Goal: Task Accomplishment & Management: Manage account settings

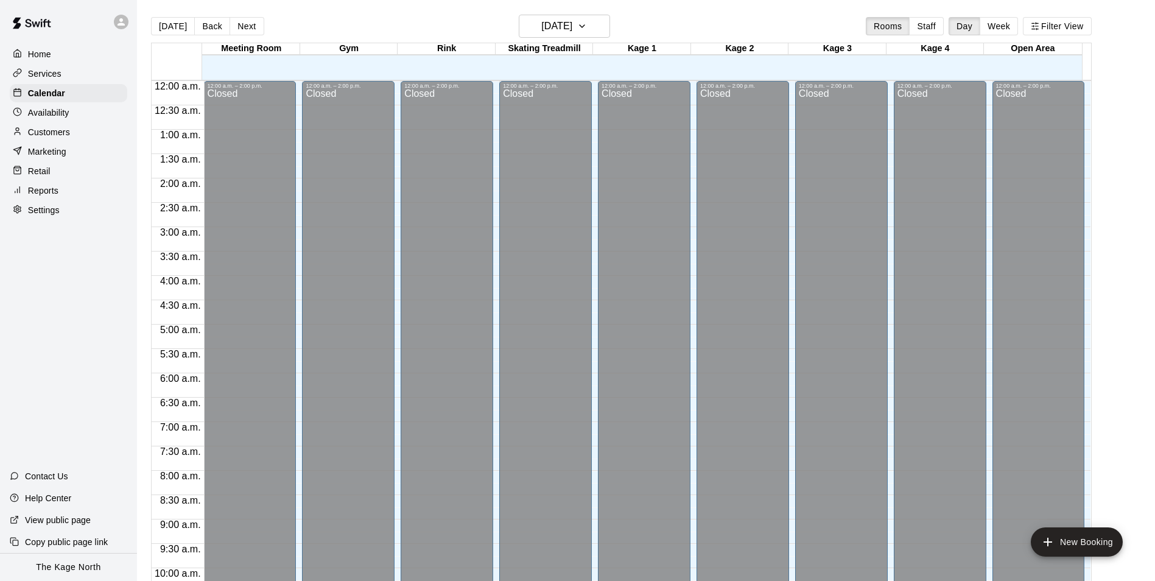
scroll to position [619, 0]
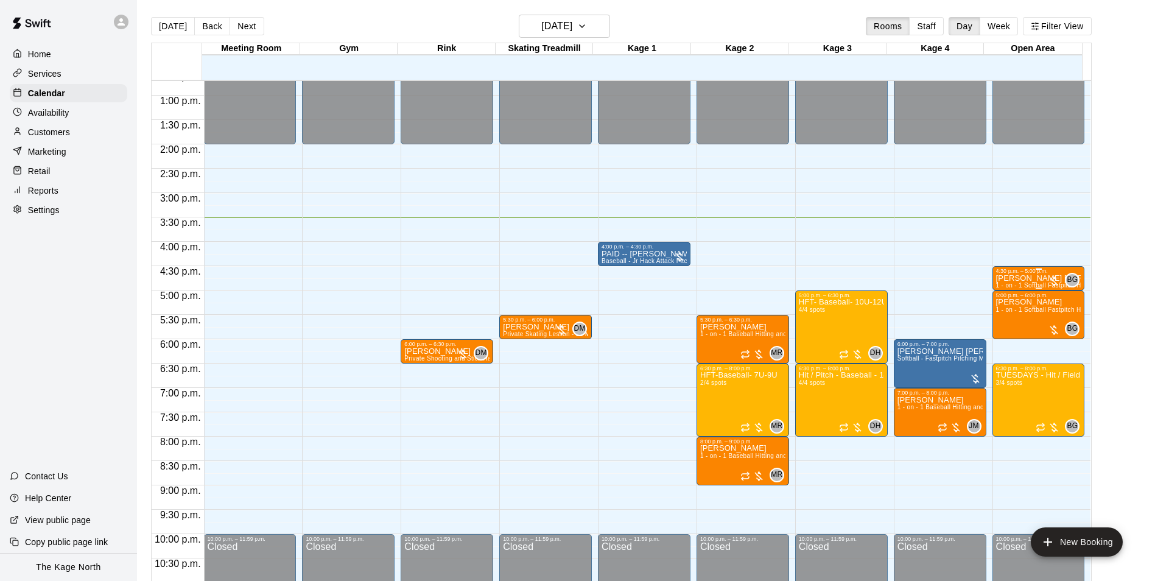
click at [1019, 278] on p "[PERSON_NAME] [PERSON_NAME]" at bounding box center [1038, 278] width 85 height 0
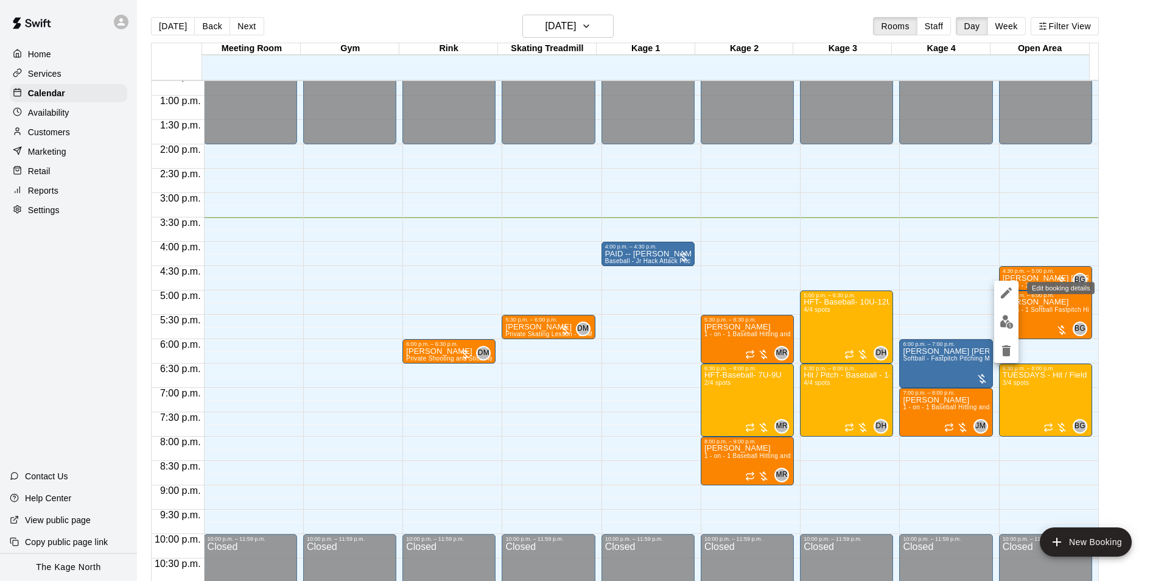
click at [1011, 294] on icon "edit" at bounding box center [1006, 293] width 15 height 15
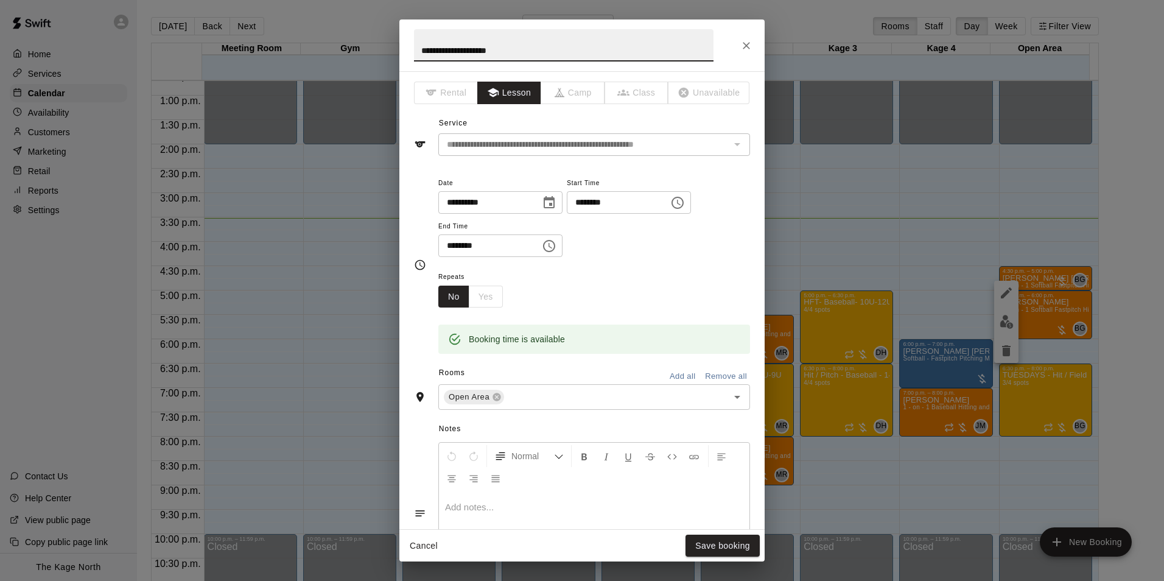
click at [418, 48] on input "**********" at bounding box center [564, 45] width 300 height 32
type input "**********"
click at [735, 543] on button "Save booking" at bounding box center [723, 546] width 74 height 23
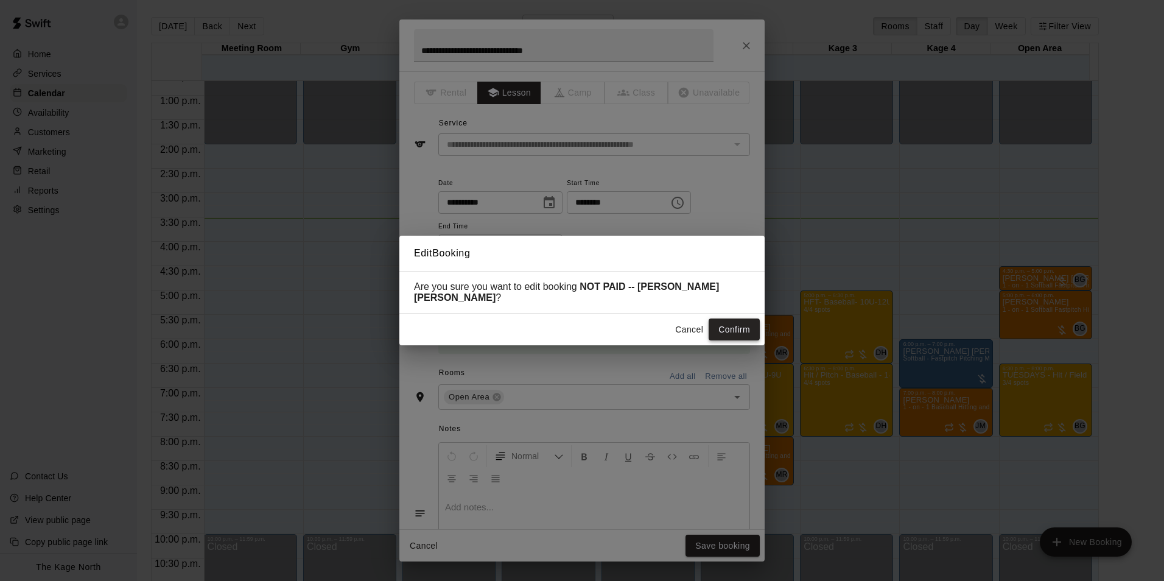
click at [731, 322] on button "Confirm" at bounding box center [734, 330] width 51 height 23
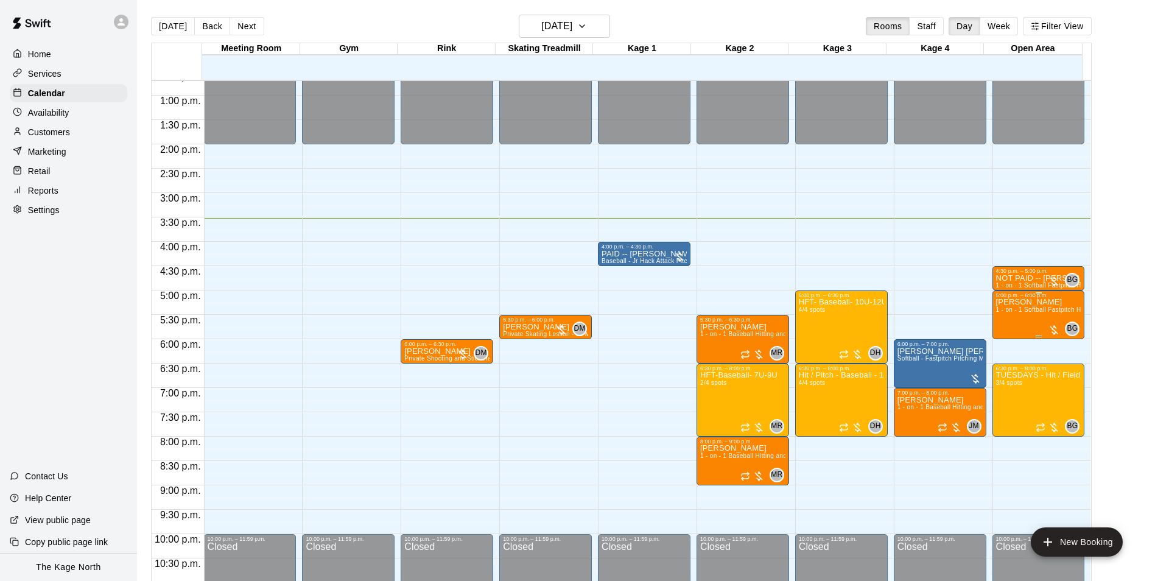
click at [1006, 321] on div "[PERSON_NAME] 1 - on - 1 Softball Fastpitch Hitting Clinic" at bounding box center [1038, 588] width 85 height 581
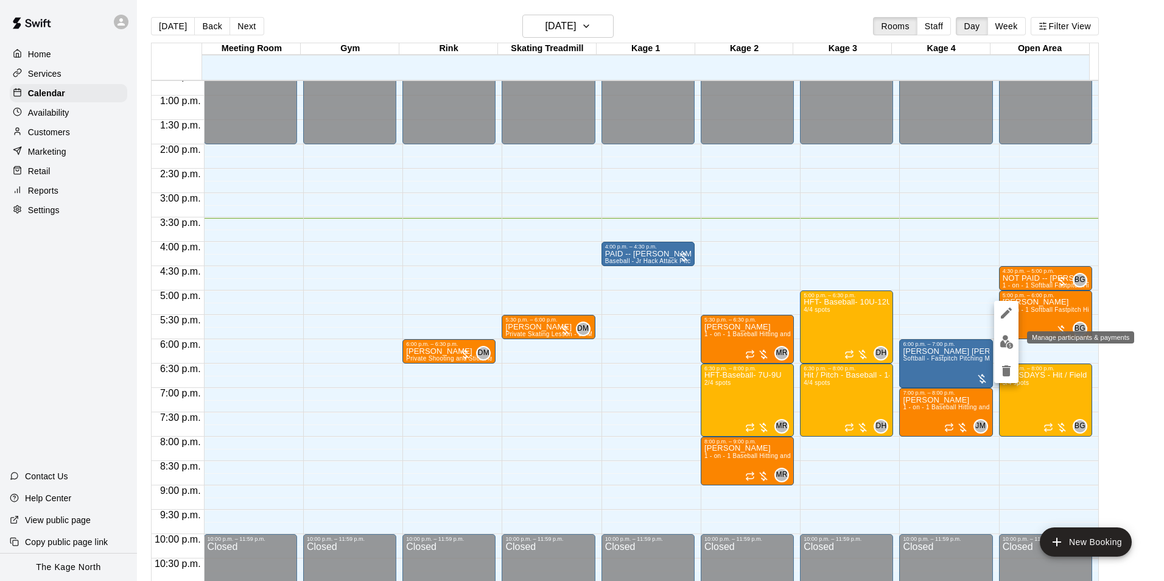
click at [1006, 343] on img "edit" at bounding box center [1007, 342] width 14 height 14
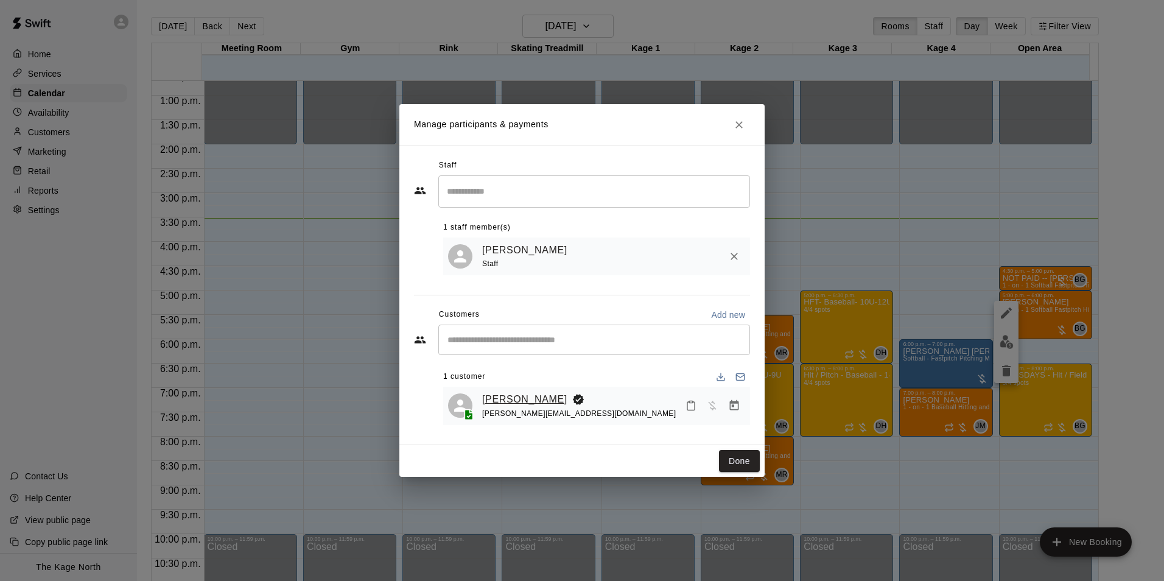
click at [532, 400] on link "[PERSON_NAME]" at bounding box center [524, 400] width 85 height 16
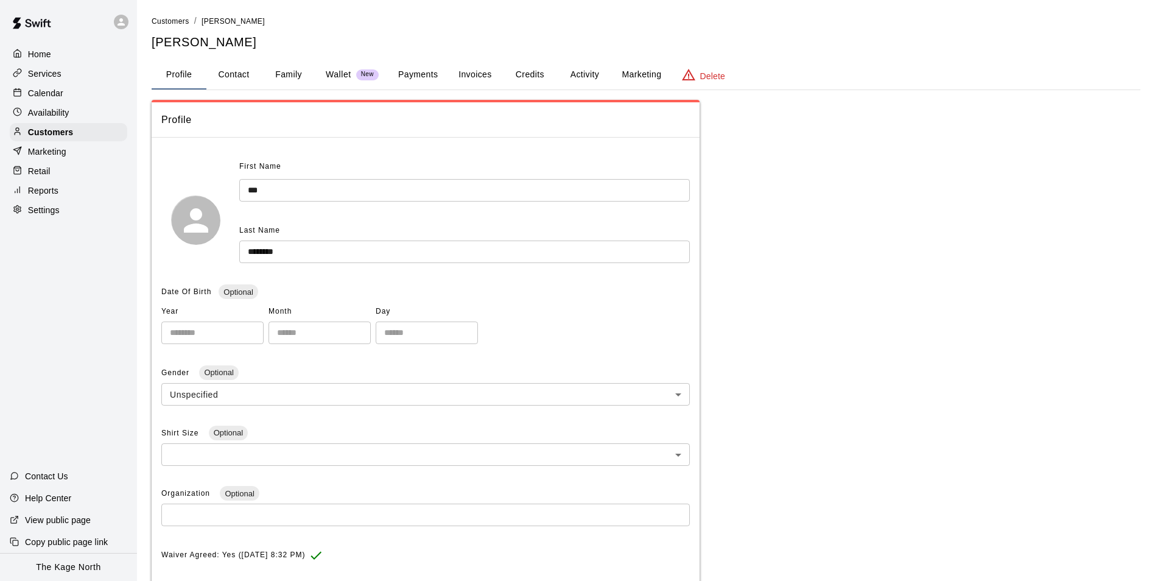
click at [583, 71] on button "Activity" at bounding box center [584, 74] width 55 height 29
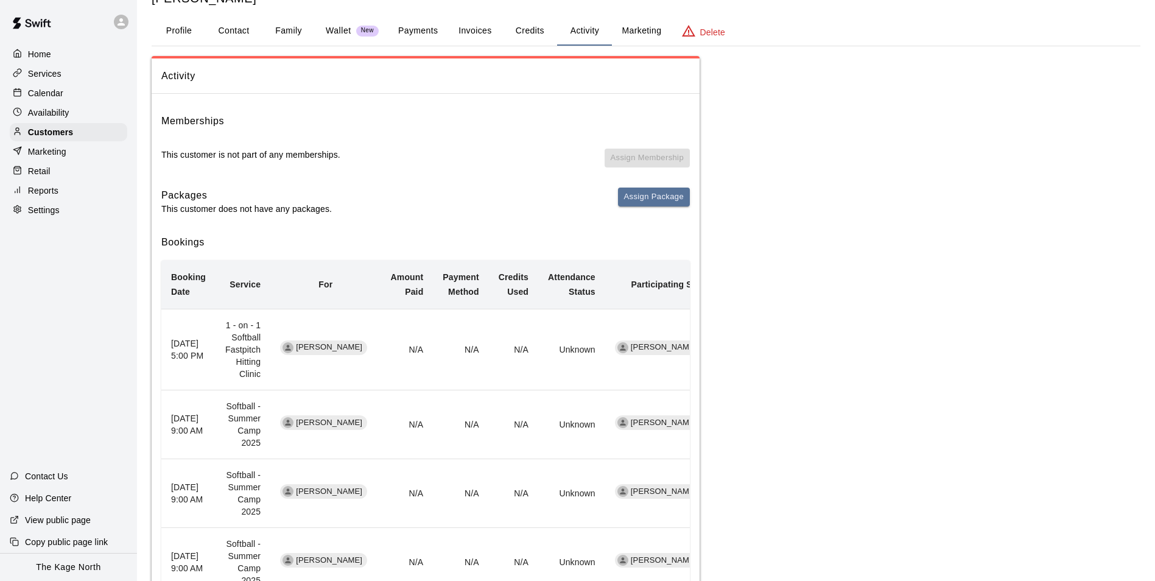
scroll to position [61, 0]
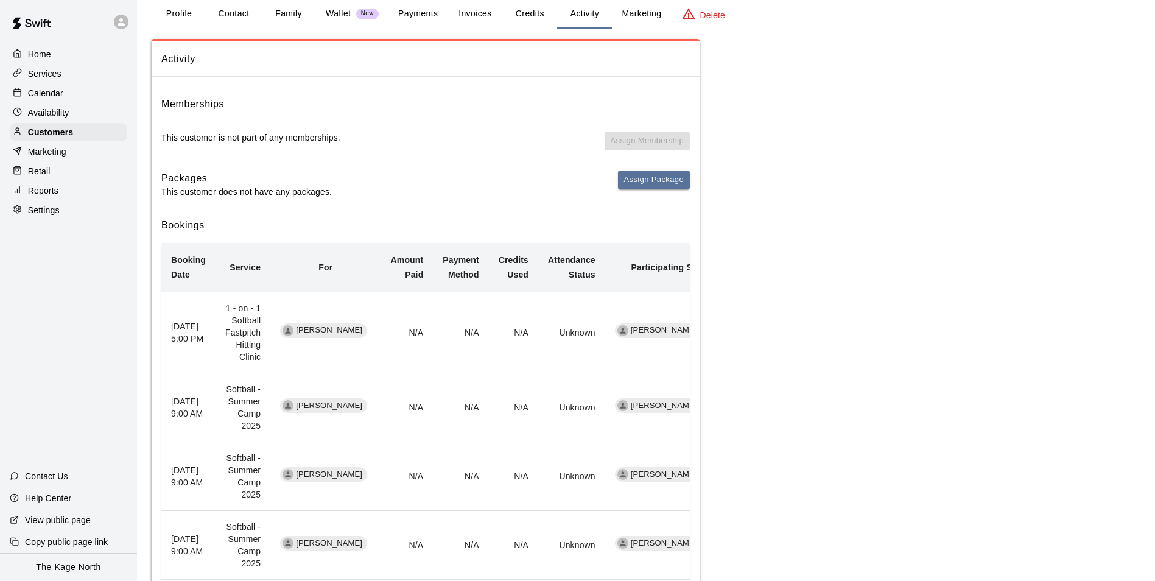
click at [66, 98] on div "Calendar" at bounding box center [69, 93] width 118 height 18
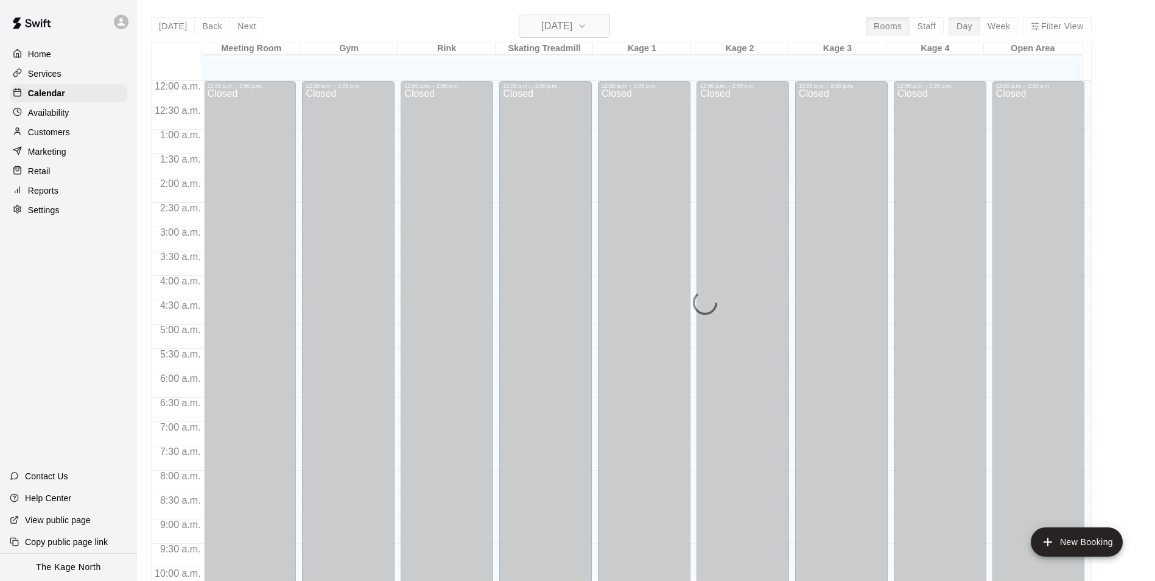
scroll to position [619, 0]
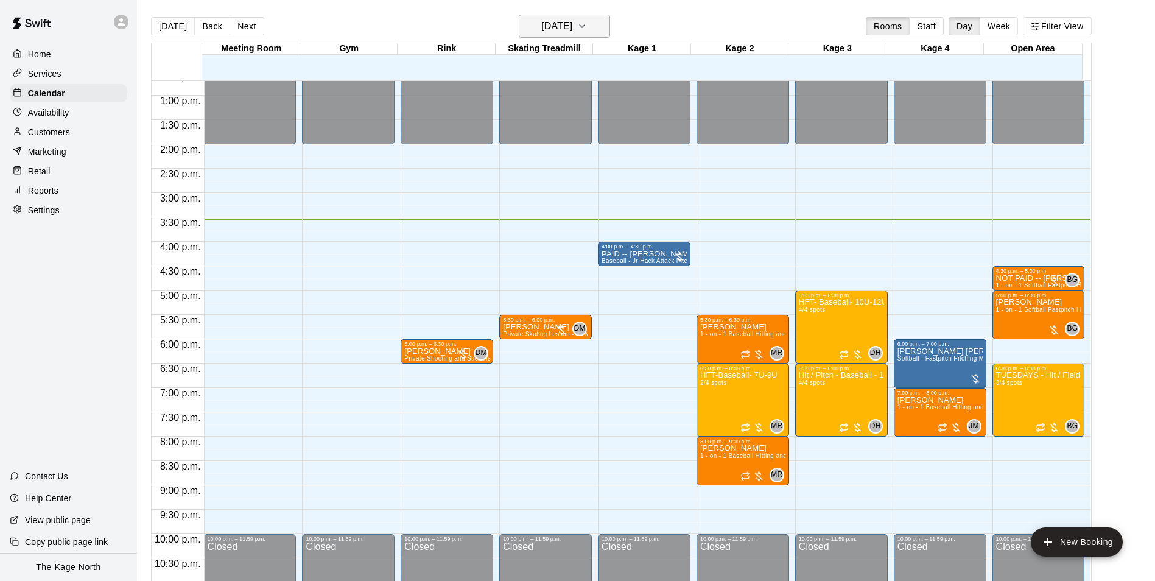
click at [572, 24] on h6 "[DATE]" at bounding box center [556, 26] width 31 height 17
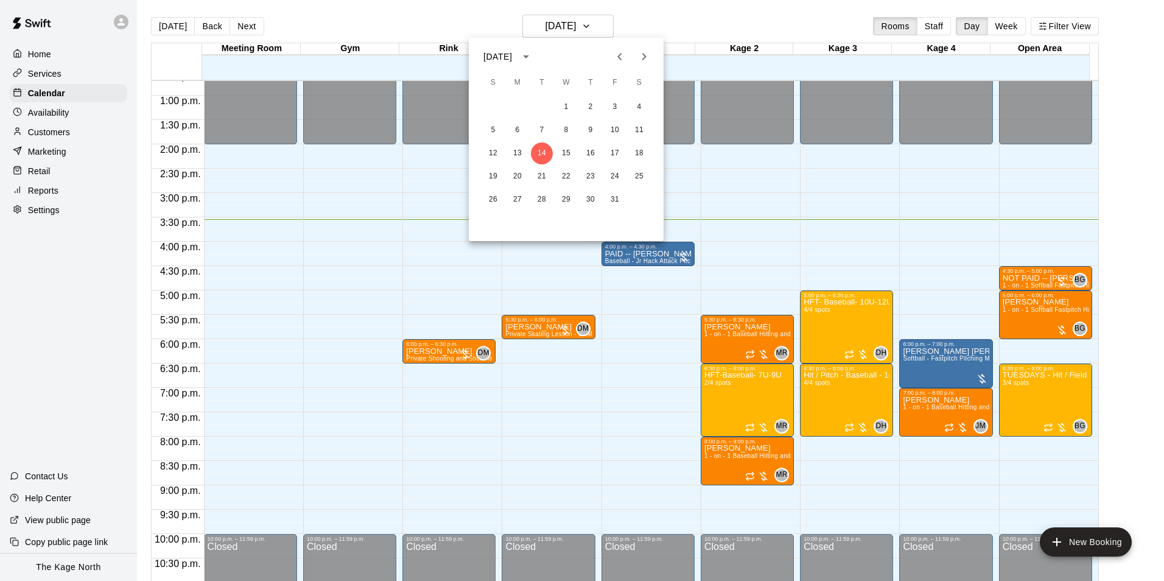
click at [618, 54] on icon "Previous month" at bounding box center [620, 56] width 15 height 15
click at [616, 173] on button "25" at bounding box center [615, 177] width 22 height 22
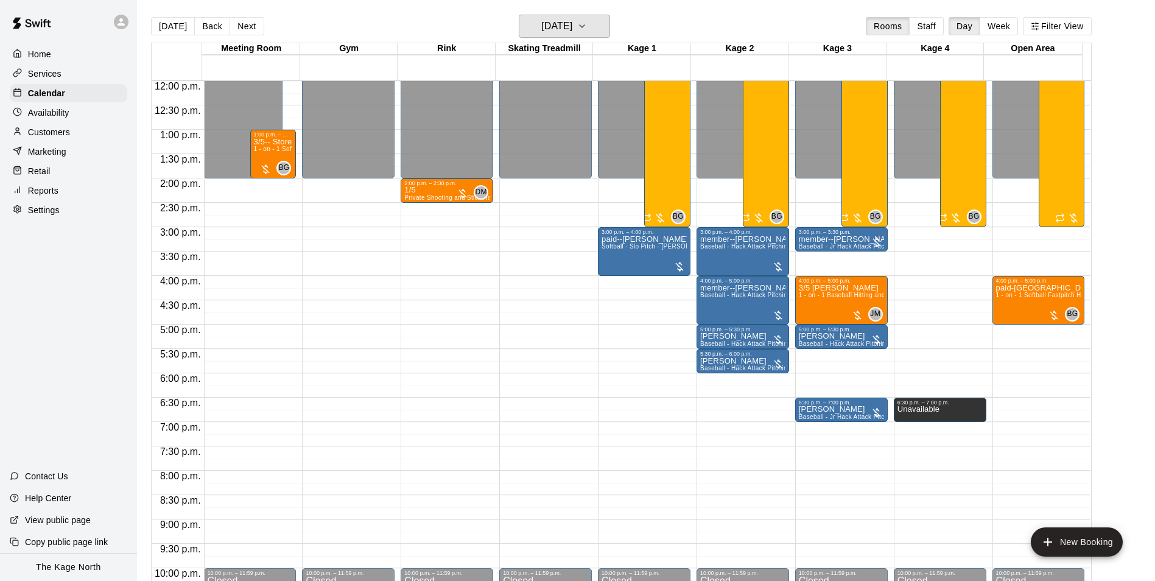
scroll to position [596, 0]
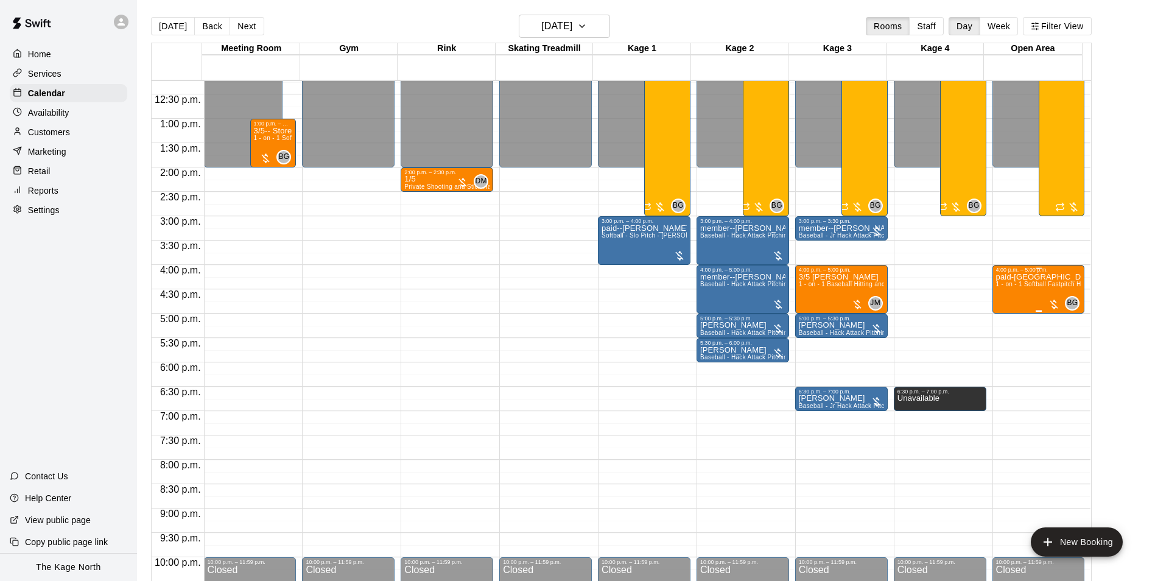
click at [1009, 299] on div "paid-rhebergen 1 - on - 1 Softball Fastpitch Hitting and Pitching Clinic" at bounding box center [1038, 563] width 85 height 581
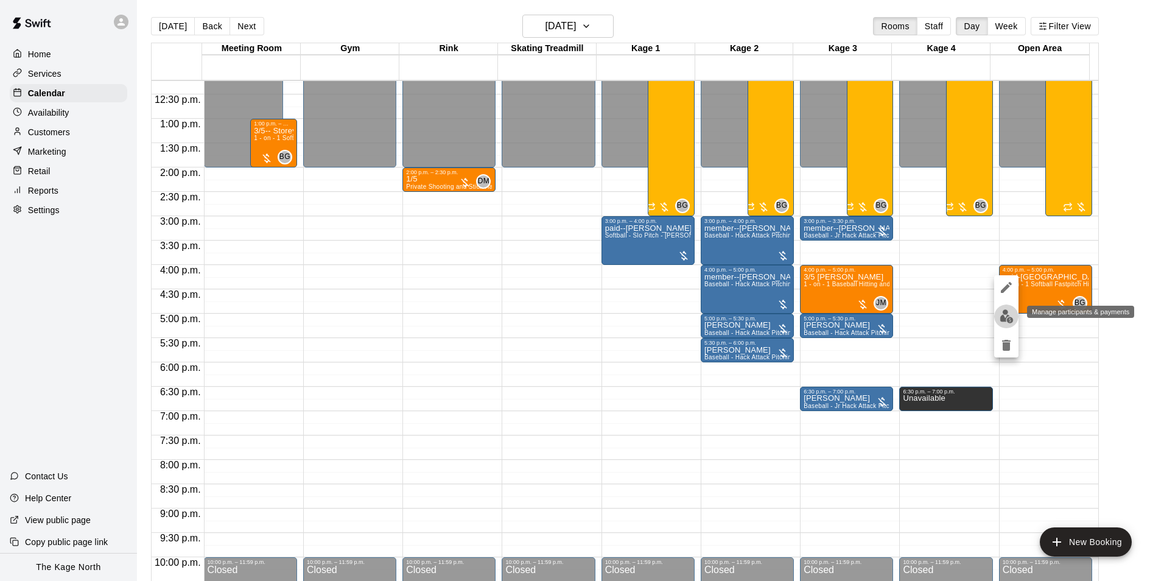
click at [1009, 311] on img "edit" at bounding box center [1007, 316] width 14 height 14
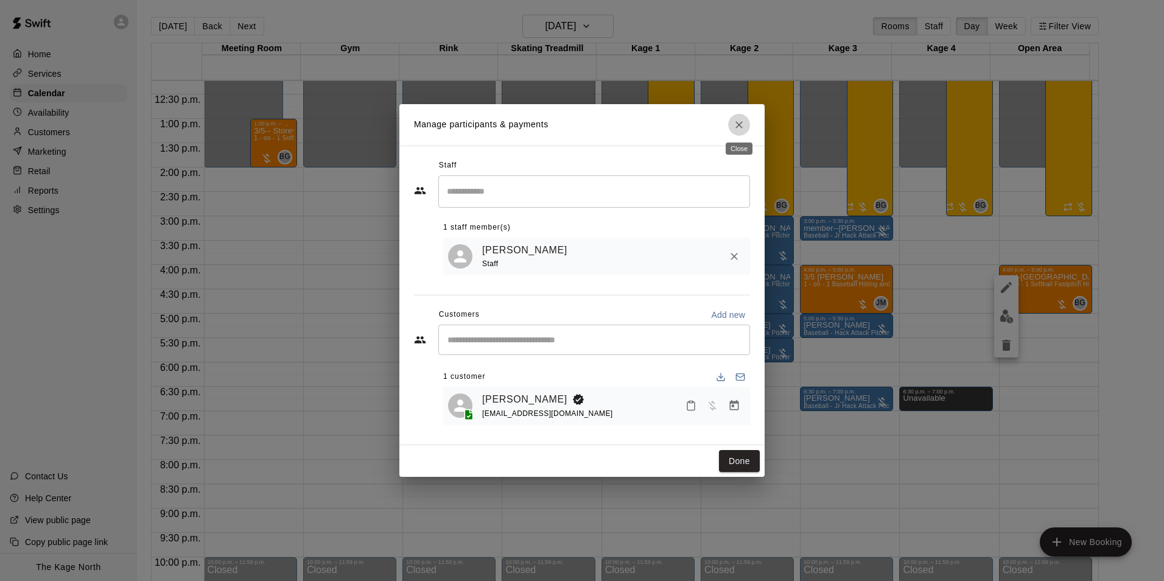
click at [739, 124] on icon "Close" at bounding box center [739, 125] width 12 height 12
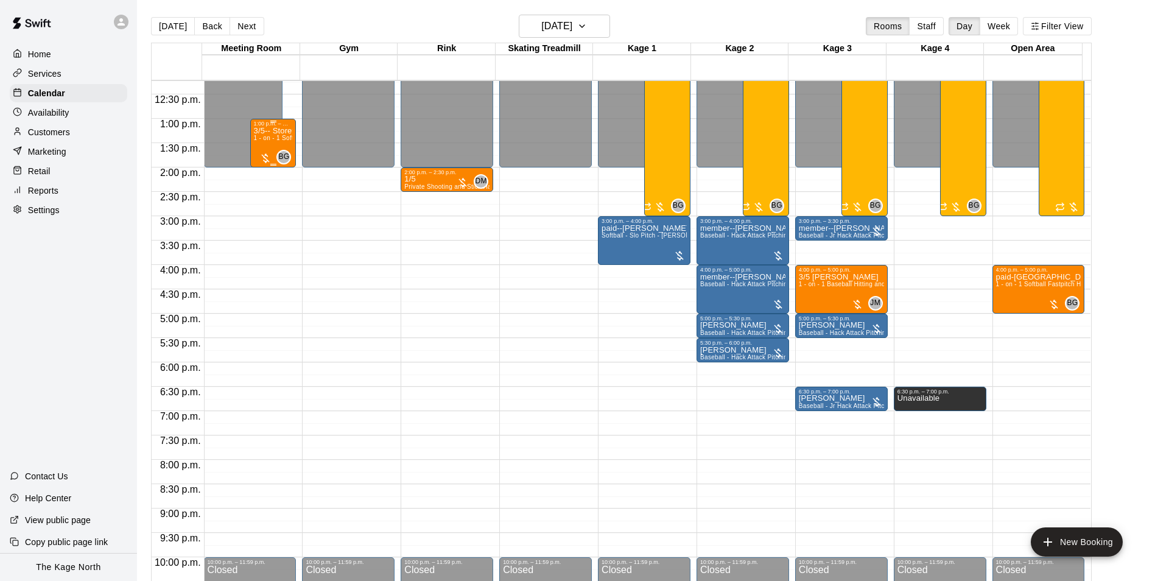
click at [259, 152] on div "BG 0" at bounding box center [275, 157] width 32 height 15
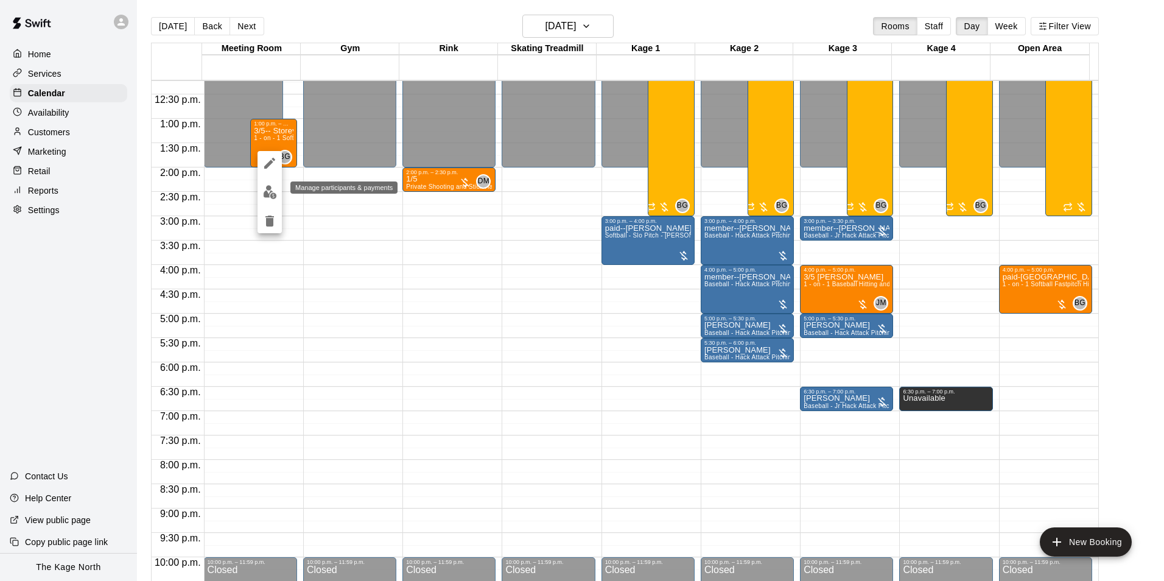
click at [266, 189] on img "edit" at bounding box center [270, 192] width 14 height 14
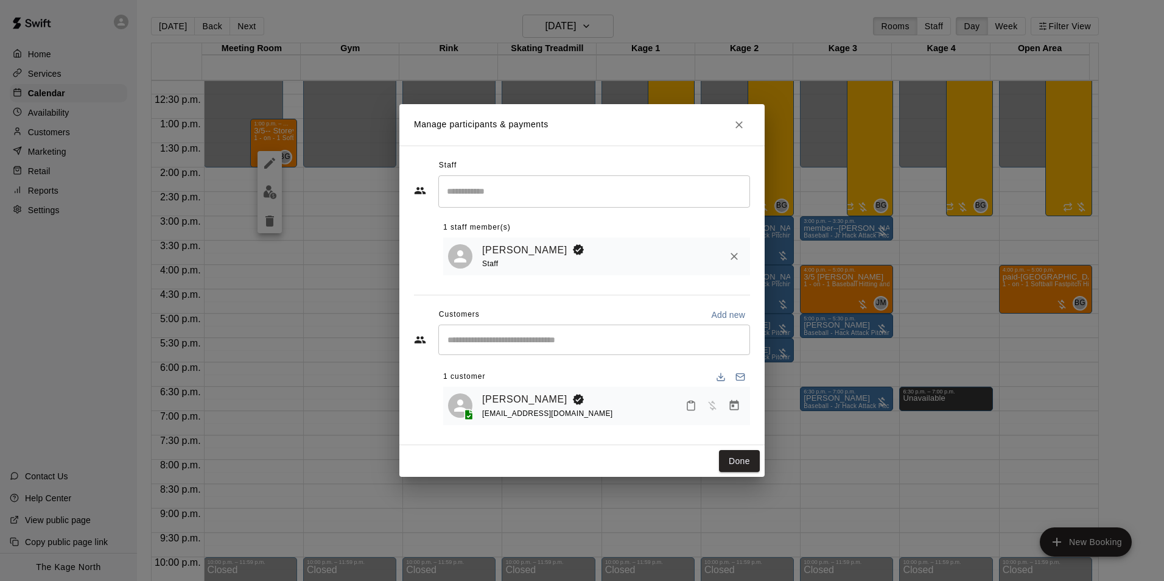
click at [739, 123] on icon "Close" at bounding box center [739, 124] width 7 height 7
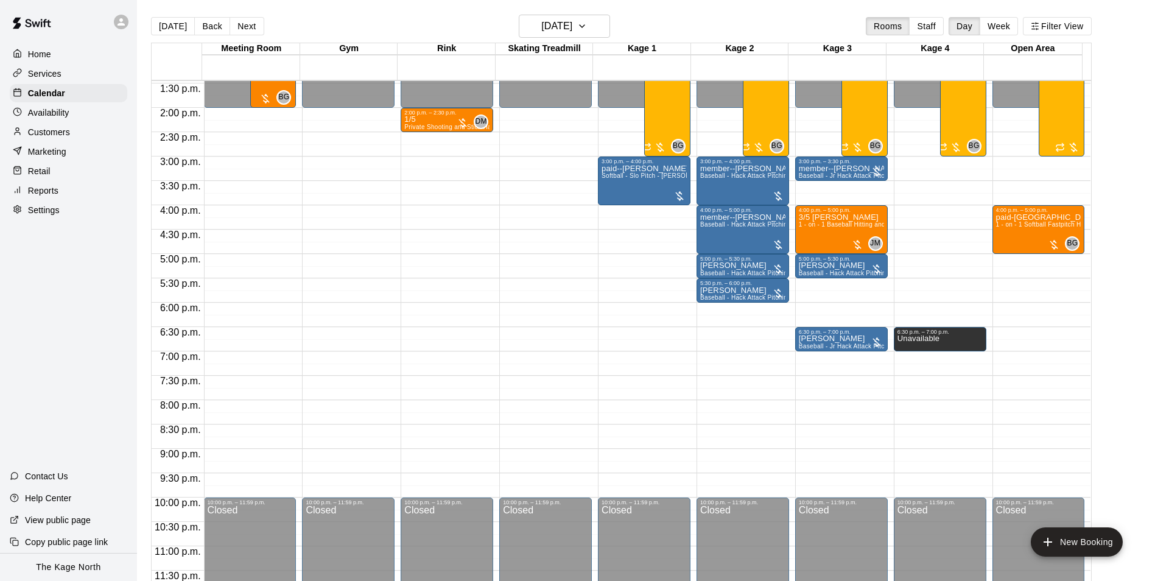
scroll to position [474, 0]
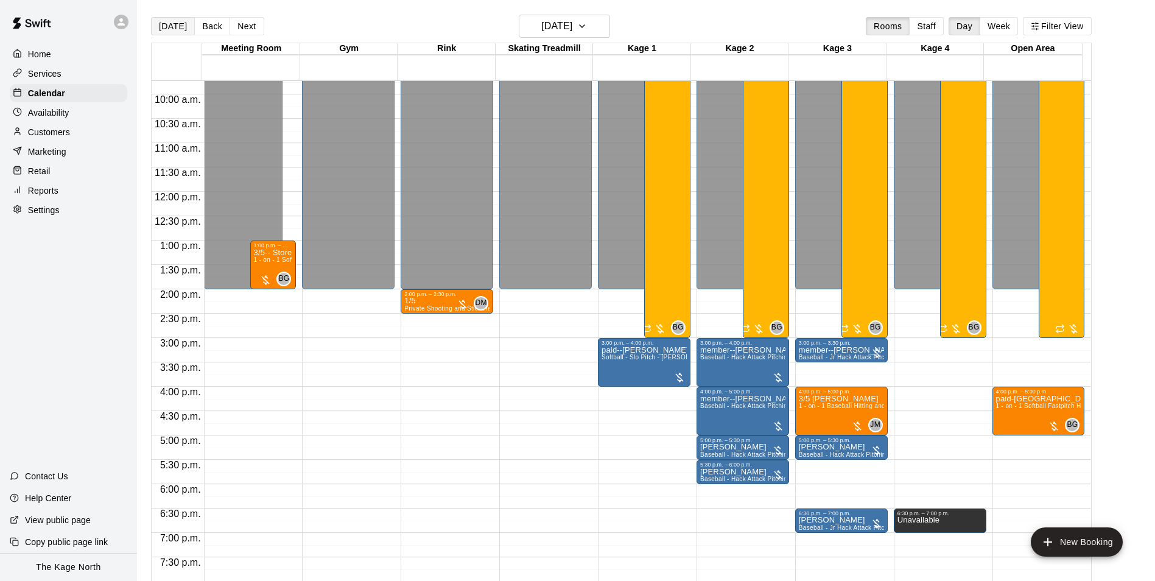
click at [175, 24] on button "[DATE]" at bounding box center [173, 26] width 44 height 18
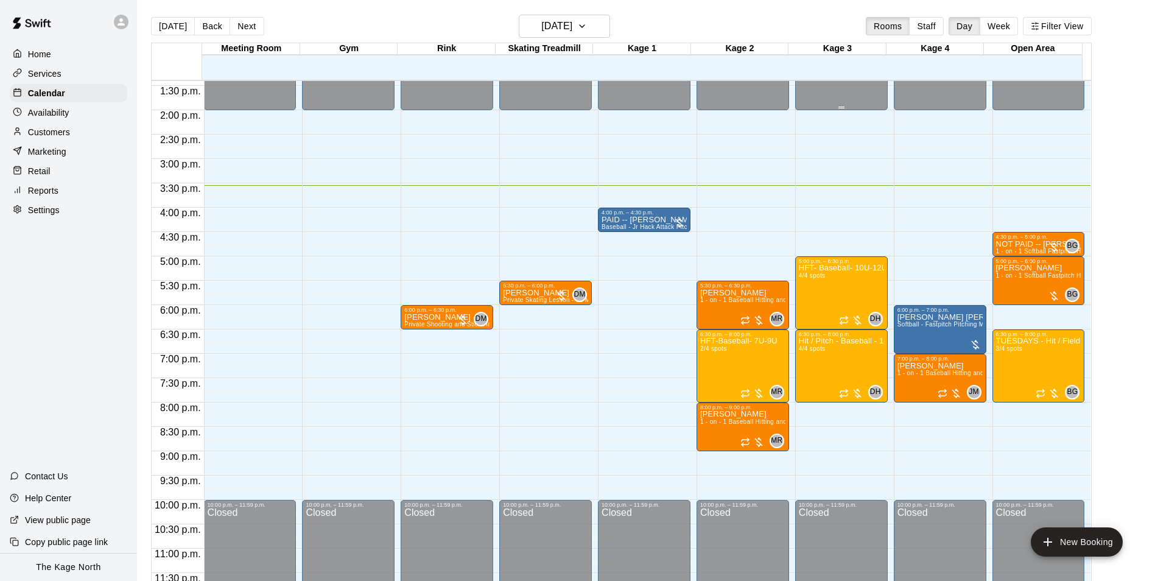
scroll to position [657, 0]
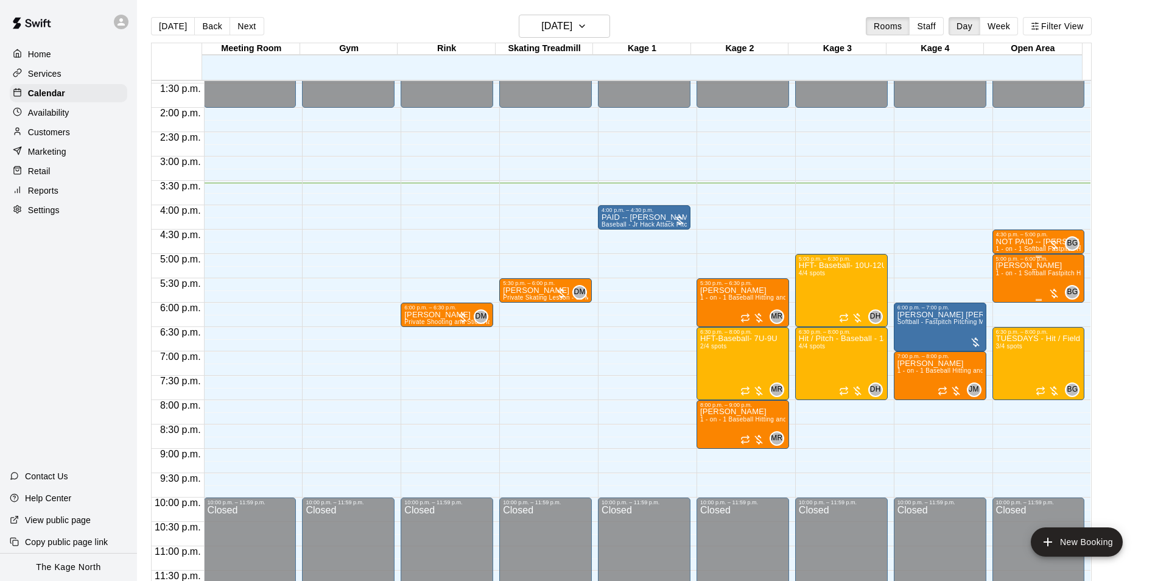
click at [1000, 285] on div "[PERSON_NAME] 1 - on - 1 Softball Fastpitch Hitting Clinic" at bounding box center [1038, 552] width 85 height 581
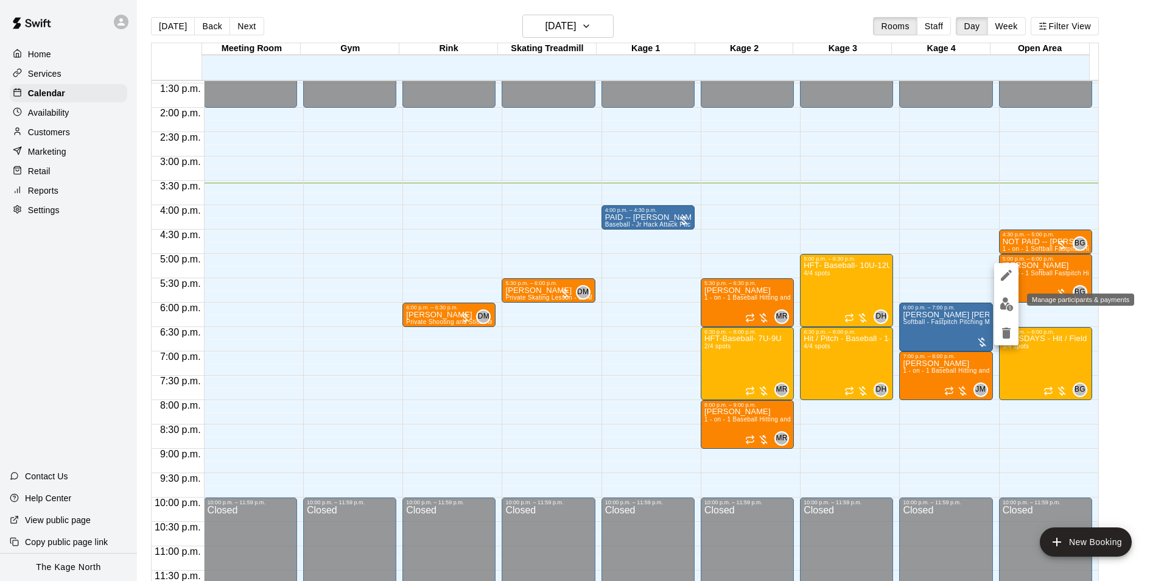
click at [1007, 304] on img "edit" at bounding box center [1007, 304] width 14 height 14
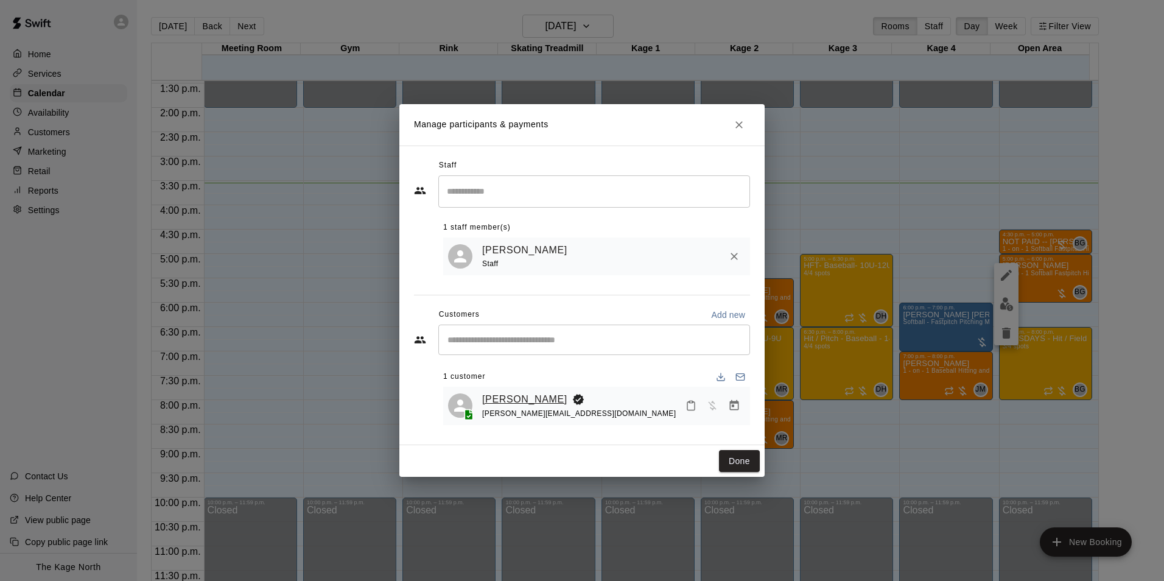
click at [504, 401] on link "[PERSON_NAME]" at bounding box center [524, 400] width 85 height 16
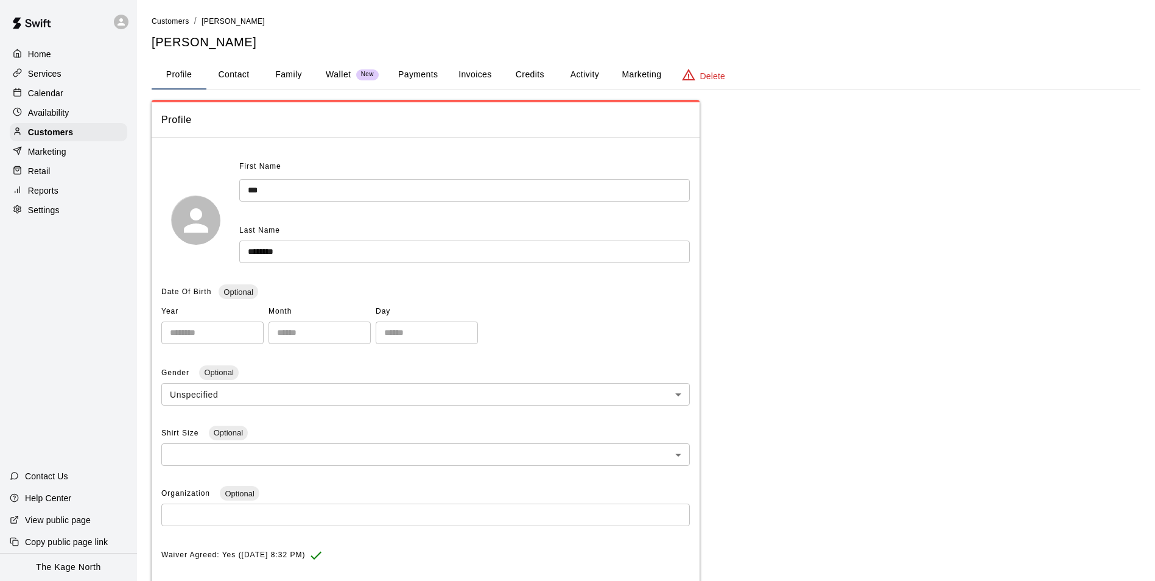
click at [572, 66] on button "Activity" at bounding box center [584, 74] width 55 height 29
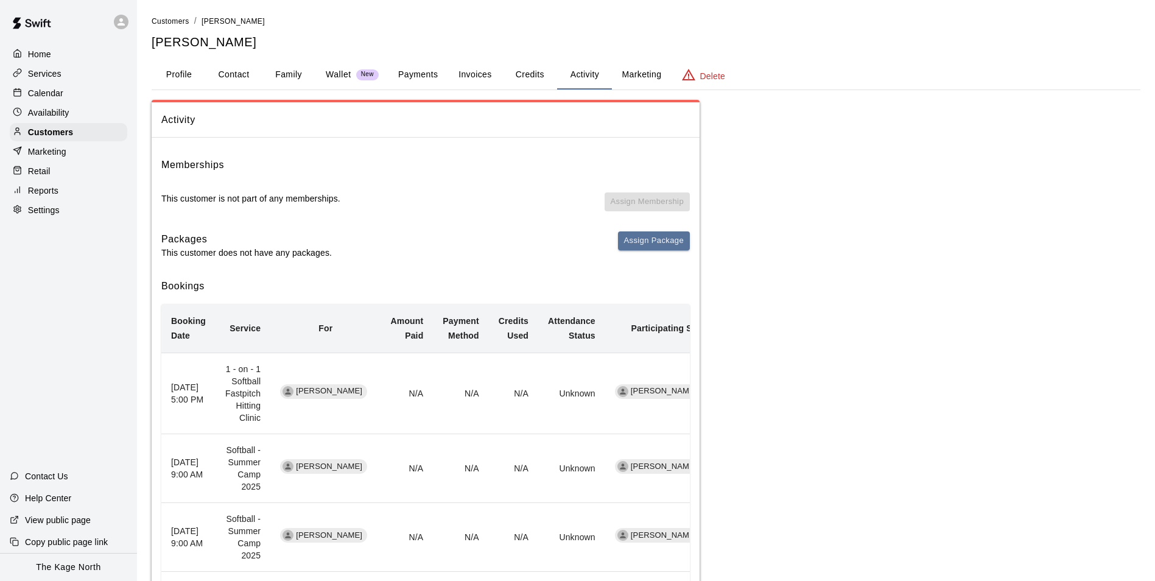
click at [58, 93] on p "Calendar" at bounding box center [45, 93] width 35 height 12
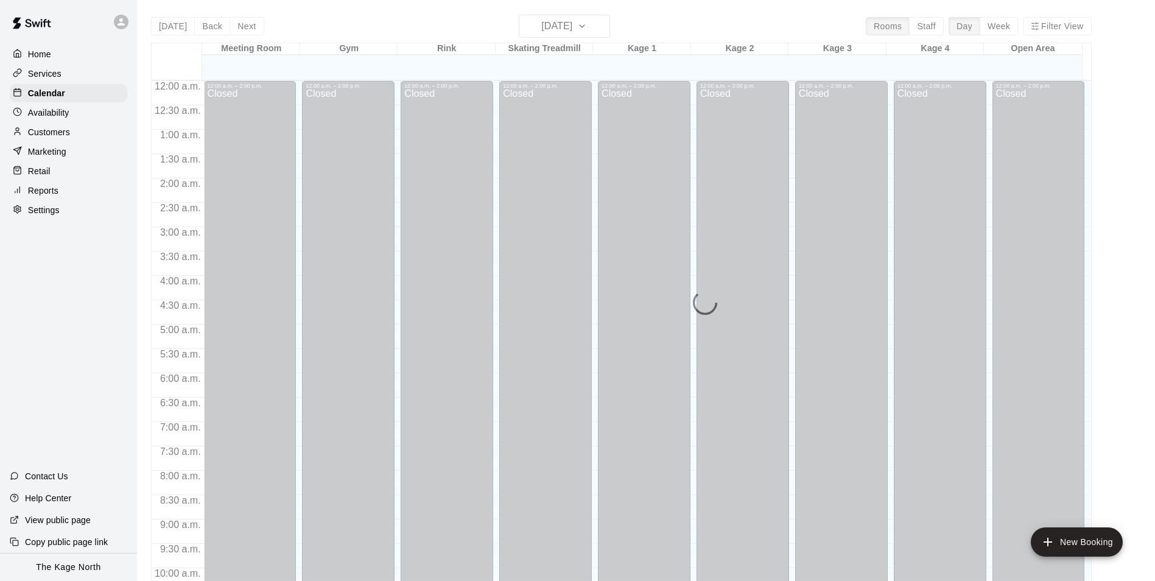
scroll to position [619, 0]
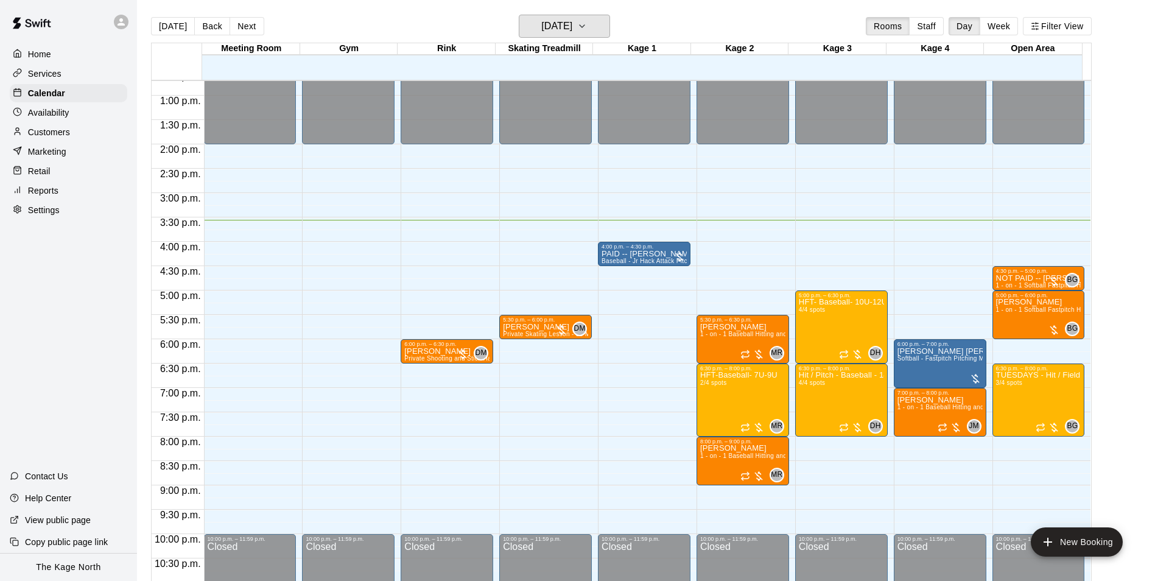
click at [572, 28] on h6 "[DATE]" at bounding box center [556, 26] width 31 height 17
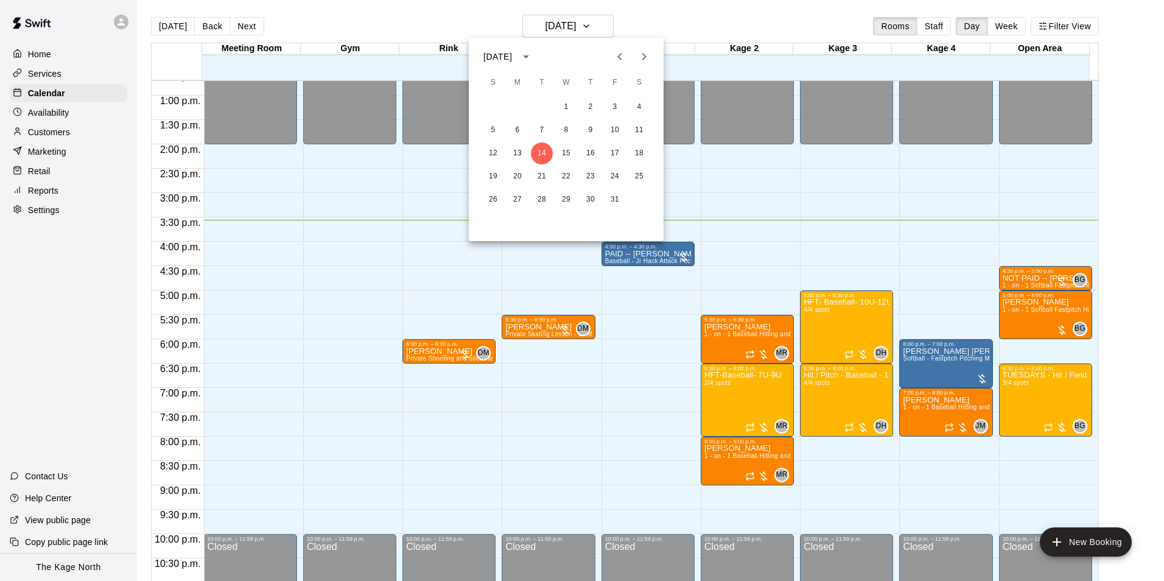
click at [617, 58] on icon "Previous month" at bounding box center [620, 56] width 15 height 15
click at [619, 174] on button "25" at bounding box center [615, 177] width 22 height 22
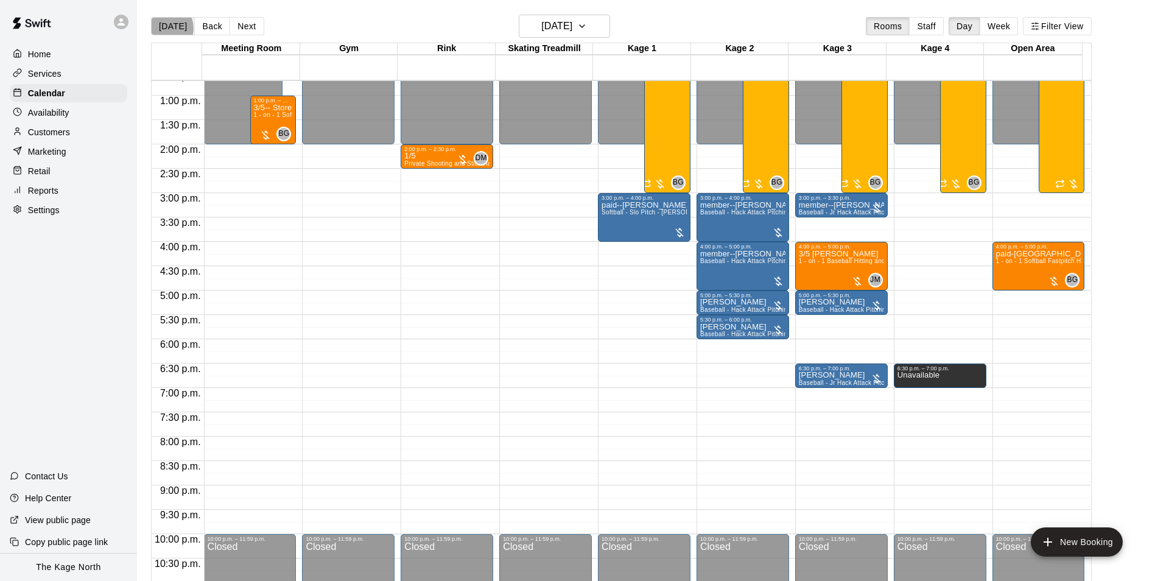
click at [166, 27] on button "[DATE]" at bounding box center [173, 26] width 44 height 18
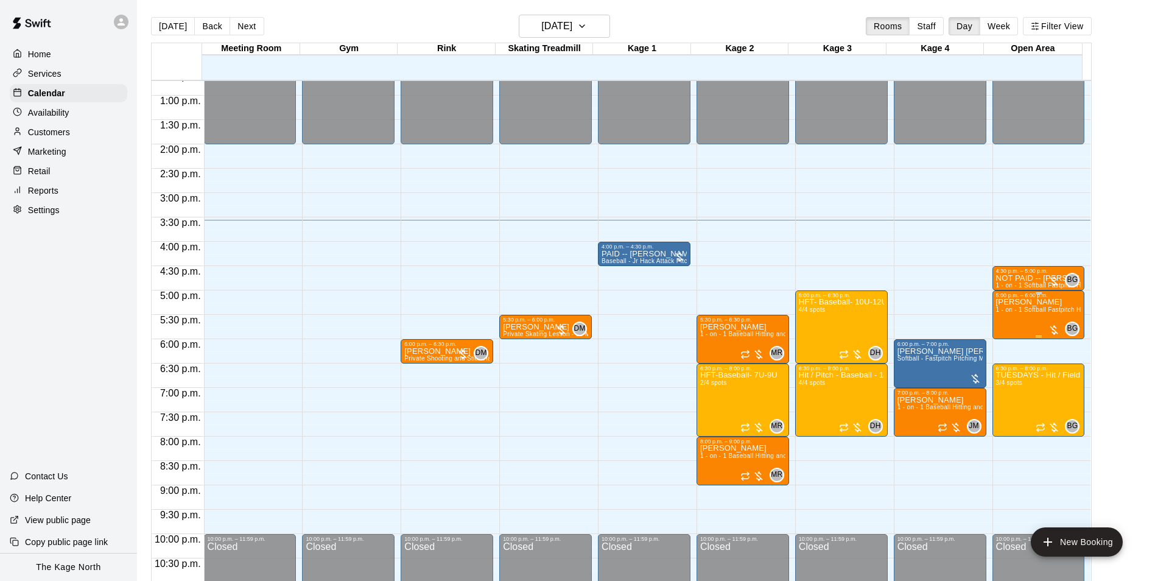
click at [1013, 325] on div "[PERSON_NAME] 1 - on - 1 Softball Fastpitch Hitting Clinic" at bounding box center [1038, 588] width 85 height 581
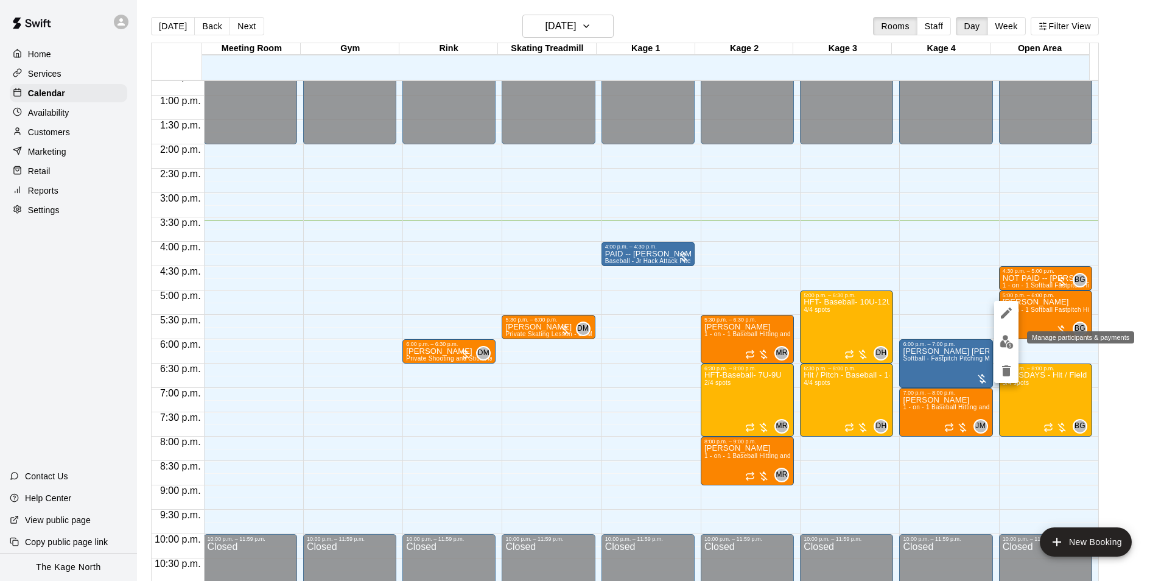
click at [1003, 341] on img "edit" at bounding box center [1007, 342] width 14 height 14
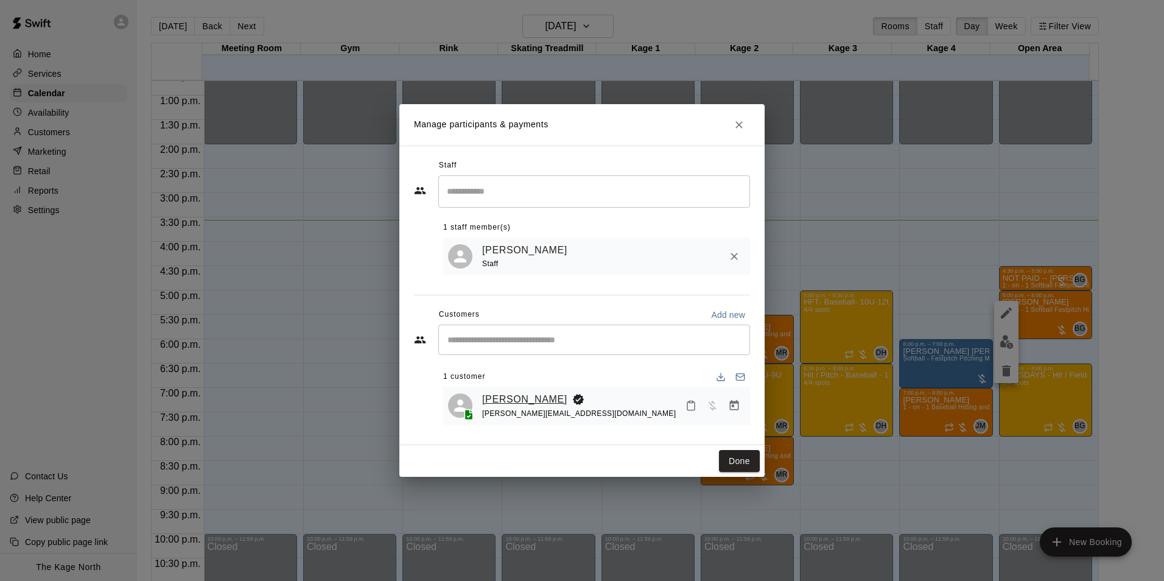
click at [513, 400] on link "[PERSON_NAME]" at bounding box center [524, 400] width 85 height 16
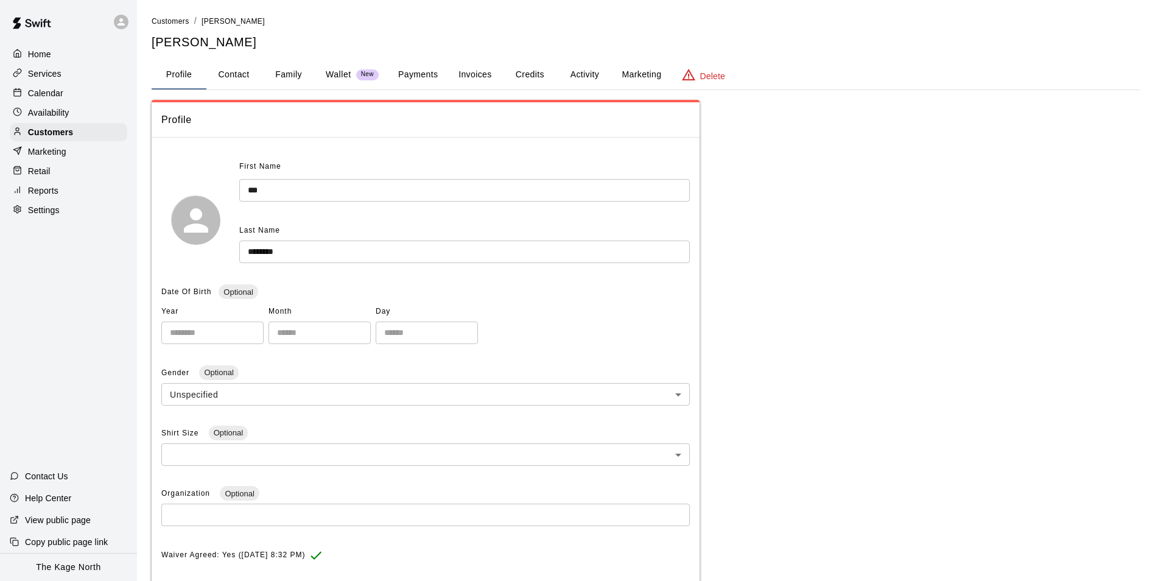
click at [574, 72] on button "Activity" at bounding box center [584, 74] width 55 height 29
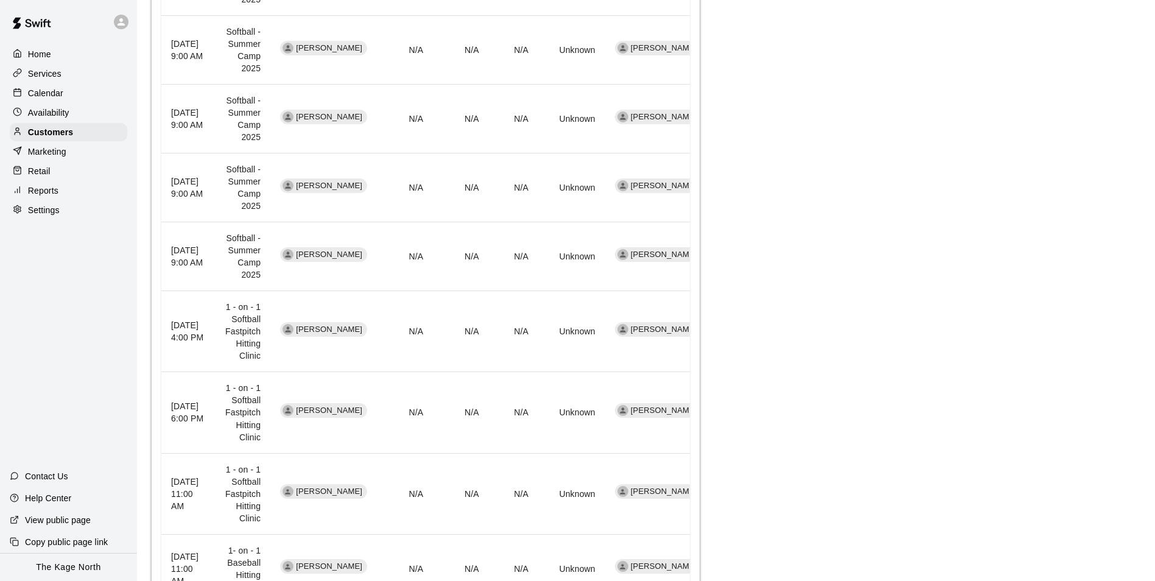
scroll to position [548, 0]
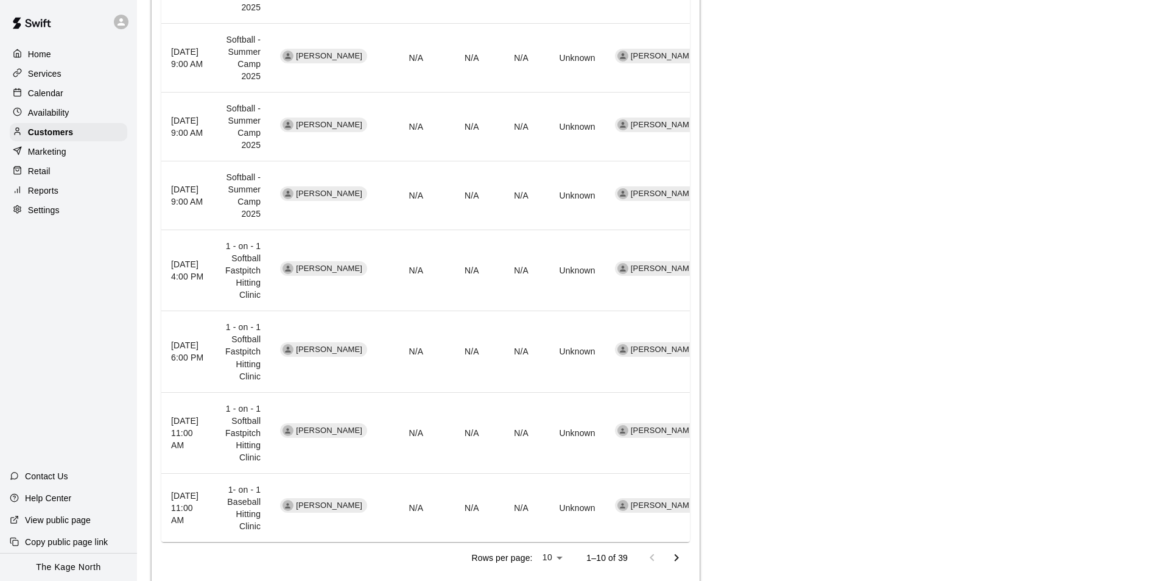
click at [47, 99] on p "Calendar" at bounding box center [45, 93] width 35 height 12
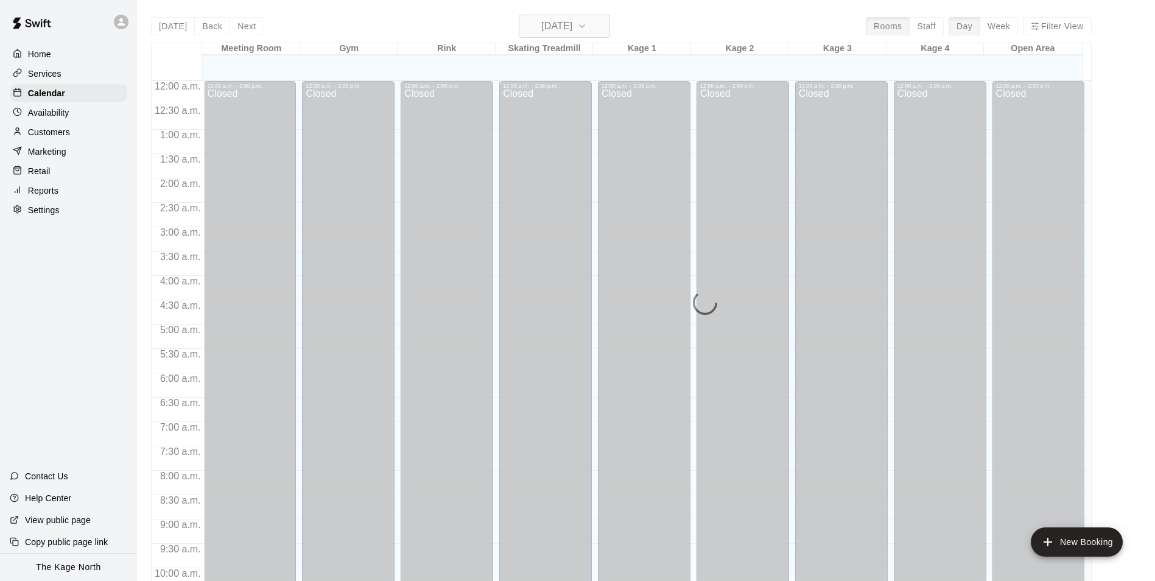
scroll to position [619, 0]
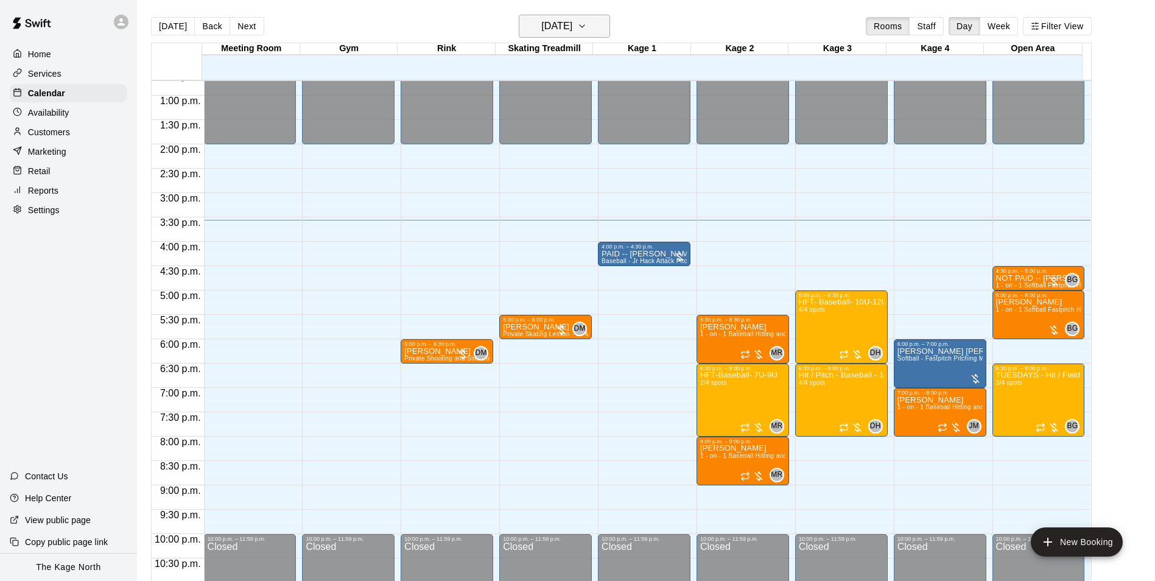
click at [596, 22] on button "[DATE]" at bounding box center [564, 26] width 91 height 23
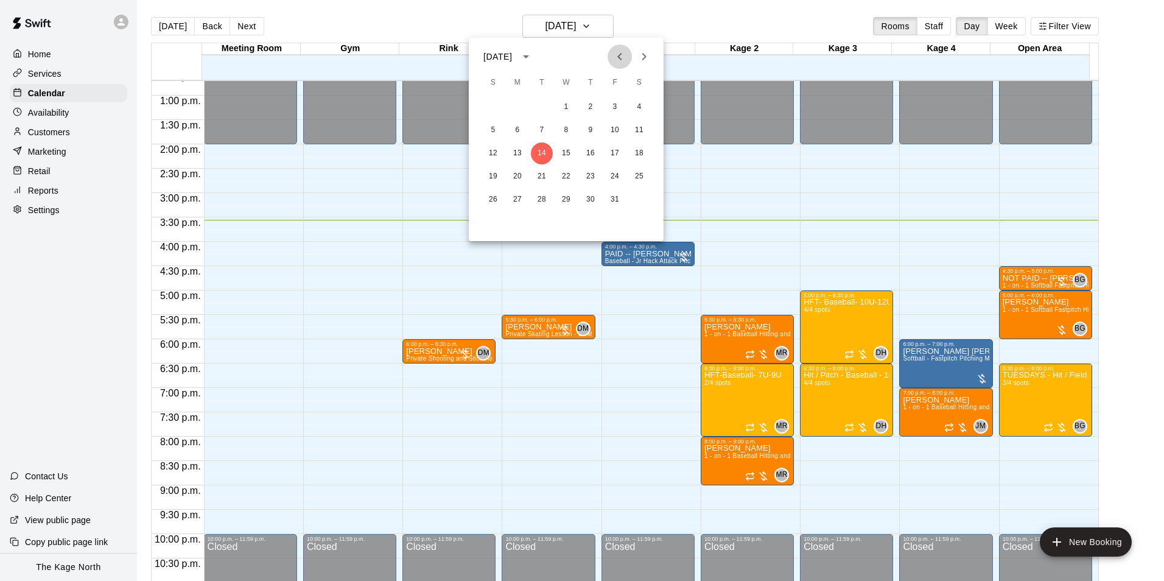
click at [621, 54] on icon "Previous month" at bounding box center [620, 56] width 4 height 7
click at [616, 131] on button "11" at bounding box center [615, 130] width 22 height 22
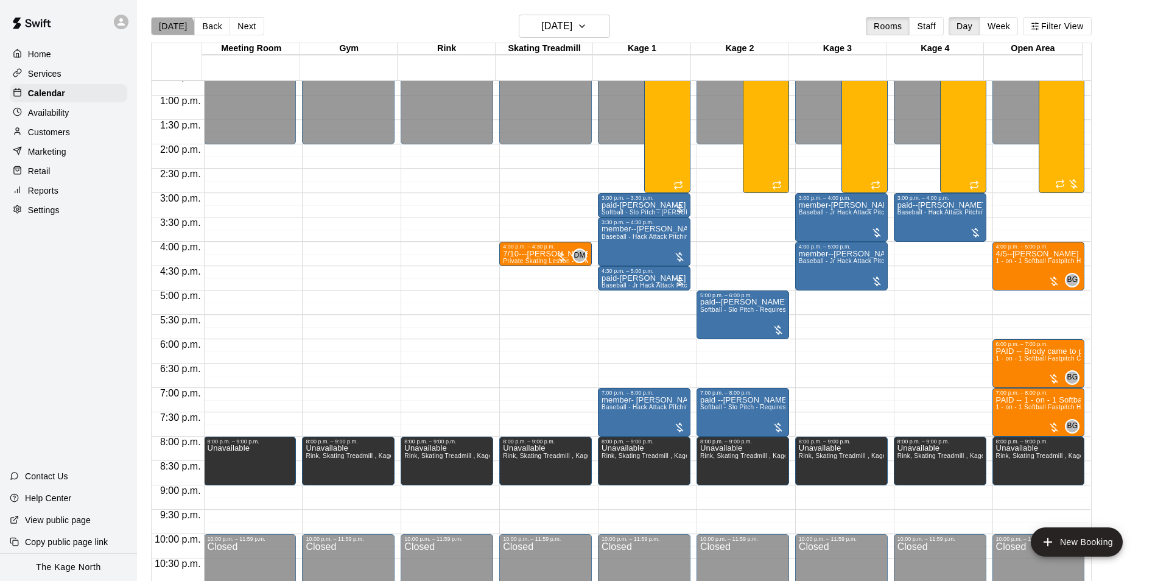
click at [171, 32] on button "[DATE]" at bounding box center [173, 26] width 44 height 18
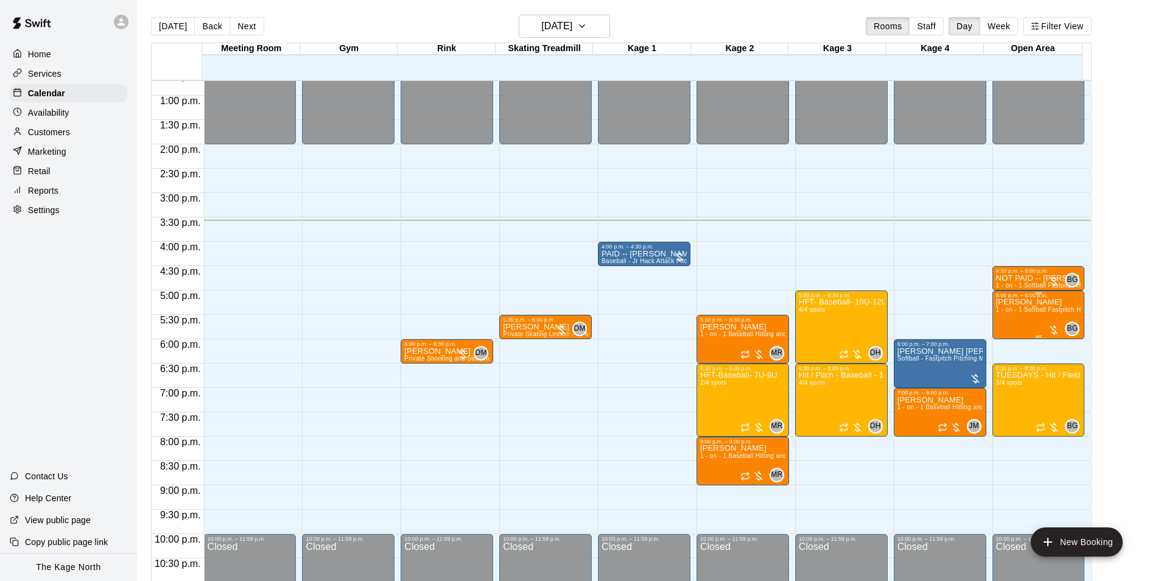
click at [1013, 330] on div "[PERSON_NAME] 1 - on - 1 Softball Fastpitch Hitting Clinic" at bounding box center [1038, 588] width 85 height 581
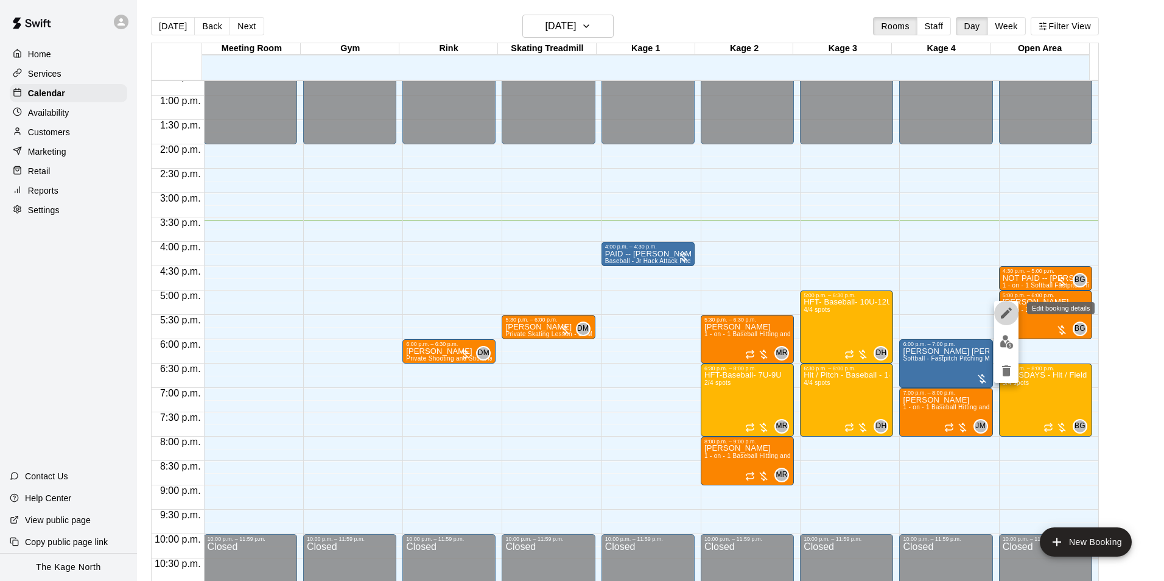
click at [1007, 314] on icon "edit" at bounding box center [1006, 313] width 11 height 11
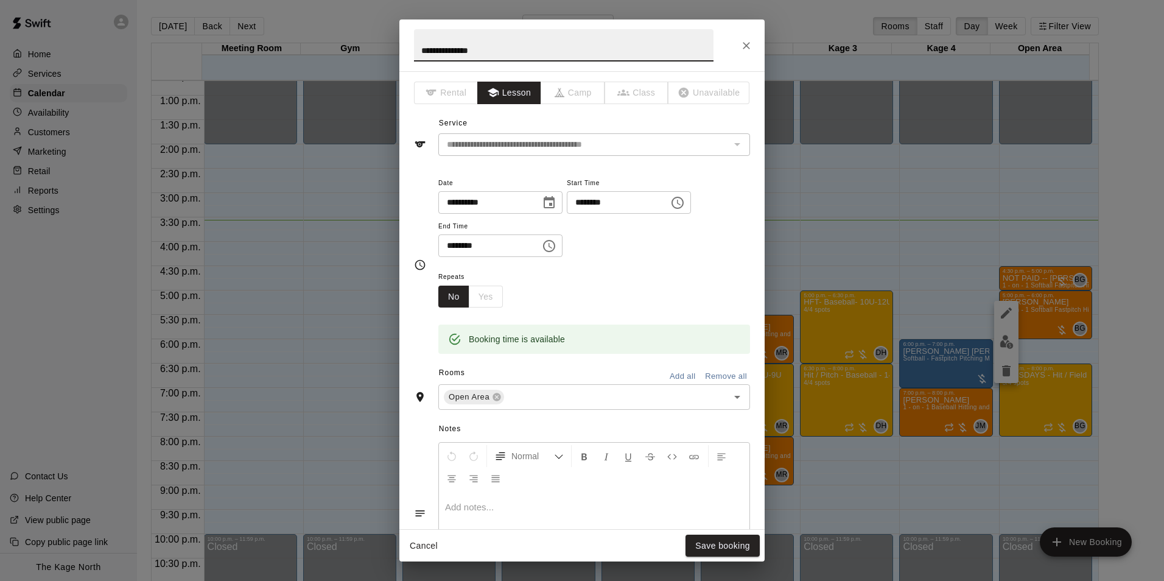
click at [420, 51] on input "**********" at bounding box center [564, 45] width 300 height 32
type input "**********"
click at [738, 544] on button "Save booking" at bounding box center [723, 546] width 74 height 23
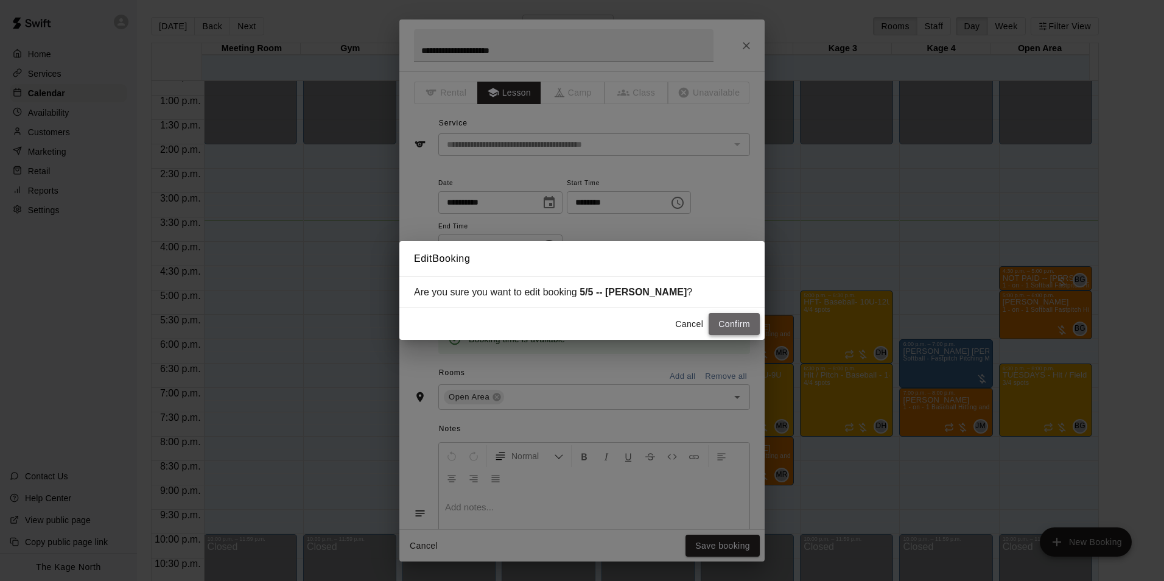
click at [720, 326] on button "Confirm" at bounding box center [734, 324] width 51 height 23
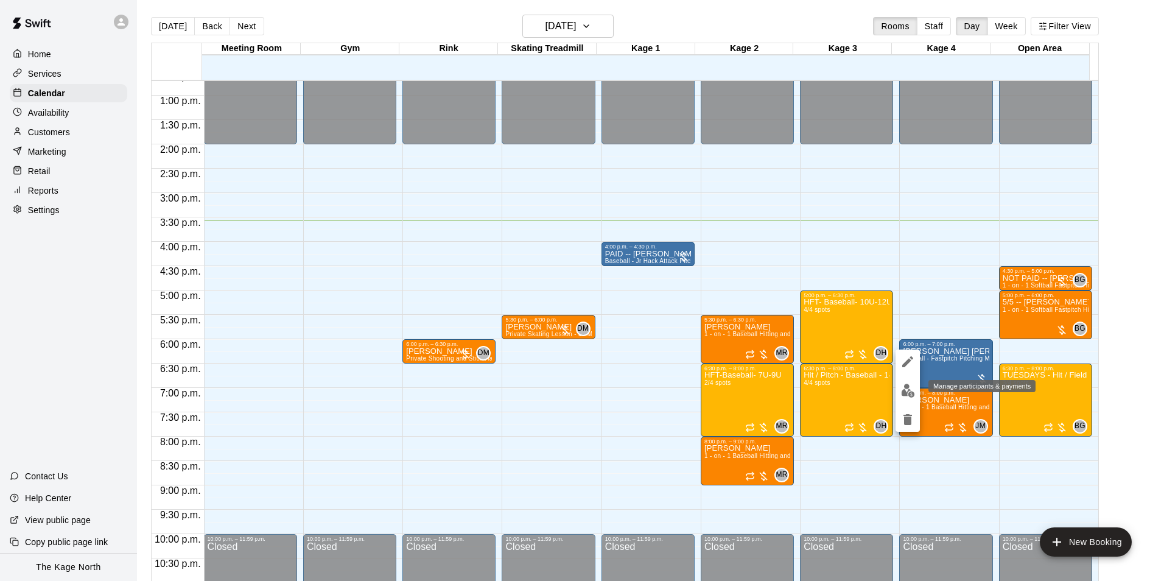
click at [911, 386] on img "edit" at bounding box center [908, 391] width 14 height 14
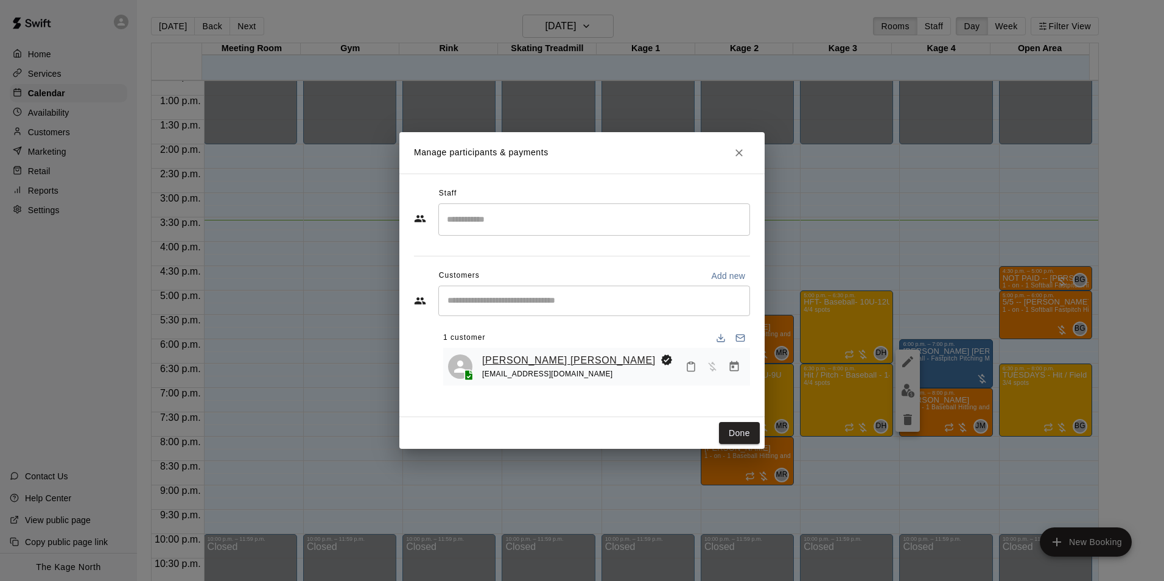
click at [553, 362] on link "[PERSON_NAME] [PERSON_NAME]" at bounding box center [569, 361] width 174 height 16
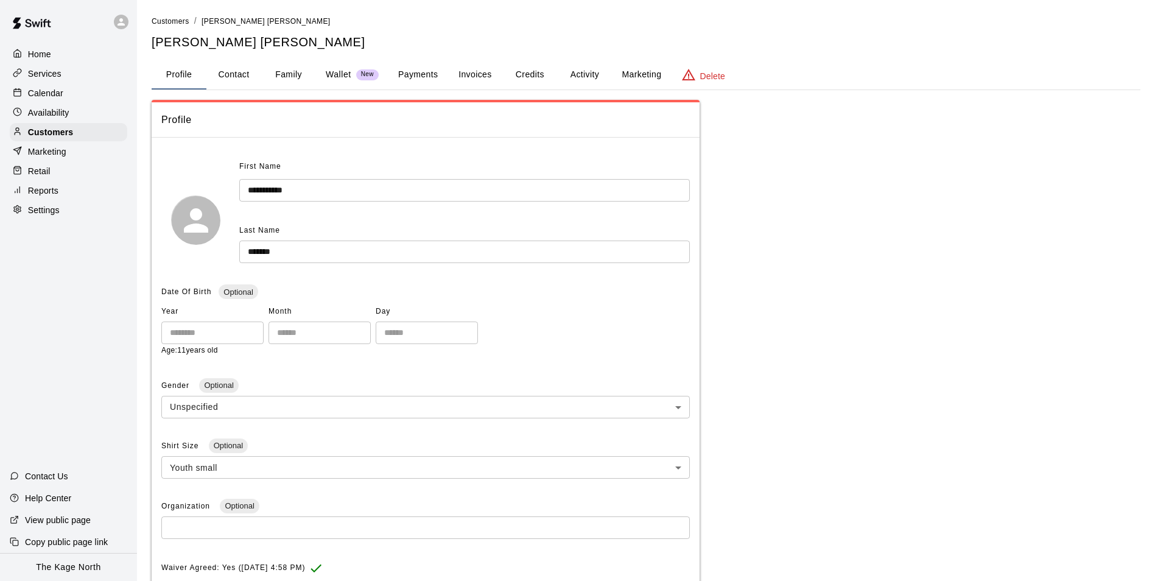
click at [289, 79] on button "Family" at bounding box center [288, 74] width 55 height 29
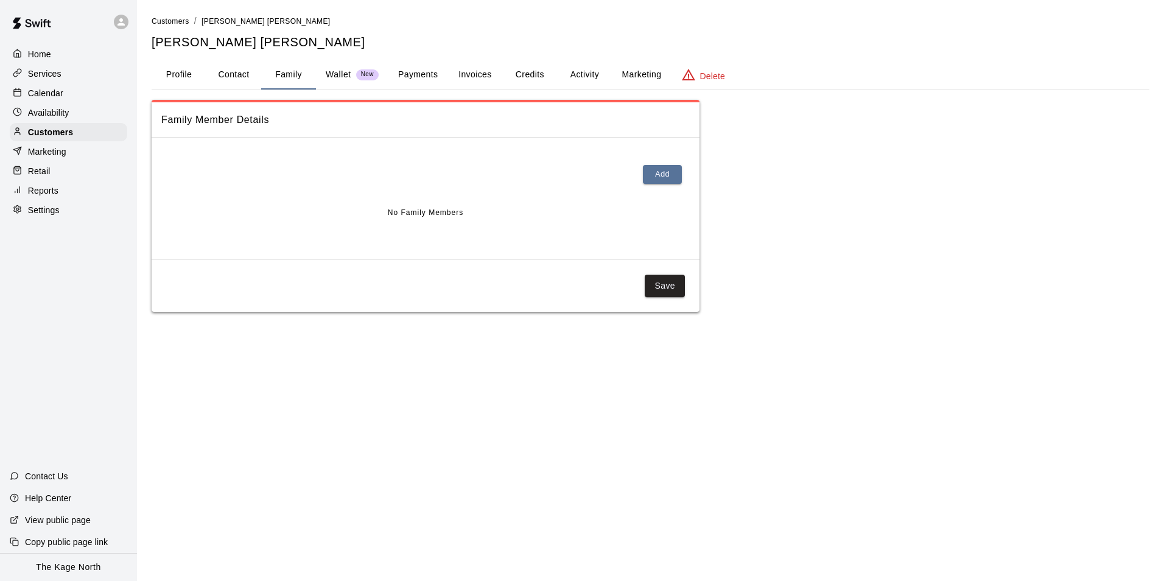
click at [236, 77] on button "Contact" at bounding box center [233, 74] width 55 height 29
select select "**"
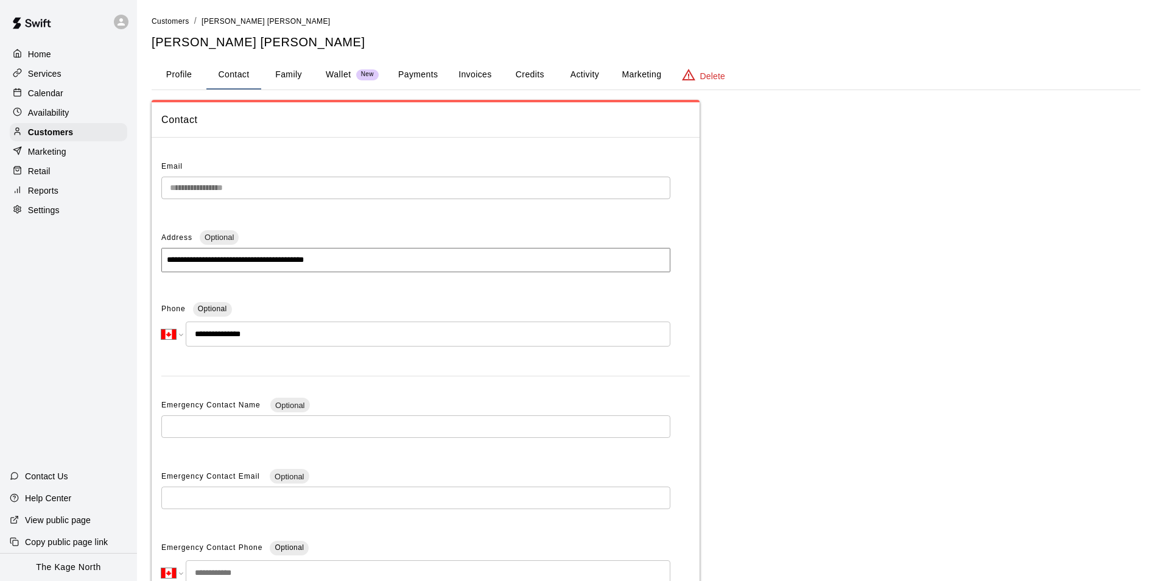
click at [594, 75] on button "Activity" at bounding box center [584, 74] width 55 height 29
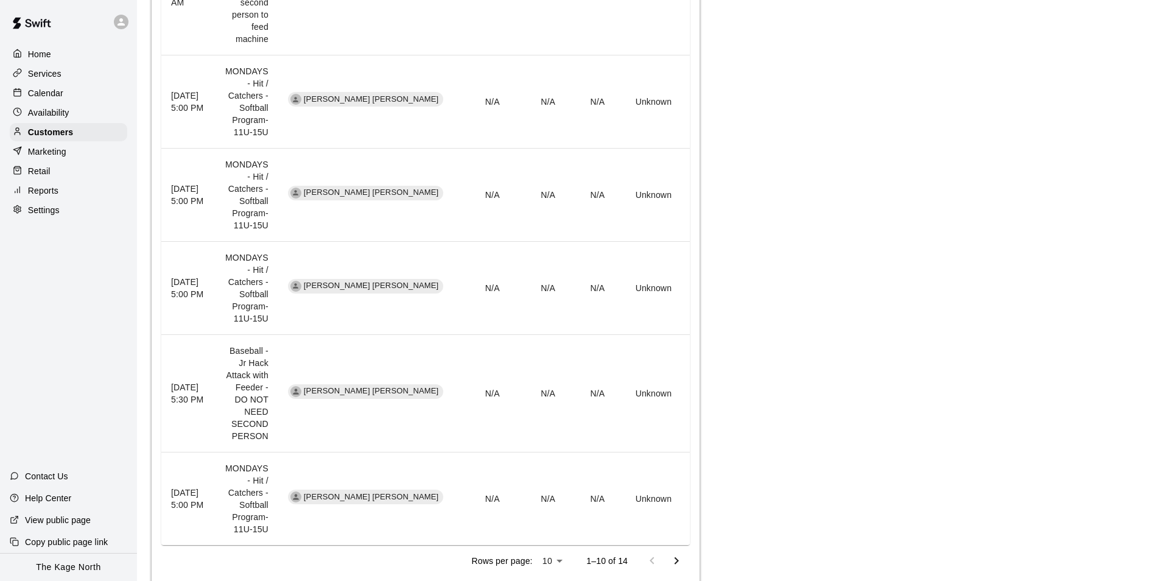
scroll to position [974, 0]
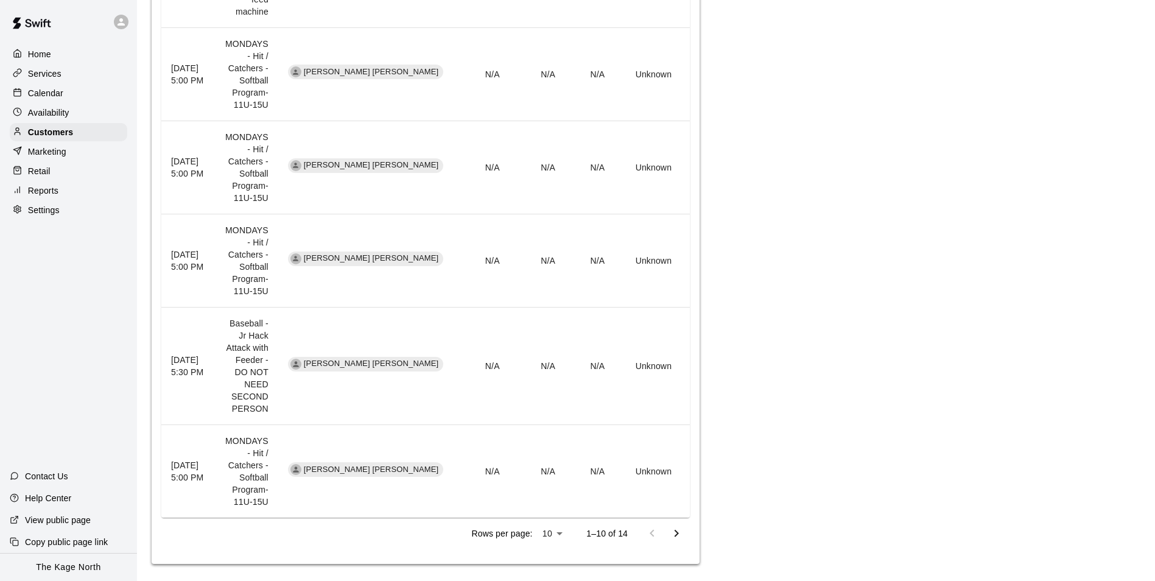
click at [678, 537] on icon "Go to next page" at bounding box center [677, 533] width 4 height 7
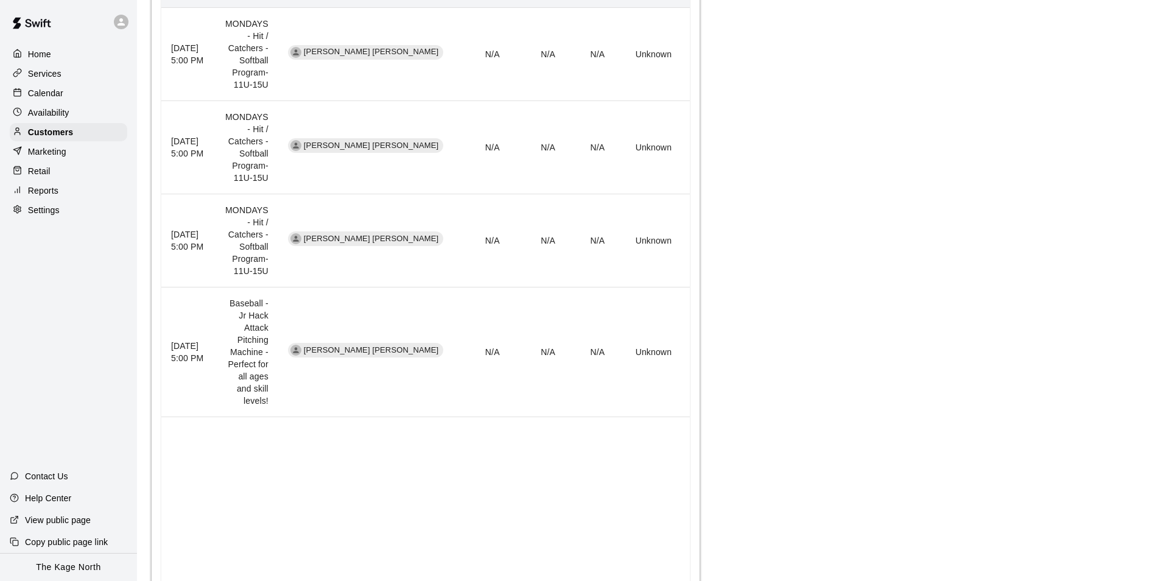
scroll to position [284, 0]
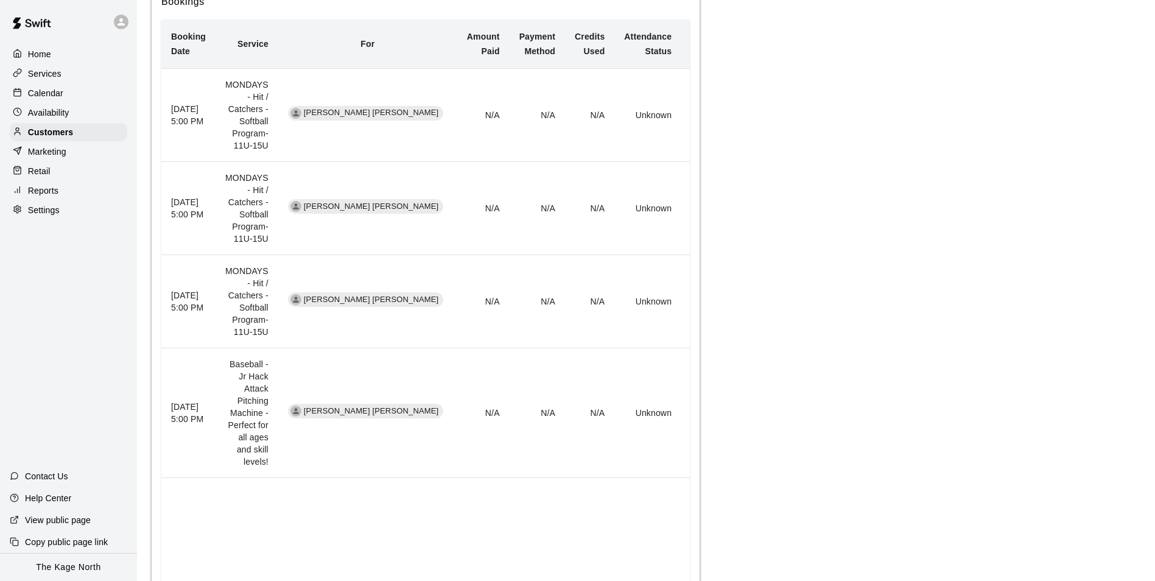
click at [55, 93] on p "Calendar" at bounding box center [45, 93] width 35 height 12
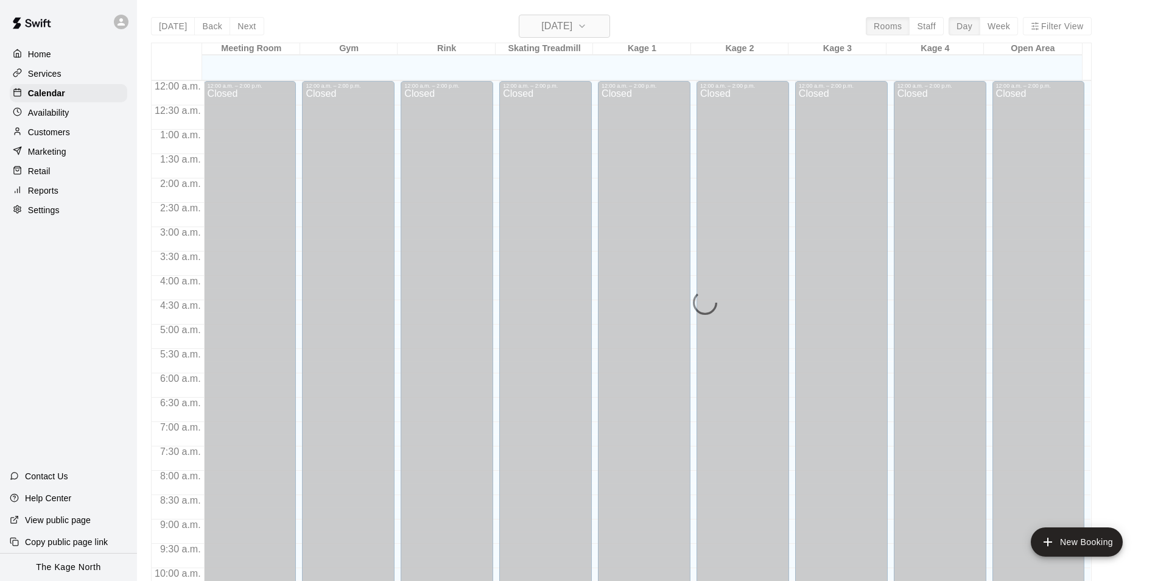
scroll to position [619, 0]
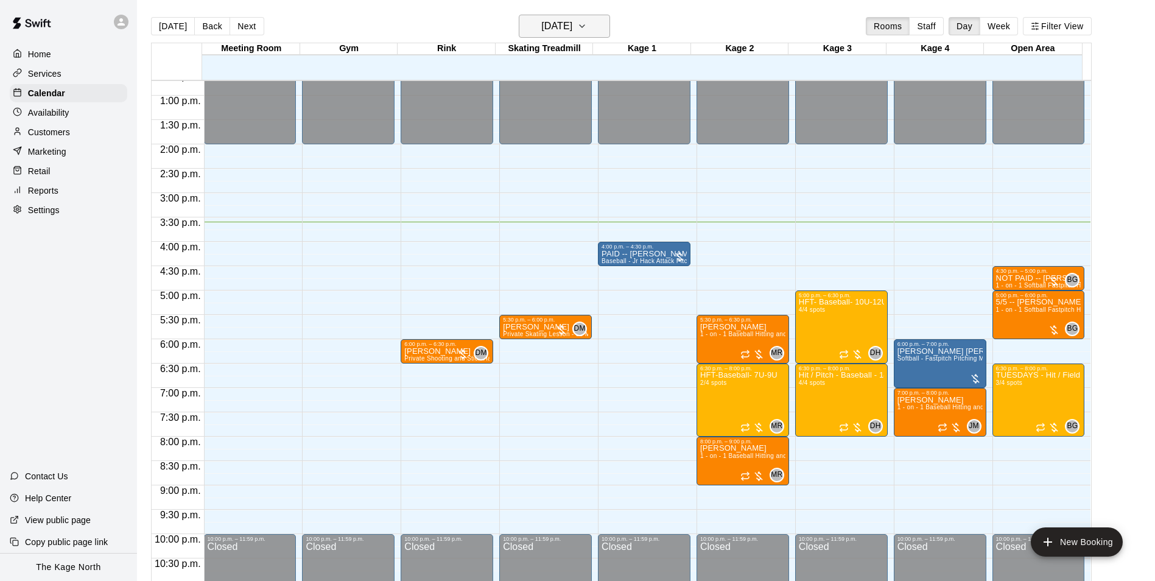
click at [572, 28] on h6 "[DATE]" at bounding box center [556, 26] width 31 height 17
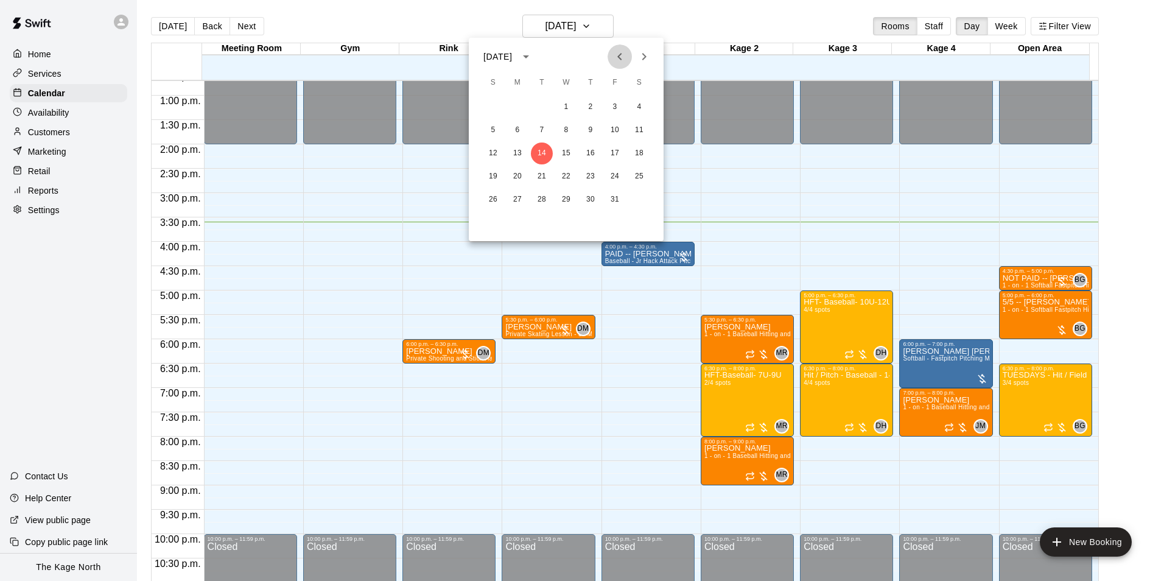
click at [616, 60] on icon "Previous month" at bounding box center [620, 56] width 15 height 15
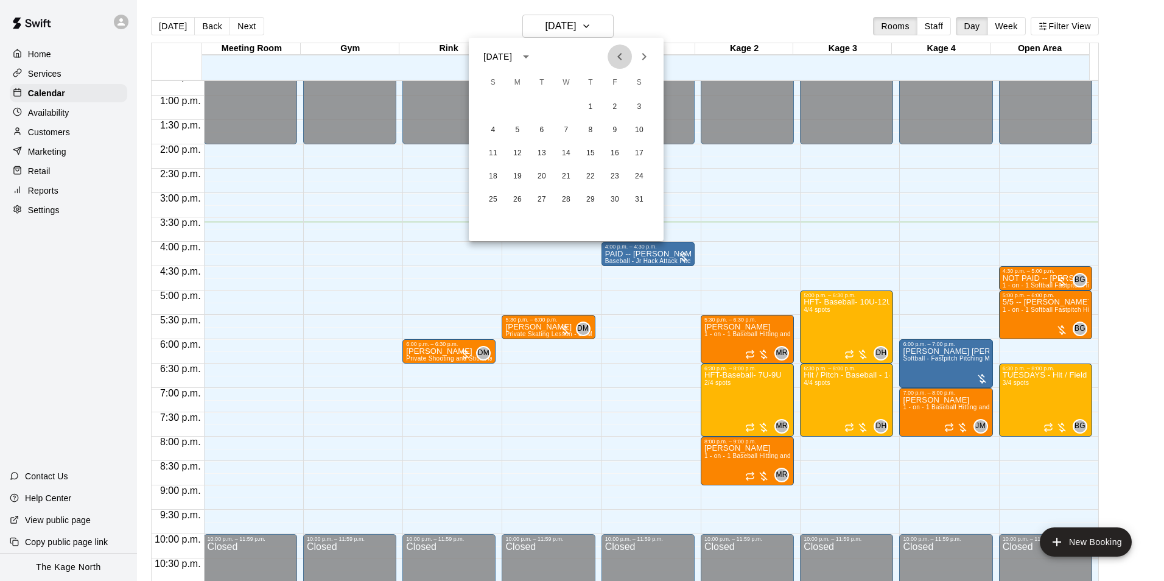
click at [616, 60] on icon "Previous month" at bounding box center [620, 56] width 15 height 15
click at [517, 197] on button "24" at bounding box center [518, 200] width 22 height 22
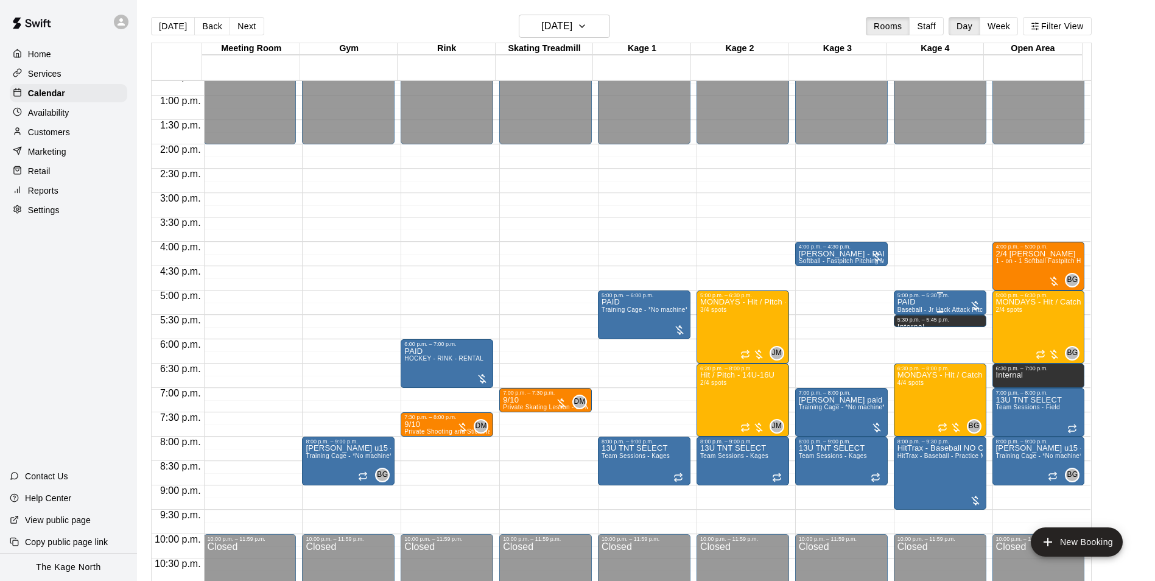
click at [923, 304] on div "PAID Baseball - Jr Hack Attack Pitching Machine - Perfect for all ages and skil…" at bounding box center [940, 588] width 85 height 581
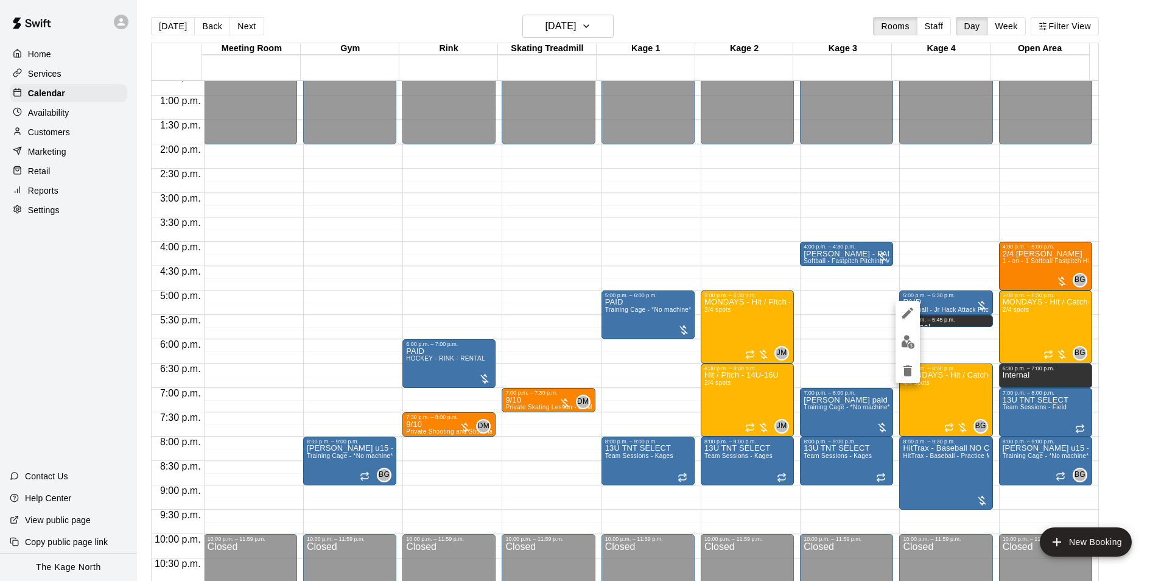
click at [908, 344] on img "edit" at bounding box center [908, 342] width 14 height 14
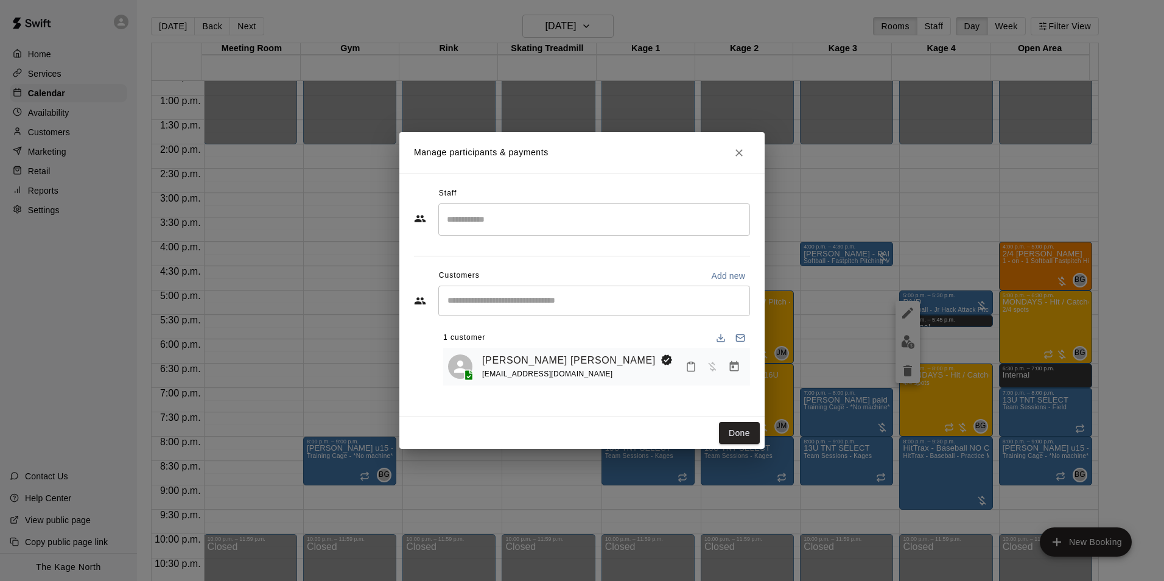
click at [738, 154] on icon "Close" at bounding box center [739, 152] width 7 height 7
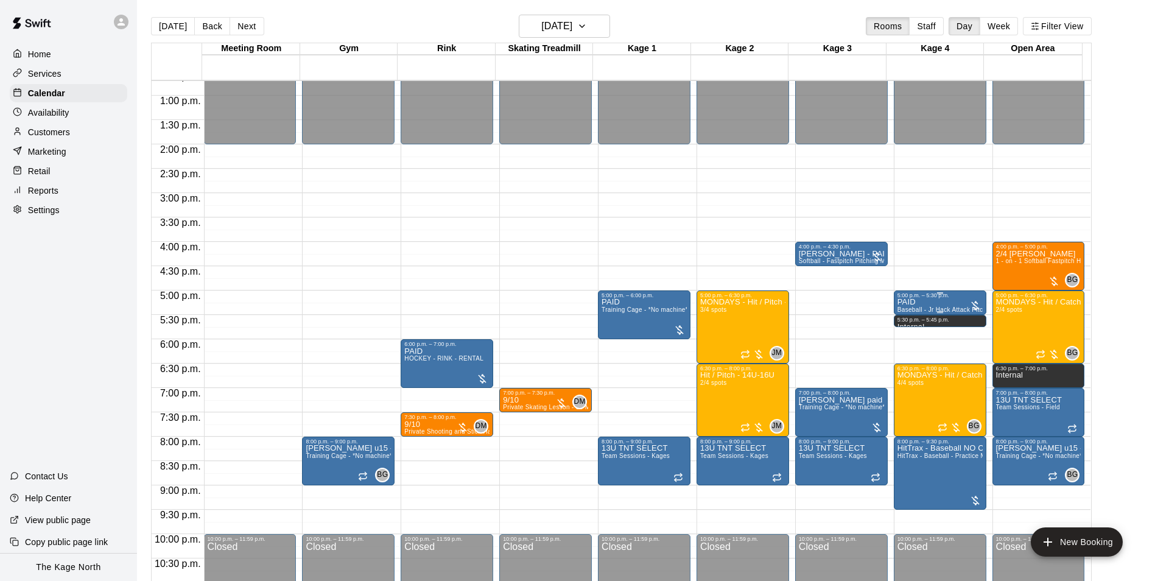
click at [917, 305] on div "PAID Baseball - Jr Hack Attack Pitching Machine - Perfect for all ages and skil…" at bounding box center [940, 588] width 85 height 581
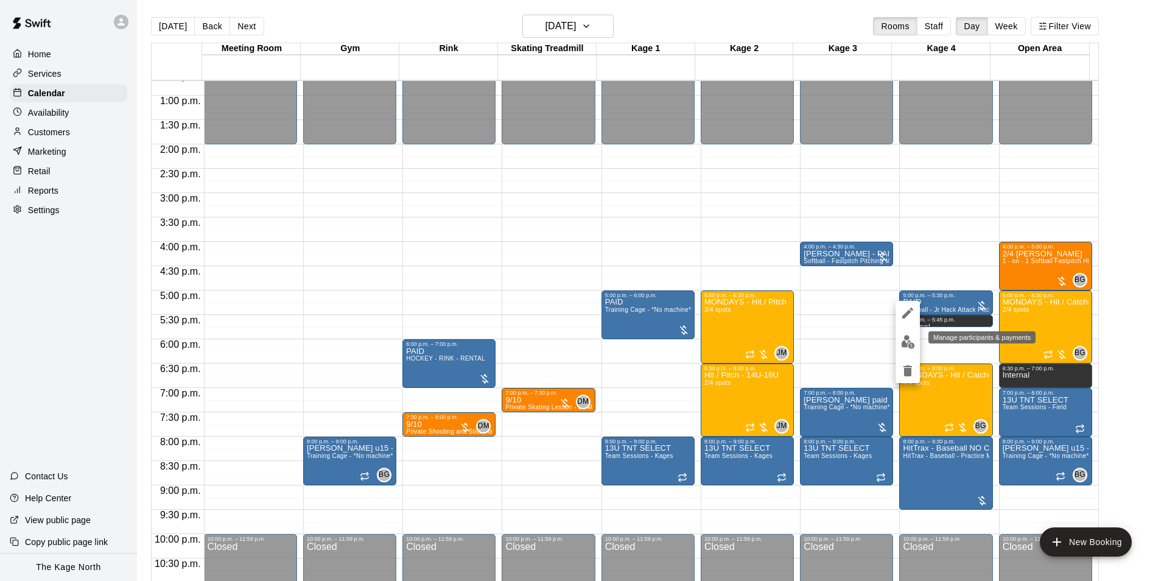
click at [901, 340] on img "edit" at bounding box center [908, 342] width 14 height 14
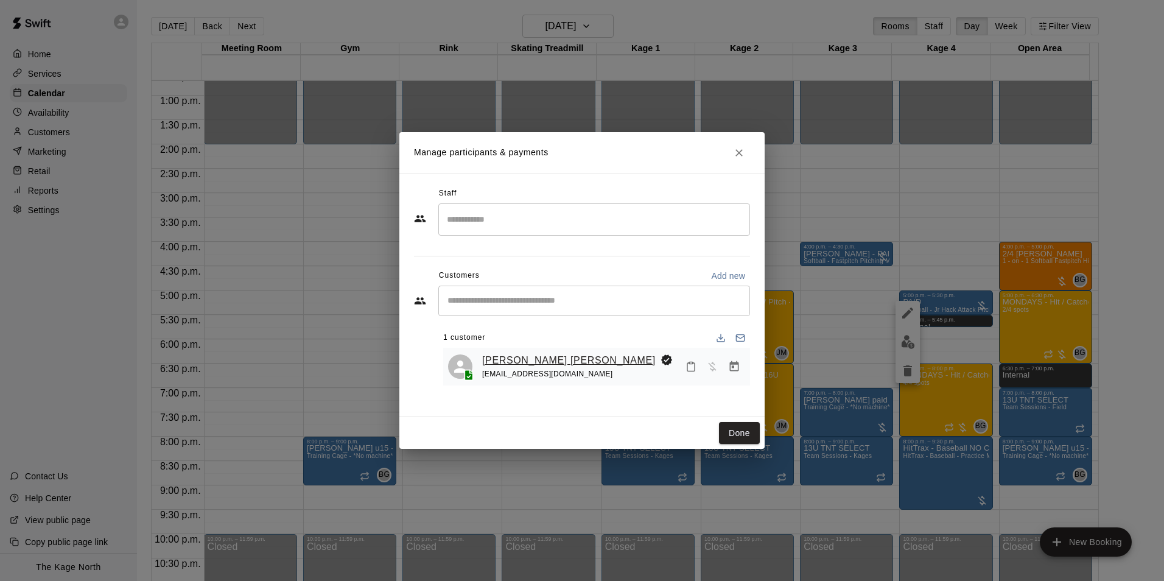
click at [542, 357] on link "[PERSON_NAME] [PERSON_NAME]" at bounding box center [569, 361] width 174 height 16
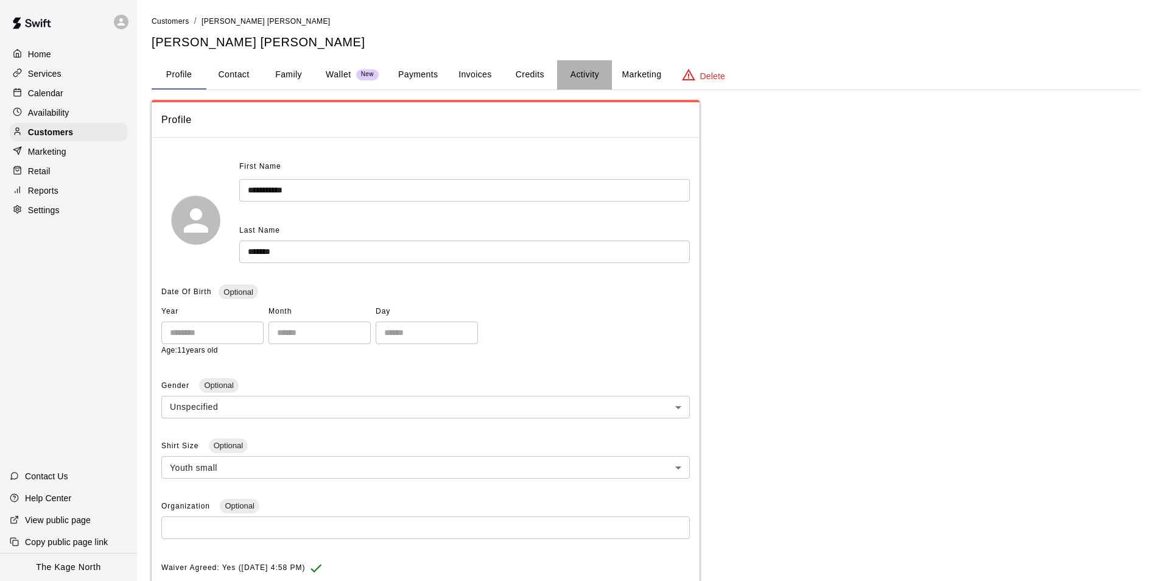
click at [581, 70] on button "Activity" at bounding box center [584, 74] width 55 height 29
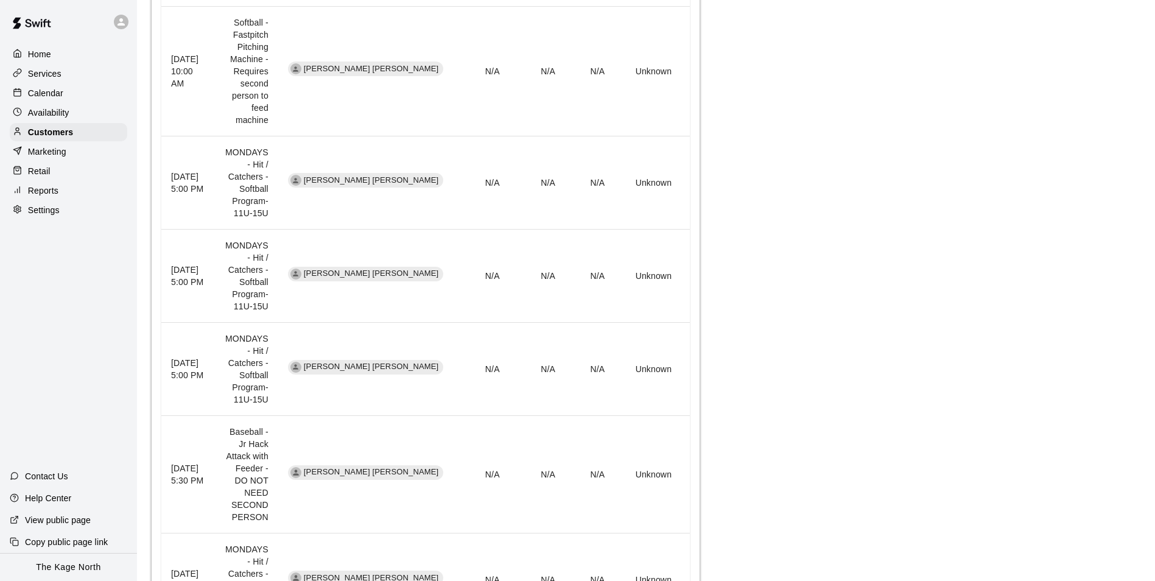
scroll to position [1003, 0]
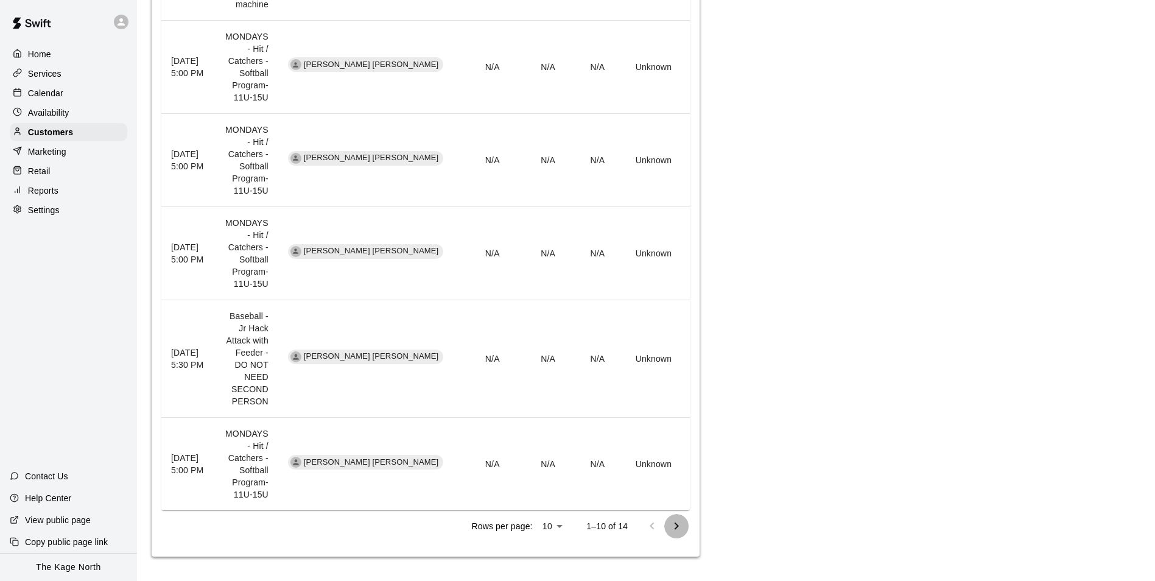
click at [678, 531] on icon "Go to next page" at bounding box center [676, 526] width 15 height 15
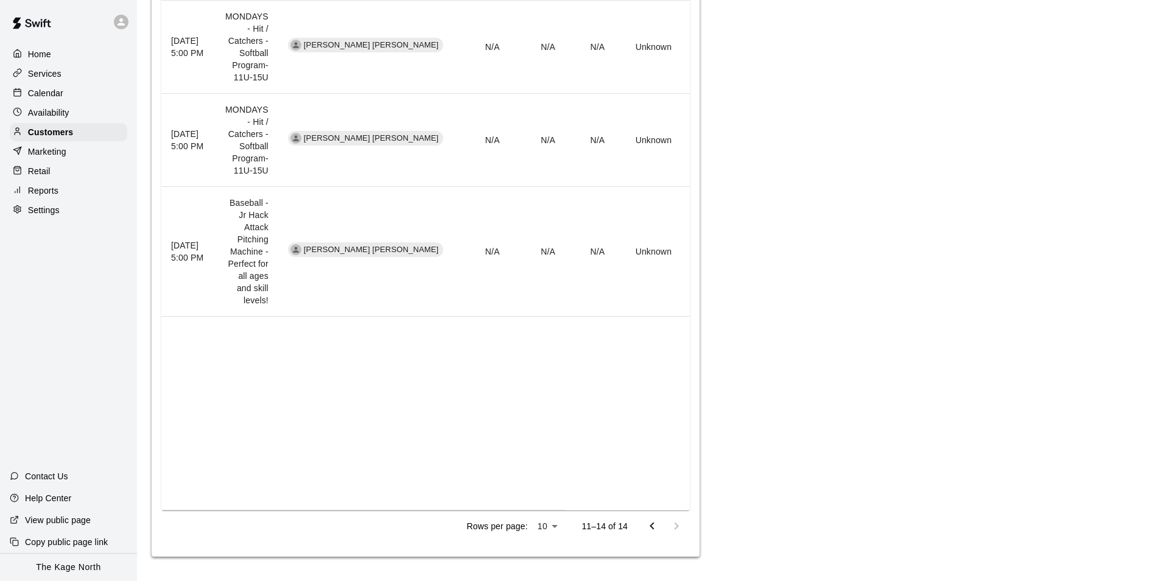
scroll to position [467, 0]
click at [650, 531] on icon "Go to previous page" at bounding box center [652, 526] width 15 height 15
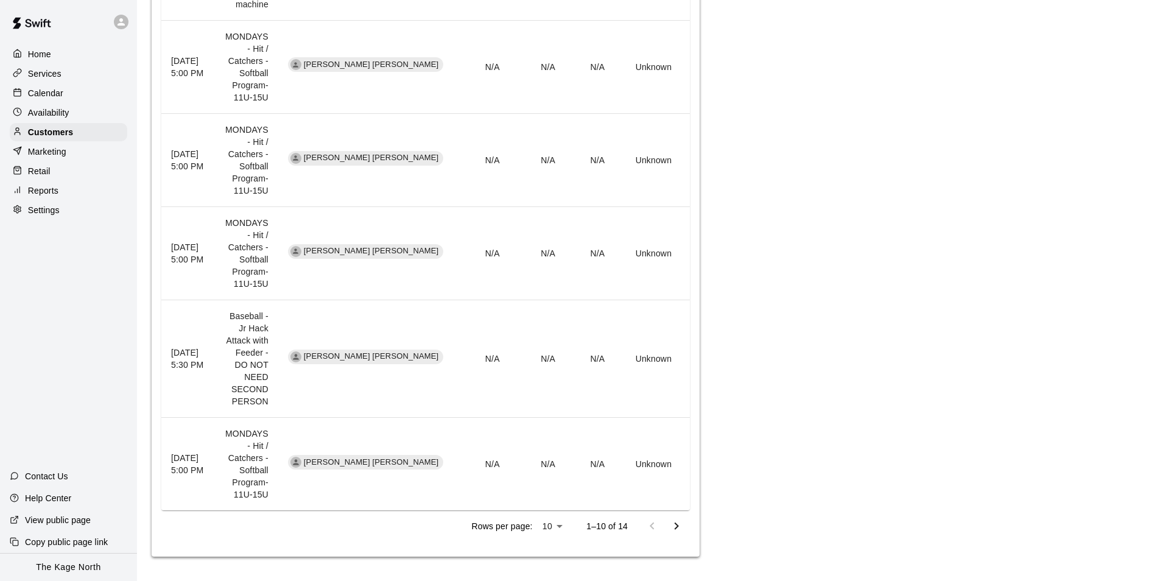
scroll to position [1003, 0]
click at [57, 94] on p "Calendar" at bounding box center [45, 93] width 35 height 12
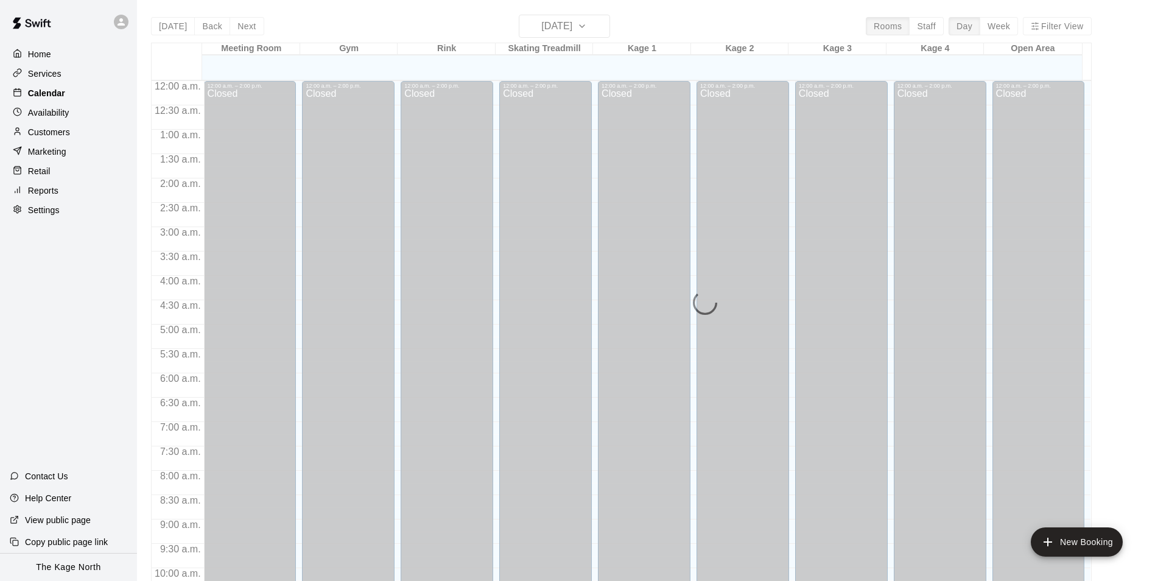
scroll to position [619, 0]
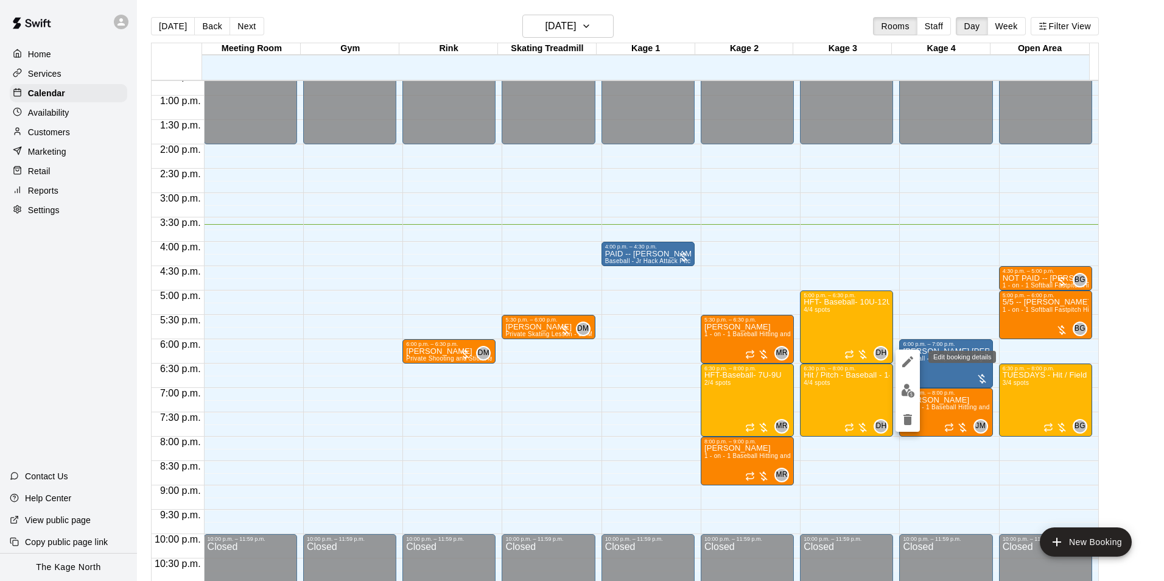
click at [910, 358] on icon "edit" at bounding box center [908, 361] width 15 height 15
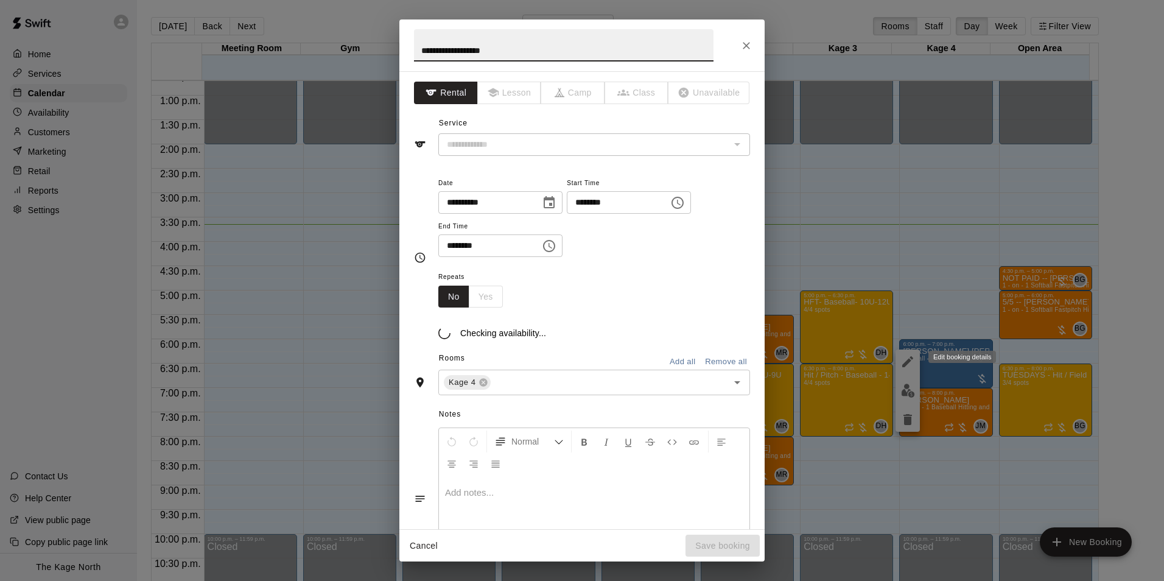
type input "**********"
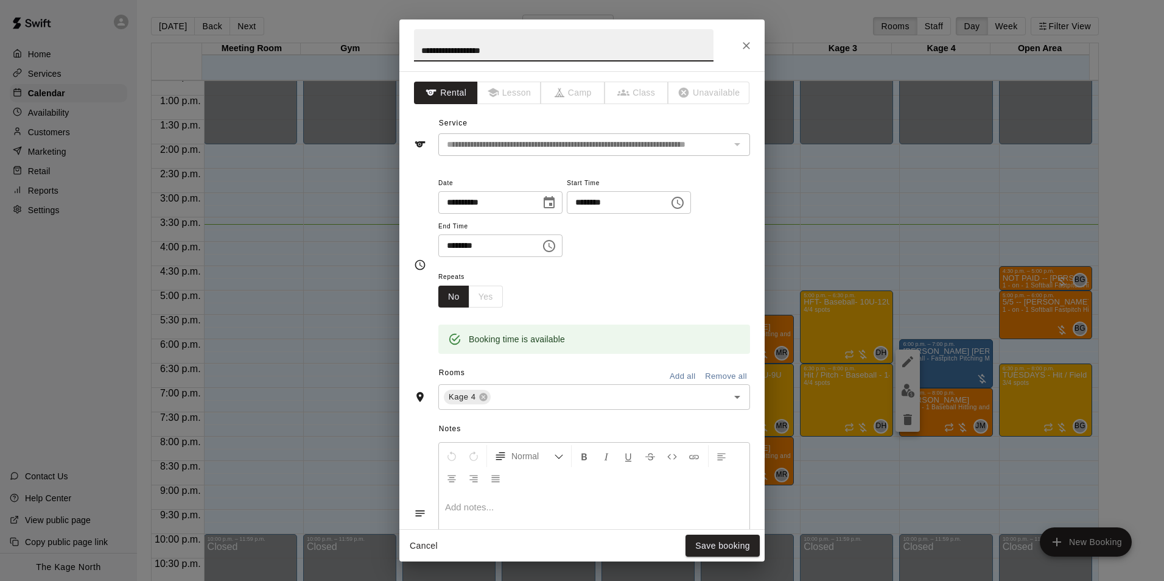
click at [419, 50] on input "**********" at bounding box center [564, 45] width 300 height 32
type input "**********"
click at [734, 540] on button "Save booking" at bounding box center [723, 546] width 74 height 23
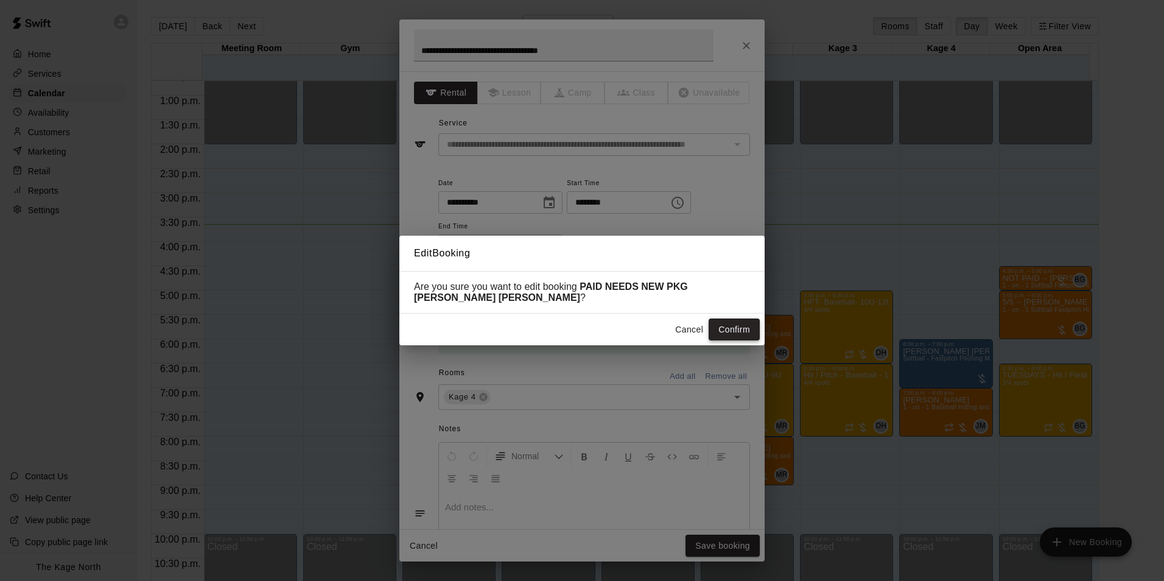
click at [729, 331] on button "Confirm" at bounding box center [734, 330] width 51 height 23
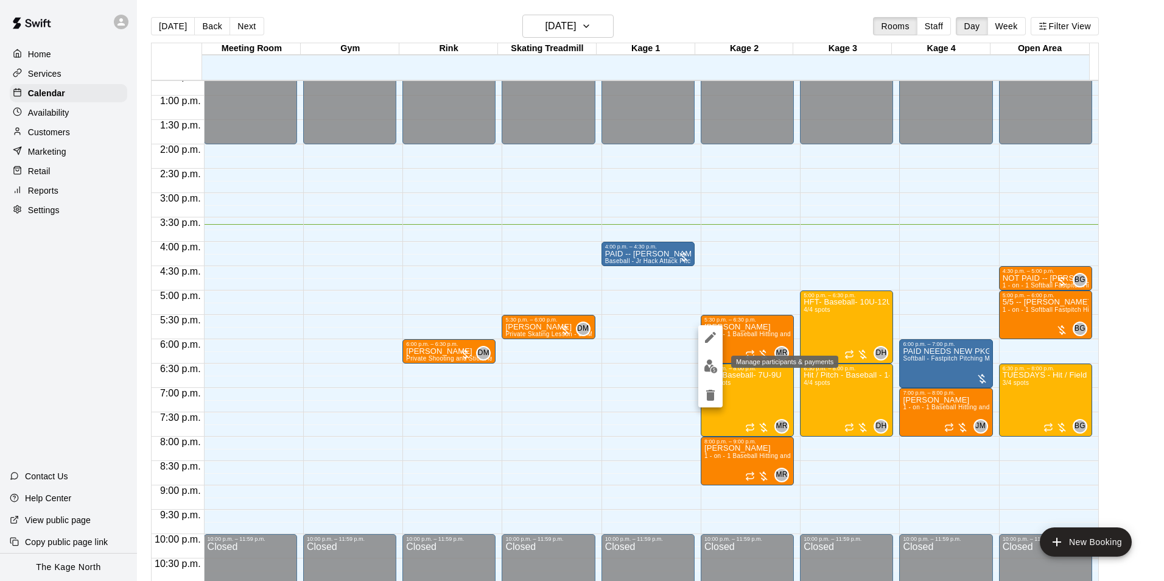
click at [710, 364] on img "edit" at bounding box center [711, 366] width 14 height 14
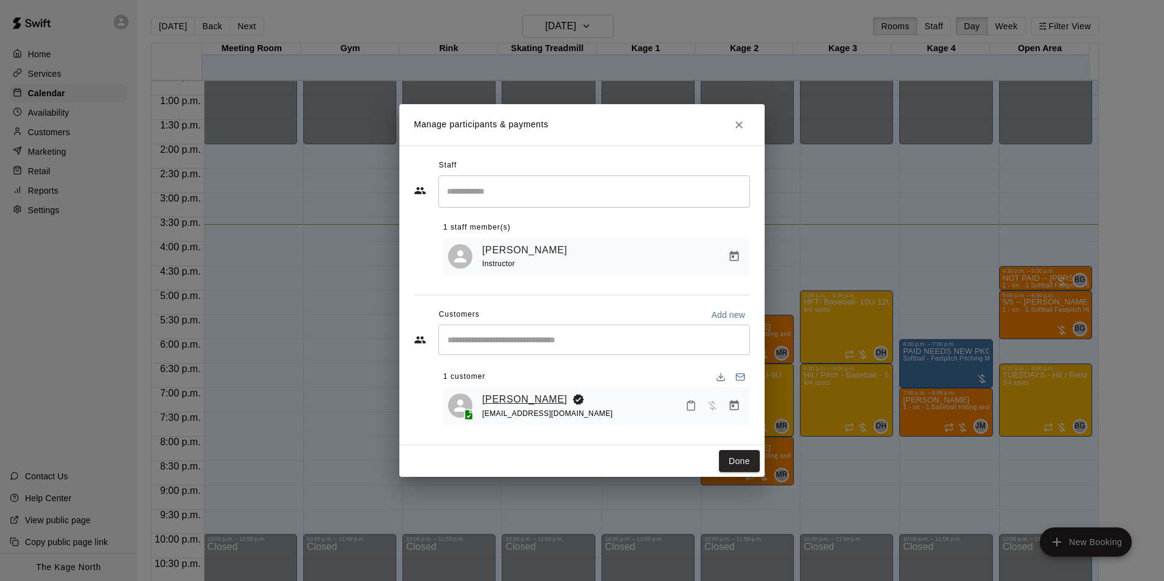
click at [535, 398] on link "[PERSON_NAME]" at bounding box center [524, 400] width 85 height 16
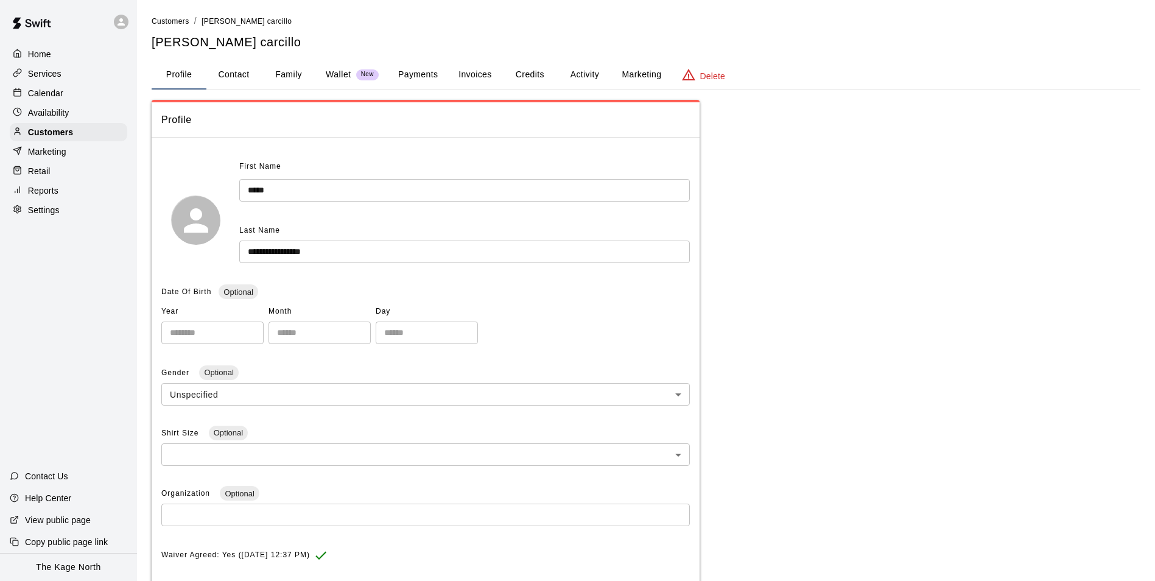
click at [585, 75] on button "Activity" at bounding box center [584, 74] width 55 height 29
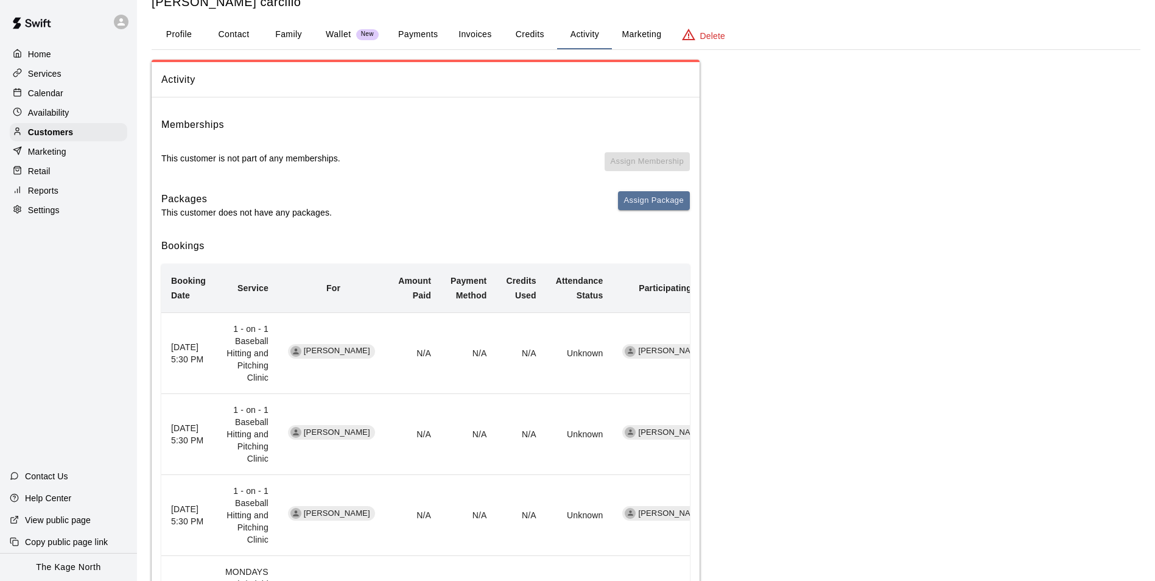
scroll to position [244, 0]
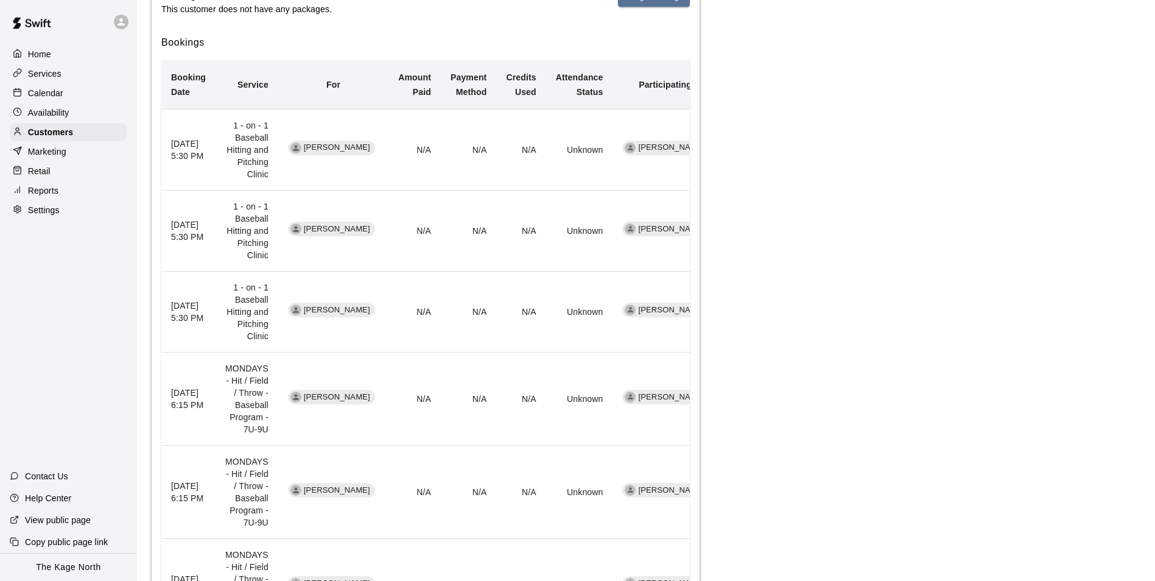
click at [54, 99] on p "Calendar" at bounding box center [45, 93] width 35 height 12
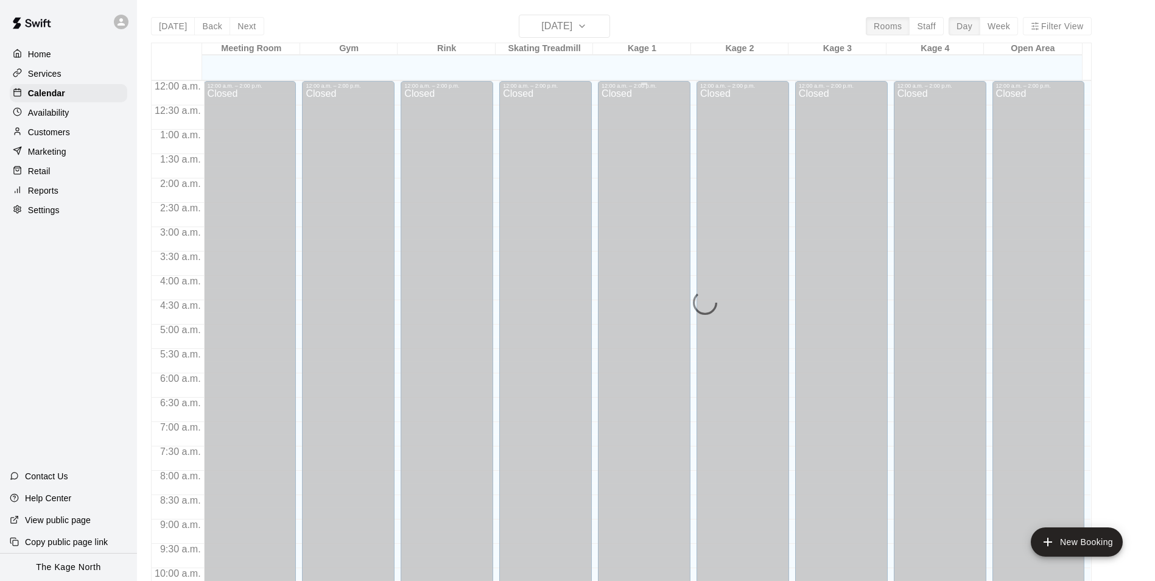
scroll to position [619, 0]
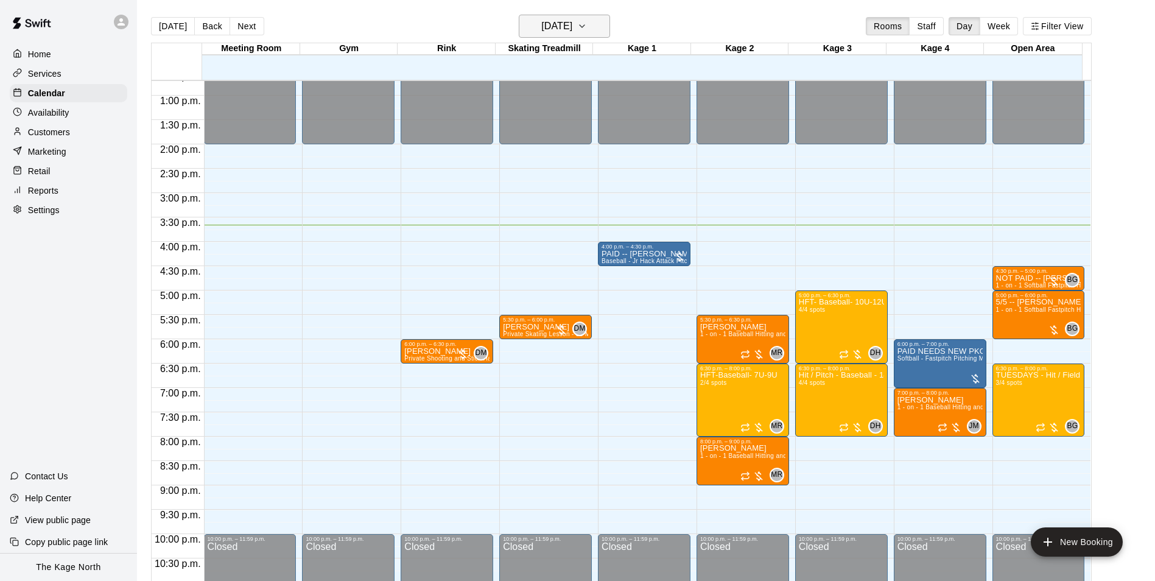
click at [566, 32] on h6 "[DATE]" at bounding box center [556, 26] width 31 height 17
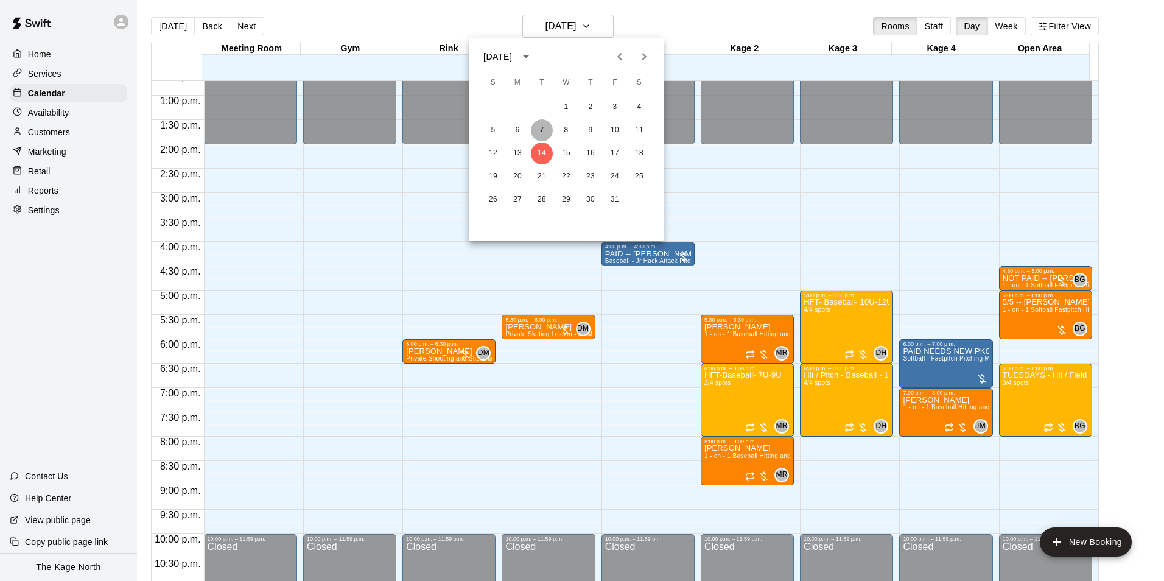
click at [546, 133] on button "7" at bounding box center [542, 130] width 22 height 22
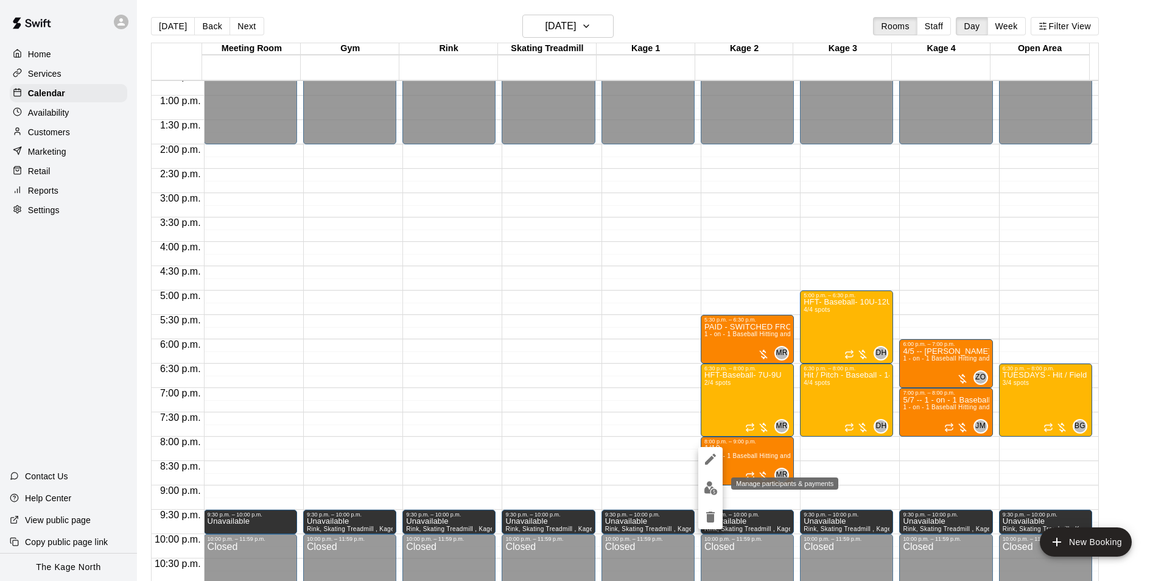
click at [717, 483] on img "edit" at bounding box center [711, 488] width 14 height 14
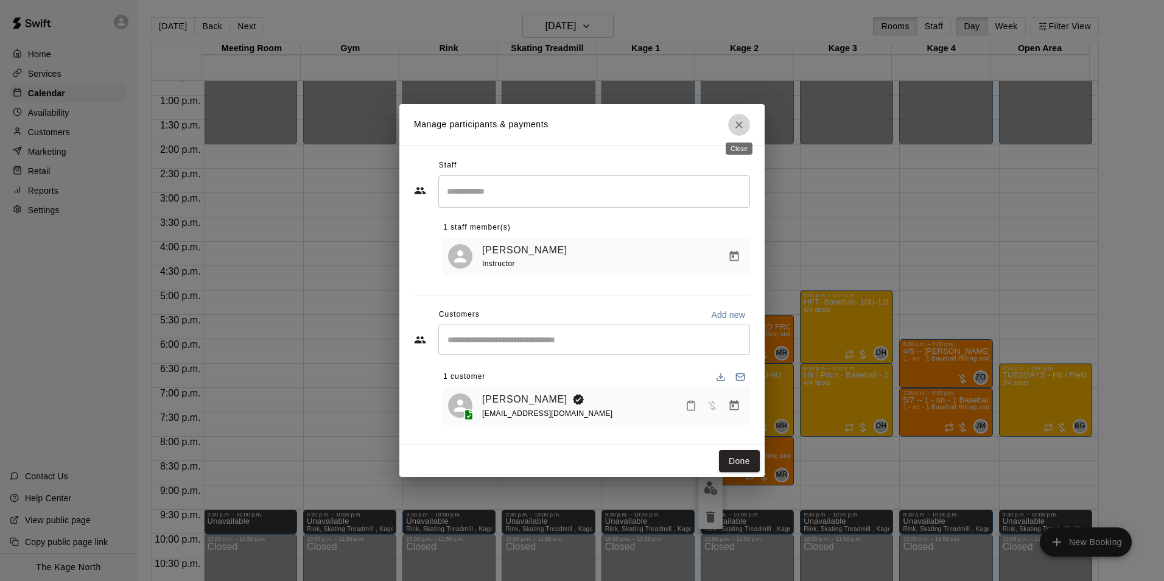
click at [745, 123] on button "Close" at bounding box center [739, 125] width 22 height 22
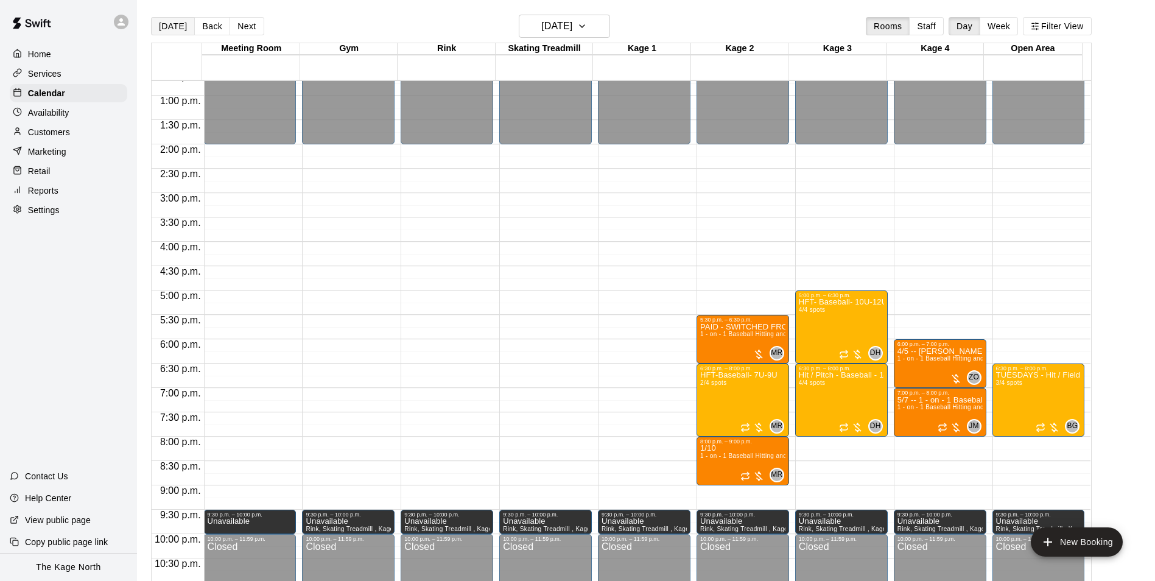
click at [175, 29] on button "[DATE]" at bounding box center [173, 26] width 44 height 18
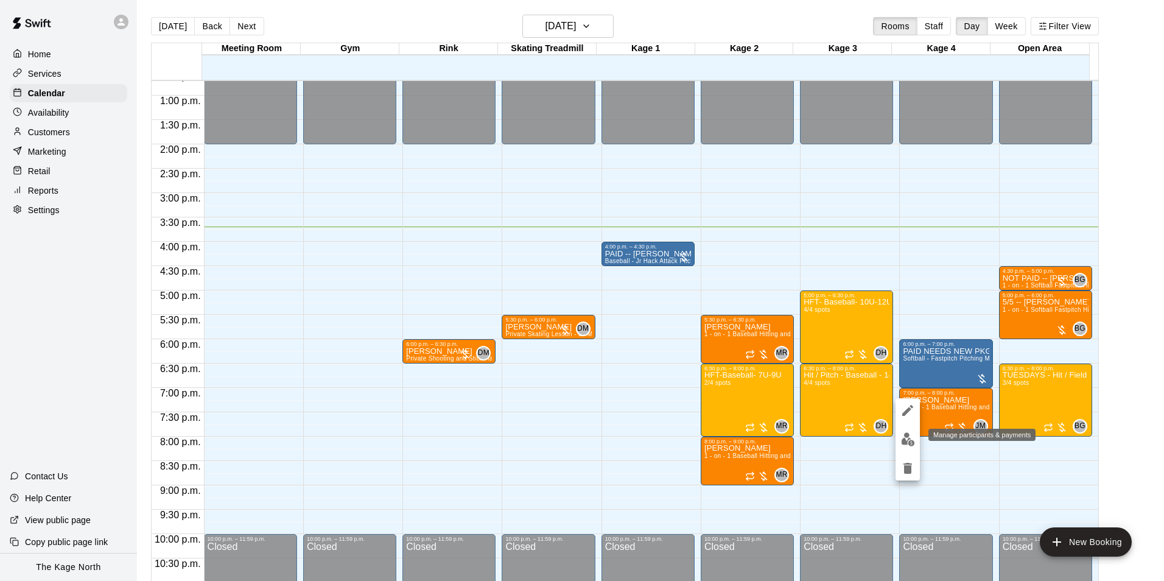
click at [907, 439] on img "edit" at bounding box center [908, 439] width 14 height 14
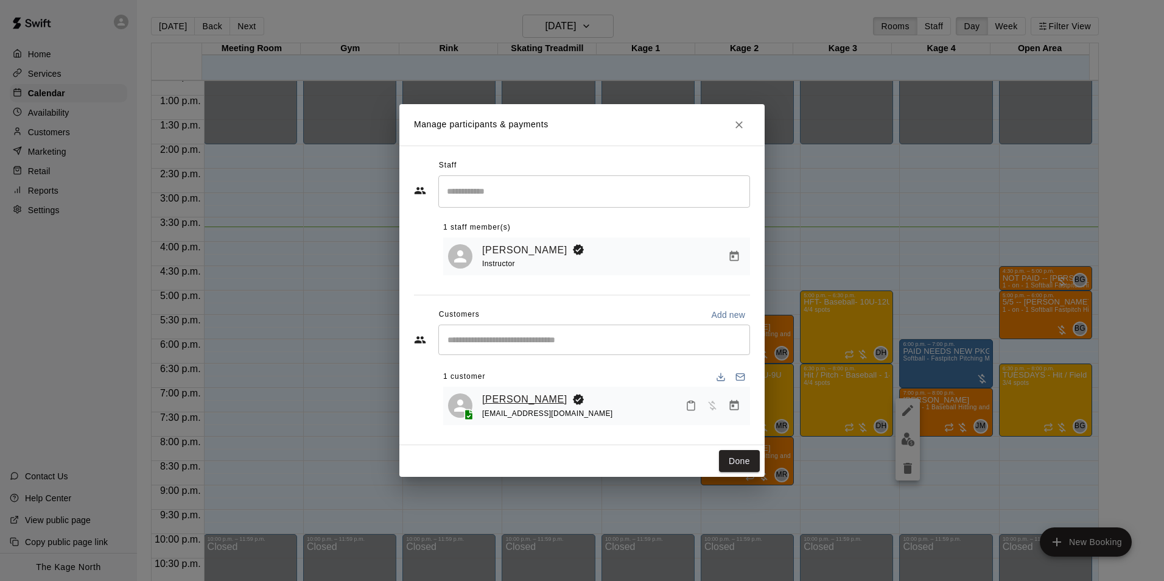
click at [518, 401] on link "[PERSON_NAME]" at bounding box center [524, 400] width 85 height 16
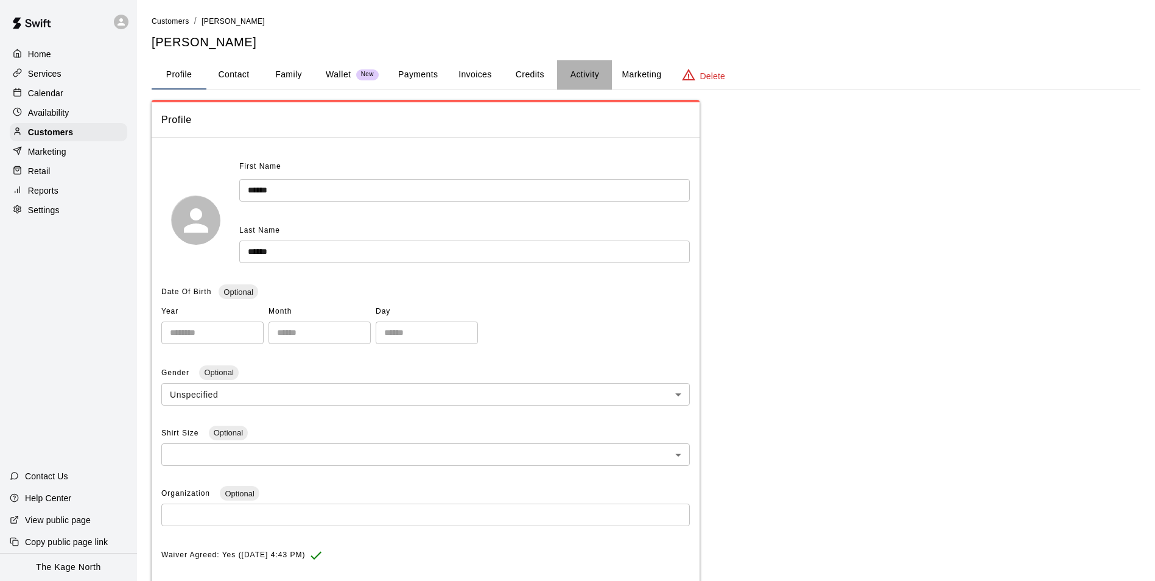
click at [597, 74] on button "Activity" at bounding box center [584, 74] width 55 height 29
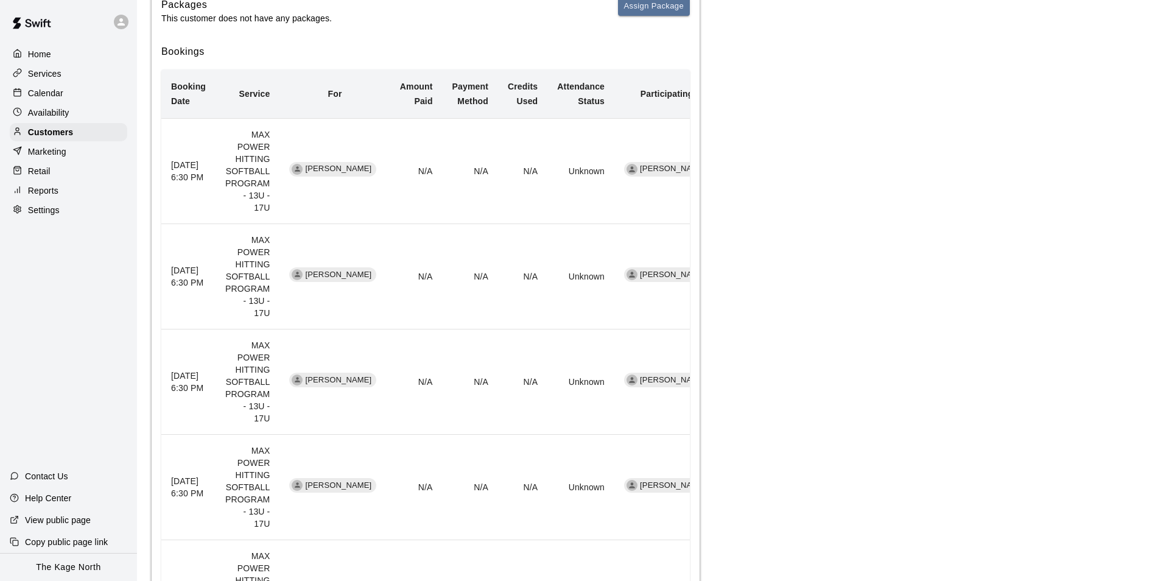
scroll to position [61, 0]
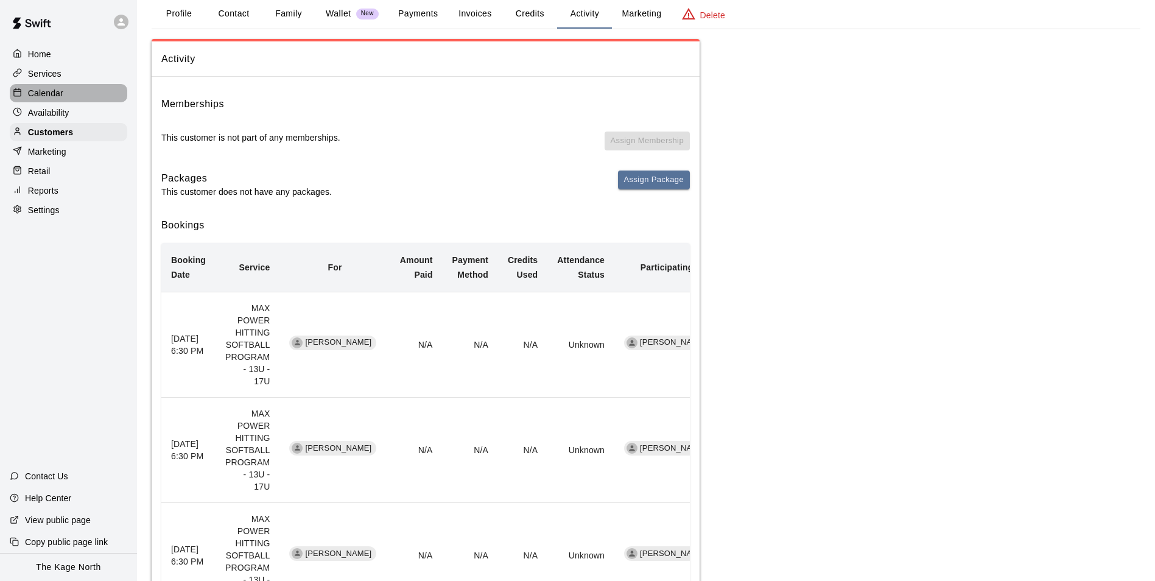
click at [56, 94] on p "Calendar" at bounding box center [45, 93] width 35 height 12
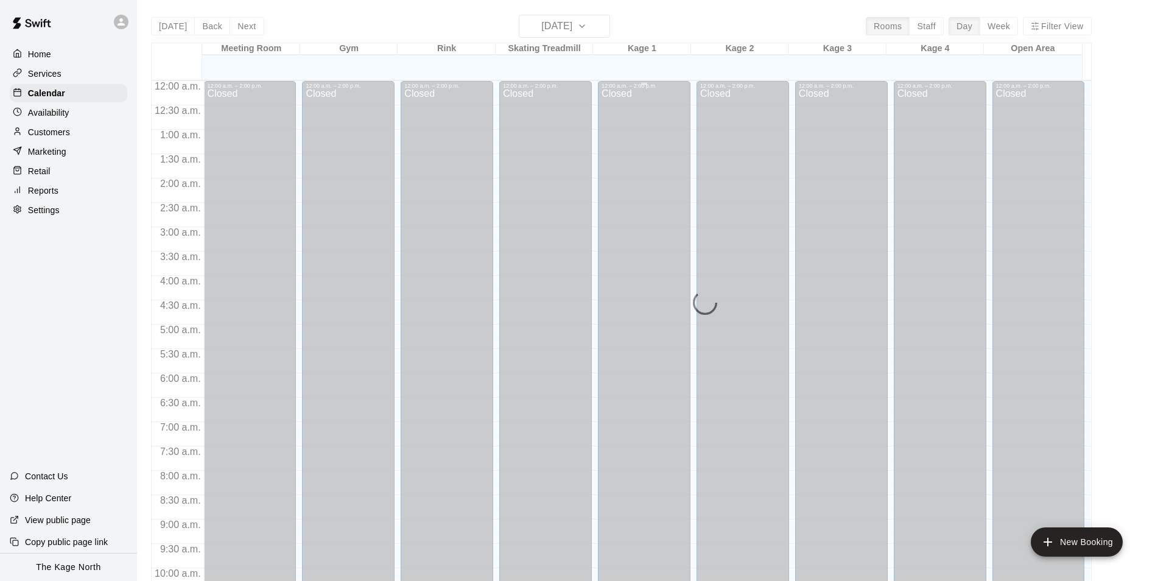
scroll to position [619, 0]
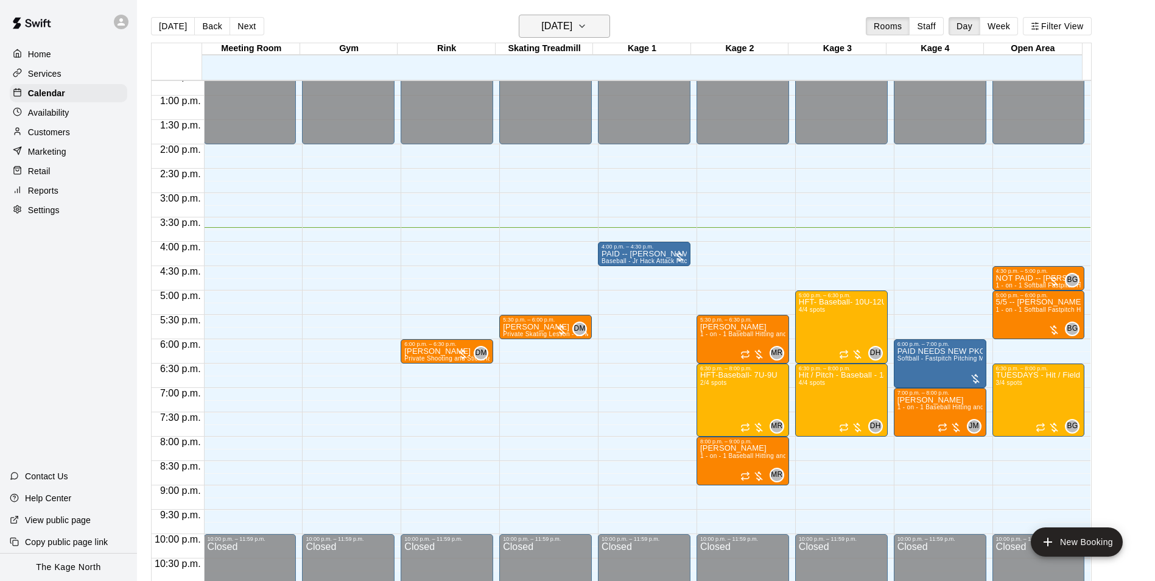
click at [572, 24] on h6 "[DATE]" at bounding box center [556, 26] width 31 height 17
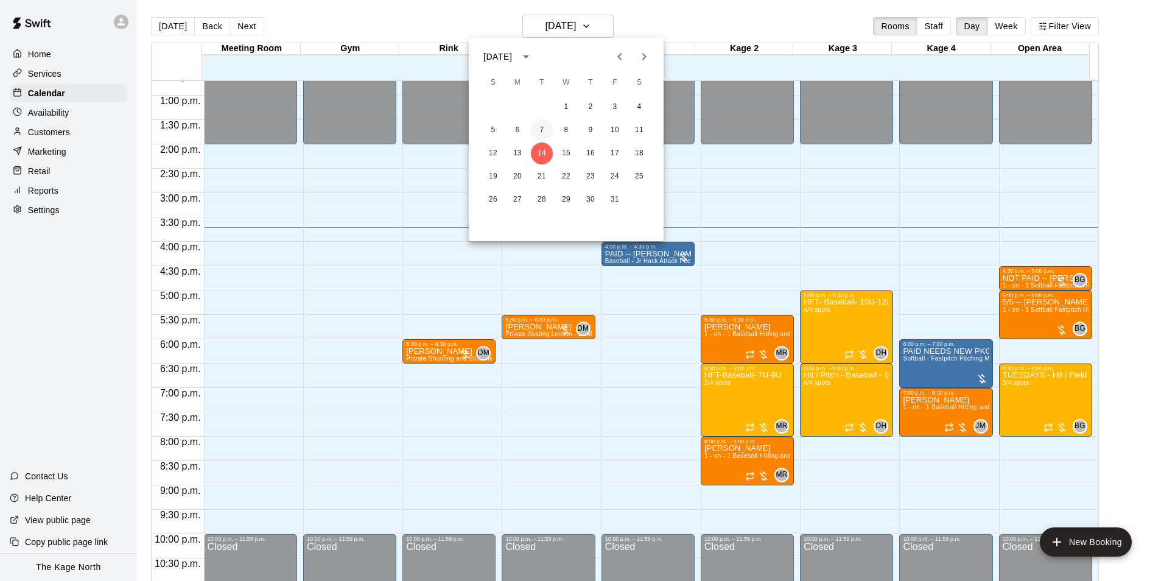
click at [537, 130] on button "7" at bounding box center [542, 130] width 22 height 22
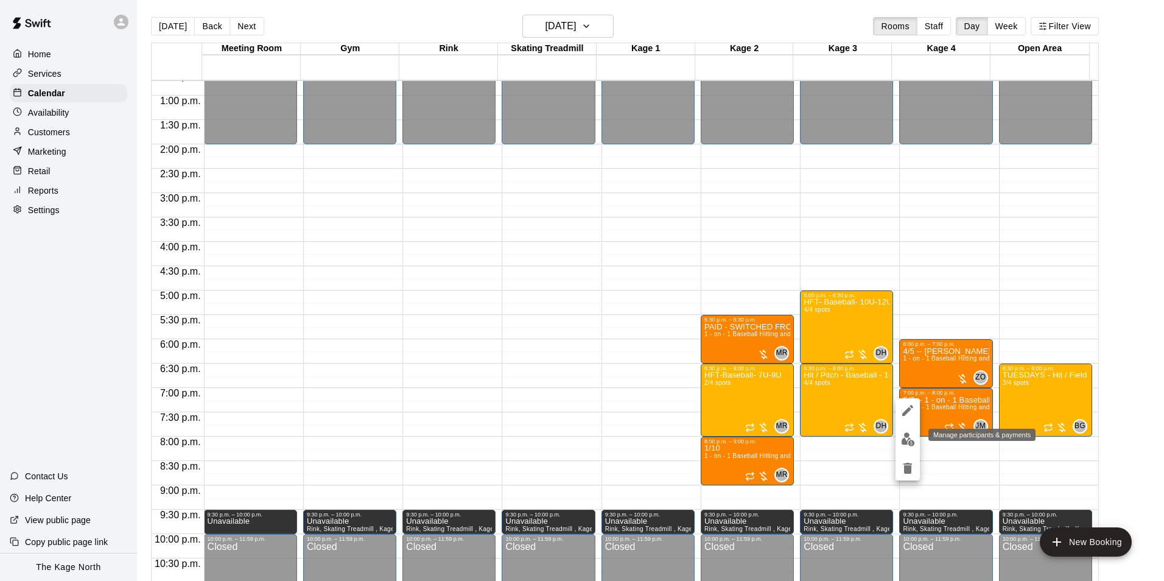
click at [906, 440] on img "edit" at bounding box center [908, 439] width 14 height 14
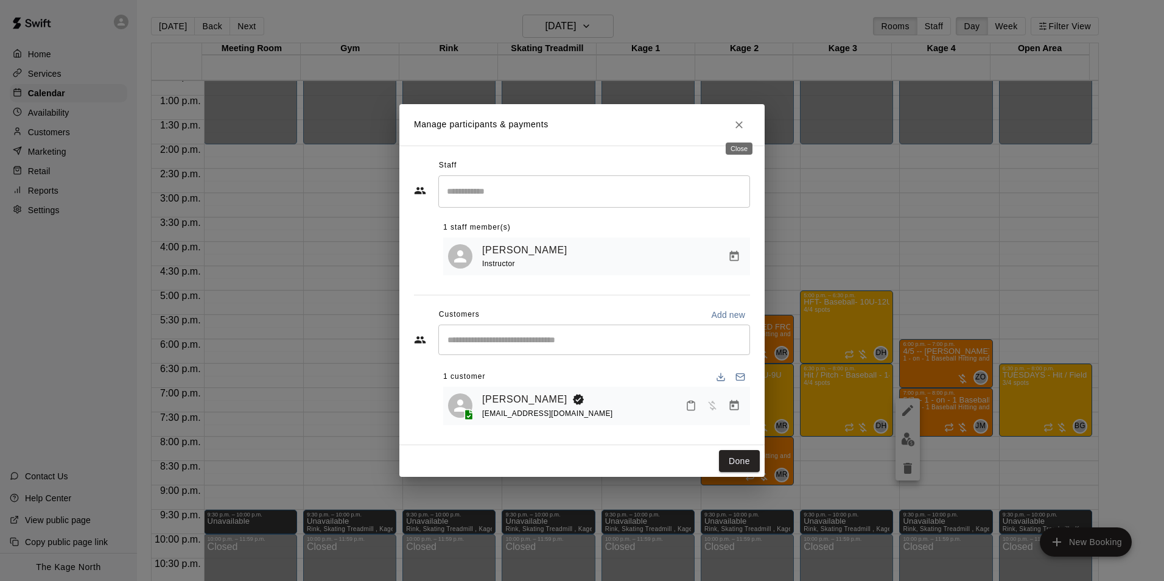
click at [743, 122] on icon "Close" at bounding box center [739, 125] width 12 height 12
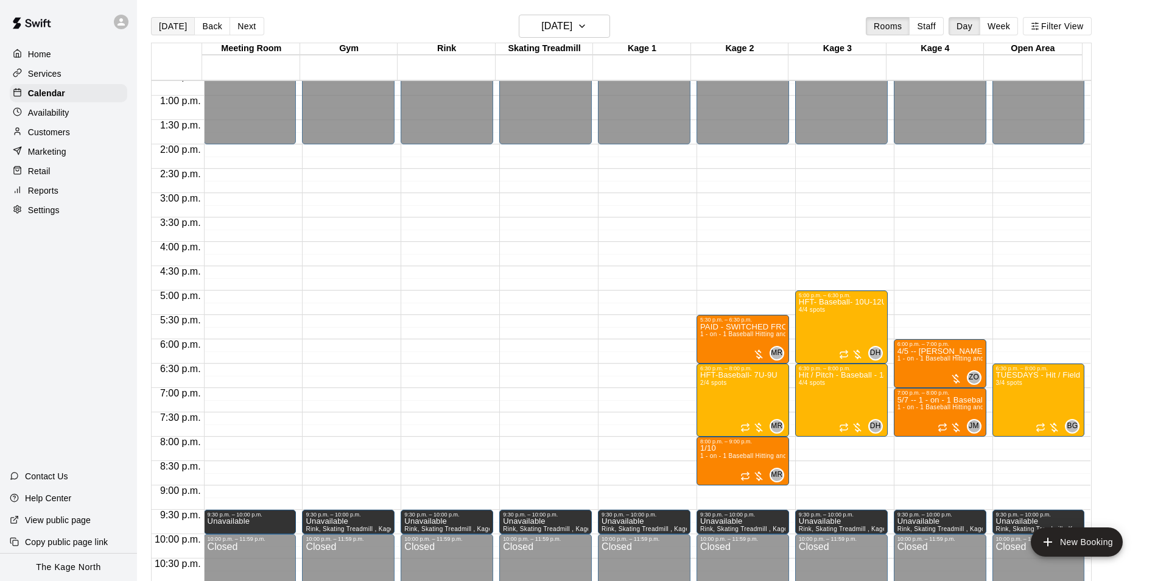
click at [174, 29] on button "[DATE]" at bounding box center [173, 26] width 44 height 18
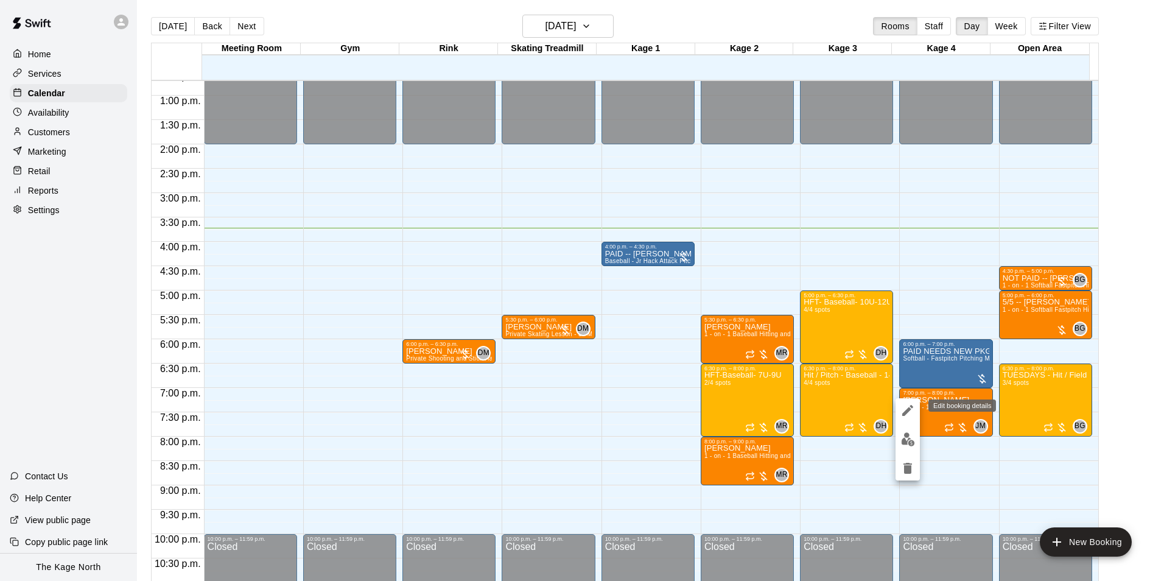
click at [907, 409] on icon "edit" at bounding box center [908, 410] width 11 height 11
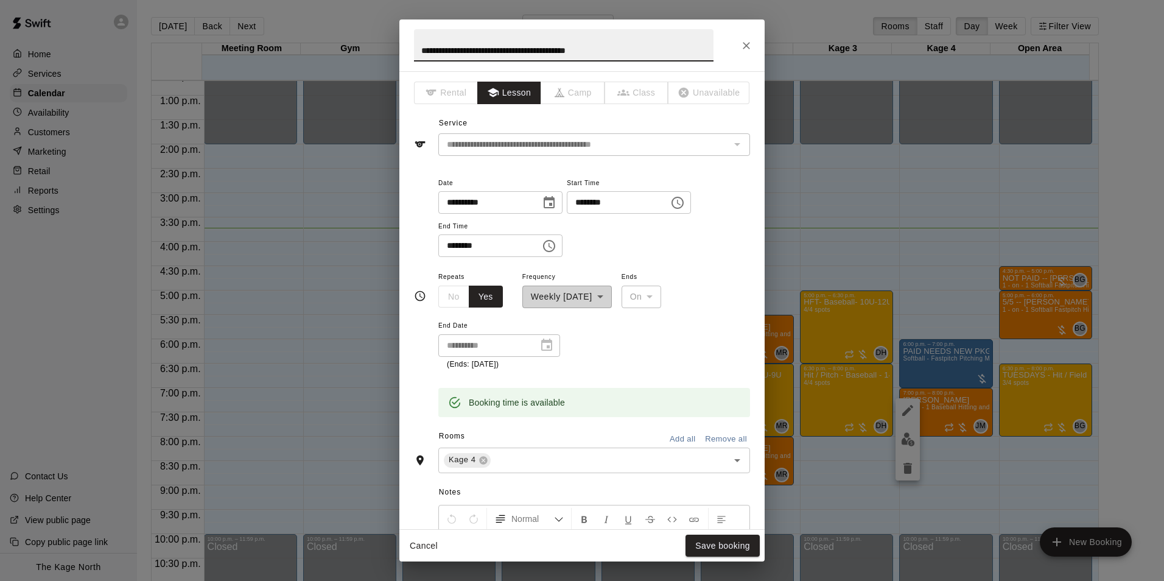
click at [417, 51] on input "**********" at bounding box center [564, 45] width 300 height 32
type input "**********"
click at [745, 548] on button "Save booking" at bounding box center [723, 546] width 74 height 23
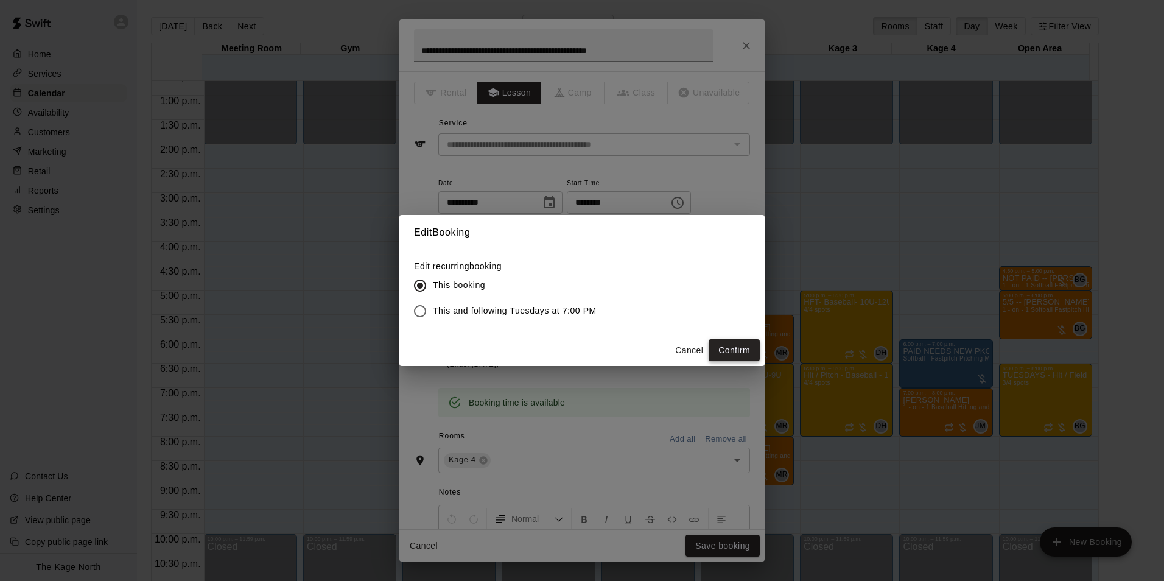
click at [727, 346] on button "Confirm" at bounding box center [734, 350] width 51 height 23
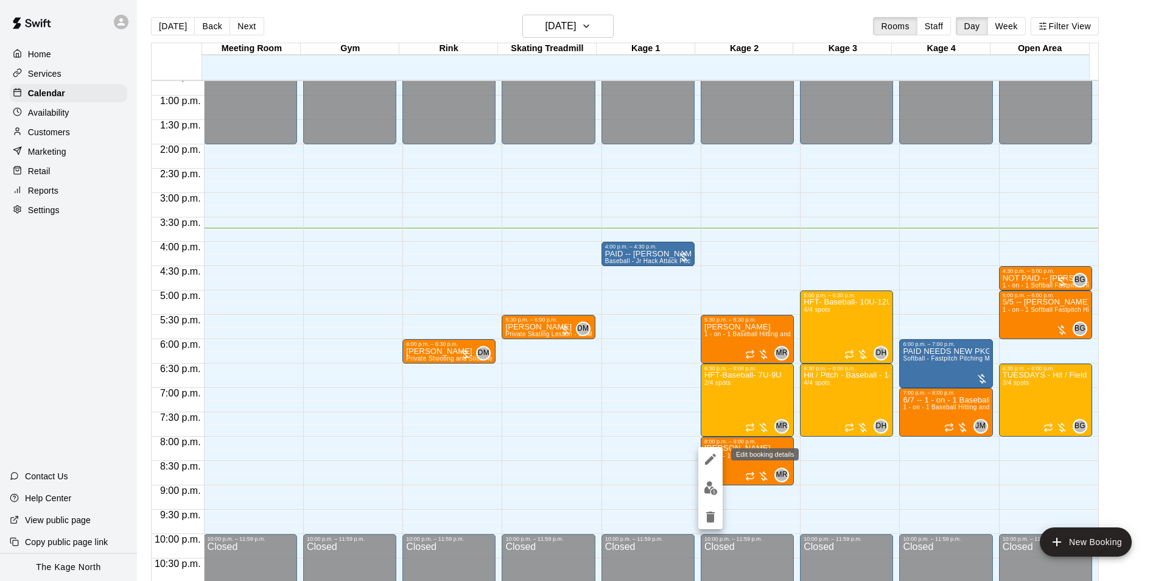
click at [711, 460] on icon "edit" at bounding box center [710, 459] width 11 height 11
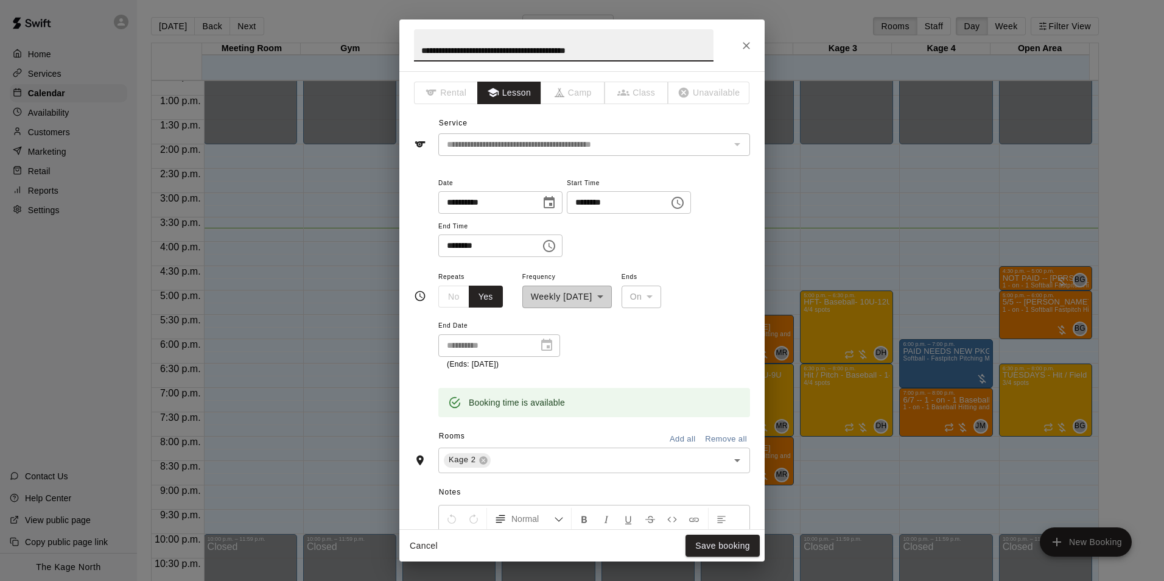
click at [420, 50] on input "**********" at bounding box center [564, 45] width 300 height 32
type input "**********"
click at [755, 544] on button "Save booking" at bounding box center [723, 546] width 74 height 23
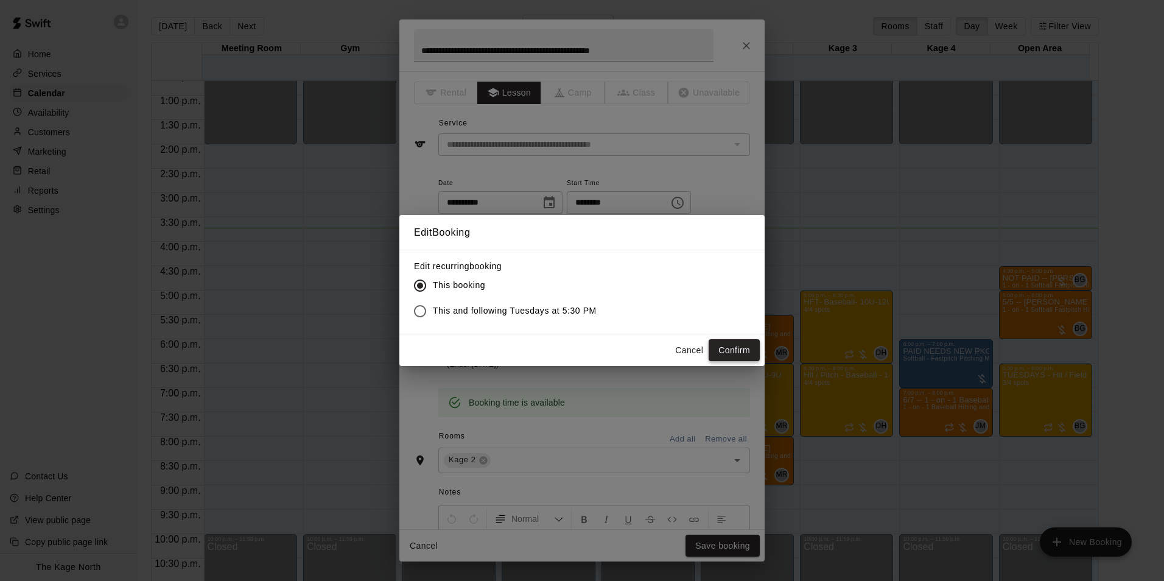
click at [731, 350] on button "Confirm" at bounding box center [734, 350] width 51 height 23
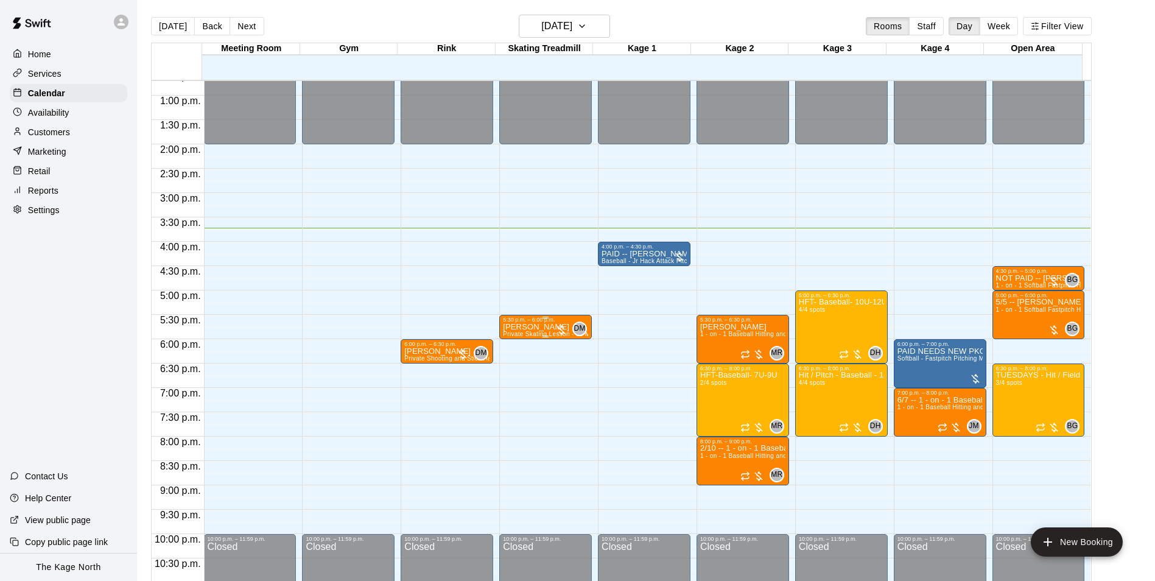
click at [527, 334] on span "Private Skating Lesson - 30 Mins - Skating Treadmill" at bounding box center [579, 334] width 152 height 7
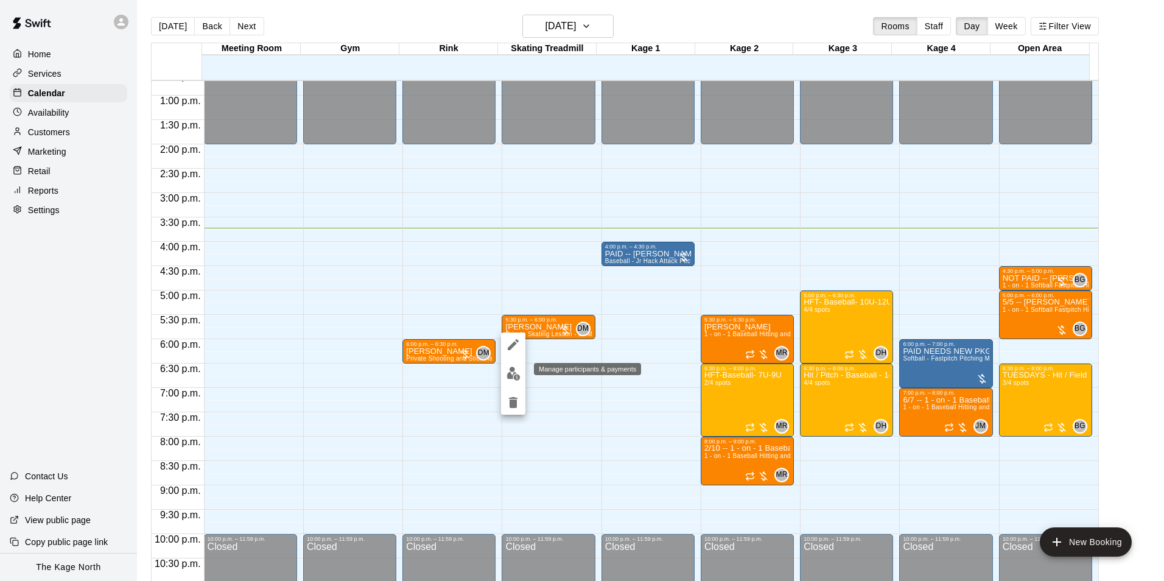
click at [514, 376] on img "edit" at bounding box center [514, 374] width 14 height 14
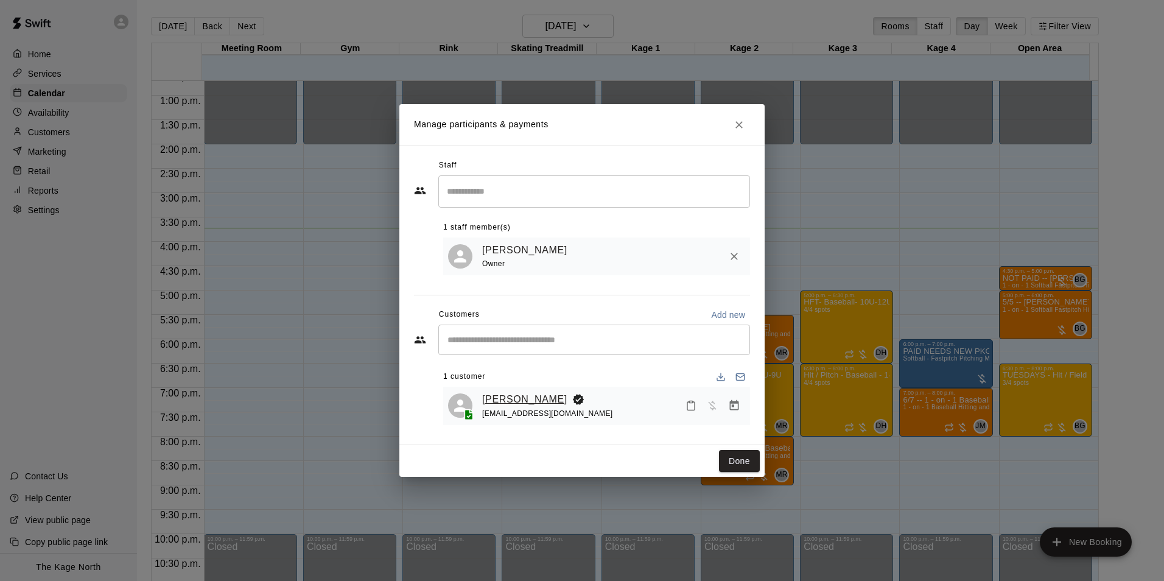
click at [507, 400] on link "[PERSON_NAME]" at bounding box center [524, 400] width 85 height 16
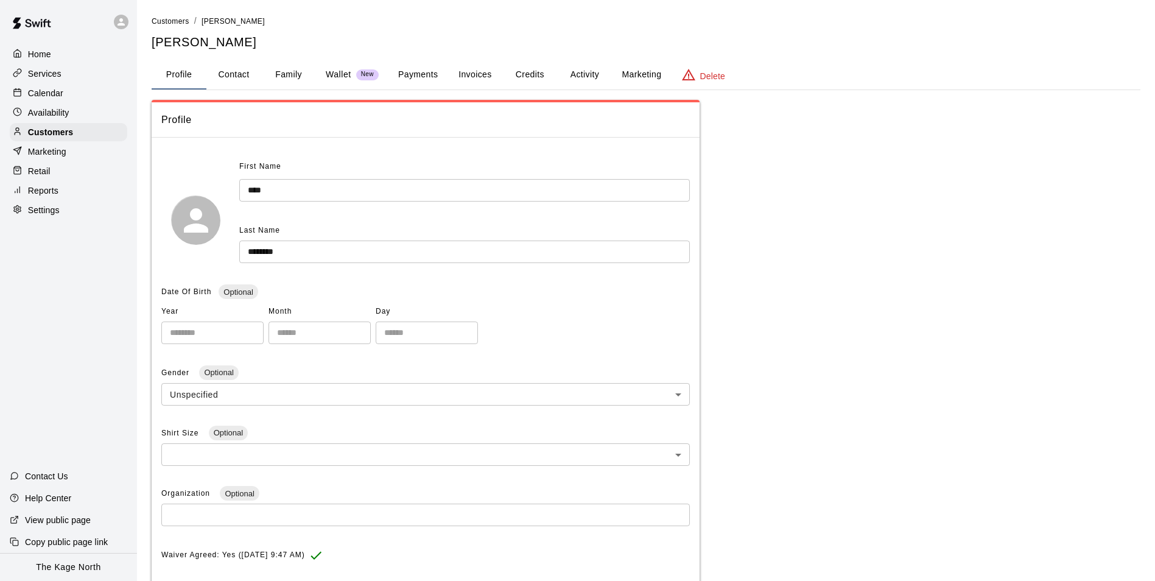
click at [588, 70] on button "Activity" at bounding box center [584, 74] width 55 height 29
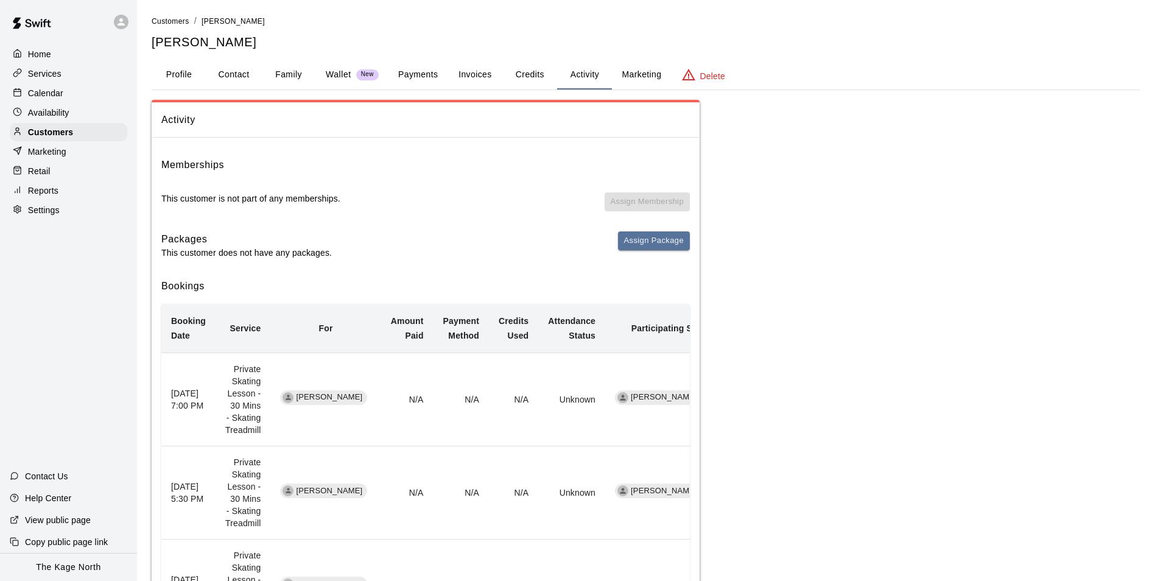
drag, startPoint x: 76, startPoint y: 113, endPoint x: 62, endPoint y: 114, distance: 13.5
click at [76, 113] on div "Availability" at bounding box center [69, 113] width 118 height 18
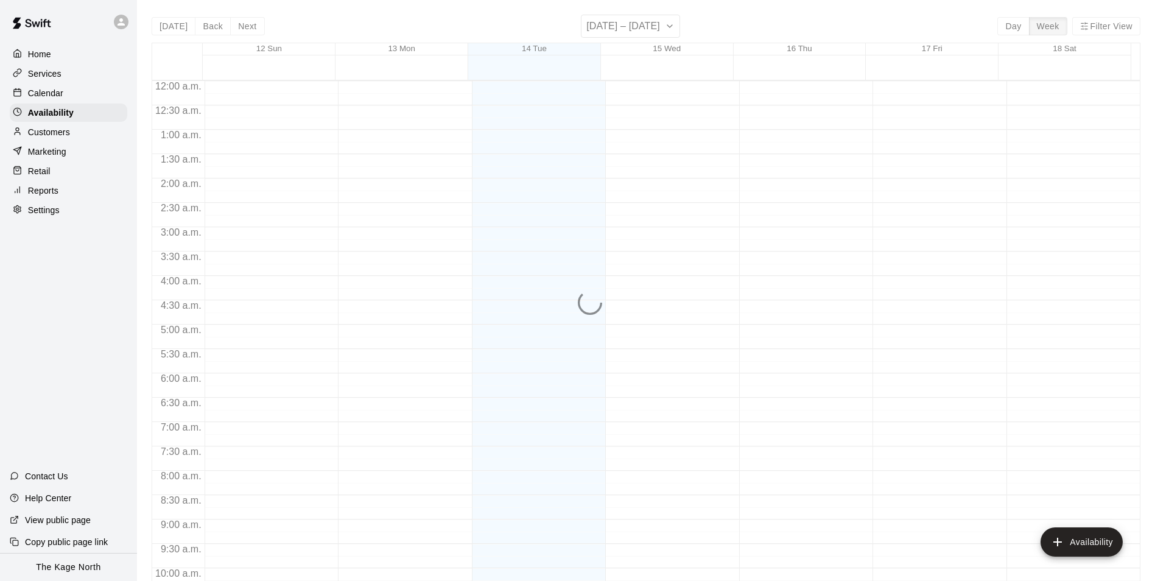
scroll to position [656, 0]
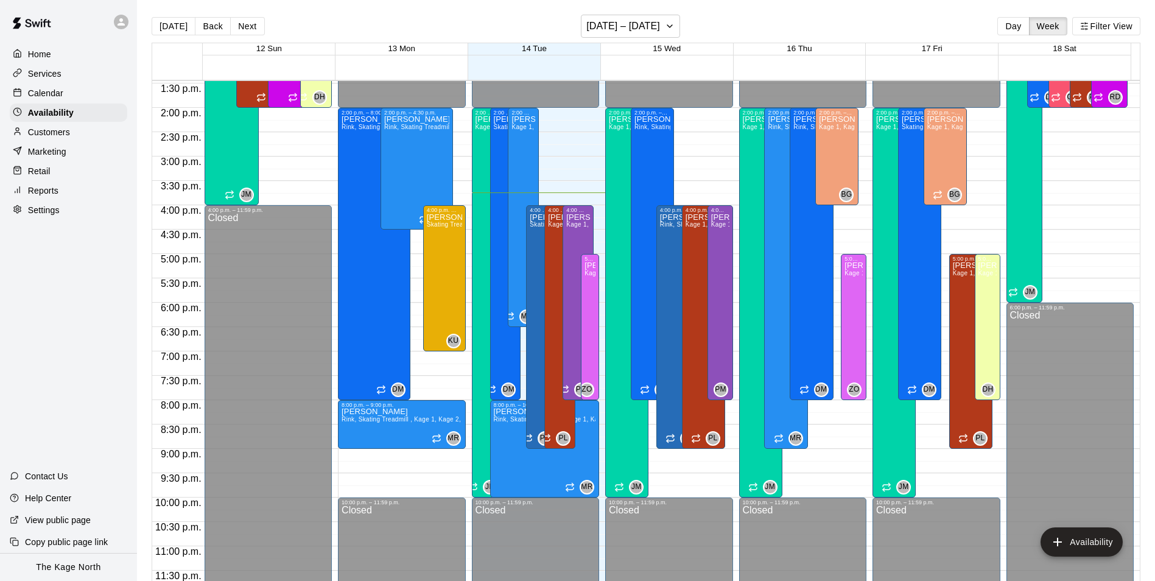
click at [68, 98] on div "Calendar" at bounding box center [69, 93] width 118 height 18
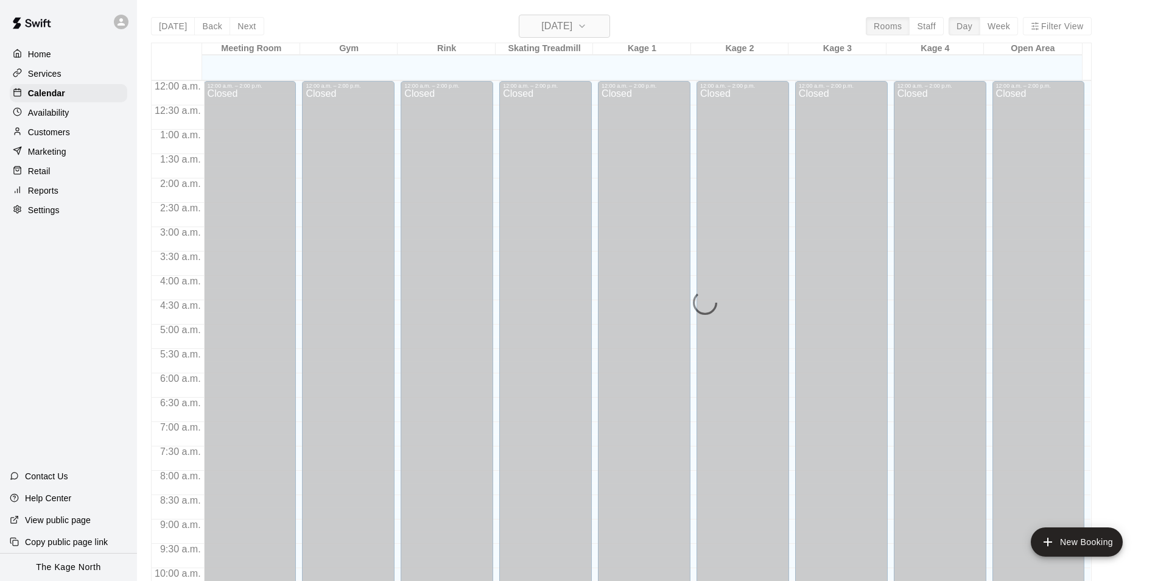
scroll to position [619, 0]
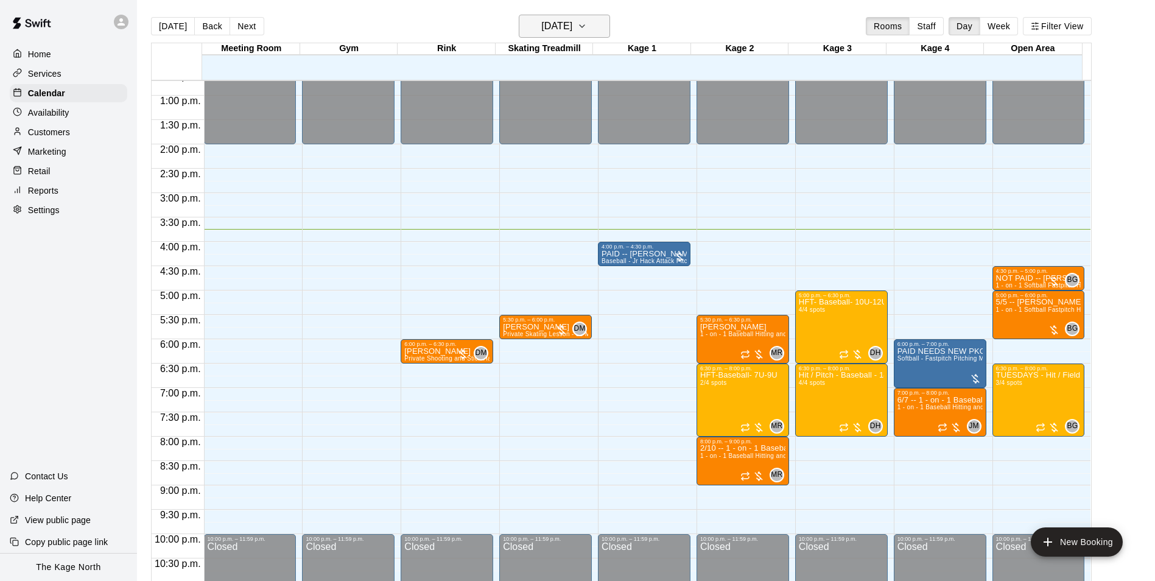
click at [597, 31] on button "[DATE]" at bounding box center [564, 26] width 91 height 23
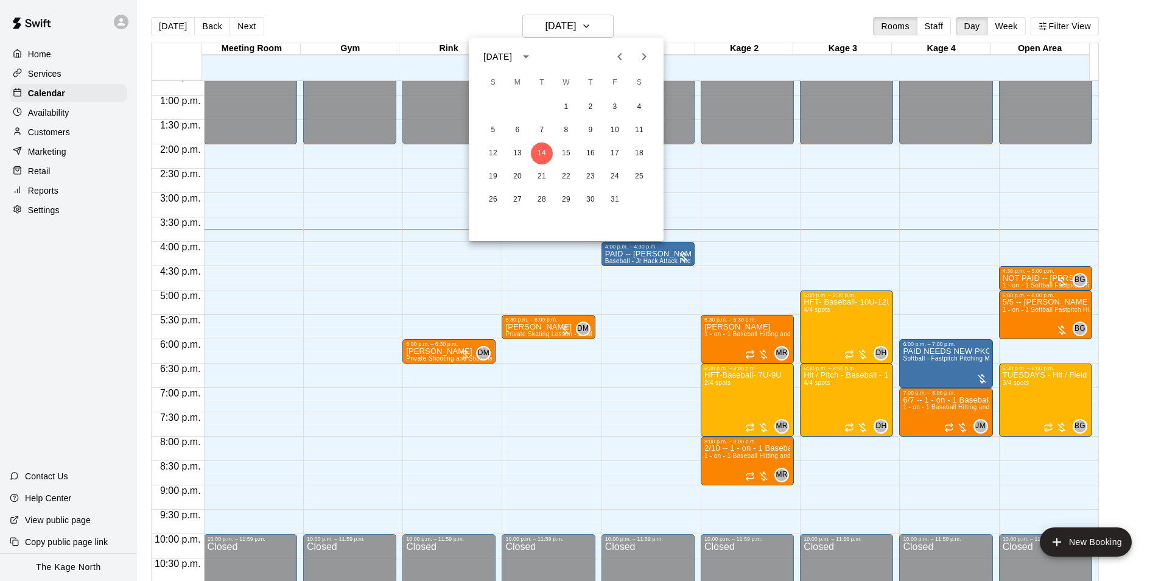
click at [622, 61] on icon "Previous month" at bounding box center [620, 56] width 15 height 15
click at [624, 62] on icon "Previous month" at bounding box center [620, 56] width 15 height 15
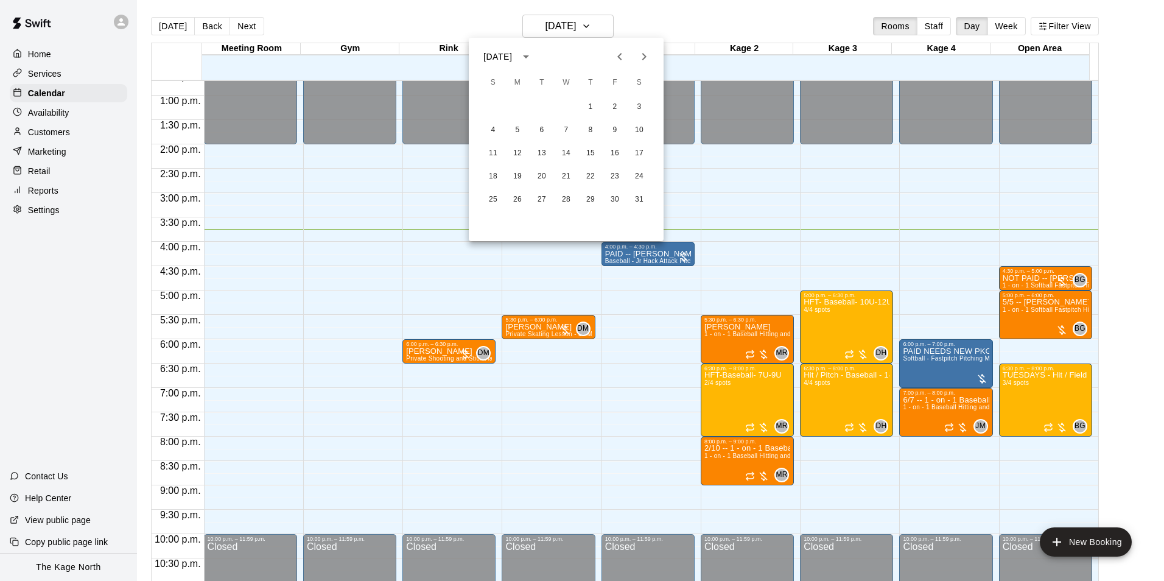
click at [624, 62] on icon "Previous month" at bounding box center [620, 56] width 15 height 15
click at [650, 26] on div at bounding box center [582, 290] width 1164 height 581
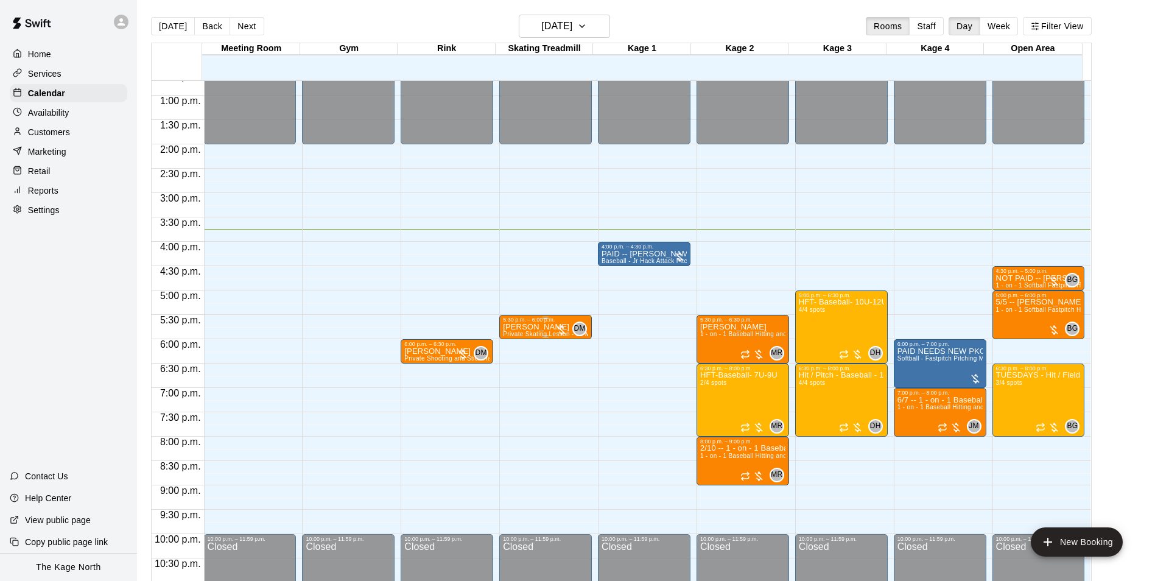
click at [513, 327] on p "[PERSON_NAME]" at bounding box center [545, 327] width 85 height 0
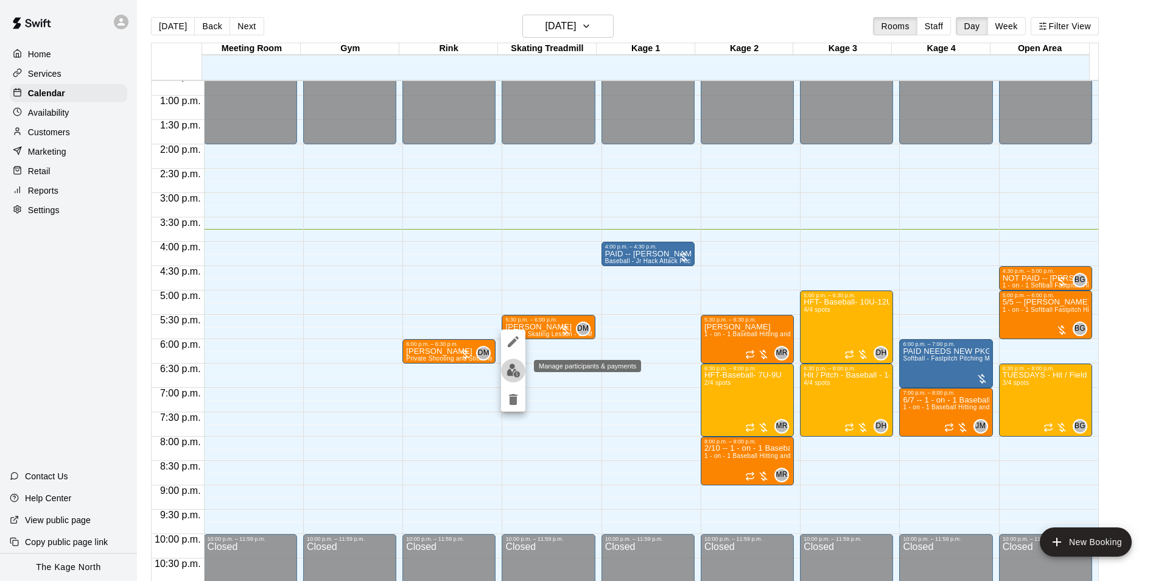
click at [512, 377] on img "edit" at bounding box center [514, 371] width 14 height 14
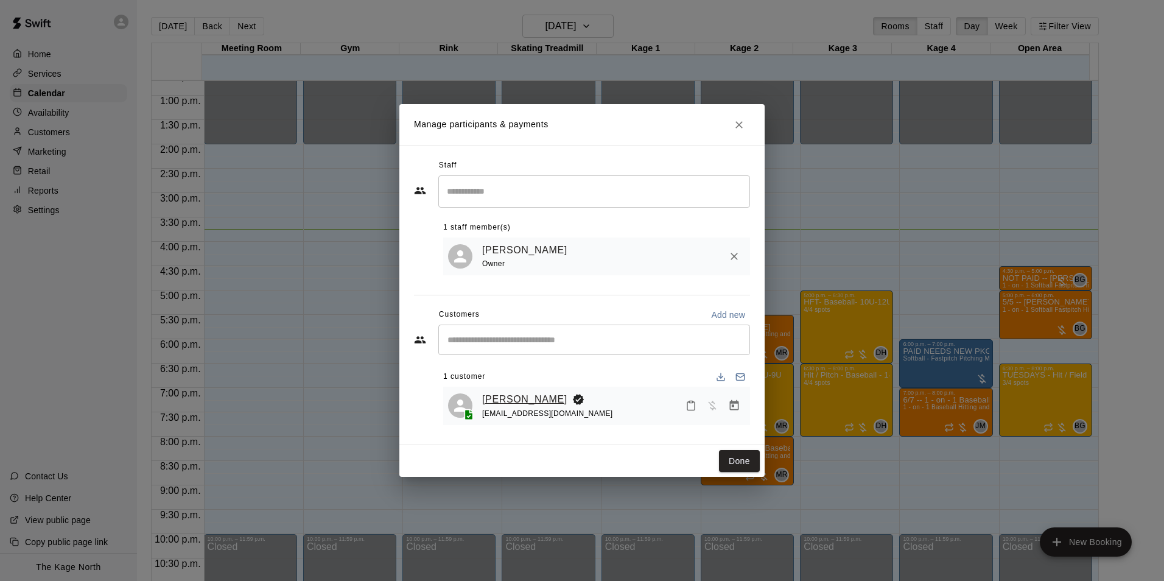
click at [519, 400] on link "[PERSON_NAME]" at bounding box center [524, 400] width 85 height 16
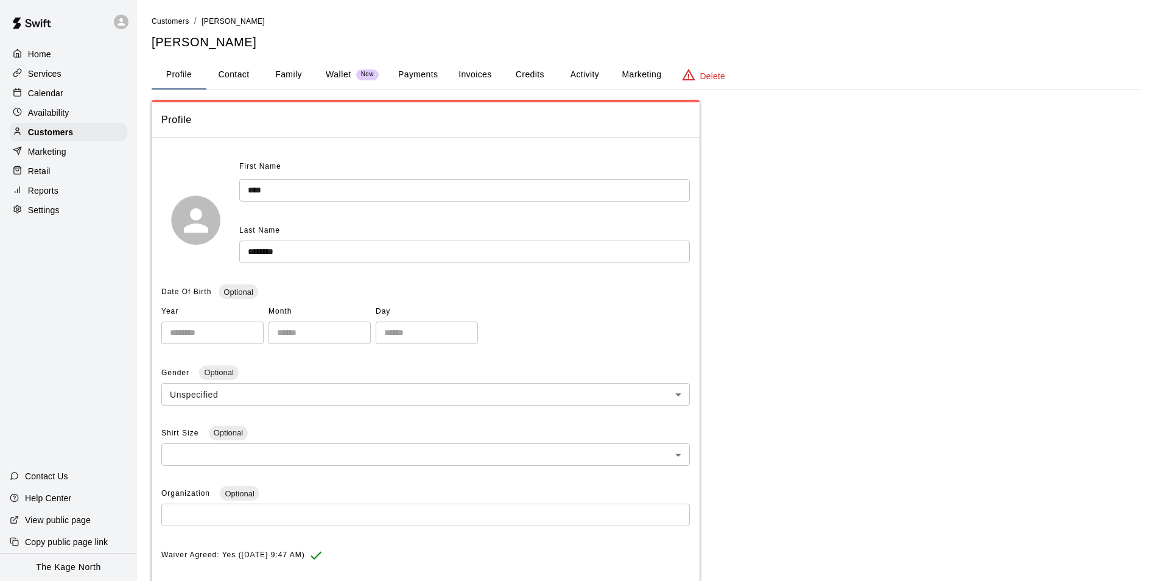
click at [584, 68] on button "Activity" at bounding box center [584, 74] width 55 height 29
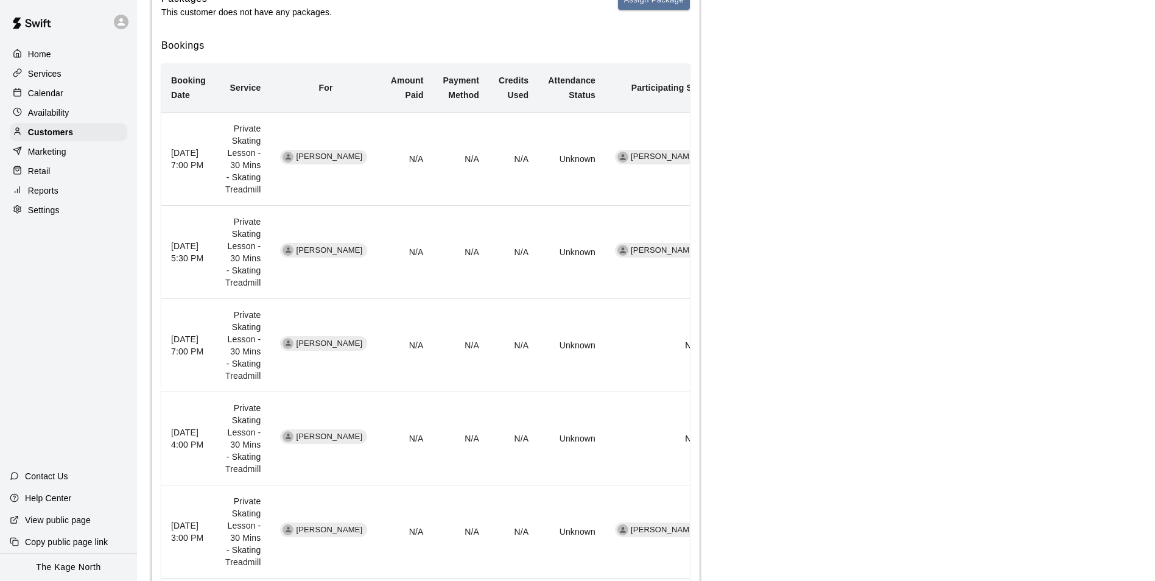
scroll to position [244, 0]
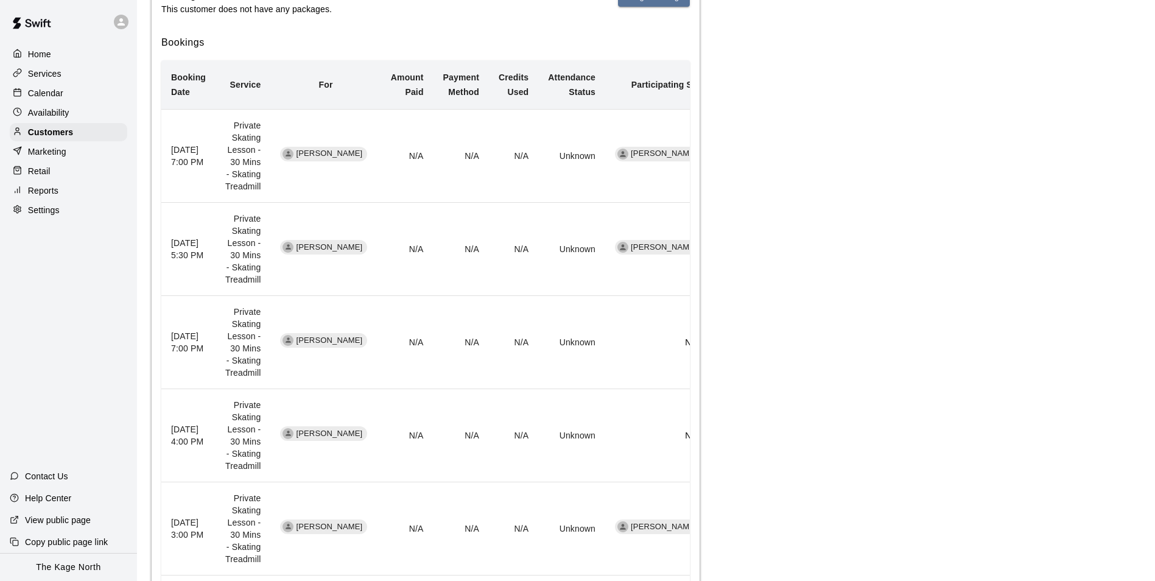
click at [62, 99] on p "Calendar" at bounding box center [45, 93] width 35 height 12
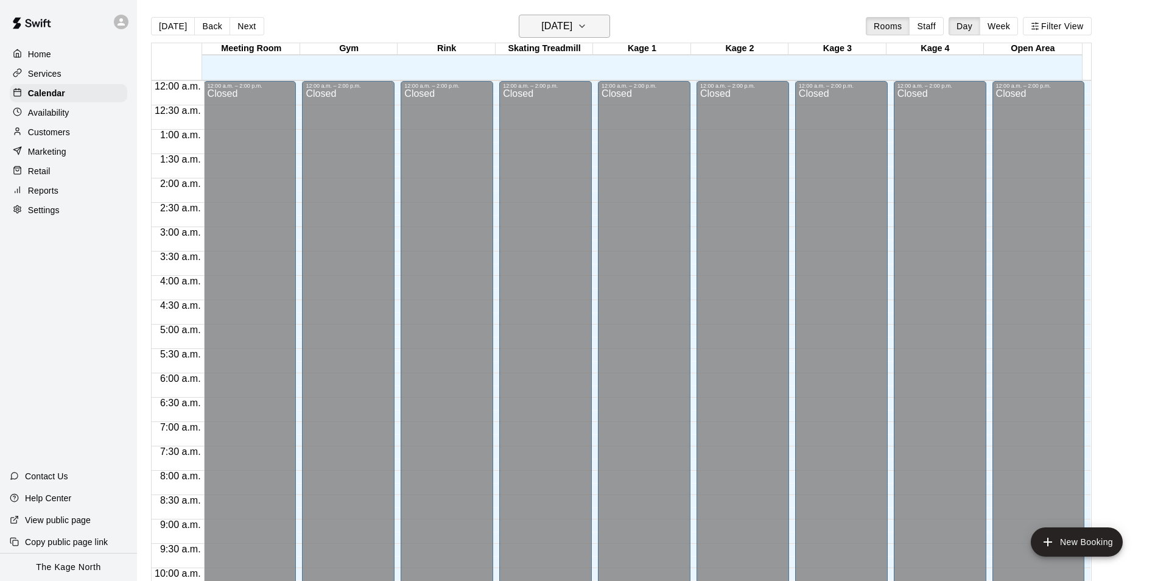
scroll to position [619, 0]
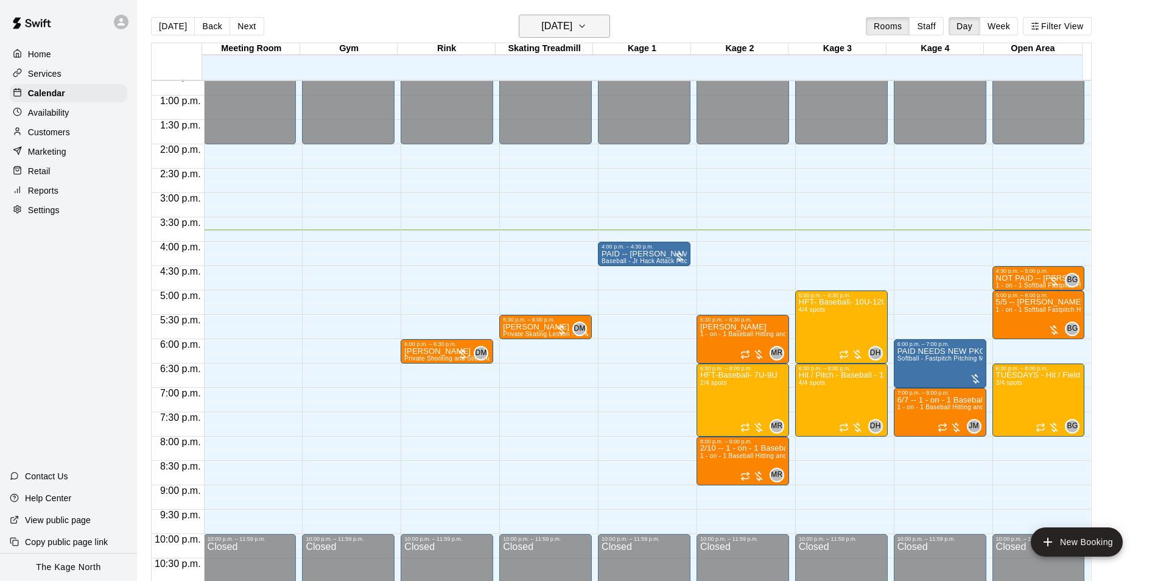
click at [597, 24] on button "[DATE]" at bounding box center [564, 26] width 91 height 23
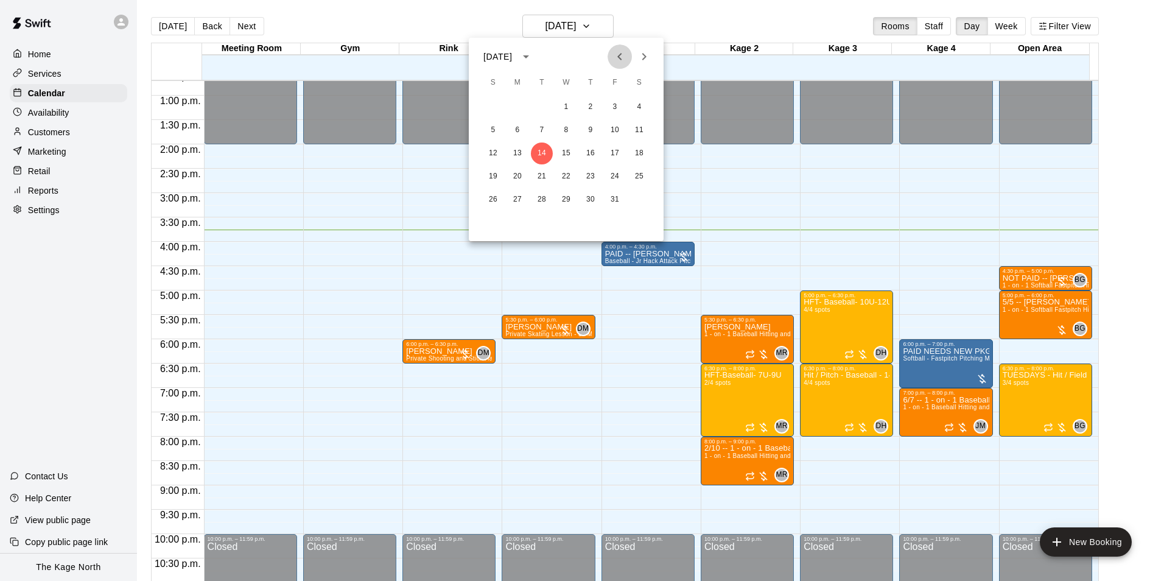
click at [620, 57] on icon "Previous month" at bounding box center [620, 56] width 15 height 15
click at [540, 155] on button "16" at bounding box center [542, 154] width 22 height 22
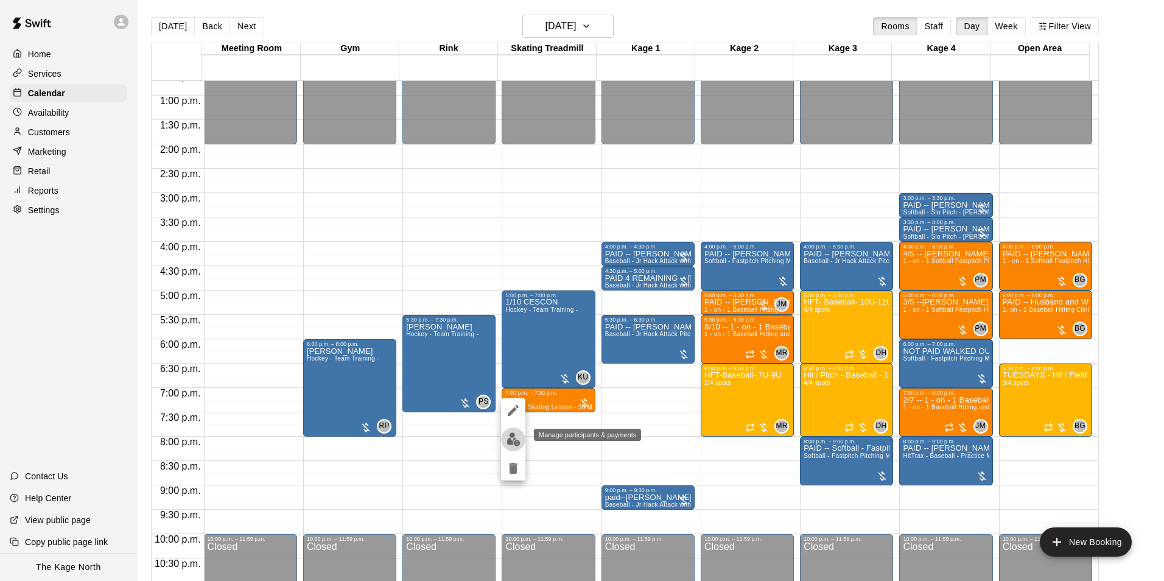
click at [512, 437] on img "edit" at bounding box center [514, 439] width 14 height 14
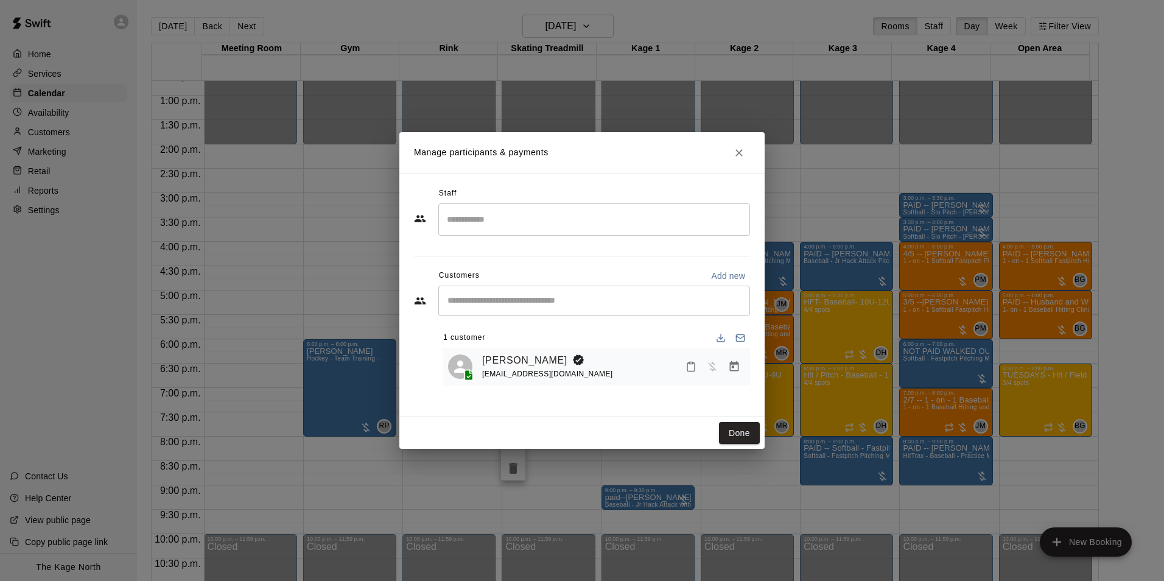
click at [742, 151] on icon "Close" at bounding box center [739, 153] width 12 height 12
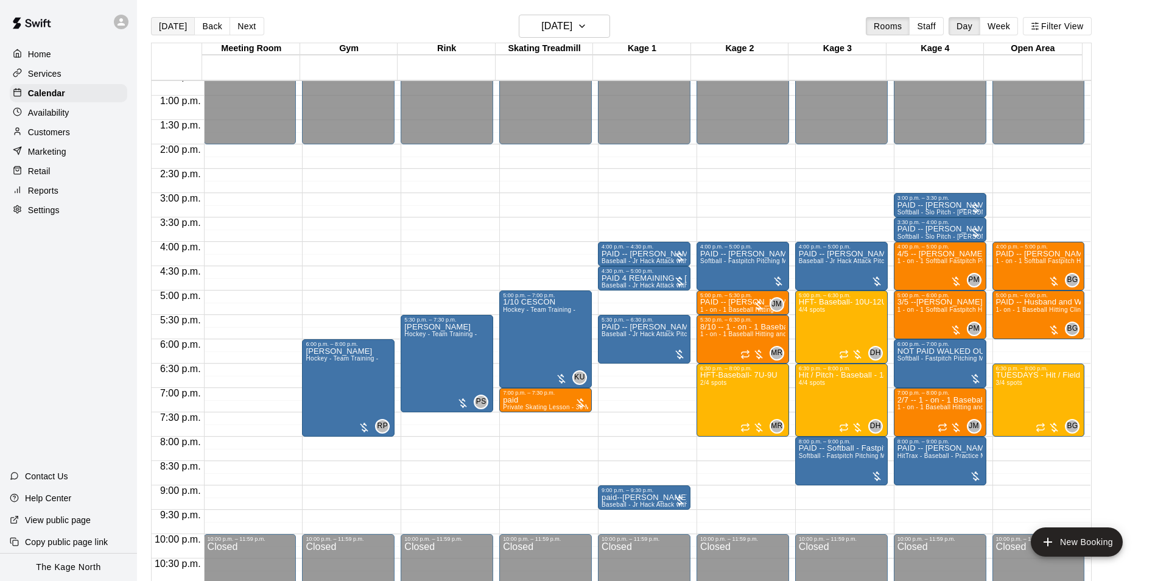
click at [161, 32] on button "[DATE]" at bounding box center [173, 26] width 44 height 18
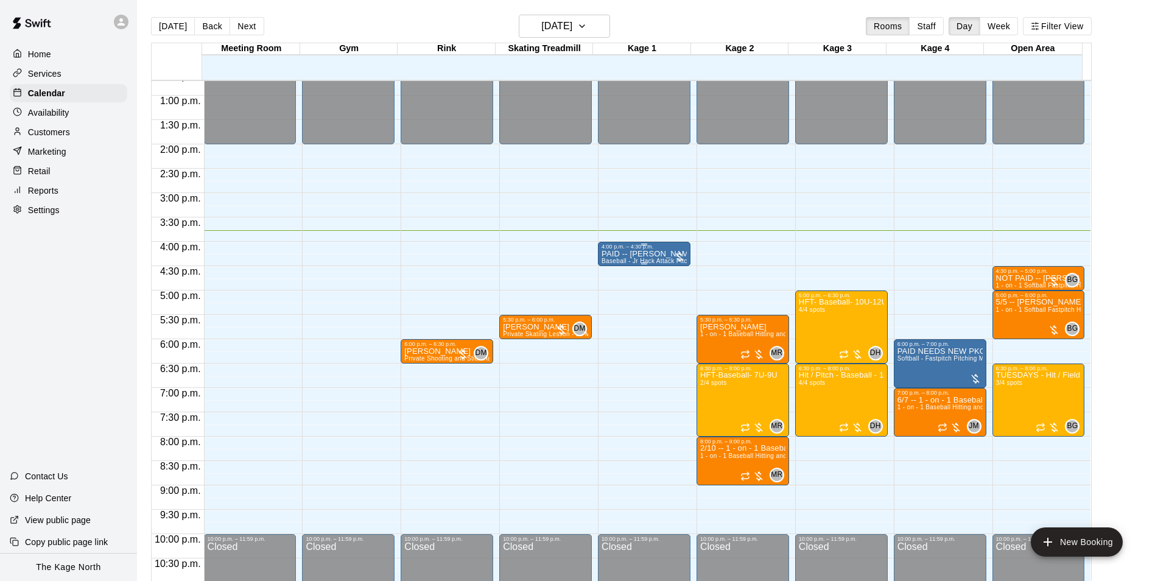
click at [638, 259] on div "PAID -- [PERSON_NAME] Baseball - Jr Hack Attack Pitching Machine - Perfect for …" at bounding box center [644, 540] width 85 height 581
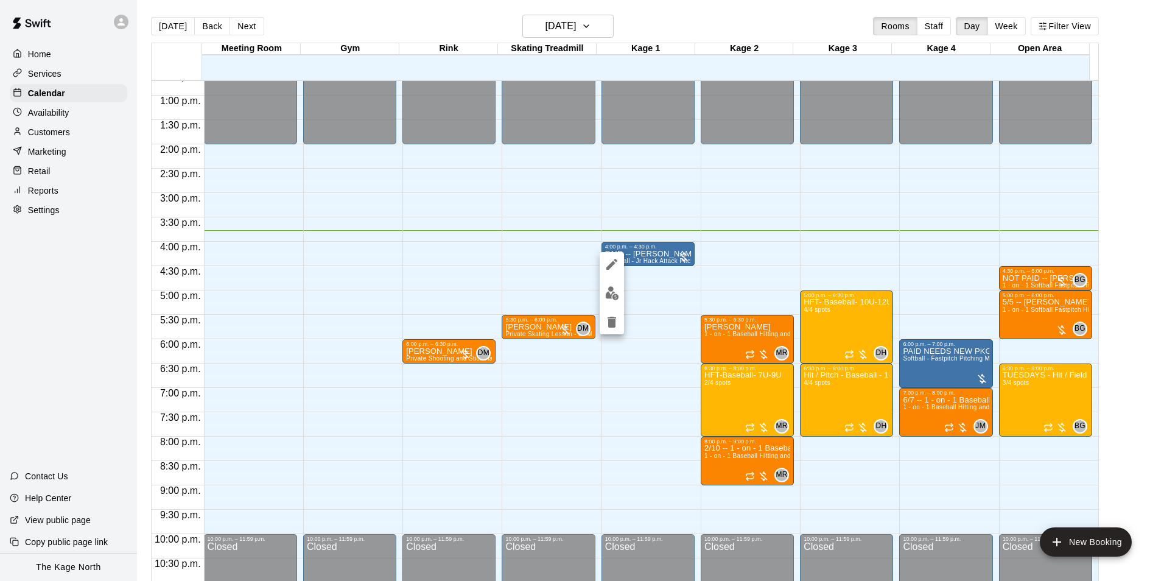
drag, startPoint x: 639, startPoint y: 256, endPoint x: 834, endPoint y: 266, distance: 195.1
click at [834, 266] on div at bounding box center [582, 290] width 1164 height 581
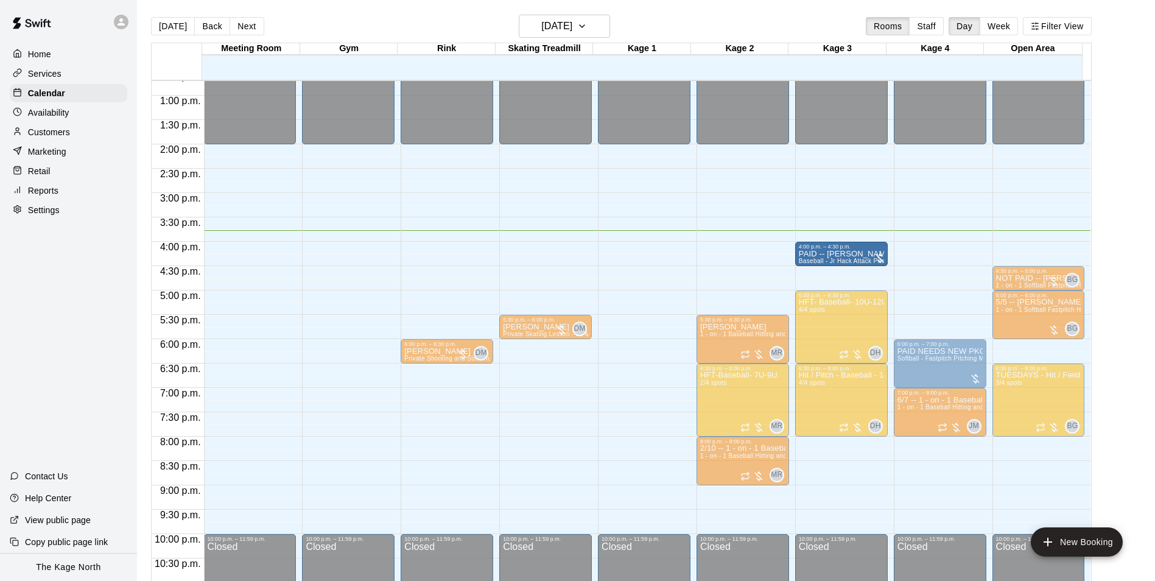
drag, startPoint x: 643, startPoint y: 255, endPoint x: 794, endPoint y: 262, distance: 151.8
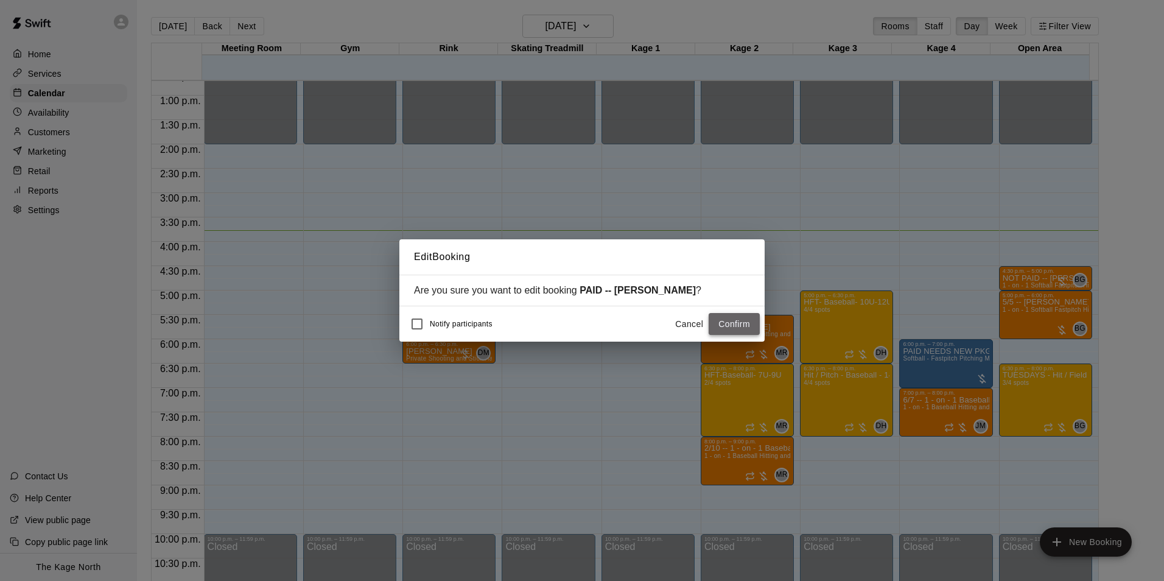
click at [728, 323] on button "Confirm" at bounding box center [734, 324] width 51 height 23
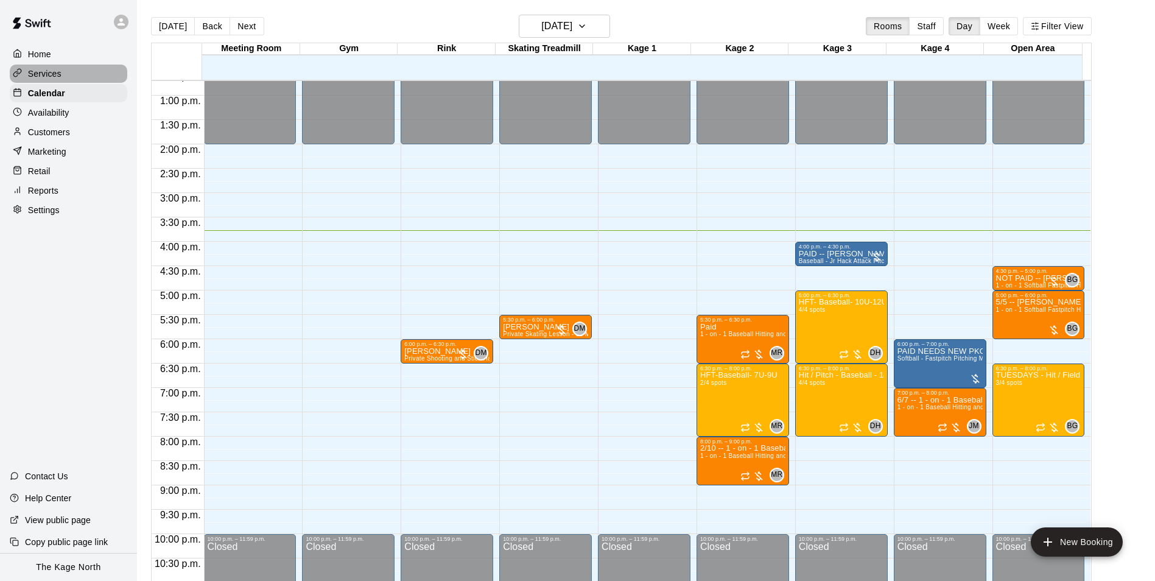
click at [67, 79] on div "Services" at bounding box center [69, 74] width 118 height 18
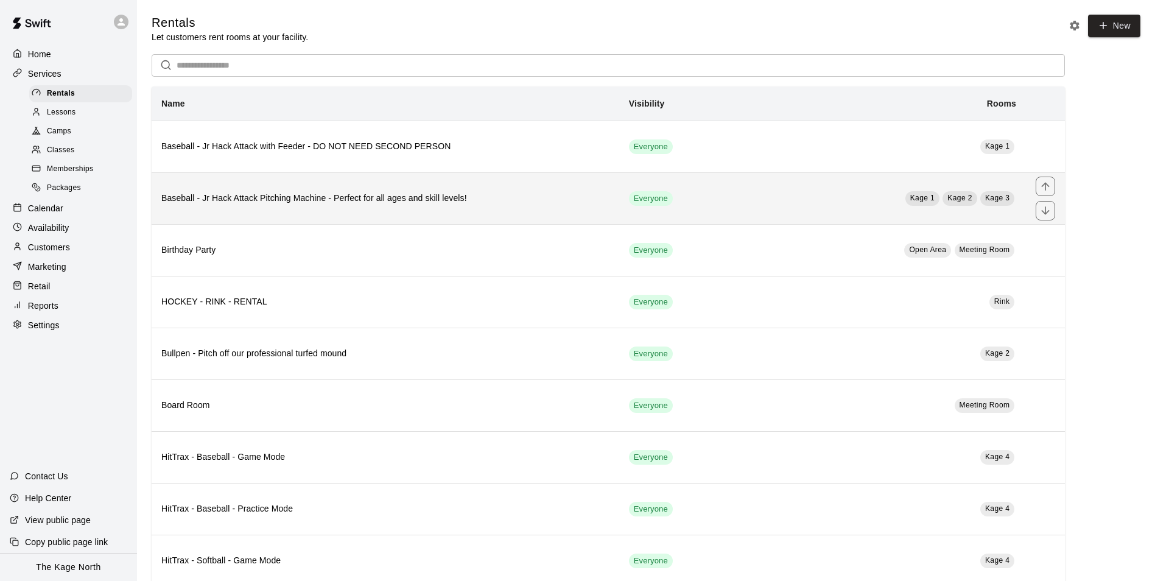
click at [803, 205] on td "Kage 1 Kage 2 Kage 3" at bounding box center [868, 198] width 316 height 52
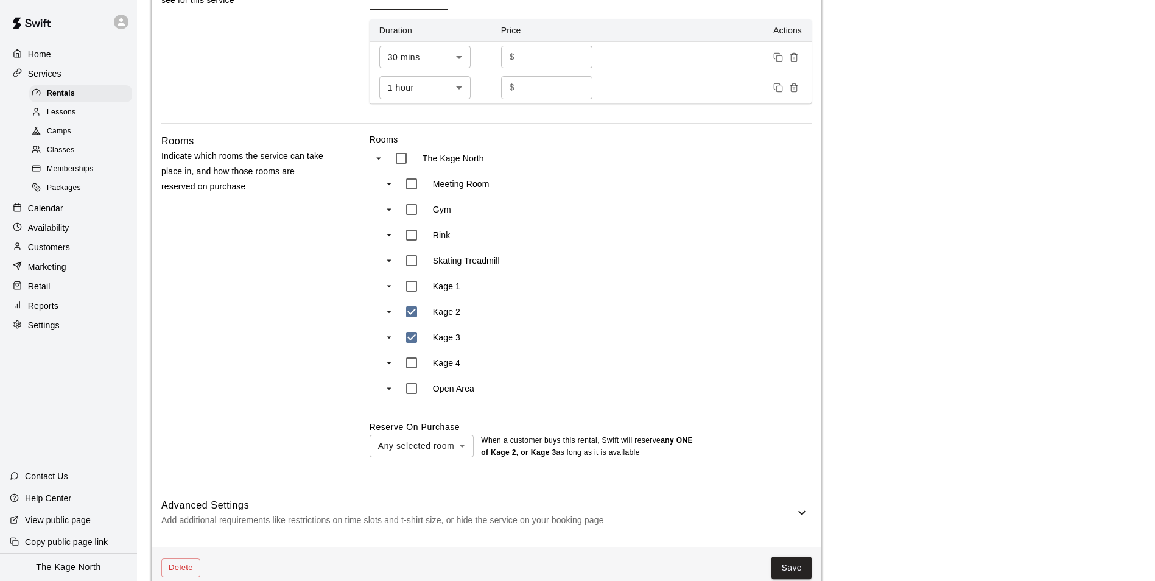
scroll to position [635, 0]
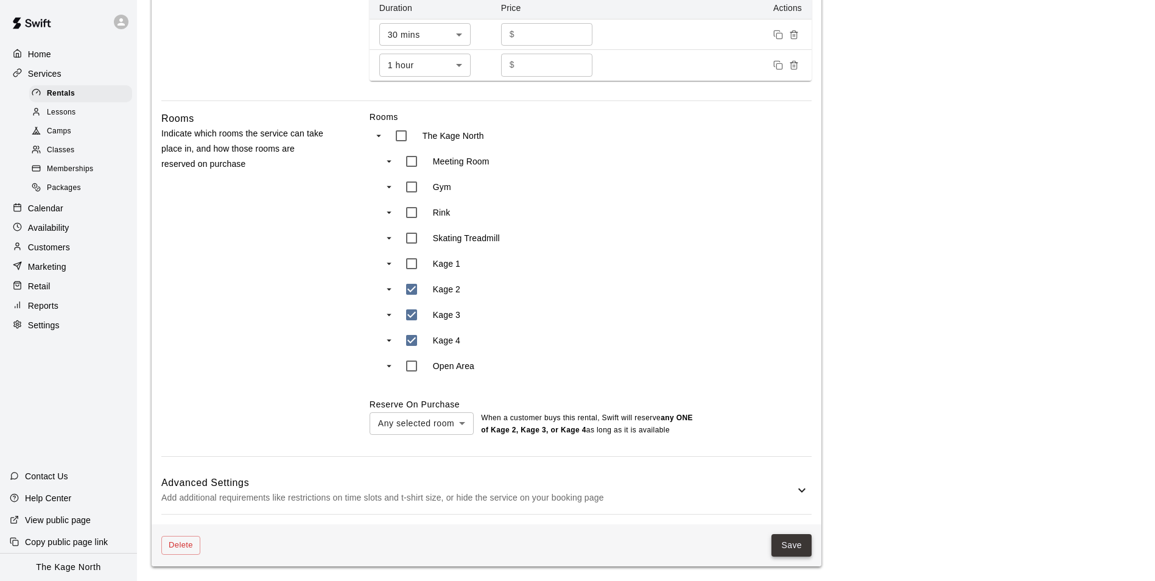
click at [788, 546] on button "Save" at bounding box center [792, 545] width 40 height 23
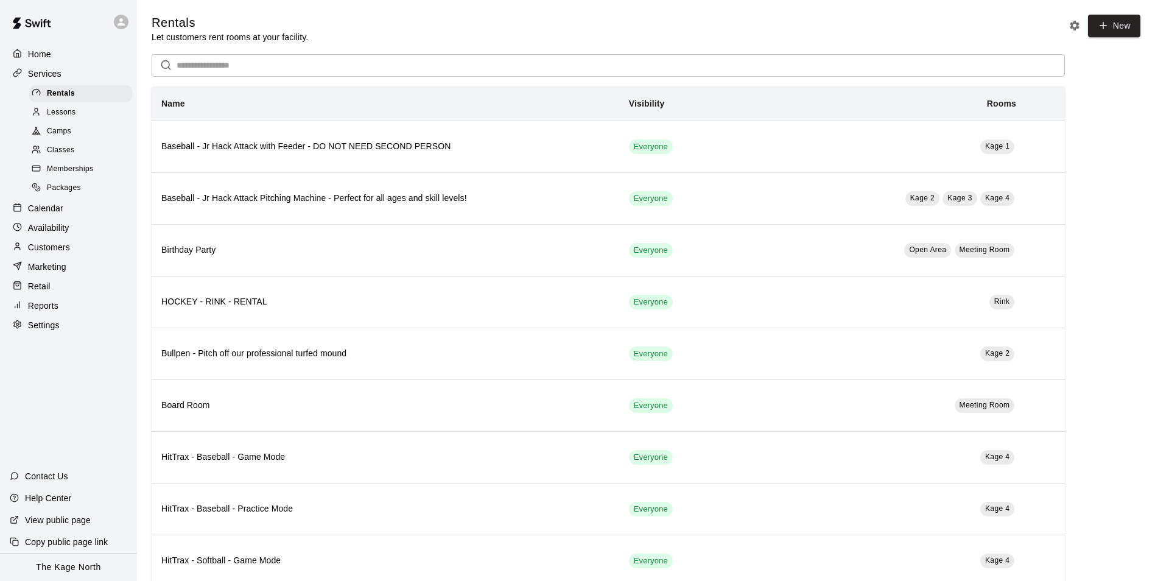
click at [63, 216] on div "Calendar" at bounding box center [69, 208] width 118 height 18
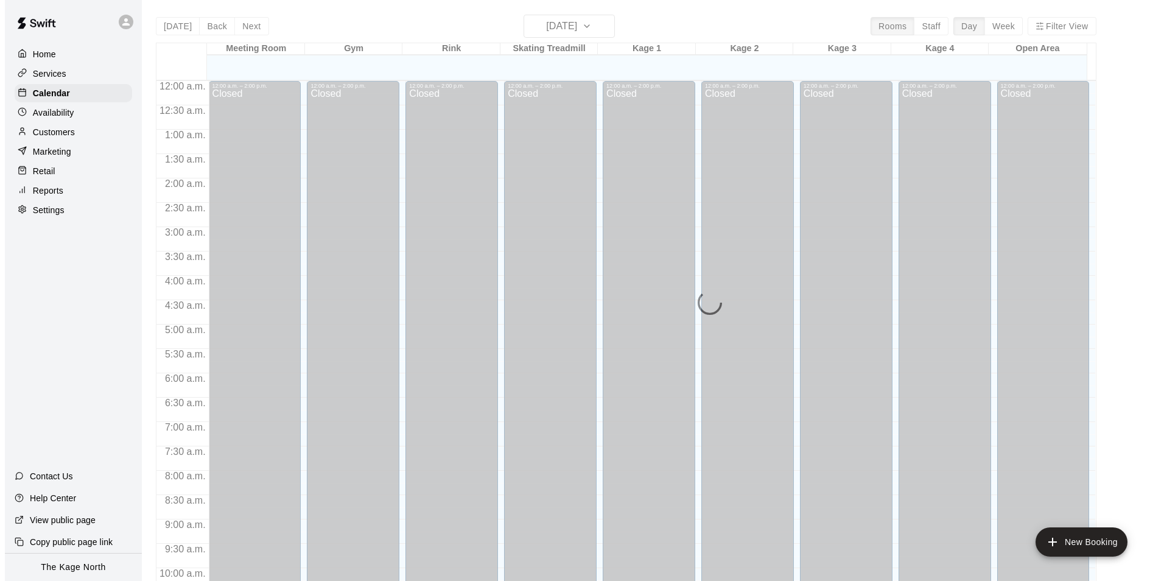
scroll to position [619, 0]
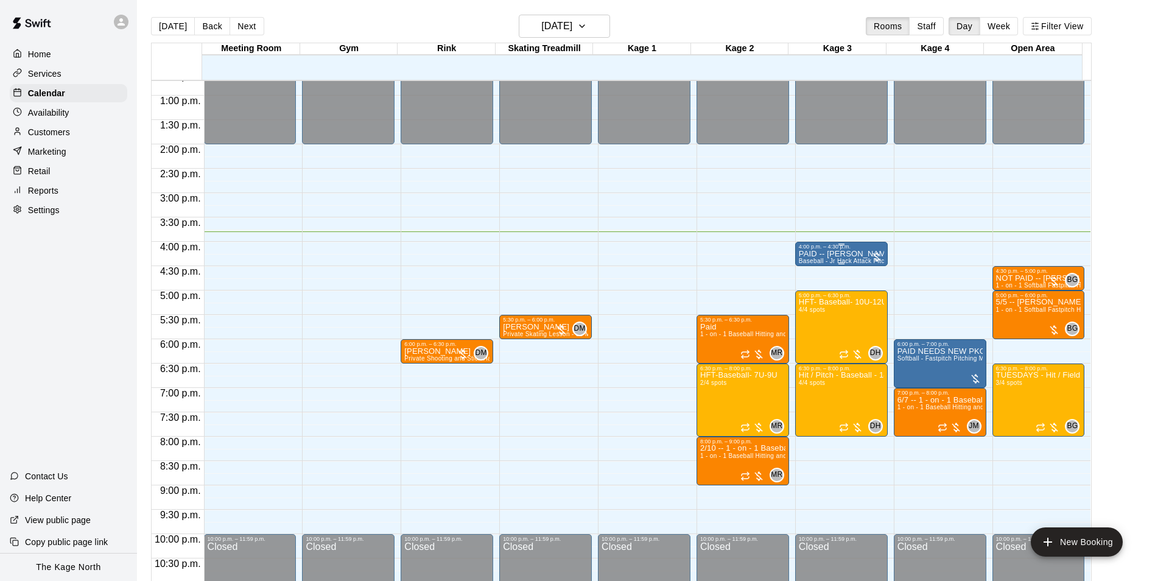
click at [828, 254] on p "PAID -- [PERSON_NAME]" at bounding box center [841, 254] width 85 height 0
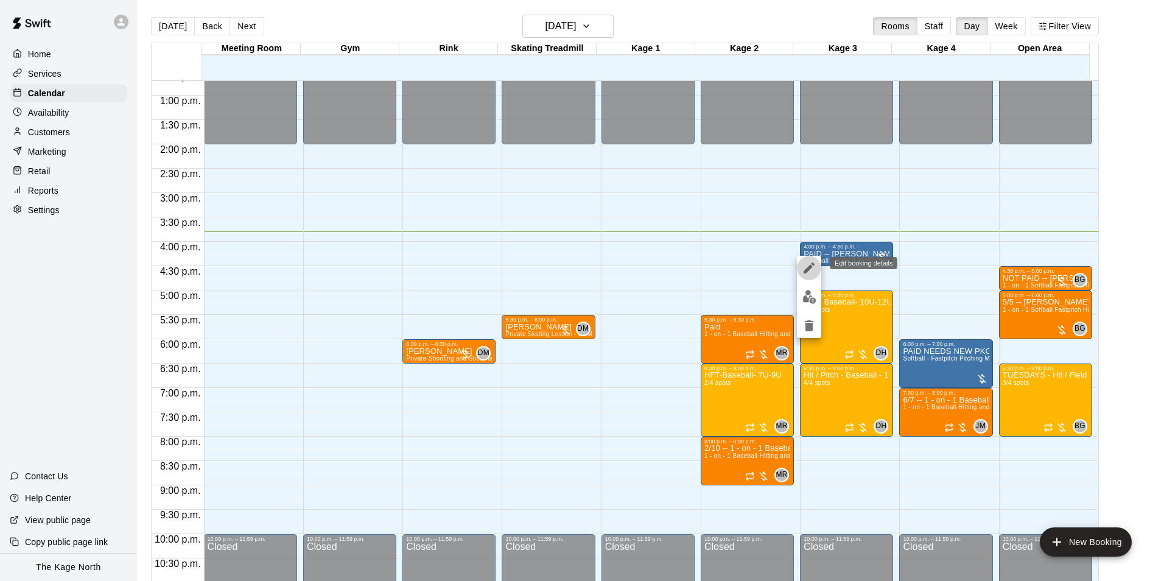
click at [808, 267] on icon "edit" at bounding box center [809, 268] width 15 height 15
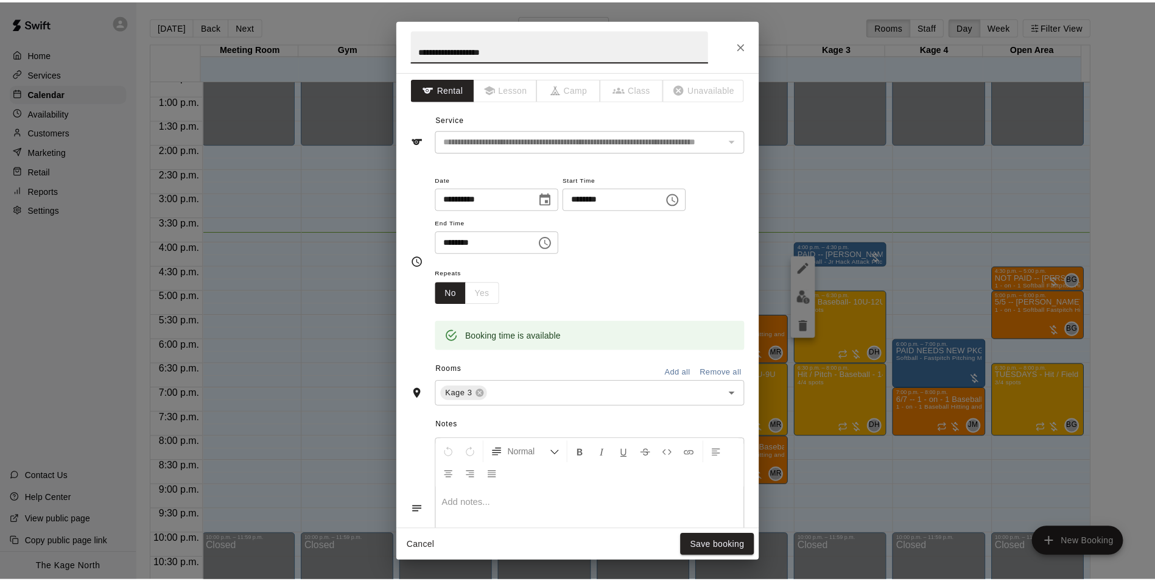
scroll to position [0, 0]
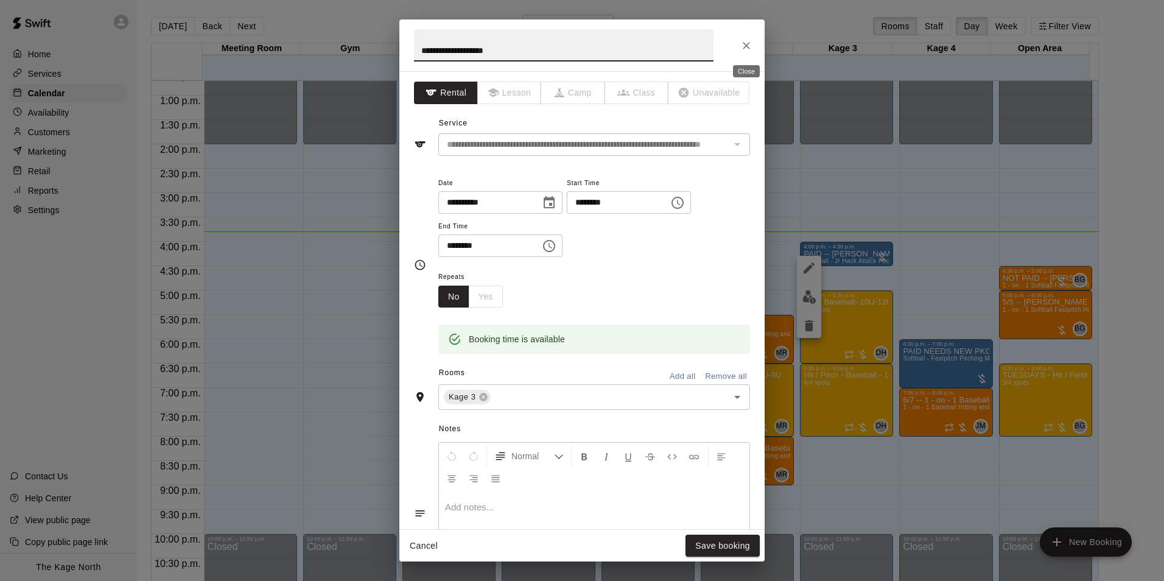
click at [750, 46] on icon "Close" at bounding box center [747, 46] width 12 height 12
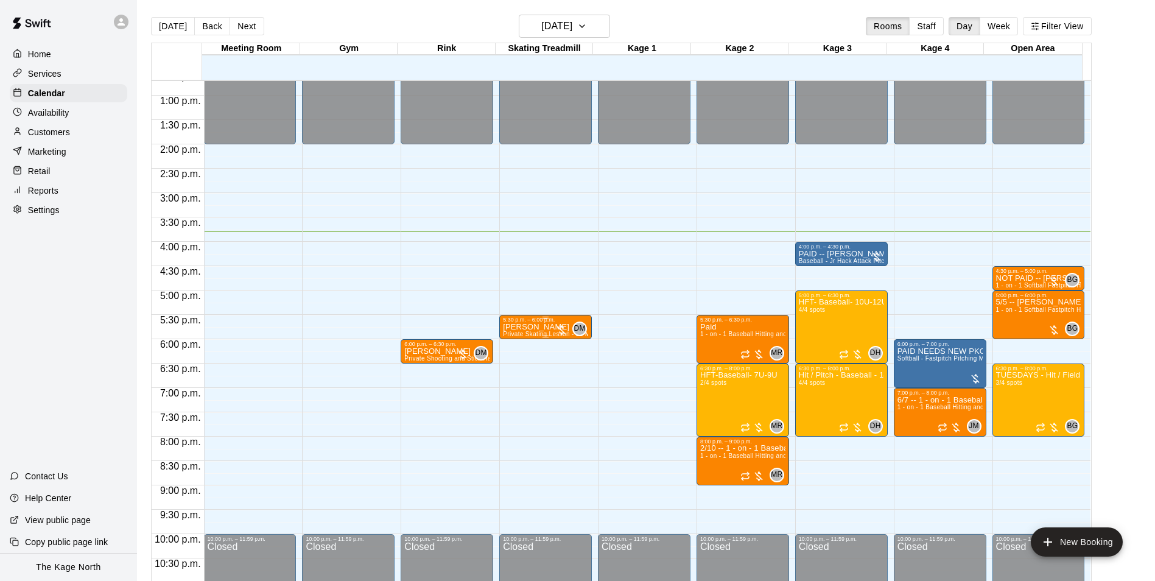
click at [536, 327] on p "[PERSON_NAME]" at bounding box center [545, 327] width 85 height 0
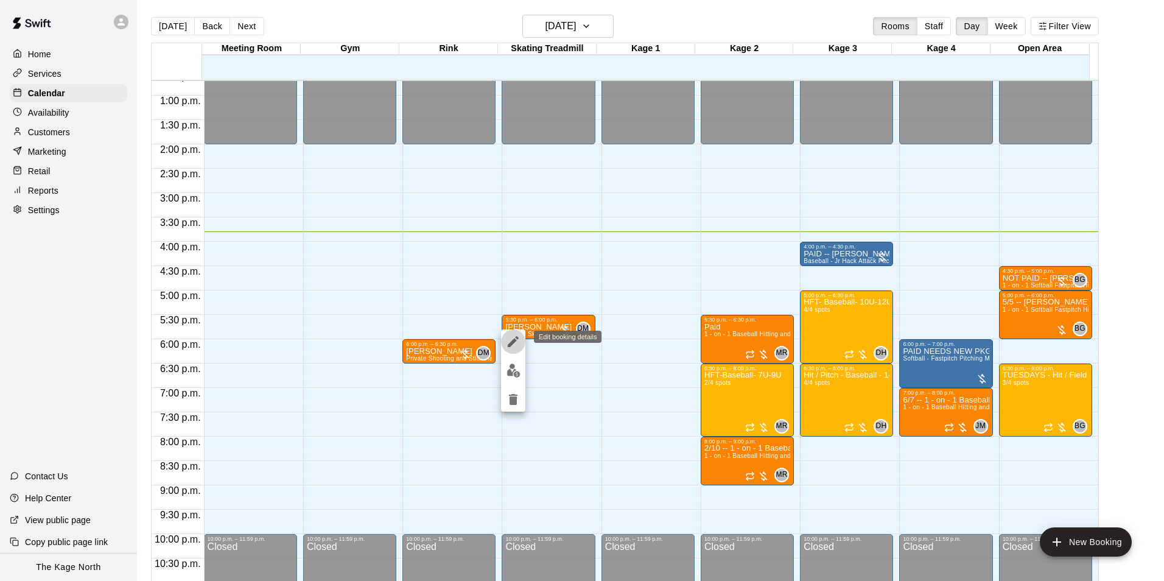
click at [510, 341] on icon "edit" at bounding box center [513, 341] width 15 height 15
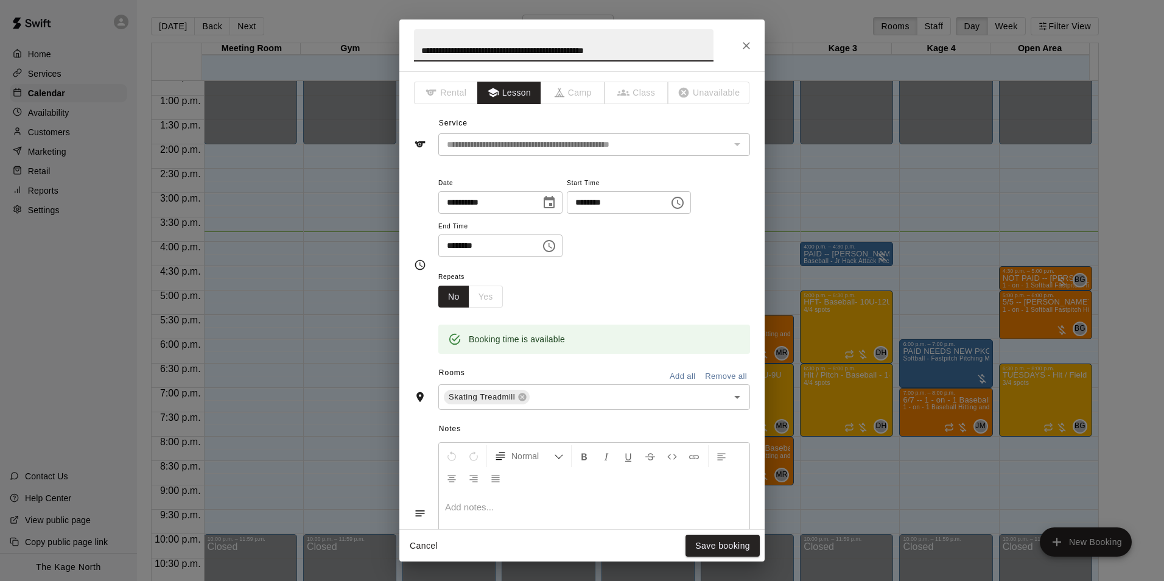
click at [419, 52] on input "**********" at bounding box center [564, 45] width 300 height 32
type input "**********"
click at [714, 543] on button "Save booking" at bounding box center [723, 546] width 74 height 23
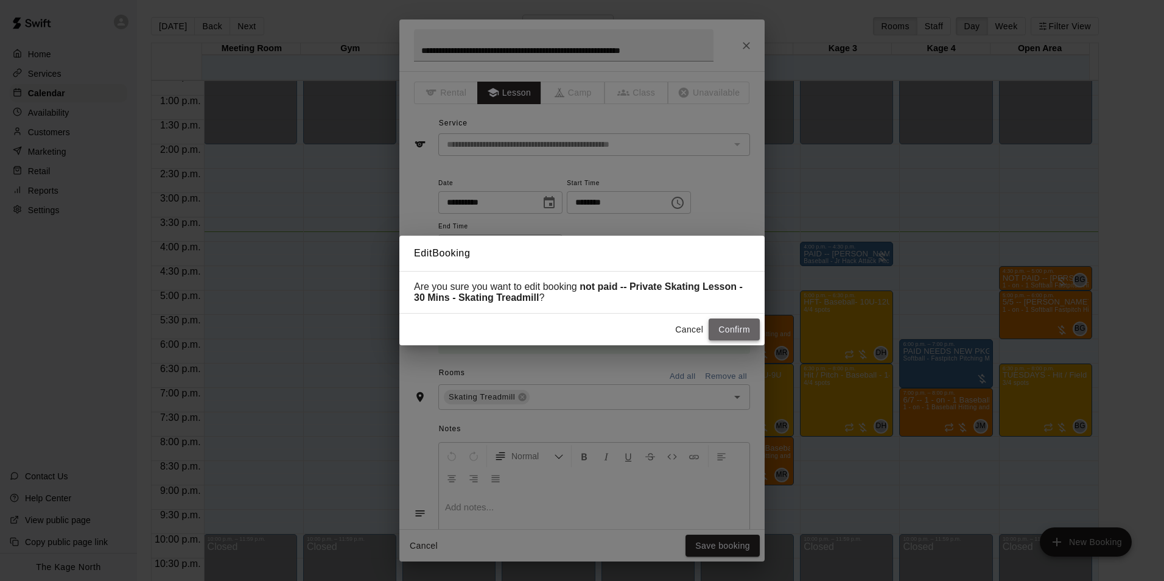
click at [731, 333] on button "Confirm" at bounding box center [734, 330] width 51 height 23
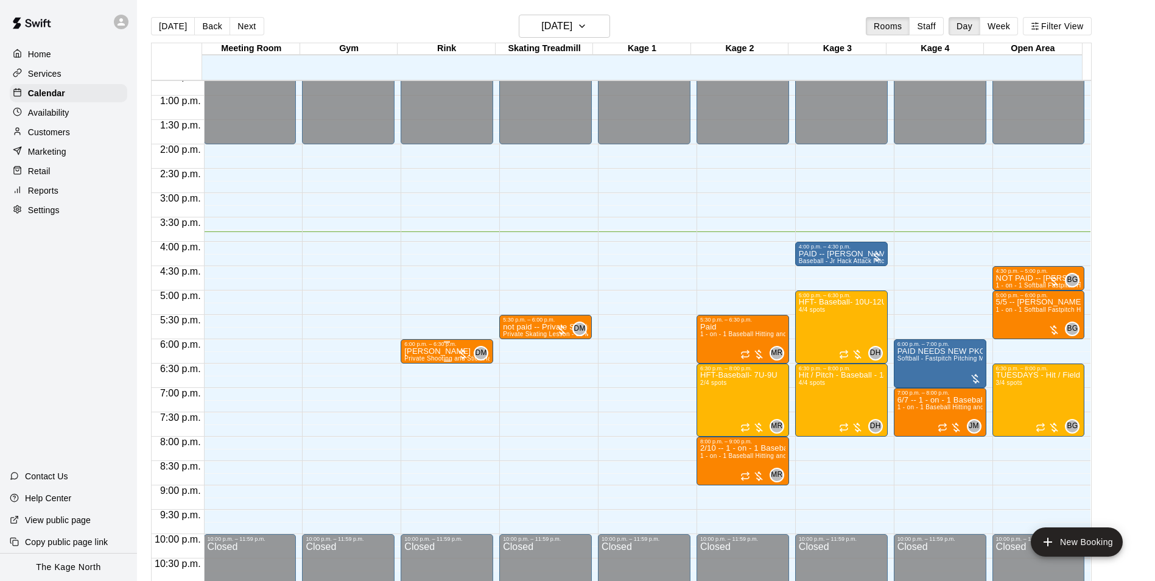
click at [423, 351] on p "[PERSON_NAME]" at bounding box center [446, 351] width 85 height 0
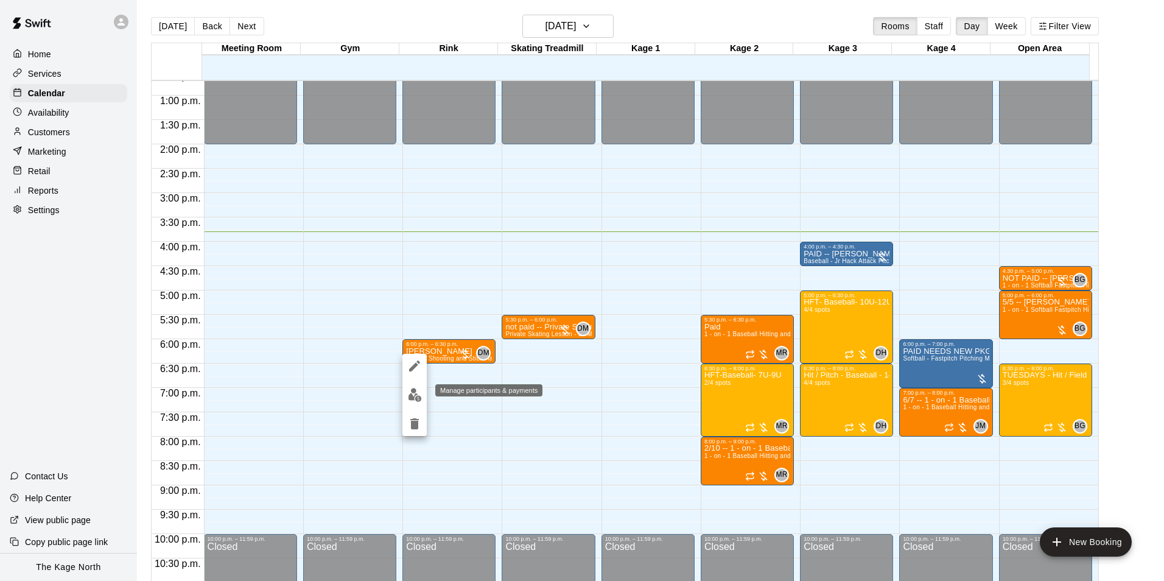
click at [413, 393] on img "edit" at bounding box center [415, 395] width 14 height 14
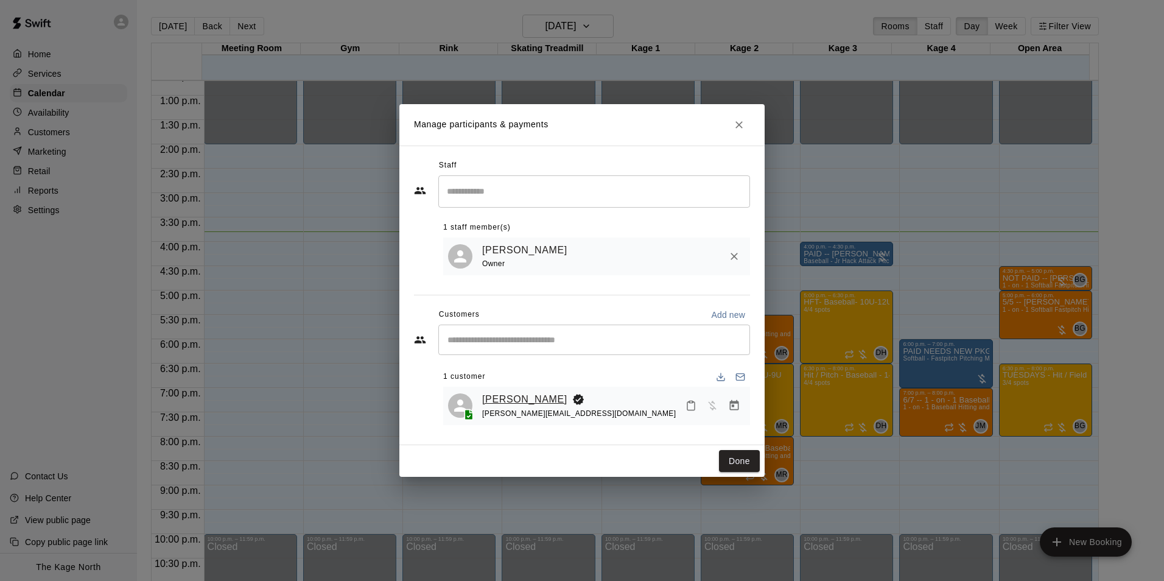
click at [533, 395] on link "[PERSON_NAME]" at bounding box center [524, 400] width 85 height 16
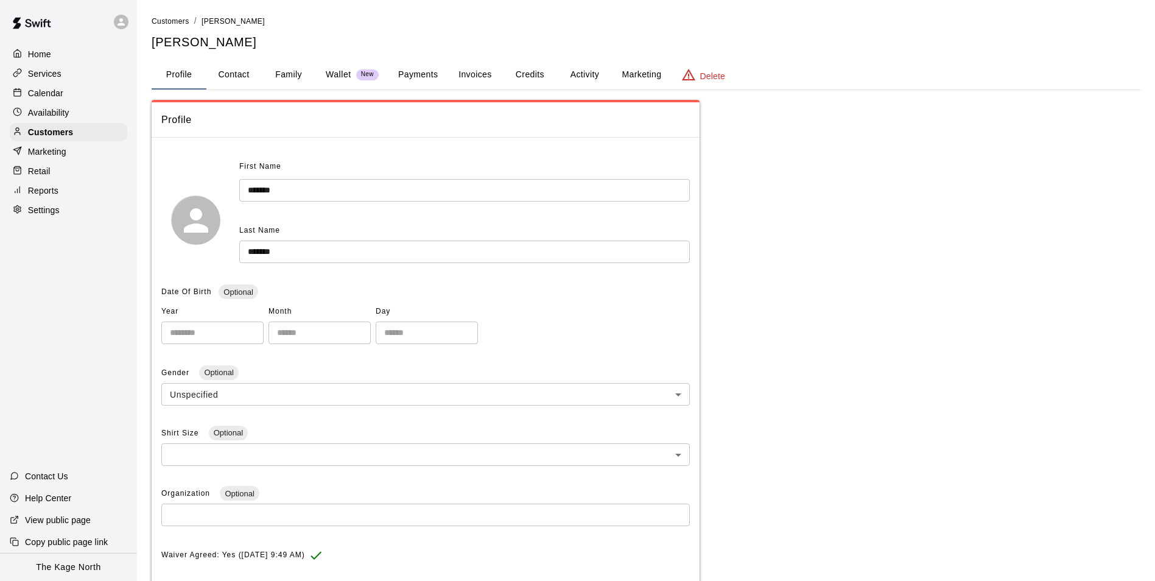
click at [586, 69] on button "Activity" at bounding box center [584, 74] width 55 height 29
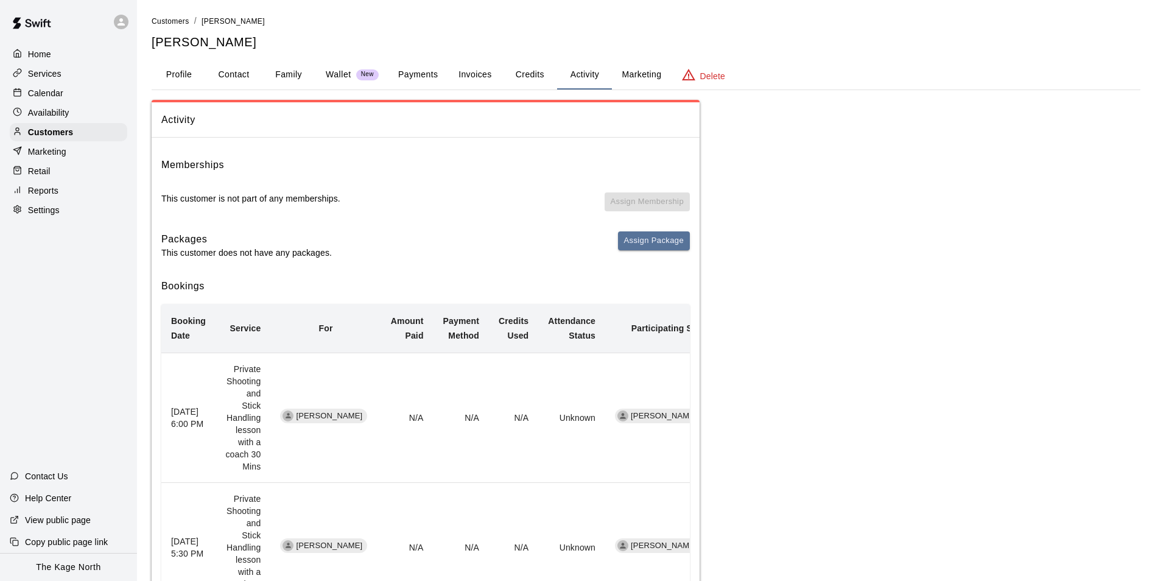
scroll to position [61, 0]
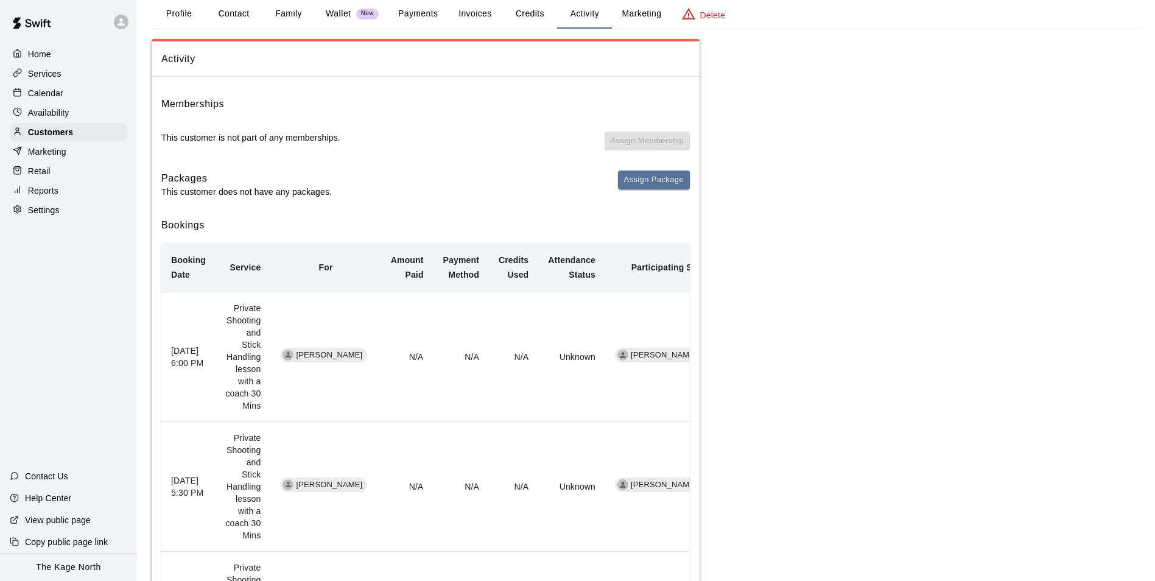
click at [49, 91] on p "Calendar" at bounding box center [45, 93] width 35 height 12
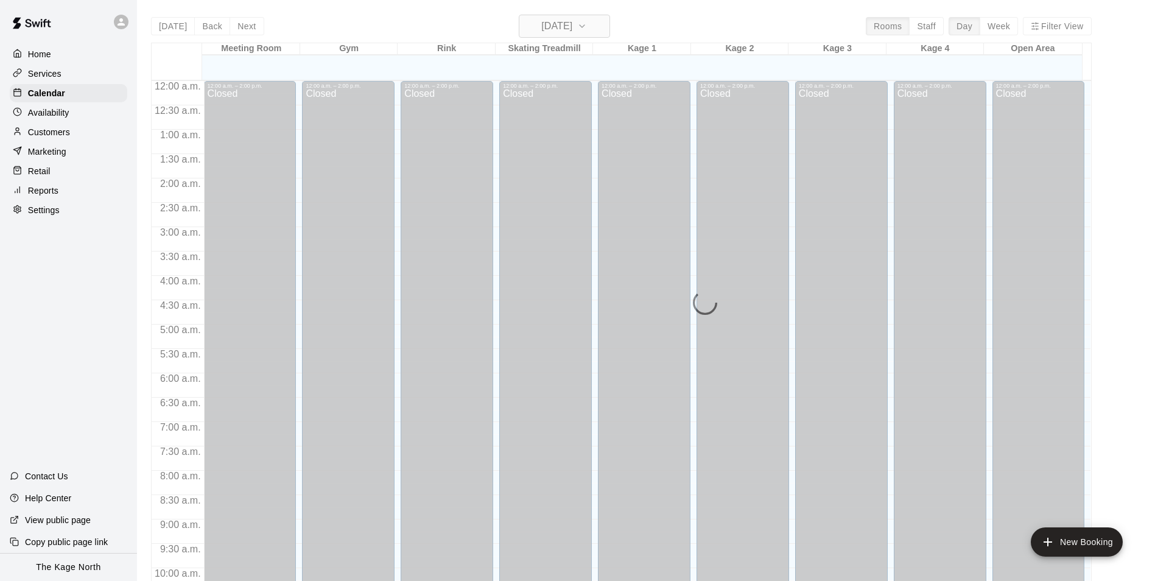
scroll to position [619, 0]
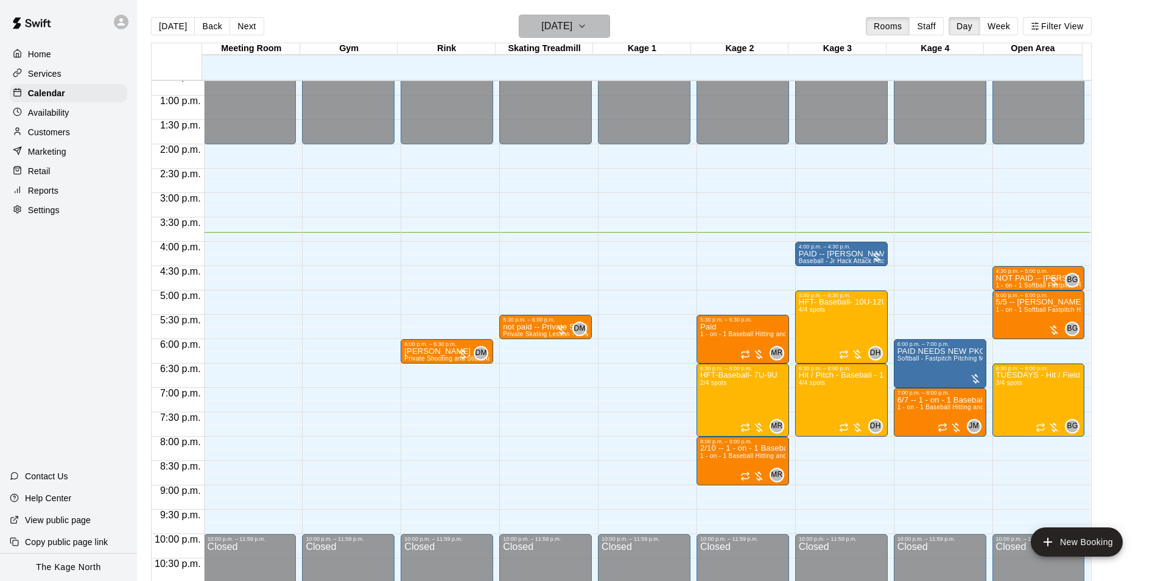
click at [572, 26] on h6 "[DATE]" at bounding box center [556, 26] width 31 height 17
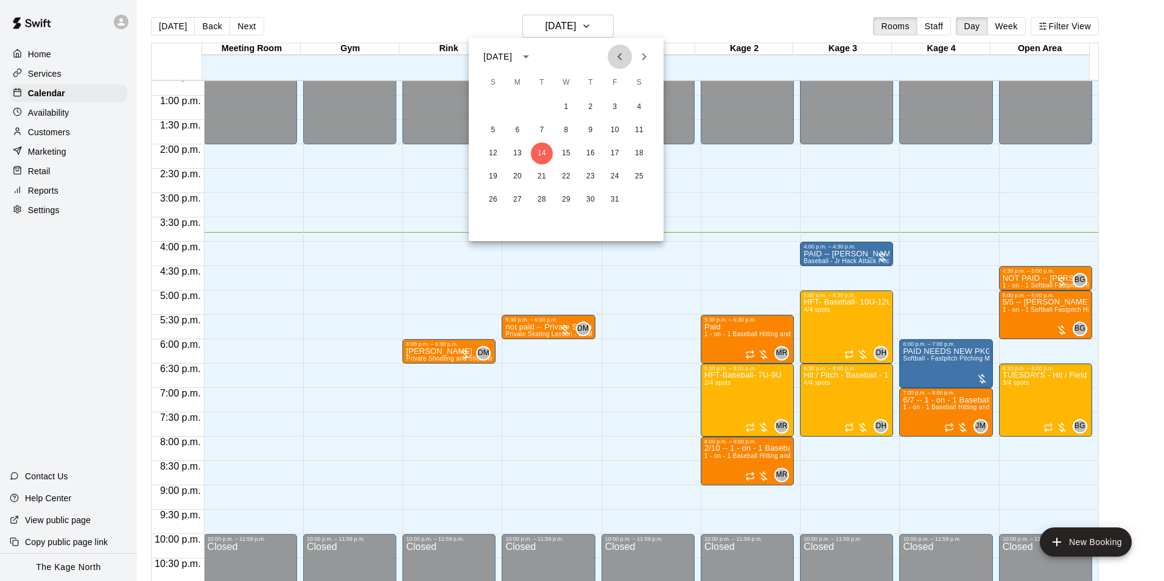
click at [621, 52] on icon "Previous month" at bounding box center [620, 56] width 15 height 15
click at [544, 177] on button "23" at bounding box center [542, 177] width 22 height 22
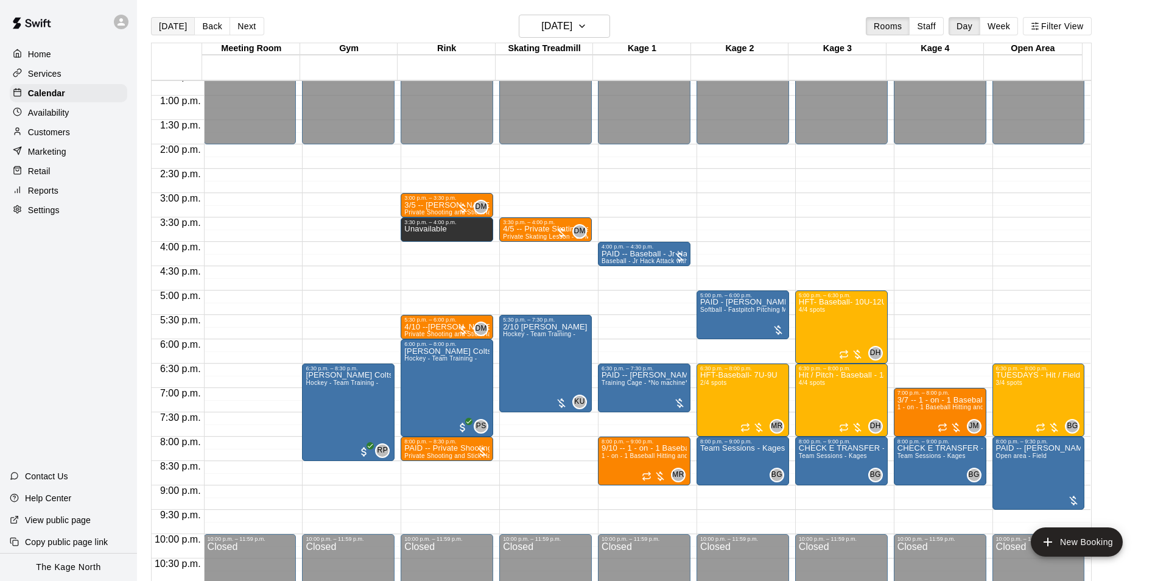
click at [162, 24] on button "[DATE]" at bounding box center [173, 26] width 44 height 18
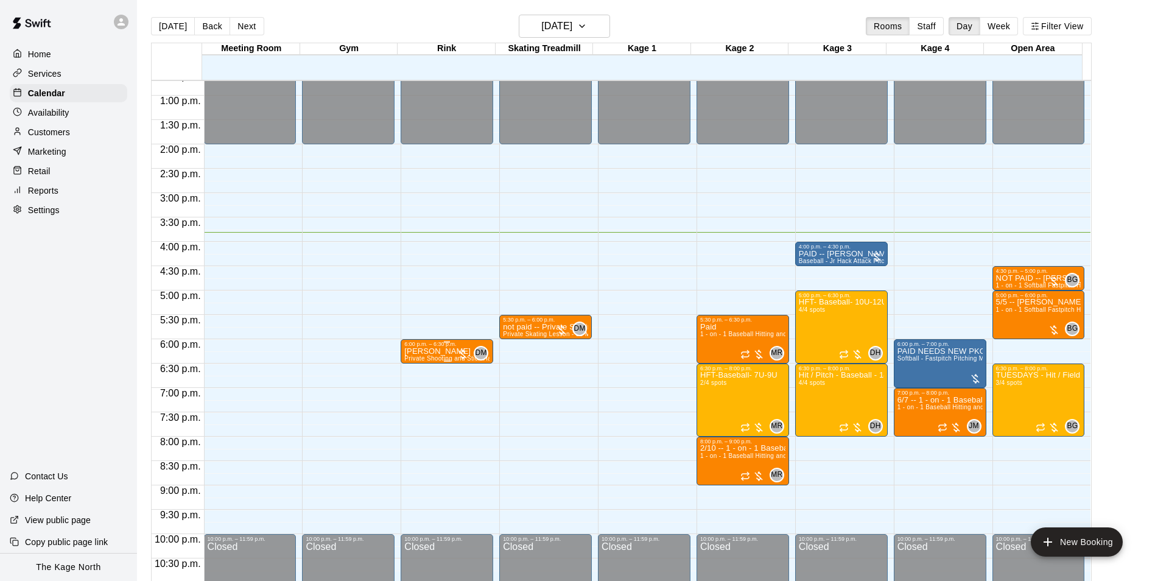
click at [429, 351] on p "[PERSON_NAME]" at bounding box center [446, 351] width 85 height 0
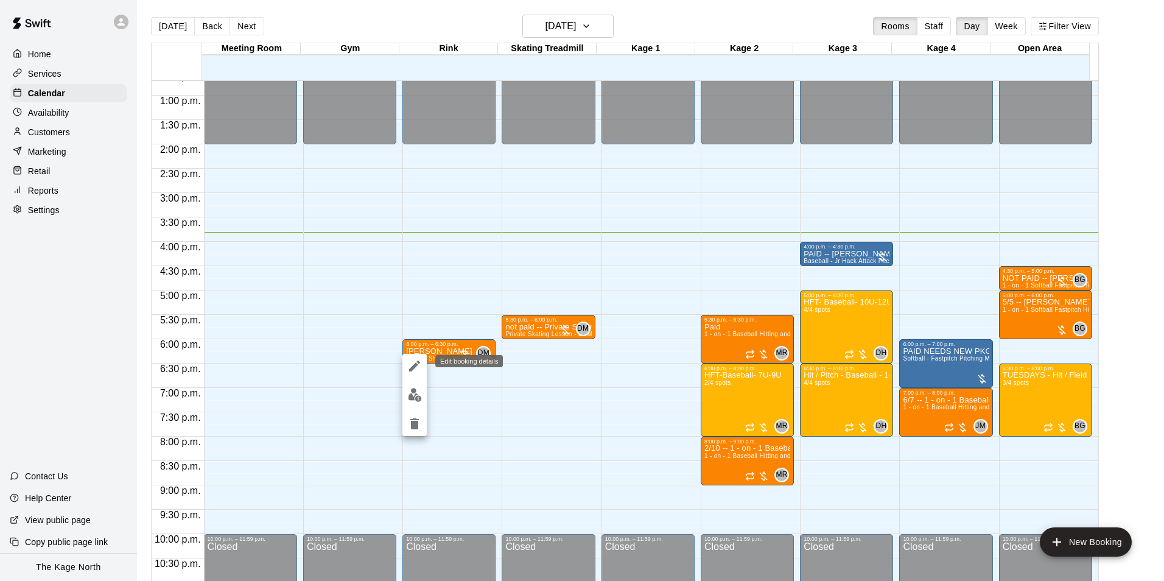
click at [410, 361] on icon "edit" at bounding box center [414, 366] width 15 height 15
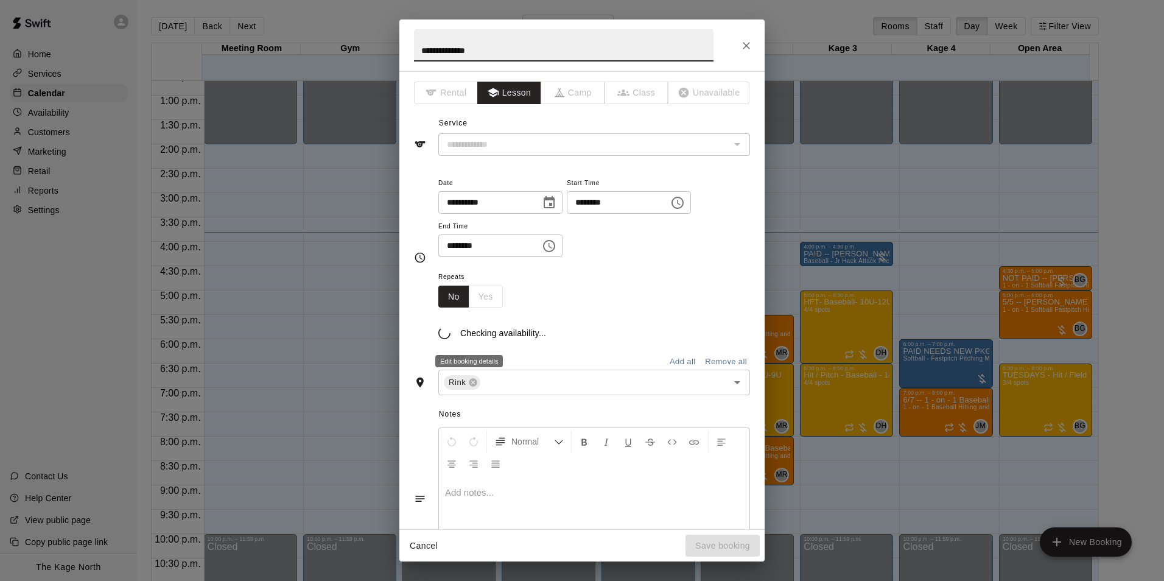
type input "**********"
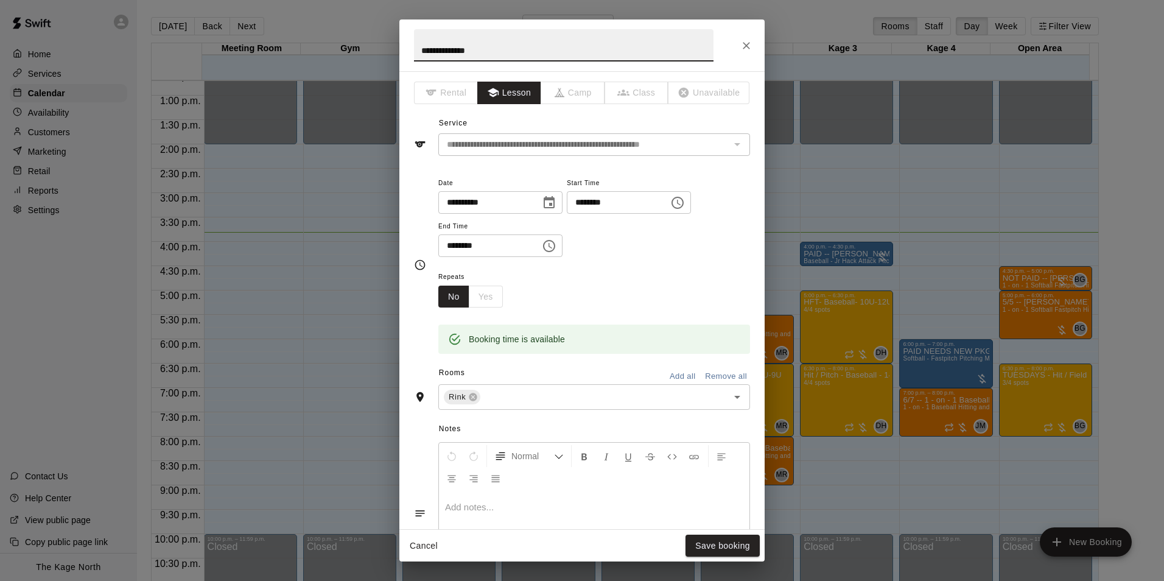
click at [417, 52] on input "**********" at bounding box center [564, 45] width 300 height 32
type input "**********"
click at [737, 546] on button "Save booking" at bounding box center [723, 546] width 74 height 23
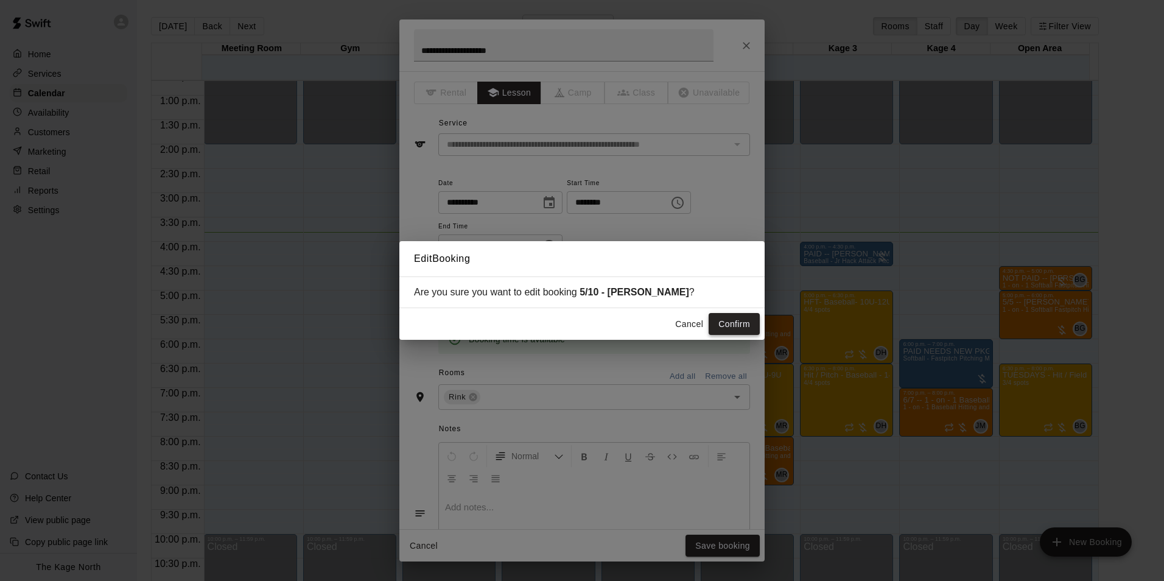
click at [744, 323] on button "Confirm" at bounding box center [734, 324] width 51 height 23
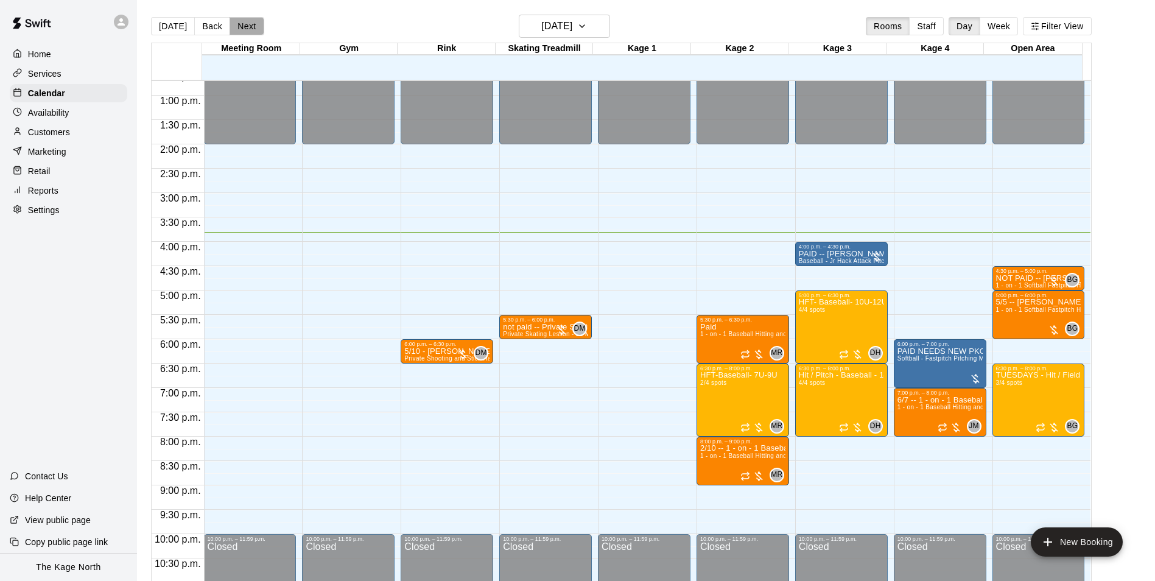
click at [241, 26] on button "Next" at bounding box center [247, 26] width 34 height 18
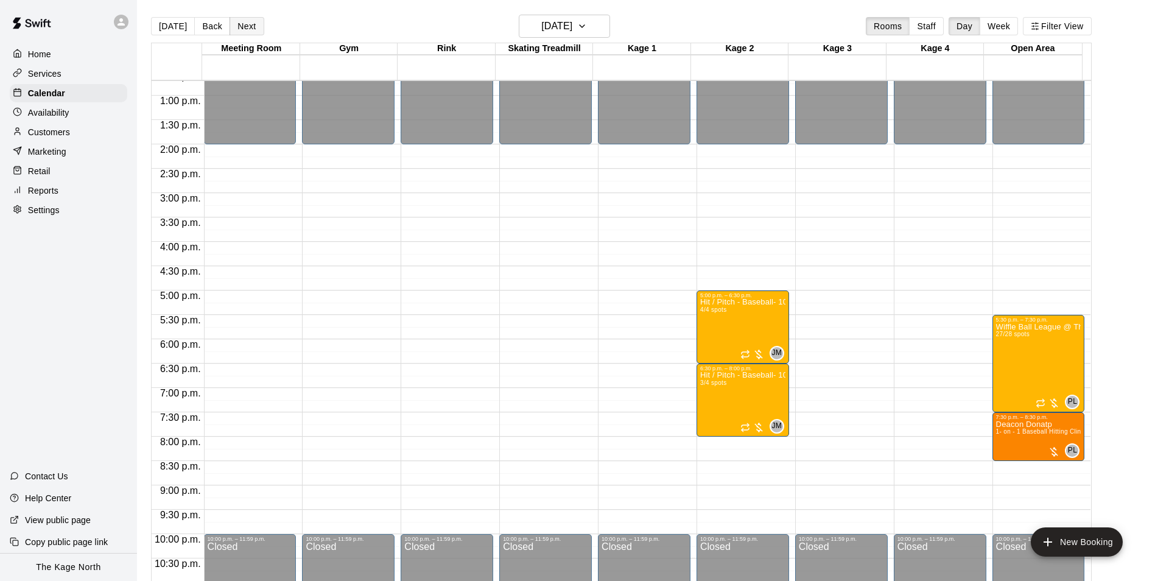
click at [237, 24] on button "Next" at bounding box center [247, 26] width 34 height 18
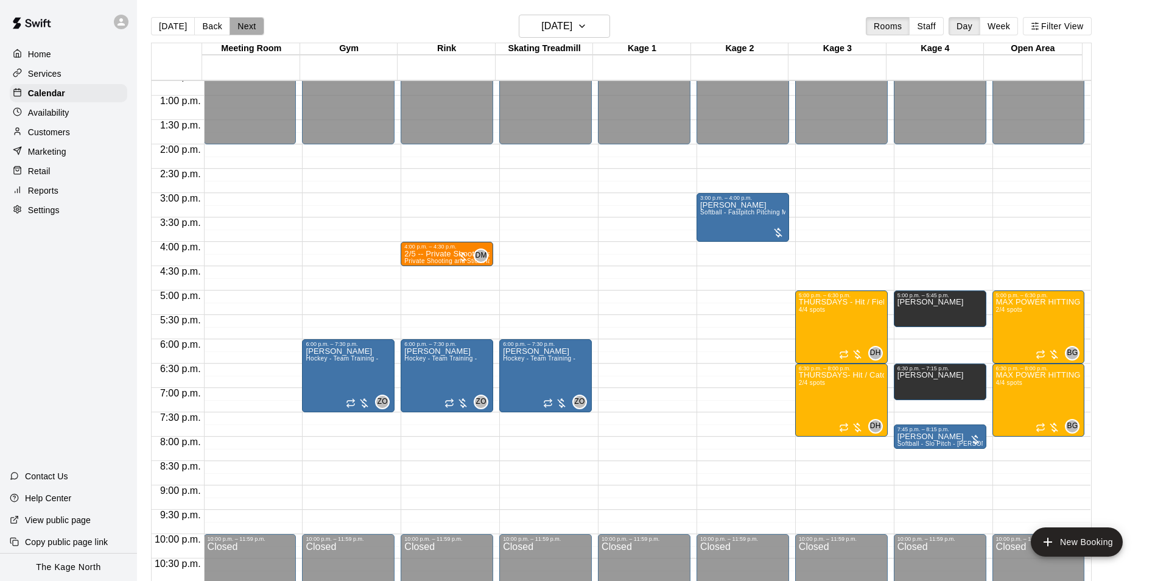
click at [237, 31] on button "Next" at bounding box center [247, 26] width 34 height 18
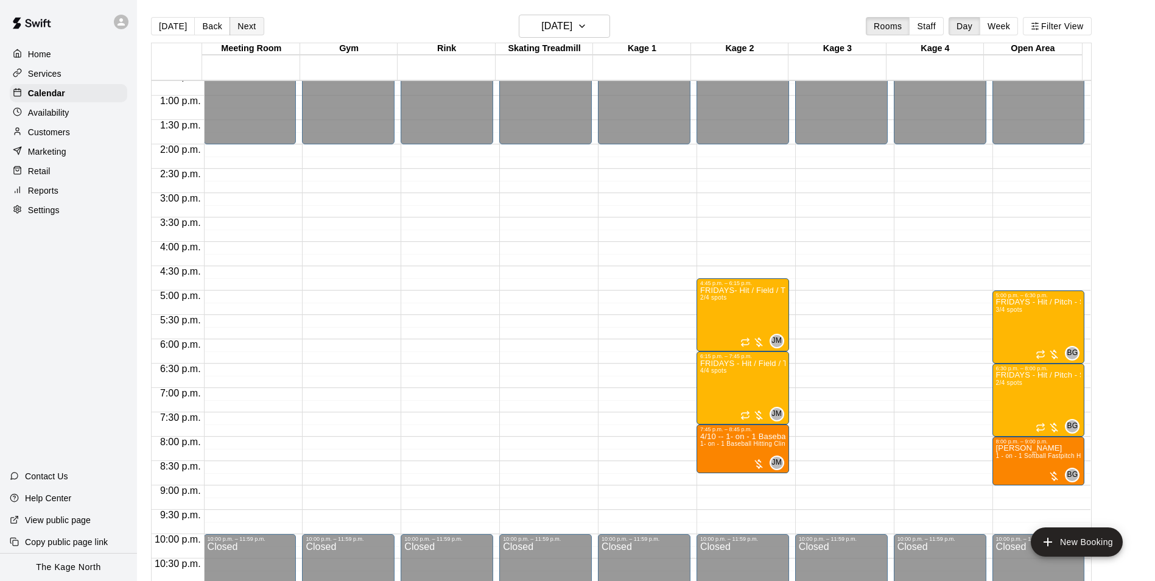
click at [248, 29] on button "Next" at bounding box center [247, 26] width 34 height 18
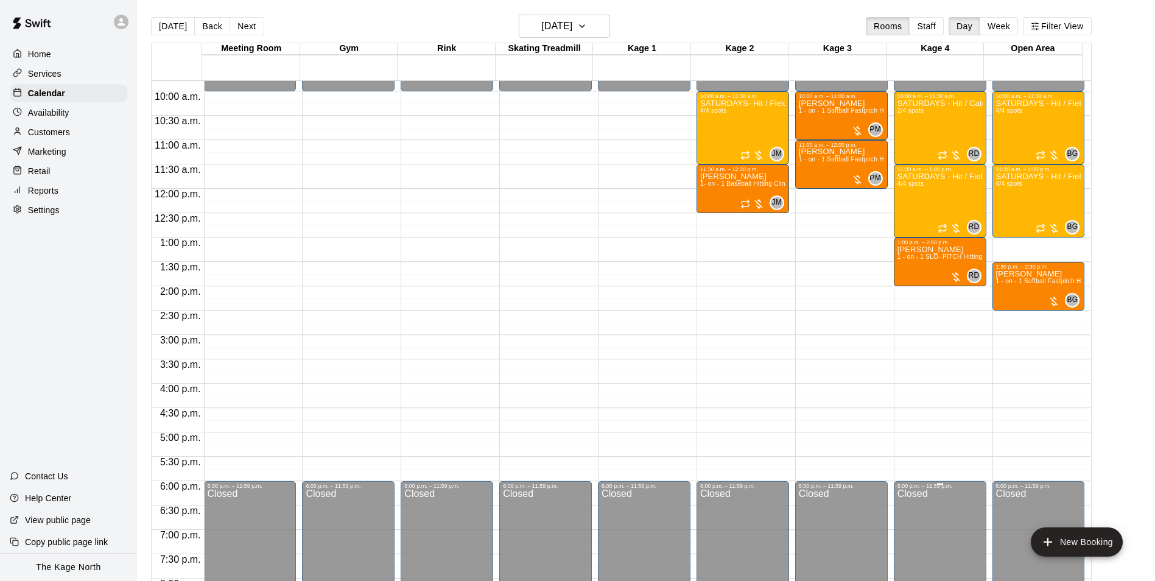
scroll to position [436, 0]
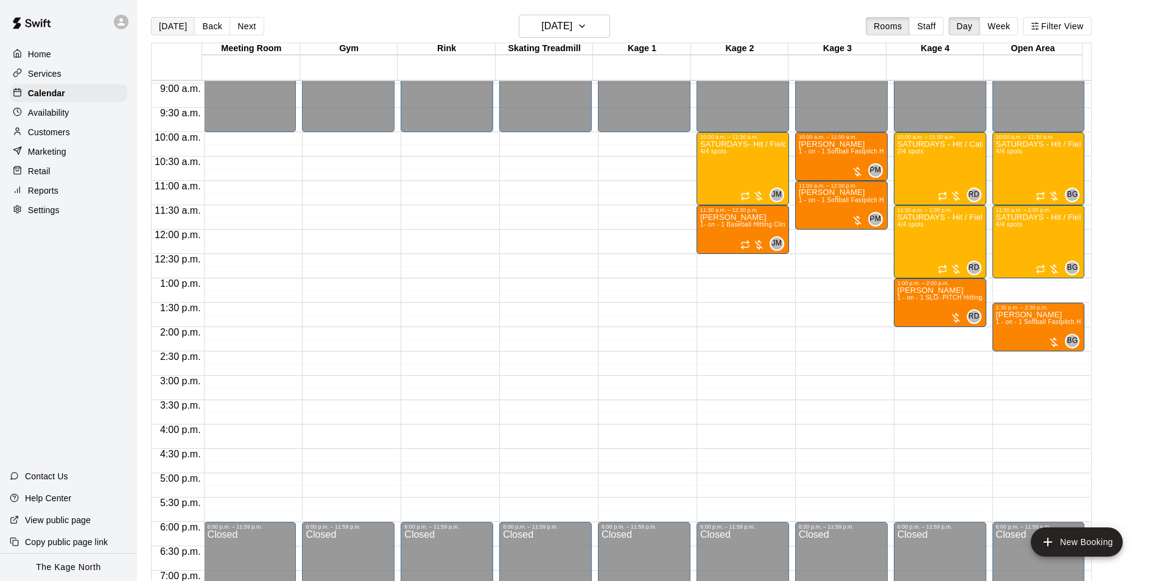
click at [175, 27] on button "[DATE]" at bounding box center [173, 26] width 44 height 18
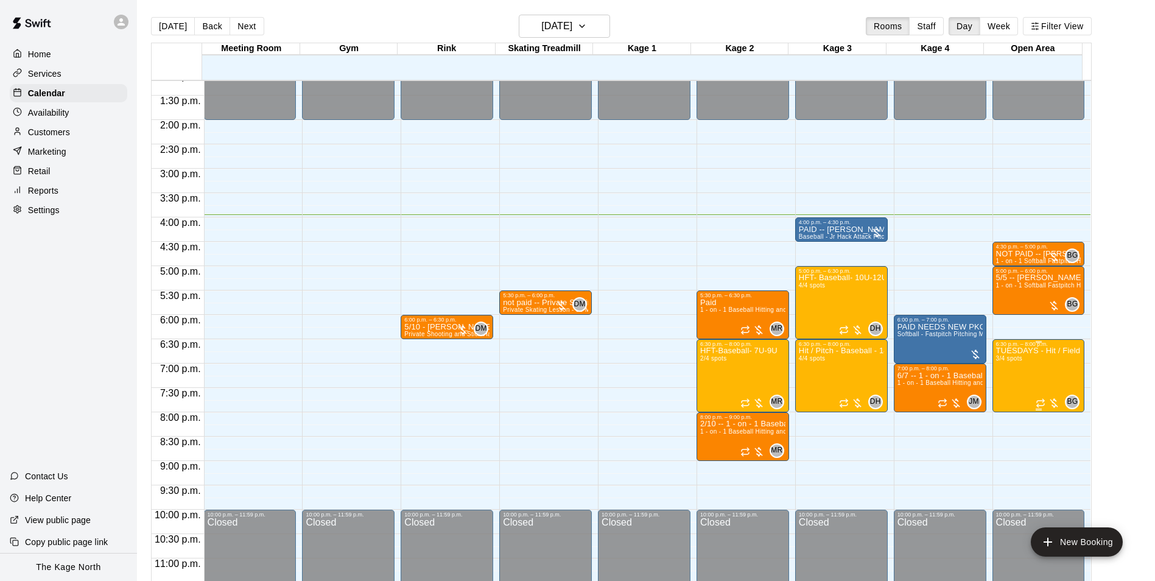
scroll to position [657, 0]
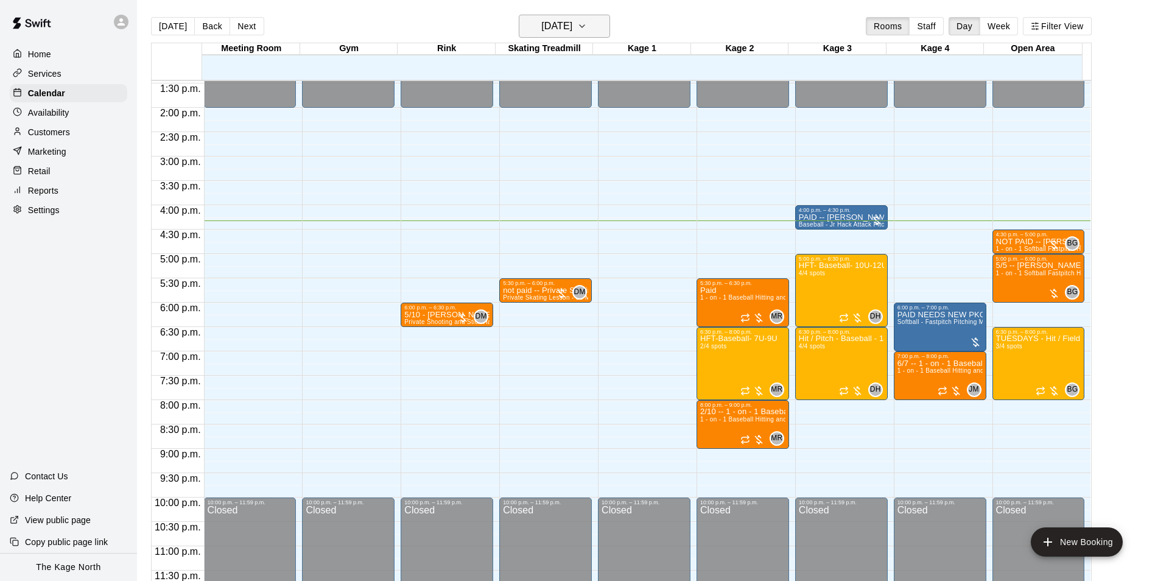
click at [572, 19] on h6 "[DATE]" at bounding box center [556, 26] width 31 height 17
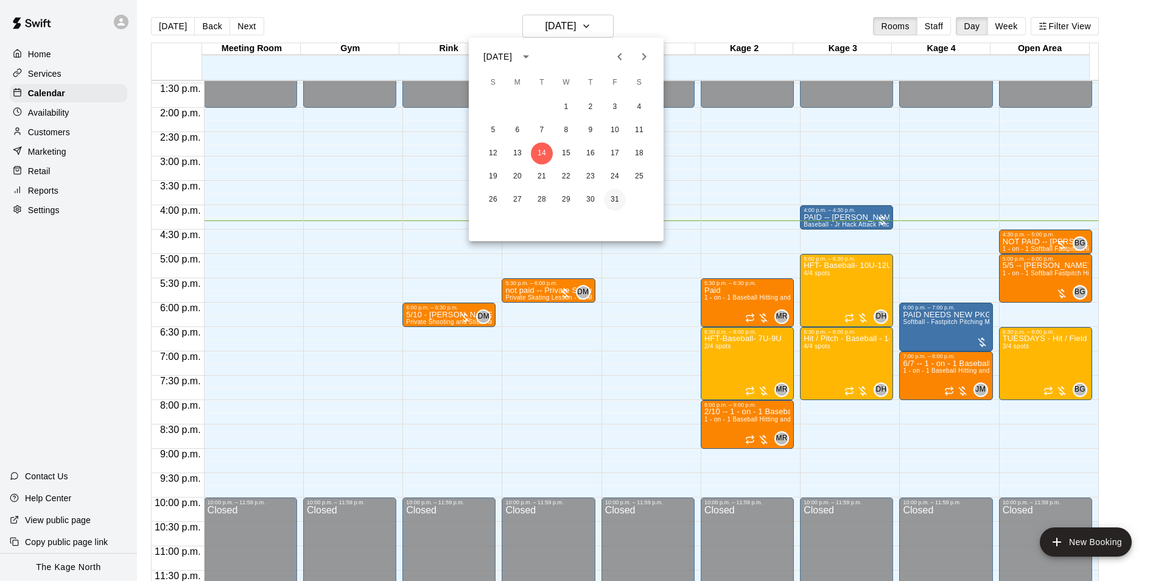
click at [618, 199] on button "31" at bounding box center [615, 200] width 22 height 22
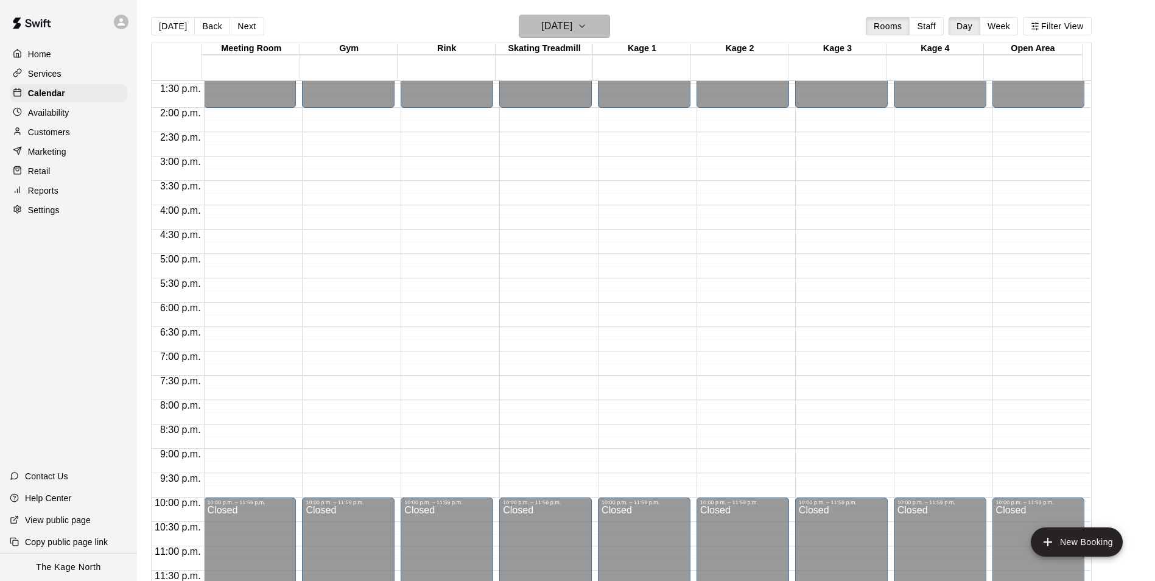
click at [572, 30] on h6 "[DATE]" at bounding box center [556, 26] width 31 height 17
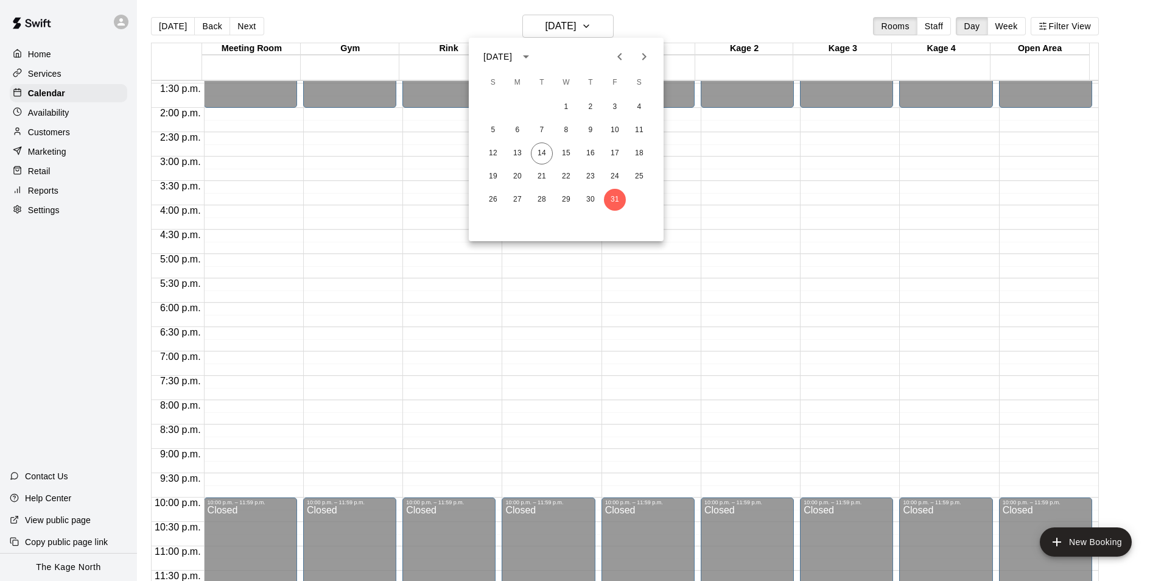
click at [743, 21] on div at bounding box center [582, 290] width 1164 height 581
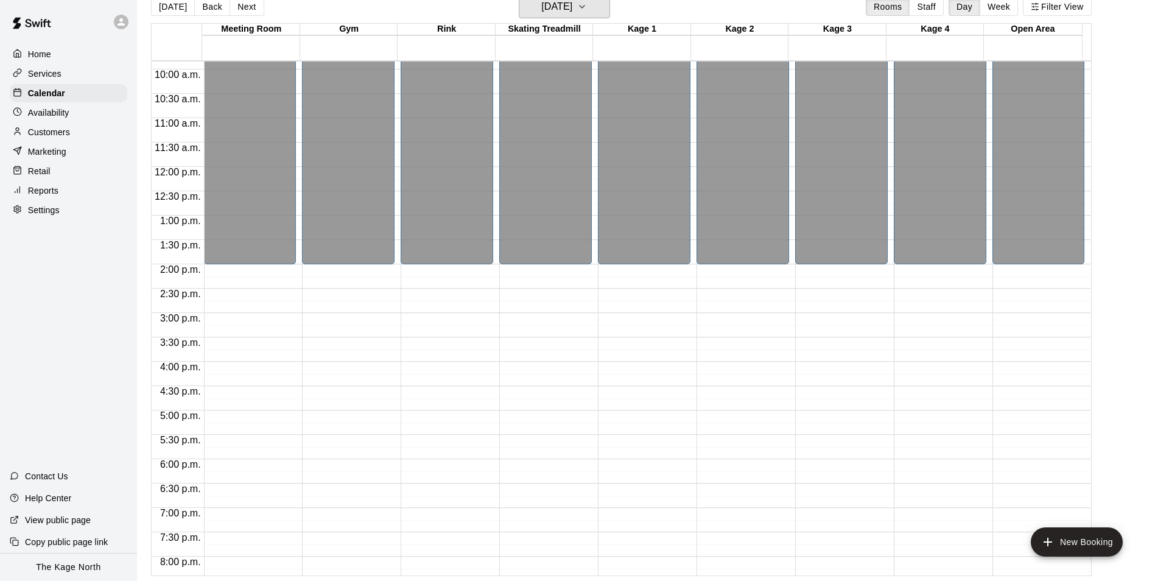
scroll to position [474, 0]
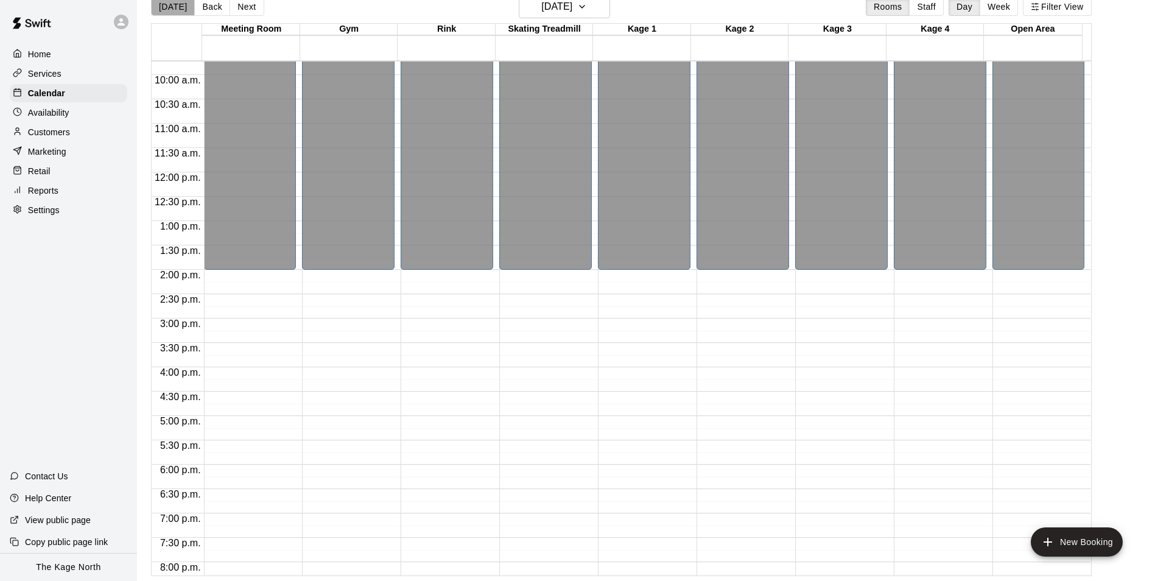
click at [178, 9] on button "[DATE]" at bounding box center [173, 7] width 44 height 18
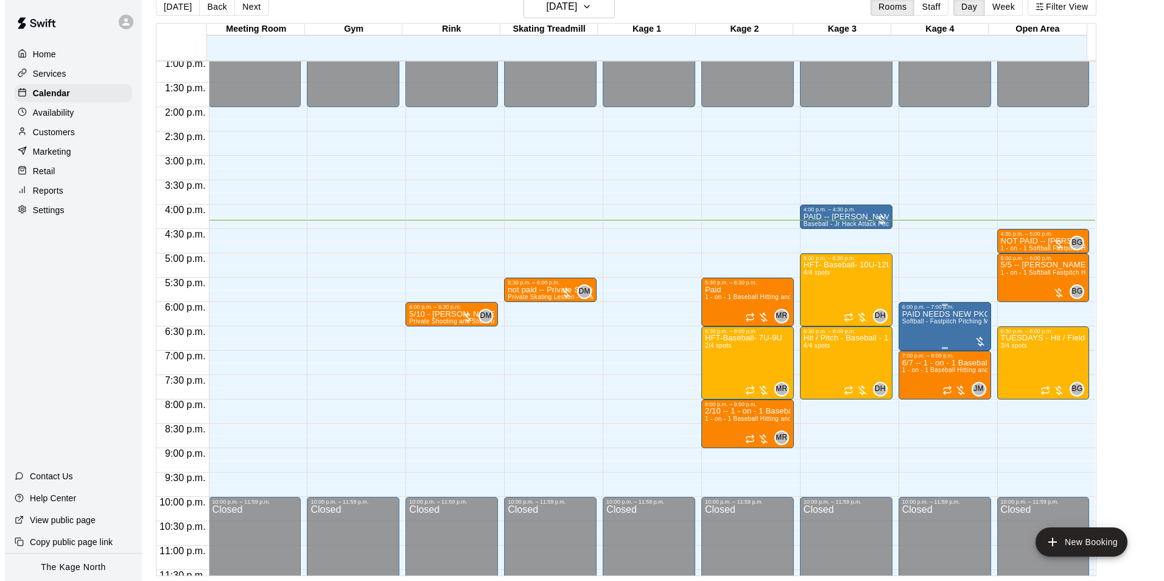
scroll to position [657, 0]
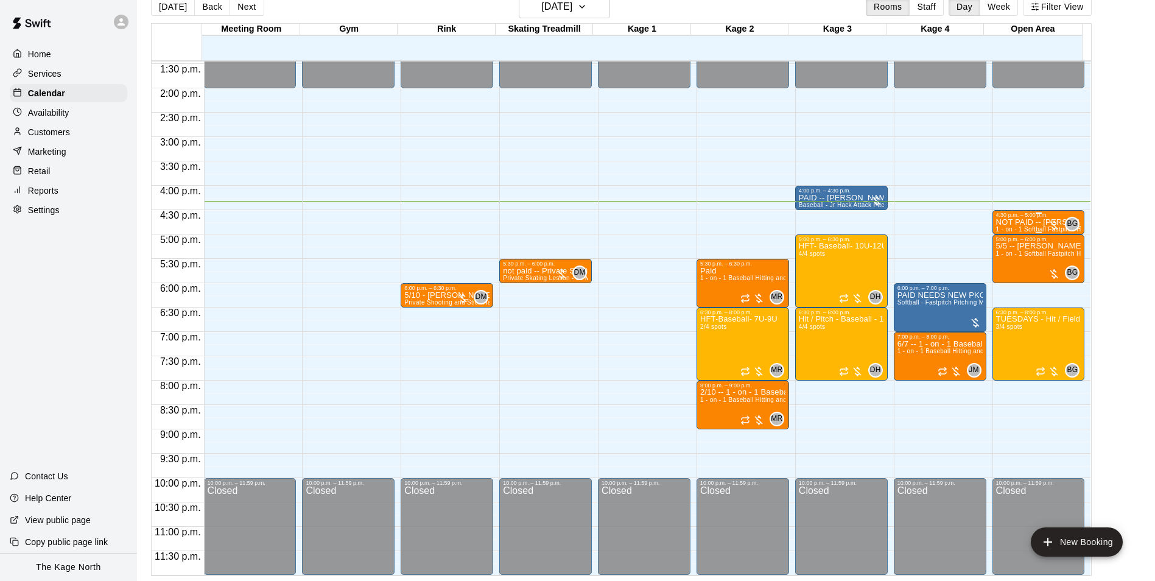
click at [1010, 227] on span "1 - on - 1 Softball Fastpitch Hitting or Pitching or Fielding" at bounding box center [1078, 229] width 164 height 7
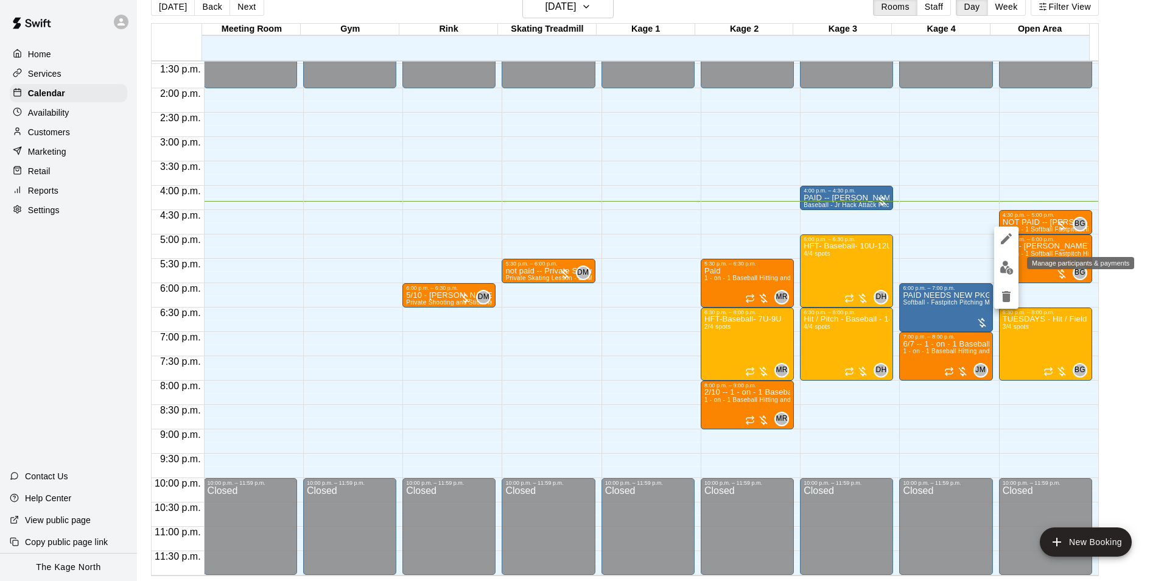
click at [1012, 264] on img "edit" at bounding box center [1007, 268] width 14 height 14
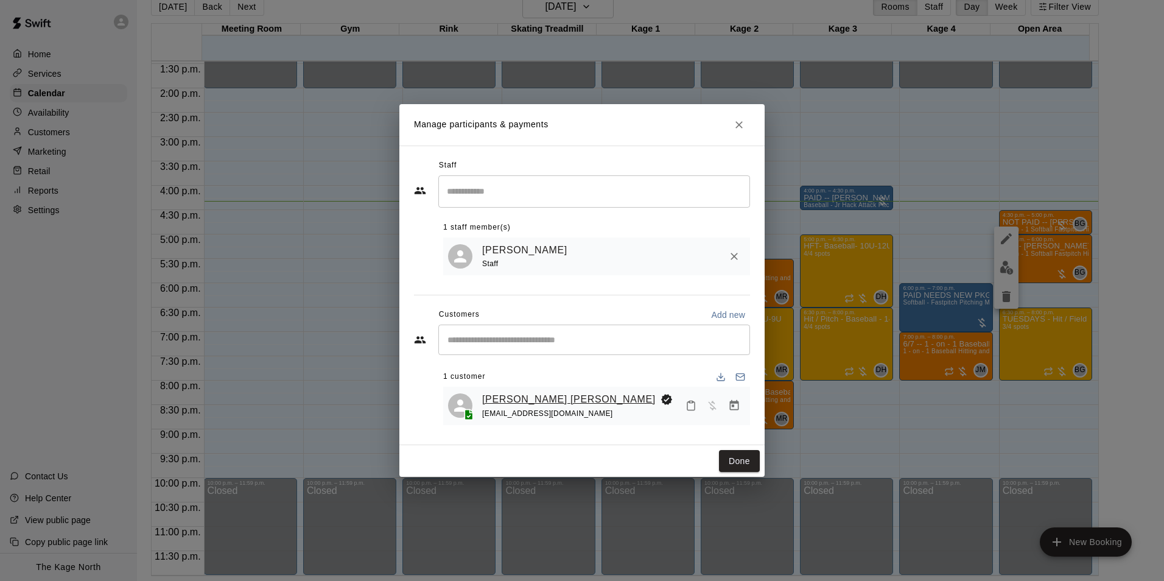
click at [526, 397] on link "[PERSON_NAME] [PERSON_NAME]" at bounding box center [569, 400] width 174 height 16
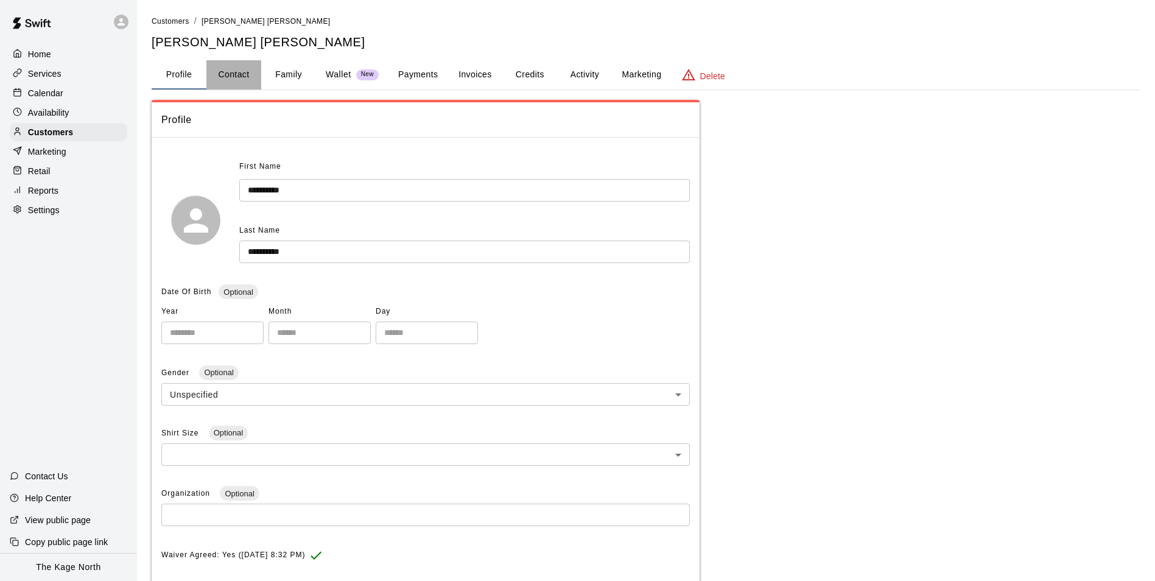
click at [240, 70] on button "Contact" at bounding box center [233, 74] width 55 height 29
select select "**"
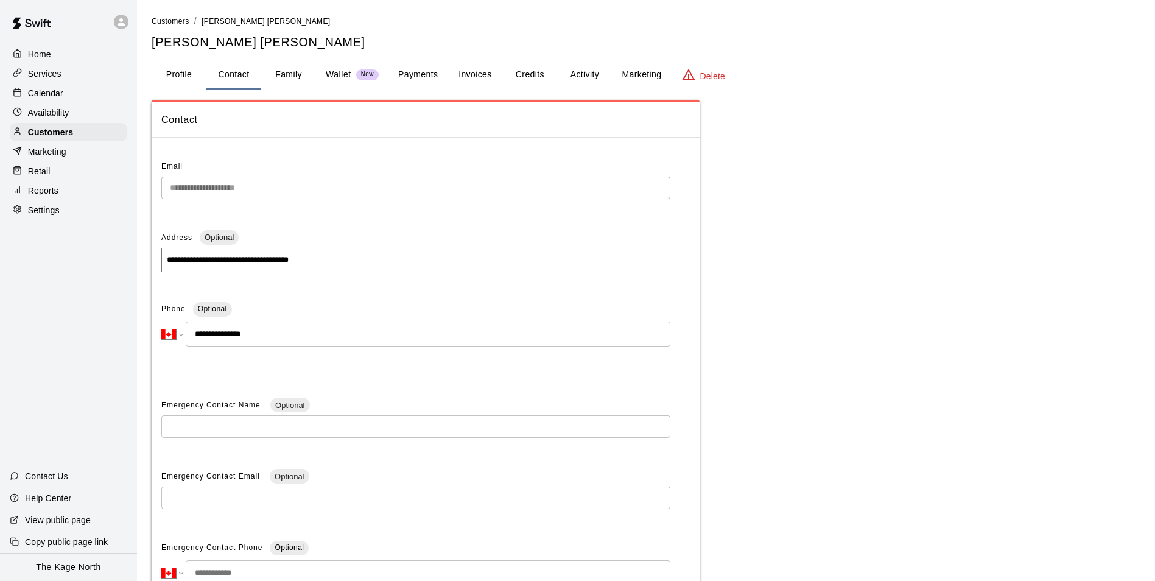
click at [588, 72] on button "Activity" at bounding box center [584, 74] width 55 height 29
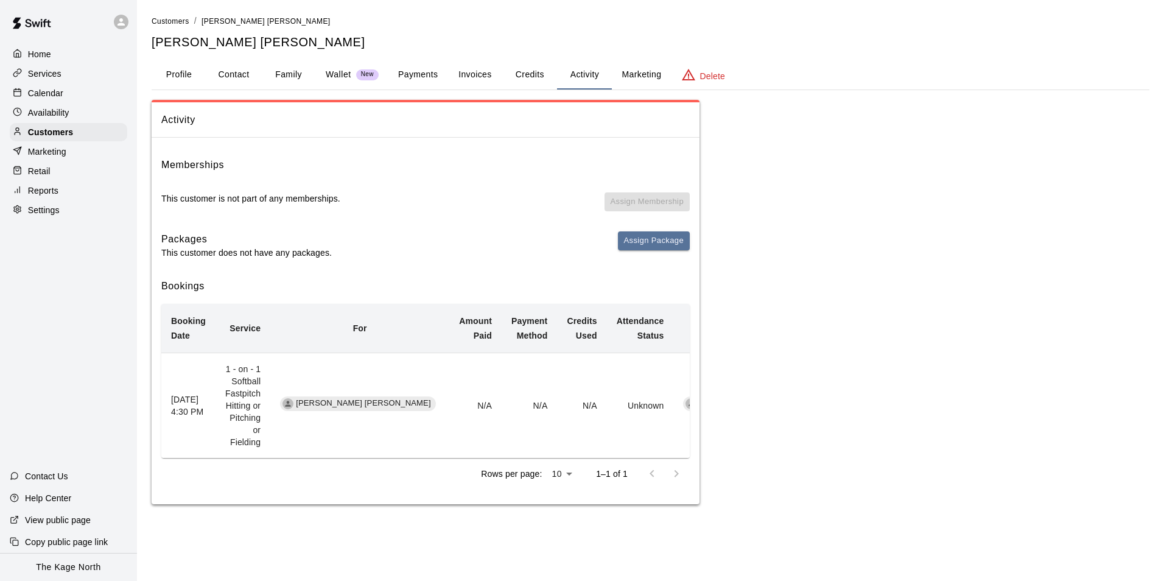
click at [37, 97] on p "Calendar" at bounding box center [45, 93] width 35 height 12
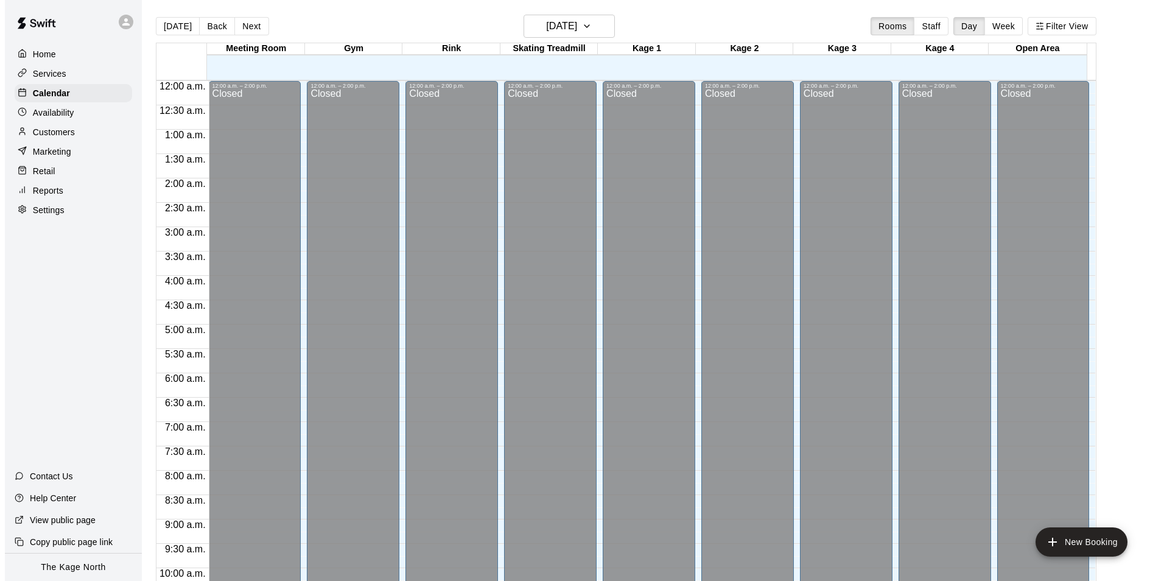
scroll to position [619, 0]
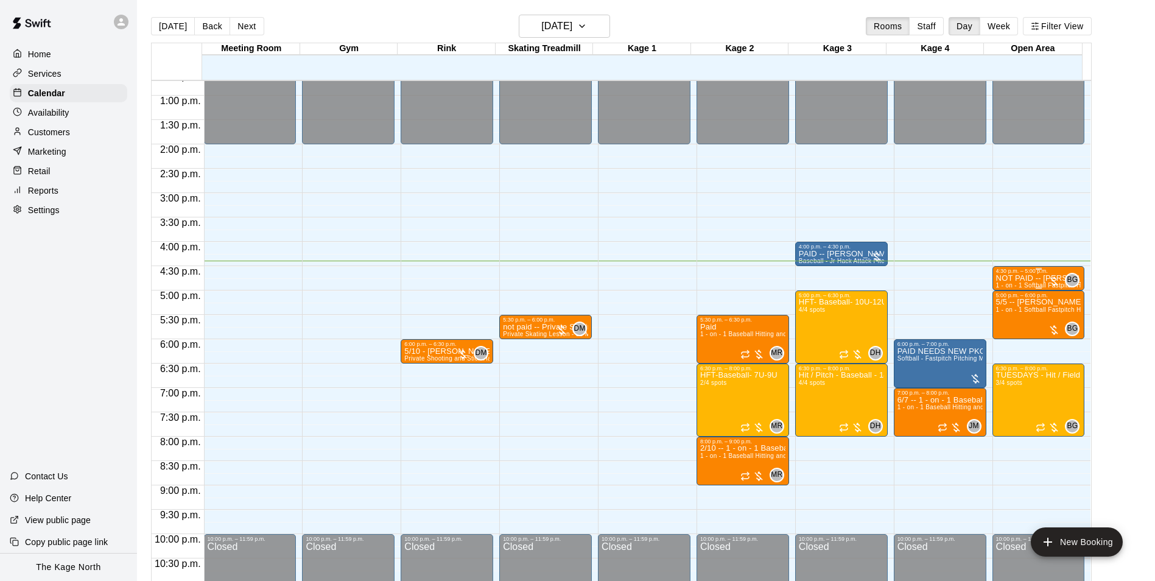
click at [1013, 278] on p "NOT PAID -- [PERSON_NAME] [PERSON_NAME]" at bounding box center [1038, 278] width 85 height 0
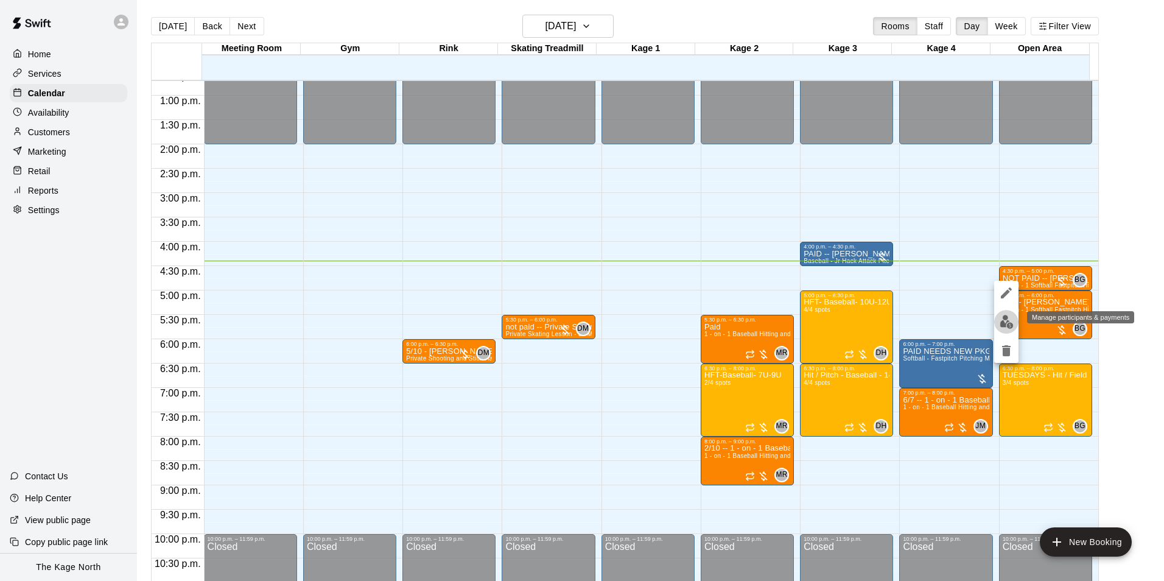
click at [1010, 319] on img "edit" at bounding box center [1007, 322] width 14 height 14
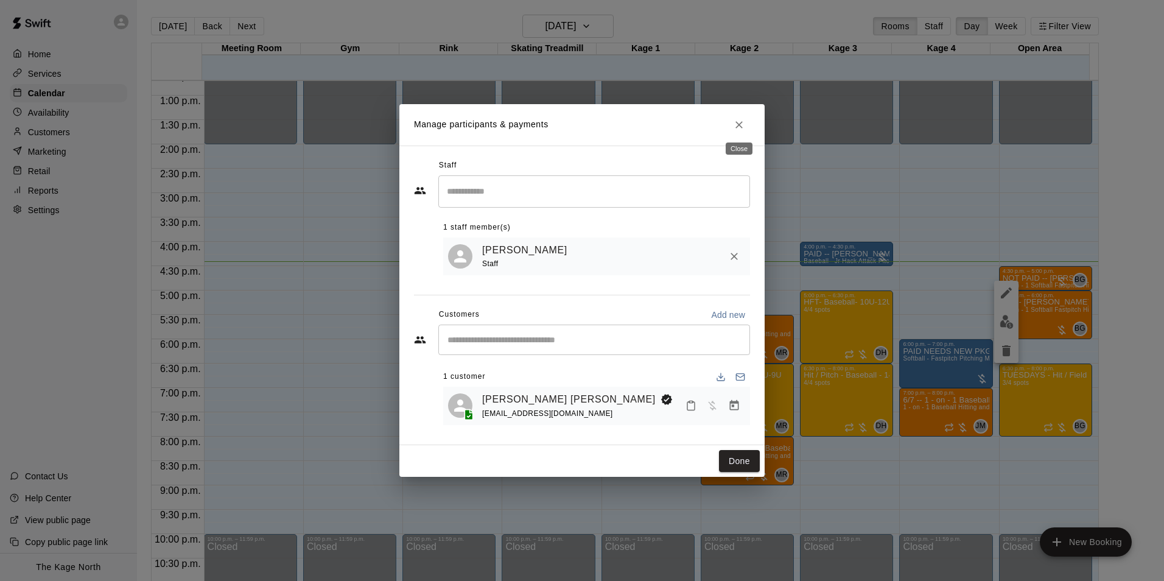
click at [740, 122] on icon "Close" at bounding box center [739, 124] width 7 height 7
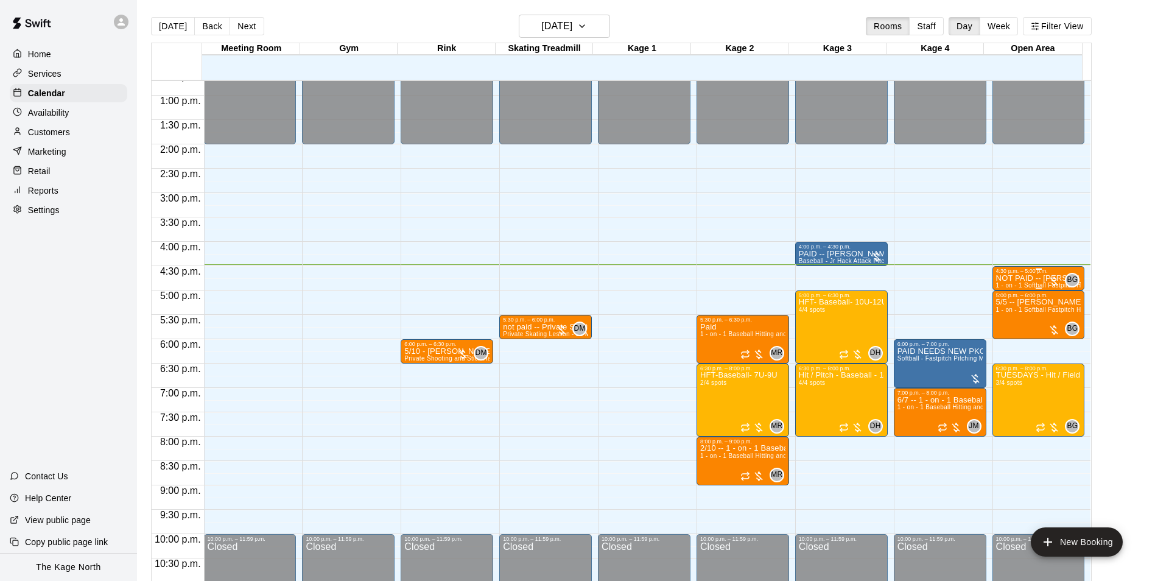
click at [1014, 278] on p "NOT PAID -- [PERSON_NAME] [PERSON_NAME]" at bounding box center [1038, 278] width 85 height 0
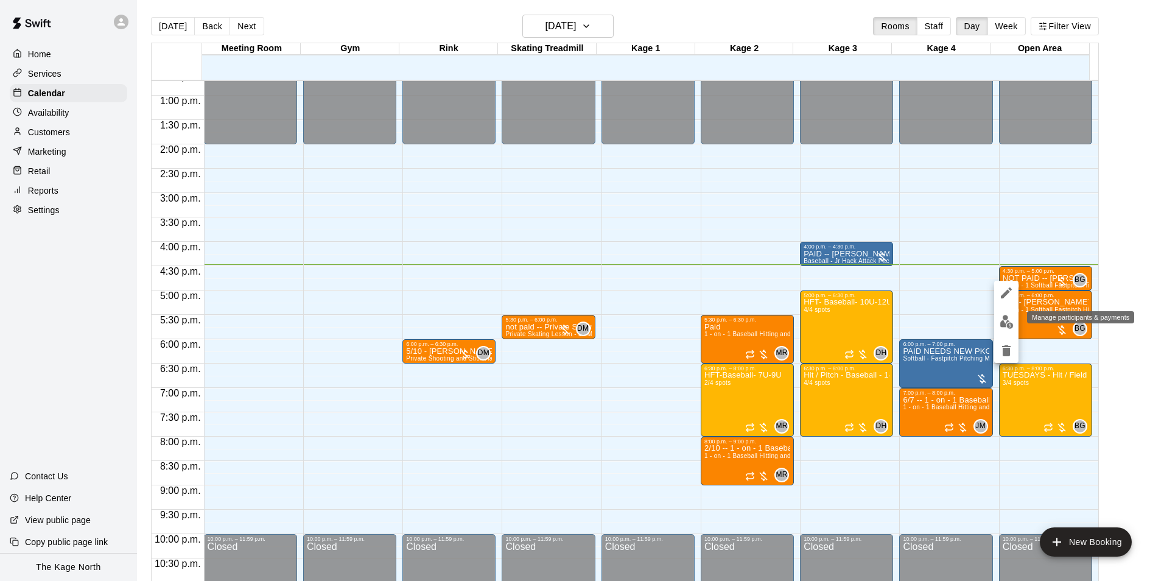
click at [1010, 317] on img "edit" at bounding box center [1007, 322] width 14 height 14
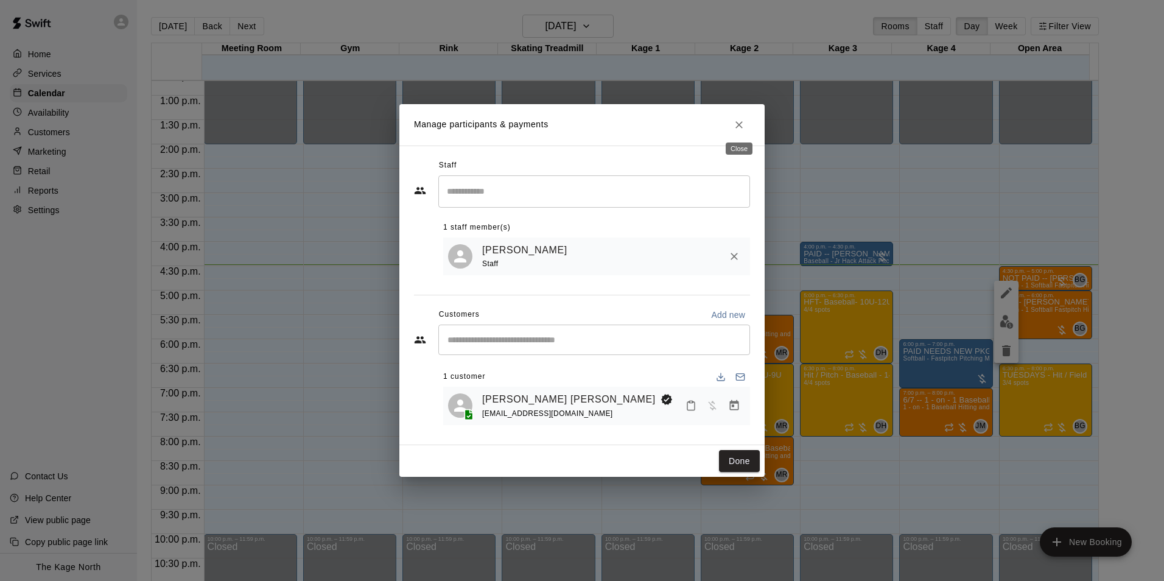
click at [739, 119] on icon "Close" at bounding box center [739, 125] width 12 height 12
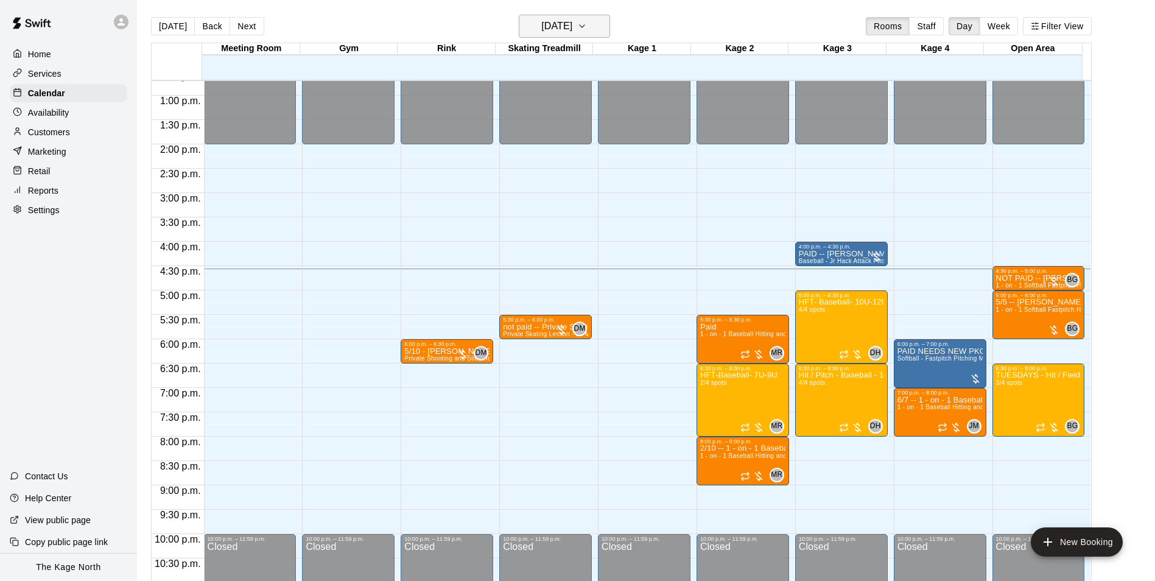
click at [549, 37] on button "[DATE]" at bounding box center [564, 26] width 91 height 23
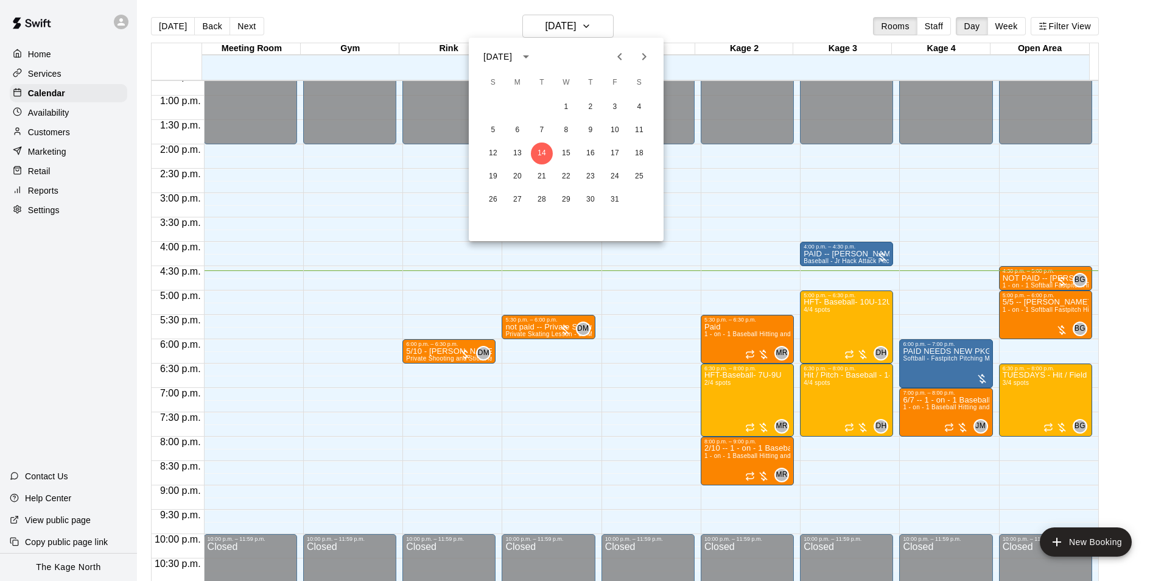
click at [558, 32] on div at bounding box center [582, 290] width 1164 height 581
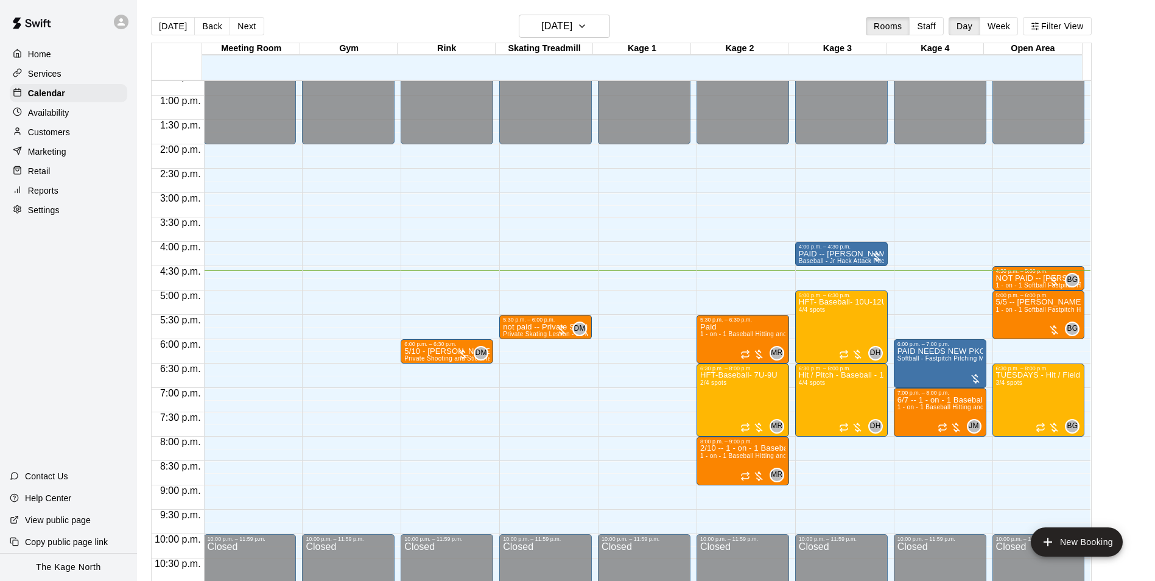
click at [443, 27] on div "[DATE] Back [DATE][DATE] Rooms Staff Day Week Filter View" at bounding box center [621, 29] width 941 height 28
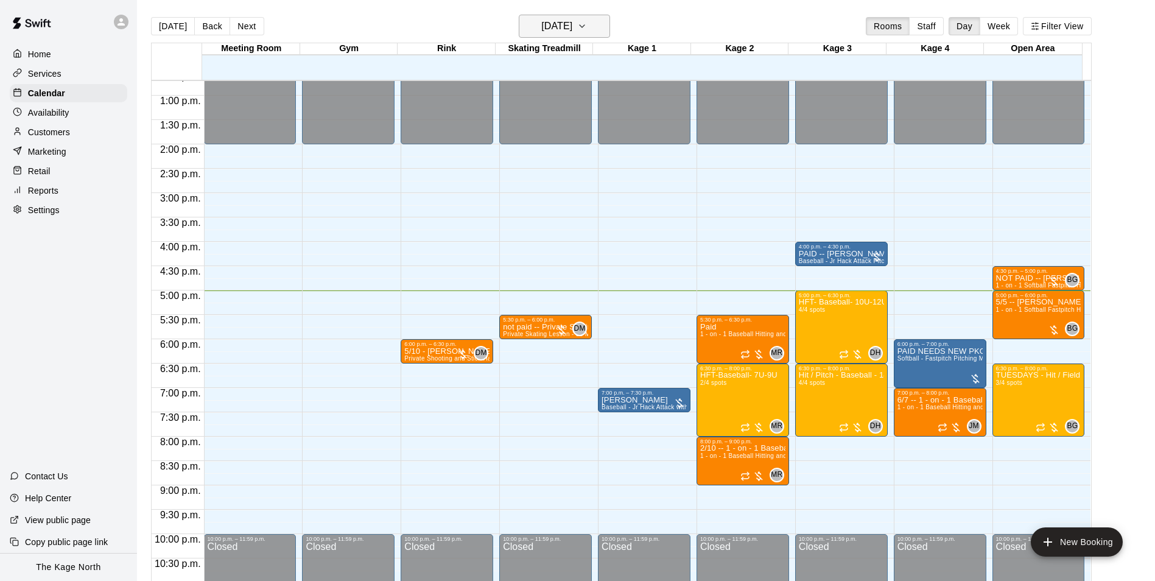
click at [587, 29] on icon "button" at bounding box center [582, 26] width 10 height 15
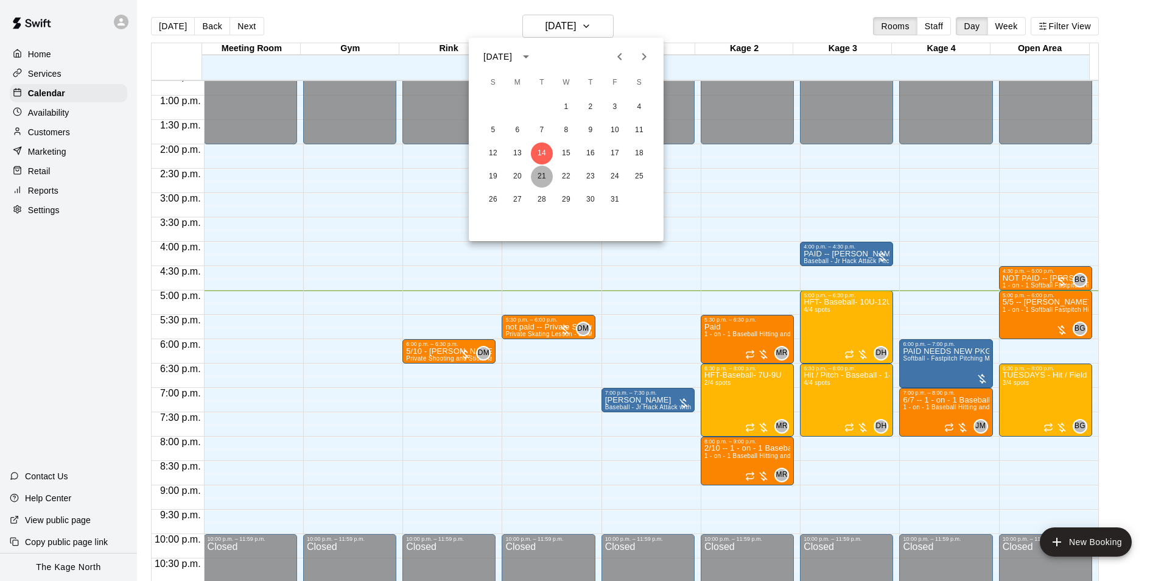
click at [537, 175] on button "21" at bounding box center [542, 177] width 22 height 22
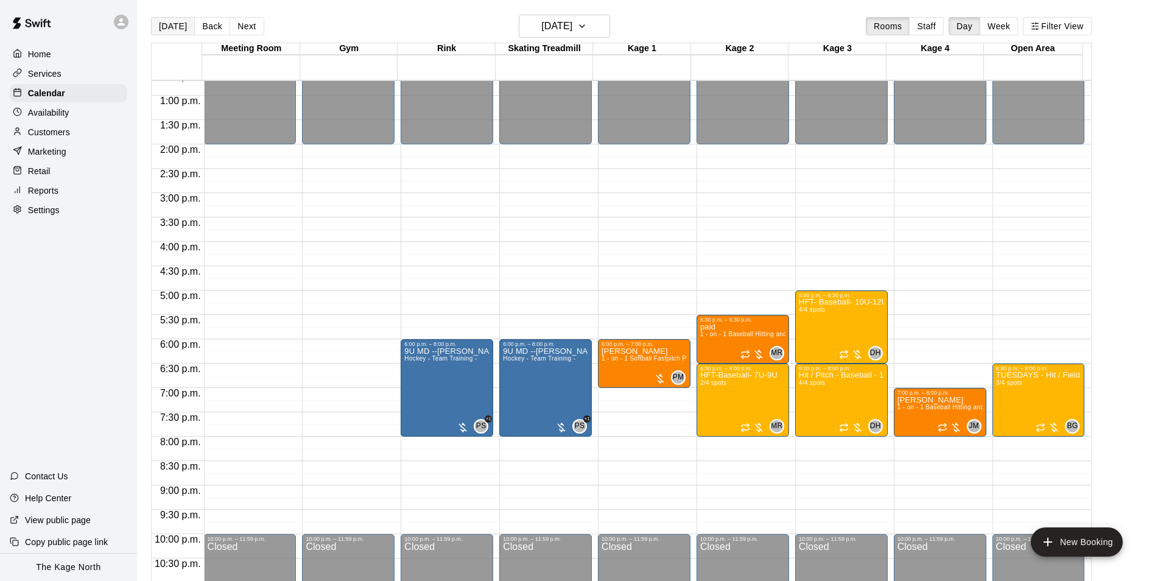
click at [174, 28] on button "[DATE]" at bounding box center [173, 26] width 44 height 18
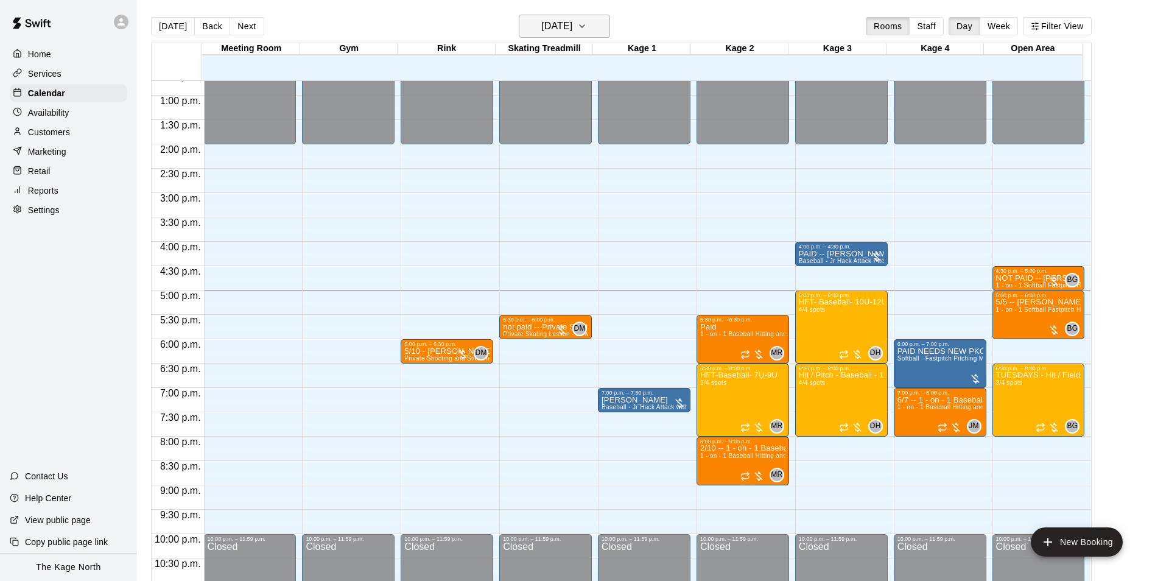
click at [596, 27] on button "[DATE]" at bounding box center [564, 26] width 91 height 23
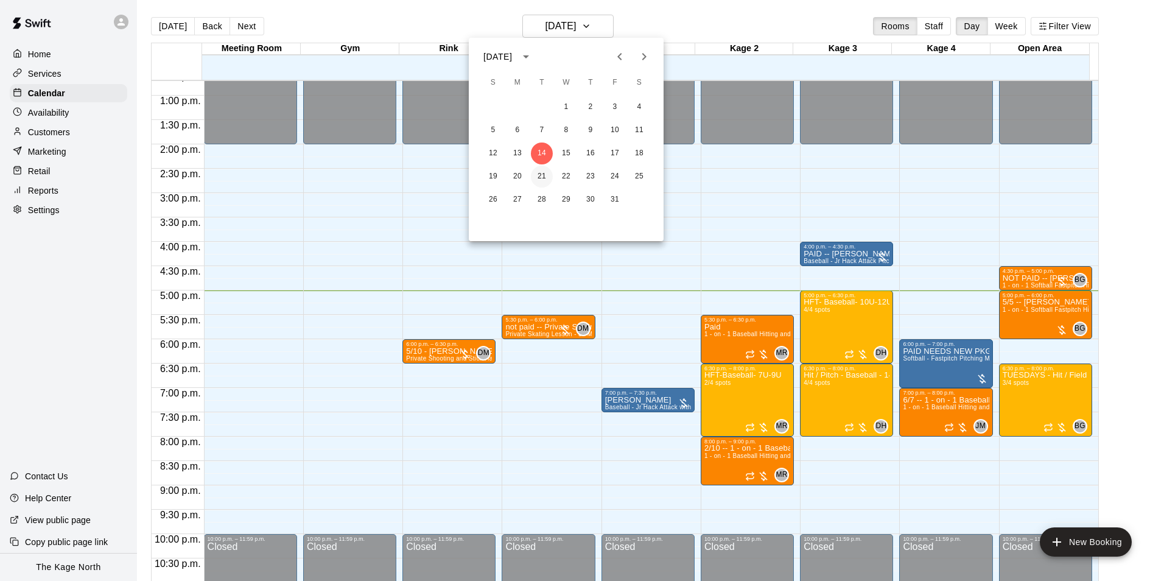
click at [542, 175] on button "21" at bounding box center [542, 177] width 22 height 22
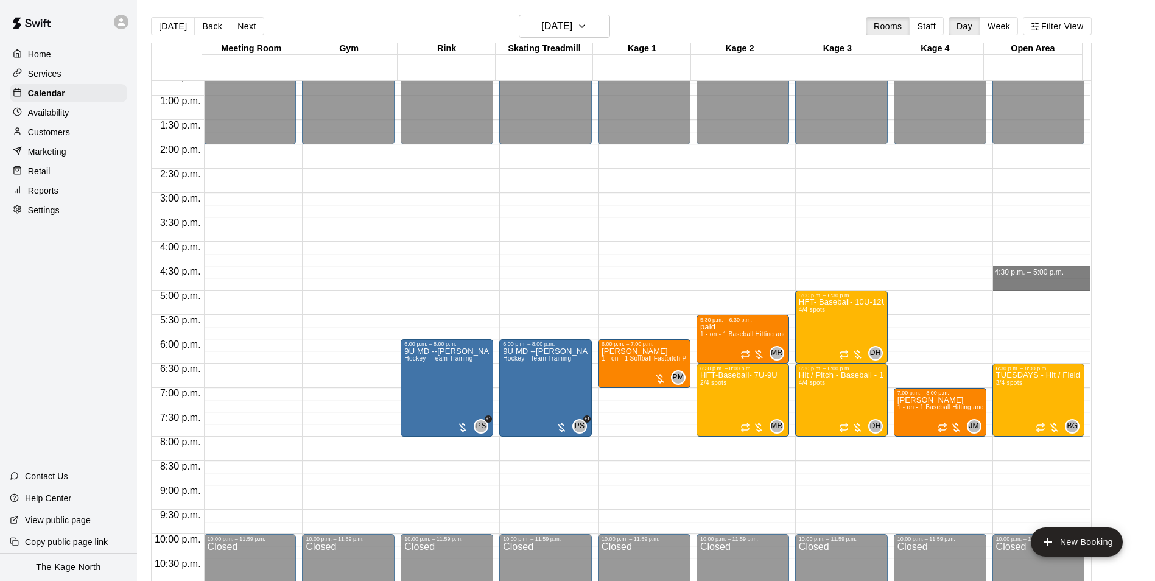
drag, startPoint x: 996, startPoint y: 269, endPoint x: 996, endPoint y: 281, distance: 12.8
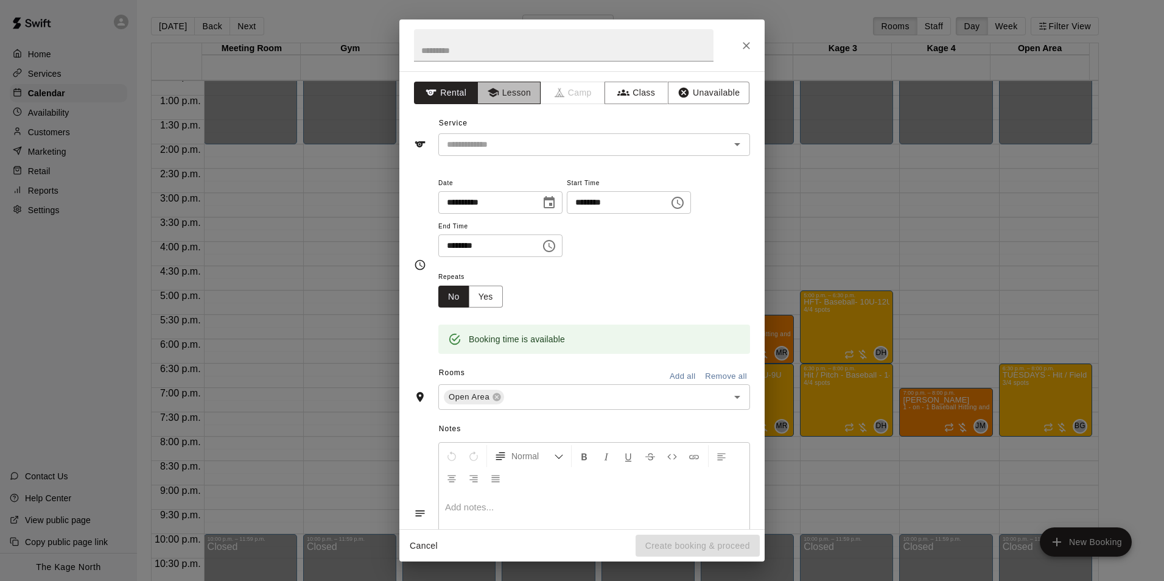
click at [491, 96] on icon "button" at bounding box center [492, 92] width 11 height 9
click at [730, 150] on icon "Open" at bounding box center [737, 144] width 15 height 15
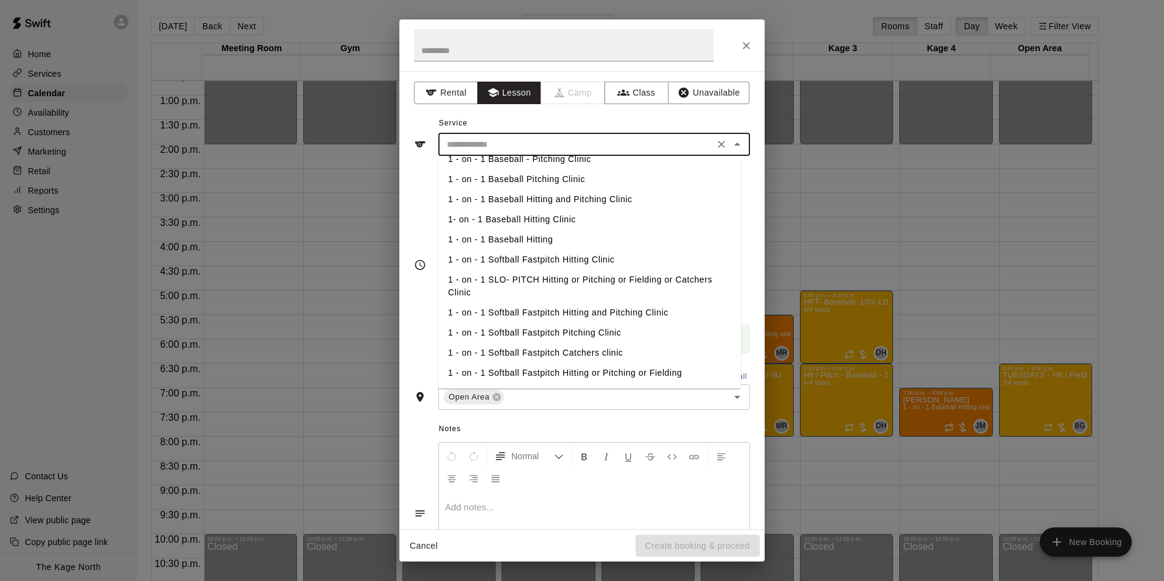
scroll to position [0, 0]
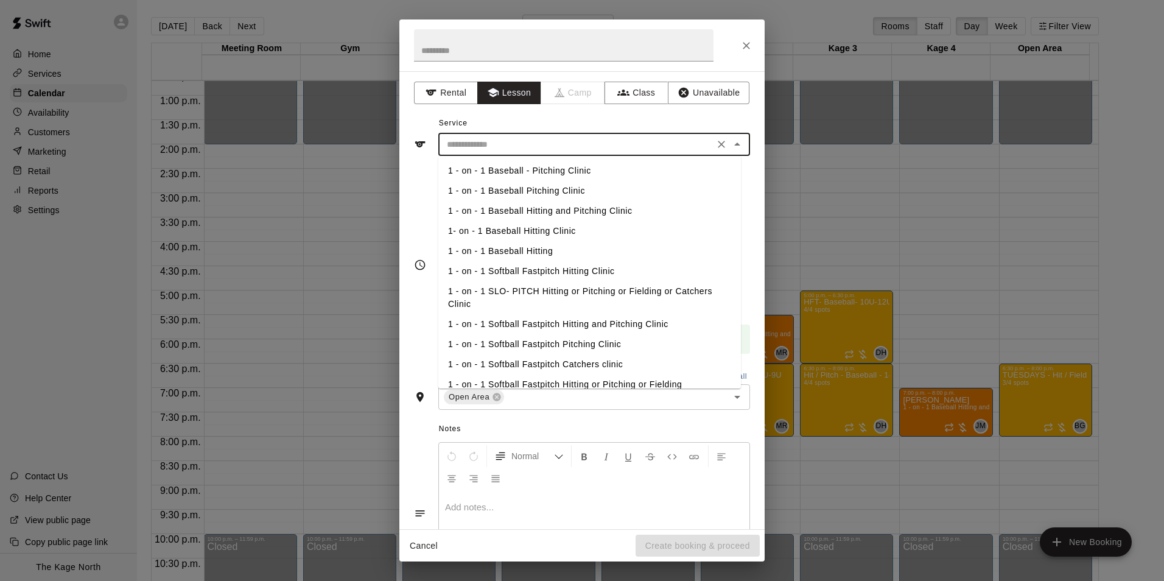
click at [566, 271] on li "1 - on - 1 Softball Fastpitch Hitting Clinic" at bounding box center [589, 271] width 303 height 20
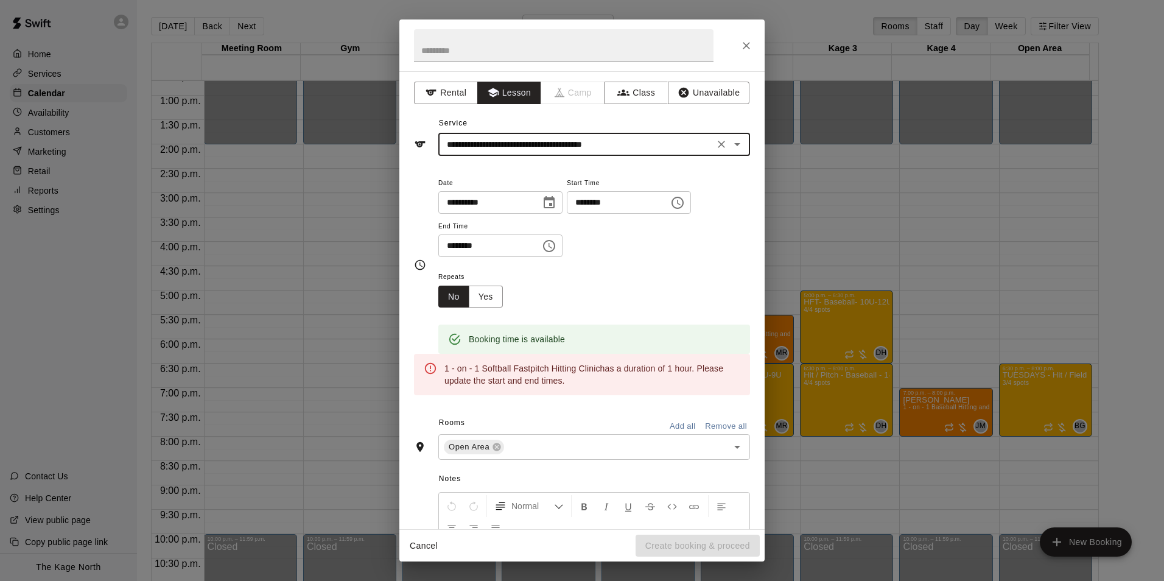
click at [733, 147] on icon "Open" at bounding box center [737, 144] width 15 height 15
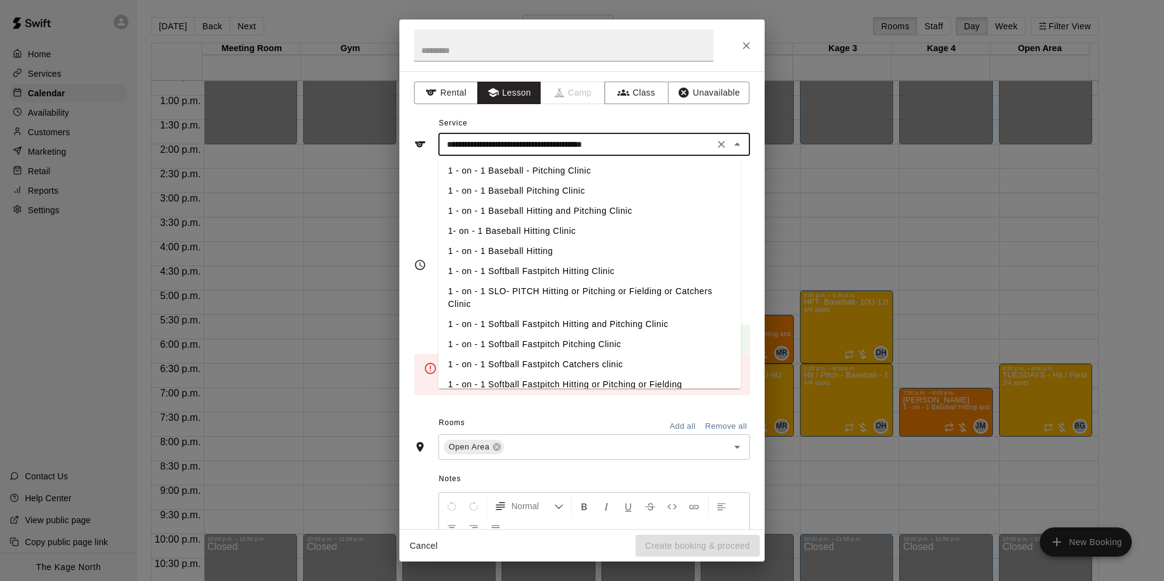
click at [589, 323] on li "1 - on - 1 Softball Fastpitch Hitting and Pitching Clinic" at bounding box center [589, 324] width 303 height 20
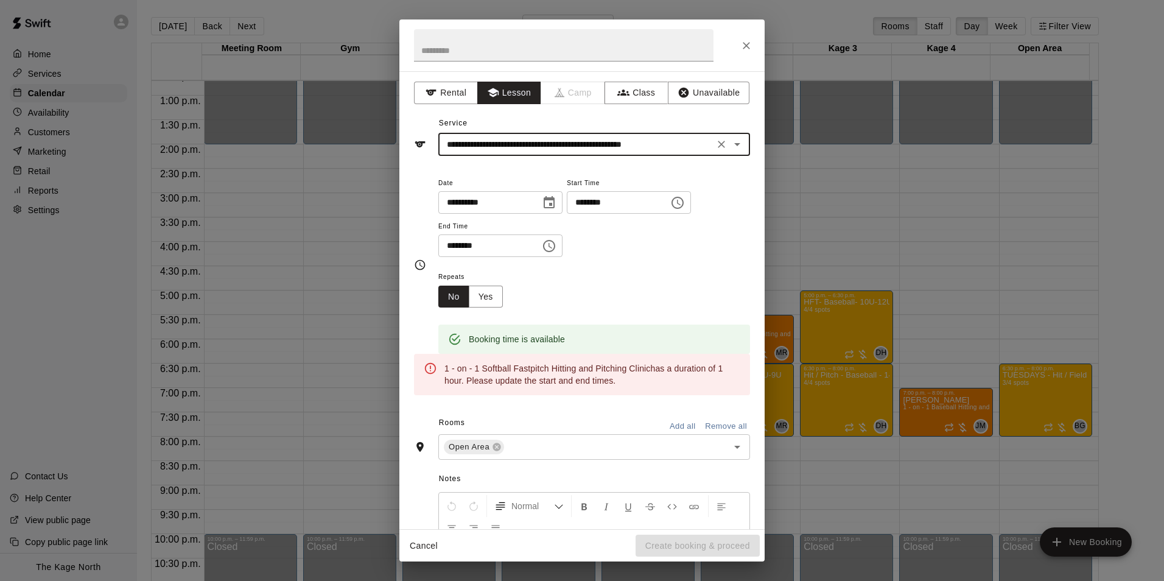
click at [734, 146] on icon "Open" at bounding box center [737, 144] width 15 height 15
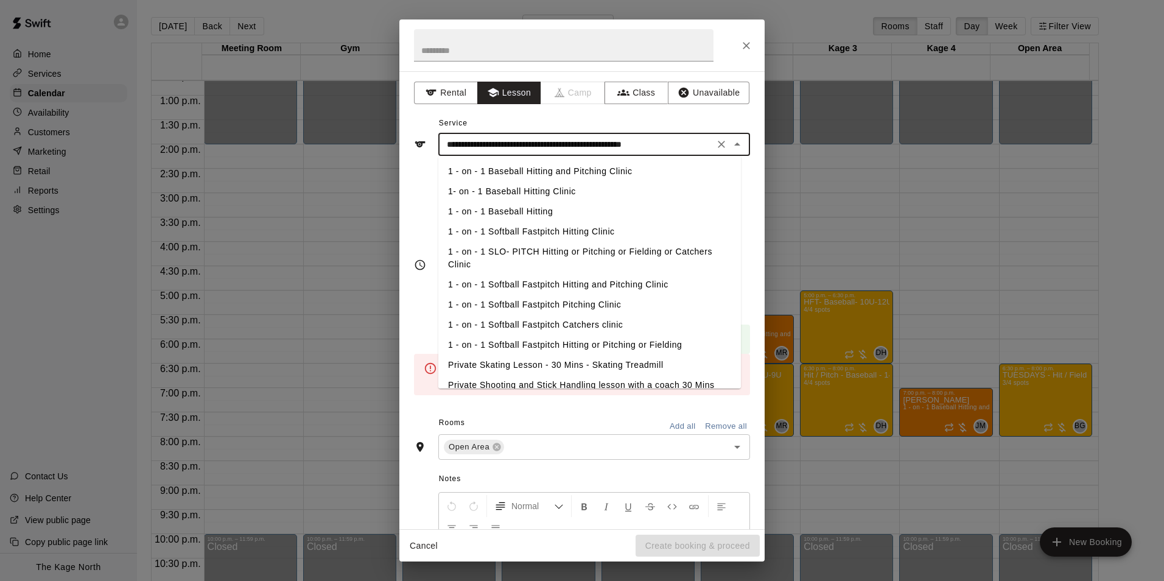
scroll to position [61, 0]
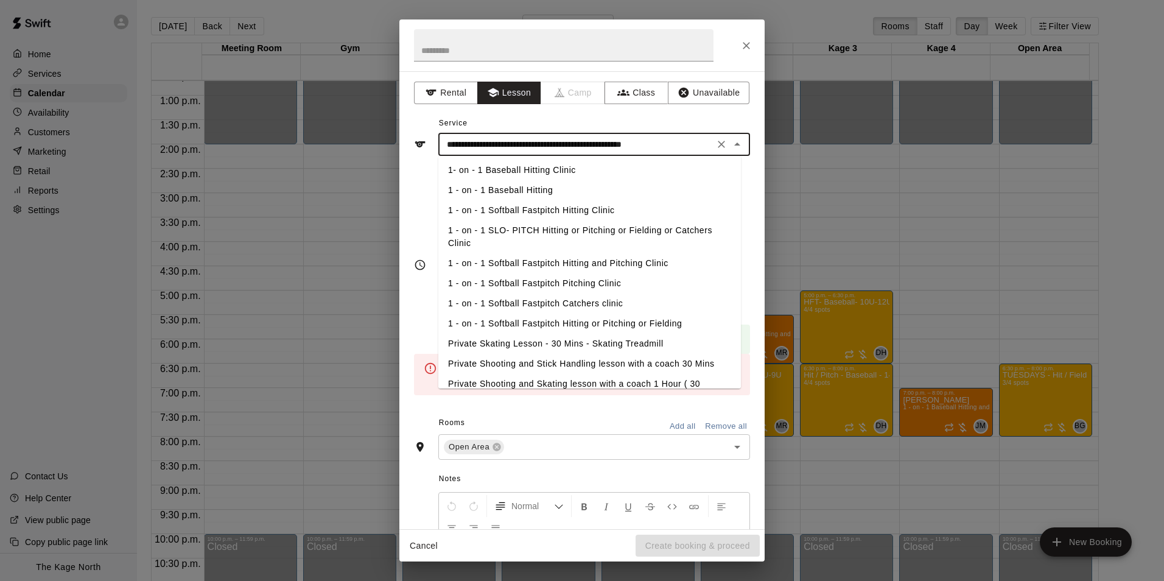
click at [594, 322] on li "1 - on - 1 Softball Fastpitch Hitting or Pitching or Fielding" at bounding box center [589, 324] width 303 height 20
type input "**********"
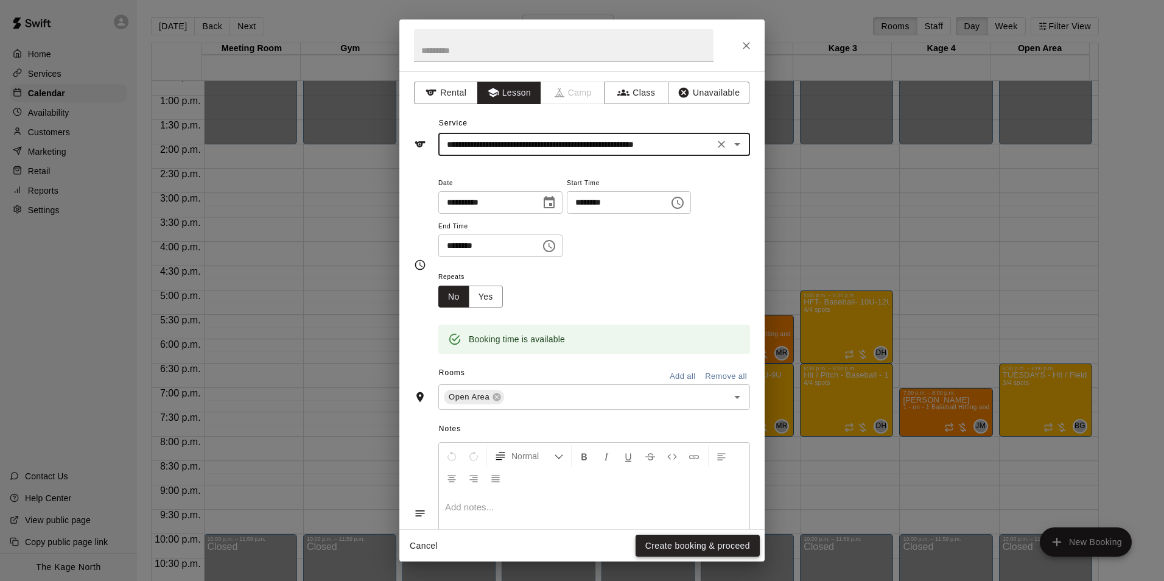
click at [707, 540] on button "Create booking & proceed" at bounding box center [698, 546] width 124 height 23
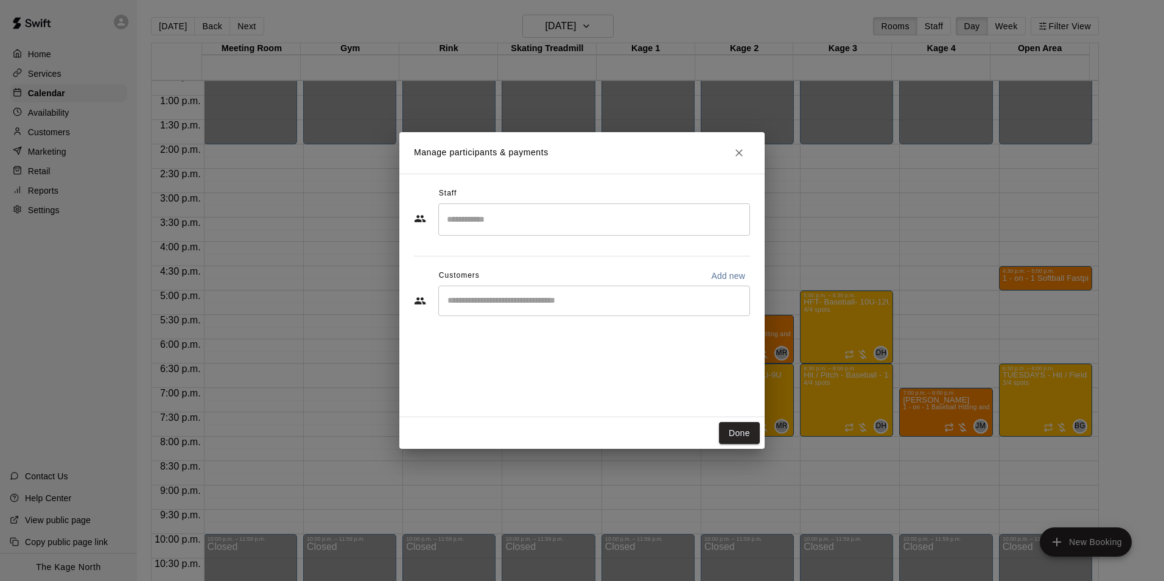
click at [487, 301] on input "Start typing to search customers..." at bounding box center [594, 301] width 301 height 12
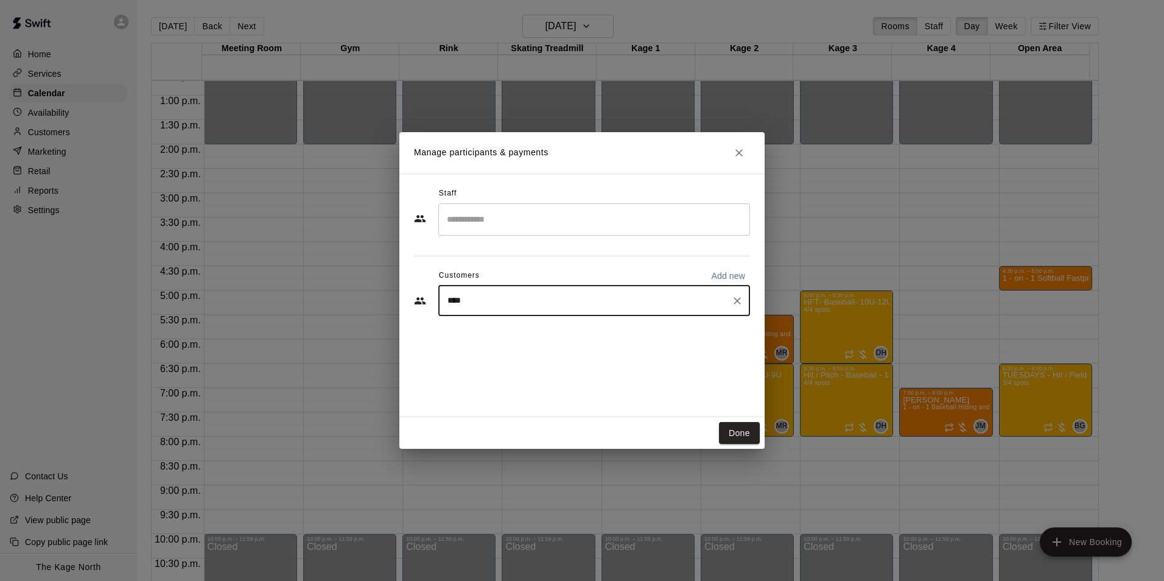
type input "*****"
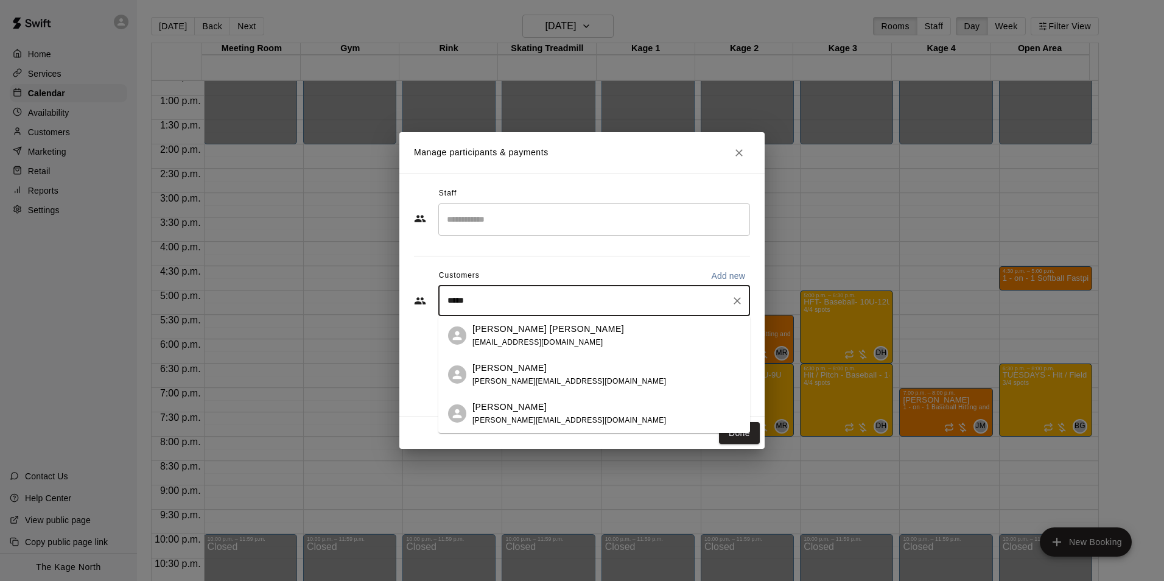
click at [494, 329] on p "[PERSON_NAME] [PERSON_NAME]" at bounding box center [549, 329] width 152 height 13
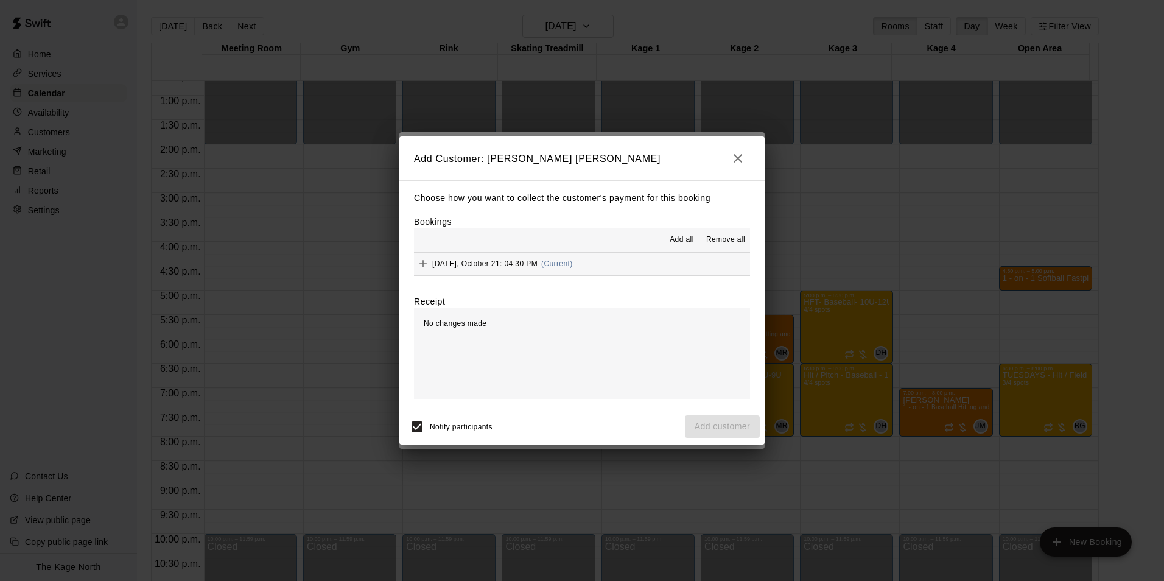
click at [690, 245] on span "Add all" at bounding box center [682, 240] width 24 height 12
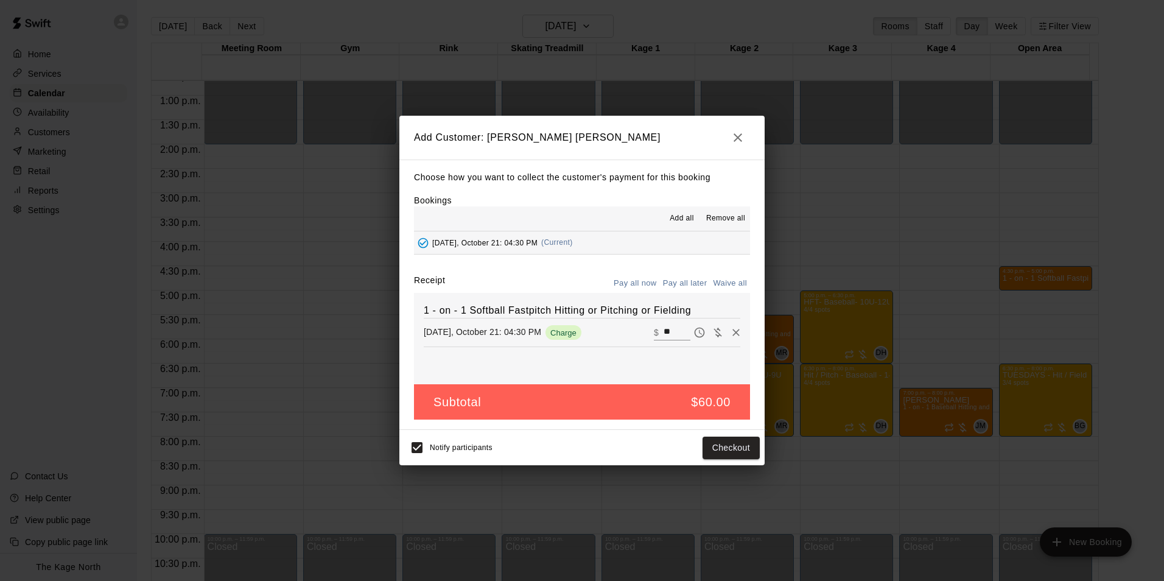
click at [685, 280] on button "Pay all later" at bounding box center [685, 283] width 51 height 19
click at [686, 221] on span "Add all" at bounding box center [682, 219] width 24 height 12
click at [718, 448] on button "Add customer" at bounding box center [722, 448] width 75 height 23
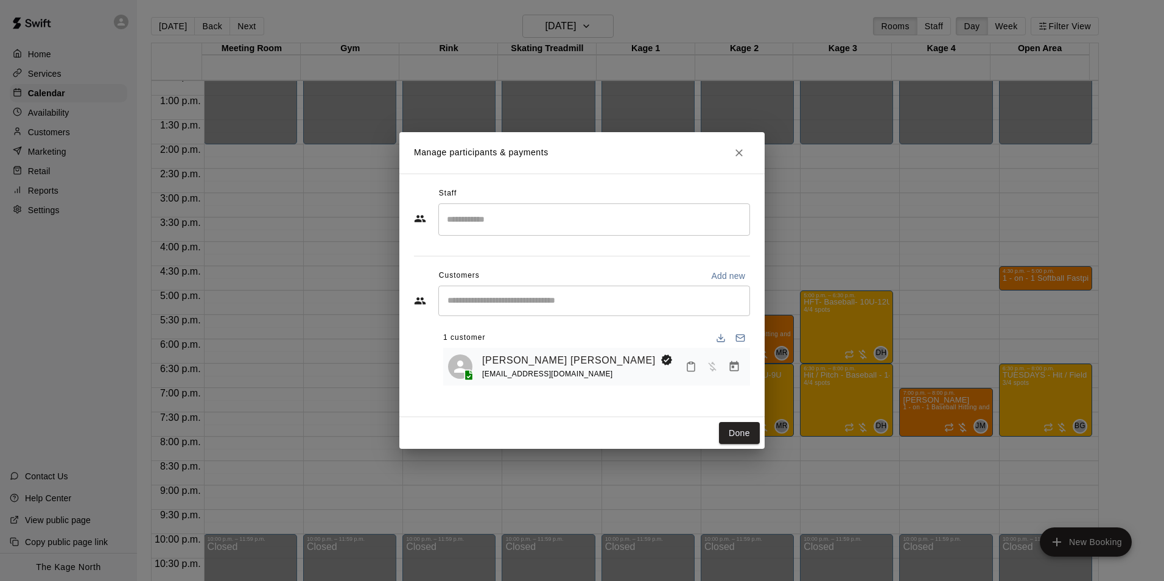
click at [489, 222] on input "Search staff" at bounding box center [594, 219] width 301 height 21
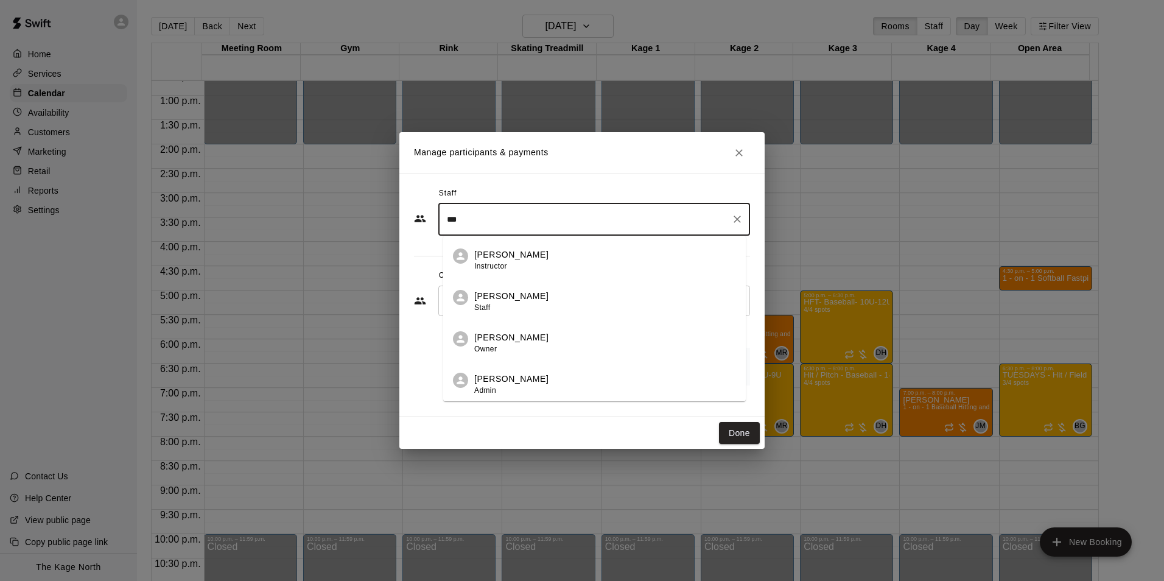
click at [505, 295] on p "[PERSON_NAME]" at bounding box center [511, 296] width 74 height 13
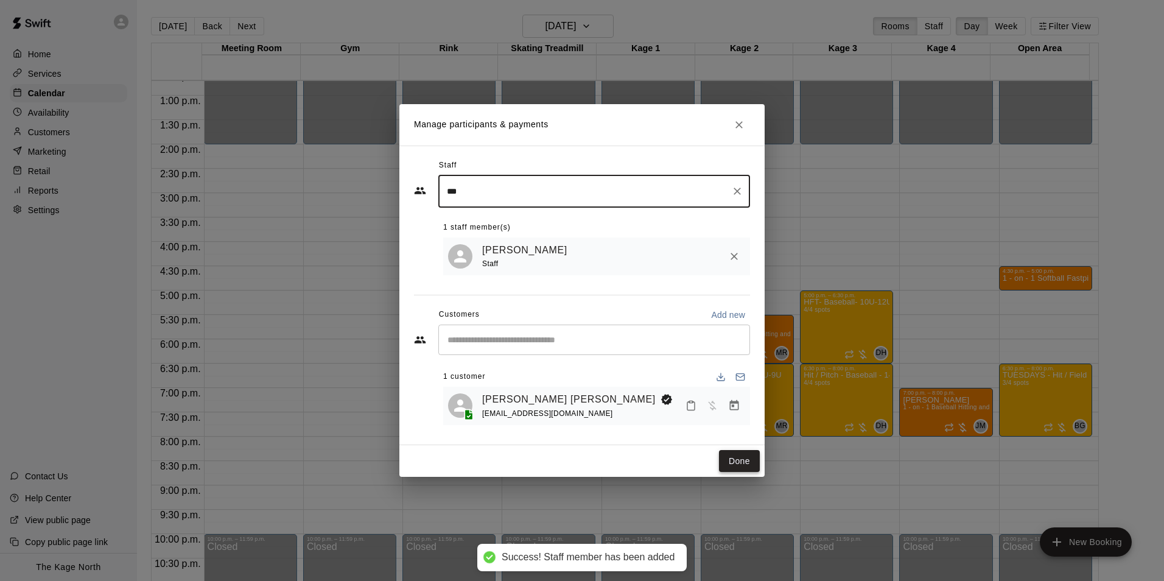
type input "***"
click at [745, 462] on button "Done" at bounding box center [739, 461] width 41 height 23
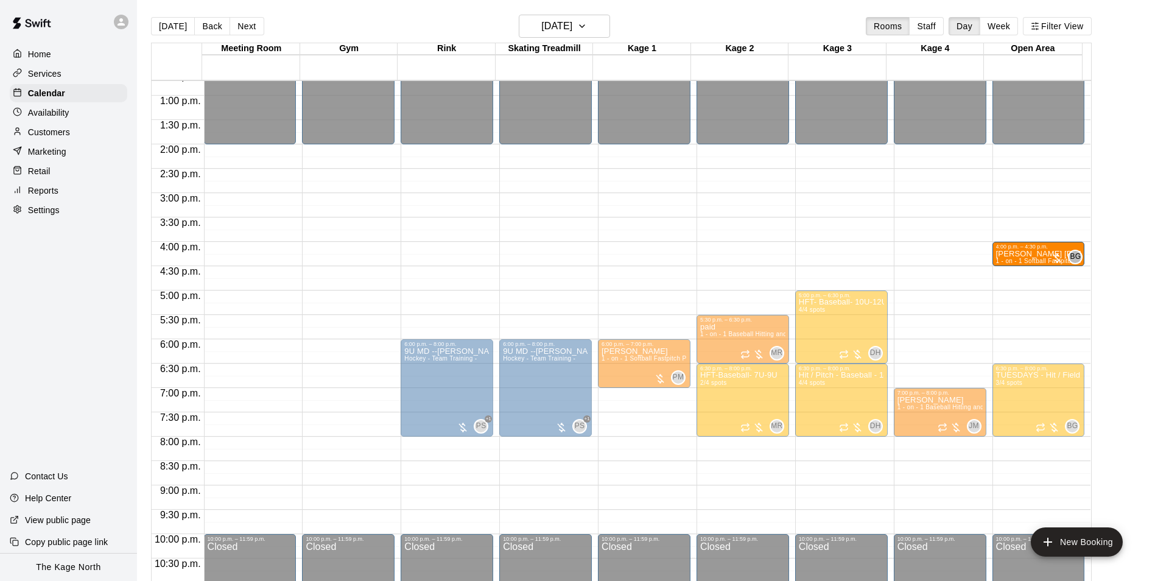
drag, startPoint x: 1023, startPoint y: 280, endPoint x: 1021, endPoint y: 261, distance: 19.0
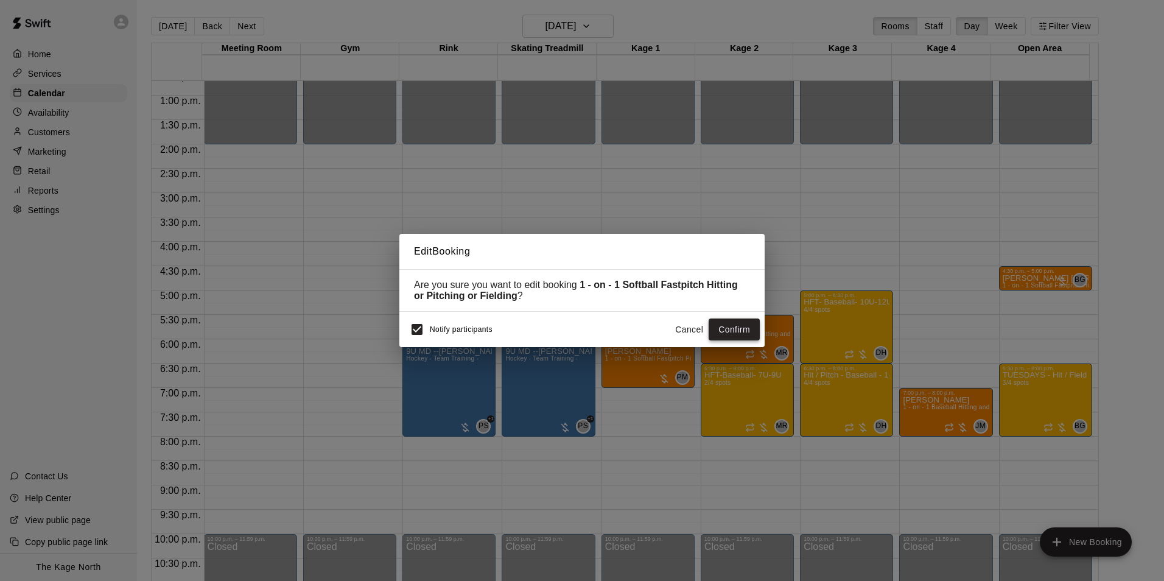
click at [730, 329] on button "Confirm" at bounding box center [734, 330] width 51 height 23
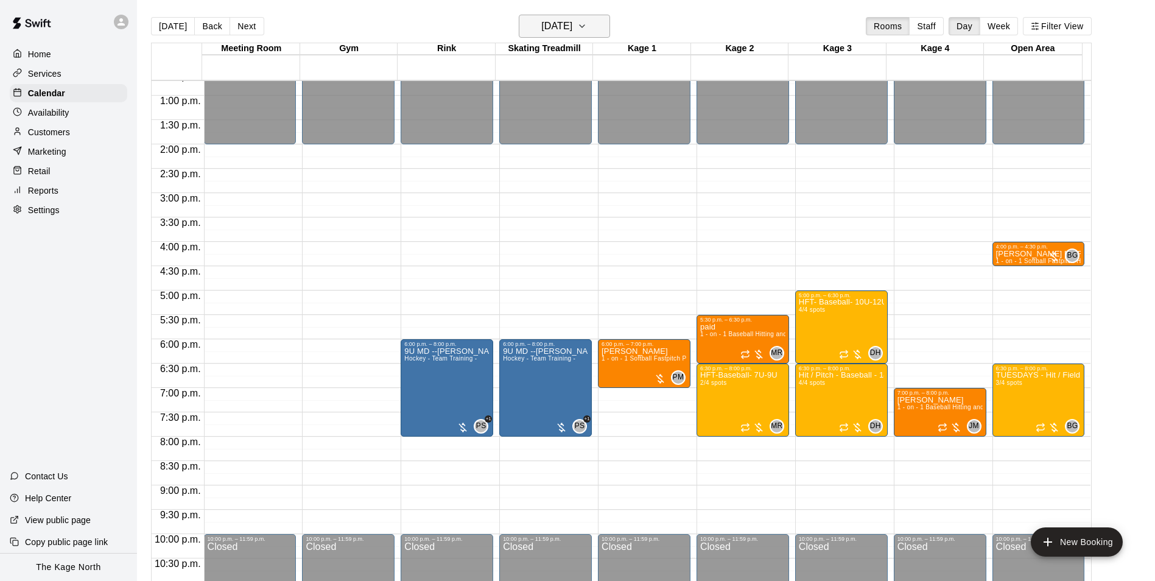
click at [572, 27] on h6 "[DATE]" at bounding box center [556, 26] width 31 height 17
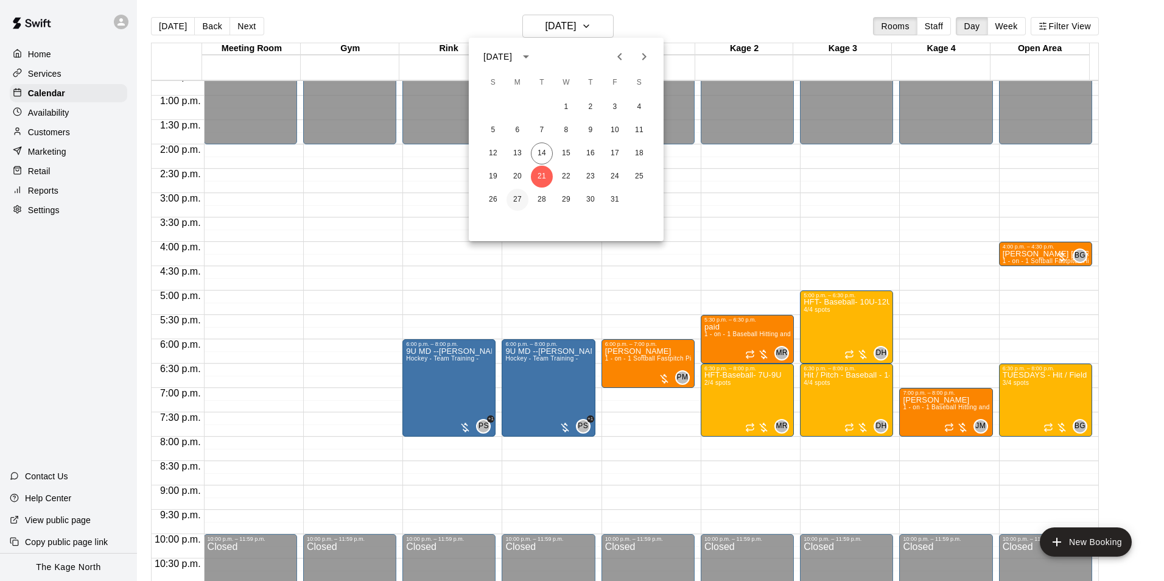
click at [520, 202] on button "27" at bounding box center [518, 200] width 22 height 22
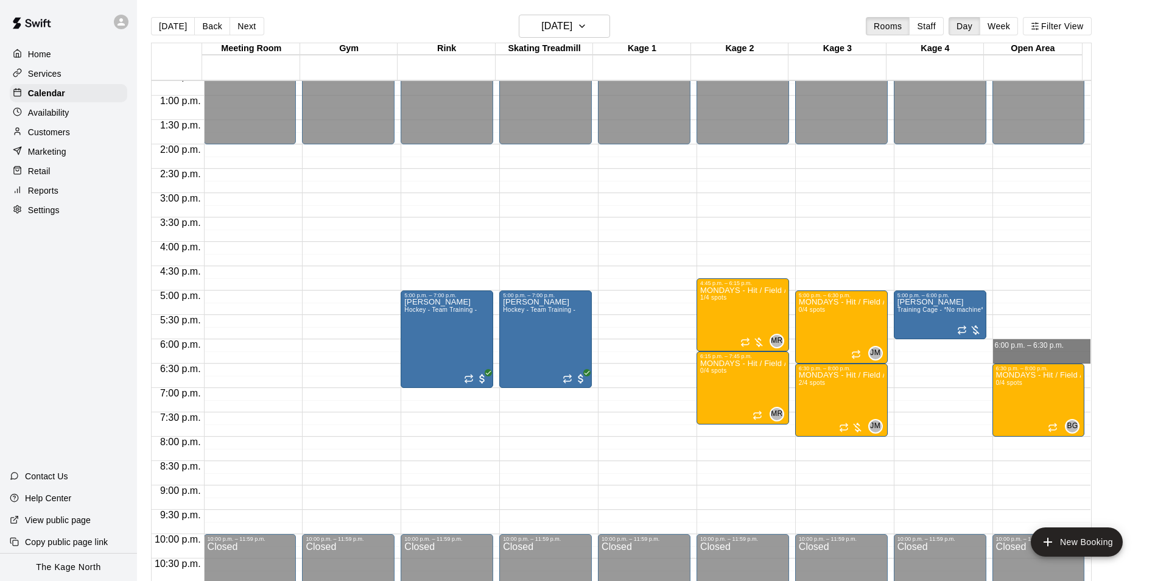
drag, startPoint x: 1005, startPoint y: 342, endPoint x: 1007, endPoint y: 357, distance: 15.4
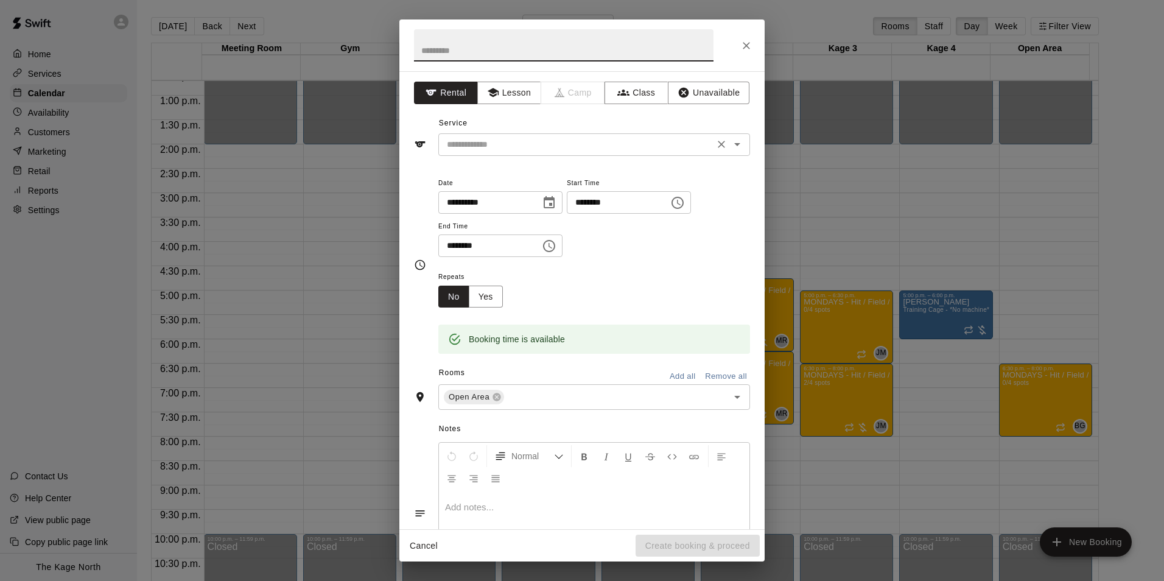
click at [734, 144] on icon "Open" at bounding box center [737, 144] width 6 height 3
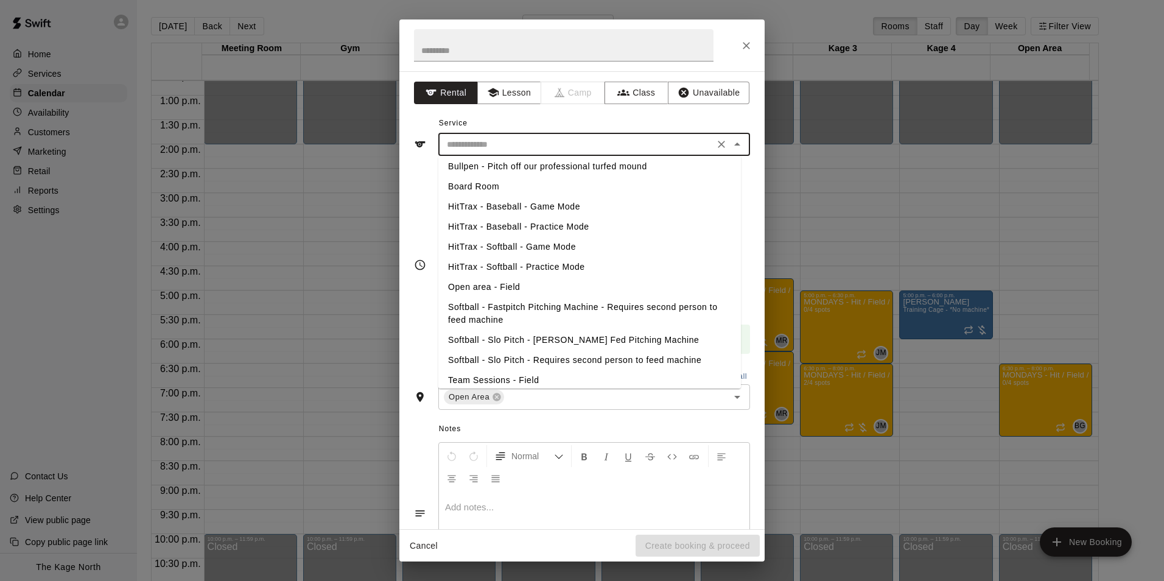
scroll to position [177, 0]
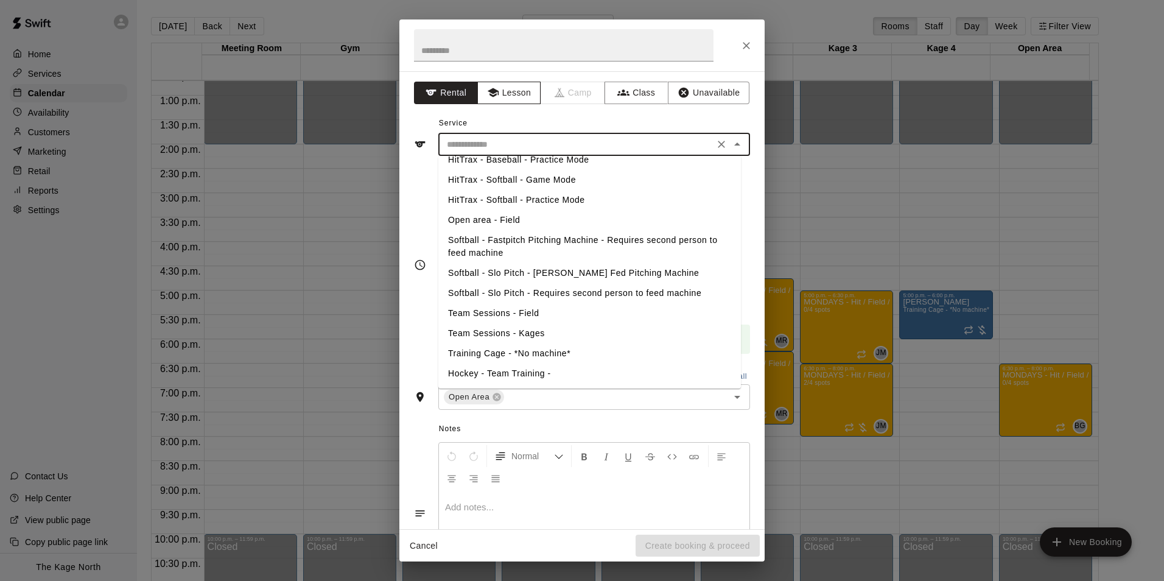
click at [502, 90] on button "Lesson" at bounding box center [509, 93] width 64 height 23
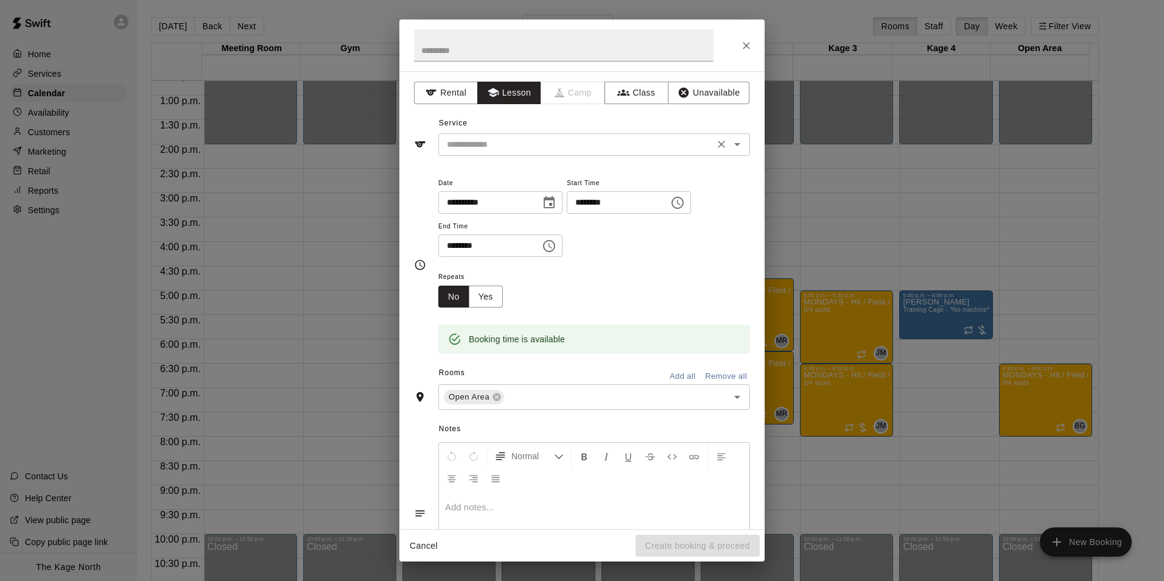
click at [733, 145] on icon "Open" at bounding box center [737, 144] width 15 height 15
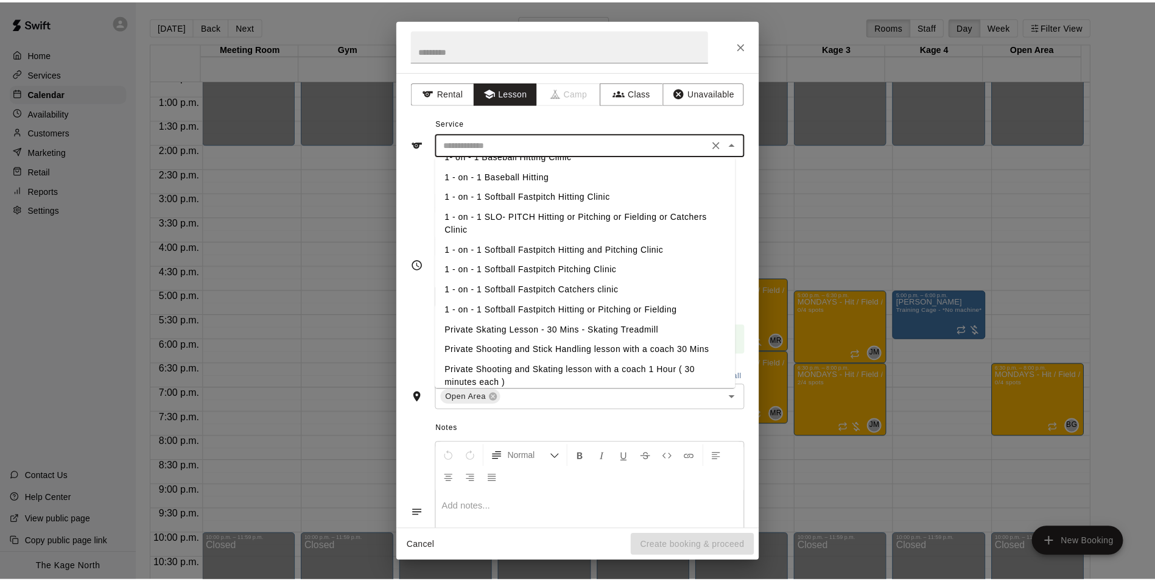
scroll to position [157, 0]
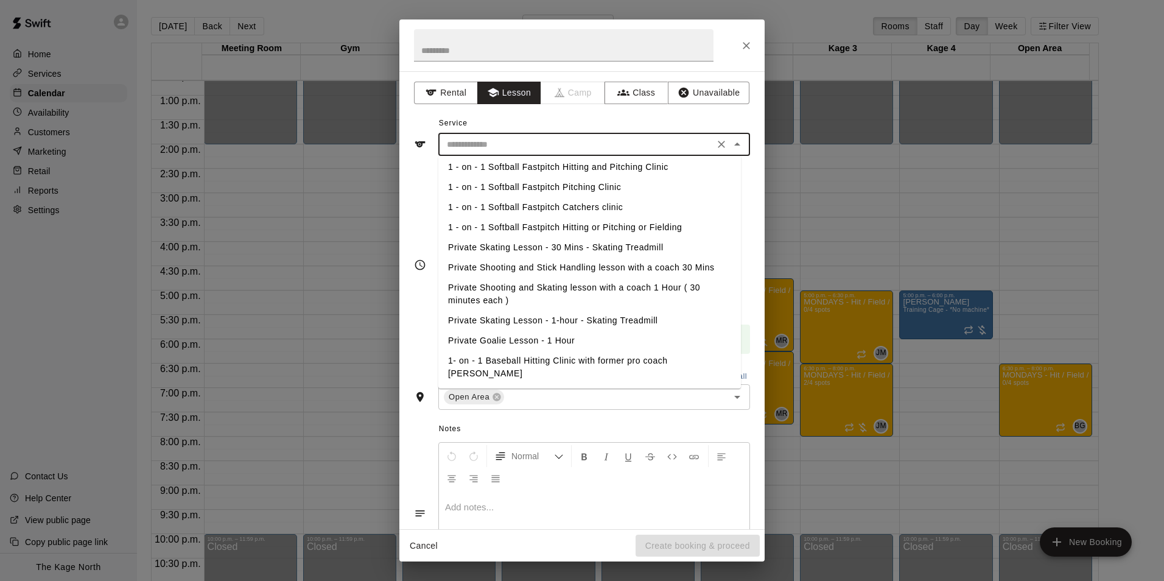
click at [555, 168] on li "1 - on - 1 Softball Fastpitch Hitting and Pitching Clinic" at bounding box center [589, 167] width 303 height 20
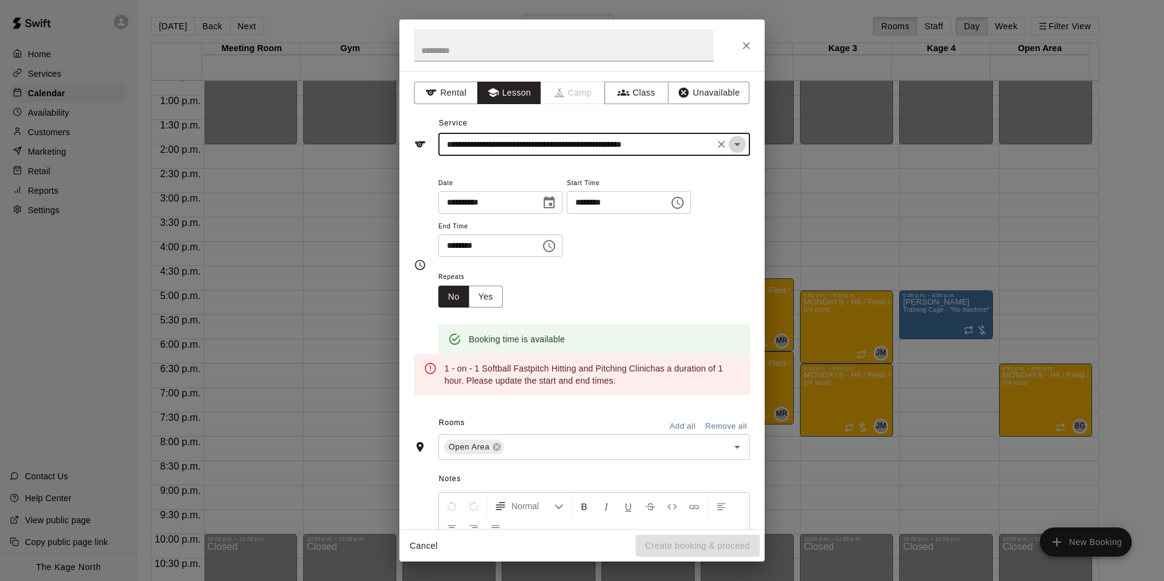
click at [733, 146] on icon "Open" at bounding box center [737, 144] width 15 height 15
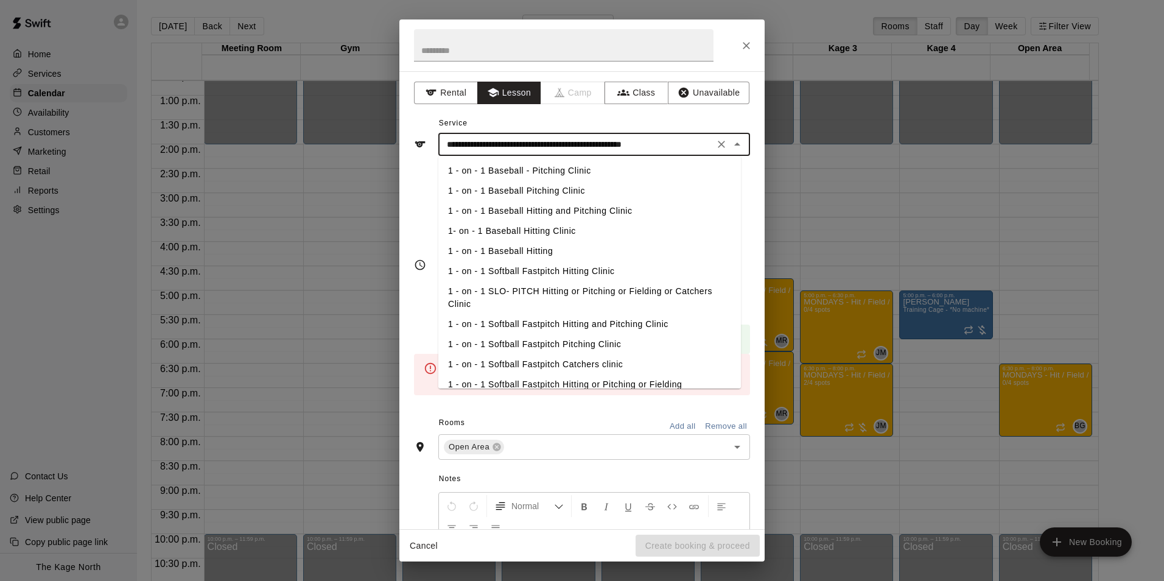
click at [568, 289] on li "1 - on - 1 SLO- PITCH Hitting or Pitching or Fielding or Catchers Clinic" at bounding box center [589, 297] width 303 height 33
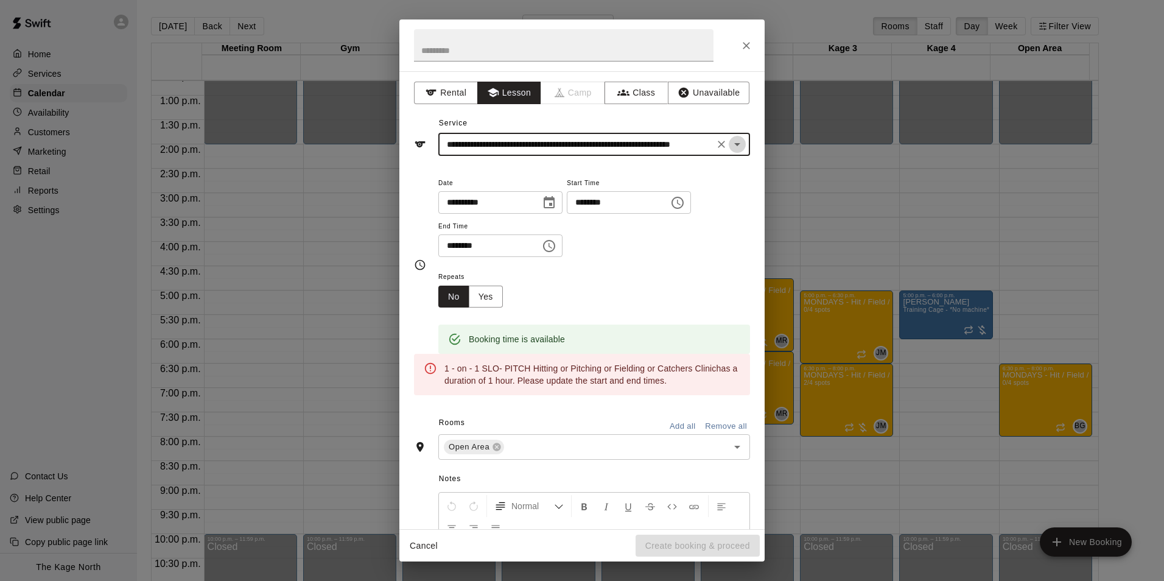
click at [730, 151] on icon "Open" at bounding box center [737, 144] width 15 height 15
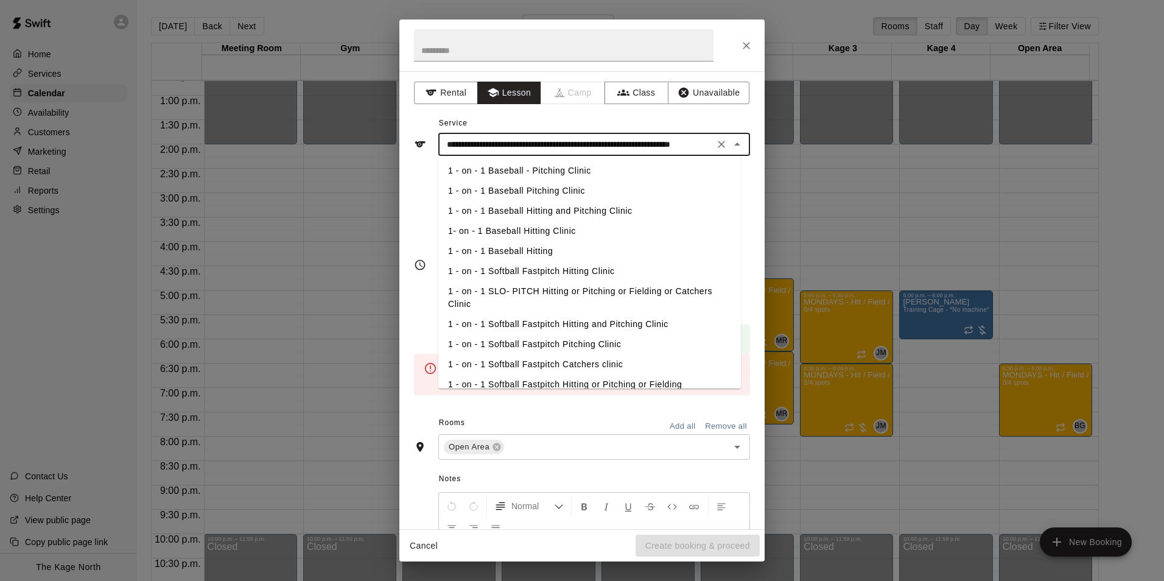
click at [576, 377] on li "1 - on - 1 Softball Fastpitch Hitting or Pitching or Fielding" at bounding box center [589, 385] width 303 height 20
type input "**********"
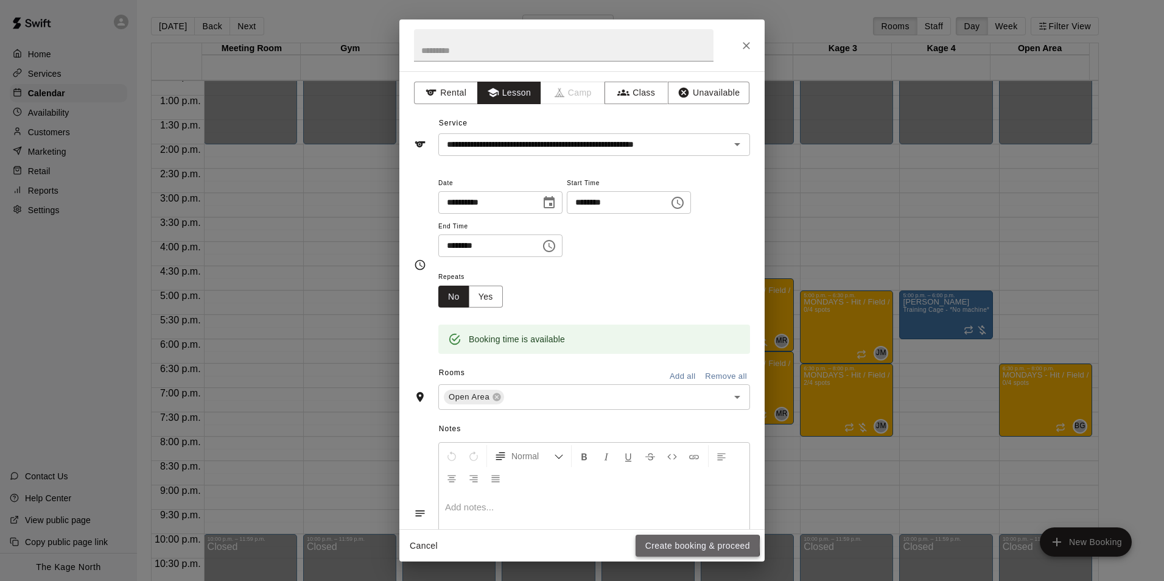
click at [684, 545] on button "Create booking & proceed" at bounding box center [698, 546] width 124 height 23
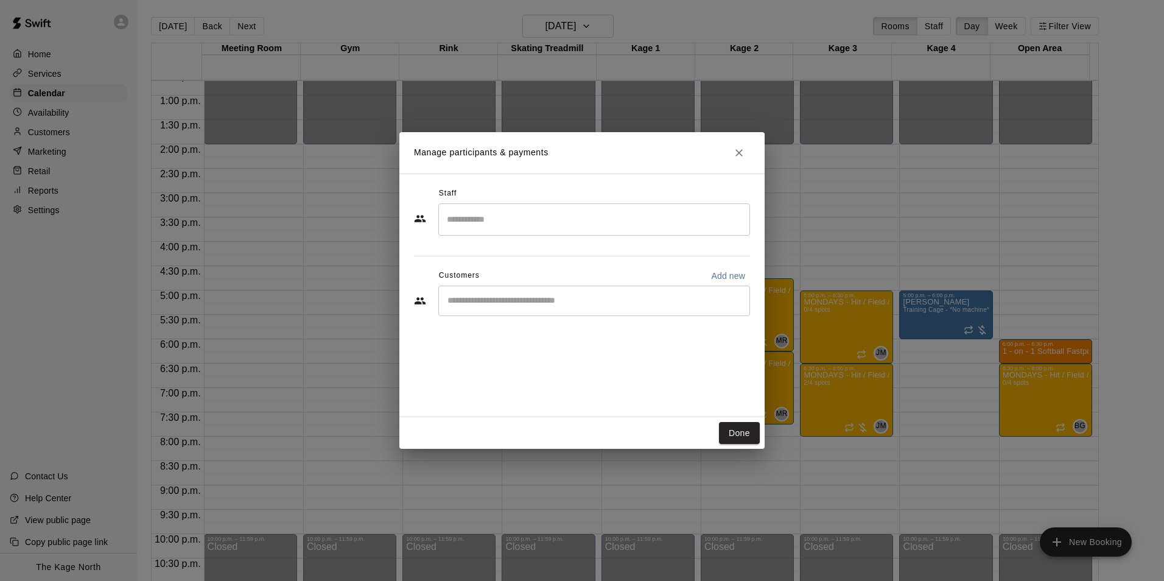
click at [487, 221] on input "Search staff" at bounding box center [594, 219] width 301 height 21
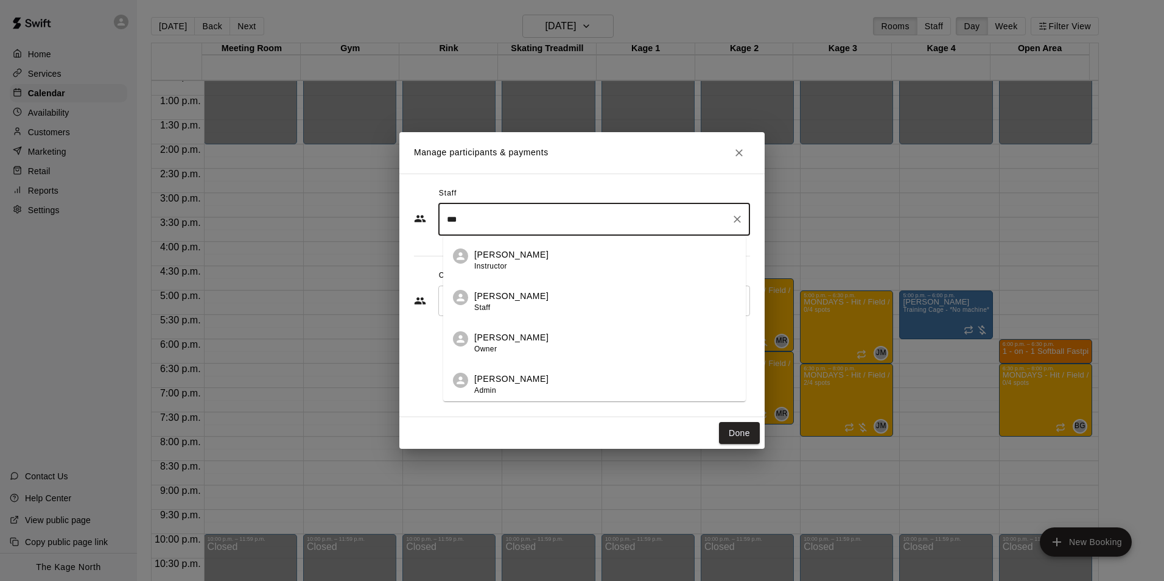
click at [516, 305] on div "[PERSON_NAME] Staff" at bounding box center [511, 302] width 74 height 24
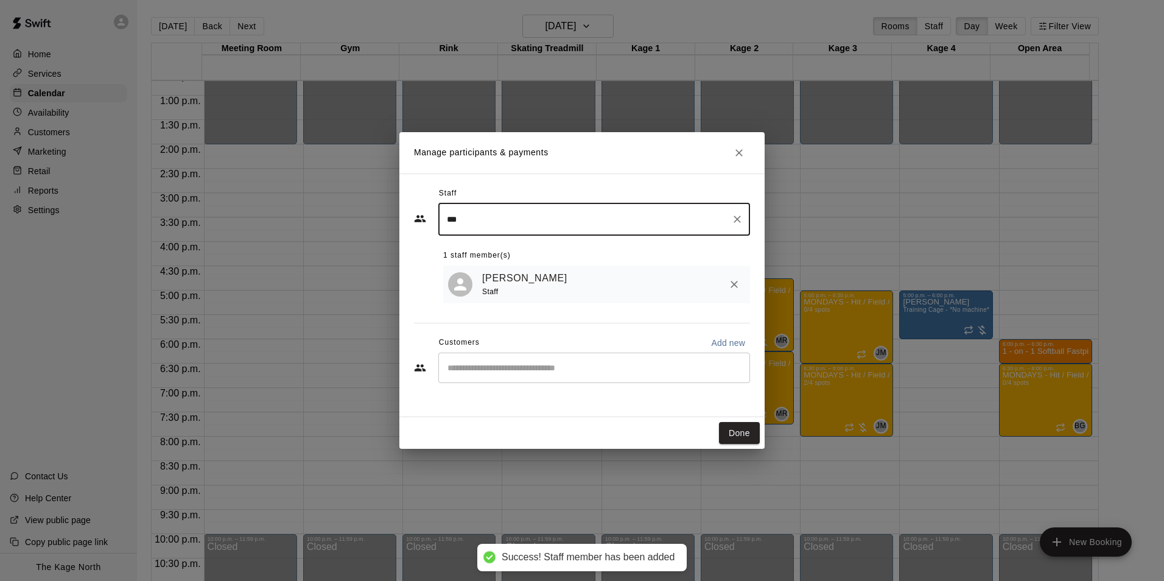
type input "***"
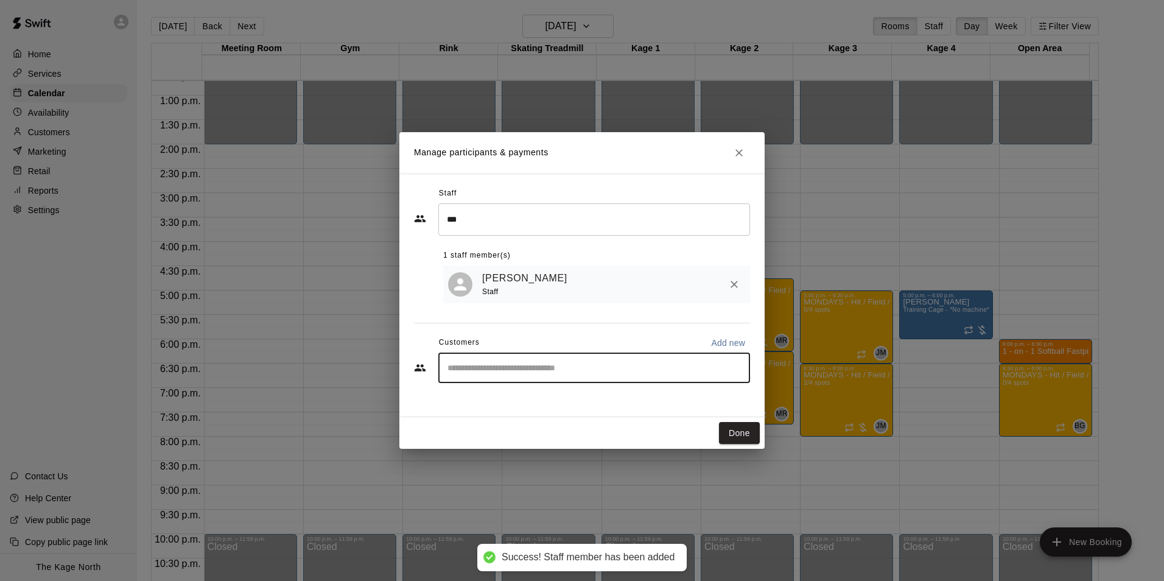
click at [523, 372] on input "Start typing to search customers..." at bounding box center [594, 368] width 301 height 12
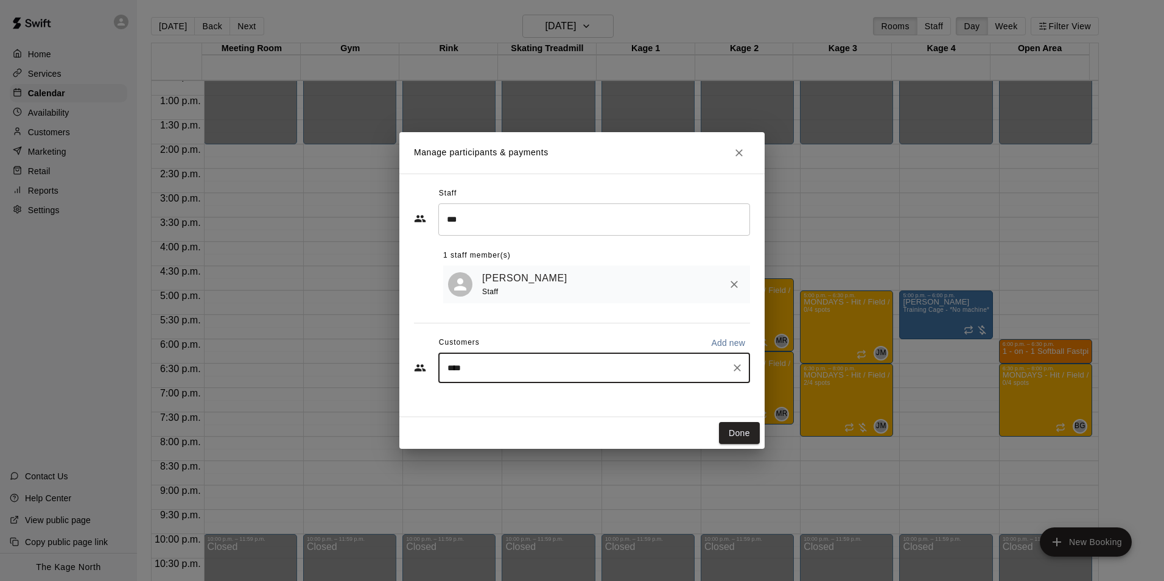
type input "*****"
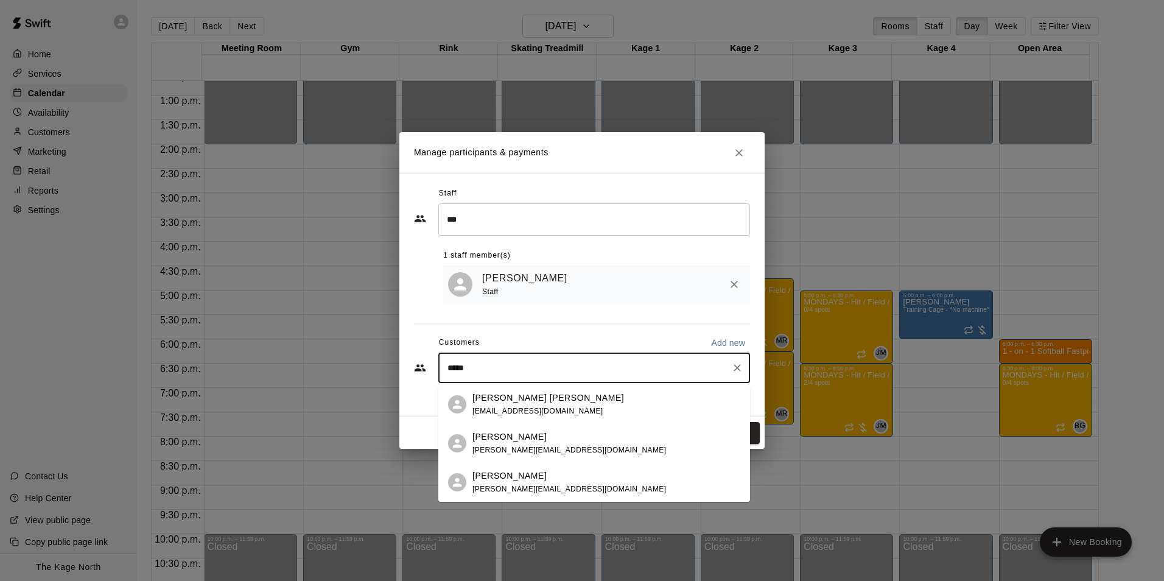
click at [524, 417] on div "[PERSON_NAME] [PERSON_NAME] [PERSON_NAME][EMAIL_ADDRESS][DOMAIN_NAME]" at bounding box center [549, 405] width 152 height 26
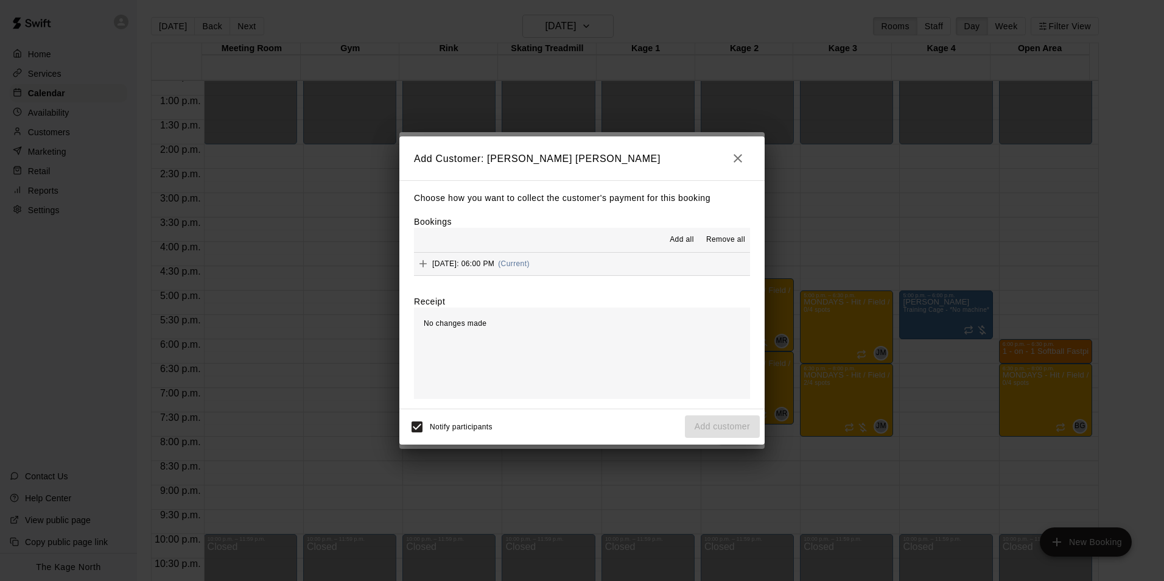
click at [686, 241] on span "Add all" at bounding box center [682, 240] width 24 height 12
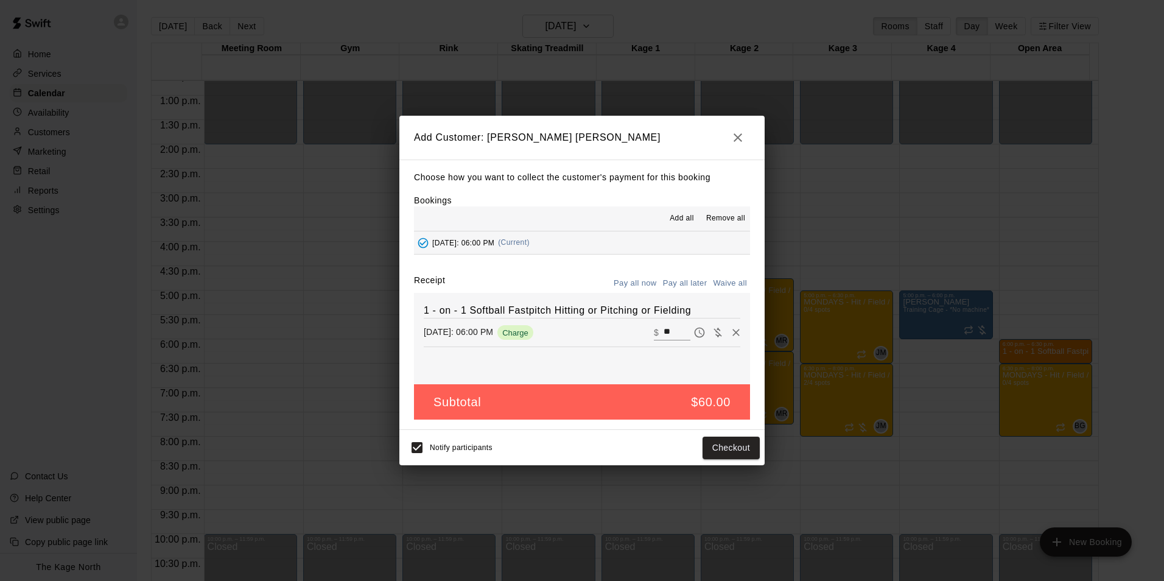
click at [689, 277] on button "Pay all later" at bounding box center [685, 283] width 51 height 19
click at [738, 448] on button "Add customer" at bounding box center [722, 448] width 75 height 23
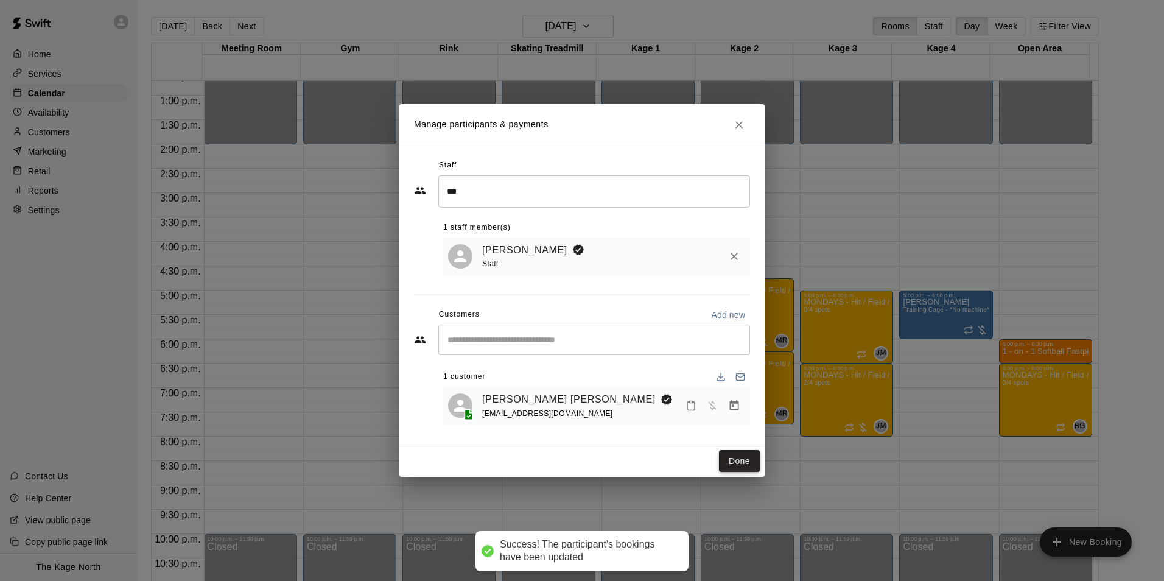
click at [740, 463] on button "Done" at bounding box center [739, 461] width 41 height 23
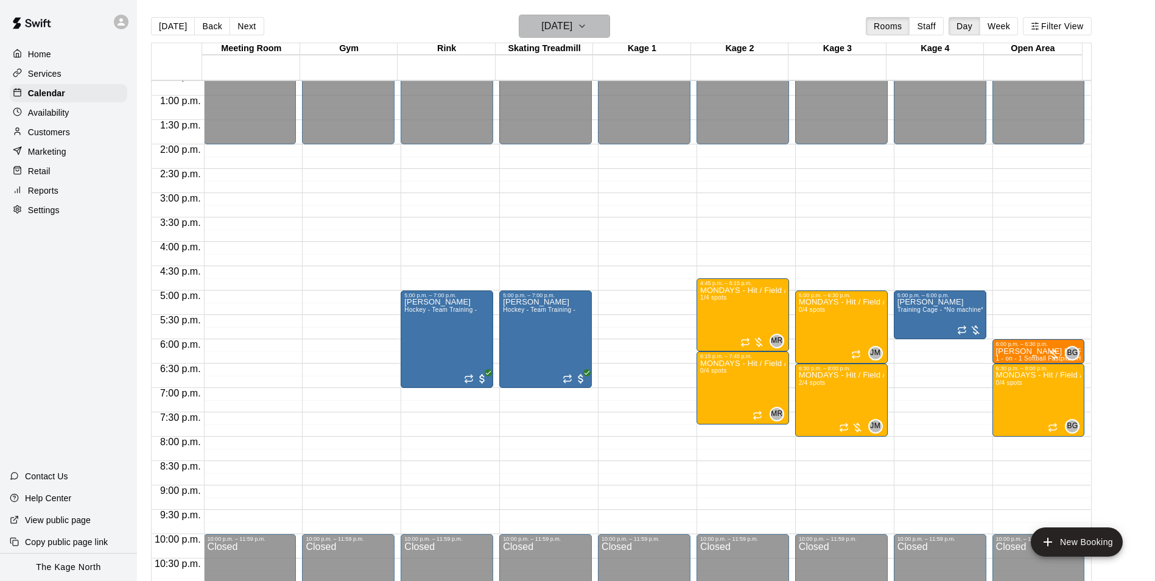
click at [572, 26] on h6 "[DATE]" at bounding box center [556, 26] width 31 height 17
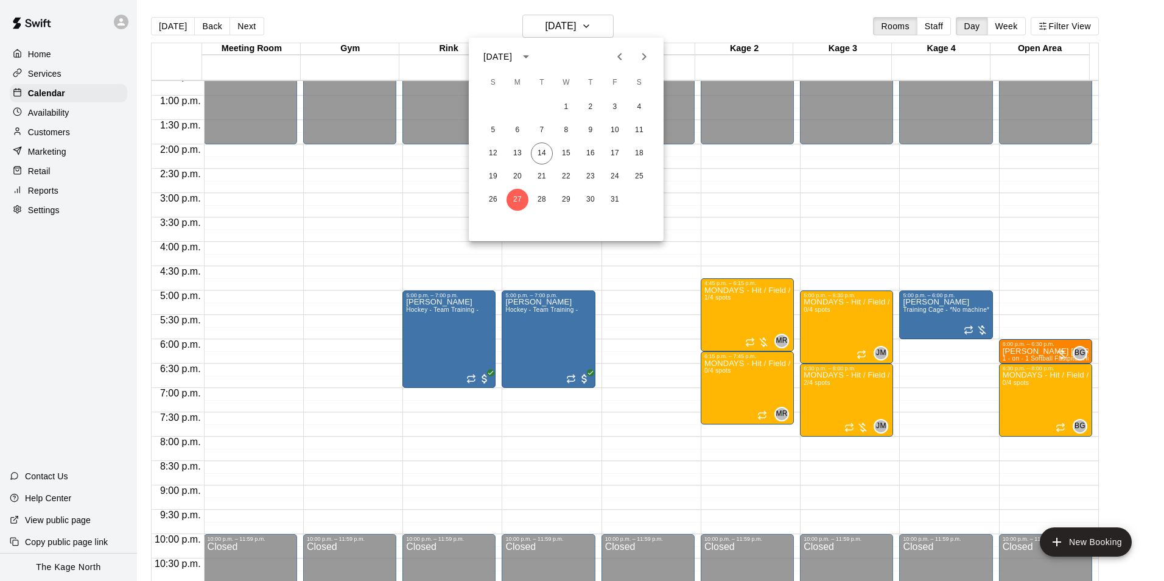
click at [644, 63] on icon "Next month" at bounding box center [644, 56] width 15 height 15
click at [537, 129] on button "4" at bounding box center [542, 130] width 22 height 22
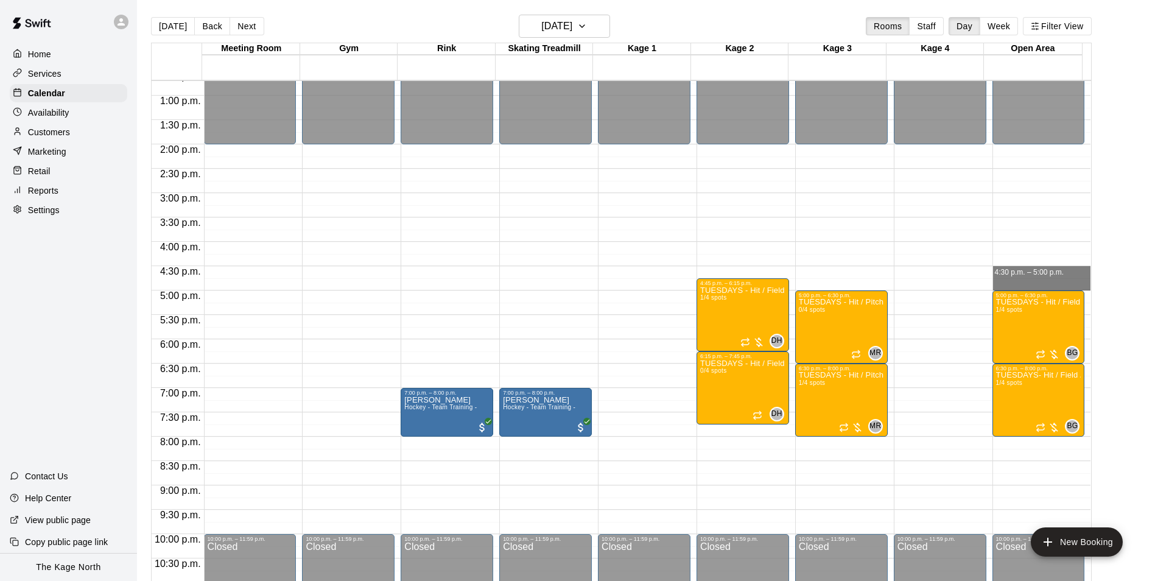
drag, startPoint x: 998, startPoint y: 270, endPoint x: 999, endPoint y: 281, distance: 10.4
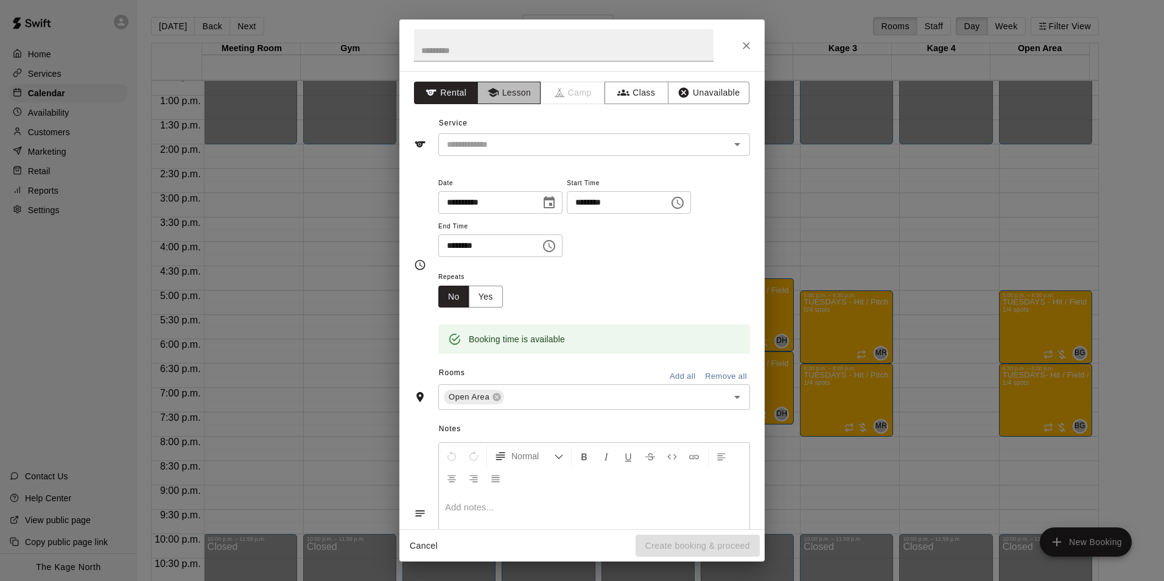
click at [526, 96] on button "Lesson" at bounding box center [509, 93] width 64 height 23
click at [491, 299] on button "Yes" at bounding box center [486, 297] width 34 height 23
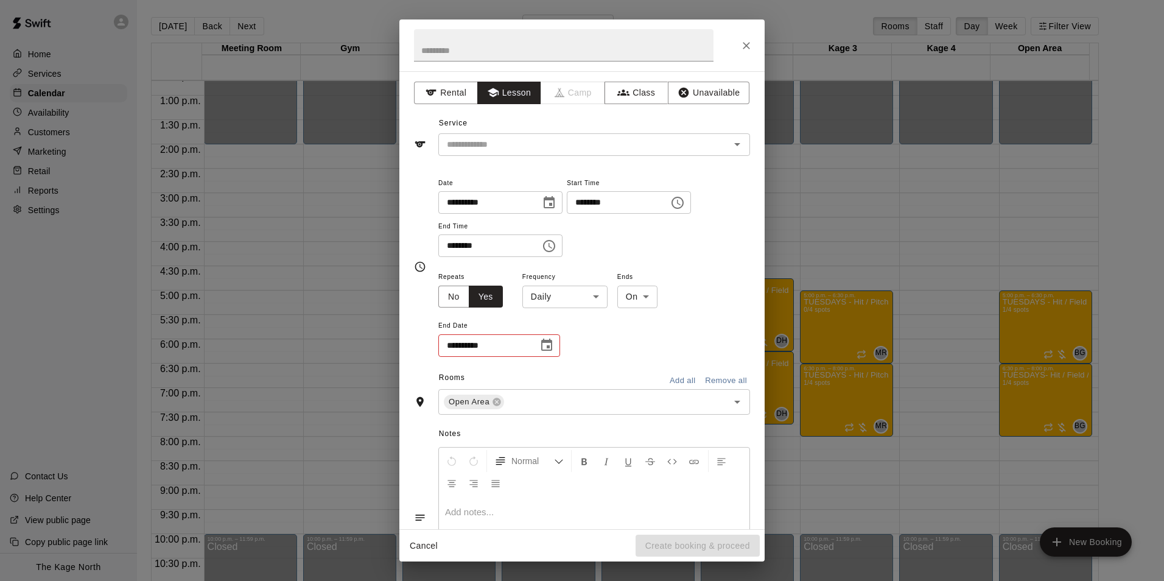
click at [598, 297] on body "Home Services Calendar Availability Customers Marketing Retail Reports Settings…" at bounding box center [582, 300] width 1164 height 600
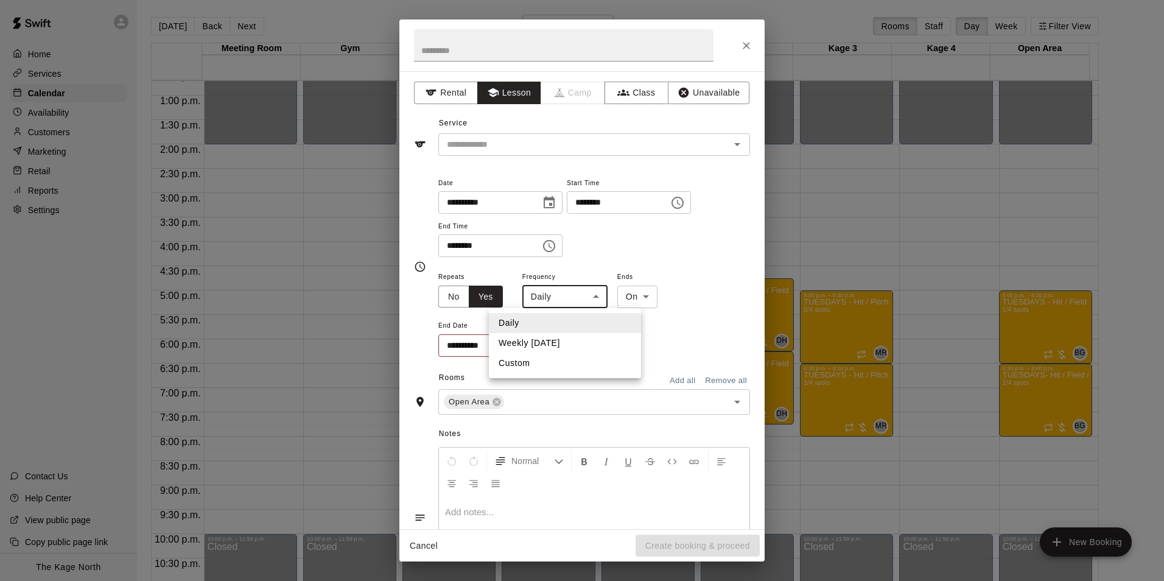
click at [573, 342] on li "Weekly [DATE]" at bounding box center [565, 343] width 152 height 20
type input "******"
click at [546, 344] on icon "Choose date" at bounding box center [547, 345] width 15 height 15
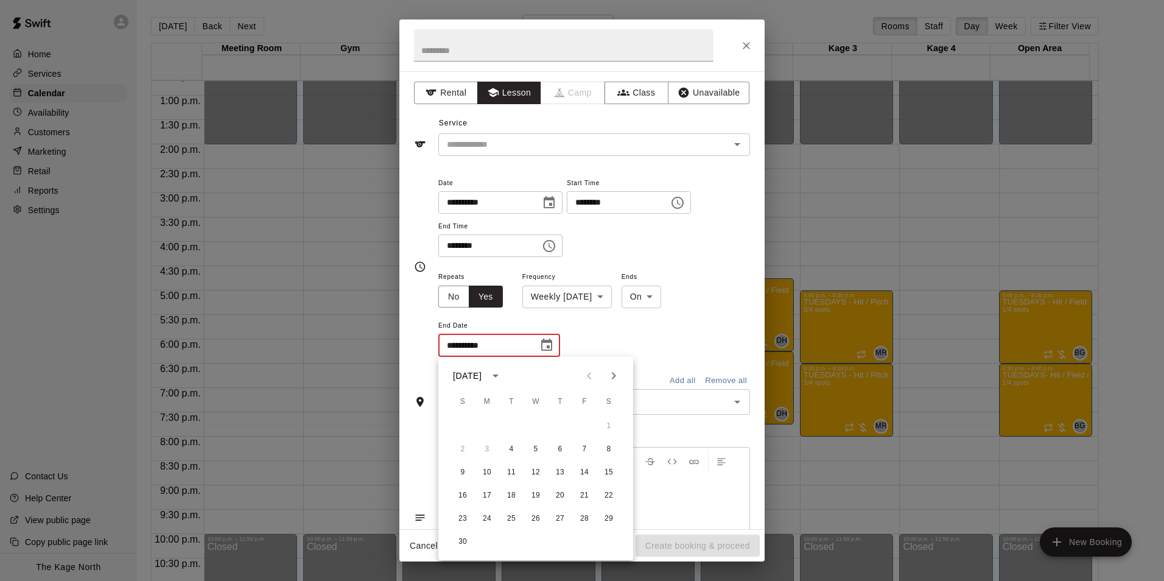
click at [658, 337] on div "**********" at bounding box center [594, 313] width 312 height 89
click at [454, 295] on button "No" at bounding box center [453, 297] width 31 height 23
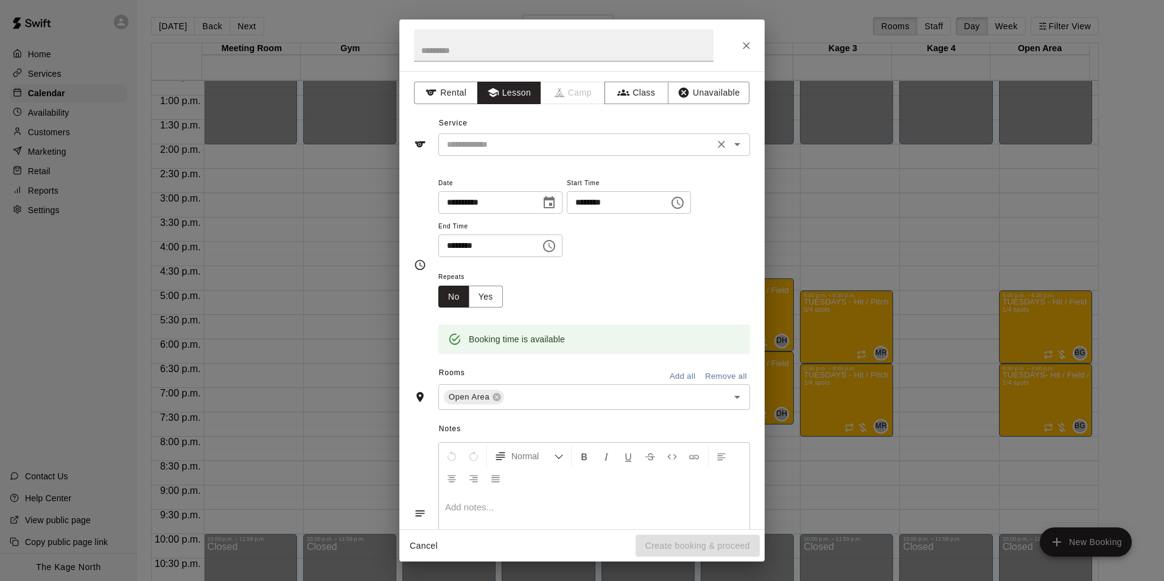
click at [730, 142] on icon "Open" at bounding box center [737, 144] width 15 height 15
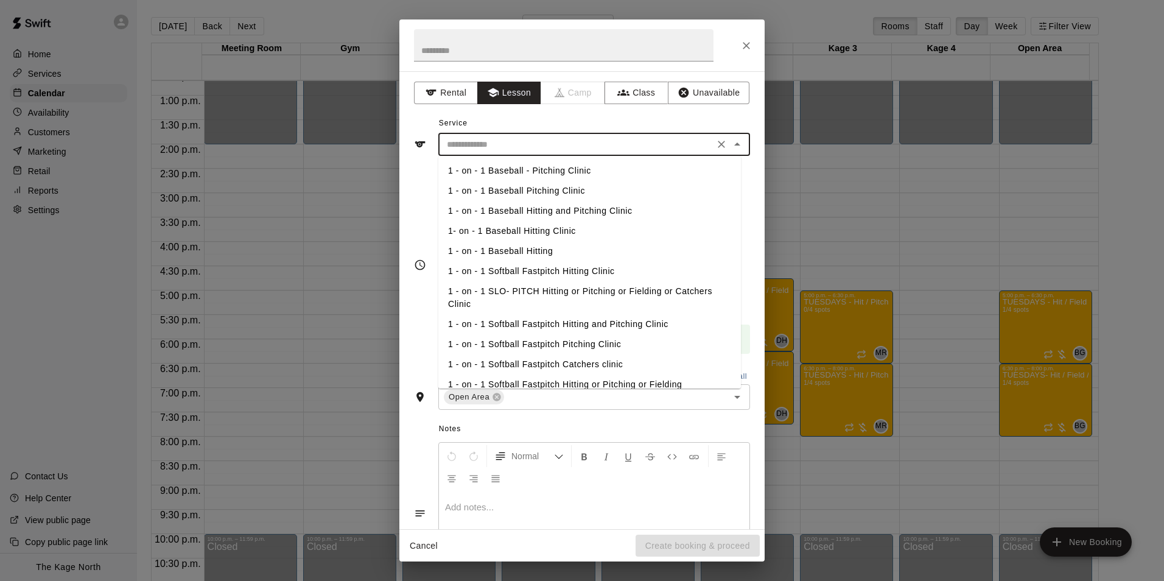
click at [583, 382] on li "1 - on - 1 Softball Fastpitch Hitting or Pitching or Fielding" at bounding box center [589, 385] width 303 height 20
type input "**********"
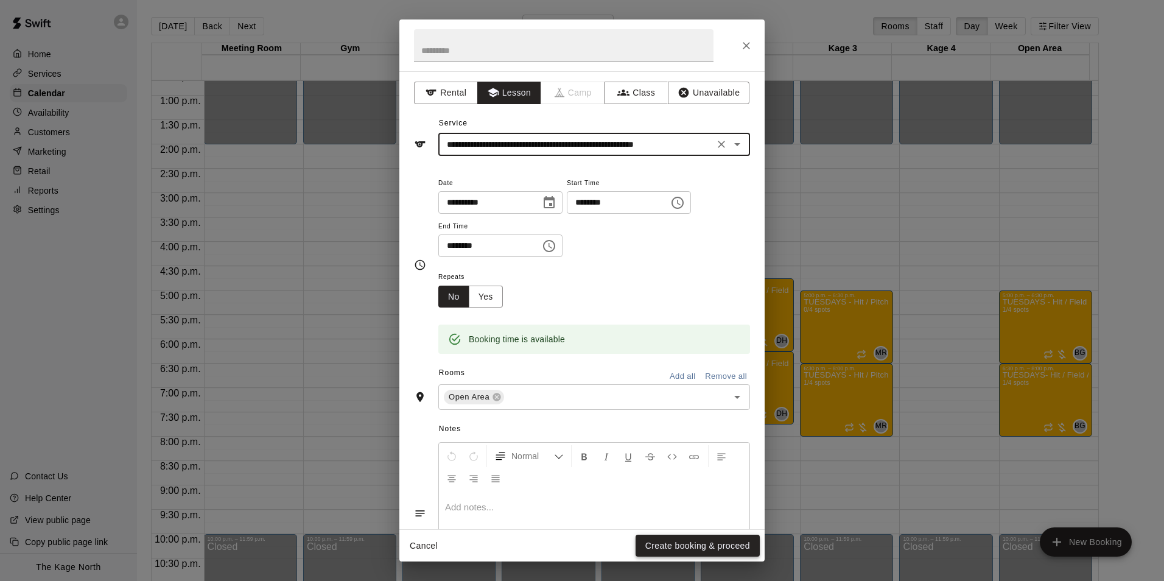
click at [702, 547] on button "Create booking & proceed" at bounding box center [698, 546] width 124 height 23
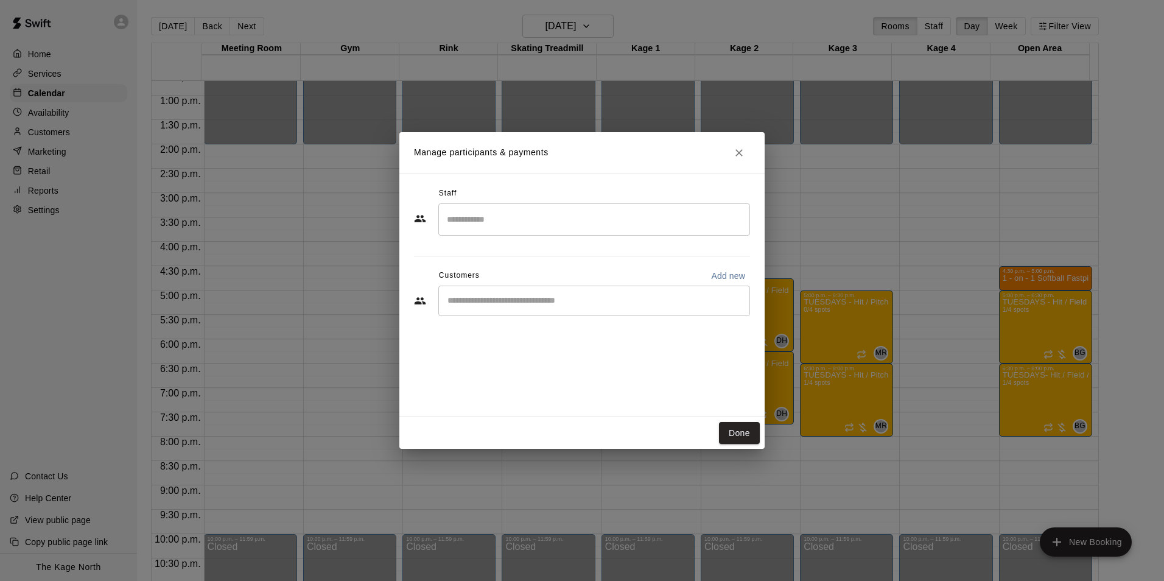
click at [498, 228] on input "Search staff" at bounding box center [594, 219] width 301 height 21
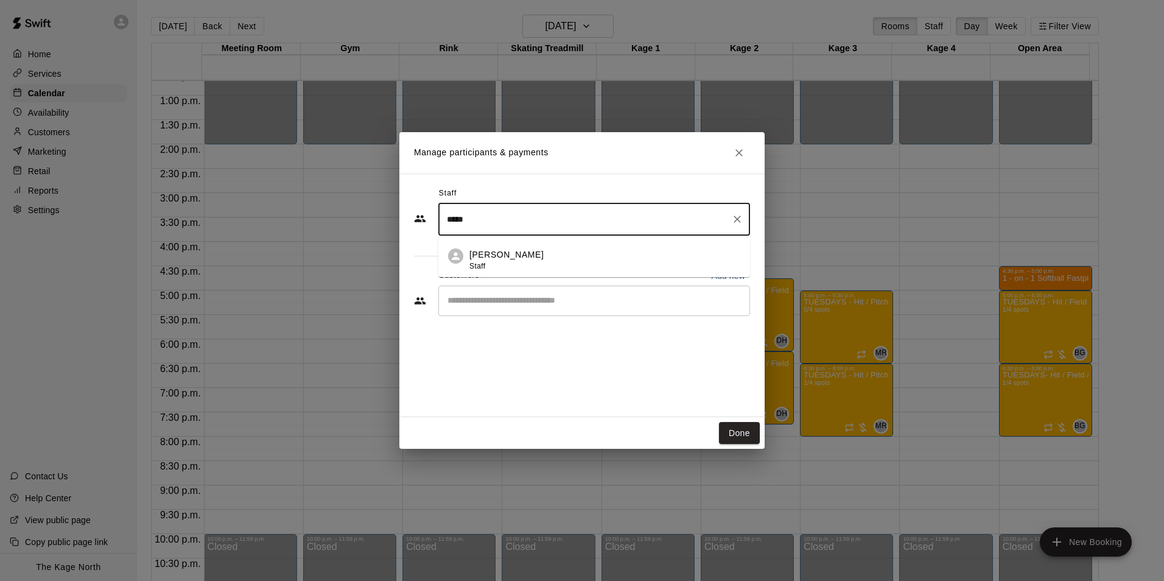
click at [502, 253] on p "[PERSON_NAME]" at bounding box center [507, 254] width 74 height 13
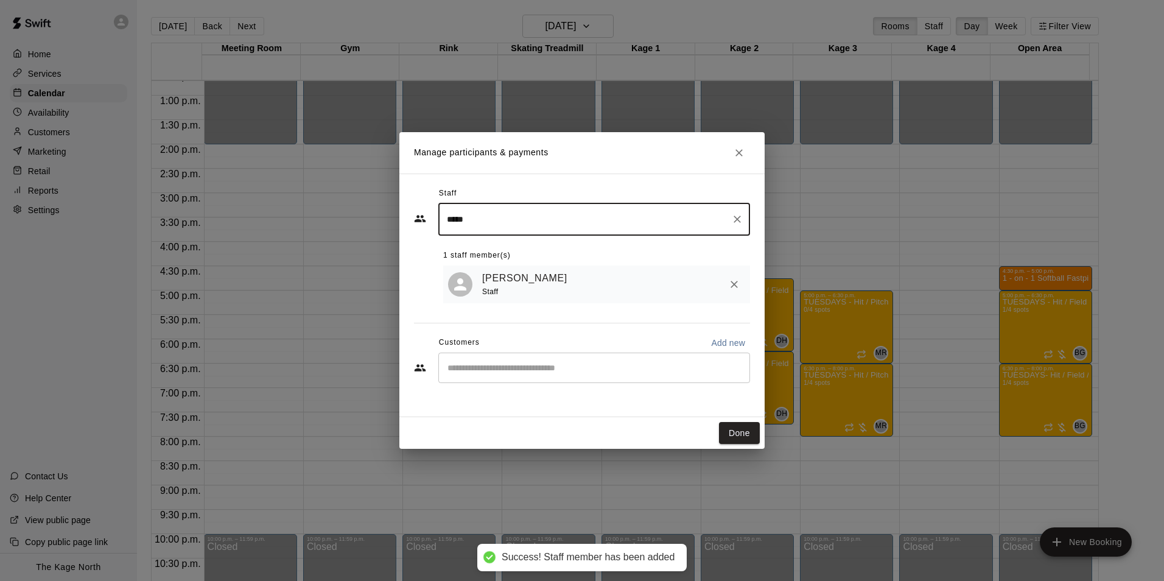
type input "*****"
click at [511, 371] on input "Start typing to search customers..." at bounding box center [594, 368] width 301 height 12
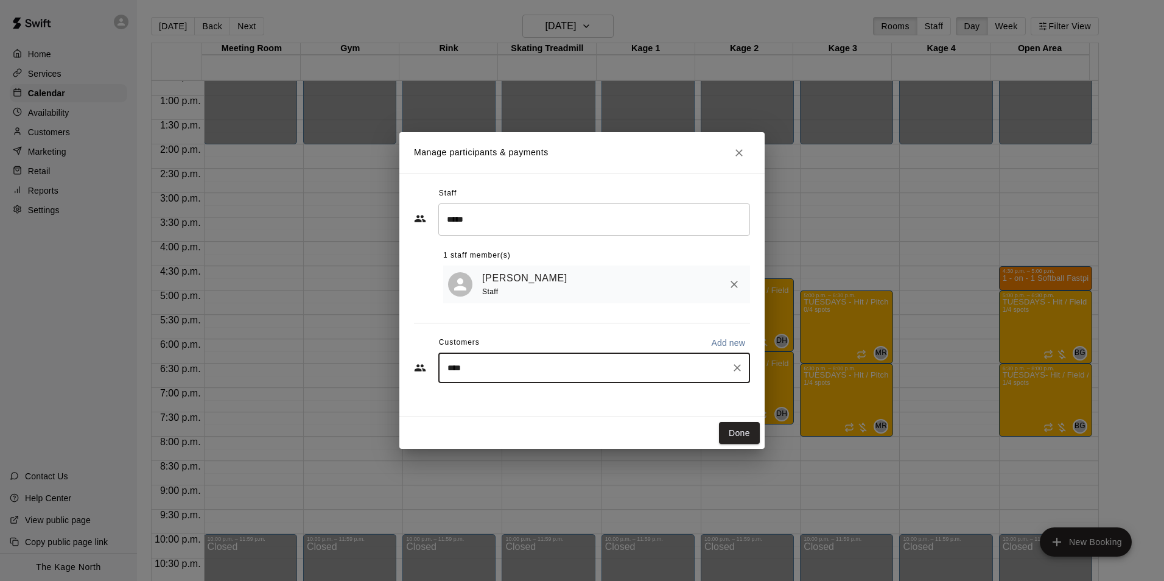
type input "*****"
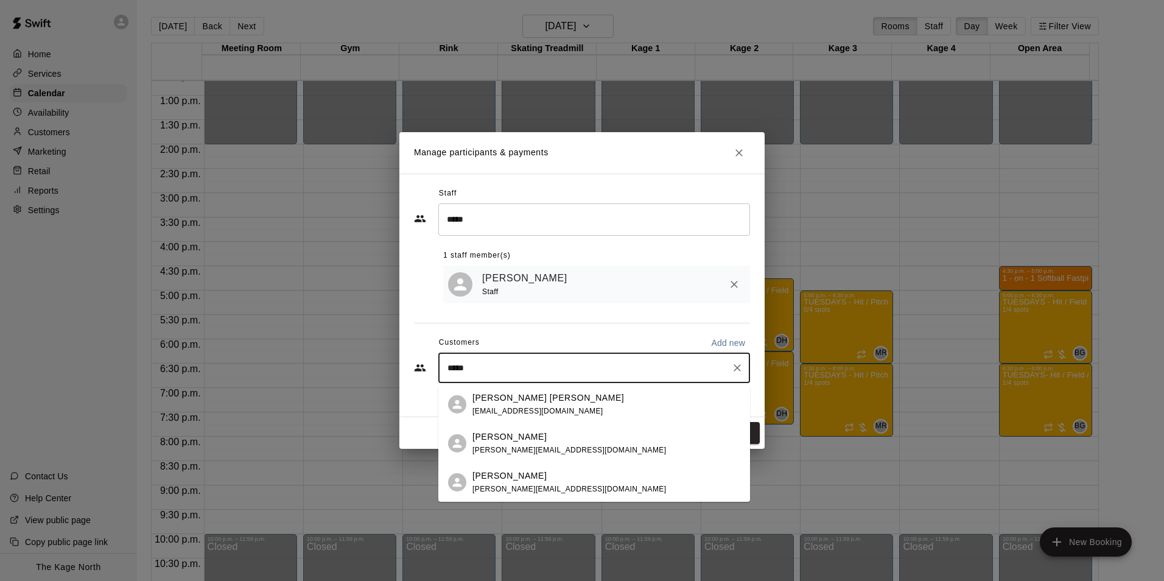
click at [517, 395] on p "[PERSON_NAME] [PERSON_NAME]" at bounding box center [549, 398] width 152 height 13
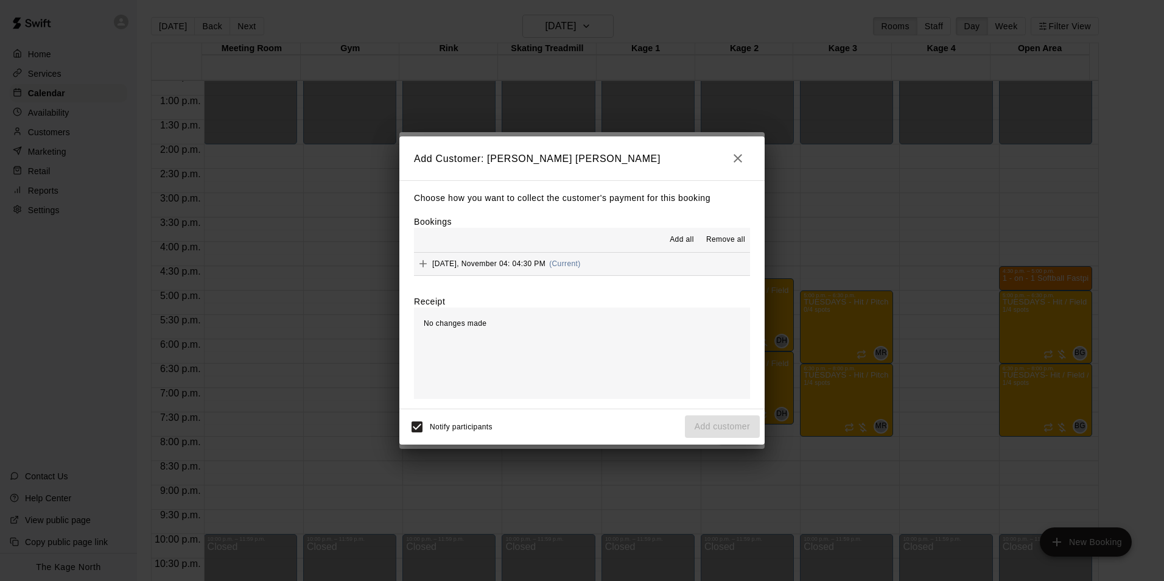
click at [691, 231] on button "Add all" at bounding box center [682, 239] width 39 height 19
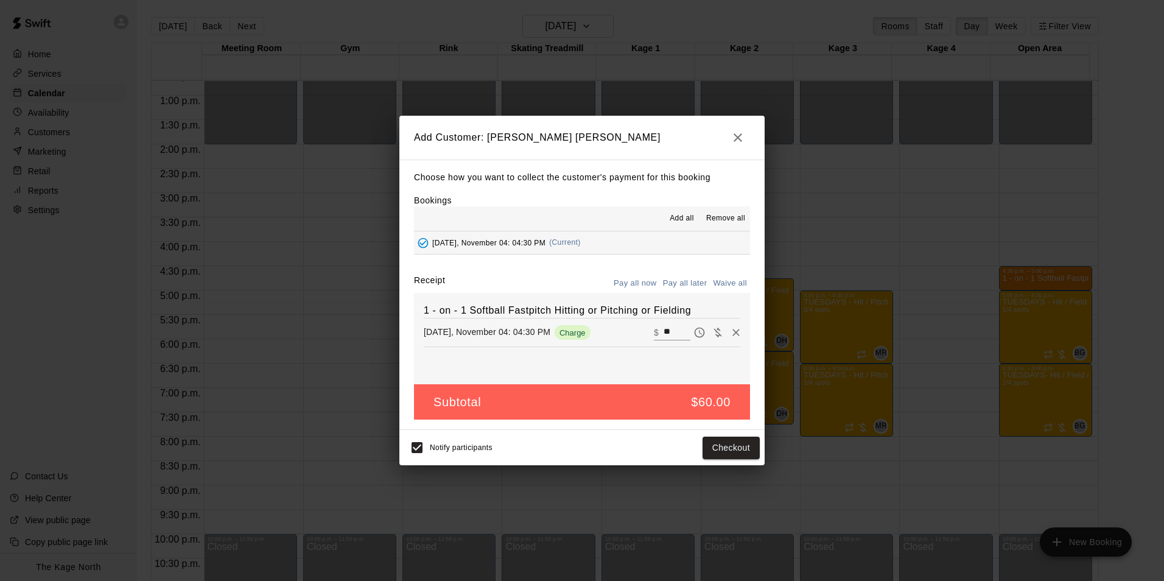
click at [688, 277] on button "Pay all later" at bounding box center [685, 283] width 51 height 19
click at [738, 446] on button "Add customer" at bounding box center [722, 448] width 75 height 23
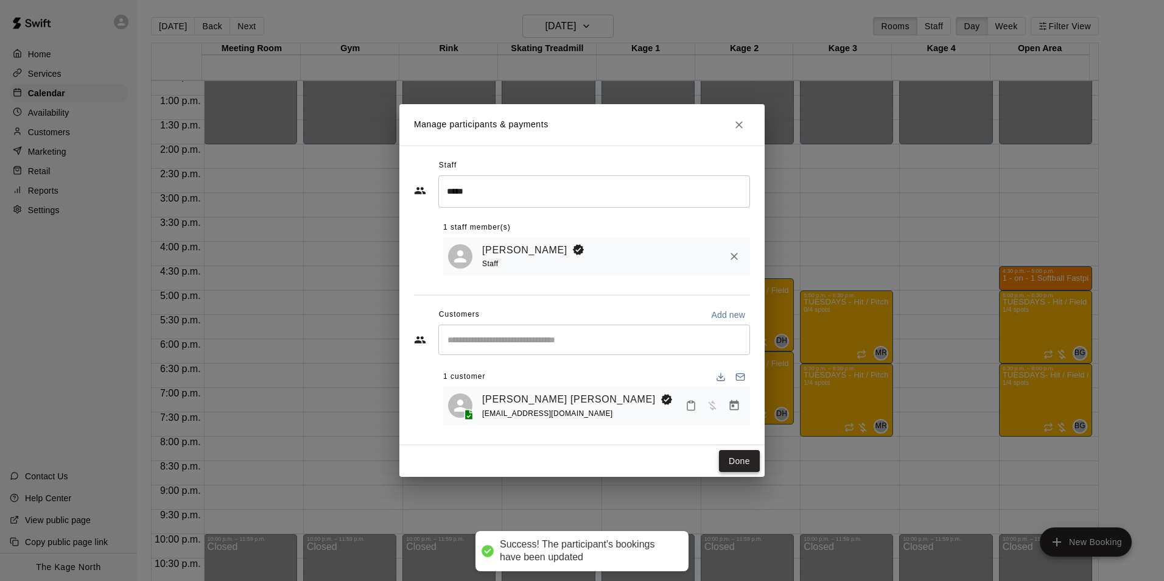
click at [745, 462] on button "Done" at bounding box center [739, 461] width 41 height 23
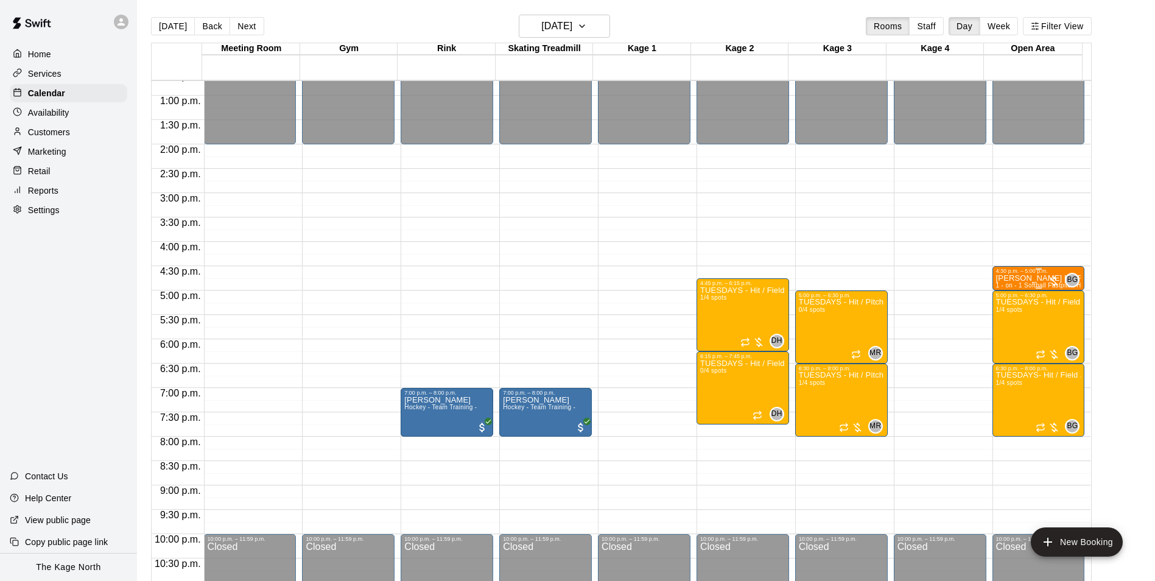
click at [1029, 278] on p "[PERSON_NAME] [PERSON_NAME]" at bounding box center [1038, 278] width 85 height 0
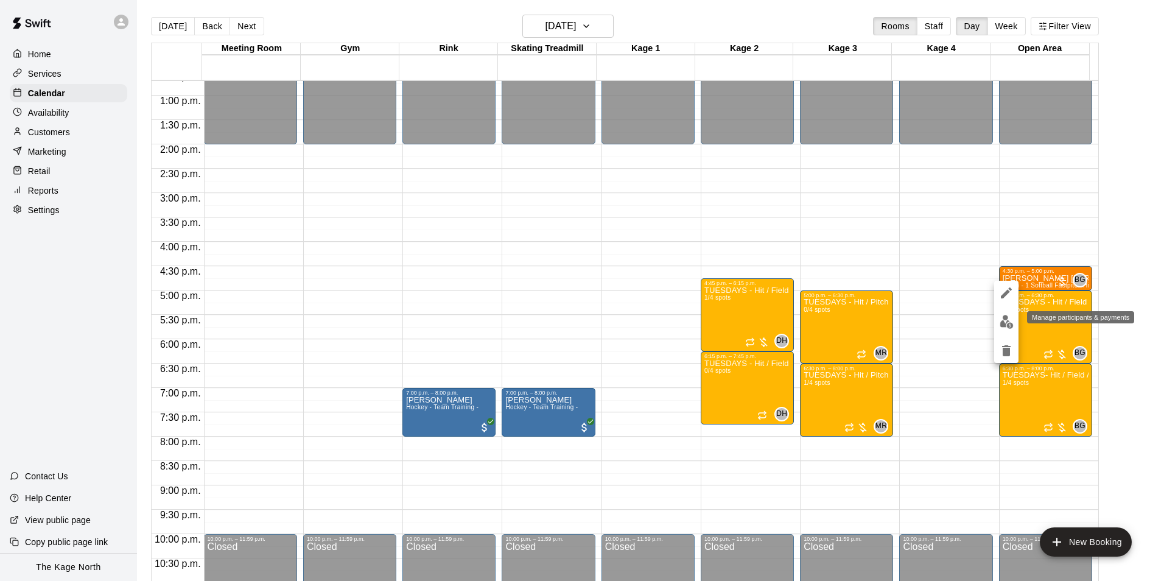
click at [1010, 323] on img "edit" at bounding box center [1007, 322] width 14 height 14
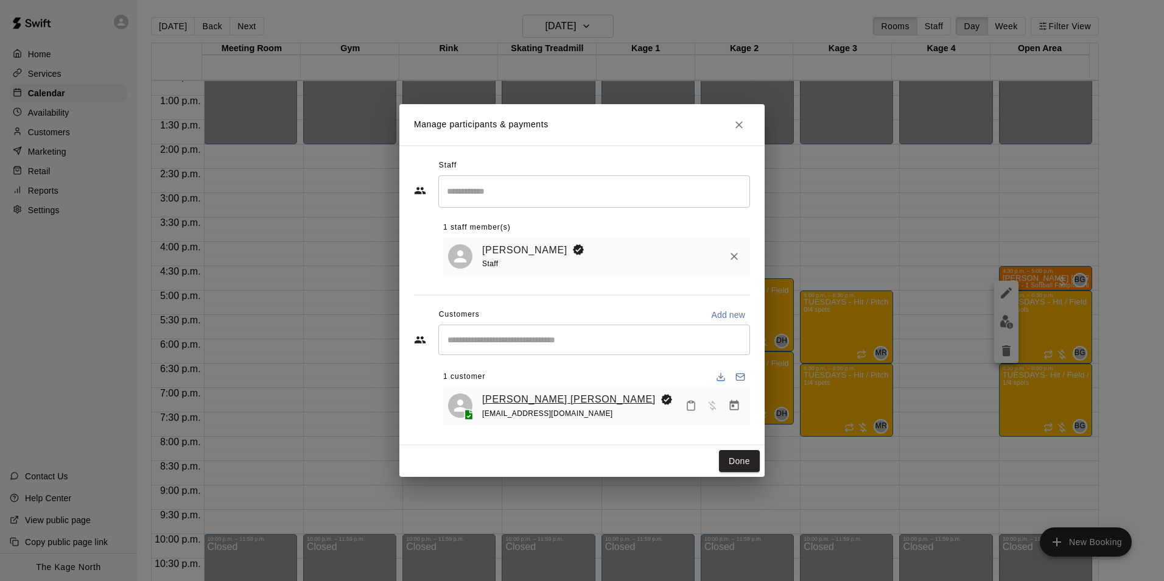
click at [531, 403] on link "[PERSON_NAME] [PERSON_NAME]" at bounding box center [569, 400] width 174 height 16
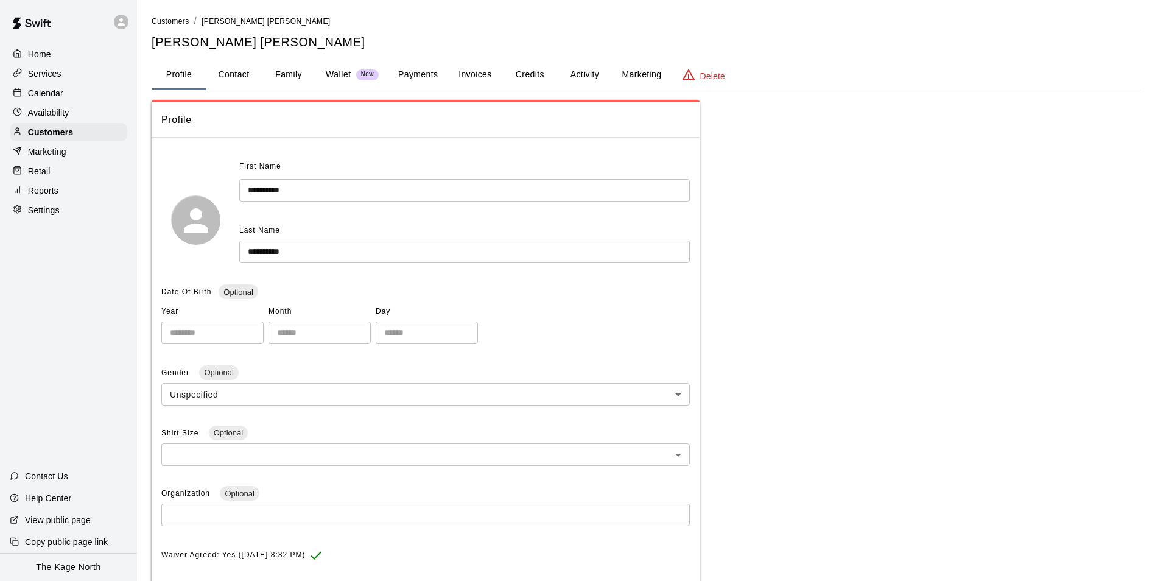
click at [245, 75] on button "Contact" at bounding box center [233, 74] width 55 height 29
select select "**"
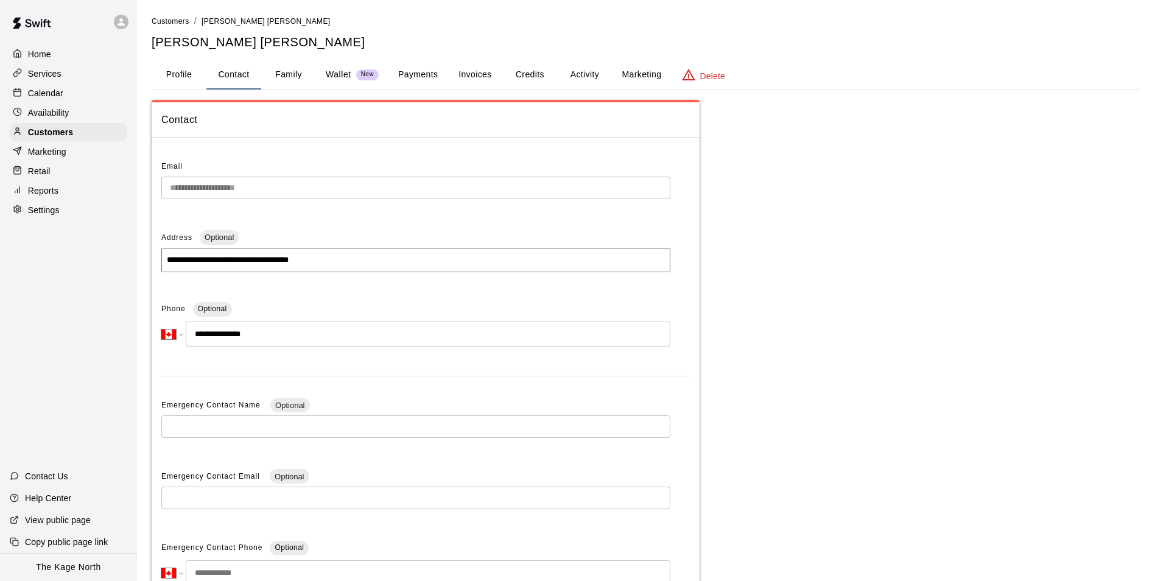
click at [281, 339] on input "**********" at bounding box center [428, 334] width 485 height 25
click at [72, 94] on div "Calendar" at bounding box center [69, 93] width 118 height 18
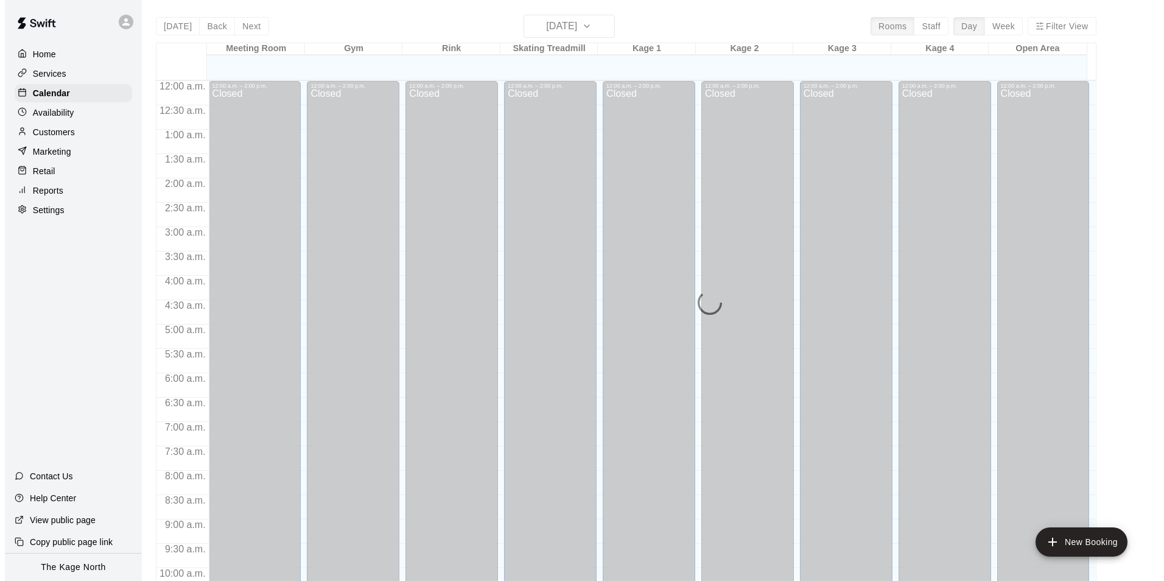
scroll to position [619, 0]
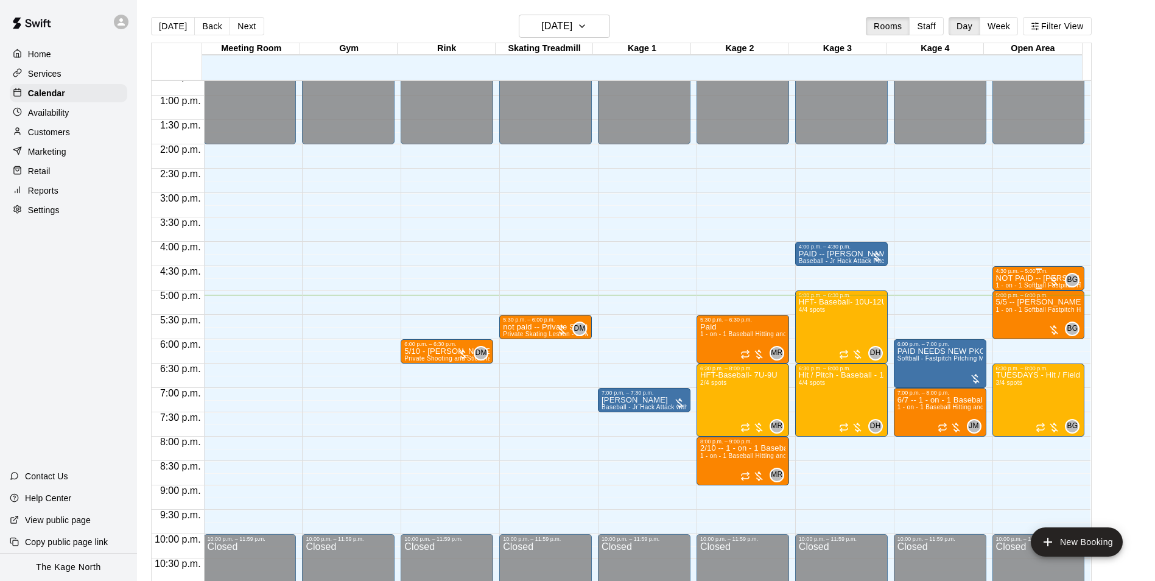
click at [1012, 278] on p "NOT PAID -- [PERSON_NAME] [PERSON_NAME]" at bounding box center [1038, 278] width 85 height 0
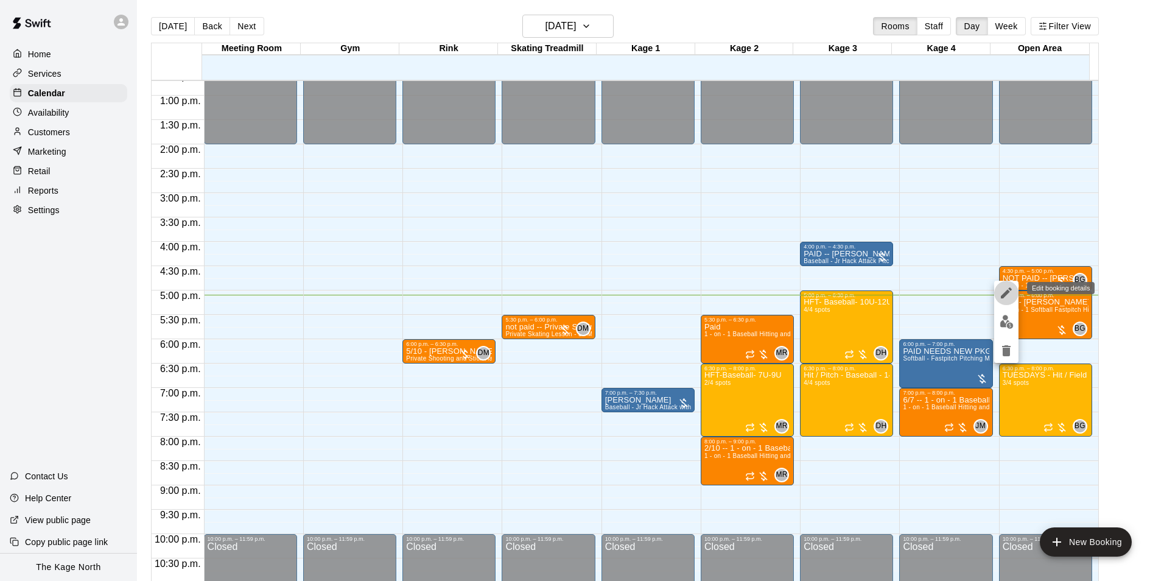
click at [1009, 291] on icon "edit" at bounding box center [1006, 292] width 11 height 11
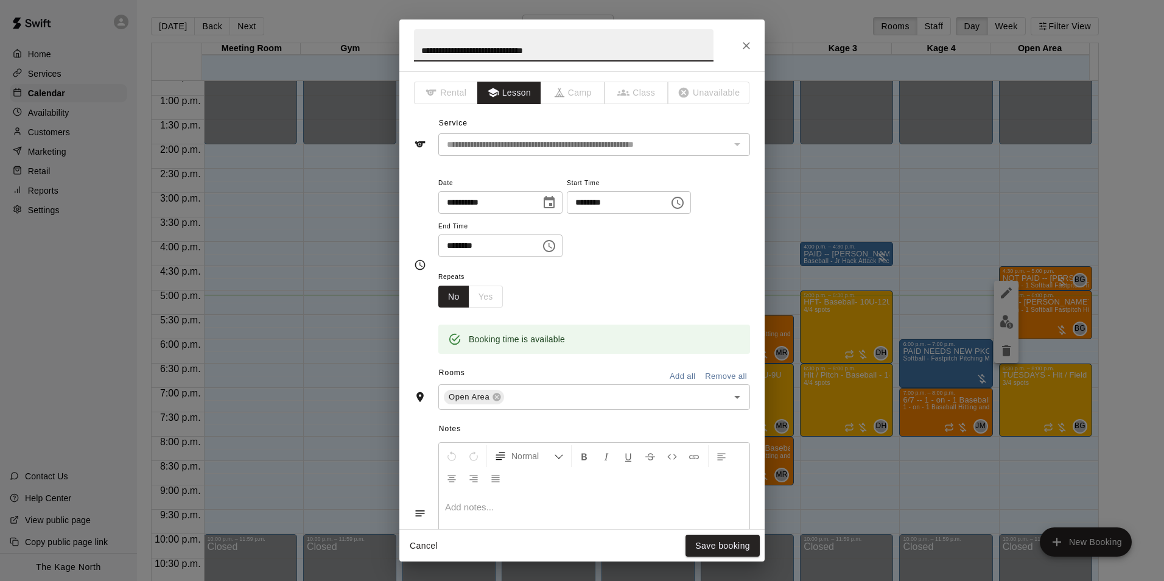
drag, startPoint x: 462, startPoint y: 49, endPoint x: 392, endPoint y: 42, distance: 69.7
click at [405, 44] on h2 "**********" at bounding box center [564, 45] width 329 height 52
type input "**********"
click at [736, 543] on button "Save booking" at bounding box center [723, 546] width 74 height 23
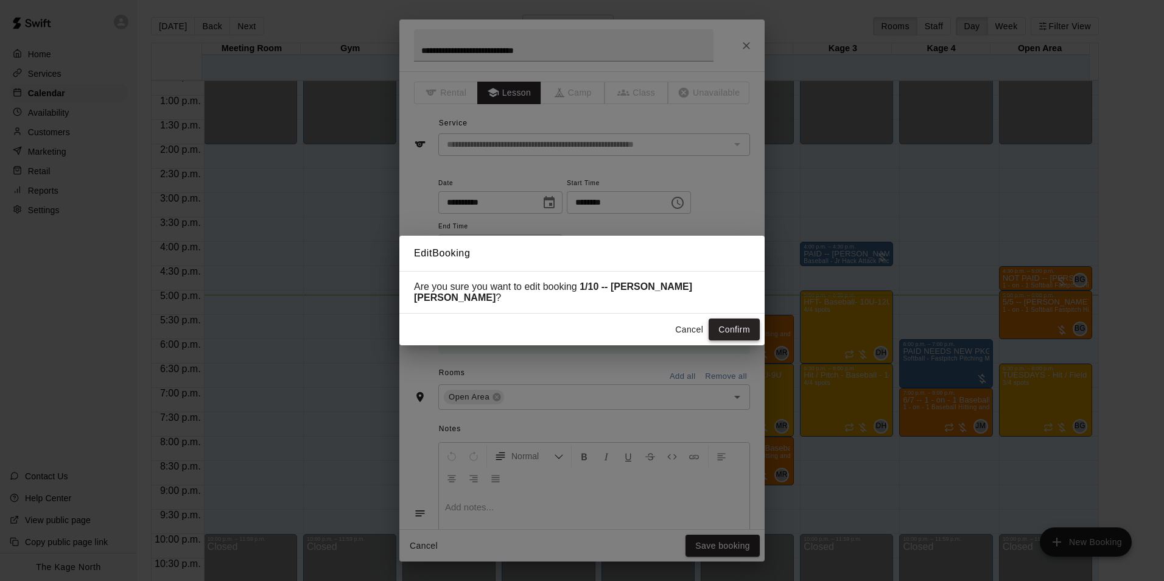
click at [739, 328] on button "Confirm" at bounding box center [734, 330] width 51 height 23
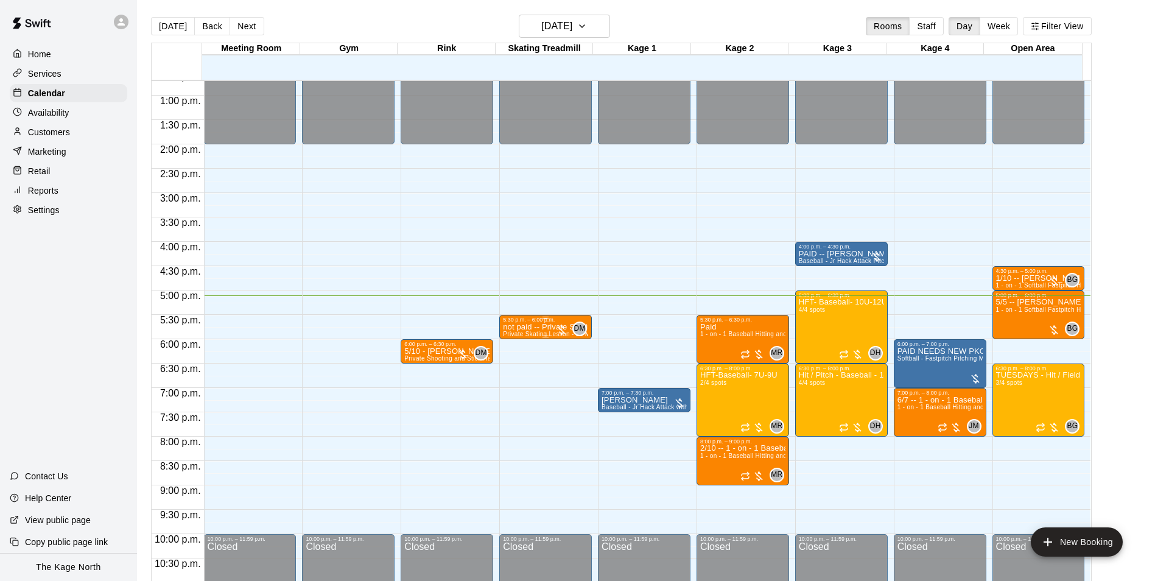
click at [524, 327] on p "not paid -- Private Skating Lesson - 30 Mins - Skating Treadmill" at bounding box center [545, 327] width 85 height 0
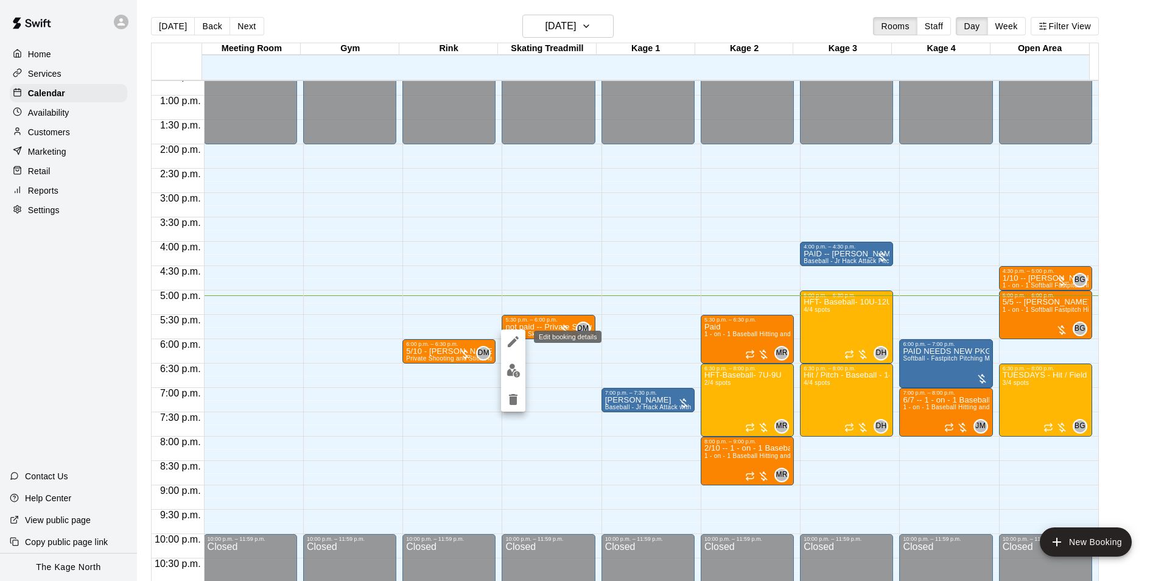
click at [509, 344] on icon "edit" at bounding box center [513, 341] width 11 height 11
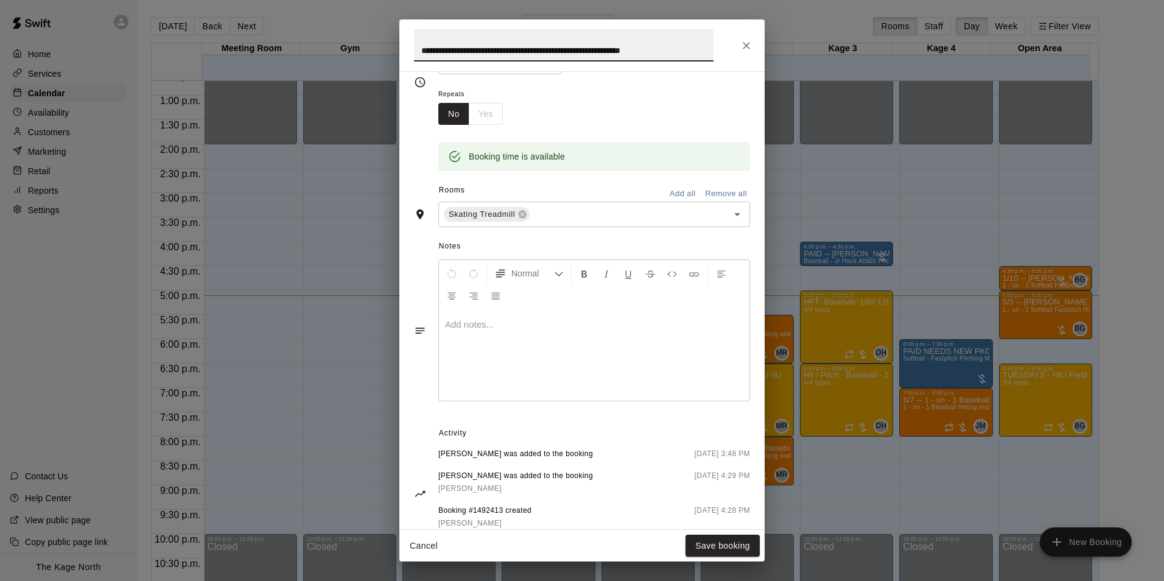
scroll to position [216, 0]
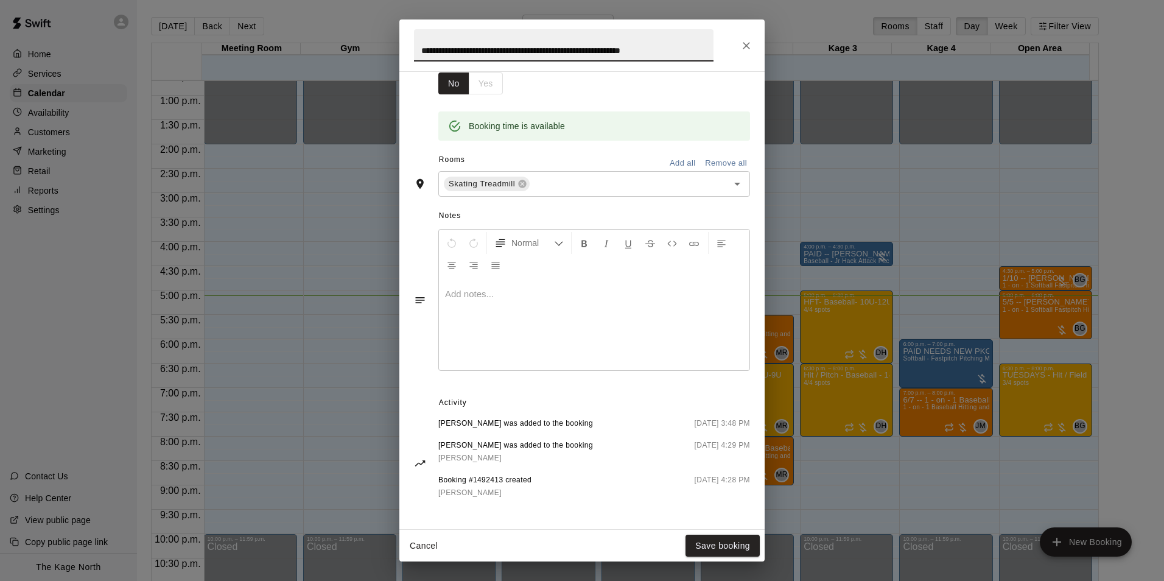
click at [749, 48] on icon "Close" at bounding box center [746, 45] width 7 height 7
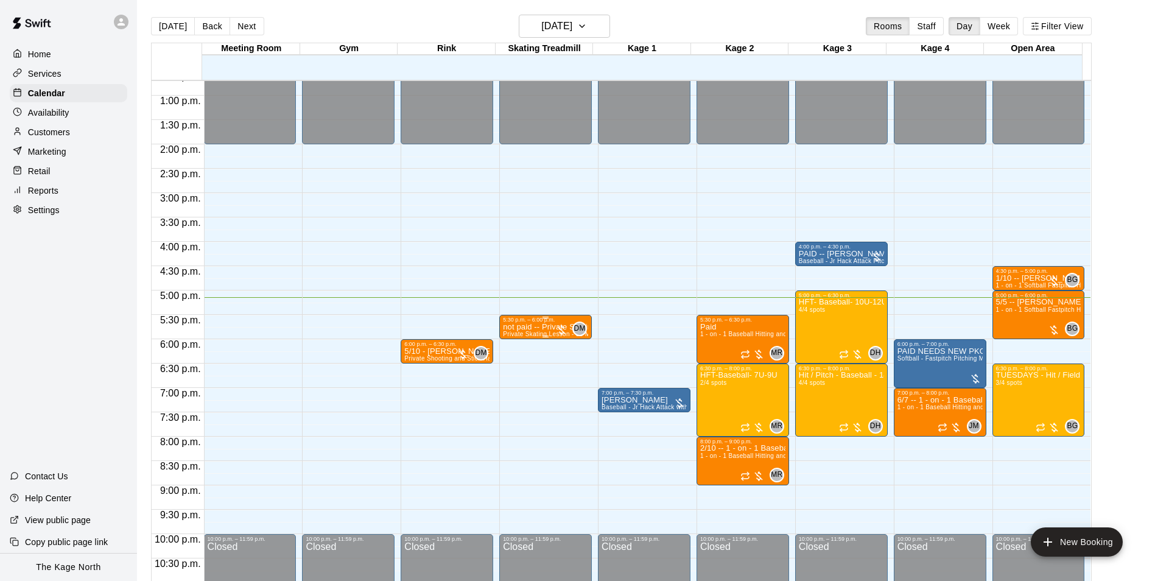
click at [540, 327] on p "not paid -- Private Skating Lesson - 30 Mins - Skating Treadmill" at bounding box center [545, 327] width 85 height 0
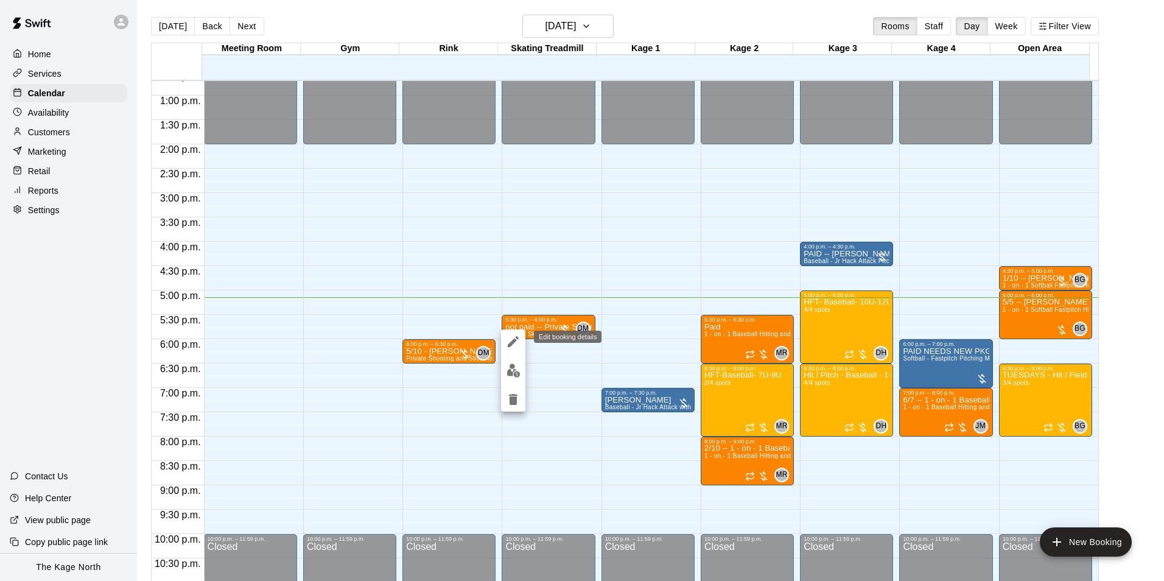
click at [515, 338] on icon "edit" at bounding box center [513, 341] width 15 height 15
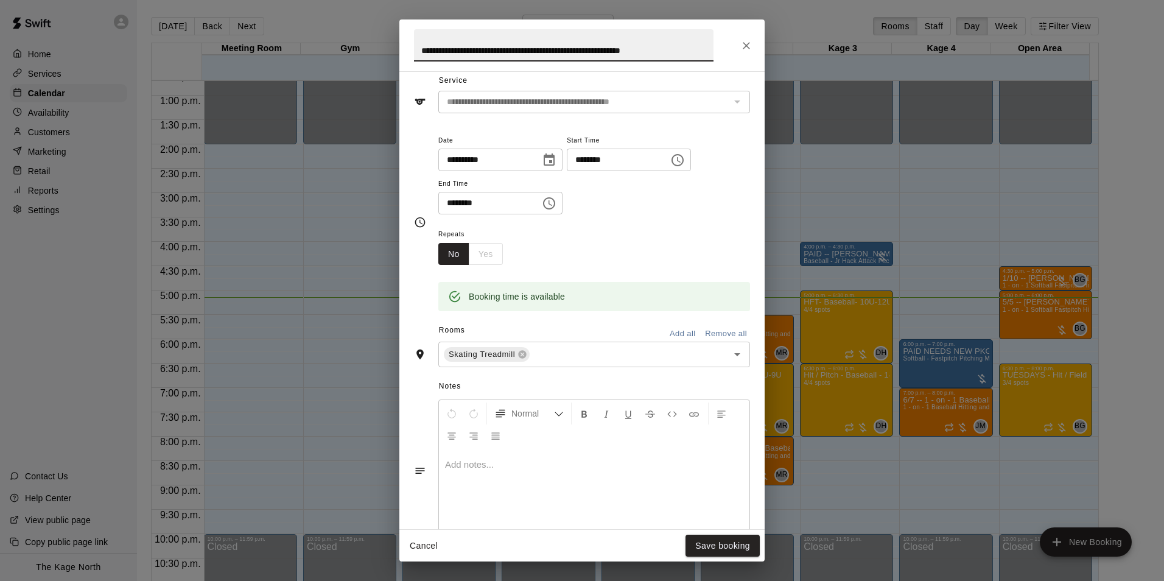
scroll to position [0, 0]
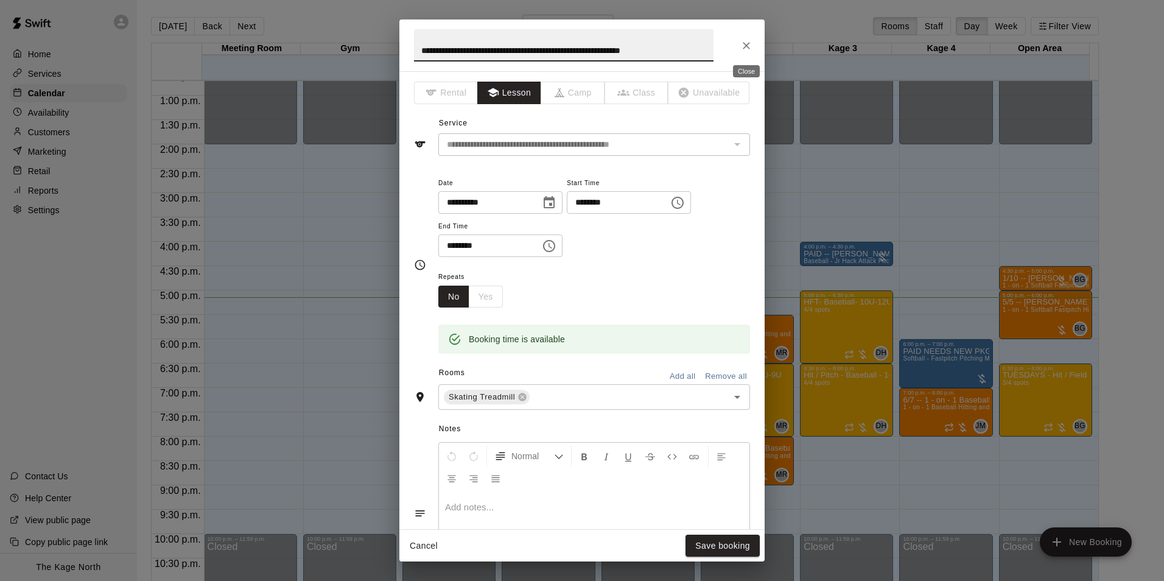
click at [754, 49] on button "Close" at bounding box center [747, 46] width 22 height 22
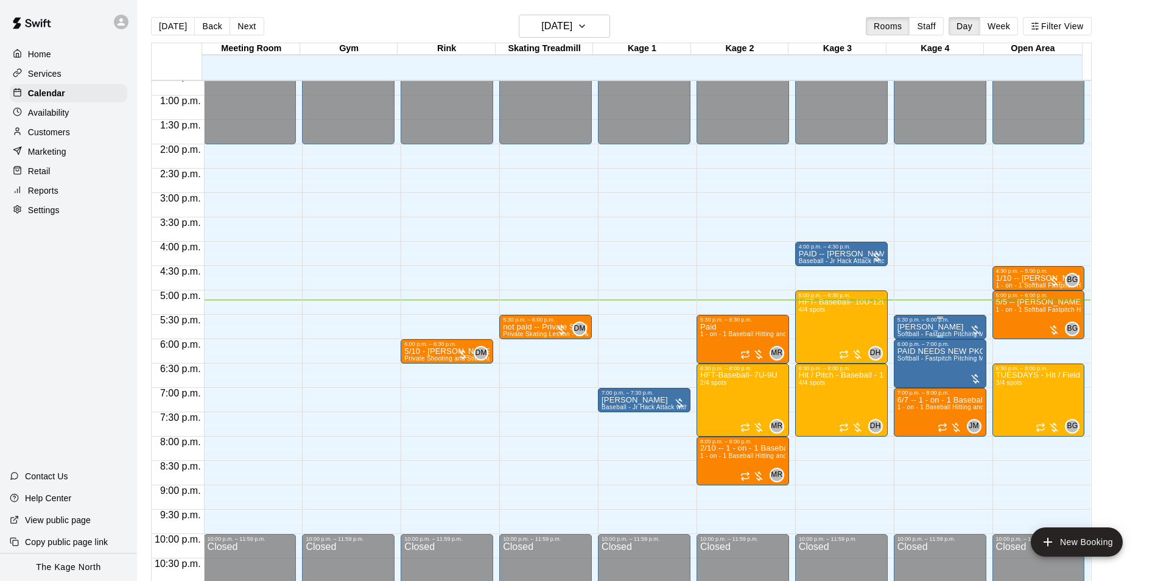
click at [927, 327] on p "[PERSON_NAME]" at bounding box center [940, 327] width 85 height 0
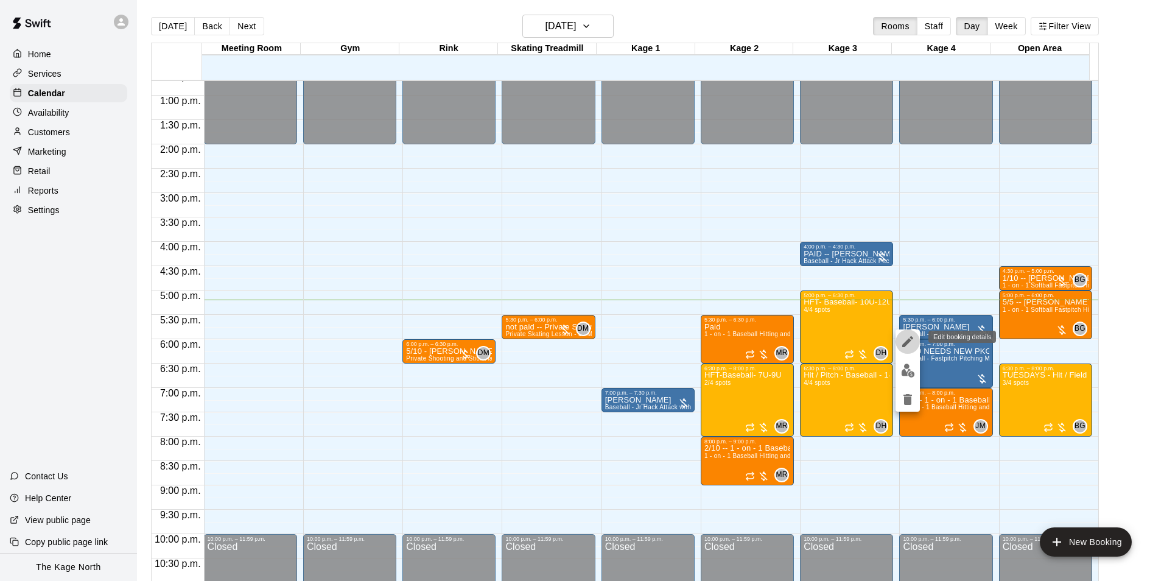
click at [902, 336] on icon "edit" at bounding box center [908, 341] width 15 height 15
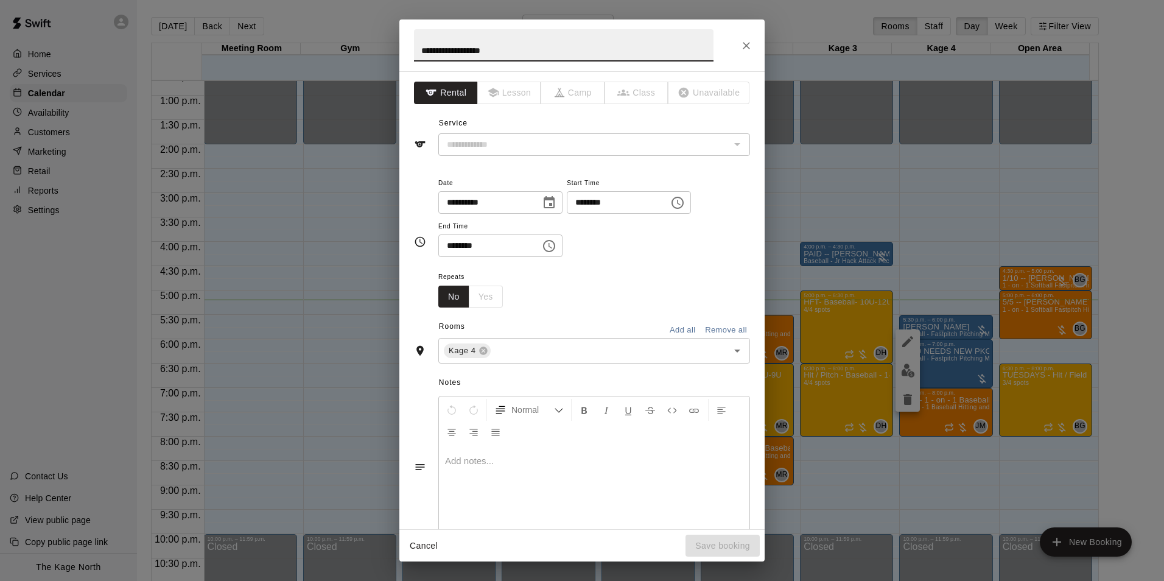
type input "**********"
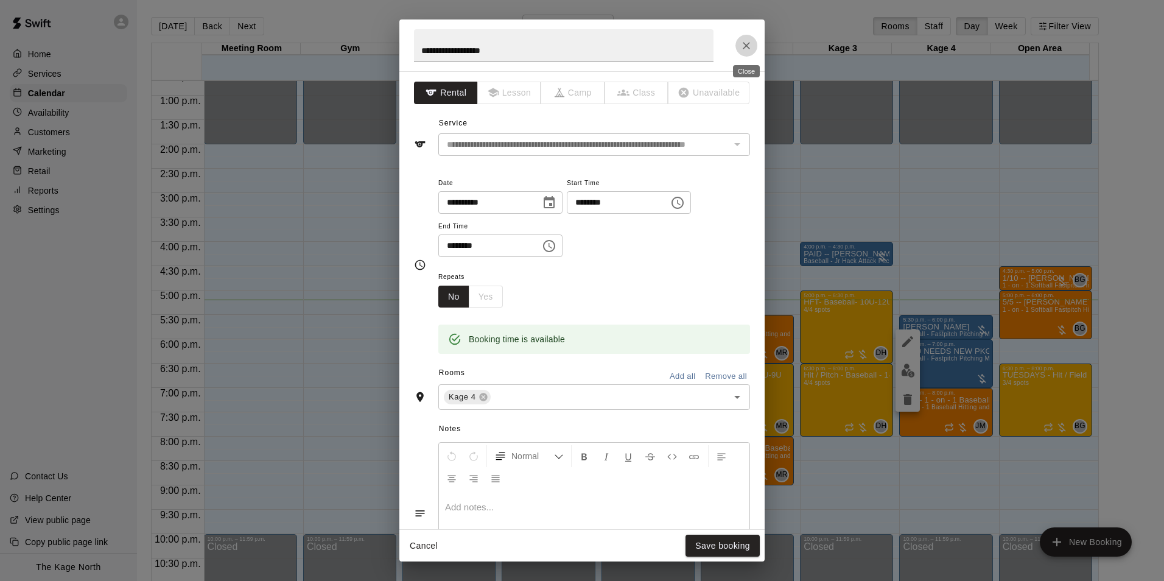
click at [736, 43] on button "Close" at bounding box center [747, 46] width 22 height 22
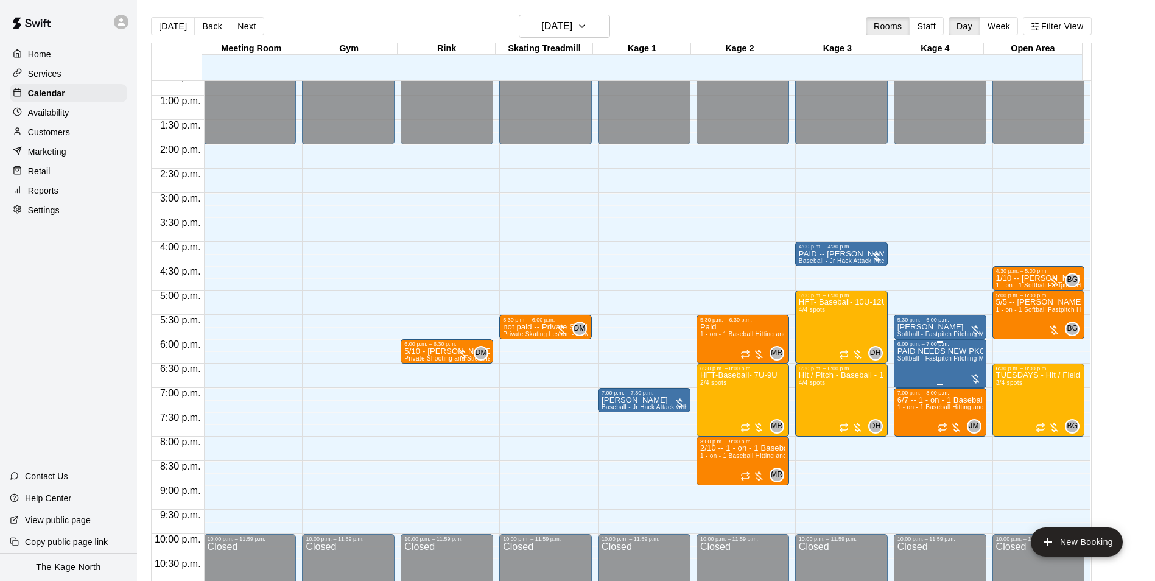
click at [940, 358] on span "Softball - Fastpitch Pitching Machine - Requires second person to feed machine" at bounding box center [1013, 358] width 231 height 7
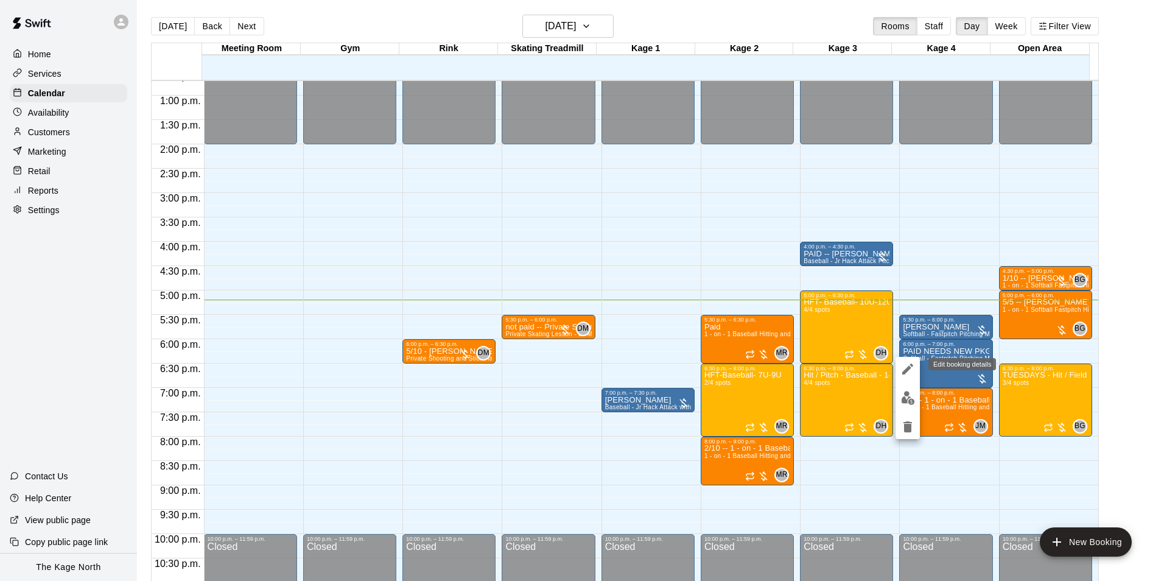
click at [918, 366] on button "edit" at bounding box center [908, 369] width 24 height 24
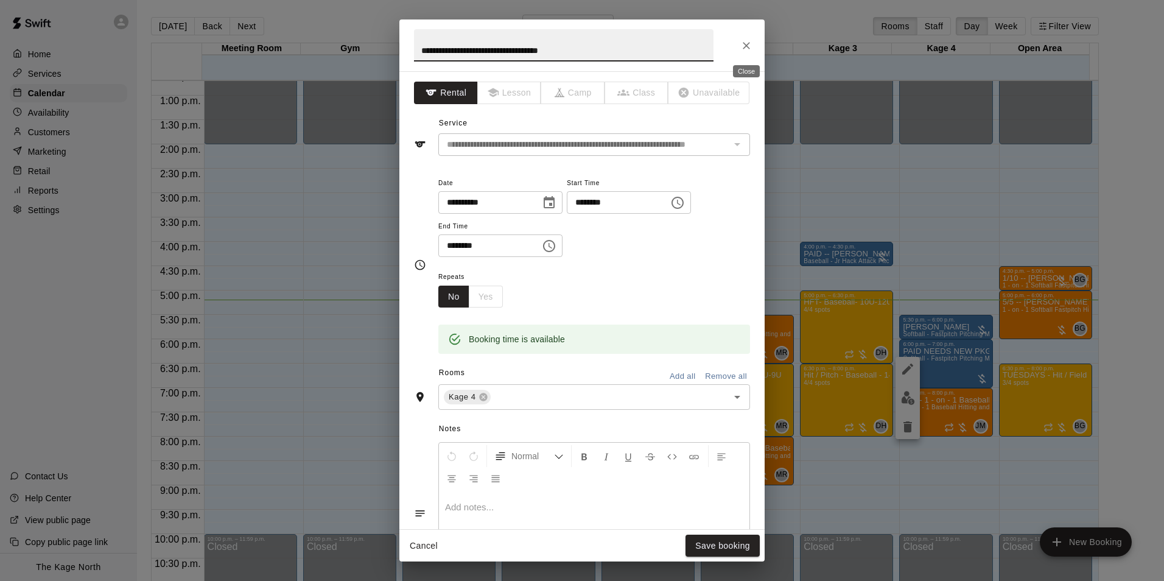
click at [740, 44] on button "Close" at bounding box center [747, 46] width 22 height 22
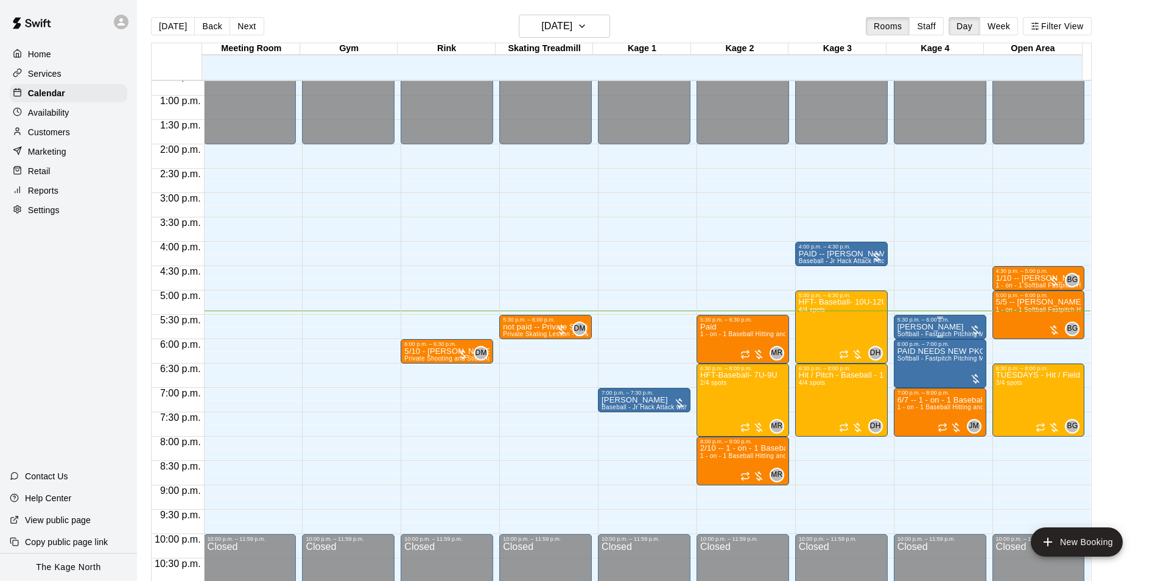
click at [934, 337] on div at bounding box center [940, 337] width 85 height 2
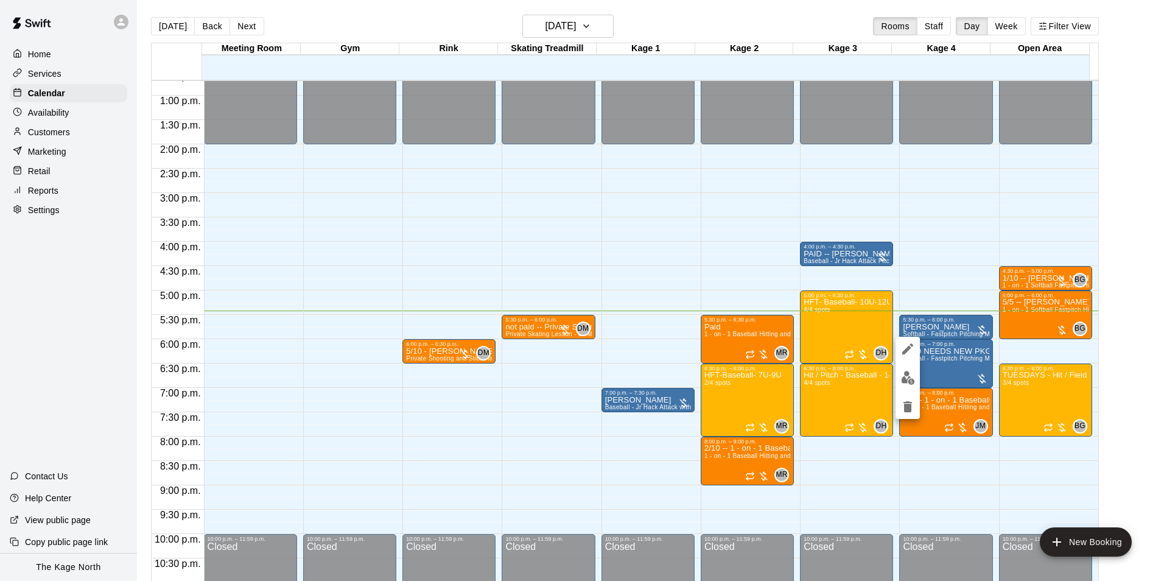
click at [935, 333] on div at bounding box center [582, 290] width 1164 height 581
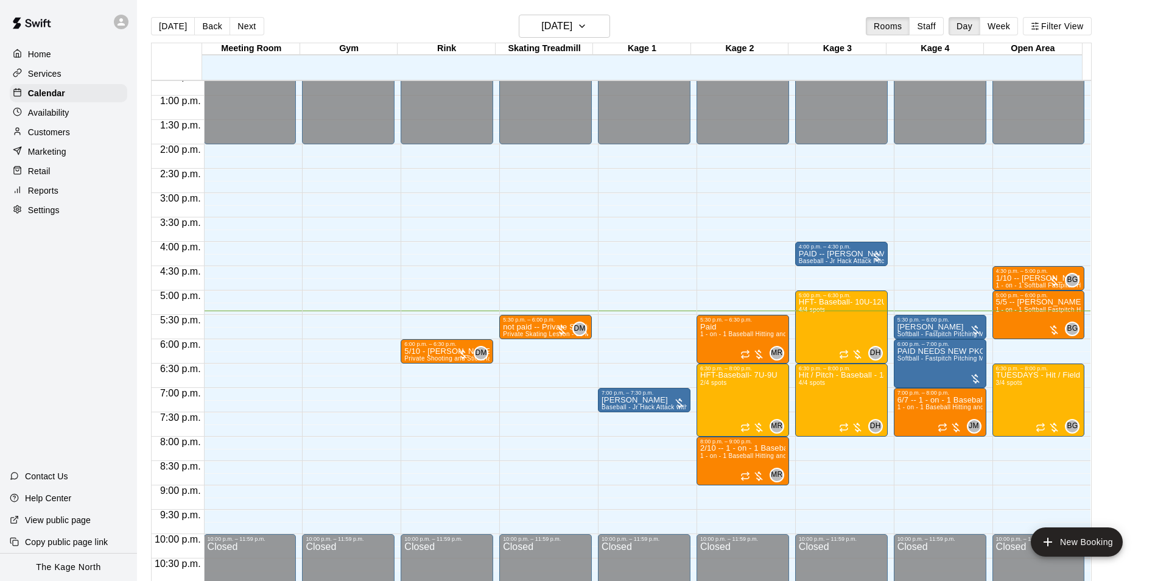
click at [935, 327] on p "[PERSON_NAME]" at bounding box center [940, 327] width 85 height 0
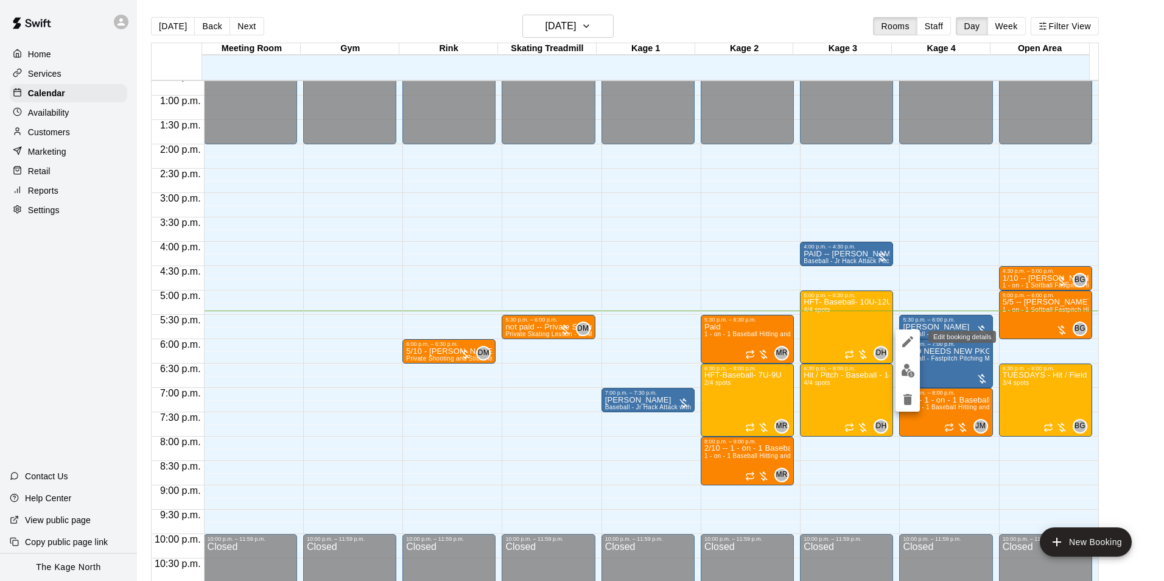
click at [911, 339] on icon "edit" at bounding box center [908, 341] width 15 height 15
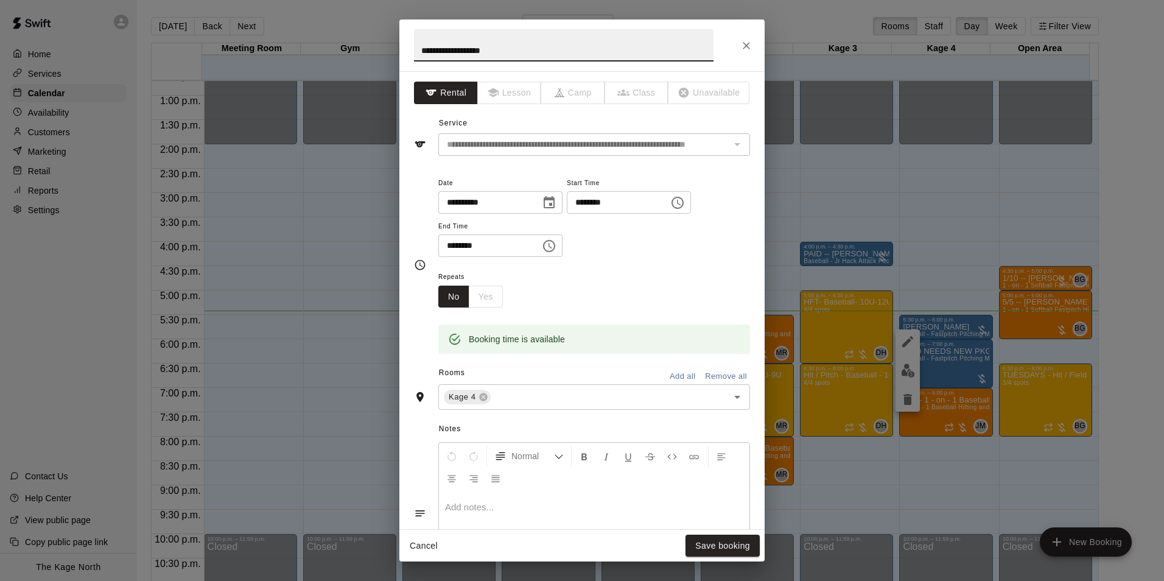
click at [418, 54] on input "**********" at bounding box center [564, 45] width 300 height 32
type input "**********"
click at [714, 537] on button "Save booking" at bounding box center [723, 546] width 74 height 23
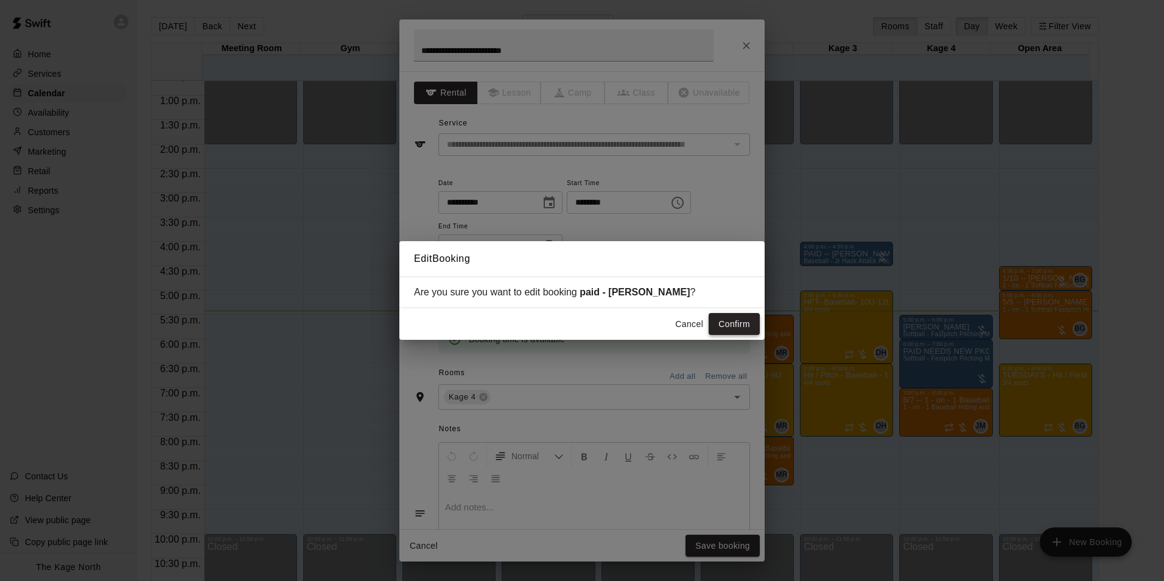
click at [728, 319] on button "Confirm" at bounding box center [734, 324] width 51 height 23
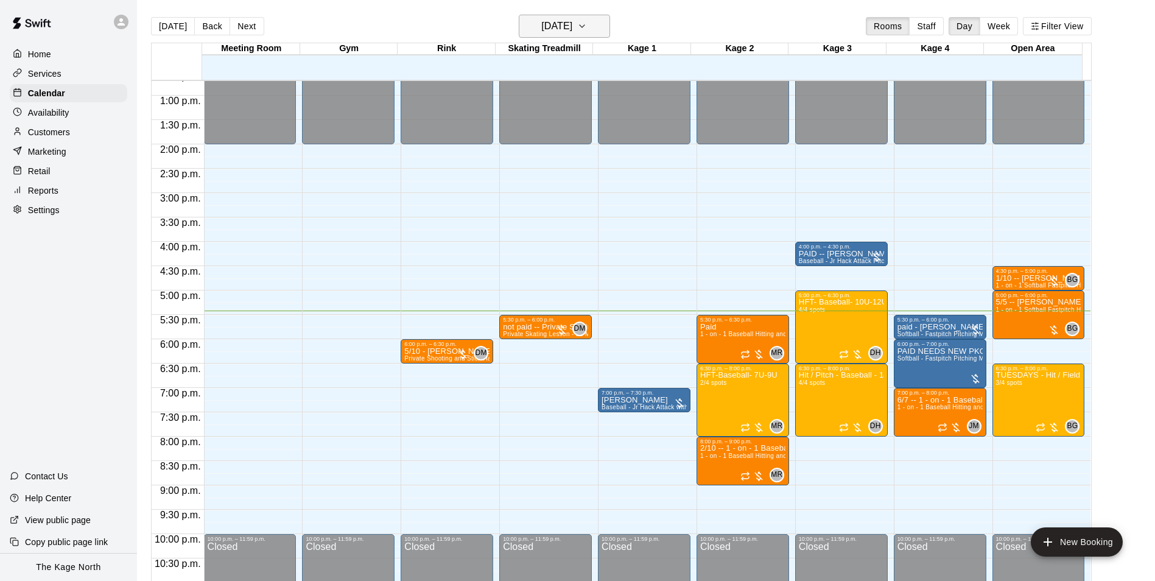
click at [572, 27] on h6 "[DATE]" at bounding box center [556, 26] width 31 height 17
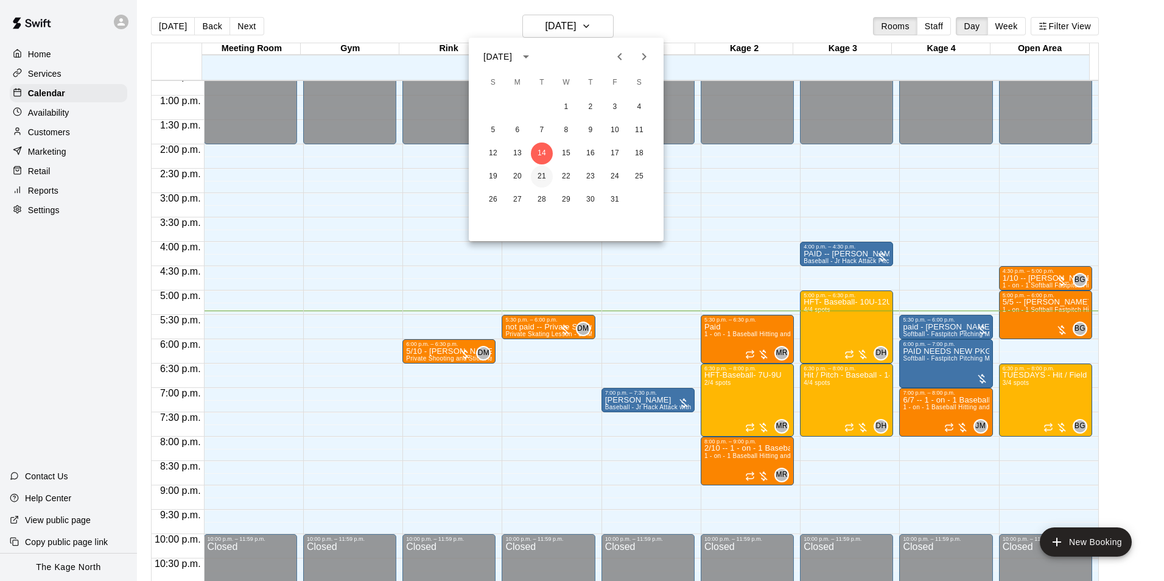
click at [536, 175] on button "21" at bounding box center [542, 177] width 22 height 22
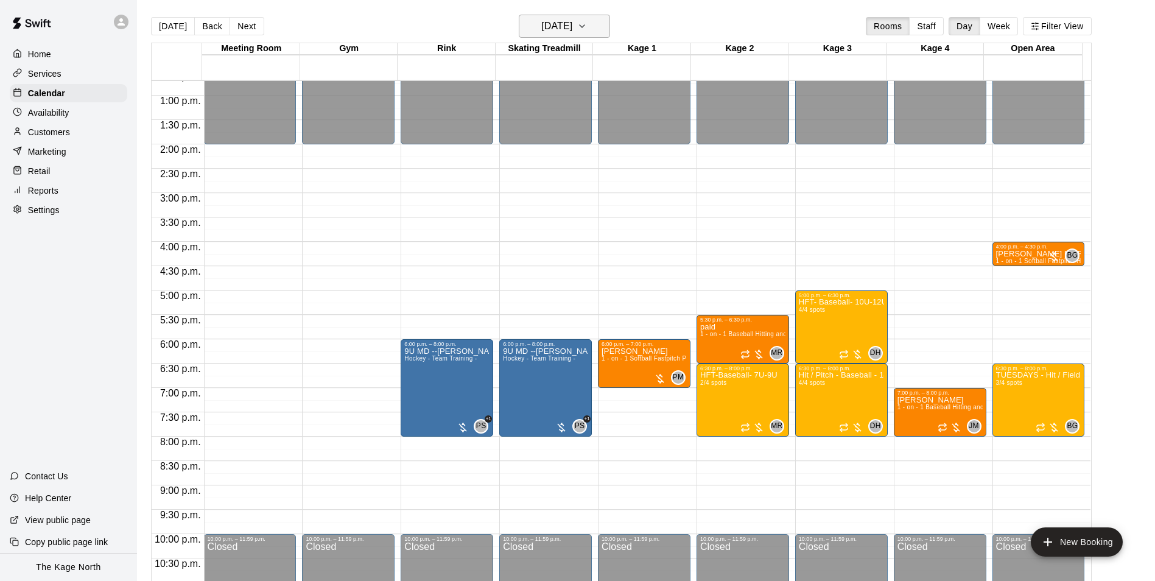
click at [572, 27] on h6 "[DATE]" at bounding box center [556, 26] width 31 height 17
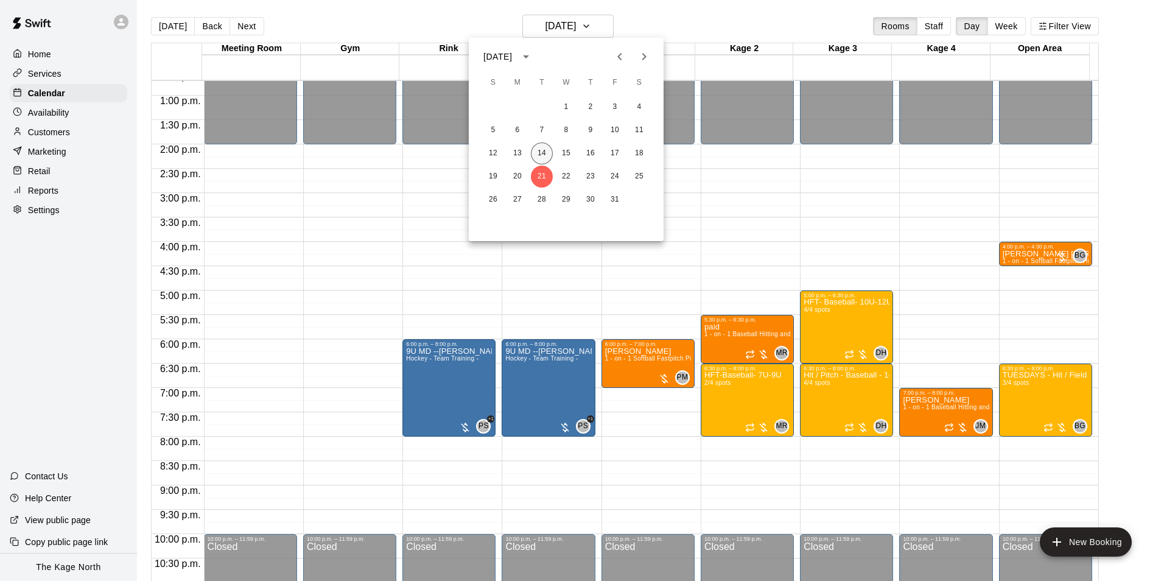
click at [535, 149] on button "14" at bounding box center [542, 154] width 22 height 22
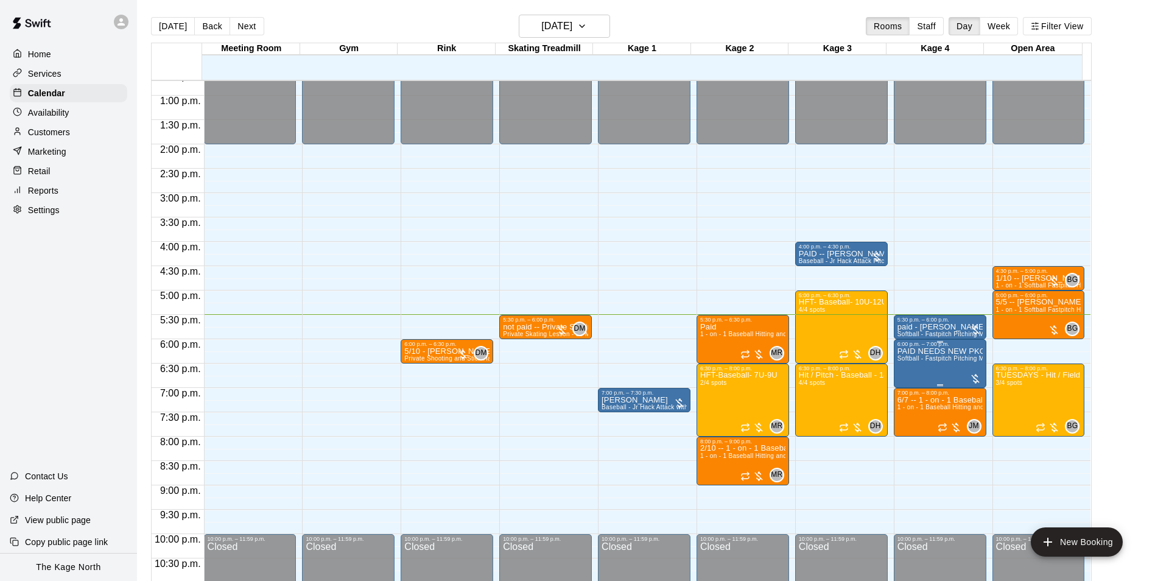
click at [939, 361] on span "Softball - Fastpitch Pitching Machine - Requires second person to feed machine" at bounding box center [1013, 358] width 231 height 7
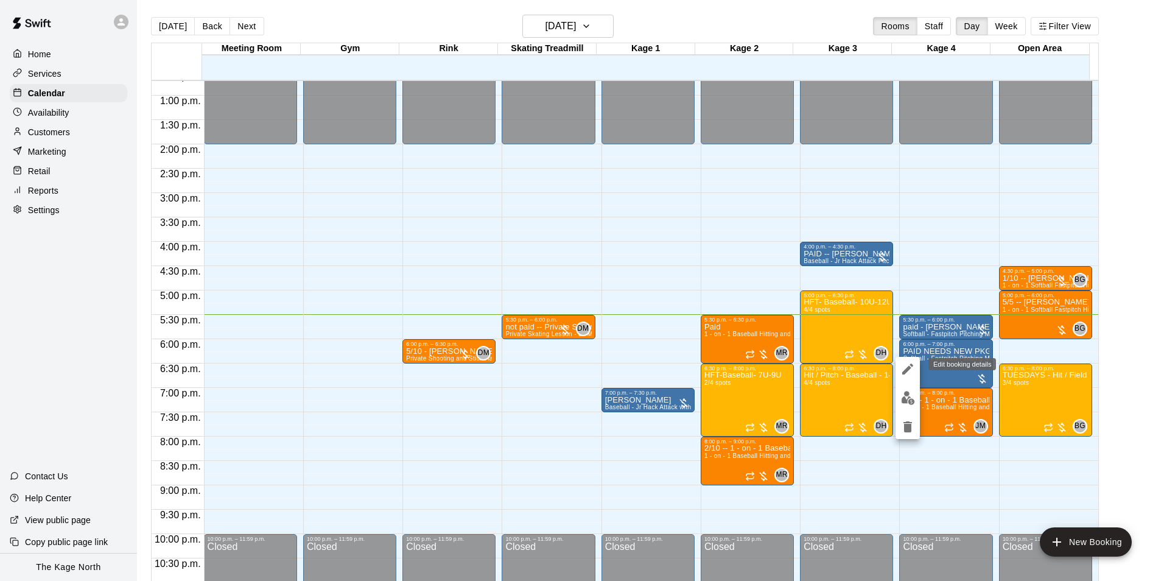
click at [905, 375] on icon "edit" at bounding box center [908, 369] width 15 height 15
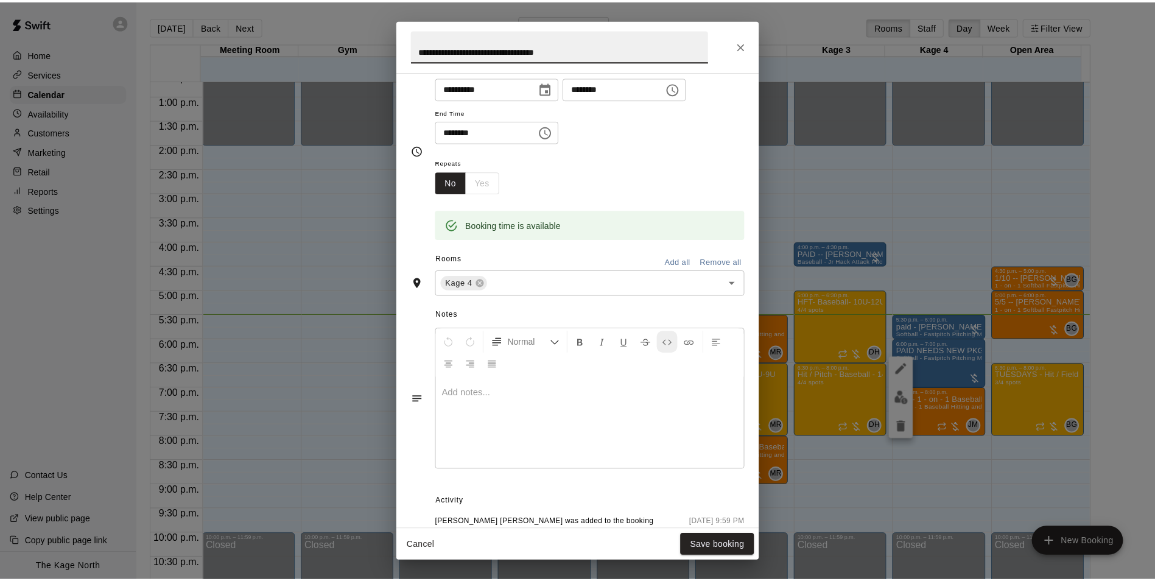
scroll to position [194, 0]
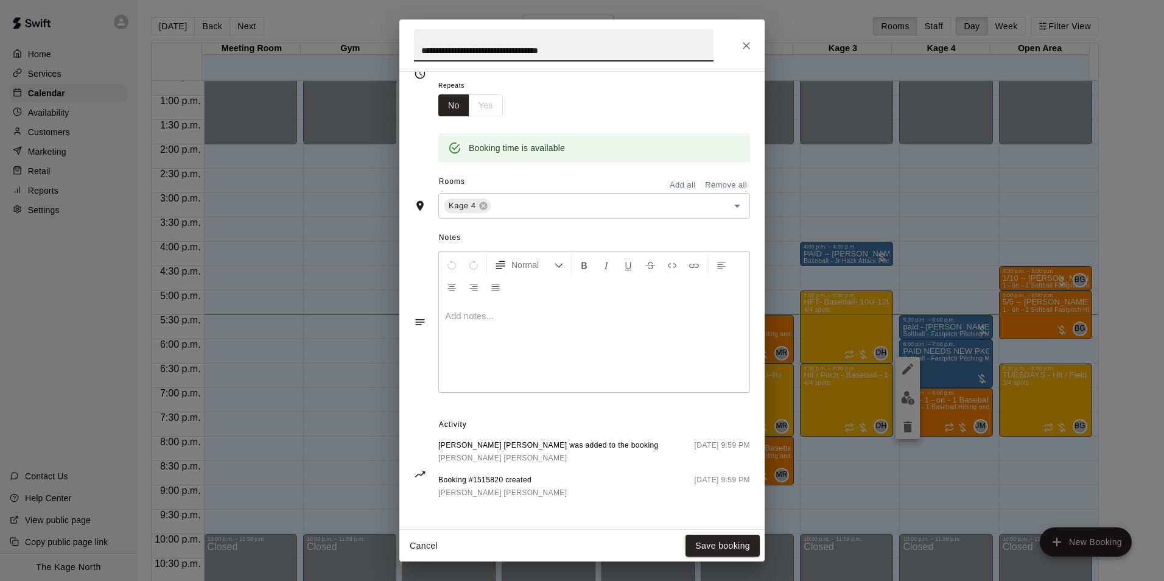
drag, startPoint x: 744, startPoint y: 51, endPoint x: 864, endPoint y: 176, distance: 173.6
click at [744, 51] on icon "Close" at bounding box center [747, 46] width 12 height 12
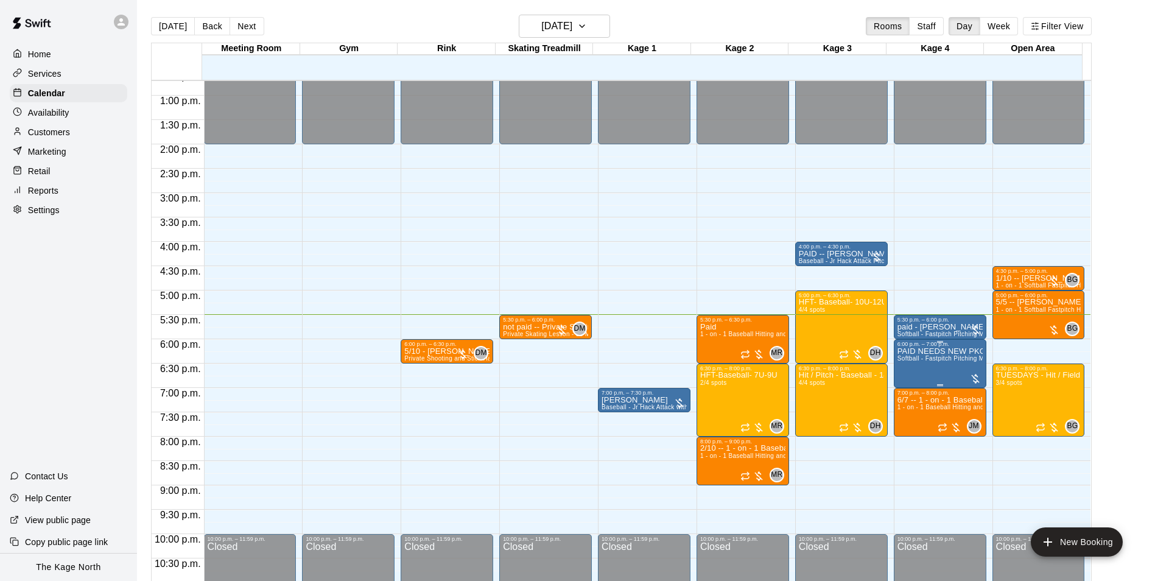
click at [938, 351] on p "PAID NEEDS NEW PKG [PERSON_NAME] [PERSON_NAME]" at bounding box center [940, 351] width 85 height 0
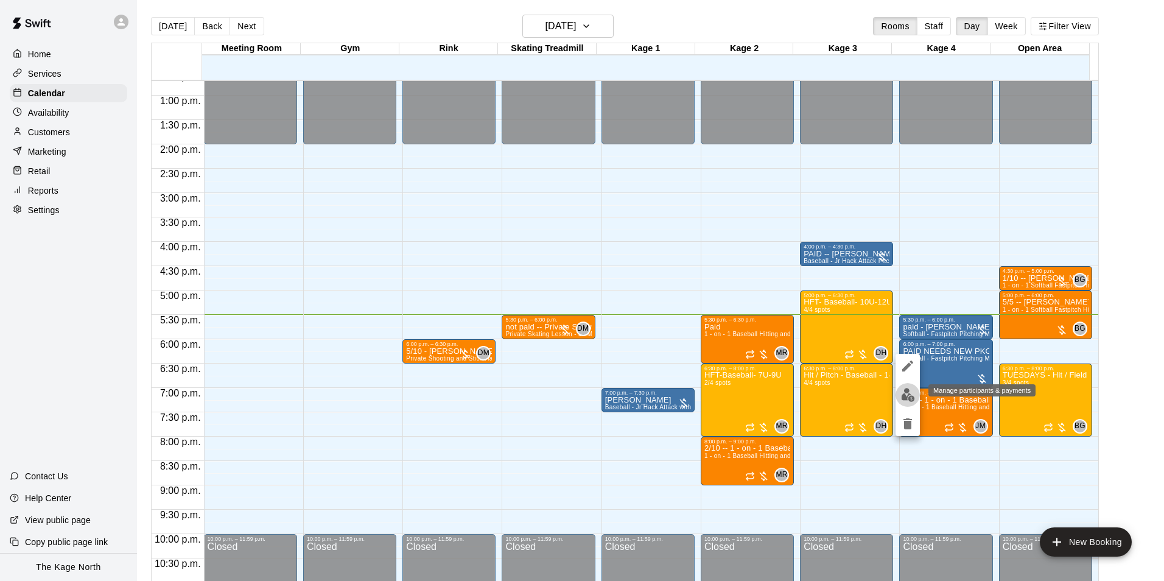
click at [897, 393] on button "edit" at bounding box center [908, 395] width 24 height 24
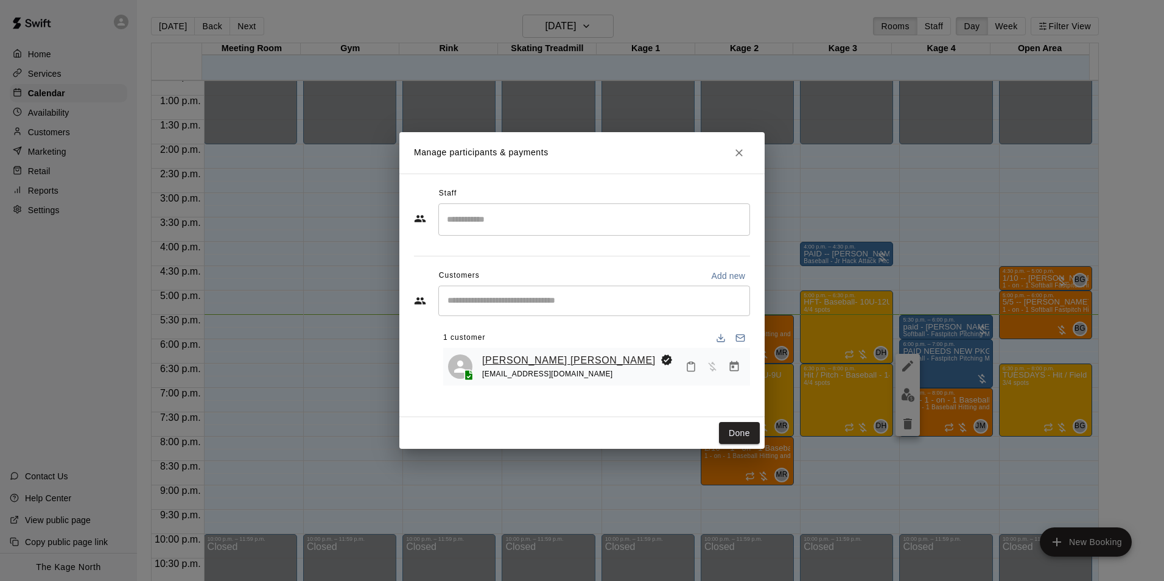
click at [540, 362] on link "[PERSON_NAME] [PERSON_NAME]" at bounding box center [569, 361] width 174 height 16
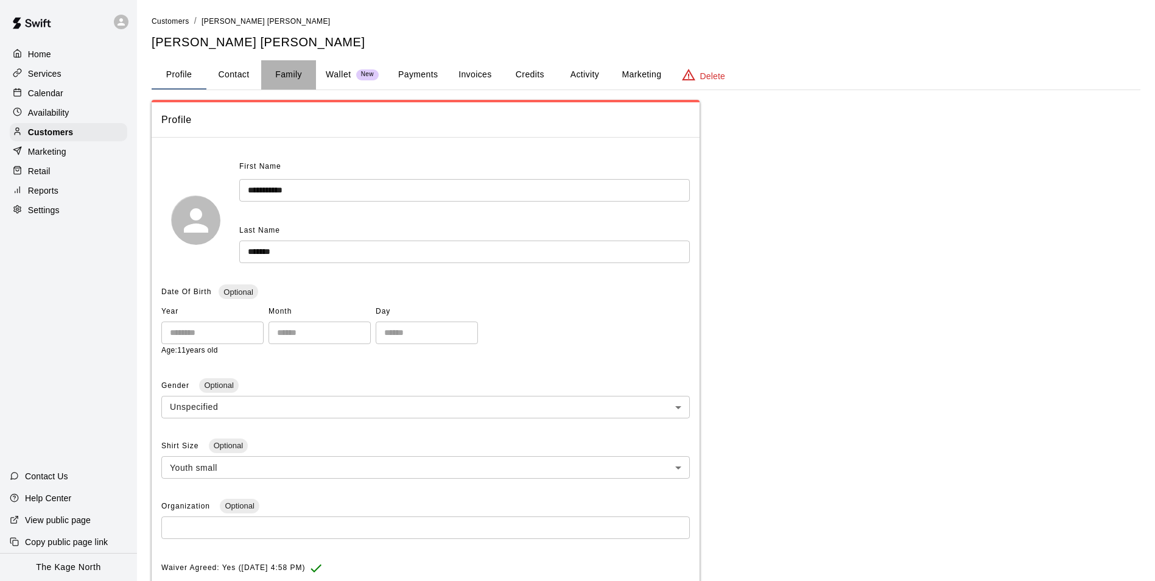
click at [283, 78] on button "Family" at bounding box center [288, 74] width 55 height 29
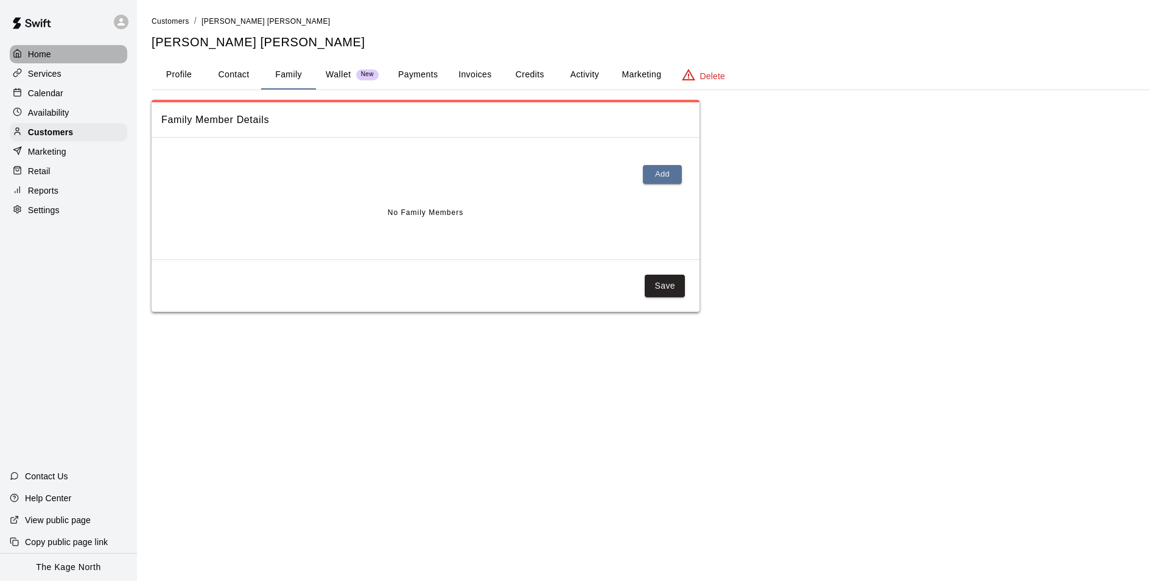
click at [58, 61] on div "Home" at bounding box center [69, 54] width 118 height 18
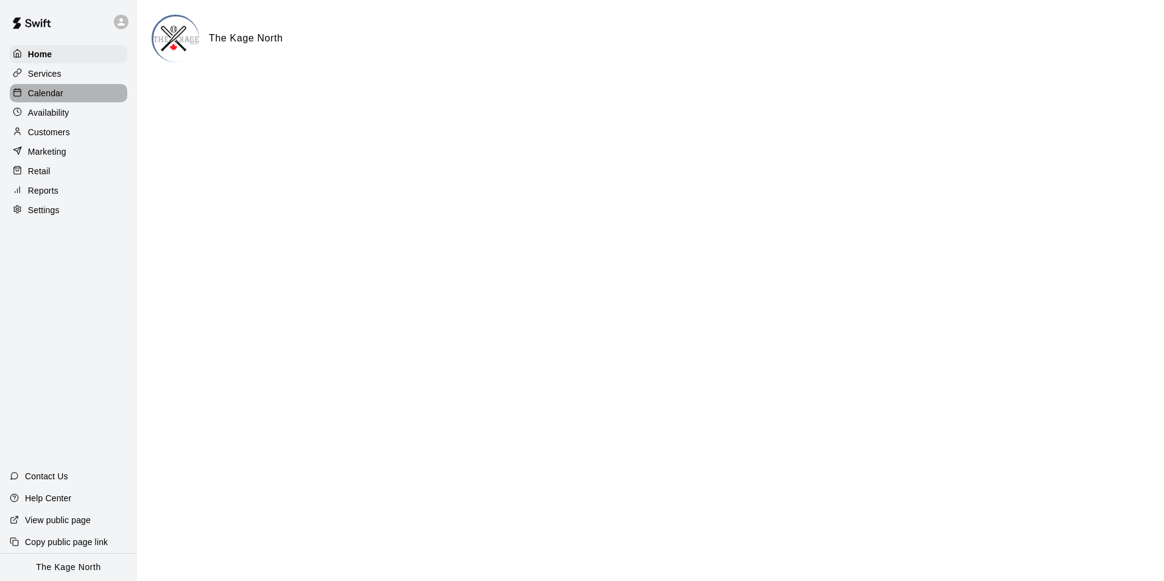
click at [56, 93] on p "Calendar" at bounding box center [45, 93] width 35 height 12
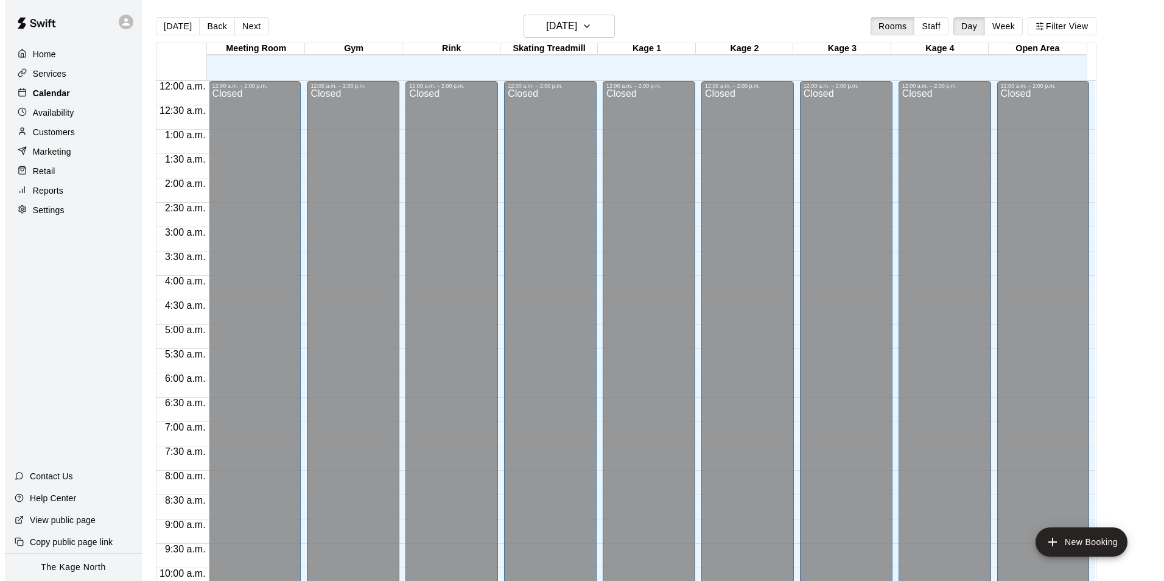
scroll to position [619, 0]
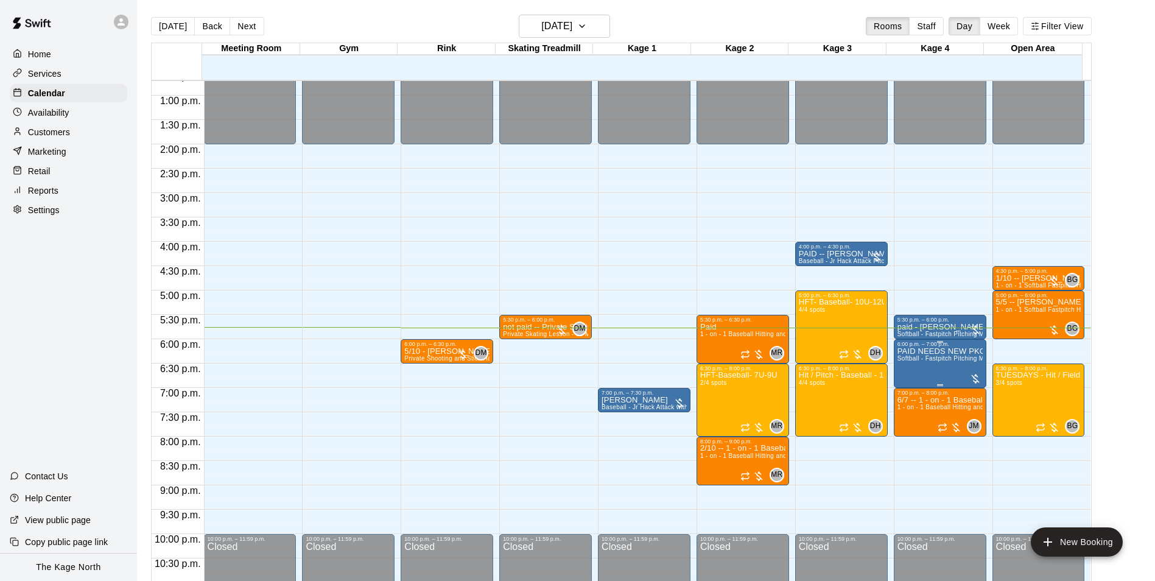
click at [946, 351] on p "PAID NEEDS NEW PKG [PERSON_NAME] [PERSON_NAME]" at bounding box center [940, 351] width 85 height 0
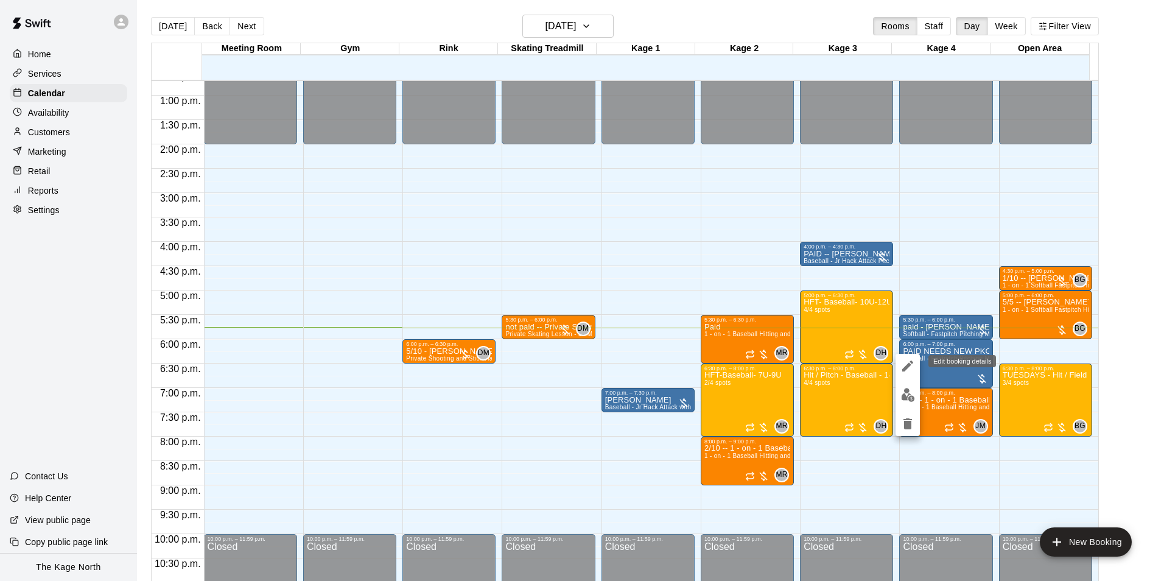
click at [906, 359] on icon "edit" at bounding box center [908, 366] width 15 height 15
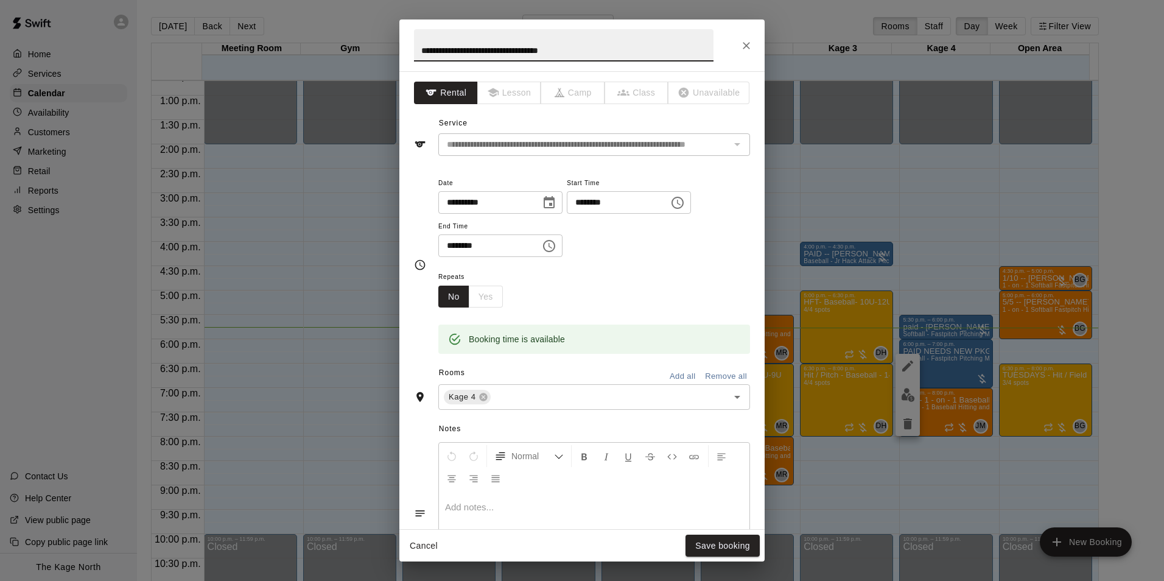
drag, startPoint x: 514, startPoint y: 49, endPoint x: 423, endPoint y: 54, distance: 91.5
click at [423, 54] on input "**********" at bounding box center [564, 45] width 300 height 32
type input "**********"
click at [738, 540] on button "Save booking" at bounding box center [723, 546] width 74 height 23
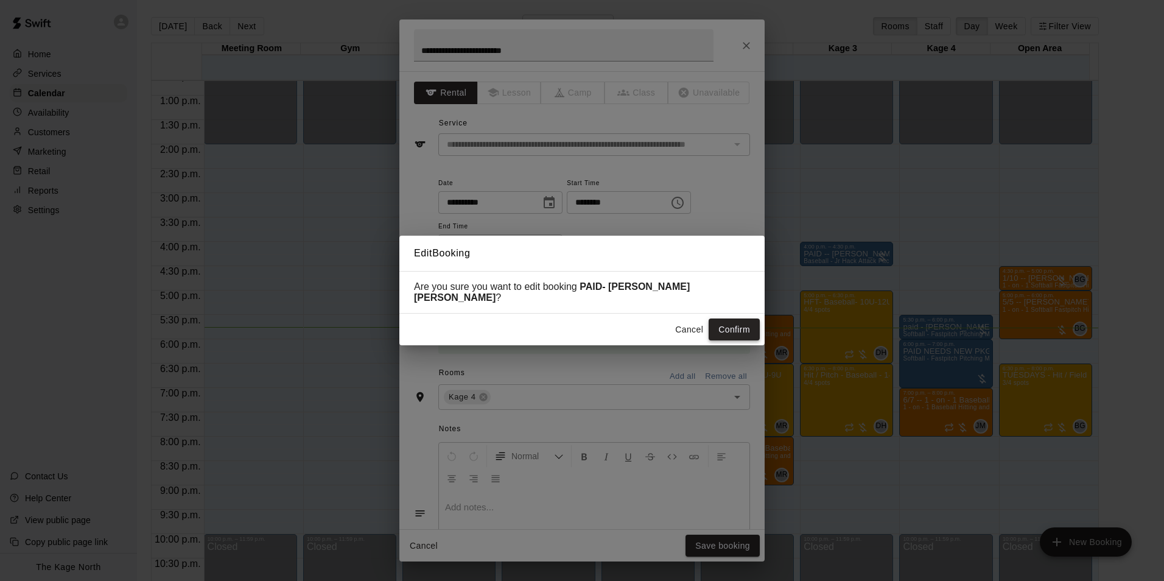
click at [736, 319] on button "Confirm" at bounding box center [734, 330] width 51 height 23
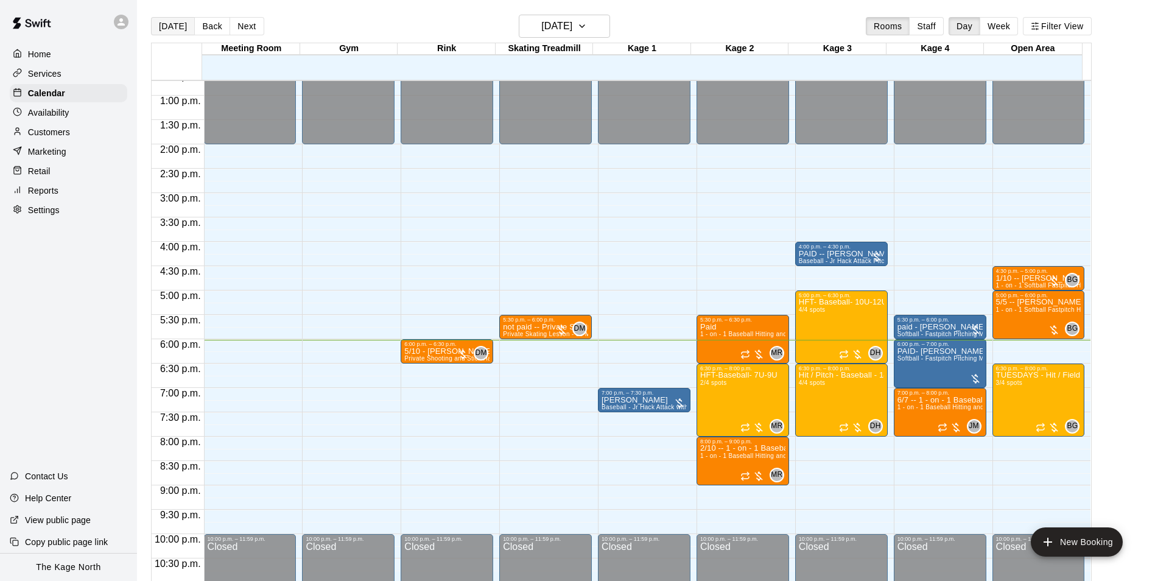
click at [178, 23] on button "[DATE]" at bounding box center [173, 26] width 44 height 18
click at [222, 21] on button "Back" at bounding box center [212, 26] width 36 height 18
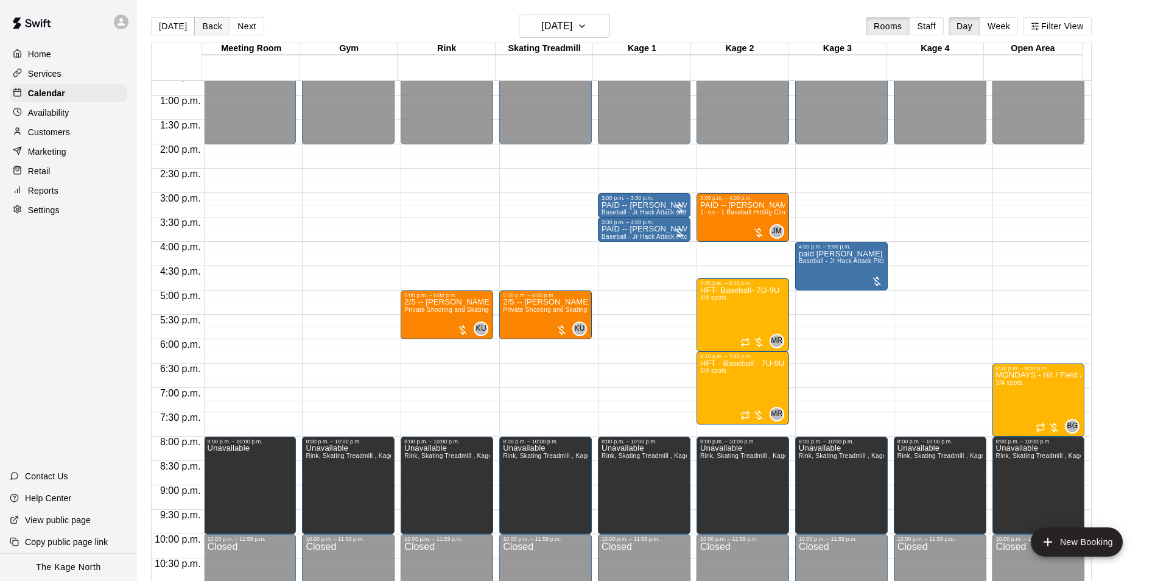
click at [219, 23] on button "Back" at bounding box center [212, 26] width 36 height 18
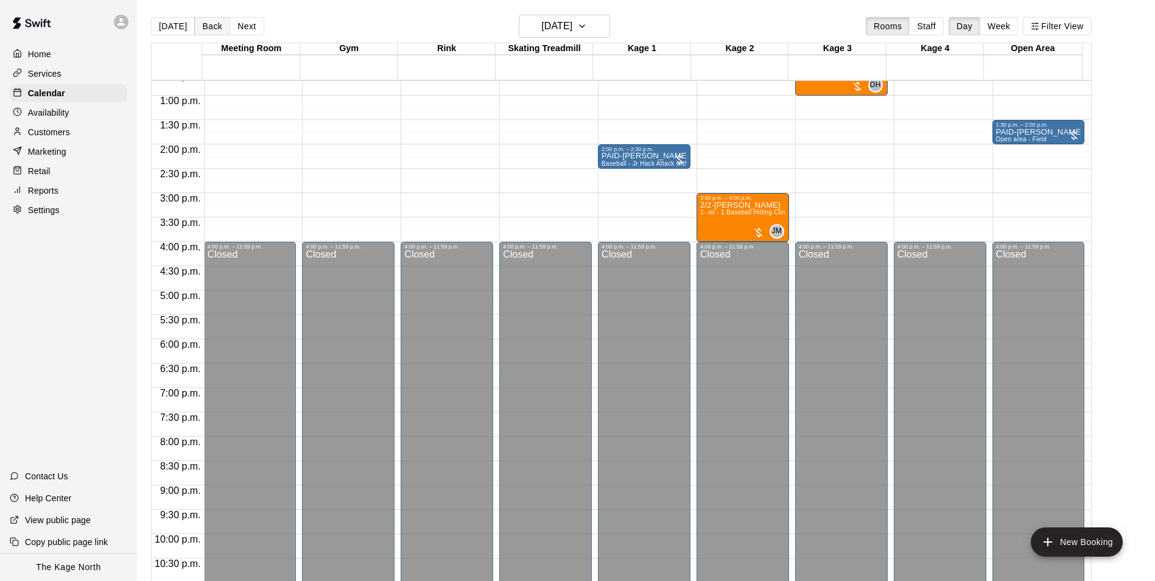
click at [219, 23] on button "Back" at bounding box center [212, 26] width 36 height 18
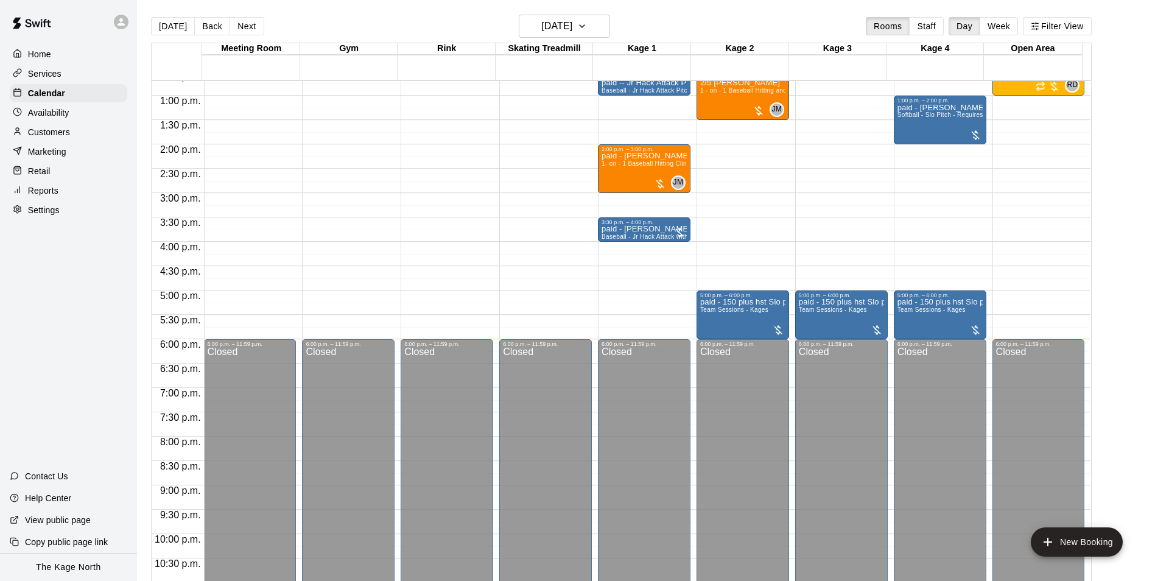
click at [177, 26] on button "[DATE]" at bounding box center [173, 26] width 44 height 18
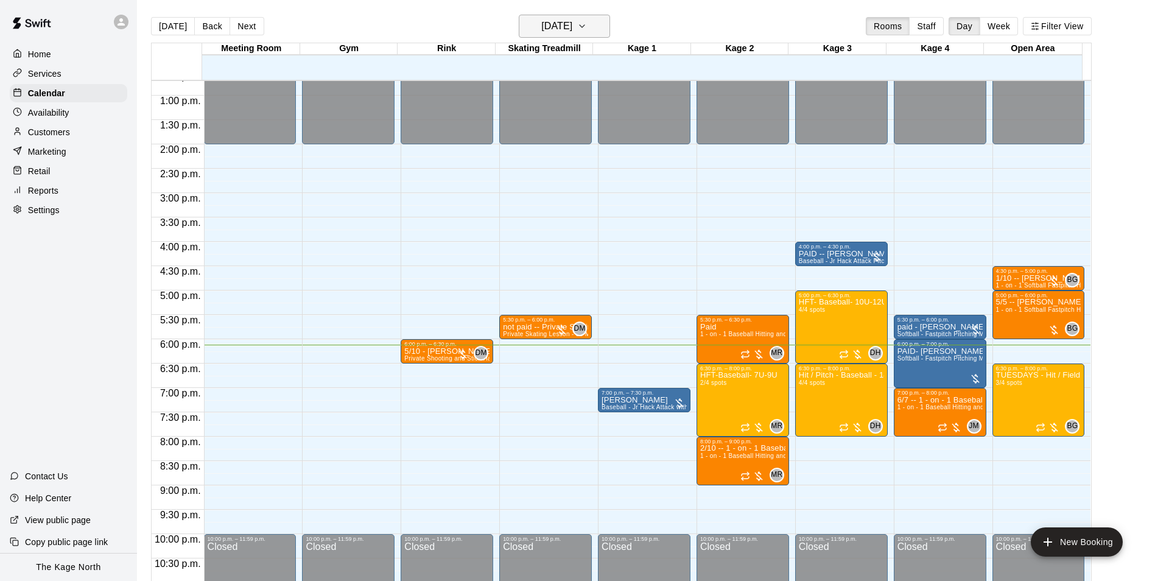
click at [572, 27] on h6 "[DATE]" at bounding box center [556, 26] width 31 height 17
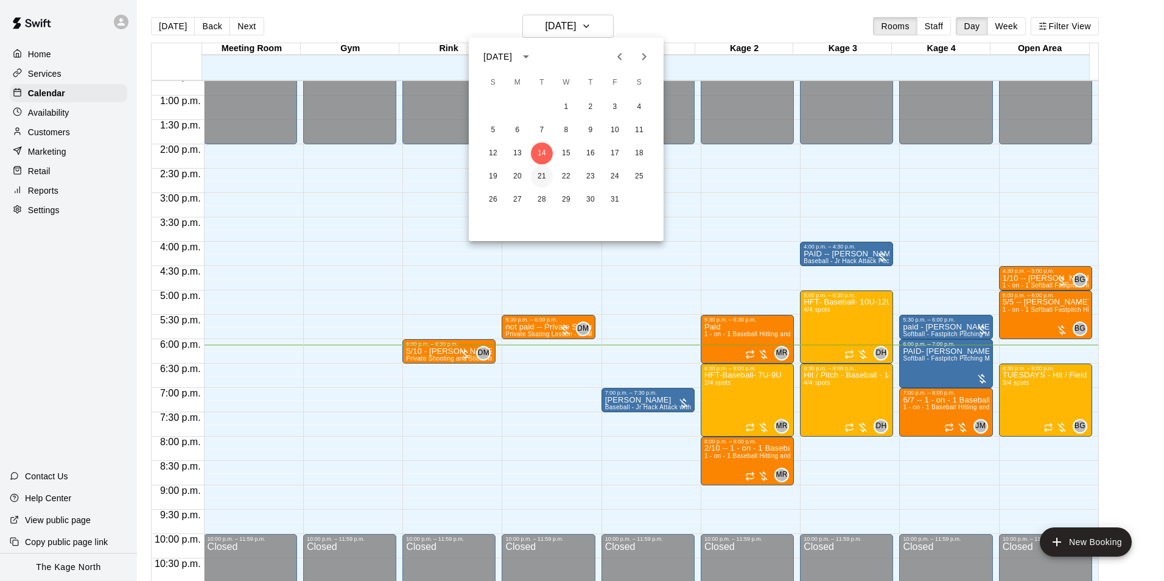
click at [541, 177] on button "21" at bounding box center [542, 177] width 22 height 22
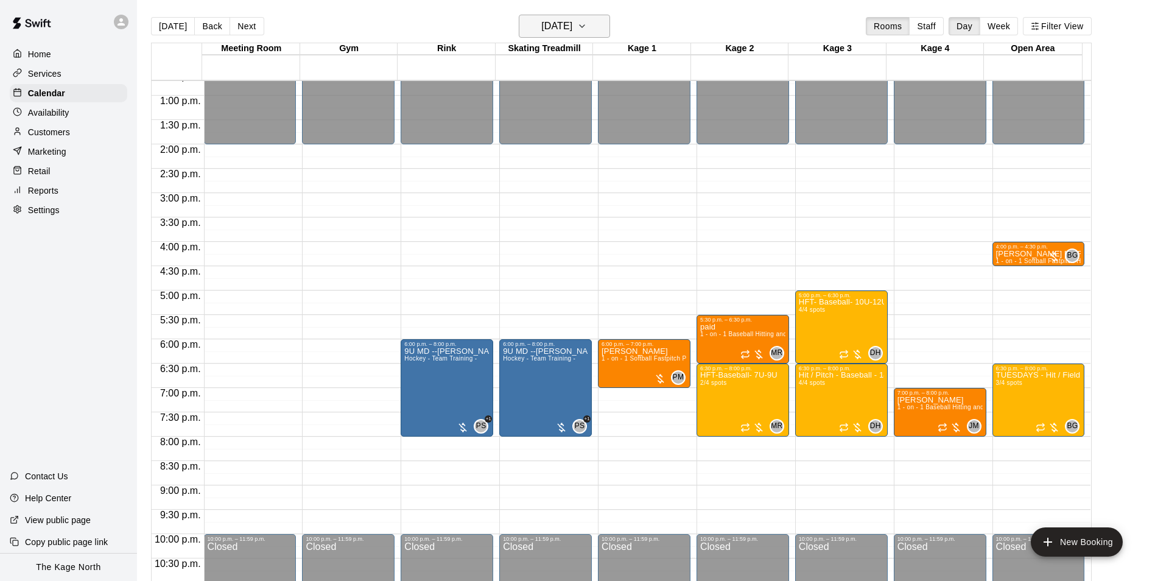
click at [572, 19] on h6 "[DATE]" at bounding box center [556, 26] width 31 height 17
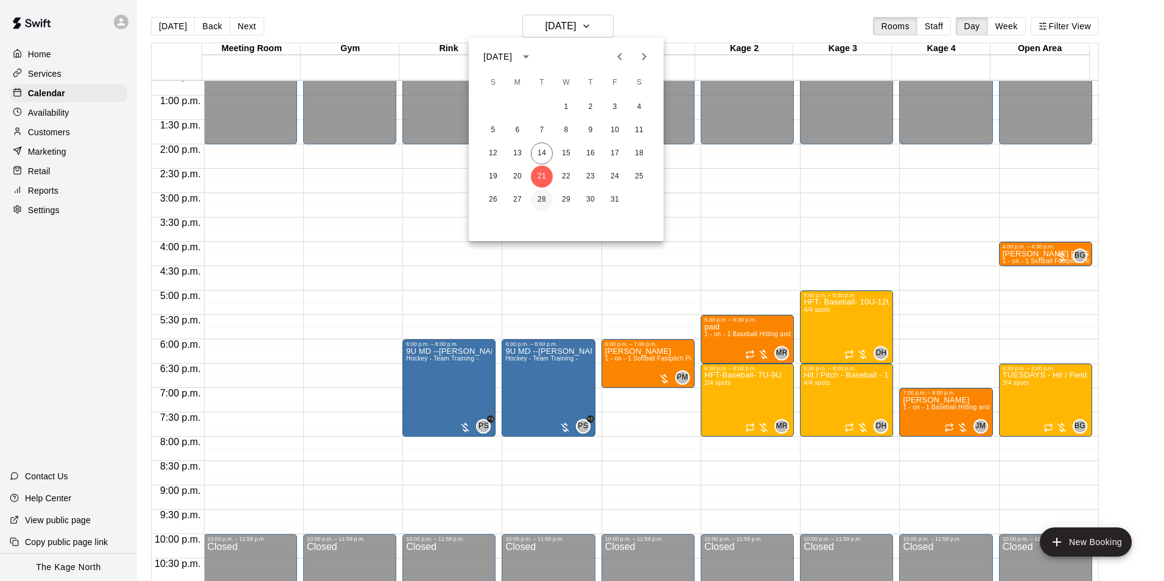
click at [538, 195] on button "28" at bounding box center [542, 200] width 22 height 22
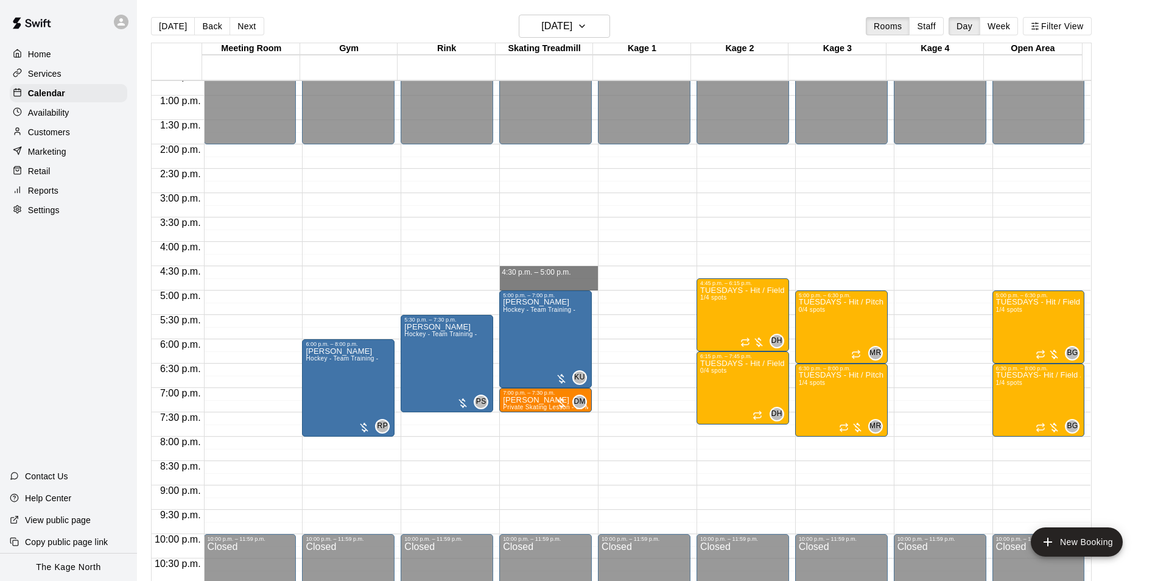
drag, startPoint x: 538, startPoint y: 274, endPoint x: 538, endPoint y: 283, distance: 8.5
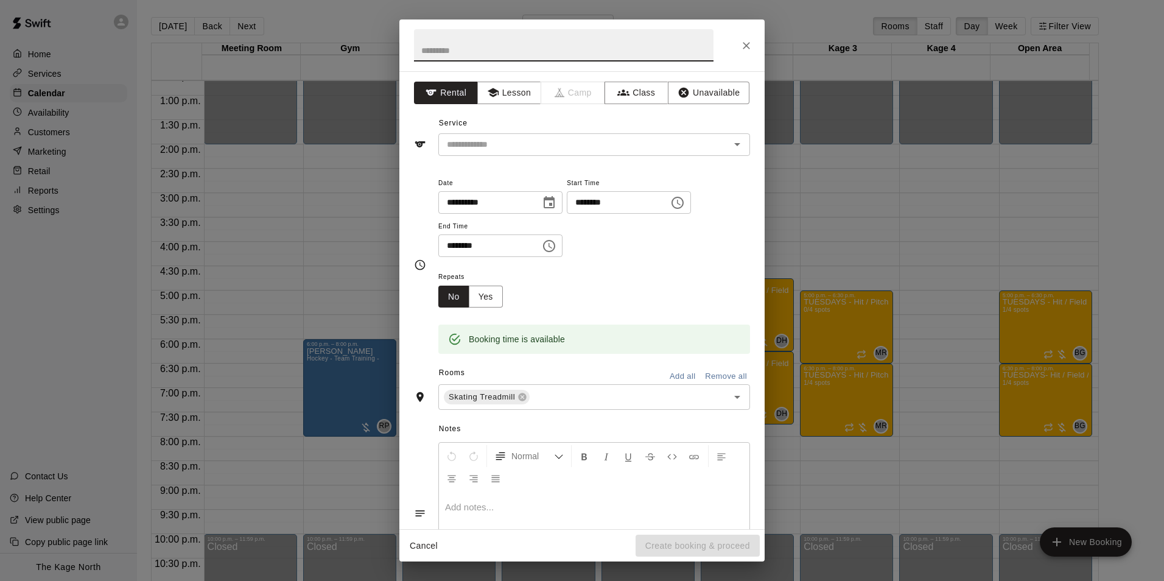
click at [753, 43] on button "Close" at bounding box center [747, 46] width 22 height 22
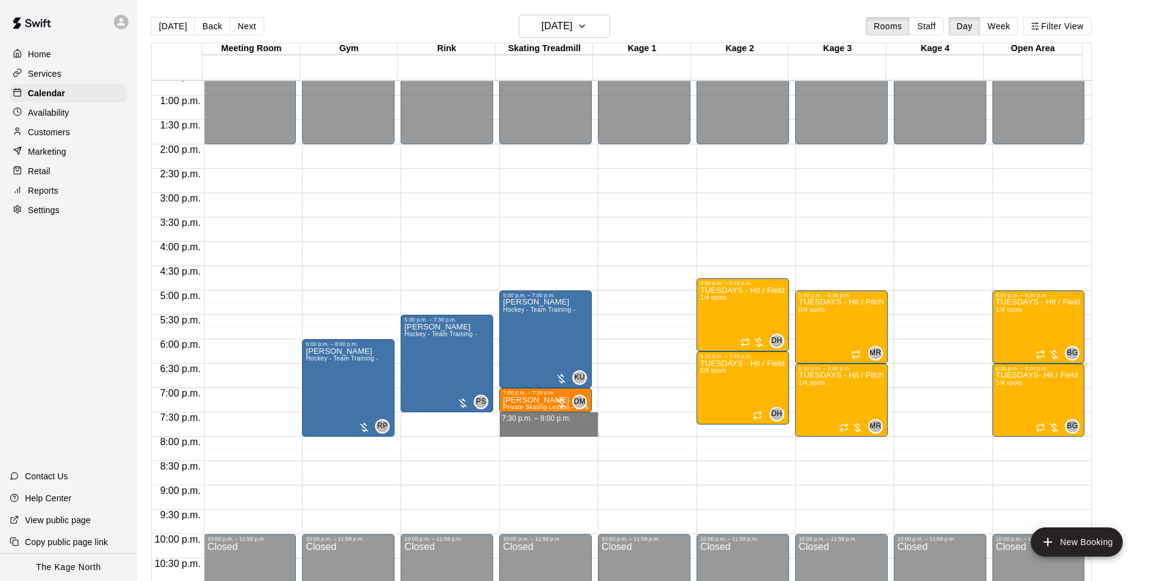
drag, startPoint x: 553, startPoint y: 420, endPoint x: 554, endPoint y: 426, distance: 6.1
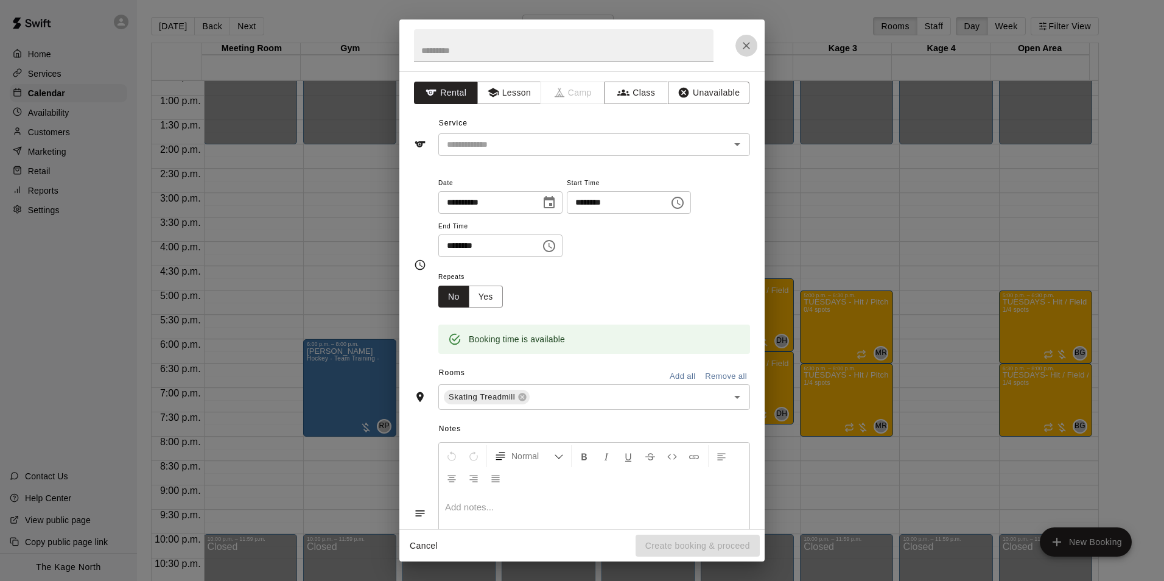
drag, startPoint x: 750, startPoint y: 43, endPoint x: 723, endPoint y: 51, distance: 27.8
click at [750, 43] on icon "Close" at bounding box center [747, 46] width 12 height 12
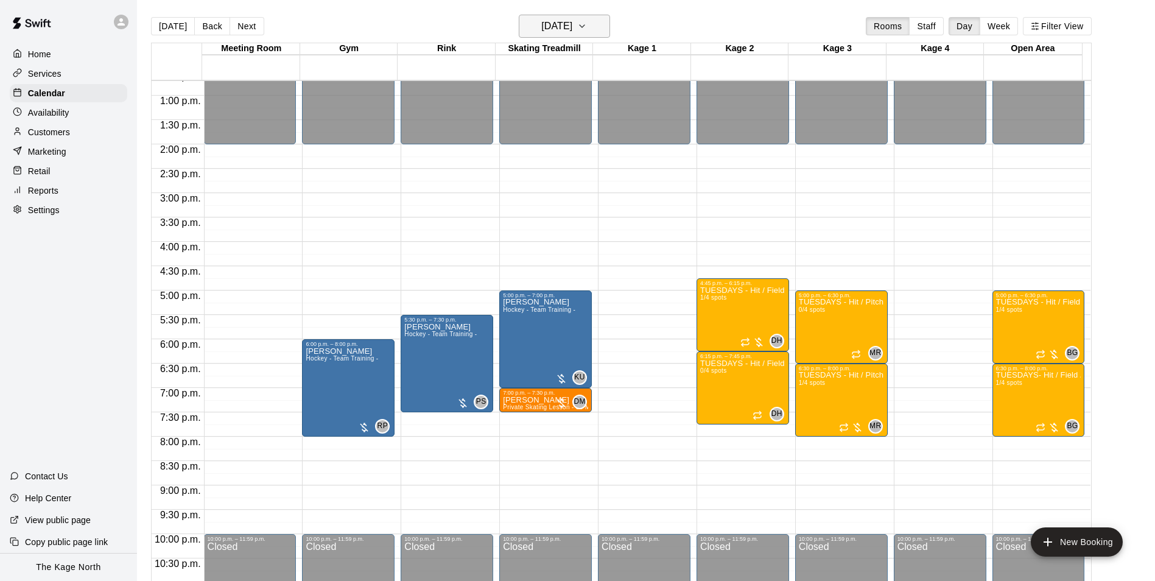
click at [567, 30] on h6 "[DATE]" at bounding box center [556, 26] width 31 height 17
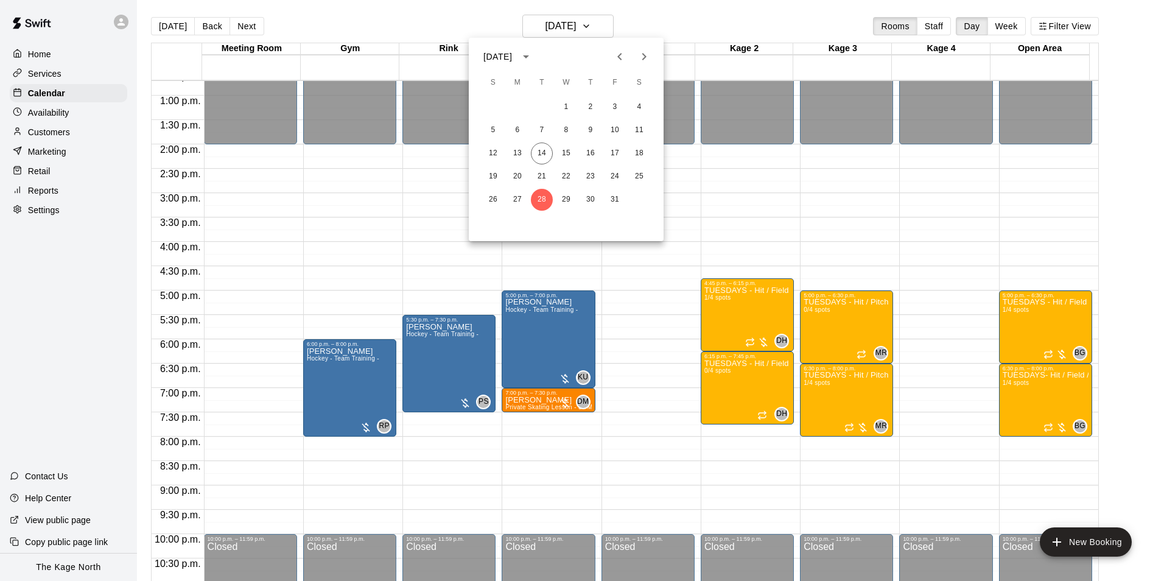
click at [639, 57] on icon "Next month" at bounding box center [644, 56] width 15 height 15
click at [619, 58] on icon "Previous month" at bounding box center [620, 56] width 4 height 7
click at [546, 129] on button "9" at bounding box center [542, 130] width 22 height 22
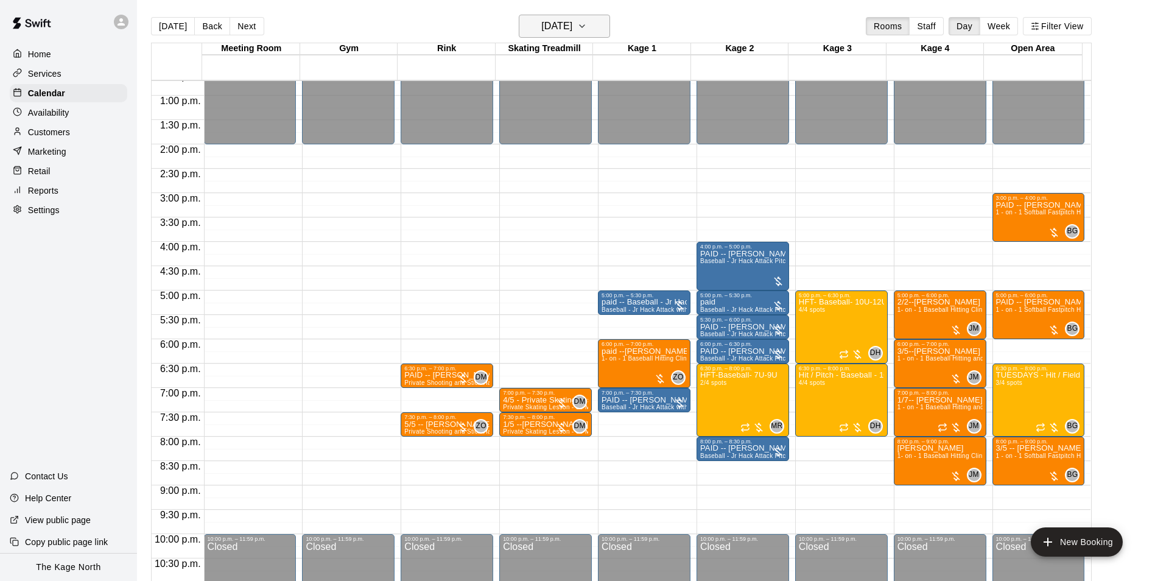
click at [580, 17] on button "[DATE]" at bounding box center [564, 26] width 91 height 23
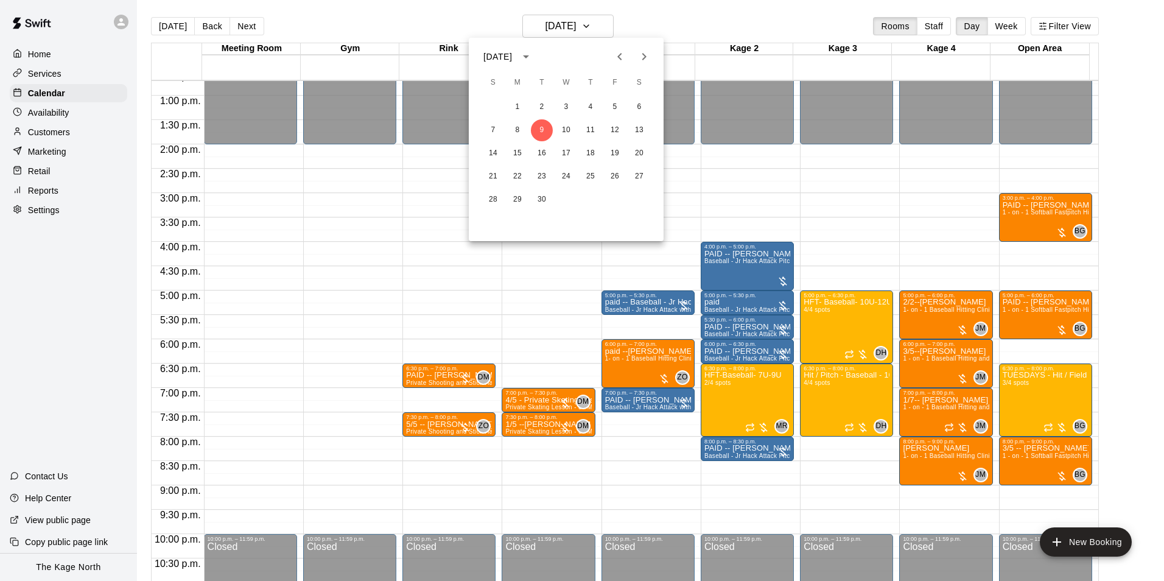
click at [640, 60] on icon "Next month" at bounding box center [644, 56] width 15 height 15
click at [546, 195] on button "28" at bounding box center [542, 200] width 22 height 22
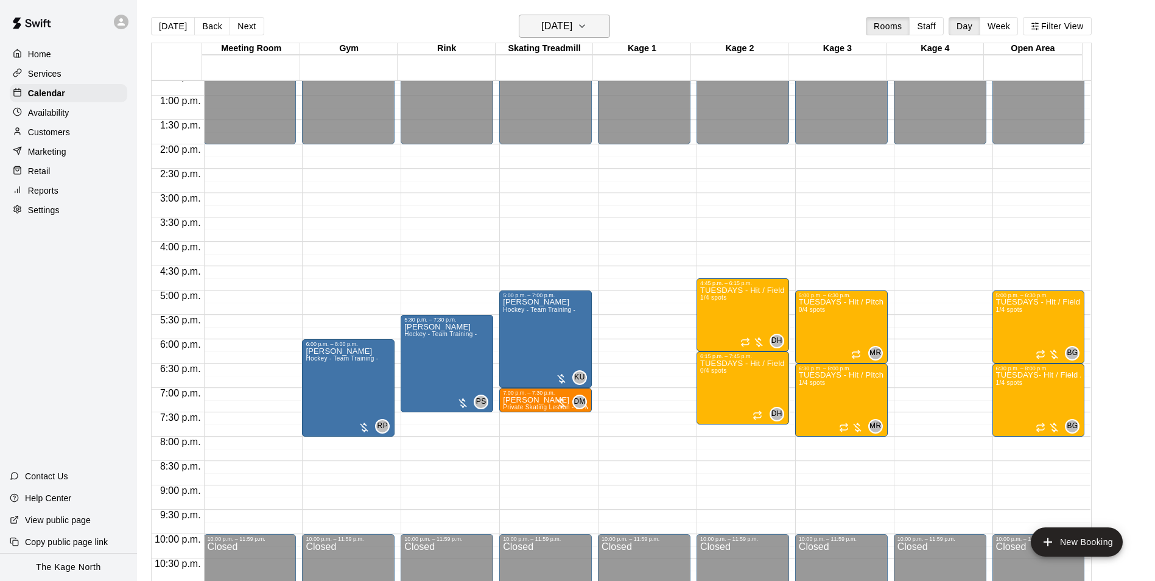
click at [587, 32] on icon "button" at bounding box center [582, 26] width 10 height 15
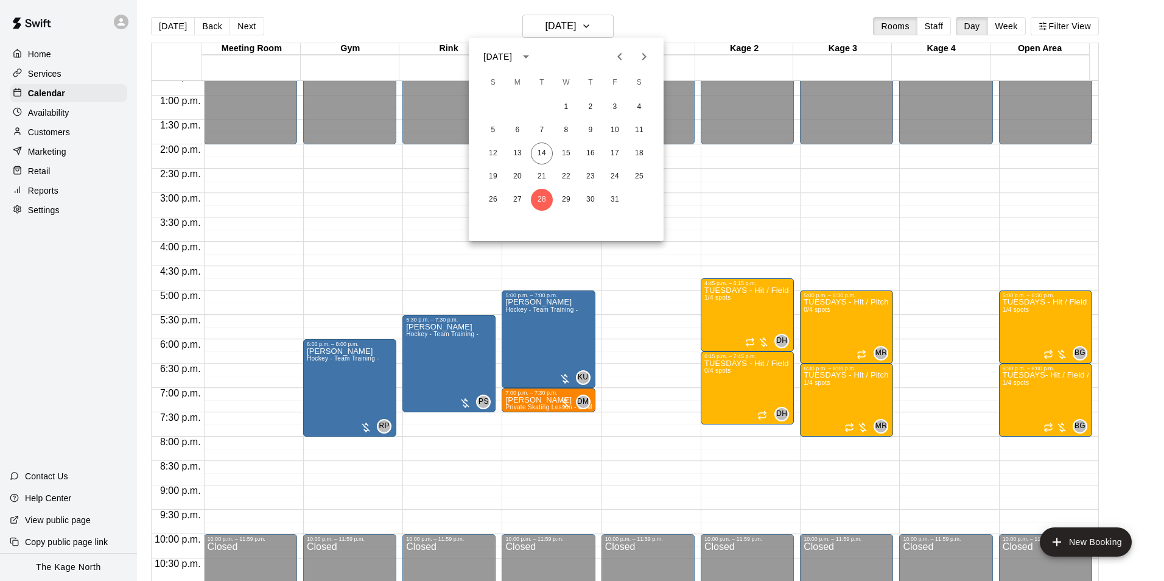
click at [636, 55] on button "Next month" at bounding box center [644, 56] width 24 height 24
click at [541, 152] on button "11" at bounding box center [542, 154] width 22 height 22
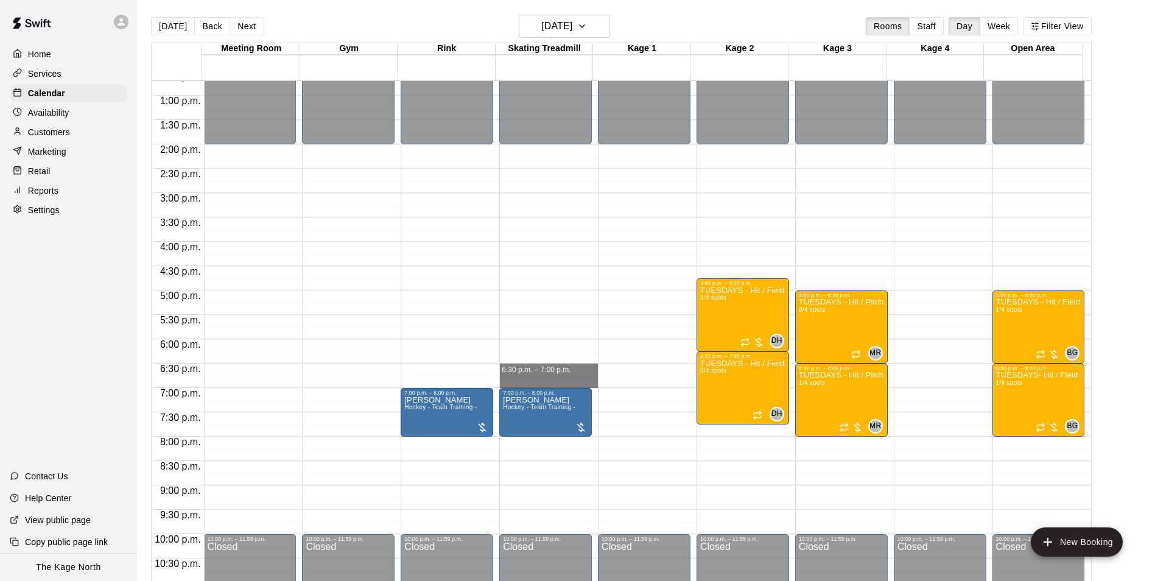
drag, startPoint x: 541, startPoint y: 368, endPoint x: 543, endPoint y: 379, distance: 11.2
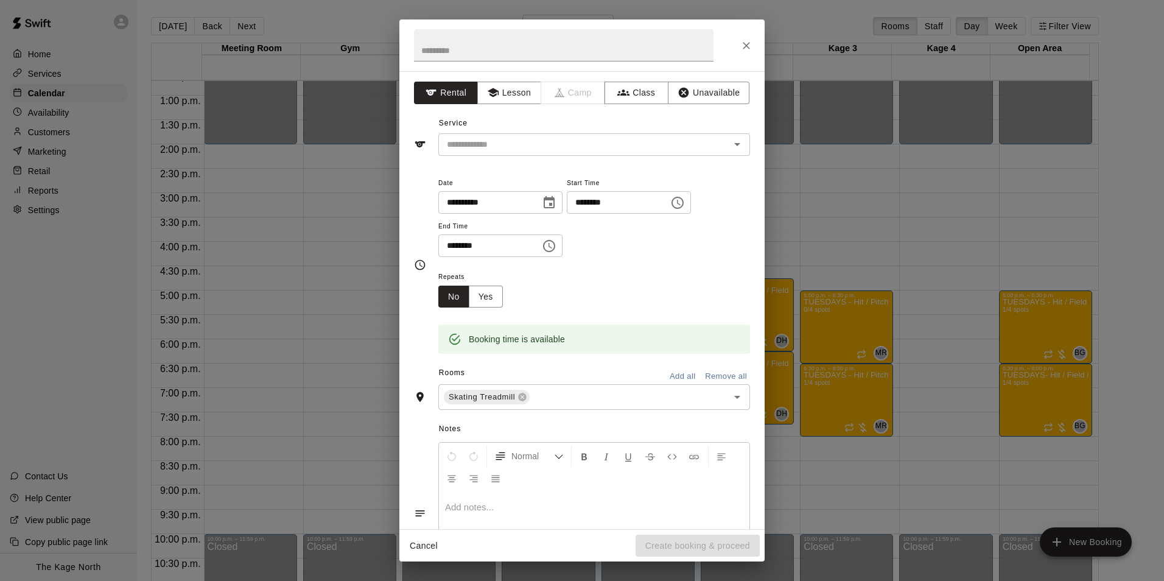
click at [573, 157] on div "**********" at bounding box center [582, 300] width 365 height 458
click at [577, 150] on input "text" at bounding box center [576, 144] width 269 height 15
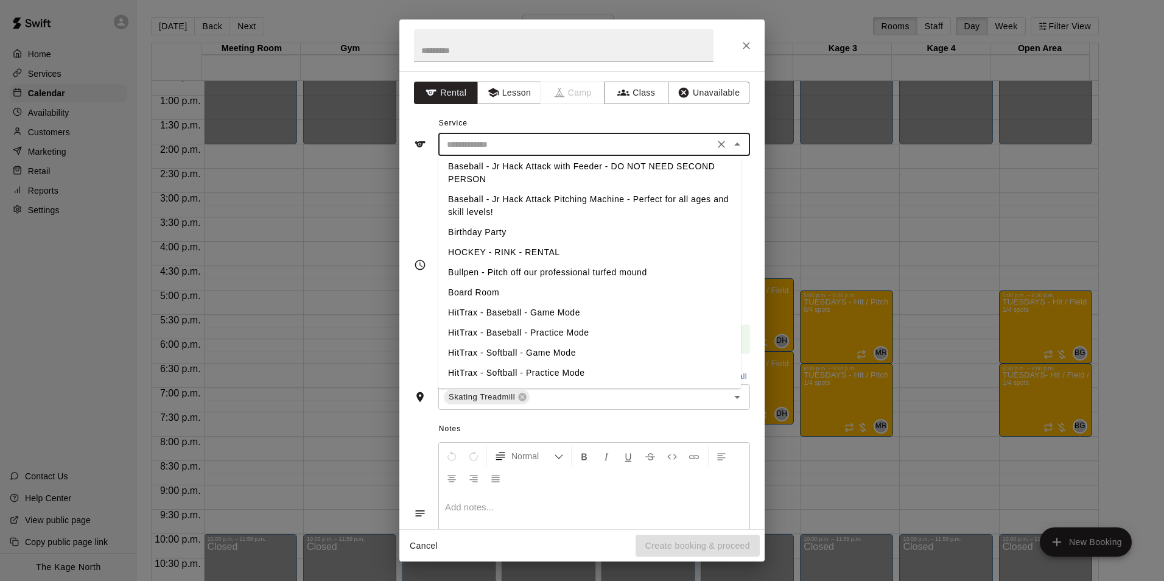
scroll to position [0, 0]
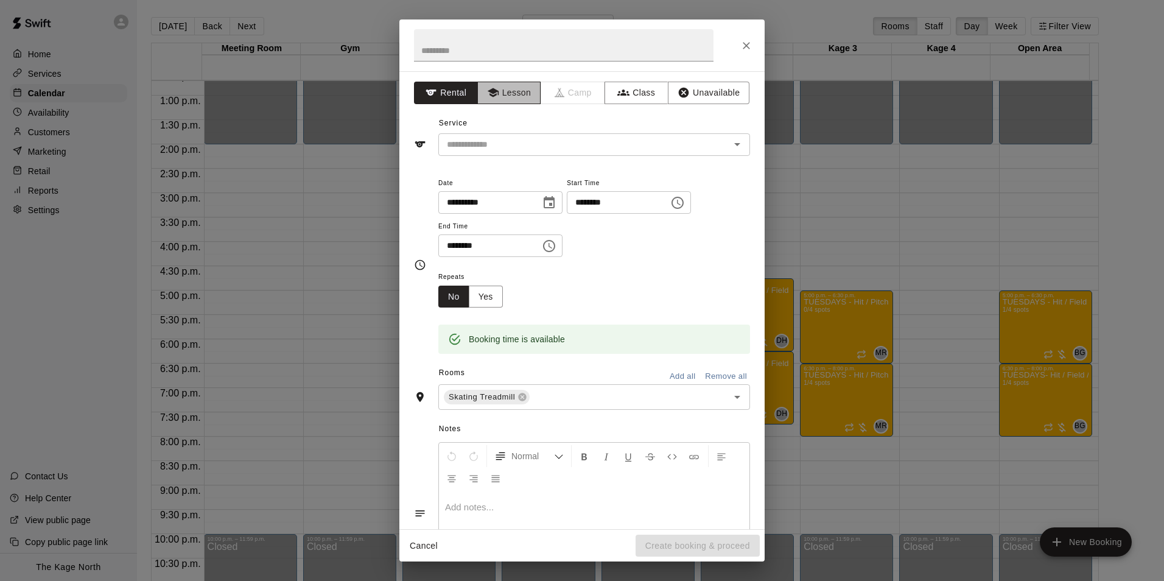
click at [509, 93] on button "Lesson" at bounding box center [509, 93] width 64 height 23
click at [597, 145] on input "text" at bounding box center [576, 144] width 269 height 15
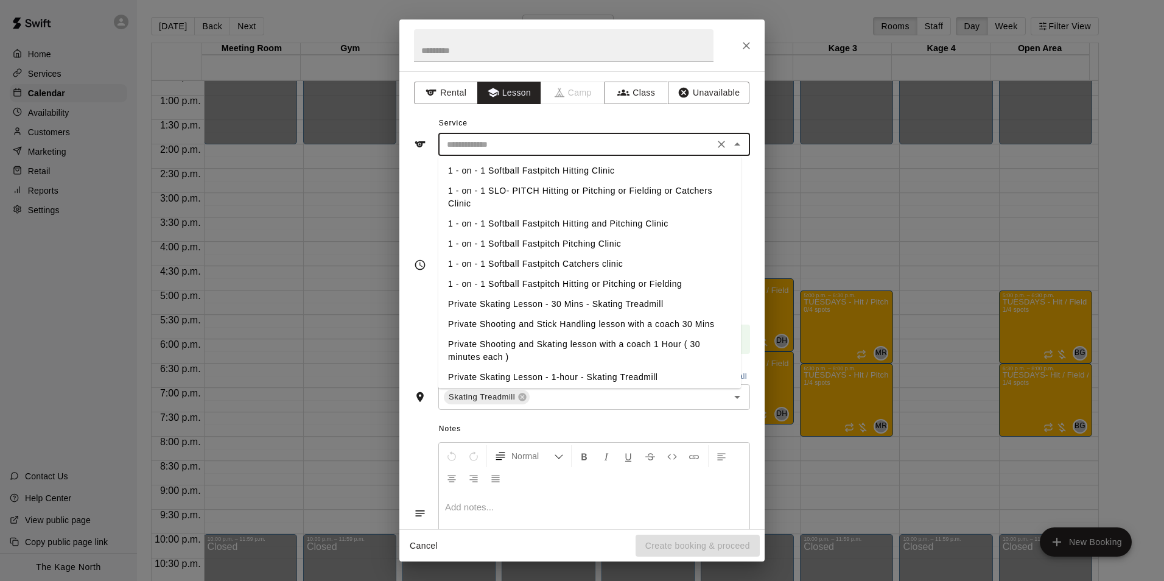
scroll to position [122, 0]
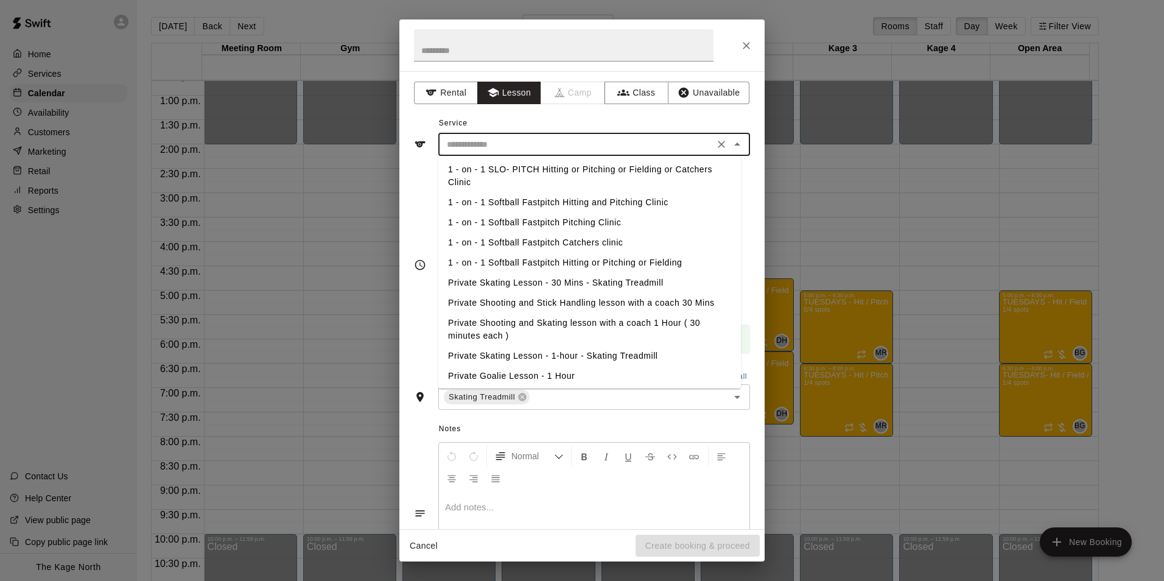
click at [586, 277] on li "Private Skating Lesson - 30 Mins - Skating Treadmill" at bounding box center [589, 283] width 303 height 20
type input "**********"
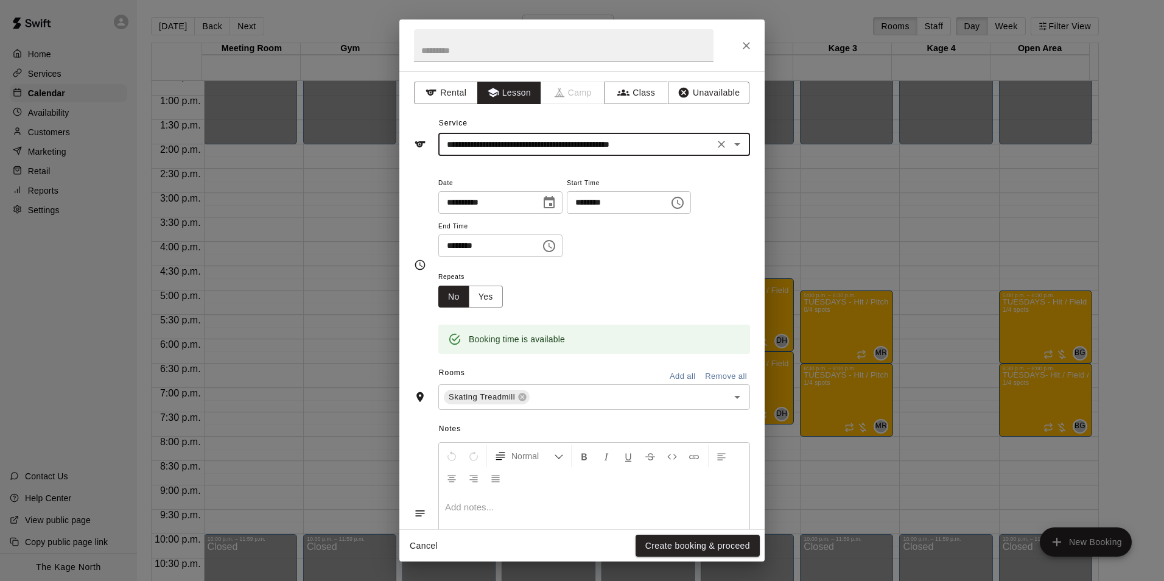
drag, startPoint x: 703, startPoint y: 543, endPoint x: 715, endPoint y: 524, distance: 22.0
click at [703, 543] on button "Create booking & proceed" at bounding box center [698, 546] width 124 height 23
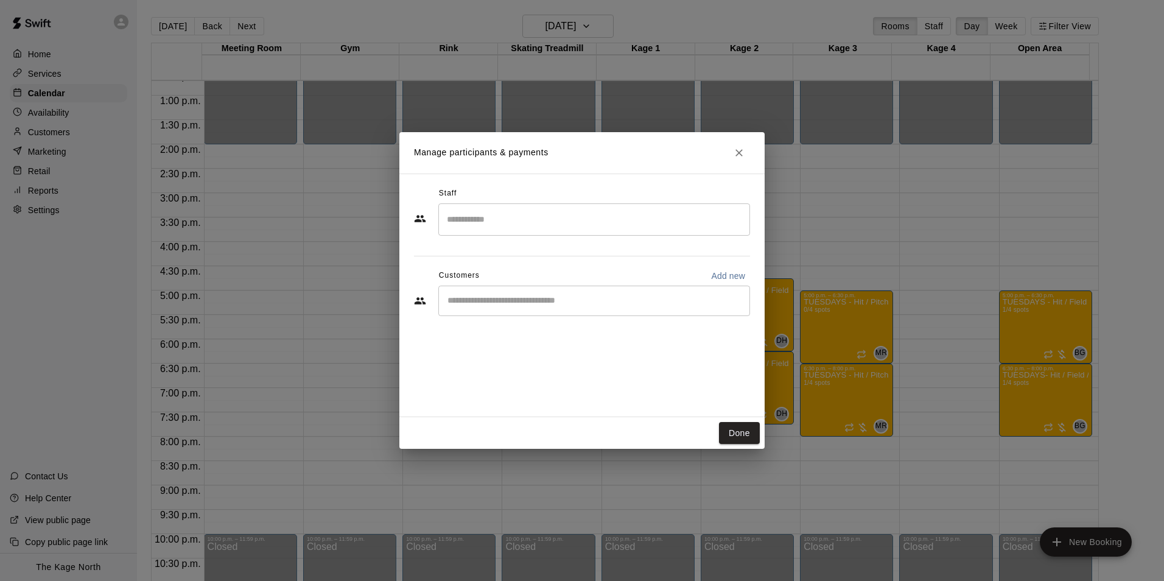
click at [523, 224] on input "Search staff" at bounding box center [594, 219] width 301 height 21
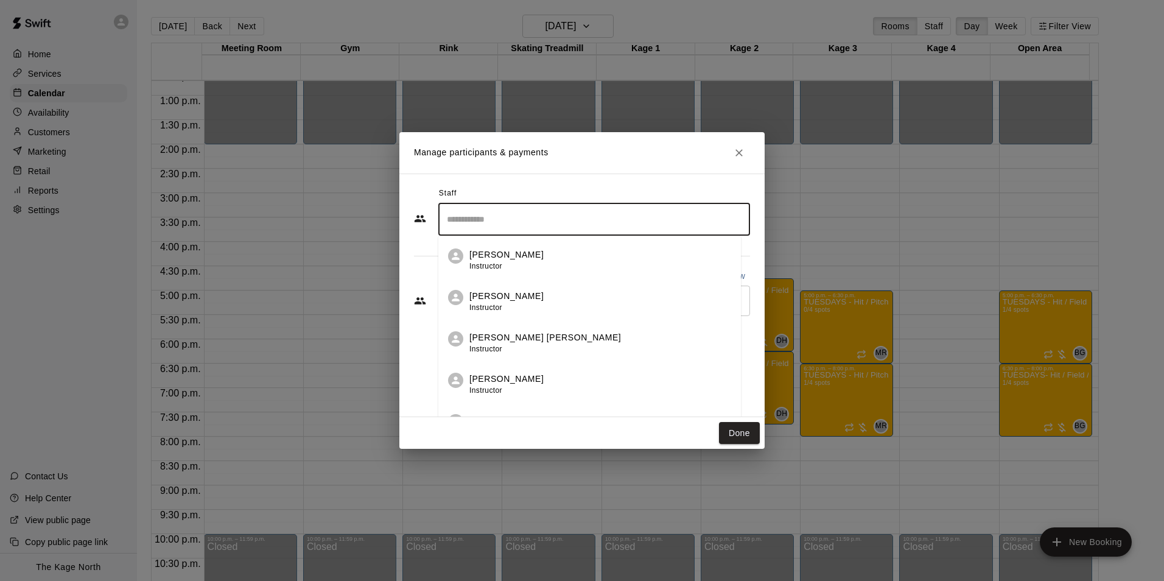
click at [590, 189] on div "Staff" at bounding box center [582, 193] width 336 height 19
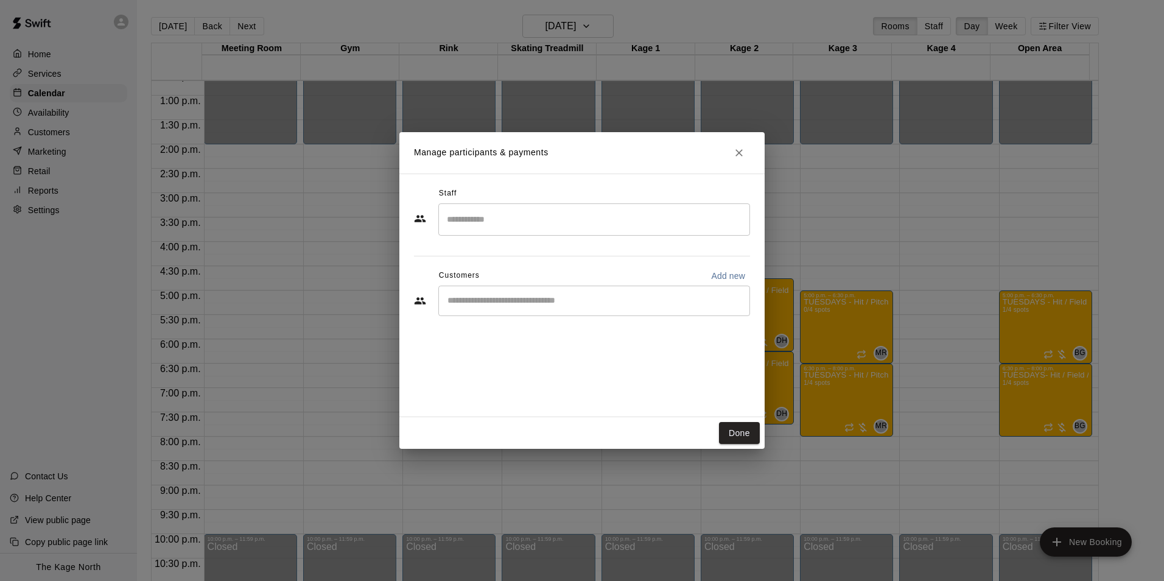
click at [516, 311] on div "​" at bounding box center [594, 301] width 312 height 30
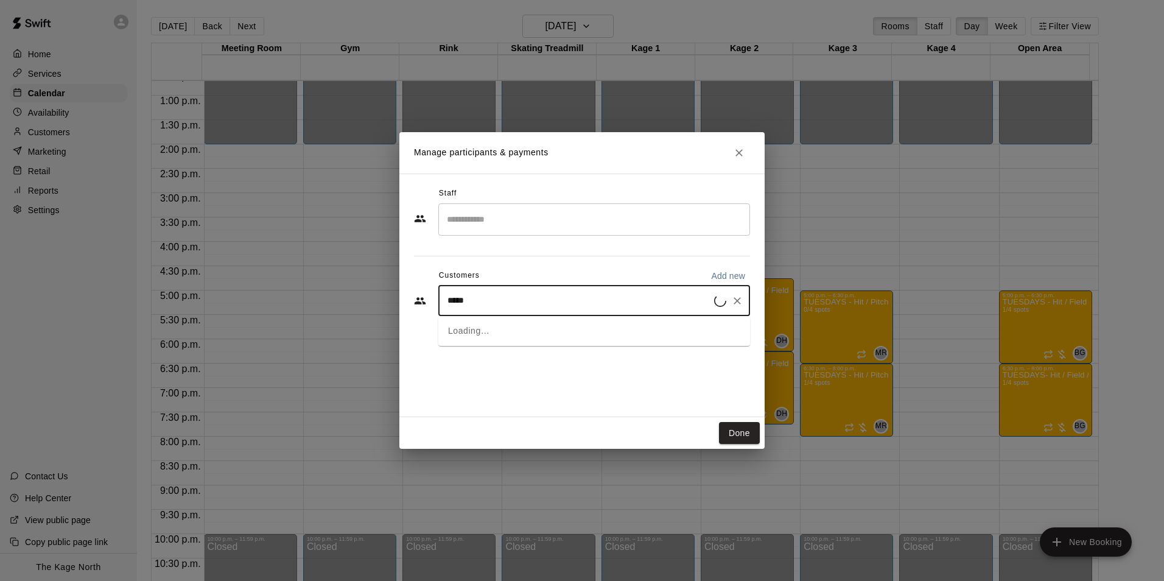
type input "******"
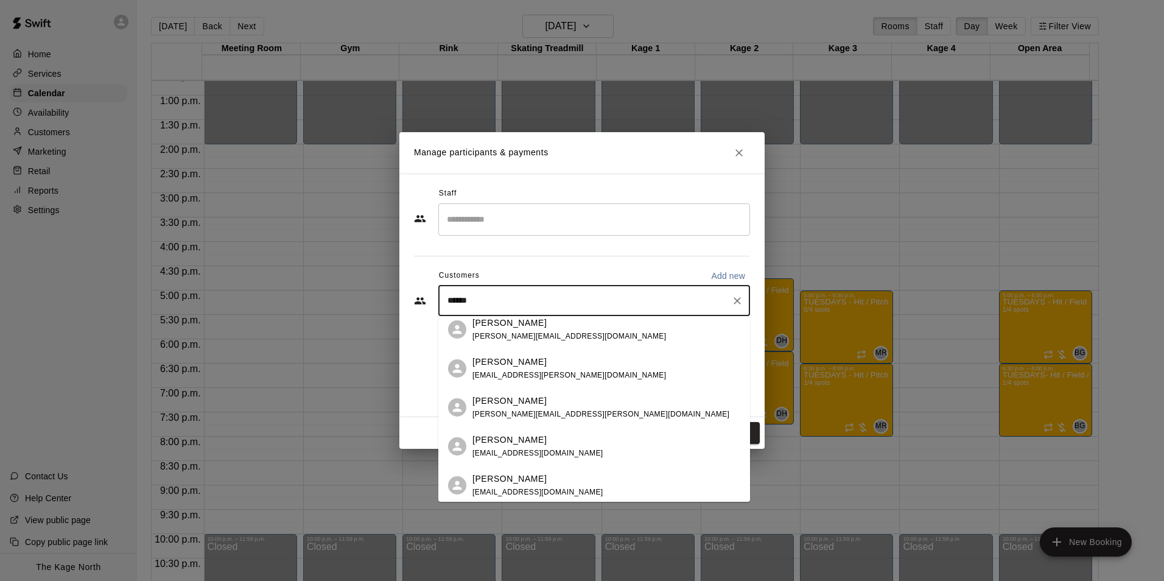
scroll to position [183, 0]
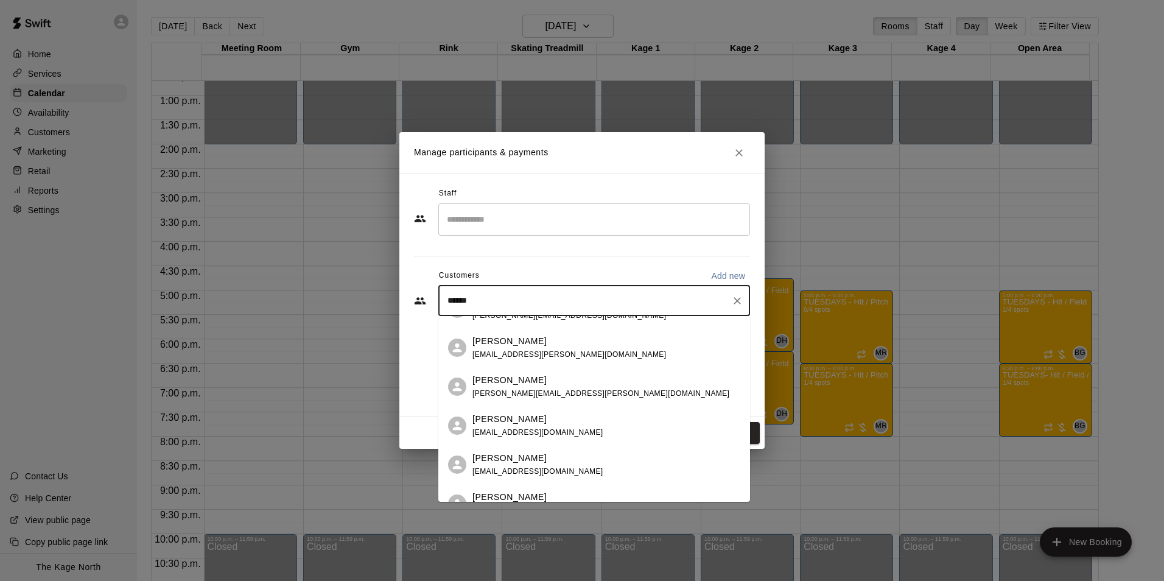
click at [552, 423] on div "[PERSON_NAME]" at bounding box center [538, 419] width 131 height 13
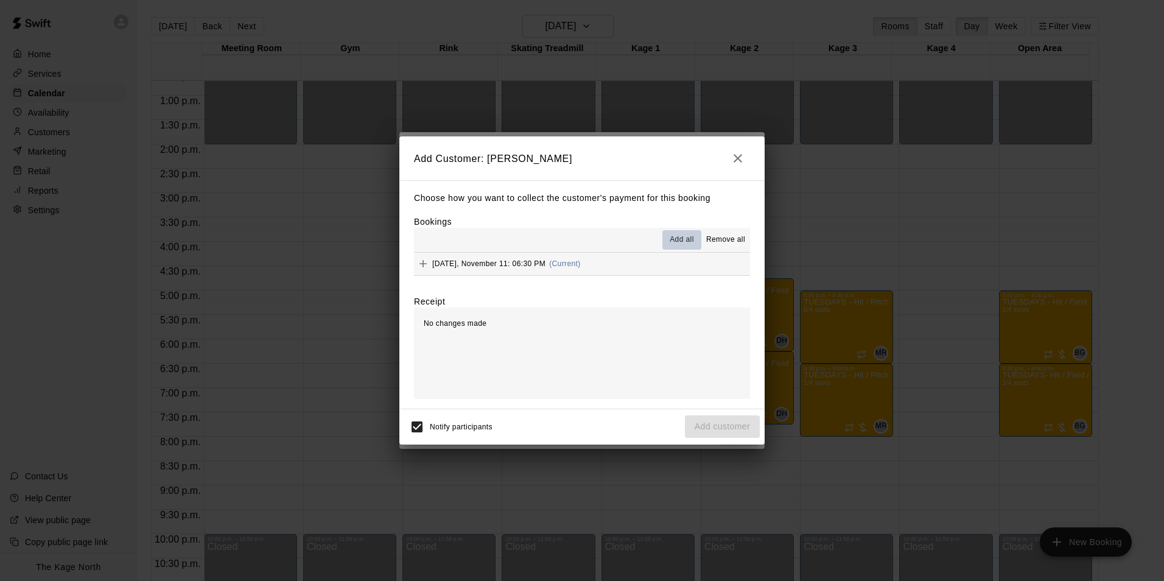
click at [685, 238] on span "Add all" at bounding box center [682, 240] width 24 height 12
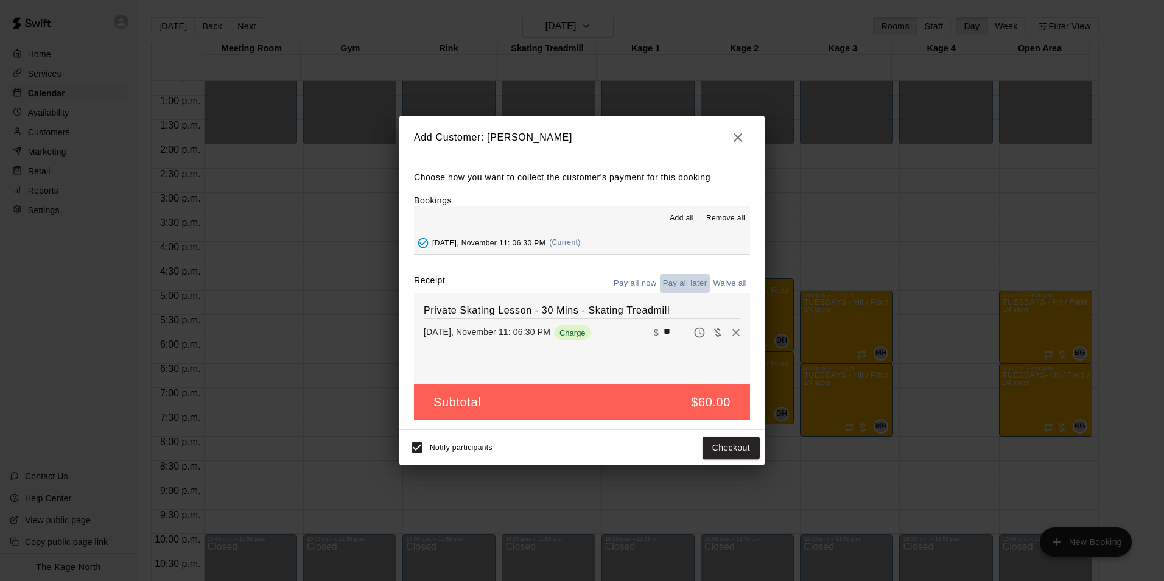
click at [700, 283] on button "Pay all later" at bounding box center [685, 283] width 51 height 19
click at [721, 442] on button "Add customer" at bounding box center [722, 448] width 75 height 23
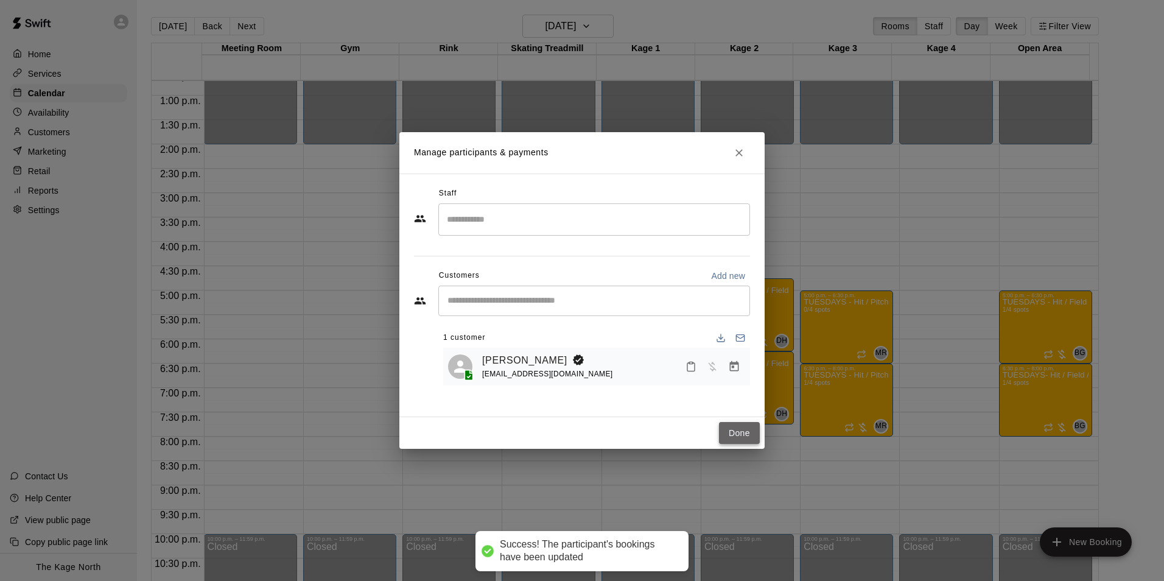
click at [736, 434] on button "Done" at bounding box center [739, 433] width 41 height 23
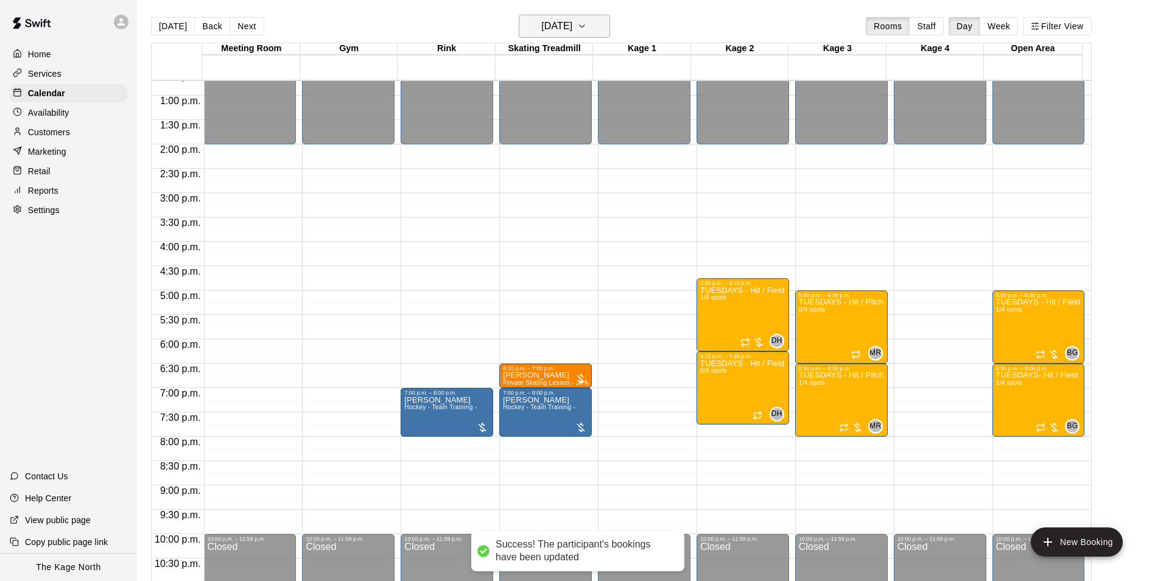
click at [572, 21] on h6 "[DATE]" at bounding box center [556, 26] width 31 height 17
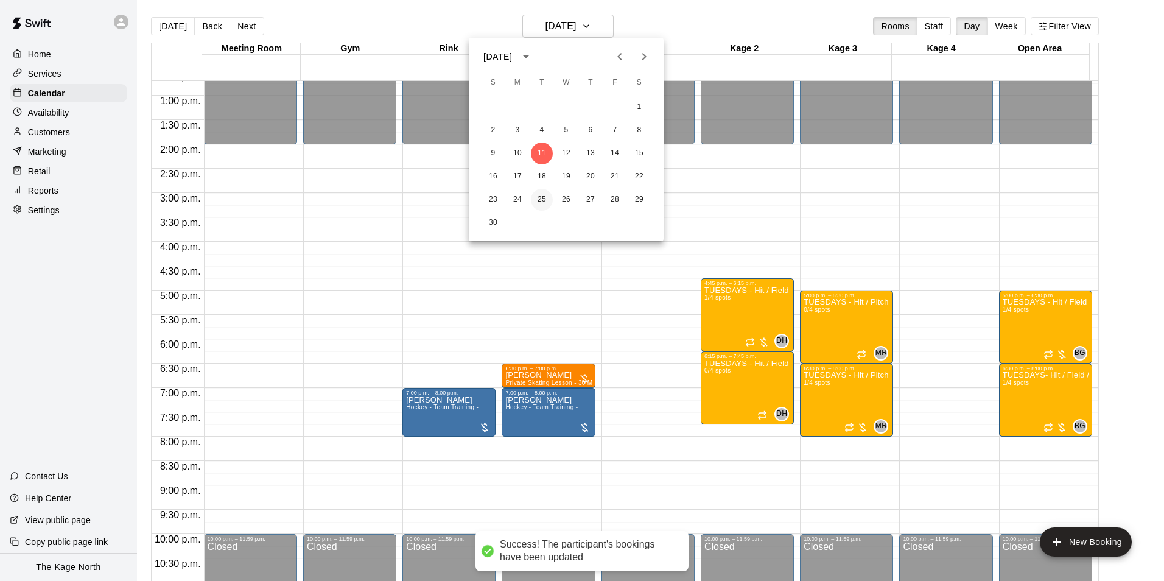
click at [541, 192] on button "25" at bounding box center [542, 200] width 22 height 22
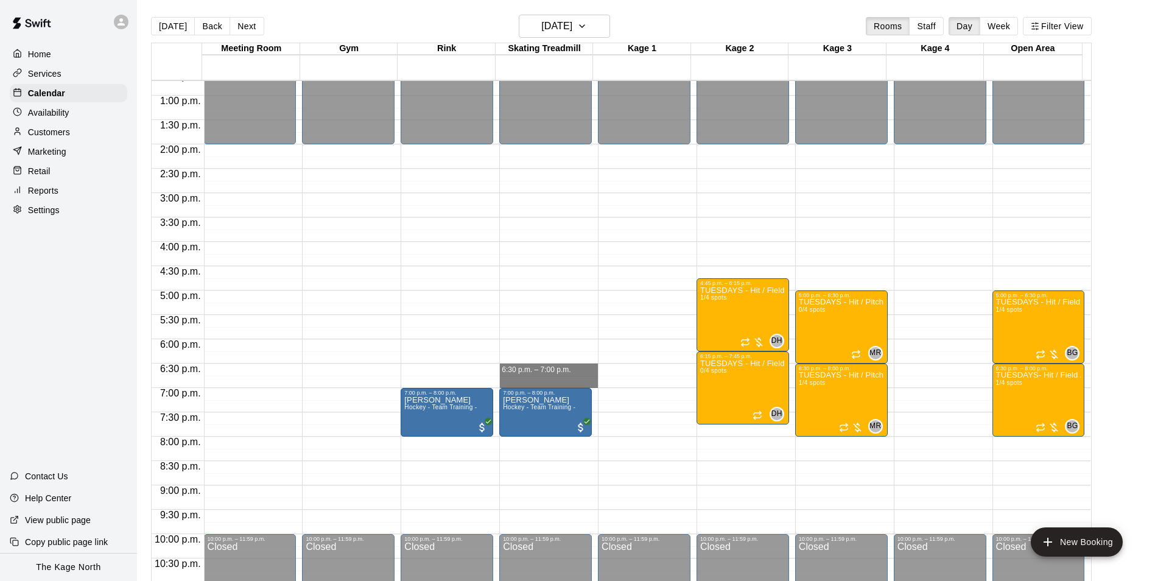
drag, startPoint x: 552, startPoint y: 371, endPoint x: 554, endPoint y: 387, distance: 15.9
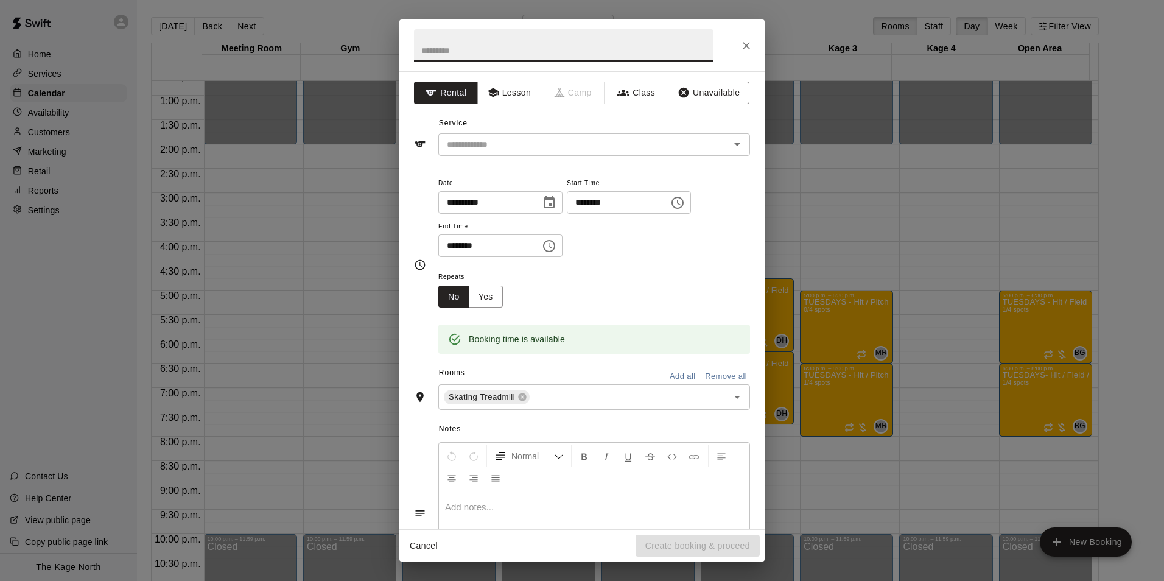
click at [753, 49] on button "Close" at bounding box center [747, 46] width 22 height 22
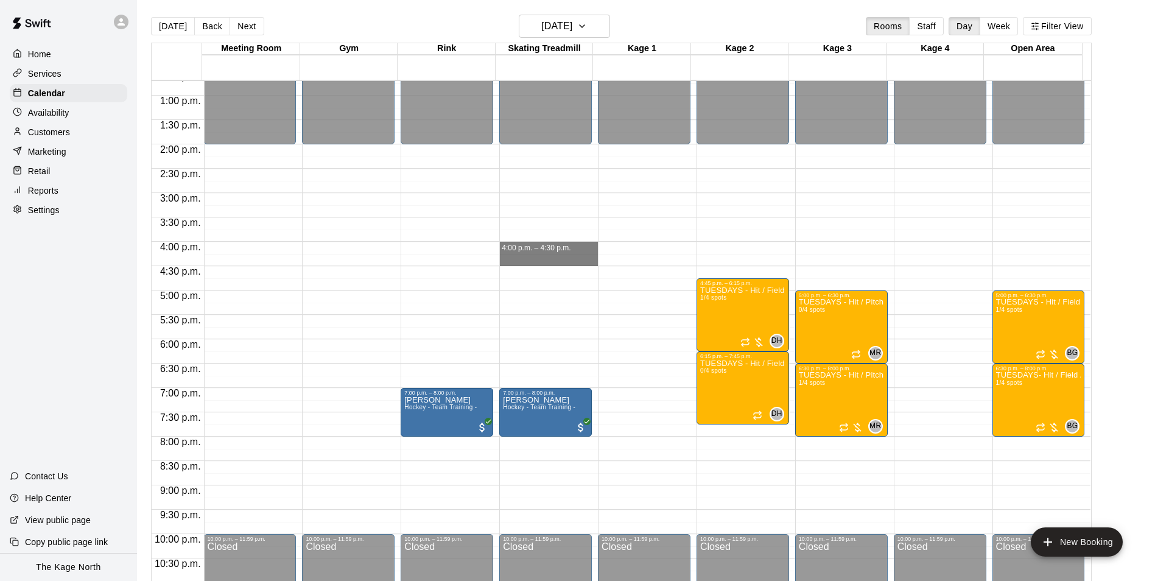
drag, startPoint x: 556, startPoint y: 249, endPoint x: 556, endPoint y: 259, distance: 9.7
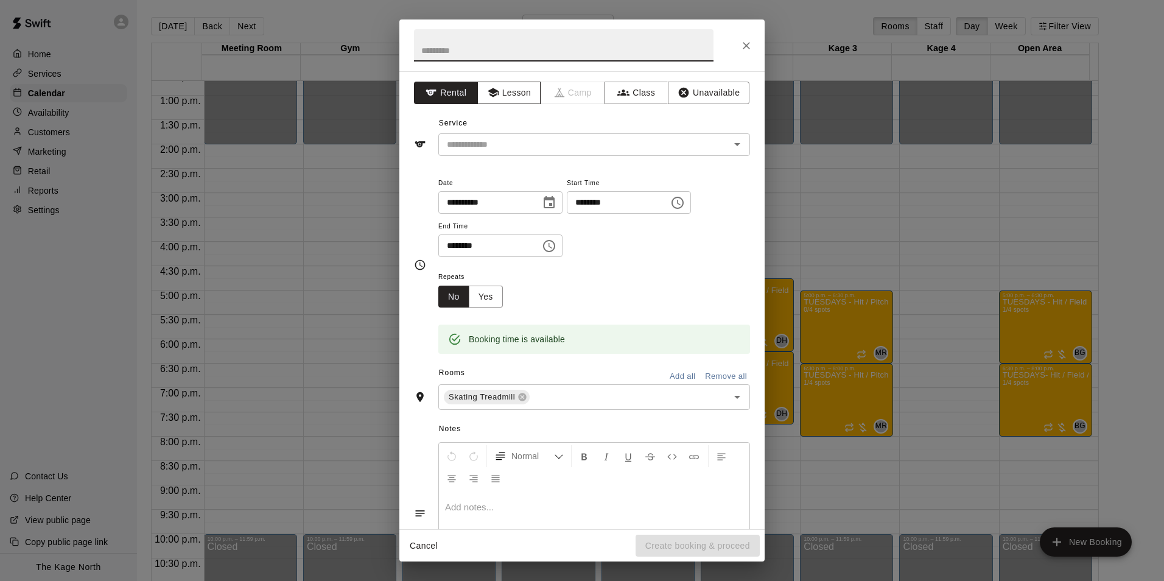
click at [521, 89] on button "Lesson" at bounding box center [509, 93] width 64 height 23
click at [730, 143] on icon "Open" at bounding box center [737, 144] width 15 height 15
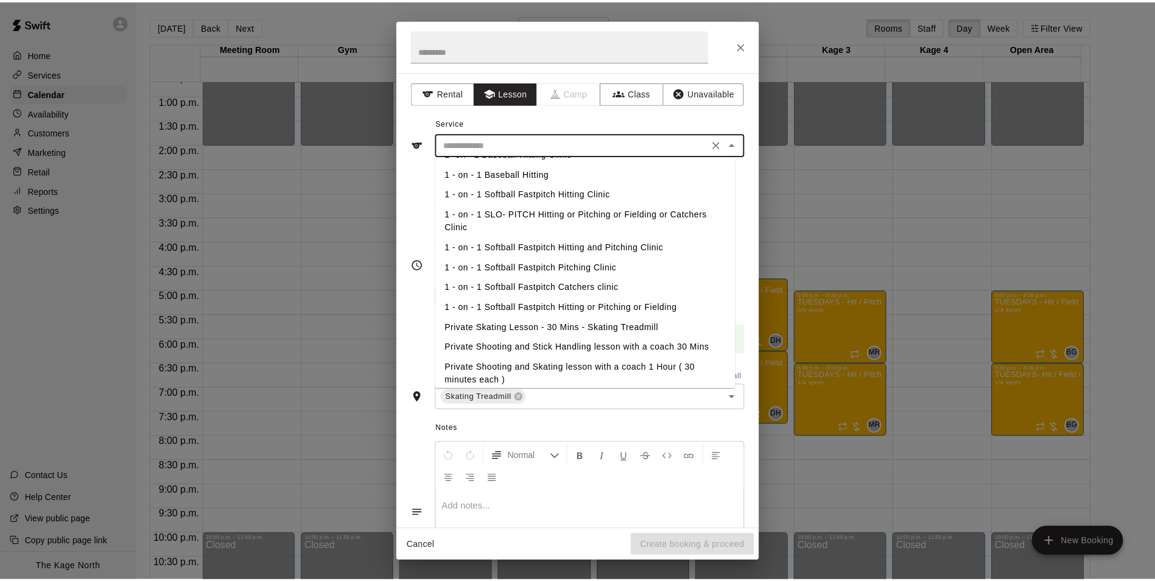
scroll to position [157, 0]
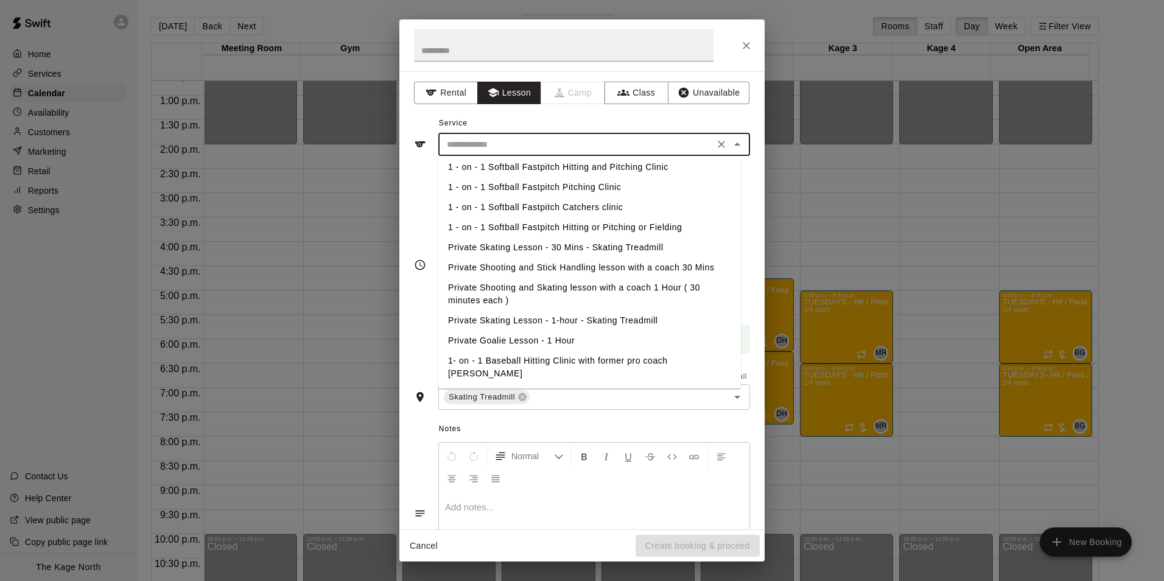
click at [554, 249] on li "Private Skating Lesson - 30 Mins - Skating Treadmill" at bounding box center [589, 248] width 303 height 20
type input "**********"
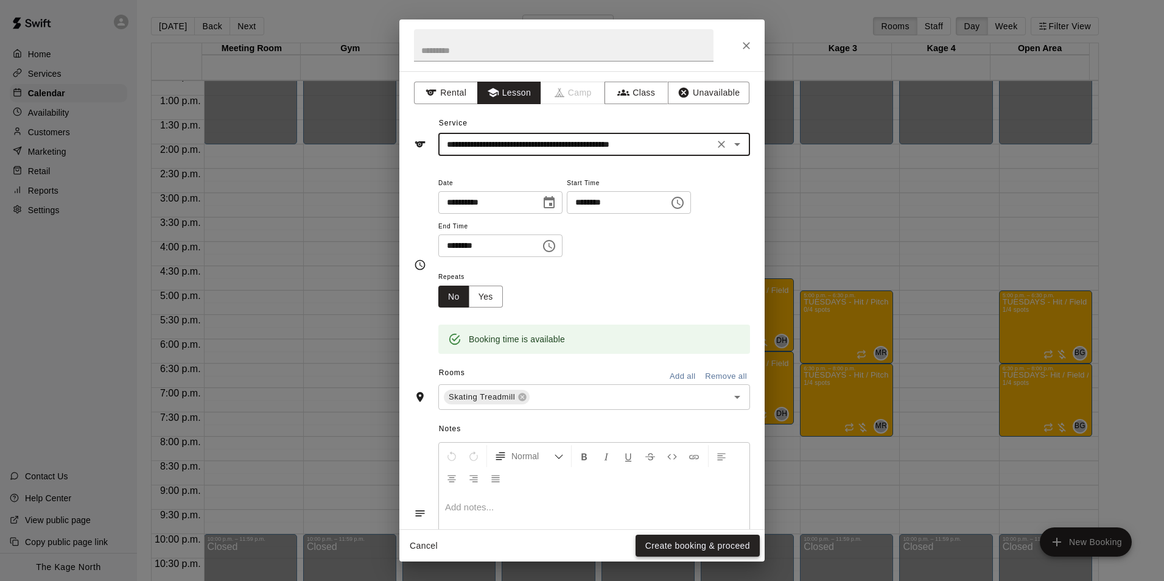
click at [735, 540] on button "Create booking & proceed" at bounding box center [698, 546] width 124 height 23
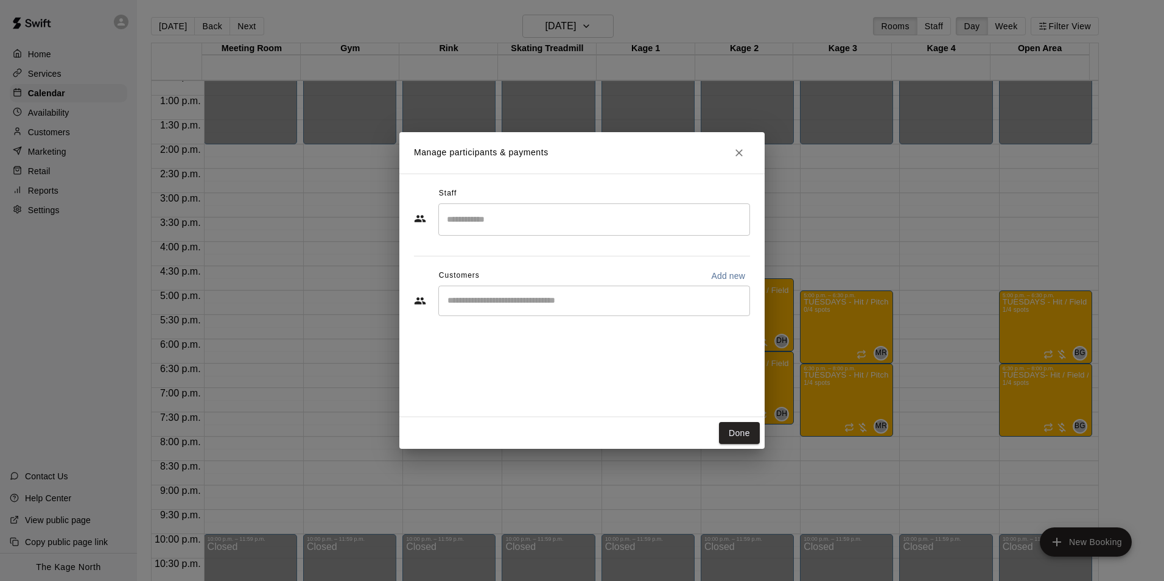
click at [519, 314] on div "​" at bounding box center [594, 301] width 312 height 30
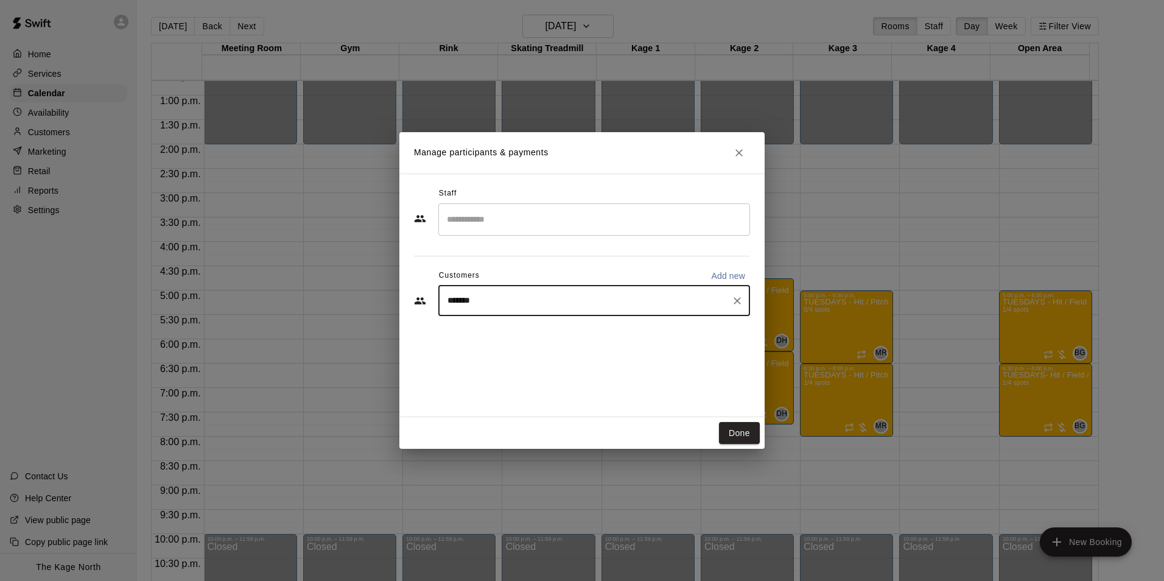
type input "********"
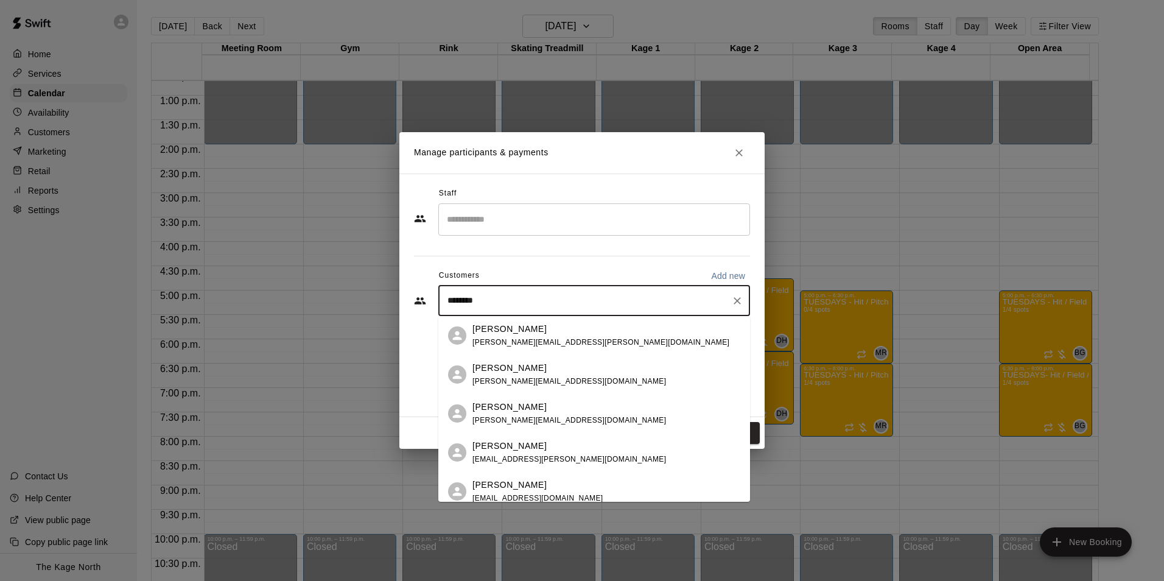
click at [537, 488] on div "[PERSON_NAME]" at bounding box center [538, 485] width 131 height 13
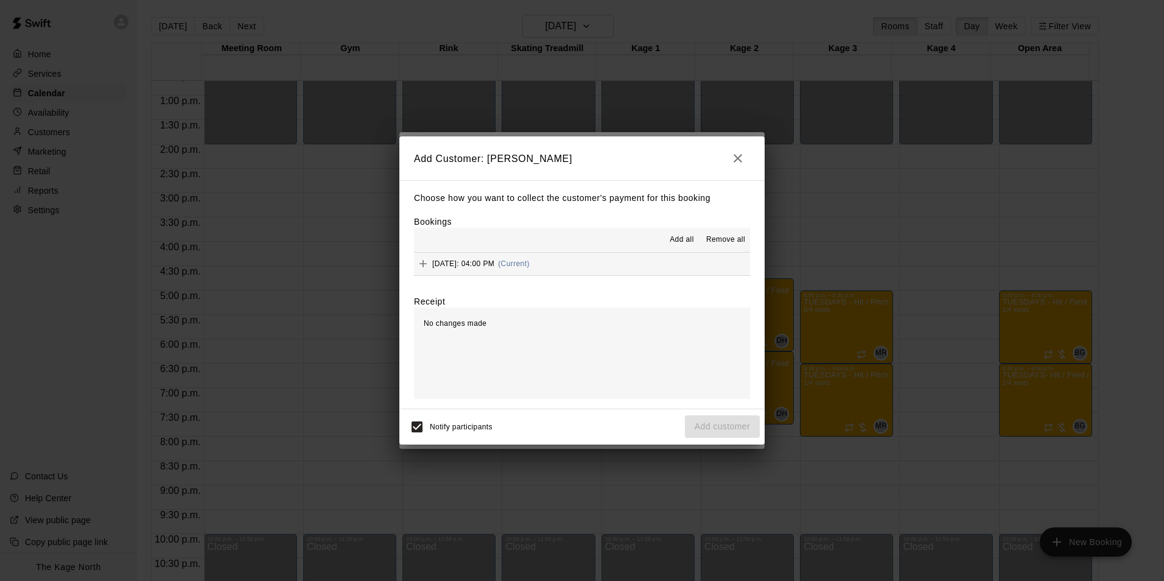
click at [680, 236] on span "Add all" at bounding box center [682, 240] width 24 height 12
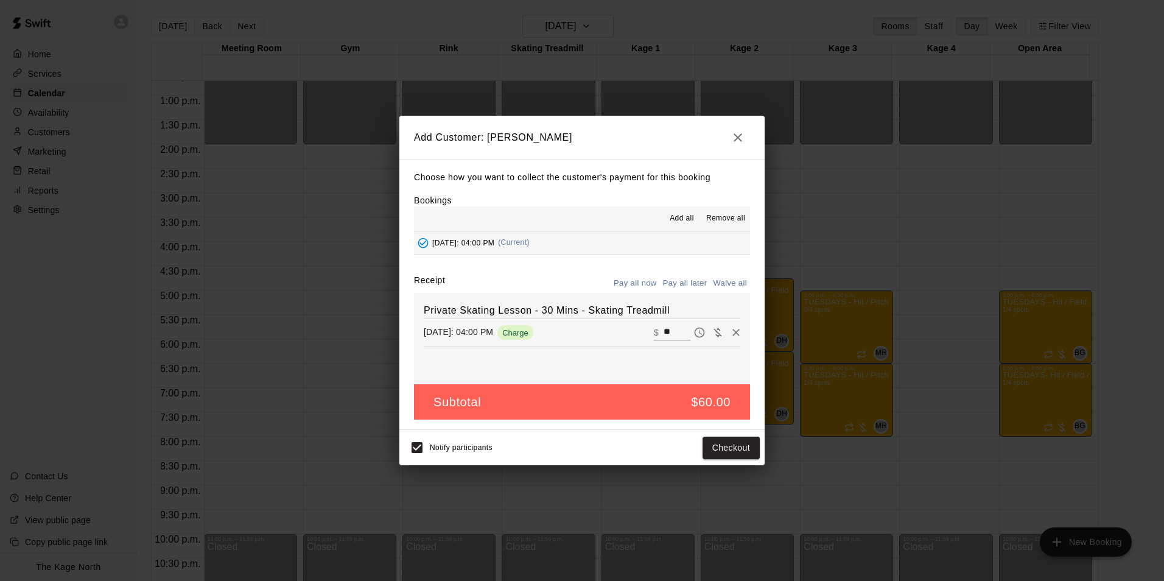
click at [697, 280] on button "Pay all later" at bounding box center [685, 283] width 51 height 19
click at [742, 443] on button "Add customer" at bounding box center [722, 448] width 75 height 23
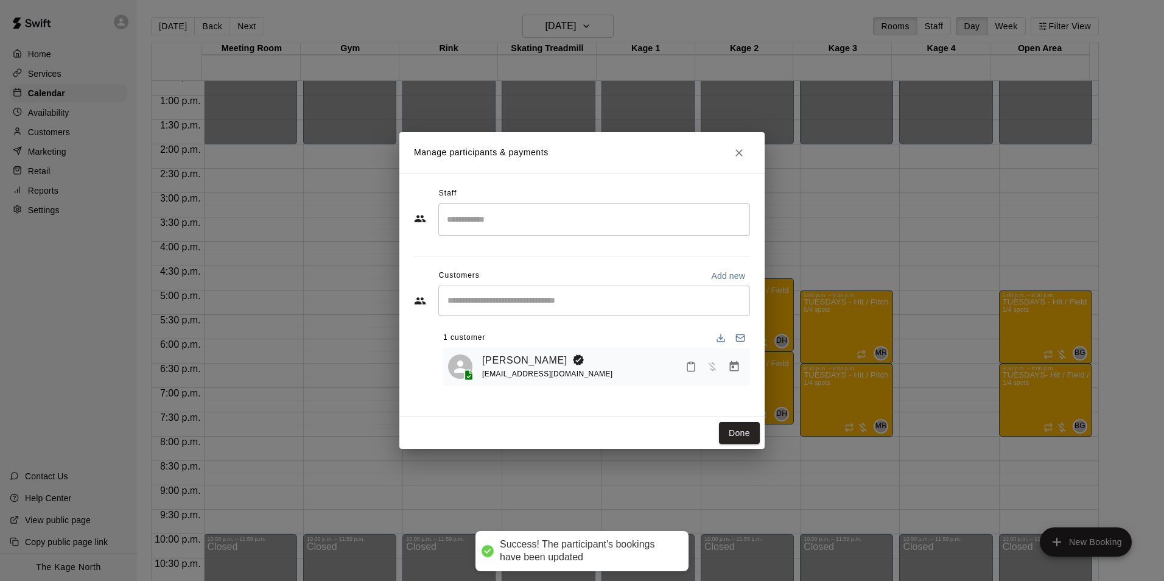
click at [738, 429] on button "Done" at bounding box center [739, 433] width 41 height 23
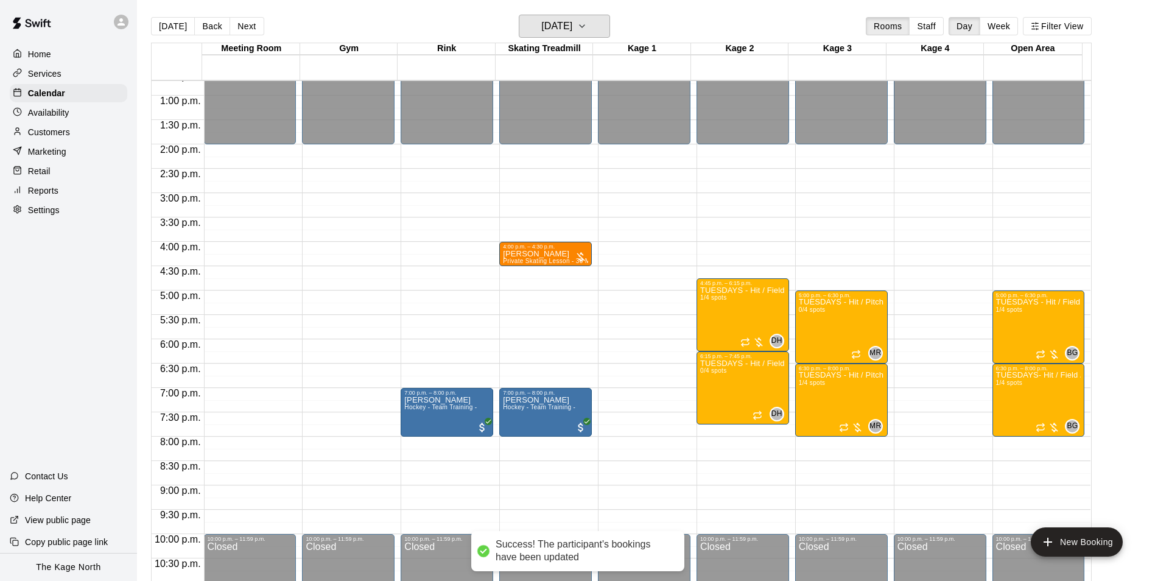
click at [595, 25] on button "[DATE]" at bounding box center [564, 26] width 91 height 23
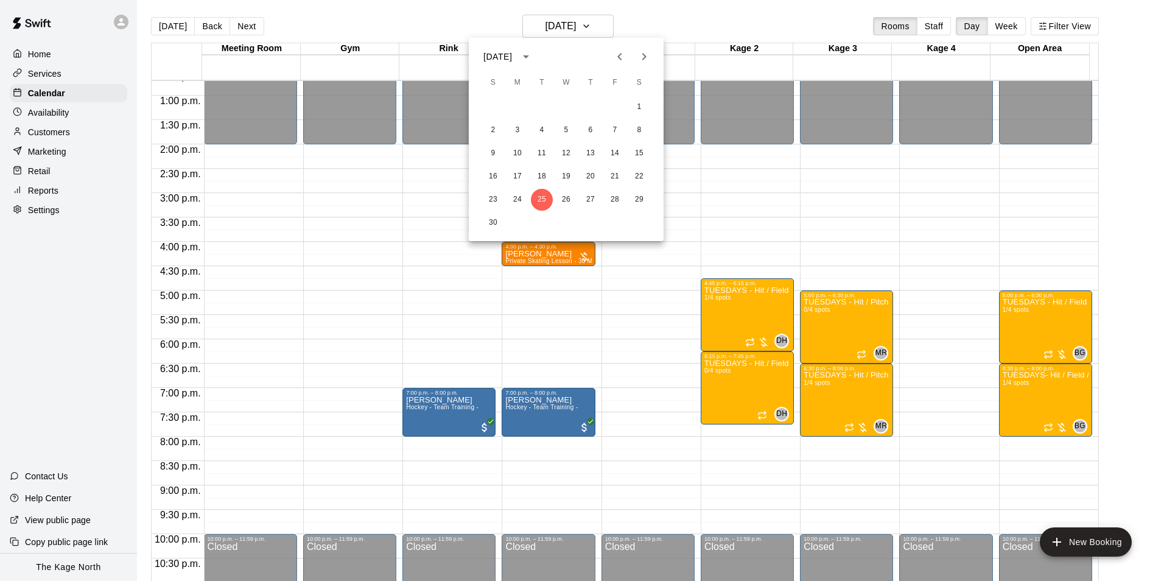
drag, startPoint x: 172, startPoint y: 40, endPoint x: 167, endPoint y: 37, distance: 6.6
click at [167, 37] on div at bounding box center [582, 290] width 1164 height 581
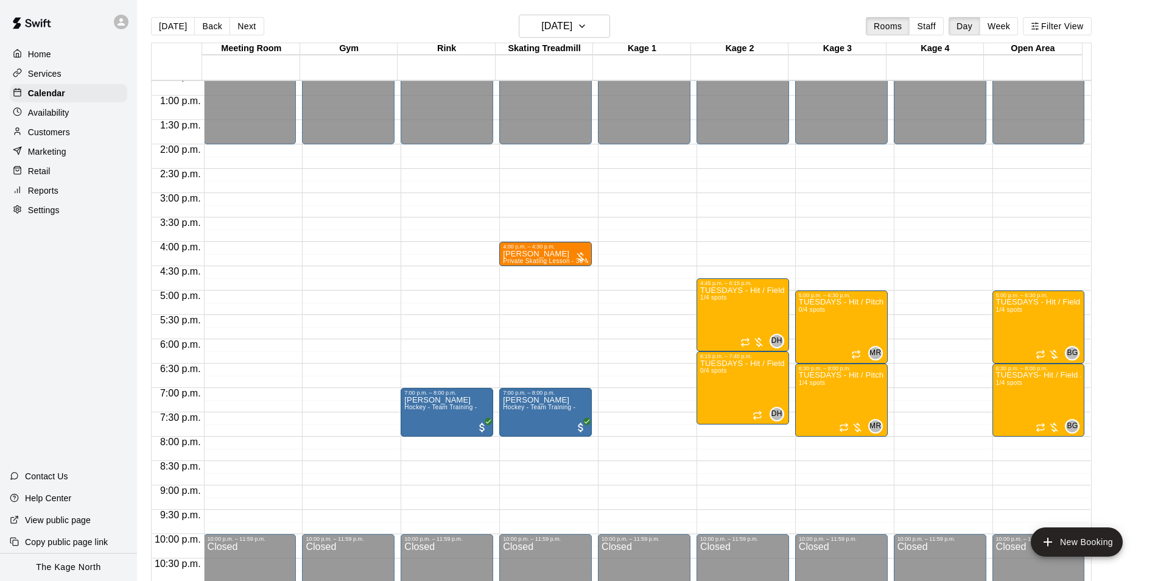
click at [166, 35] on div "[DATE] S M T W T F S 1 2 3 4 5 6 7 8 9 10 11 12 13 14 15 16 17 18 19 20 21 22 2…" at bounding box center [577, 290] width 1155 height 581
click at [166, 33] on button "[DATE]" at bounding box center [173, 26] width 44 height 18
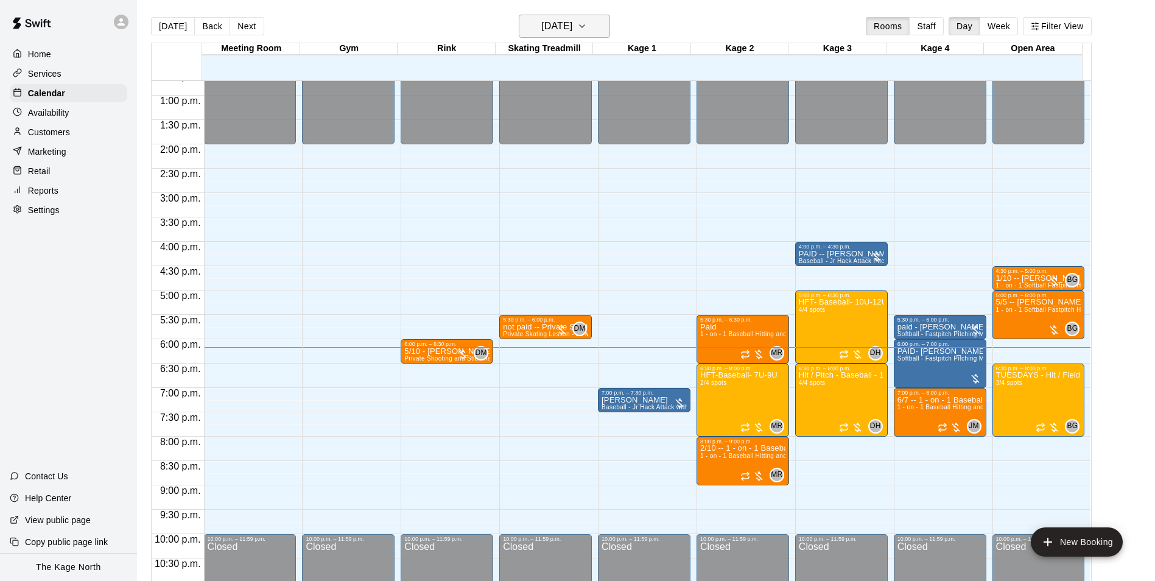
click at [572, 21] on h6 "[DATE]" at bounding box center [556, 26] width 31 height 17
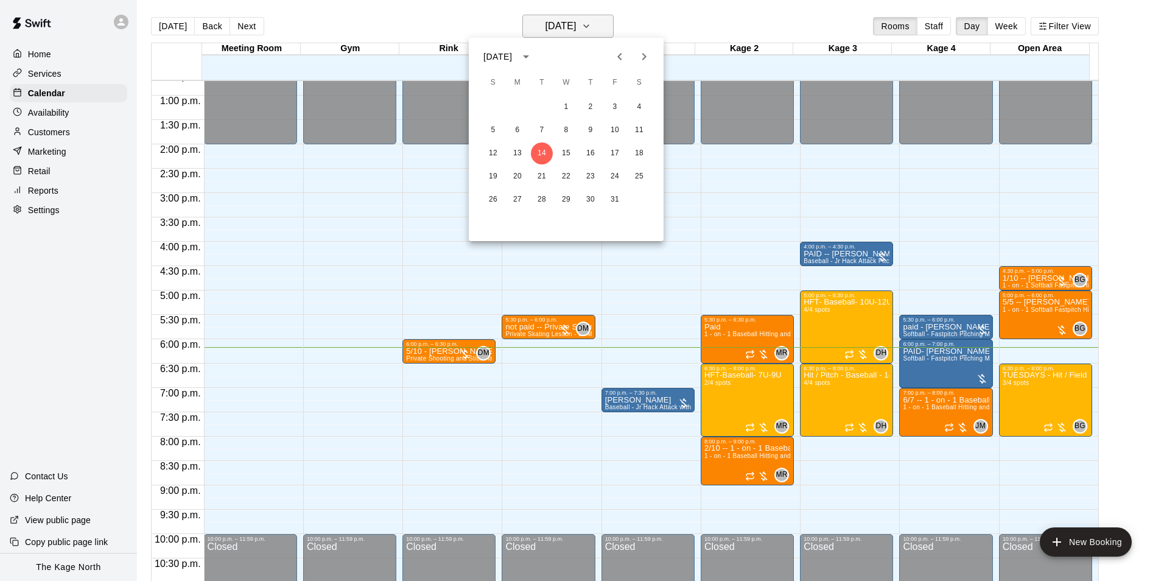
click at [575, 21] on div at bounding box center [582, 290] width 1164 height 581
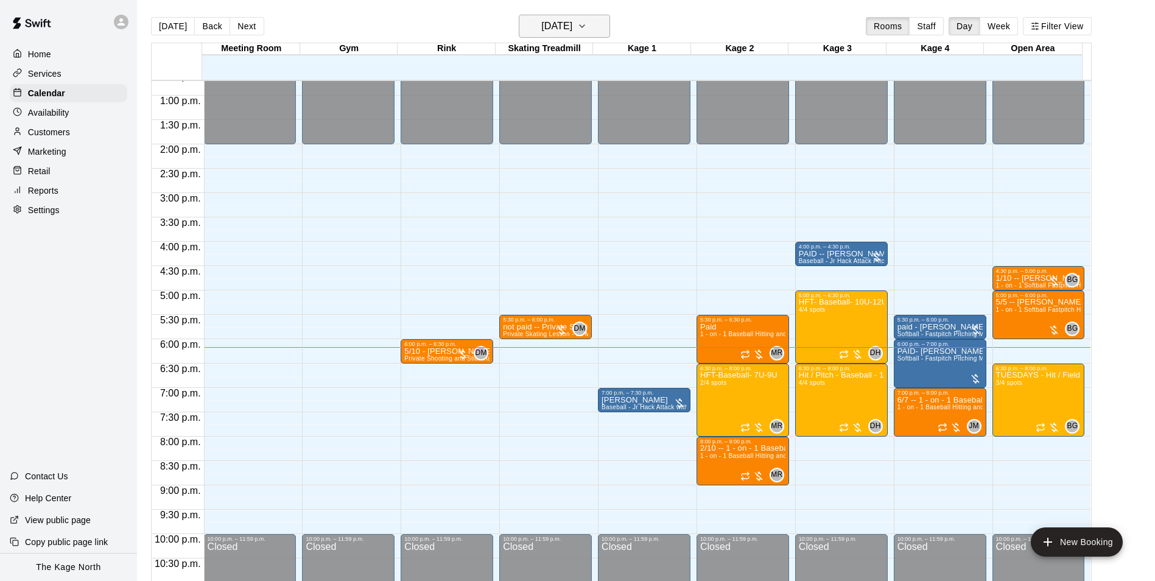
click at [575, 21] on div "[DATE] S M T W T F S 1 2 3 4 5 6 7 8 9 10 11 12 13 14 15 16 17 18 19 20 21 22 2…" at bounding box center [577, 290] width 1155 height 581
drag, startPoint x: 575, startPoint y: 21, endPoint x: 465, endPoint y: 18, distance: 110.3
click at [465, 18] on div "[DATE] Back [DATE][DATE] Rooms Staff Day Week Filter View" at bounding box center [621, 29] width 941 height 28
click at [630, 400] on p "[PERSON_NAME]" at bounding box center [644, 400] width 85 height 0
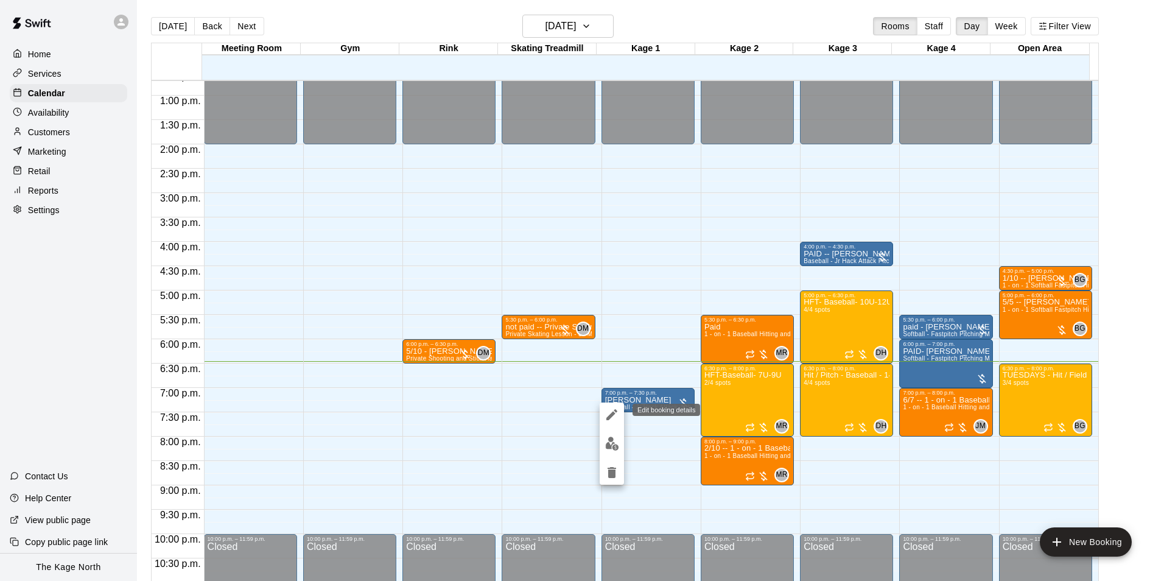
click at [614, 413] on icon "edit" at bounding box center [612, 414] width 11 height 11
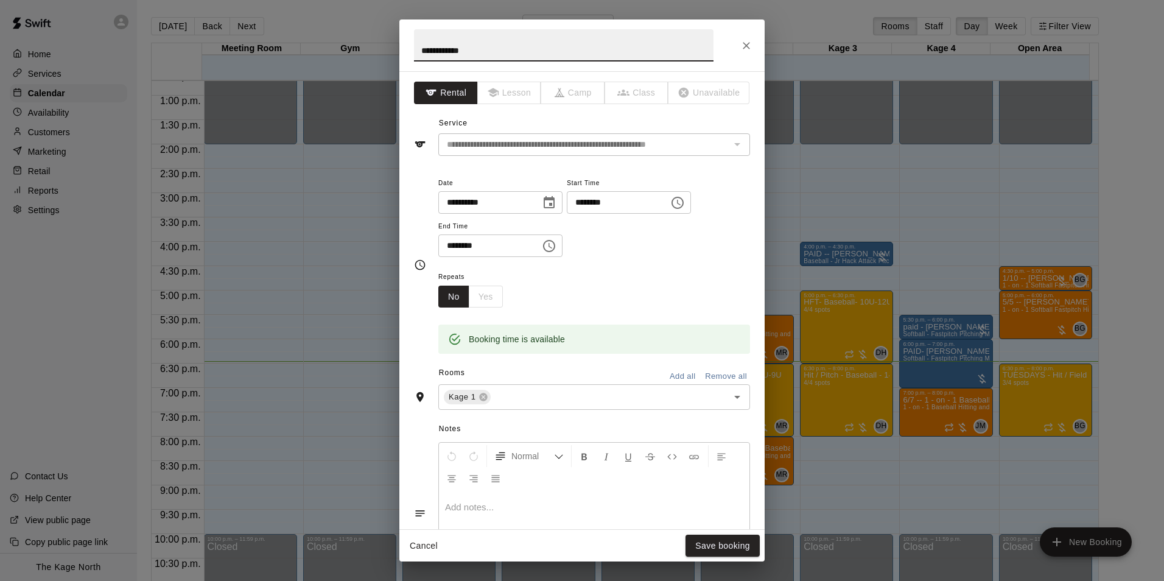
click at [745, 44] on icon "Close" at bounding box center [746, 45] width 7 height 7
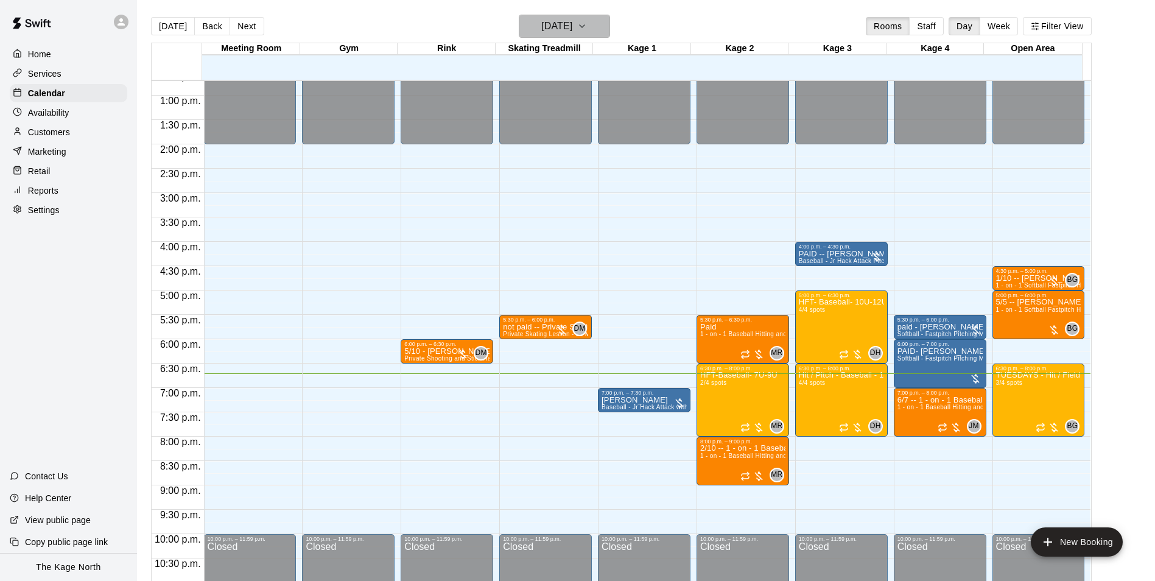
click at [566, 23] on h6 "[DATE]" at bounding box center [556, 26] width 31 height 17
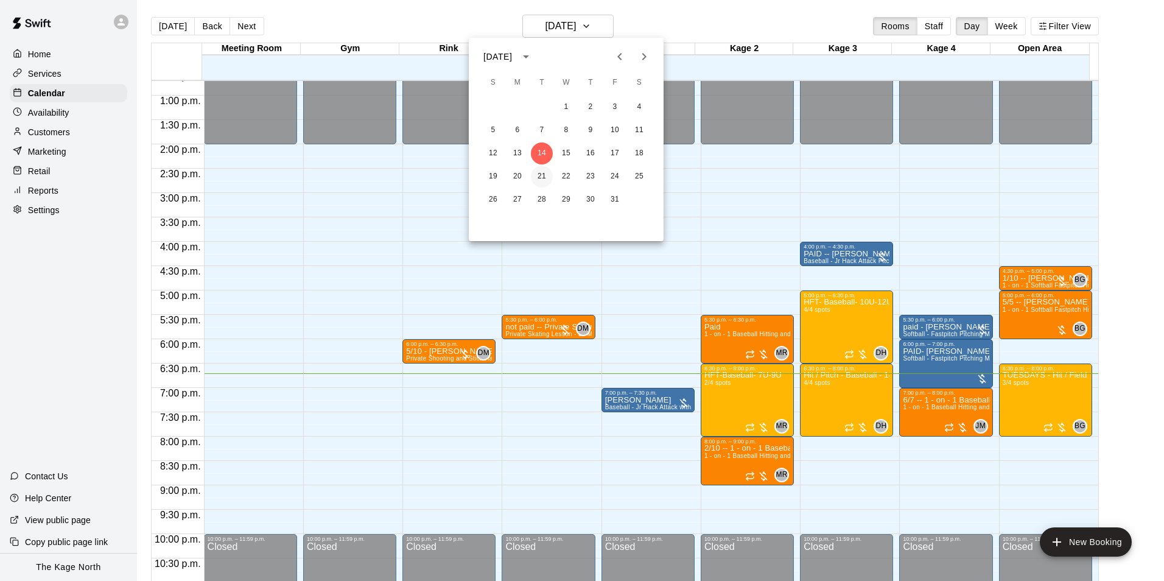
click at [541, 170] on button "21" at bounding box center [542, 177] width 22 height 22
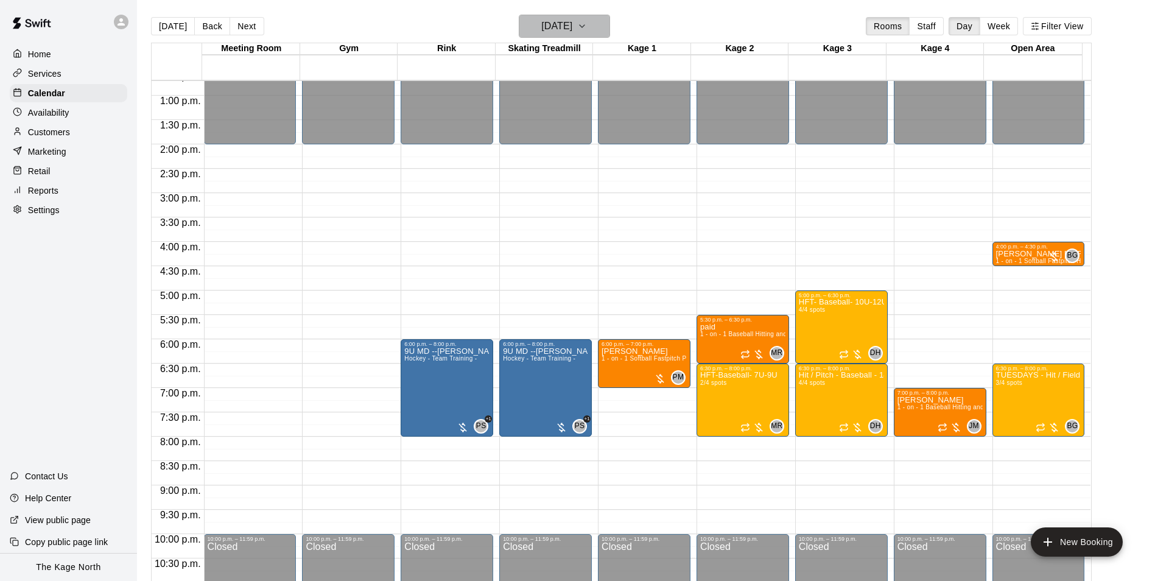
click at [591, 17] on button "[DATE]" at bounding box center [564, 26] width 91 height 23
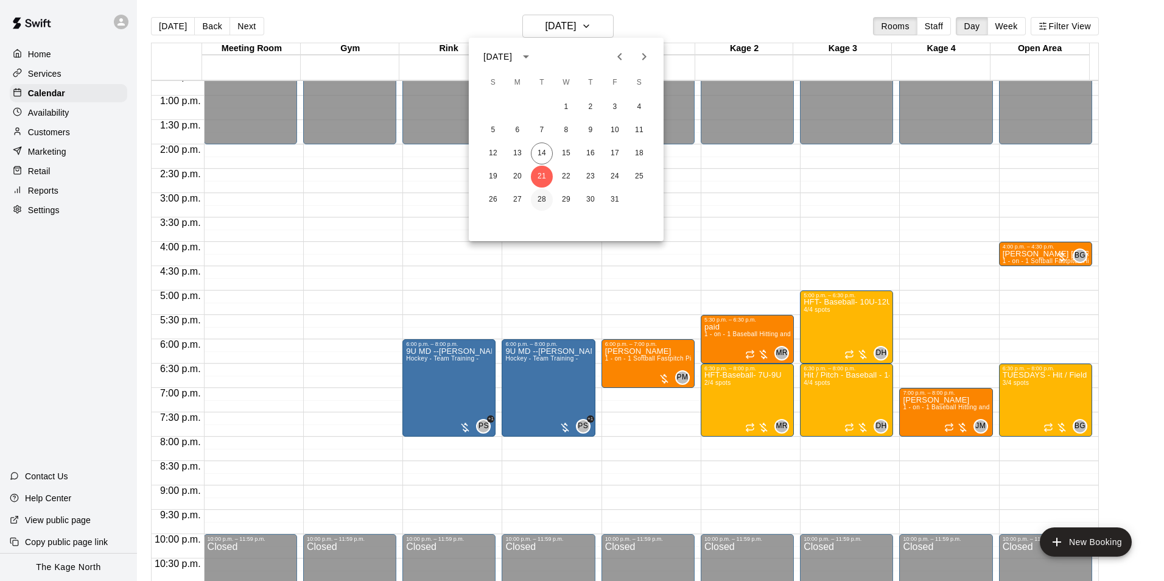
click at [538, 204] on button "28" at bounding box center [542, 200] width 22 height 22
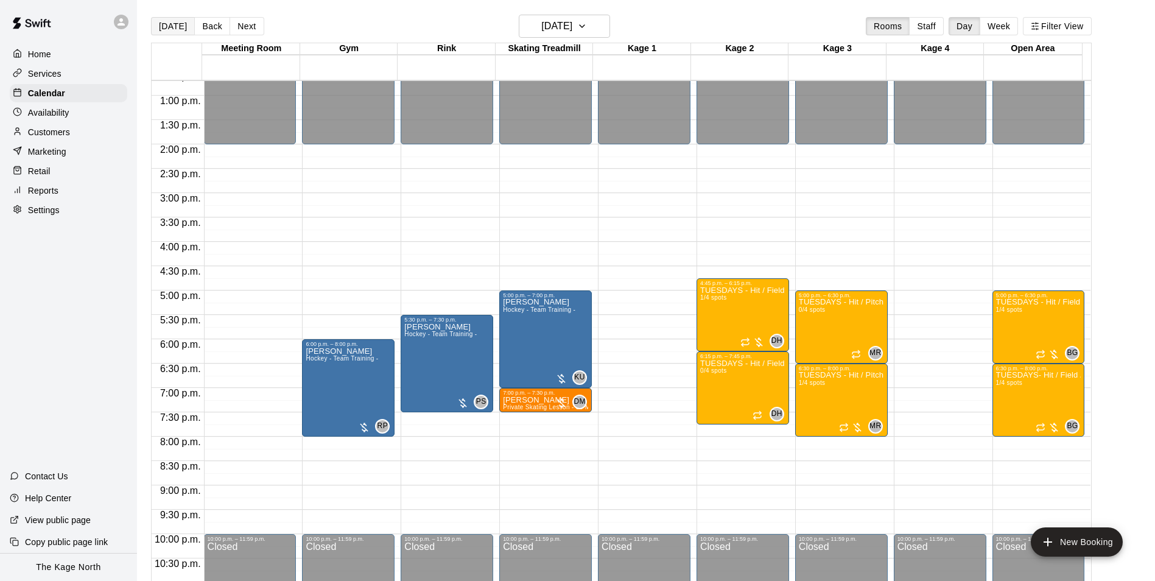
click at [181, 26] on button "[DATE]" at bounding box center [173, 26] width 44 height 18
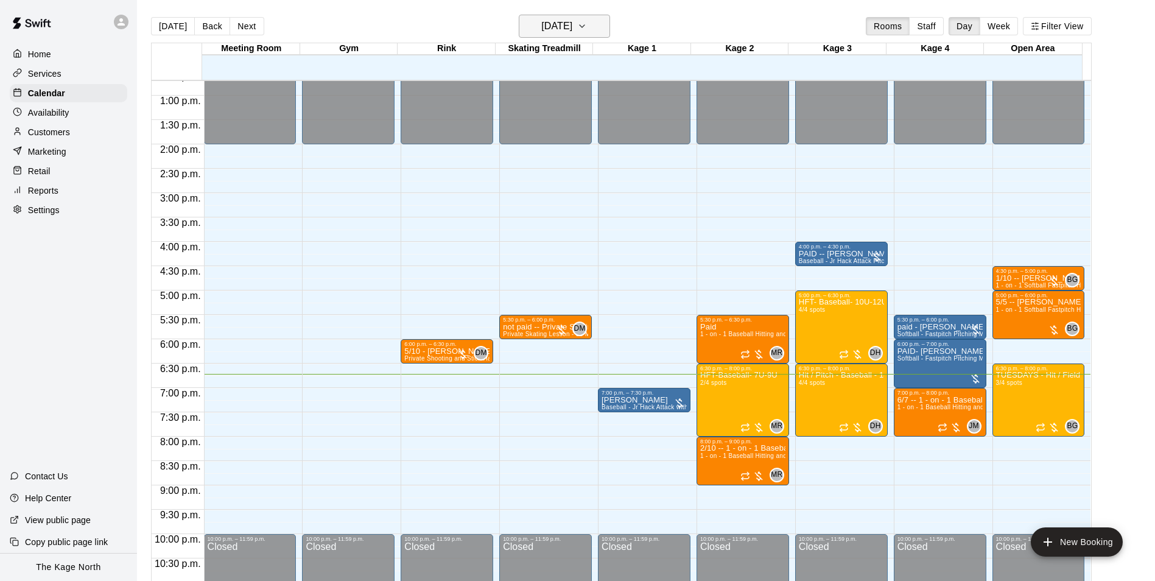
click at [552, 29] on h6 "[DATE]" at bounding box center [556, 26] width 31 height 17
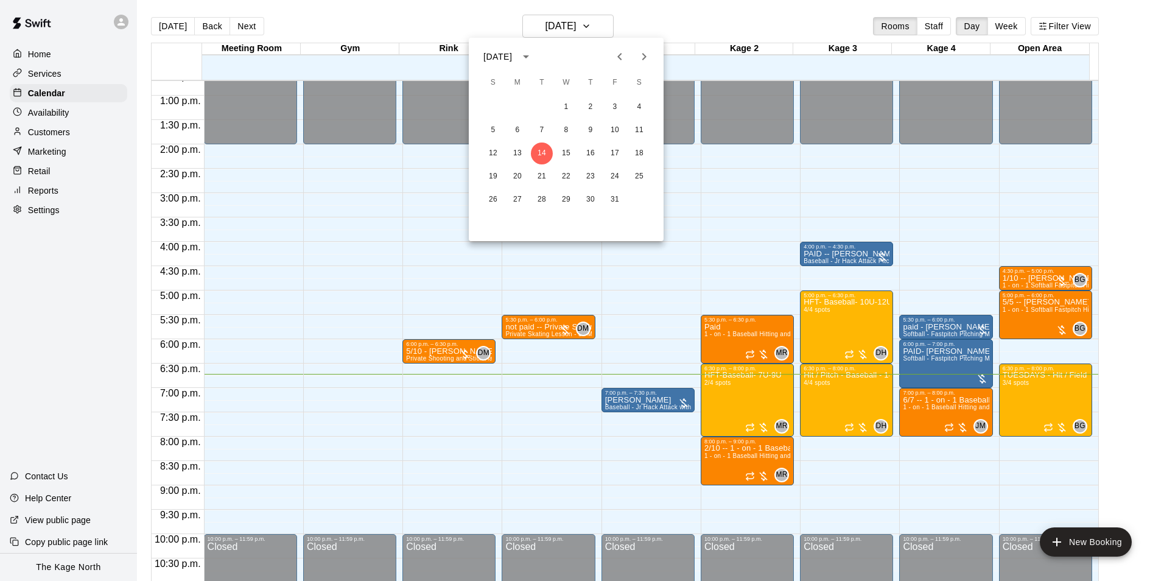
click at [823, 387] on div at bounding box center [582, 290] width 1164 height 581
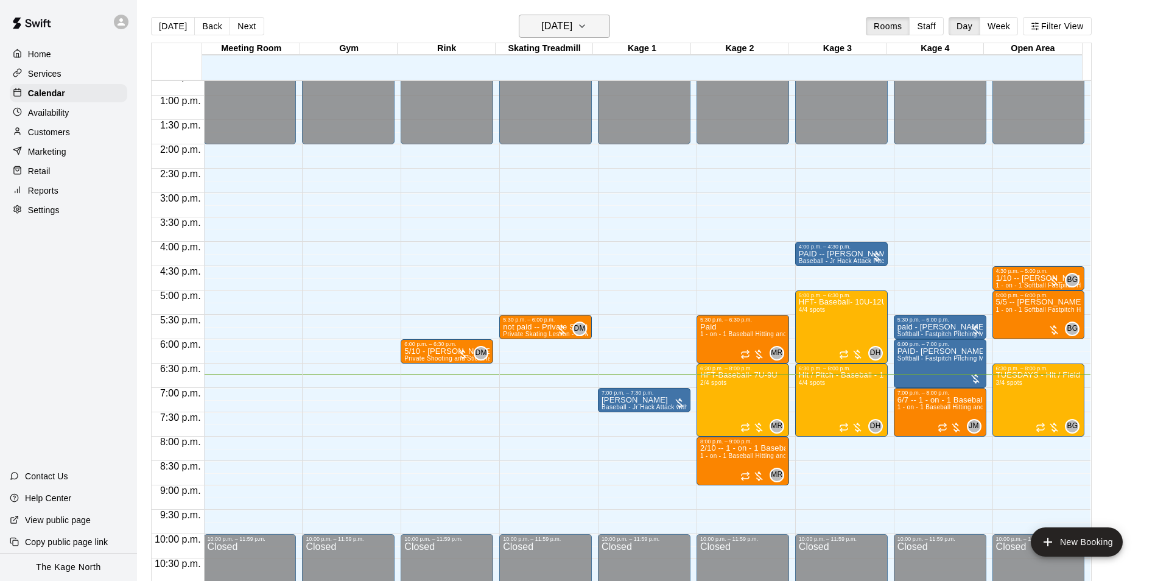
click at [559, 15] on button "[DATE]" at bounding box center [564, 26] width 91 height 23
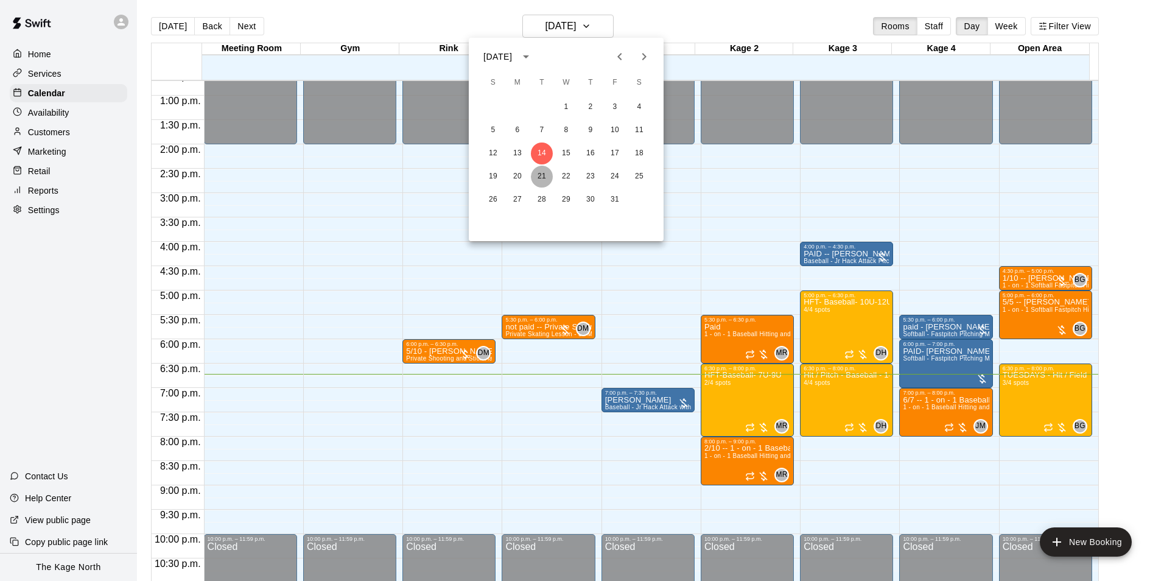
click at [549, 177] on button "21" at bounding box center [542, 177] width 22 height 22
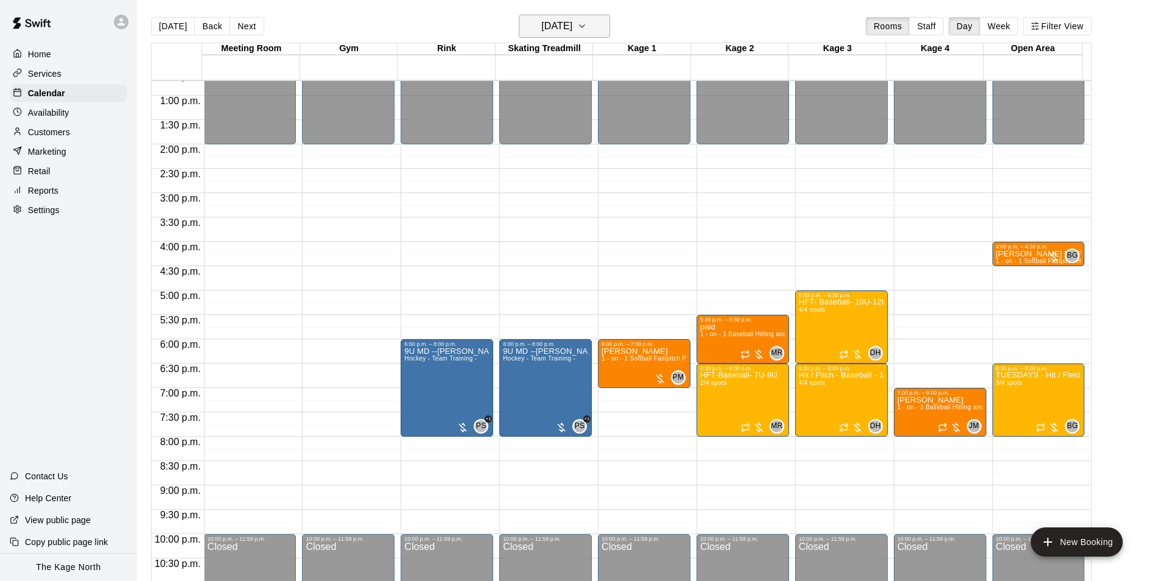
click at [541, 27] on h6 "[DATE]" at bounding box center [556, 26] width 31 height 17
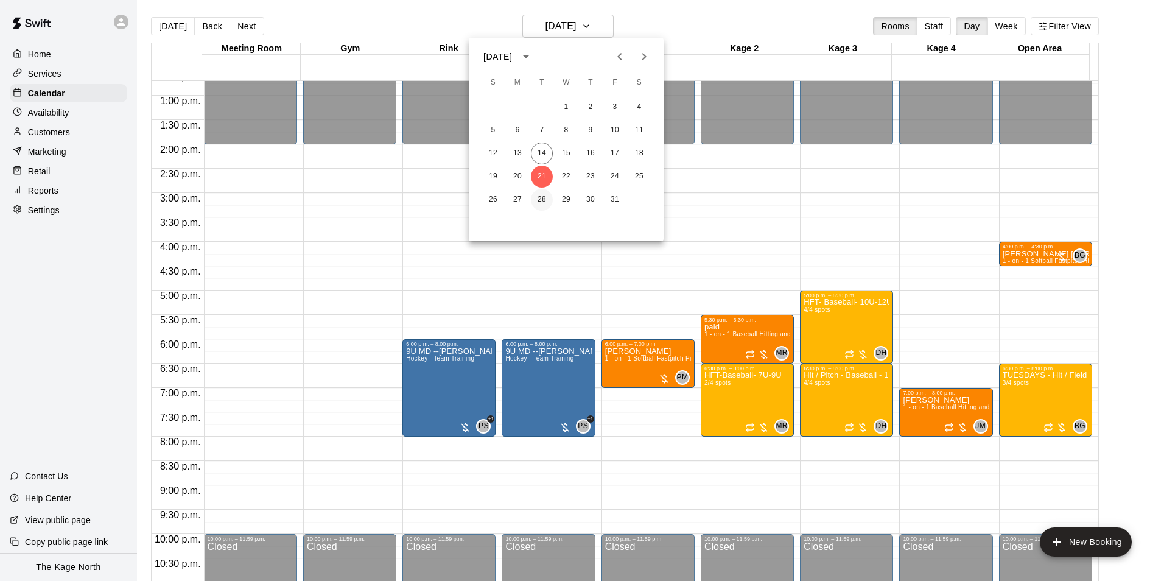
click at [537, 200] on button "28" at bounding box center [542, 200] width 22 height 22
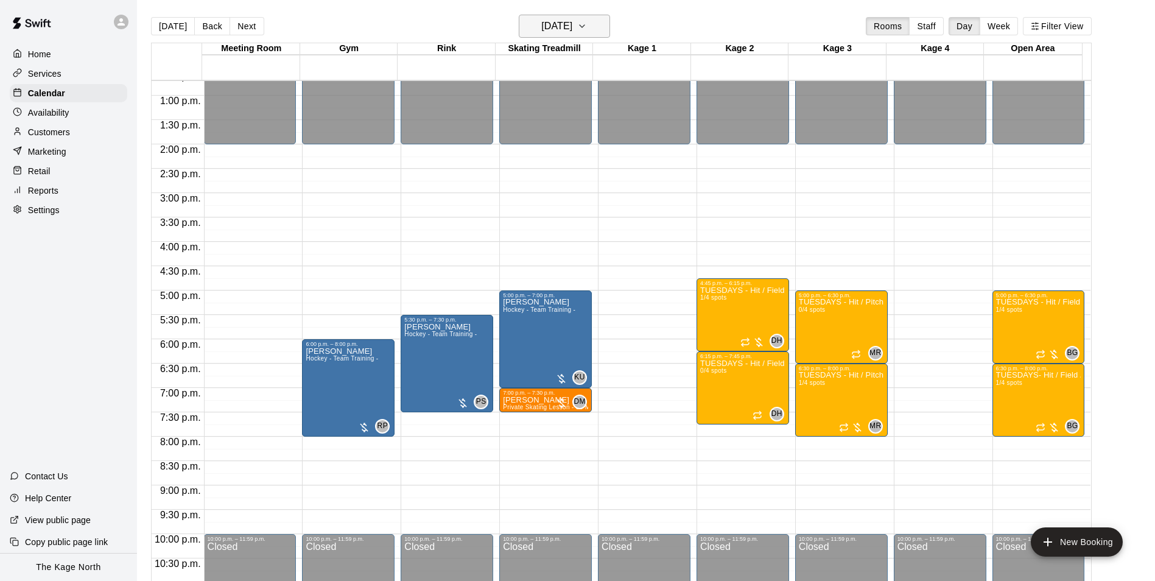
click at [572, 29] on h6 "[DATE]" at bounding box center [556, 26] width 31 height 17
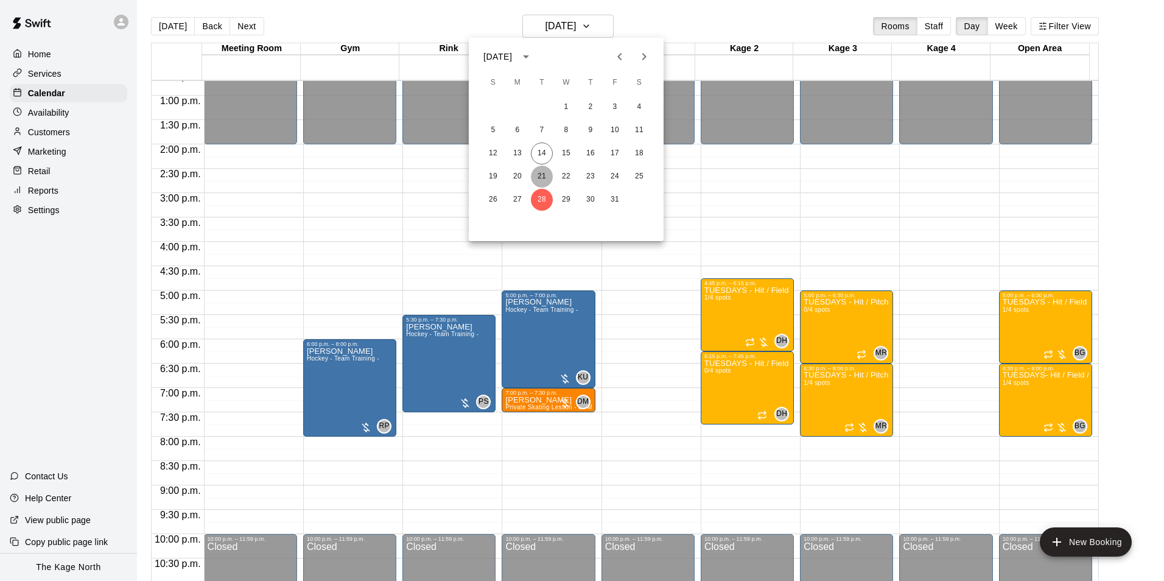
click at [541, 177] on button "21" at bounding box center [542, 177] width 22 height 22
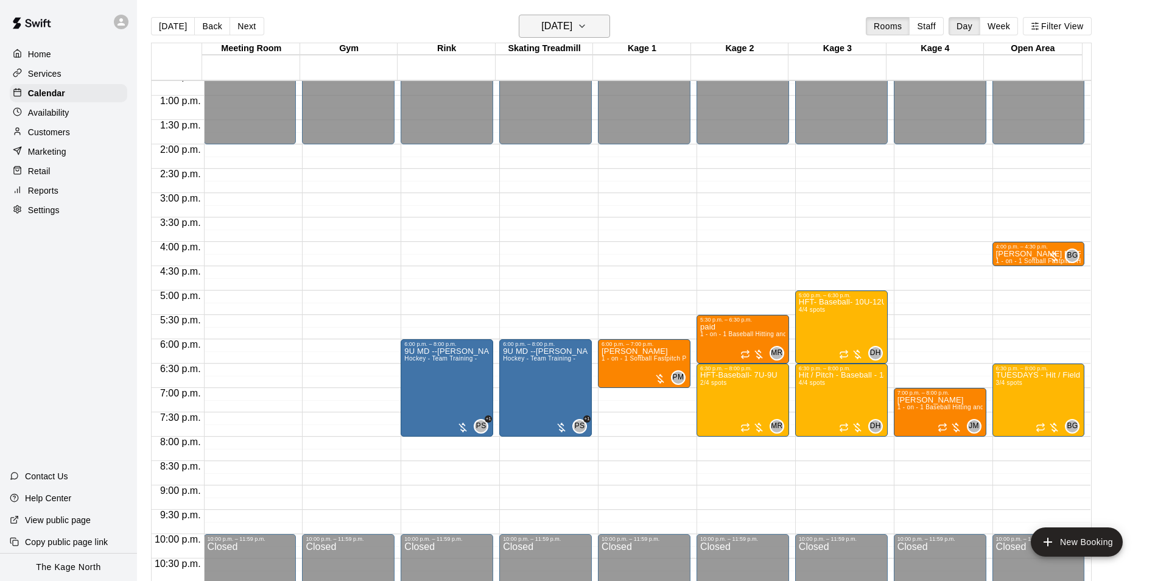
click at [564, 24] on h6 "[DATE]" at bounding box center [556, 26] width 31 height 17
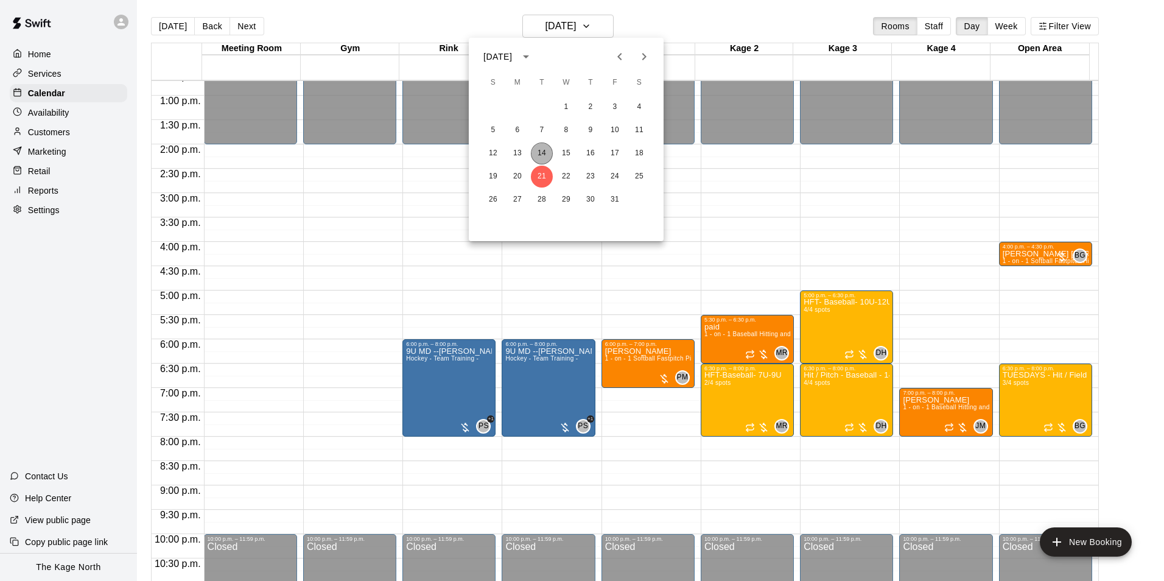
click at [541, 159] on button "14" at bounding box center [542, 154] width 22 height 22
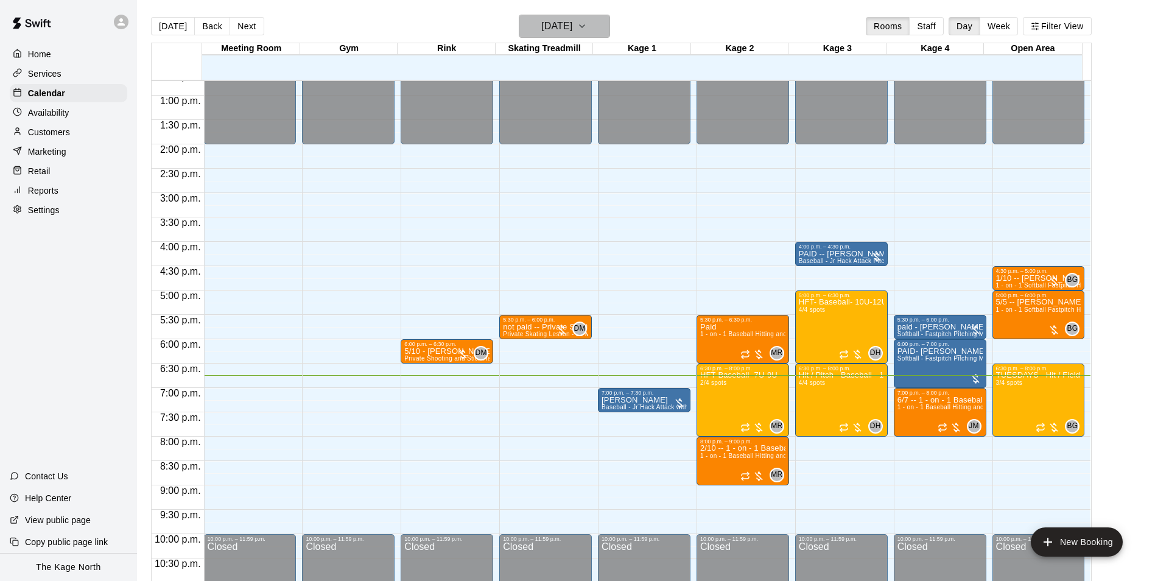
click at [569, 31] on h6 "[DATE]" at bounding box center [556, 26] width 31 height 17
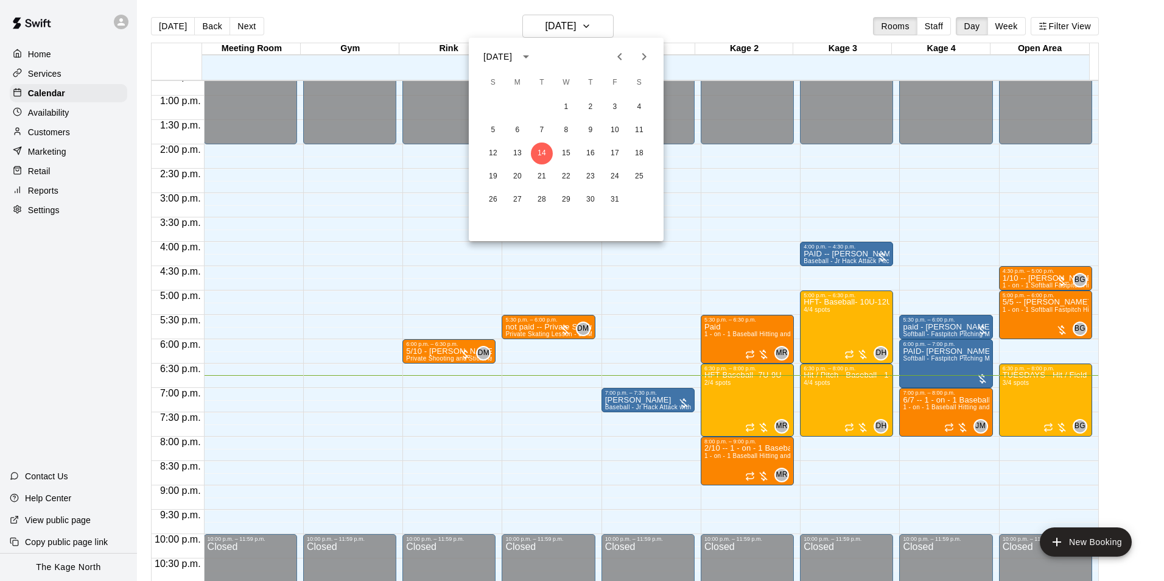
click at [569, 37] on div at bounding box center [582, 290] width 1164 height 581
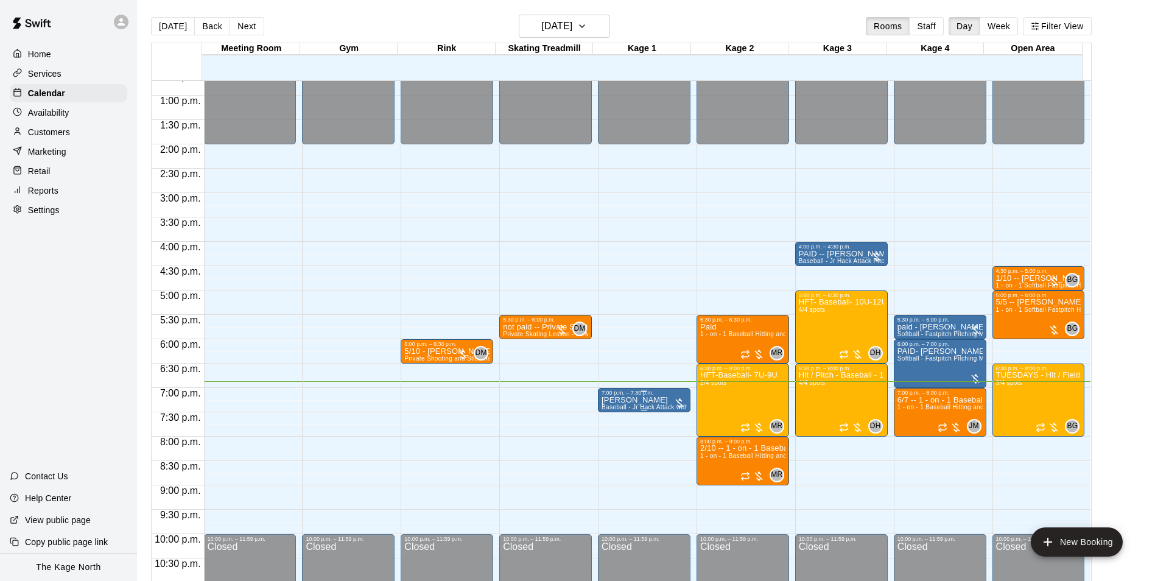
click at [633, 400] on p "[PERSON_NAME]" at bounding box center [644, 400] width 85 height 0
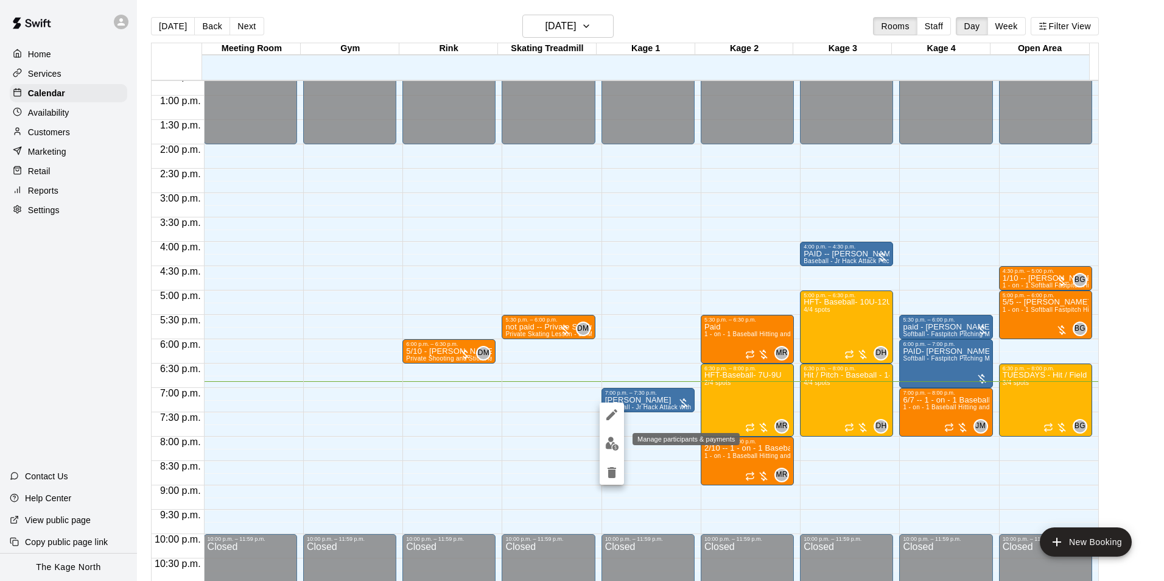
click at [611, 442] on img "edit" at bounding box center [612, 444] width 14 height 14
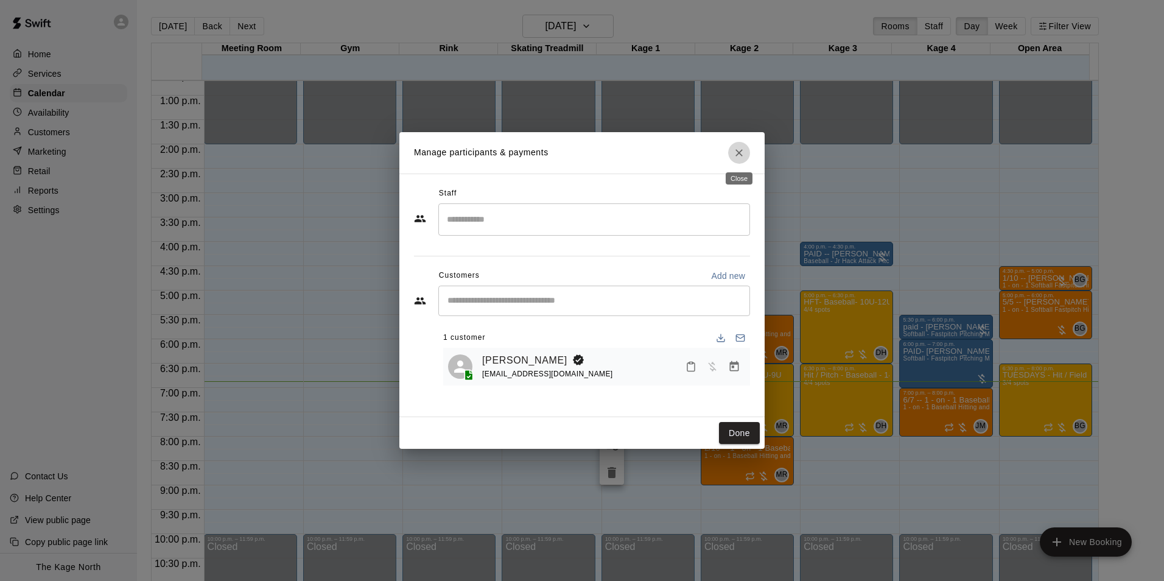
click at [741, 155] on icon "Close" at bounding box center [739, 153] width 12 height 12
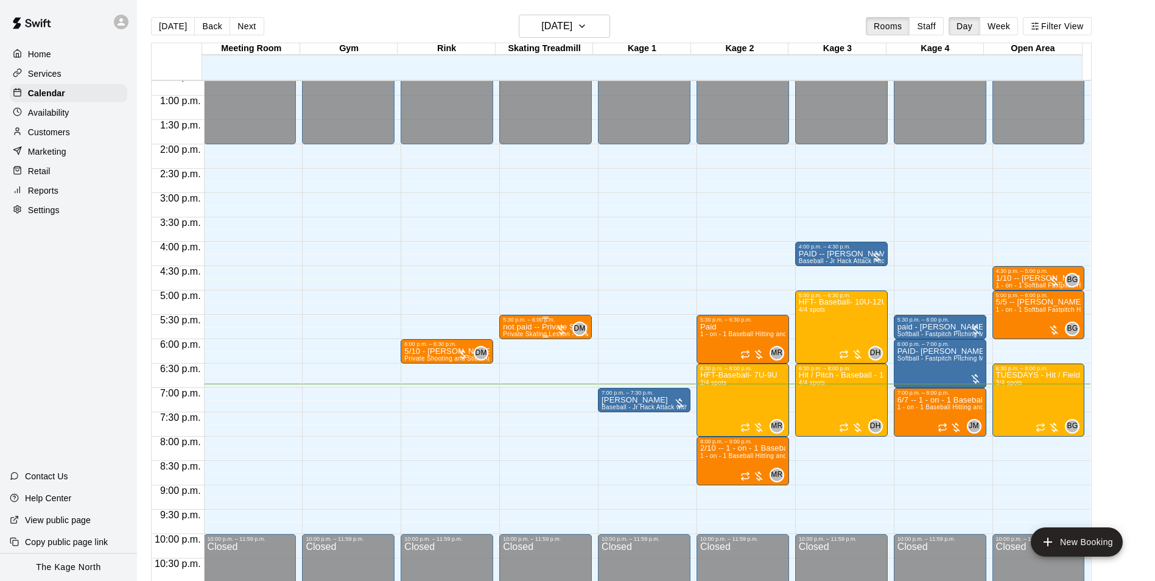
click at [547, 322] on div "5:30 p.m. – 6:00 p.m." at bounding box center [545, 320] width 85 height 6
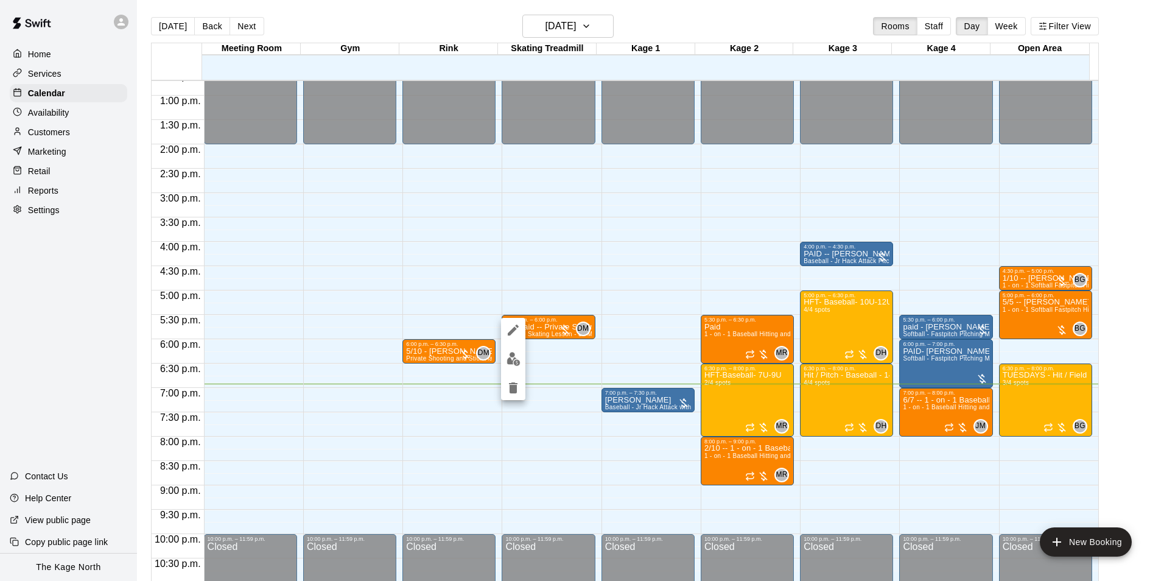
click at [518, 329] on icon "edit" at bounding box center [513, 330] width 15 height 15
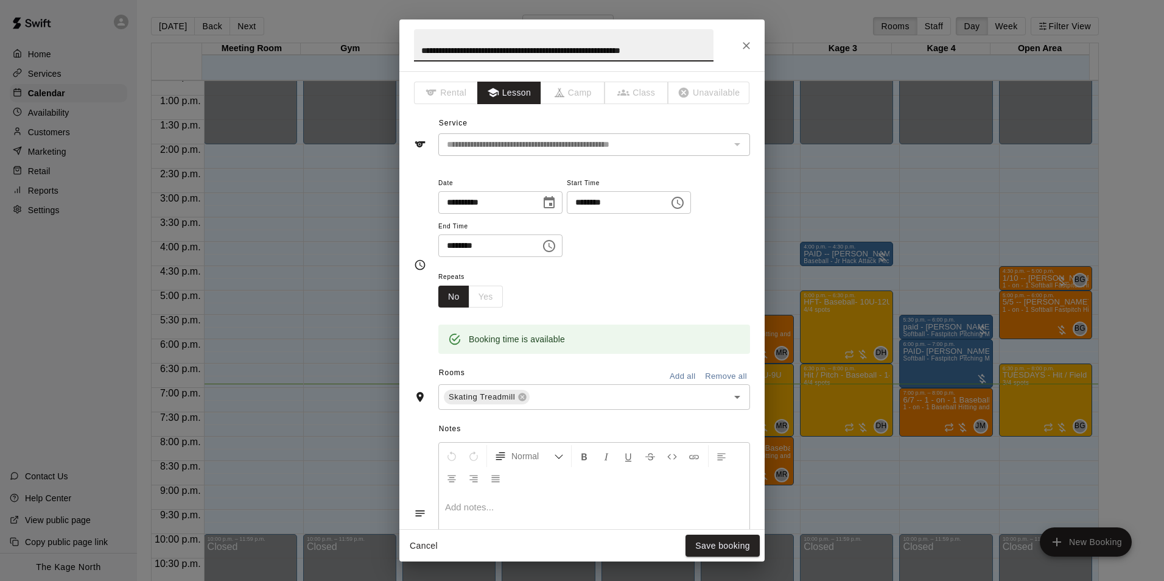
drag, startPoint x: 457, startPoint y: 47, endPoint x: 406, endPoint y: 40, distance: 51.1
click at [407, 40] on h2 "**********" at bounding box center [564, 45] width 329 height 52
type input "**********"
click at [734, 544] on button "Save booking" at bounding box center [723, 546] width 74 height 23
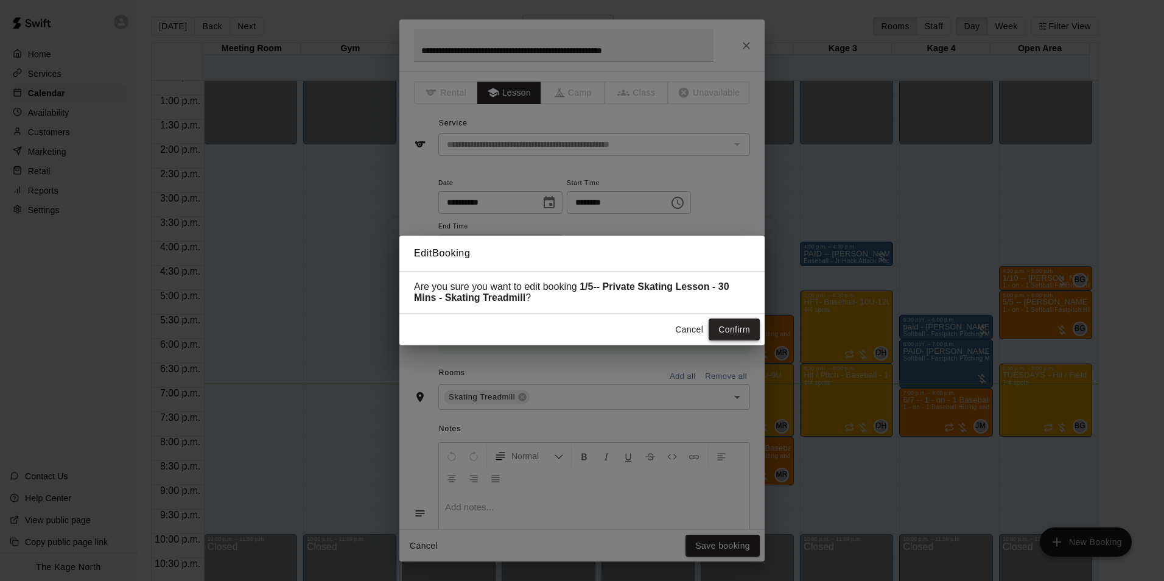
click at [738, 329] on button "Confirm" at bounding box center [734, 330] width 51 height 23
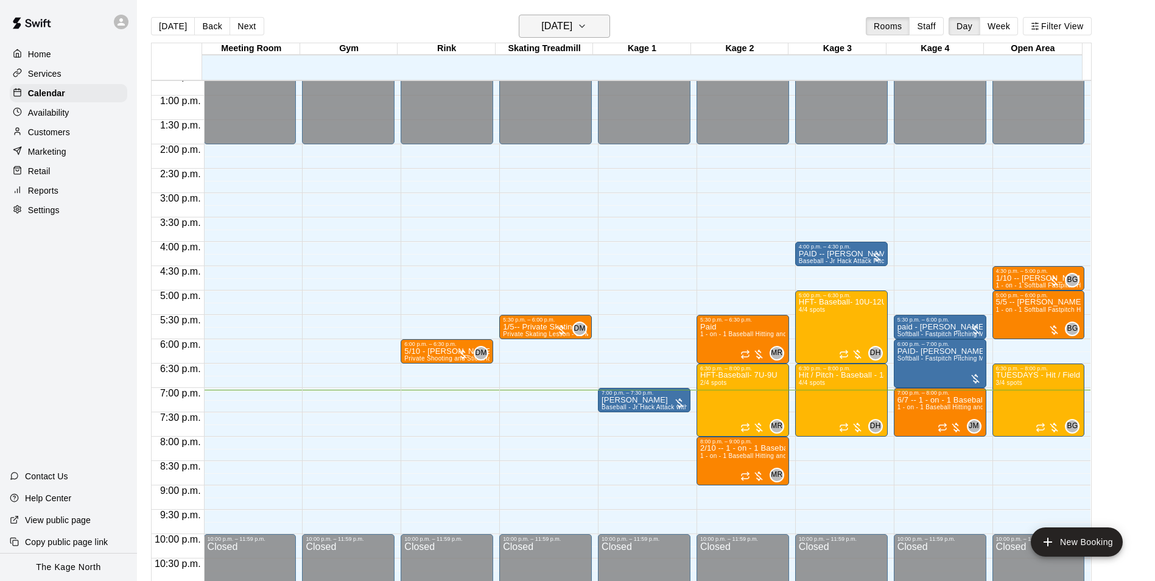
click at [572, 25] on h6 "[DATE]" at bounding box center [556, 26] width 31 height 17
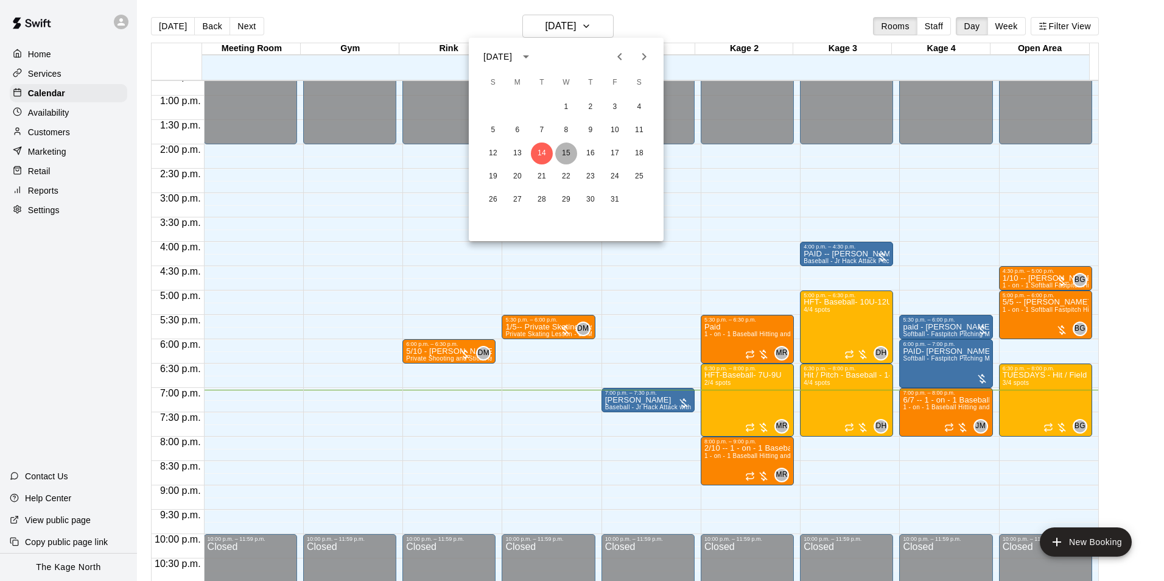
click at [566, 151] on button "15" at bounding box center [566, 154] width 22 height 22
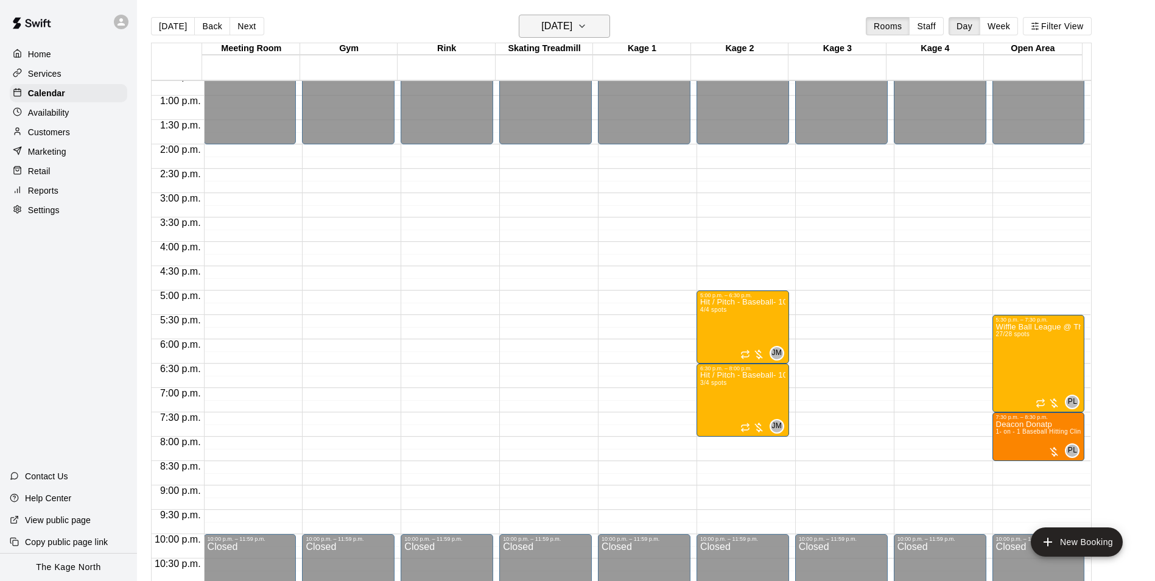
click at [572, 21] on h6 "[DATE]" at bounding box center [556, 26] width 31 height 17
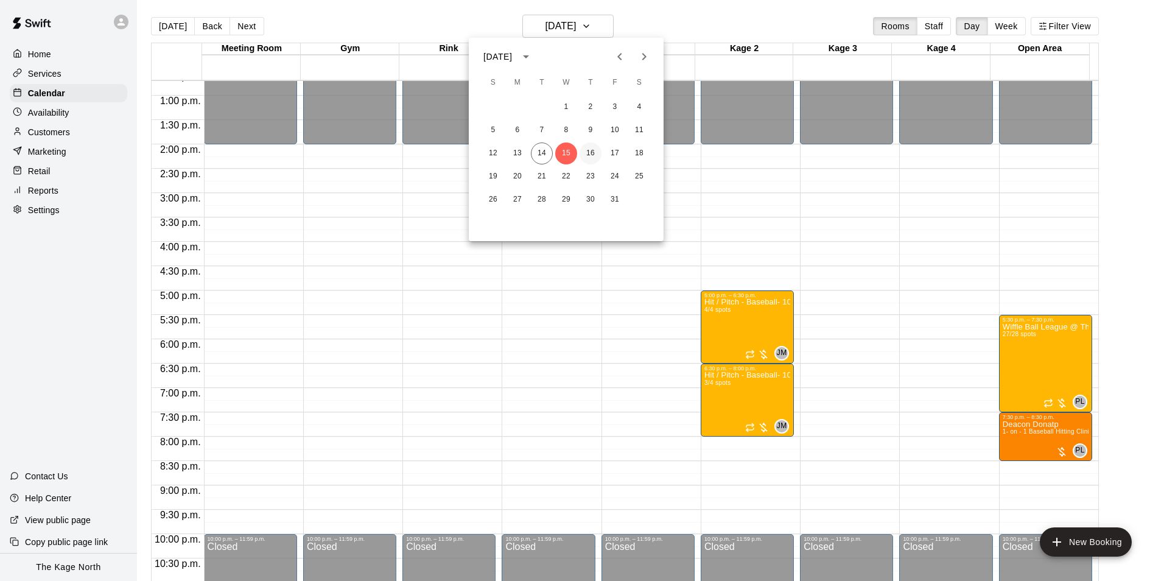
click at [590, 151] on button "16" at bounding box center [591, 154] width 22 height 22
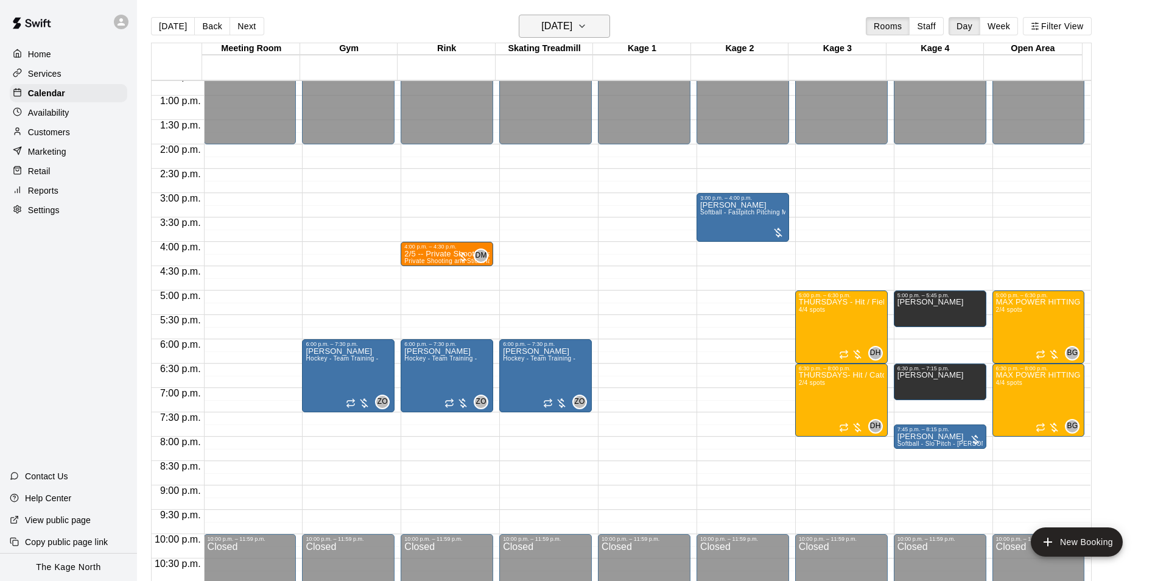
click at [572, 23] on h6 "[DATE]" at bounding box center [556, 26] width 31 height 17
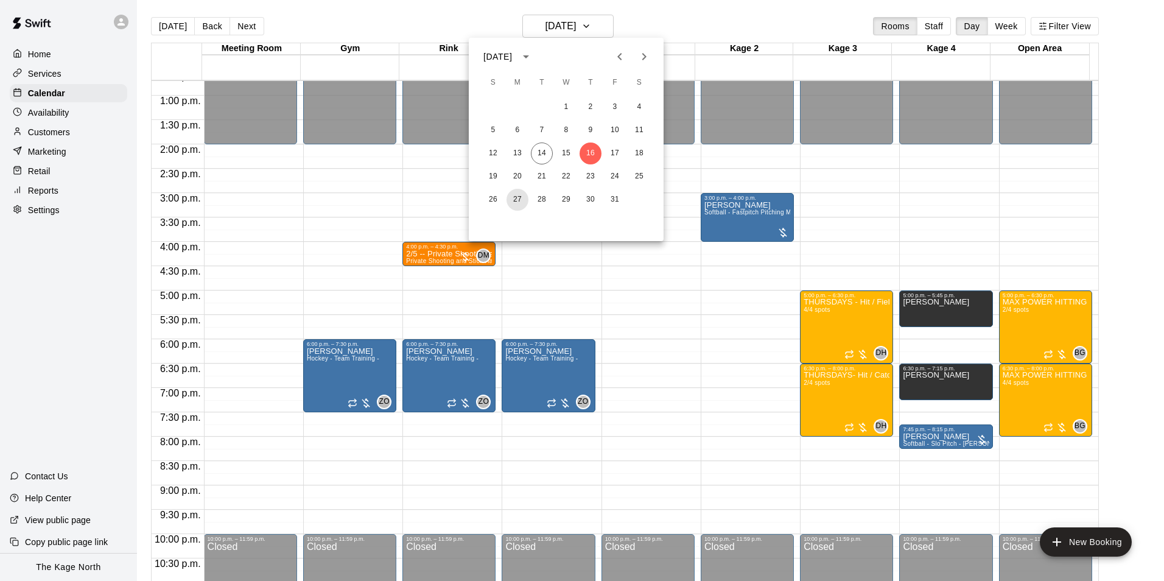
click at [513, 197] on button "27" at bounding box center [518, 200] width 22 height 22
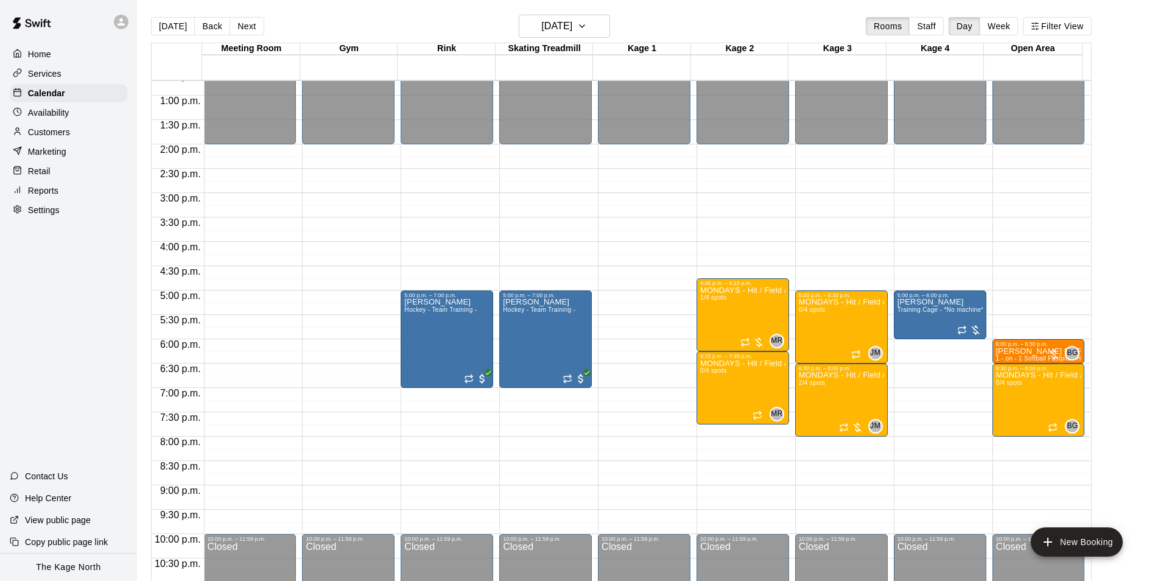
click at [43, 73] on p "Services" at bounding box center [44, 74] width 33 height 12
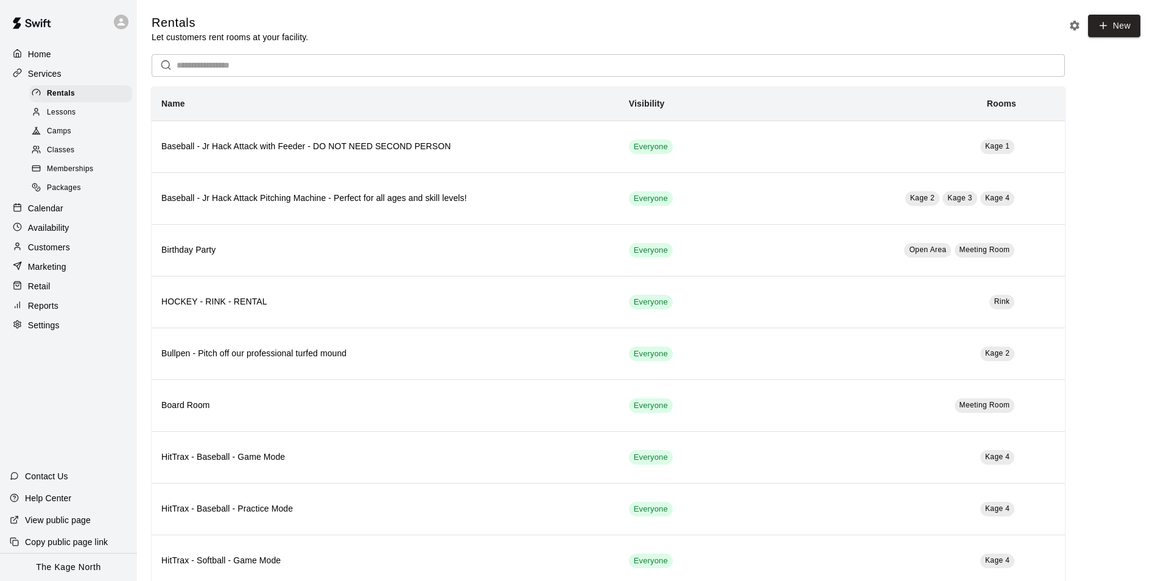
click at [74, 134] on div "Camps" at bounding box center [80, 131] width 103 height 17
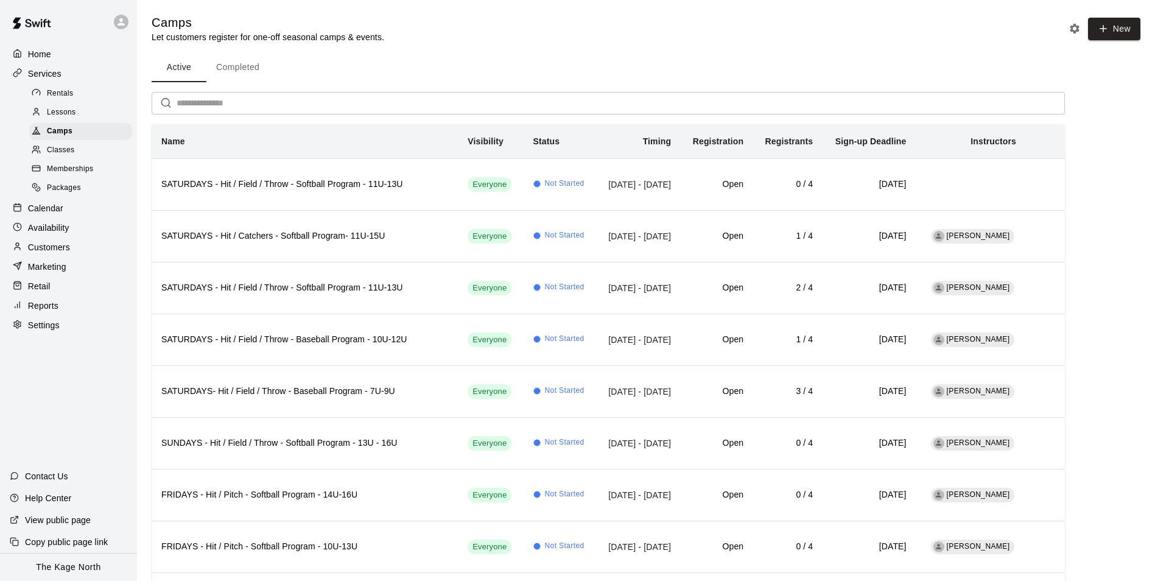
click at [51, 60] on p "Home" at bounding box center [39, 54] width 23 height 12
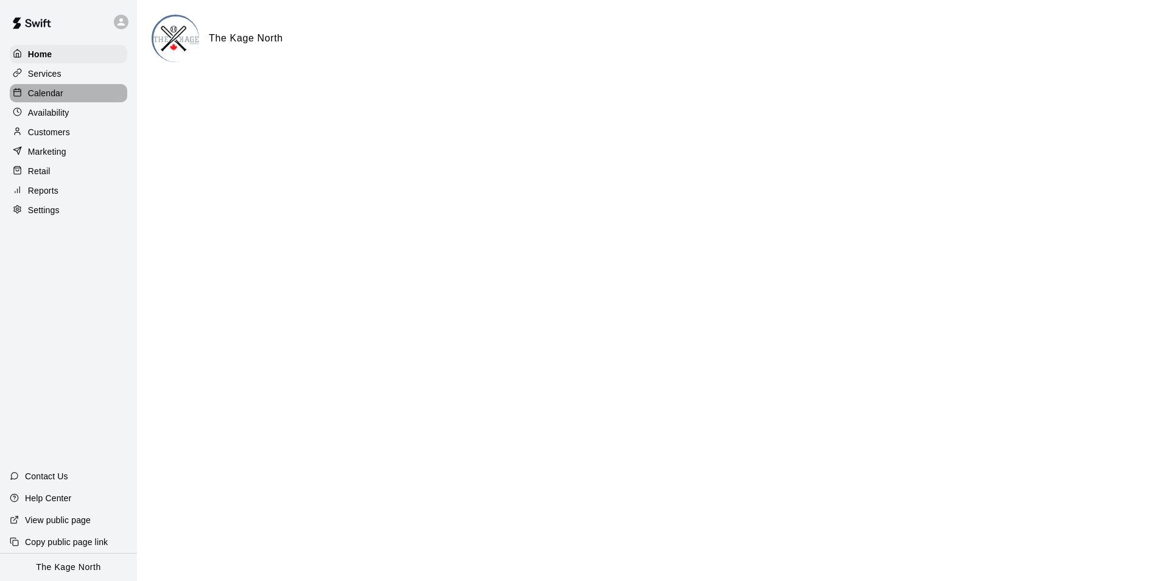
click at [49, 91] on p "Calendar" at bounding box center [45, 93] width 35 height 12
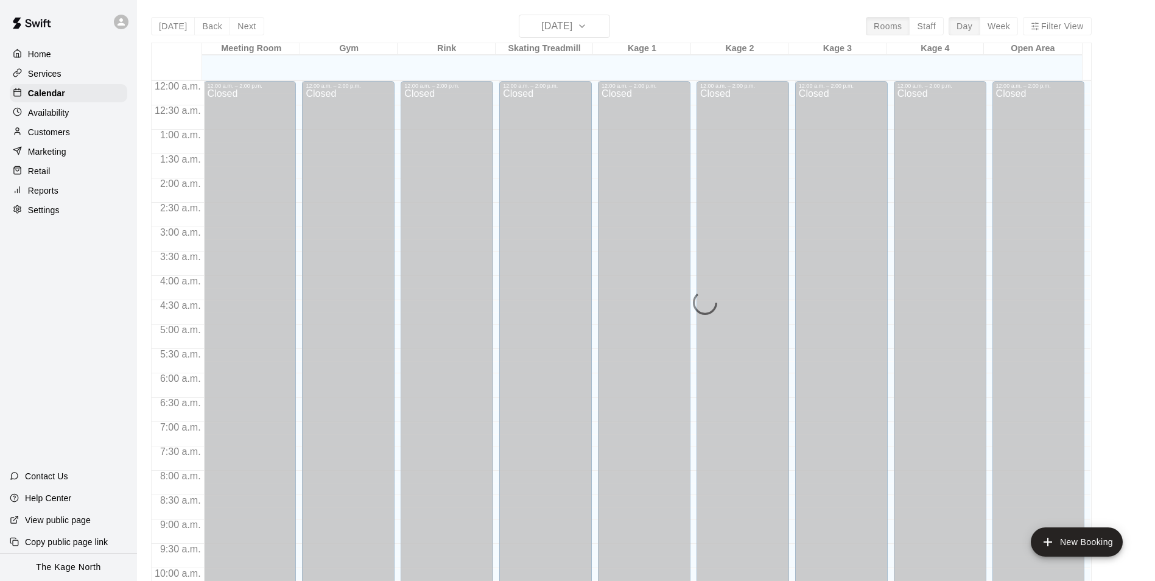
scroll to position [619, 0]
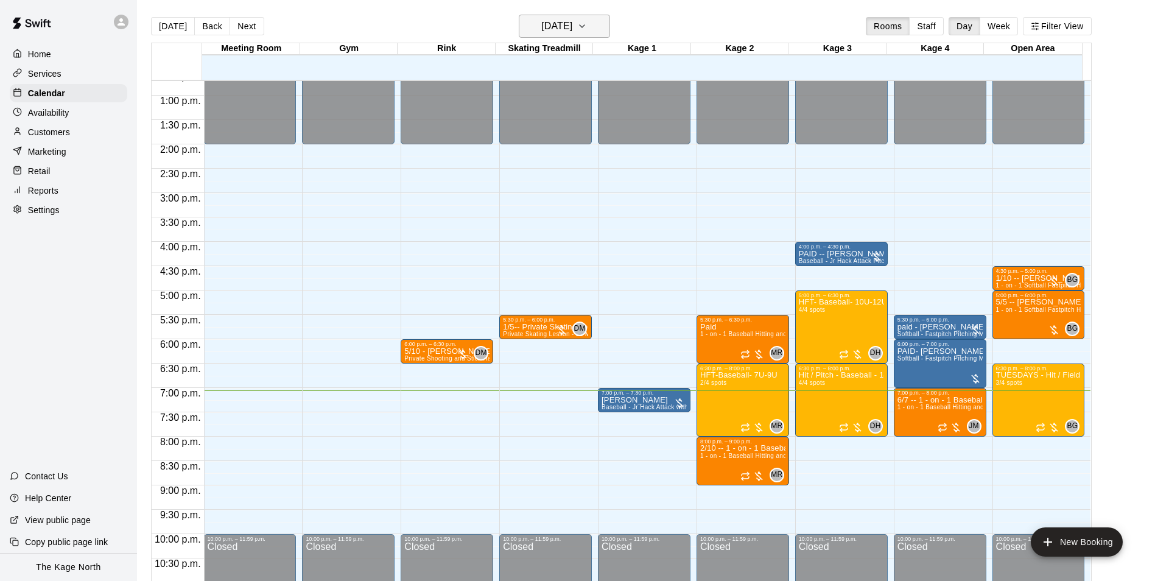
click at [572, 26] on h6 "[DATE]" at bounding box center [556, 26] width 31 height 17
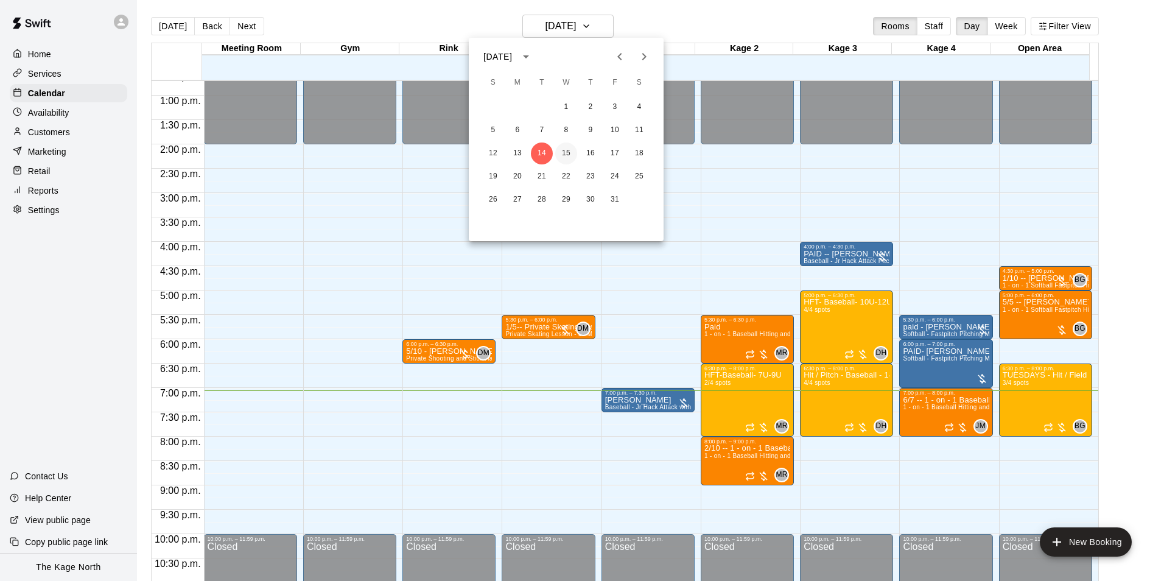
click at [560, 150] on button "15" at bounding box center [566, 154] width 22 height 22
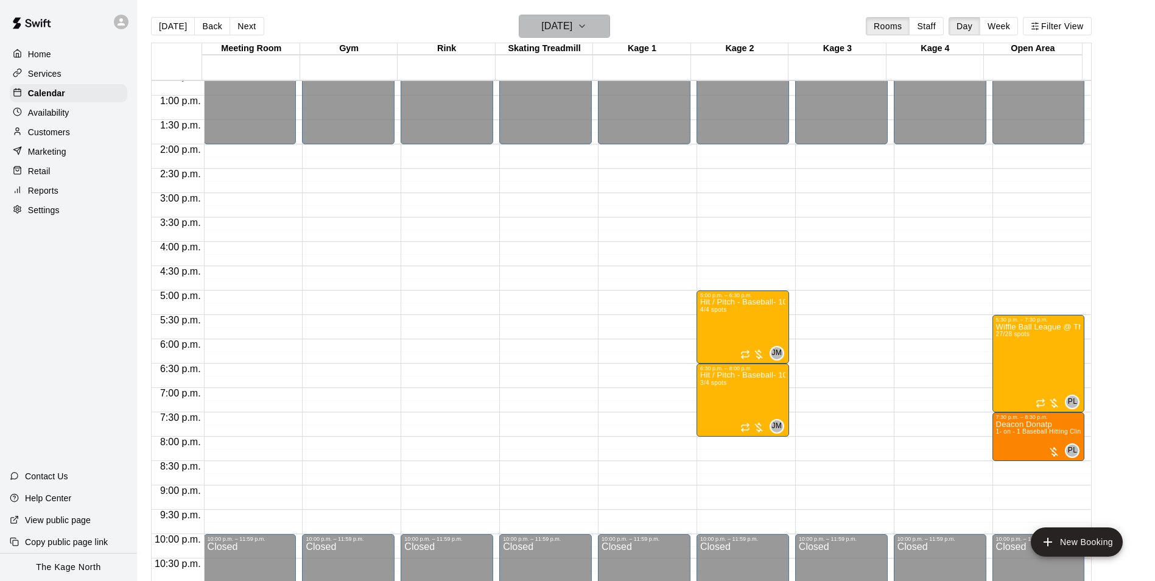
click at [572, 28] on h6 "[DATE]" at bounding box center [556, 26] width 31 height 17
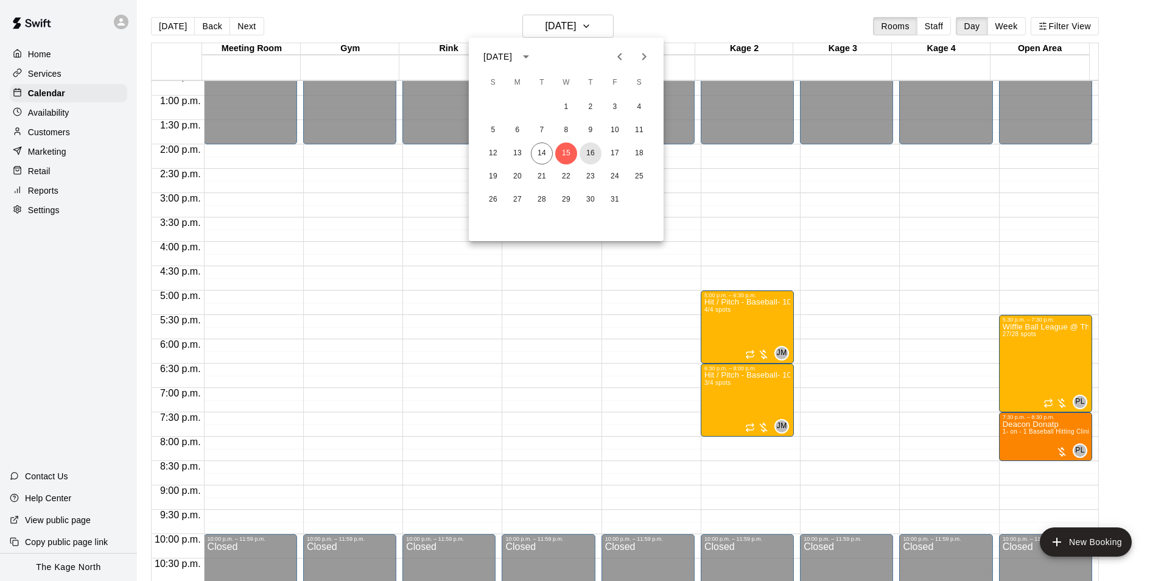
click at [595, 152] on button "16" at bounding box center [591, 154] width 22 height 22
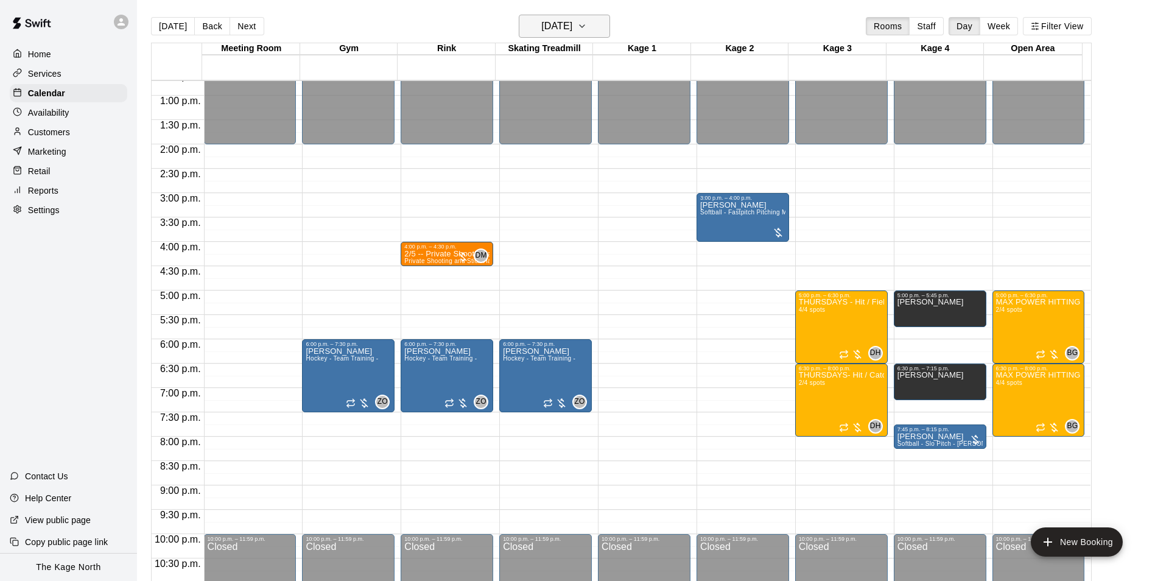
click at [572, 30] on h6 "[DATE]" at bounding box center [556, 26] width 31 height 17
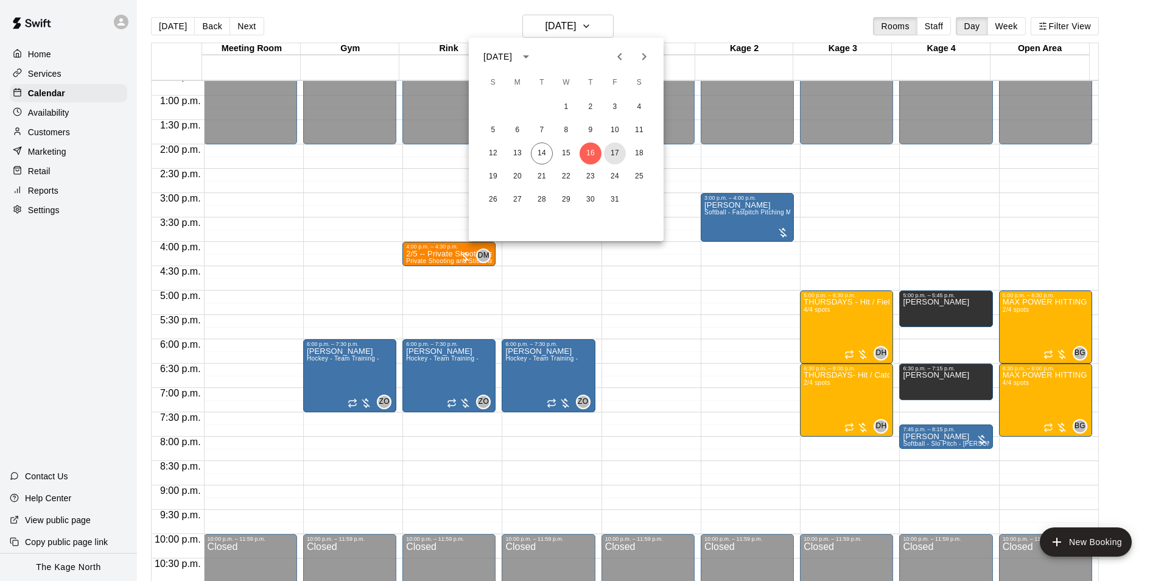
click at [618, 150] on button "17" at bounding box center [615, 154] width 22 height 22
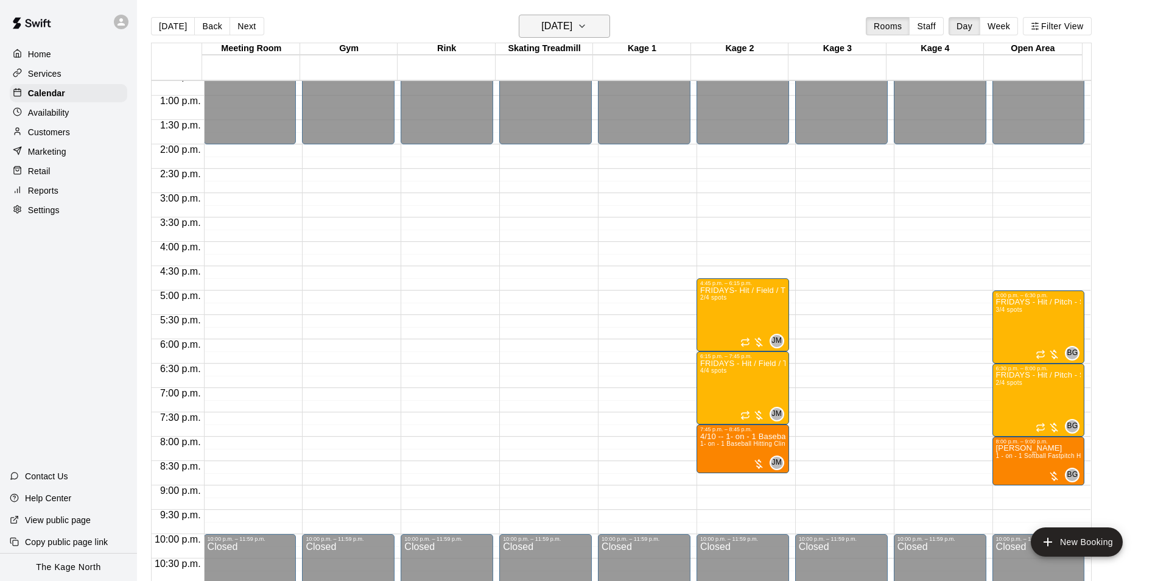
click at [574, 16] on button "[DATE]" at bounding box center [564, 26] width 91 height 23
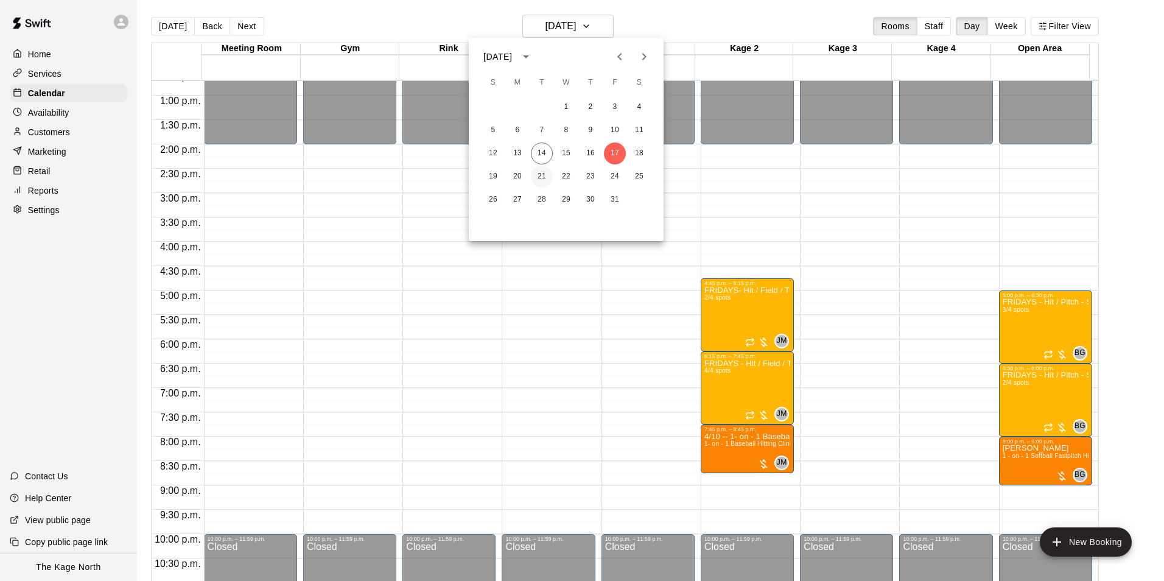
click at [540, 172] on button "21" at bounding box center [542, 177] width 22 height 22
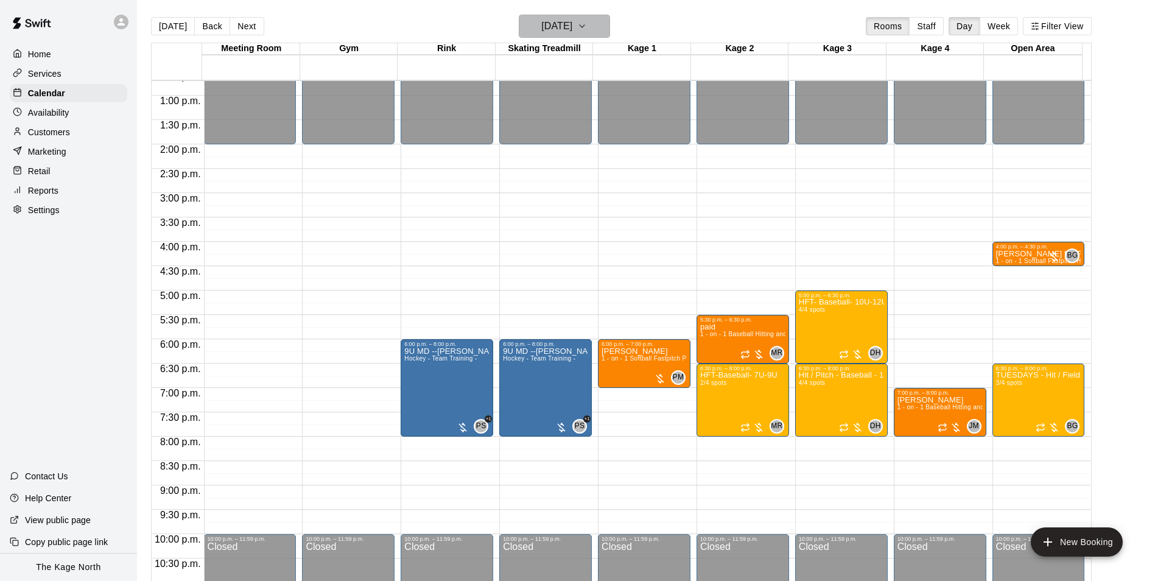
click at [572, 29] on h6 "[DATE]" at bounding box center [556, 26] width 31 height 17
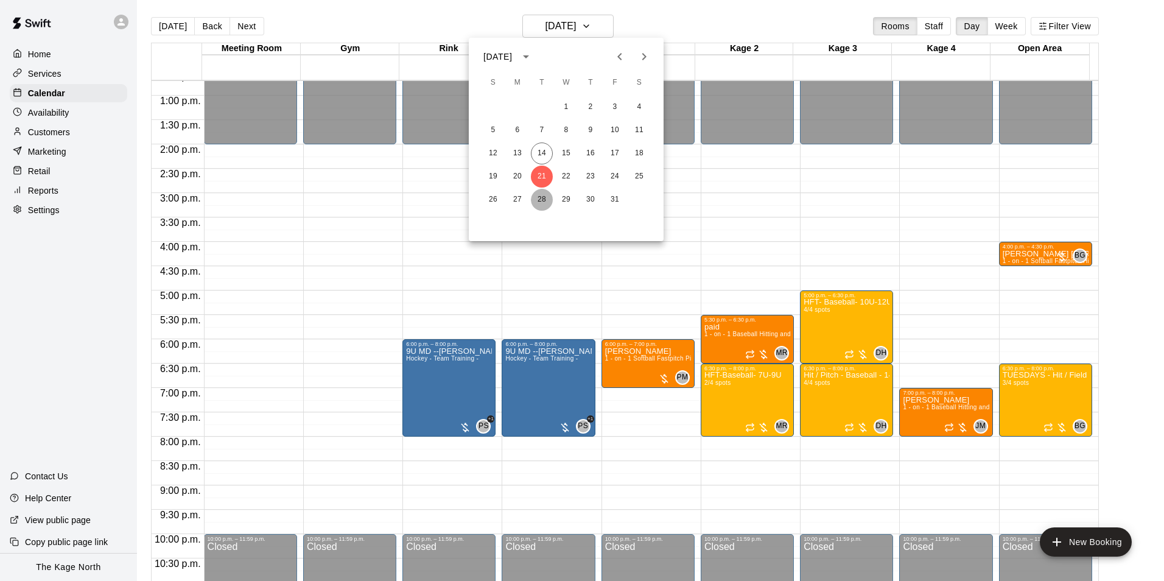
click at [538, 199] on button "28" at bounding box center [542, 200] width 22 height 22
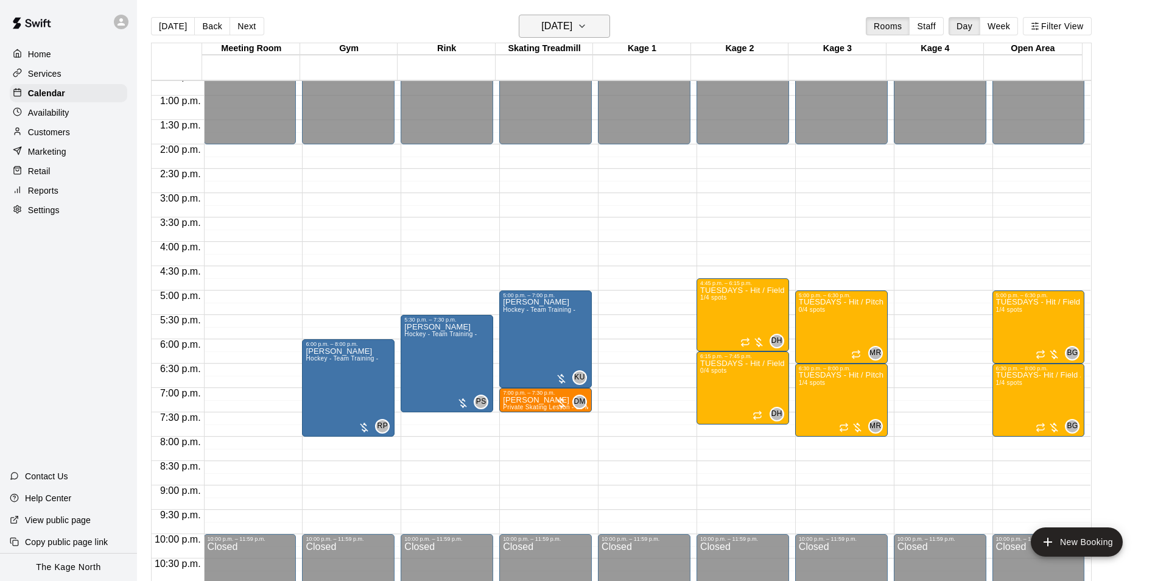
click at [572, 28] on h6 "[DATE]" at bounding box center [556, 26] width 31 height 17
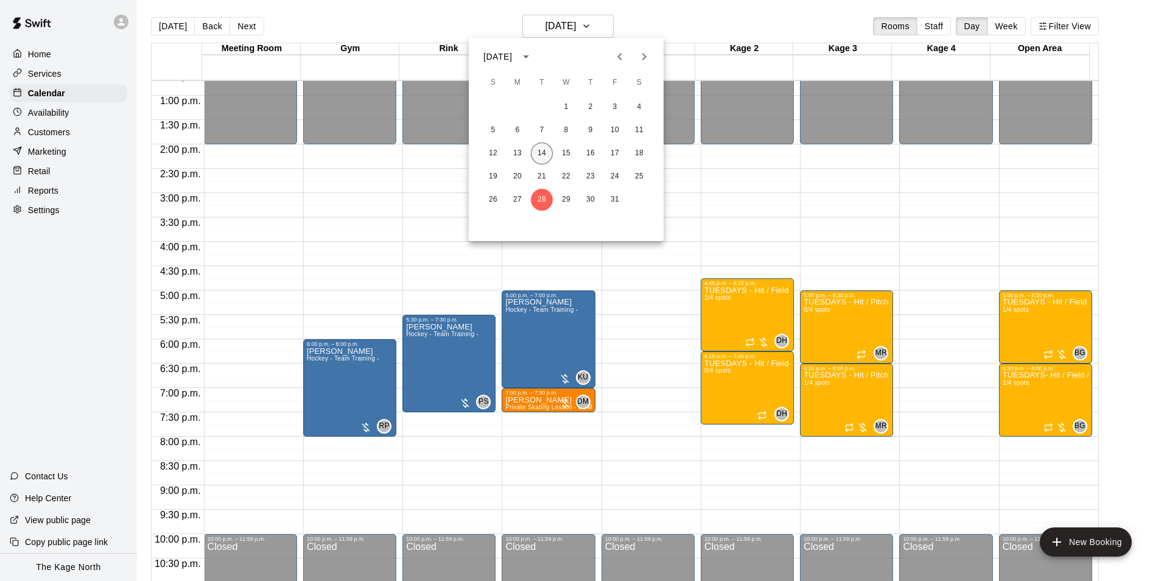
click at [538, 152] on button "14" at bounding box center [542, 154] width 22 height 22
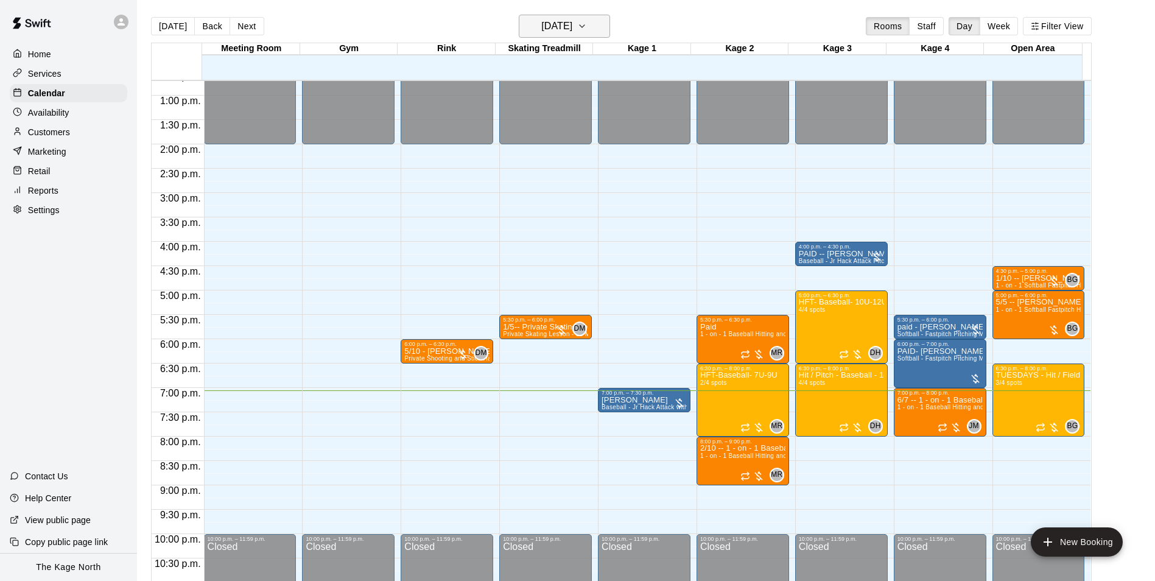
click at [565, 24] on h6 "[DATE]" at bounding box center [556, 26] width 31 height 17
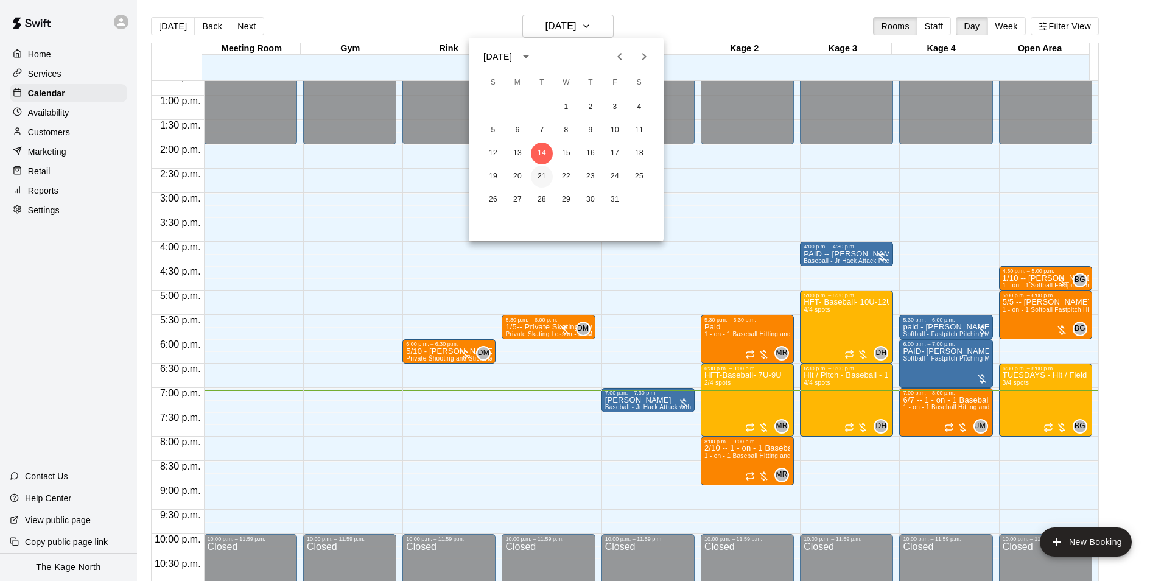
click at [537, 175] on button "21" at bounding box center [542, 177] width 22 height 22
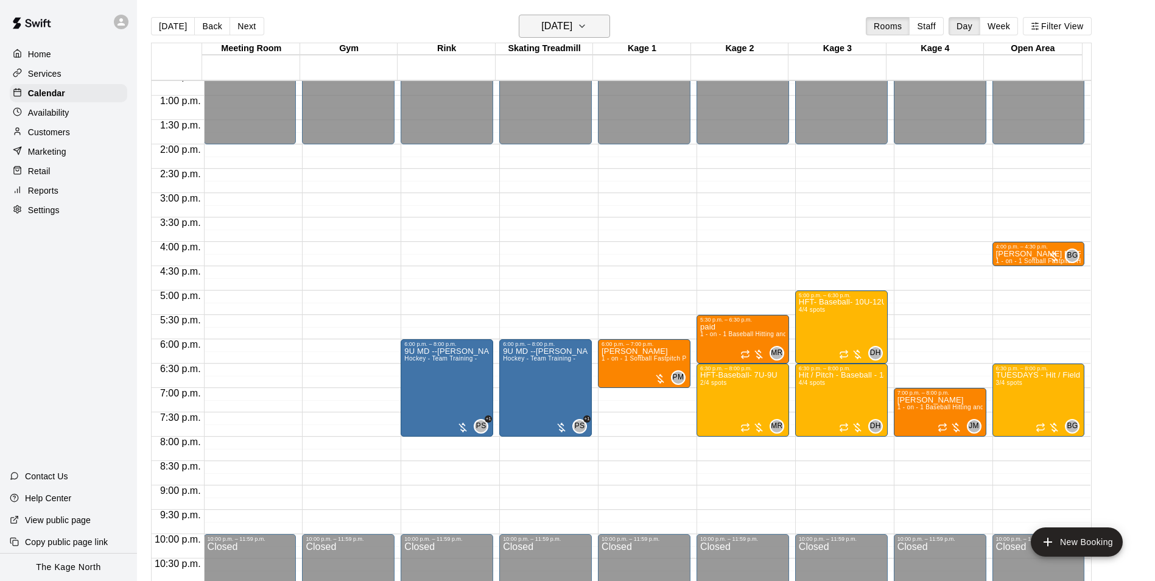
click at [572, 20] on h6 "[DATE]" at bounding box center [556, 26] width 31 height 17
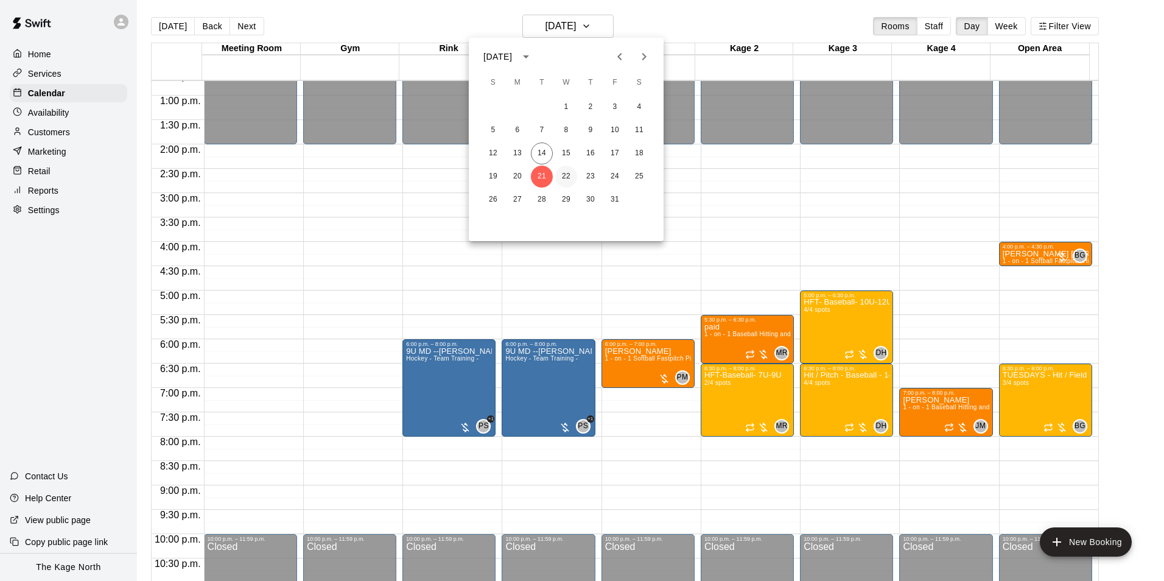
click at [568, 173] on button "22" at bounding box center [566, 177] width 22 height 22
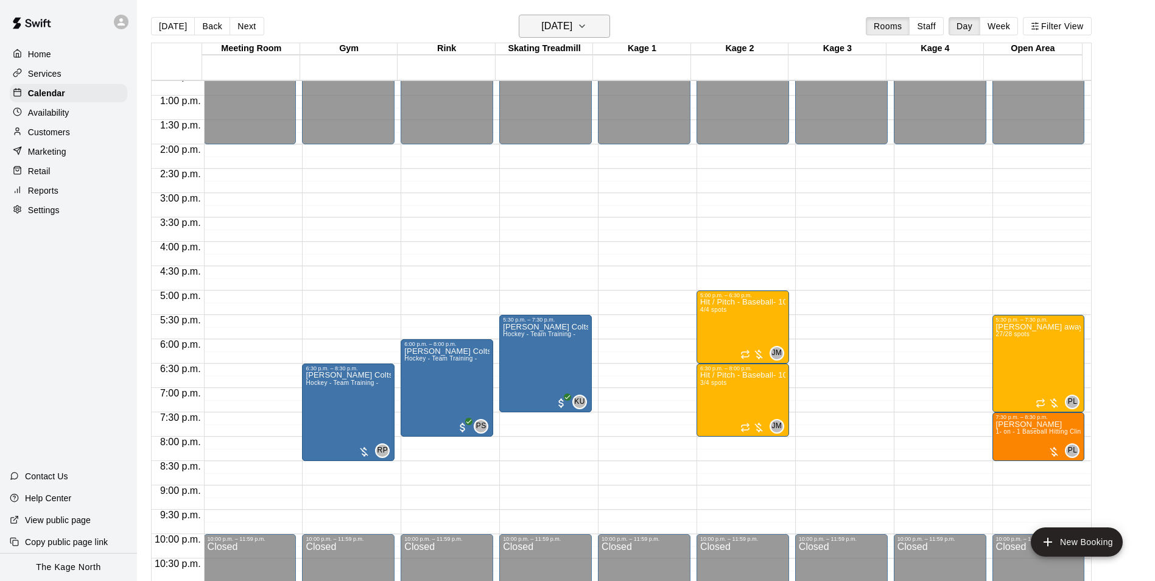
click at [572, 27] on h6 "[DATE]" at bounding box center [556, 26] width 31 height 17
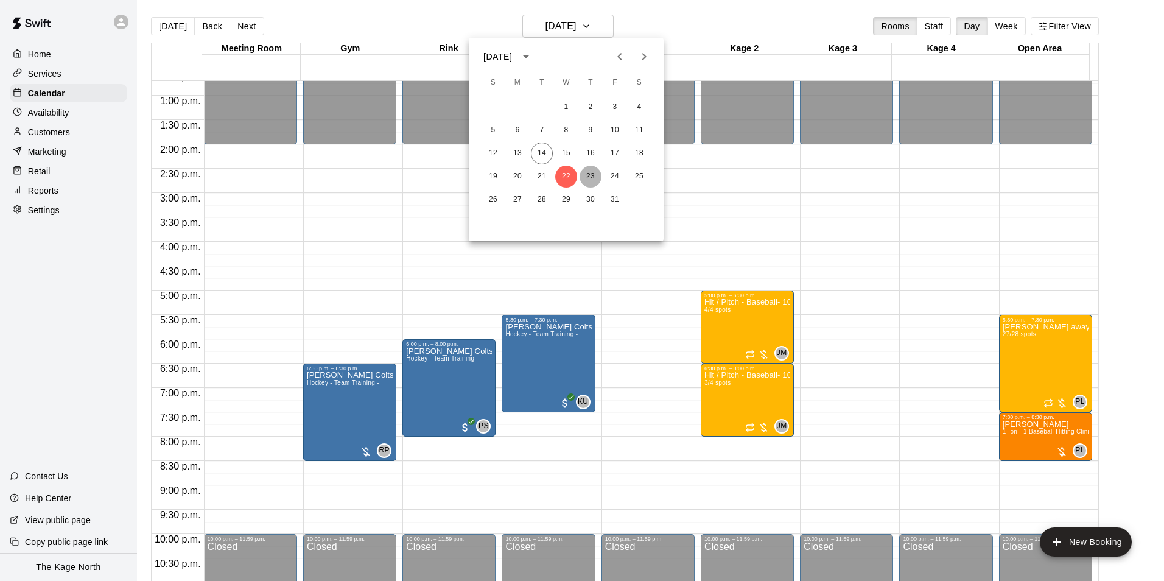
click at [587, 177] on button "23" at bounding box center [591, 177] width 22 height 22
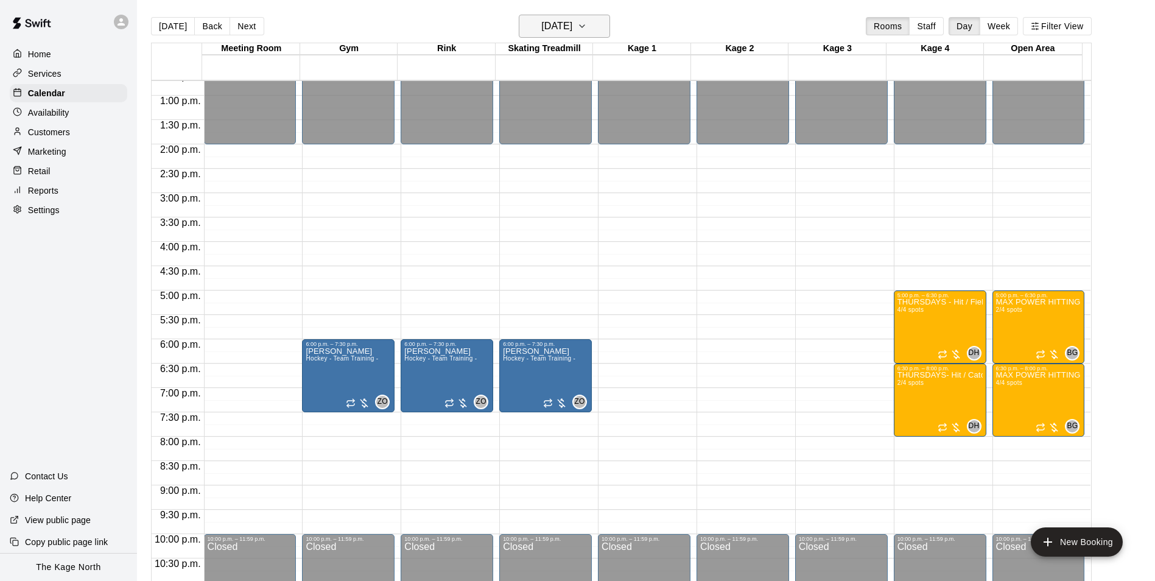
click at [572, 31] on h6 "[DATE]" at bounding box center [556, 26] width 31 height 17
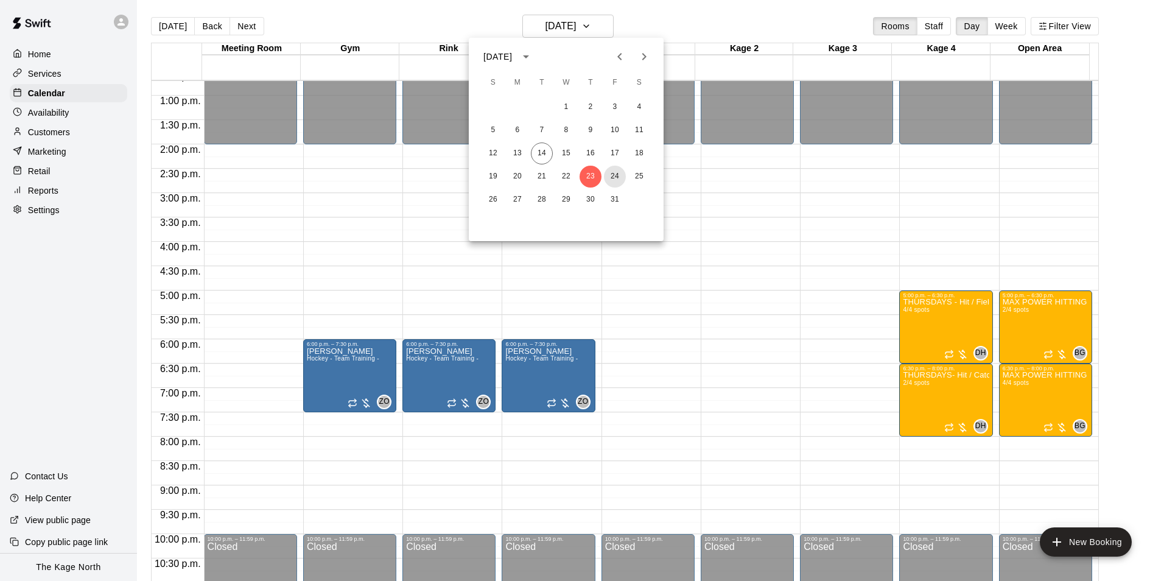
click at [610, 177] on button "24" at bounding box center [615, 177] width 22 height 22
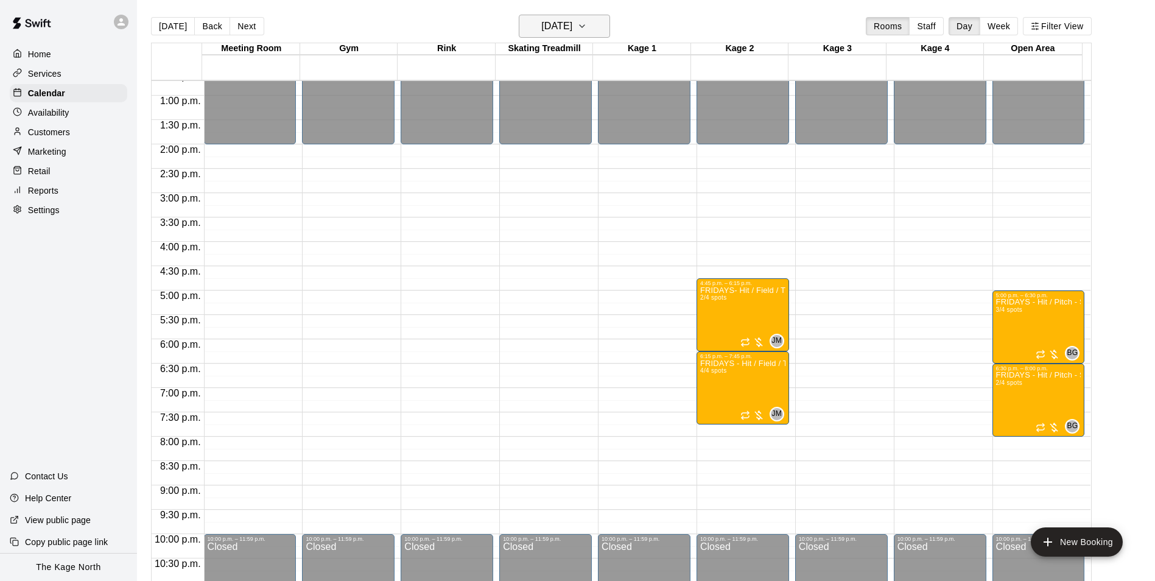
click at [572, 26] on h6 "[DATE]" at bounding box center [556, 26] width 31 height 17
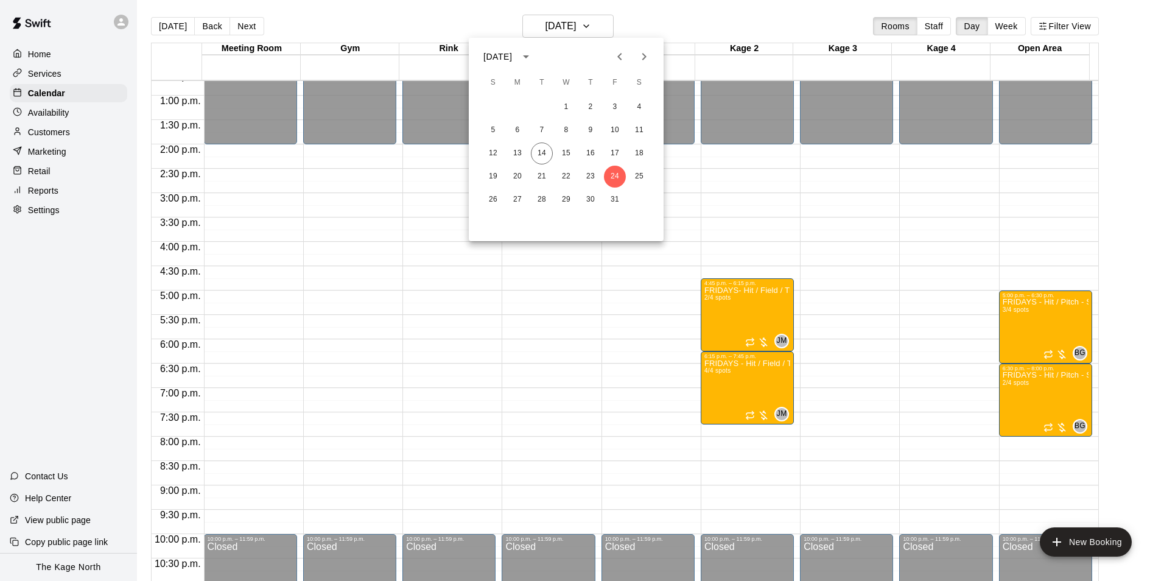
click at [529, 147] on div "12 13 14 15 16 17 18" at bounding box center [566, 154] width 195 height 22
click at [546, 157] on button "14" at bounding box center [542, 154] width 22 height 22
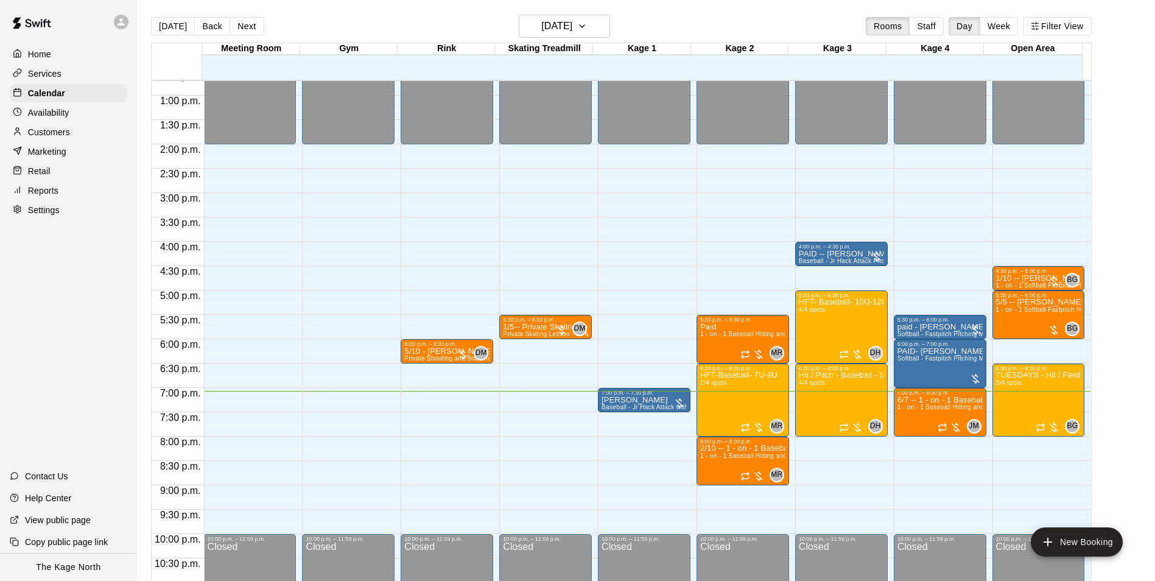
click at [62, 134] on p "Customers" at bounding box center [49, 132] width 42 height 12
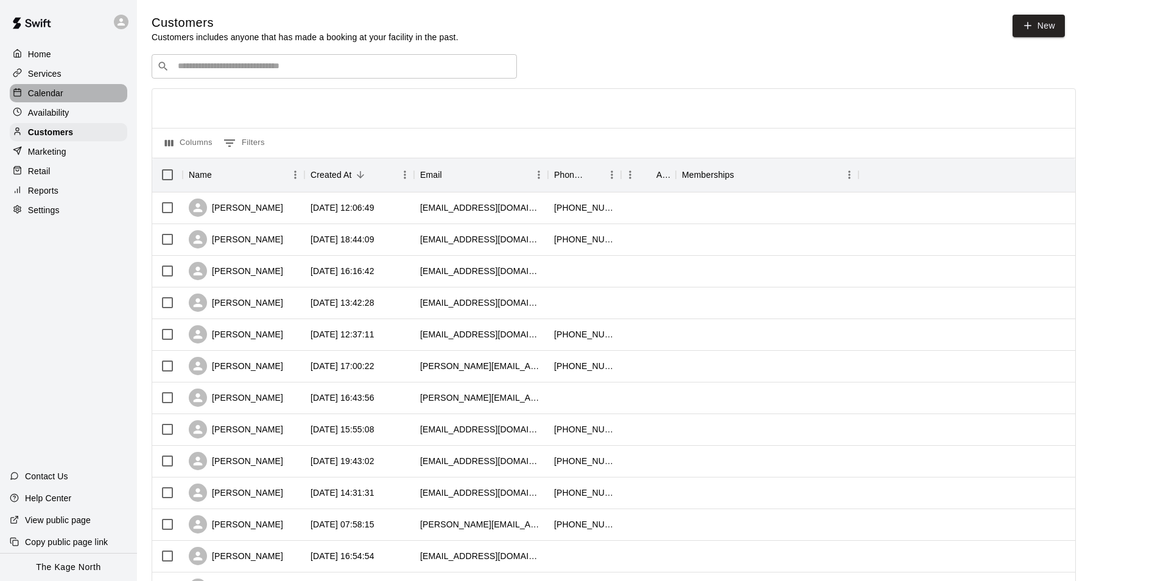
click at [73, 93] on div "Calendar" at bounding box center [69, 93] width 118 height 18
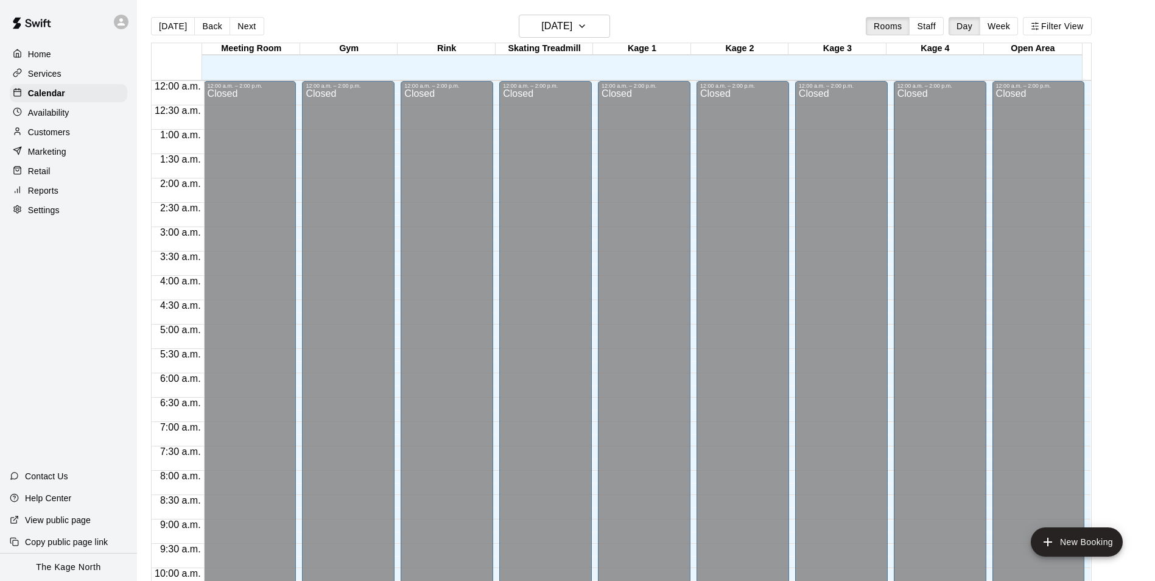
scroll to position [619, 0]
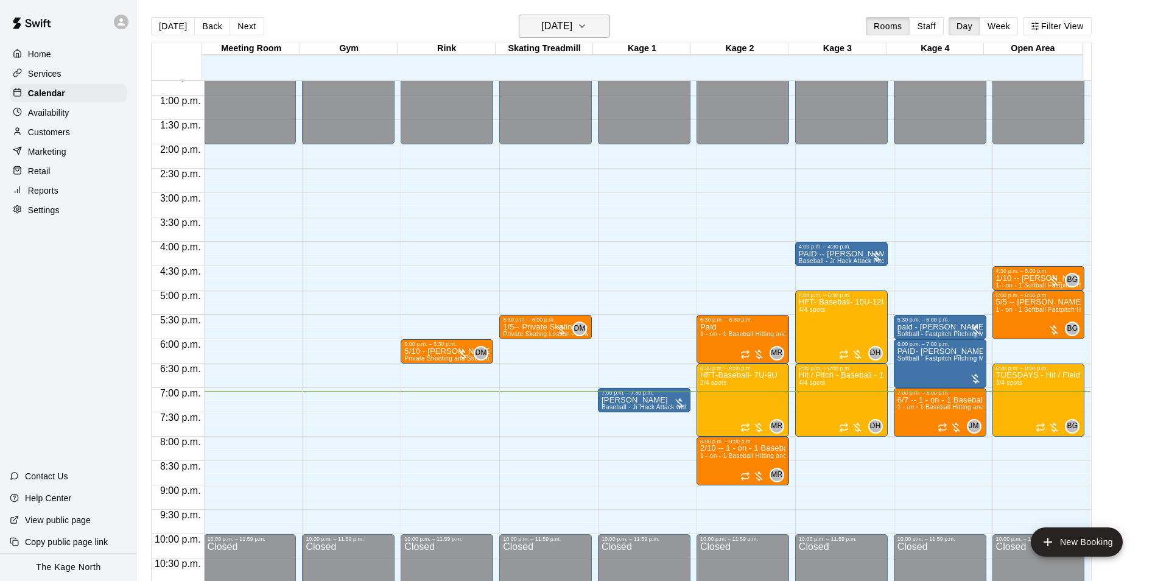
click at [572, 33] on h6 "[DATE]" at bounding box center [556, 26] width 31 height 17
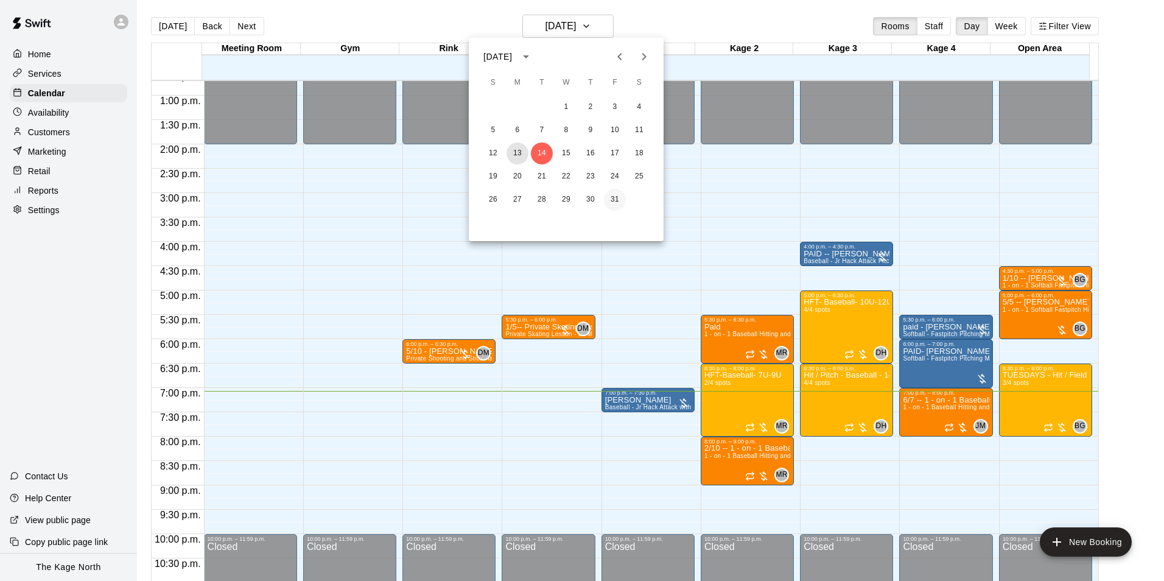
click at [515, 153] on button "13" at bounding box center [518, 154] width 22 height 22
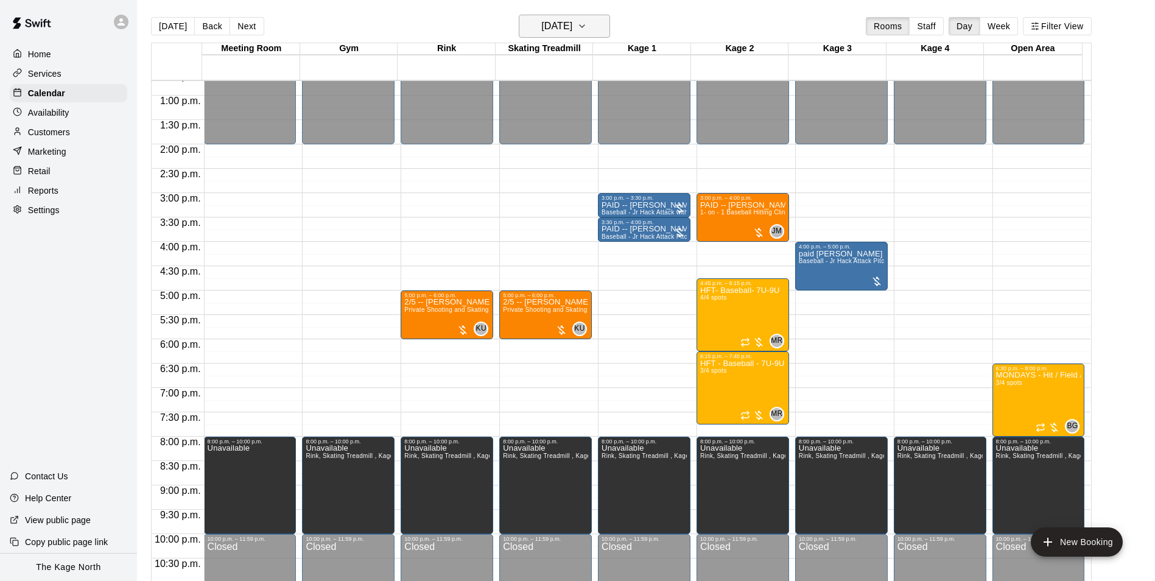
click at [572, 26] on h6 "[DATE]" at bounding box center [556, 26] width 31 height 17
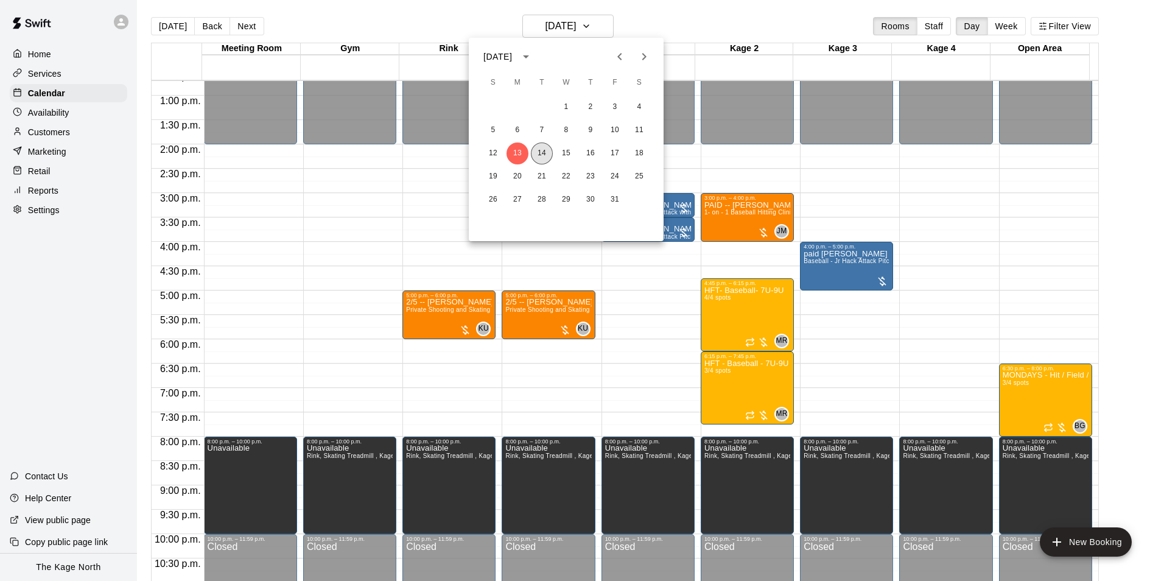
click at [539, 151] on button "14" at bounding box center [542, 154] width 22 height 22
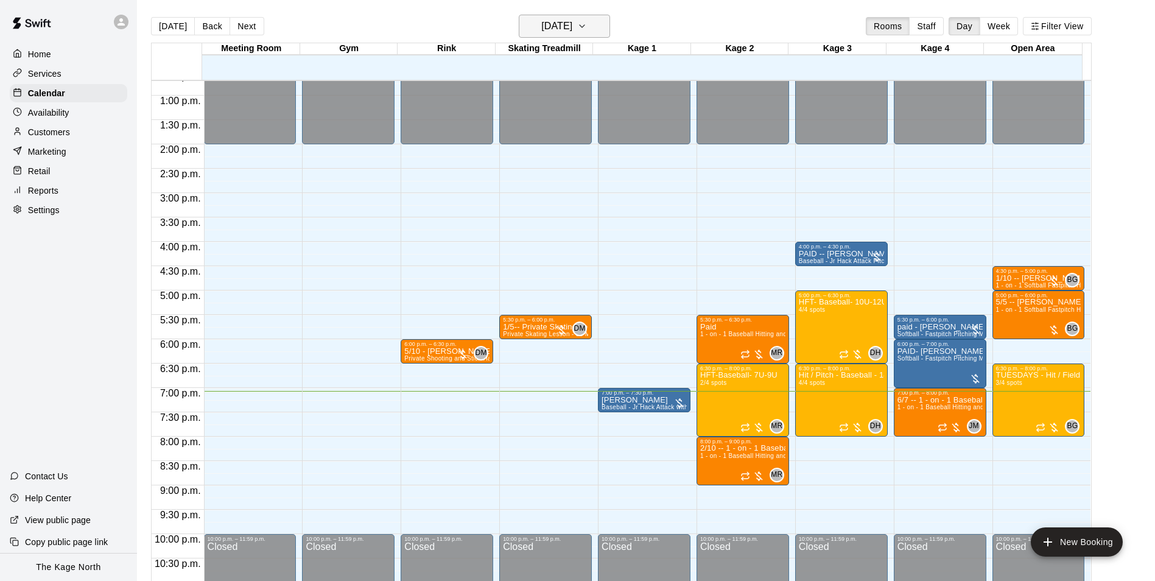
click at [572, 25] on h6 "[DATE]" at bounding box center [556, 26] width 31 height 17
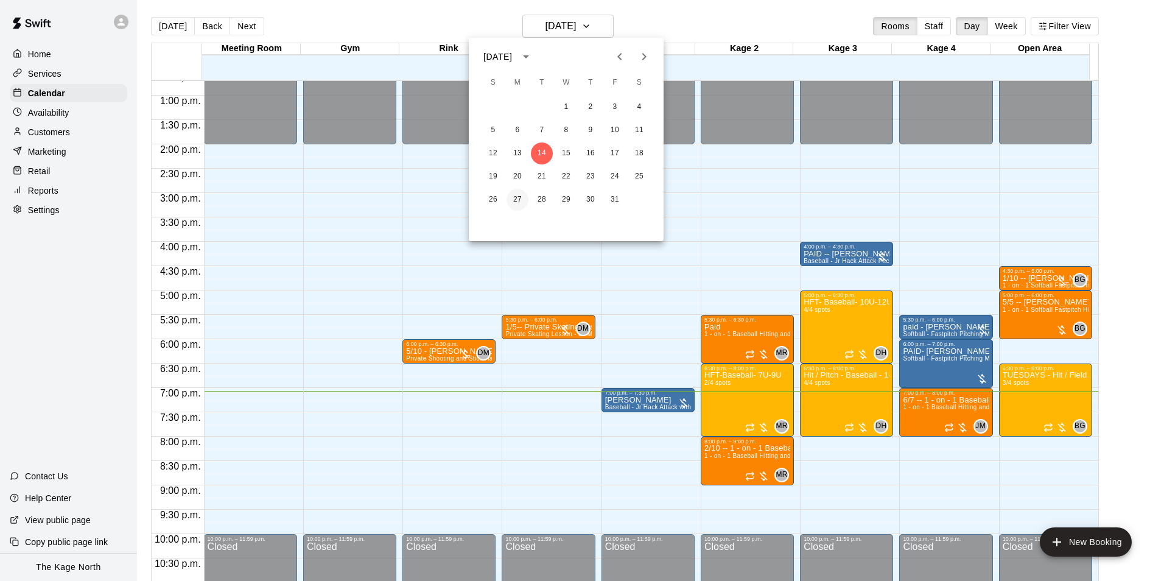
click at [521, 194] on button "27" at bounding box center [518, 200] width 22 height 22
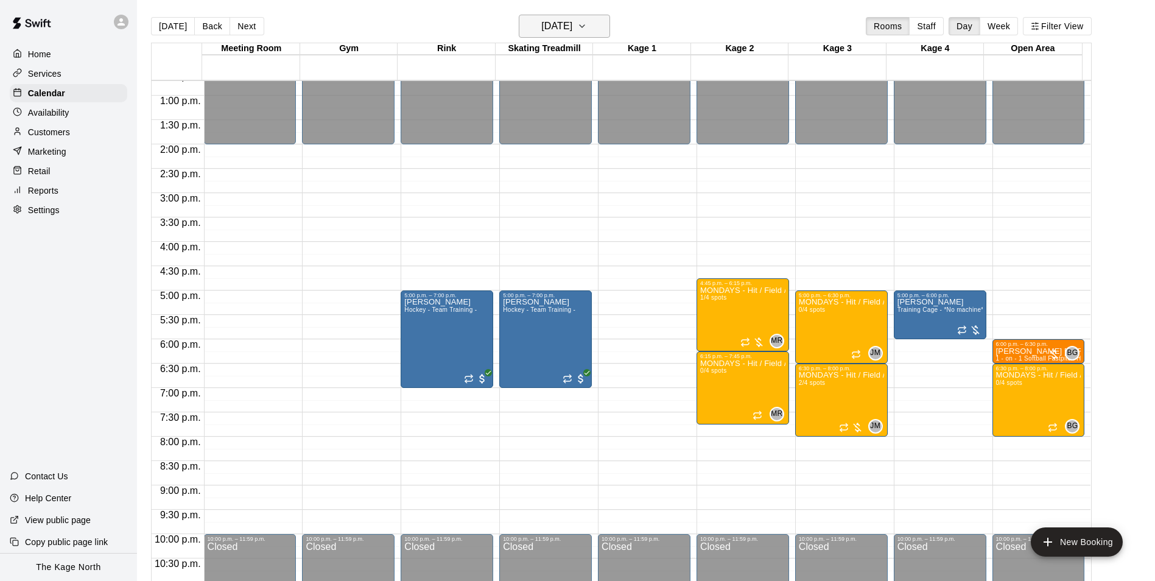
click at [572, 32] on h6 "[DATE]" at bounding box center [556, 26] width 31 height 17
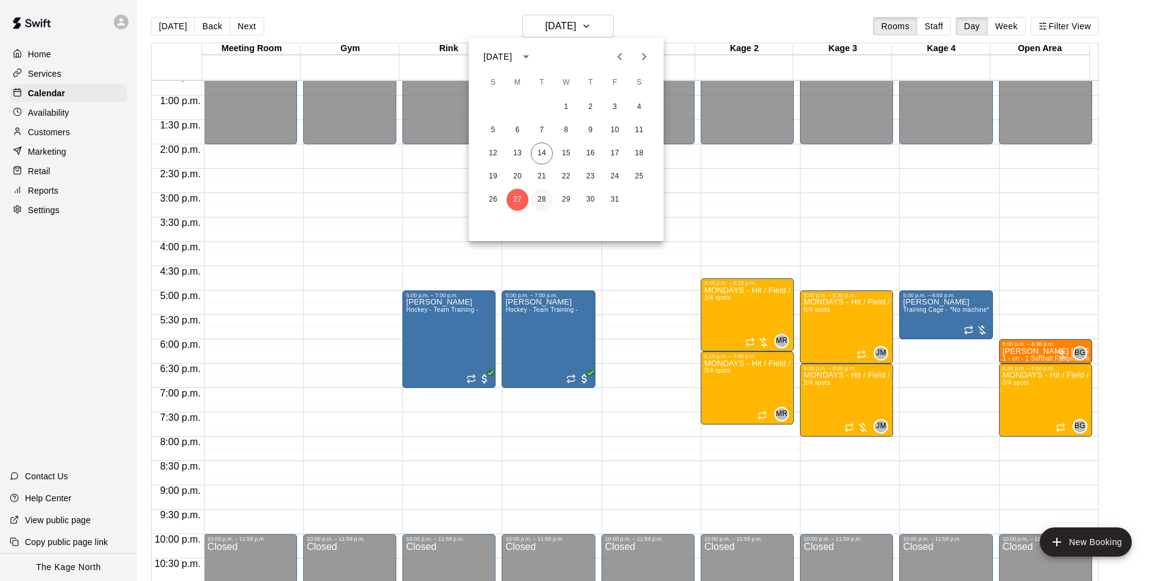
click at [543, 195] on button "28" at bounding box center [542, 200] width 22 height 22
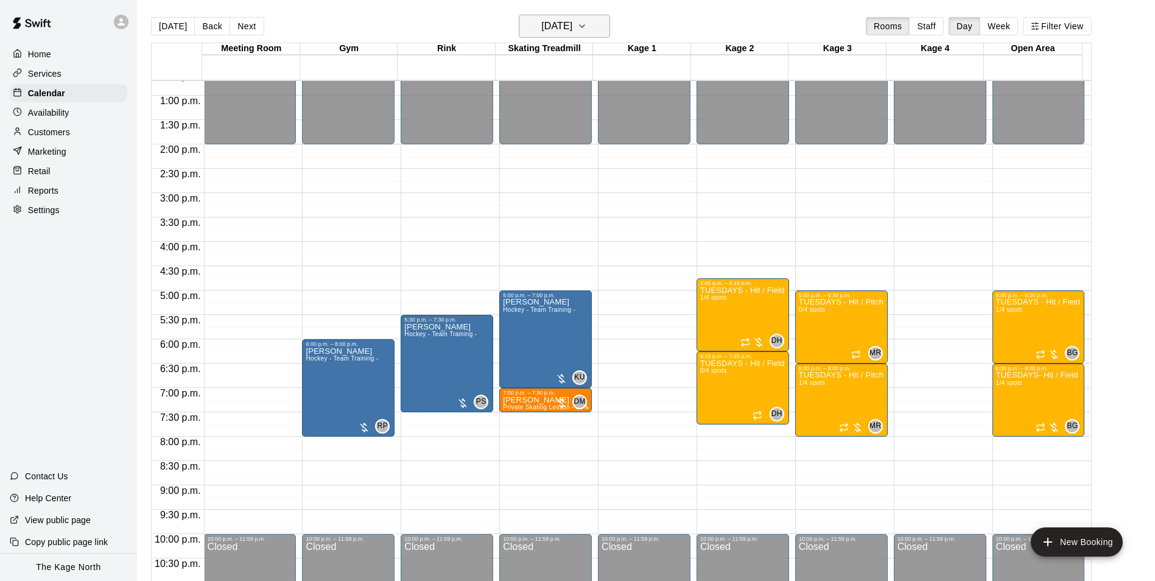
click at [572, 24] on h6 "[DATE]" at bounding box center [556, 26] width 31 height 17
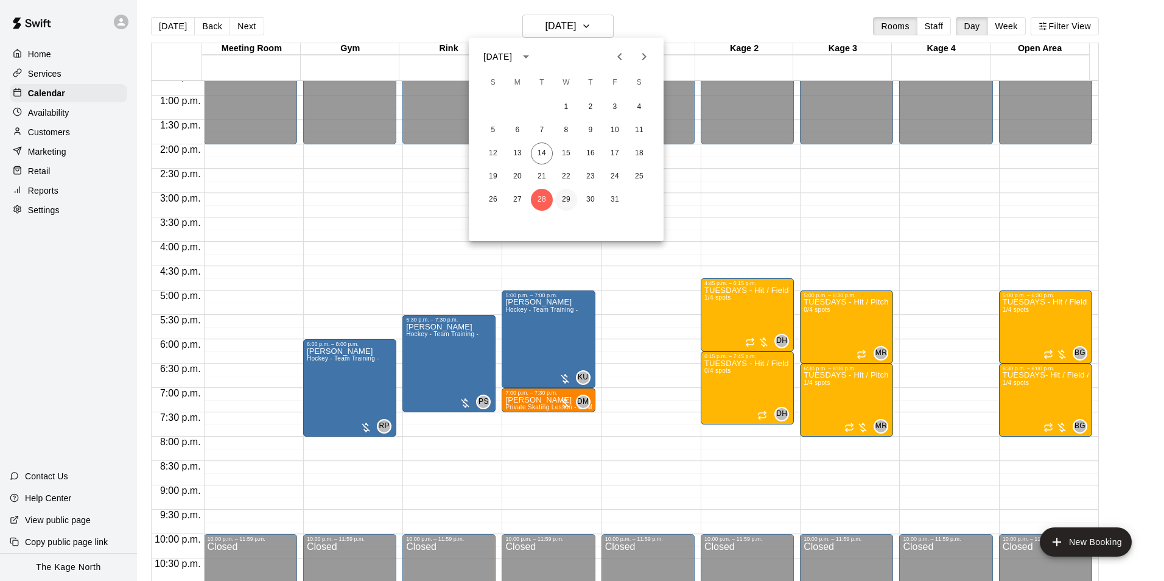
click at [569, 198] on button "29" at bounding box center [566, 200] width 22 height 22
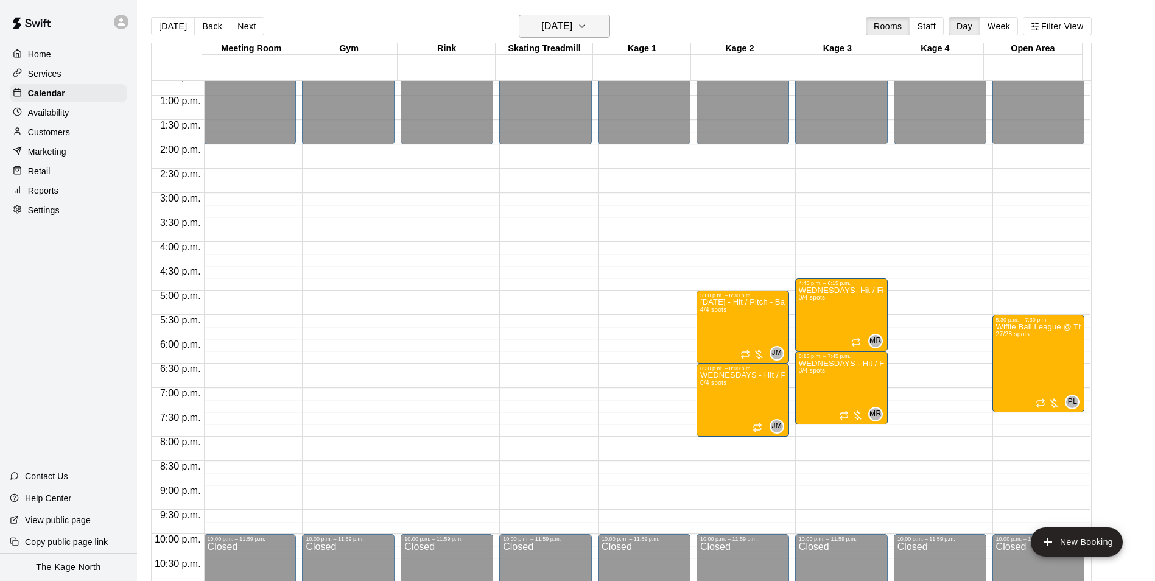
click at [572, 29] on h6 "[DATE]" at bounding box center [556, 26] width 31 height 17
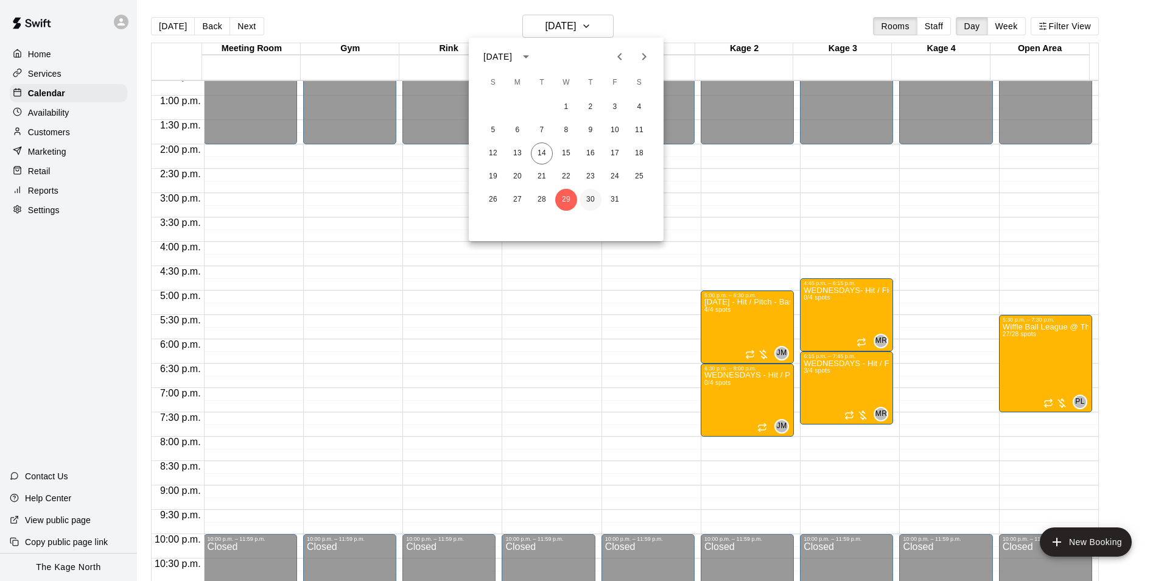
click at [597, 195] on button "30" at bounding box center [591, 200] width 22 height 22
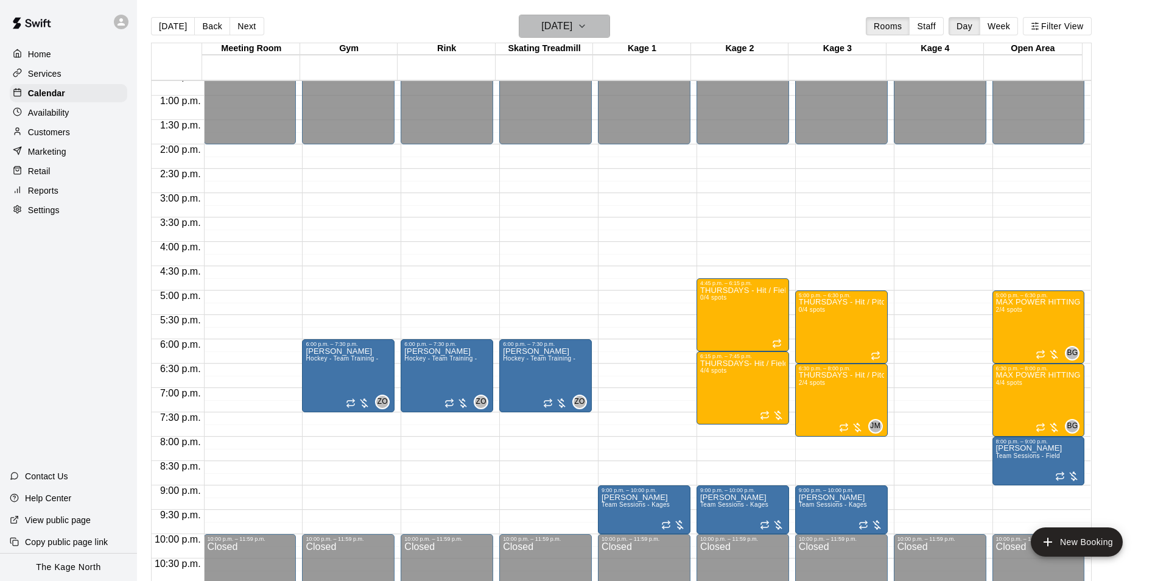
click at [571, 26] on h6 "[DATE]" at bounding box center [556, 26] width 31 height 17
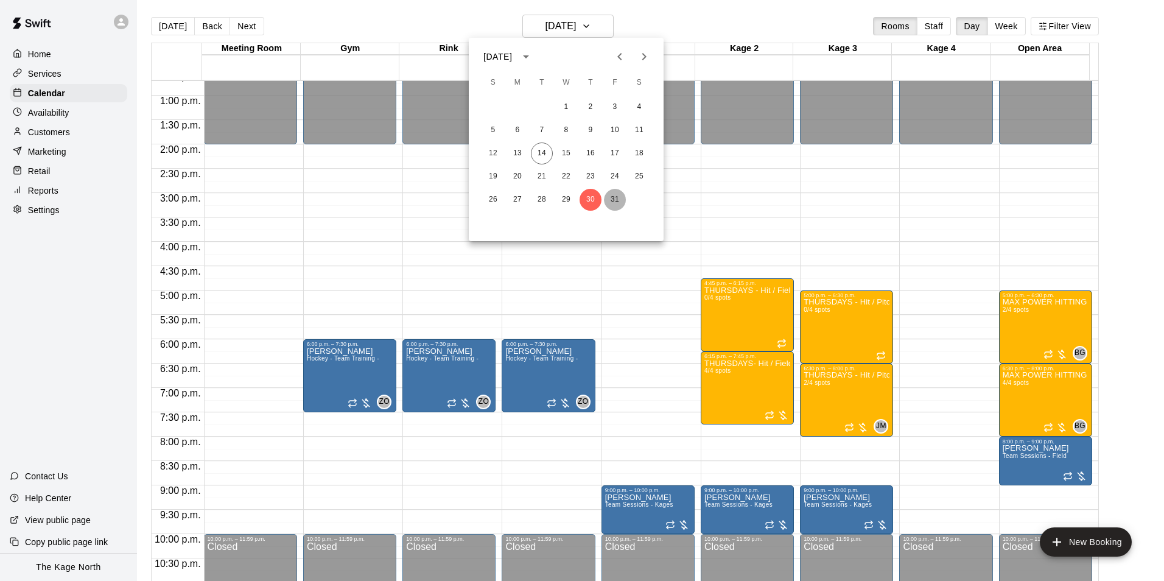
click at [610, 197] on button "31" at bounding box center [615, 200] width 22 height 22
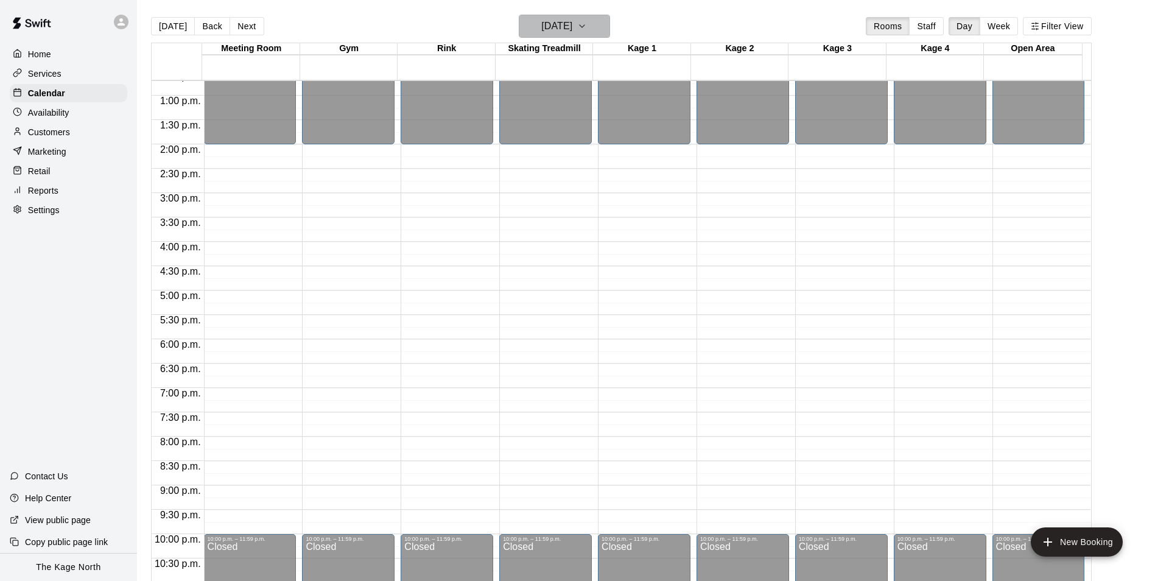
click at [591, 24] on button "[DATE]" at bounding box center [564, 26] width 91 height 23
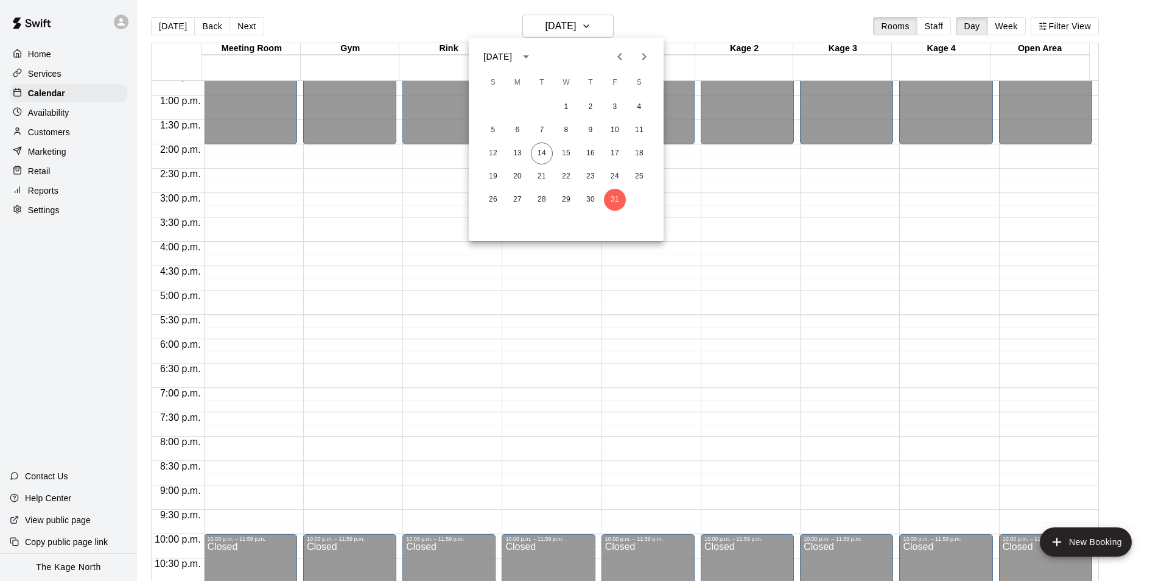
click at [647, 57] on icon "Next month" at bounding box center [645, 56] width 4 height 7
click at [497, 133] on button "2" at bounding box center [493, 130] width 22 height 22
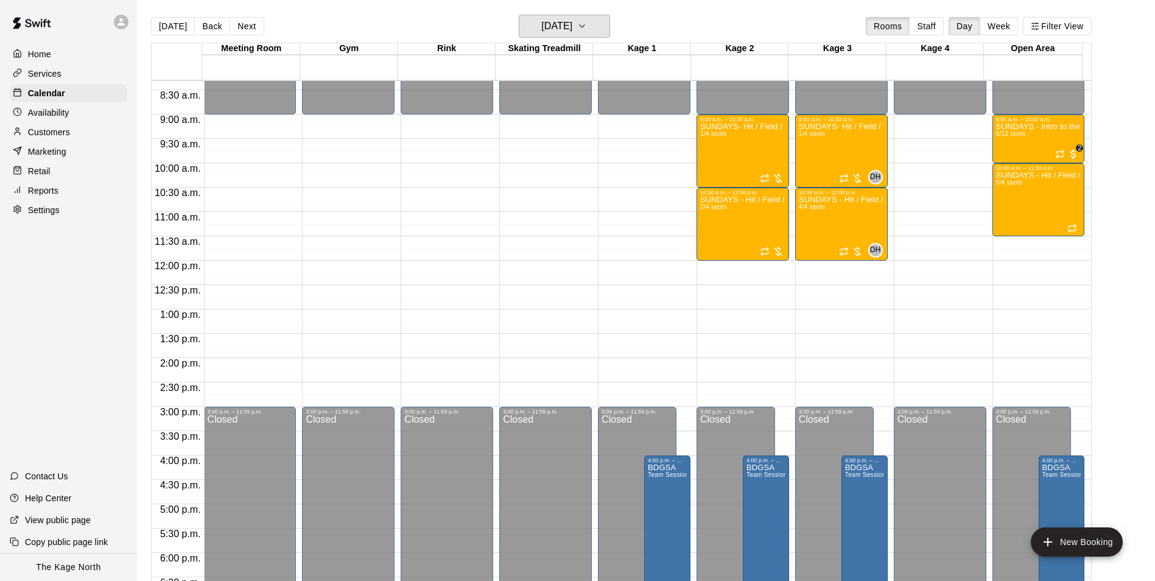
scroll to position [375, 0]
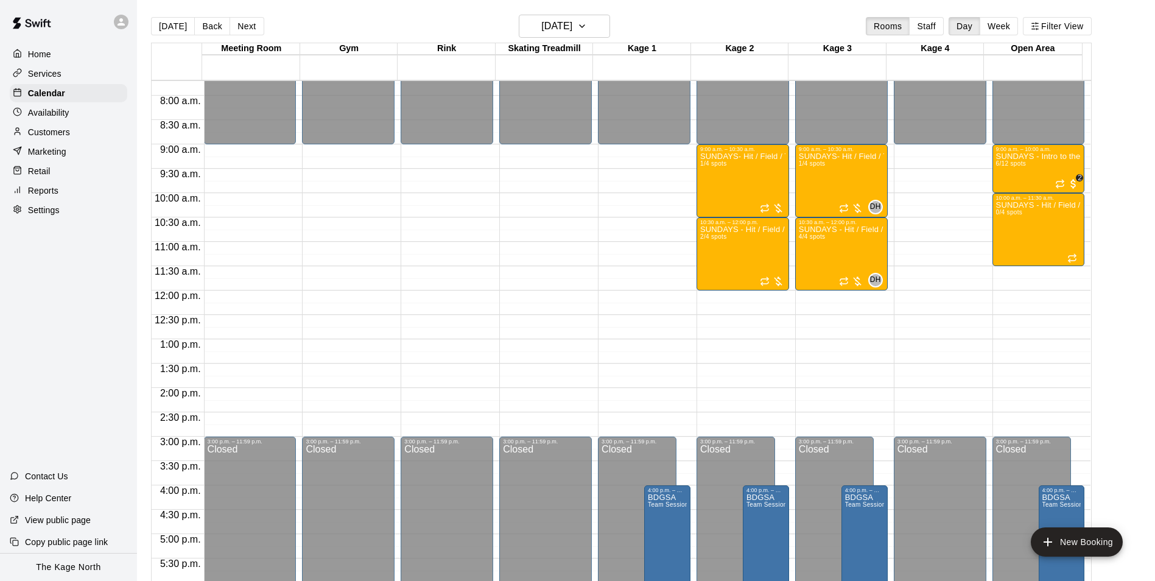
click at [35, 58] on p "Home" at bounding box center [39, 54] width 23 height 12
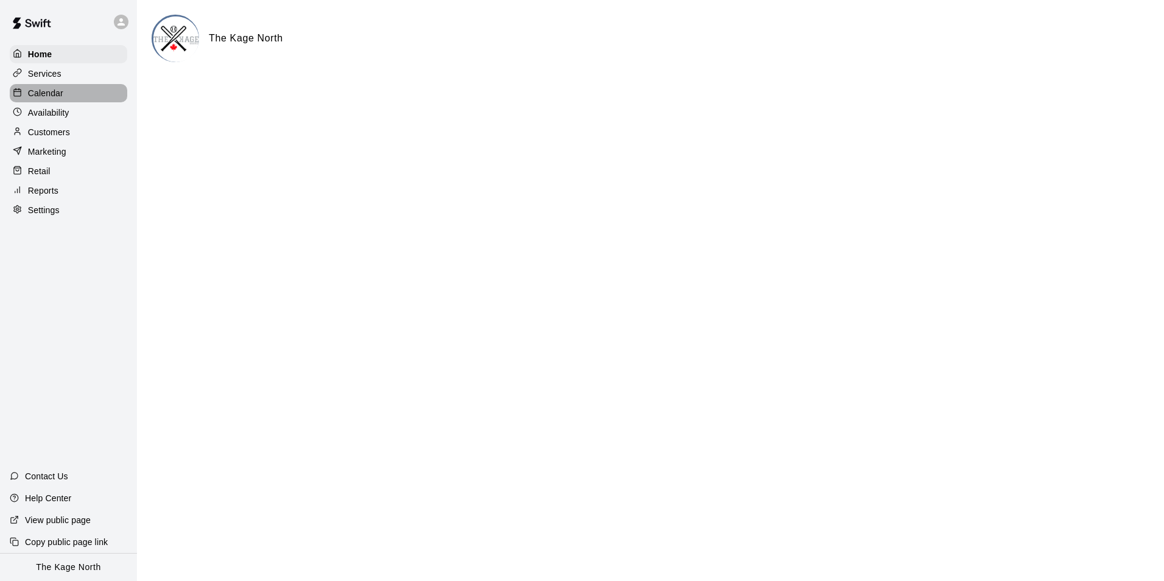
click at [60, 99] on p "Calendar" at bounding box center [45, 93] width 35 height 12
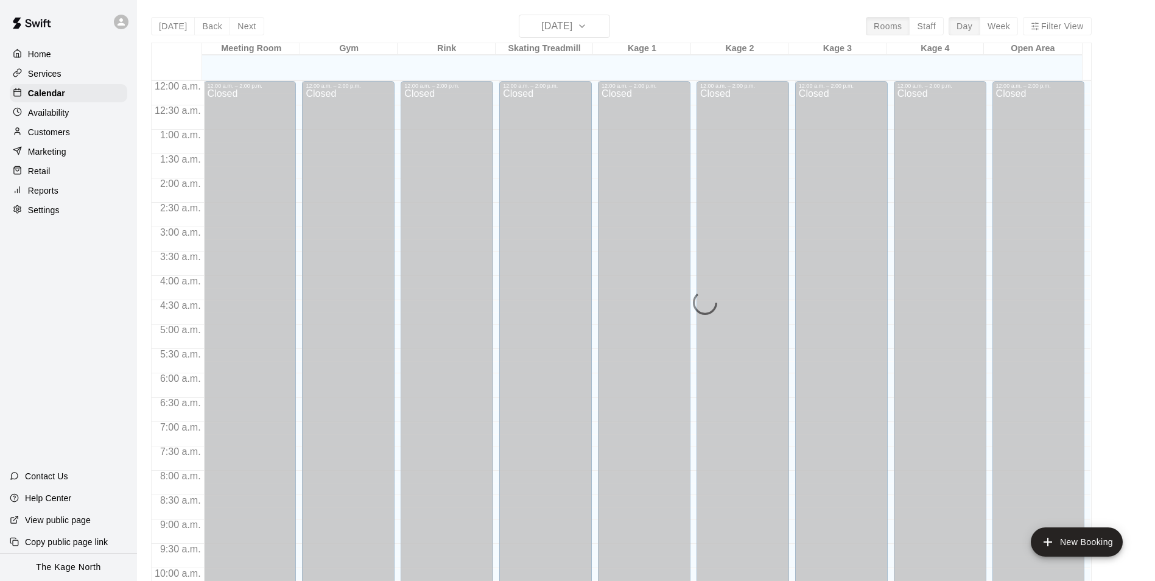
scroll to position [619, 0]
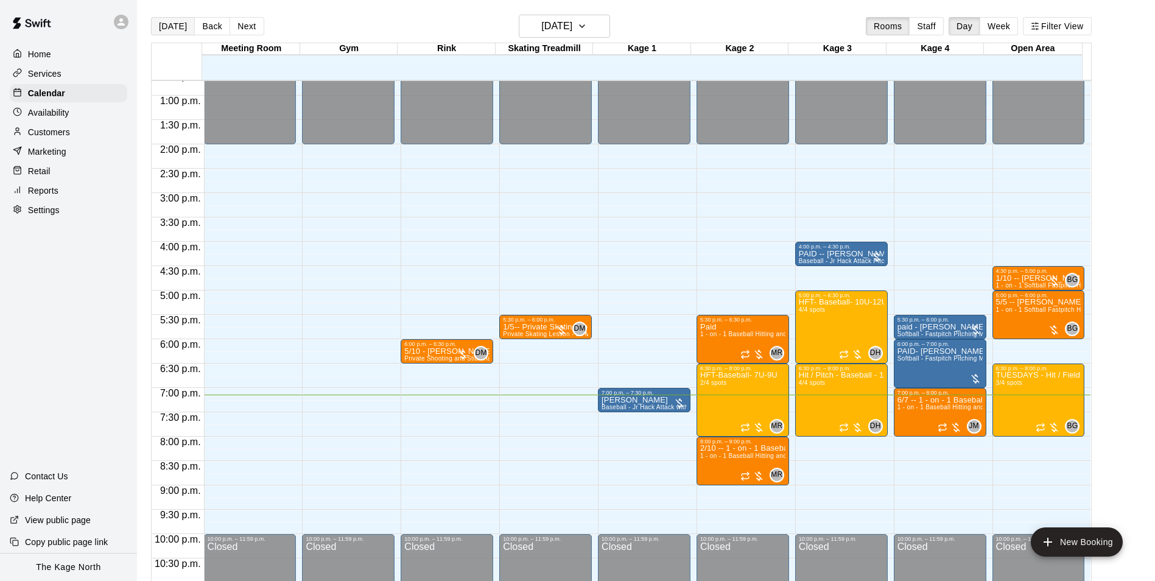
click at [178, 32] on button "[DATE]" at bounding box center [173, 26] width 44 height 18
click at [544, 16] on button "[DATE]" at bounding box center [564, 26] width 91 height 23
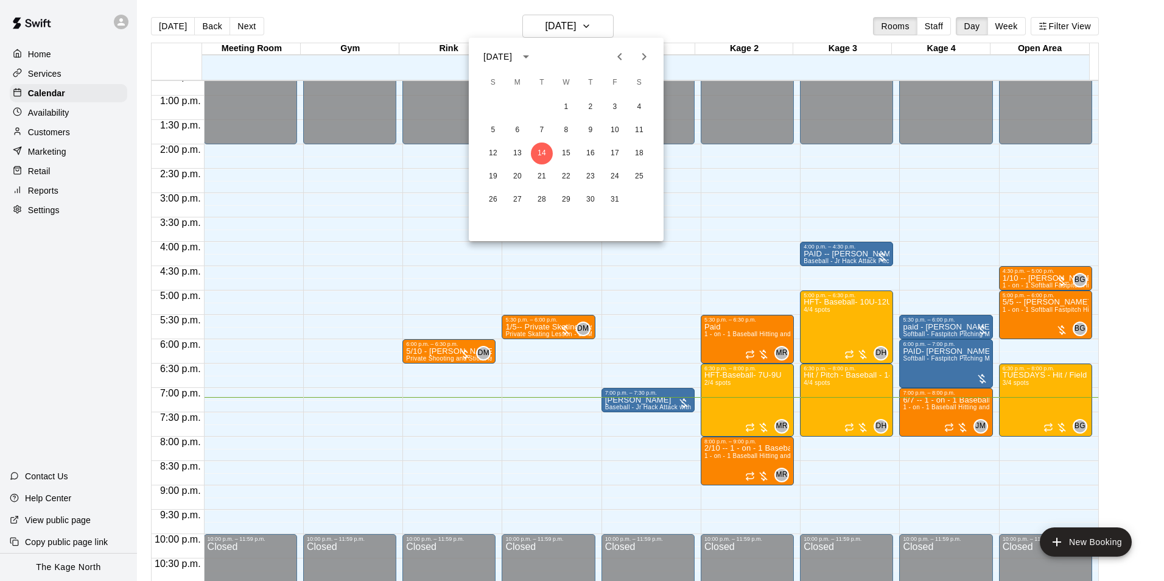
click at [645, 61] on icon "Next month" at bounding box center [644, 56] width 15 height 15
click at [625, 57] on icon "Previous month" at bounding box center [620, 56] width 15 height 15
click at [566, 133] on button "10" at bounding box center [566, 130] width 22 height 22
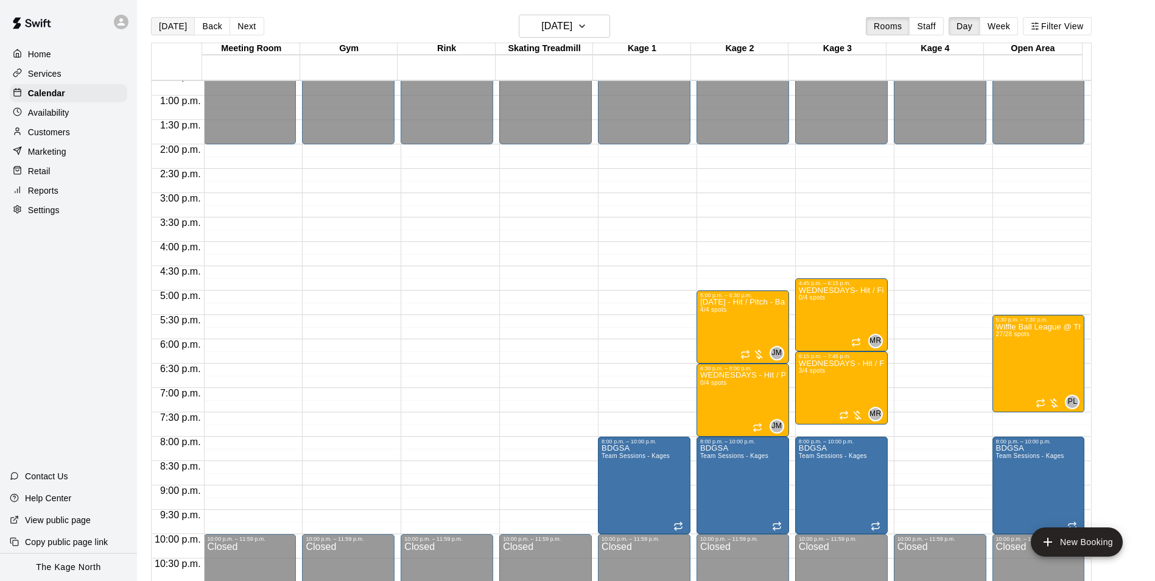
click at [174, 23] on button "[DATE]" at bounding box center [173, 26] width 44 height 18
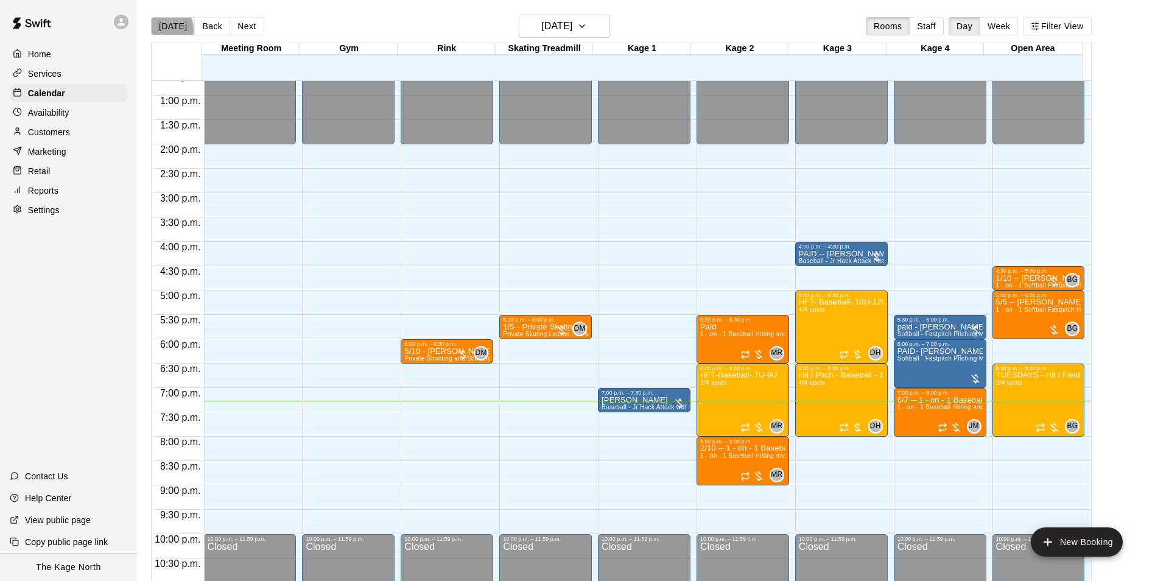
click at [165, 29] on button "[DATE]" at bounding box center [173, 26] width 44 height 18
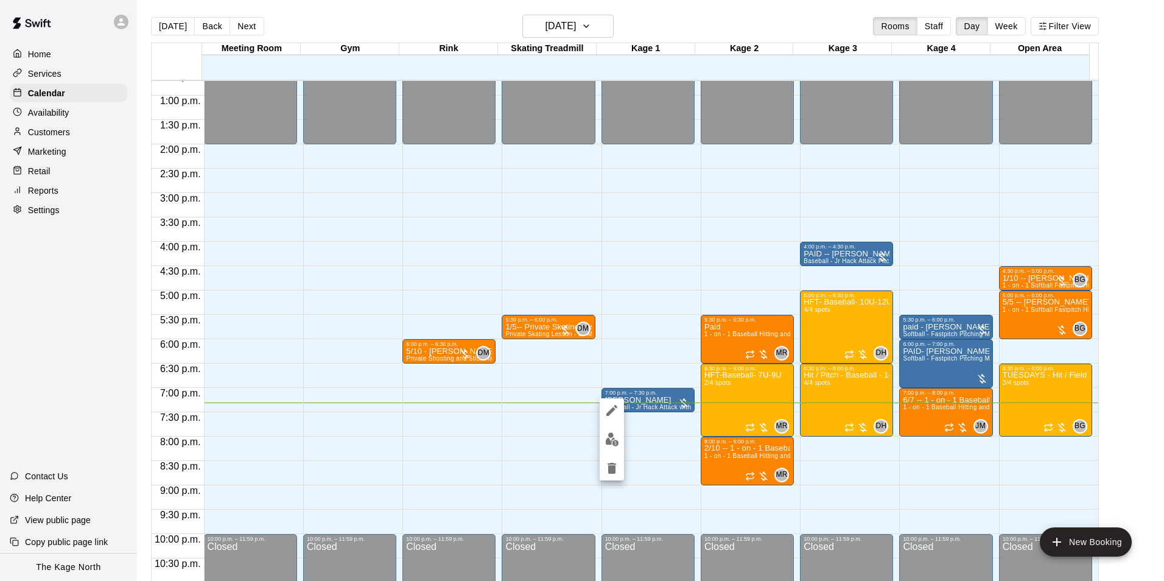
click at [614, 406] on icon "edit" at bounding box center [612, 410] width 15 height 15
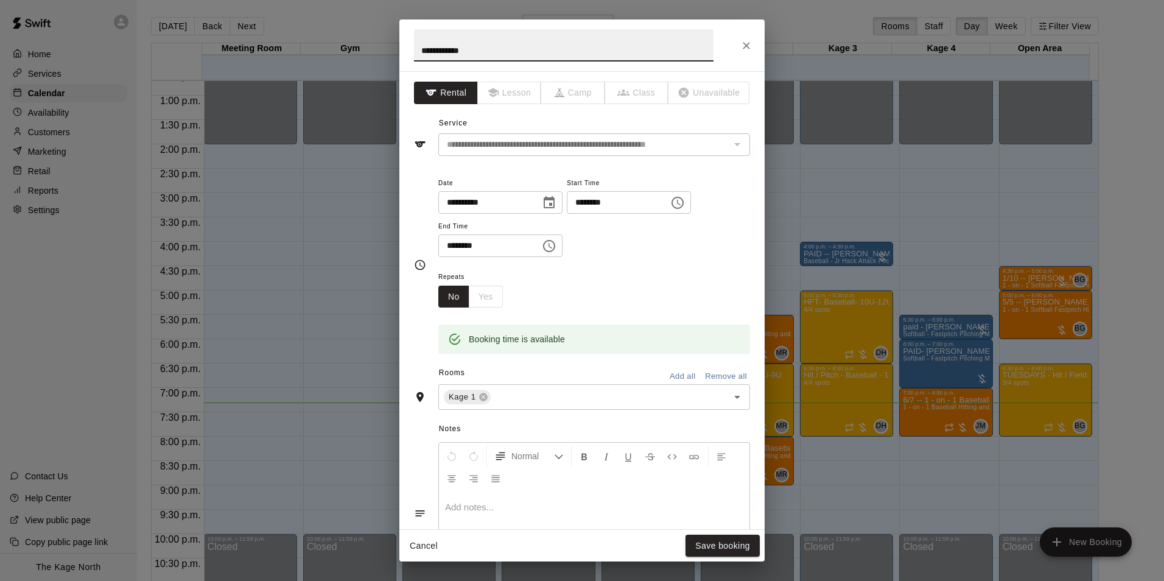
click at [415, 51] on input "**********" at bounding box center [564, 45] width 300 height 32
type input "**********"
click at [706, 553] on button "Save booking" at bounding box center [723, 546] width 74 height 23
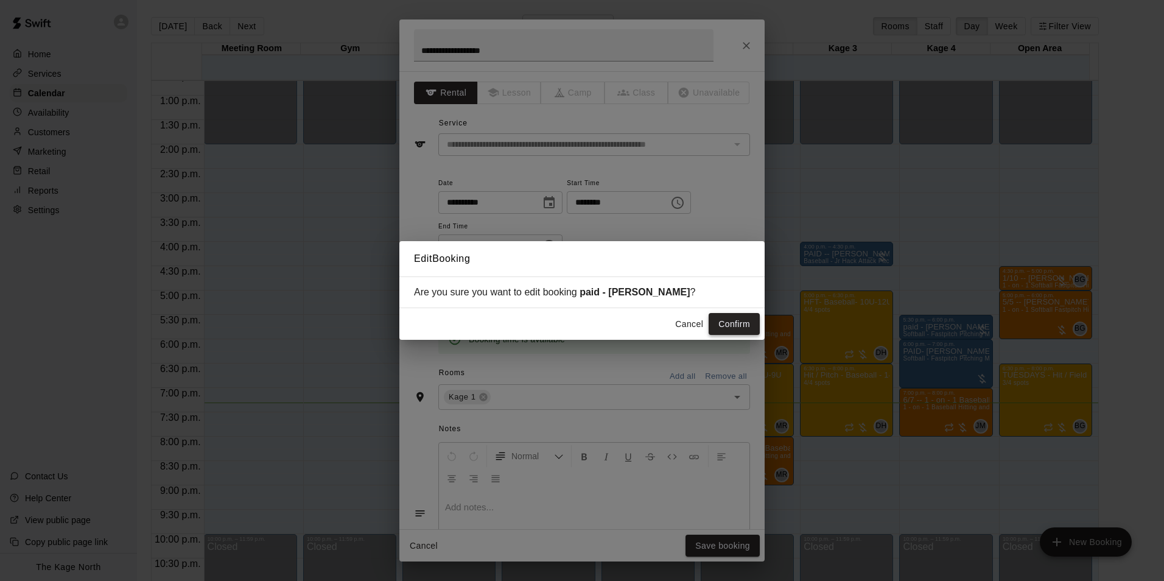
click at [719, 326] on button "Confirm" at bounding box center [734, 324] width 51 height 23
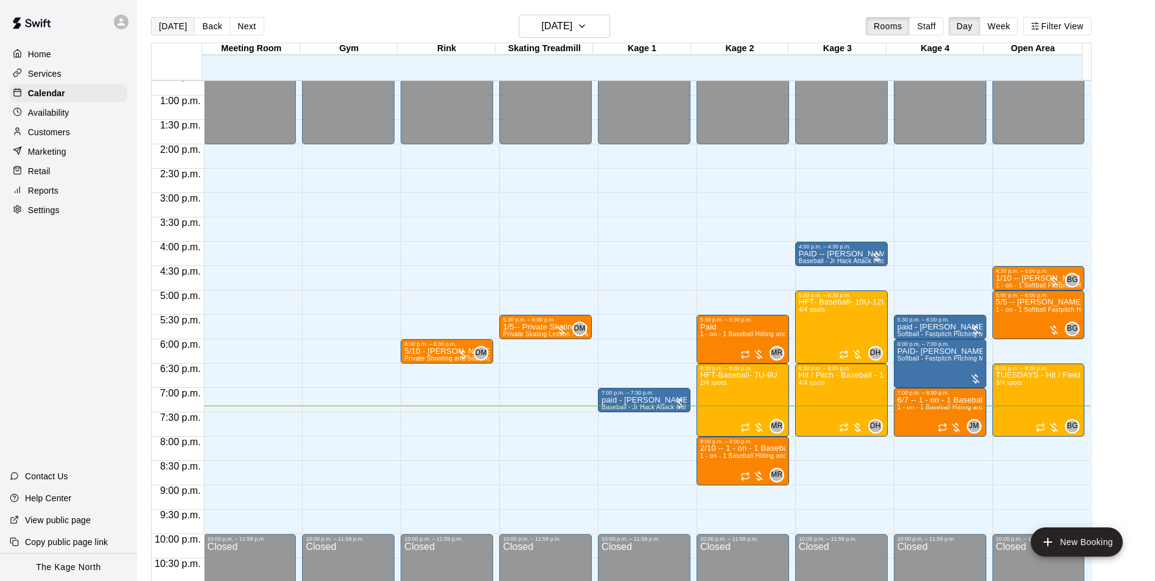
click at [177, 25] on button "[DATE]" at bounding box center [173, 26] width 44 height 18
click at [200, 29] on button "Back" at bounding box center [212, 26] width 36 height 18
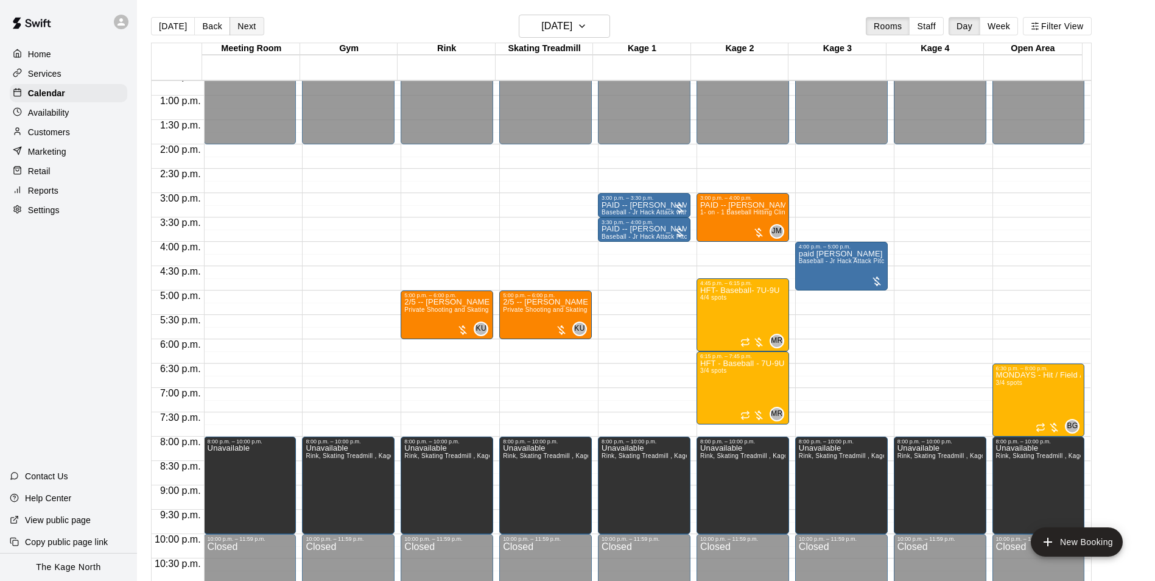
click at [235, 30] on button "Next" at bounding box center [247, 26] width 34 height 18
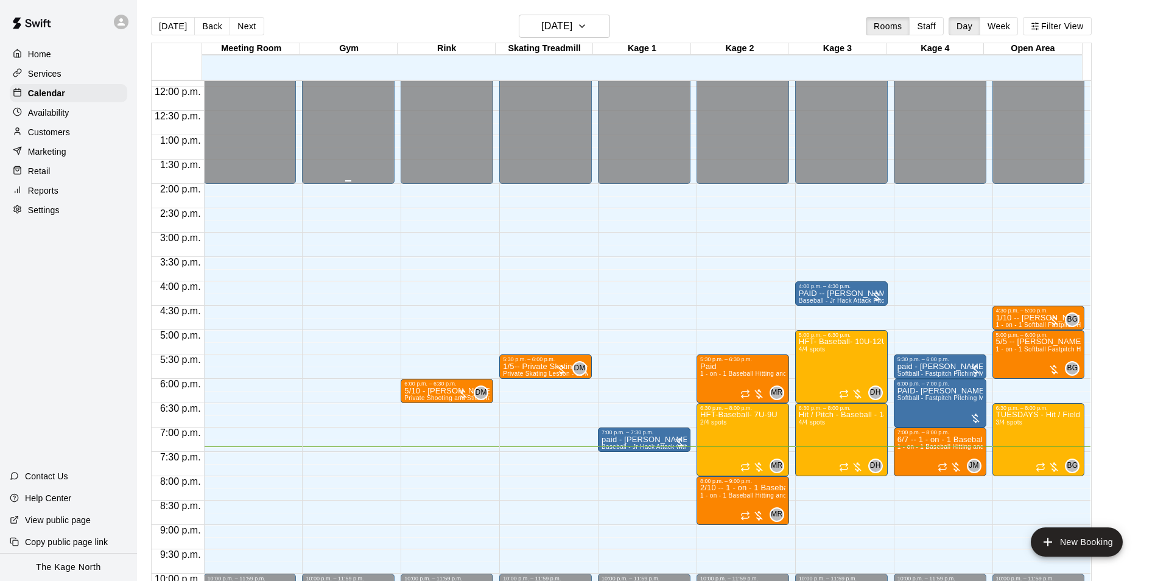
scroll to position [558, 0]
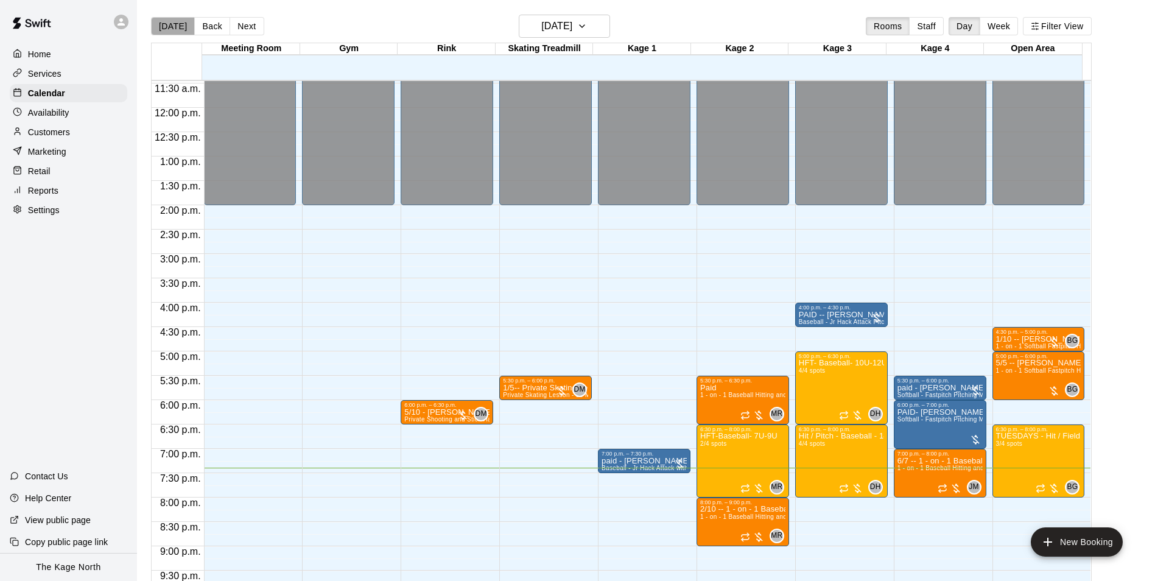
click at [177, 26] on button "[DATE]" at bounding box center [173, 26] width 44 height 18
click at [587, 40] on div "[DATE] Back [DATE][DATE] Rooms Staff Day Week Filter View" at bounding box center [621, 29] width 941 height 28
click at [572, 28] on h6 "[DATE]" at bounding box center [556, 26] width 31 height 17
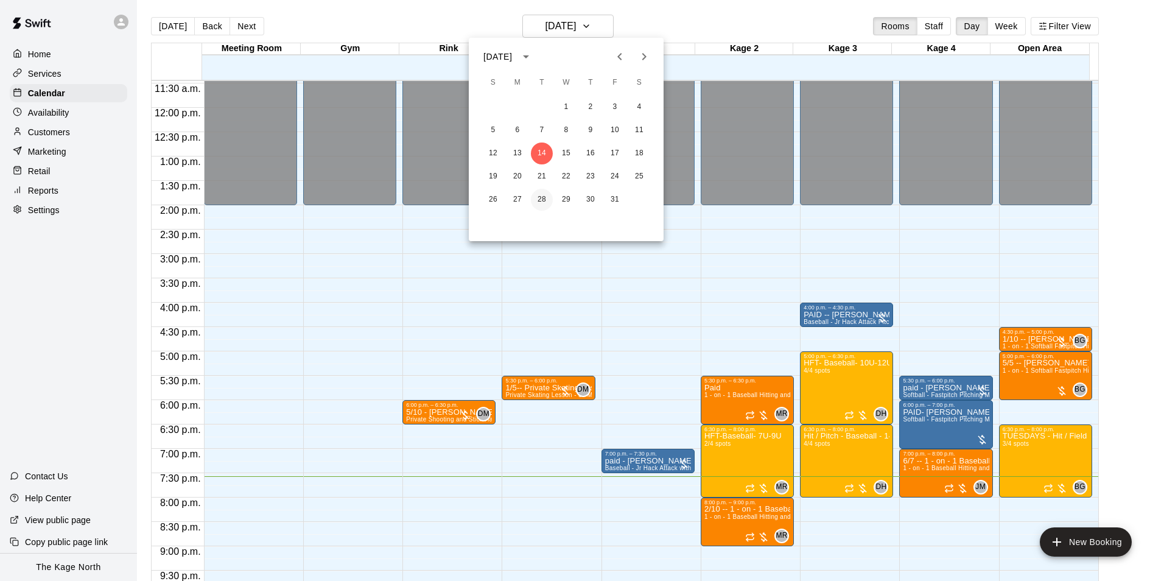
click at [546, 200] on button "28" at bounding box center [542, 200] width 22 height 22
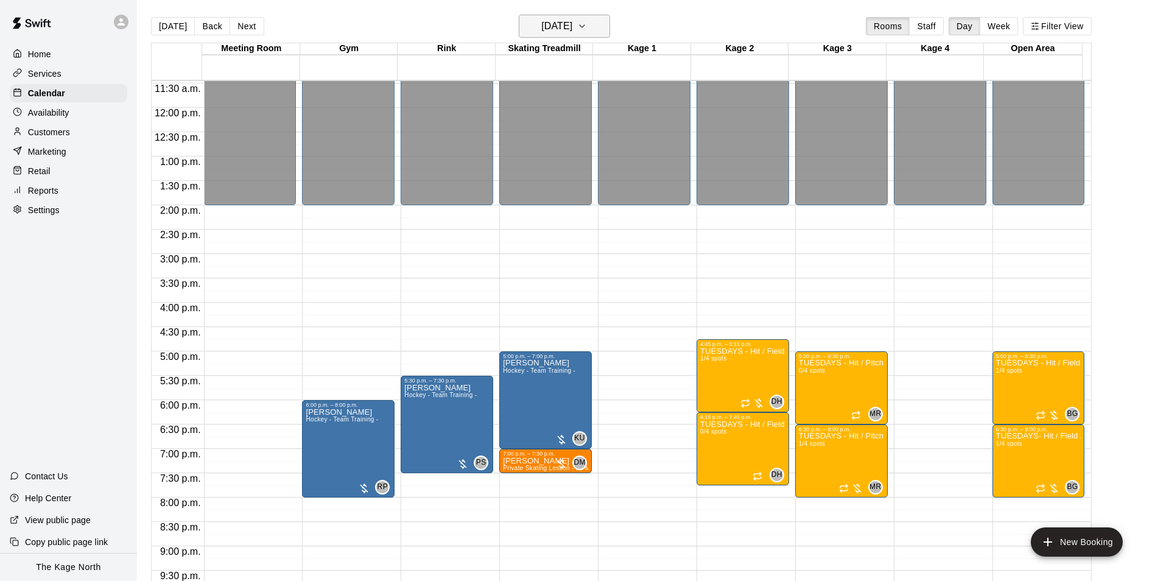
click at [594, 24] on button "[DATE]" at bounding box center [564, 26] width 91 height 23
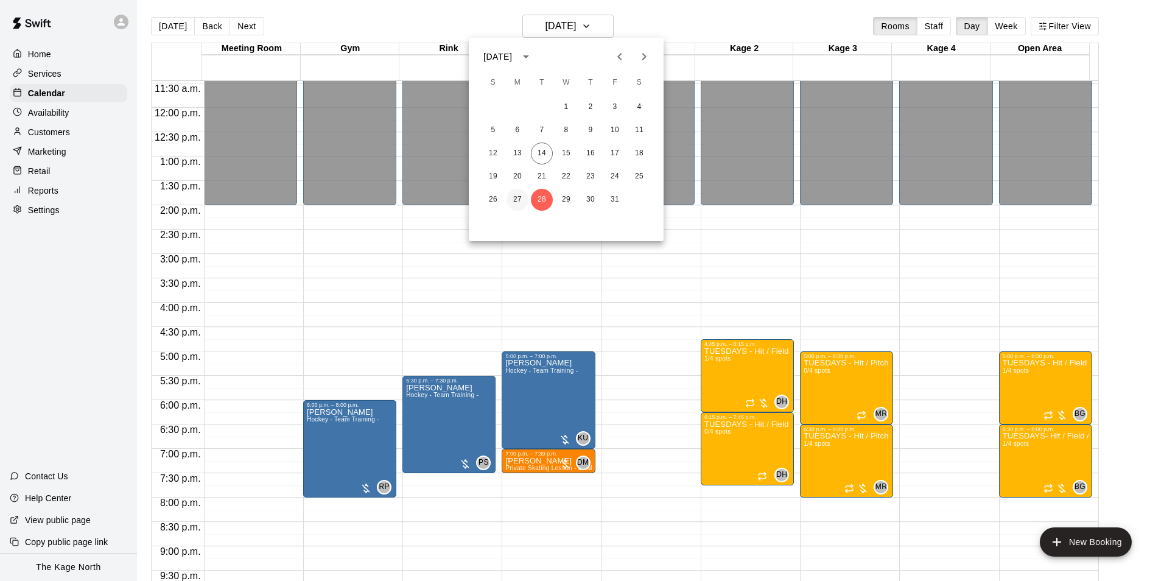
click at [515, 198] on button "27" at bounding box center [518, 200] width 22 height 22
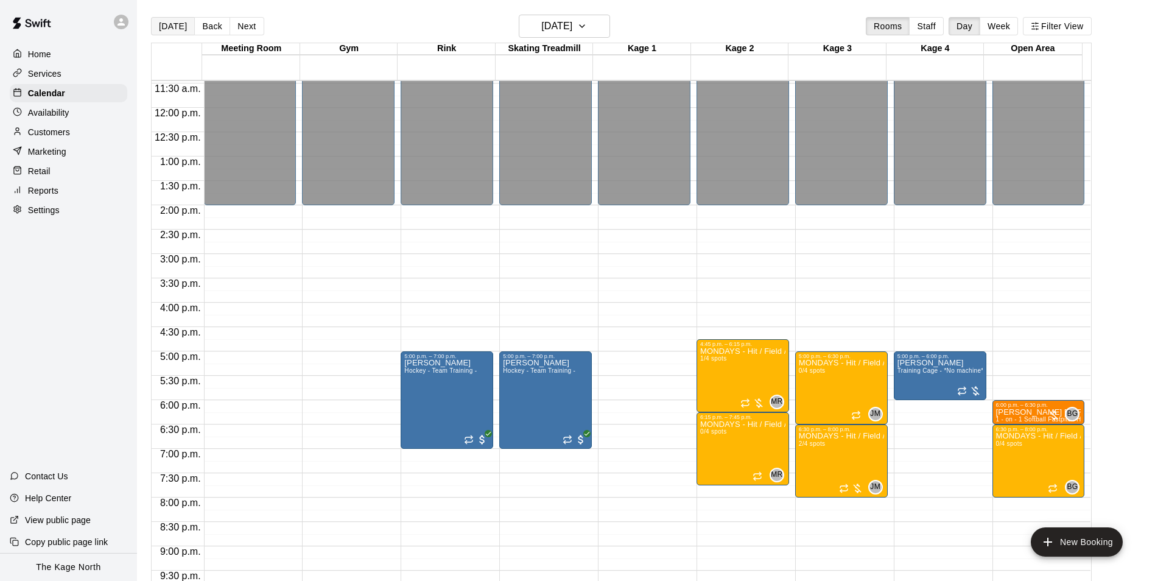
click at [182, 24] on button "[DATE]" at bounding box center [173, 26] width 44 height 18
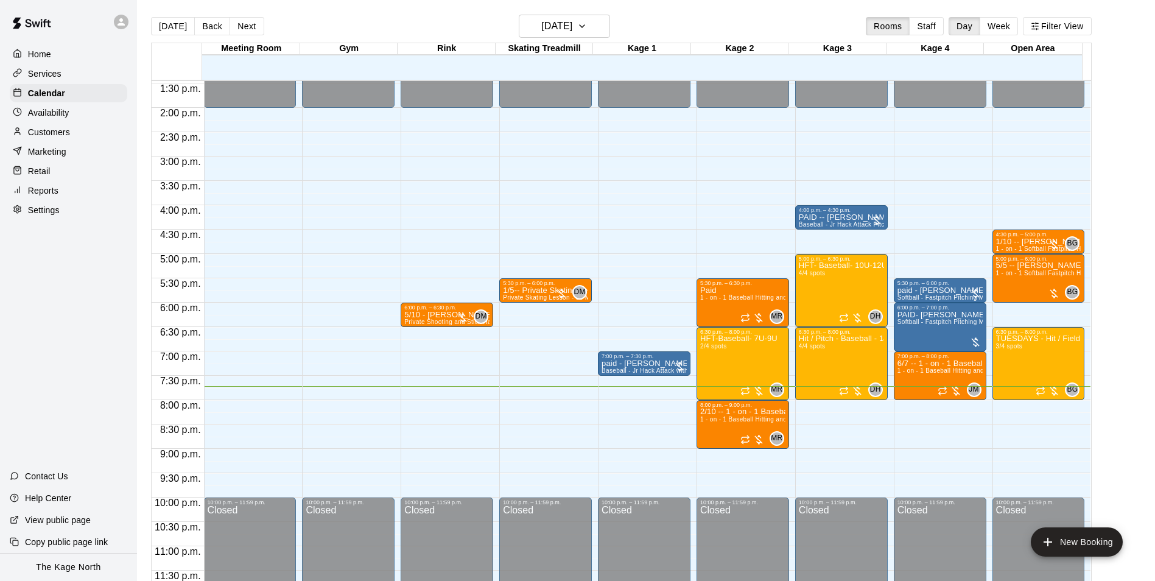
scroll to position [657, 0]
drag, startPoint x: 696, startPoint y: 450, endPoint x: 695, endPoint y: 490, distance: 40.2
click at [194, 26] on button "Back" at bounding box center [212, 26] width 36 height 18
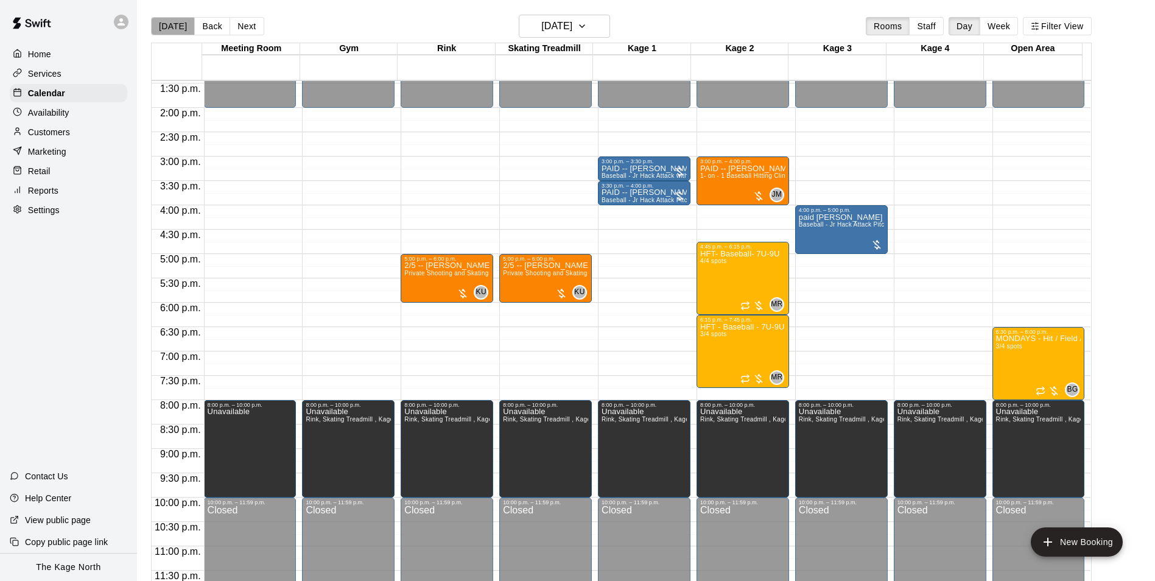
click at [181, 32] on button "[DATE]" at bounding box center [173, 26] width 44 height 18
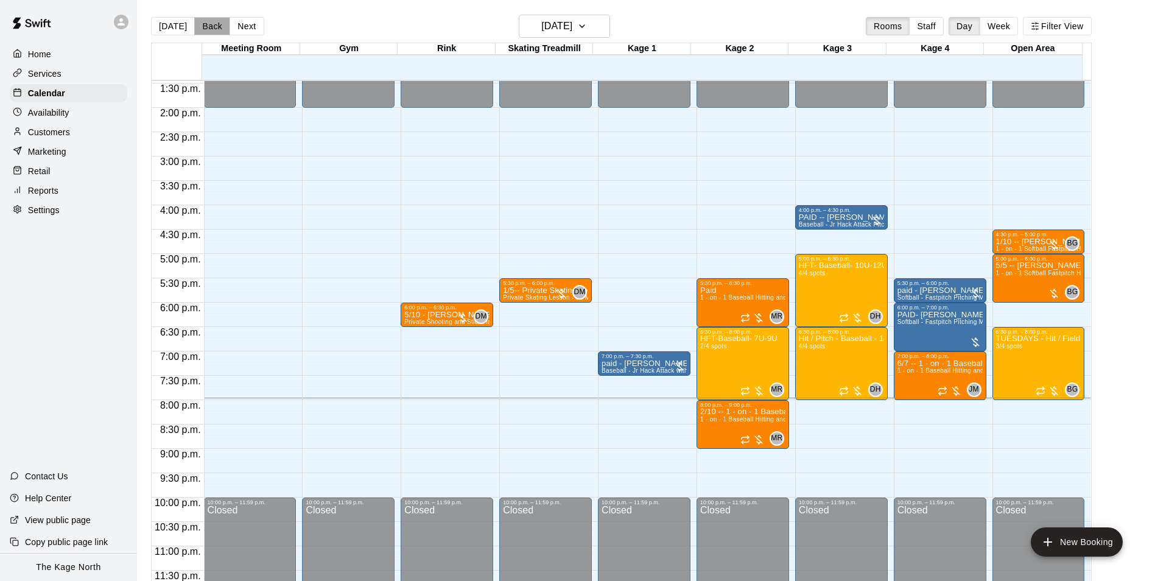
click at [208, 18] on button "Back" at bounding box center [212, 26] width 36 height 18
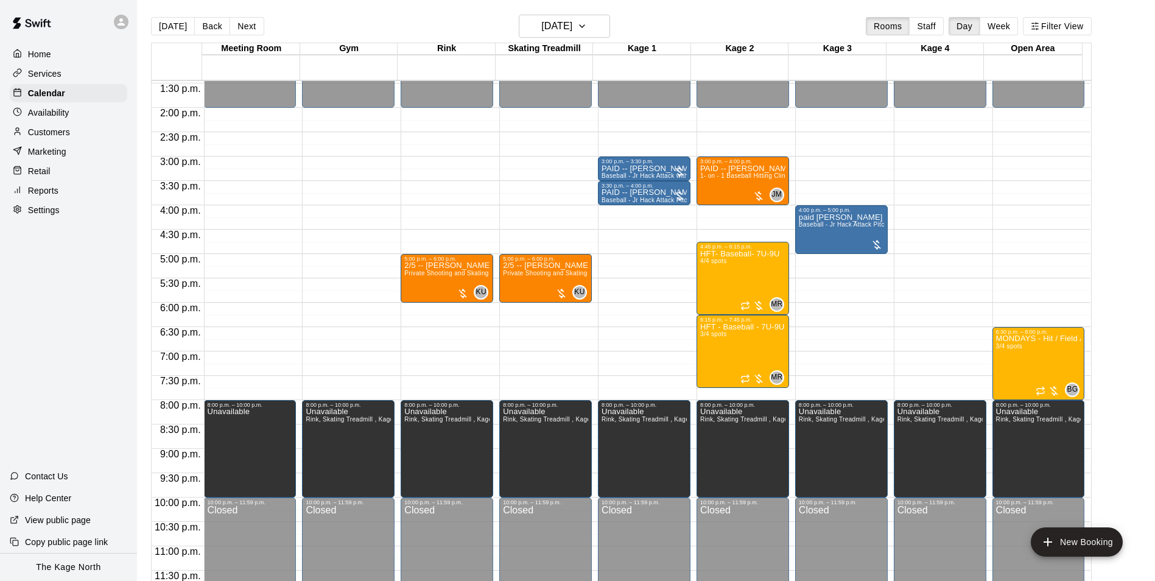
click at [243, 26] on button "Next" at bounding box center [247, 26] width 34 height 18
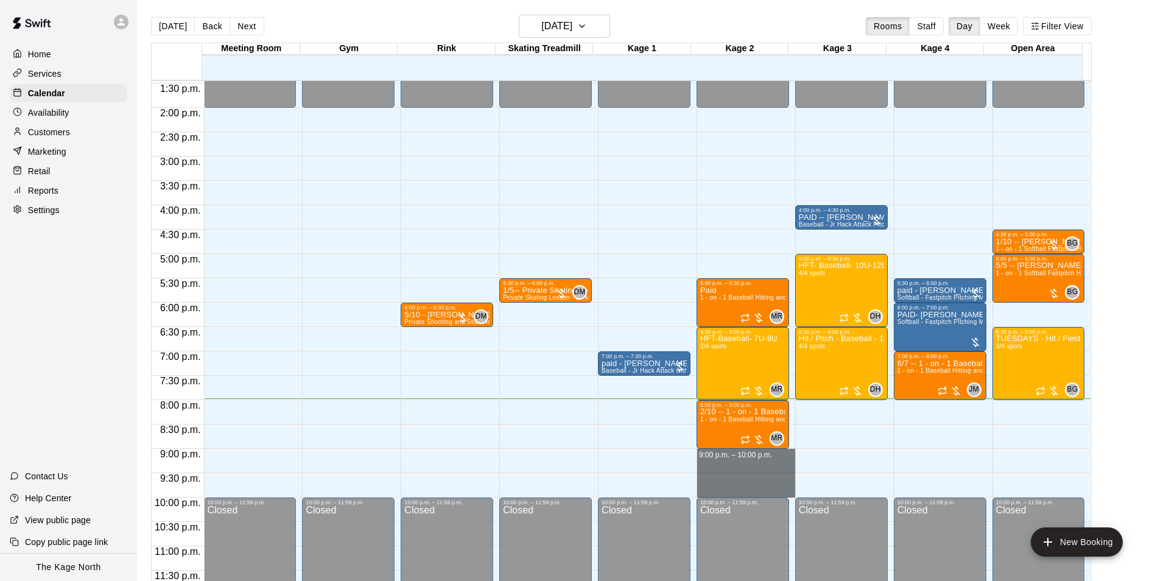
drag, startPoint x: 695, startPoint y: 452, endPoint x: 703, endPoint y: 495, distance: 43.4
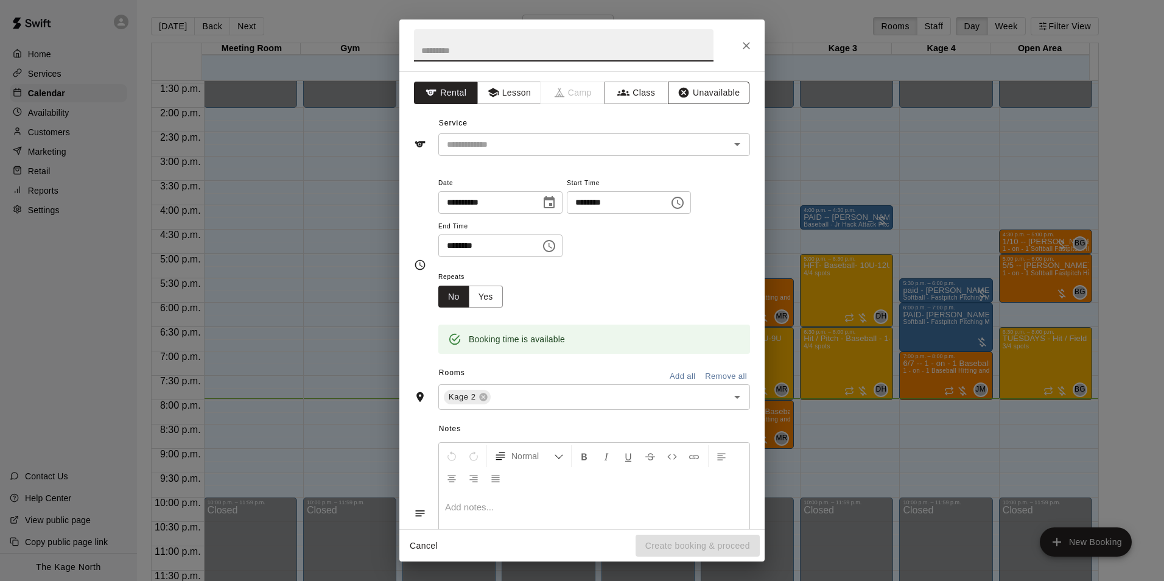
click at [699, 93] on button "Unavailable" at bounding box center [709, 93] width 82 height 23
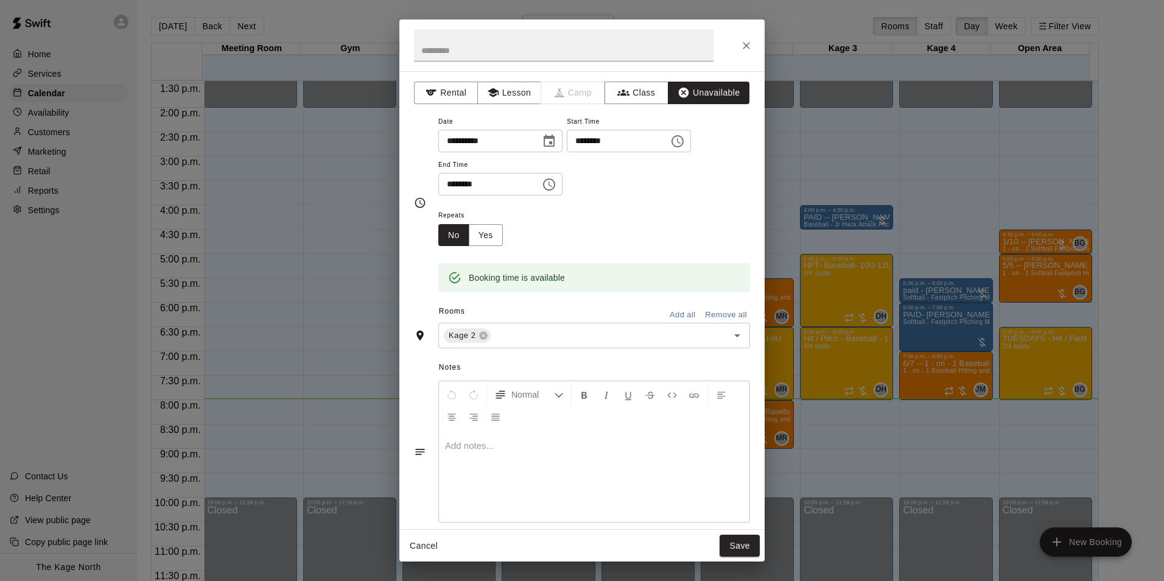
click at [672, 314] on button "Add all" at bounding box center [682, 315] width 39 height 19
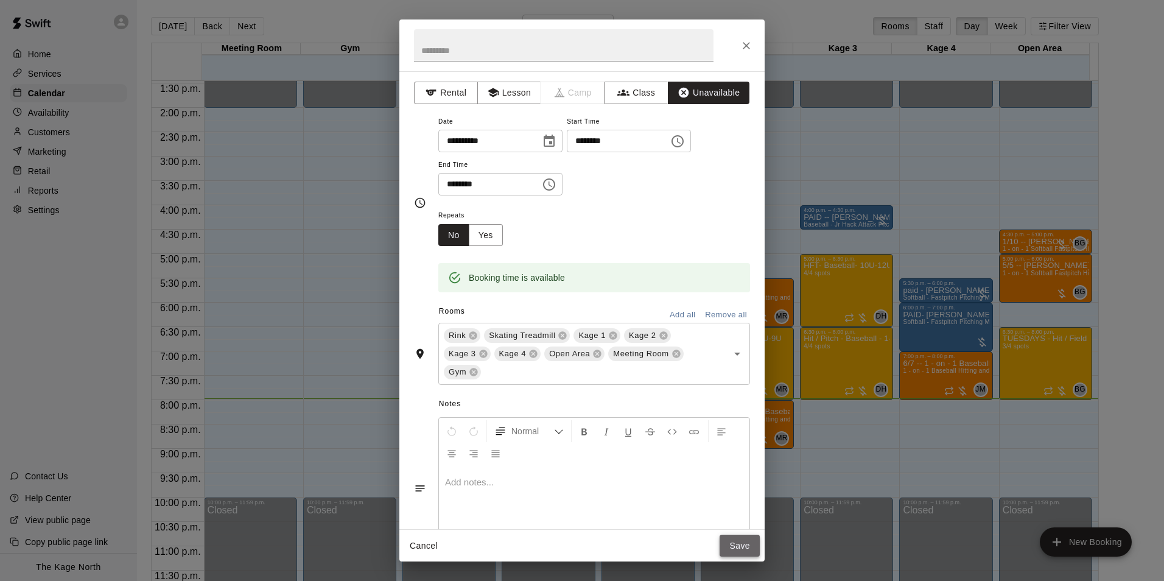
click at [736, 541] on button "Save" at bounding box center [740, 546] width 40 height 23
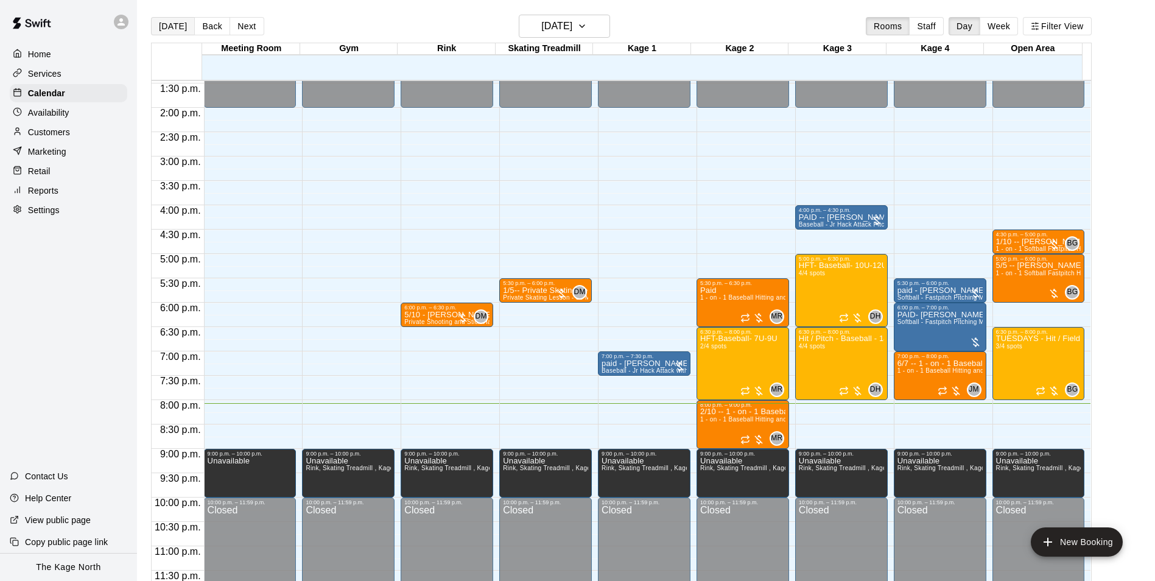
click at [154, 23] on button "[DATE]" at bounding box center [173, 26] width 44 height 18
click at [569, 19] on h6 "[DATE]" at bounding box center [556, 26] width 31 height 17
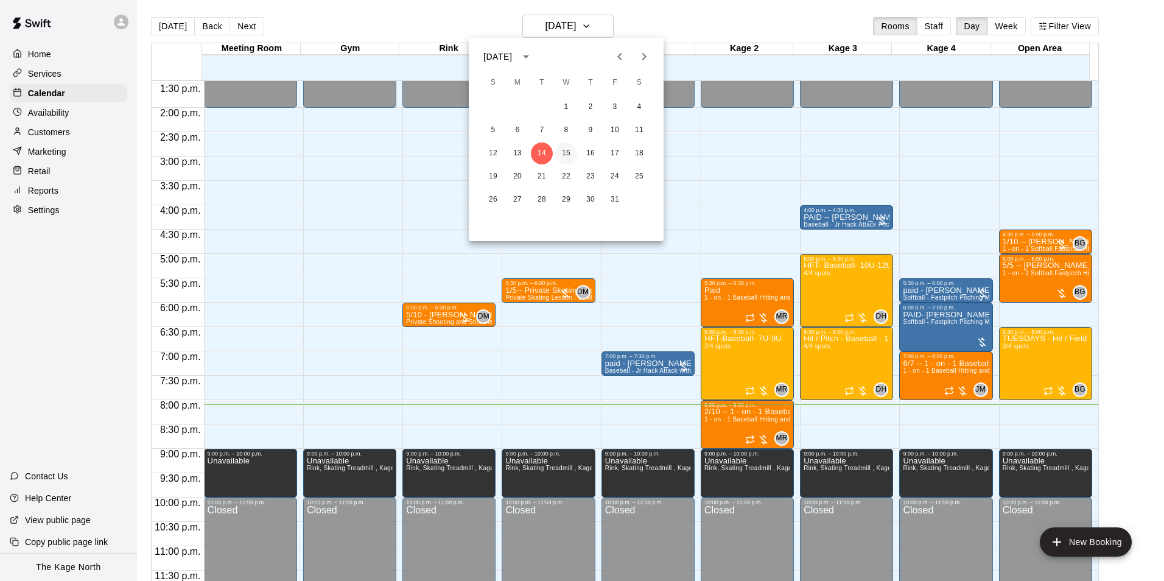
click at [565, 146] on button "15" at bounding box center [566, 154] width 22 height 22
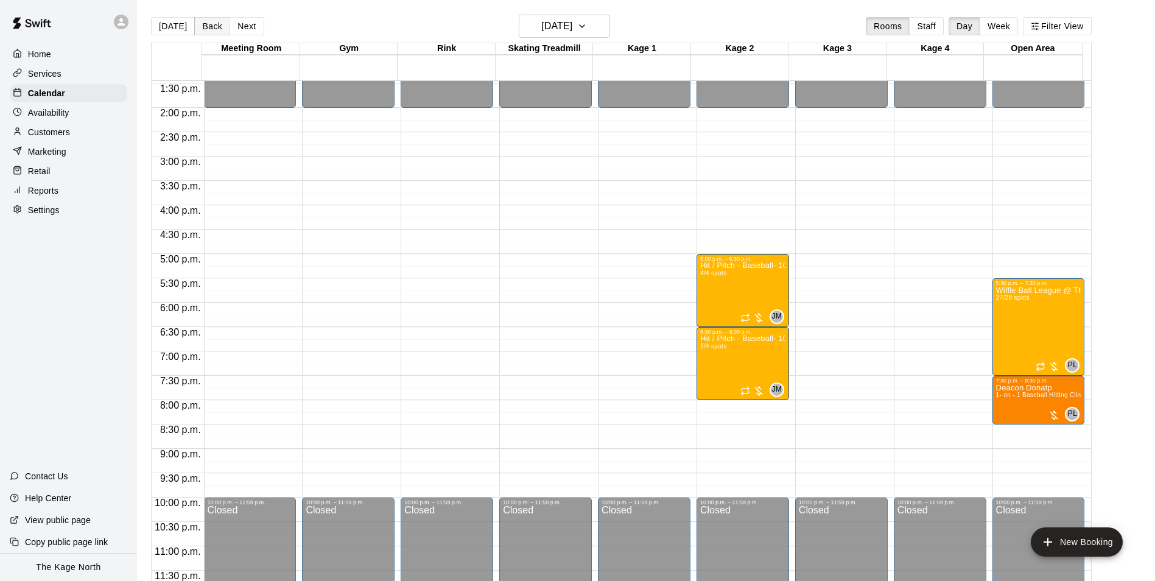
click at [190, 24] on div "[DATE] Back Next" at bounding box center [207, 26] width 113 height 18
click at [183, 27] on button "[DATE]" at bounding box center [173, 26] width 44 height 18
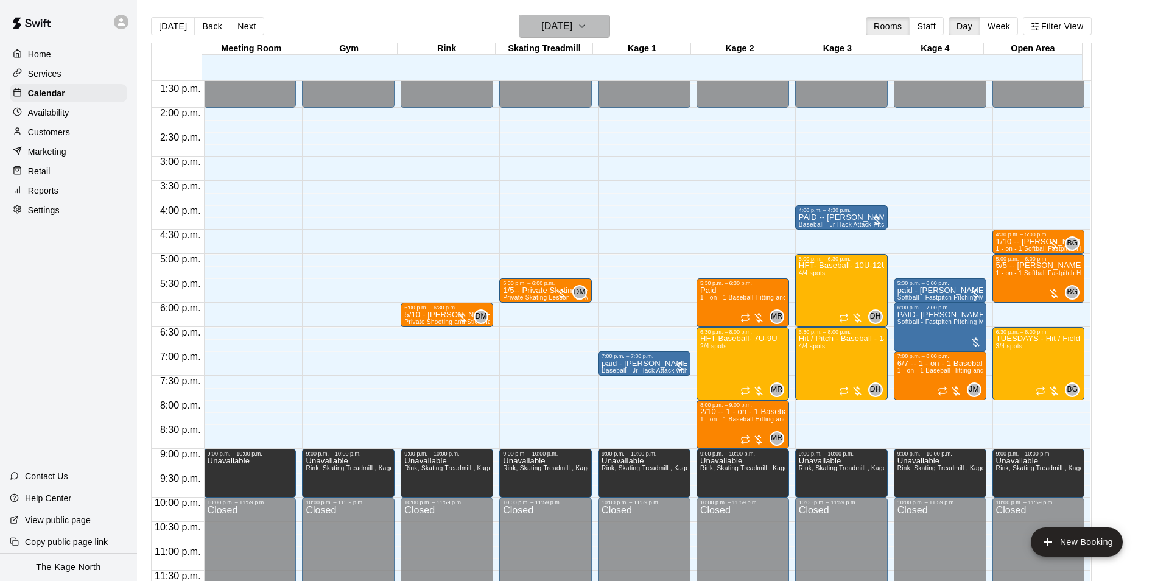
click at [565, 23] on h6 "[DATE]" at bounding box center [556, 26] width 31 height 17
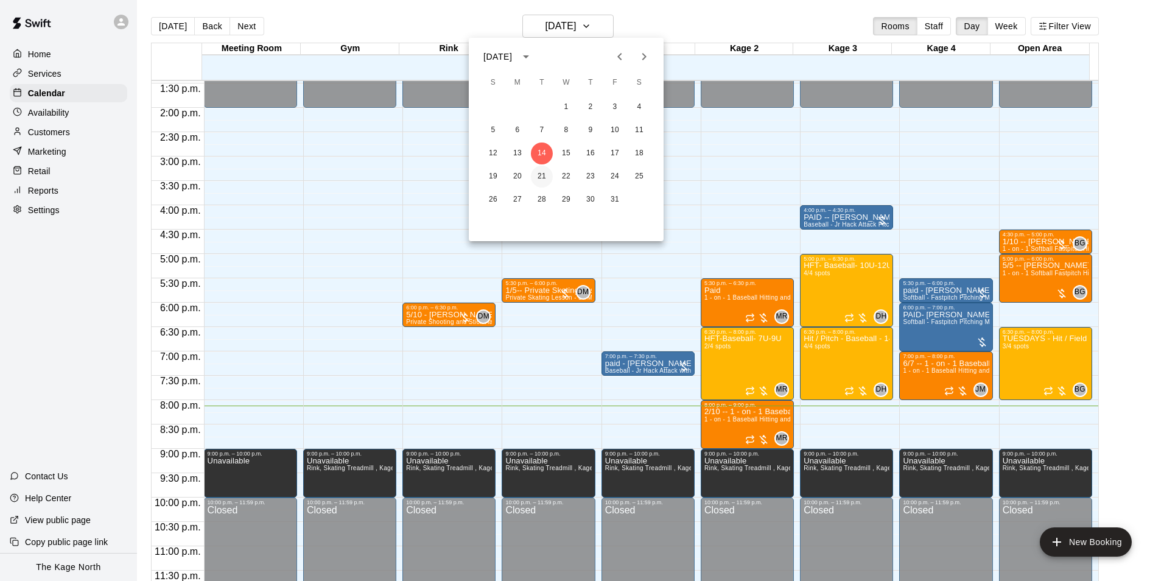
click at [538, 175] on button "21" at bounding box center [542, 177] width 22 height 22
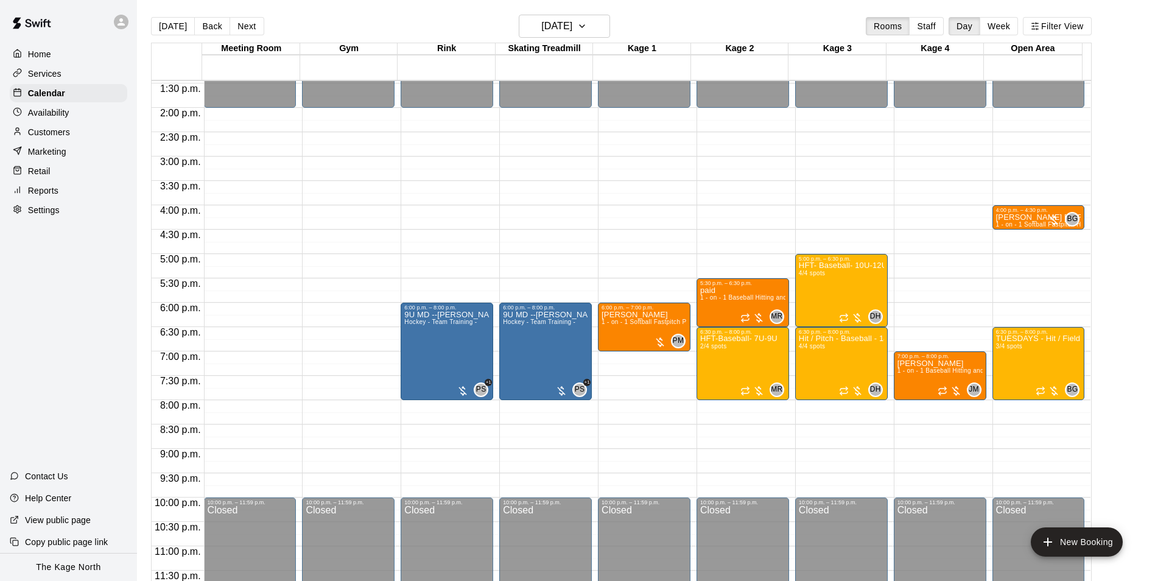
click at [572, 13] on main "[DATE] Back [DATE][DATE] Rooms Staff Day Week Filter View Meeting Room 21 Tue G…" at bounding box center [646, 300] width 1018 height 600
click at [572, 27] on h6 "[DATE]" at bounding box center [556, 26] width 31 height 17
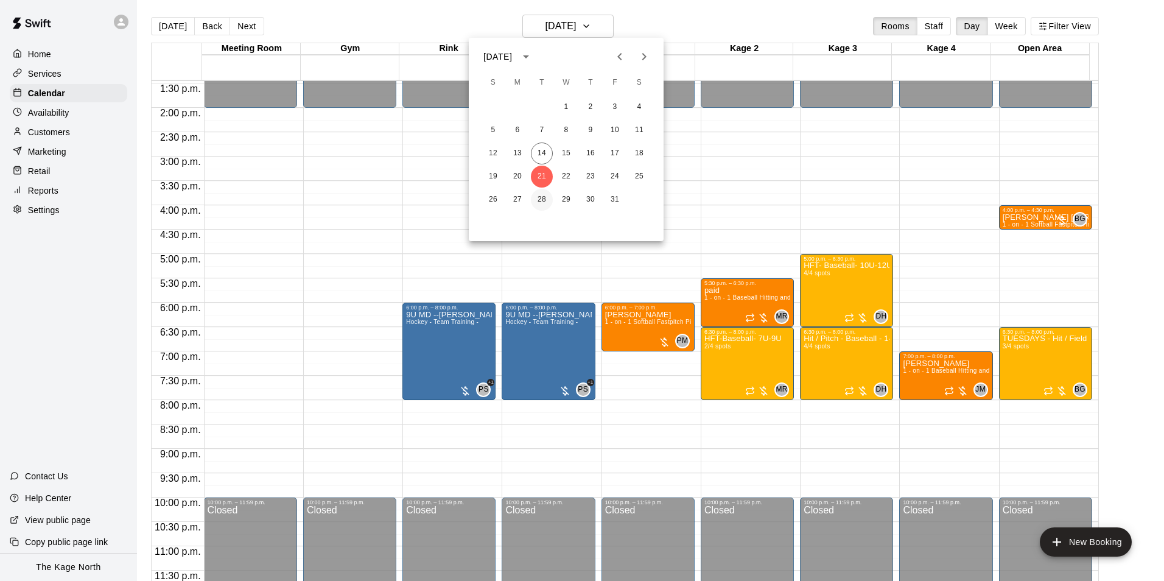
click at [539, 196] on button "28" at bounding box center [542, 200] width 22 height 22
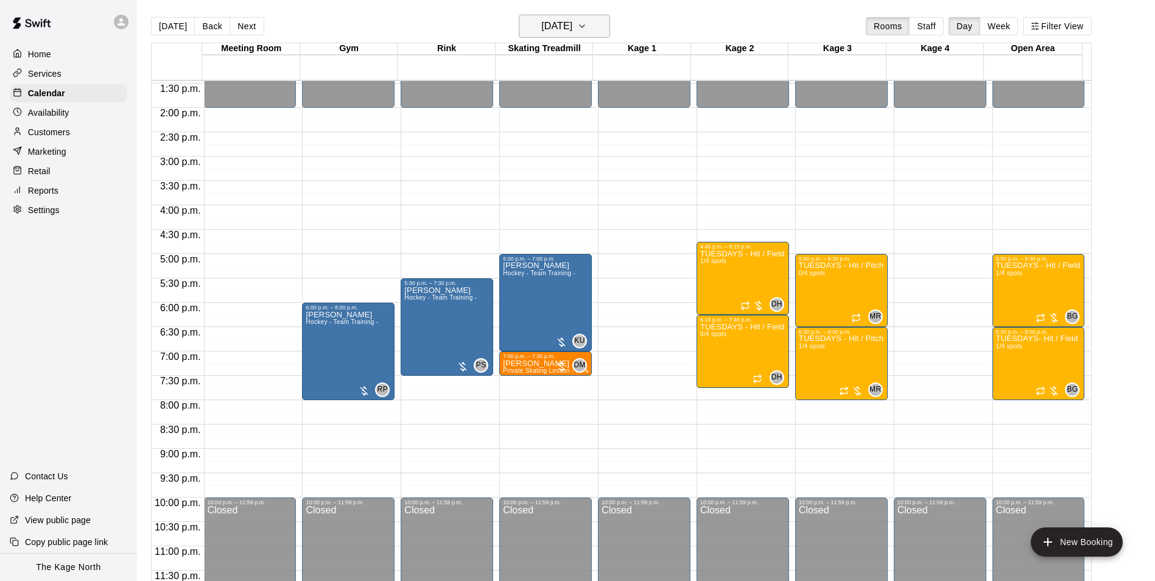
click at [572, 23] on h6 "[DATE]" at bounding box center [556, 26] width 31 height 17
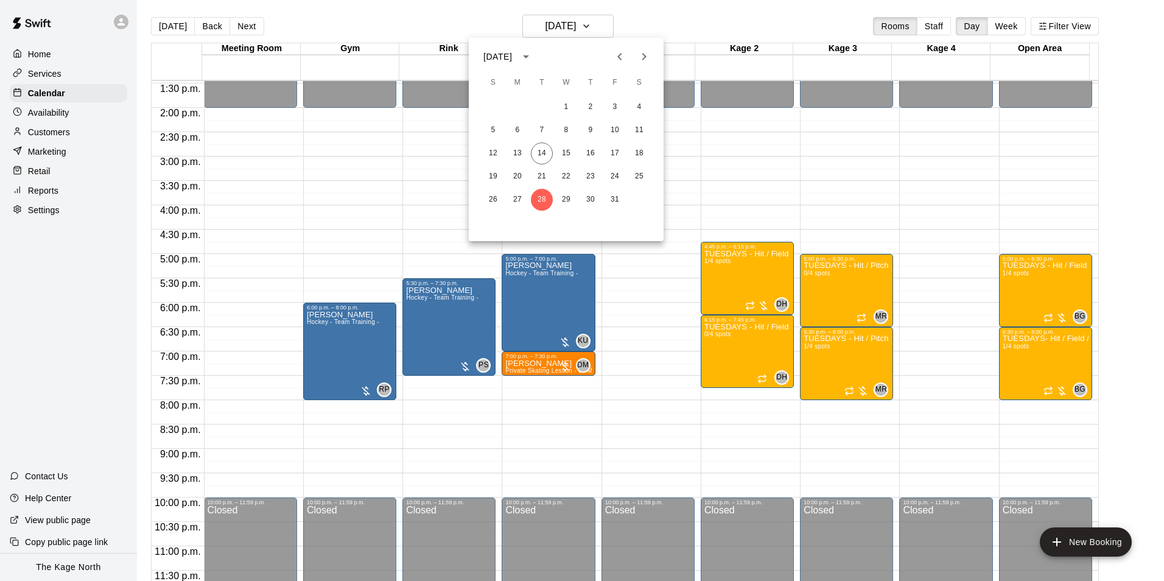
click at [647, 62] on icon "Next month" at bounding box center [644, 56] width 15 height 15
click at [621, 61] on icon "Previous month" at bounding box center [620, 56] width 15 height 15
click at [544, 206] on button "28" at bounding box center [542, 200] width 22 height 22
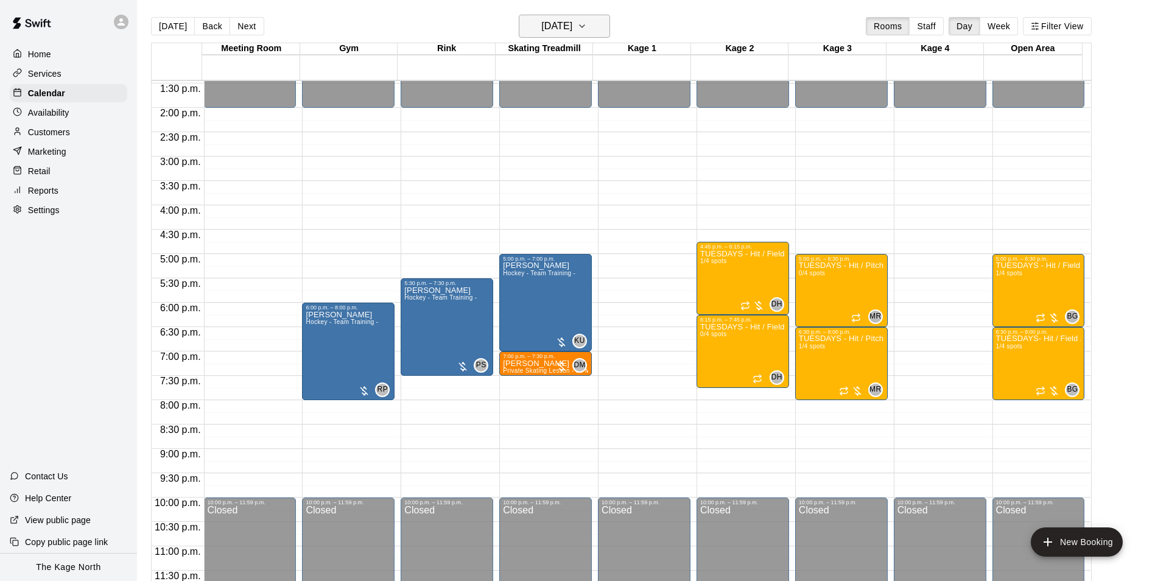
click at [587, 32] on icon "button" at bounding box center [582, 26] width 10 height 15
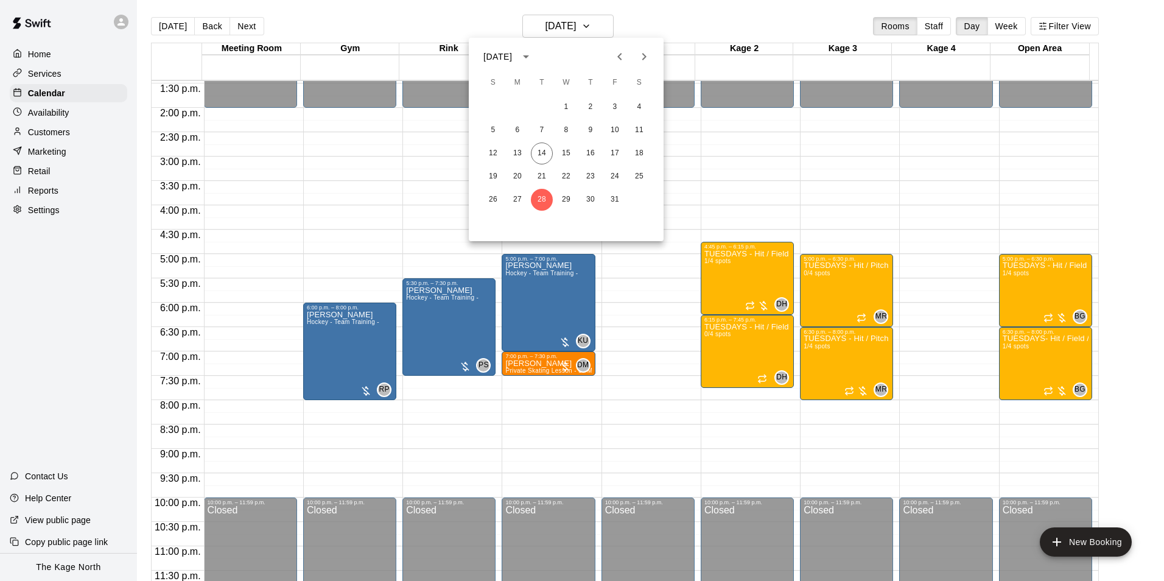
click at [675, 23] on div at bounding box center [582, 290] width 1164 height 581
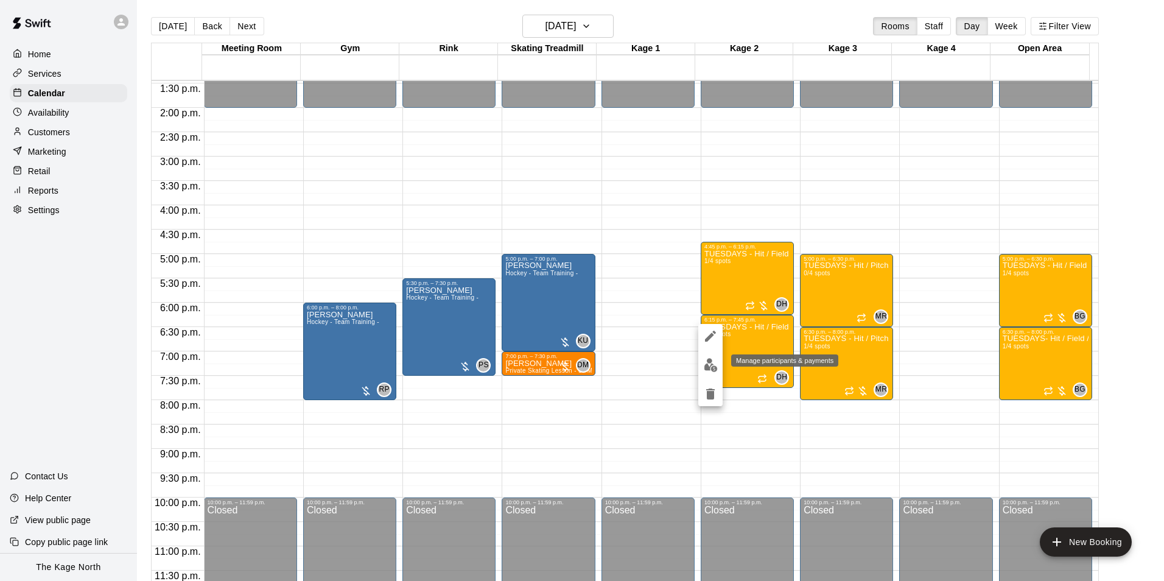
click at [711, 370] on img "edit" at bounding box center [711, 365] width 14 height 14
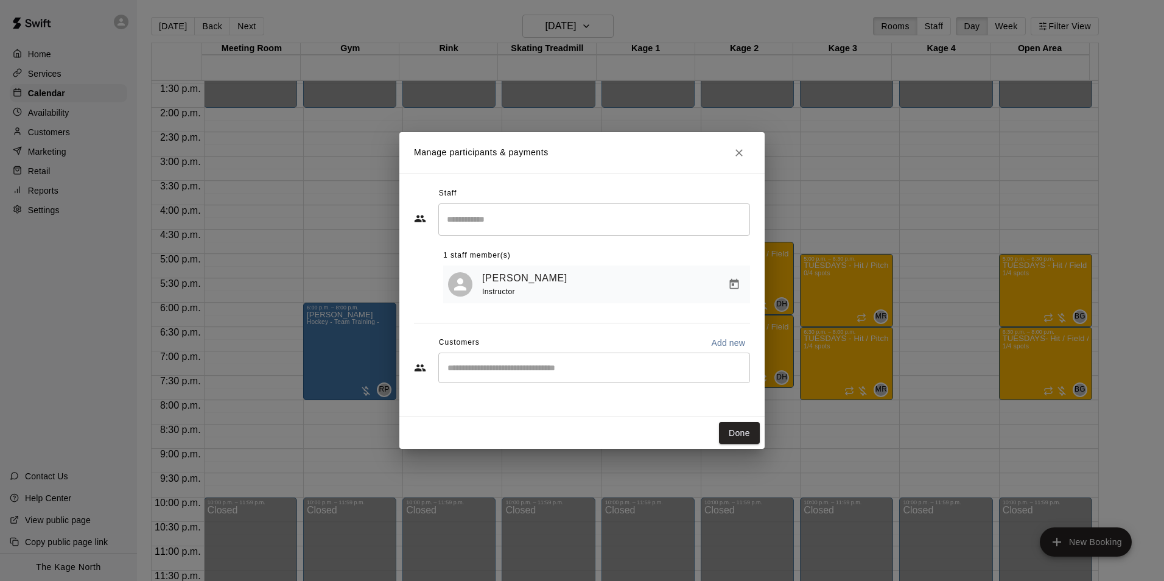
click at [484, 369] on input "Start typing to search customers..." at bounding box center [594, 368] width 301 height 12
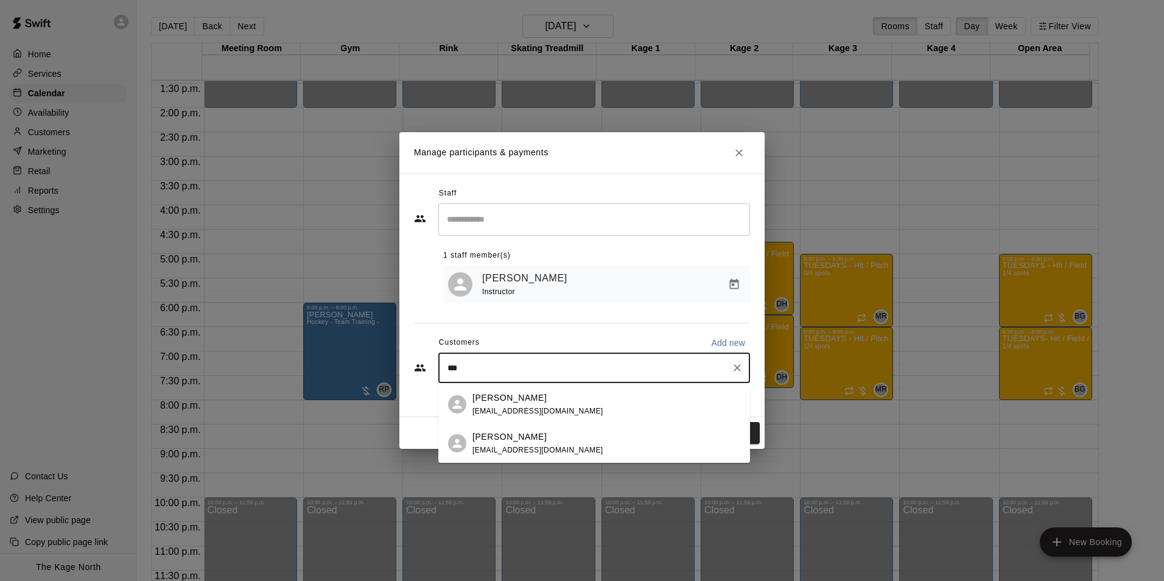
type input "****"
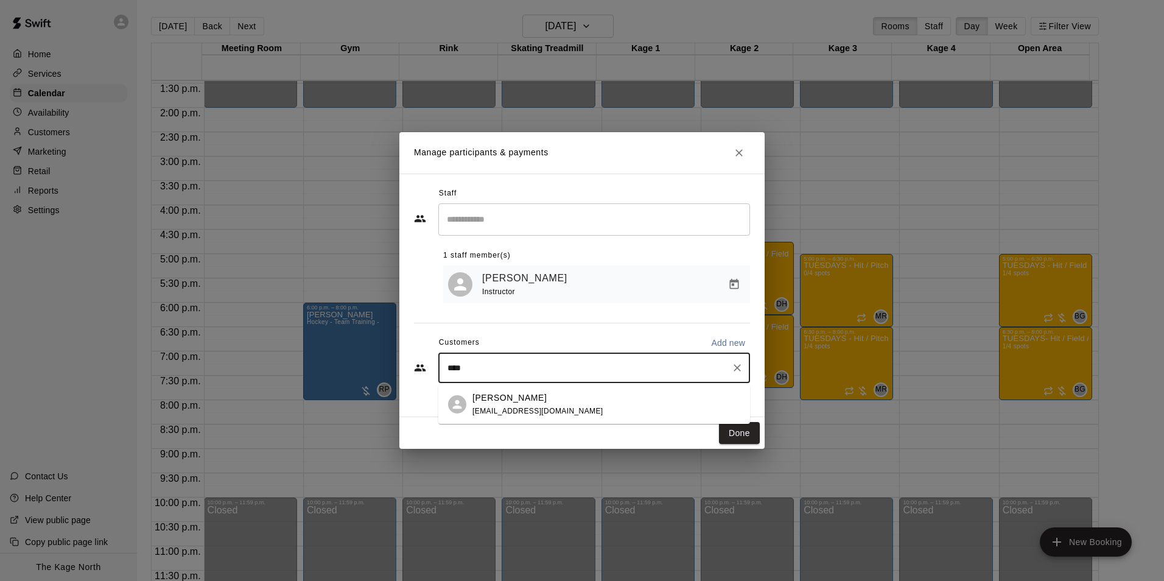
click at [523, 411] on span "[EMAIL_ADDRESS][DOMAIN_NAME]" at bounding box center [538, 411] width 131 height 9
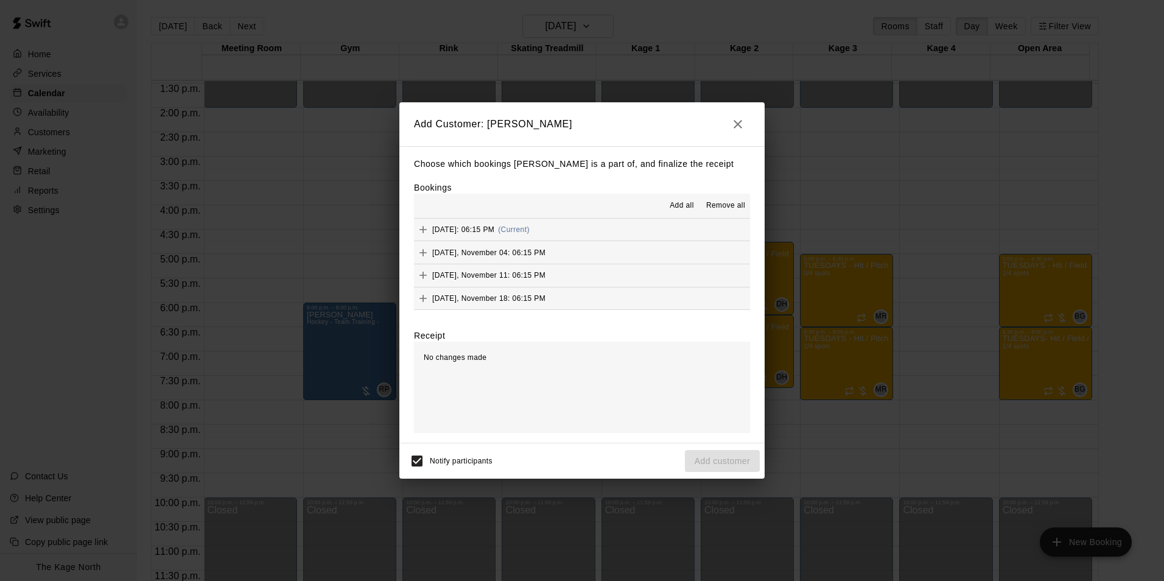
click at [680, 205] on span "Add all" at bounding box center [682, 206] width 24 height 12
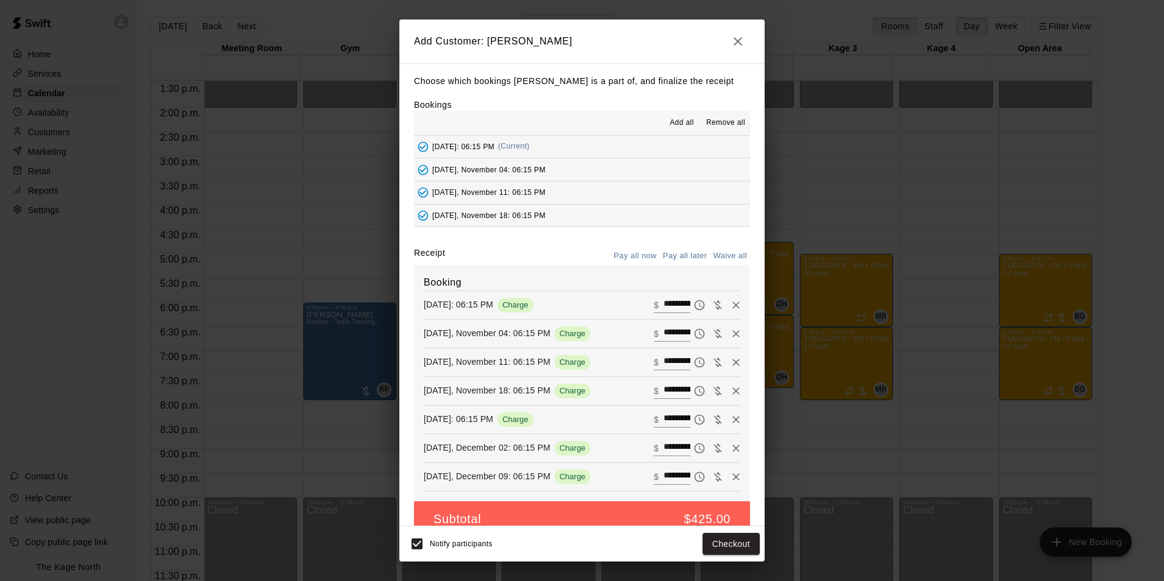
click at [685, 256] on button "Pay all later" at bounding box center [685, 256] width 51 height 19
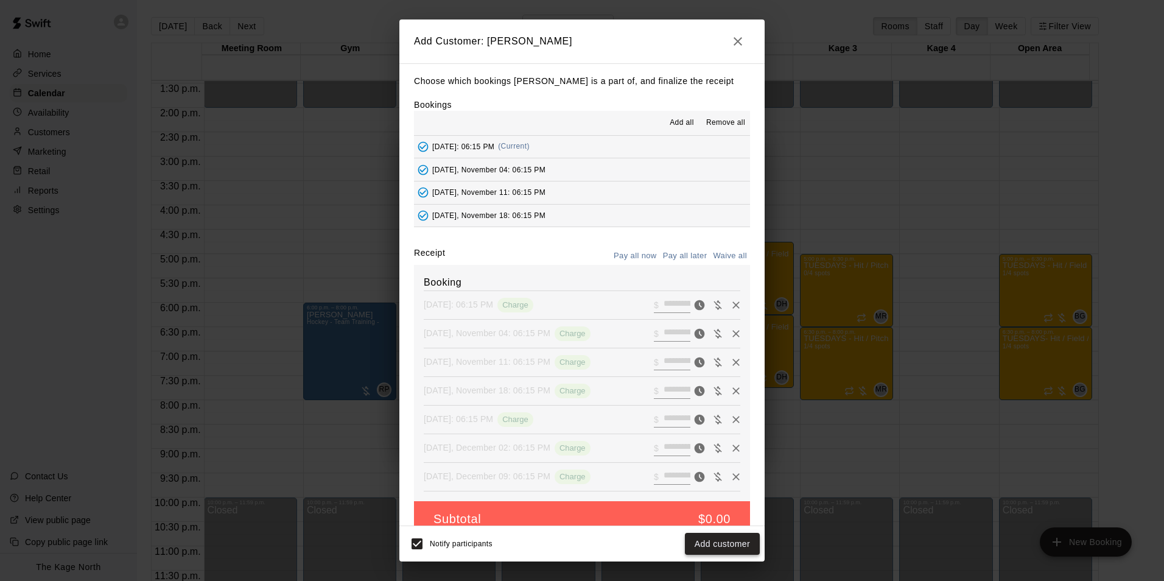
click at [719, 541] on button "Add customer" at bounding box center [722, 544] width 75 height 23
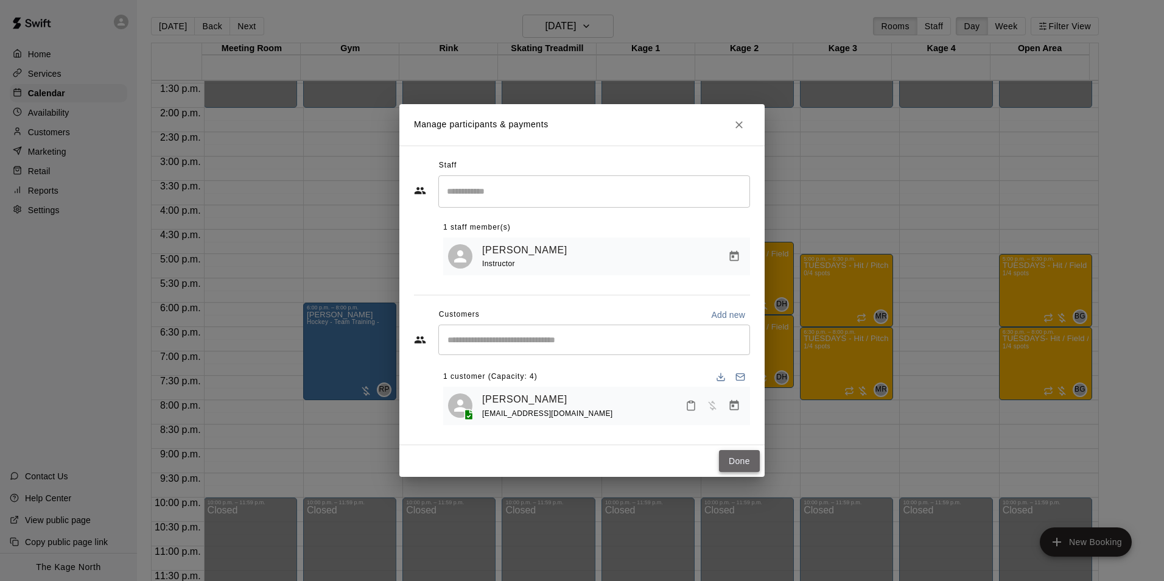
click at [742, 459] on button "Done" at bounding box center [739, 461] width 41 height 23
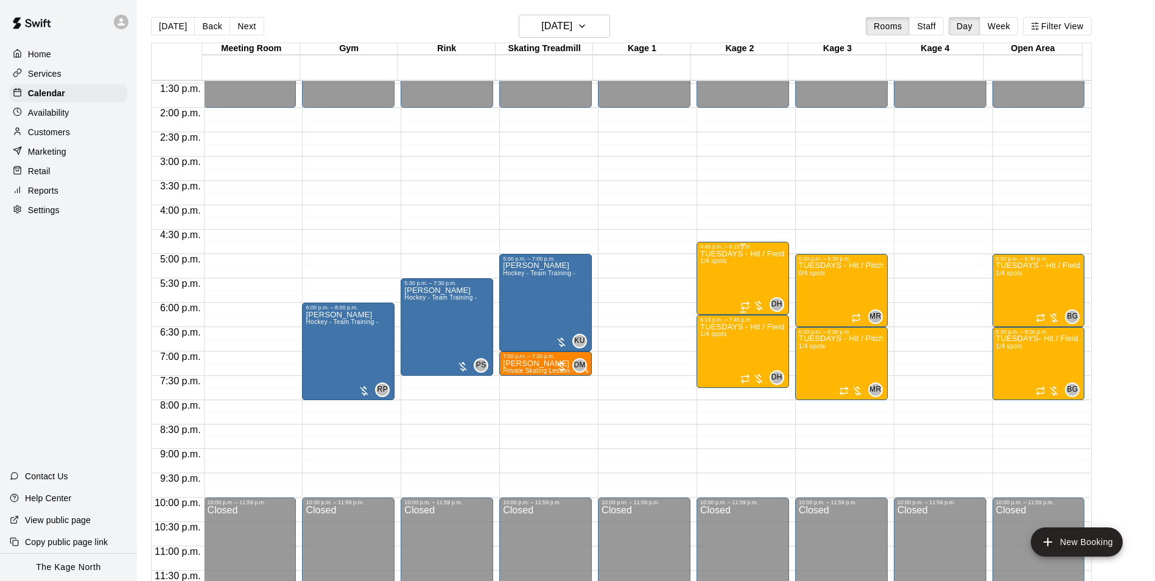
click at [724, 287] on div "TUESDAYS - Hit / Field / Throw - Baseball Program - 7U-9U 1/4 spots" at bounding box center [742, 540] width 85 height 581
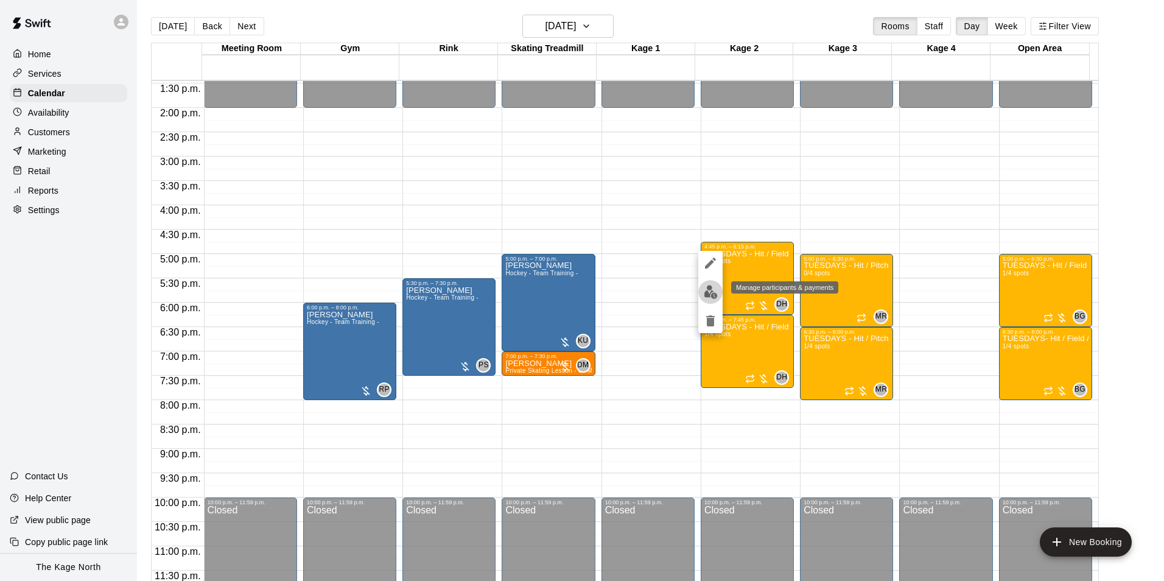
click at [713, 289] on img "edit" at bounding box center [711, 292] width 14 height 14
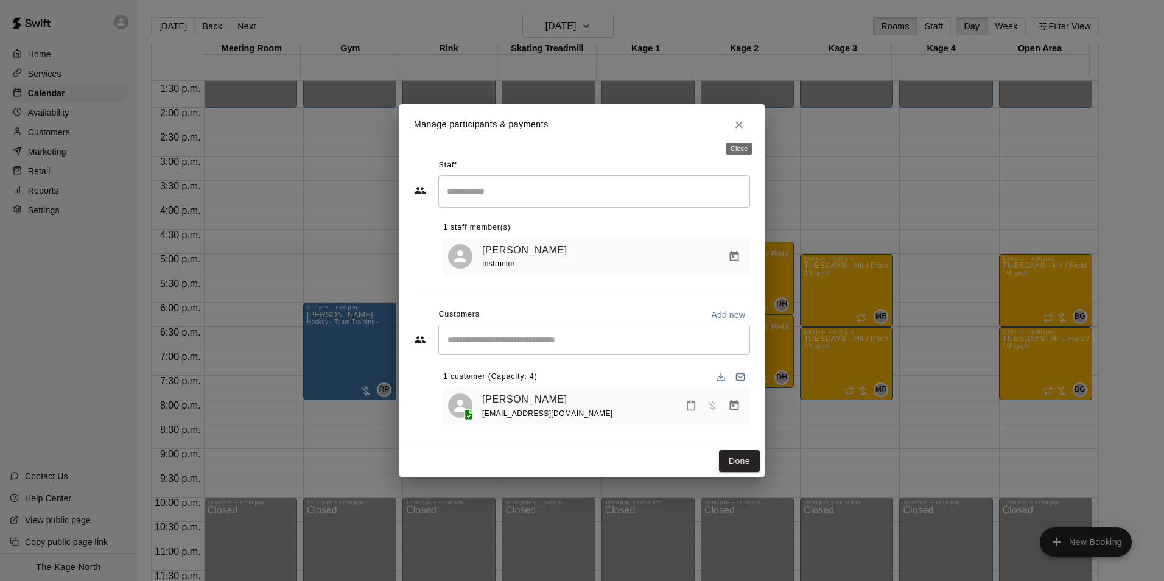
click at [745, 128] on icon "Close" at bounding box center [739, 125] width 12 height 12
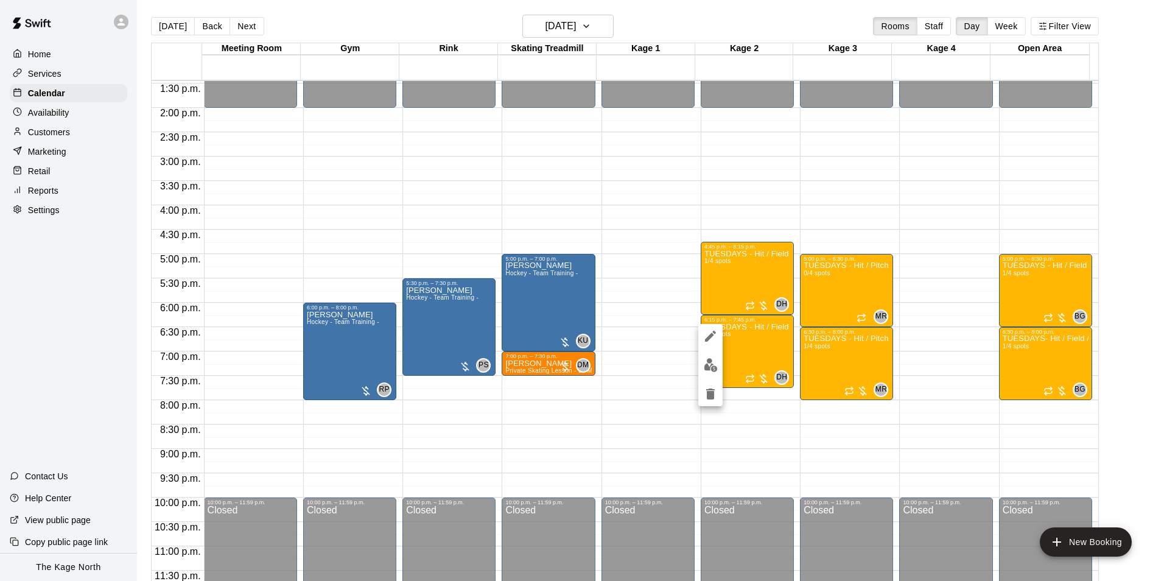
click at [63, 138] on div at bounding box center [582, 290] width 1164 height 581
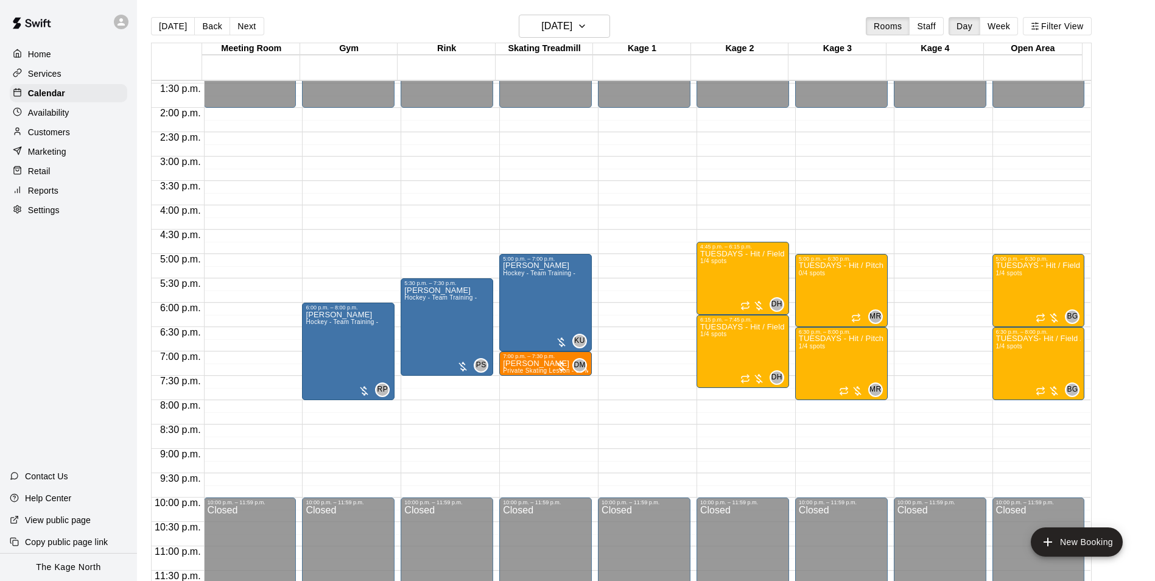
click at [64, 138] on p "Customers" at bounding box center [49, 132] width 42 height 12
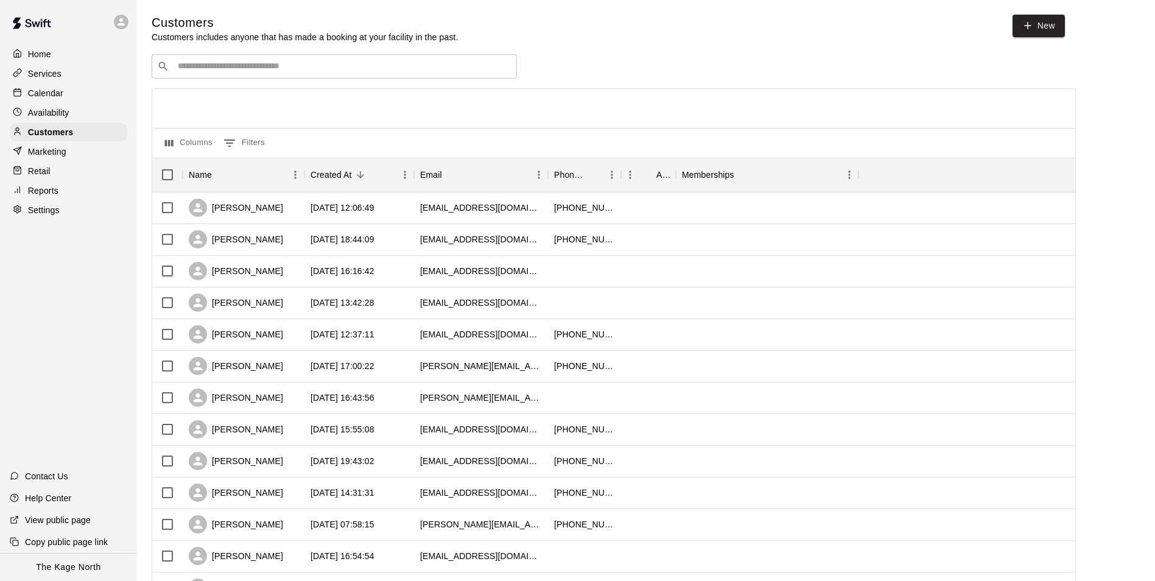
click at [298, 65] on input "Search customers by name or email" at bounding box center [342, 66] width 337 height 12
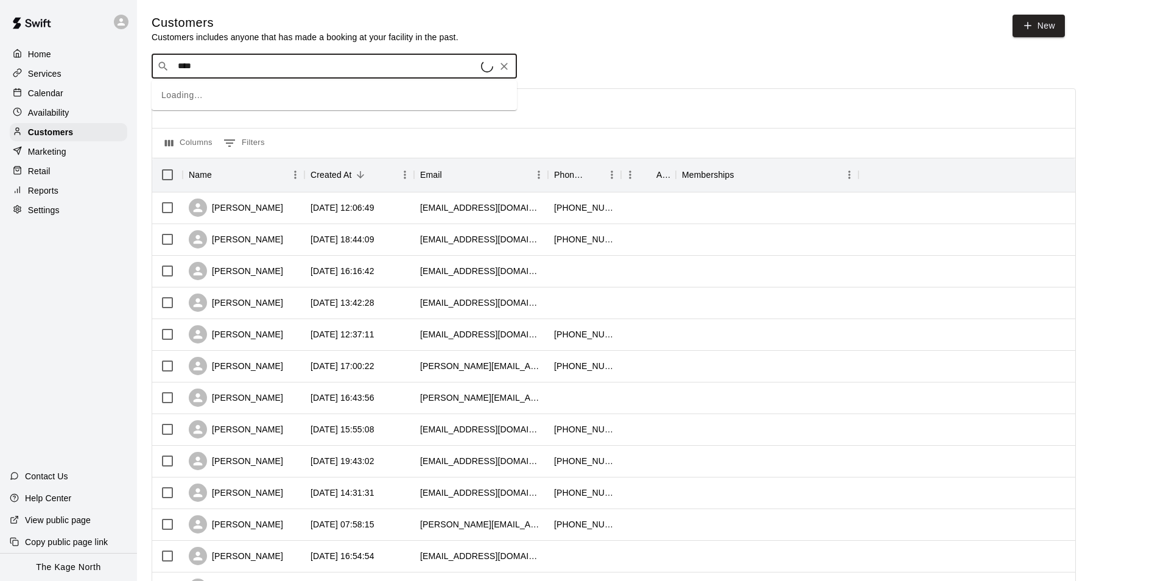
type input "*****"
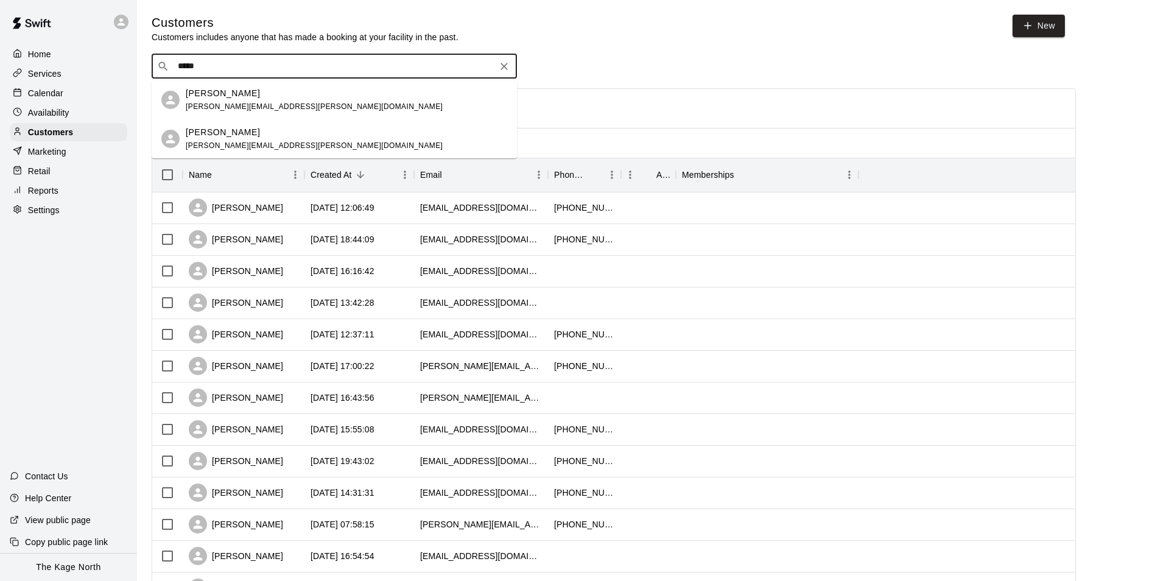
click at [253, 98] on div "[PERSON_NAME]" at bounding box center [314, 93] width 257 height 13
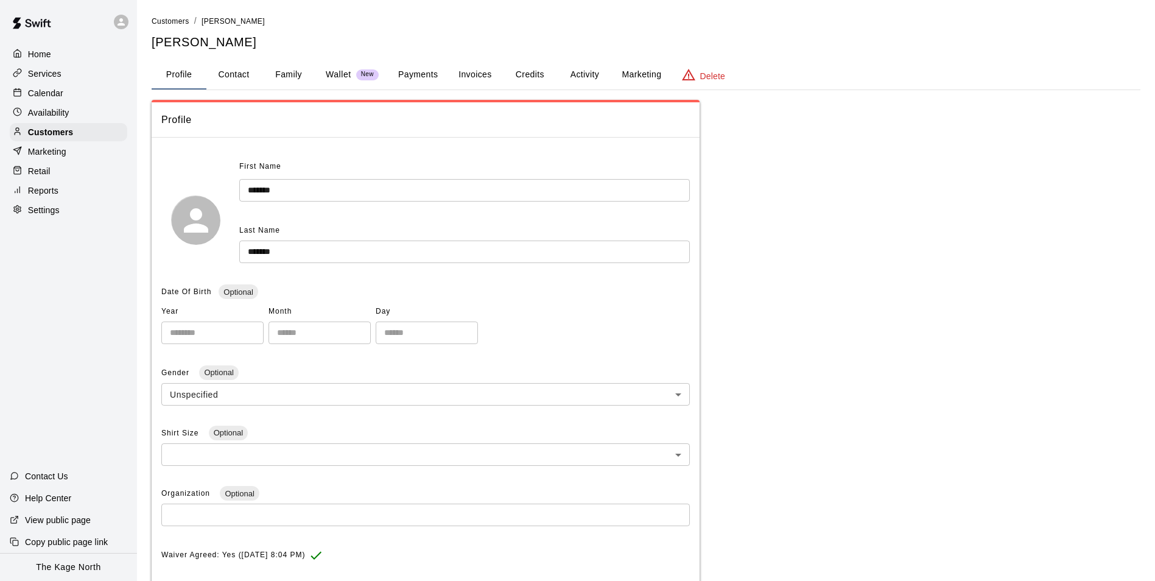
click at [592, 74] on button "Activity" at bounding box center [584, 74] width 55 height 29
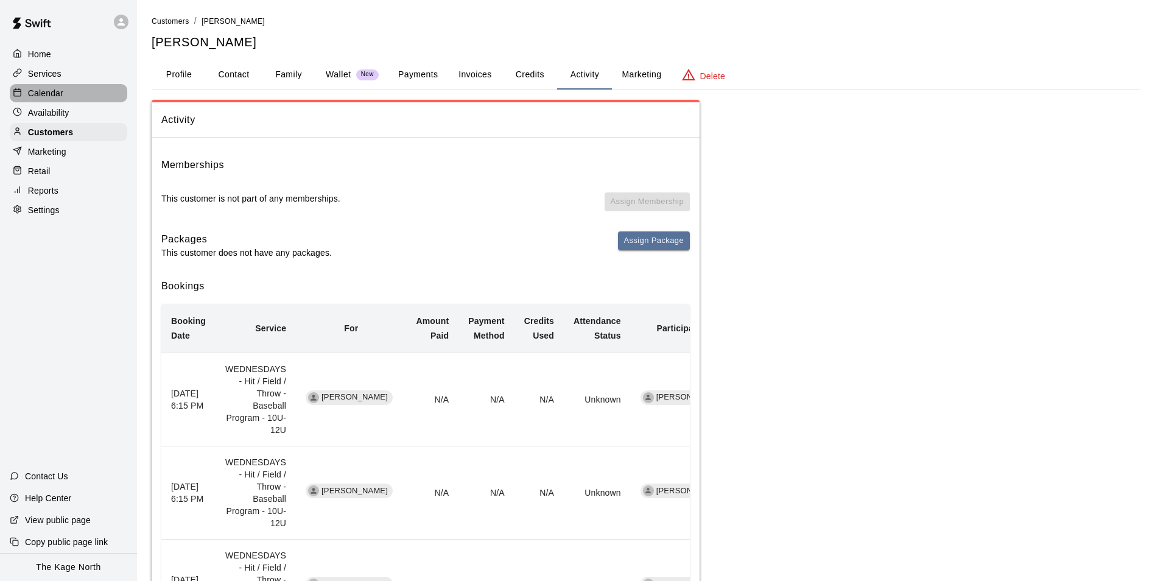
drag, startPoint x: 72, startPoint y: 94, endPoint x: 107, endPoint y: 114, distance: 39.3
click at [72, 94] on div "Calendar" at bounding box center [69, 93] width 118 height 18
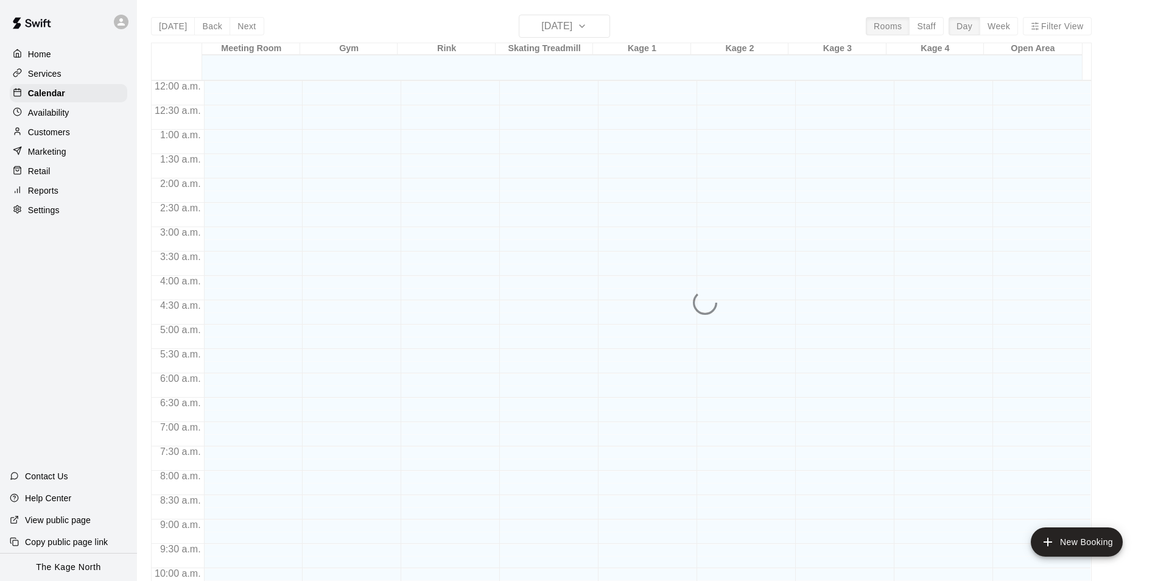
scroll to position [619, 0]
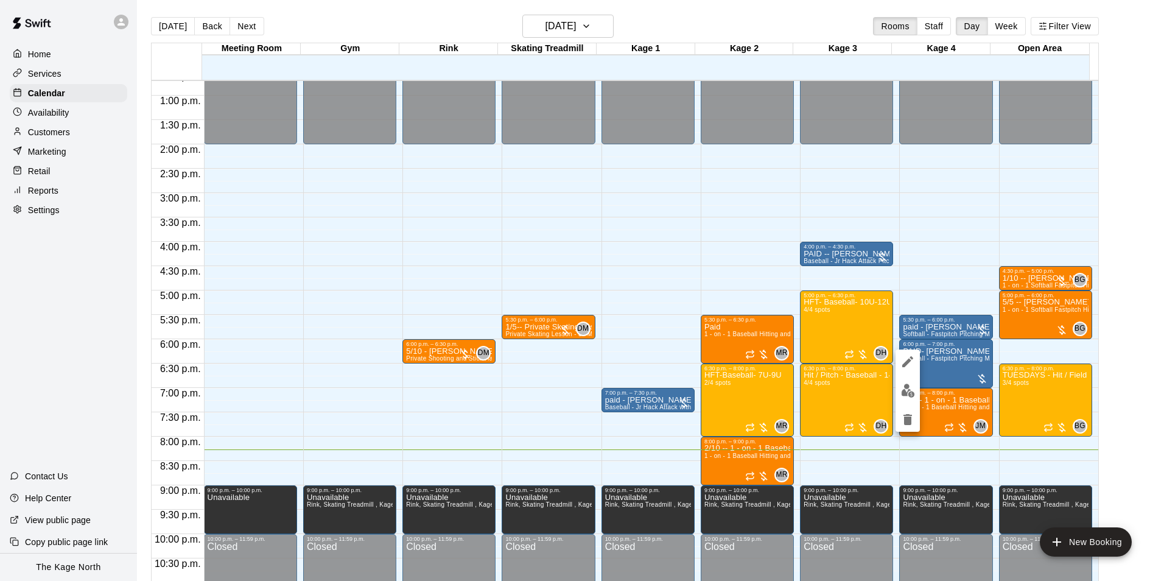
click at [818, 19] on div at bounding box center [582, 290] width 1164 height 581
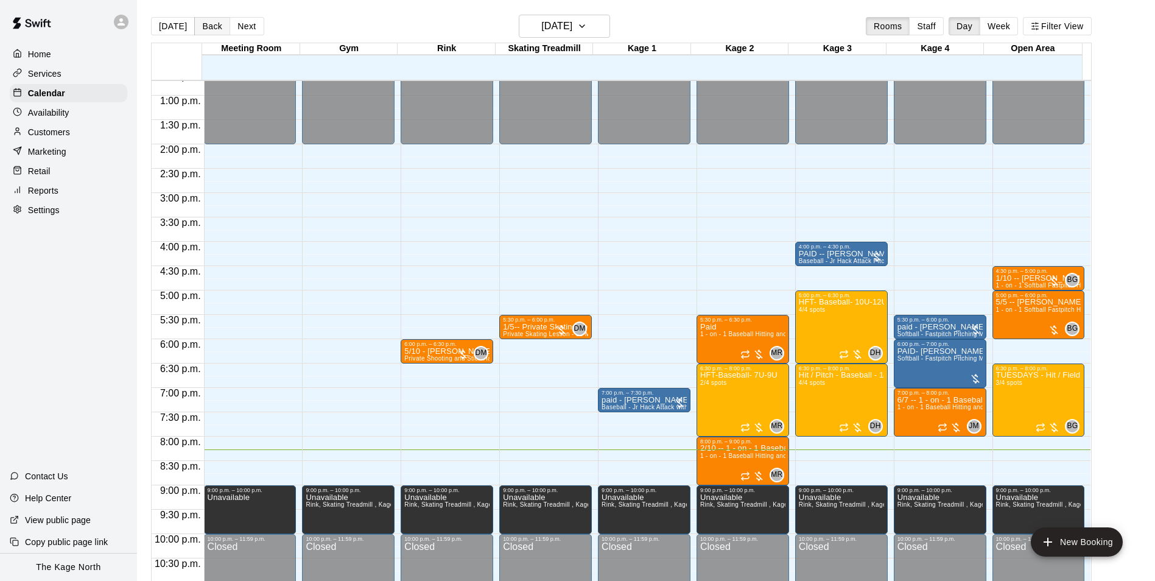
click at [209, 28] on button "Back" at bounding box center [212, 26] width 36 height 18
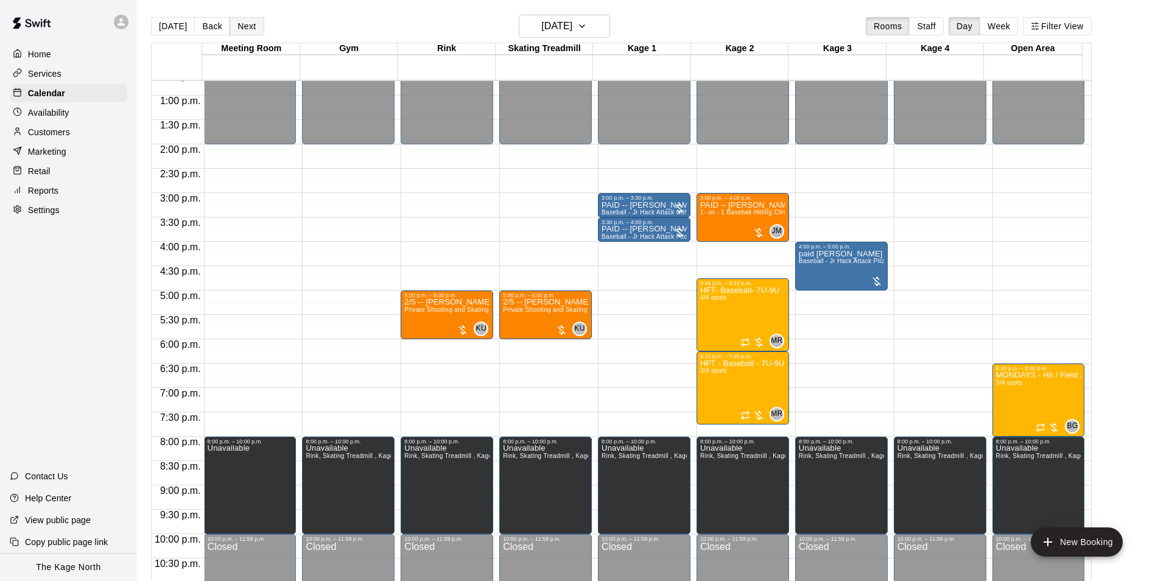
click at [249, 26] on button "Next" at bounding box center [247, 26] width 34 height 18
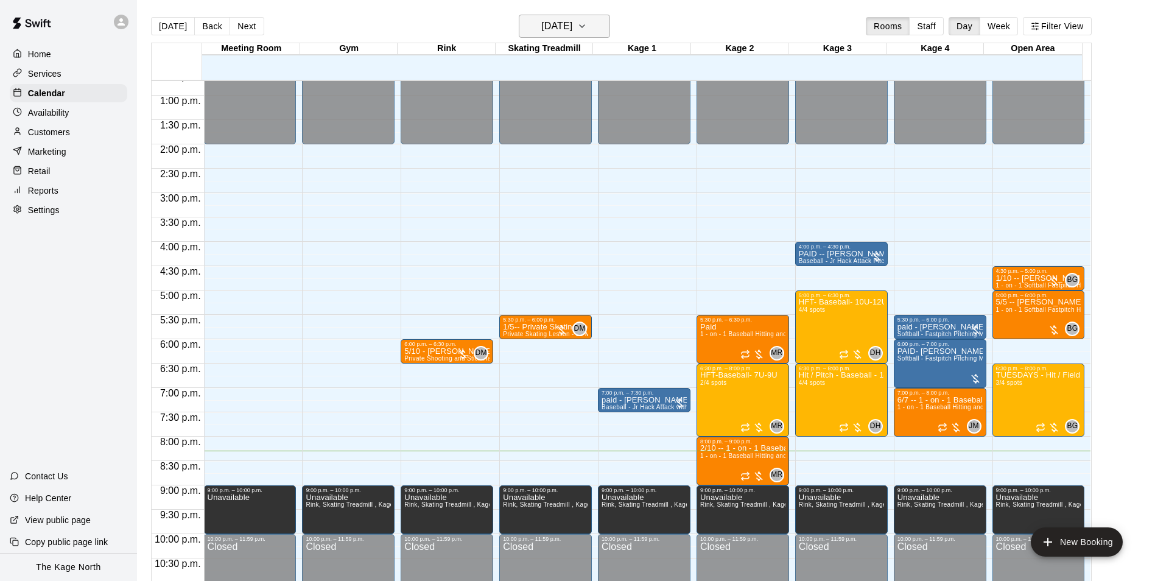
click at [570, 26] on h6 "[DATE]" at bounding box center [556, 26] width 31 height 17
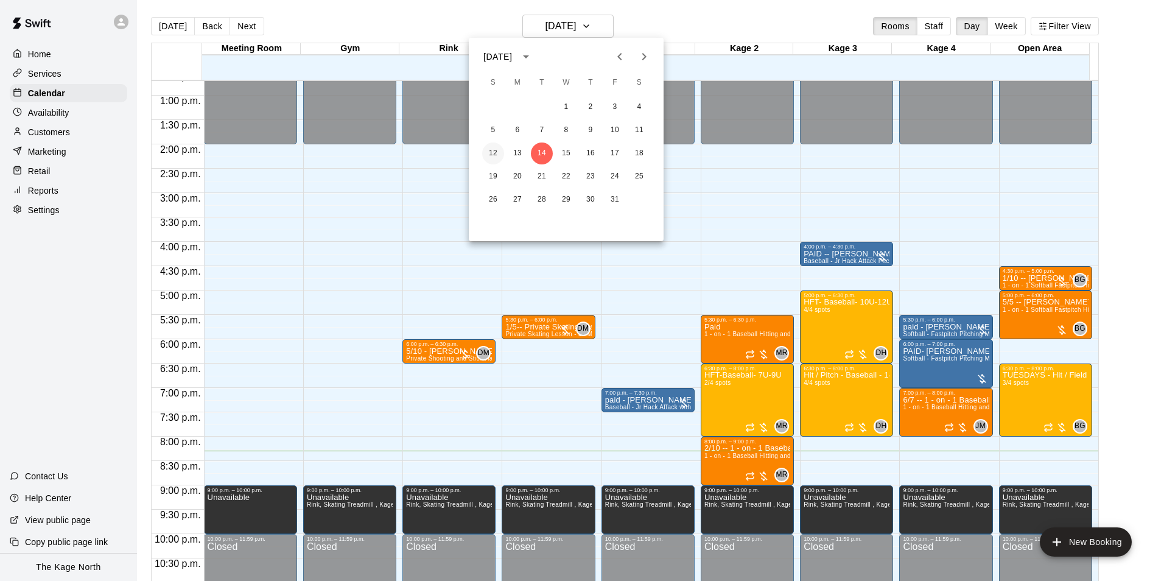
click at [498, 153] on button "12" at bounding box center [493, 154] width 22 height 22
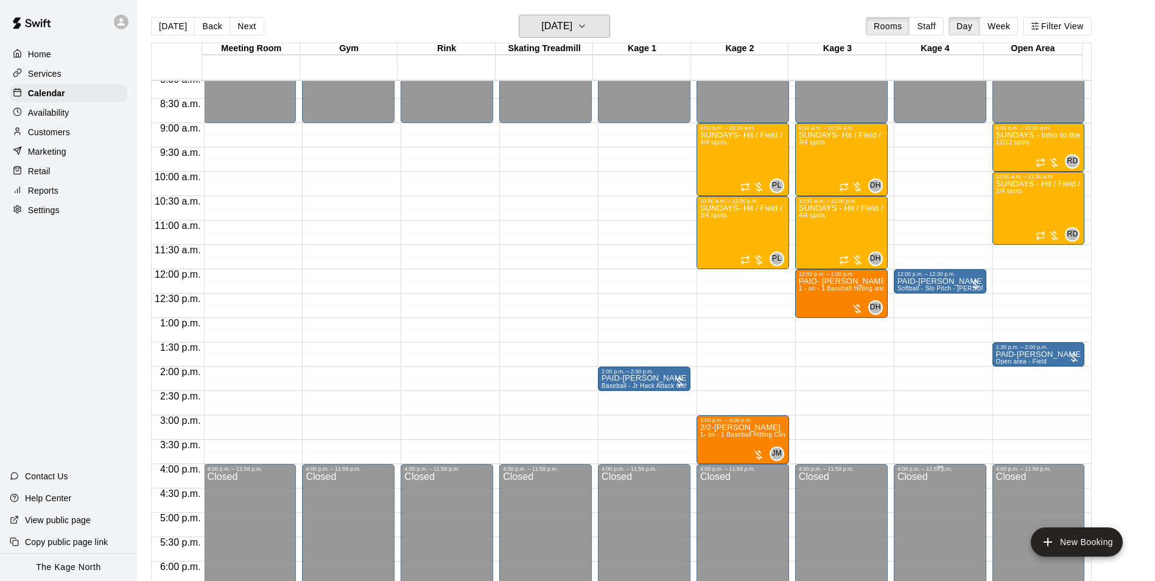
scroll to position [375, 0]
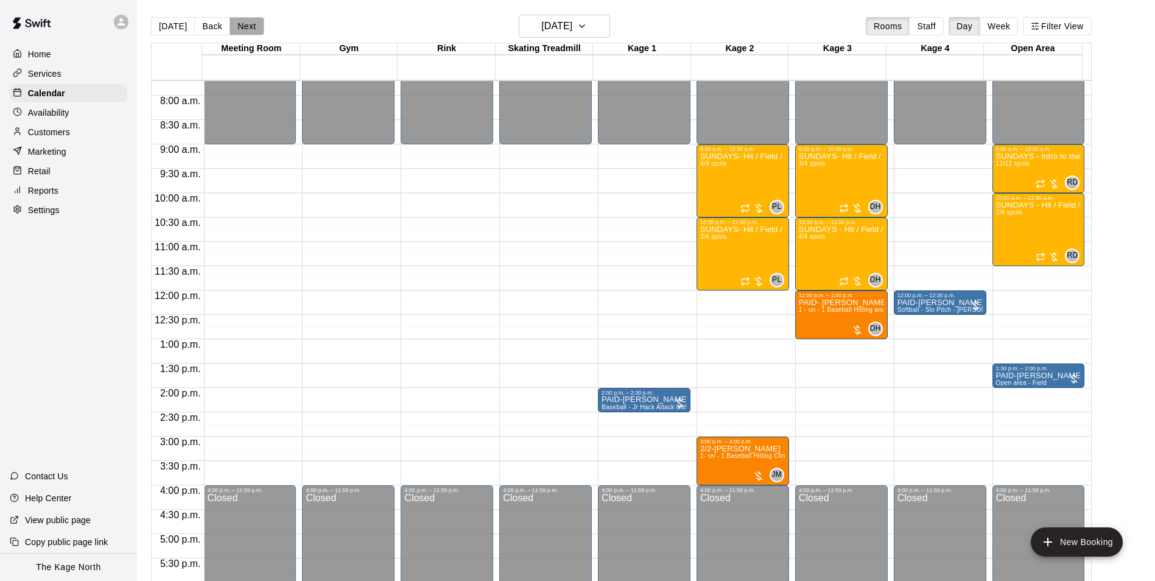
click at [245, 27] on button "Next" at bounding box center [247, 26] width 34 height 18
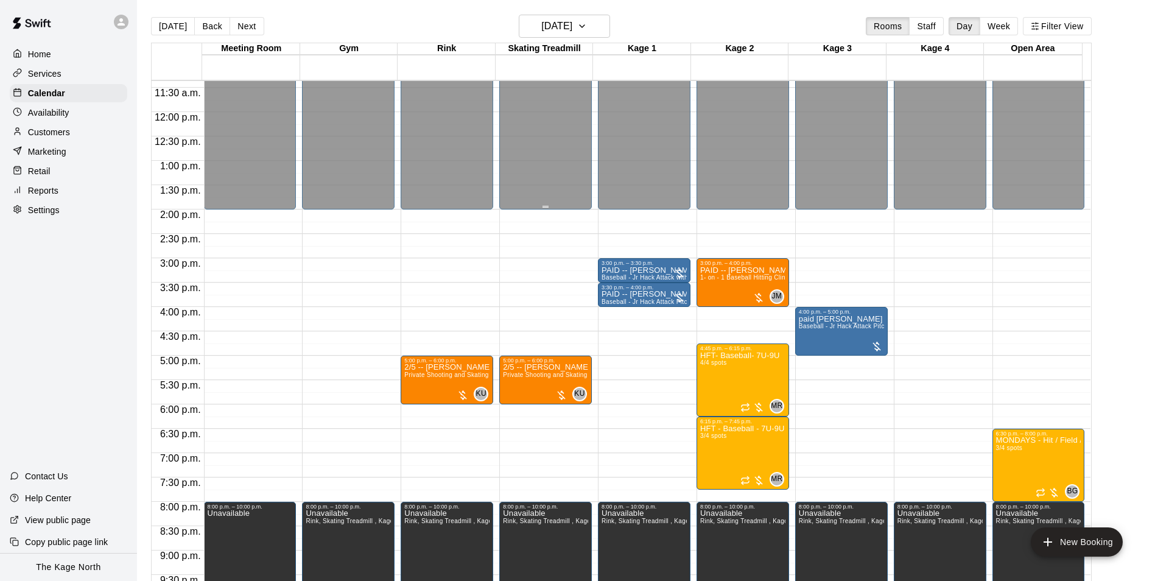
scroll to position [558, 0]
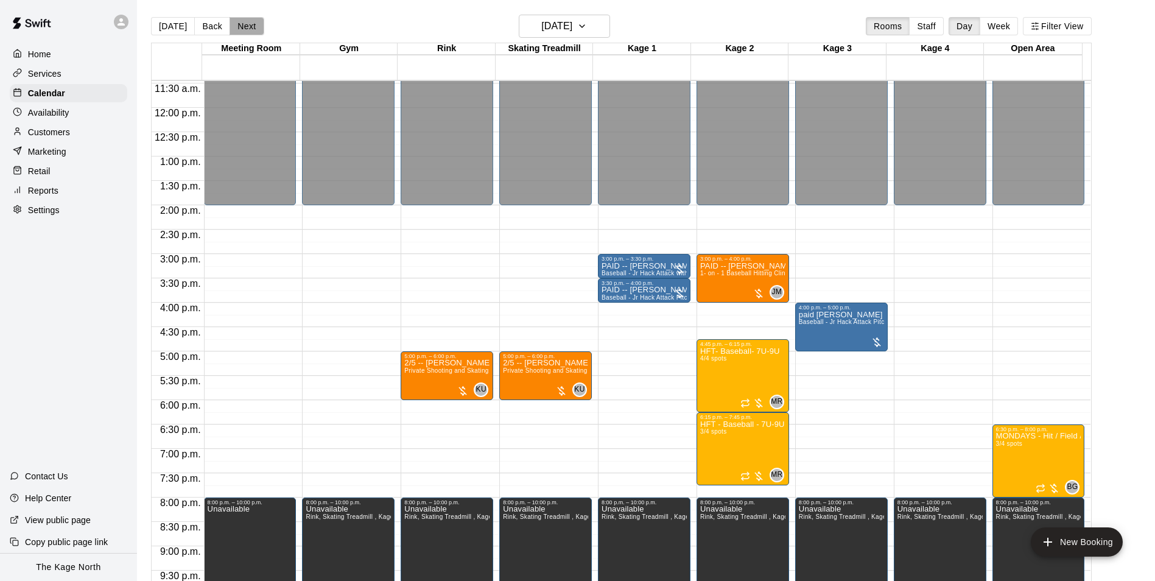
click at [231, 27] on button "Next" at bounding box center [247, 26] width 34 height 18
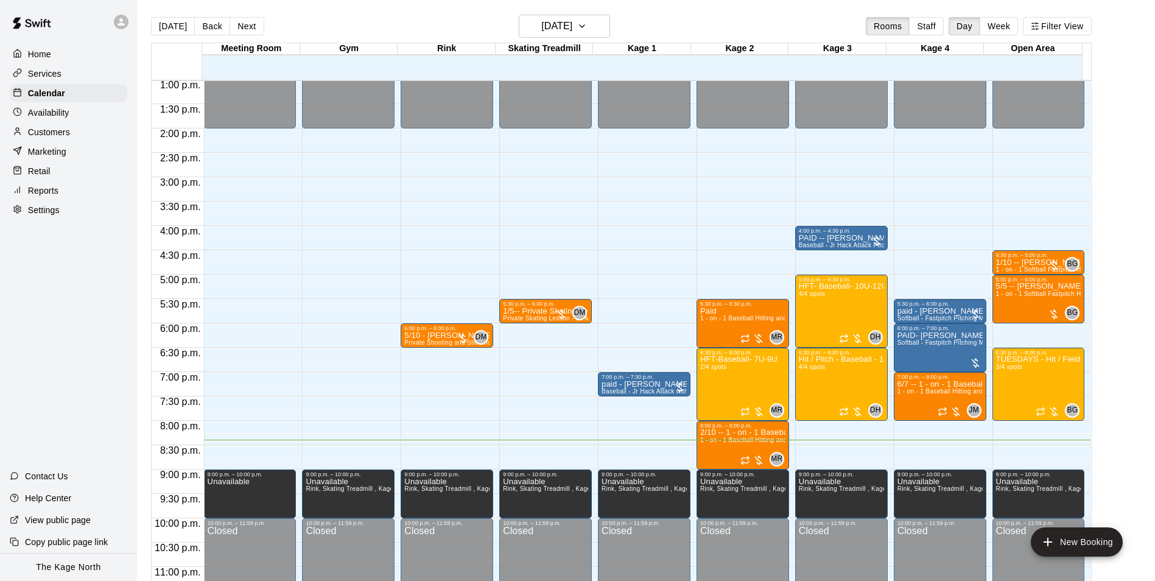
scroll to position [657, 0]
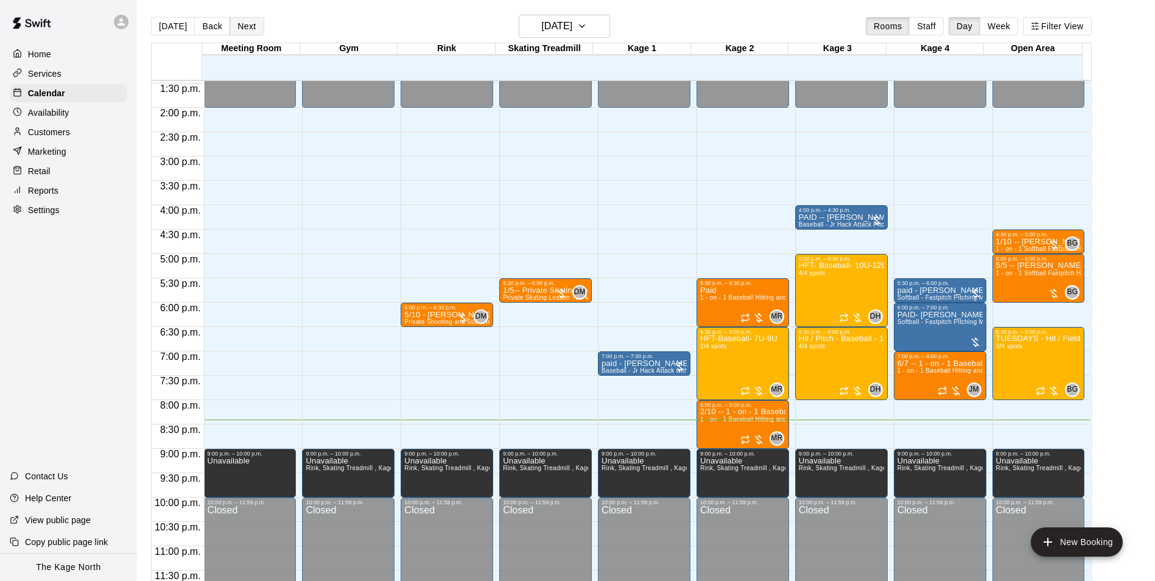
click at [241, 30] on button "Next" at bounding box center [247, 26] width 34 height 18
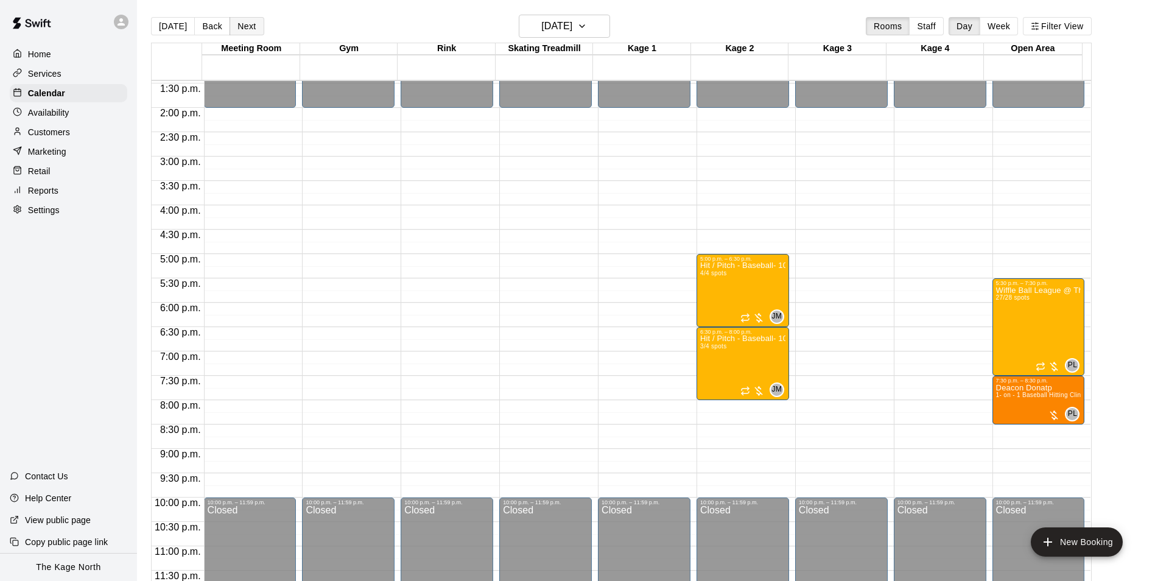
click at [243, 26] on button "Next" at bounding box center [247, 26] width 34 height 18
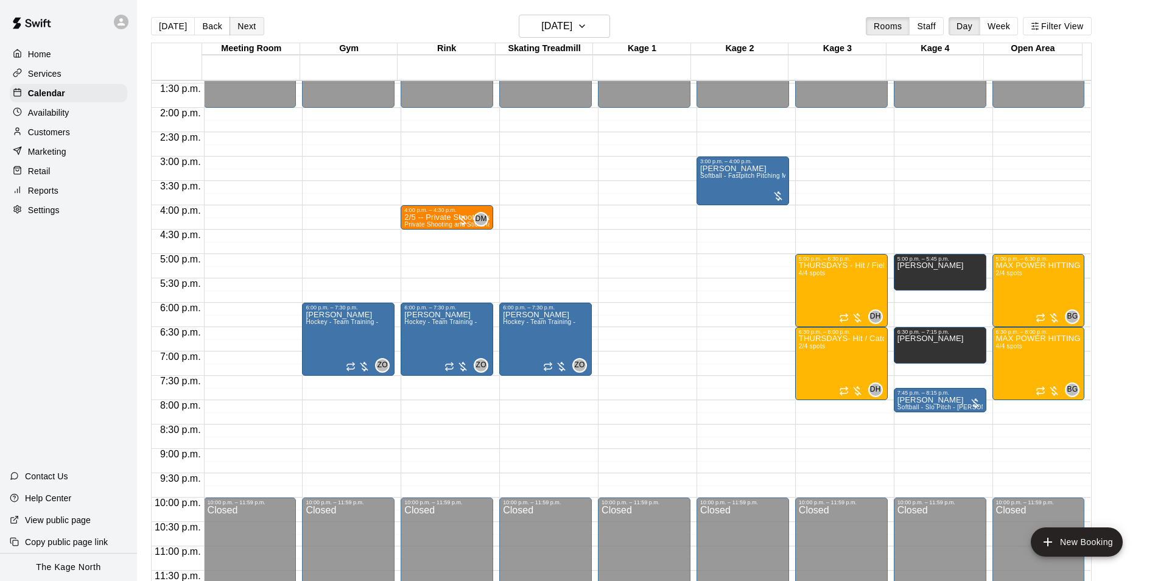
click at [238, 25] on button "Next" at bounding box center [247, 26] width 34 height 18
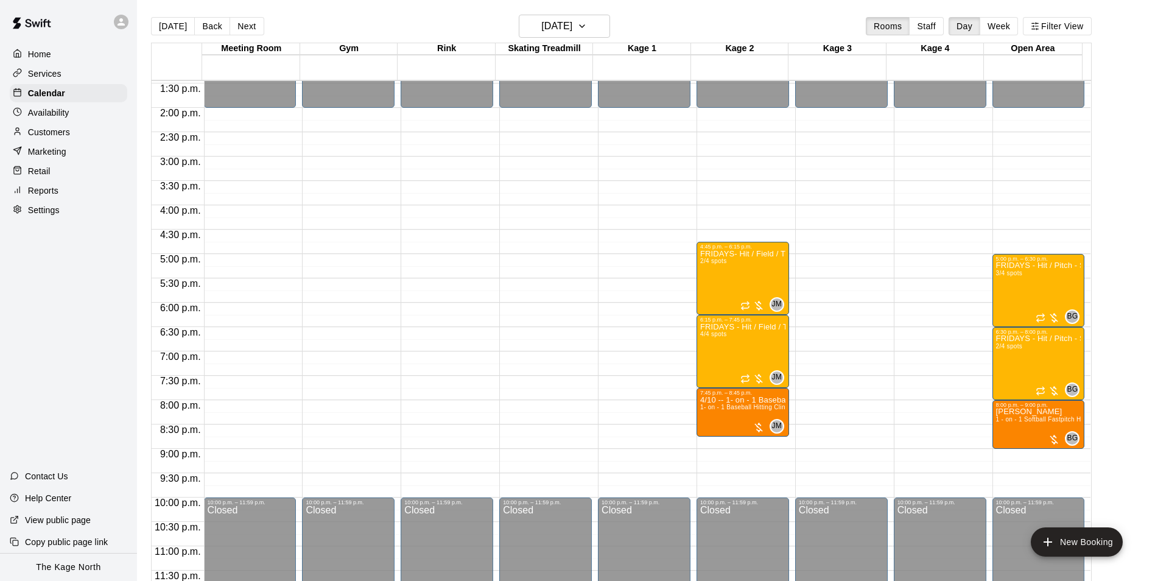
click at [79, 112] on div "Availability" at bounding box center [69, 113] width 118 height 18
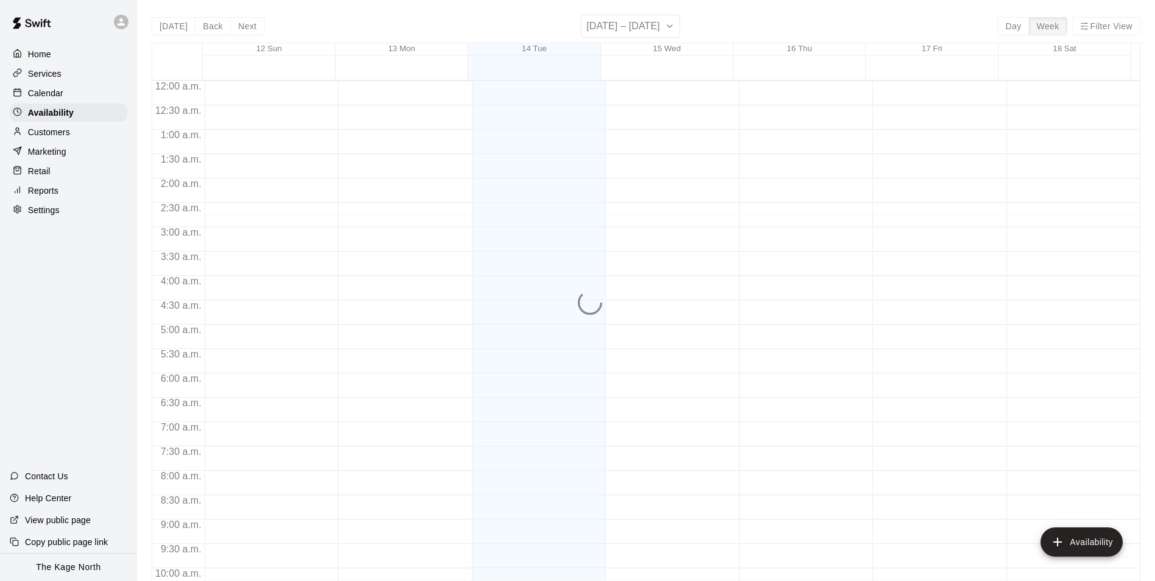
scroll to position [656, 0]
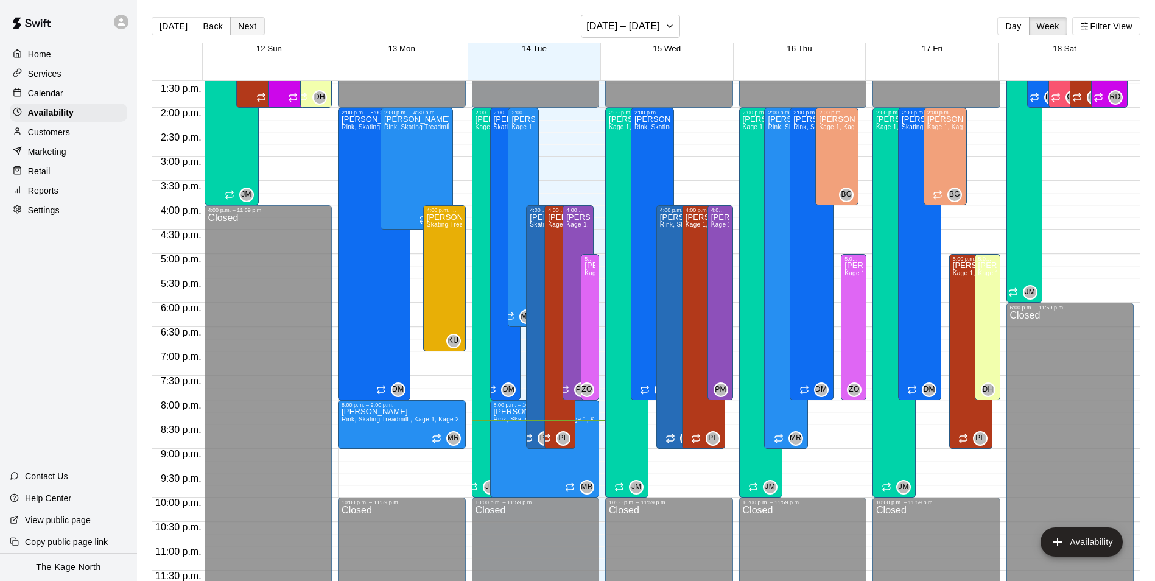
click at [246, 30] on button "Next" at bounding box center [247, 26] width 34 height 18
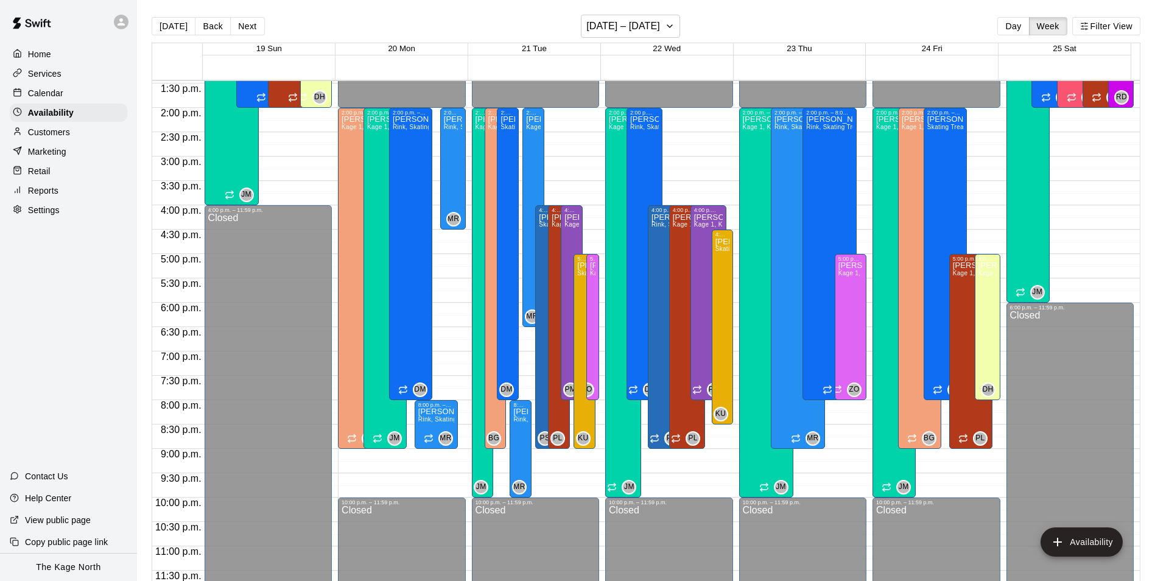
click at [66, 96] on div "Calendar" at bounding box center [69, 93] width 118 height 18
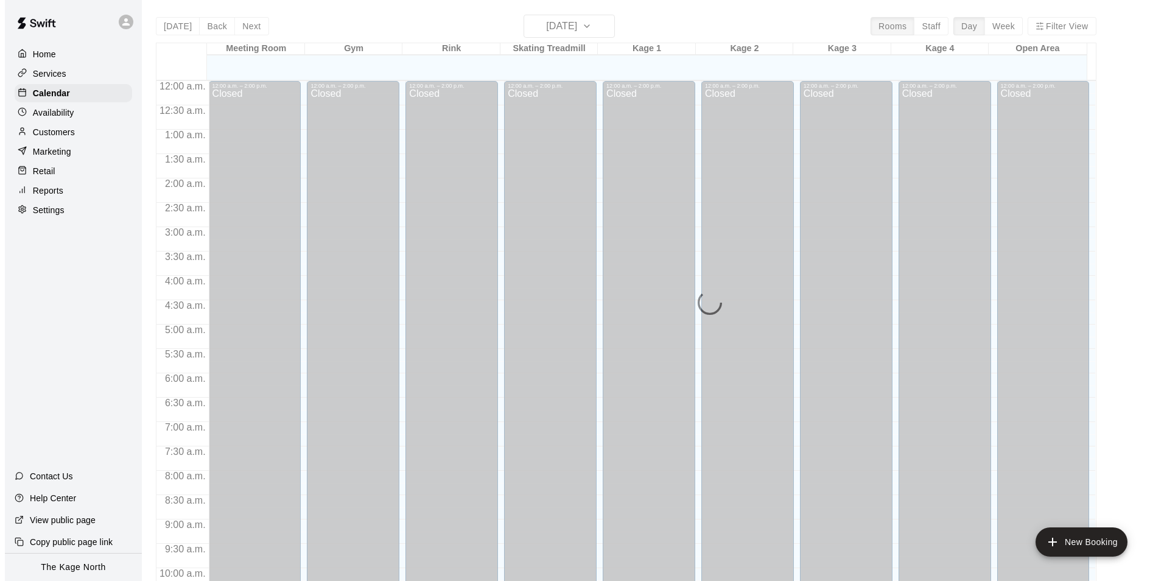
scroll to position [619, 0]
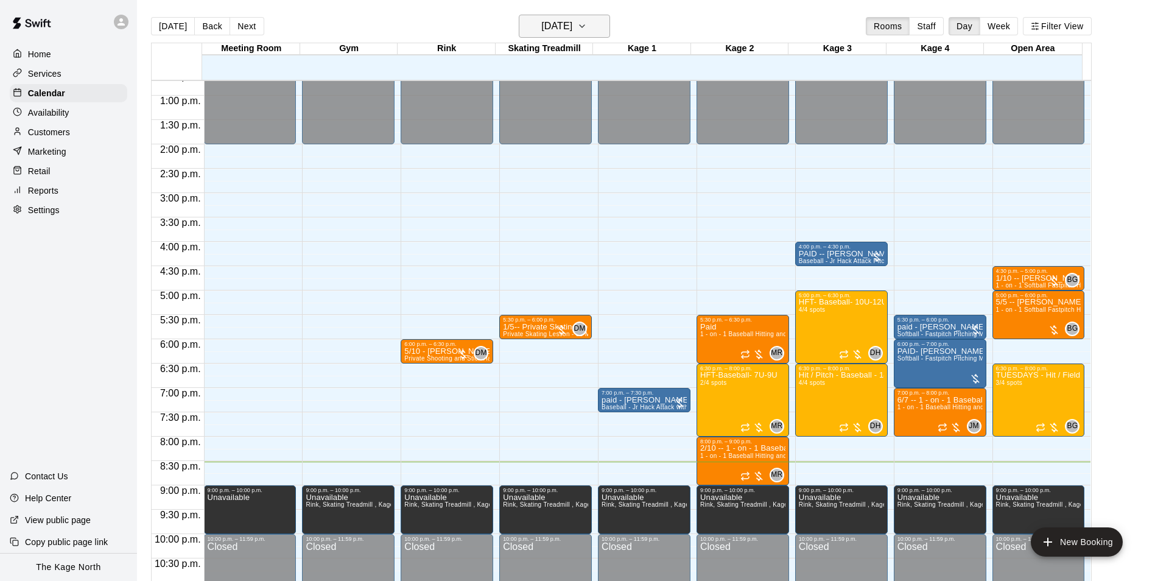
click at [572, 24] on h6 "[DATE]" at bounding box center [556, 26] width 31 height 17
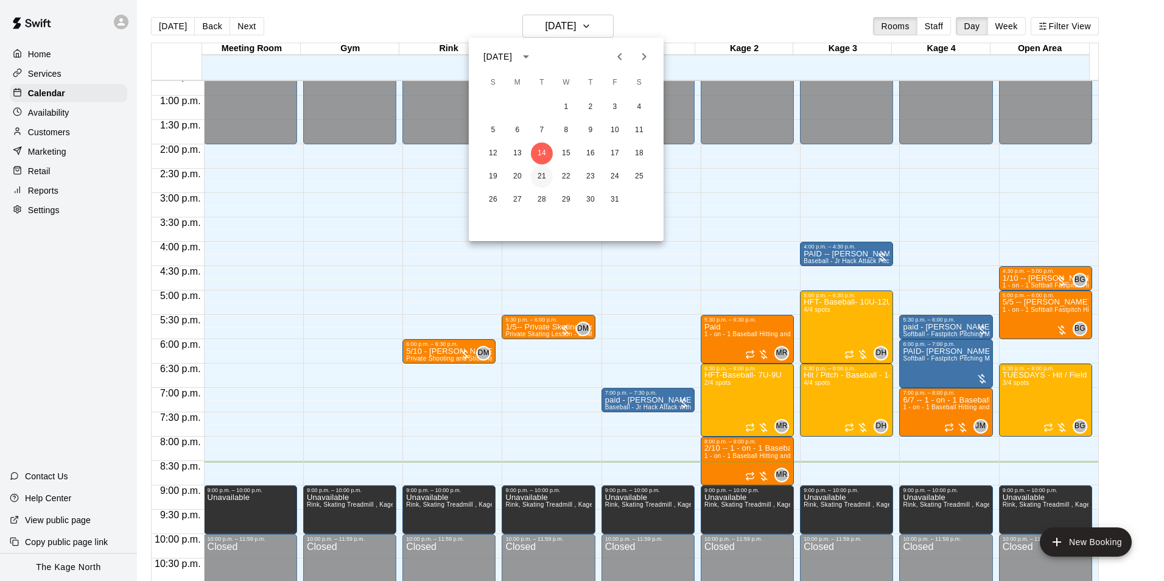
click at [544, 180] on button "21" at bounding box center [542, 177] width 22 height 22
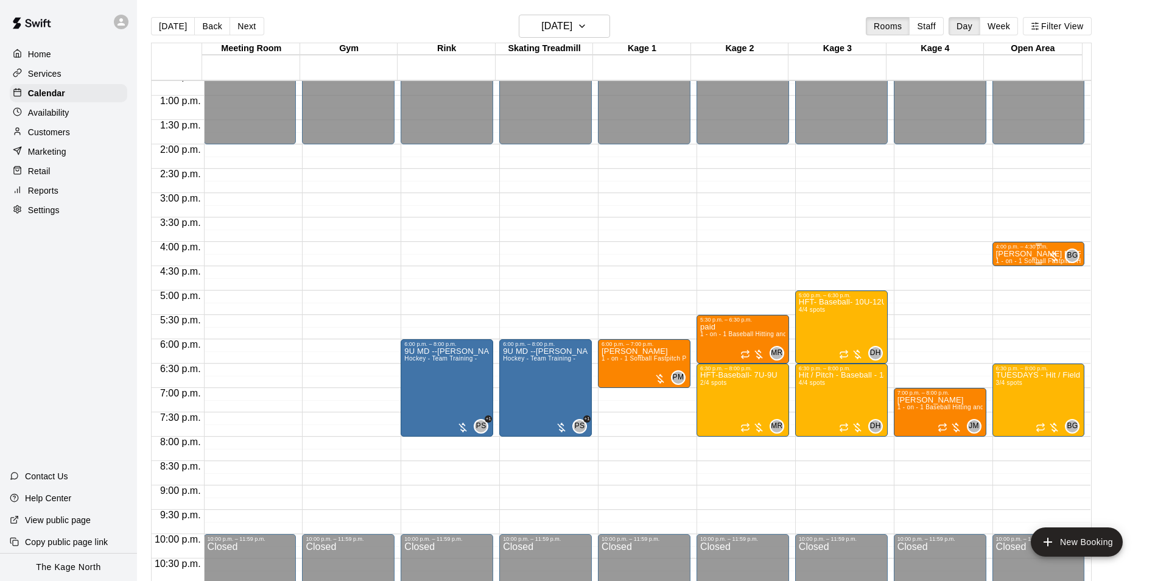
click at [1030, 254] on p "[PERSON_NAME] [PERSON_NAME]" at bounding box center [1038, 254] width 85 height 0
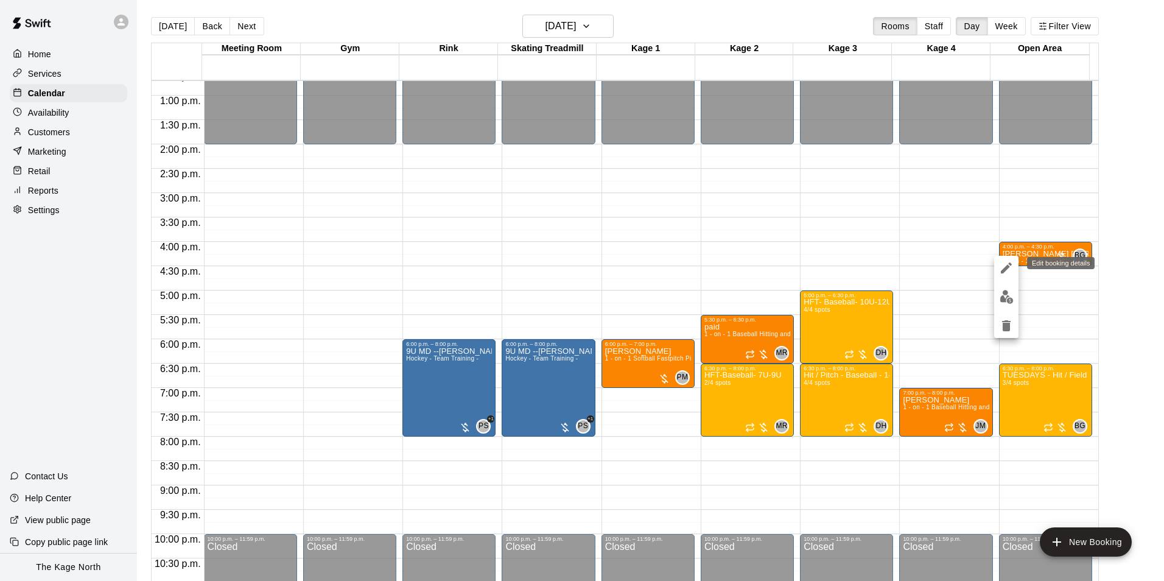
click at [1009, 269] on icon "edit" at bounding box center [1006, 268] width 15 height 15
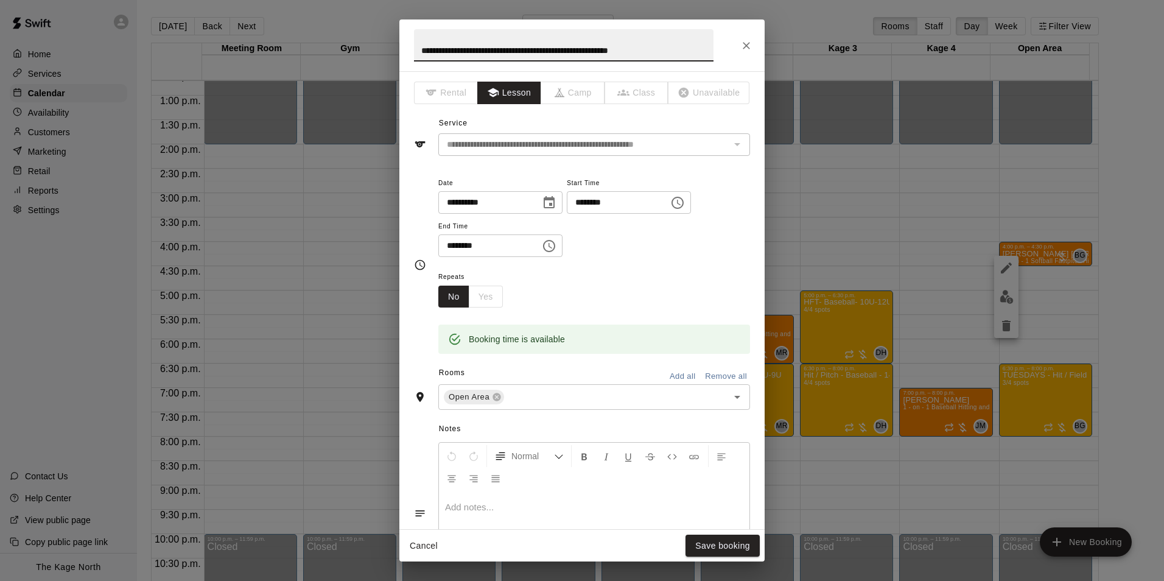
click at [417, 51] on input "**********" at bounding box center [564, 45] width 300 height 32
type input "**********"
click at [740, 549] on button "Save booking" at bounding box center [723, 546] width 74 height 23
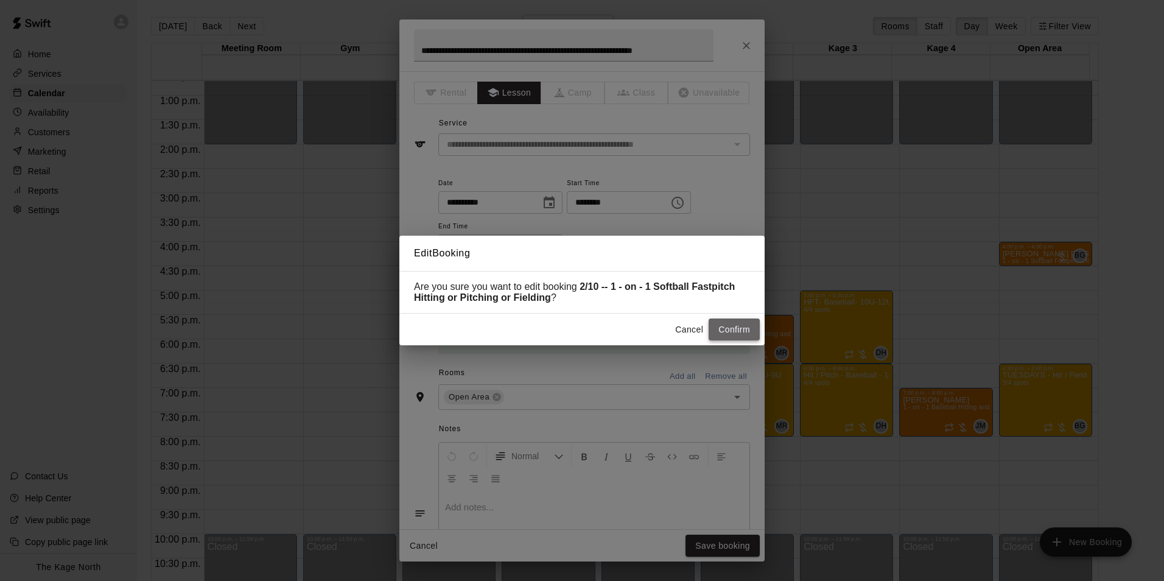
click at [731, 333] on button "Confirm" at bounding box center [734, 330] width 51 height 23
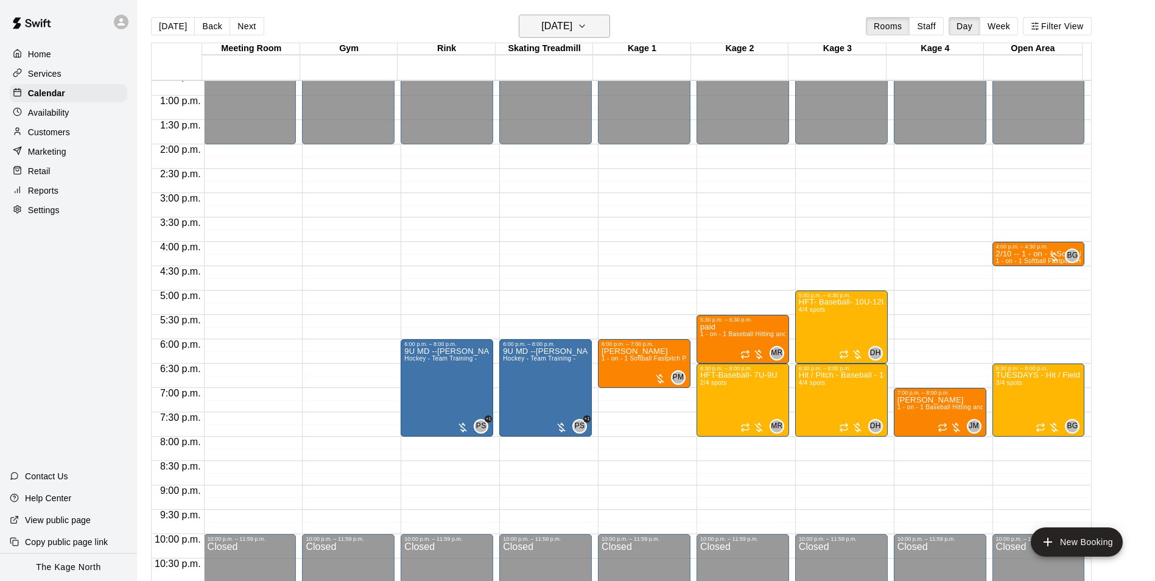
click at [587, 28] on icon "button" at bounding box center [582, 26] width 10 height 15
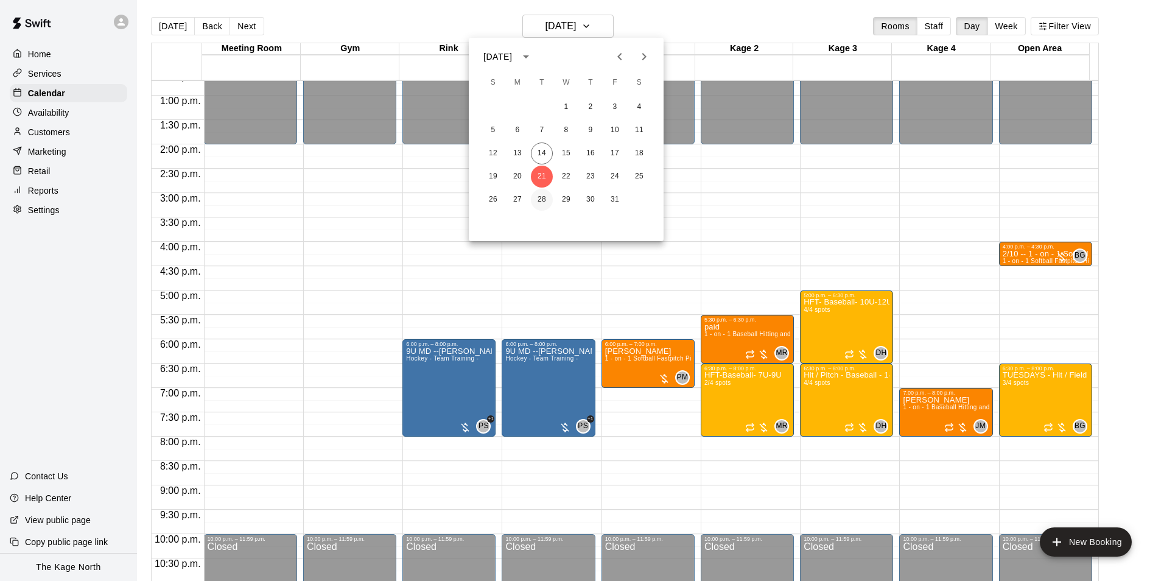
click at [542, 197] on button "28" at bounding box center [542, 200] width 22 height 22
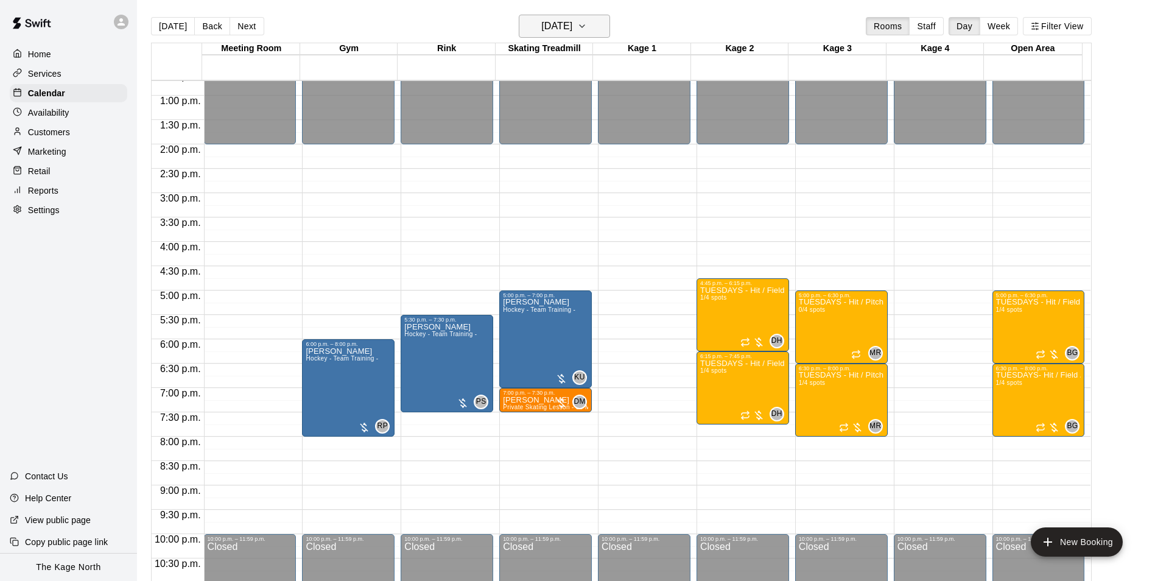
click at [587, 23] on icon "button" at bounding box center [582, 26] width 10 height 15
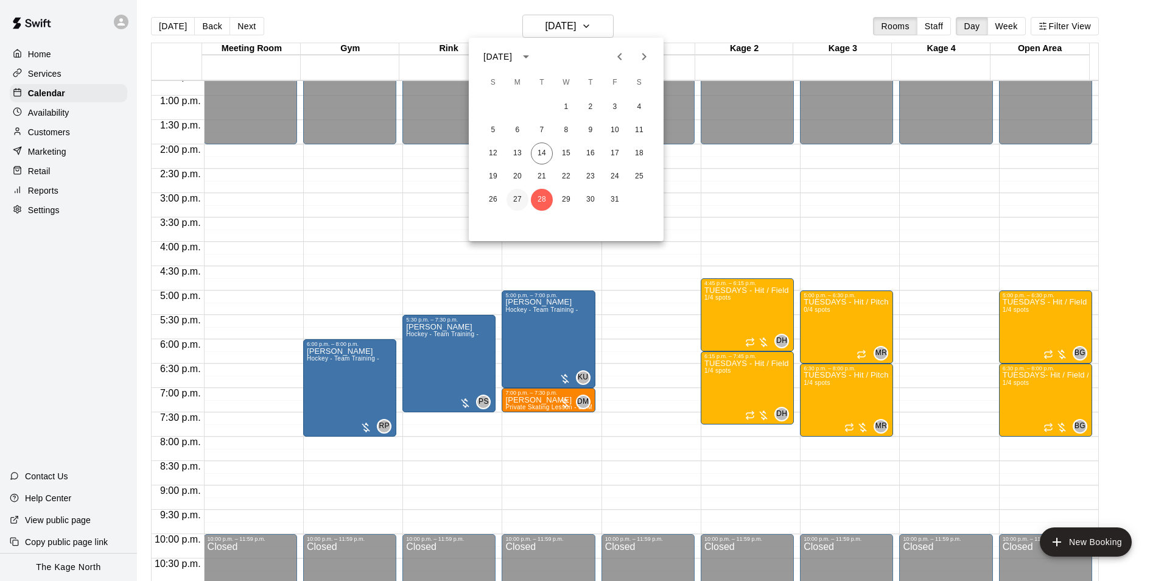
click at [523, 196] on button "27" at bounding box center [518, 200] width 22 height 22
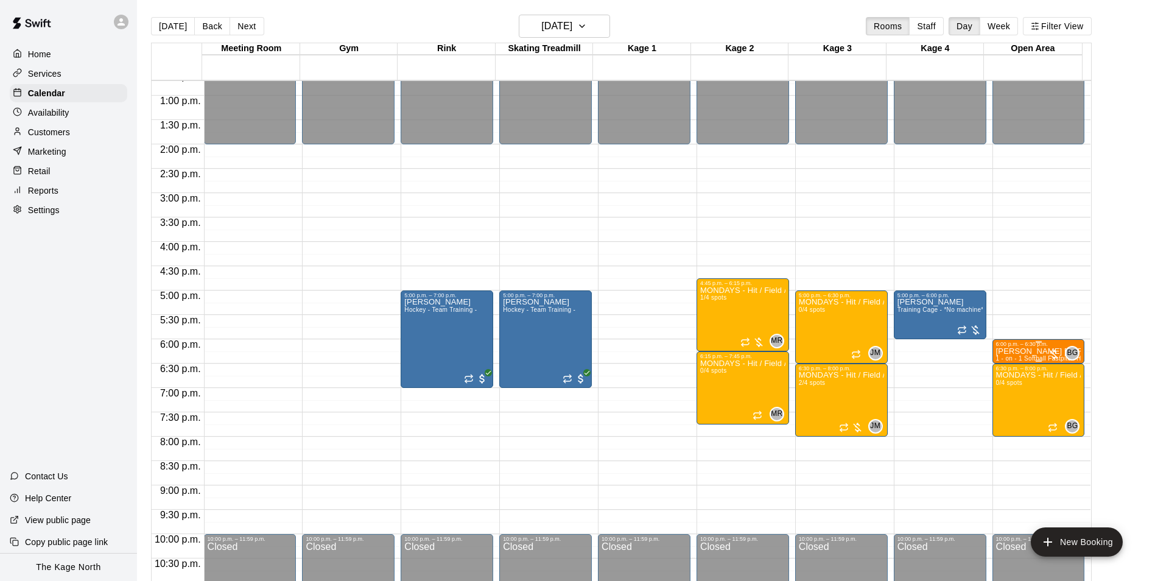
click at [1018, 351] on p "[PERSON_NAME] [PERSON_NAME]" at bounding box center [1038, 351] width 85 height 0
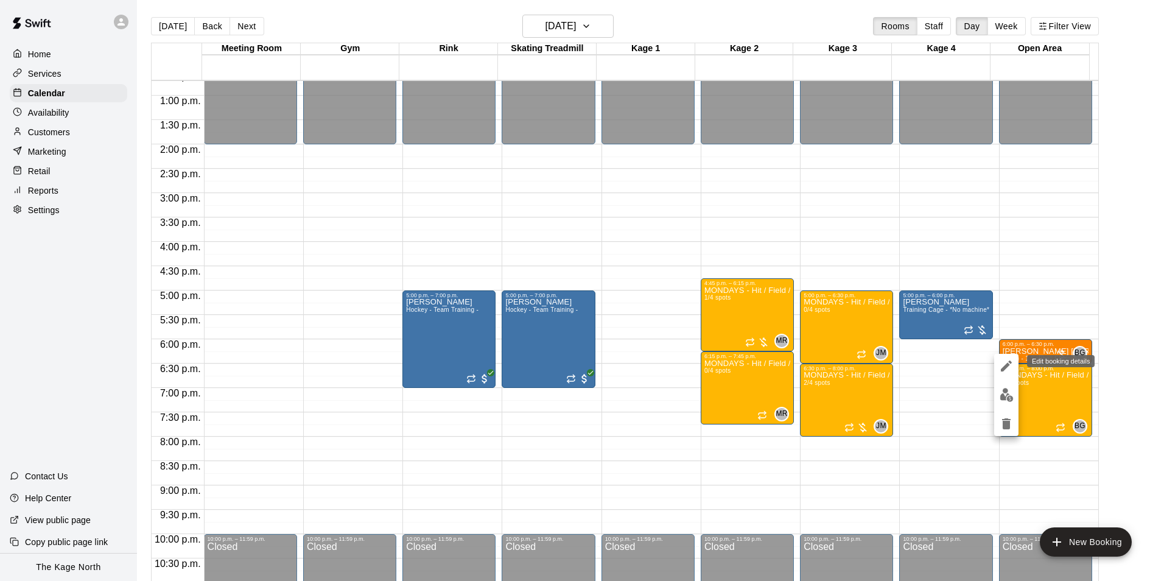
click at [1006, 363] on icon "edit" at bounding box center [1006, 366] width 15 height 15
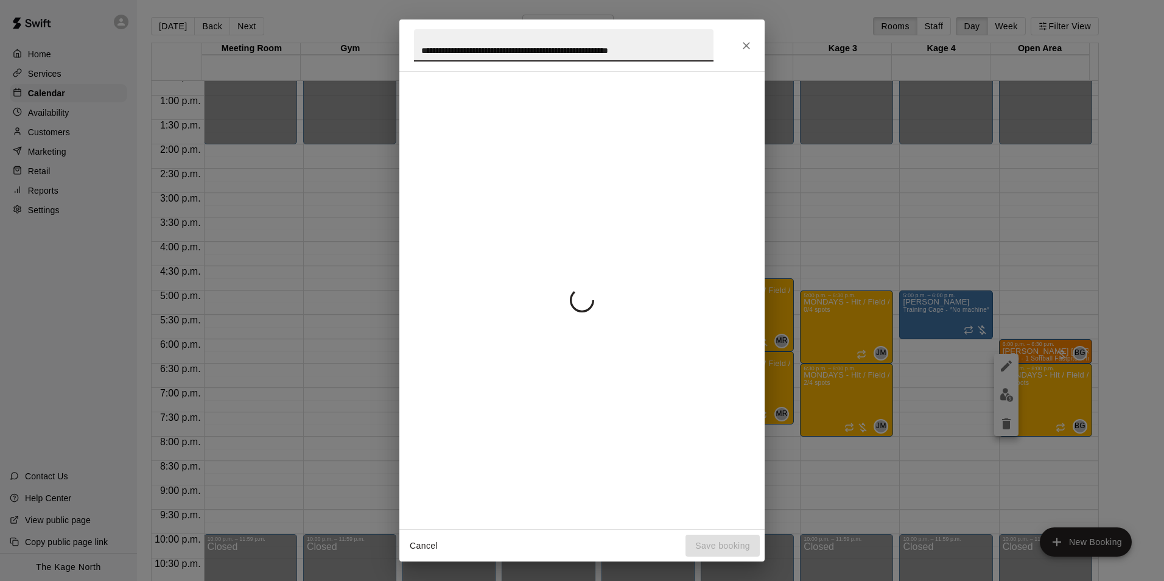
click at [420, 50] on input "**********" at bounding box center [564, 45] width 300 height 32
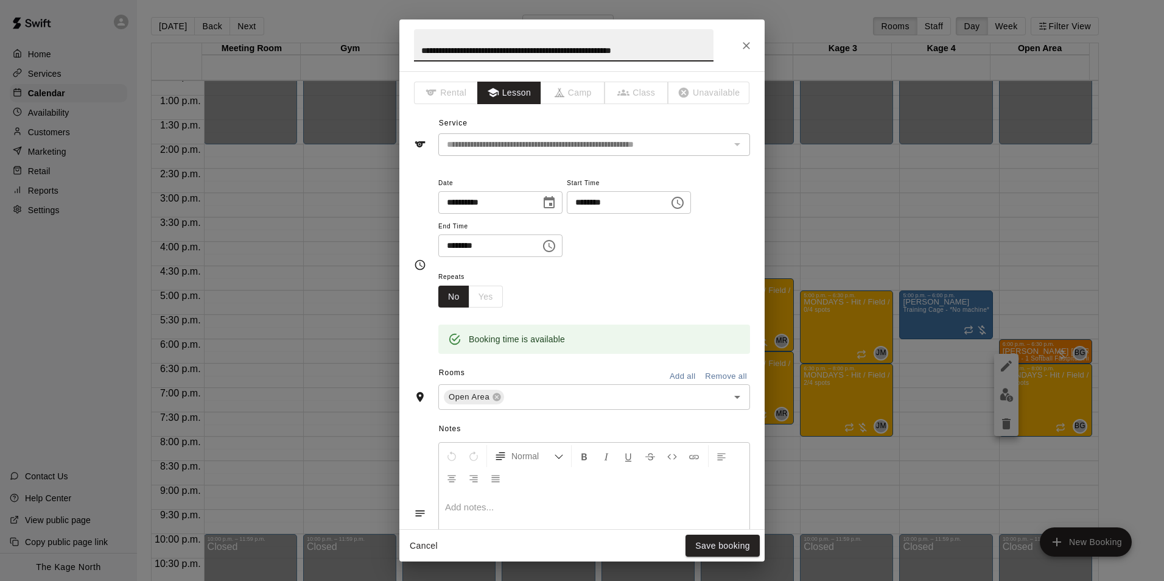
click at [420, 50] on input "**********" at bounding box center [564, 45] width 300 height 32
type input "**********"
click at [725, 544] on button "Save booking" at bounding box center [723, 546] width 74 height 23
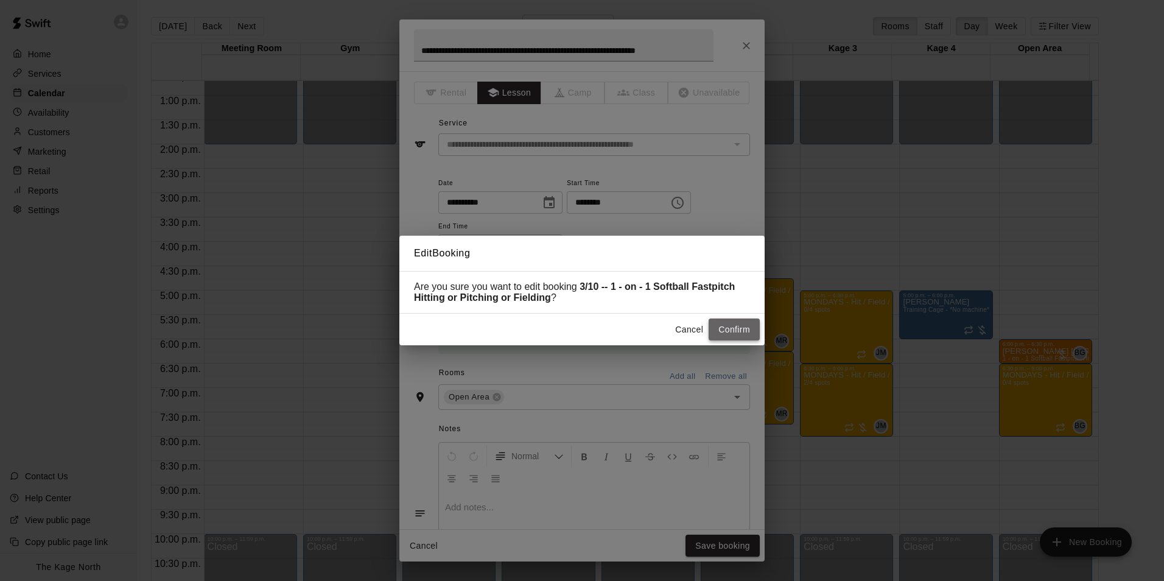
click at [728, 325] on button "Confirm" at bounding box center [734, 330] width 51 height 23
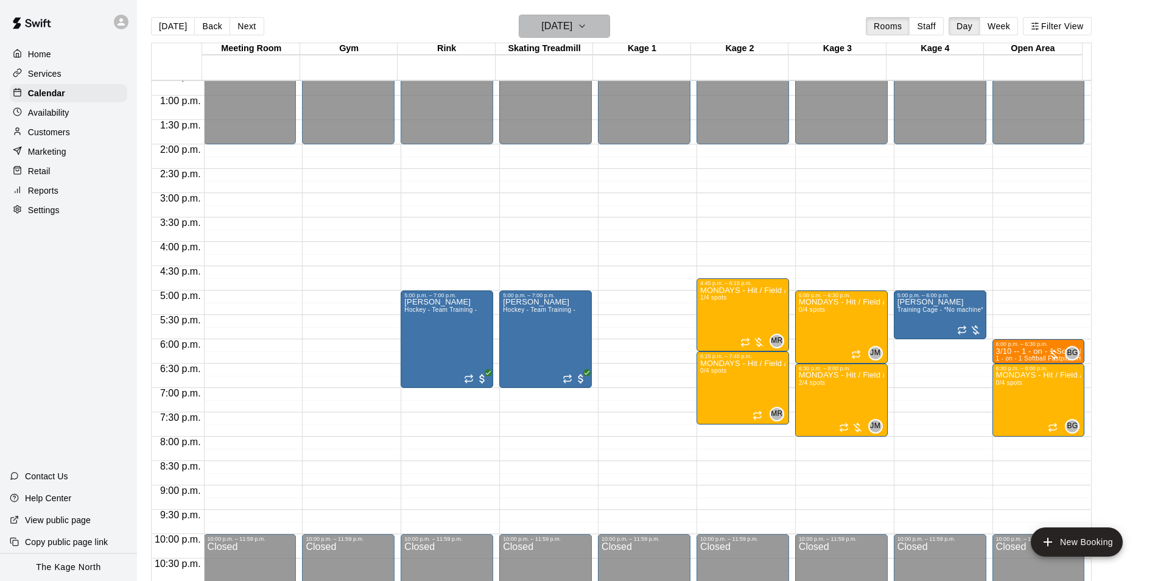
click at [587, 24] on icon "button" at bounding box center [582, 26] width 10 height 15
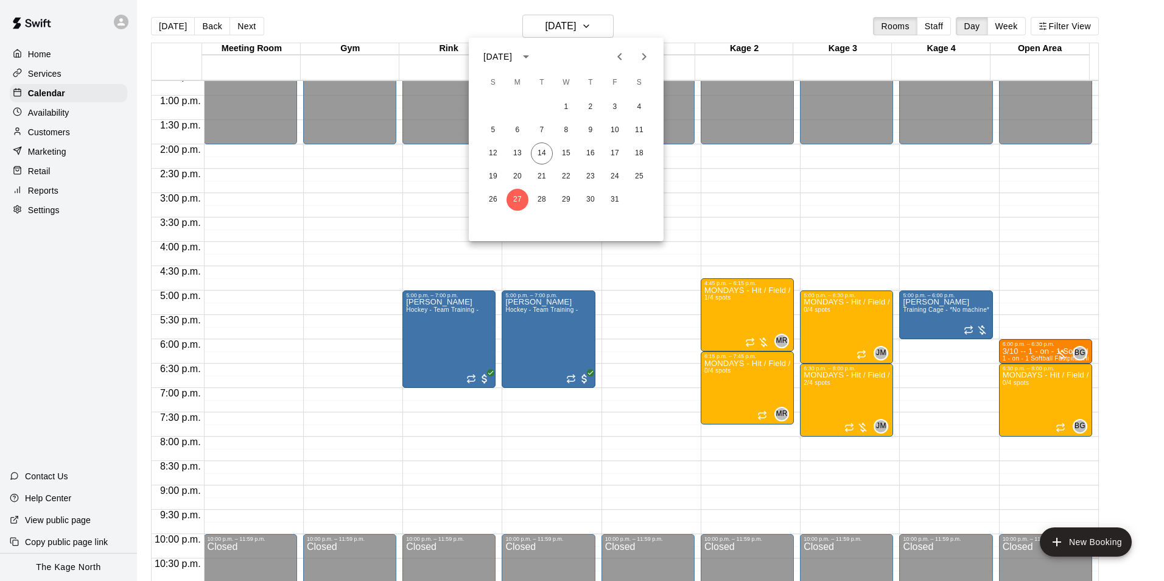
click at [641, 58] on icon "Next month" at bounding box center [644, 56] width 15 height 15
click at [538, 130] on button "4" at bounding box center [542, 130] width 22 height 22
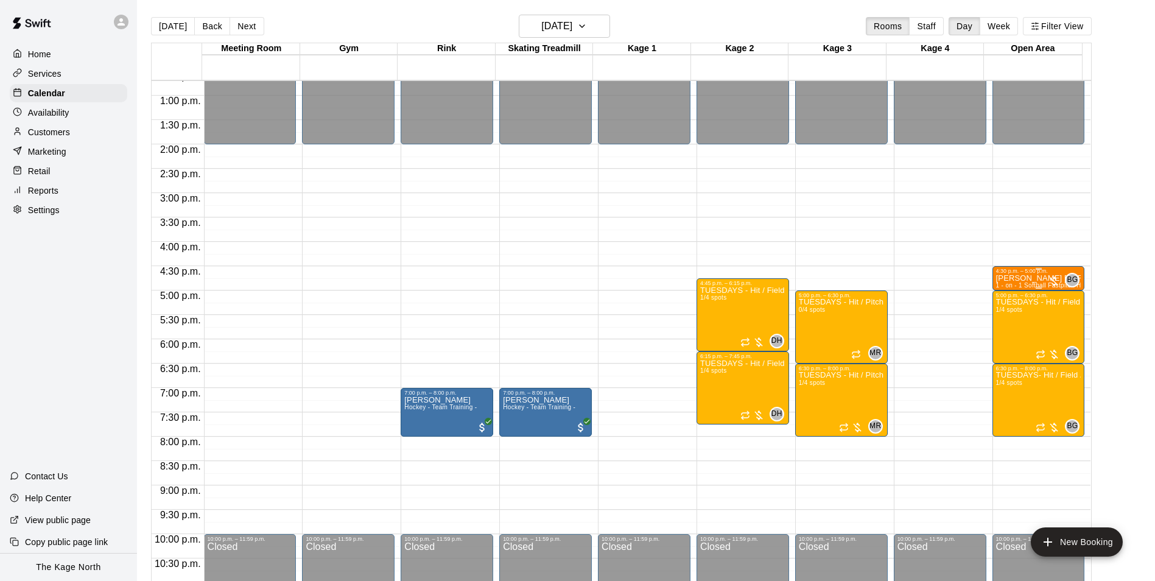
click at [1009, 278] on p "[PERSON_NAME] [PERSON_NAME]" at bounding box center [1038, 278] width 85 height 0
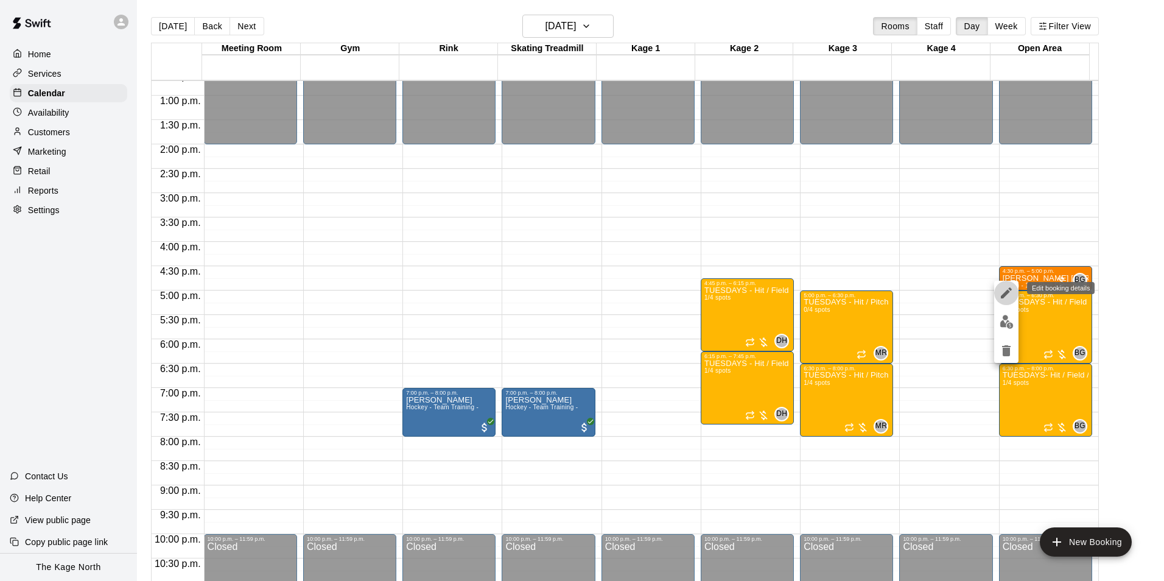
click at [1010, 287] on icon "edit" at bounding box center [1006, 293] width 15 height 15
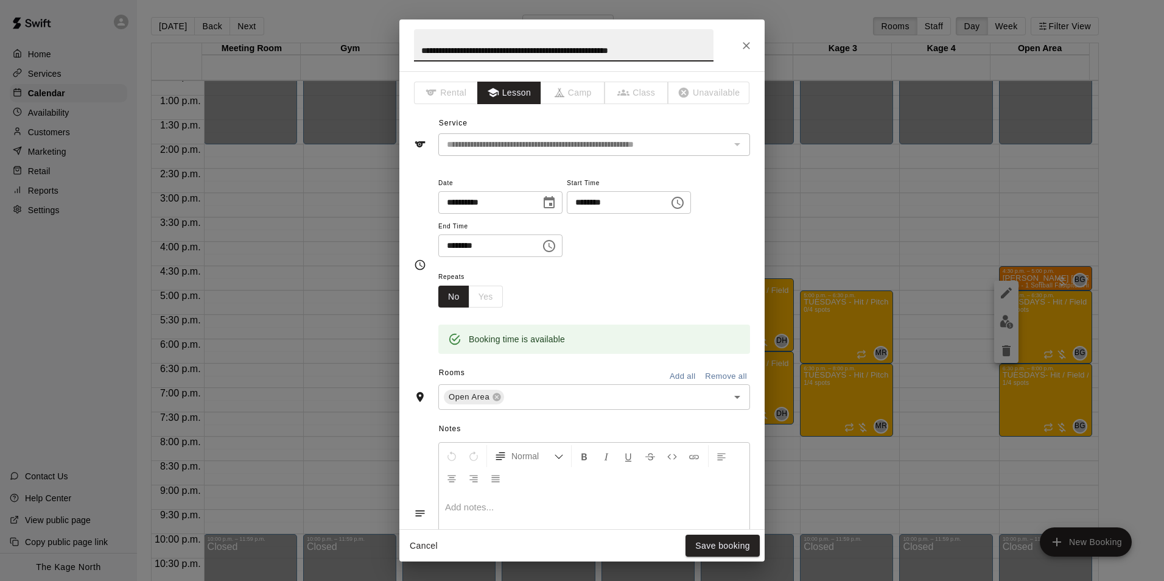
click at [417, 49] on input "**********" at bounding box center [564, 45] width 300 height 32
type input "**********"
click at [726, 540] on button "Save booking" at bounding box center [723, 546] width 74 height 23
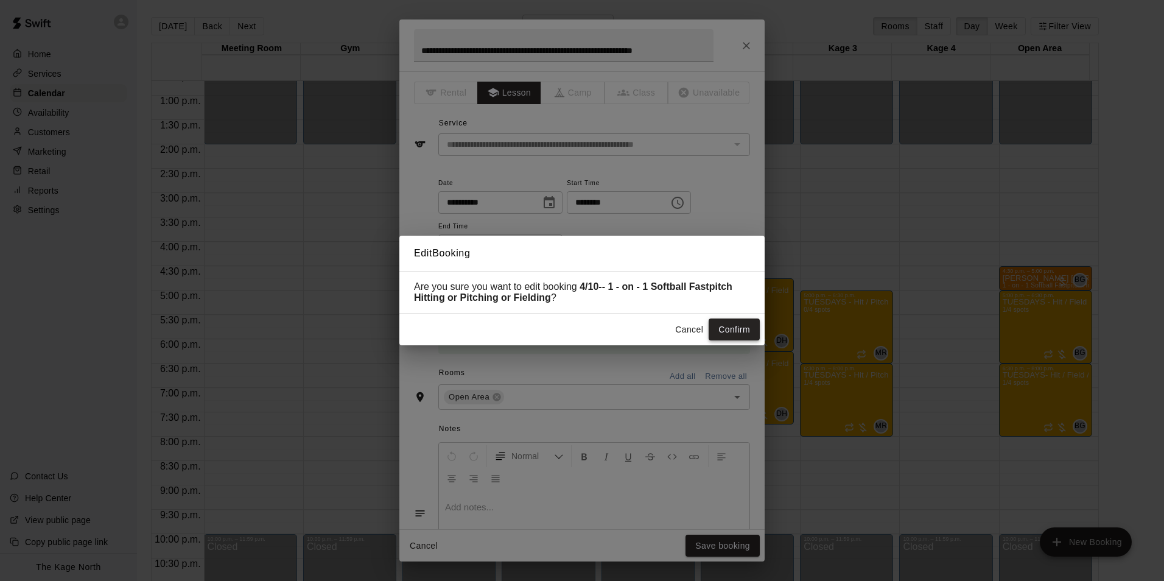
click at [733, 333] on button "Confirm" at bounding box center [734, 330] width 51 height 23
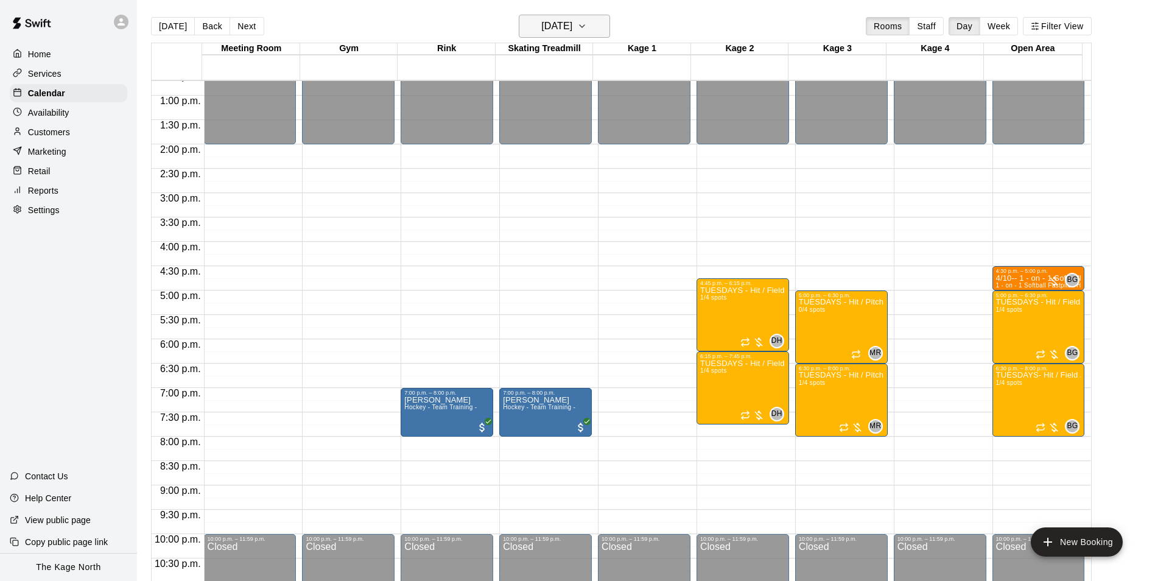
click at [572, 23] on h6 "[DATE]" at bounding box center [556, 26] width 31 height 17
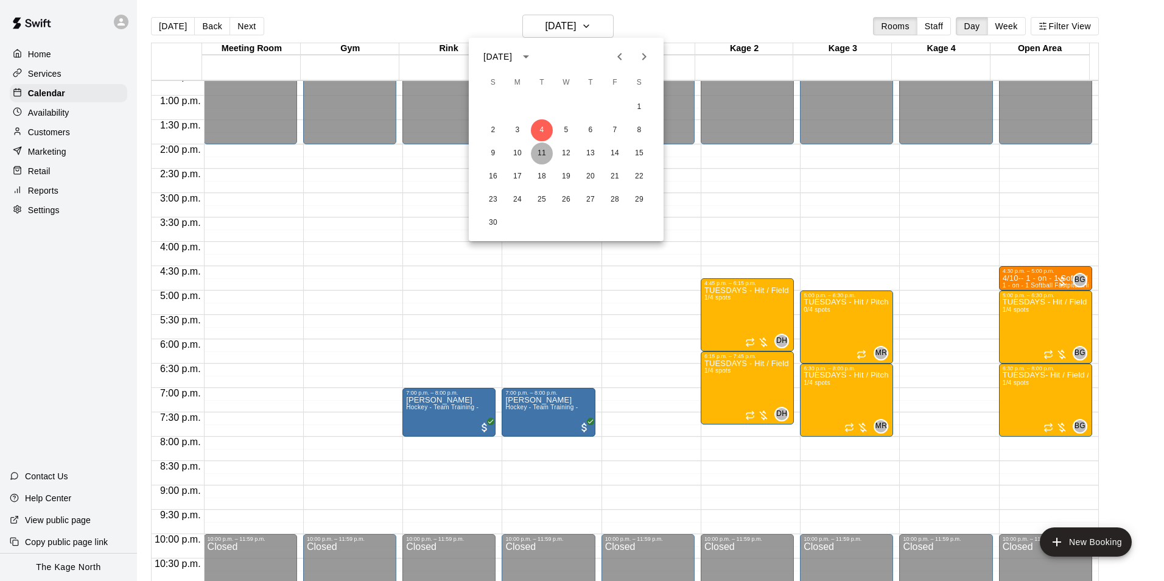
click at [544, 155] on button "11" at bounding box center [542, 154] width 22 height 22
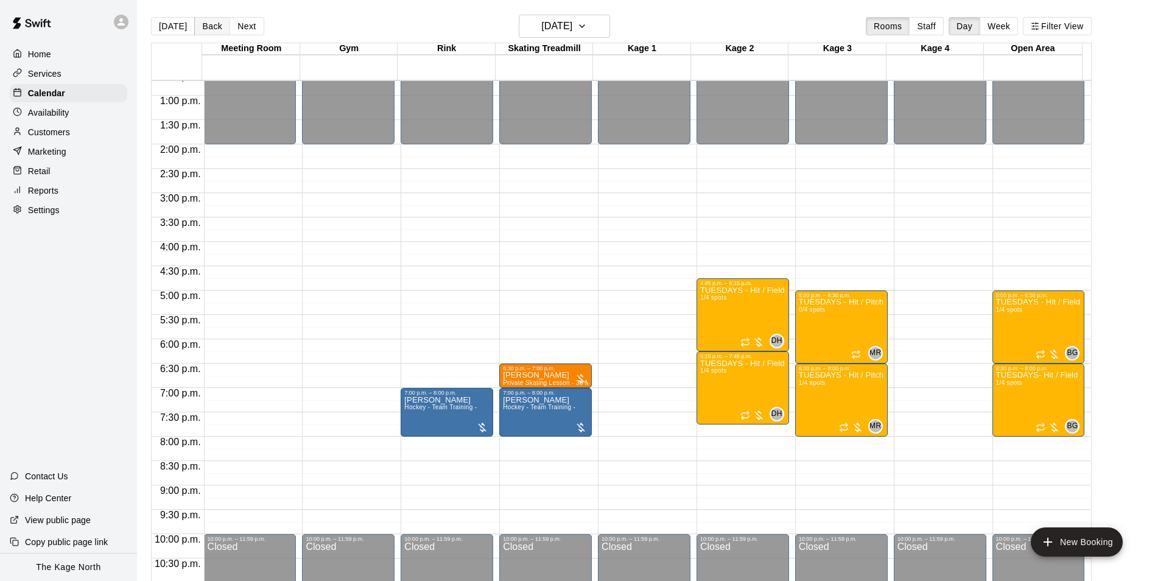
click at [219, 27] on button "Back" at bounding box center [212, 26] width 36 height 18
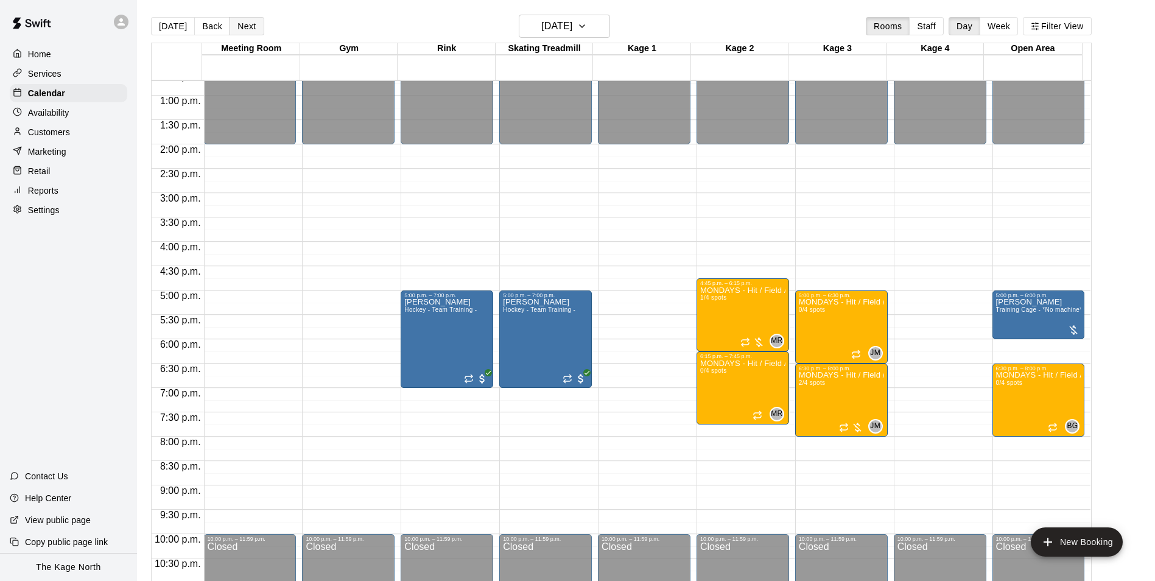
click at [252, 30] on button "Next" at bounding box center [247, 26] width 34 height 18
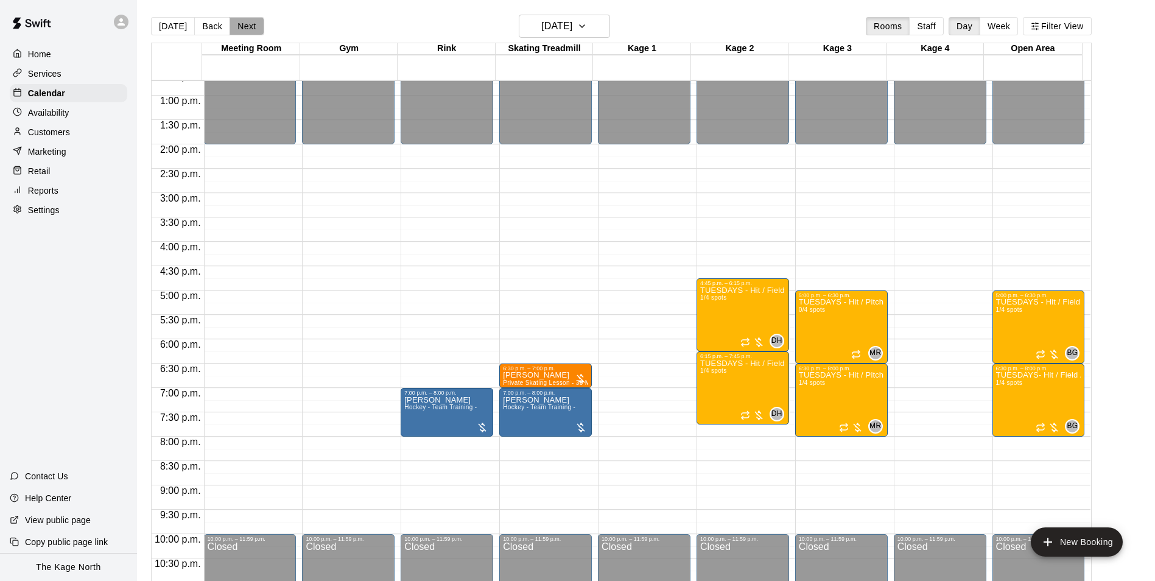
click at [252, 30] on button "Next" at bounding box center [247, 26] width 34 height 18
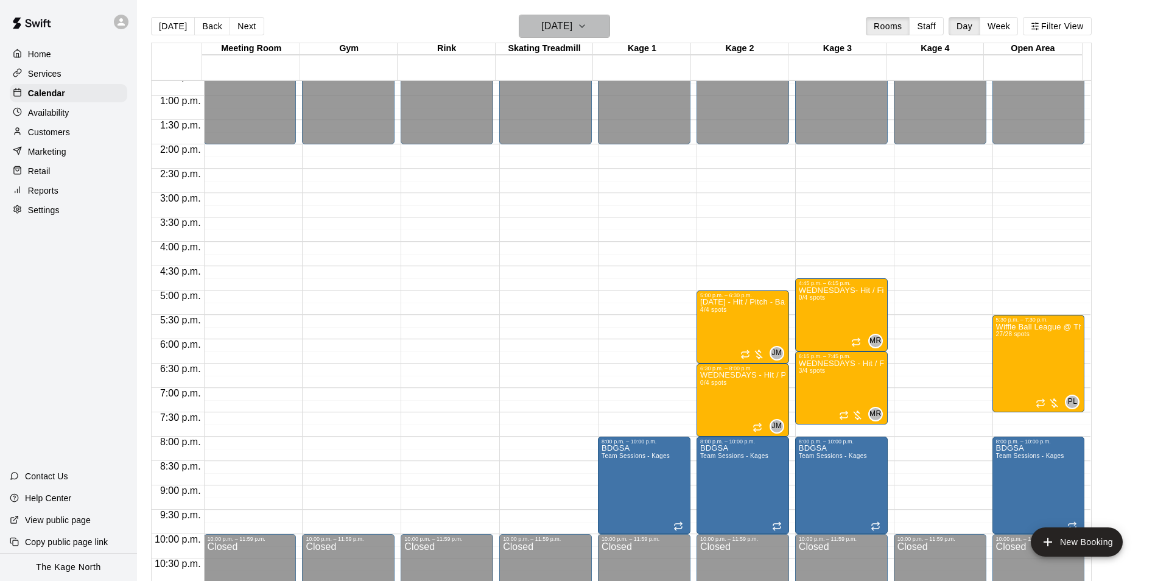
click at [605, 29] on button "[DATE]" at bounding box center [564, 26] width 91 height 23
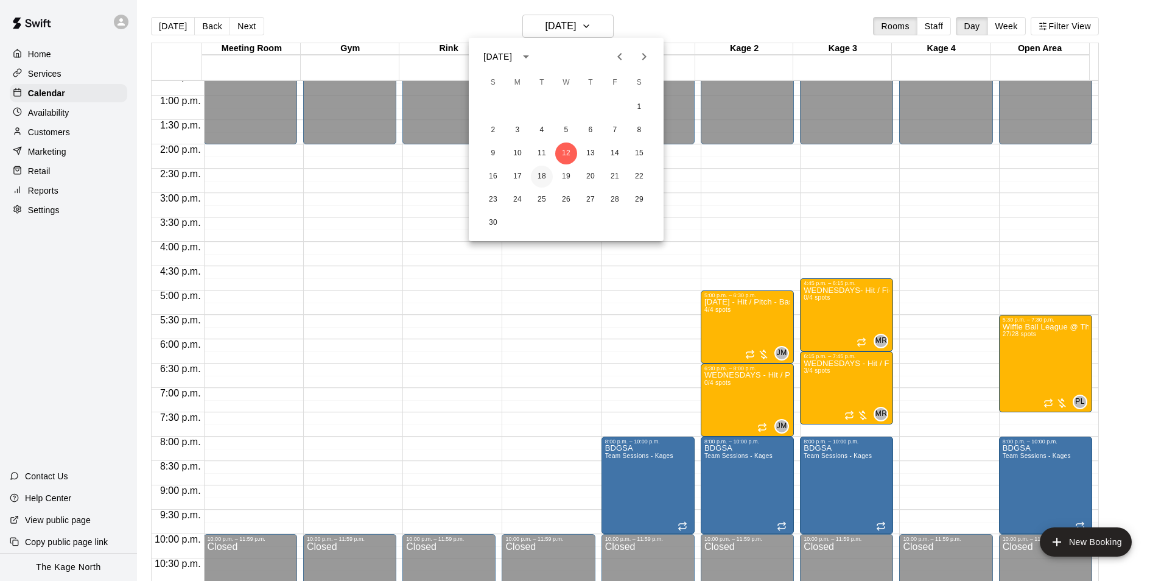
click at [547, 178] on button "18" at bounding box center [542, 177] width 22 height 22
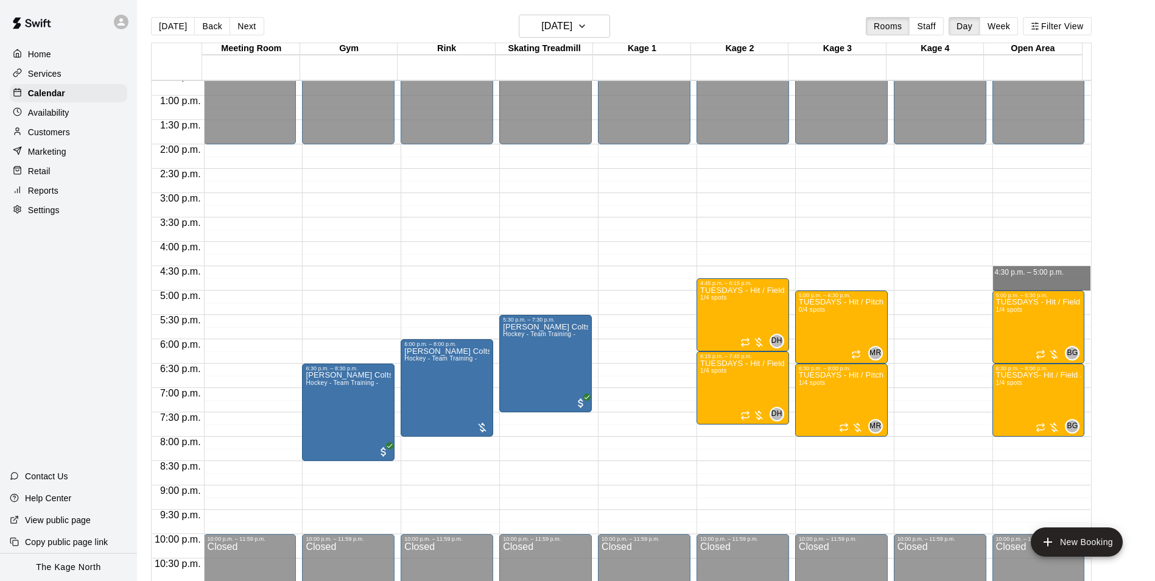
drag, startPoint x: 996, startPoint y: 270, endPoint x: 998, endPoint y: 286, distance: 15.3
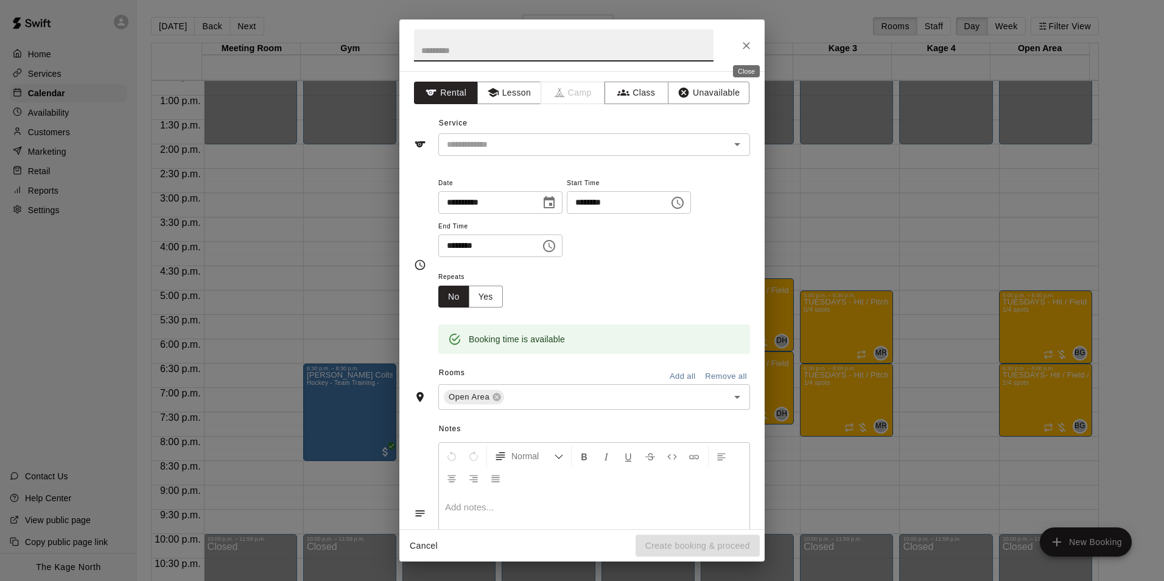
click at [745, 48] on icon "Close" at bounding box center [747, 46] width 12 height 12
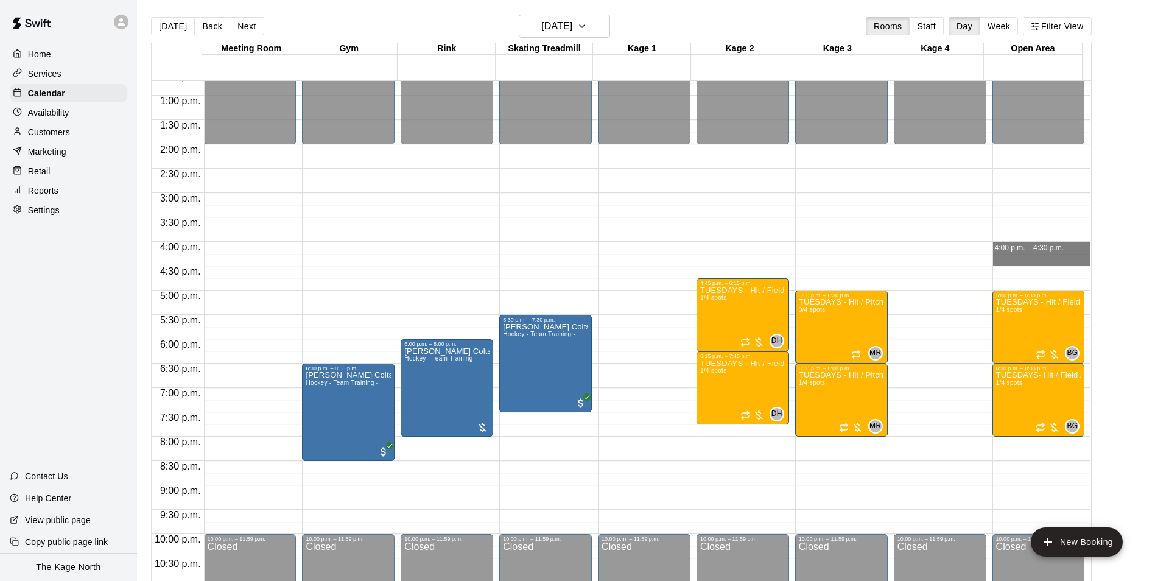
drag, startPoint x: 1000, startPoint y: 246, endPoint x: 1001, endPoint y: 256, distance: 9.8
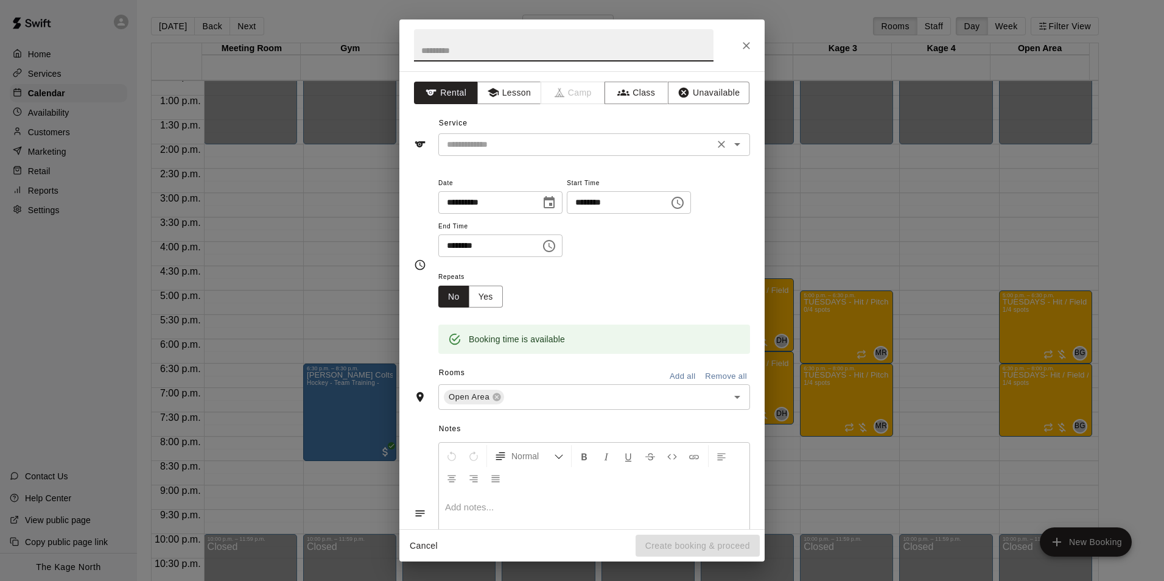
click at [730, 143] on icon "Open" at bounding box center [737, 144] width 15 height 15
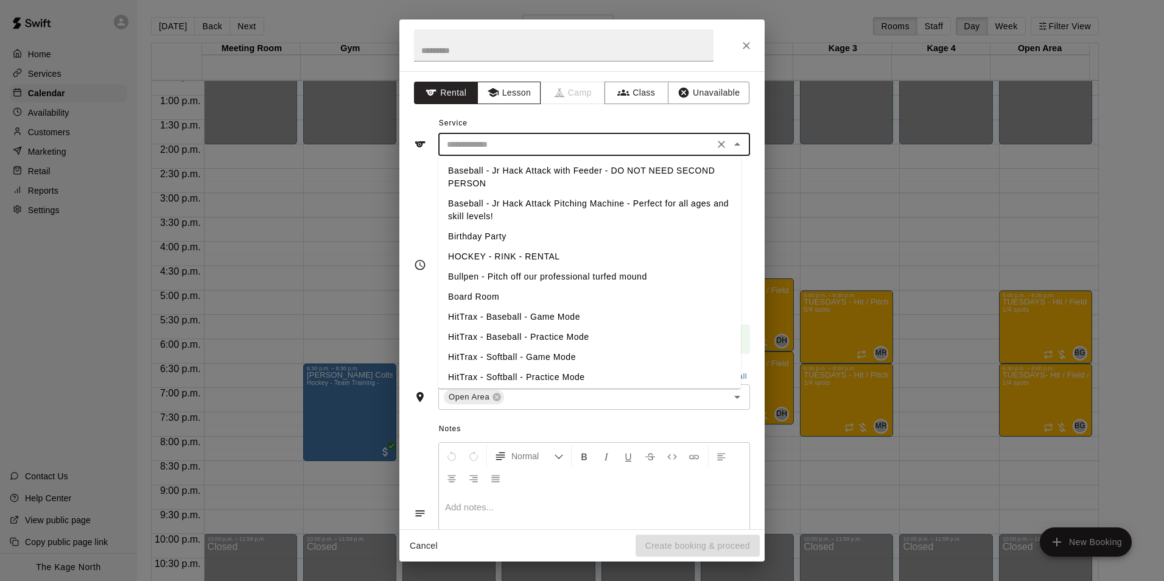
click at [494, 94] on icon "button" at bounding box center [493, 92] width 12 height 12
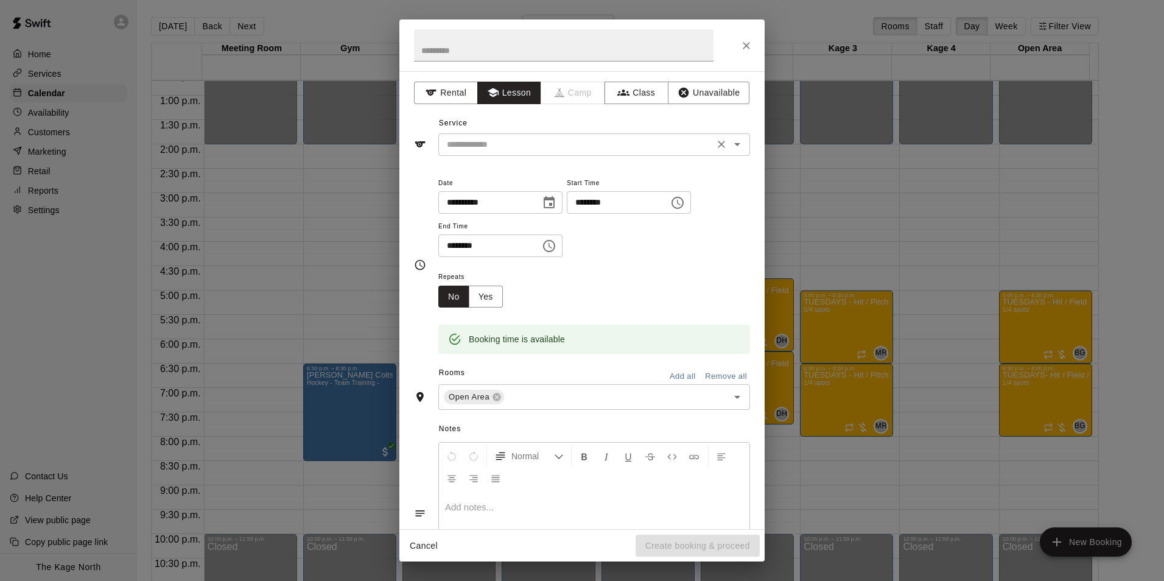
click at [733, 149] on icon "Open" at bounding box center [737, 144] width 15 height 15
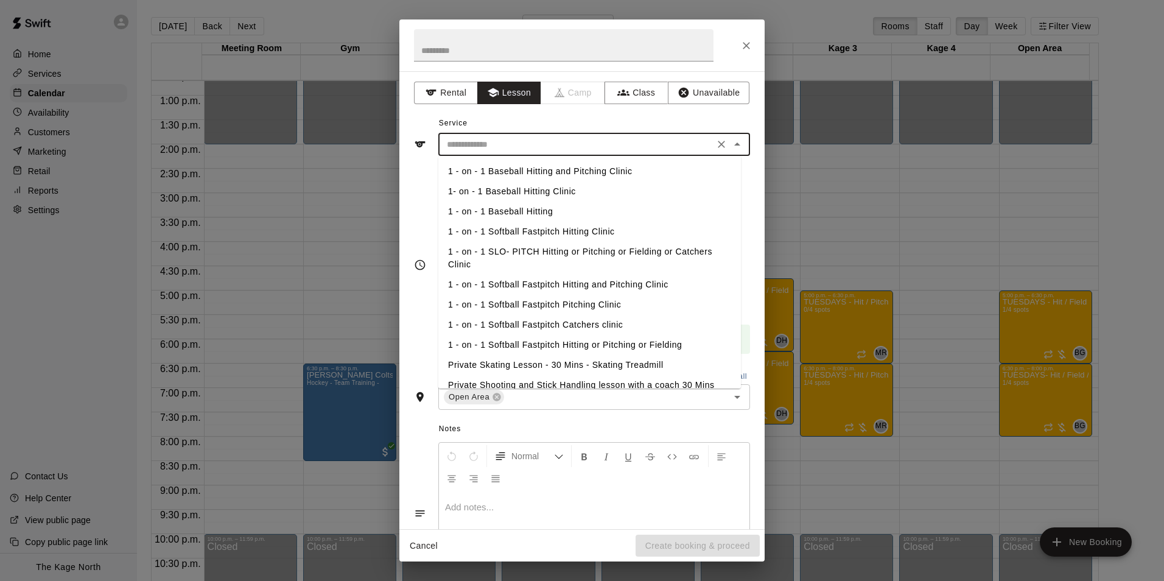
scroll to position [61, 0]
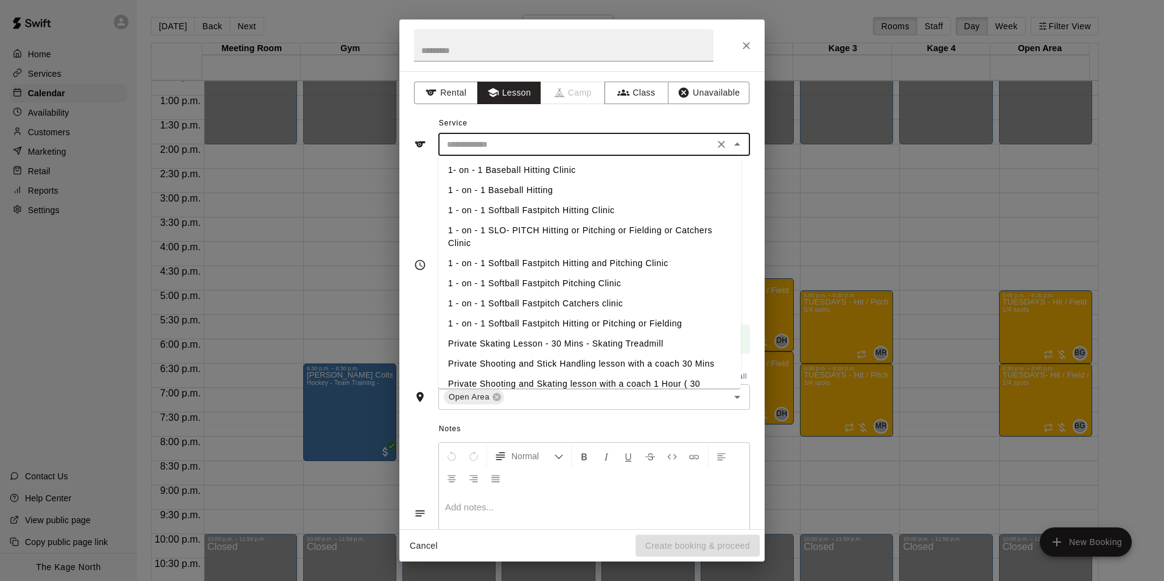
click at [635, 323] on li "1 - on - 1 Softball Fastpitch Hitting or Pitching or Fielding" at bounding box center [589, 324] width 303 height 20
type input "**********"
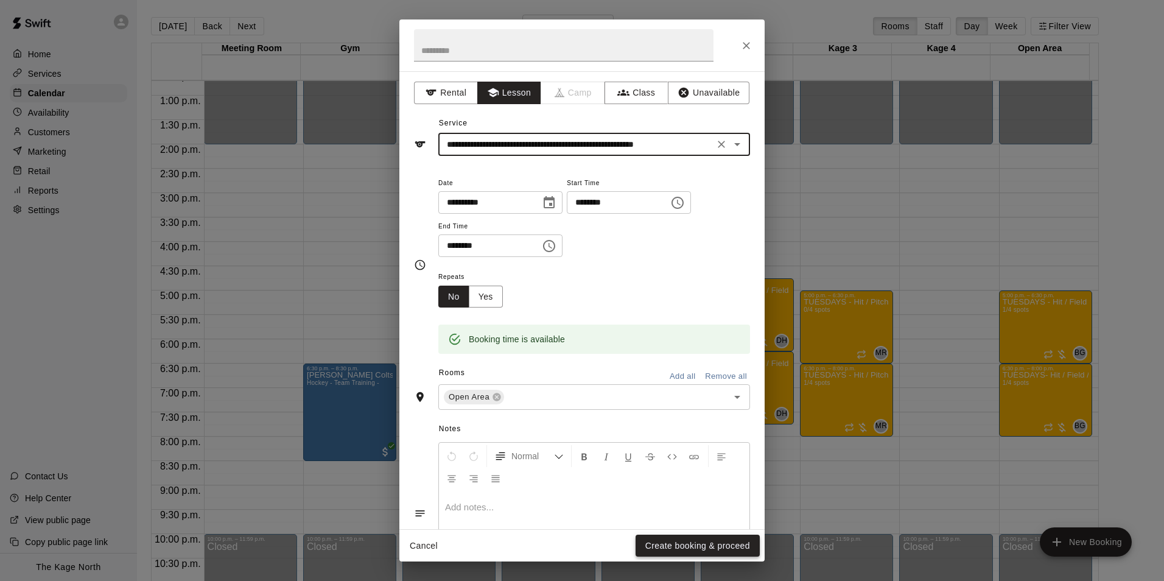
click at [705, 549] on button "Create booking & proceed" at bounding box center [698, 546] width 124 height 23
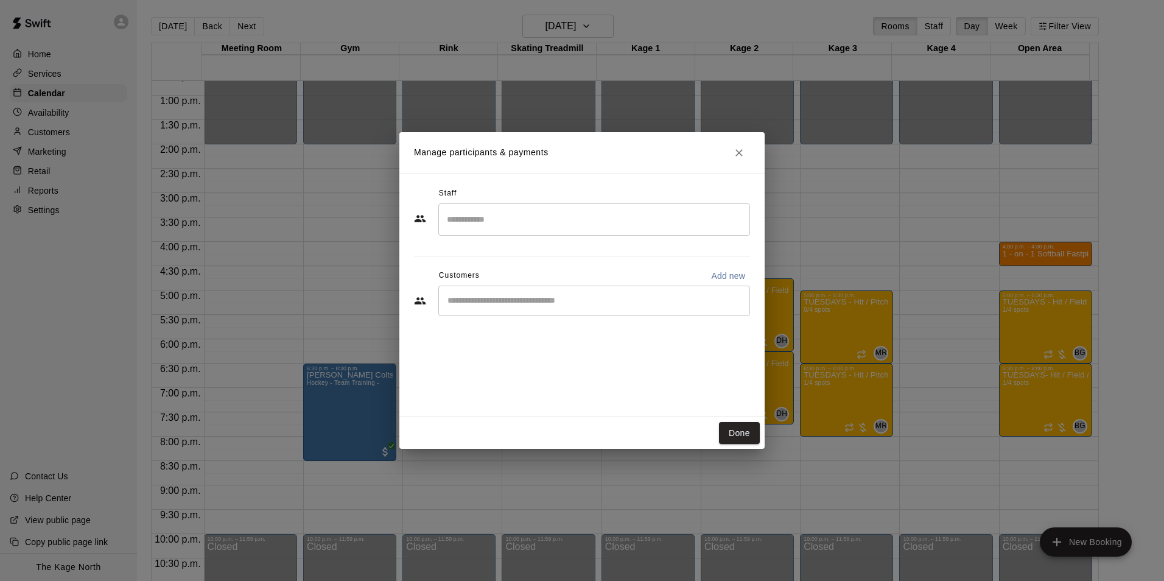
click at [505, 224] on input "Search staff" at bounding box center [594, 219] width 301 height 21
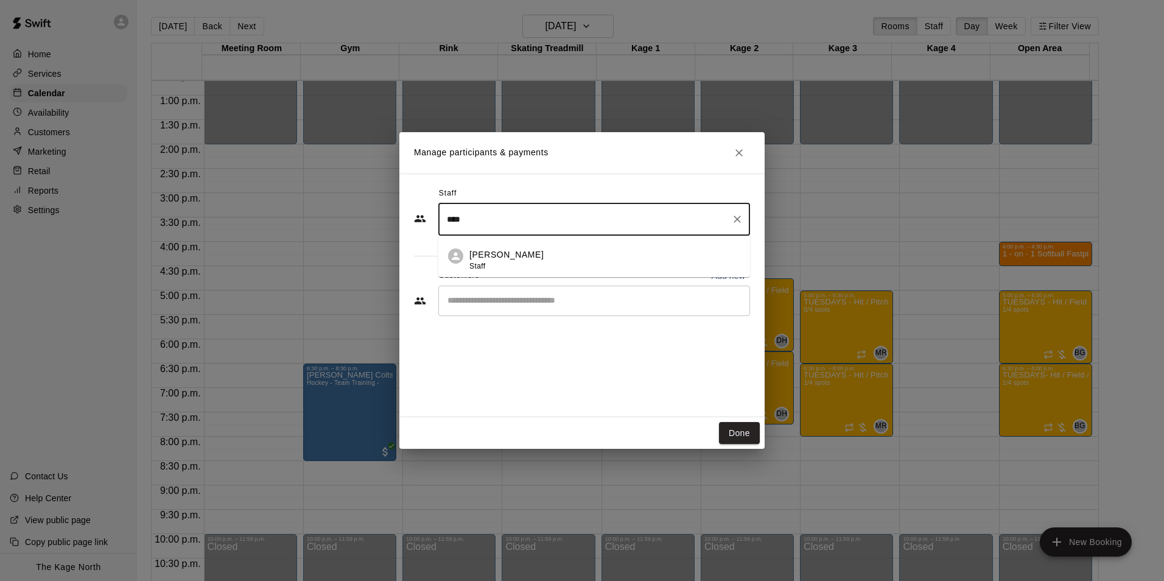
click at [519, 256] on p "[PERSON_NAME]" at bounding box center [507, 254] width 74 height 13
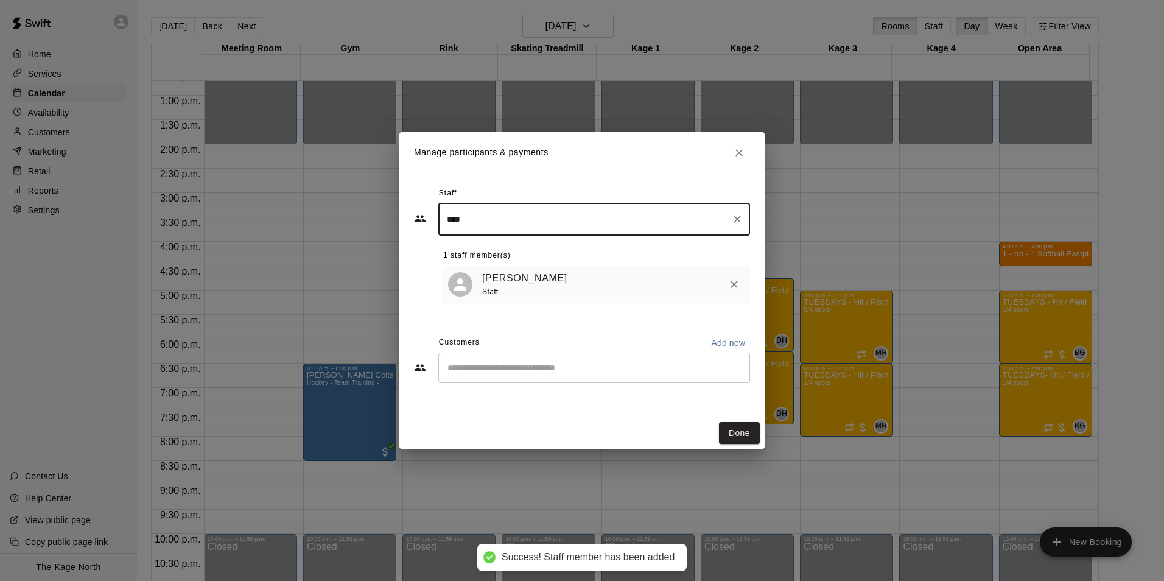
type input "****"
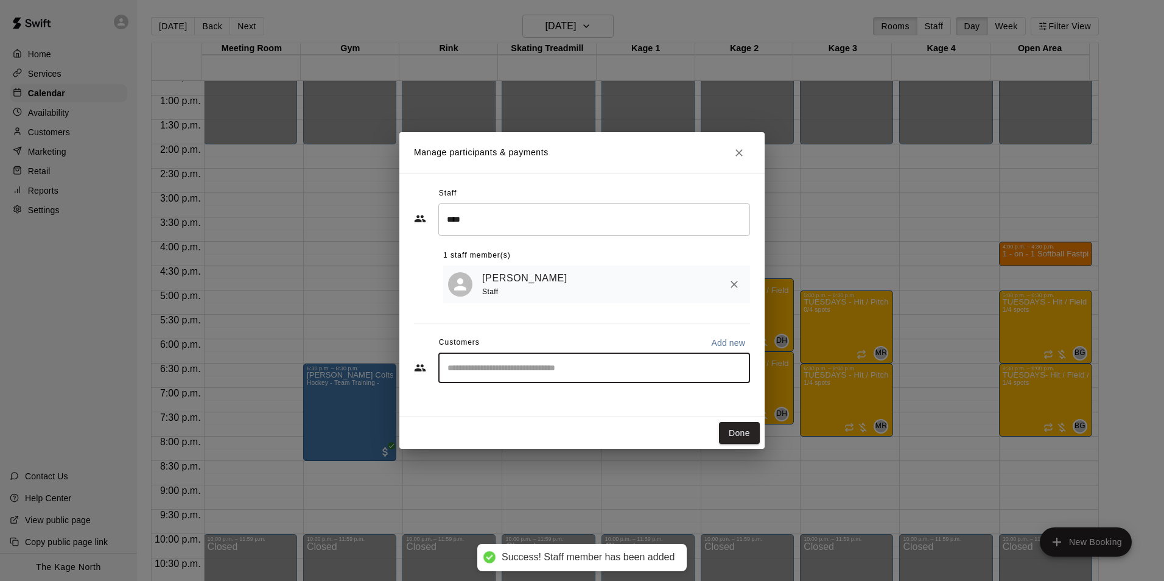
click at [516, 373] on input "Start typing to search customers..." at bounding box center [594, 368] width 301 height 12
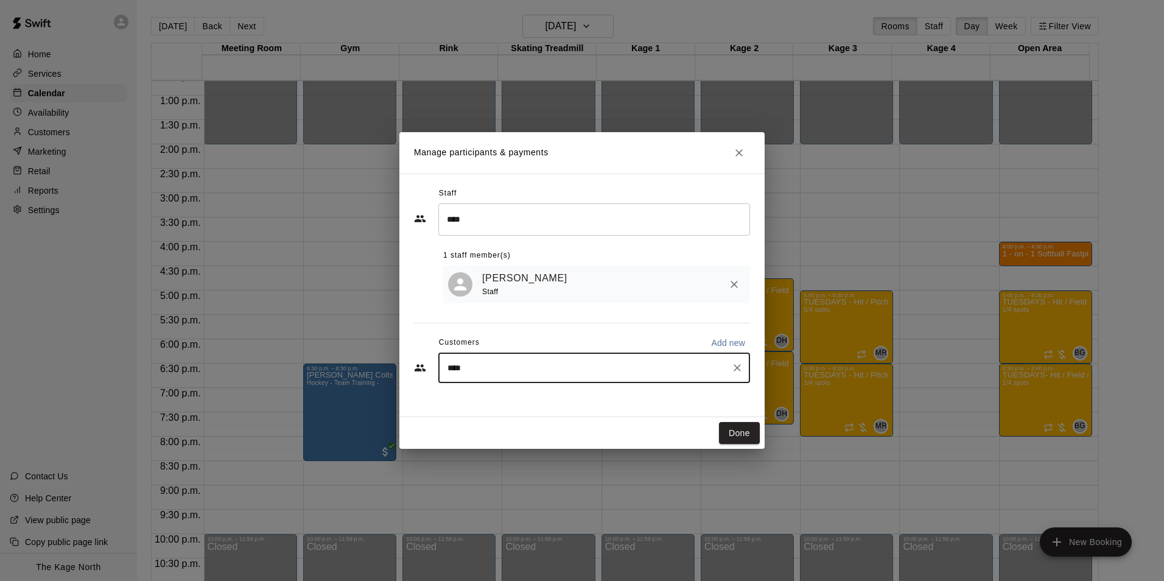
type input "*****"
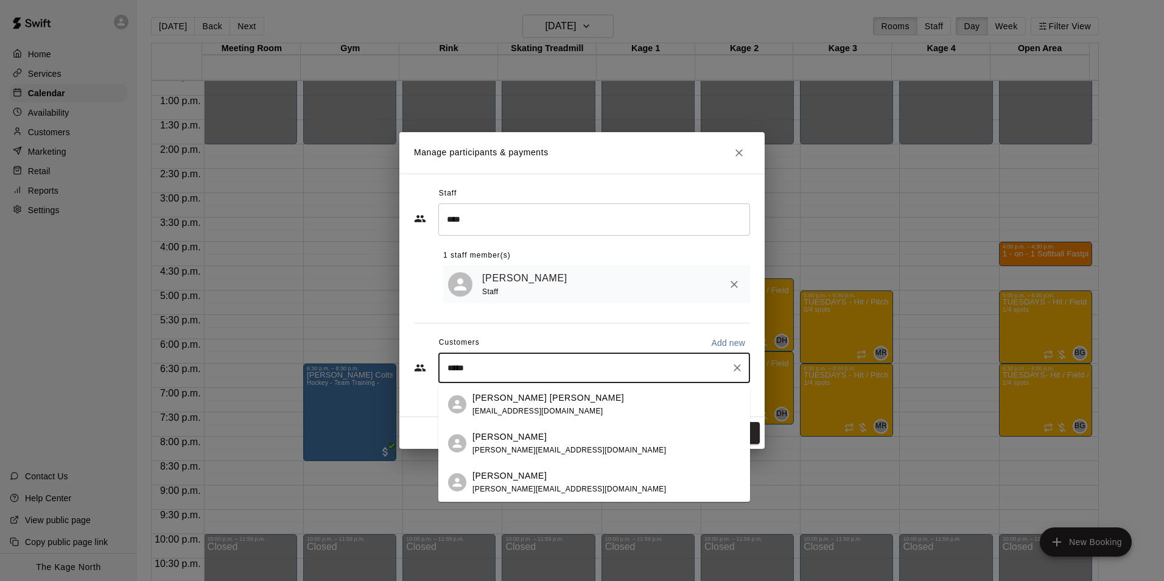
click at [521, 402] on p "[PERSON_NAME] [PERSON_NAME]" at bounding box center [549, 398] width 152 height 13
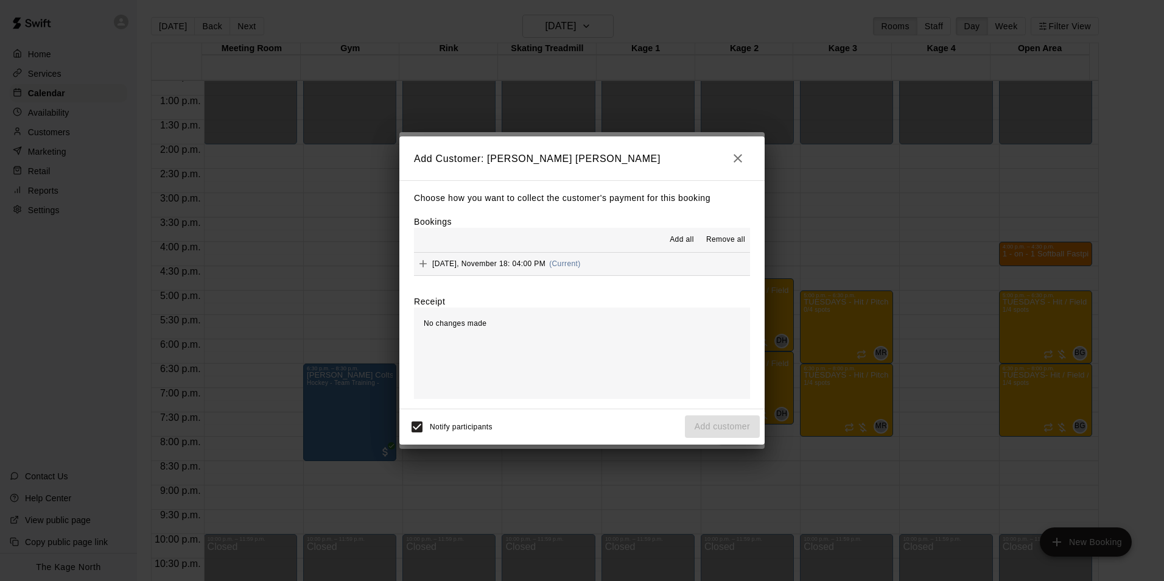
click at [679, 240] on span "Add all" at bounding box center [682, 240] width 24 height 12
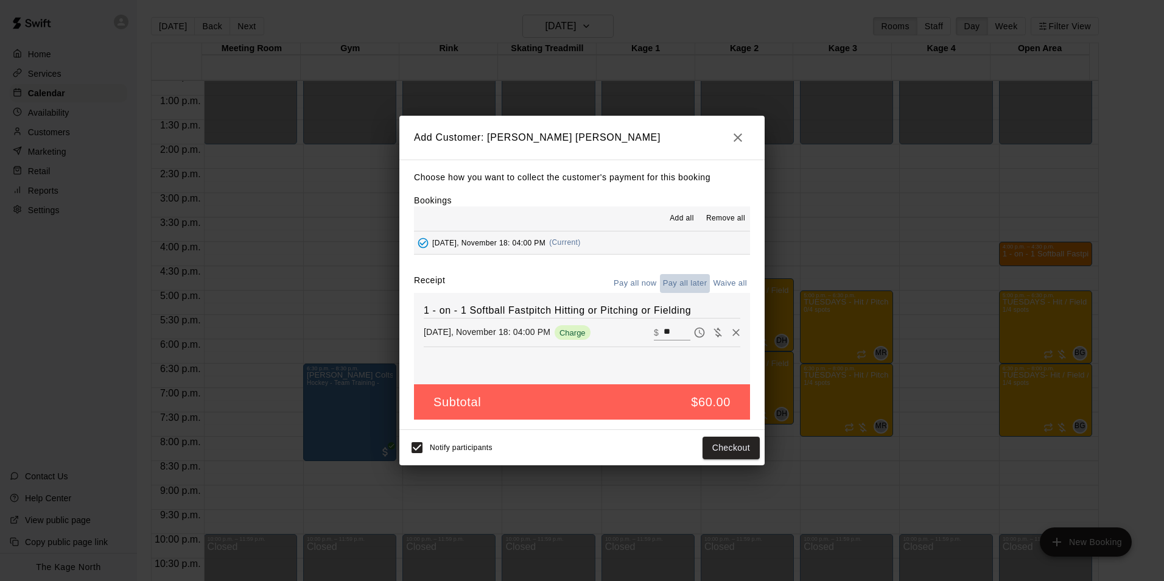
click at [689, 284] on button "Pay all later" at bounding box center [685, 283] width 51 height 19
click at [721, 444] on button "Add customer" at bounding box center [722, 448] width 75 height 23
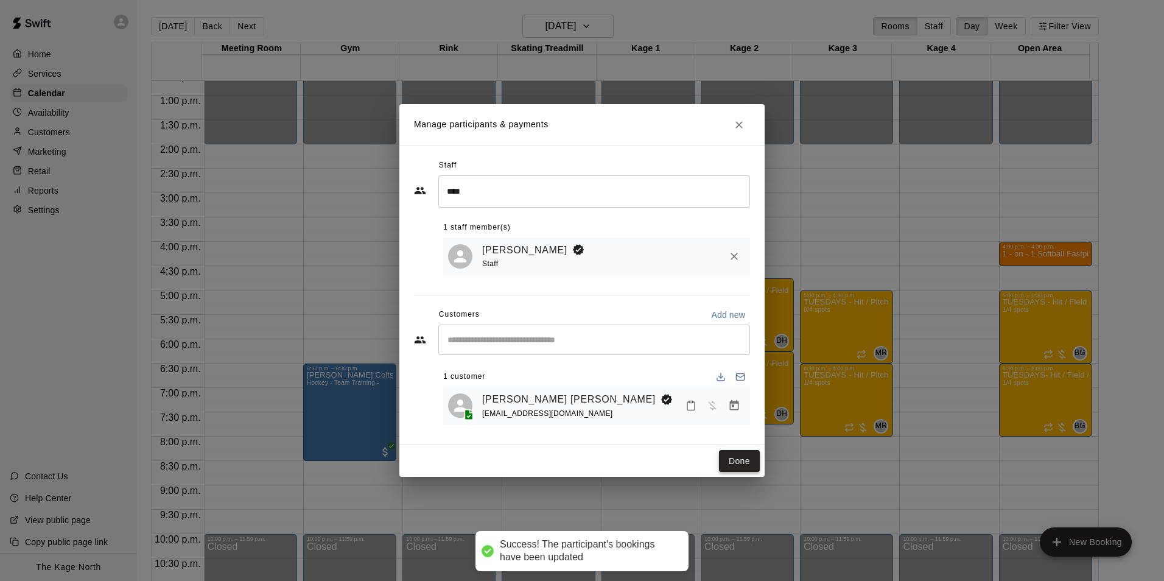
click at [730, 460] on button "Done" at bounding box center [739, 461] width 41 height 23
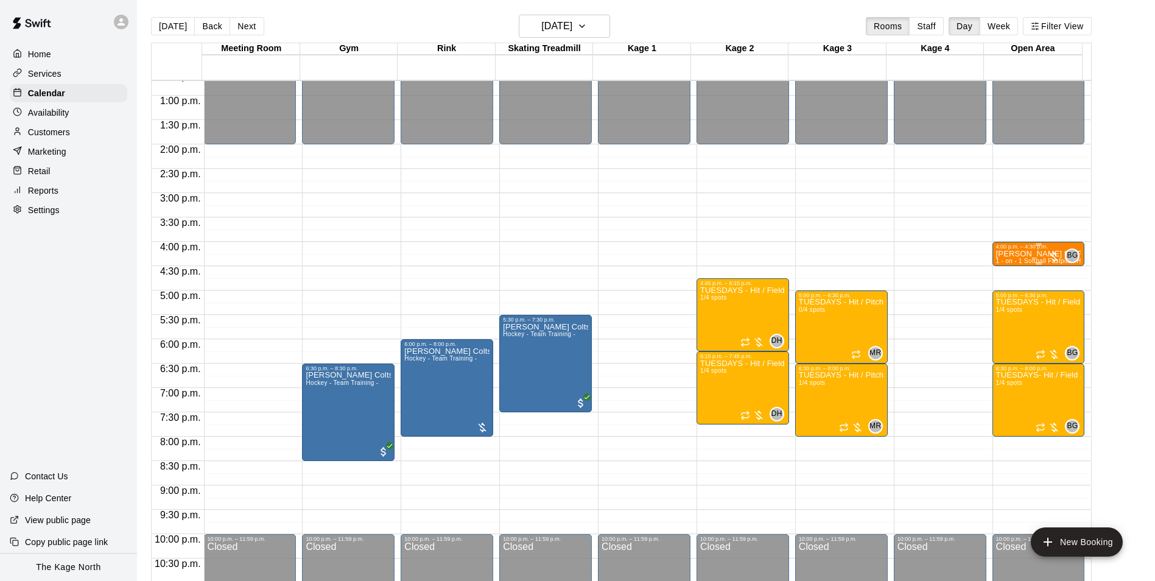
click at [1015, 254] on p "[PERSON_NAME] [PERSON_NAME]" at bounding box center [1038, 254] width 85 height 0
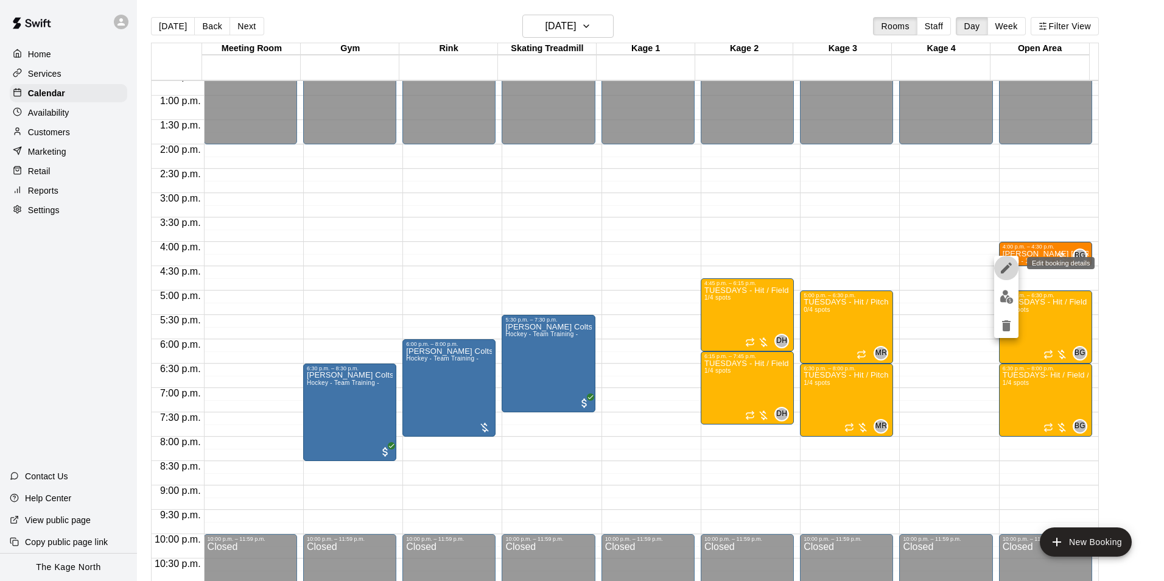
click at [1007, 268] on icon "edit" at bounding box center [1006, 267] width 11 height 11
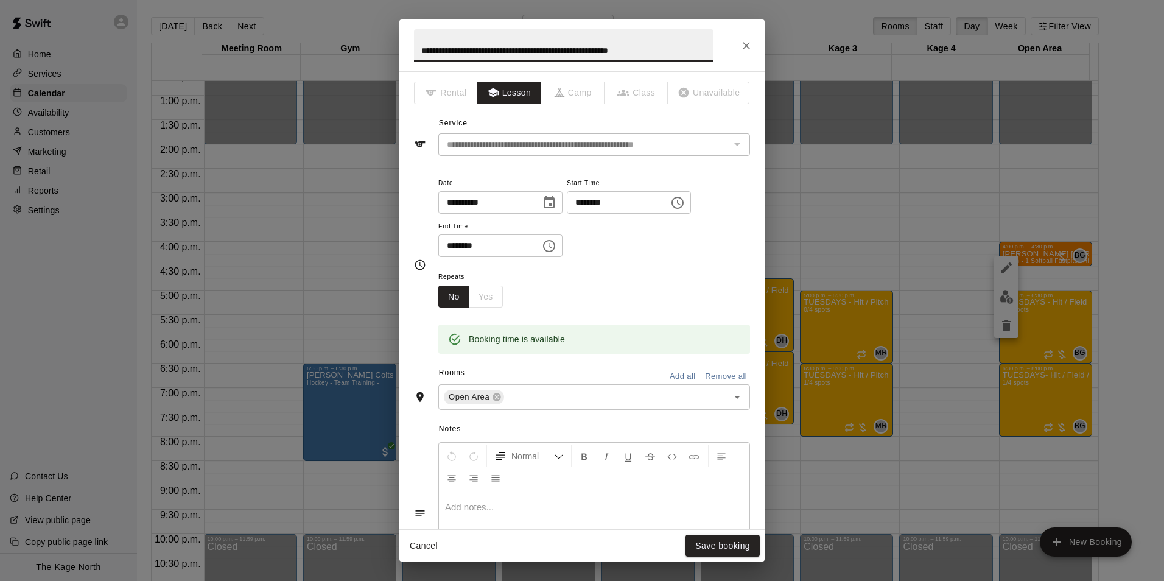
click at [419, 46] on input "**********" at bounding box center [564, 45] width 300 height 32
type input "**********"
click at [719, 547] on button "Save booking" at bounding box center [723, 546] width 74 height 23
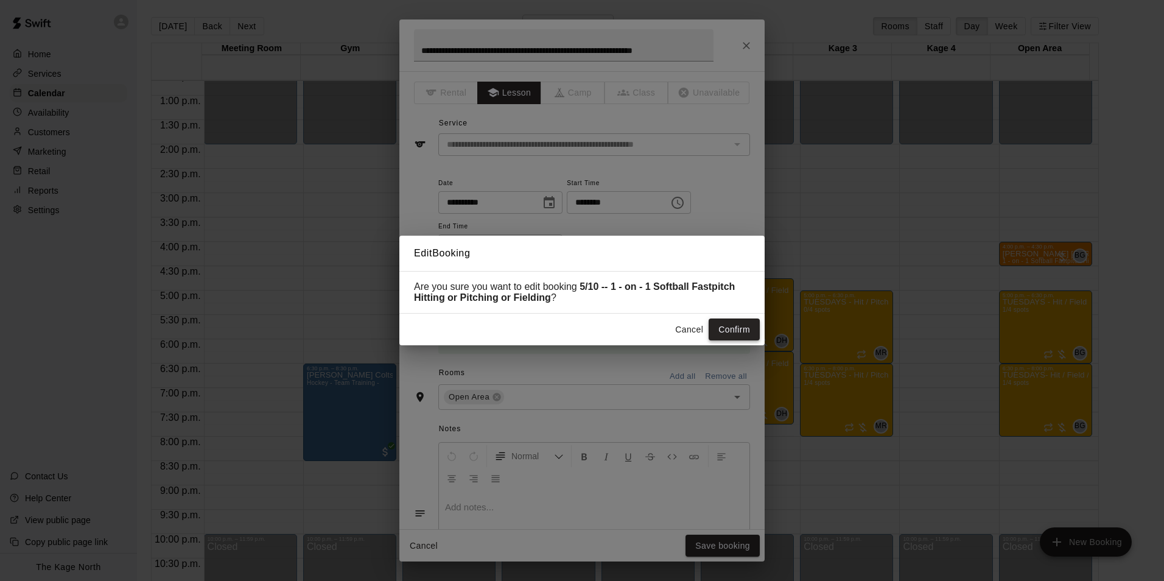
click at [728, 329] on button "Confirm" at bounding box center [734, 330] width 51 height 23
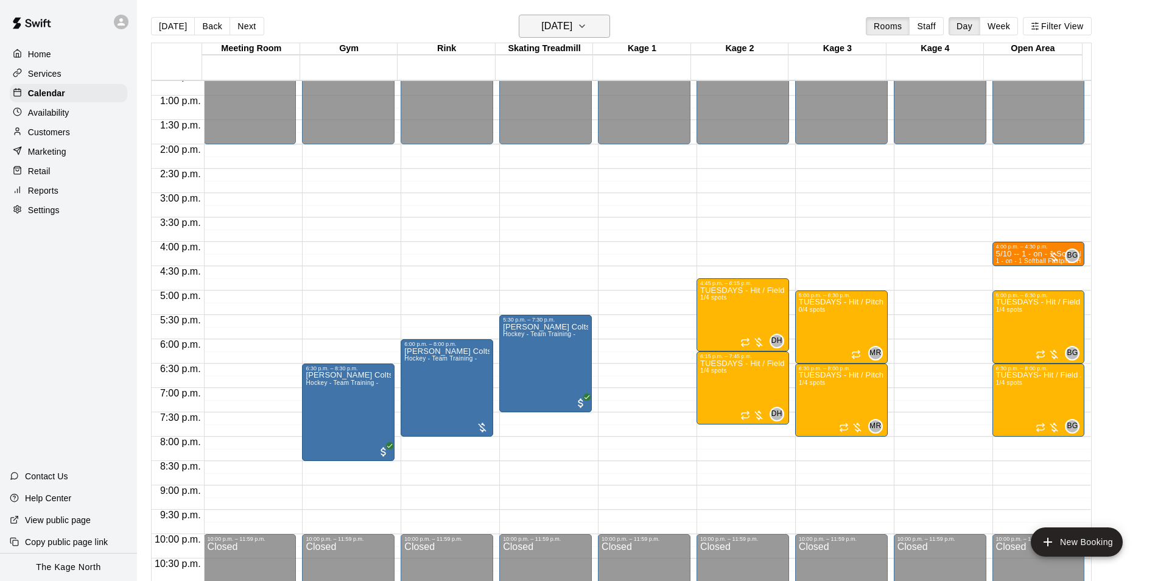
click at [572, 30] on h6 "[DATE]" at bounding box center [556, 26] width 31 height 17
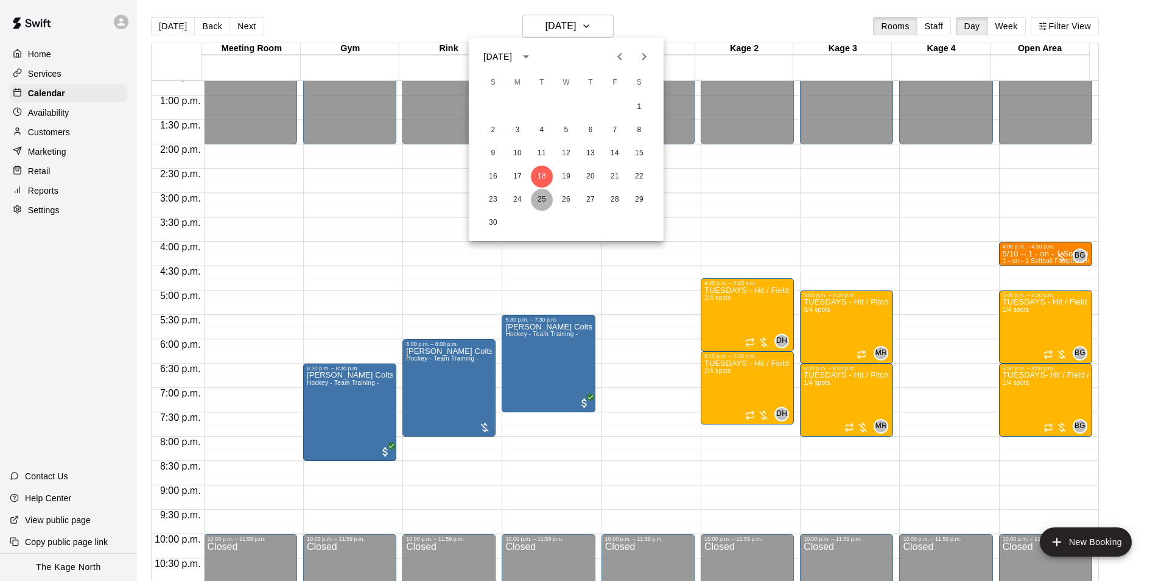
click at [540, 203] on button "25" at bounding box center [542, 200] width 22 height 22
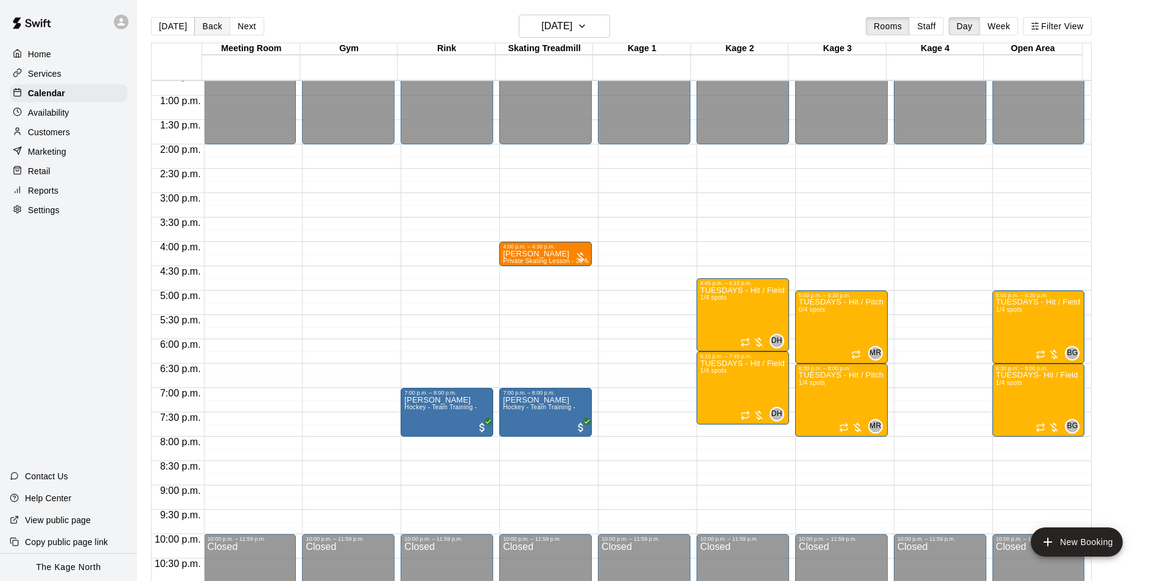
click at [210, 29] on button "Back" at bounding box center [212, 26] width 36 height 18
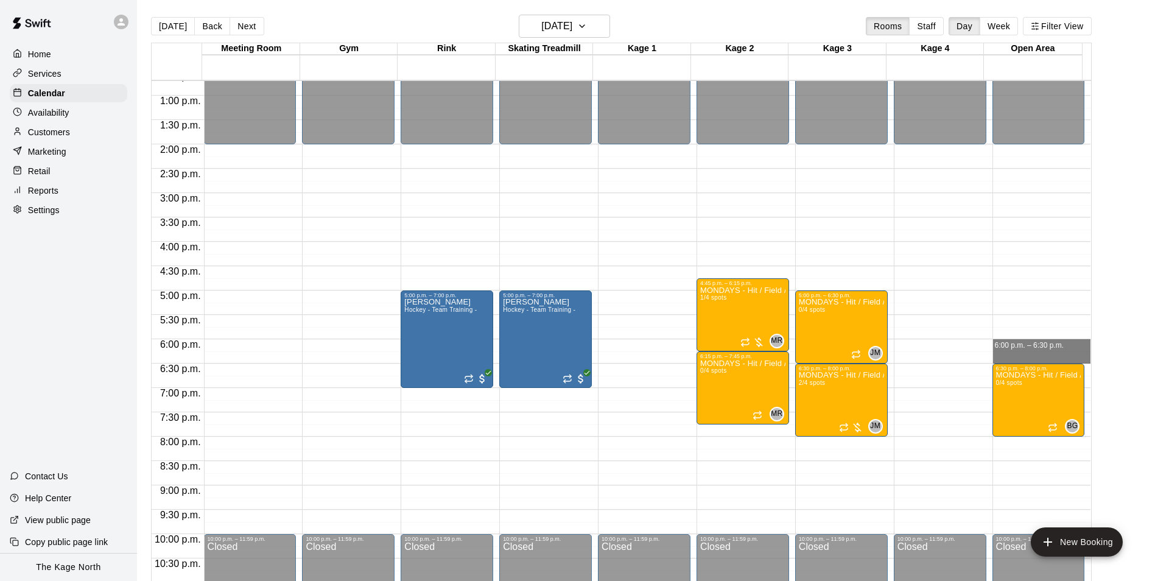
drag, startPoint x: 1005, startPoint y: 342, endPoint x: 1009, endPoint y: 361, distance: 19.2
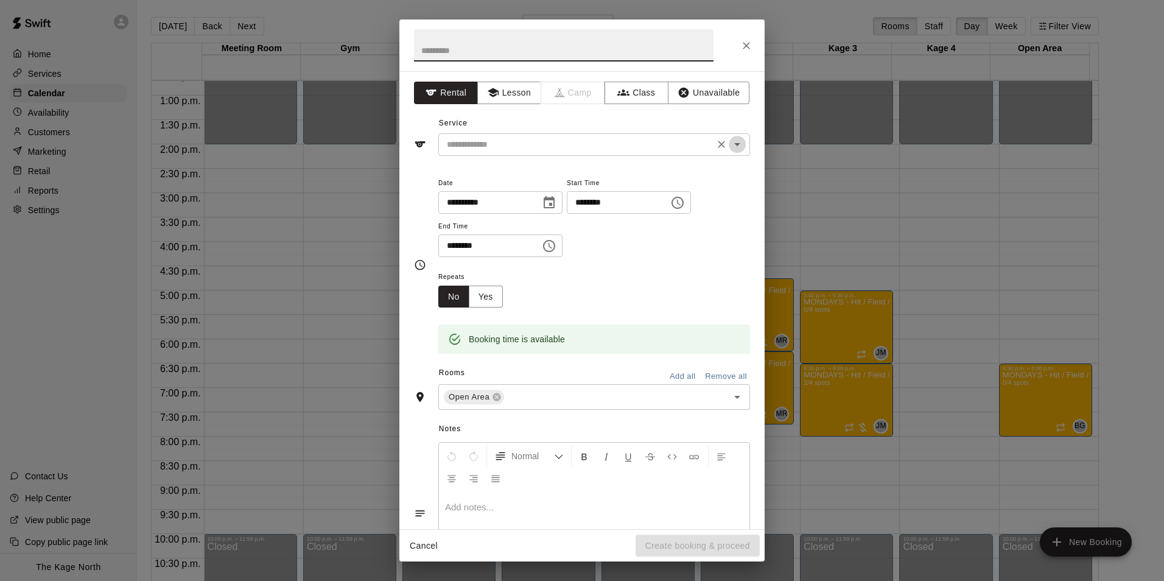
click at [730, 147] on icon "Open" at bounding box center [737, 144] width 15 height 15
click at [522, 92] on button "Lesson" at bounding box center [509, 93] width 64 height 23
click at [730, 143] on icon "Open" at bounding box center [737, 144] width 15 height 15
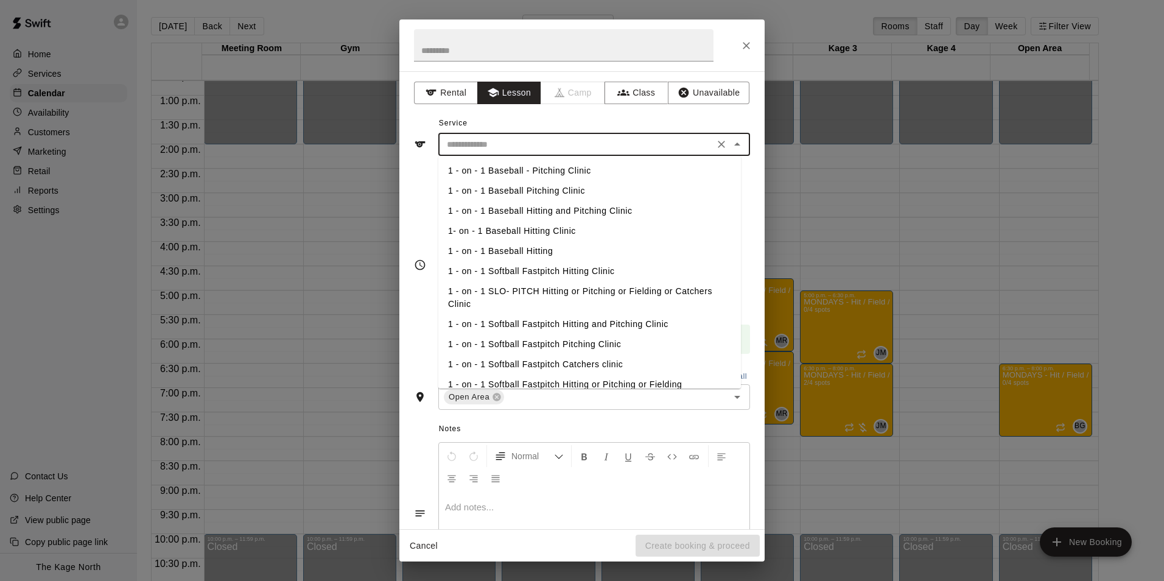
click at [634, 380] on li "1 - on - 1 Softball Fastpitch Hitting or Pitching or Fielding" at bounding box center [589, 385] width 303 height 20
type input "**********"
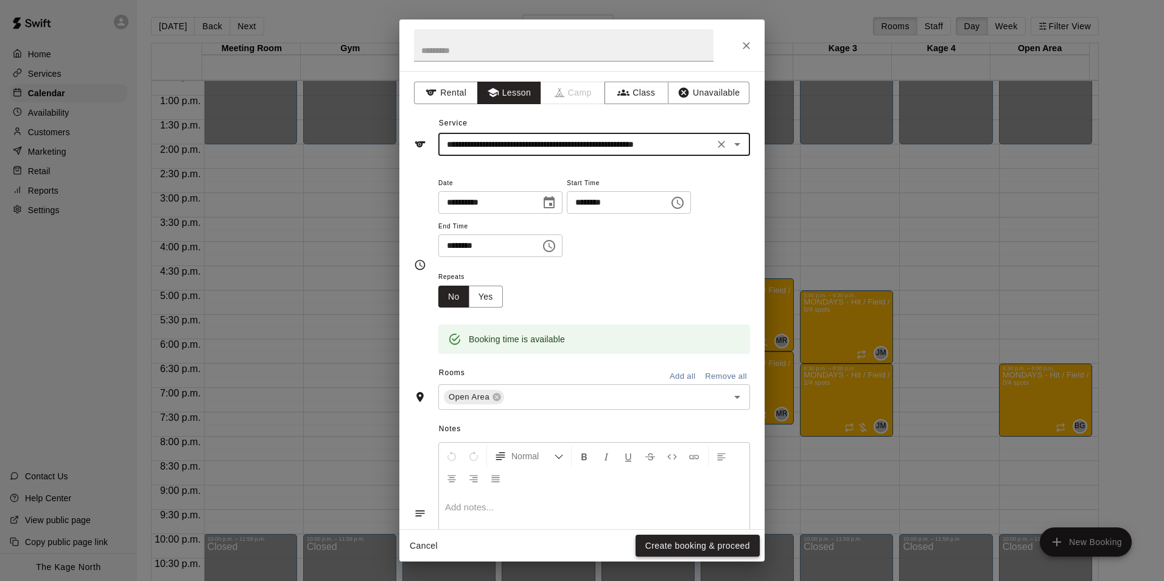
click at [699, 545] on button "Create booking & proceed" at bounding box center [698, 546] width 124 height 23
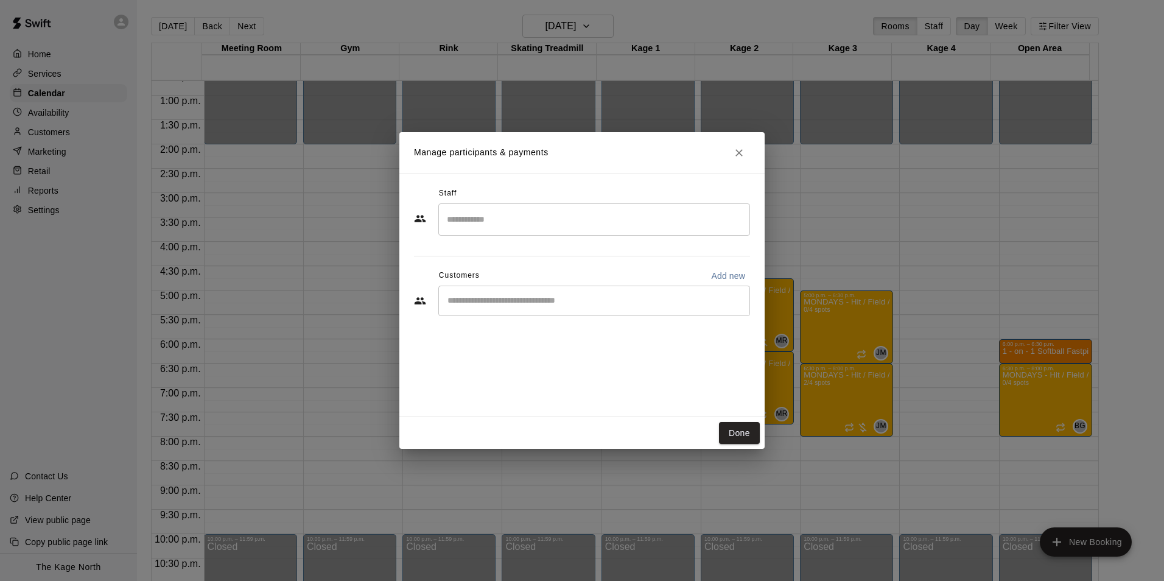
click at [501, 220] on input "Search staff" at bounding box center [594, 219] width 301 height 21
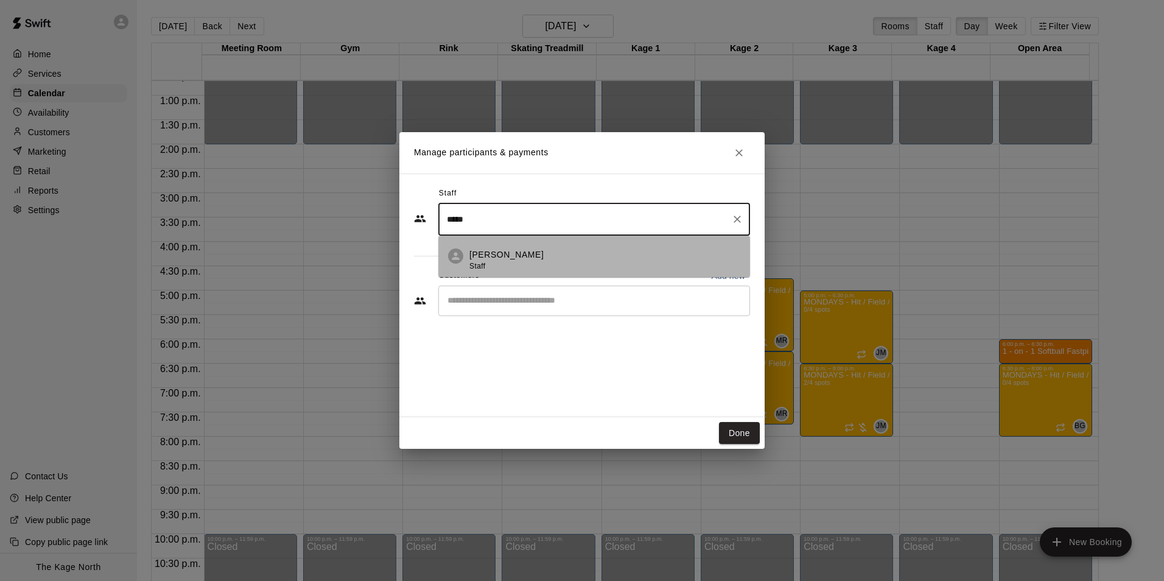
click at [512, 256] on p "[PERSON_NAME]" at bounding box center [507, 254] width 74 height 13
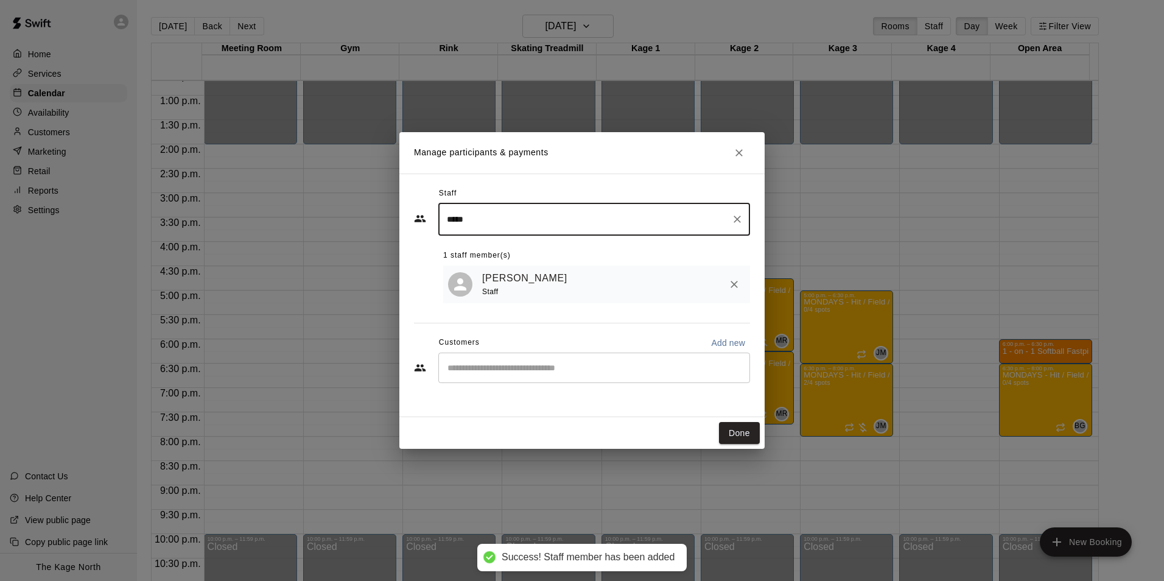
type input "*****"
click at [543, 371] on input "Start typing to search customers..." at bounding box center [594, 368] width 301 height 12
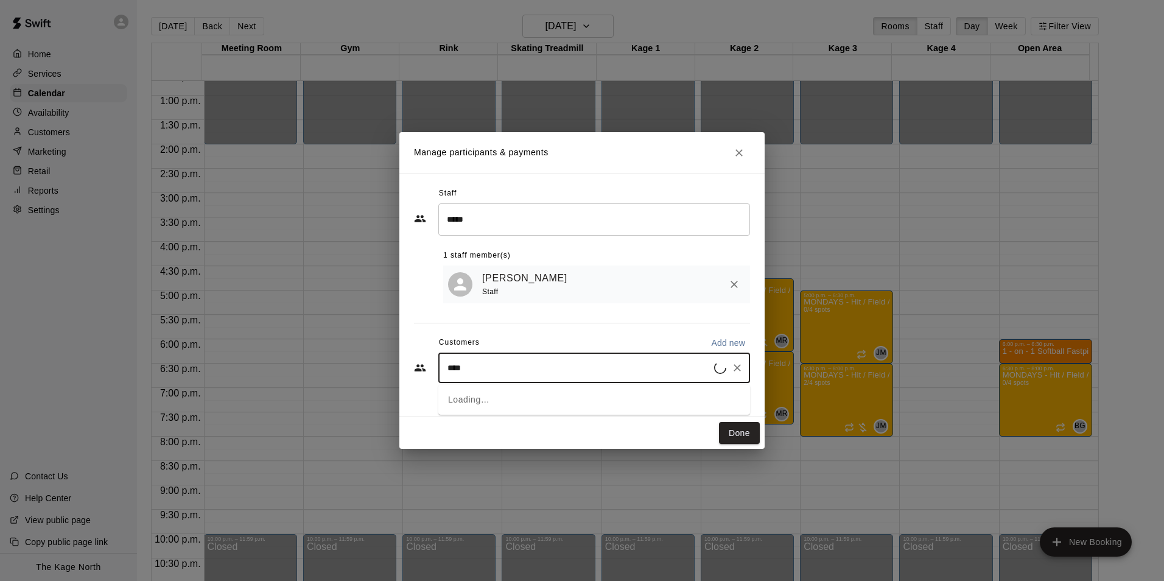
type input "*****"
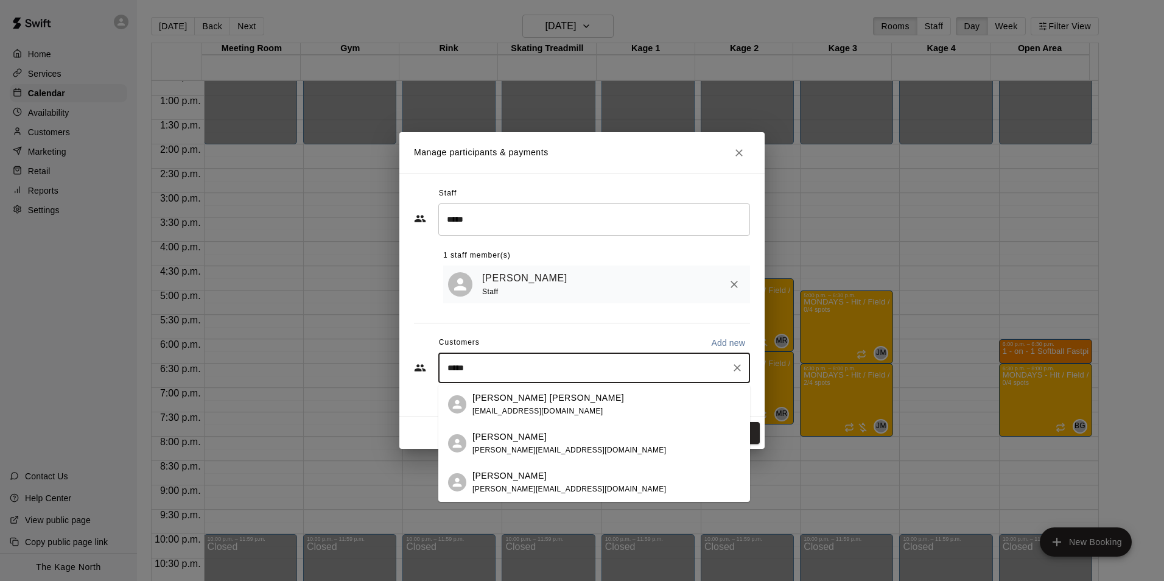
click at [545, 398] on p "[PERSON_NAME] [PERSON_NAME]" at bounding box center [549, 398] width 152 height 13
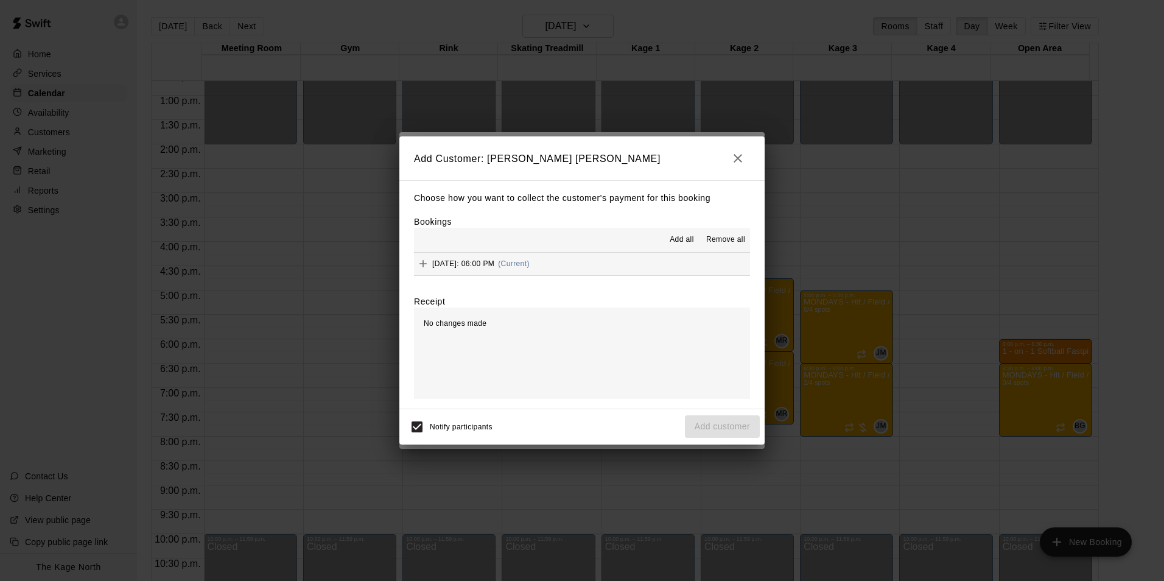
click at [683, 234] on span "Add all" at bounding box center [682, 240] width 24 height 12
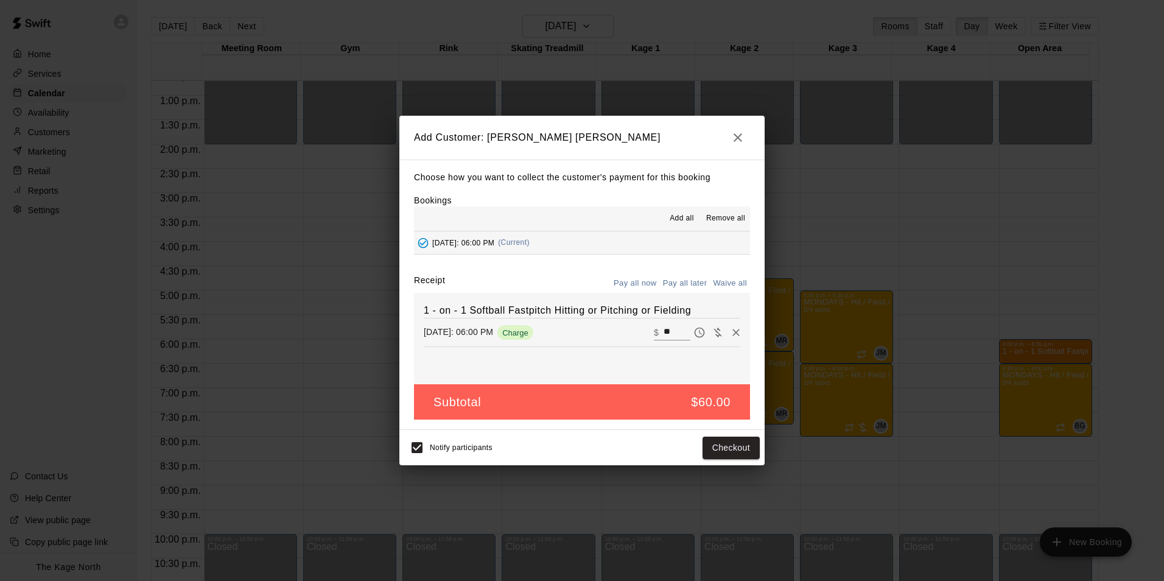
click at [700, 280] on button "Pay all later" at bounding box center [685, 283] width 51 height 19
click at [727, 442] on button "Add customer" at bounding box center [722, 448] width 75 height 23
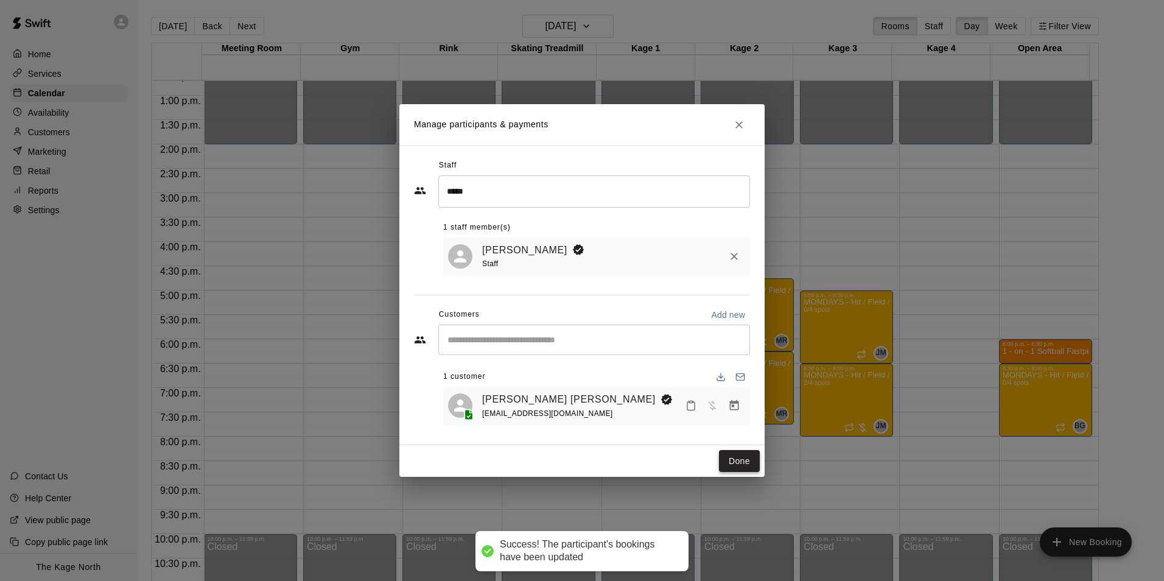
click at [742, 462] on button "Done" at bounding box center [739, 461] width 41 height 23
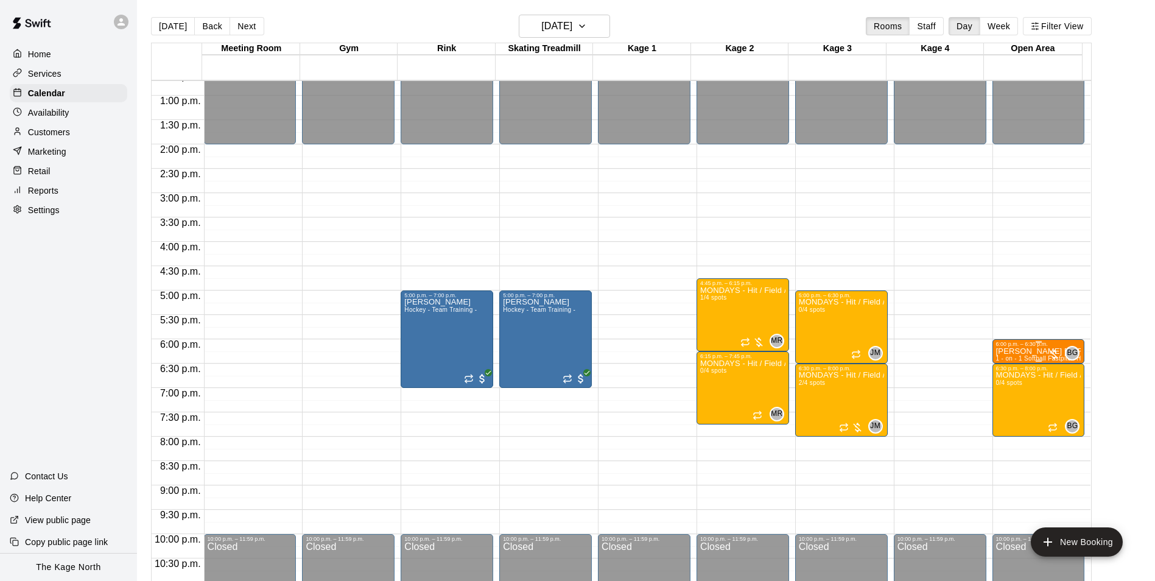
click at [1010, 351] on p "[PERSON_NAME] [PERSON_NAME]" at bounding box center [1038, 351] width 85 height 0
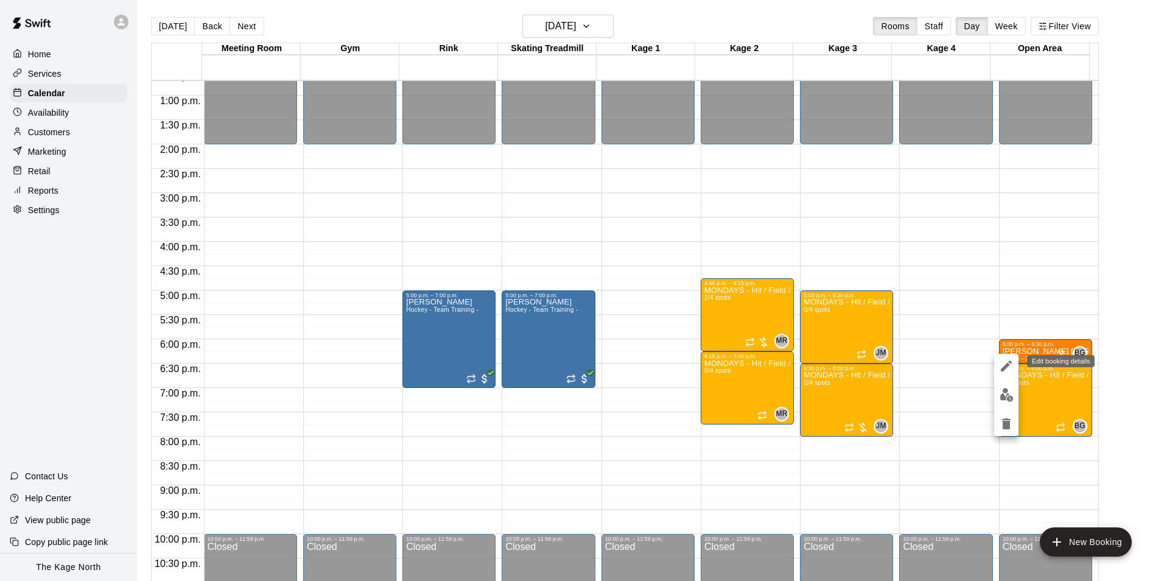
click at [1004, 366] on icon "edit" at bounding box center [1006, 366] width 15 height 15
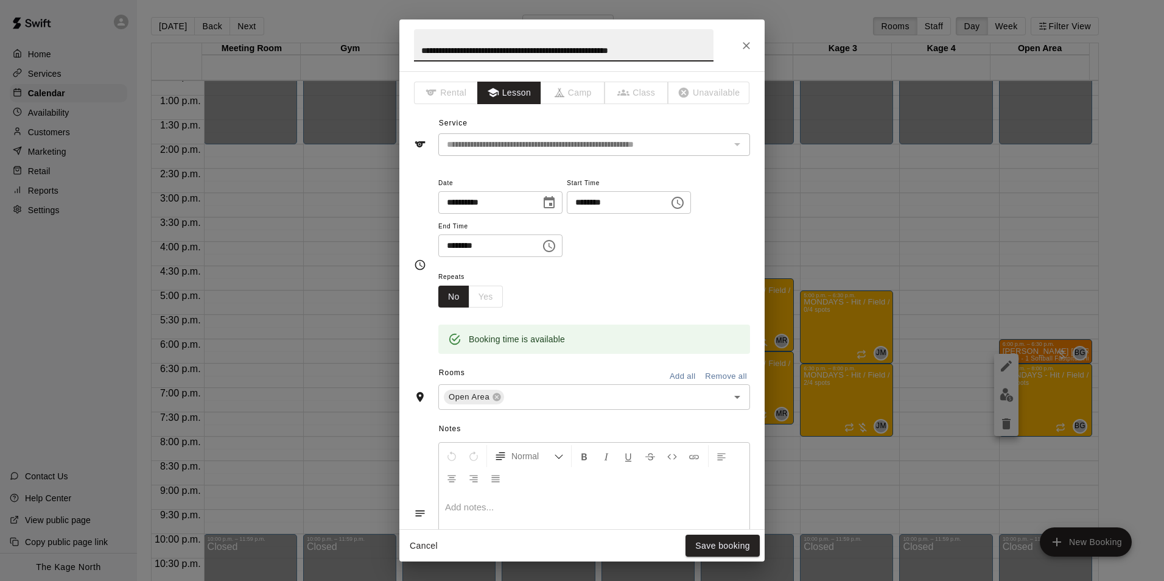
click at [419, 48] on input "**********" at bounding box center [564, 45] width 300 height 32
type input "**********"
click at [731, 545] on button "Save booking" at bounding box center [723, 546] width 74 height 23
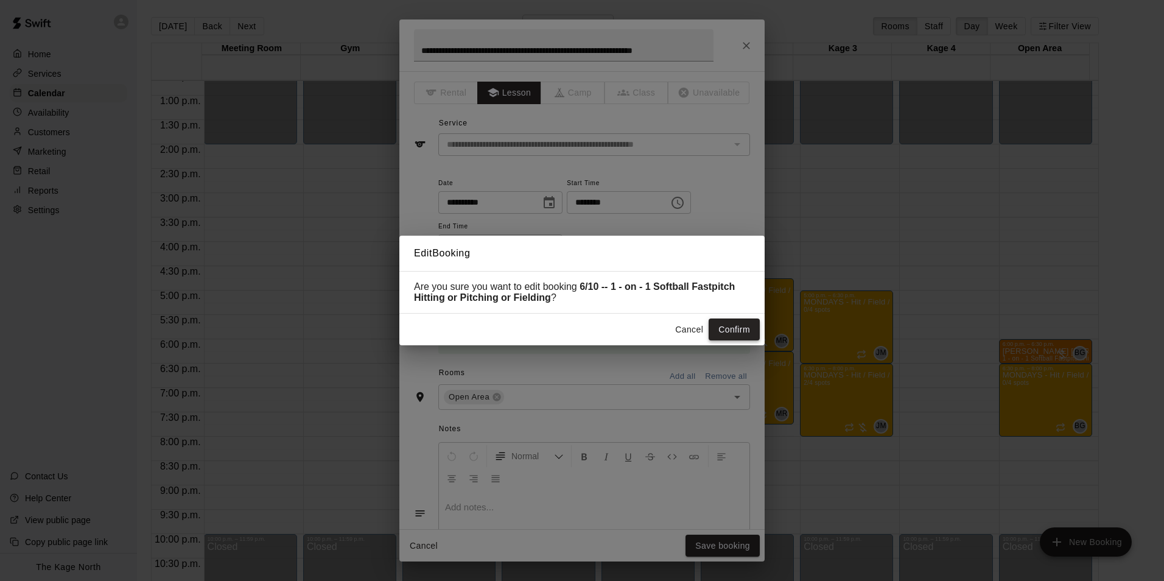
click at [730, 327] on button "Confirm" at bounding box center [734, 330] width 51 height 23
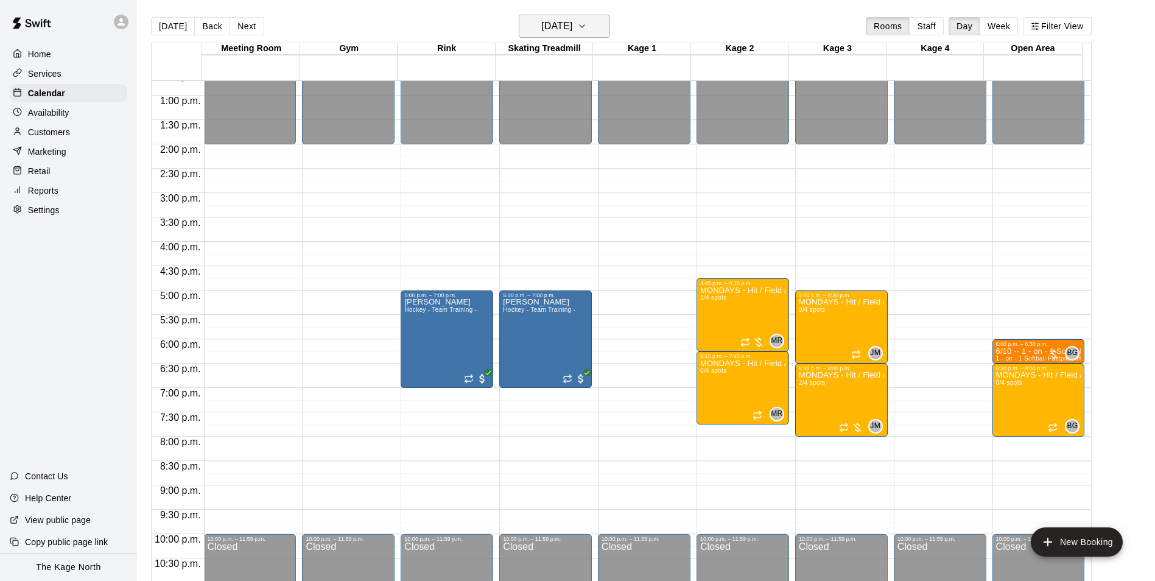
click at [567, 25] on h6 "[DATE]" at bounding box center [556, 26] width 31 height 17
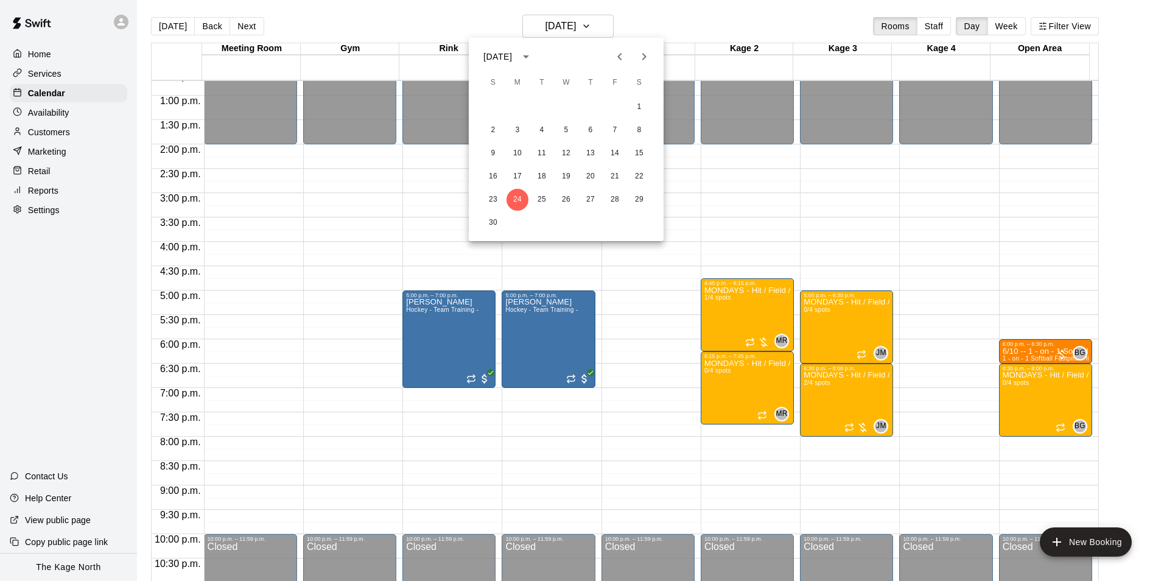
click at [644, 57] on icon "Next month" at bounding box center [644, 56] width 15 height 15
click at [548, 109] on button "2" at bounding box center [542, 107] width 22 height 22
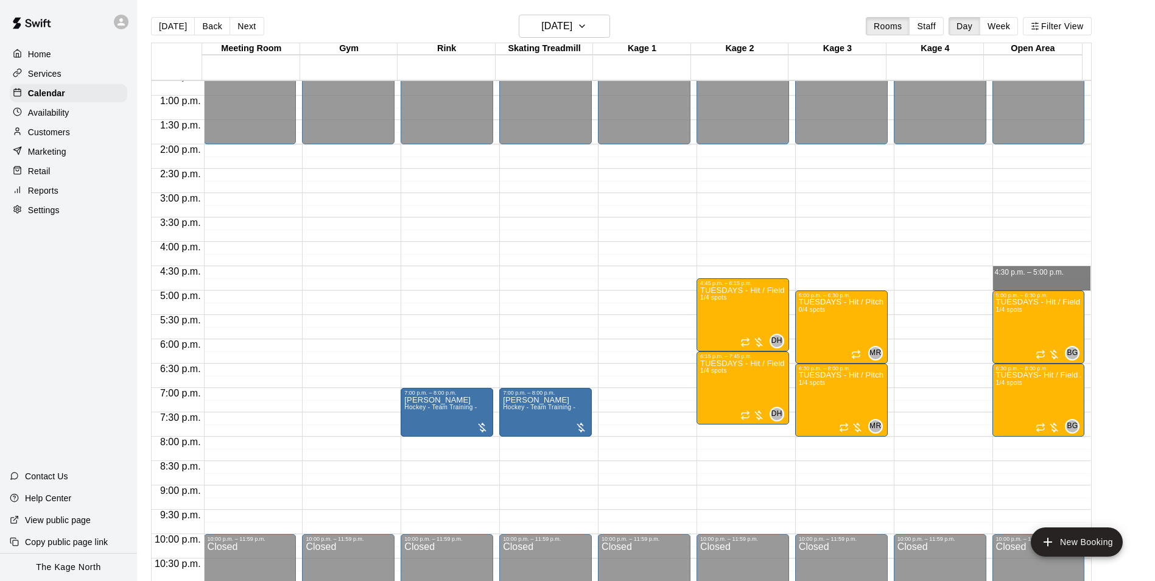
drag, startPoint x: 996, startPoint y: 271, endPoint x: 998, endPoint y: 280, distance: 8.9
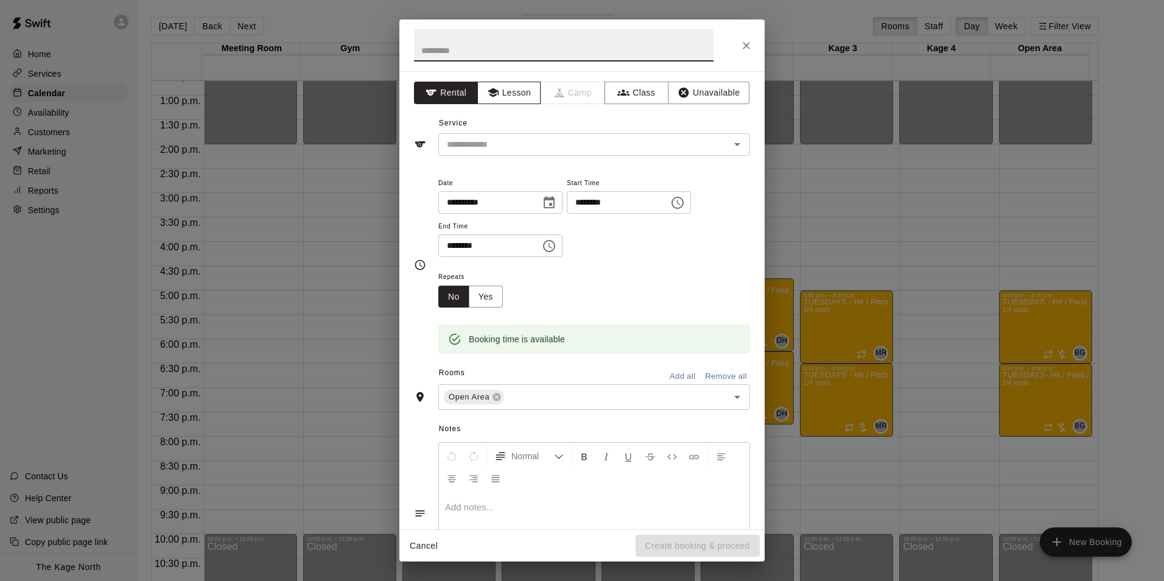
click at [505, 89] on button "Lesson" at bounding box center [509, 93] width 64 height 23
click at [733, 147] on icon "Open" at bounding box center [737, 144] width 15 height 15
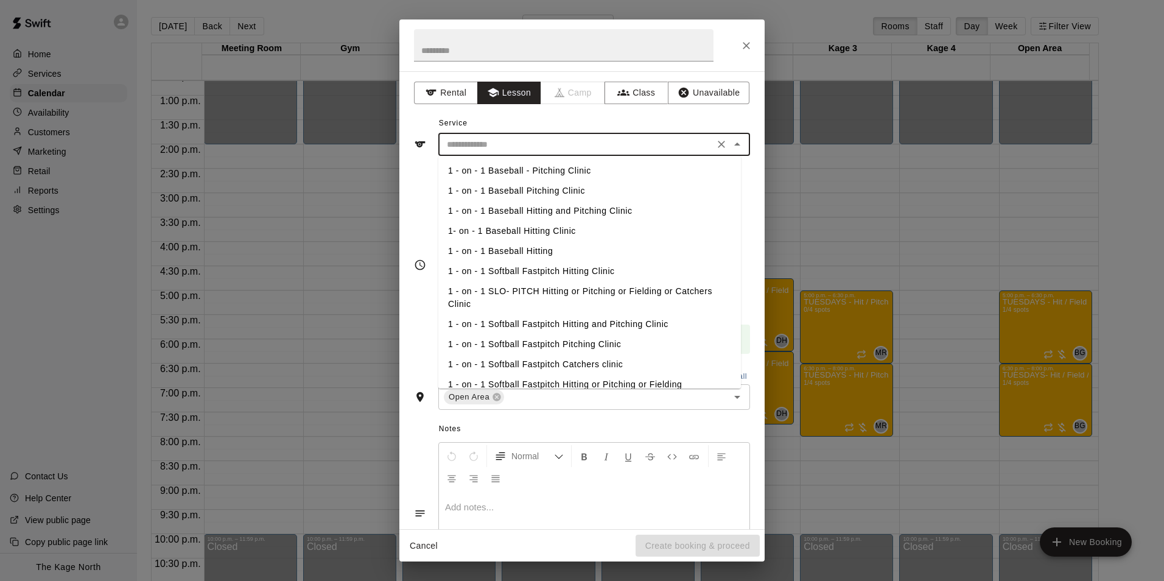
scroll to position [122, 0]
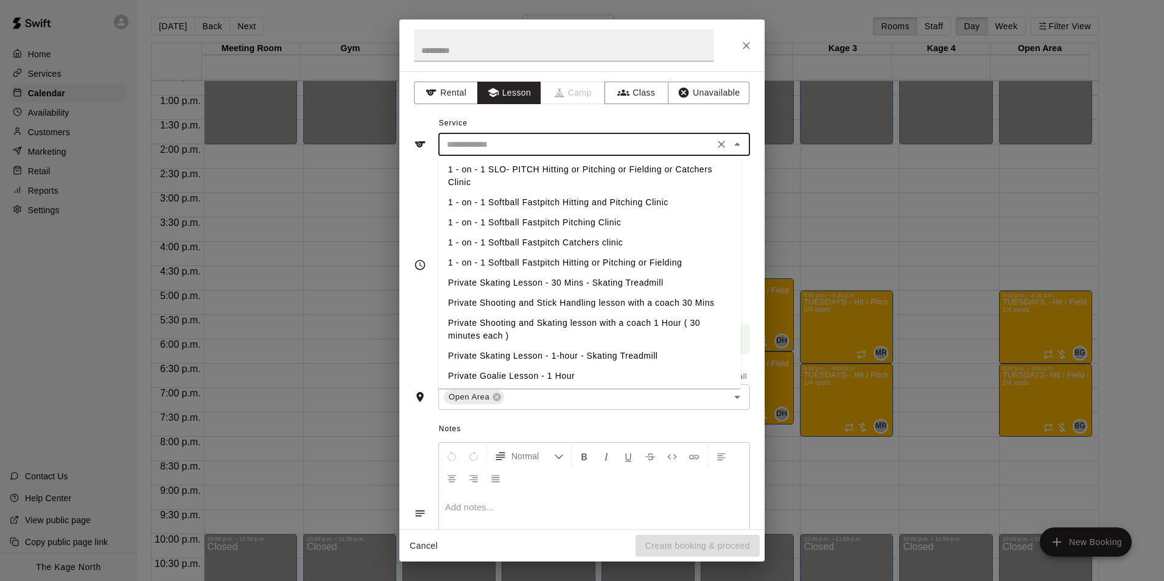
click at [609, 169] on li "1 - on - 1 SLO- PITCH Hitting or Pitching or Fielding or Catchers Clinic" at bounding box center [589, 176] width 303 height 33
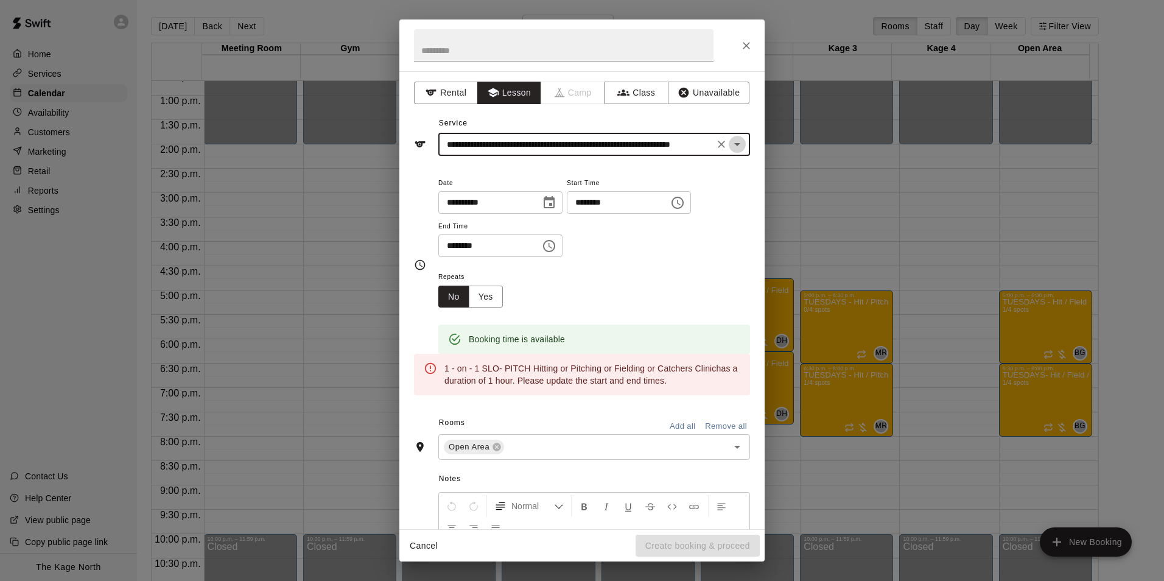
click at [730, 144] on icon "Open" at bounding box center [737, 144] width 15 height 15
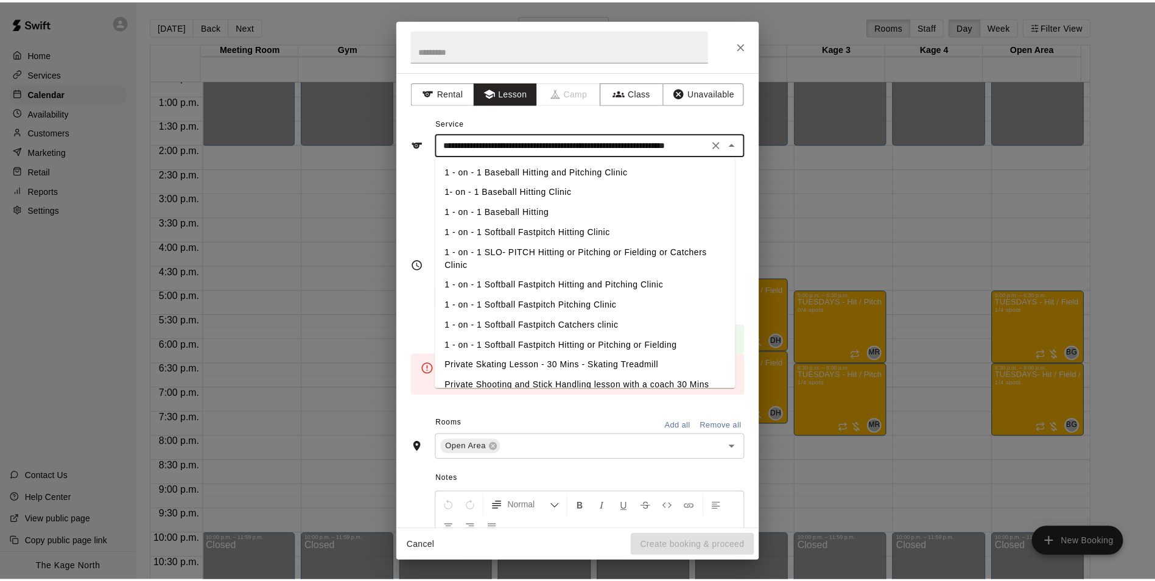
scroll to position [61, 0]
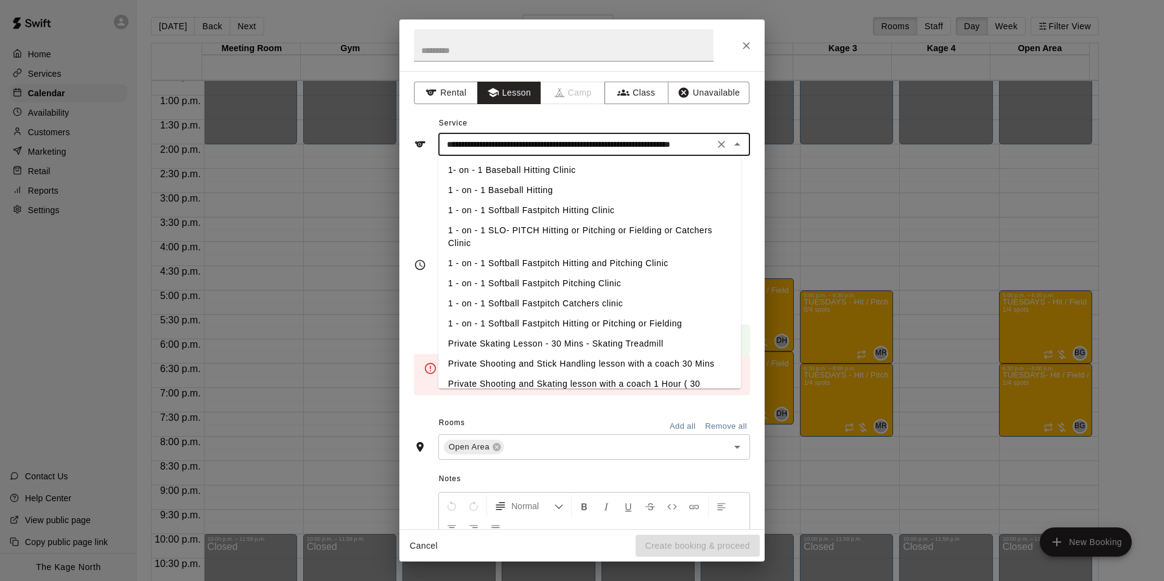
click at [591, 323] on li "1 - on - 1 Softball Fastpitch Hitting or Pitching or Fielding" at bounding box center [589, 324] width 303 height 20
type input "**********"
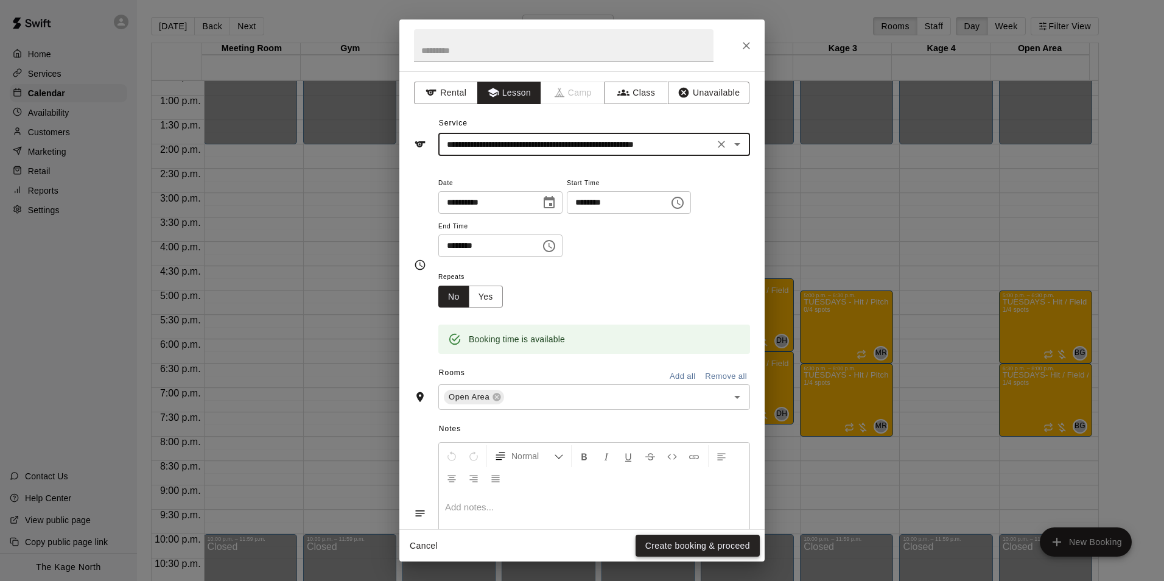
click at [708, 544] on button "Create booking & proceed" at bounding box center [698, 546] width 124 height 23
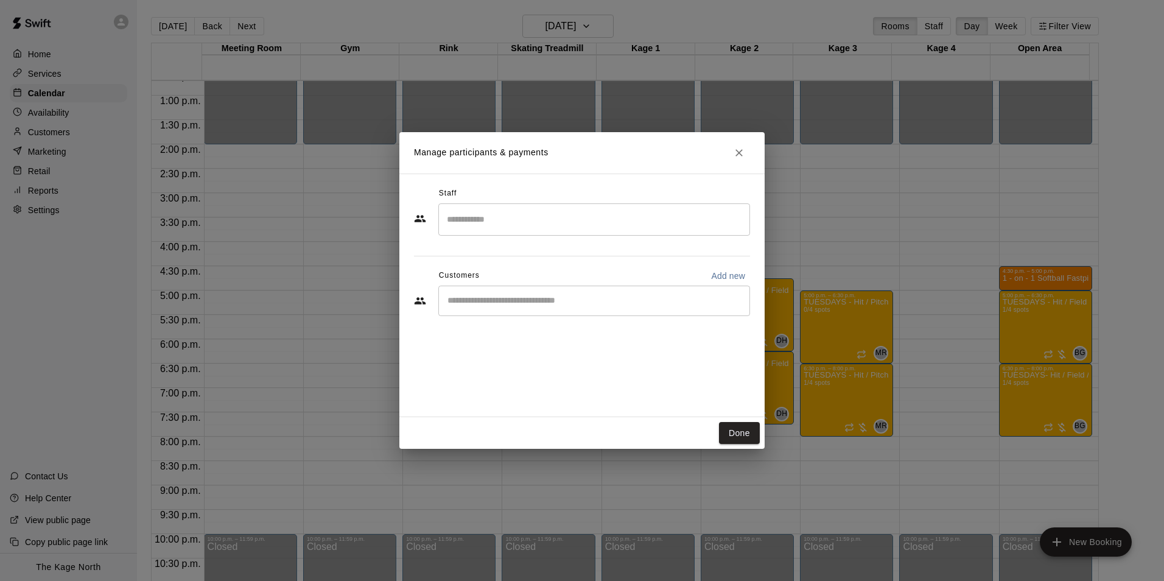
click at [454, 219] on input "Search staff" at bounding box center [594, 219] width 301 height 21
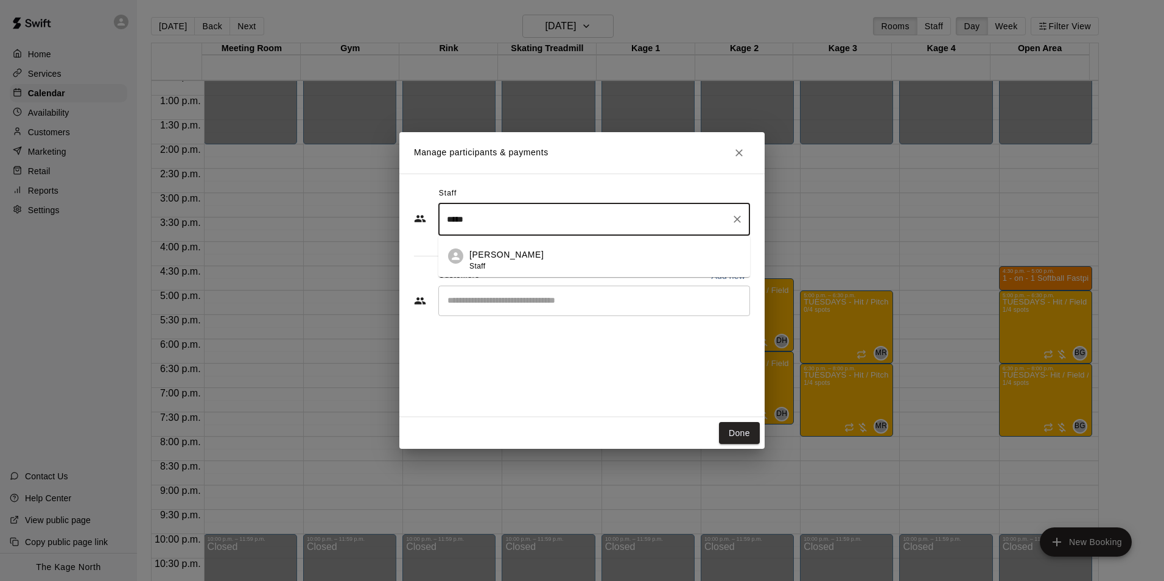
click at [501, 258] on p "[PERSON_NAME]" at bounding box center [507, 254] width 74 height 13
type input "*****"
click at [502, 305] on input "Start typing to search customers..." at bounding box center [594, 301] width 301 height 12
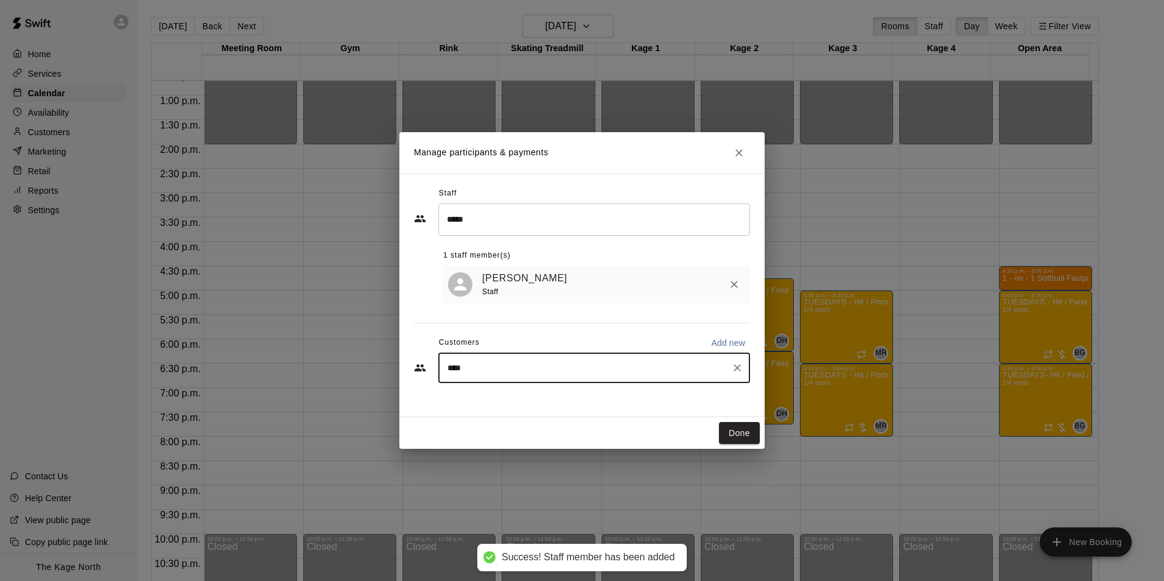
type input "*****"
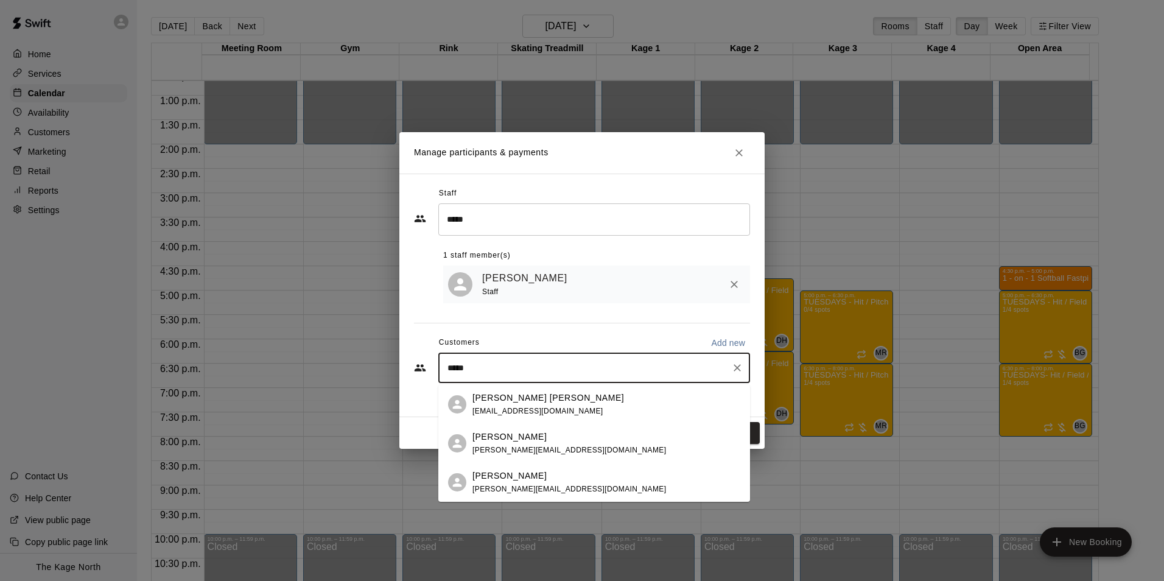
click at [507, 410] on span "[EMAIL_ADDRESS][DOMAIN_NAME]" at bounding box center [538, 411] width 131 height 9
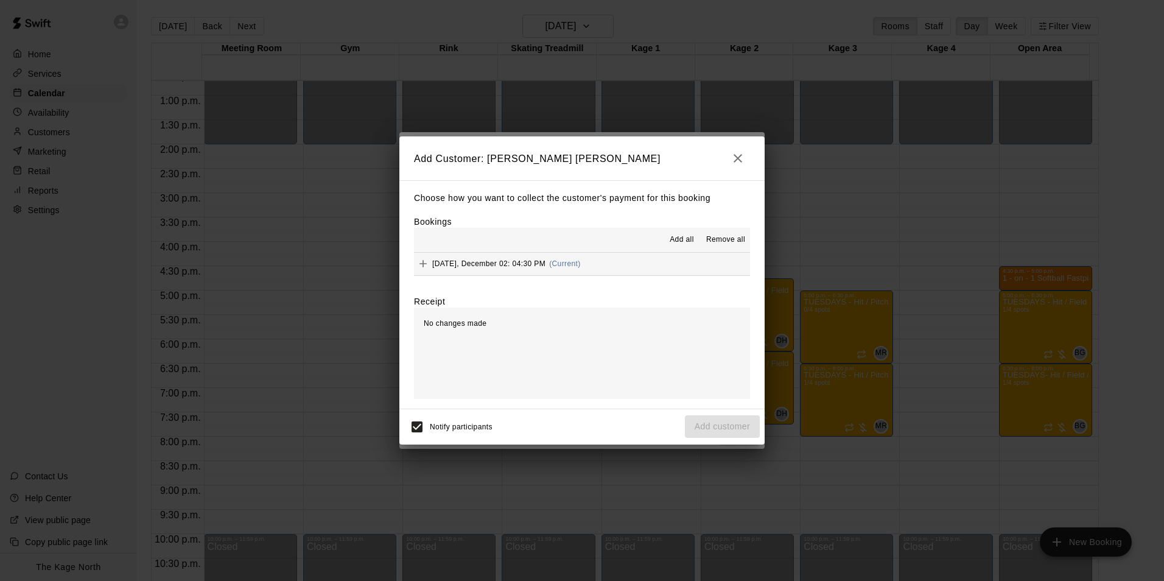
click at [686, 236] on span "Add all" at bounding box center [682, 240] width 24 height 12
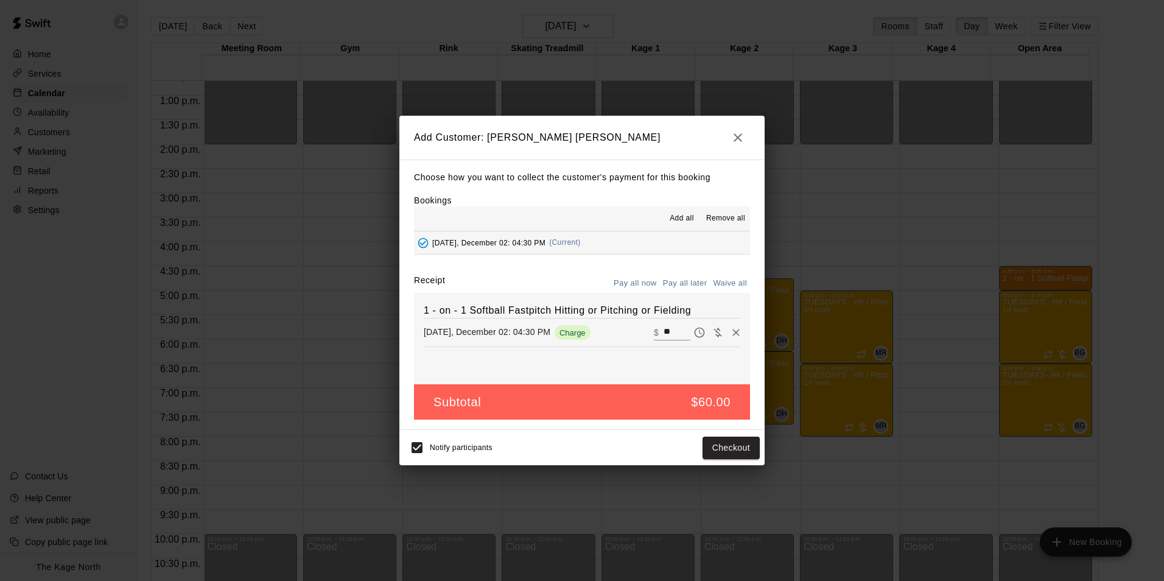
click at [683, 283] on button "Pay all later" at bounding box center [685, 283] width 51 height 19
click at [714, 445] on button "Add customer" at bounding box center [722, 448] width 75 height 23
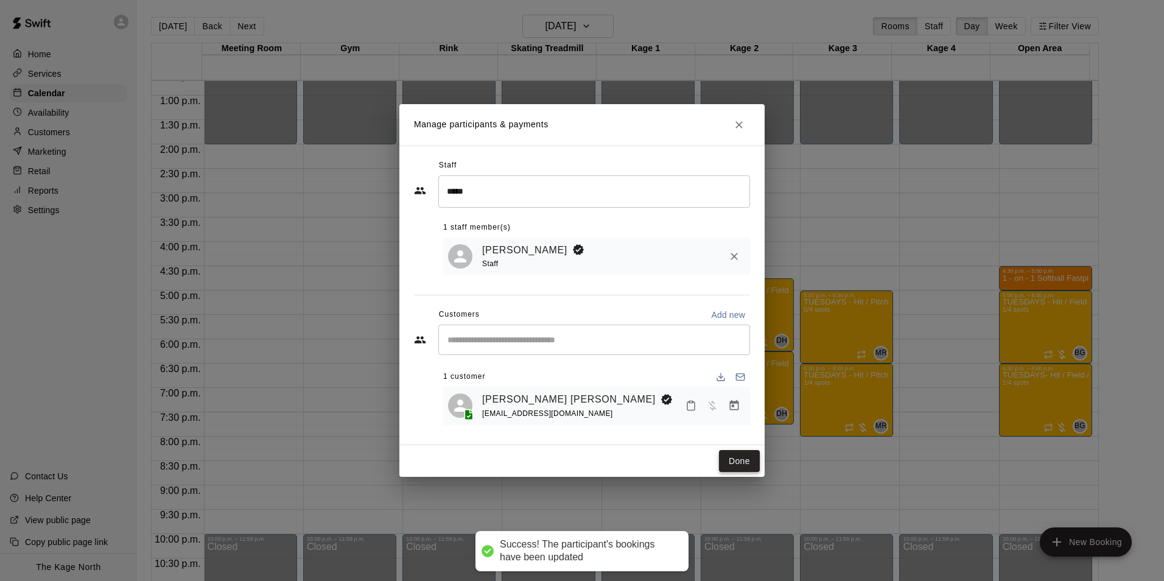
click at [740, 462] on button "Done" at bounding box center [739, 461] width 41 height 23
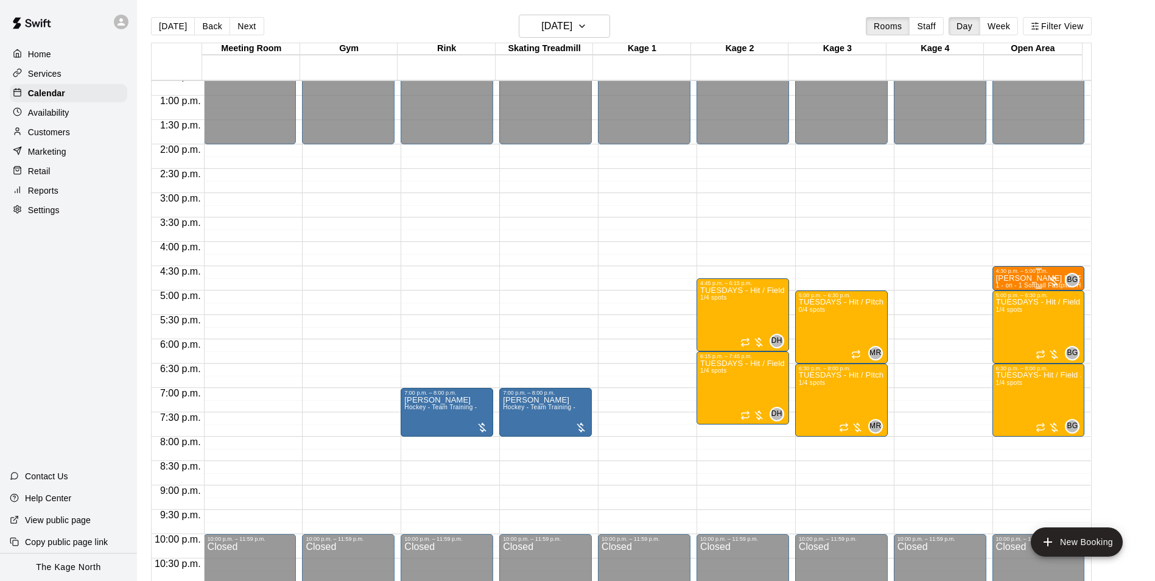
click at [1019, 278] on p "[PERSON_NAME] [PERSON_NAME]" at bounding box center [1038, 278] width 85 height 0
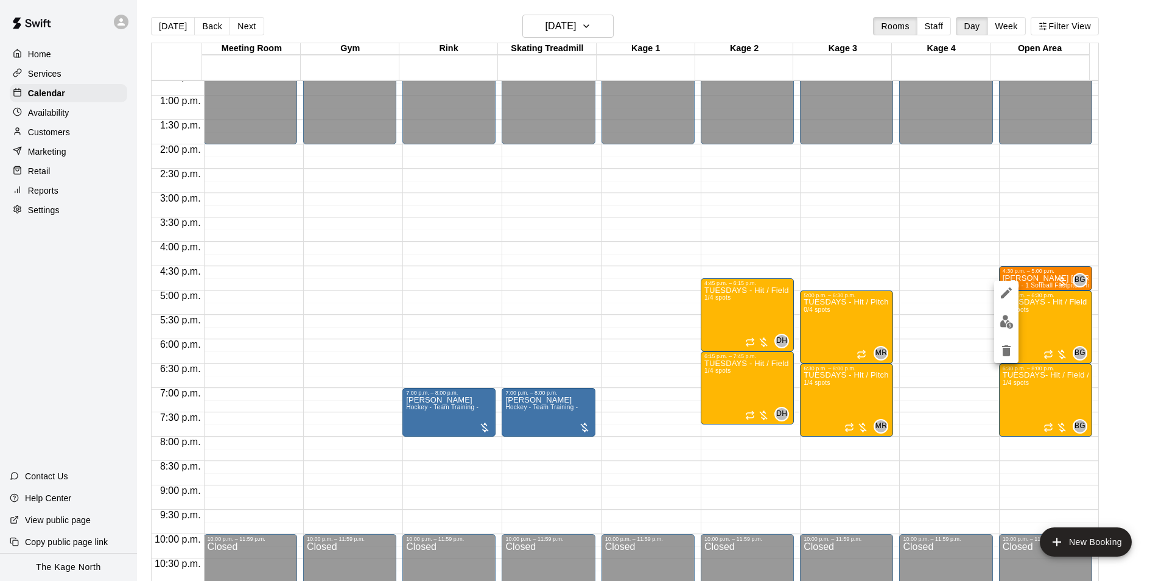
click at [1010, 293] on icon "edit" at bounding box center [1006, 293] width 15 height 15
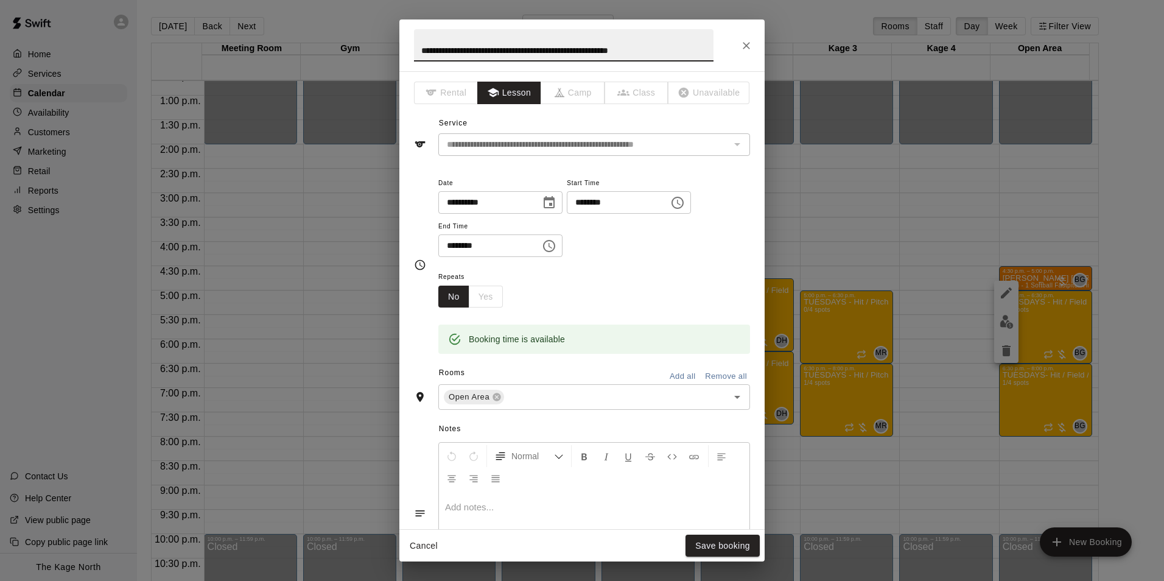
click at [419, 53] on input "**********" at bounding box center [564, 45] width 300 height 32
type input "**********"
click at [730, 539] on button "Save booking" at bounding box center [723, 546] width 74 height 23
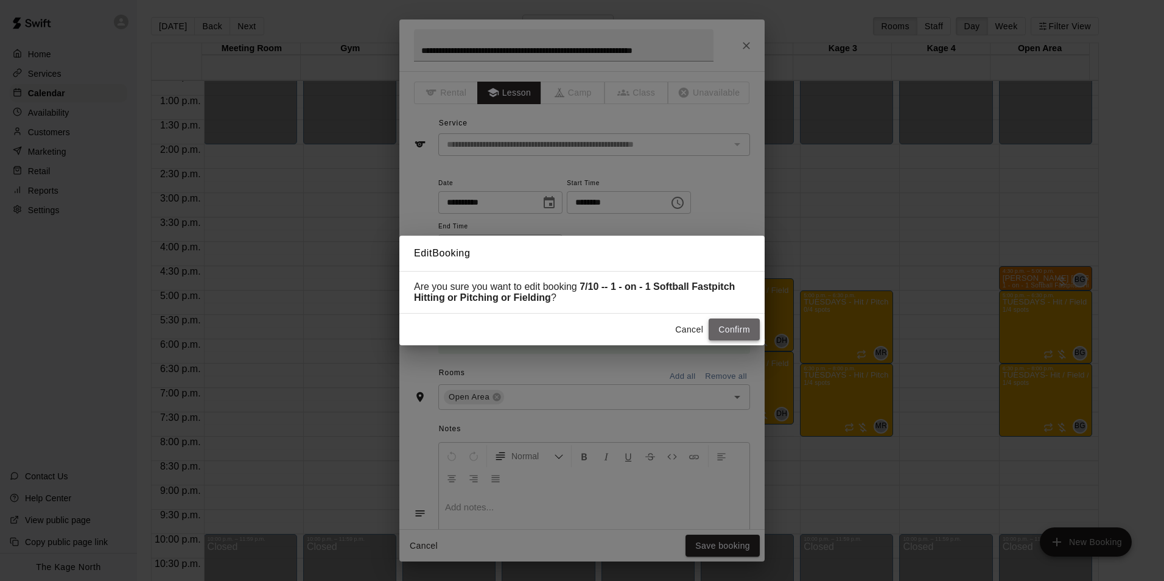
click at [736, 328] on button "Confirm" at bounding box center [734, 330] width 51 height 23
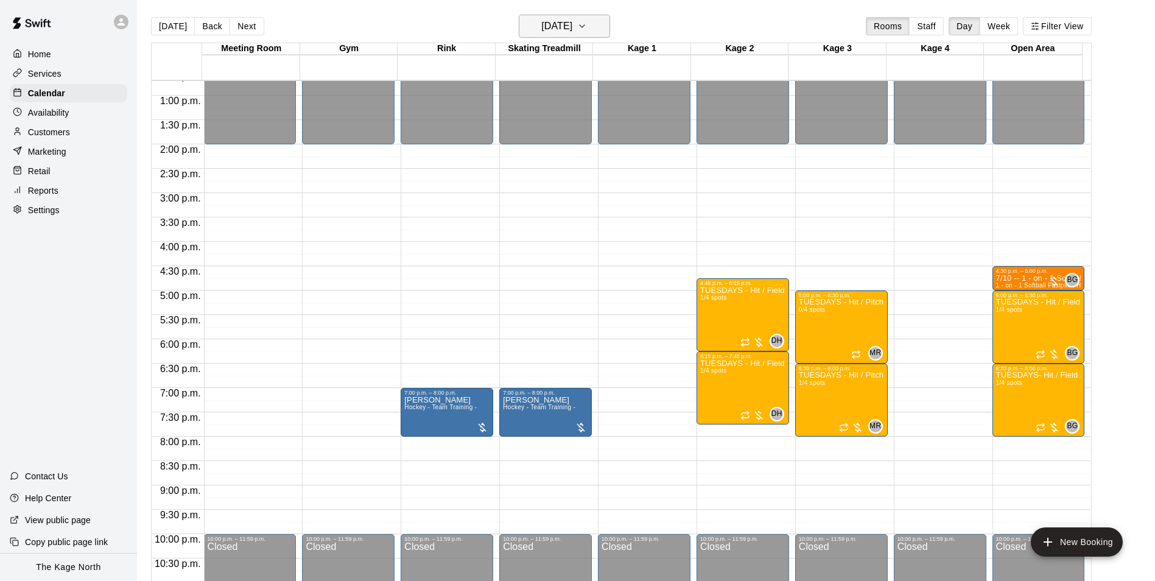
click at [572, 26] on h6 "[DATE]" at bounding box center [556, 26] width 31 height 17
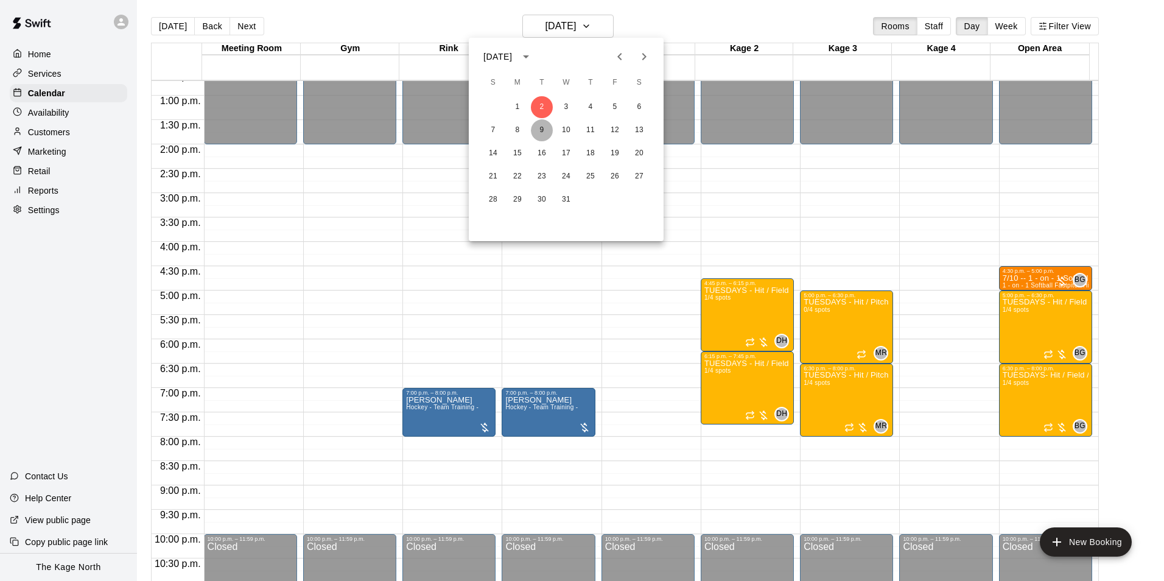
click at [546, 133] on button "9" at bounding box center [542, 130] width 22 height 22
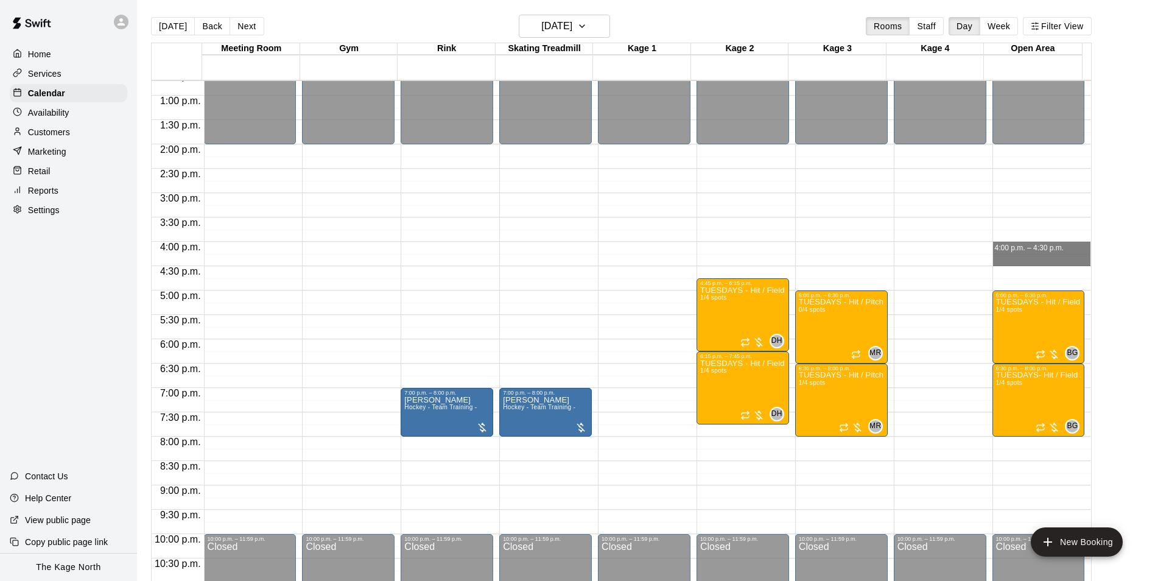
drag, startPoint x: 999, startPoint y: 244, endPoint x: 999, endPoint y: 259, distance: 14.6
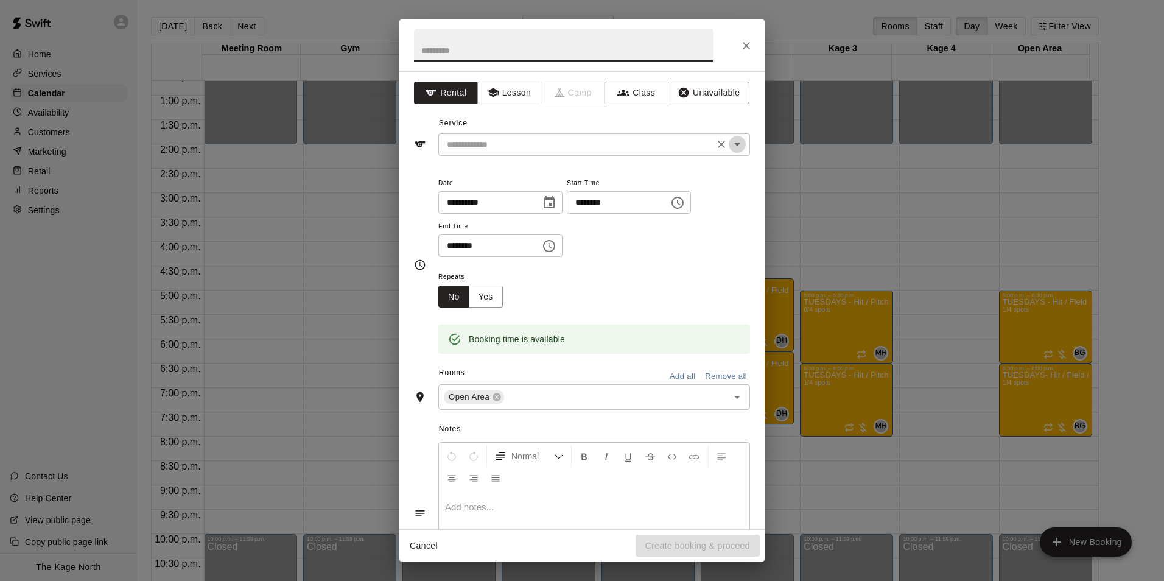
click at [730, 149] on icon "Open" at bounding box center [737, 144] width 15 height 15
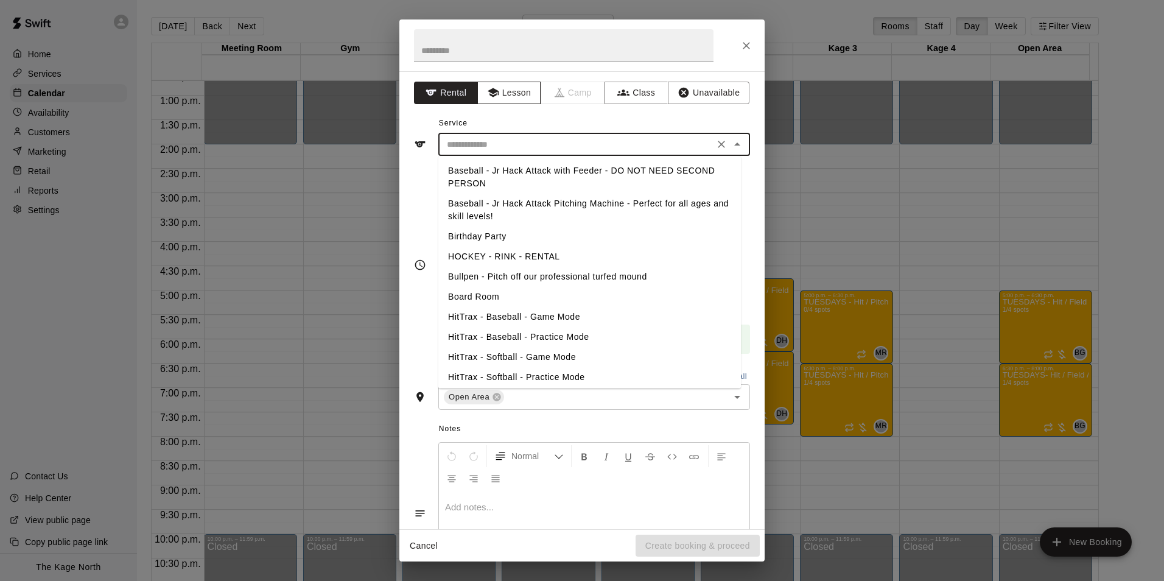
click at [497, 90] on button "Lesson" at bounding box center [509, 93] width 64 height 23
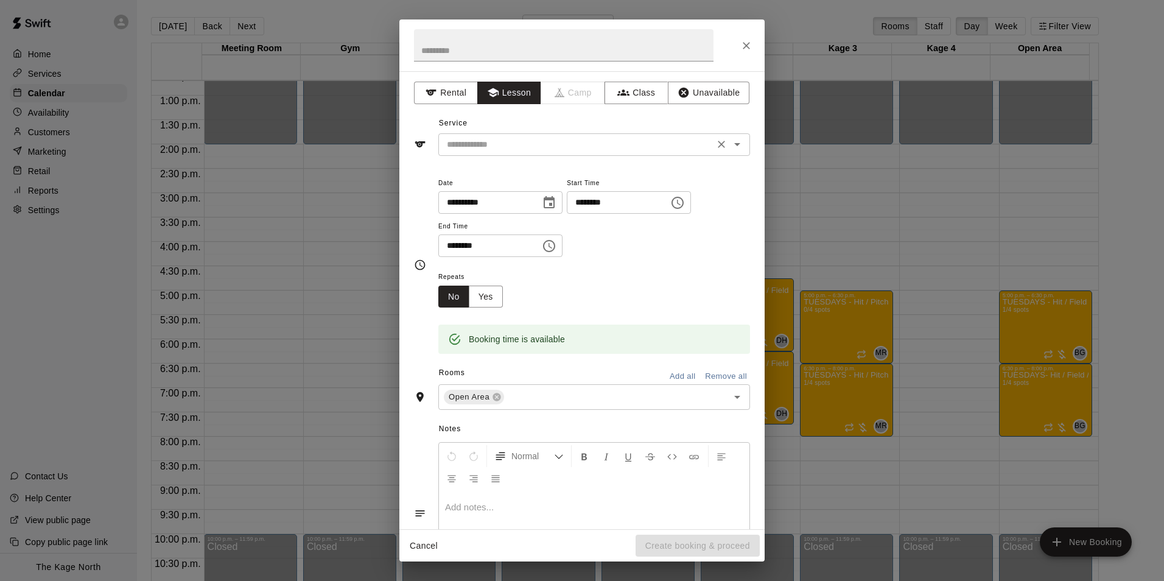
click at [730, 147] on icon "Open" at bounding box center [737, 144] width 15 height 15
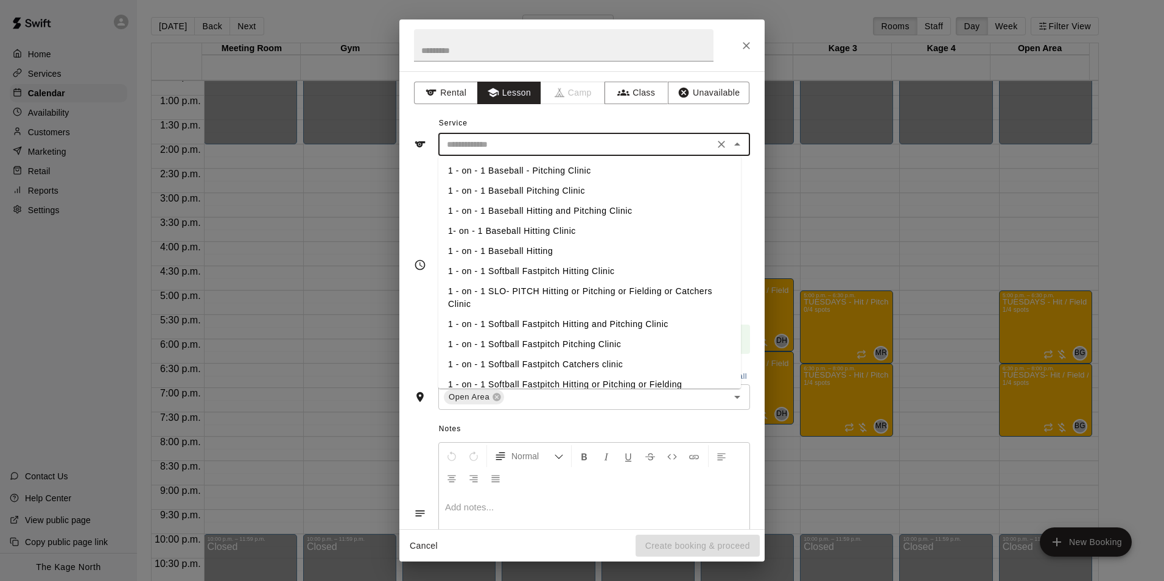
click at [574, 379] on li "1 - on - 1 Softball Fastpitch Hitting or Pitching or Fielding" at bounding box center [589, 385] width 303 height 20
type input "**********"
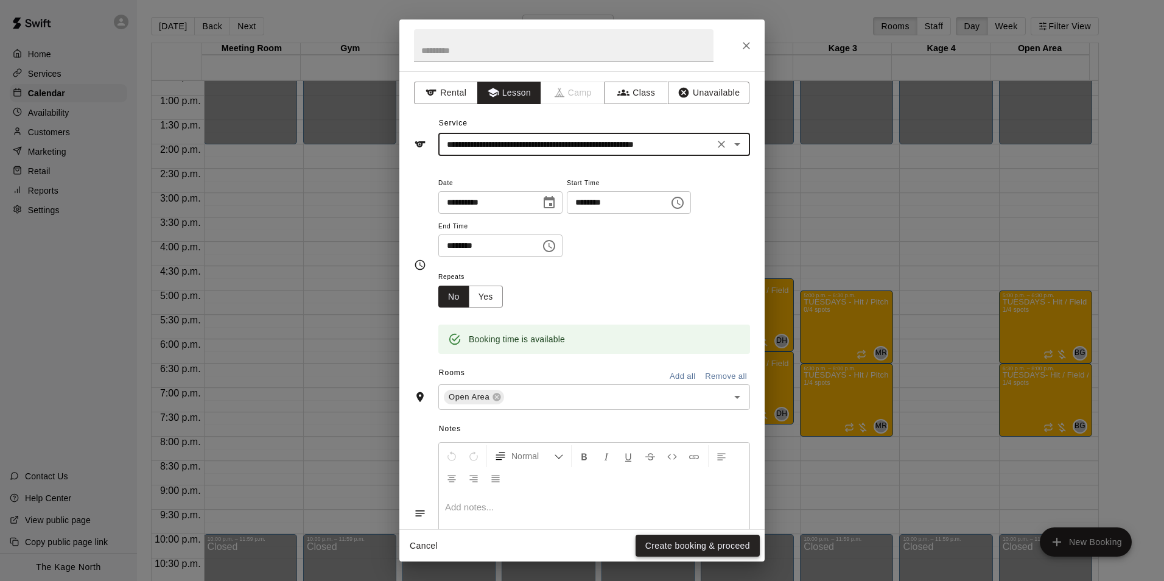
click at [686, 545] on button "Create booking & proceed" at bounding box center [698, 546] width 124 height 23
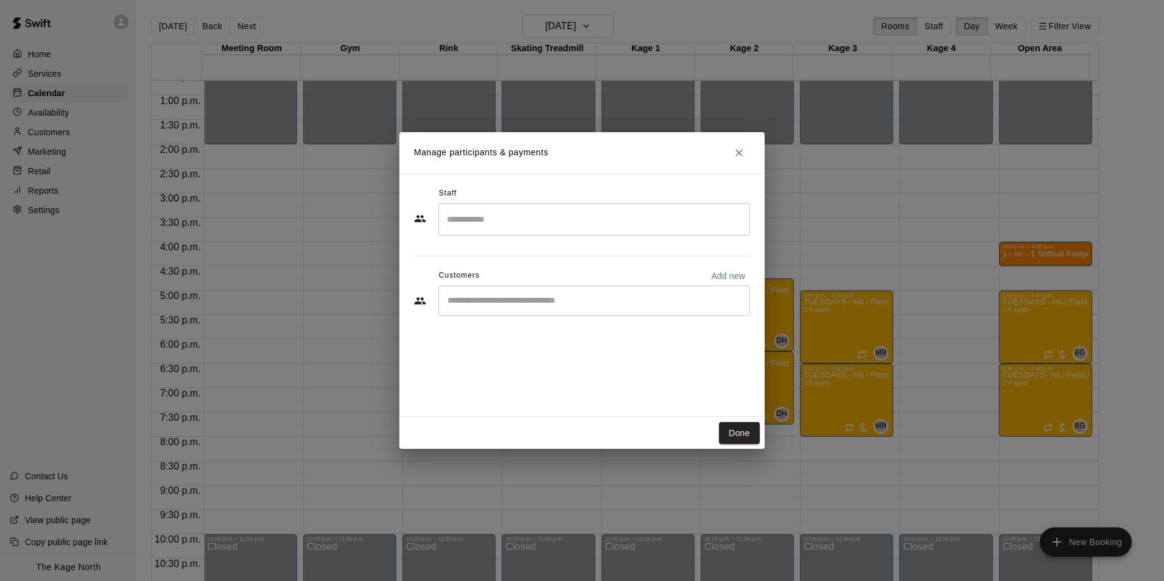
click at [484, 224] on input "Search staff" at bounding box center [594, 219] width 301 height 21
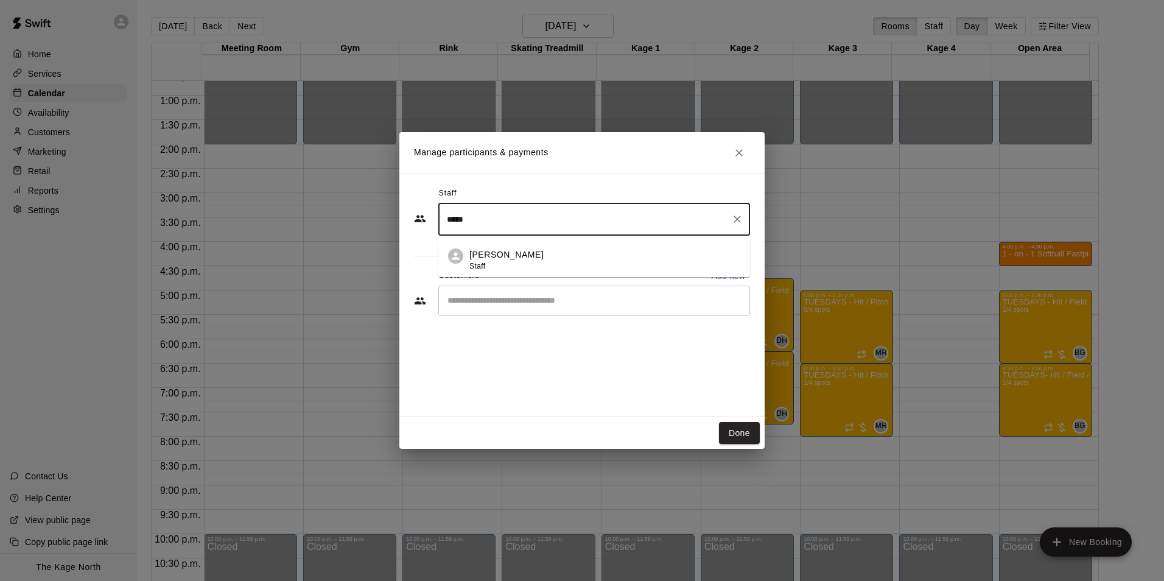
click at [518, 262] on div "[PERSON_NAME] Staff" at bounding box center [507, 260] width 74 height 24
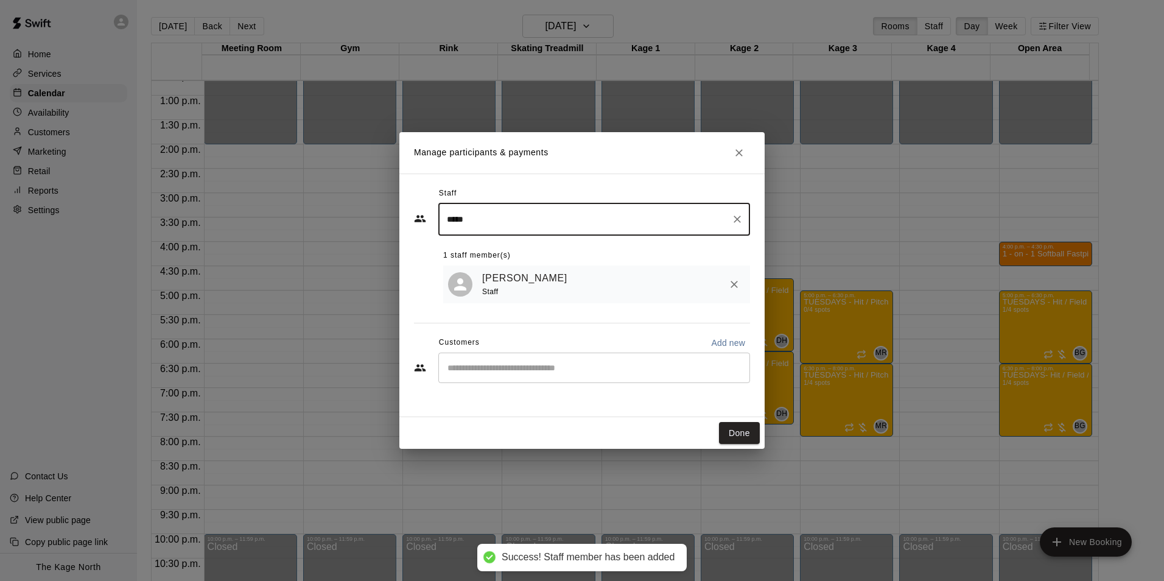
click at [481, 376] on div "​" at bounding box center [594, 368] width 312 height 30
type input "*****"
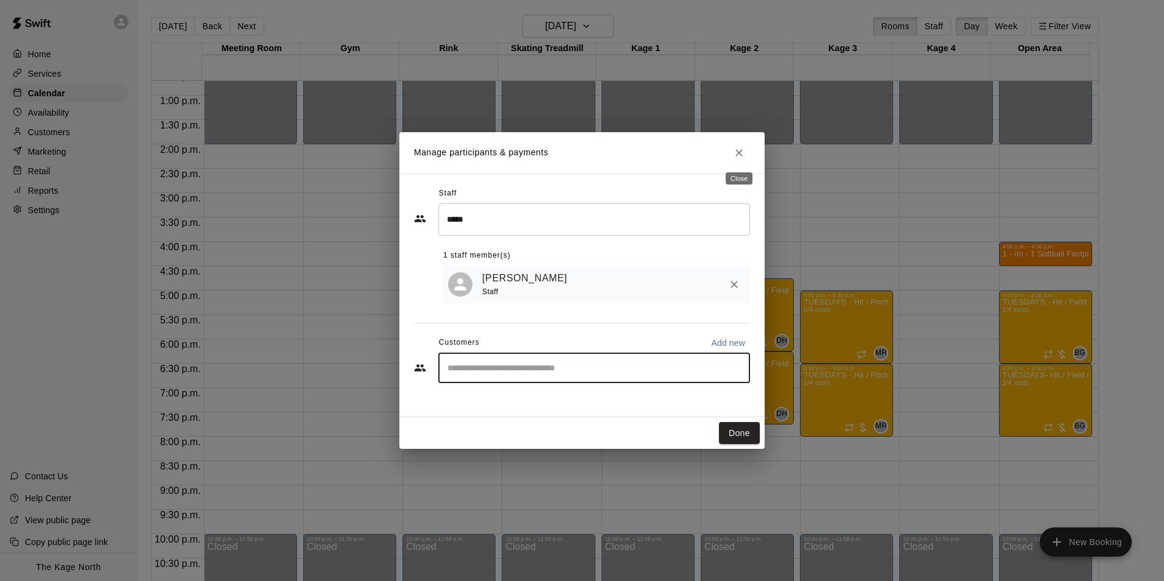
click at [739, 153] on icon "Close" at bounding box center [739, 152] width 7 height 7
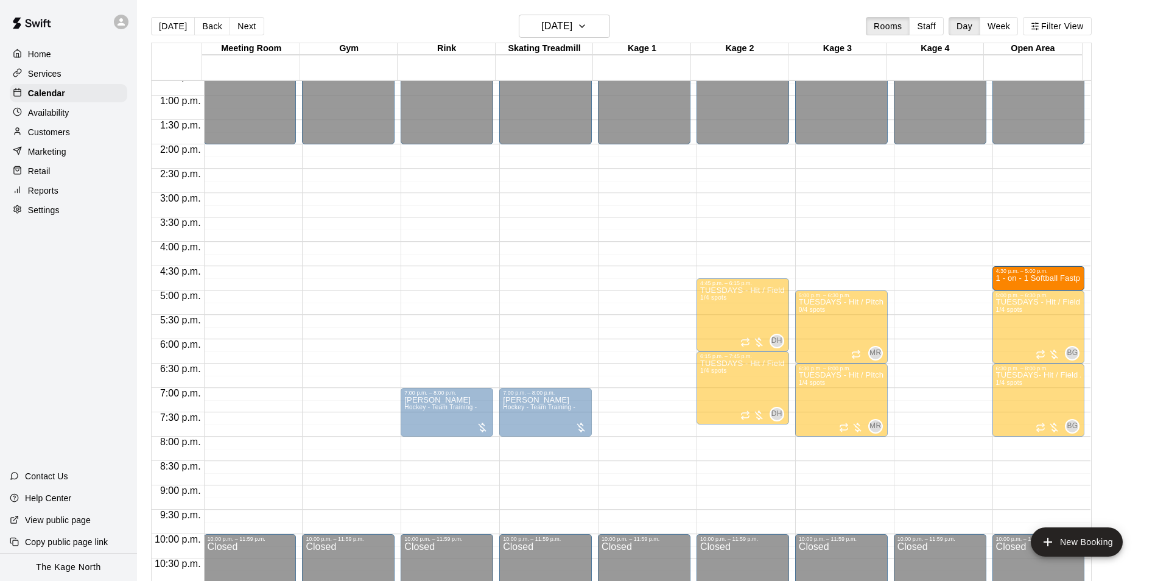
drag, startPoint x: 1043, startPoint y: 252, endPoint x: 1043, endPoint y: 281, distance: 29.2
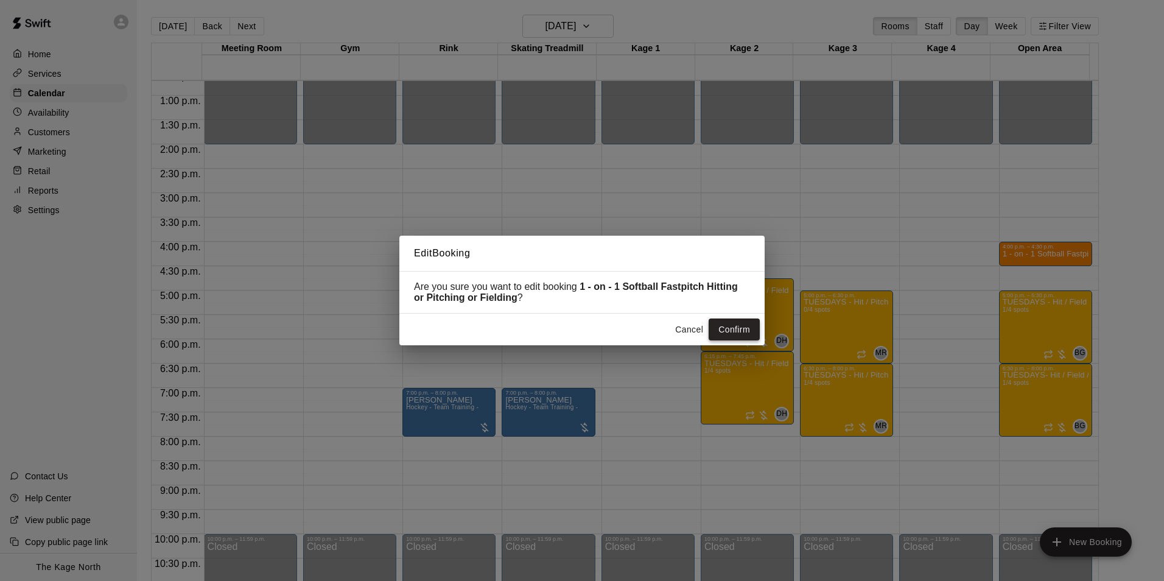
click at [732, 331] on button "Confirm" at bounding box center [734, 330] width 51 height 23
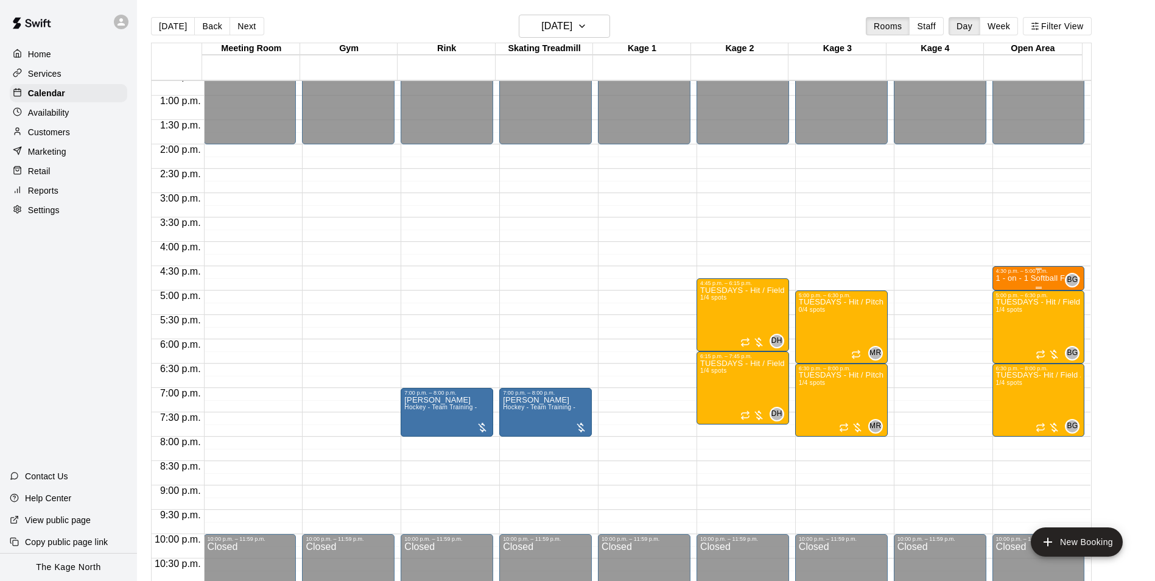
click at [1029, 278] on p "1 - on - 1 Softball Fastpitch Hitting or Pitching or Fielding" at bounding box center [1038, 278] width 85 height 0
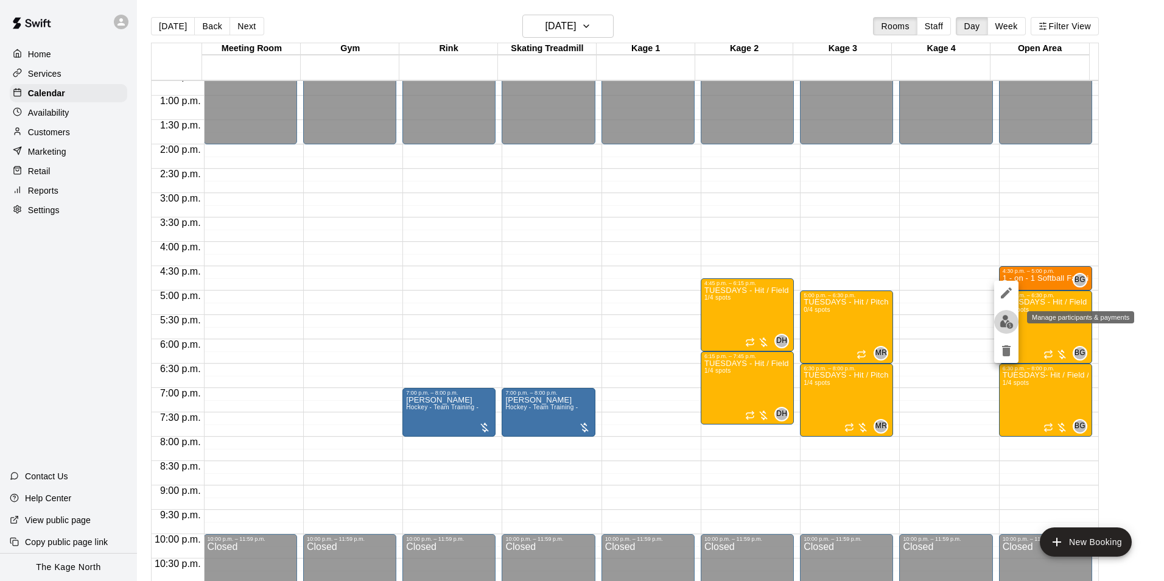
click at [1009, 326] on img "edit" at bounding box center [1007, 322] width 14 height 14
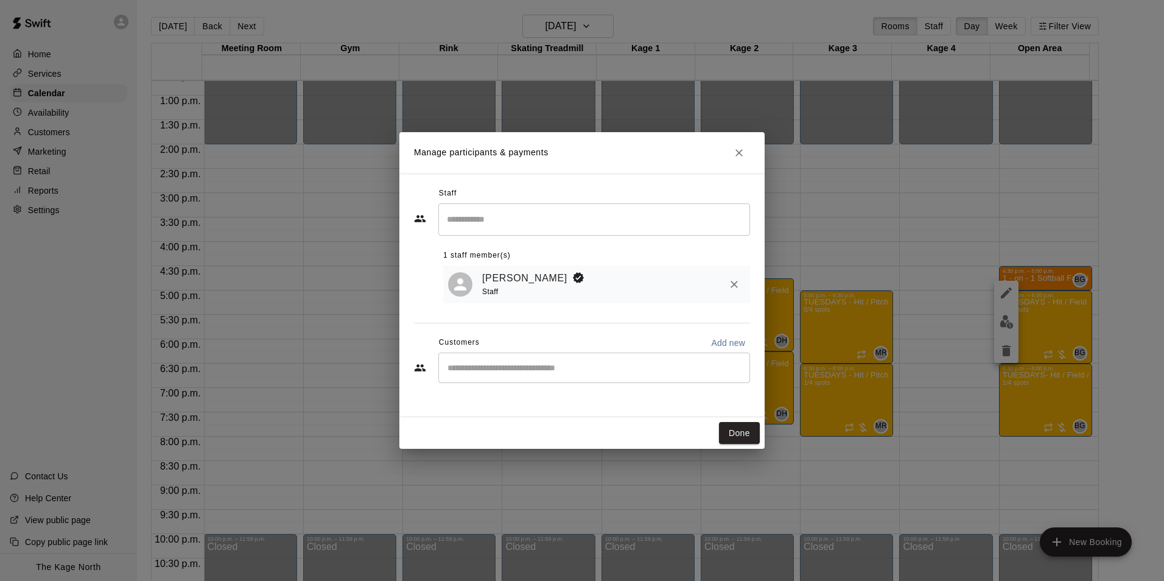
click at [511, 374] on input "Start typing to search customers..." at bounding box center [594, 368] width 301 height 12
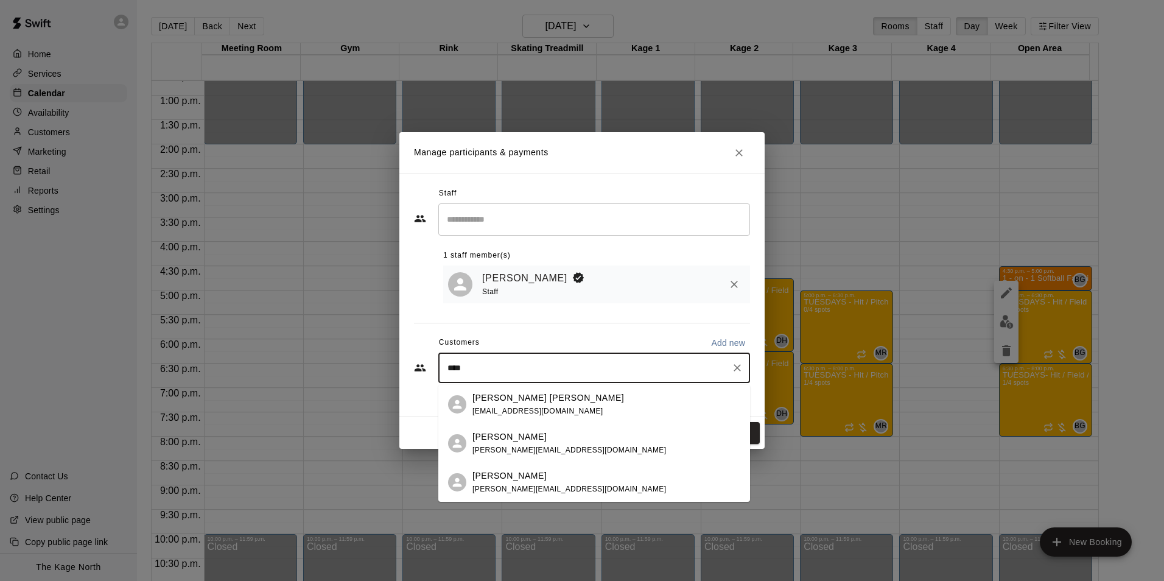
type input "*****"
click at [512, 407] on span "[EMAIL_ADDRESS][DOMAIN_NAME]" at bounding box center [538, 411] width 131 height 9
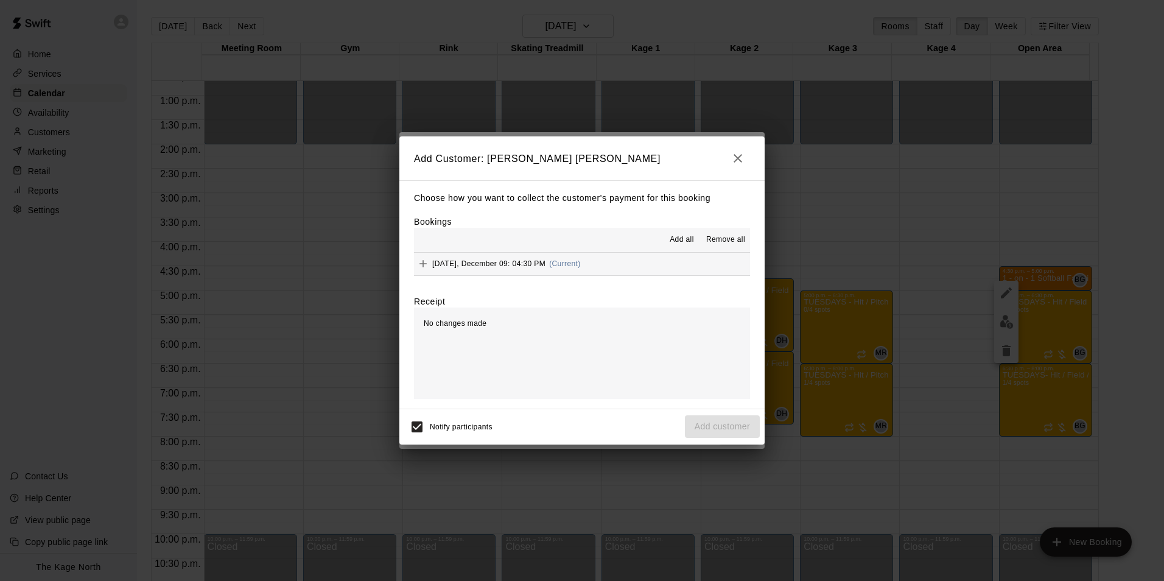
click at [681, 238] on span "Add all" at bounding box center [682, 240] width 24 height 12
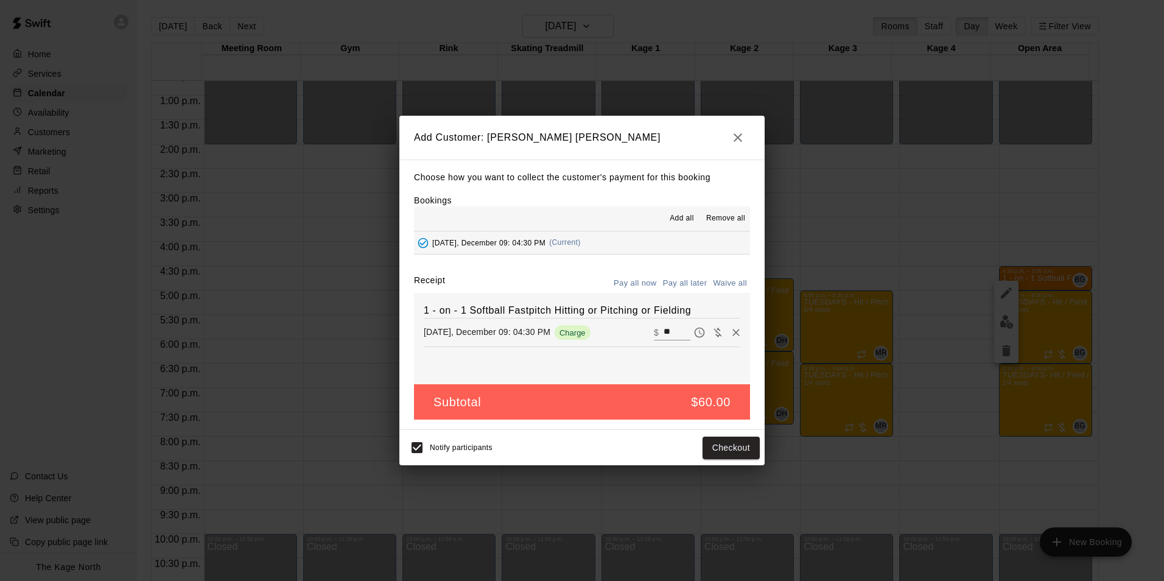
click at [646, 280] on button "Pay all now" at bounding box center [635, 283] width 49 height 19
click at [725, 454] on button "Checkout" at bounding box center [731, 448] width 57 height 23
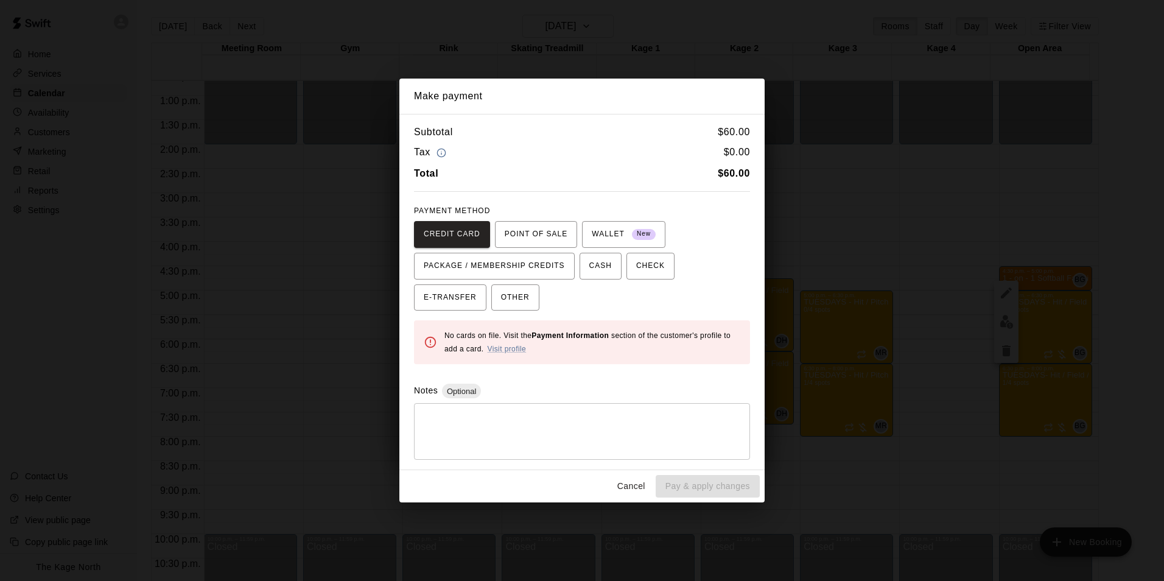
click at [634, 489] on button "Cancel" at bounding box center [631, 486] width 39 height 23
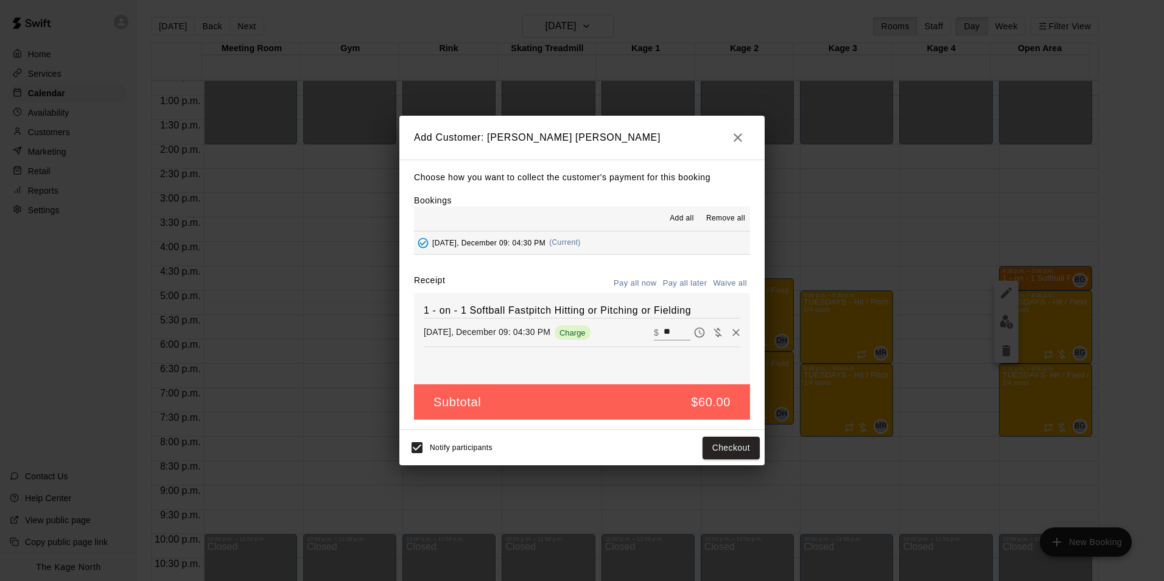
click at [681, 282] on button "Pay all later" at bounding box center [685, 283] width 51 height 19
click at [710, 451] on button "Add customer" at bounding box center [722, 448] width 75 height 23
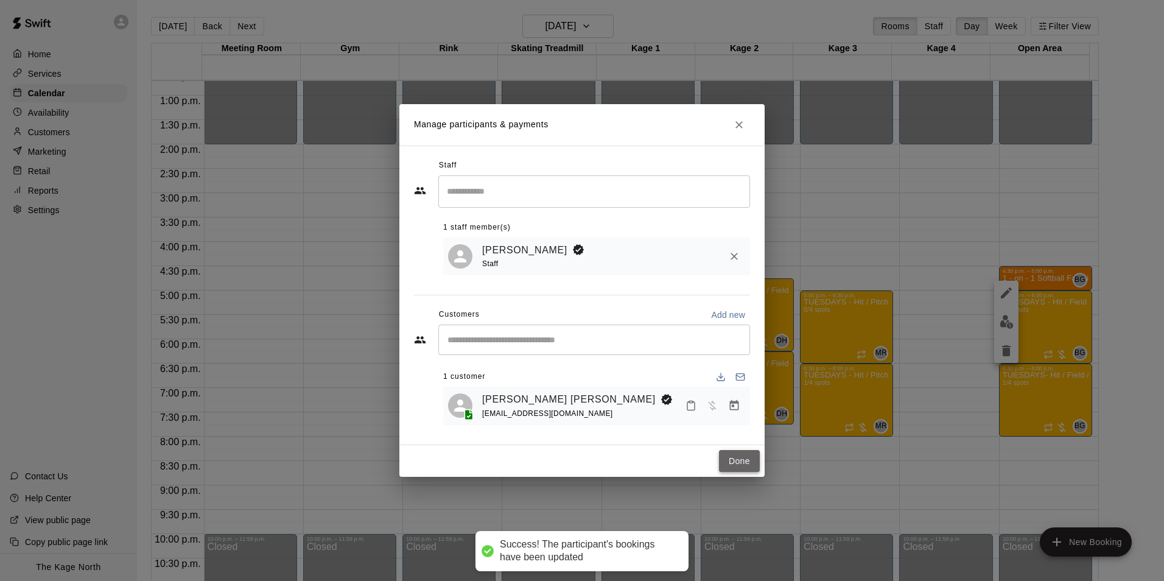
click at [725, 460] on button "Done" at bounding box center [739, 461] width 41 height 23
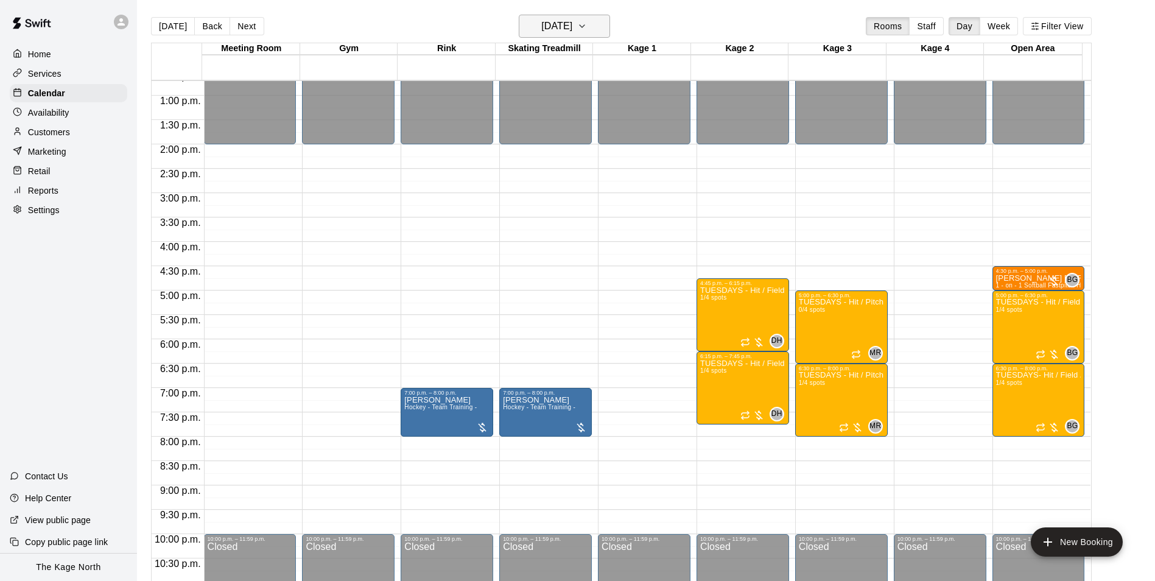
click at [572, 23] on h6 "[DATE]" at bounding box center [556, 26] width 31 height 17
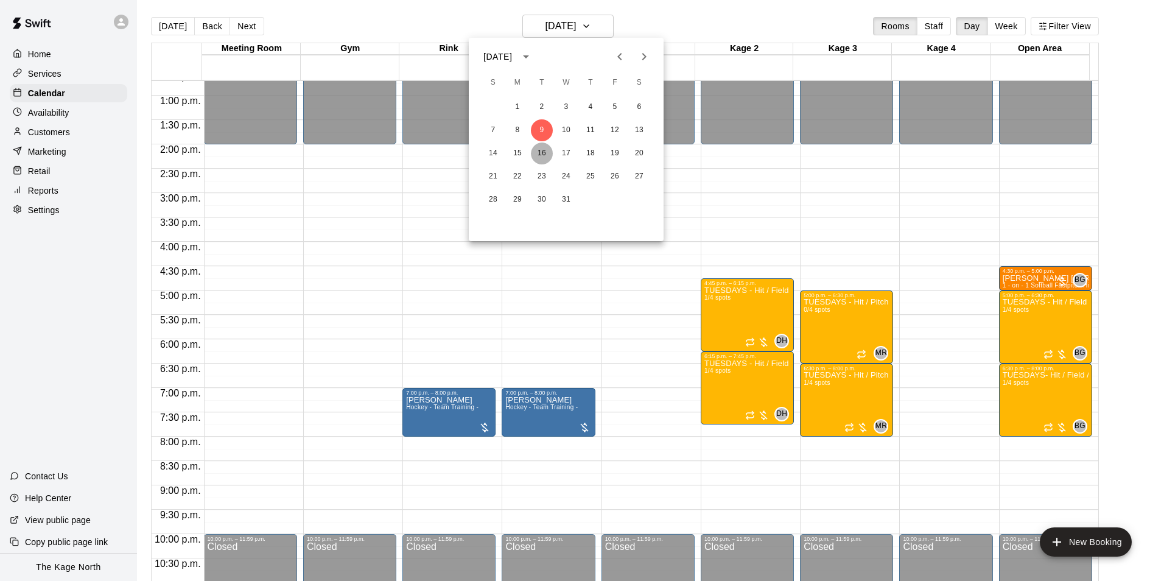
click at [541, 155] on button "16" at bounding box center [542, 154] width 22 height 22
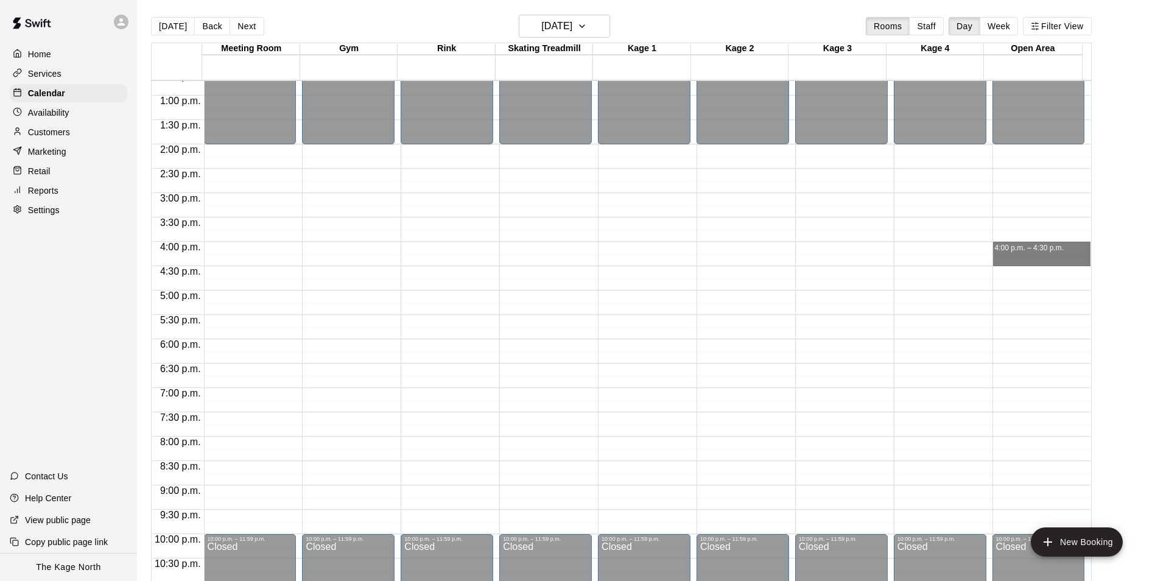
drag, startPoint x: 1007, startPoint y: 246, endPoint x: 1007, endPoint y: 256, distance: 10.4
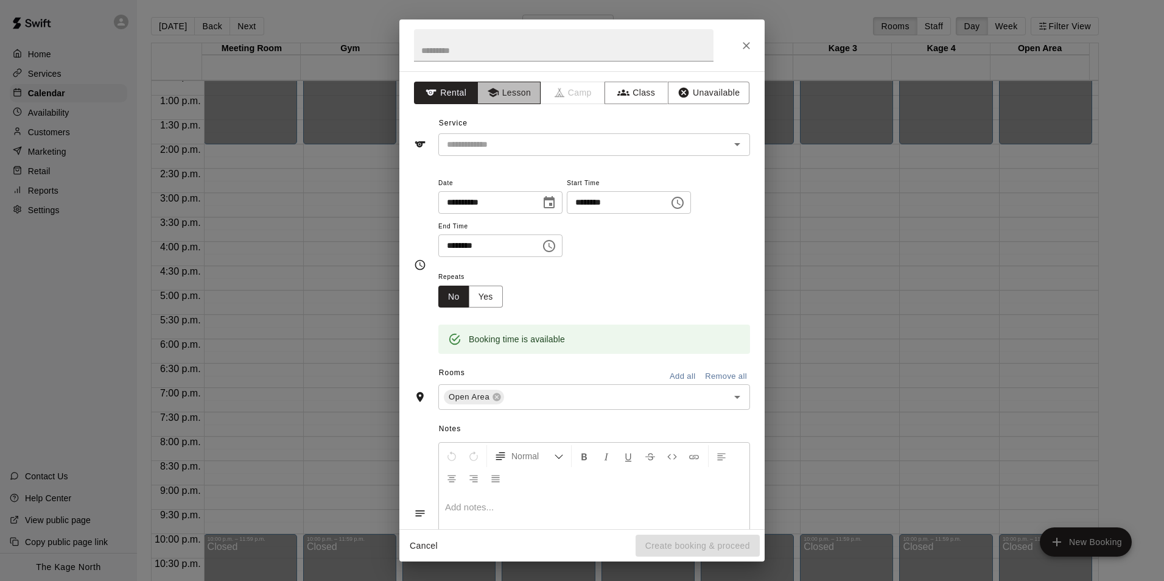
click at [516, 90] on button "Lesson" at bounding box center [509, 93] width 64 height 23
click at [730, 143] on icon "Open" at bounding box center [737, 144] width 15 height 15
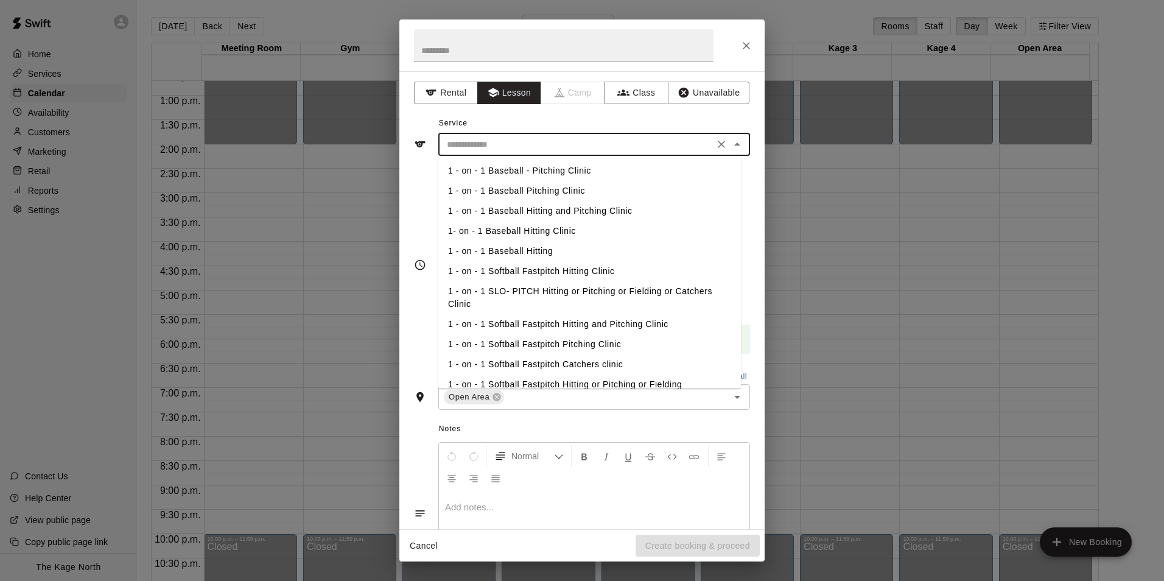
click at [606, 382] on li "1 - on - 1 Softball Fastpitch Hitting or Pitching or Fielding" at bounding box center [589, 385] width 303 height 20
type input "**********"
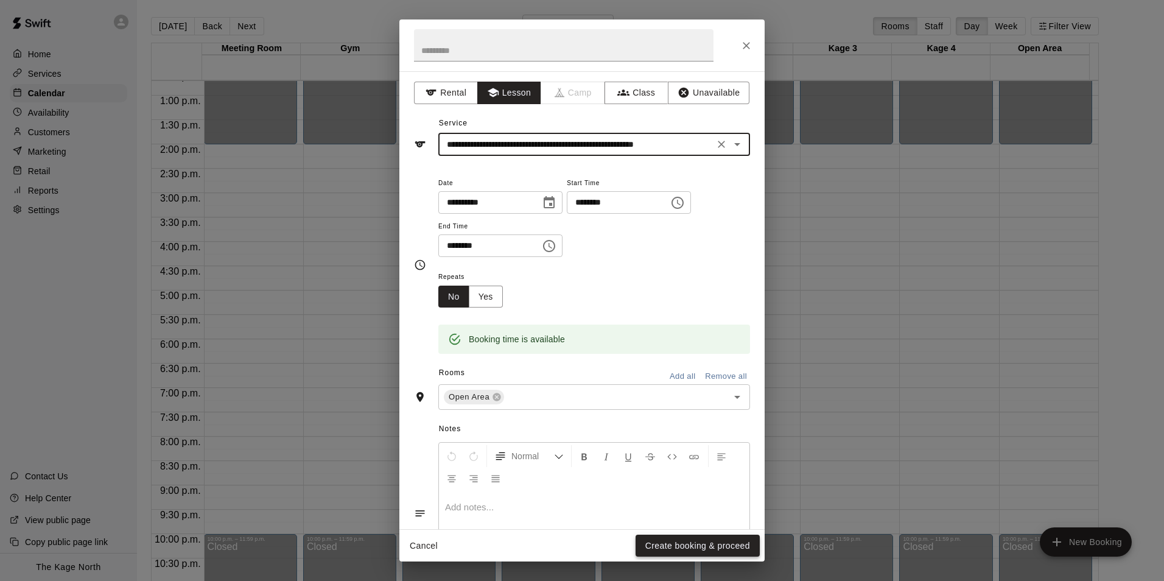
click at [702, 547] on button "Create booking & proceed" at bounding box center [698, 546] width 124 height 23
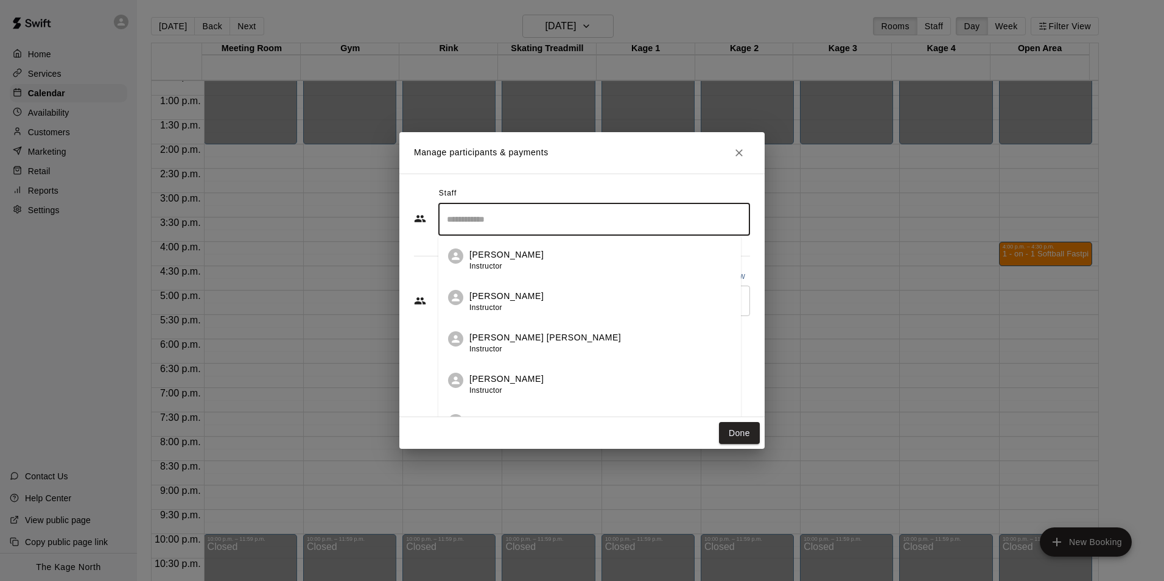
click at [478, 223] on input "Search staff" at bounding box center [594, 219] width 301 height 21
click at [542, 258] on div "[PERSON_NAME] Staff" at bounding box center [605, 260] width 271 height 24
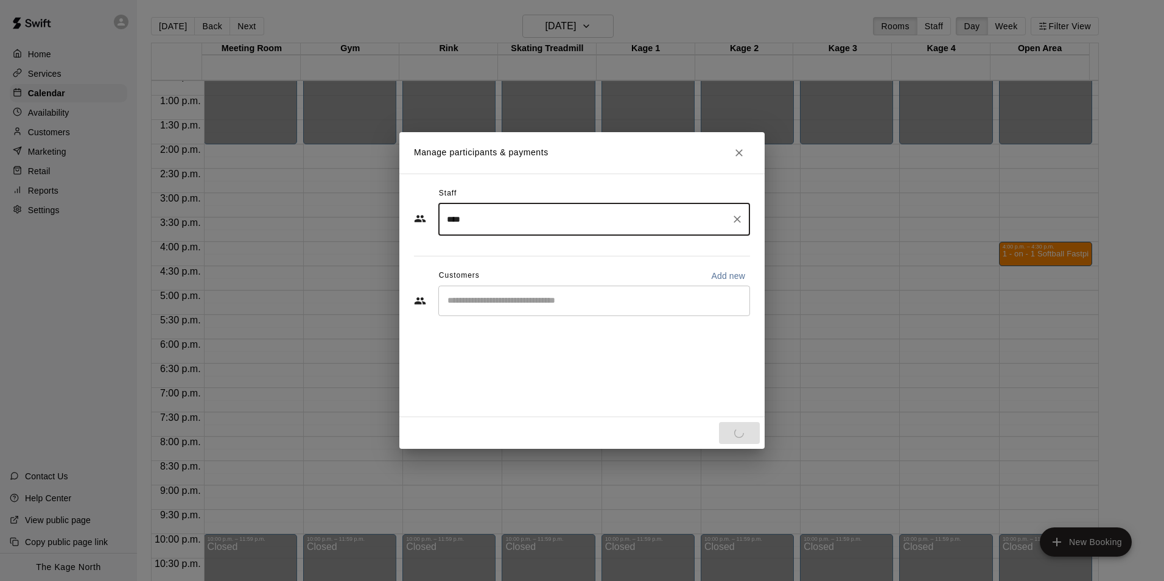
type input "****"
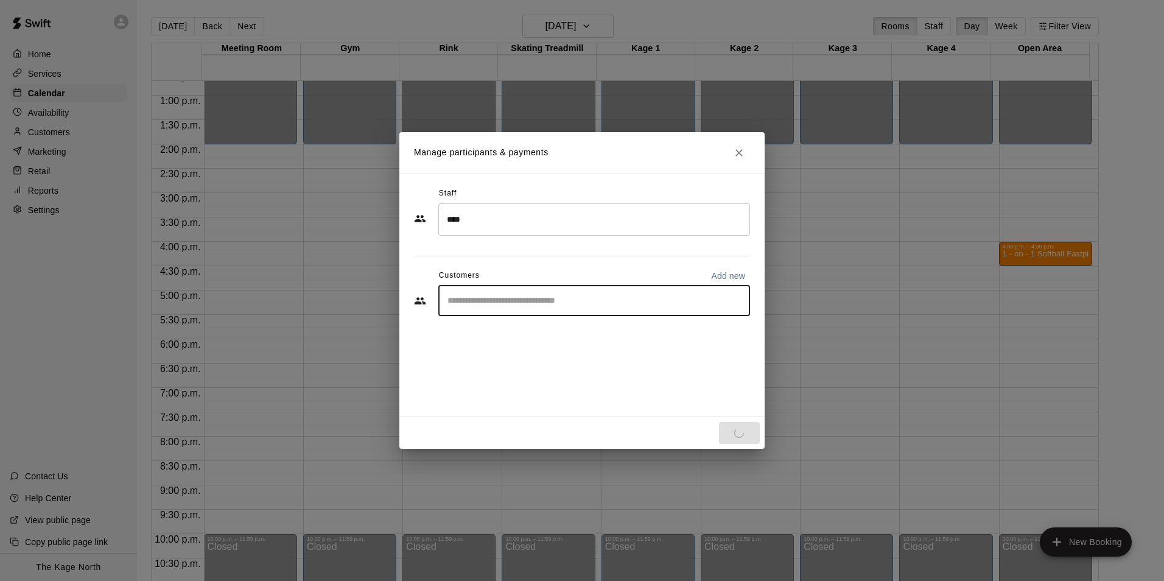
click at [543, 303] on input "Start typing to search customers..." at bounding box center [594, 301] width 301 height 12
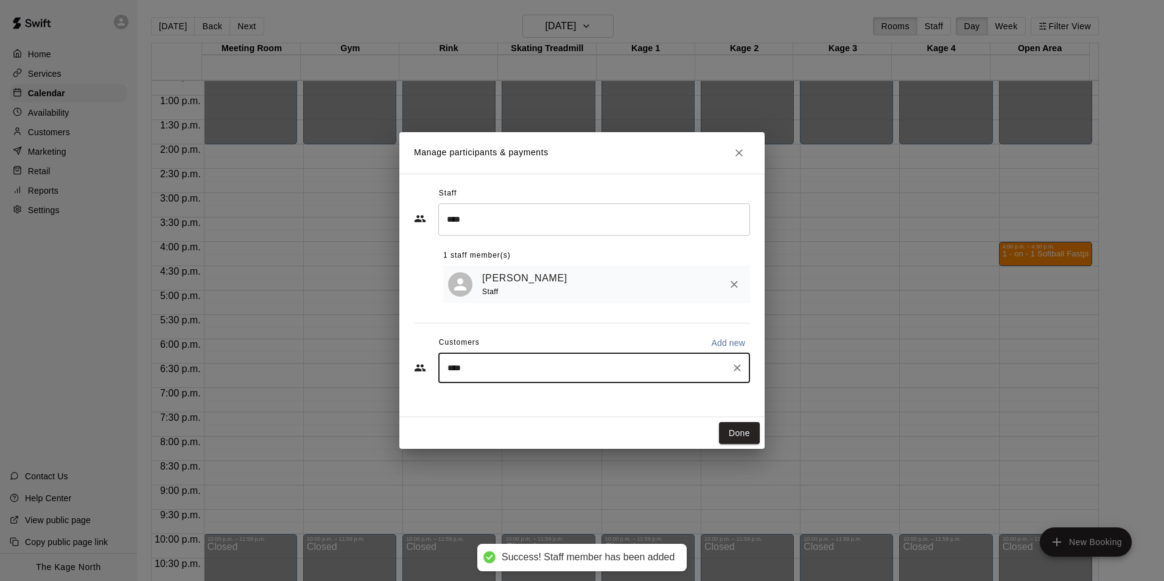
type input "*****"
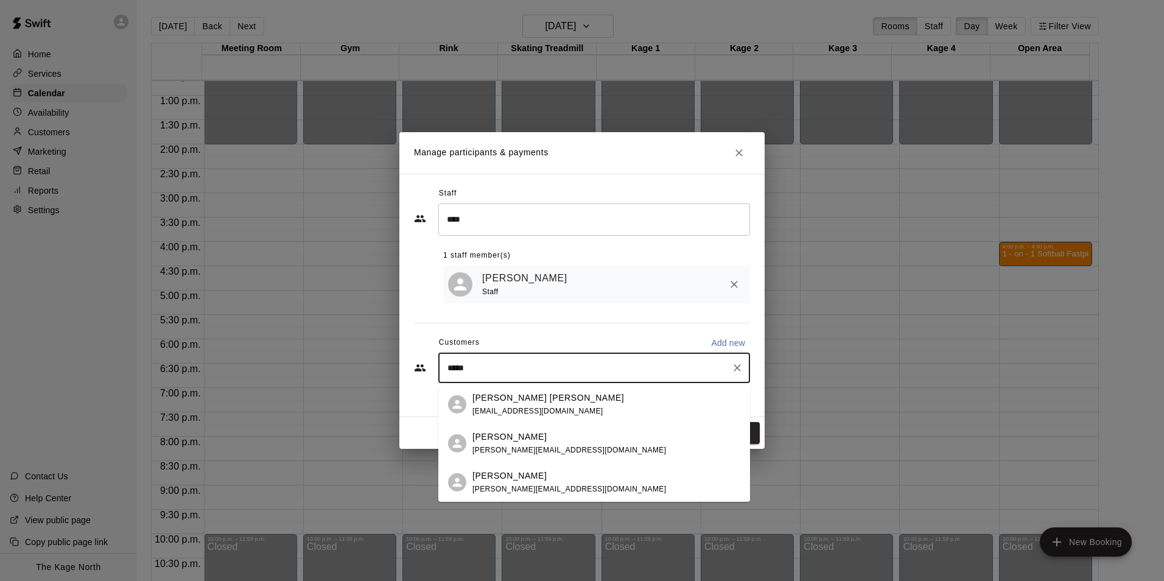
click at [512, 408] on span "[EMAIL_ADDRESS][DOMAIN_NAME]" at bounding box center [538, 411] width 131 height 9
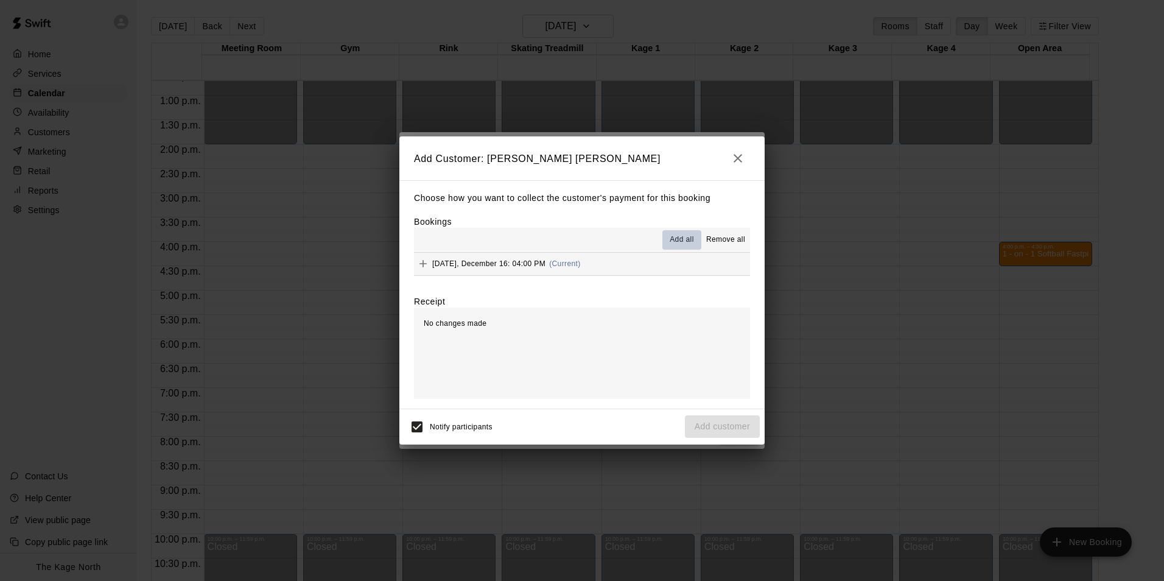
click at [686, 244] on span "Add all" at bounding box center [682, 240] width 24 height 12
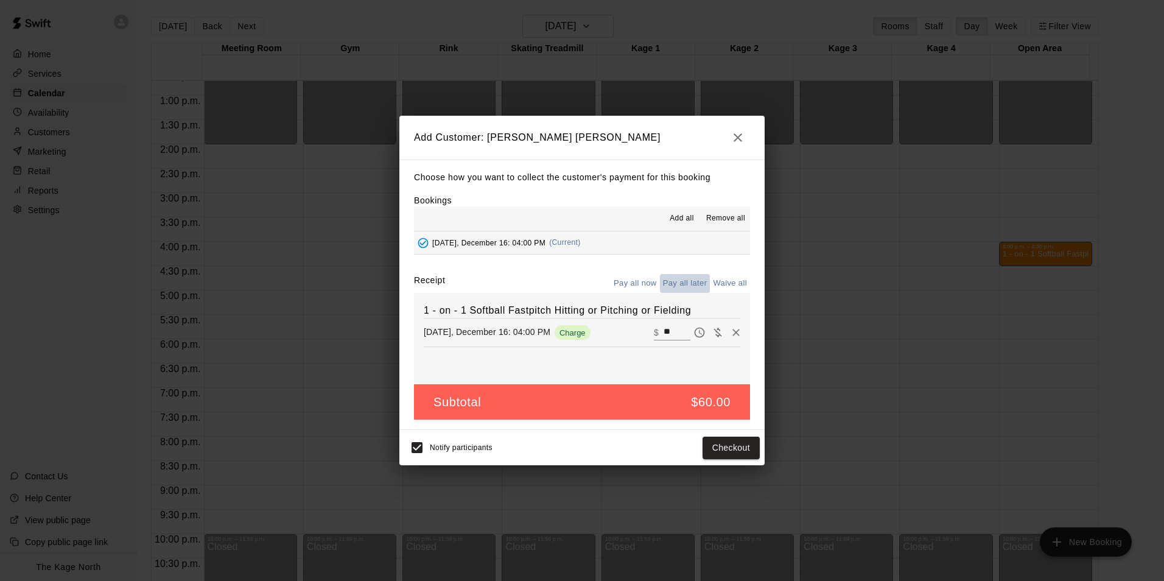
click at [694, 280] on button "Pay all later" at bounding box center [685, 283] width 51 height 19
click at [724, 448] on button "Add customer" at bounding box center [722, 448] width 75 height 23
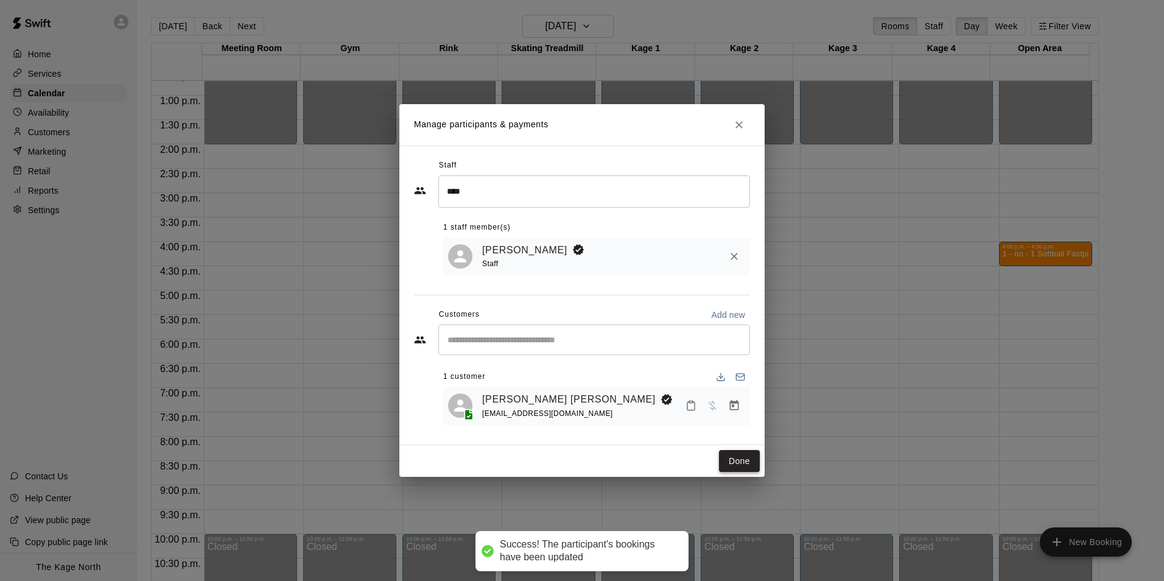
click at [733, 468] on button "Done" at bounding box center [739, 461] width 41 height 23
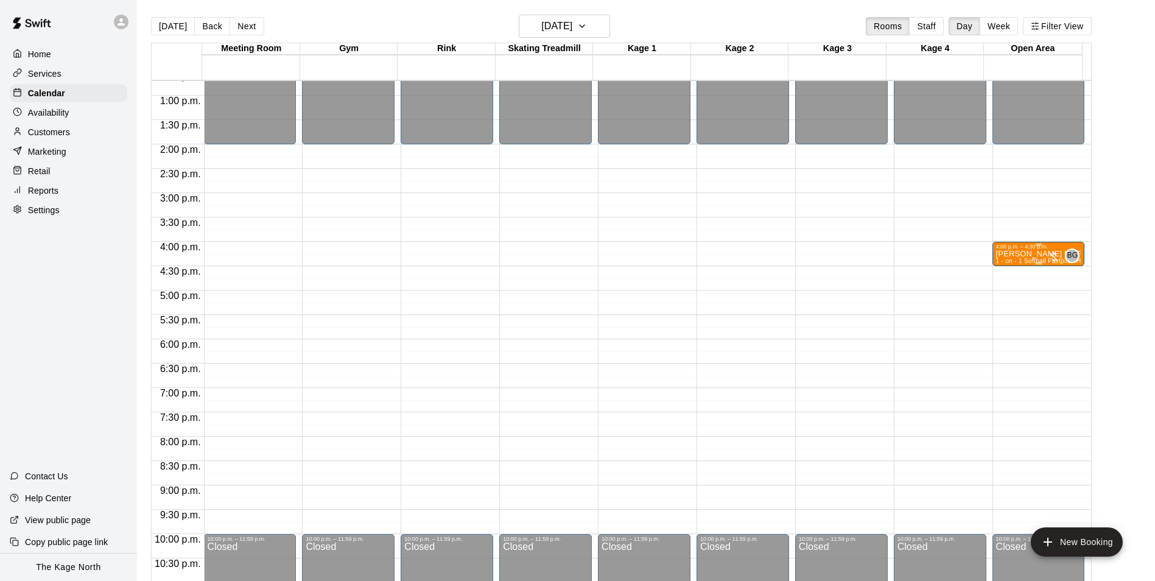
click at [1019, 250] on div "4:00 p.m. – 4:30 p.m." at bounding box center [1038, 247] width 85 height 6
click at [998, 284] on button "edit" at bounding box center [1007, 286] width 24 height 24
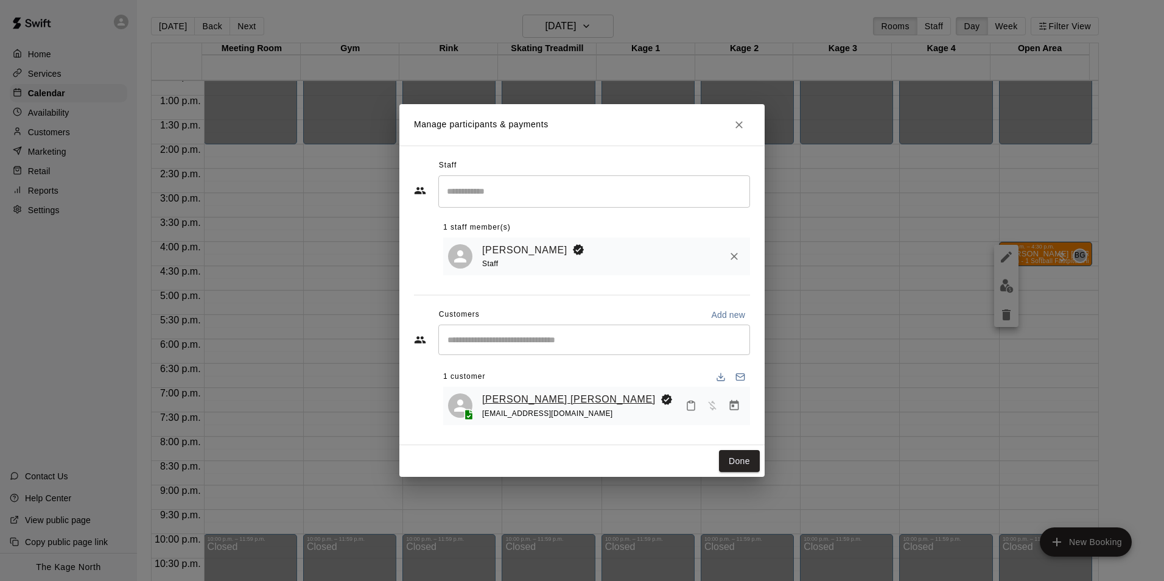
click at [521, 395] on link "[PERSON_NAME] [PERSON_NAME]" at bounding box center [569, 400] width 174 height 16
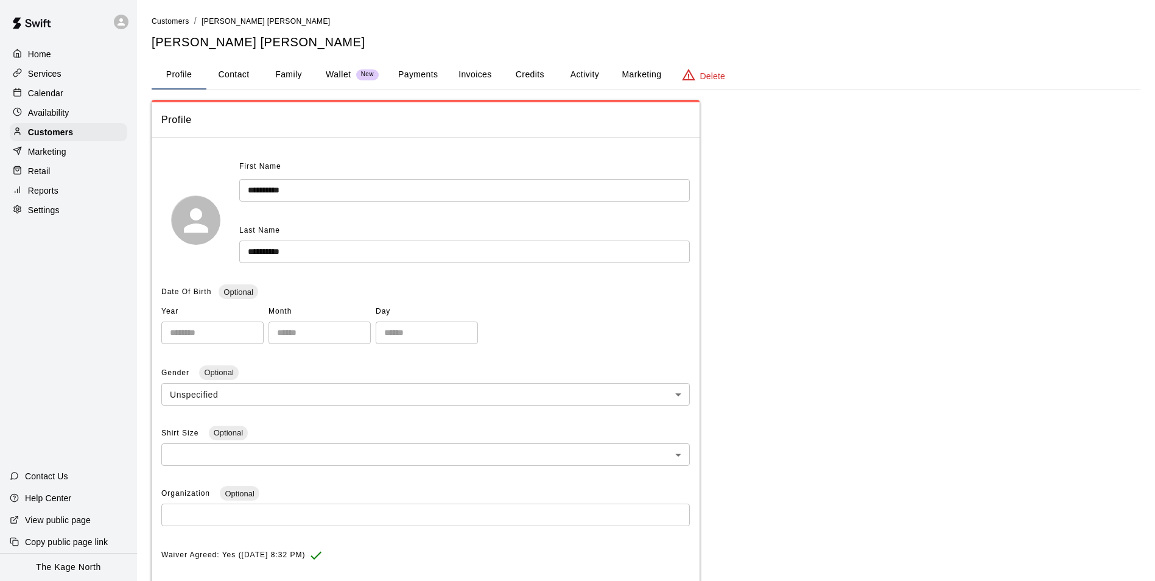
click at [589, 74] on button "Activity" at bounding box center [584, 74] width 55 height 29
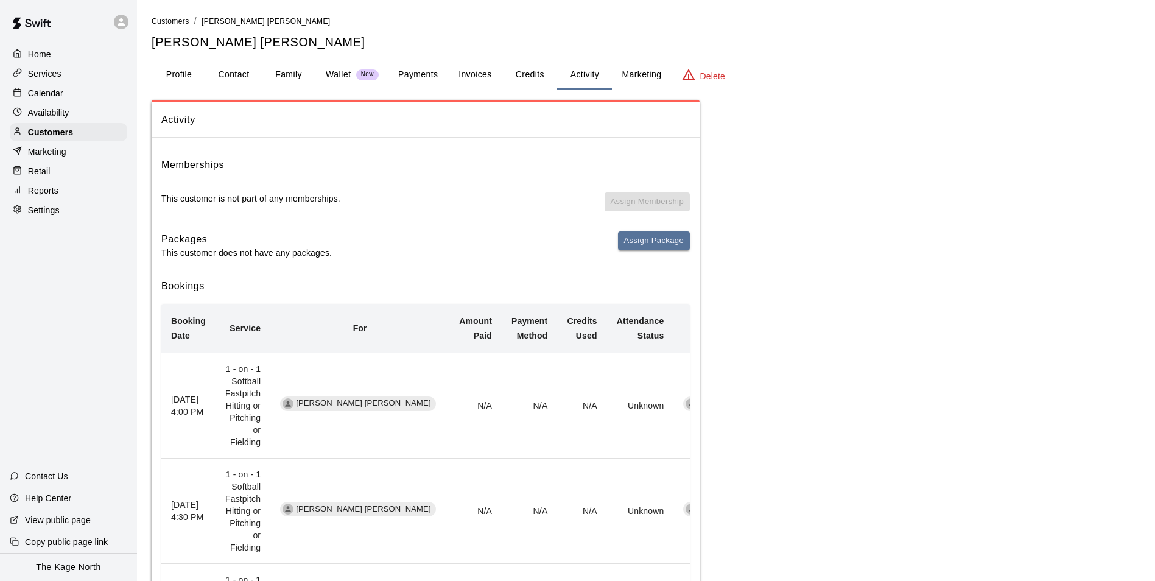
click at [63, 99] on div "Calendar" at bounding box center [69, 93] width 118 height 18
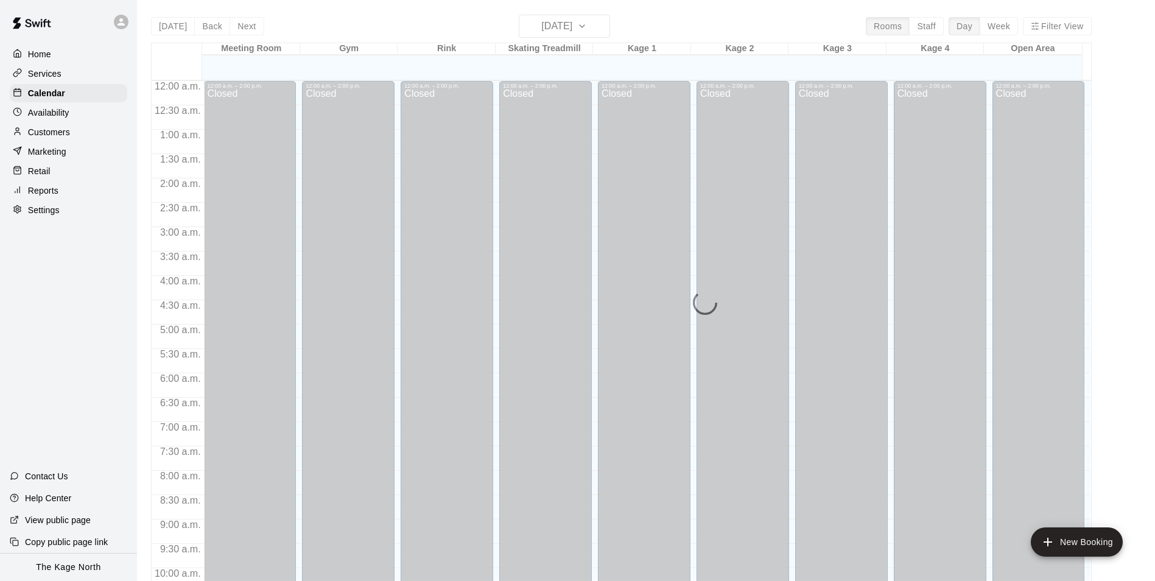
scroll to position [619, 0]
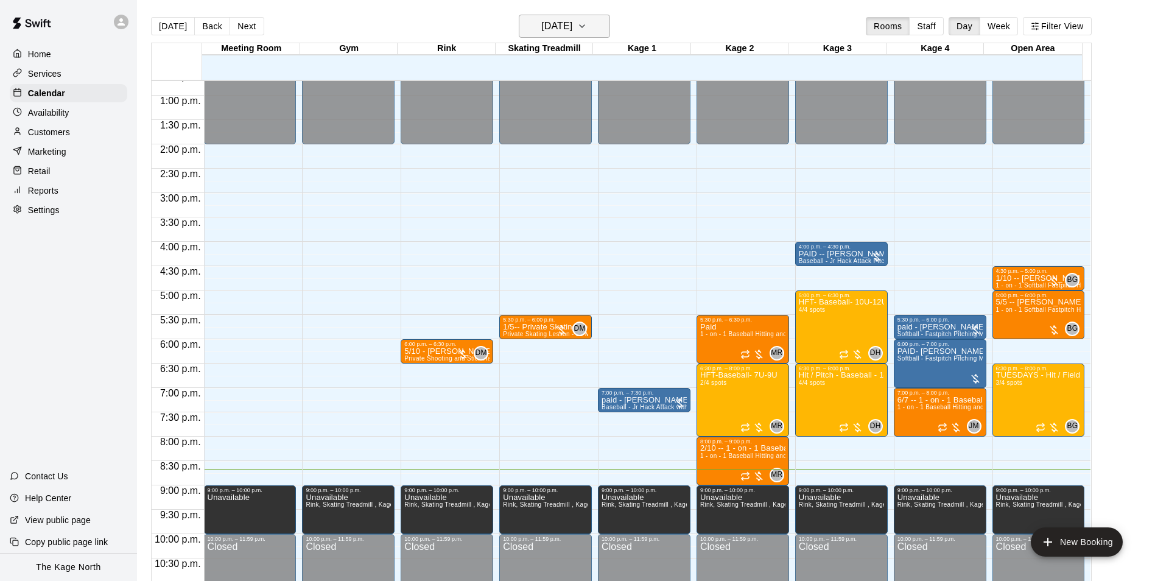
click at [587, 25] on icon "button" at bounding box center [582, 26] width 10 height 15
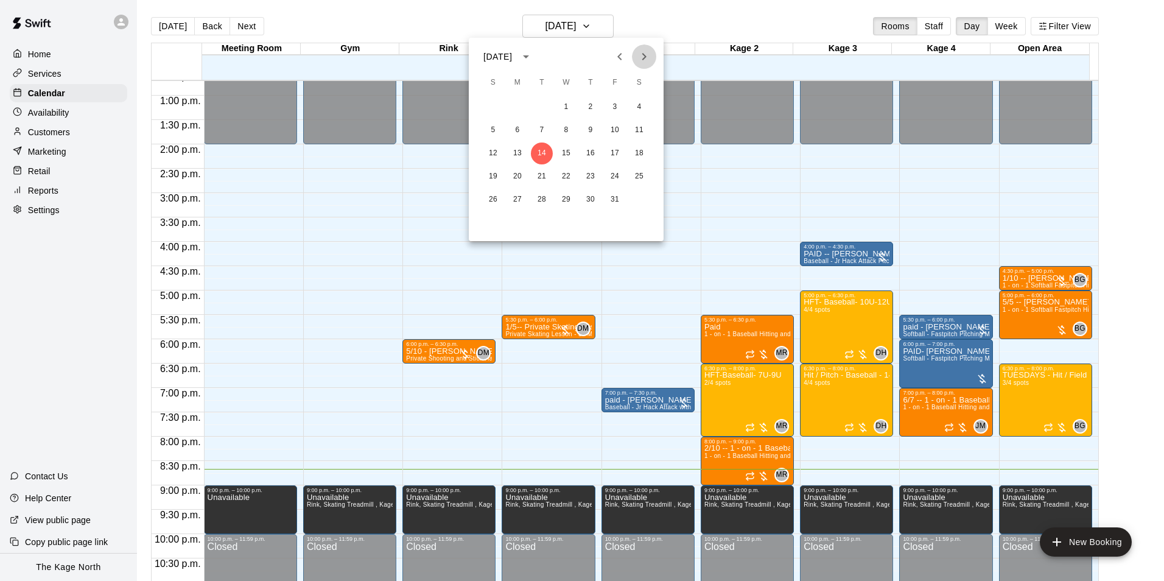
click at [643, 56] on icon "Next month" at bounding box center [644, 56] width 15 height 15
click at [518, 173] on button "22" at bounding box center [518, 177] width 22 height 22
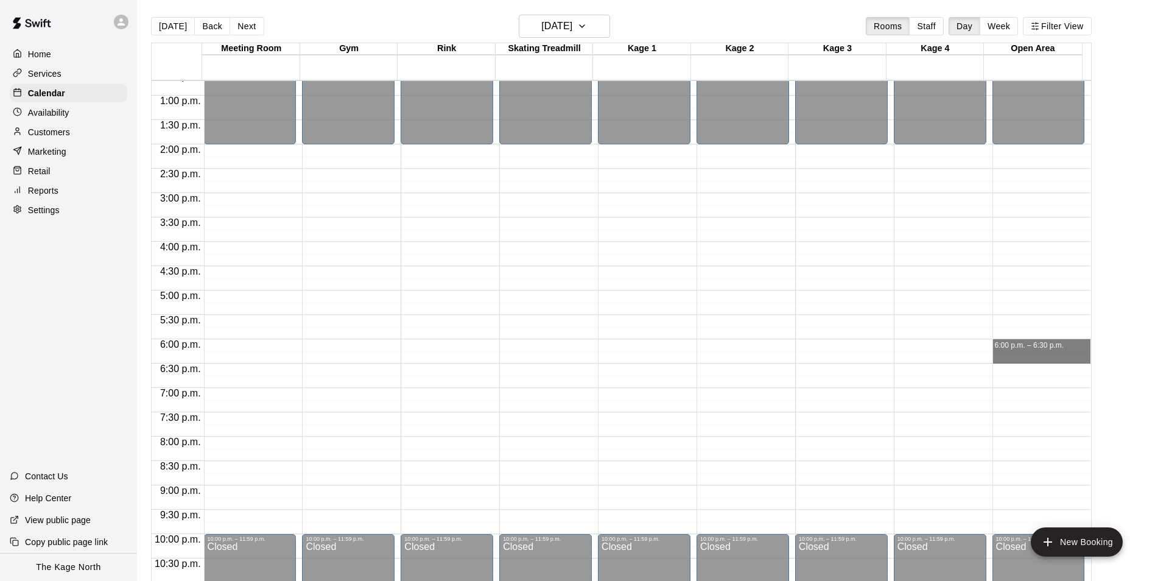
drag, startPoint x: 1003, startPoint y: 342, endPoint x: 1001, endPoint y: 354, distance: 11.7
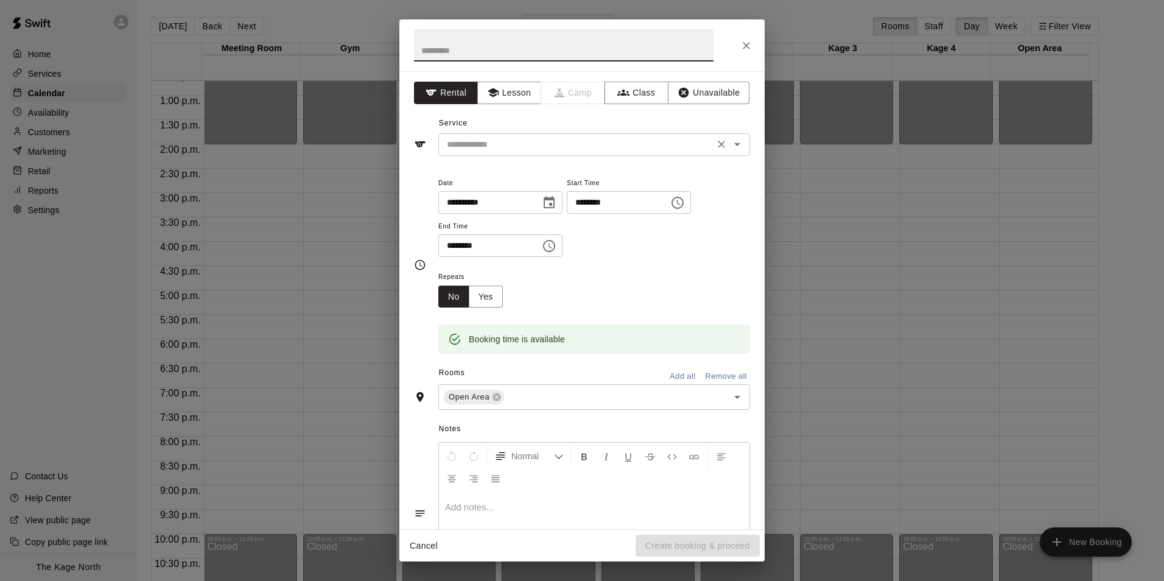
click at [730, 147] on icon "Open" at bounding box center [737, 144] width 15 height 15
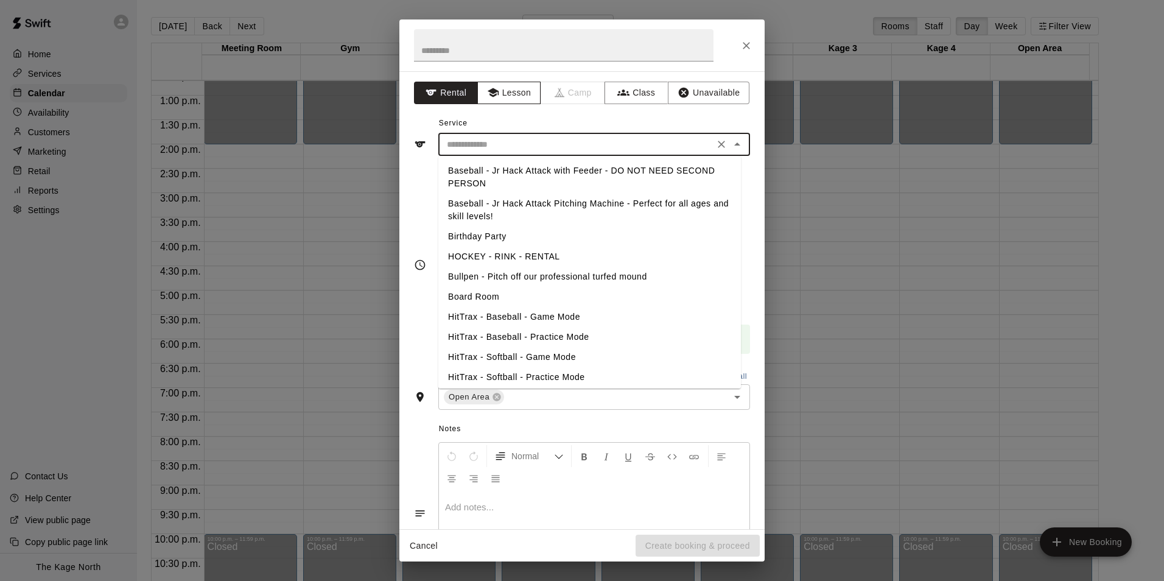
click at [496, 85] on button "Lesson" at bounding box center [509, 93] width 64 height 23
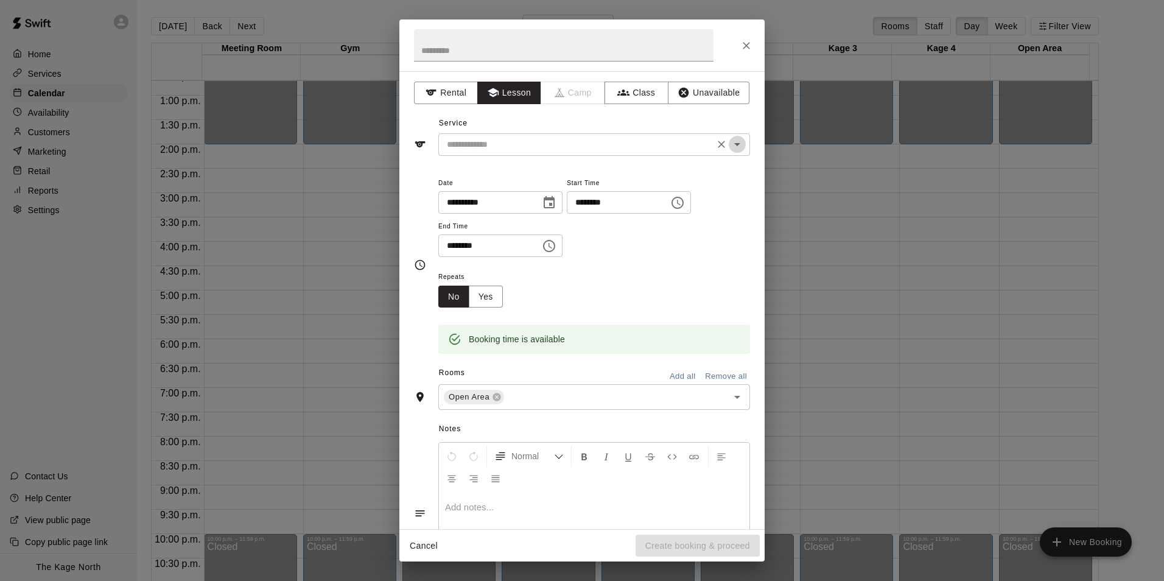
click at [736, 142] on button "Open" at bounding box center [737, 144] width 17 height 17
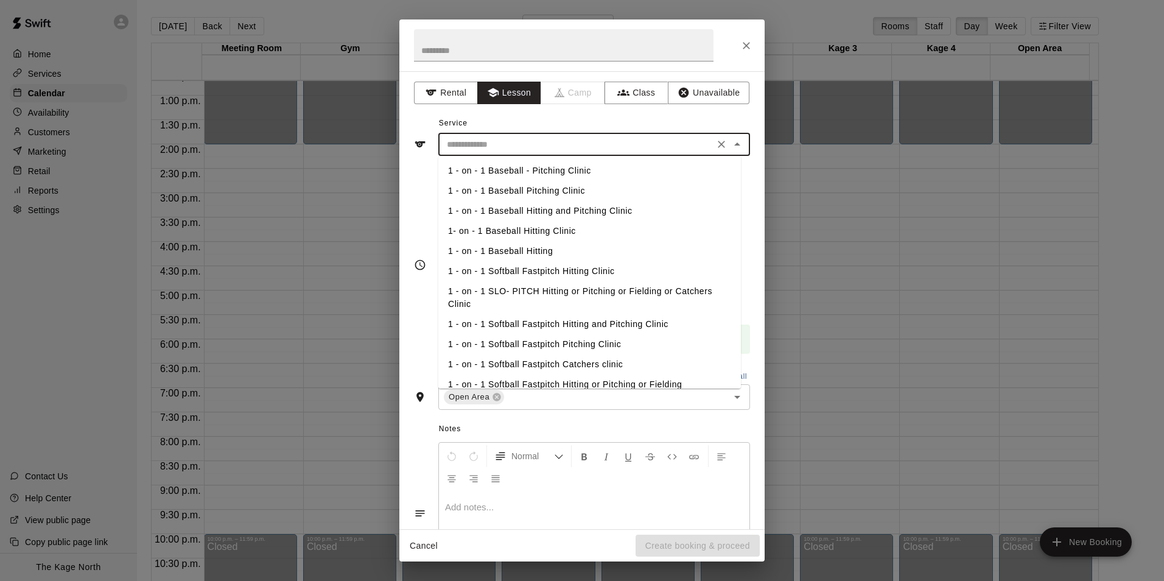
click at [599, 379] on li "1 - on - 1 Softball Fastpitch Hitting or Pitching or Fielding" at bounding box center [589, 385] width 303 height 20
type input "**********"
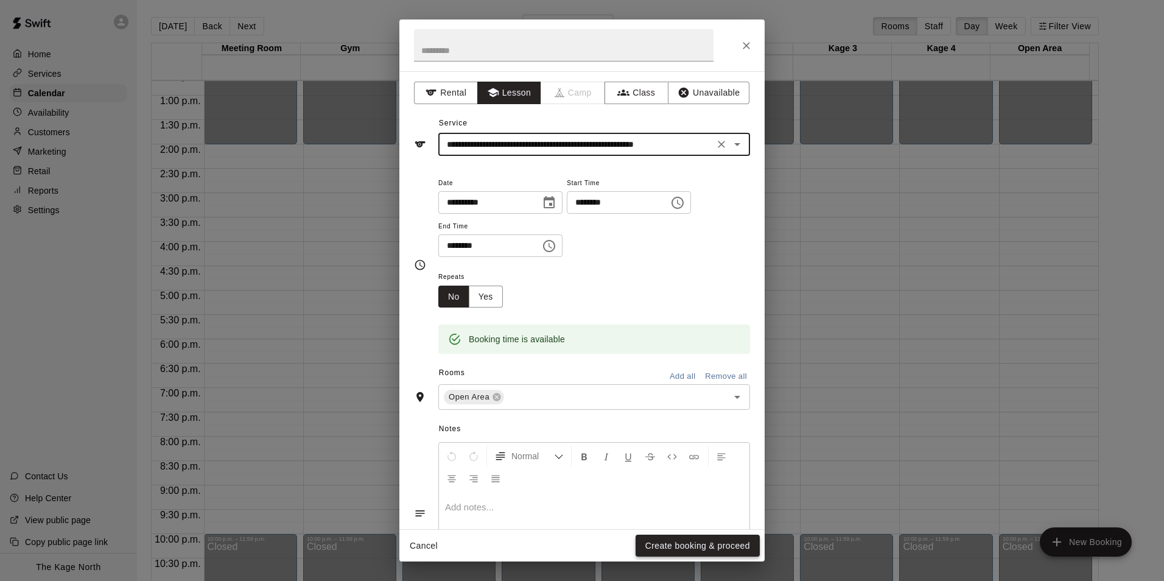
click at [692, 537] on button "Create booking & proceed" at bounding box center [698, 546] width 124 height 23
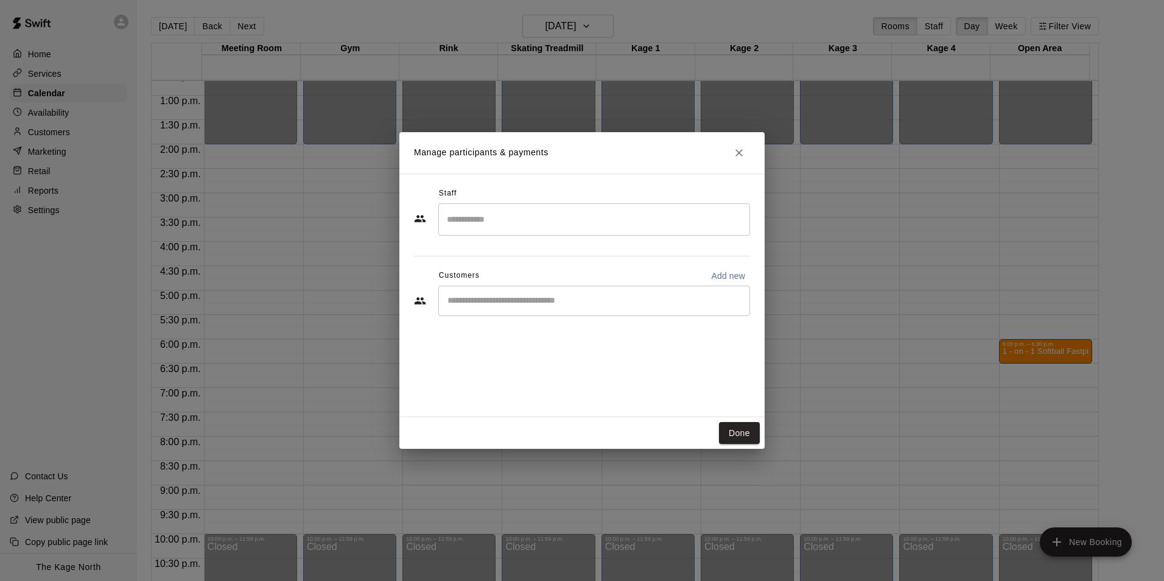
click at [500, 216] on input "Search staff" at bounding box center [594, 219] width 301 height 21
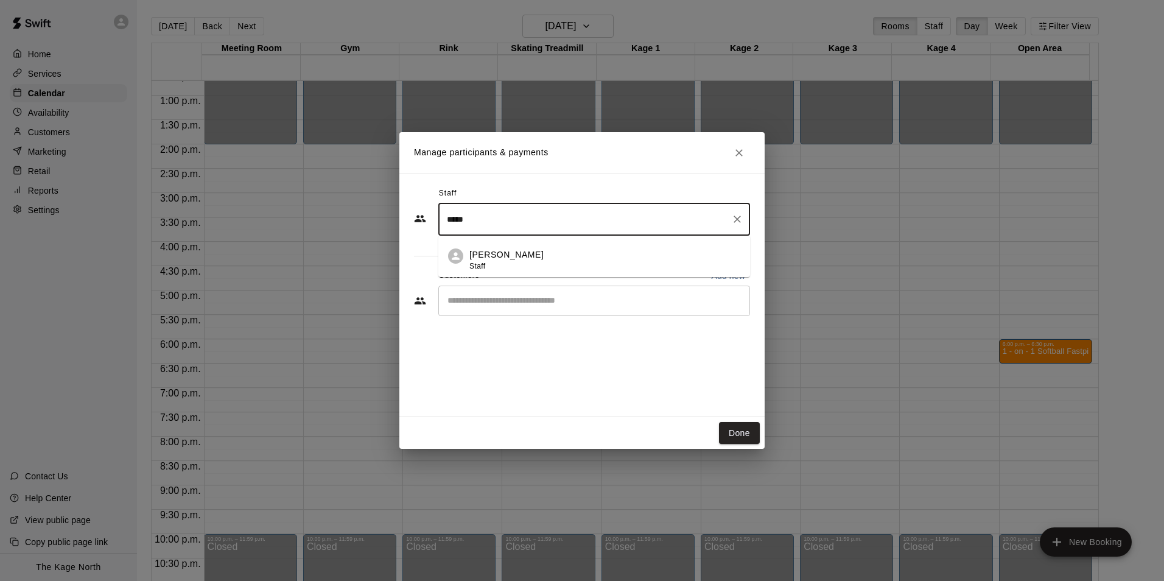
click at [506, 268] on div "[PERSON_NAME] Staff" at bounding box center [507, 260] width 74 height 24
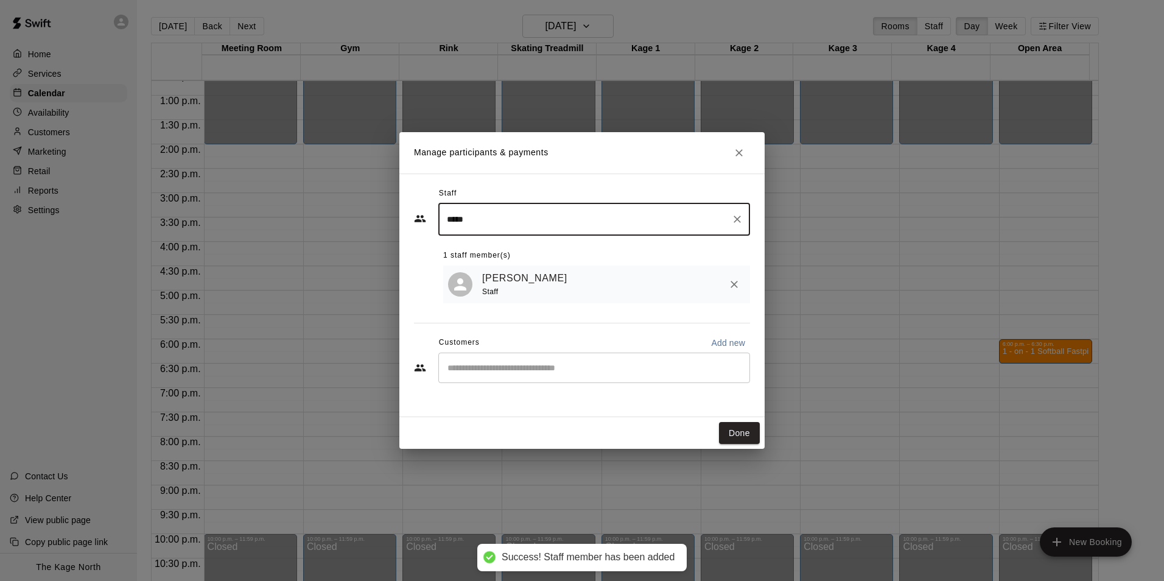
type input "*****"
click at [524, 371] on input "Start typing to search customers..." at bounding box center [594, 368] width 301 height 12
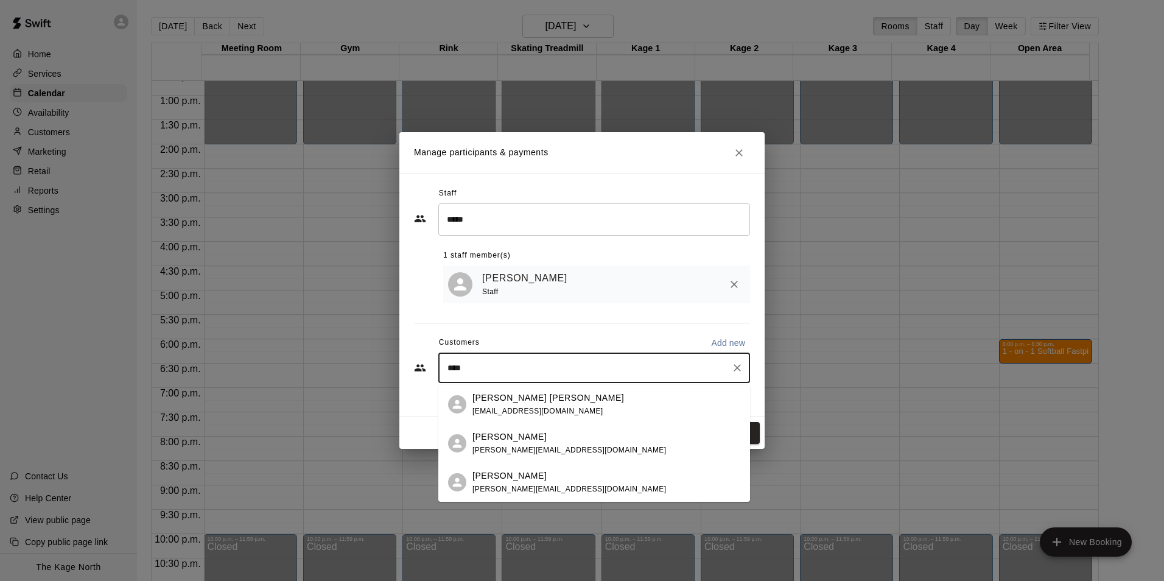
type input "*****"
click at [516, 406] on div "[PERSON_NAME] [PERSON_NAME] [PERSON_NAME][EMAIL_ADDRESS][DOMAIN_NAME]" at bounding box center [549, 405] width 152 height 26
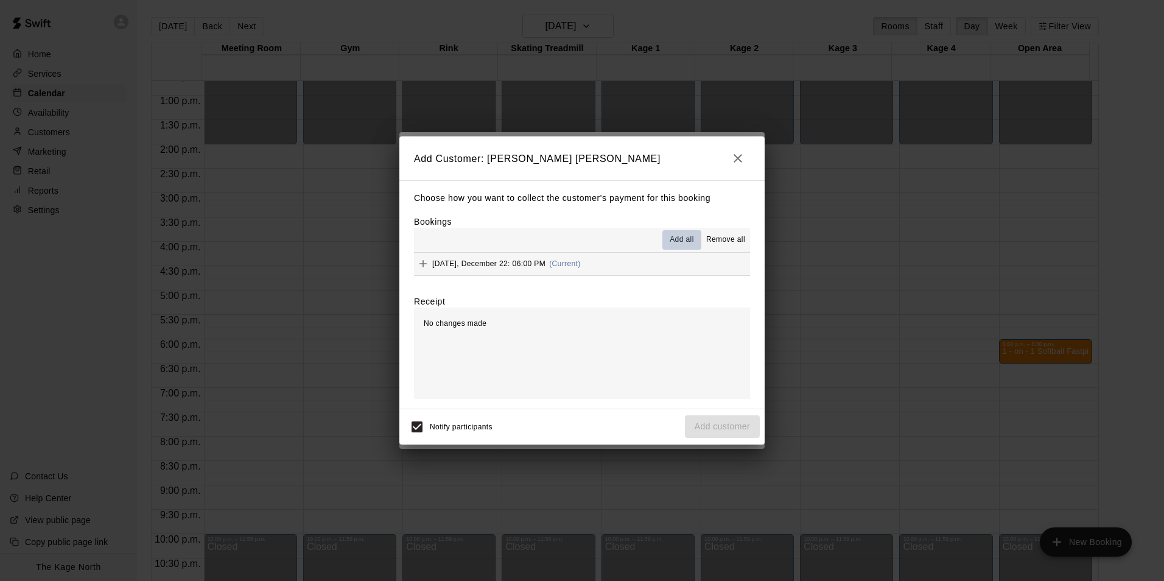
click at [683, 242] on span "Add all" at bounding box center [682, 240] width 24 height 12
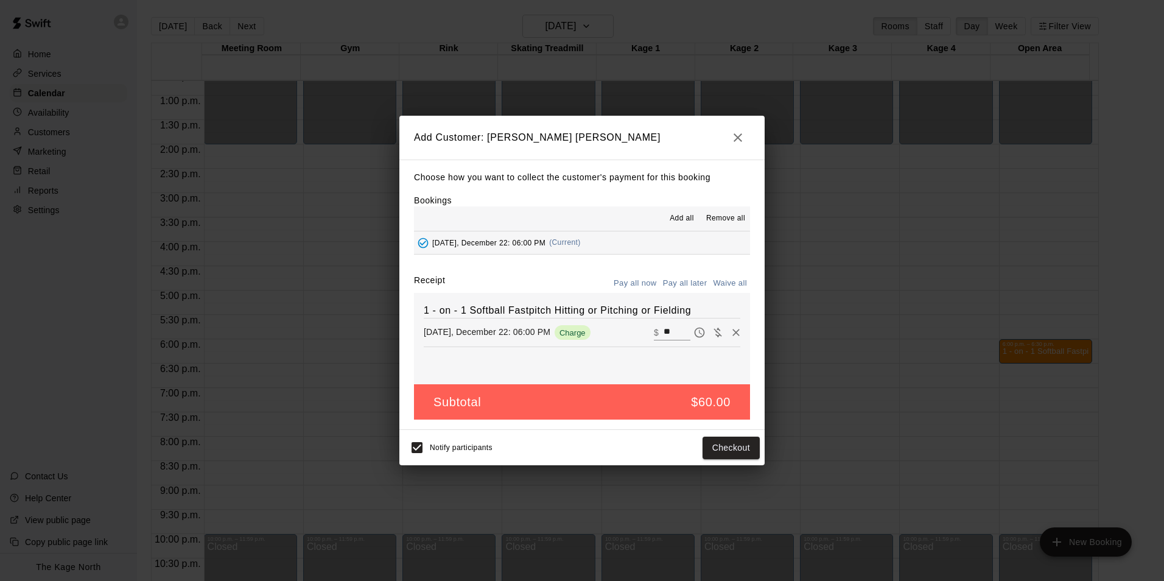
click at [681, 283] on button "Pay all later" at bounding box center [685, 283] width 51 height 19
click at [719, 454] on button "Add customer" at bounding box center [722, 448] width 75 height 23
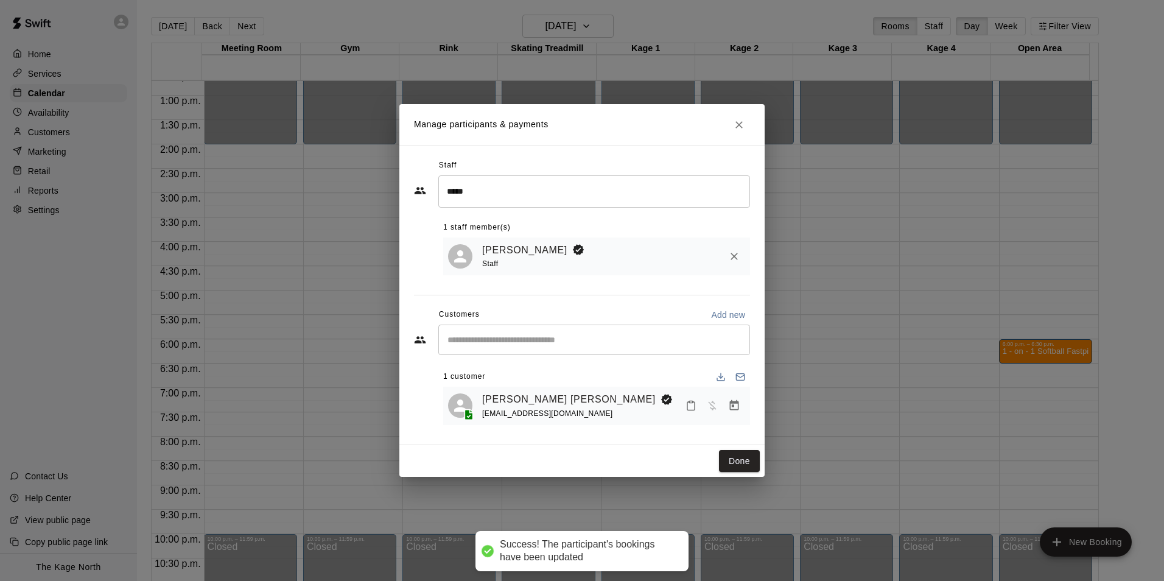
drag, startPoint x: 743, startPoint y: 459, endPoint x: 797, endPoint y: 459, distance: 54.2
click at [743, 459] on button "Done" at bounding box center [739, 461] width 41 height 23
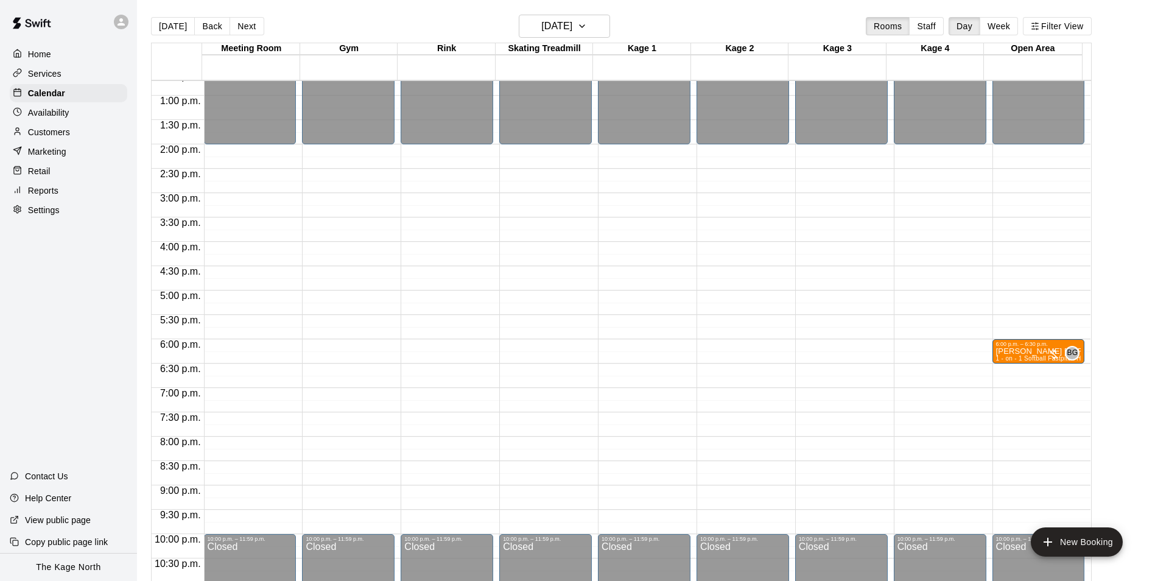
drag, startPoint x: 181, startPoint y: 24, endPoint x: 313, endPoint y: 76, distance: 141.6
click at [181, 24] on button "[DATE]" at bounding box center [173, 26] width 44 height 18
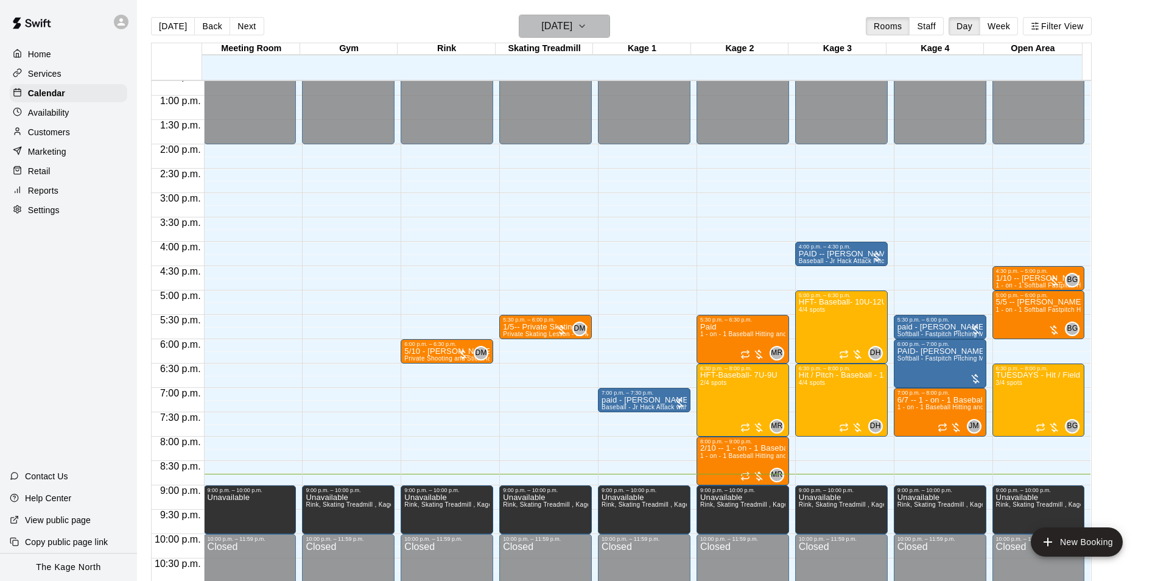
click at [572, 25] on h6 "[DATE]" at bounding box center [556, 26] width 31 height 17
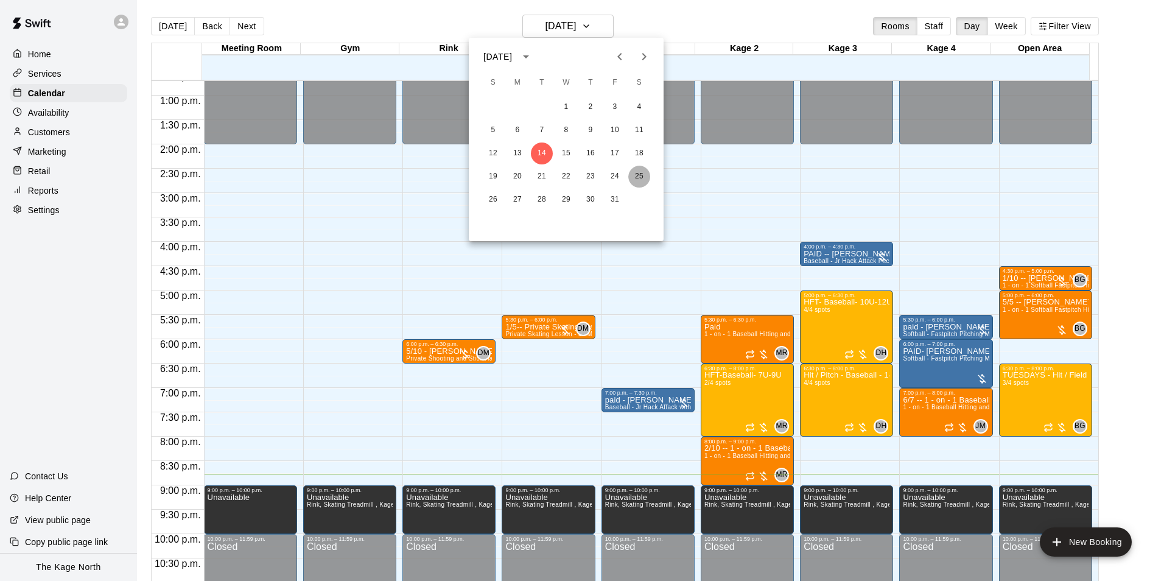
click at [643, 177] on button "25" at bounding box center [639, 177] width 22 height 22
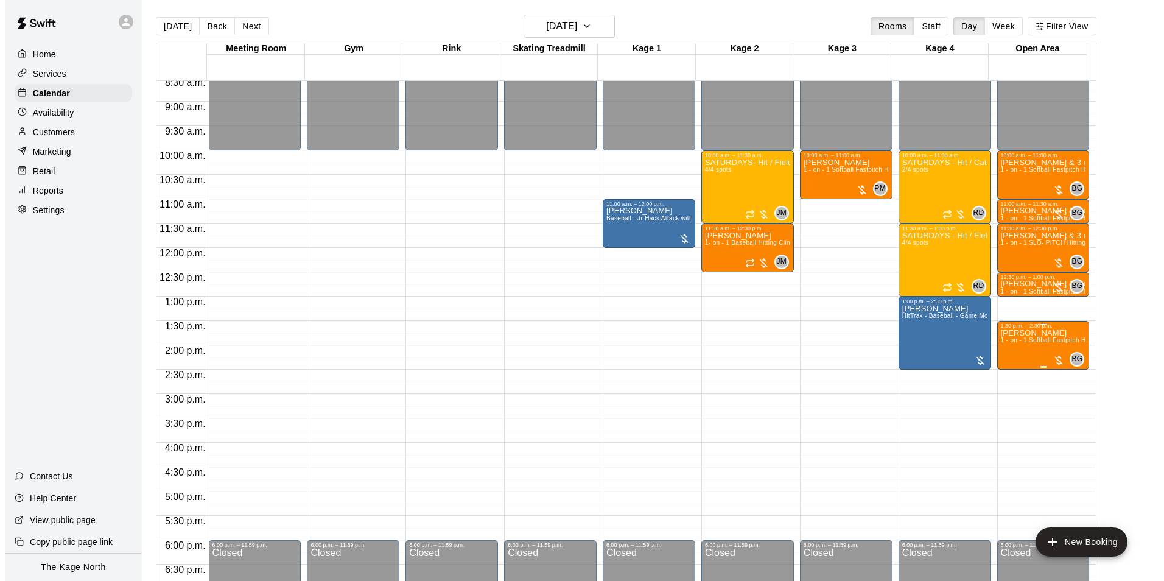
scroll to position [436, 0]
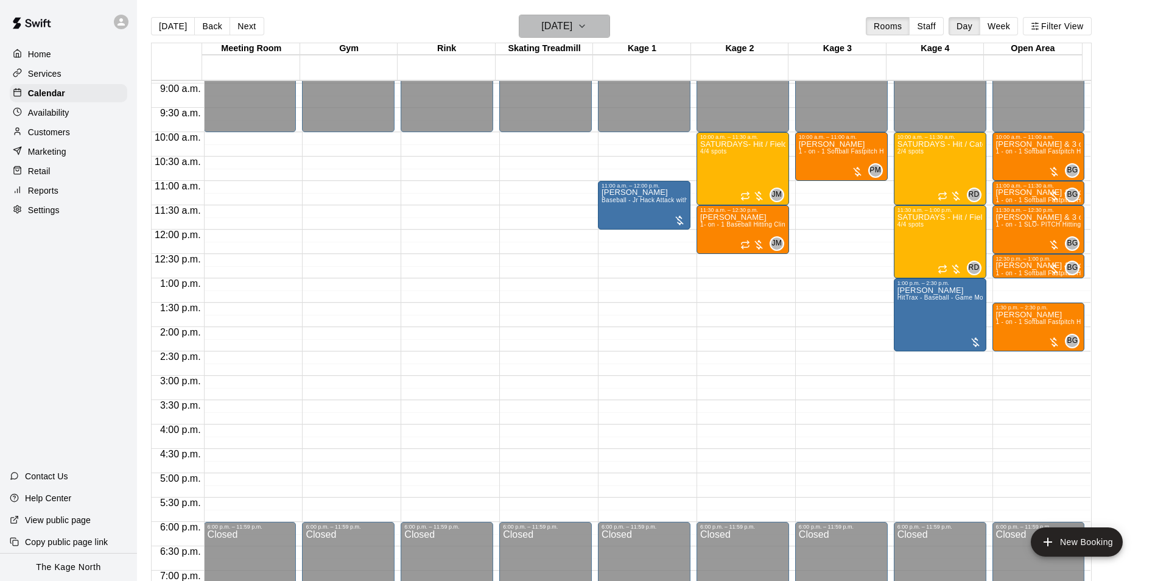
click at [587, 32] on icon "button" at bounding box center [582, 26] width 10 height 15
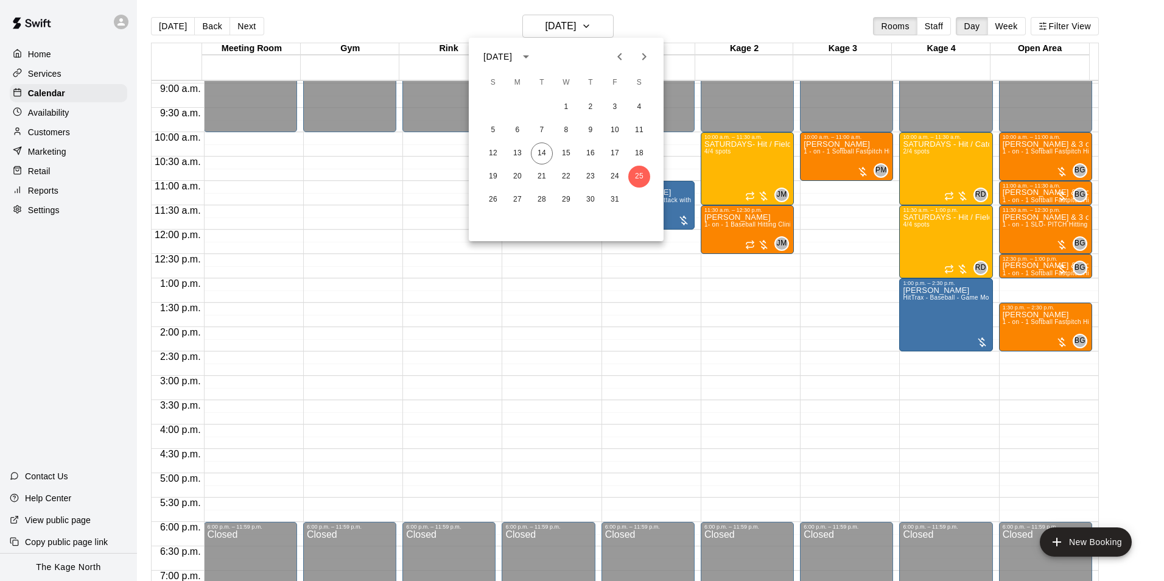
click at [643, 57] on icon "Next month" at bounding box center [644, 56] width 15 height 15
click at [643, 133] on button "8" at bounding box center [639, 130] width 22 height 22
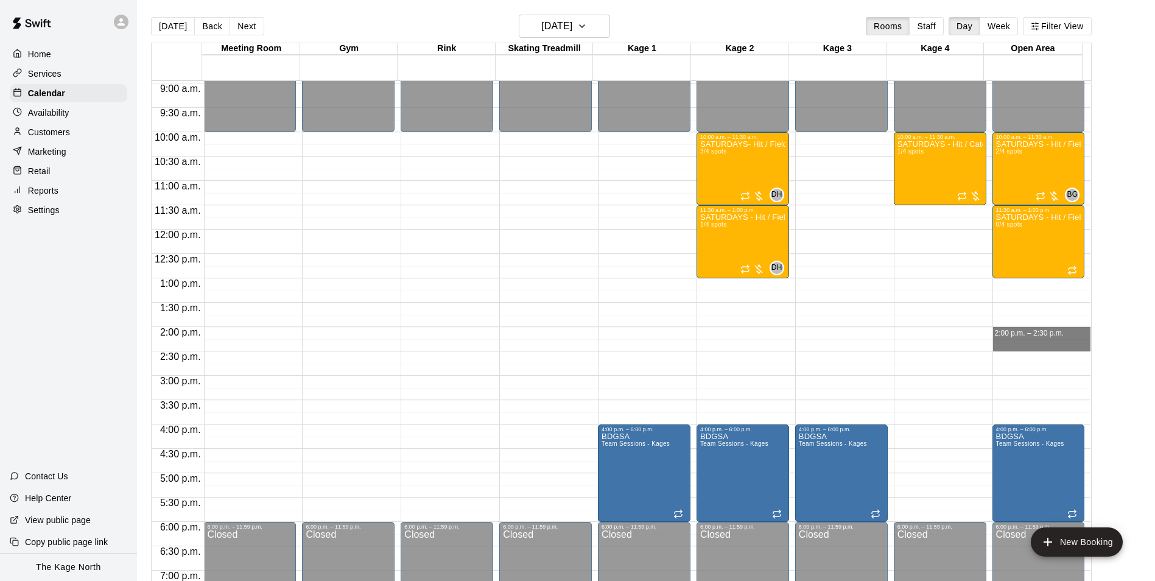
drag, startPoint x: 996, startPoint y: 331, endPoint x: 990, endPoint y: 341, distance: 11.7
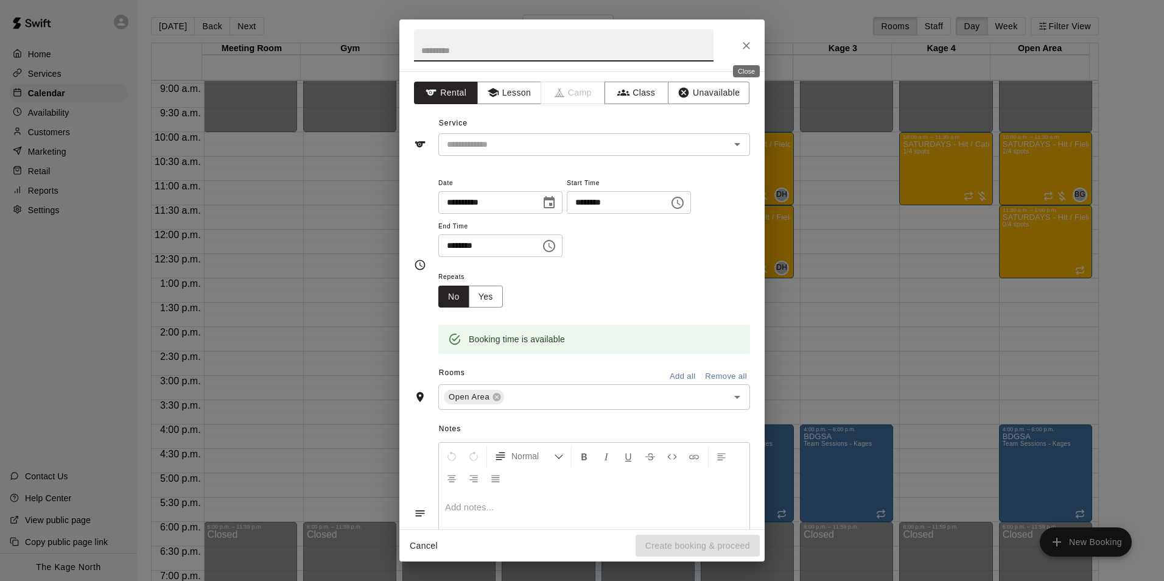
click at [752, 49] on icon "Close" at bounding box center [747, 46] width 12 height 12
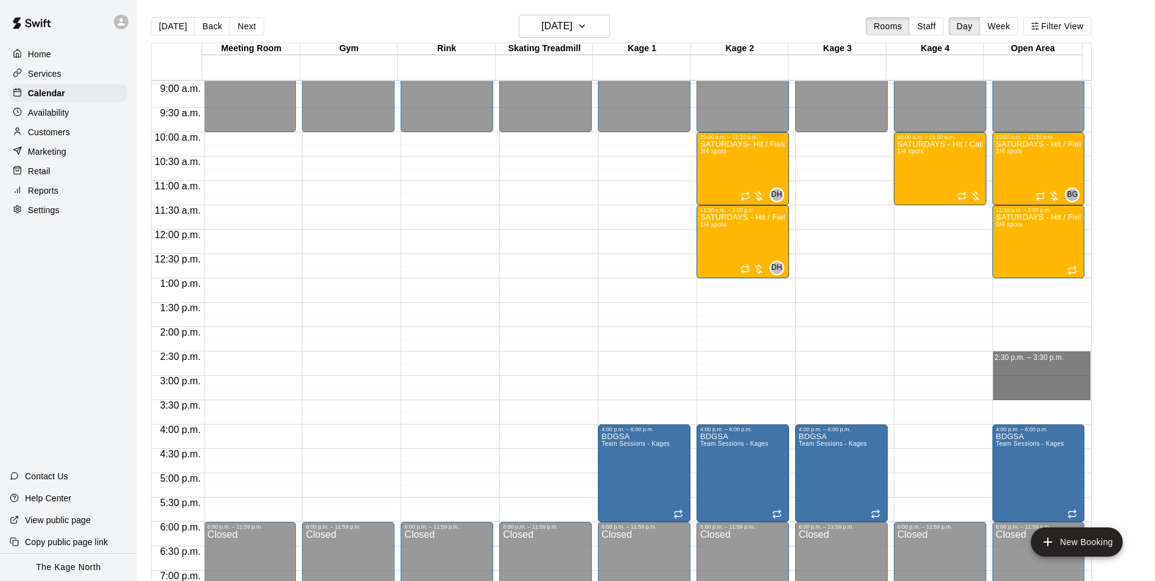
drag, startPoint x: 1000, startPoint y: 355, endPoint x: 1006, endPoint y: 400, distance: 44.9
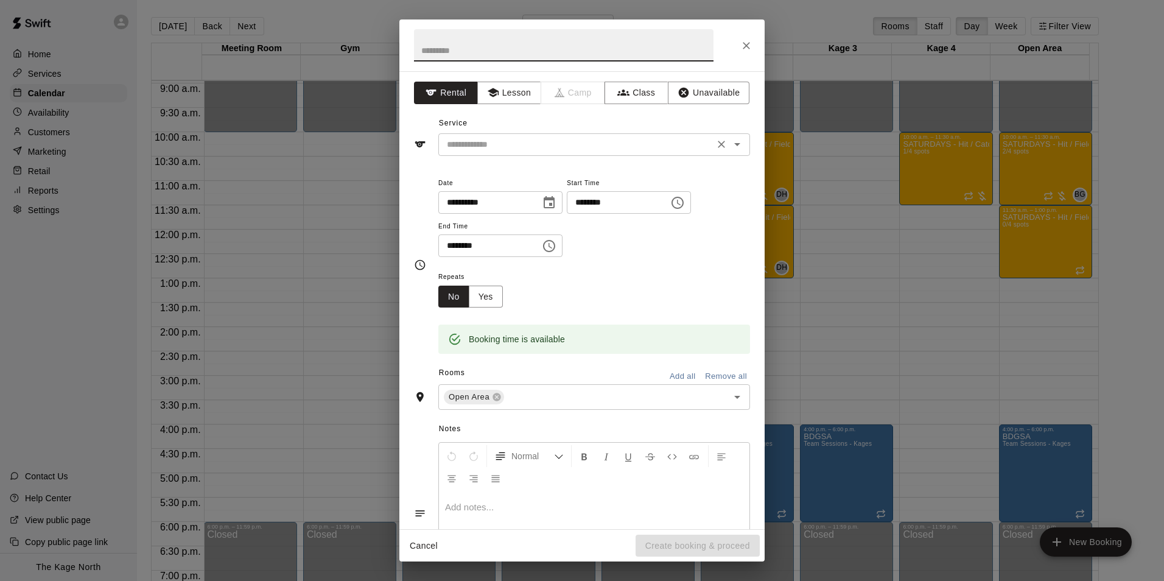
click at [733, 146] on icon "Open" at bounding box center [737, 144] width 15 height 15
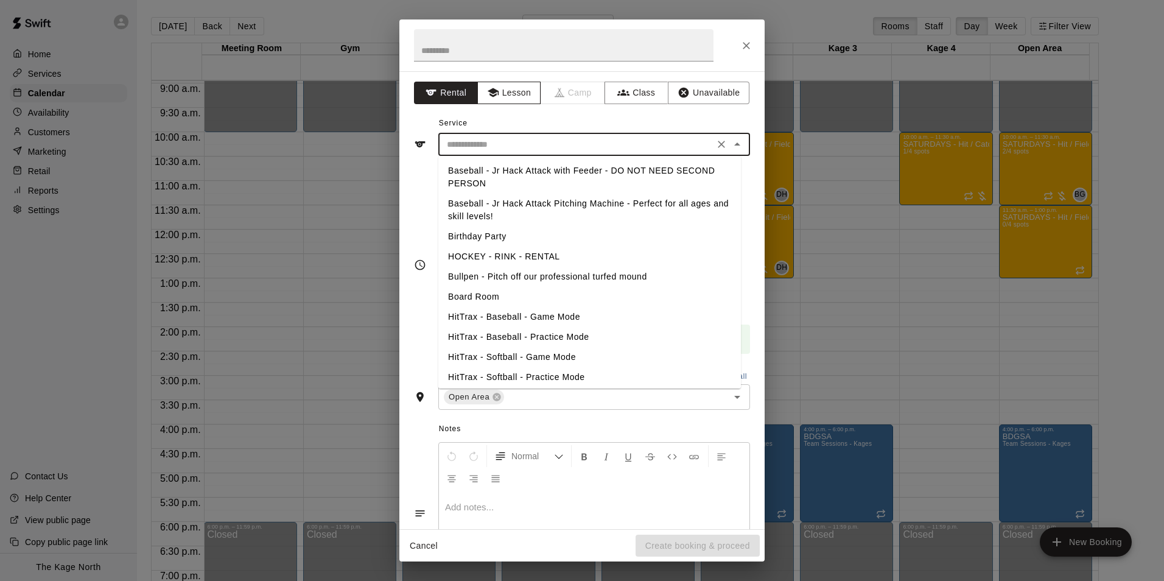
click at [512, 90] on button "Lesson" at bounding box center [509, 93] width 64 height 23
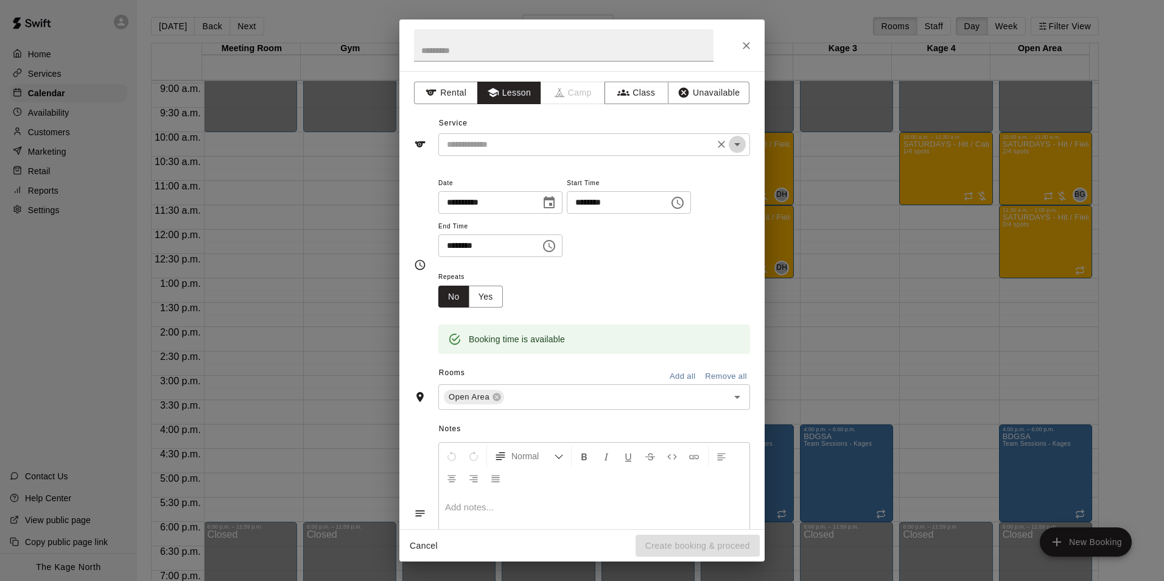
click at [731, 147] on icon "Open" at bounding box center [737, 144] width 15 height 15
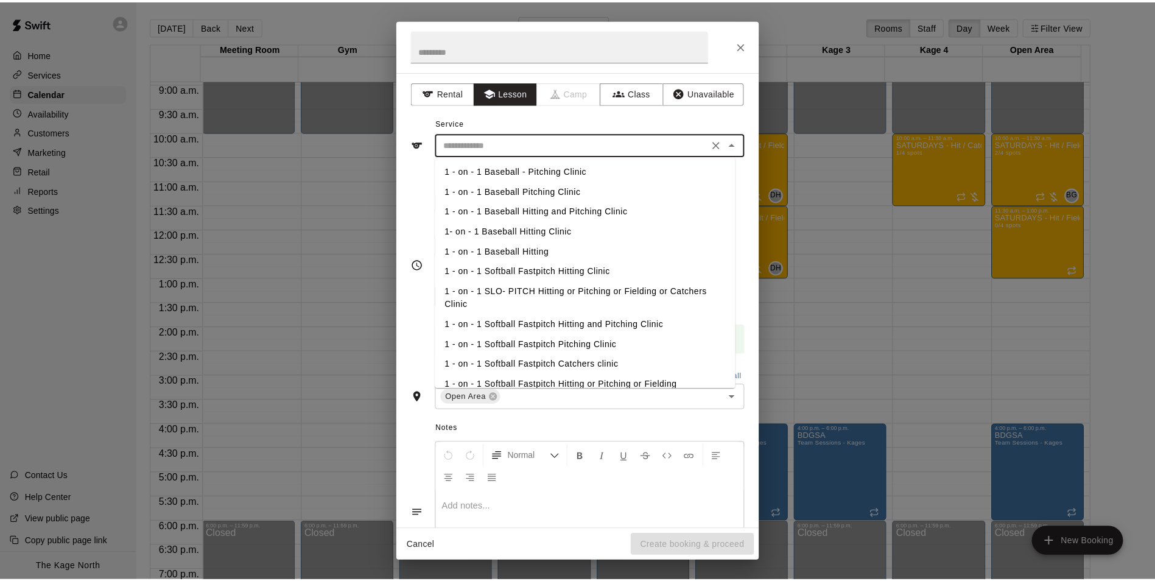
scroll to position [61, 0]
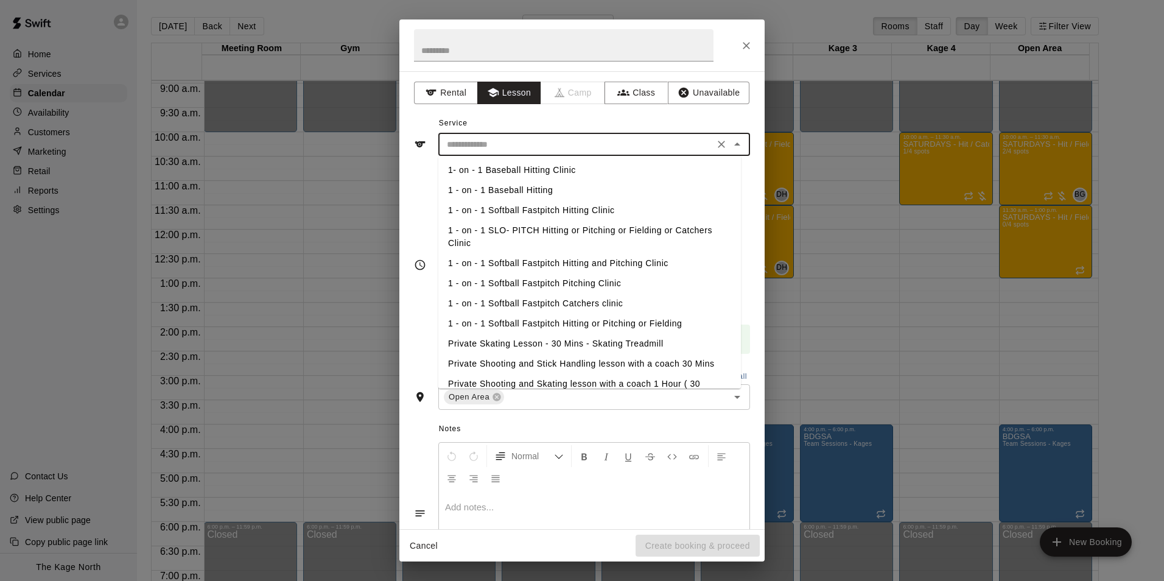
click at [607, 263] on li "1 - on - 1 Softball Fastpitch Hitting and Pitching Clinic" at bounding box center [589, 263] width 303 height 20
type input "**********"
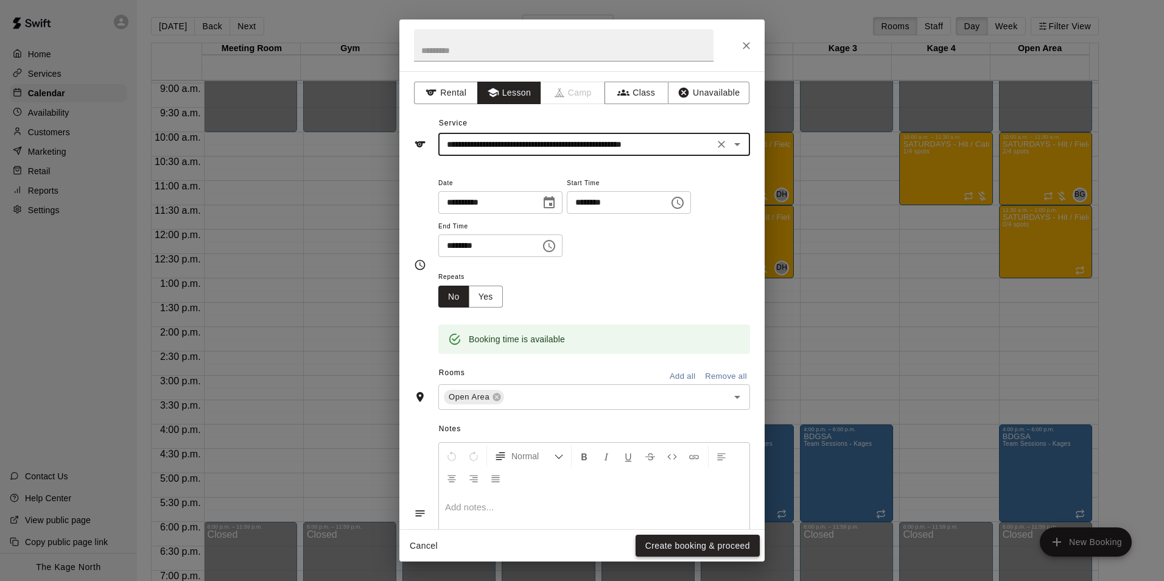
click at [699, 546] on button "Create booking & proceed" at bounding box center [698, 546] width 124 height 23
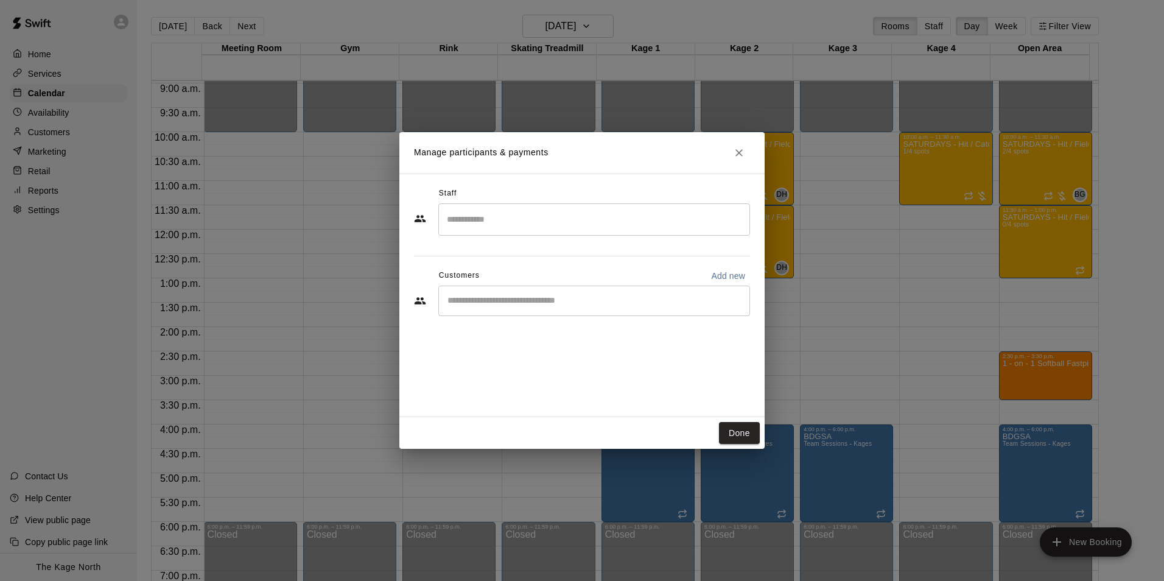
click at [484, 305] on input "Start typing to search customers..." at bounding box center [594, 301] width 301 height 12
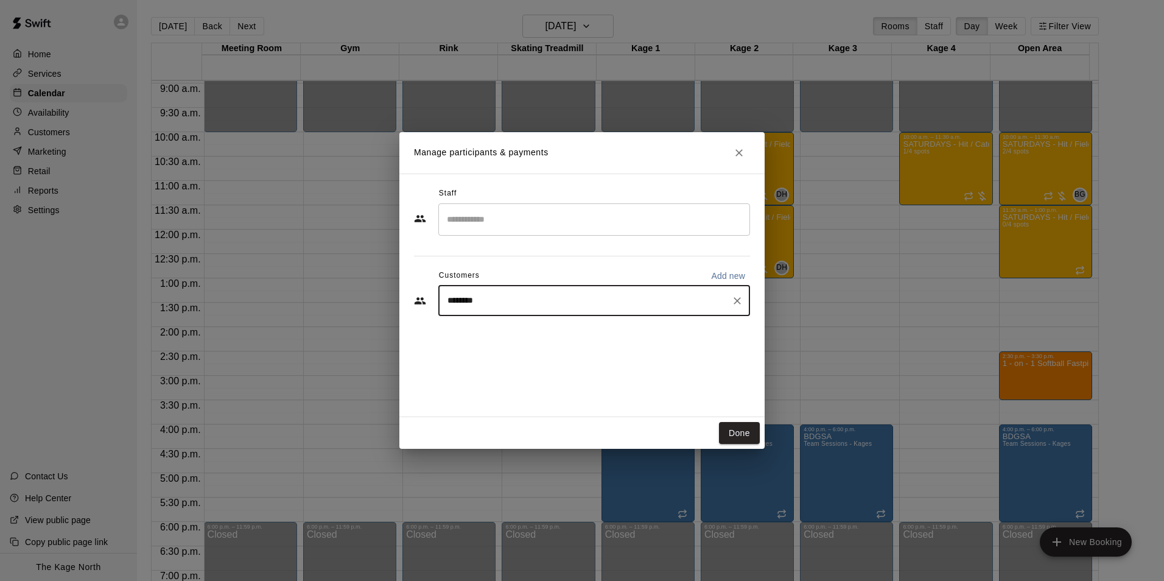
type input "*******"
click at [521, 332] on p "[PERSON_NAME]" at bounding box center [510, 329] width 74 height 13
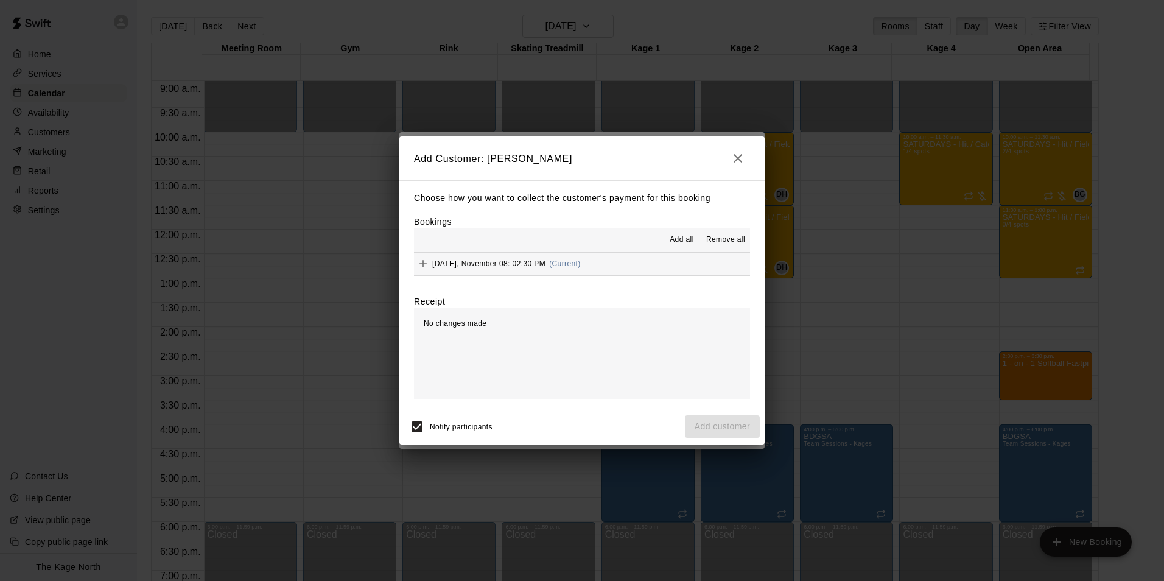
click at [679, 241] on span "Add all" at bounding box center [682, 240] width 24 height 12
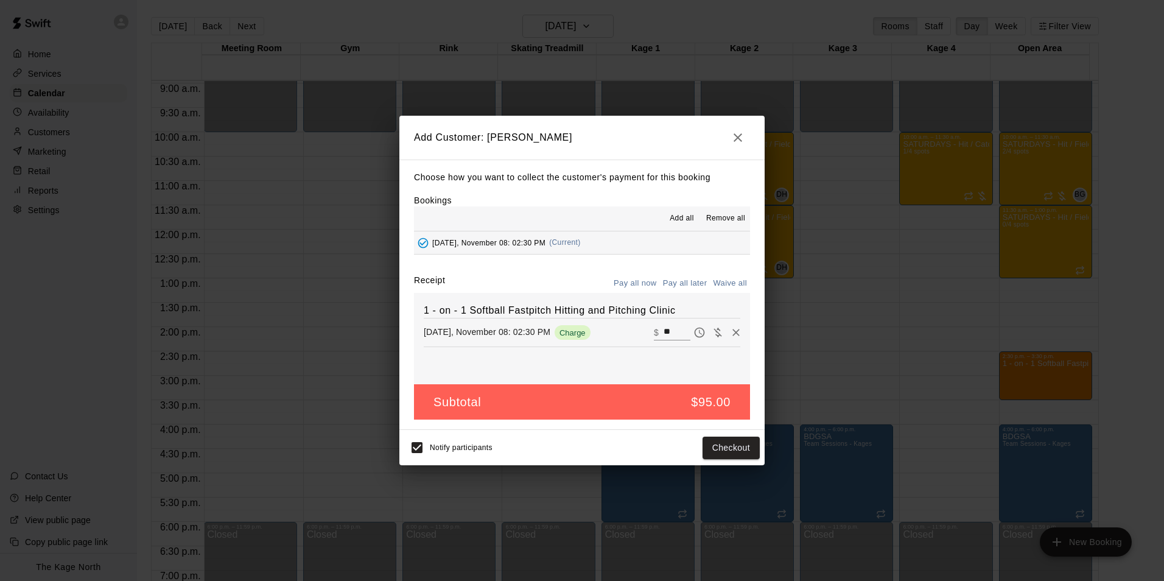
click at [680, 284] on button "Pay all later" at bounding box center [685, 283] width 51 height 19
click at [719, 449] on button "Add customer" at bounding box center [722, 448] width 75 height 23
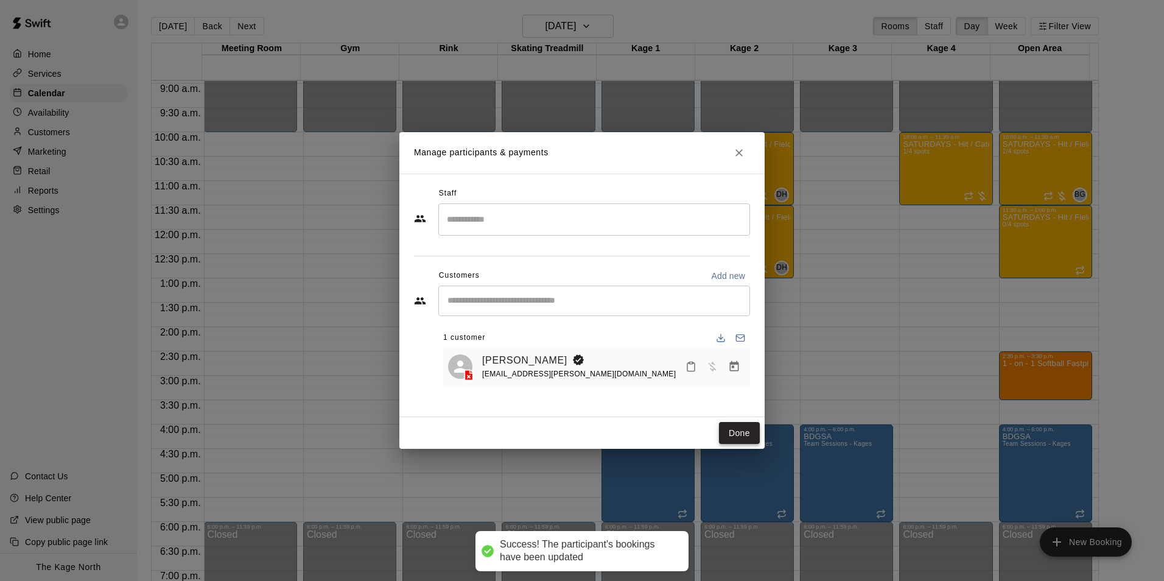
click at [745, 432] on button "Done" at bounding box center [739, 433] width 41 height 23
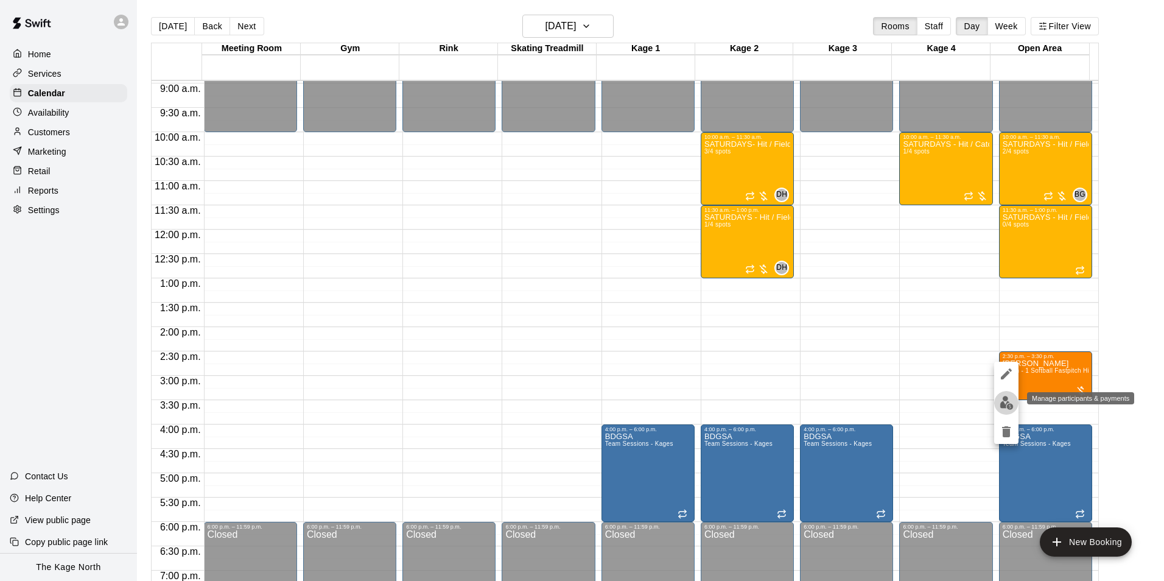
click at [1009, 403] on img "edit" at bounding box center [1007, 403] width 14 height 14
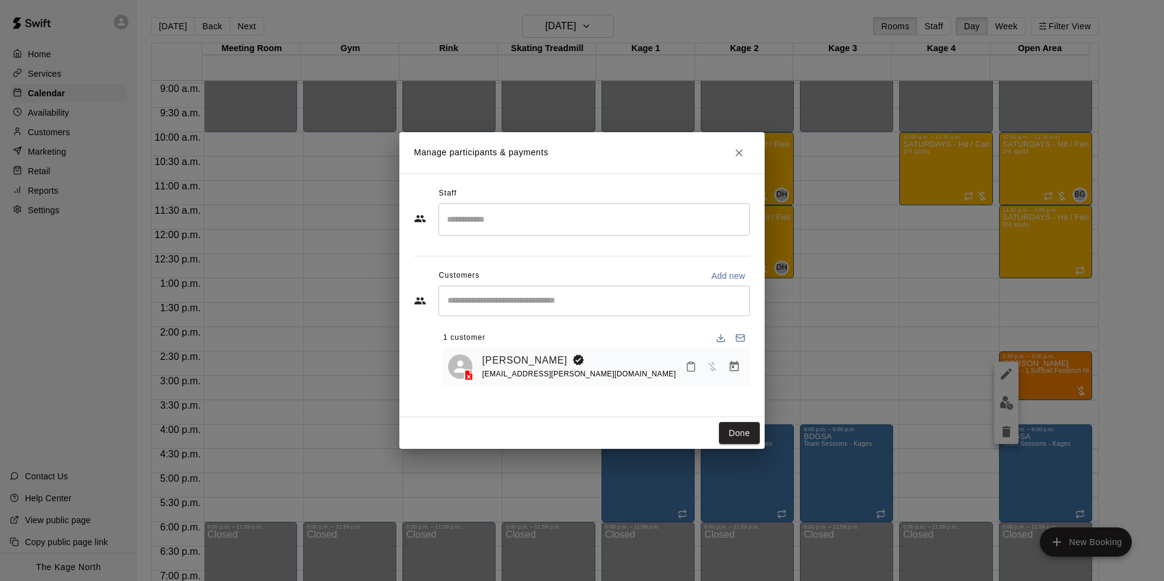
click at [473, 222] on input "Search staff" at bounding box center [594, 219] width 301 height 21
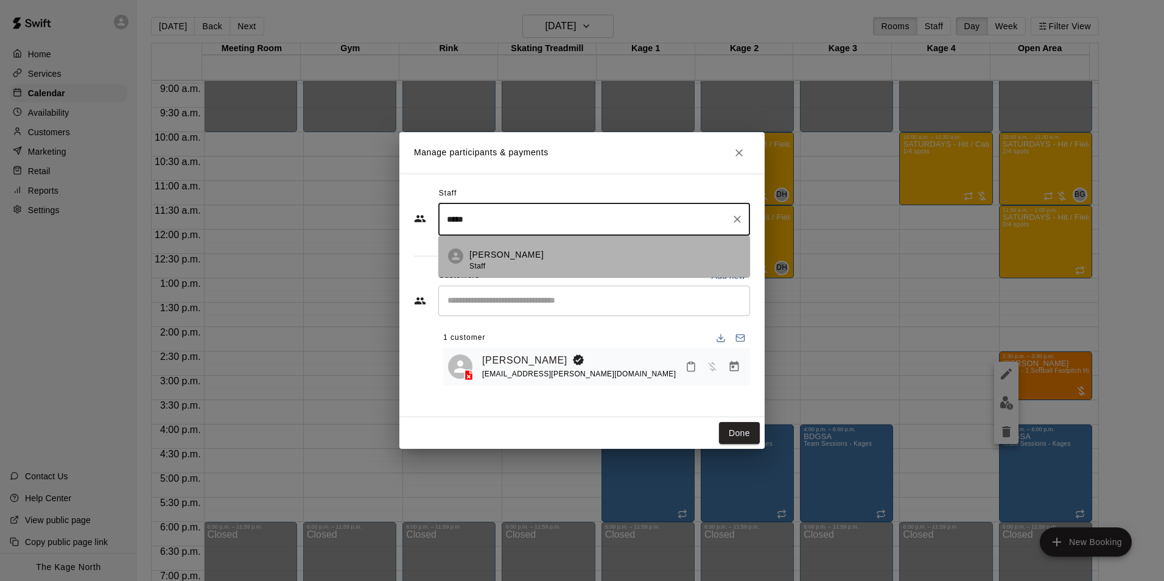
click at [510, 262] on div "[PERSON_NAME] Staff" at bounding box center [507, 260] width 74 height 24
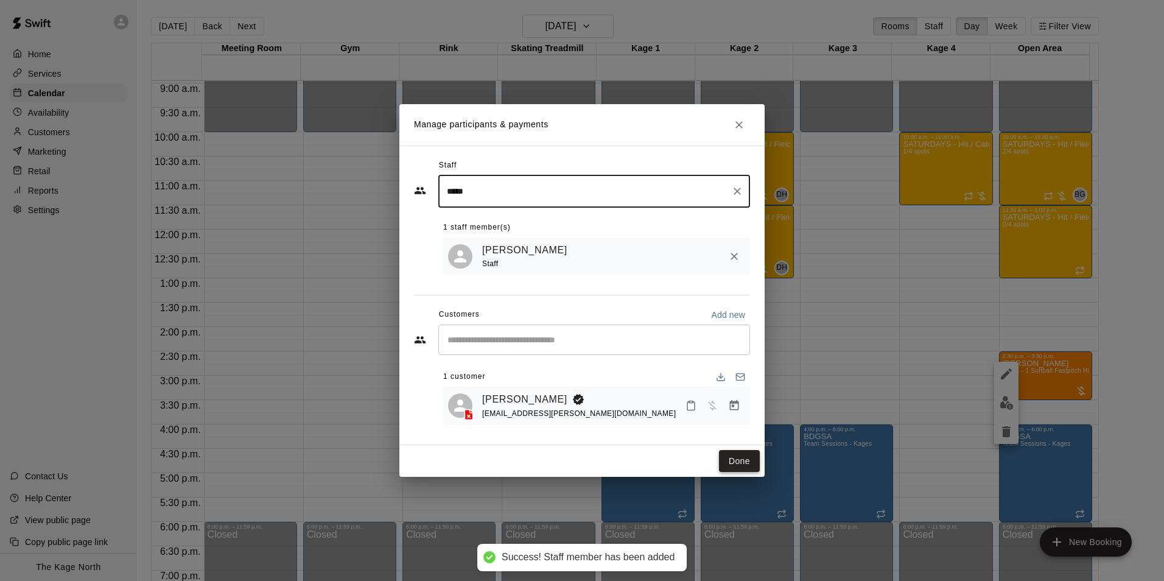
type input "*****"
click at [742, 460] on button "Done" at bounding box center [739, 461] width 41 height 23
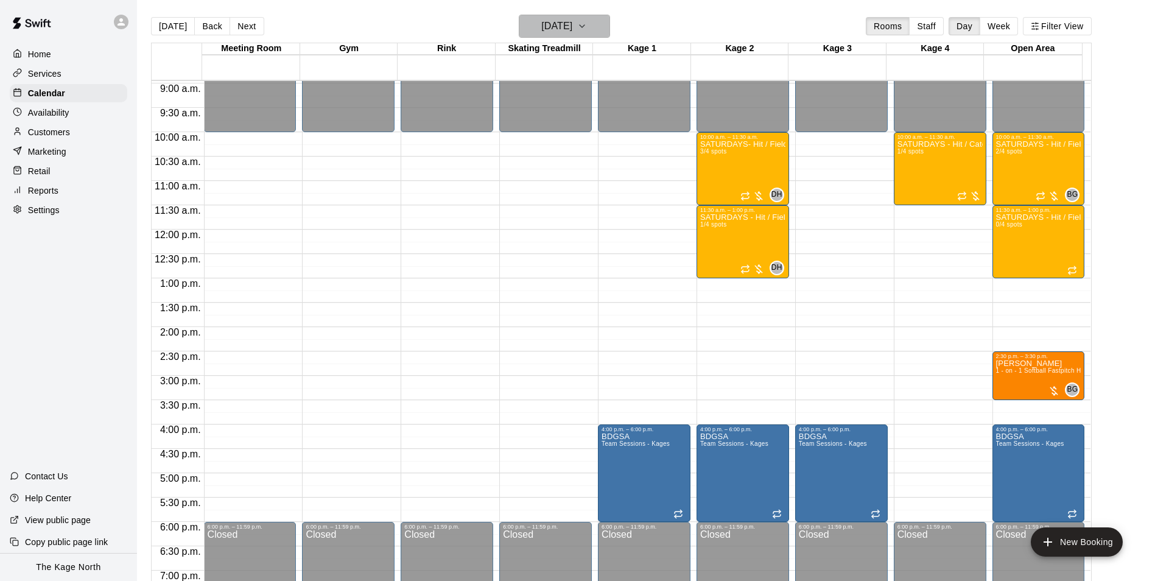
click at [596, 27] on button "[DATE]" at bounding box center [564, 26] width 91 height 23
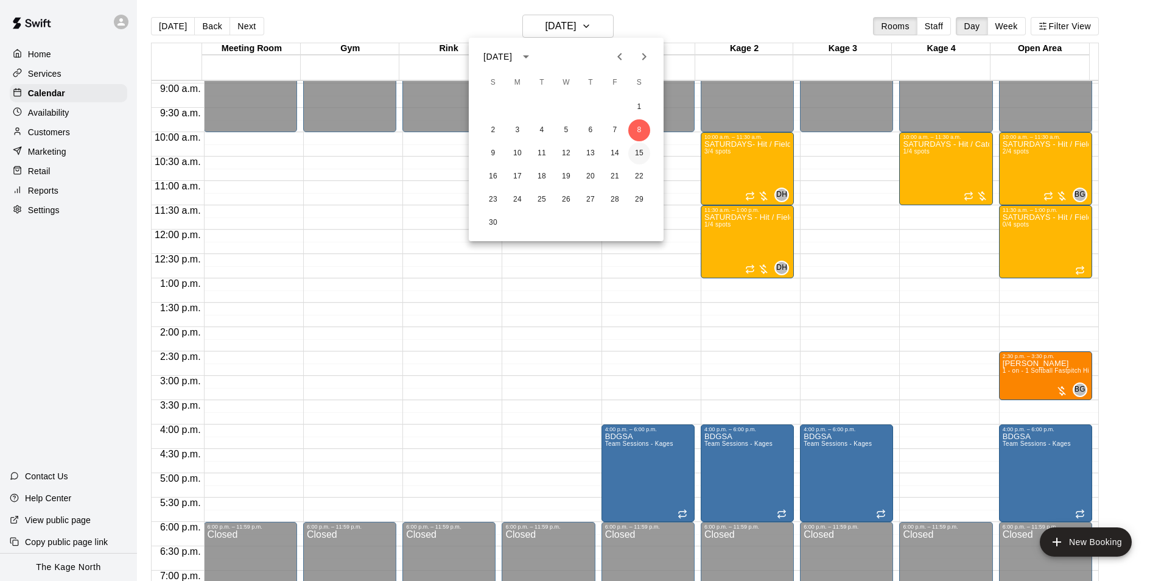
click at [643, 157] on button "15" at bounding box center [639, 154] width 22 height 22
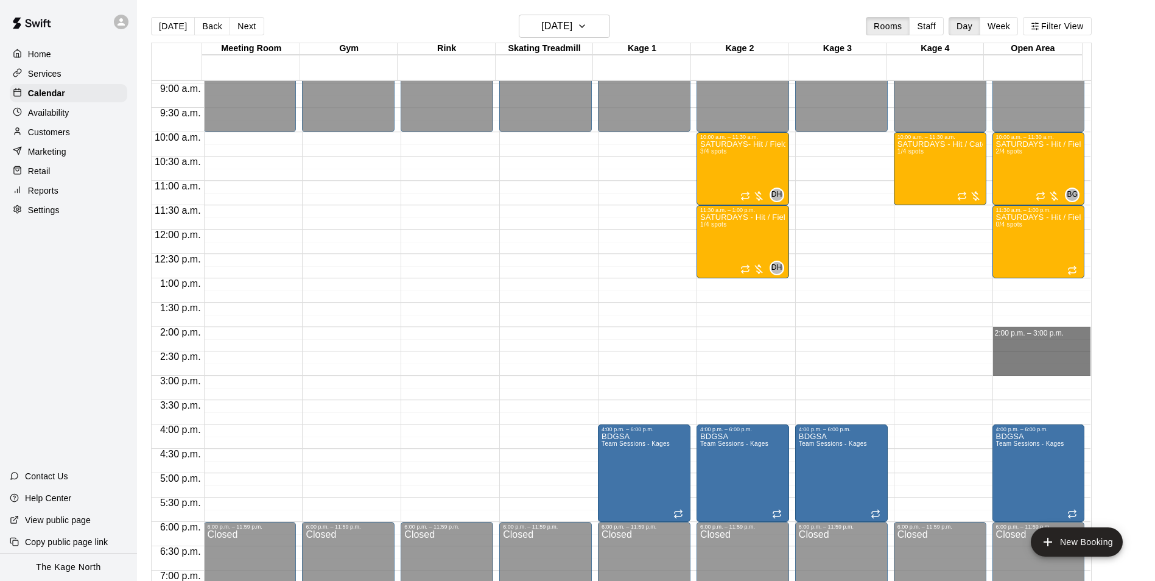
drag, startPoint x: 994, startPoint y: 331, endPoint x: 1004, endPoint y: 369, distance: 39.7
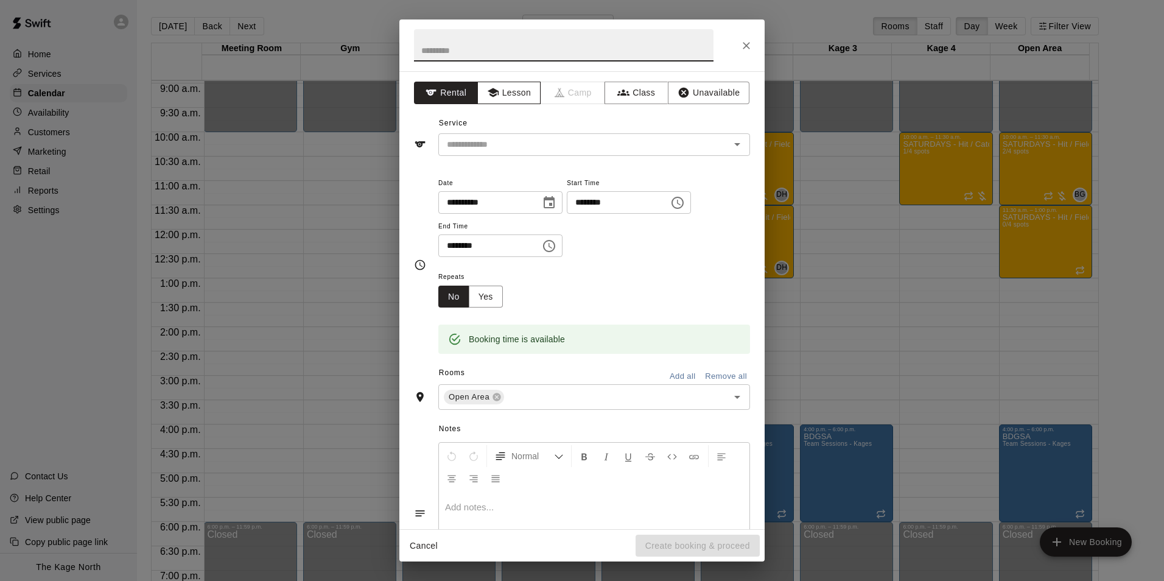
click at [502, 90] on button "Lesson" at bounding box center [509, 93] width 64 height 23
click at [733, 145] on icon "Open" at bounding box center [737, 144] width 15 height 15
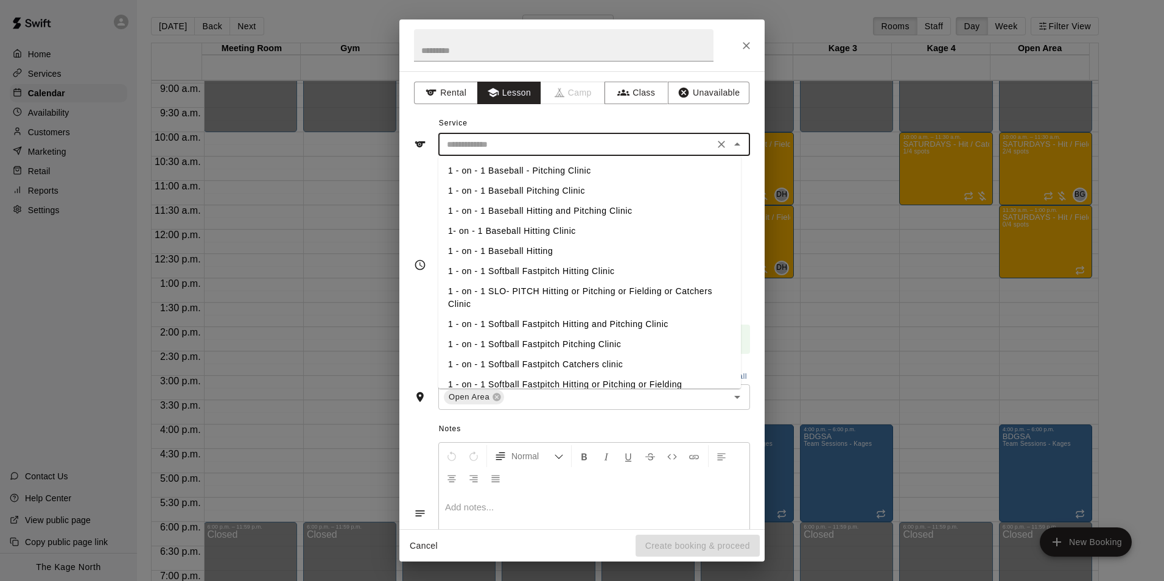
click at [608, 379] on li "1 - on - 1 Softball Fastpitch Hitting or Pitching or Fielding" at bounding box center [589, 385] width 303 height 20
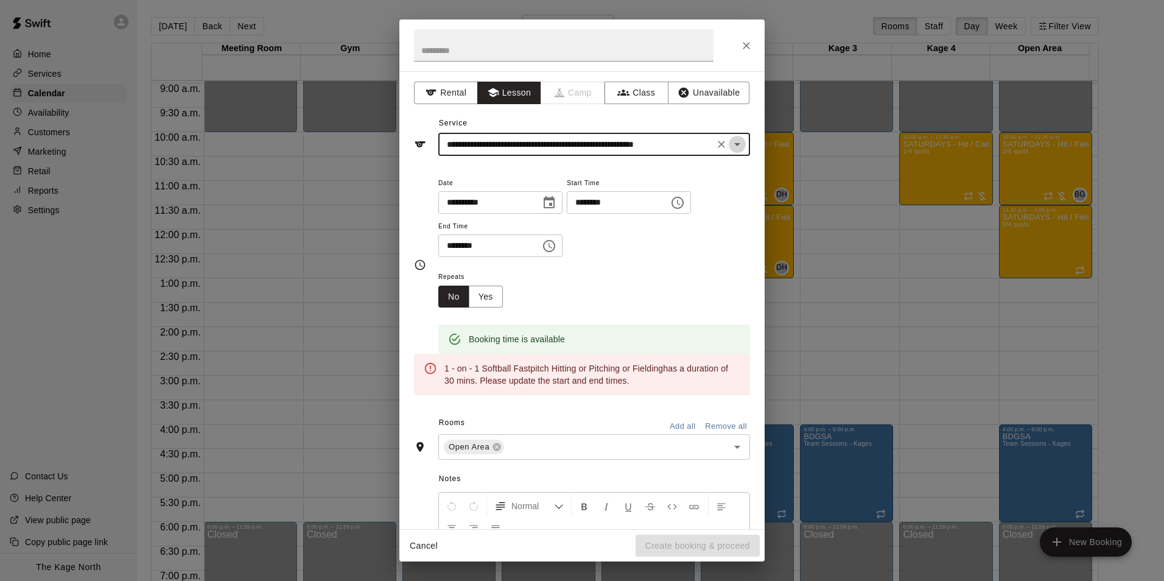
click at [734, 145] on icon "Open" at bounding box center [737, 144] width 6 height 3
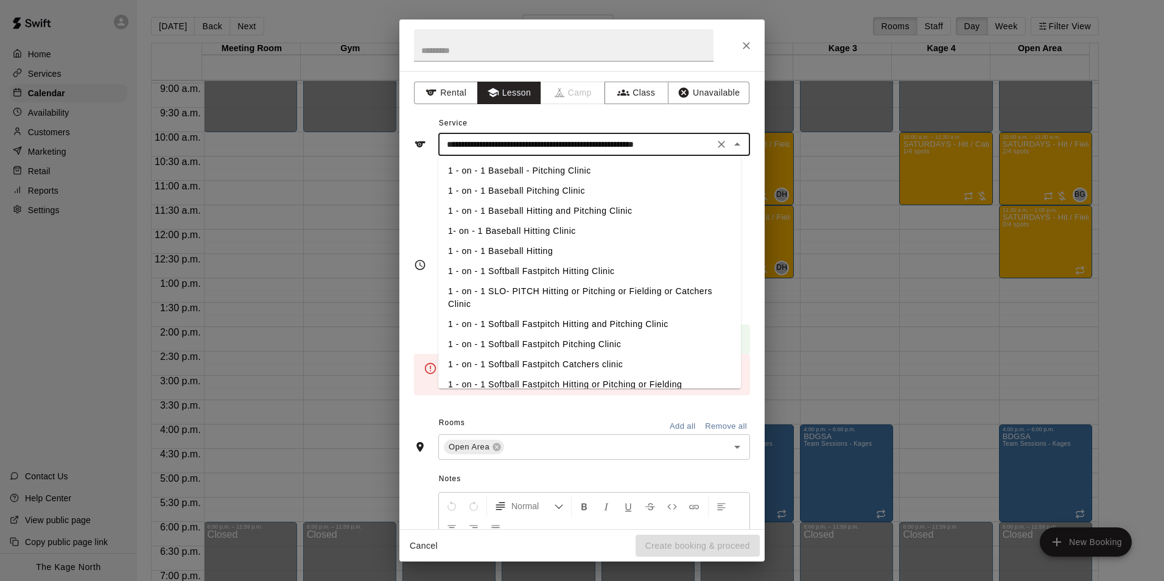
click at [549, 268] on li "1 - on - 1 Softball Fastpitch Hitting Clinic" at bounding box center [589, 271] width 303 height 20
type input "**********"
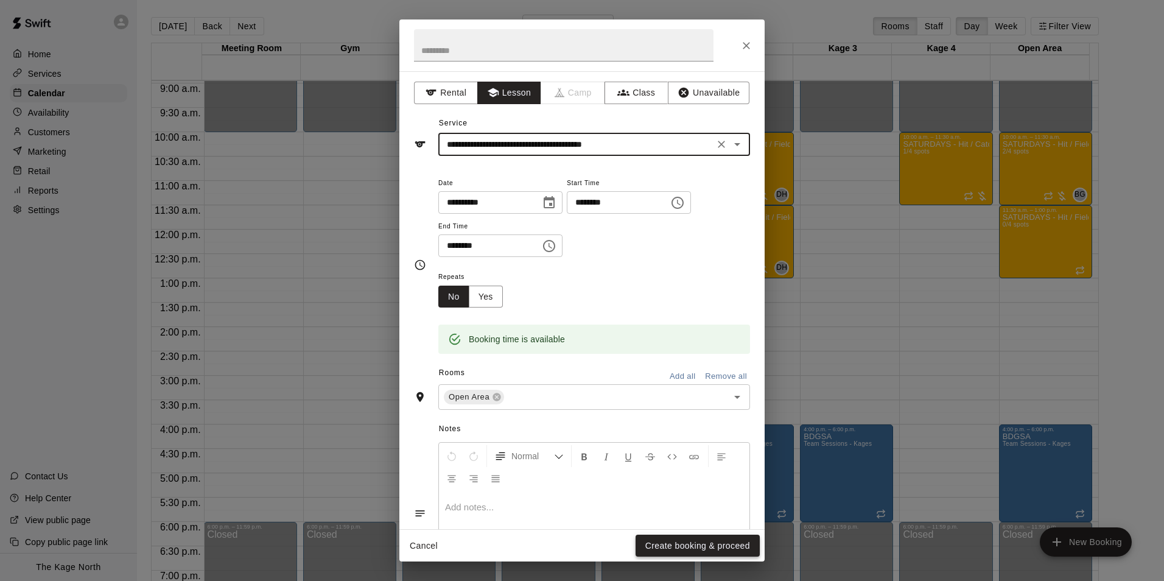
click at [688, 547] on button "Create booking & proceed" at bounding box center [698, 546] width 124 height 23
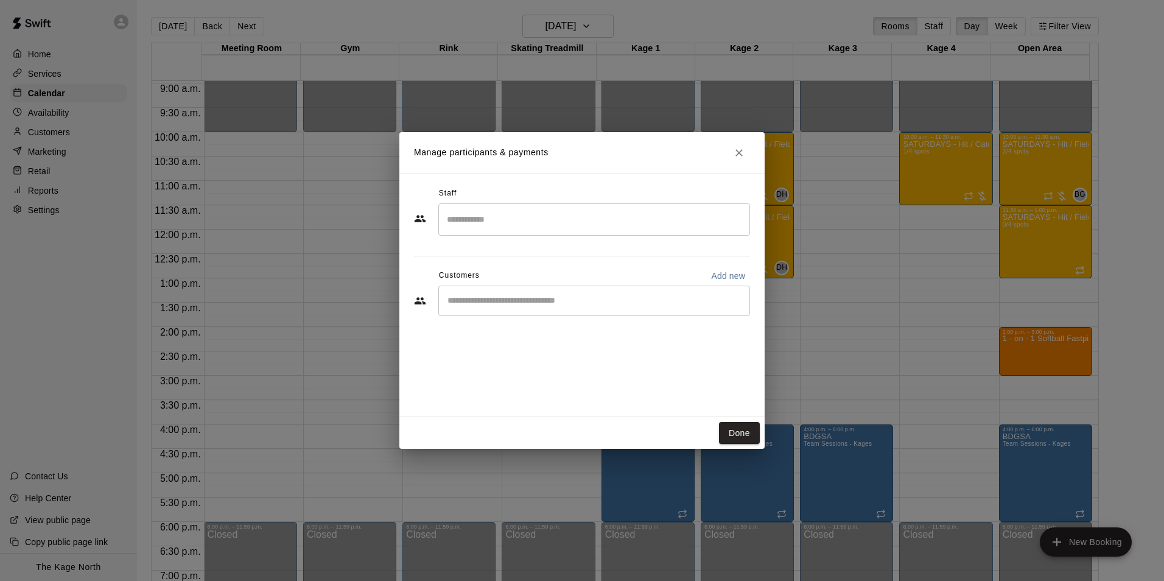
click at [468, 224] on input "Search staff" at bounding box center [594, 219] width 301 height 21
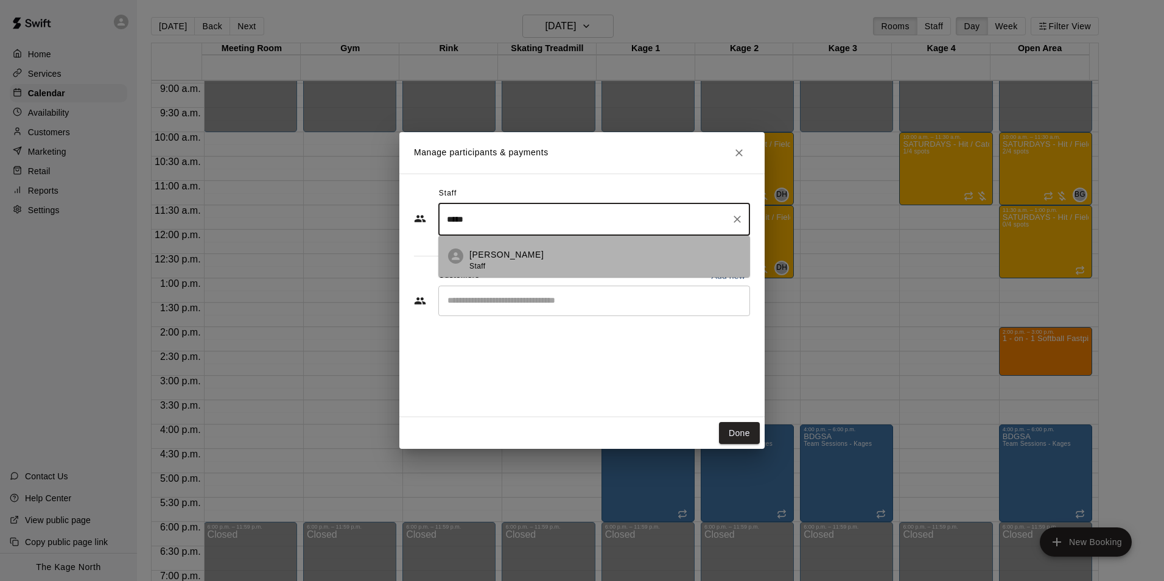
click at [521, 258] on p "[PERSON_NAME]" at bounding box center [507, 254] width 74 height 13
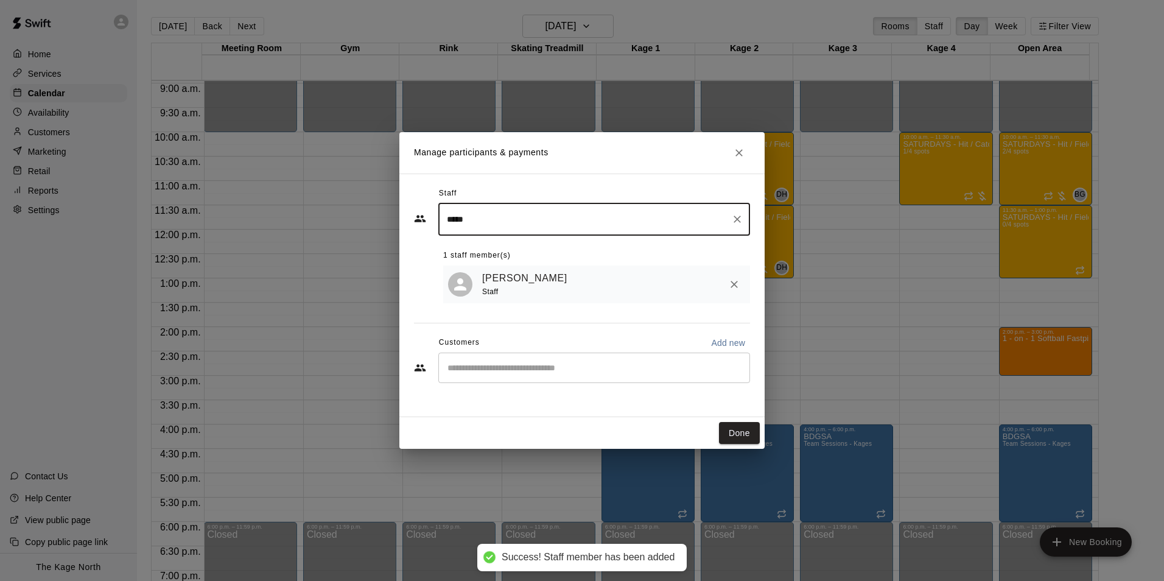
type input "*****"
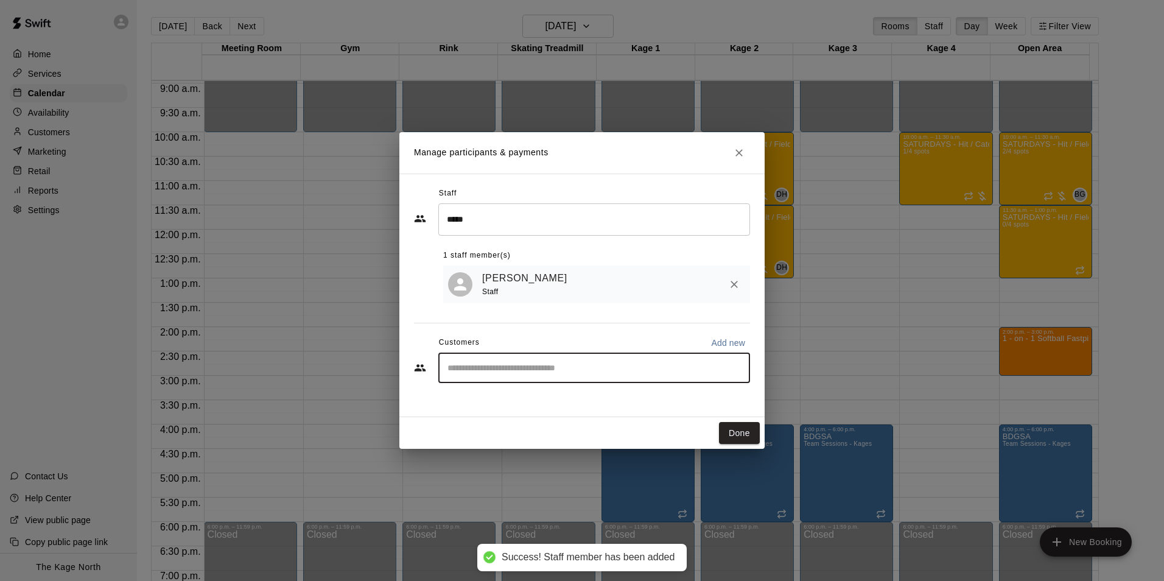
click at [535, 370] on input "Start typing to search customers..." at bounding box center [594, 368] width 301 height 12
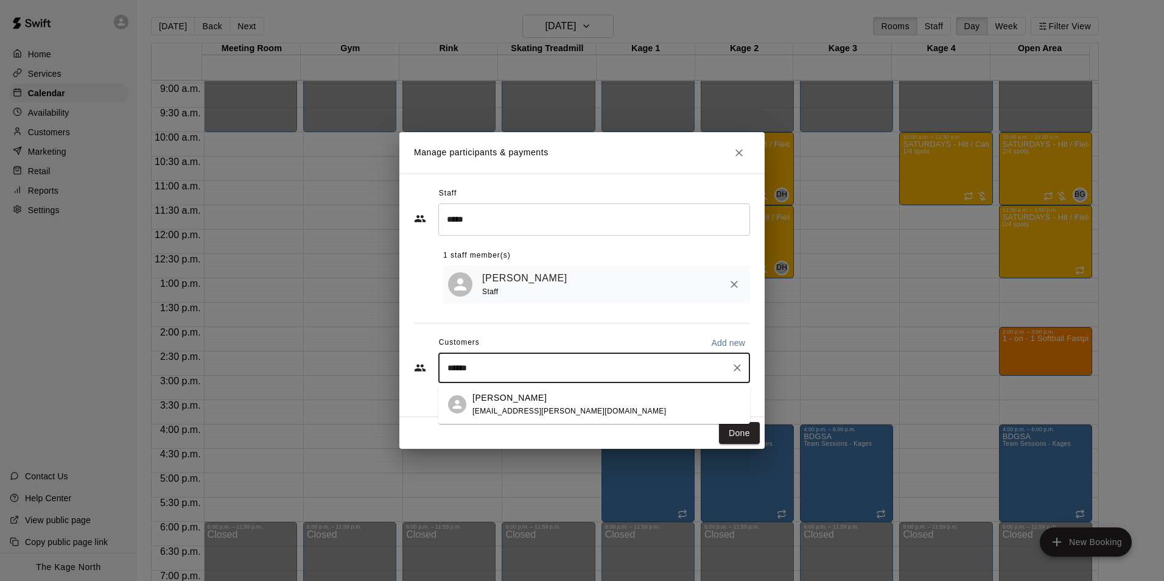
type input "*******"
click at [513, 403] on p "[PERSON_NAME]" at bounding box center [510, 398] width 74 height 13
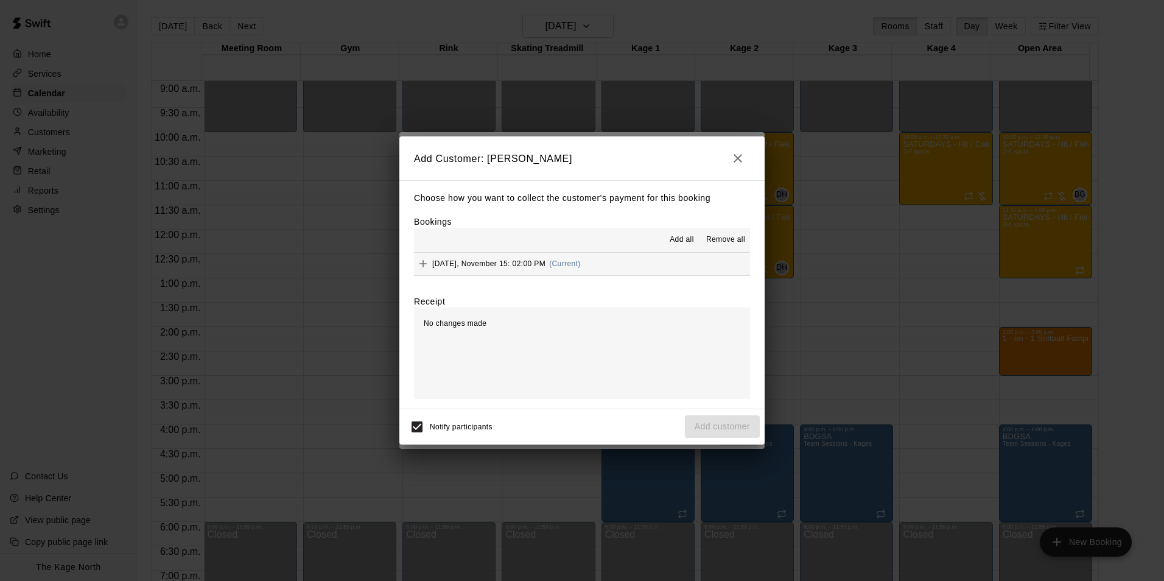
click at [689, 236] on span "Add all" at bounding box center [682, 240] width 24 height 12
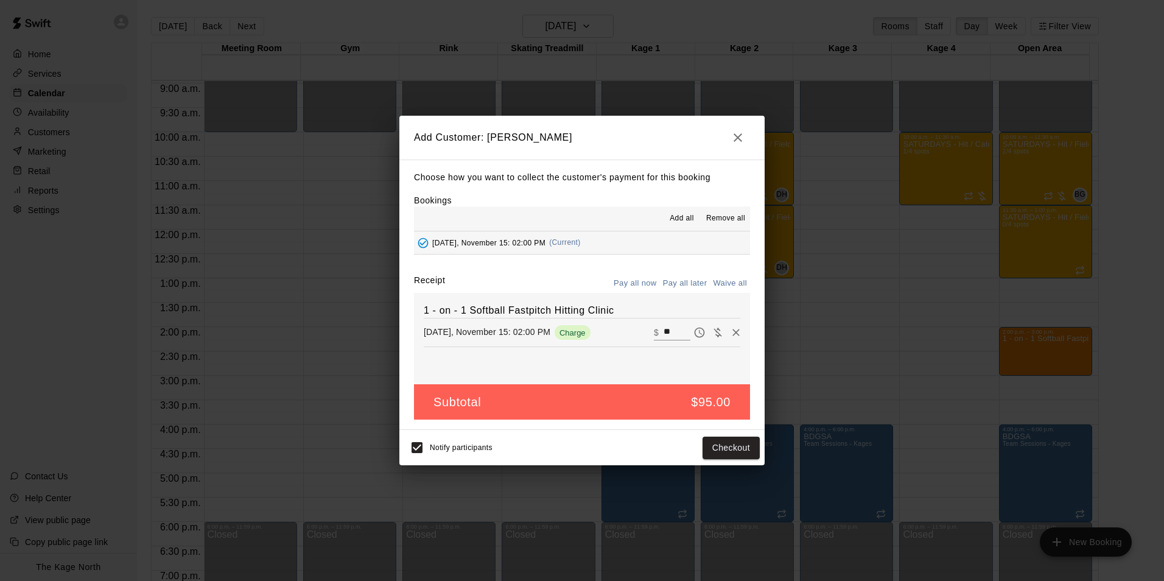
click at [687, 280] on button "Pay all later" at bounding box center [685, 283] width 51 height 19
click at [732, 443] on button "Add customer" at bounding box center [722, 448] width 75 height 23
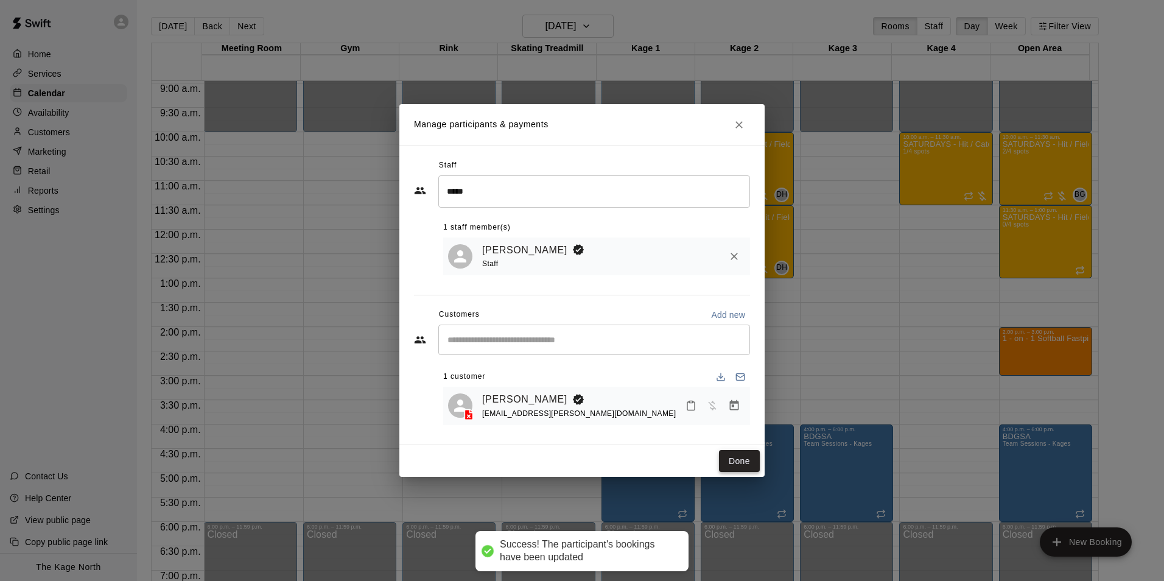
click at [752, 459] on button "Done" at bounding box center [739, 461] width 41 height 23
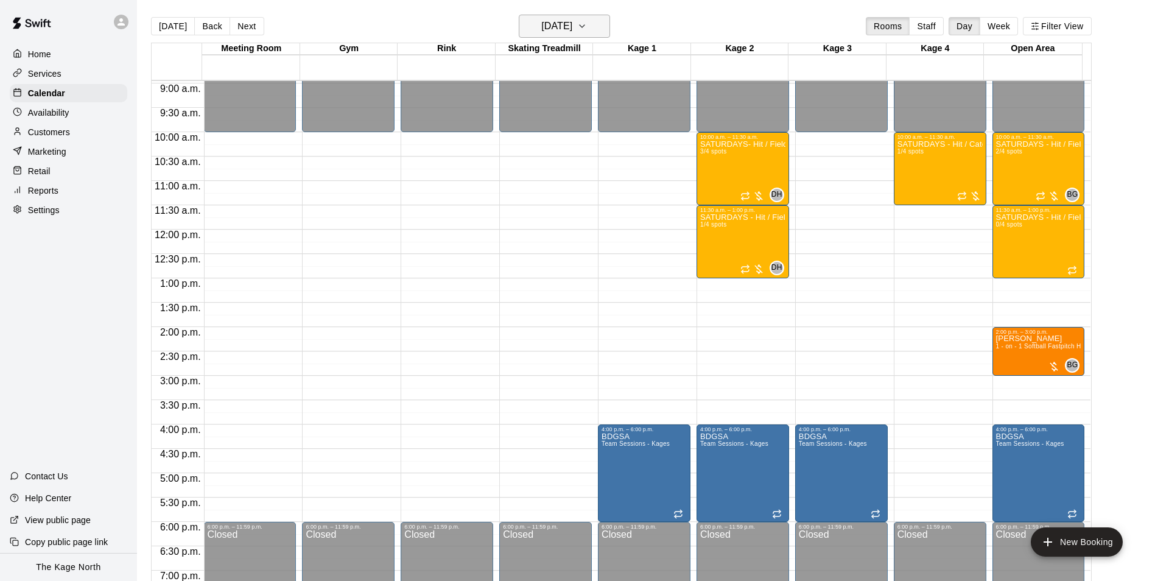
click at [596, 26] on button "[DATE]" at bounding box center [564, 26] width 91 height 23
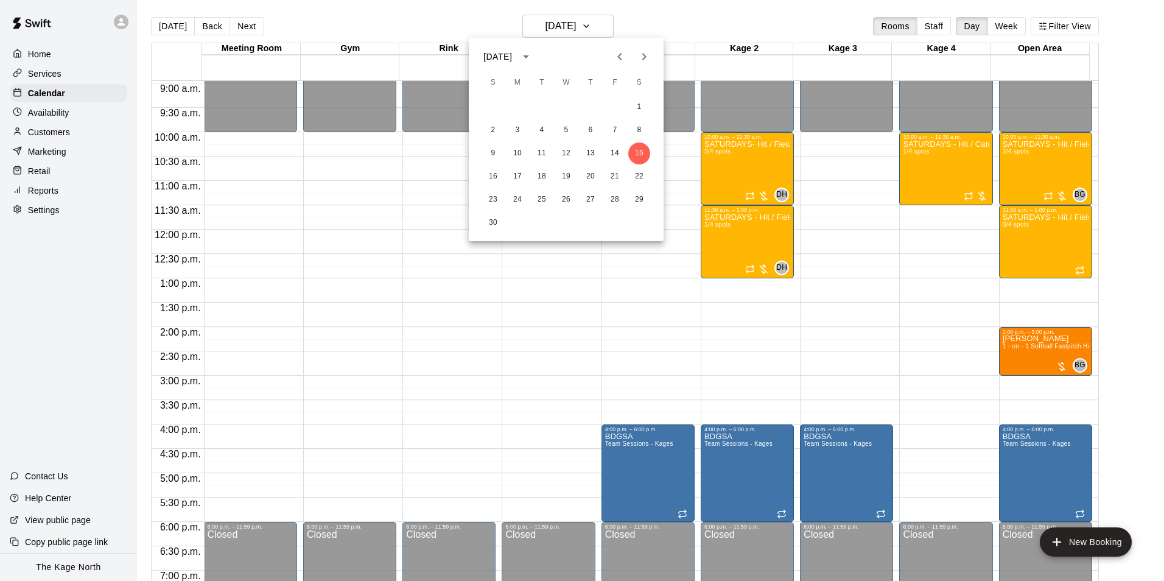
click at [629, 56] on button "Previous month" at bounding box center [620, 56] width 24 height 24
click at [638, 177] on button "25" at bounding box center [639, 177] width 22 height 22
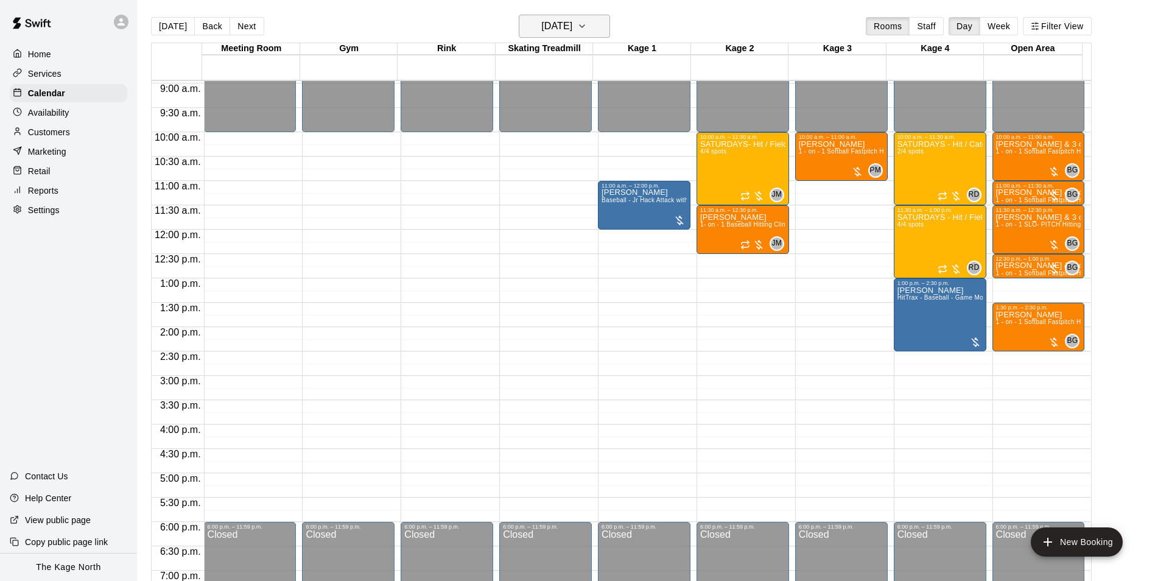
click at [572, 25] on h6 "[DATE]" at bounding box center [556, 26] width 31 height 17
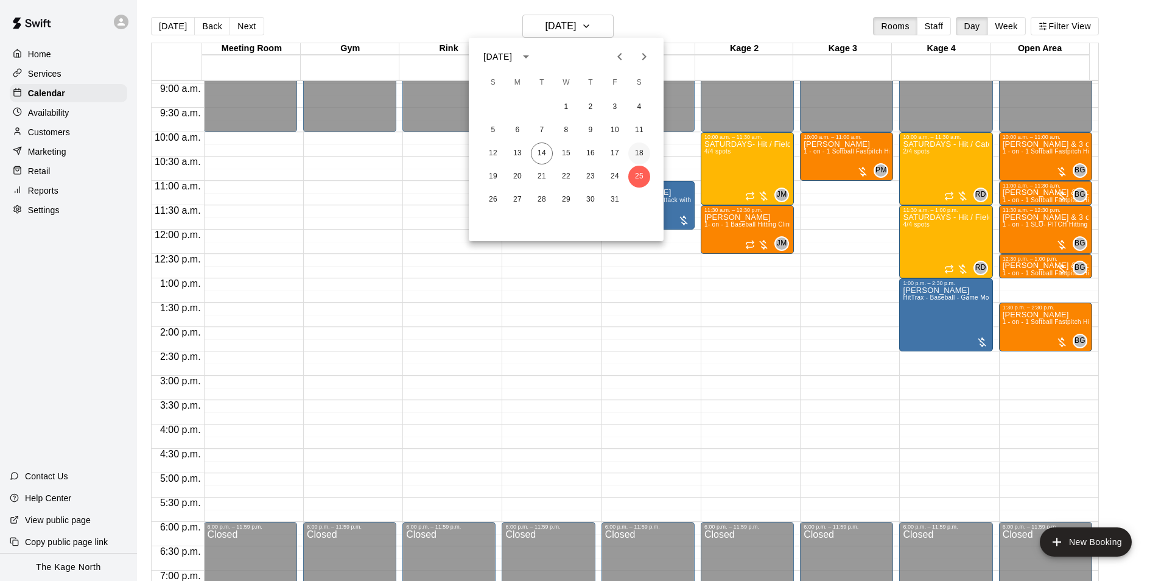
click at [641, 151] on button "18" at bounding box center [639, 154] width 22 height 22
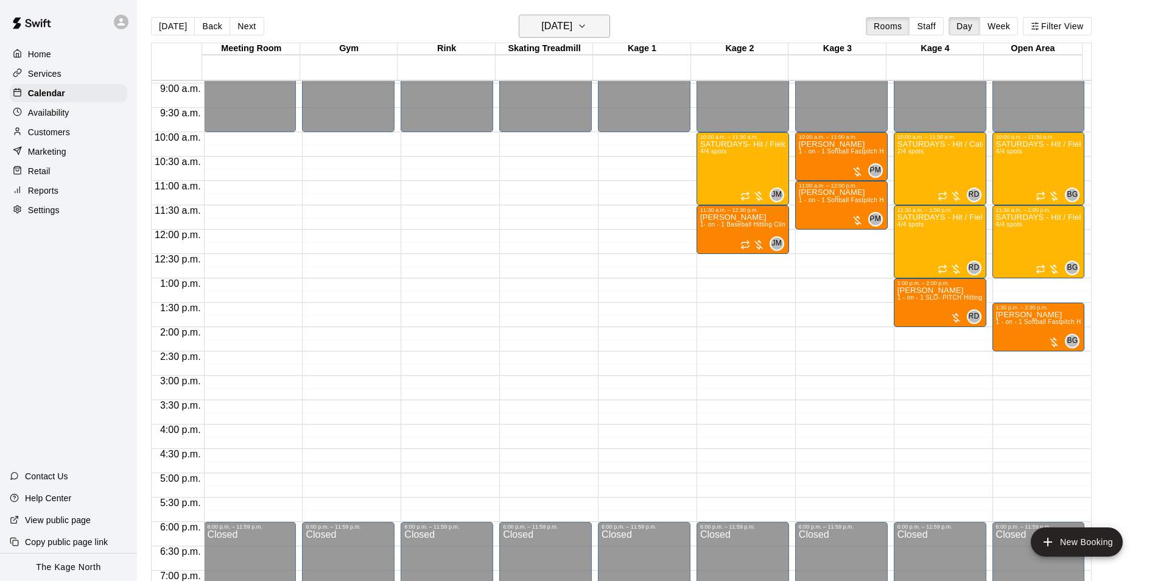
click at [572, 23] on h6 "[DATE]" at bounding box center [556, 26] width 31 height 17
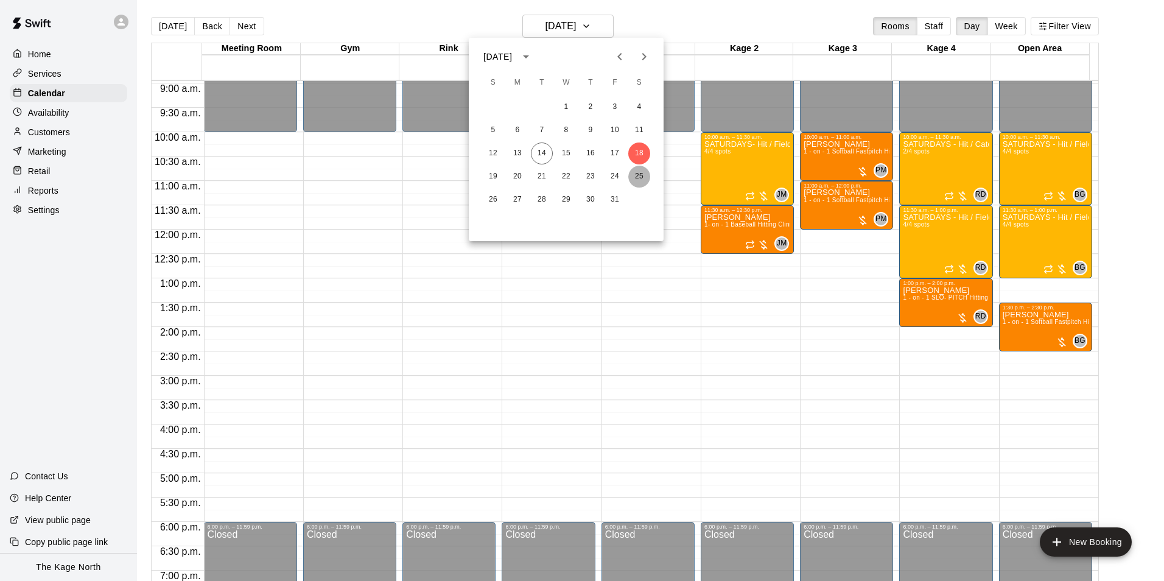
click at [644, 177] on button "25" at bounding box center [639, 177] width 22 height 22
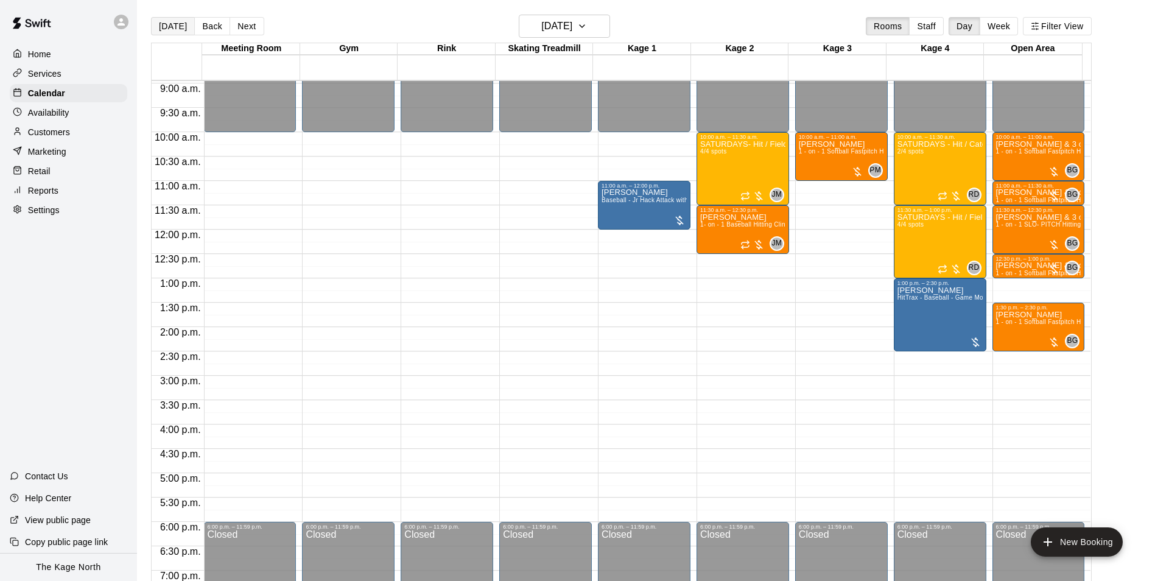
click at [175, 26] on button "[DATE]" at bounding box center [173, 26] width 44 height 18
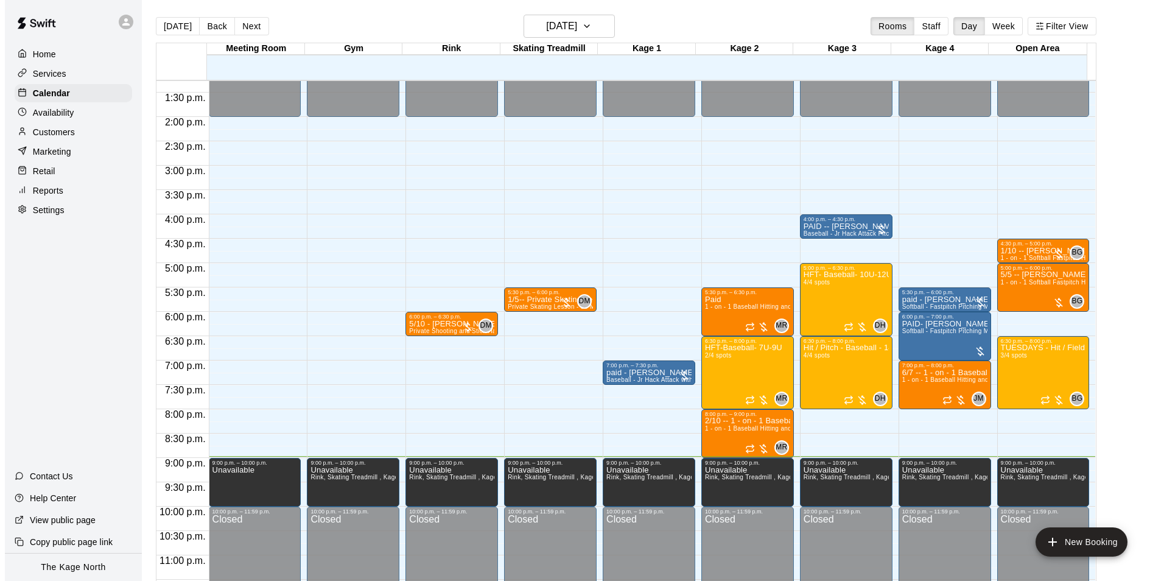
scroll to position [657, 0]
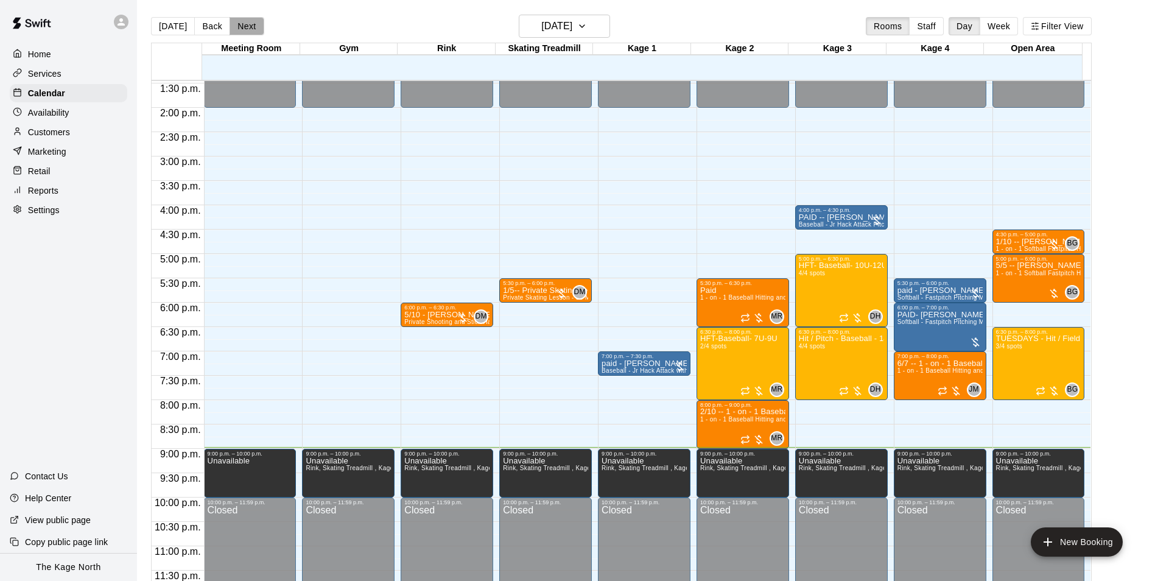
click at [252, 29] on button "Next" at bounding box center [247, 26] width 34 height 18
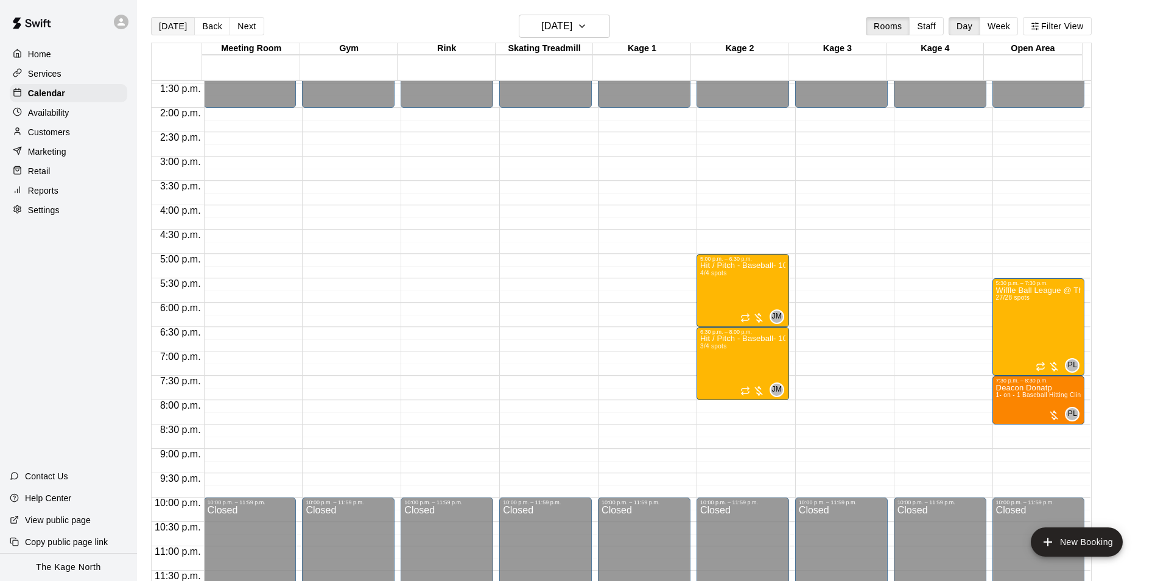
click at [165, 29] on button "[DATE]" at bounding box center [173, 26] width 44 height 18
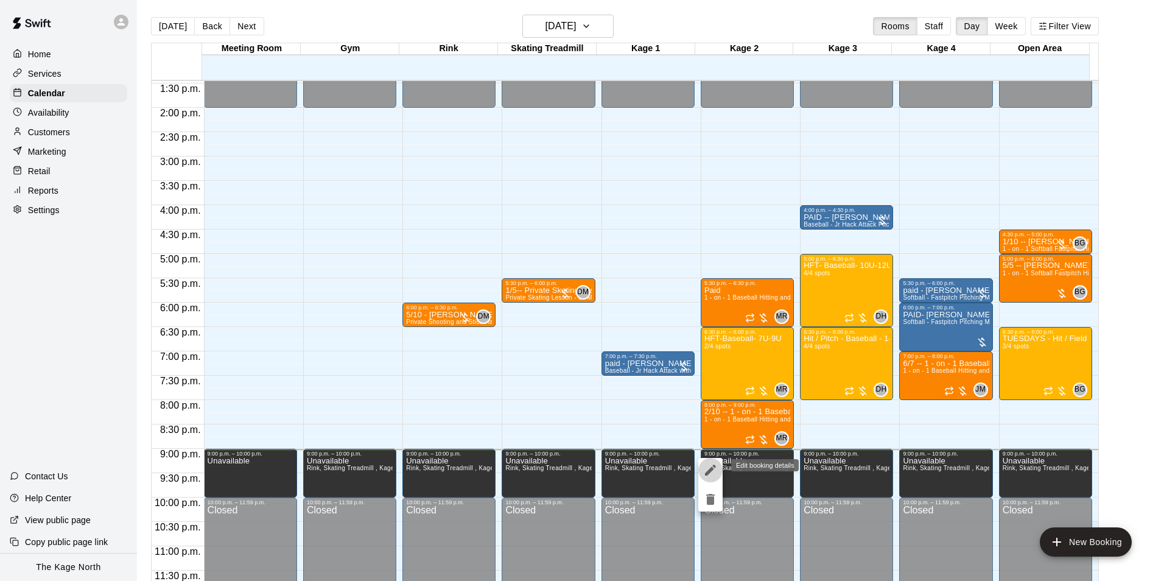
click at [712, 474] on icon "edit" at bounding box center [710, 470] width 15 height 15
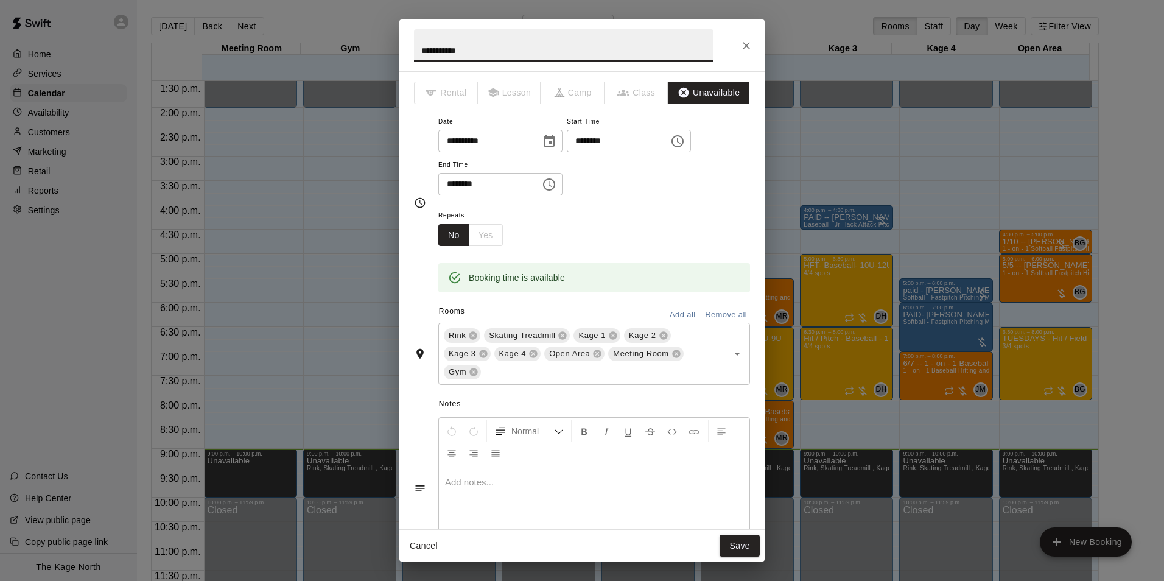
click at [645, 138] on input "********" at bounding box center [614, 141] width 94 height 23
click at [648, 139] on input "********" at bounding box center [614, 141] width 94 height 23
click at [685, 141] on icon "Choose time, selected time is 9:00 PM" at bounding box center [678, 141] width 15 height 15
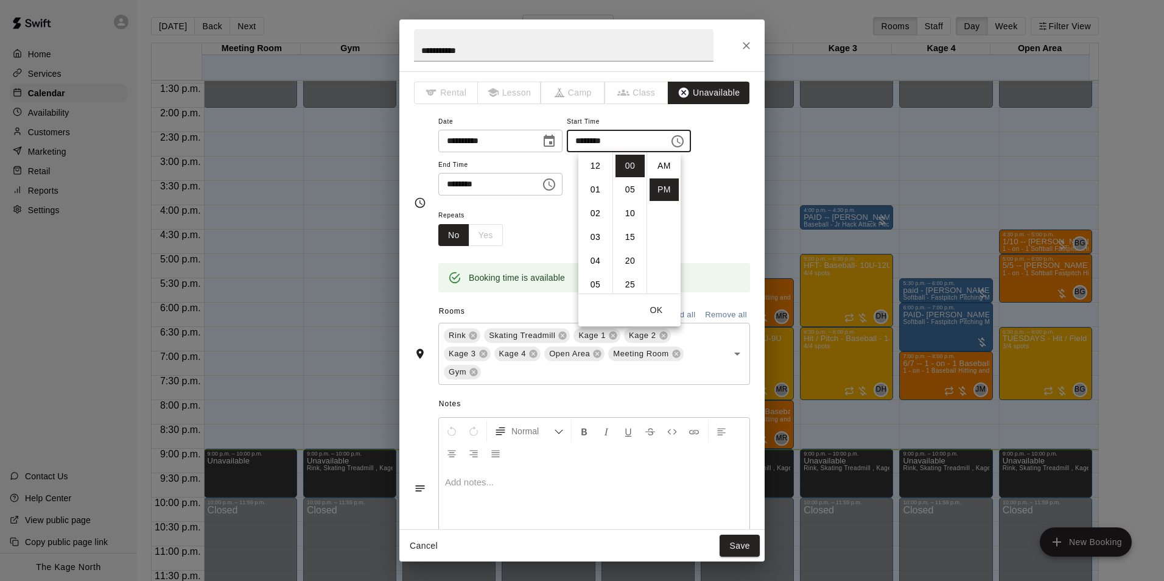
scroll to position [22, 0]
click at [632, 192] on li "30" at bounding box center [630, 186] width 29 height 23
type input "********"
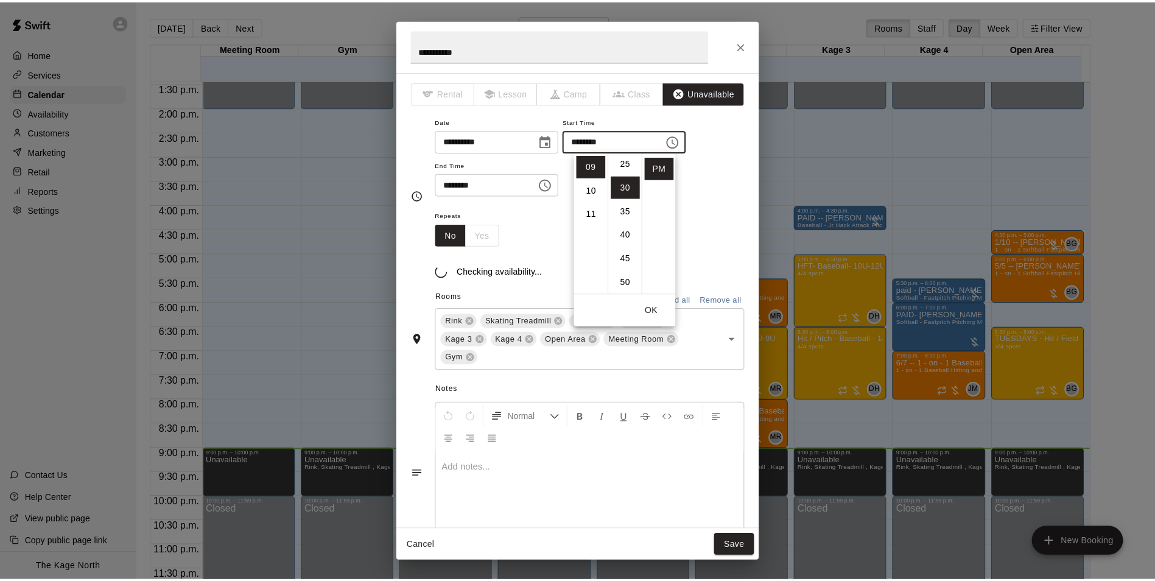
scroll to position [143, 0]
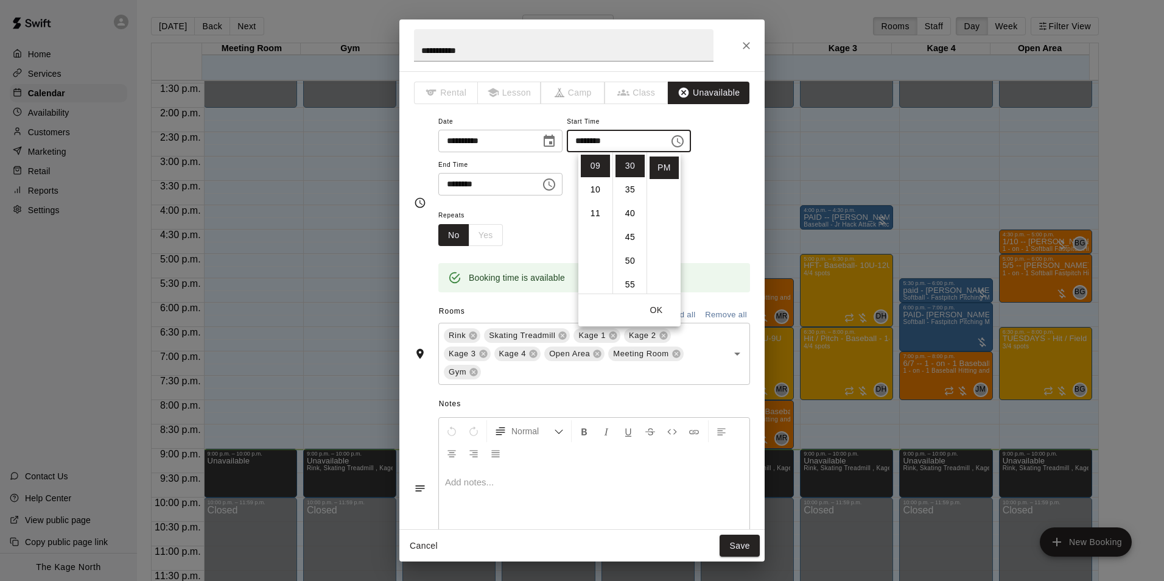
click at [658, 306] on button "OK" at bounding box center [656, 310] width 39 height 23
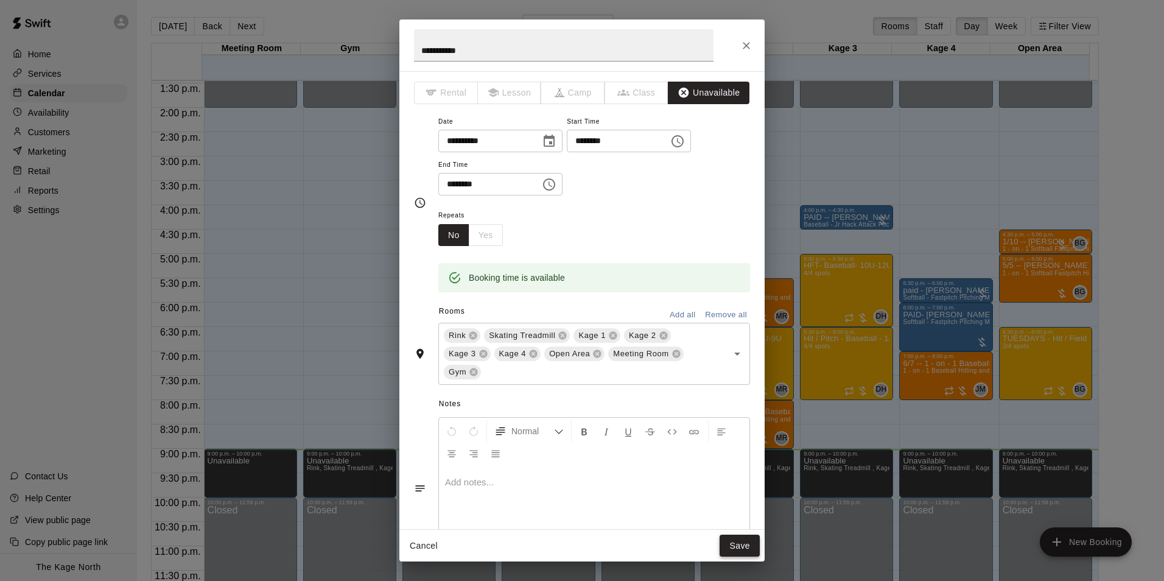
click at [738, 542] on button "Save" at bounding box center [740, 546] width 40 height 23
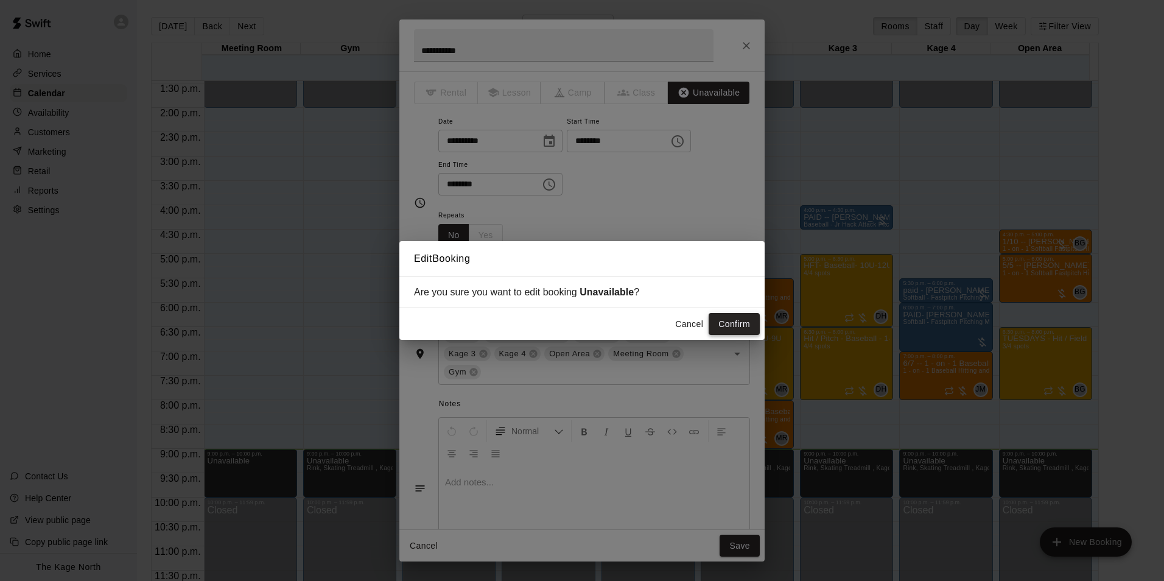
click at [747, 318] on button "Confirm" at bounding box center [734, 324] width 51 height 23
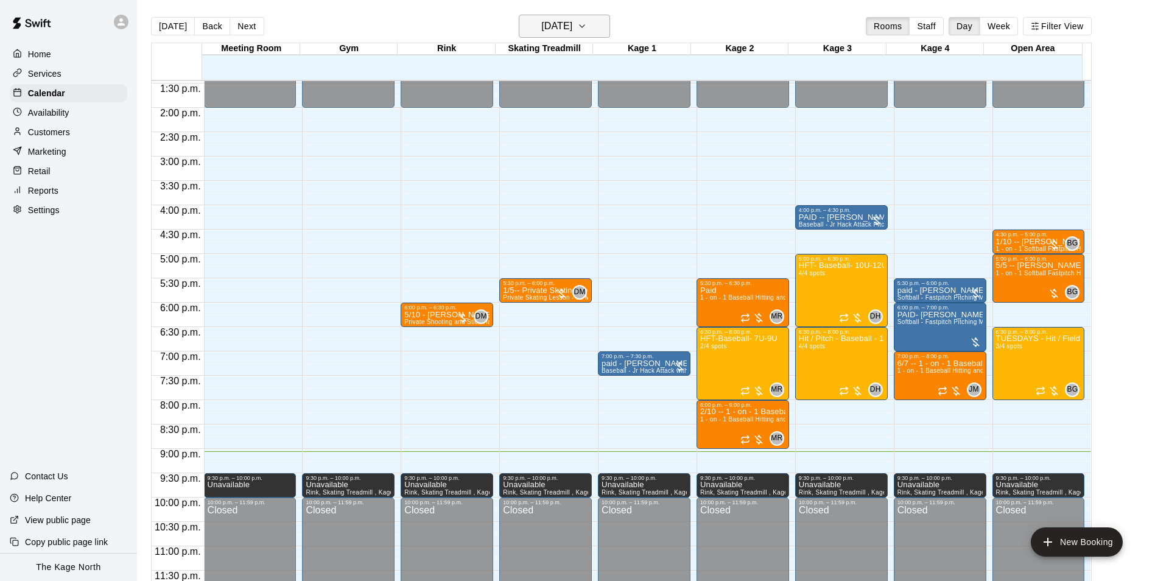
click at [587, 27] on icon "button" at bounding box center [582, 26] width 10 height 15
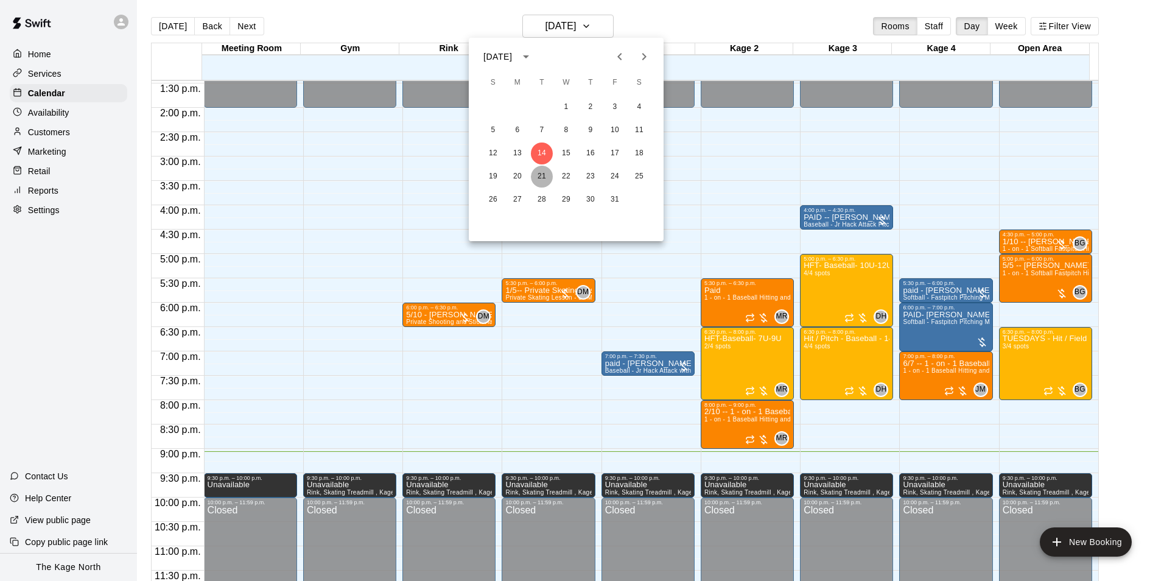
click at [543, 173] on button "21" at bounding box center [542, 177] width 22 height 22
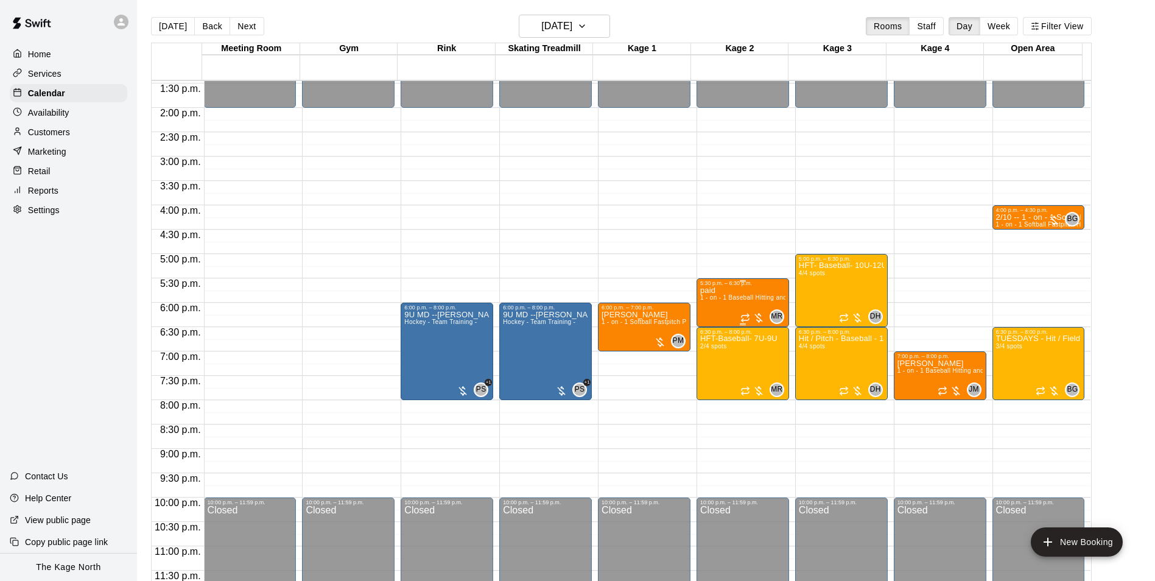
click at [717, 311] on div "paid 1 - on - 1 Baseball Hitting and Pitching Clinic" at bounding box center [742, 576] width 85 height 581
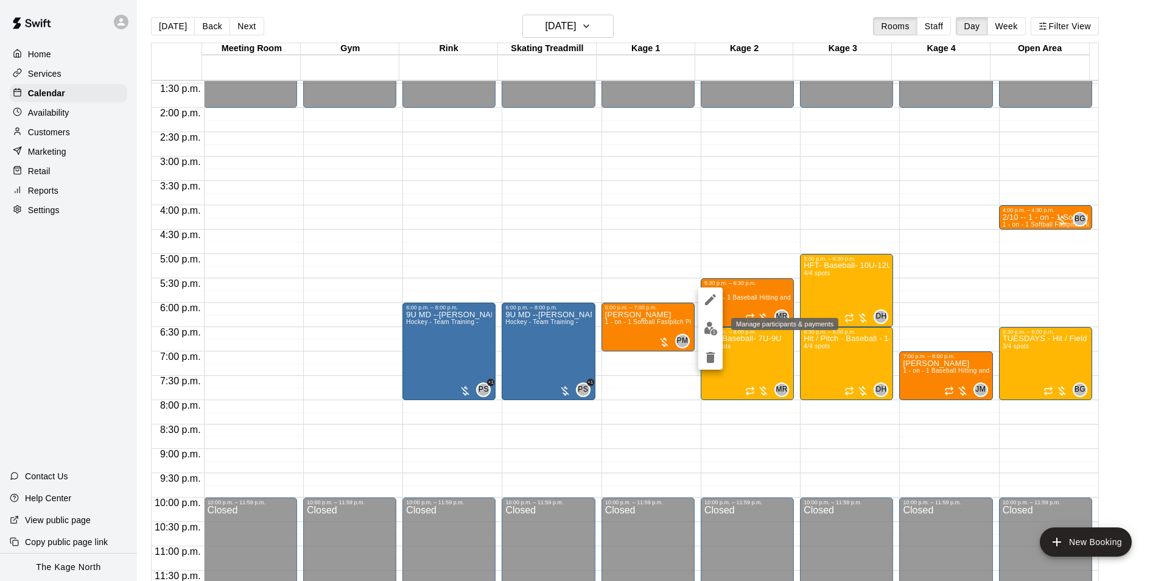
click at [711, 329] on img "edit" at bounding box center [711, 329] width 14 height 14
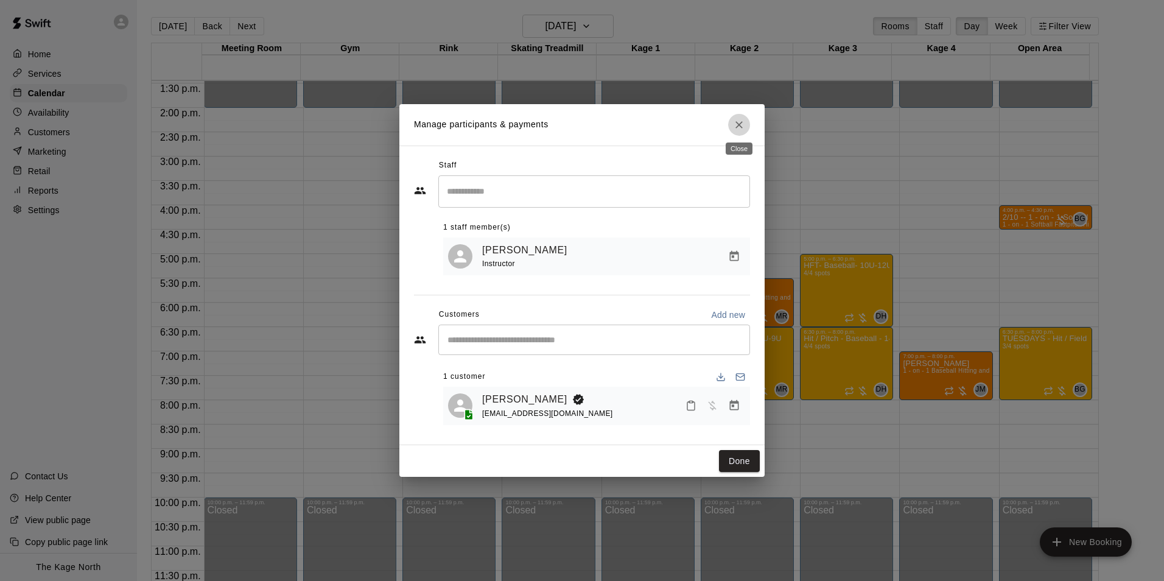
click at [738, 122] on icon "Close" at bounding box center [739, 125] width 12 height 12
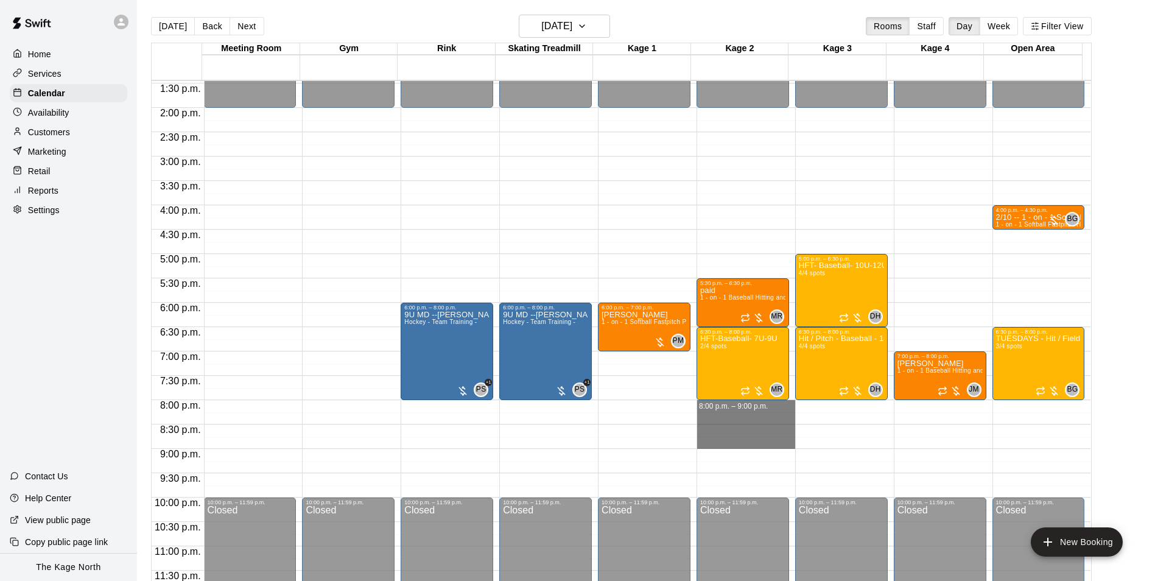
drag, startPoint x: 697, startPoint y: 403, endPoint x: 698, endPoint y: 438, distance: 34.7
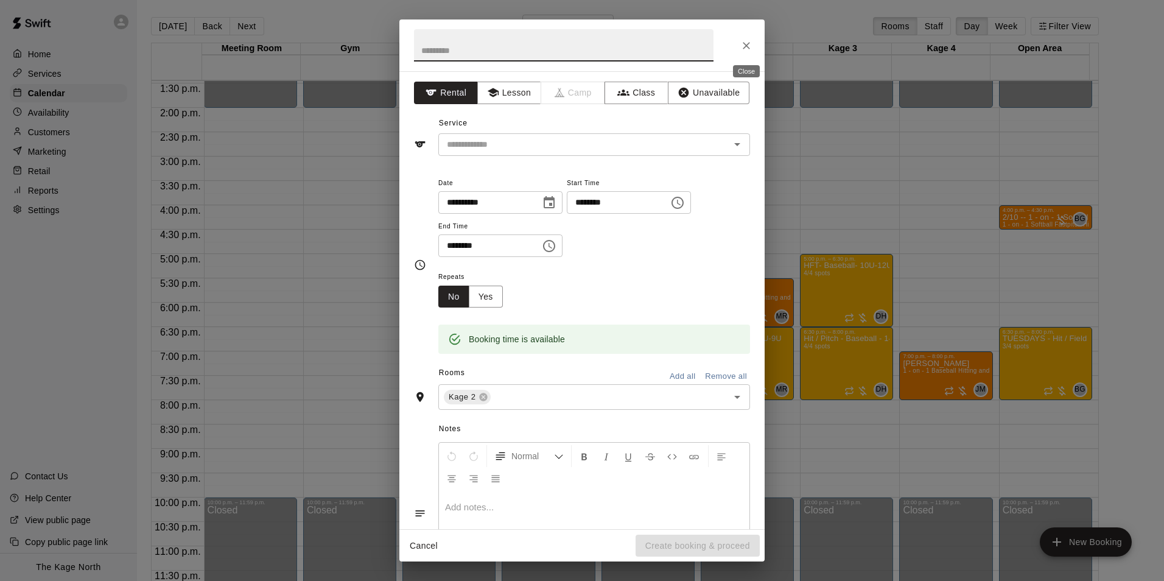
click at [748, 47] on icon "Close" at bounding box center [746, 45] width 7 height 7
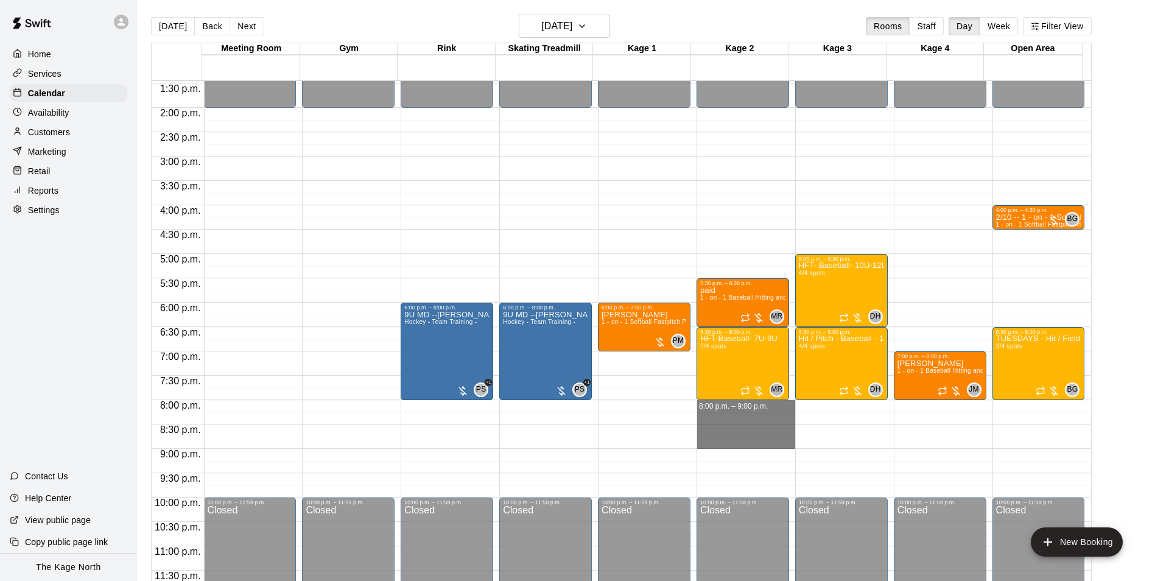
drag, startPoint x: 700, startPoint y: 403, endPoint x: 700, endPoint y: 438, distance: 35.3
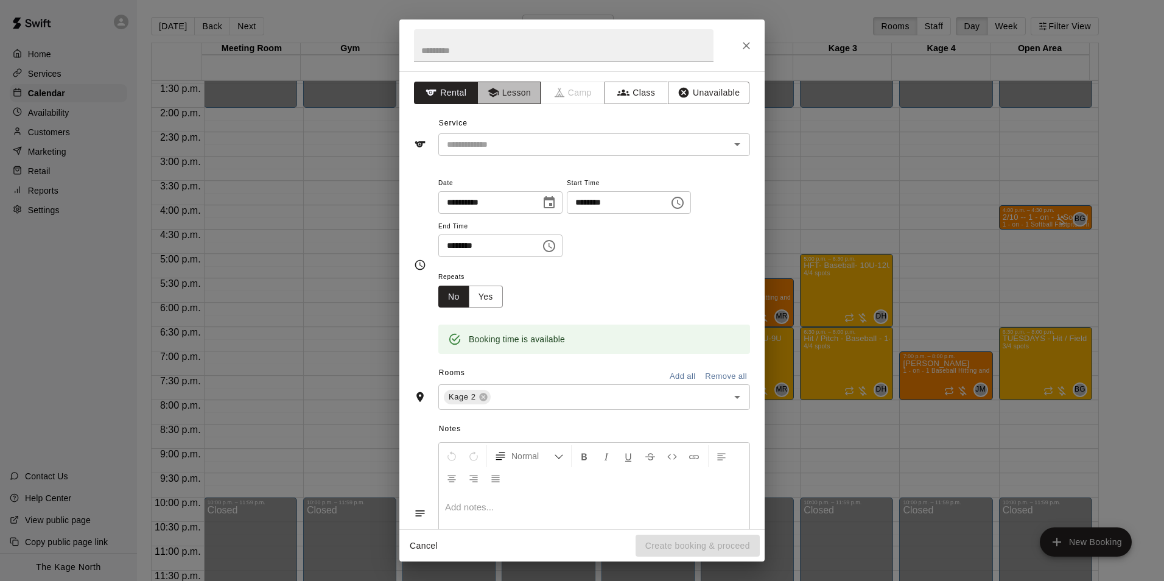
click at [521, 94] on button "Lesson" at bounding box center [509, 93] width 64 height 23
click at [731, 143] on icon "Open" at bounding box center [737, 144] width 15 height 15
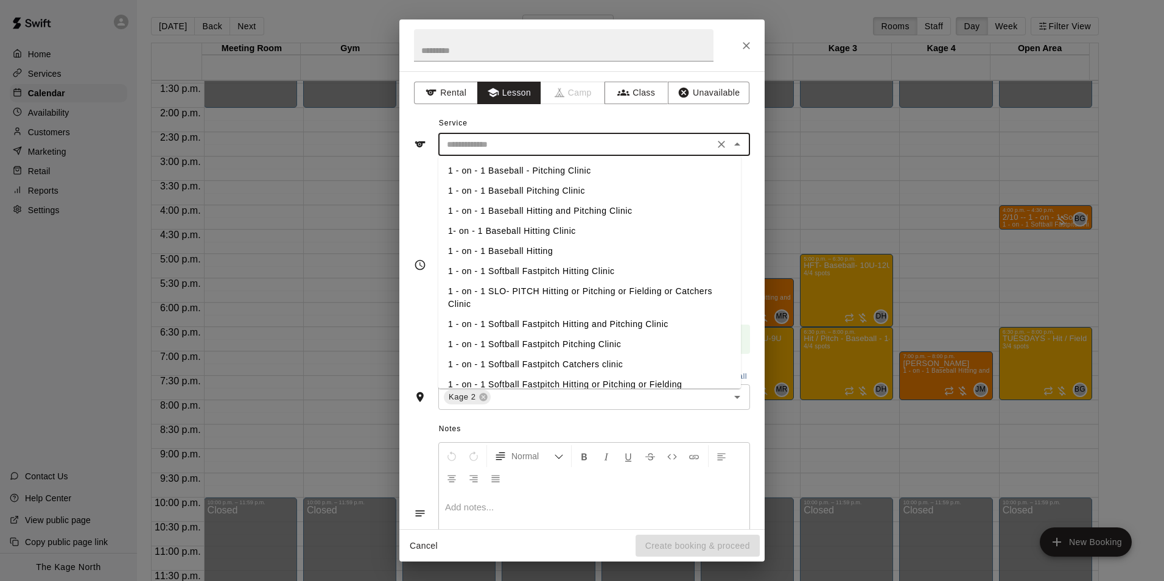
click at [572, 214] on li "1 - on - 1 Baseball Hitting and Pitching Clinic" at bounding box center [589, 211] width 303 height 20
type input "**********"
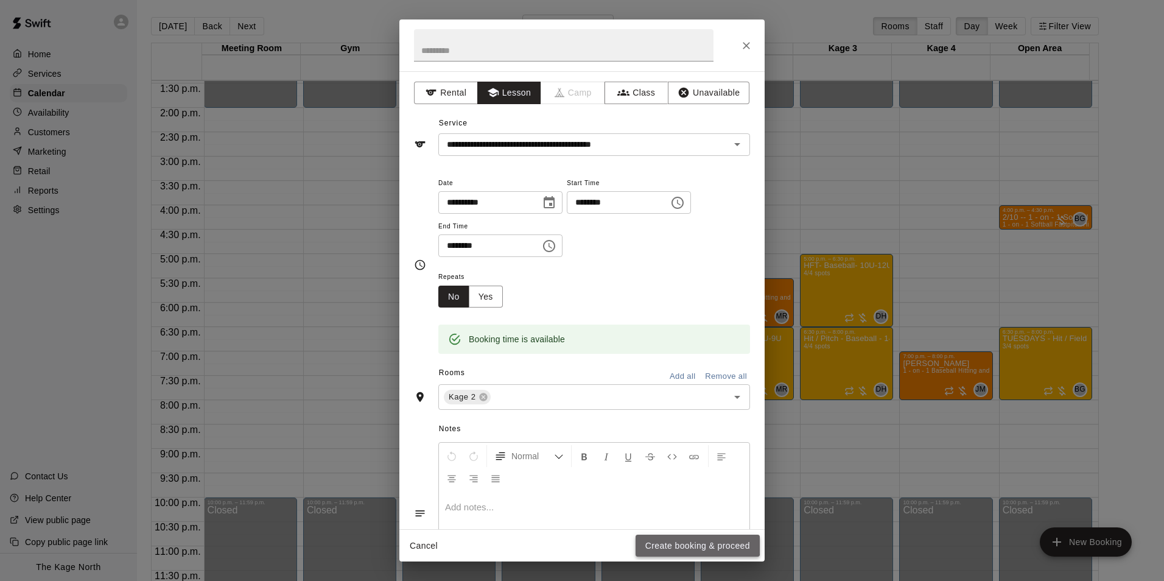
click at [683, 543] on button "Create booking & proceed" at bounding box center [698, 546] width 124 height 23
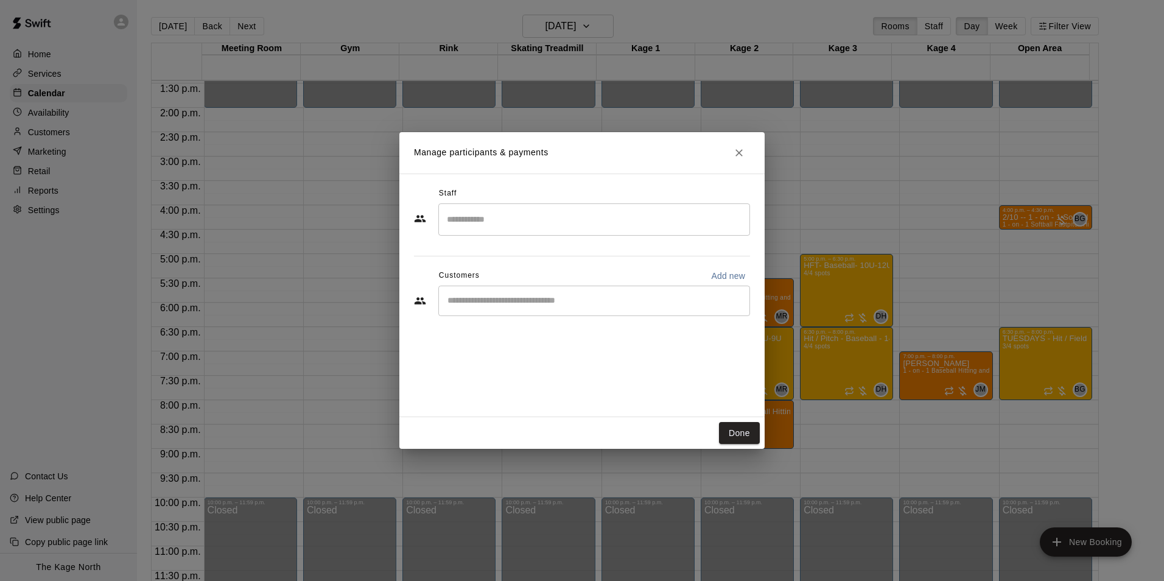
click at [484, 223] on input "Search staff" at bounding box center [594, 219] width 301 height 21
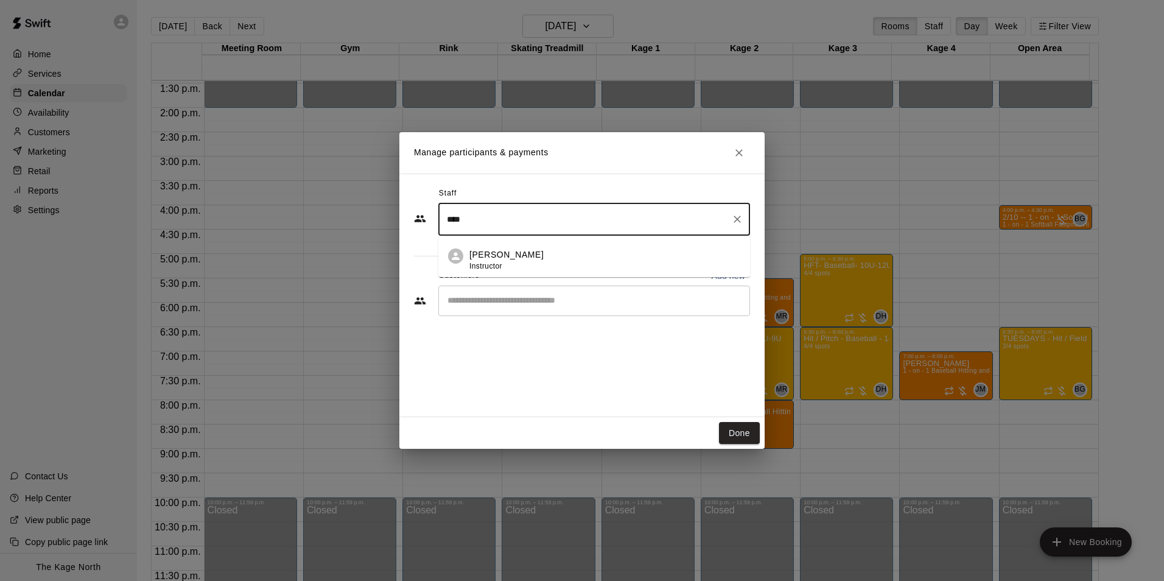
click at [504, 255] on p "[PERSON_NAME]" at bounding box center [507, 254] width 74 height 13
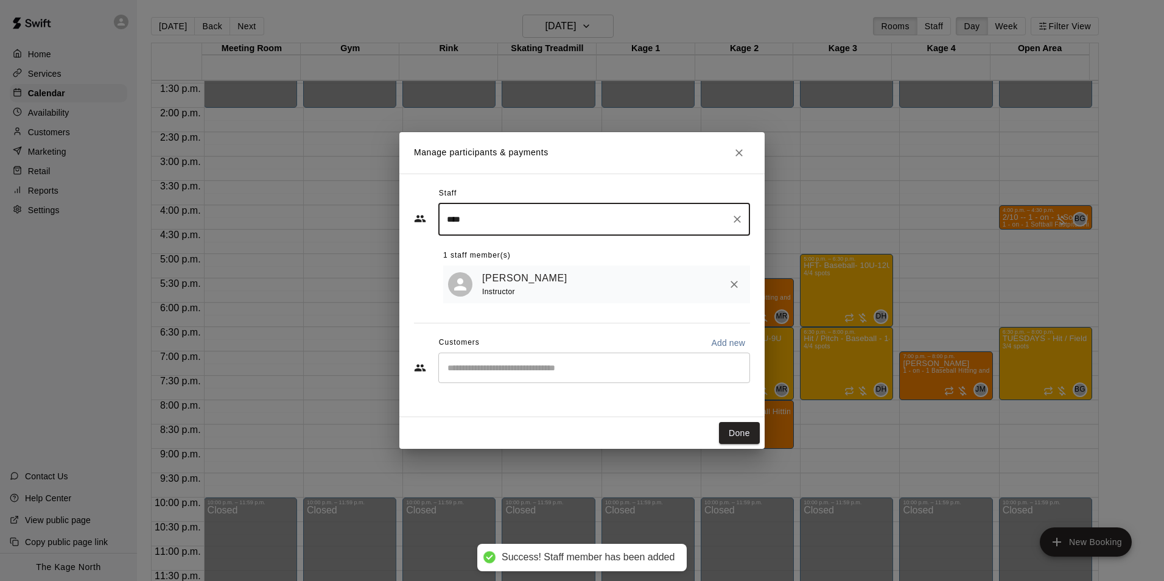
type input "****"
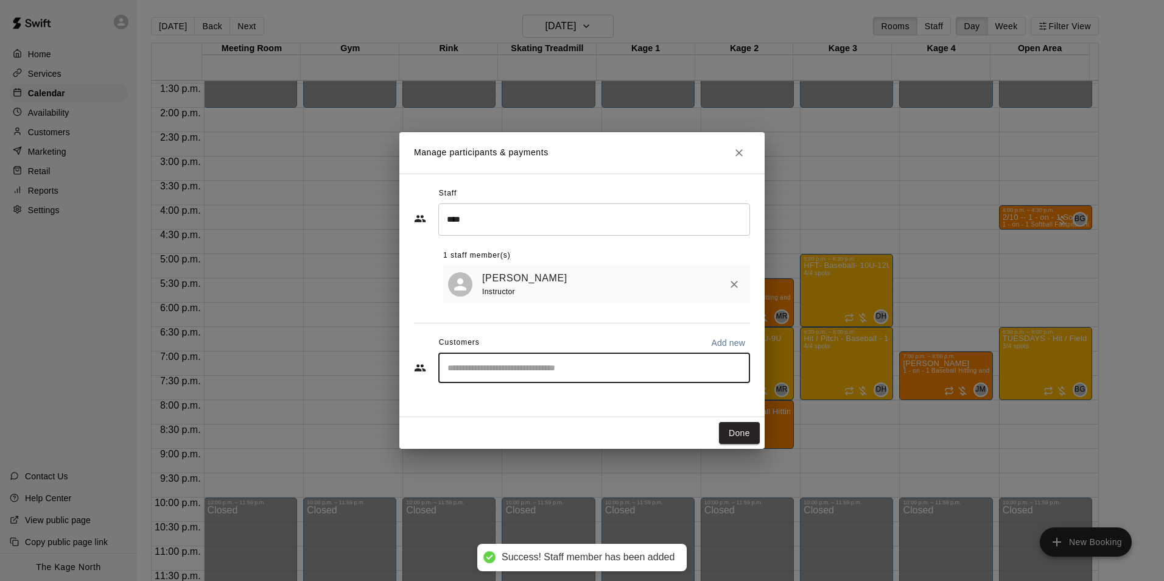
click at [544, 367] on input "Start typing to search customers..." at bounding box center [594, 368] width 301 height 12
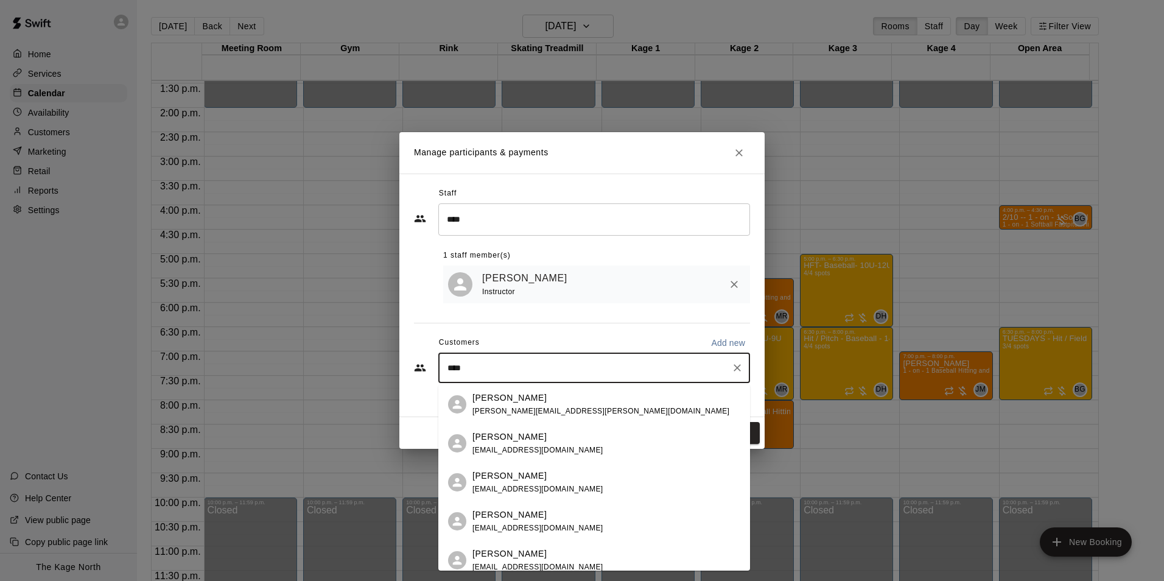
type input "*****"
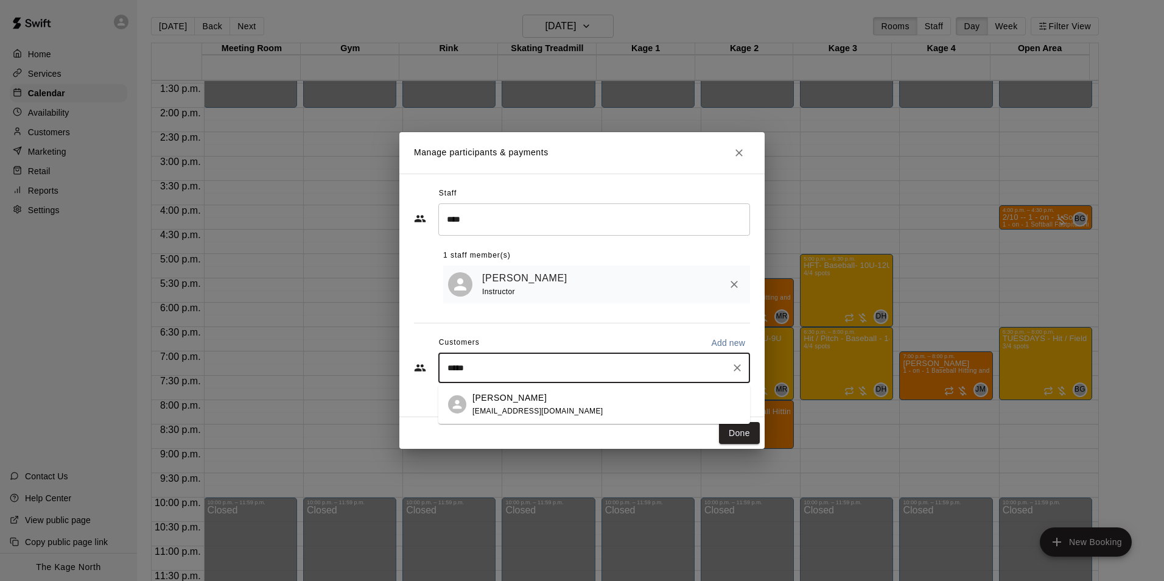
drag, startPoint x: 525, startPoint y: 385, endPoint x: 514, endPoint y: 396, distance: 15.5
click at [514, 396] on p "[PERSON_NAME]" at bounding box center [510, 398] width 74 height 13
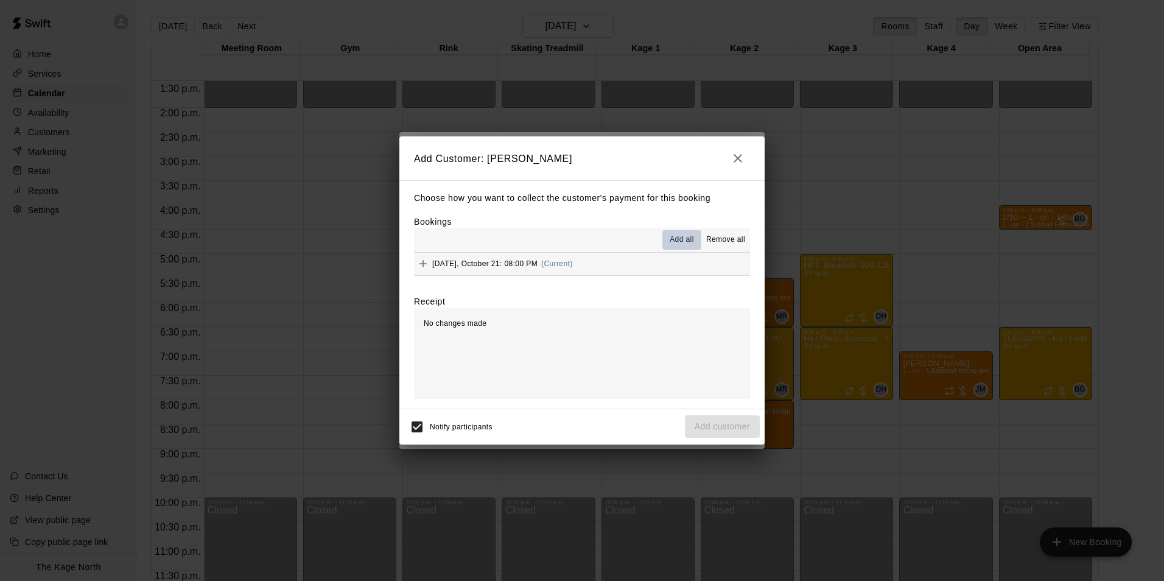
click at [689, 236] on span "Add all" at bounding box center [682, 240] width 24 height 12
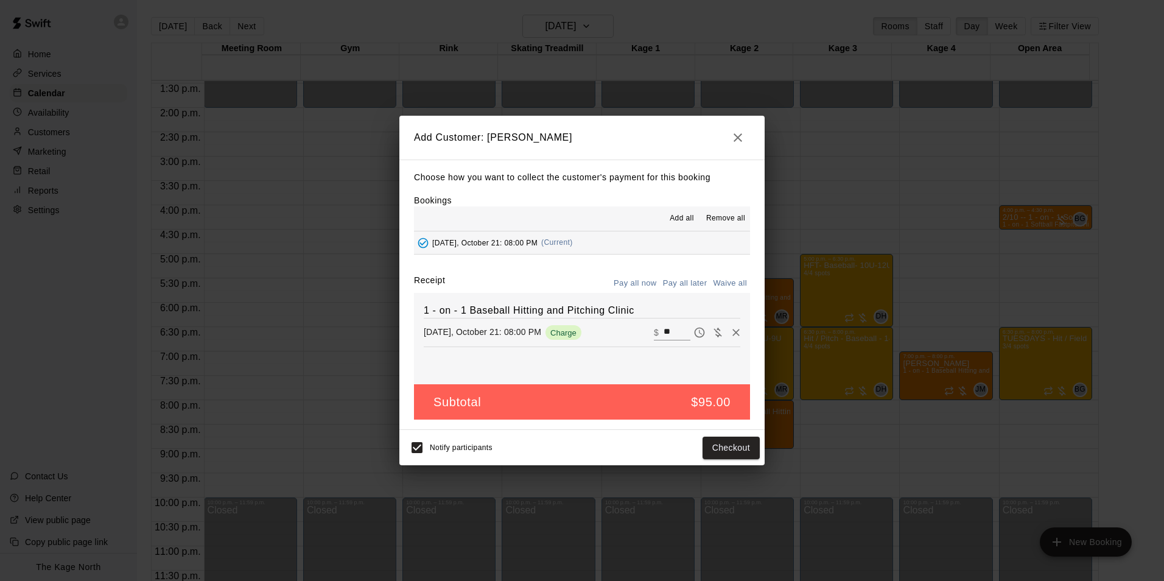
click at [687, 285] on button "Pay all later" at bounding box center [685, 283] width 51 height 19
click at [730, 439] on button "Add customer" at bounding box center [722, 448] width 75 height 23
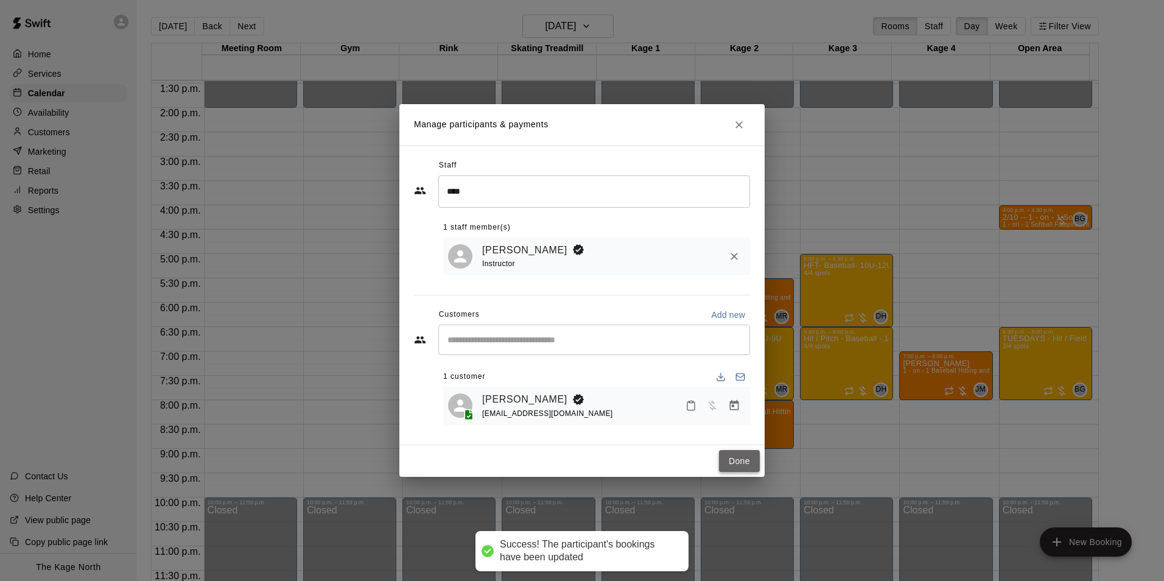
click at [738, 463] on button "Done" at bounding box center [739, 461] width 41 height 23
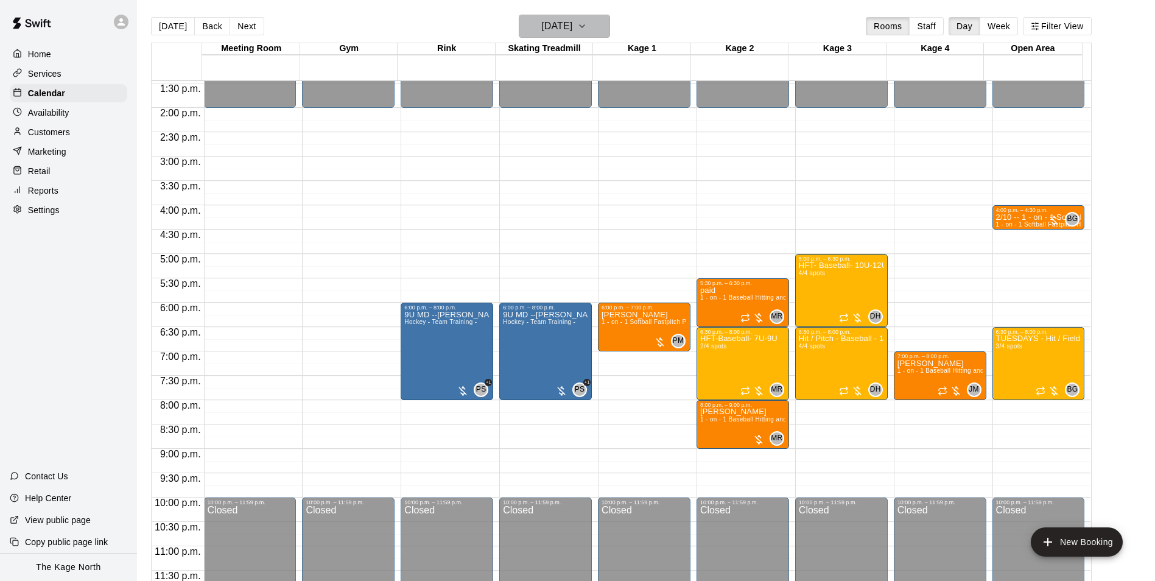
click at [596, 30] on button "[DATE]" at bounding box center [564, 26] width 91 height 23
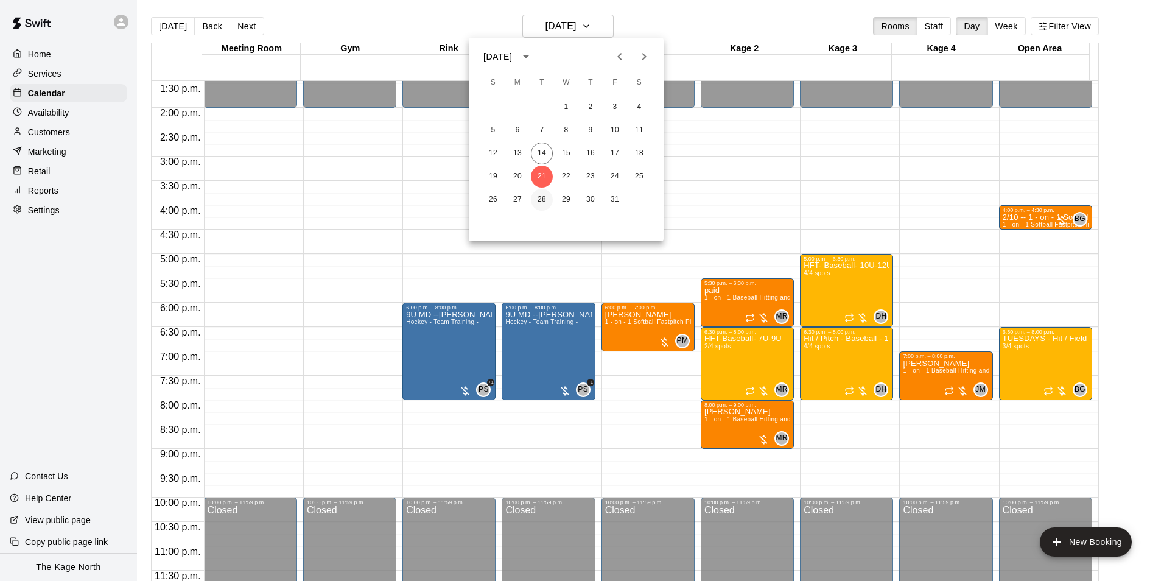
click at [544, 194] on button "28" at bounding box center [542, 200] width 22 height 22
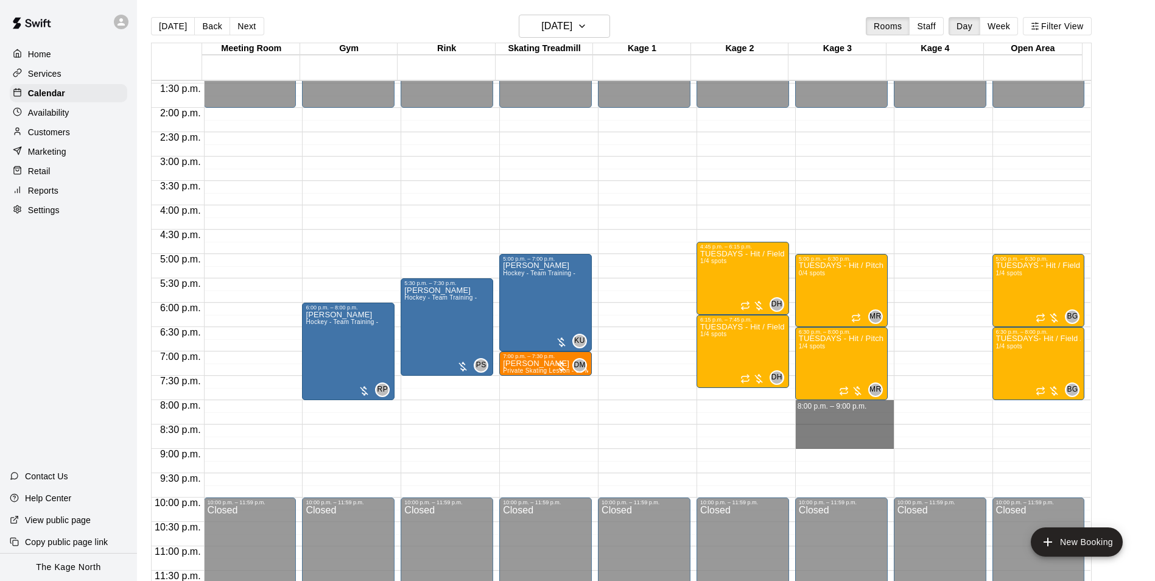
drag, startPoint x: 796, startPoint y: 404, endPoint x: 800, endPoint y: 440, distance: 36.1
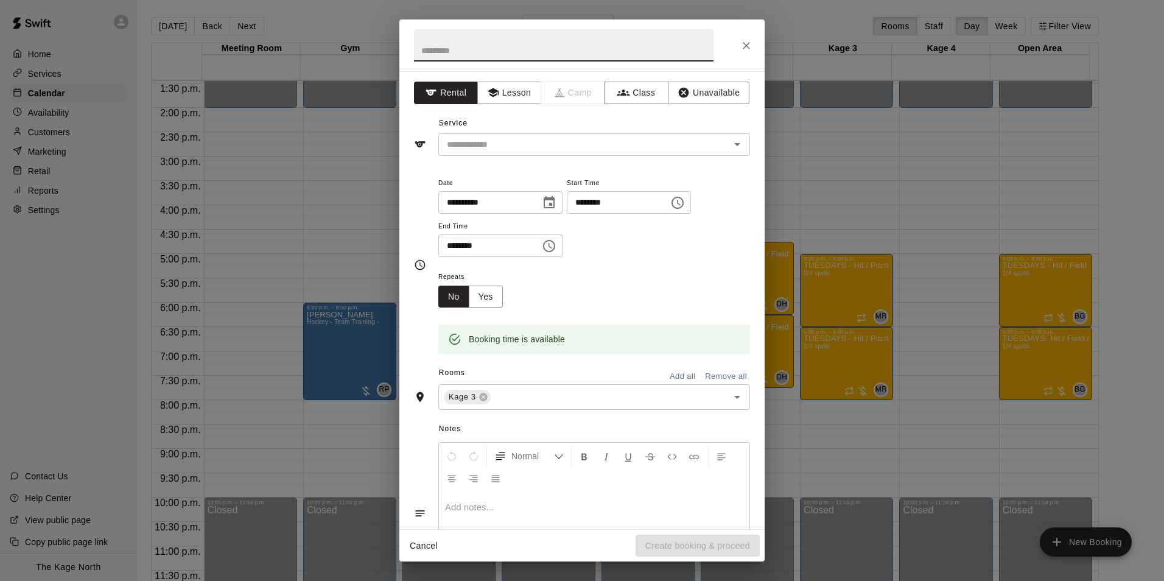
click at [555, 205] on icon "Choose date, selected date is Oct 28, 2025" at bounding box center [549, 202] width 11 height 12
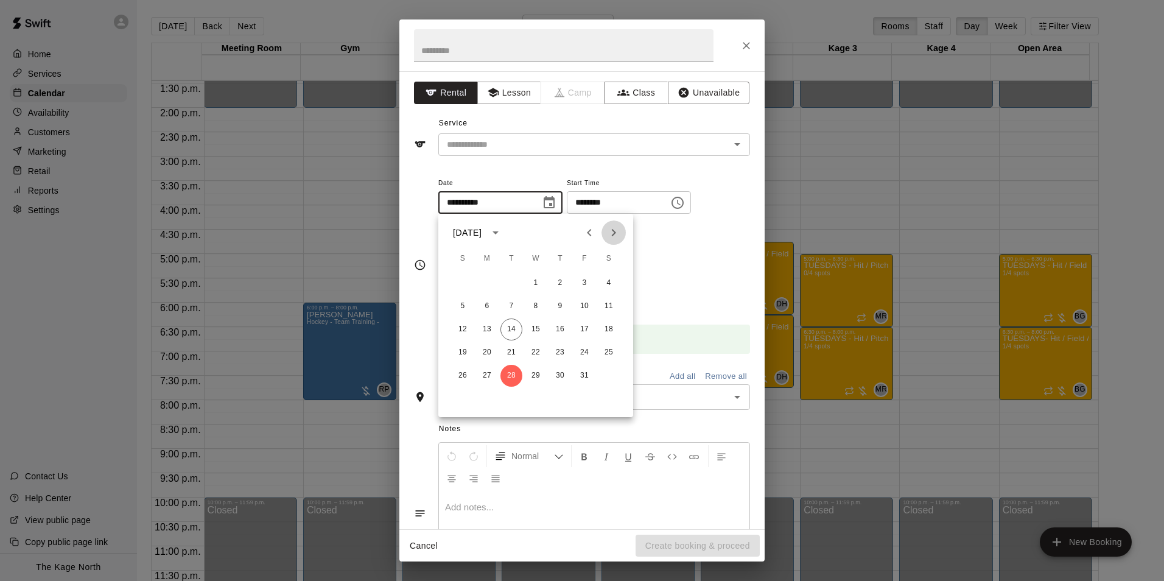
click at [613, 236] on icon "Next month" at bounding box center [614, 232] width 4 height 7
click at [510, 353] on button "18" at bounding box center [512, 353] width 22 height 22
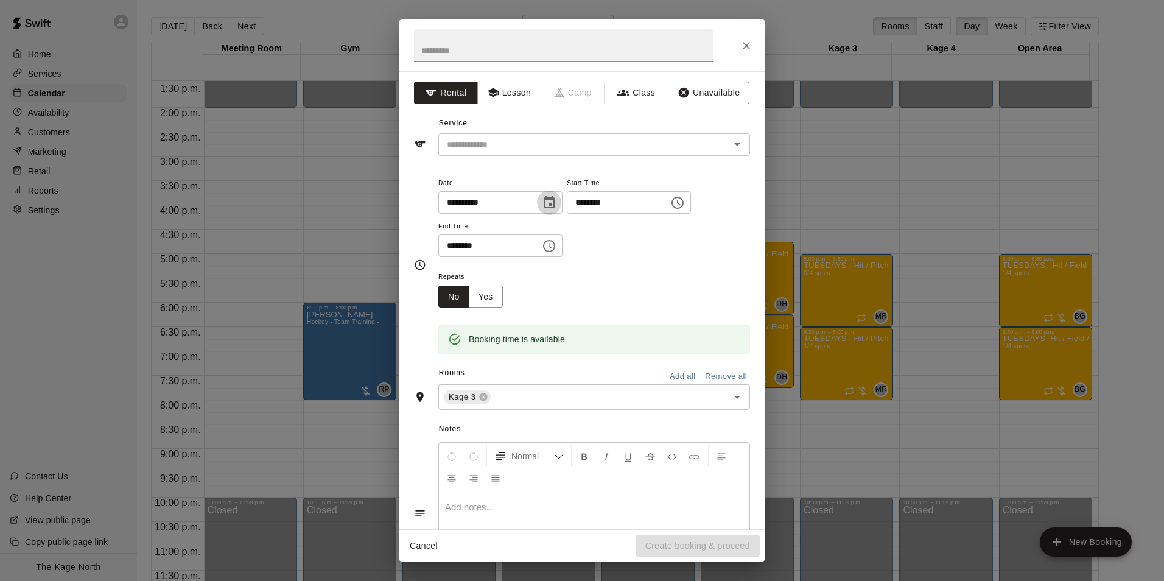
click at [562, 205] on button "Choose date, selected date is Nov 18, 2025" at bounding box center [549, 203] width 24 height 24
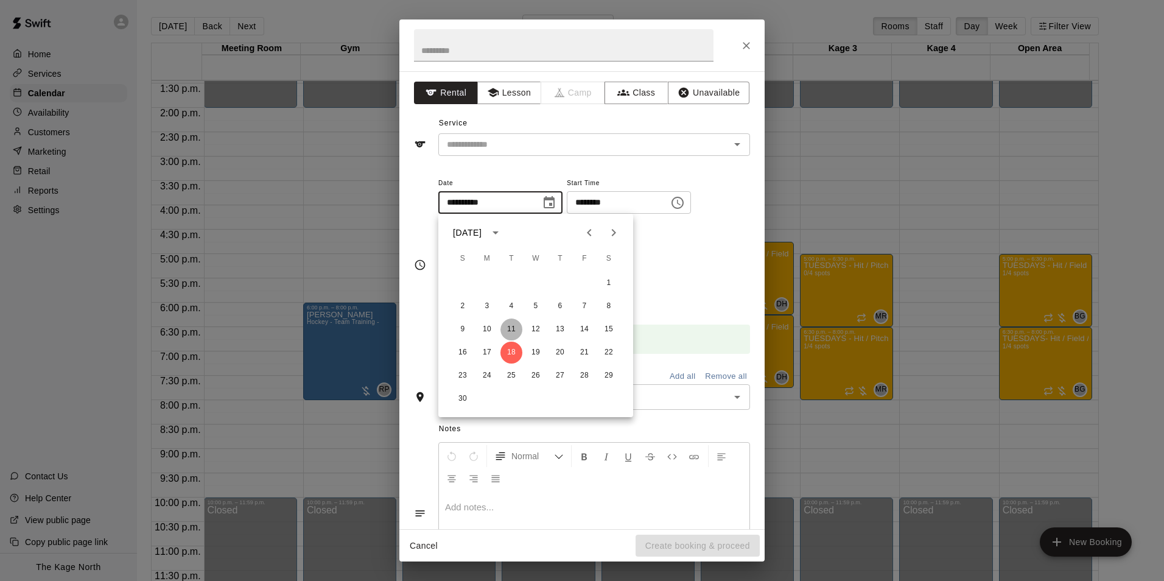
click at [515, 329] on button "11" at bounding box center [512, 330] width 22 height 22
type input "**********"
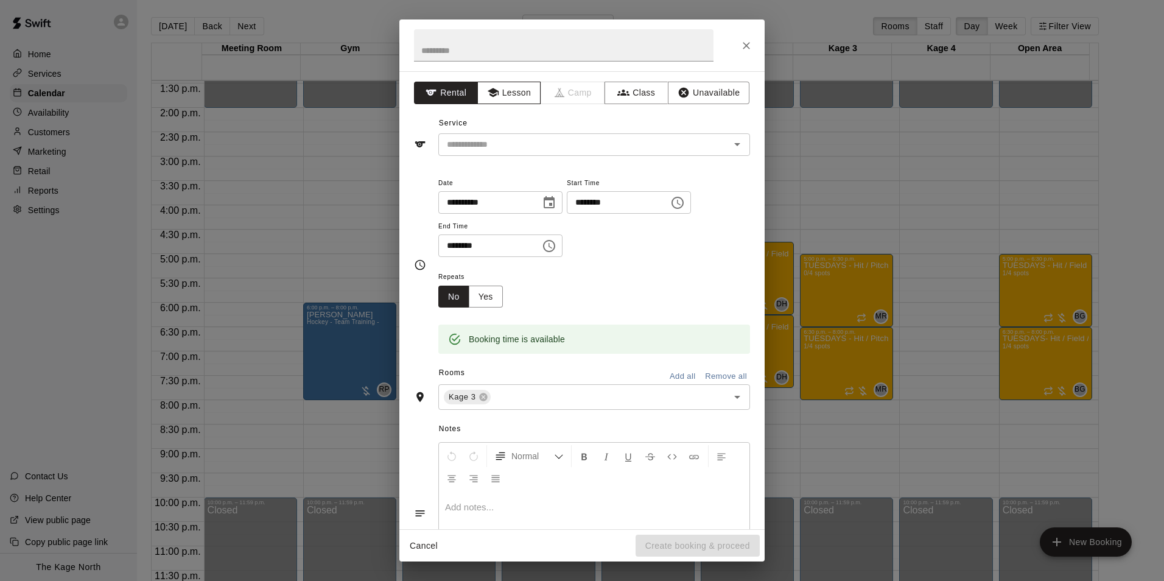
click at [505, 97] on button "Lesson" at bounding box center [509, 93] width 64 height 23
click at [485, 295] on button "Yes" at bounding box center [486, 297] width 34 height 23
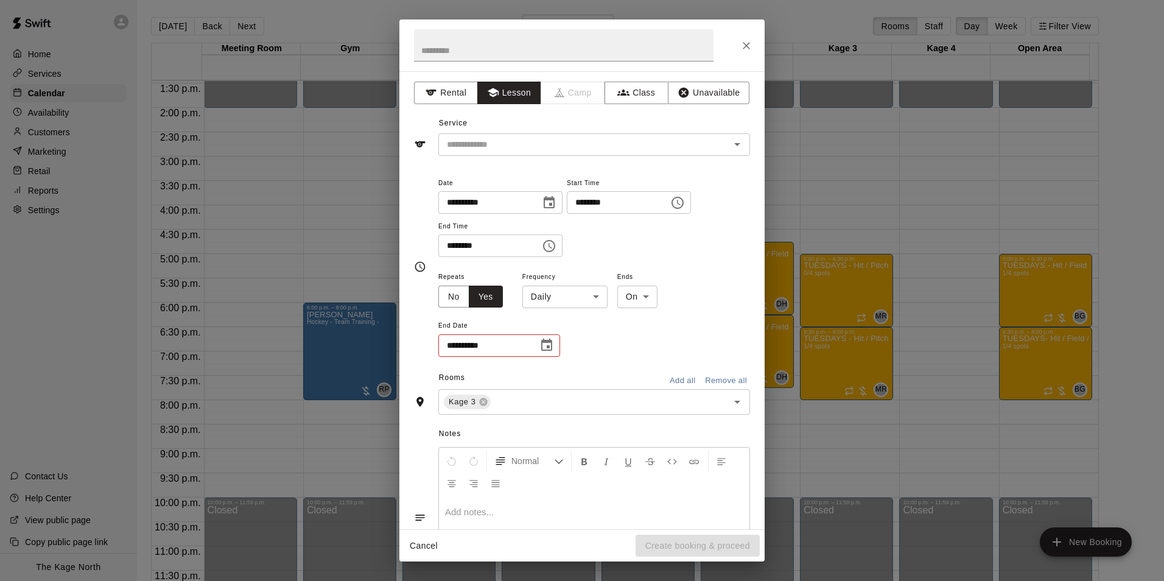
click at [601, 301] on body "Home Services Calendar Availability Customers Marketing Retail Reports Settings…" at bounding box center [582, 300] width 1164 height 600
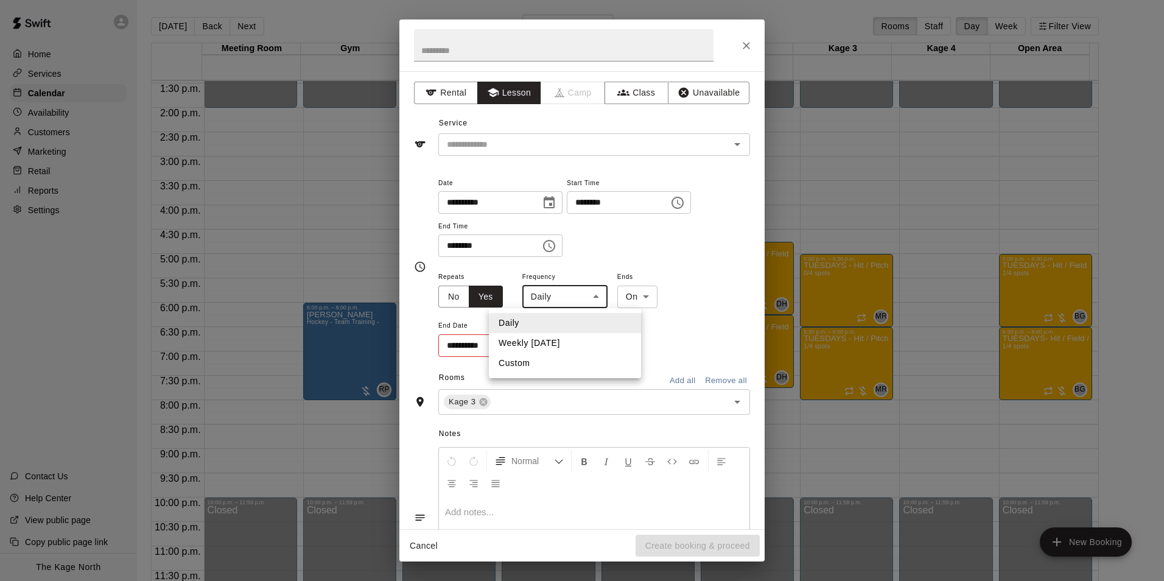
click at [563, 337] on li "Weekly [DATE]" at bounding box center [565, 343] width 152 height 20
type input "******"
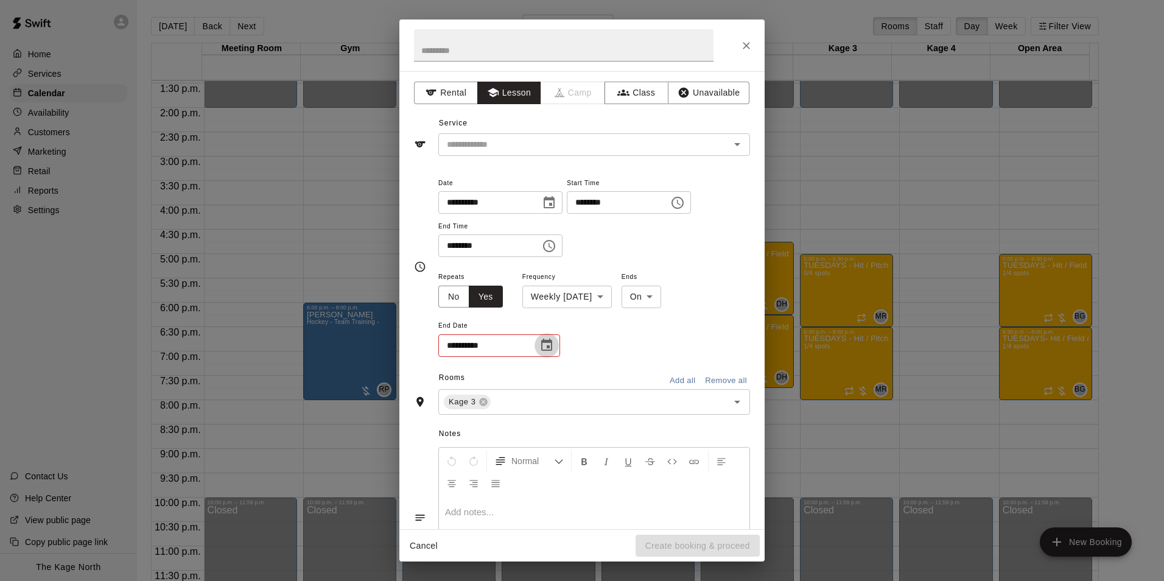
click at [544, 345] on icon "Choose date" at bounding box center [547, 345] width 15 height 15
click at [616, 378] on icon "Next month" at bounding box center [614, 375] width 15 height 15
click at [594, 378] on icon "Previous month" at bounding box center [589, 375] width 15 height 15
click at [510, 470] on button "11" at bounding box center [512, 473] width 22 height 22
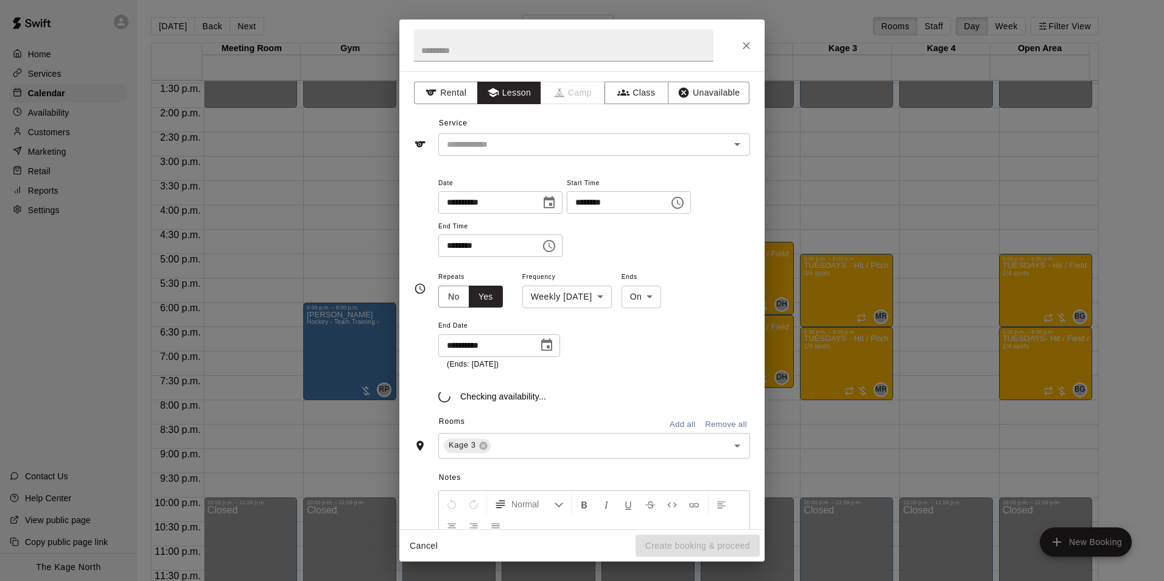
type input "**********"
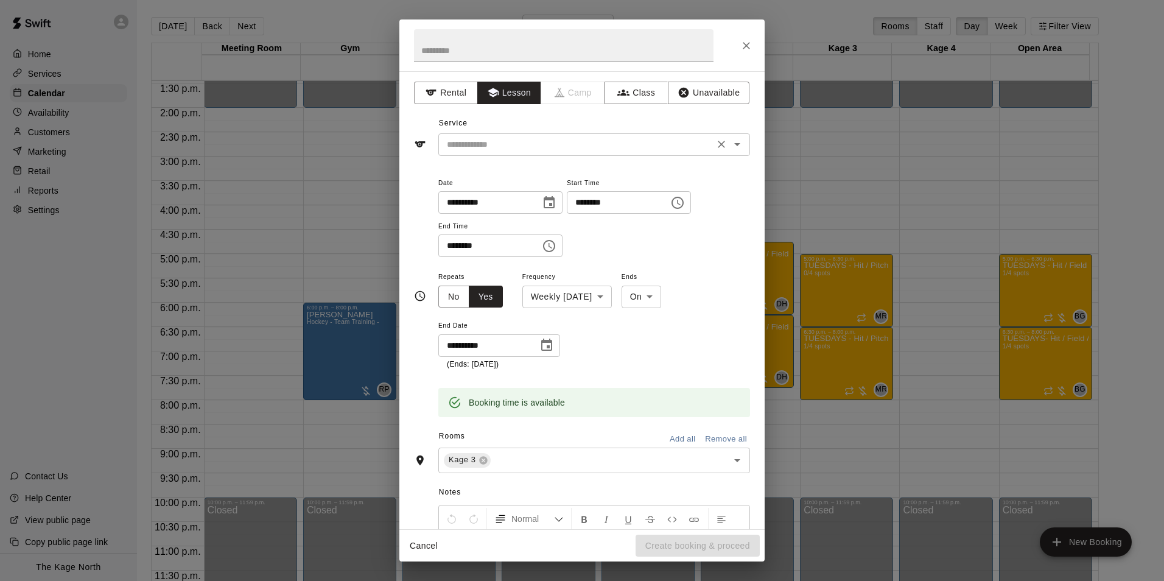
click at [734, 150] on icon "Open" at bounding box center [737, 144] width 15 height 15
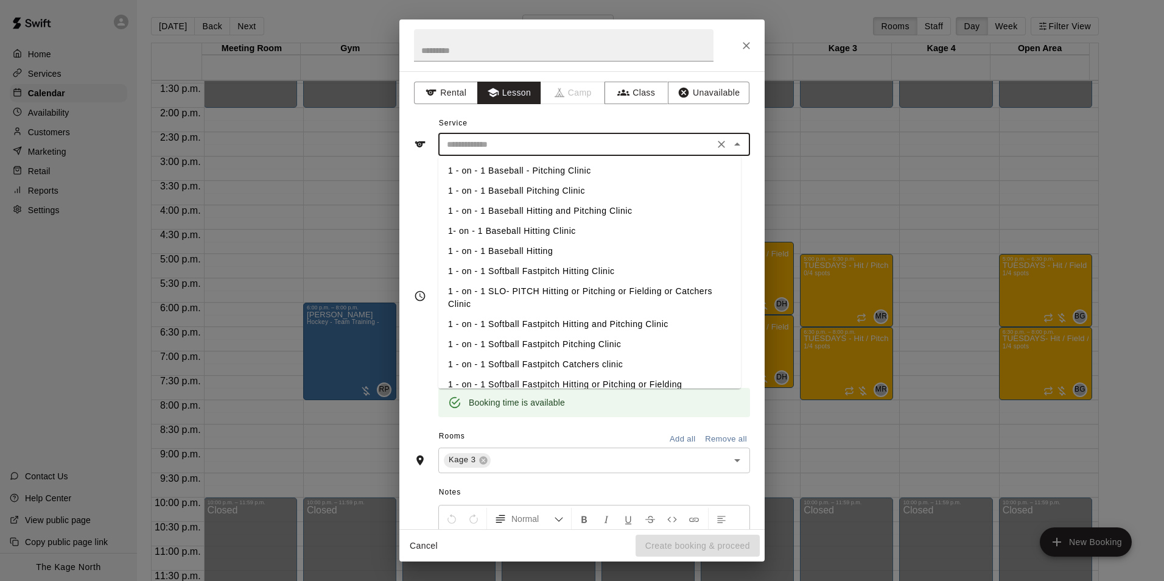
click at [544, 213] on li "1 - on - 1 Baseball Hitting and Pitching Clinic" at bounding box center [589, 211] width 303 height 20
type input "**********"
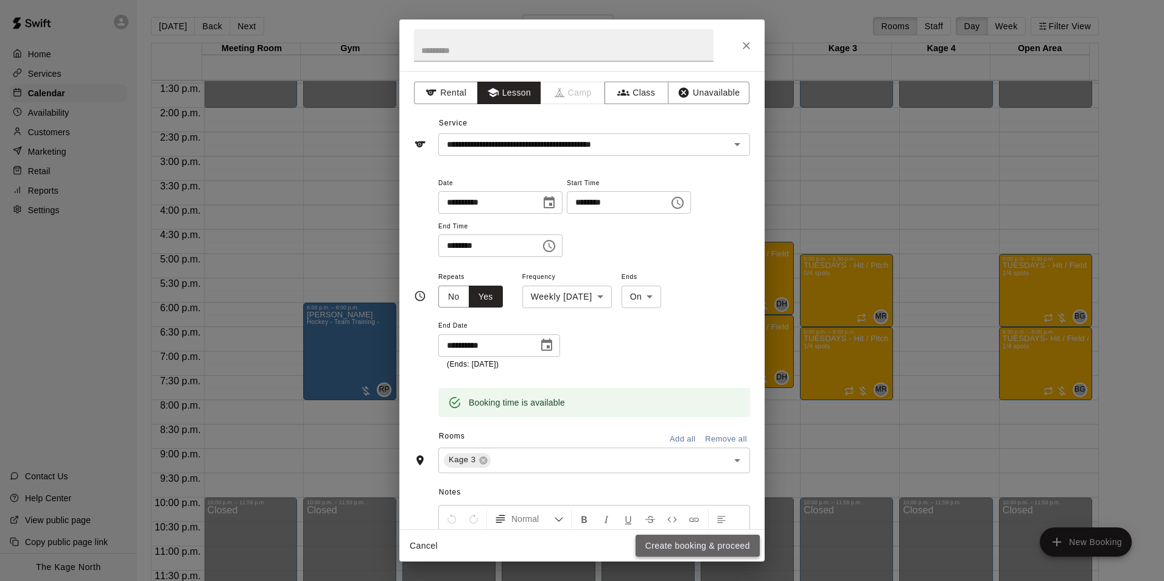
click at [686, 547] on button "Create booking & proceed" at bounding box center [698, 546] width 124 height 23
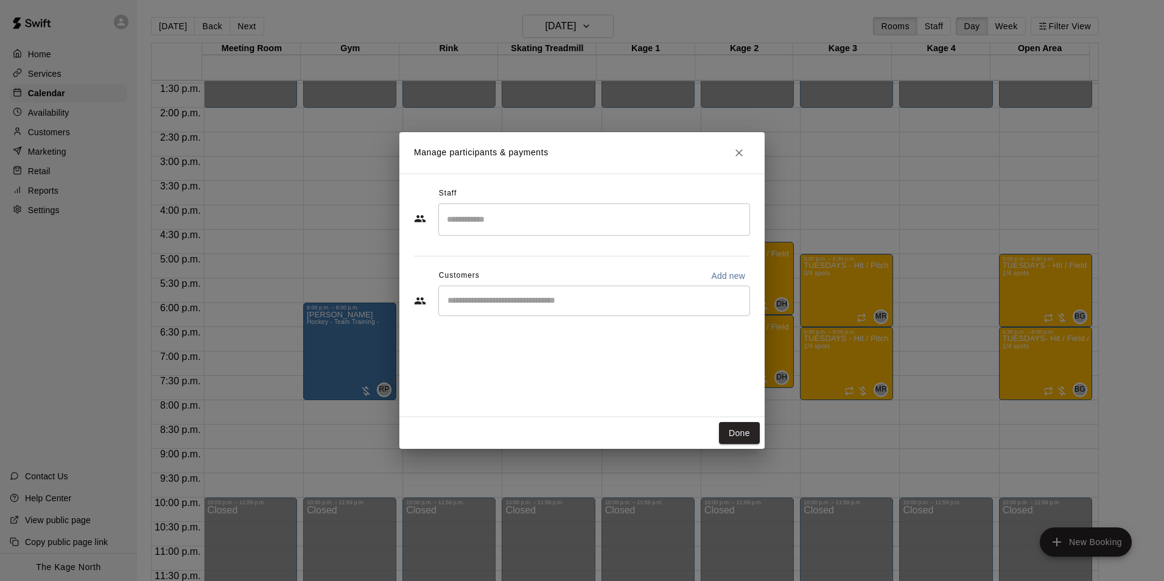
click at [468, 219] on input "Search staff" at bounding box center [594, 219] width 301 height 21
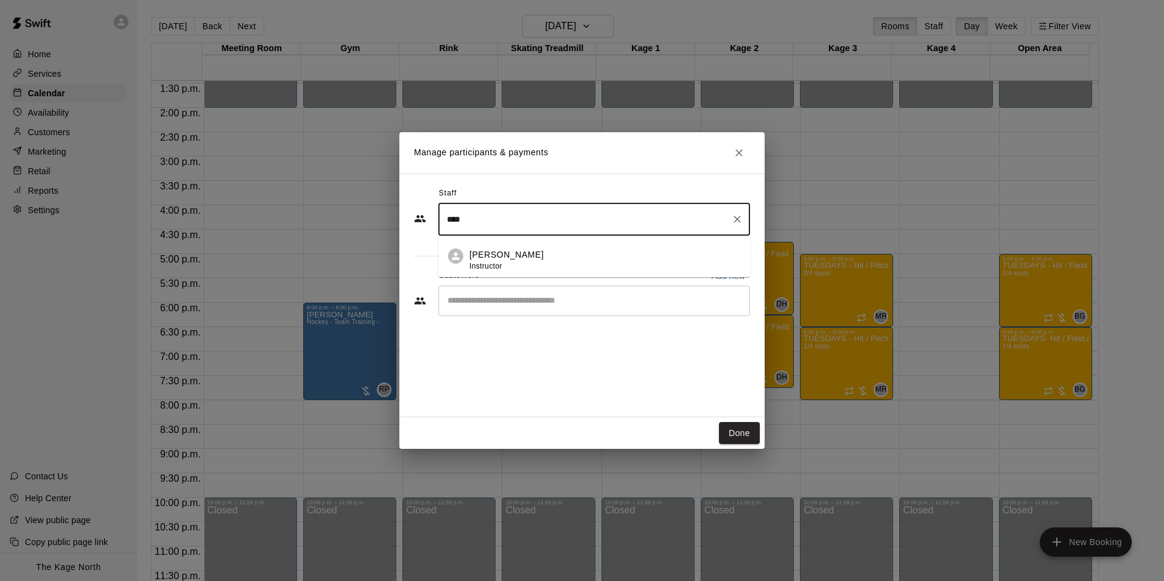
click at [497, 262] on span "Instructor" at bounding box center [486, 266] width 33 height 9
type input "****"
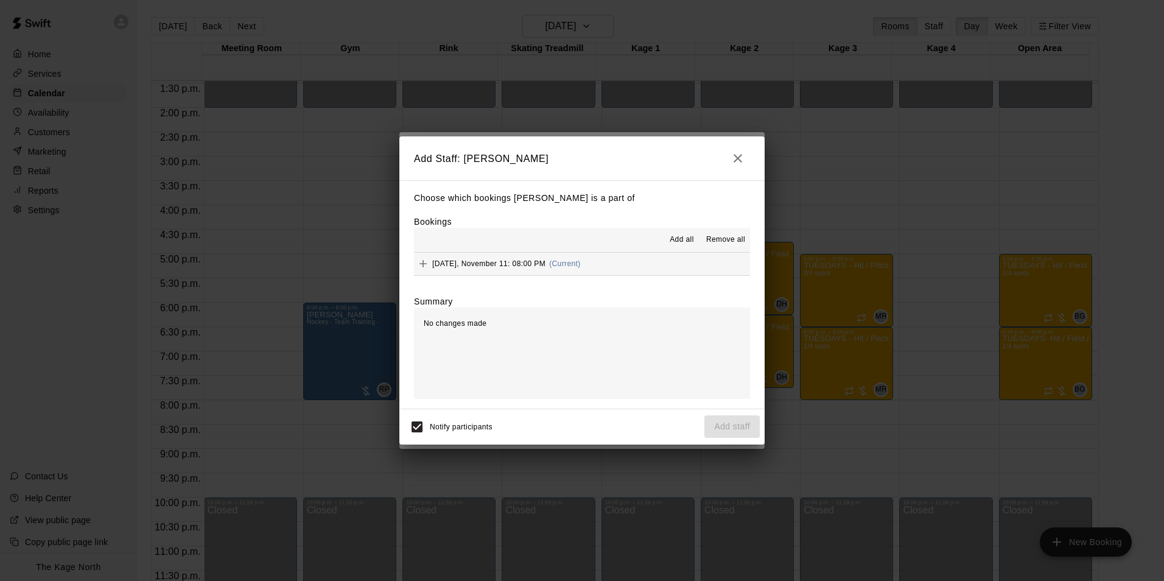
click at [680, 236] on span "Add all" at bounding box center [682, 240] width 24 height 12
click at [733, 426] on button "Add staff" at bounding box center [732, 426] width 55 height 23
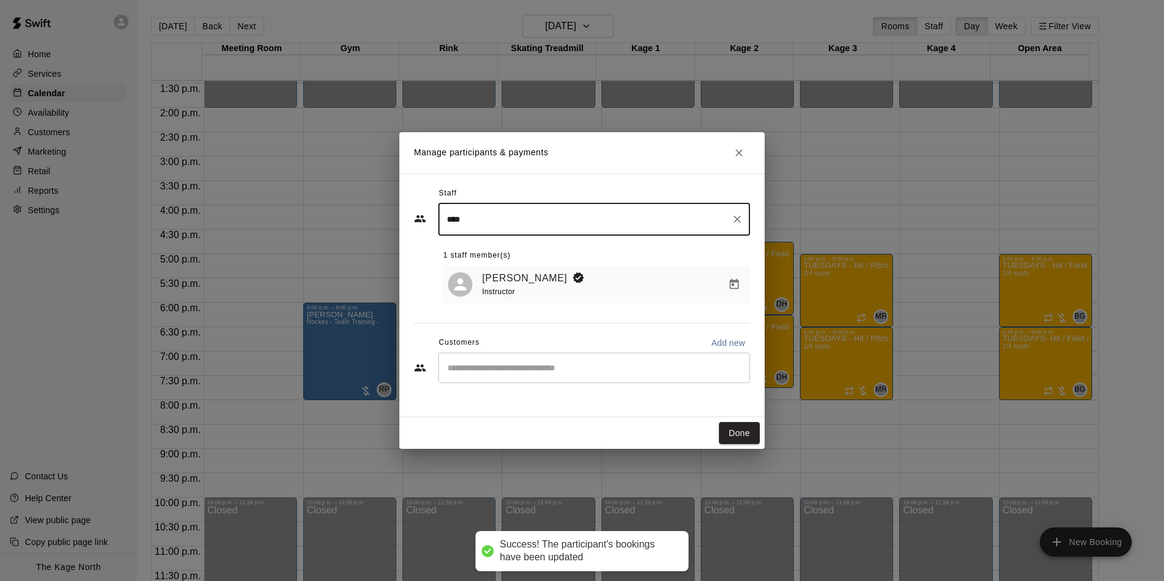
click at [559, 372] on input "Start typing to search customers..." at bounding box center [594, 368] width 301 height 12
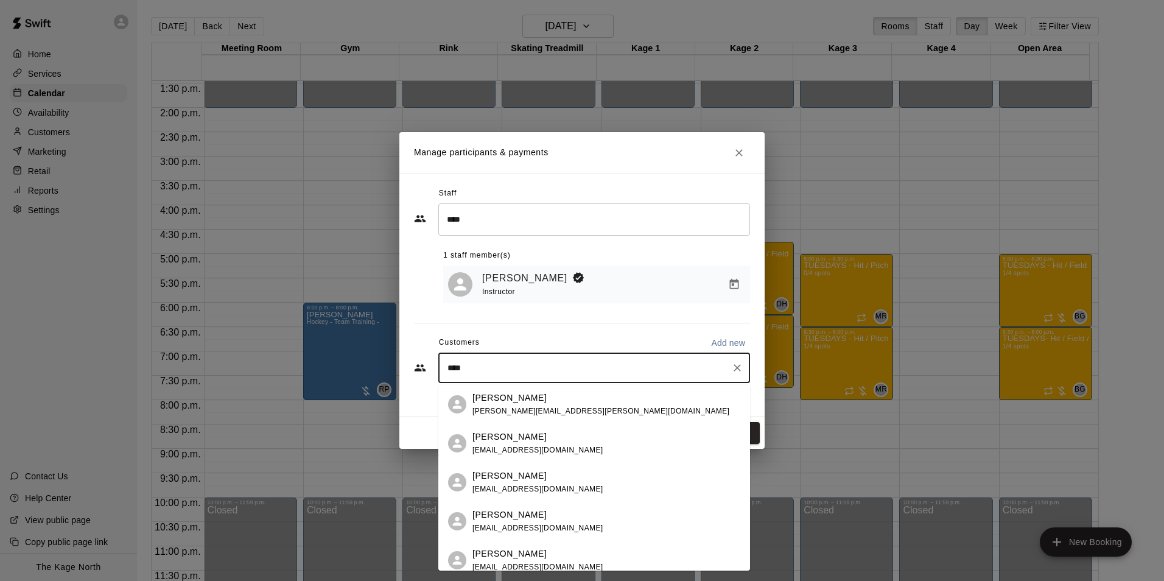
type input "*****"
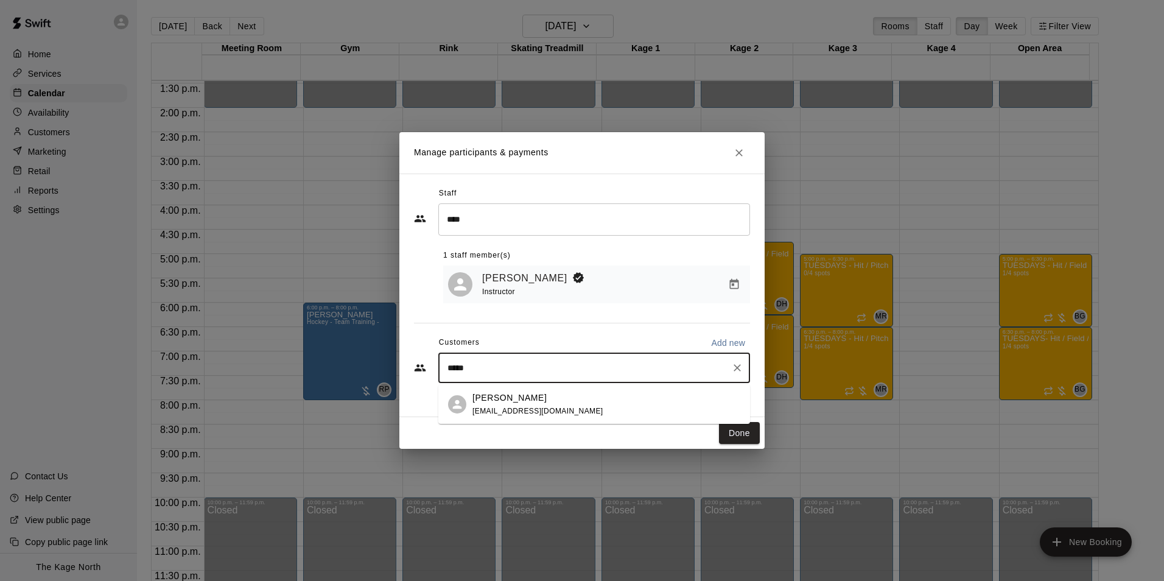
click at [532, 405] on div "[PERSON_NAME] [EMAIL_ADDRESS][DOMAIN_NAME]" at bounding box center [538, 405] width 131 height 26
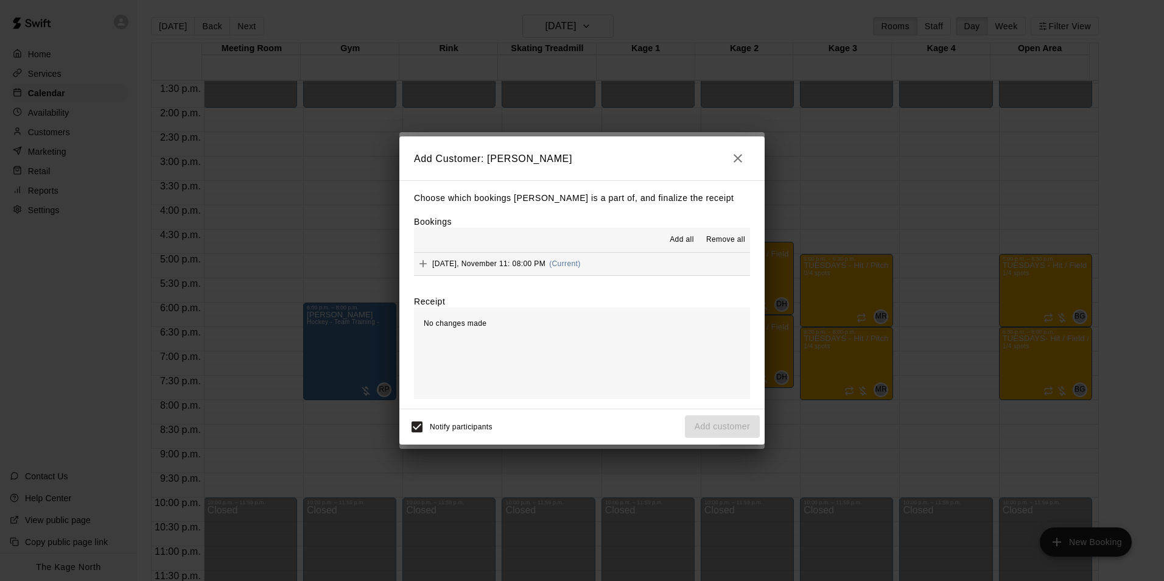
click at [681, 237] on span "Add all" at bounding box center [682, 240] width 24 height 12
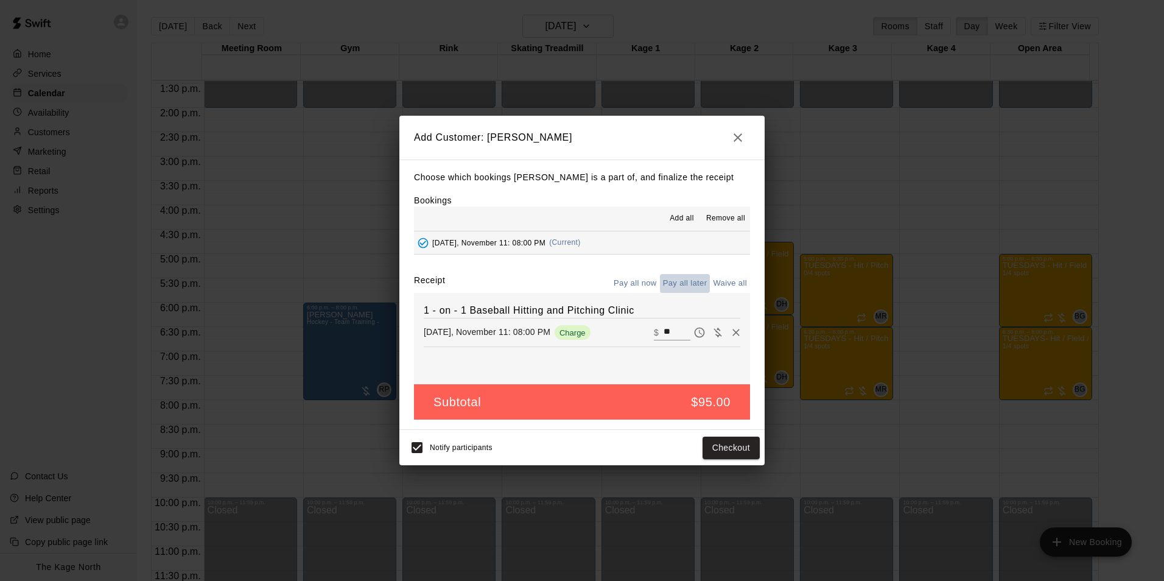
click at [676, 279] on button "Pay all later" at bounding box center [685, 283] width 51 height 19
click at [724, 451] on button "Add customer" at bounding box center [722, 448] width 75 height 23
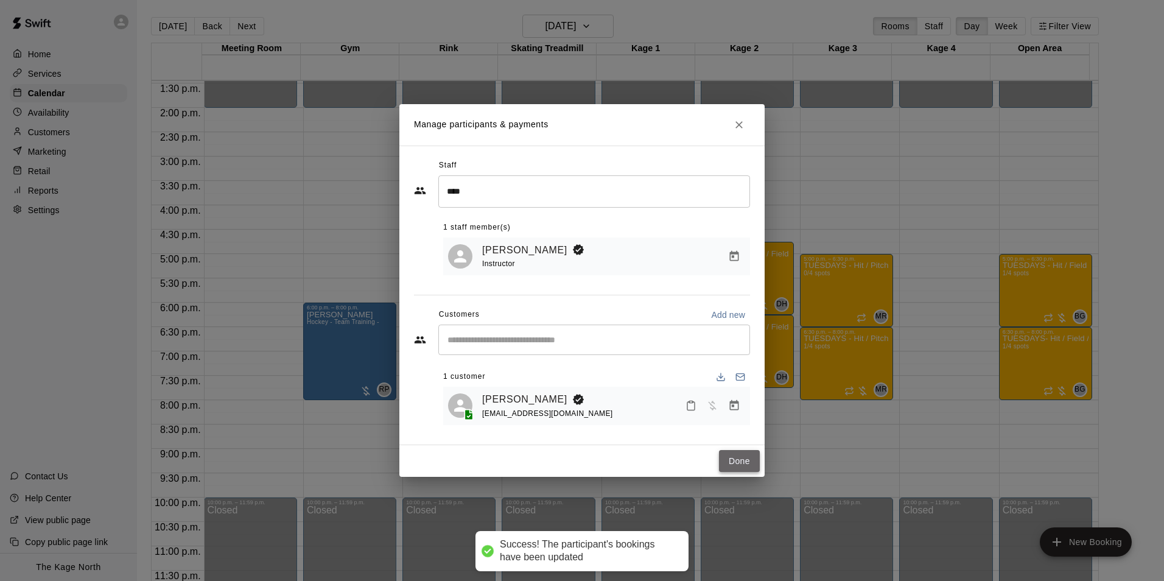
click at [741, 460] on button "Done" at bounding box center [739, 461] width 41 height 23
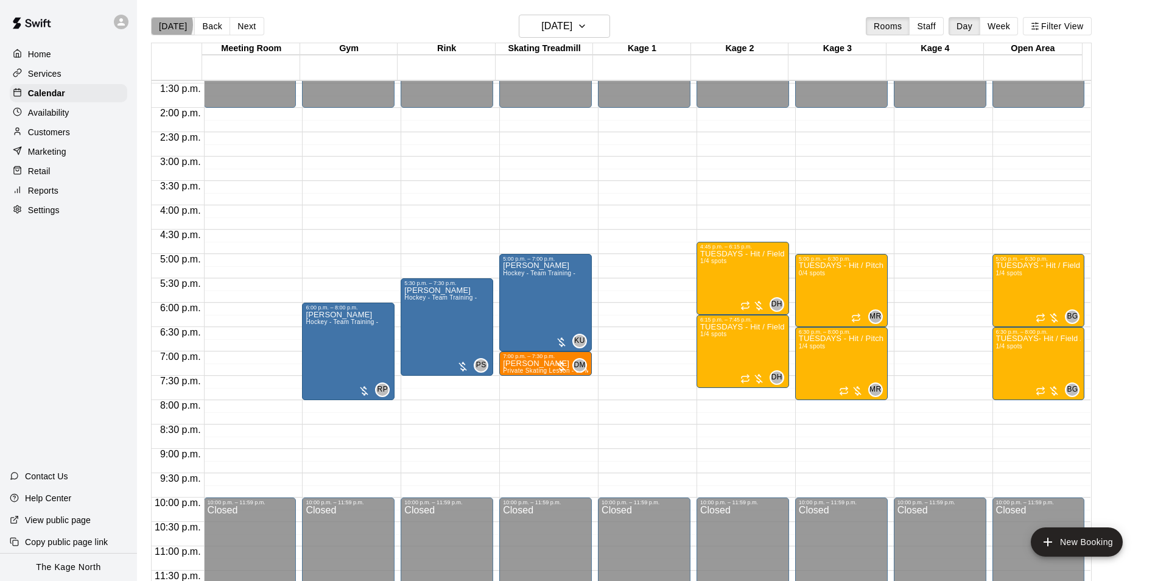
click at [162, 24] on button "[DATE]" at bounding box center [173, 26] width 44 height 18
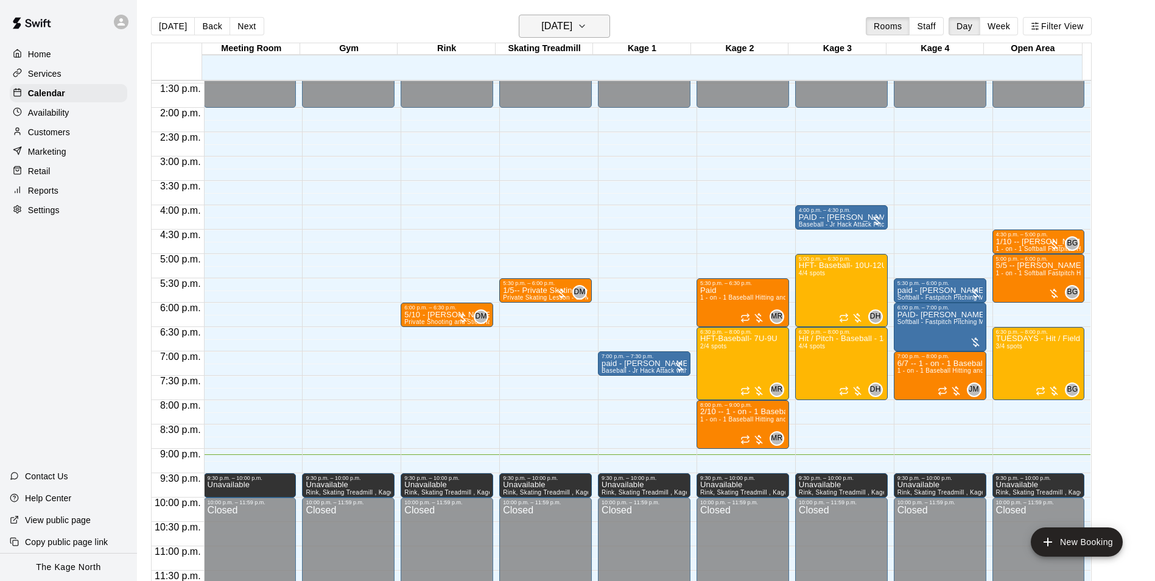
click at [572, 26] on h6 "[DATE]" at bounding box center [556, 26] width 31 height 17
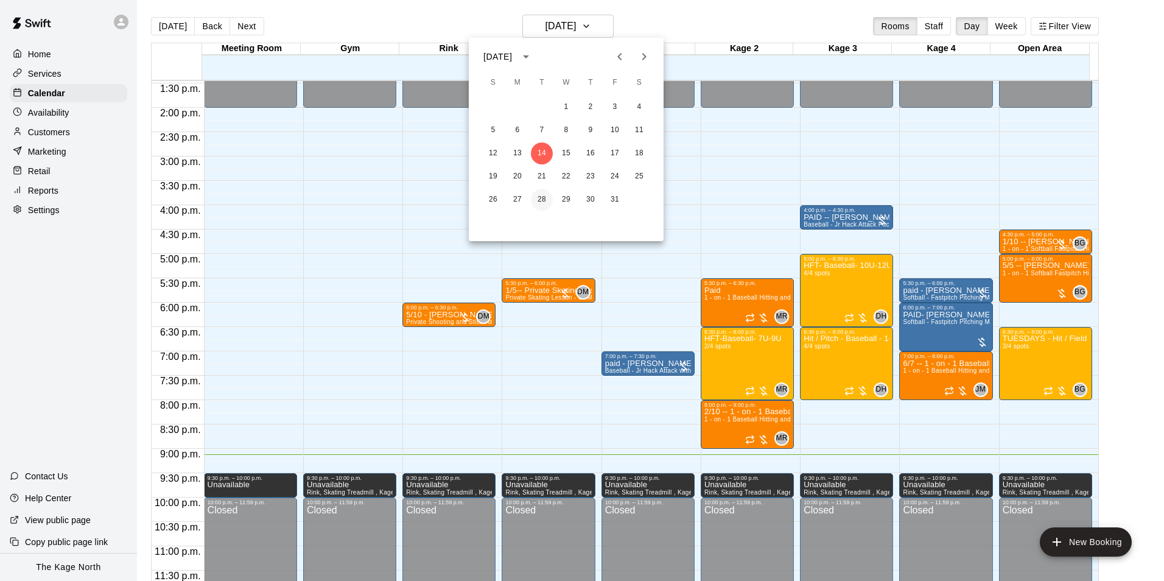
click at [540, 197] on button "28" at bounding box center [542, 200] width 22 height 22
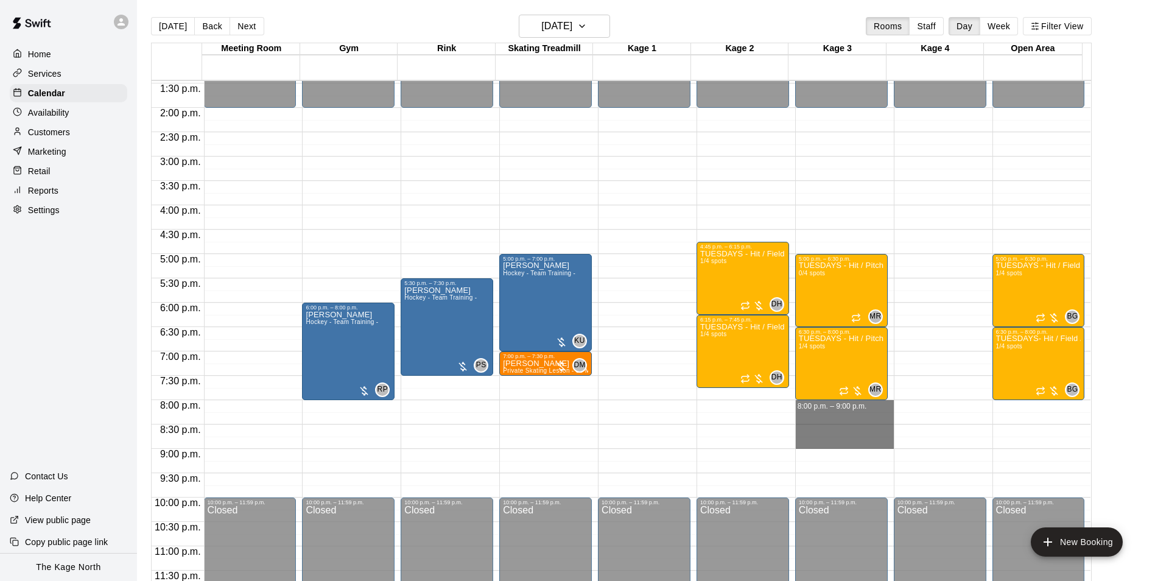
drag, startPoint x: 800, startPoint y: 405, endPoint x: 801, endPoint y: 439, distance: 34.2
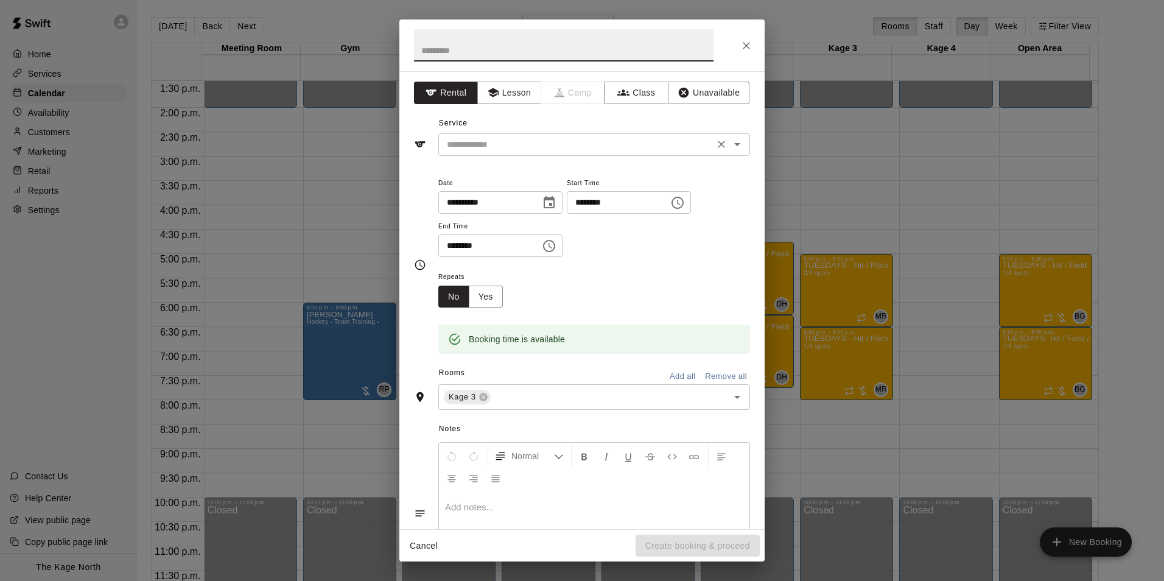
click at [734, 146] on icon "Open" at bounding box center [737, 144] width 15 height 15
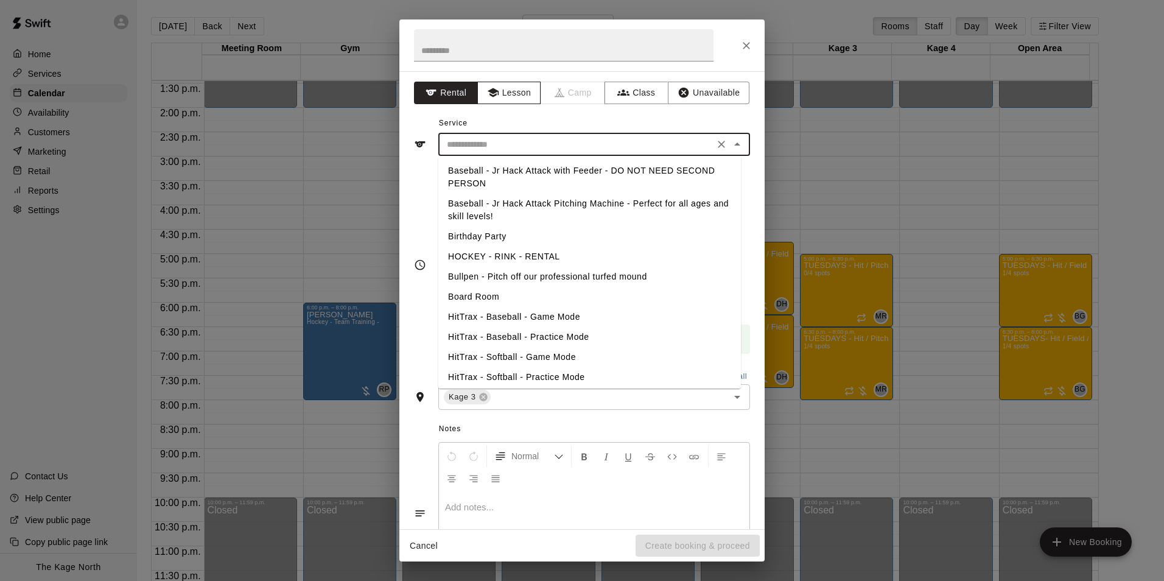
click at [509, 92] on button "Lesson" at bounding box center [509, 93] width 64 height 23
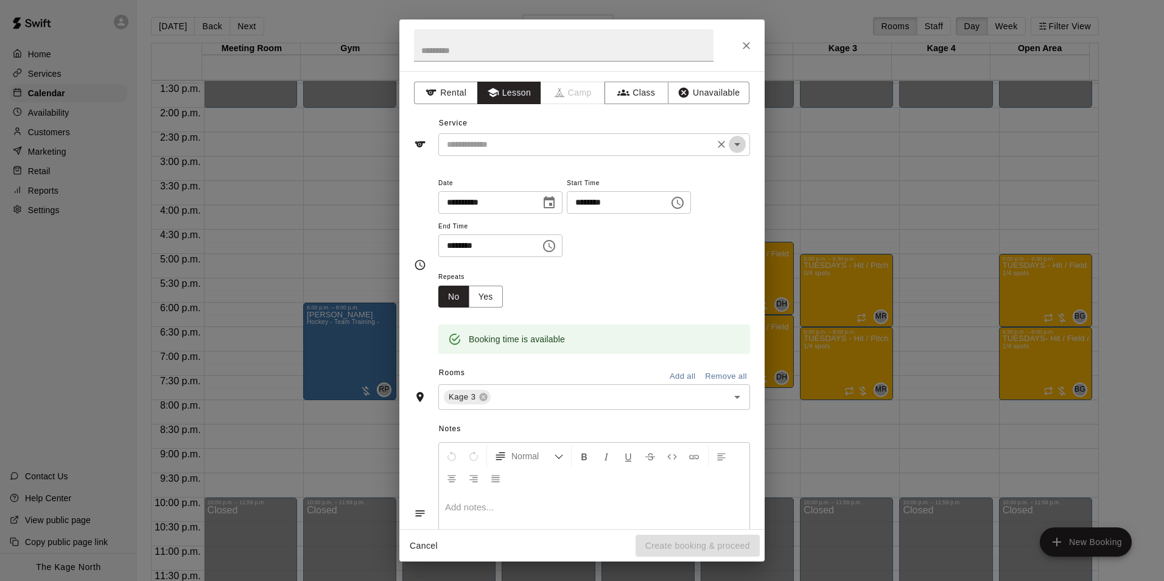
click at [733, 144] on icon "Open" at bounding box center [737, 144] width 15 height 15
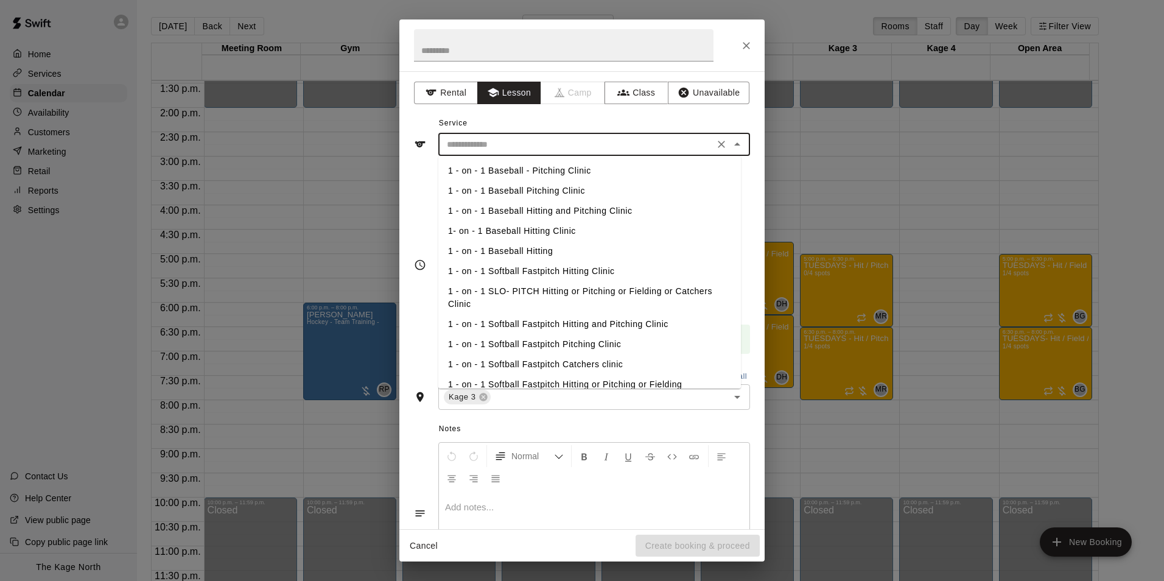
click at [540, 227] on li "1- on - 1 Baseball Hitting Clinic" at bounding box center [589, 231] width 303 height 20
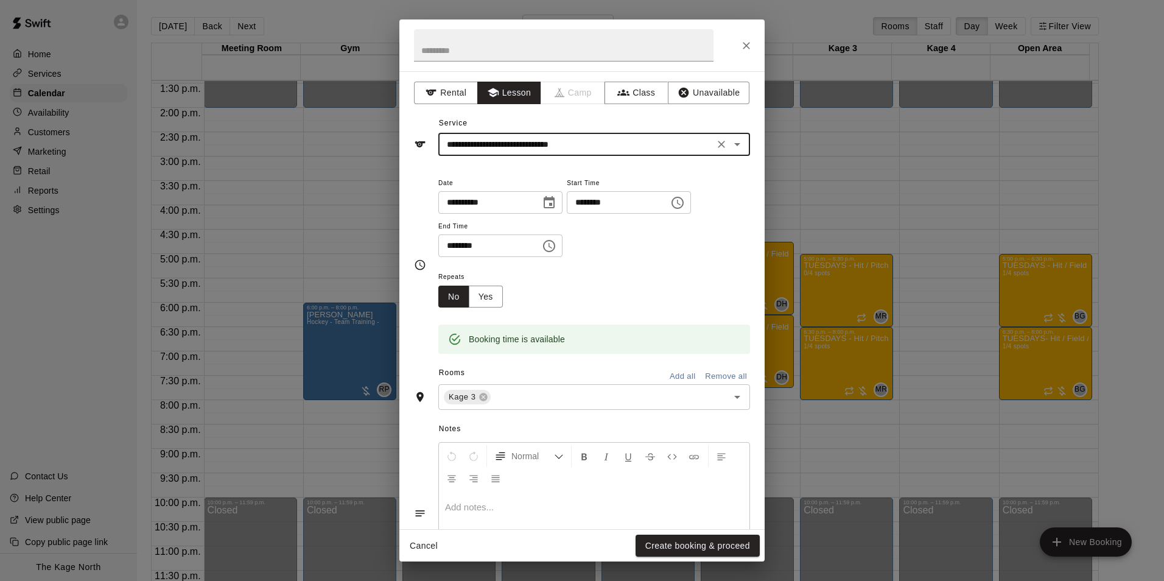
click at [732, 149] on icon "Open" at bounding box center [737, 144] width 15 height 15
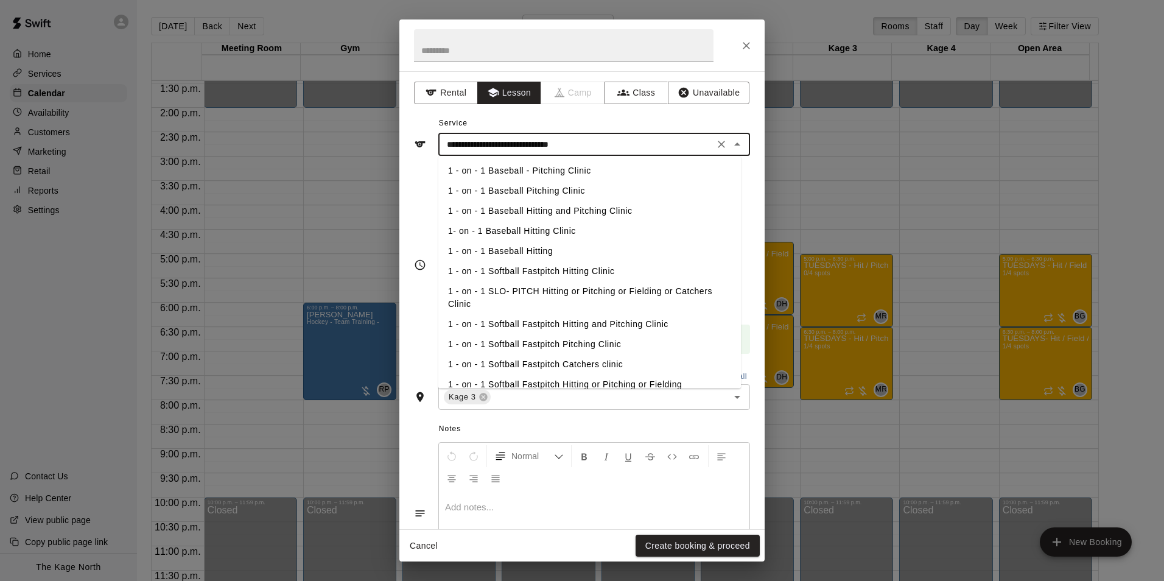
click at [552, 211] on li "1 - on - 1 Baseball Hitting and Pitching Clinic" at bounding box center [589, 211] width 303 height 20
type input "**********"
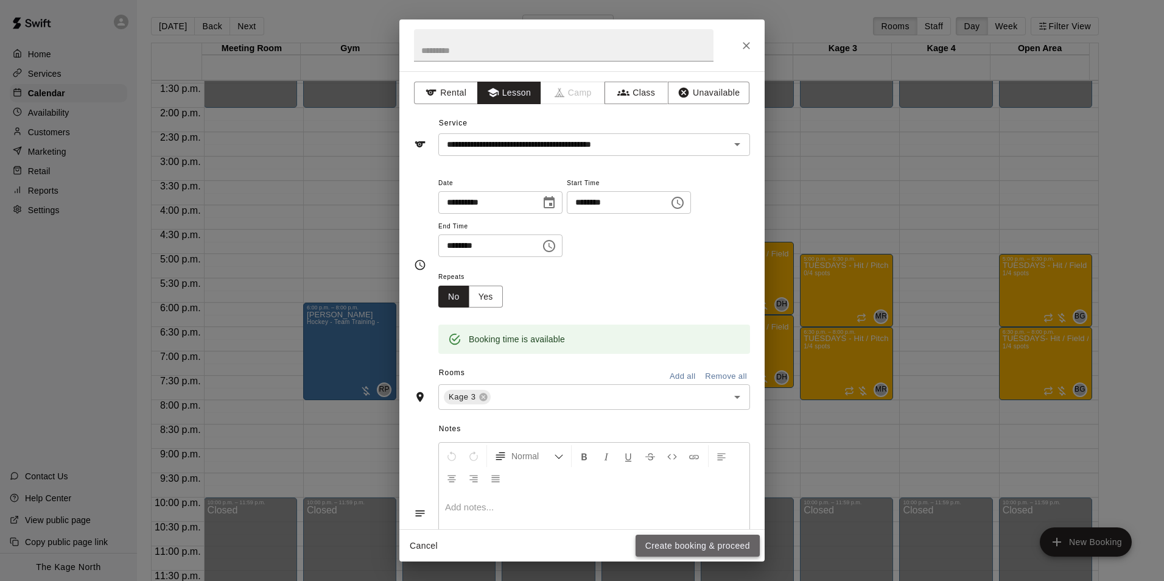
click at [683, 547] on button "Create booking & proceed" at bounding box center [698, 546] width 124 height 23
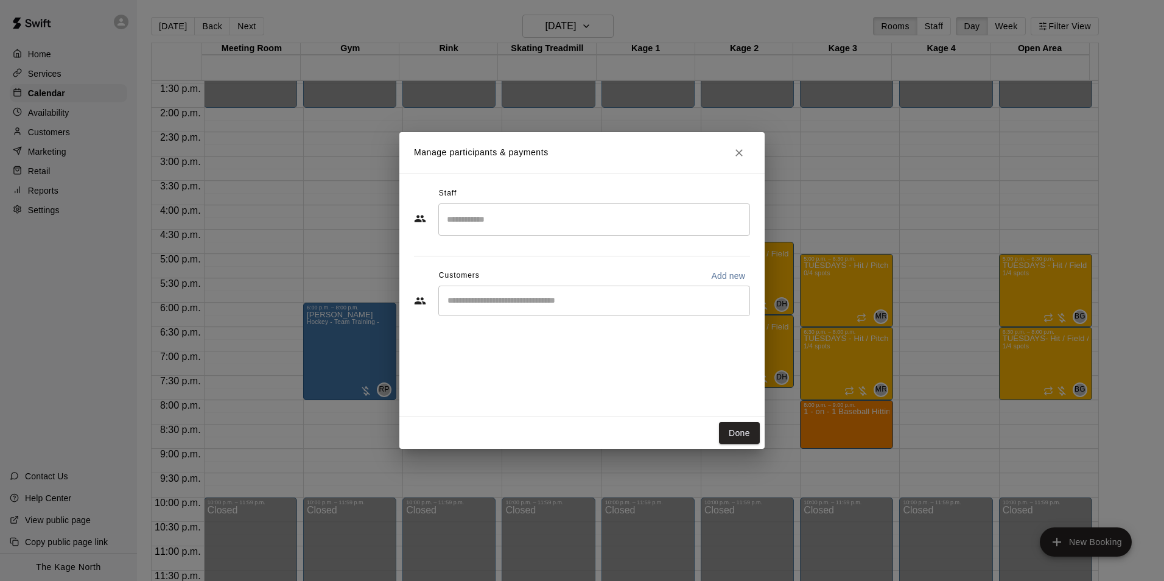
click at [467, 222] on input "Search staff" at bounding box center [594, 219] width 301 height 21
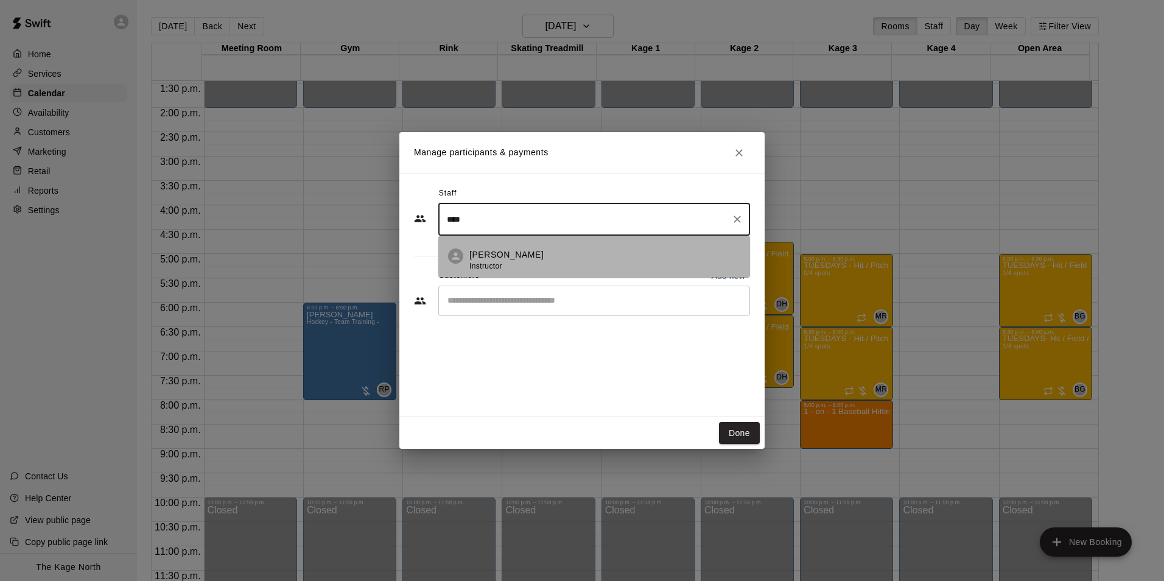
click at [498, 258] on p "[PERSON_NAME]" at bounding box center [507, 254] width 74 height 13
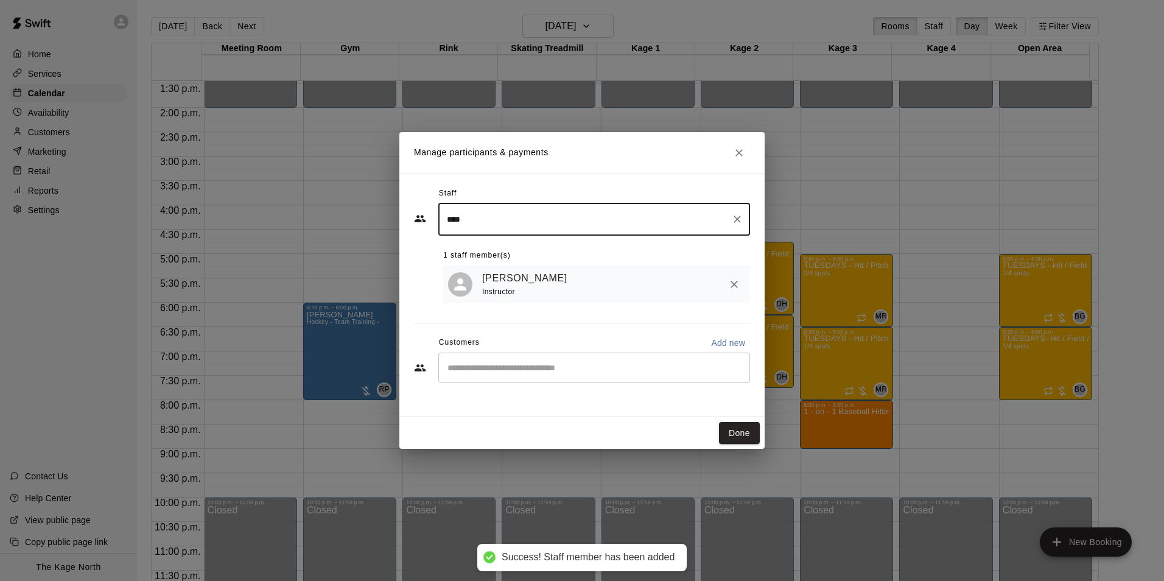
type input "****"
click at [468, 370] on input "Start typing to search customers..." at bounding box center [594, 368] width 301 height 12
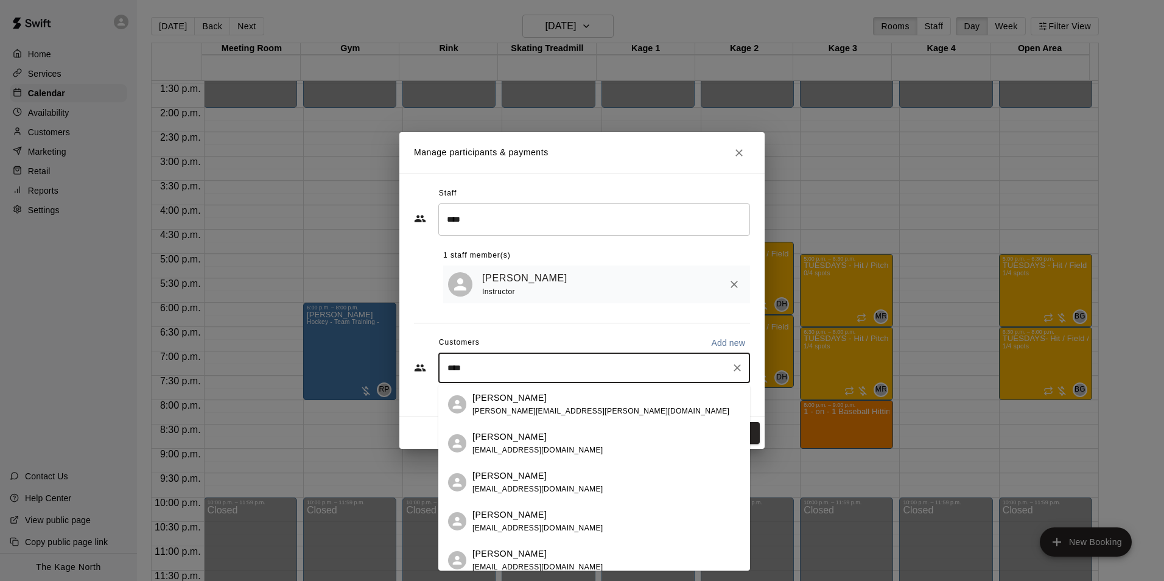
type input "*****"
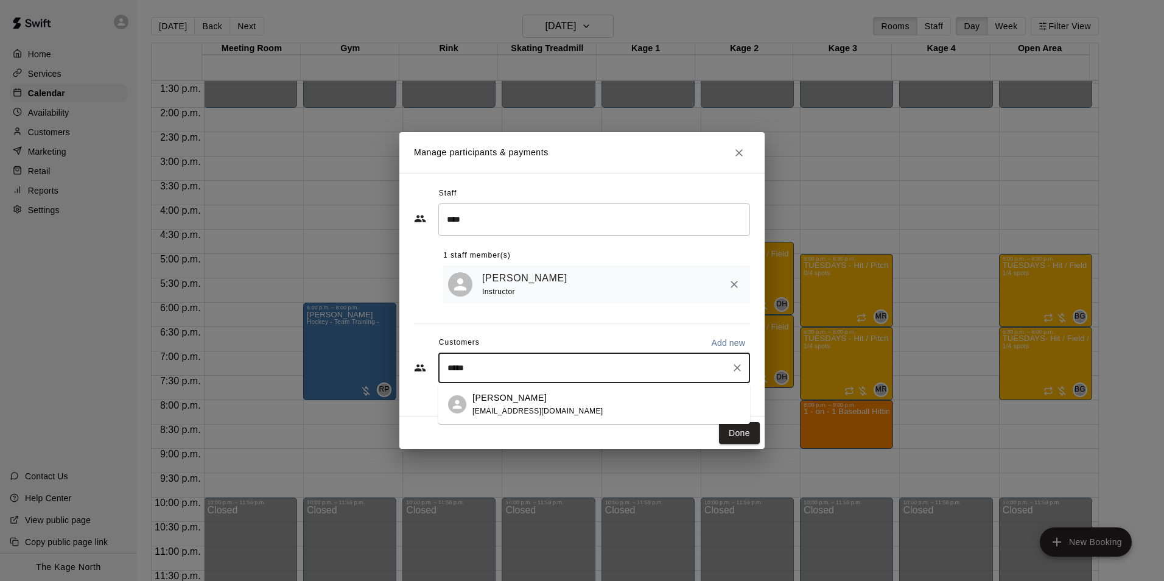
click at [530, 409] on span "[EMAIL_ADDRESS][DOMAIN_NAME]" at bounding box center [538, 411] width 131 height 9
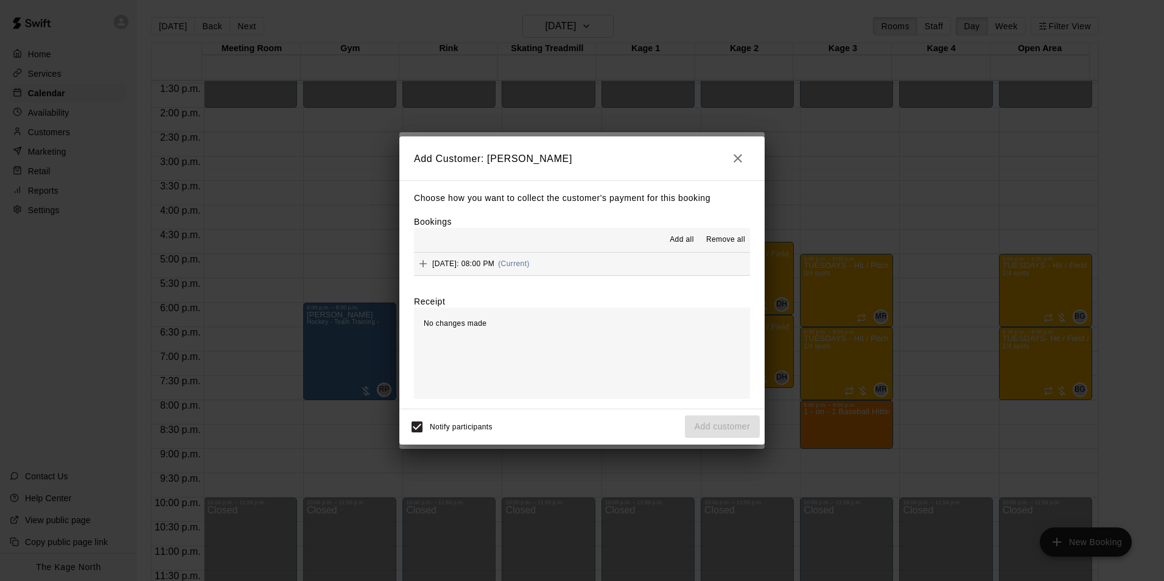
click at [681, 240] on span "Add all" at bounding box center [682, 240] width 24 height 12
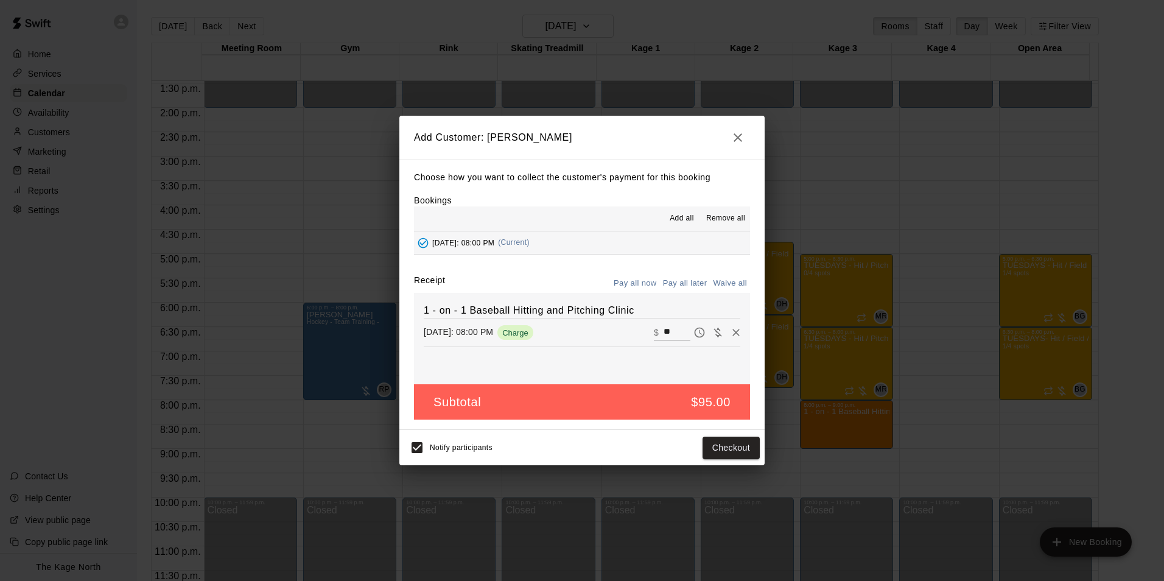
click at [685, 283] on button "Pay all later" at bounding box center [685, 283] width 51 height 19
click at [728, 448] on button "Add customer" at bounding box center [722, 448] width 75 height 23
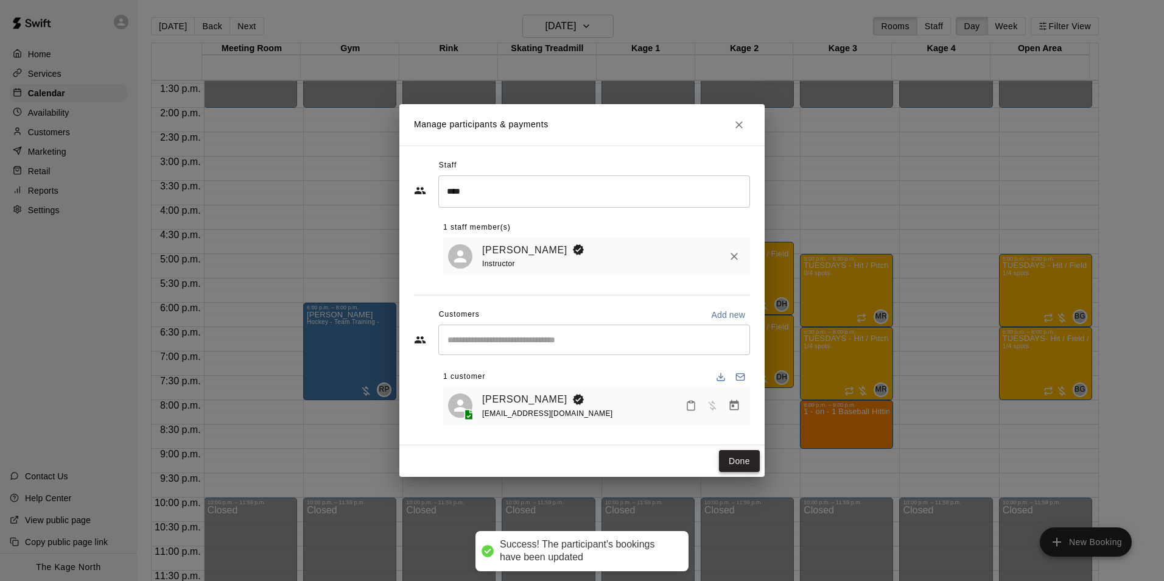
click at [738, 466] on button "Done" at bounding box center [739, 461] width 41 height 23
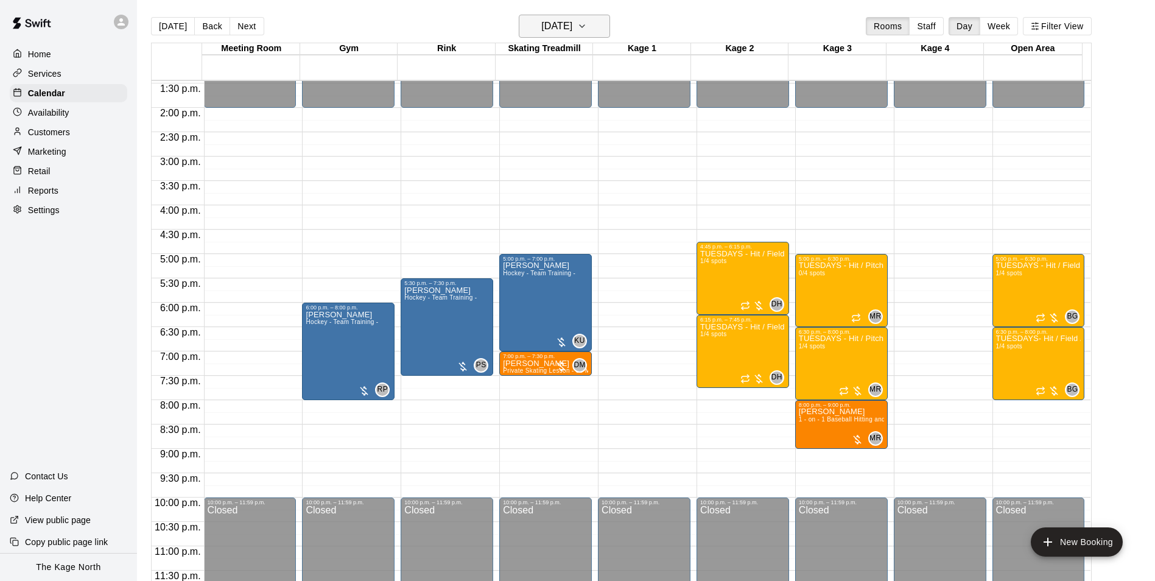
click at [587, 30] on icon "button" at bounding box center [582, 26] width 10 height 15
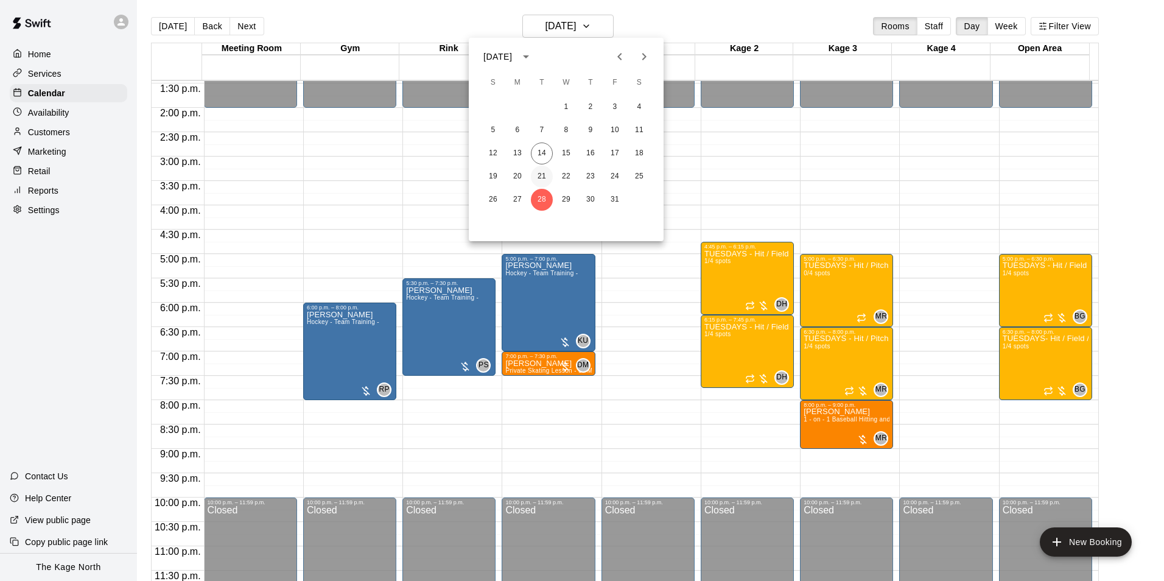
click at [543, 173] on button "21" at bounding box center [542, 177] width 22 height 22
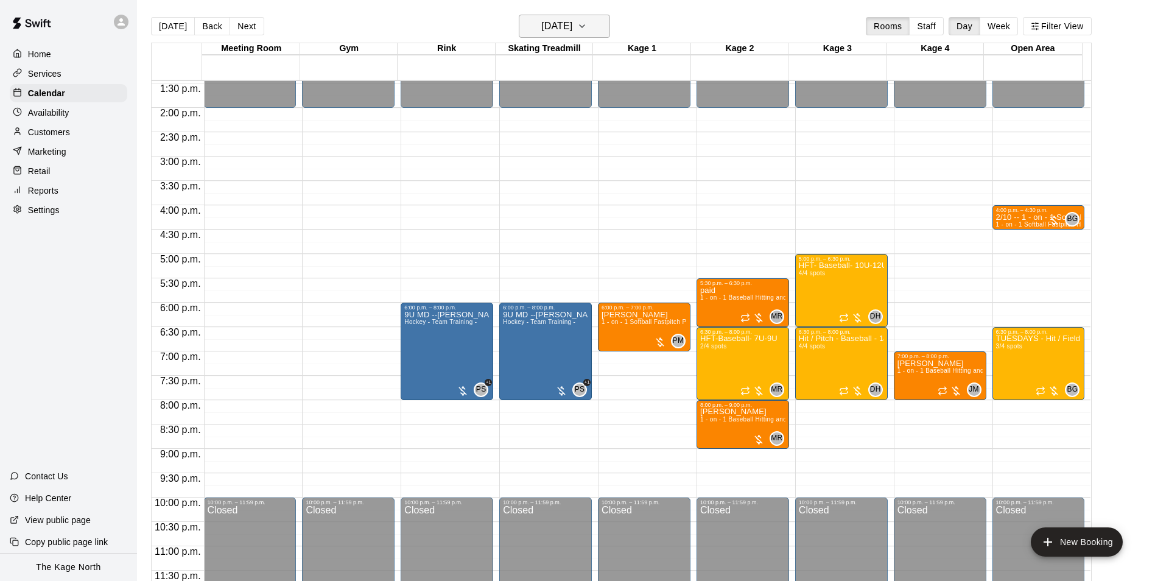
click at [587, 24] on icon "button" at bounding box center [582, 26] width 10 height 15
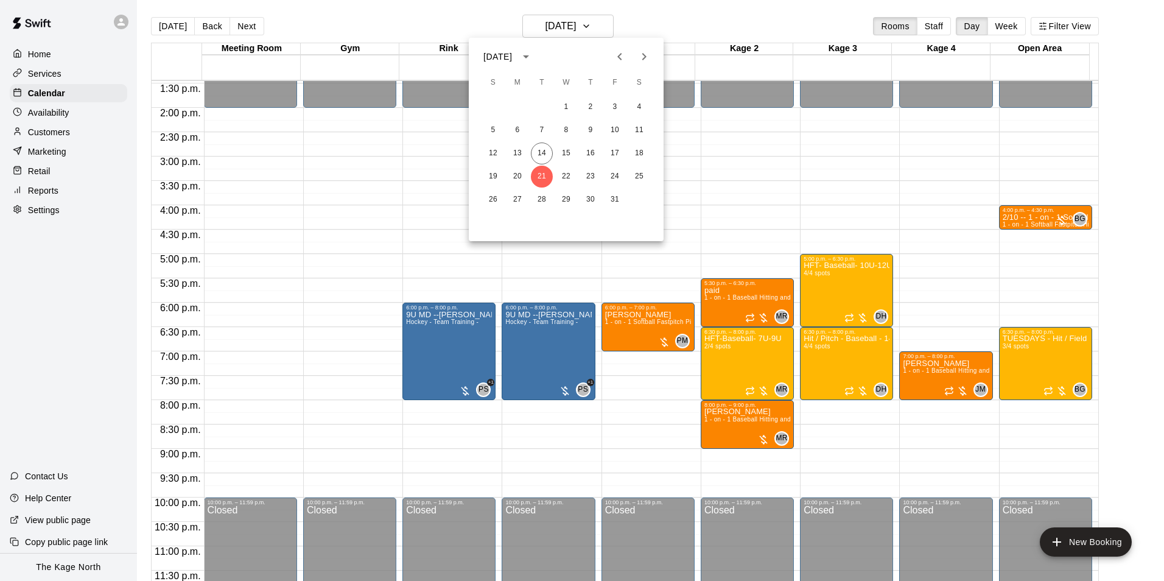
click at [639, 54] on icon "Next month" at bounding box center [644, 56] width 15 height 15
click at [541, 125] on button "4" at bounding box center [542, 130] width 22 height 22
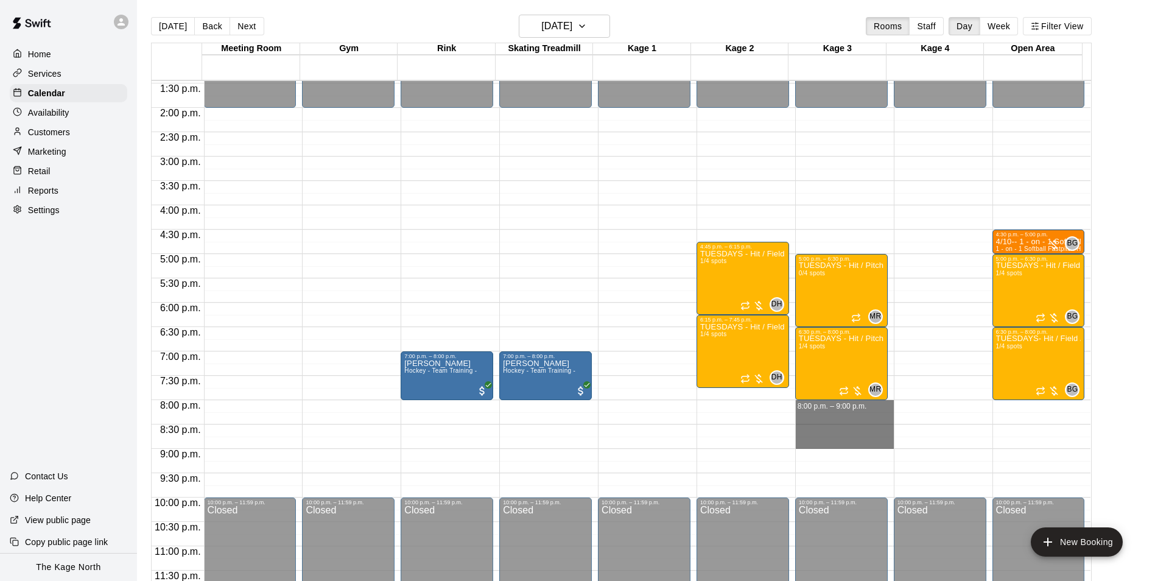
drag, startPoint x: 797, startPoint y: 402, endPoint x: 799, endPoint y: 444, distance: 42.1
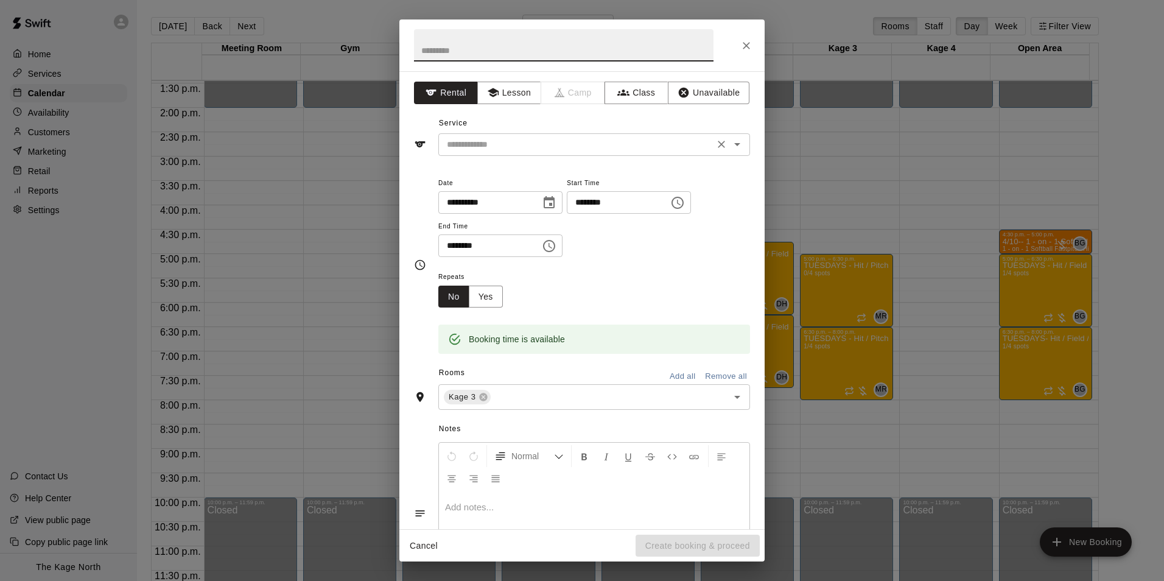
click at [734, 144] on icon "Open" at bounding box center [737, 144] width 6 height 3
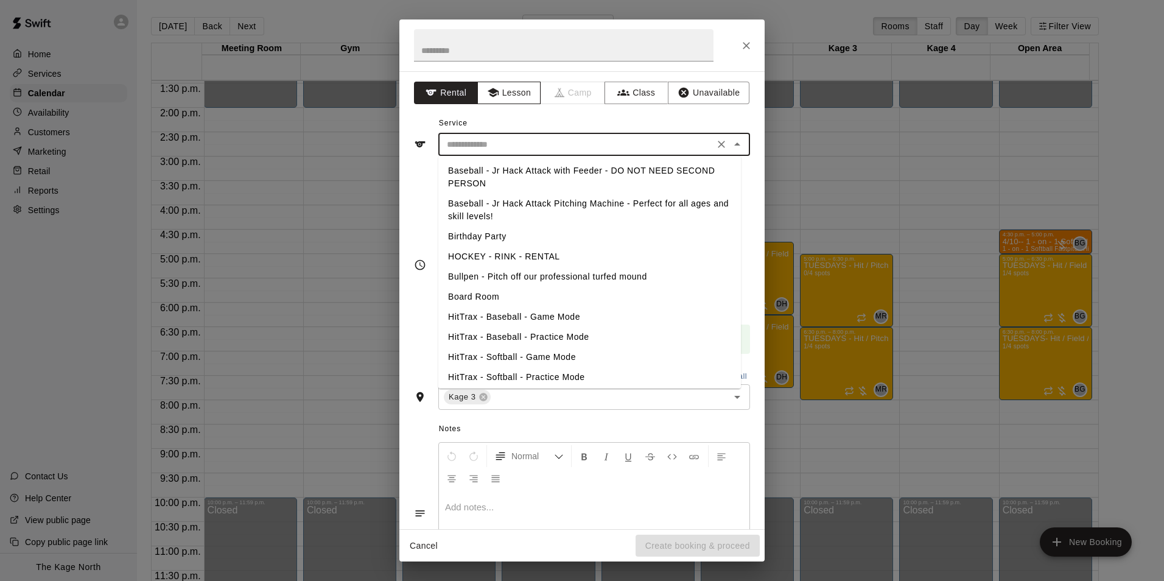
click at [512, 95] on button "Lesson" at bounding box center [509, 93] width 64 height 23
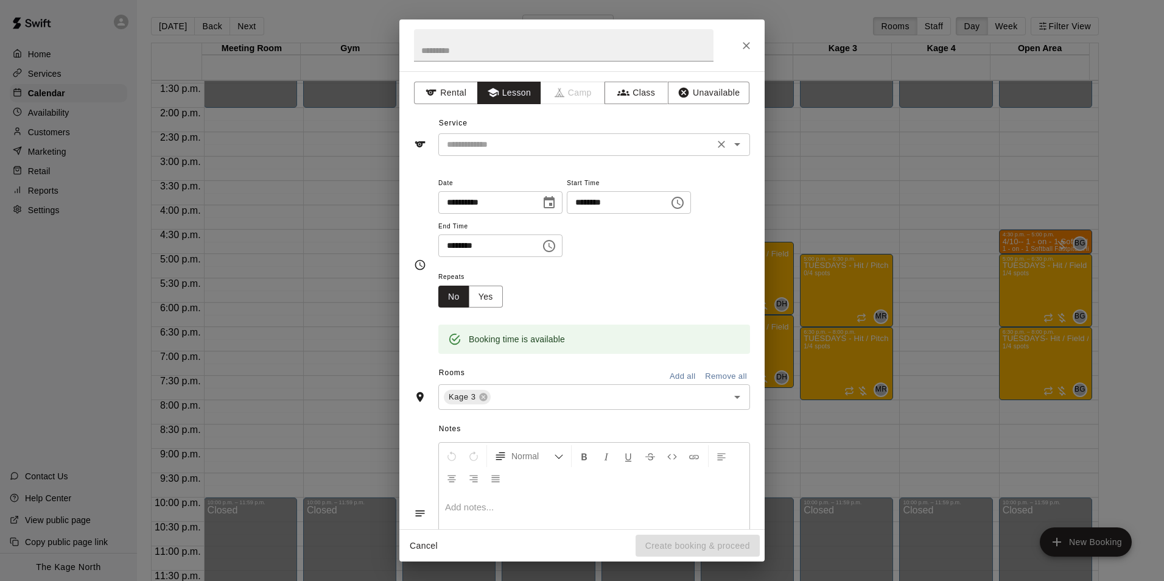
click at [730, 141] on icon "Open" at bounding box center [737, 144] width 15 height 15
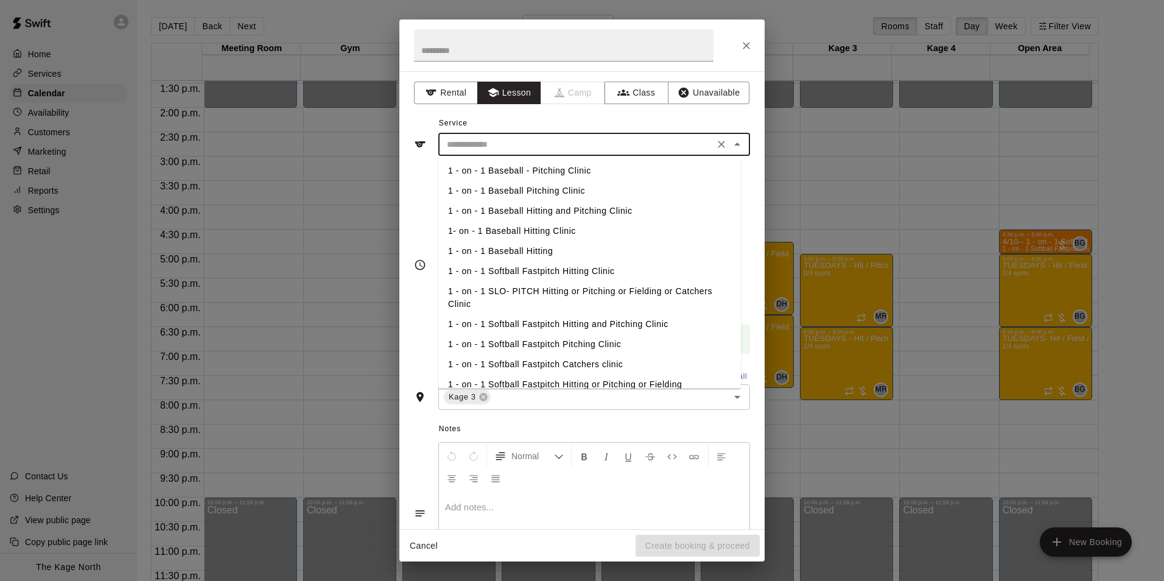
click at [571, 209] on li "1 - on - 1 Baseball Hitting and Pitching Clinic" at bounding box center [589, 211] width 303 height 20
type input "**********"
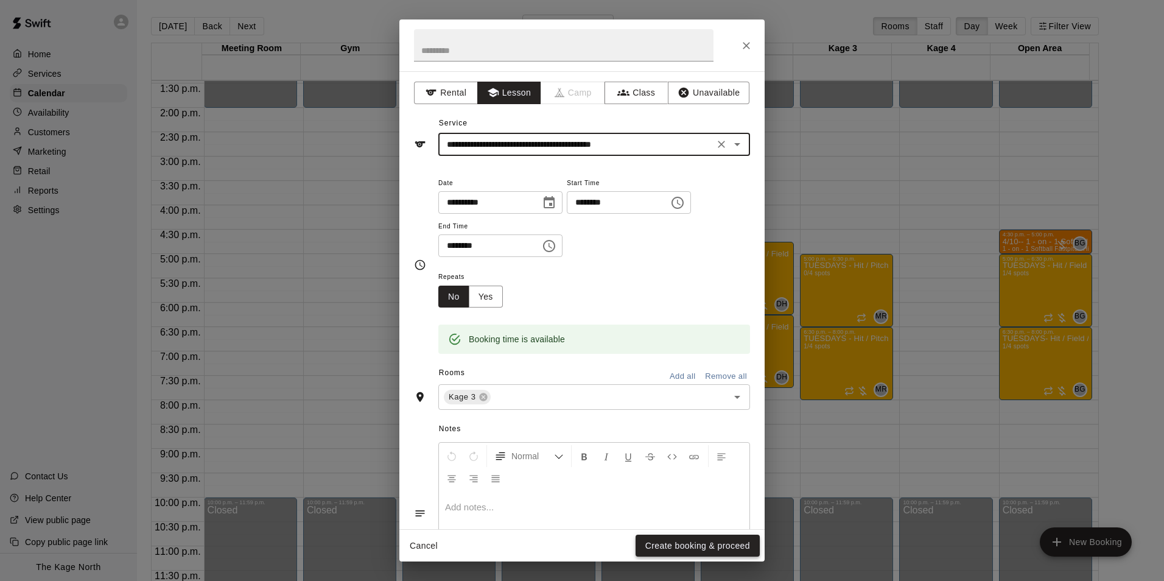
click at [683, 548] on button "Create booking & proceed" at bounding box center [698, 546] width 124 height 23
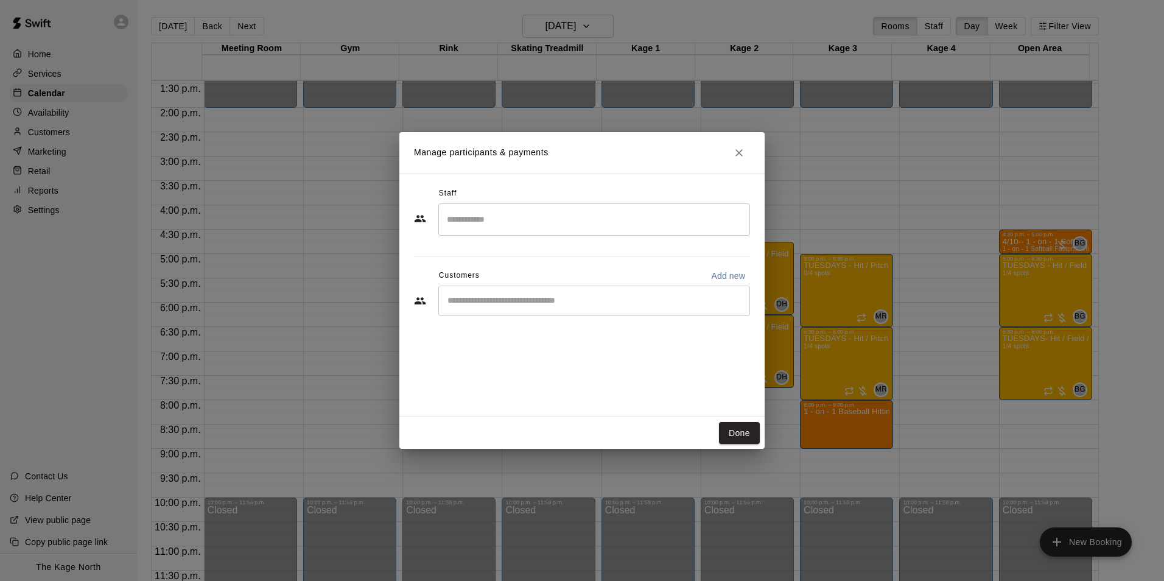
click at [493, 219] on input "Search staff" at bounding box center [594, 219] width 301 height 21
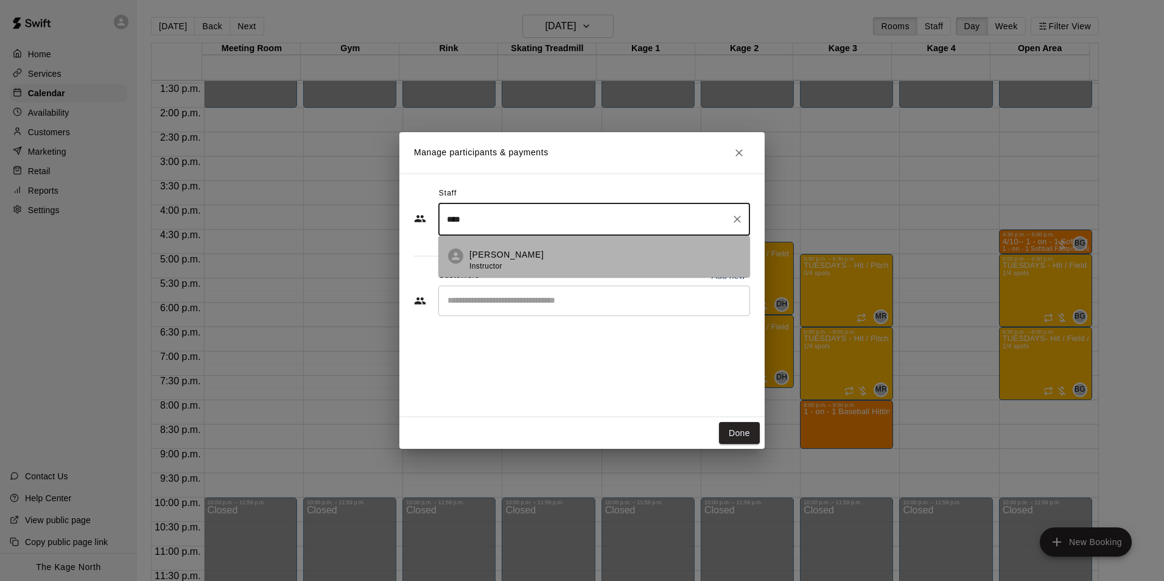
click at [498, 264] on span "Instructor" at bounding box center [486, 266] width 33 height 9
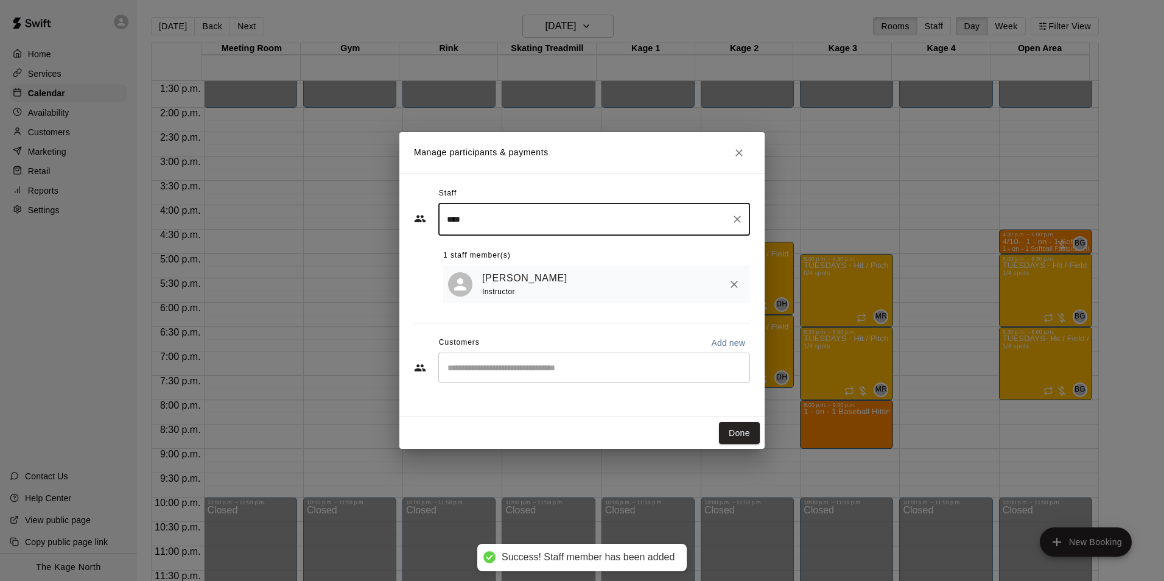
type input "****"
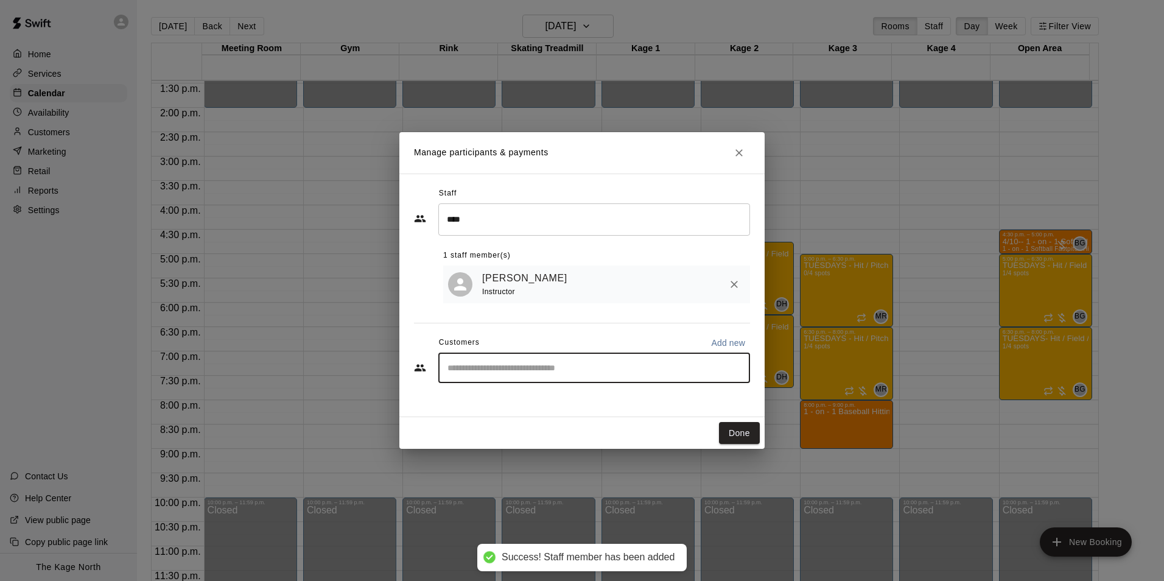
click at [496, 367] on input "Start typing to search customers..." at bounding box center [594, 368] width 301 height 12
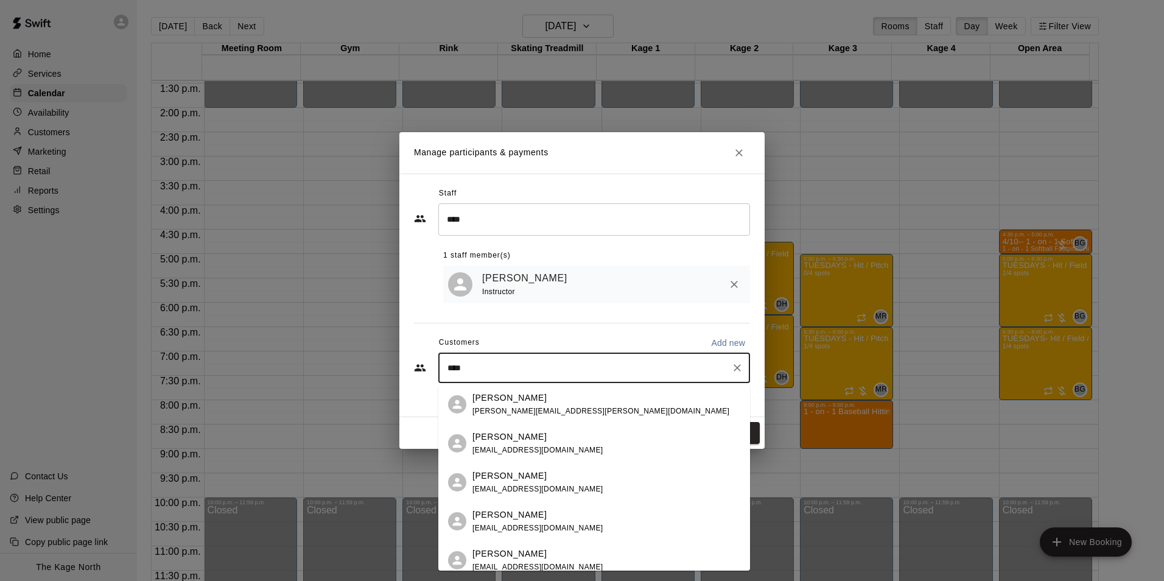
type input "*****"
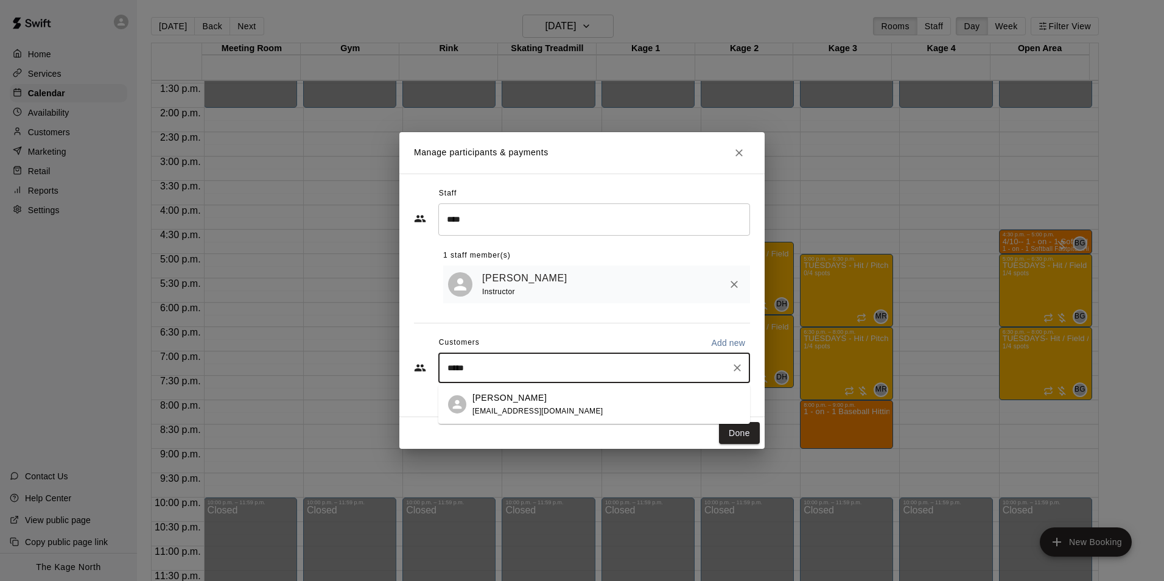
click at [518, 396] on p "[PERSON_NAME]" at bounding box center [510, 398] width 74 height 13
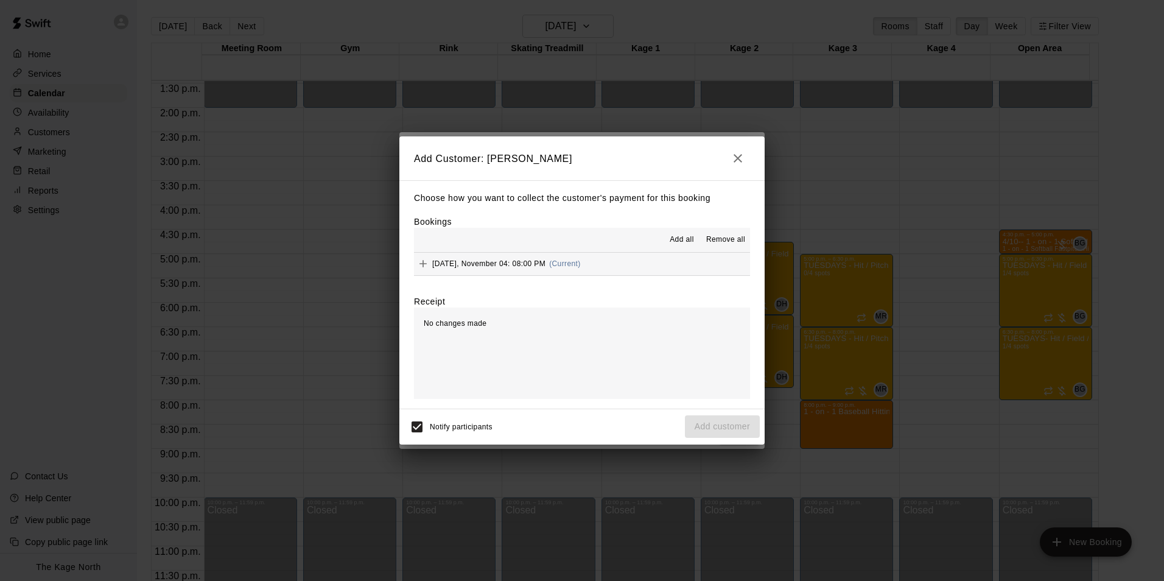
click at [681, 239] on span "Add all" at bounding box center [682, 240] width 24 height 12
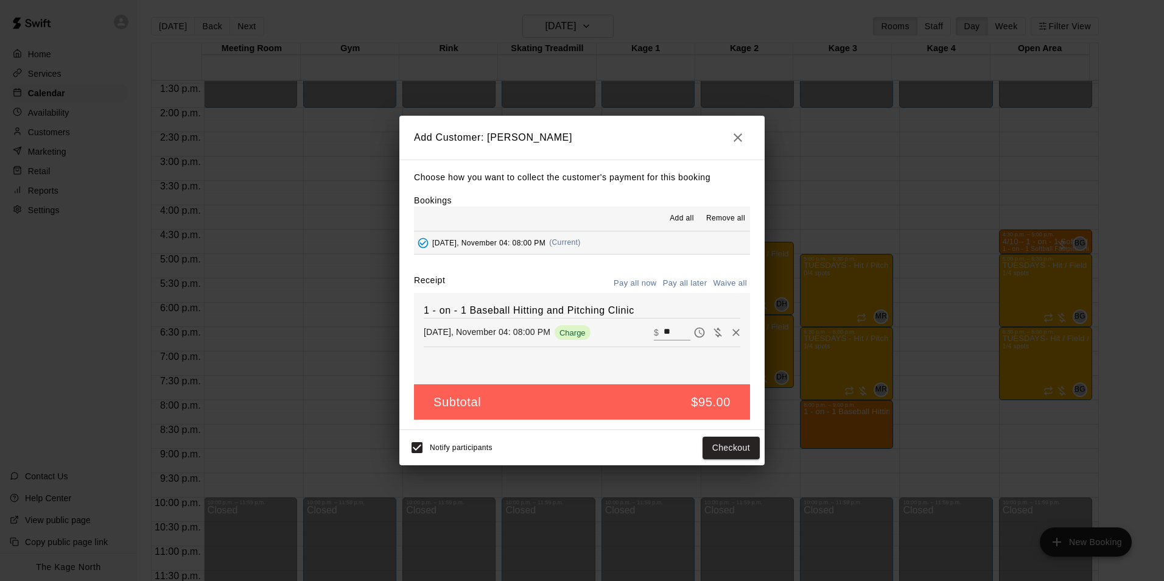
click at [683, 283] on button "Pay all later" at bounding box center [685, 283] width 51 height 19
click at [727, 452] on button "Add customer" at bounding box center [722, 448] width 75 height 23
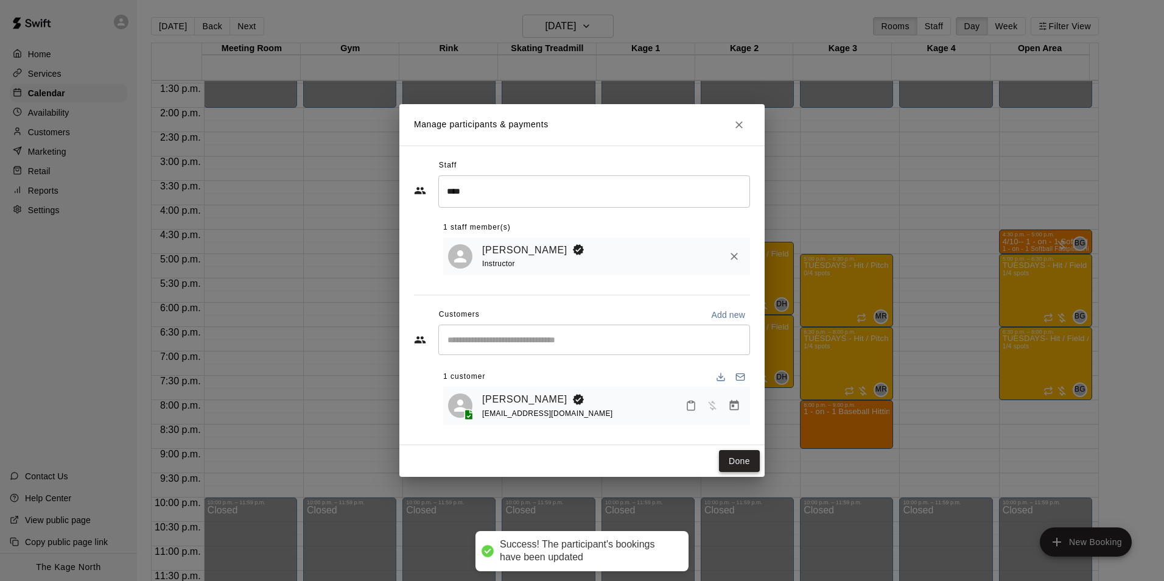
click at [738, 462] on button "Done" at bounding box center [739, 461] width 41 height 23
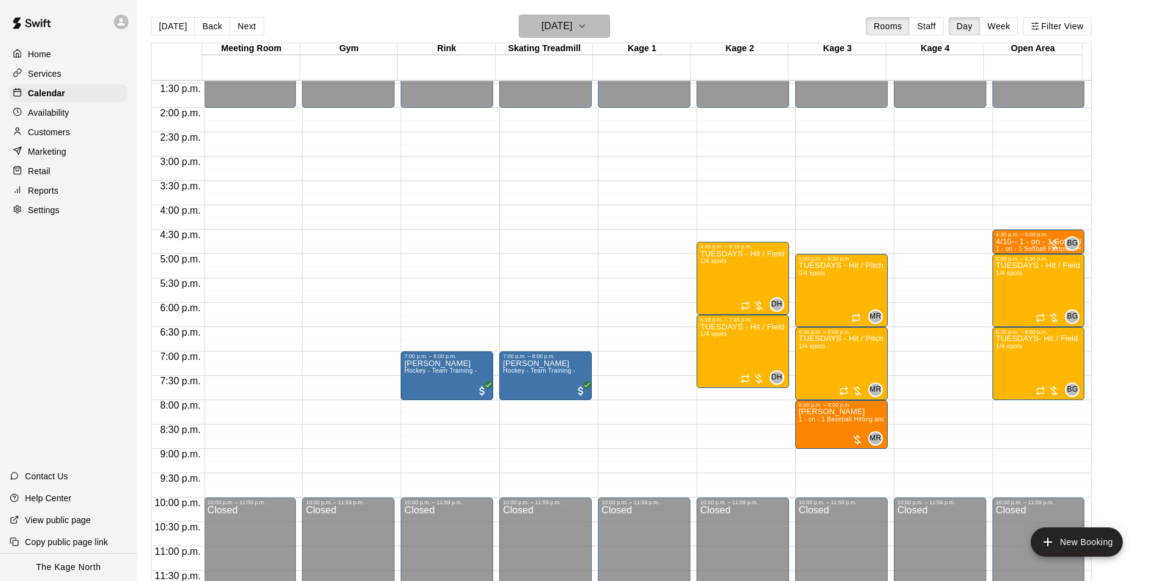
click at [610, 27] on button "[DATE]" at bounding box center [564, 26] width 91 height 23
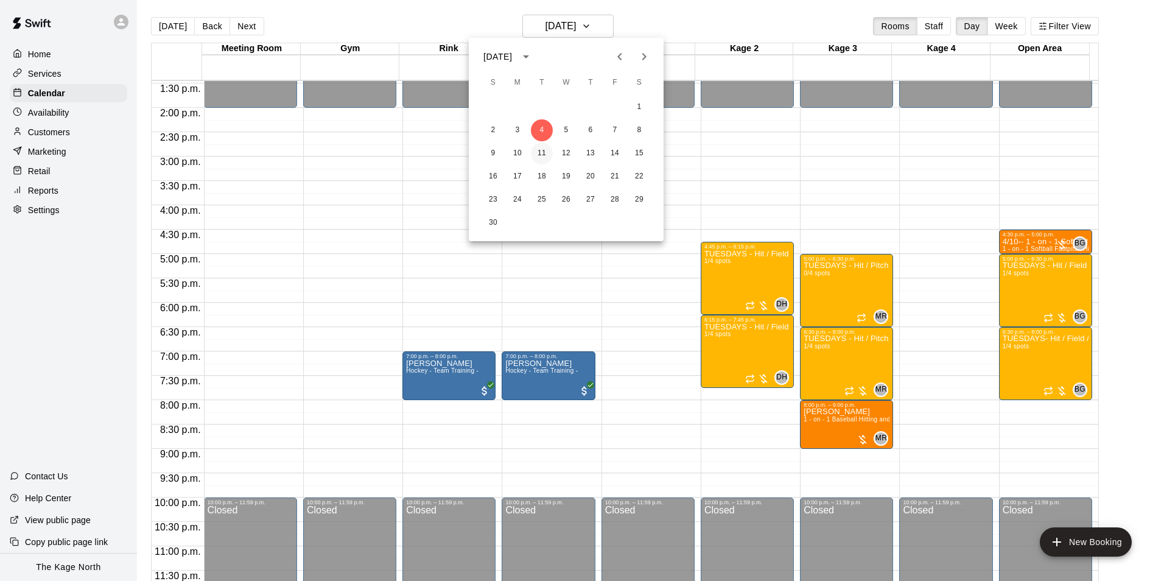
click at [536, 156] on button "11" at bounding box center [542, 154] width 22 height 22
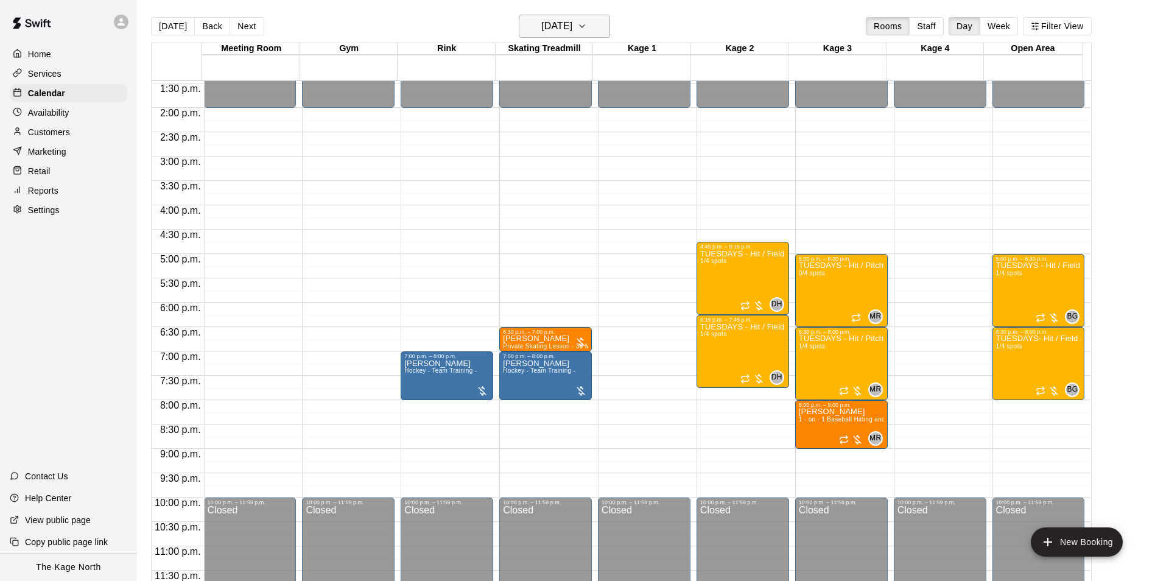
click at [572, 26] on h6 "[DATE]" at bounding box center [556, 26] width 31 height 17
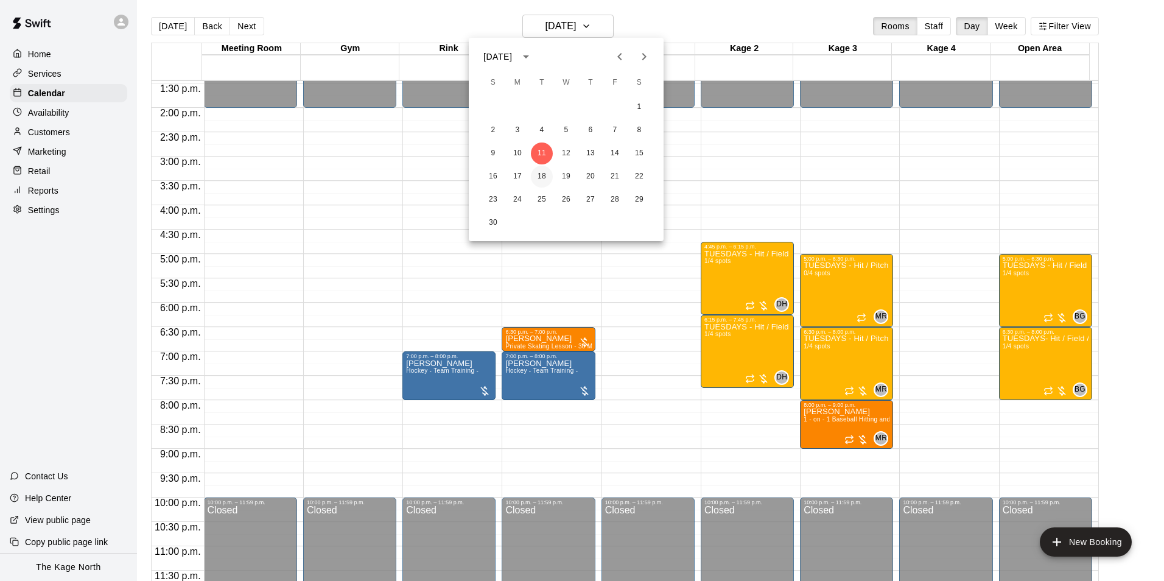
click at [540, 172] on button "18" at bounding box center [542, 177] width 22 height 22
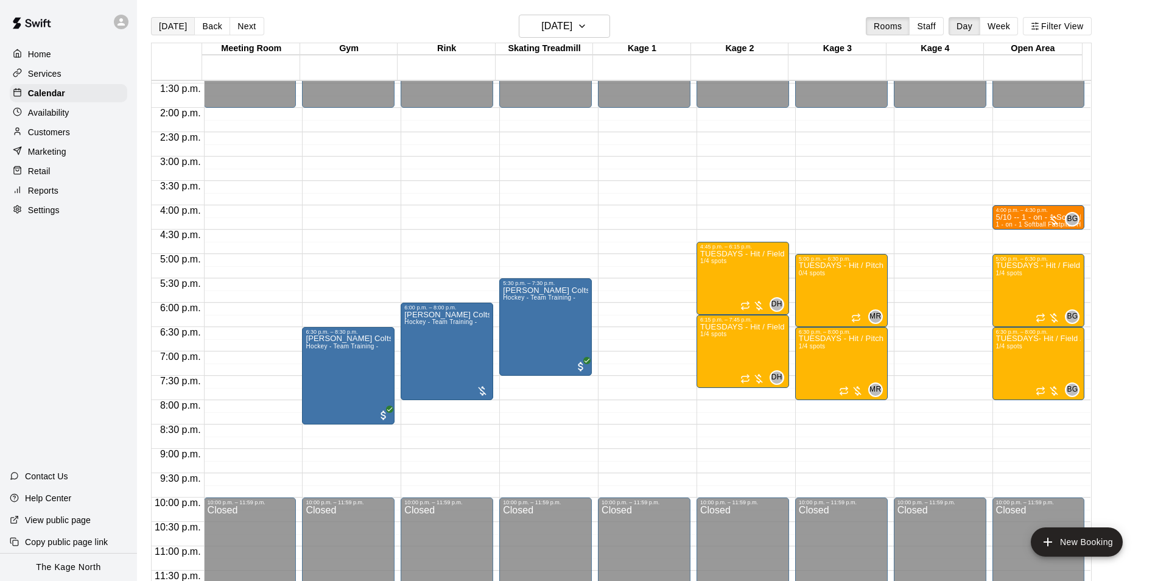
click at [175, 29] on button "[DATE]" at bounding box center [173, 26] width 44 height 18
